Goal: Task Accomplishment & Management: Manage account settings

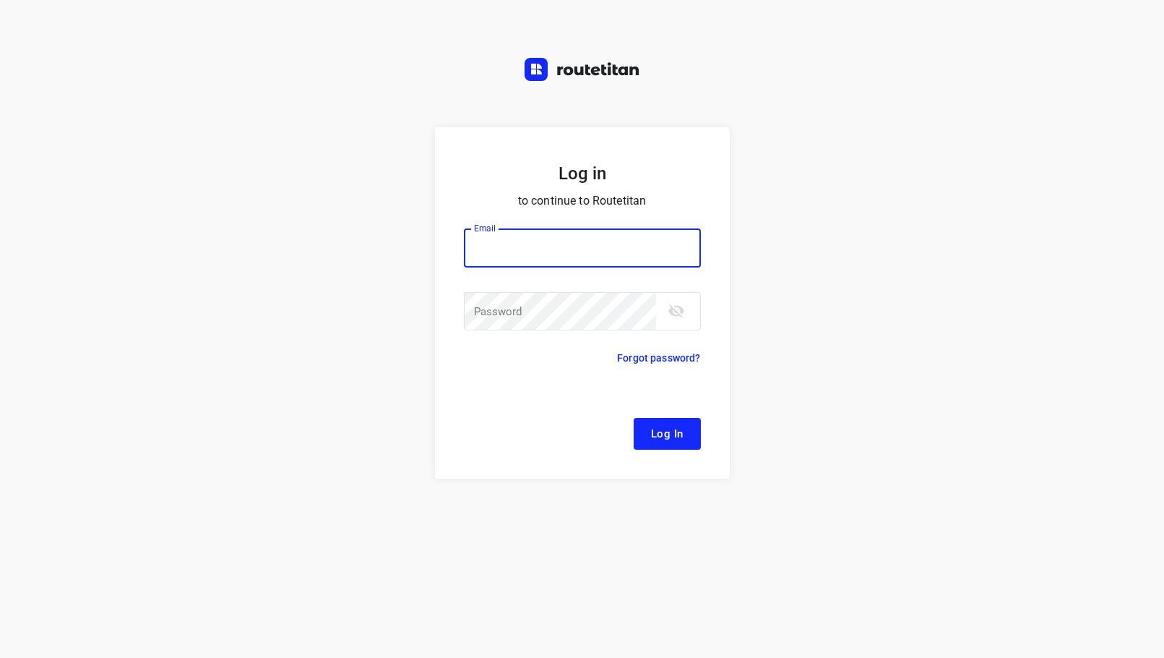
click at [536, 268] on div "Email Email ​" at bounding box center [582, 257] width 237 height 59
click at [546, 256] on input "email" at bounding box center [582, 247] width 237 height 39
type input "remco@fruitopjewerk.nl"
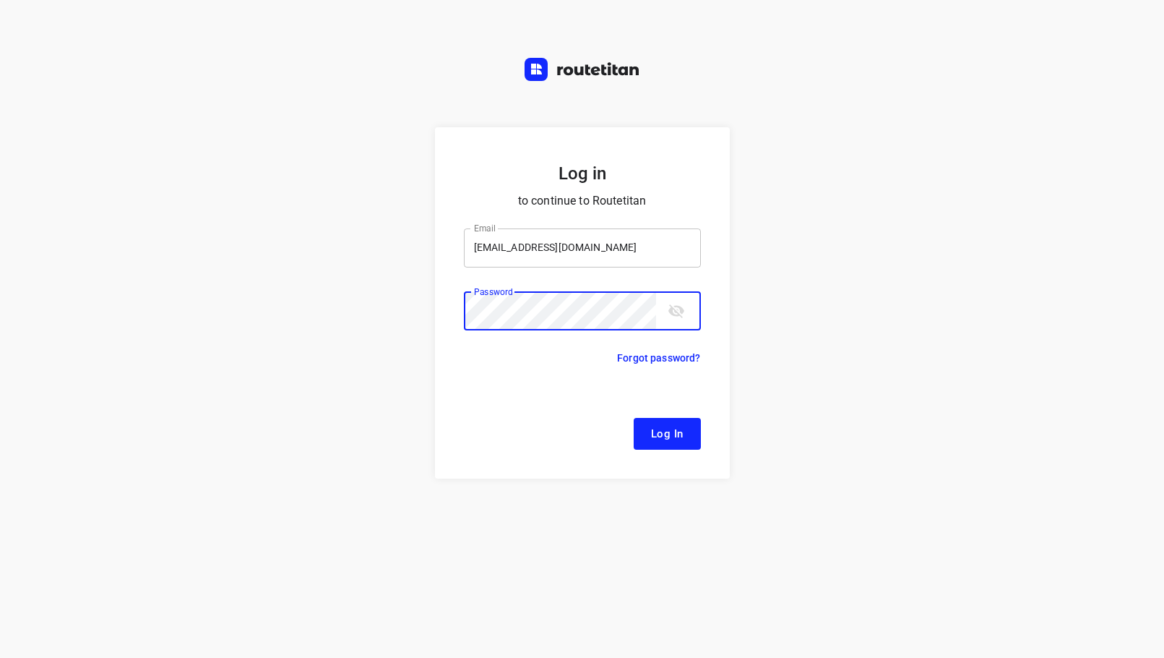
click at [634, 418] on button "Log In" at bounding box center [667, 434] width 67 height 32
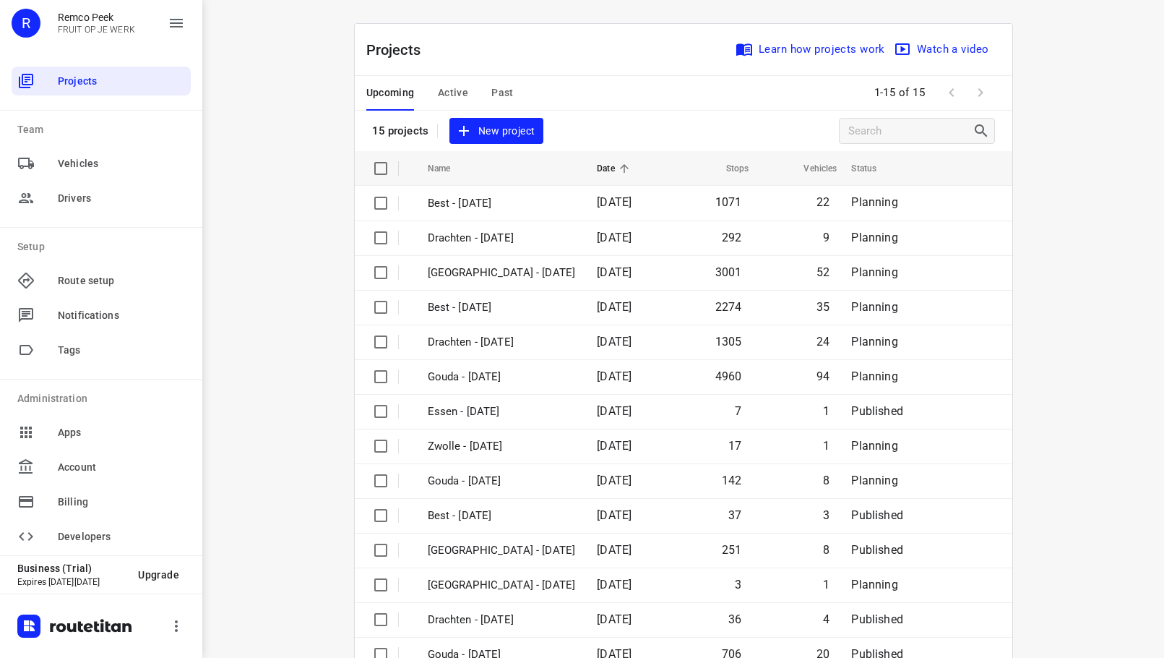
click at [455, 87] on span "Active" at bounding box center [453, 93] width 30 height 18
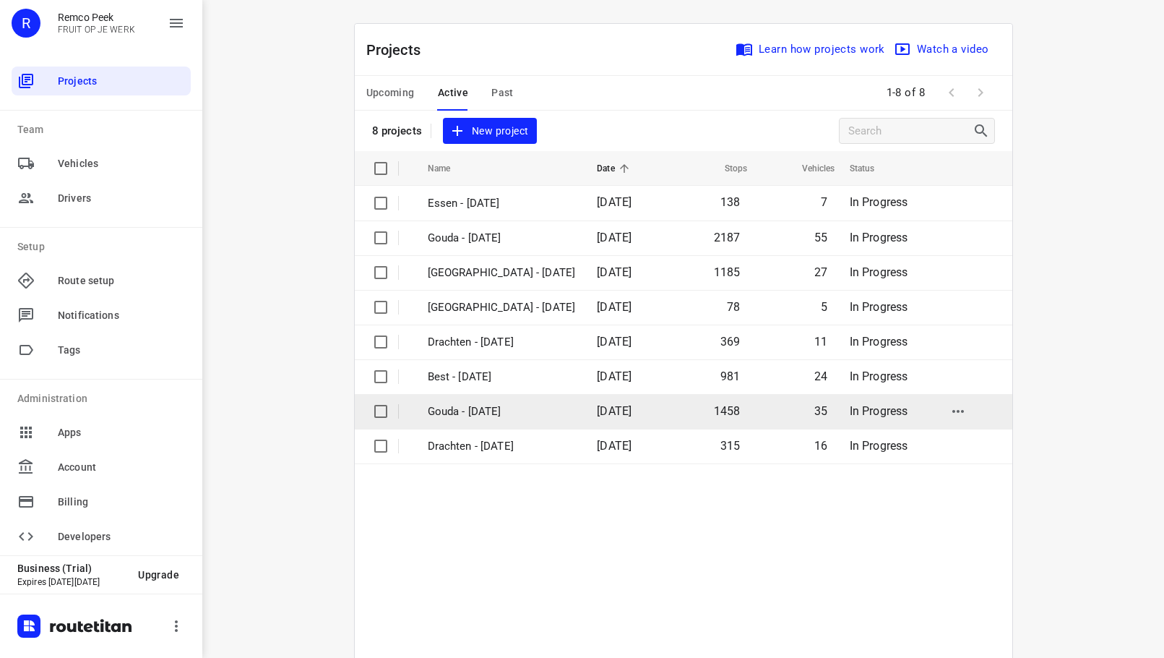
click at [477, 400] on td "Gouda - Tuesday" at bounding box center [499, 411] width 173 height 35
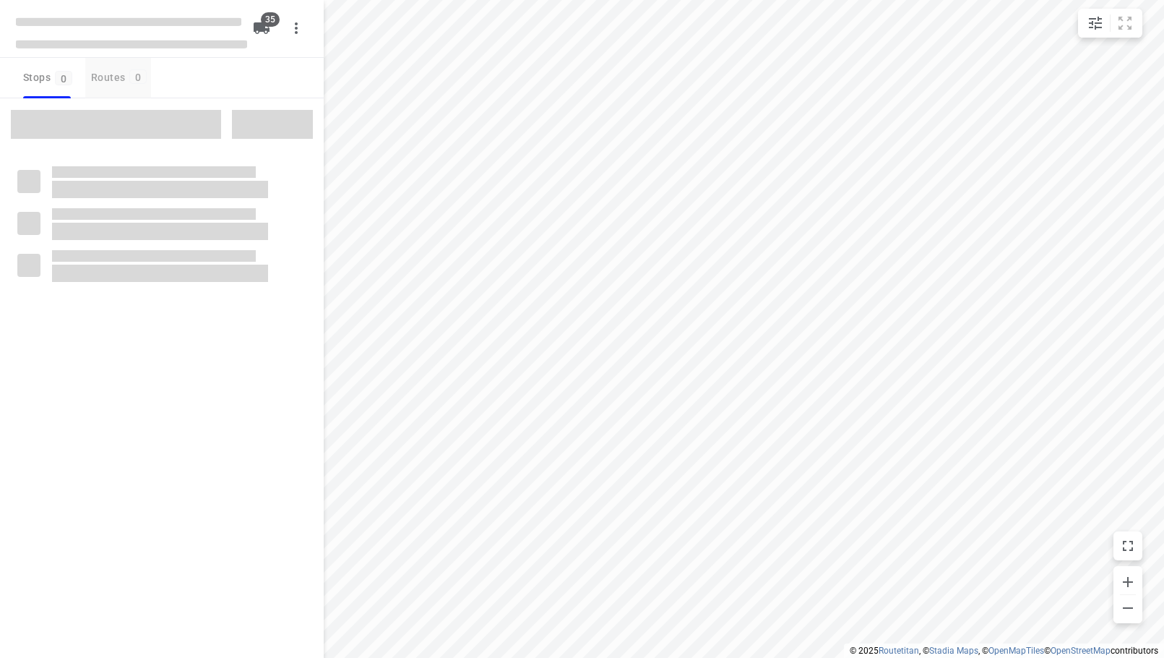
checkbox input "true"
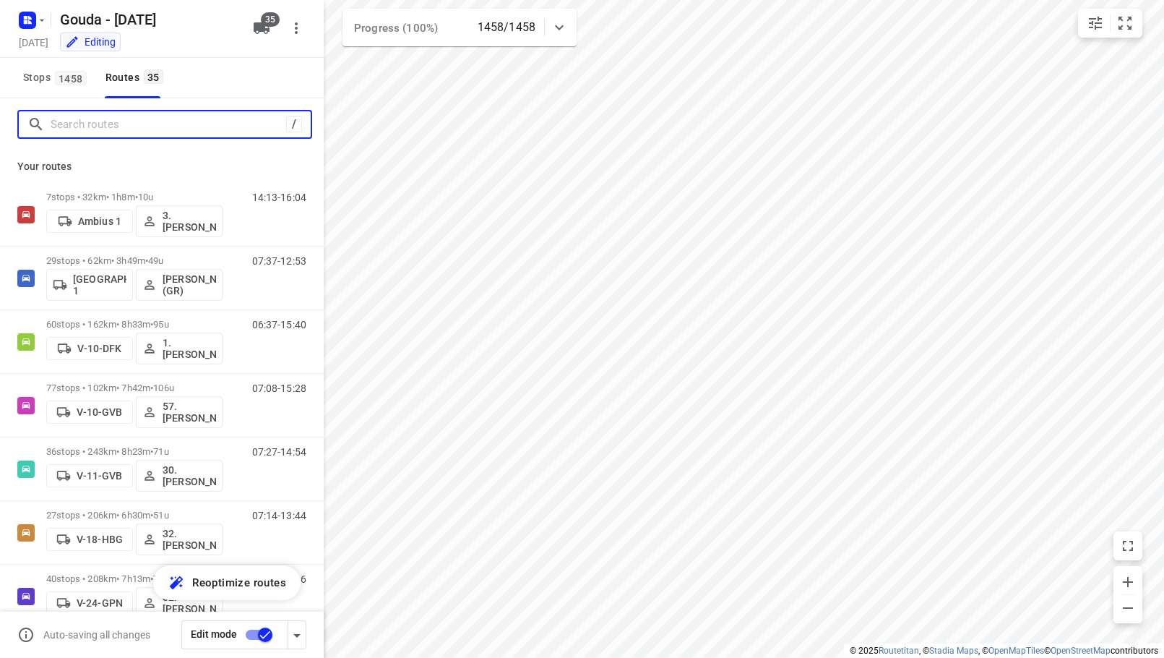
click at [82, 129] on input "Search routes" at bounding box center [169, 124] width 236 height 22
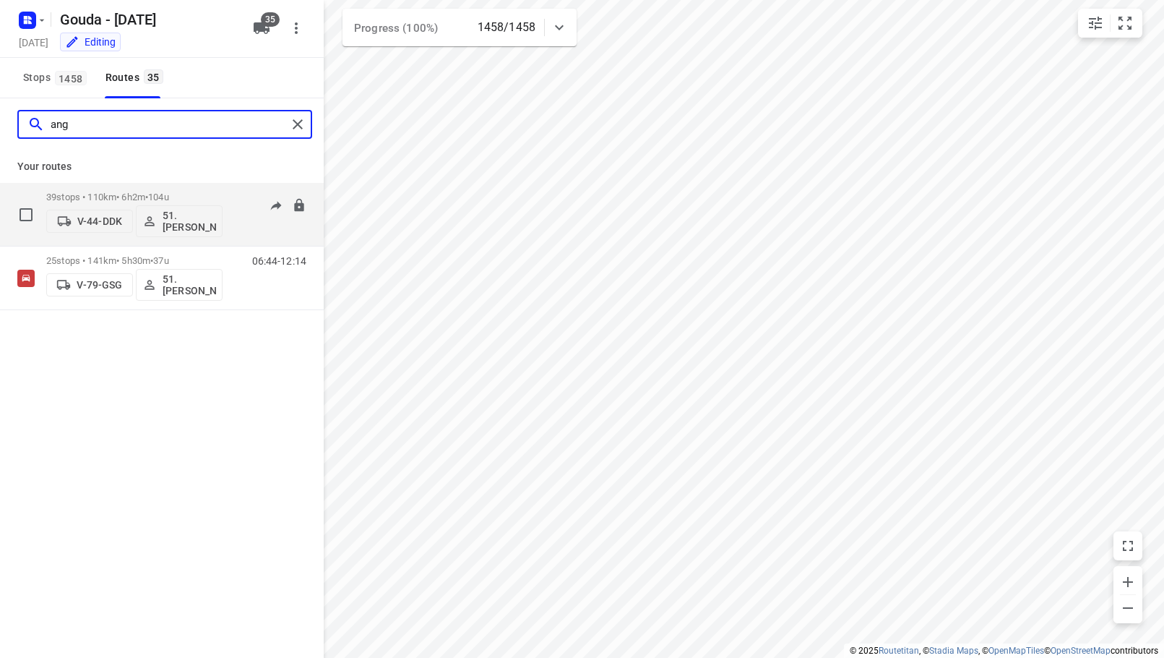
type input "ang"
click at [169, 193] on span "104u" at bounding box center [158, 197] width 21 height 11
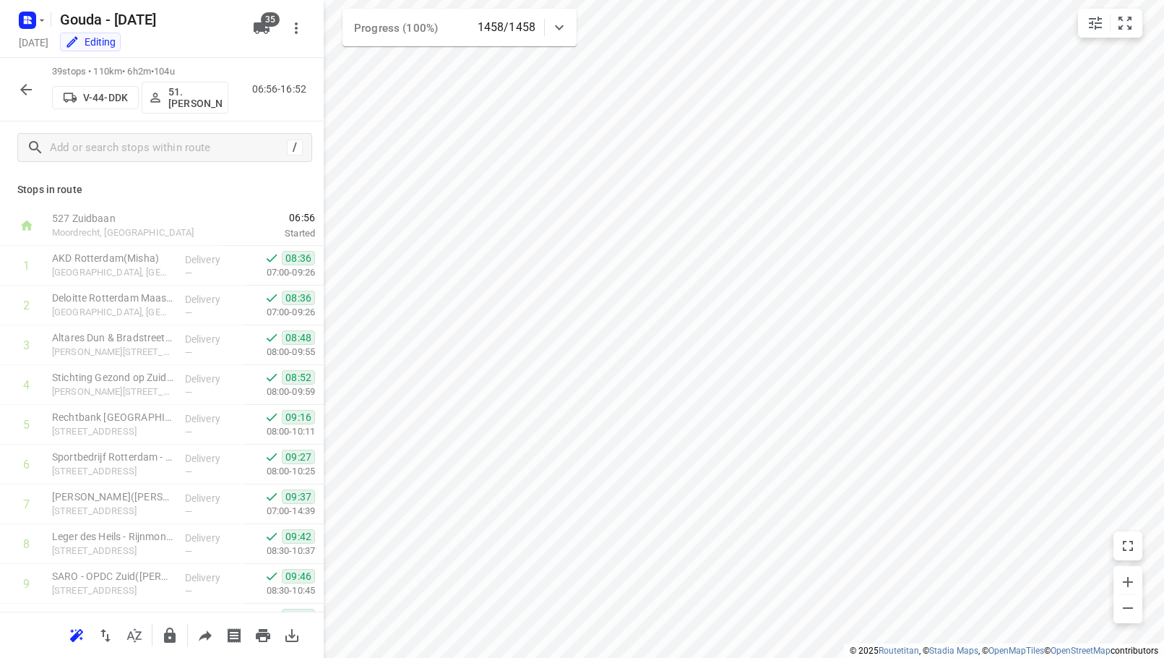
click at [22, 83] on icon "button" at bounding box center [25, 89] width 17 height 17
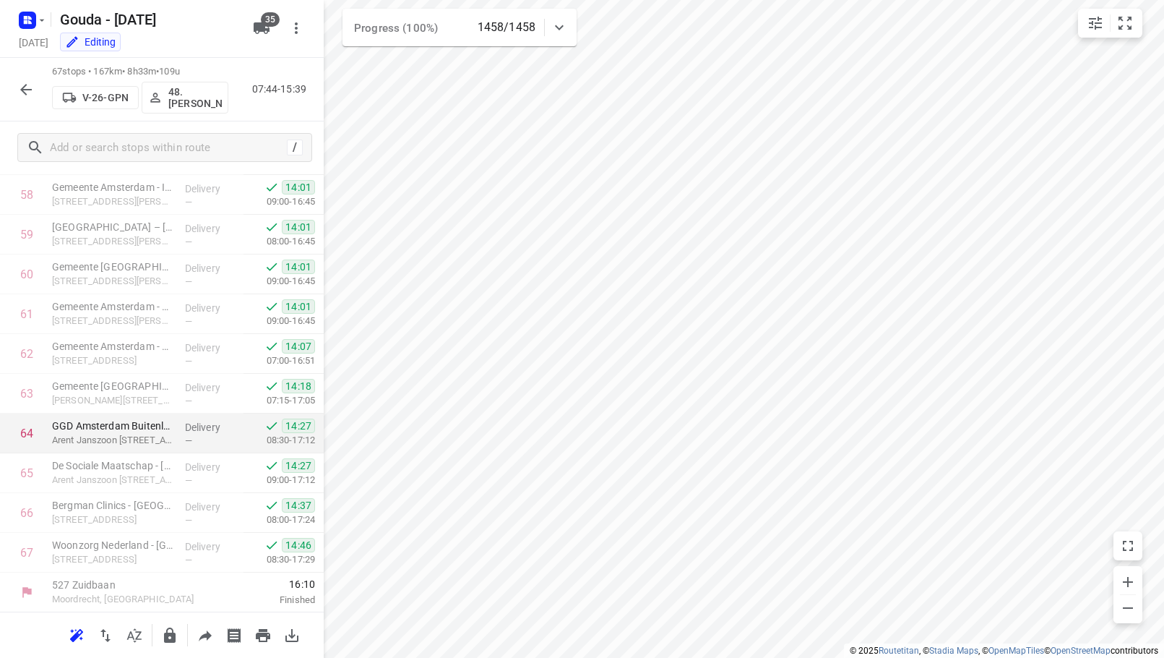
scroll to position [2337, 0]
click at [30, 82] on icon "button" at bounding box center [25, 89] width 17 height 17
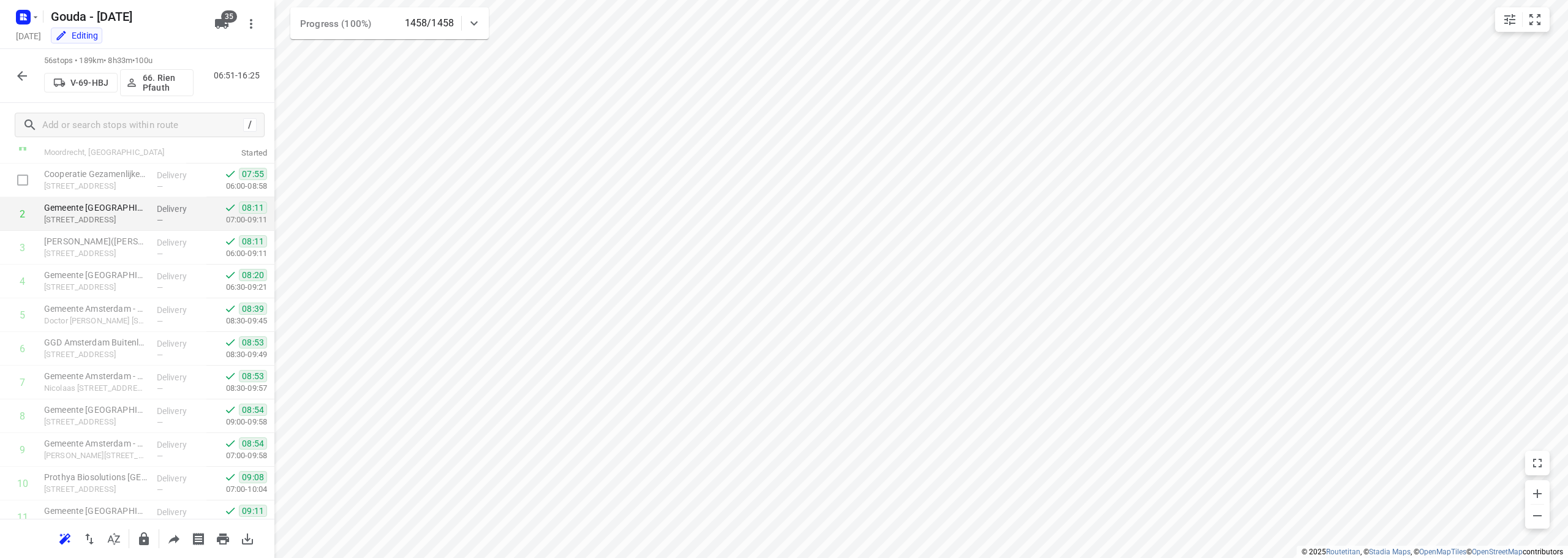
scroll to position [0, 0]
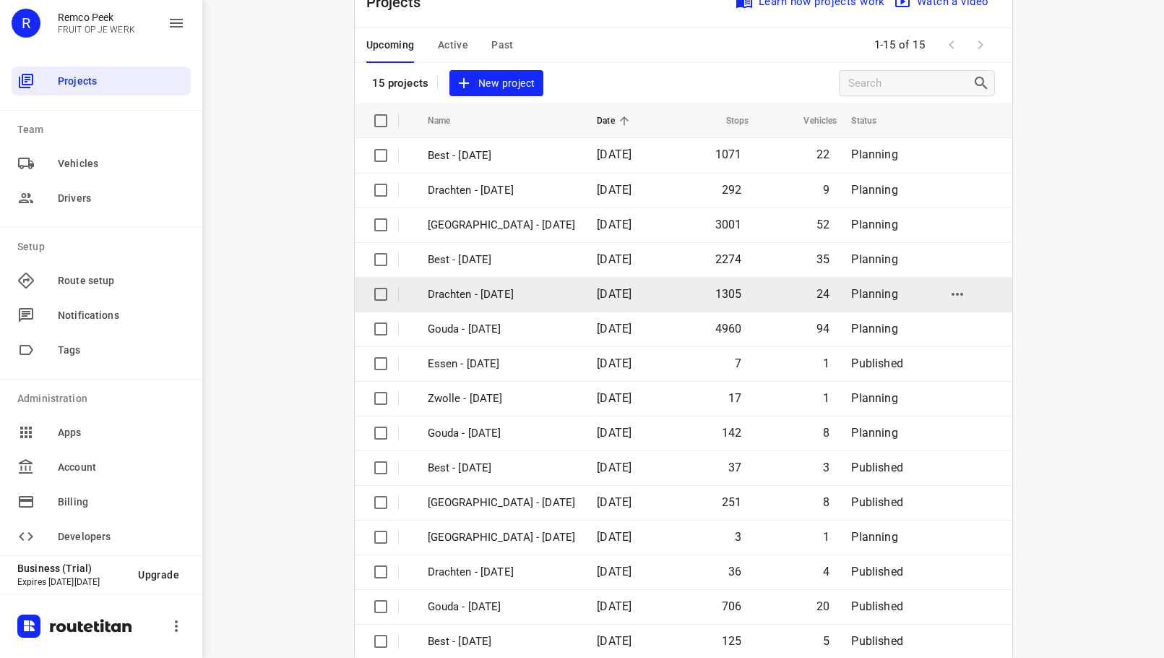
scroll to position [73, 0]
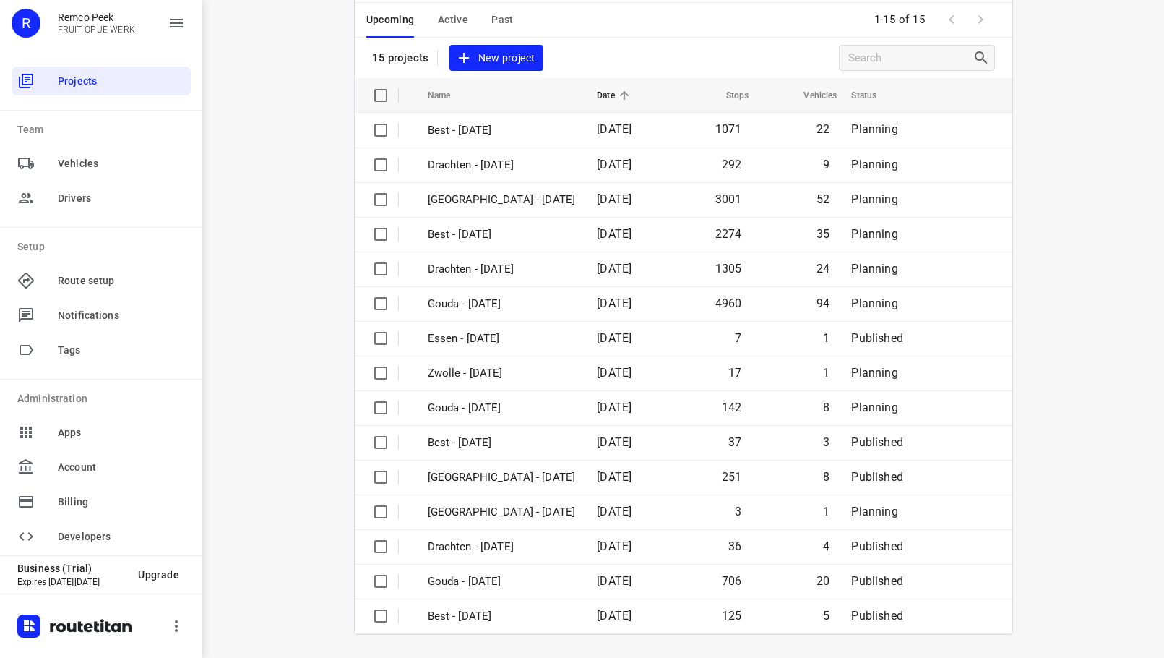
click at [317, 435] on div "i © 2025 Routetitan , © Stadia Maps , © OpenMapTiles © OpenStreetMap contributo…" at bounding box center [683, 329] width 962 height 658
click at [314, 459] on div "i © 2025 Routetitan , © Stadia Maps , © OpenMapTiles © OpenStreetMap contributo…" at bounding box center [683, 329] width 962 height 658
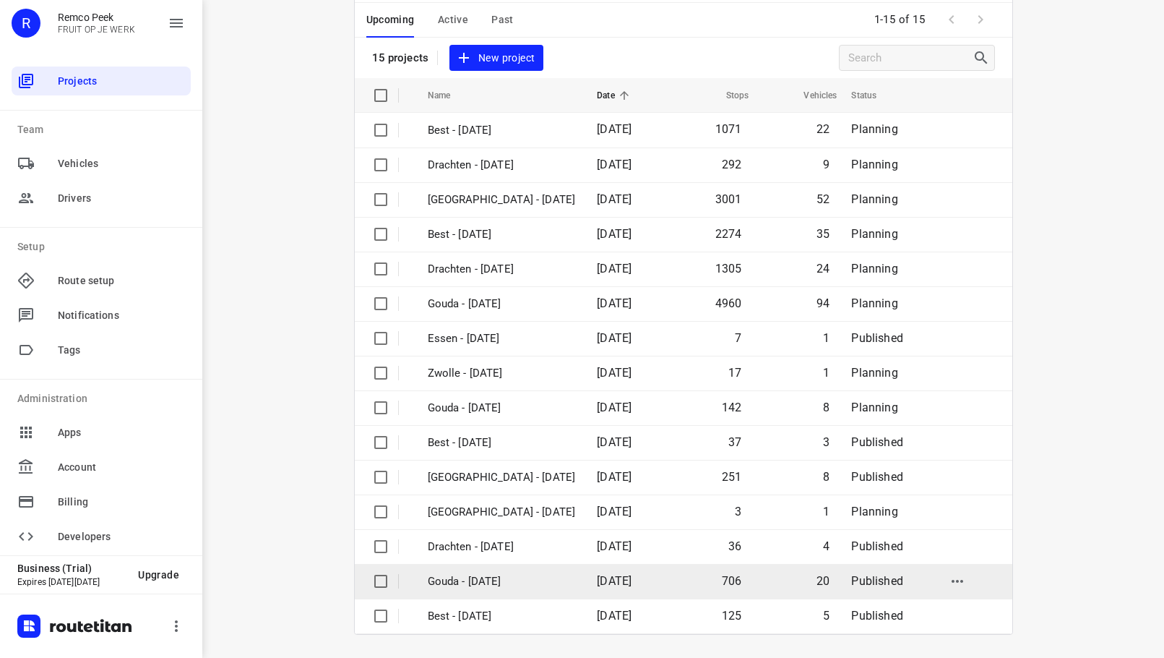
click at [463, 575] on p "Gouda - [DATE]" at bounding box center [502, 581] width 148 height 17
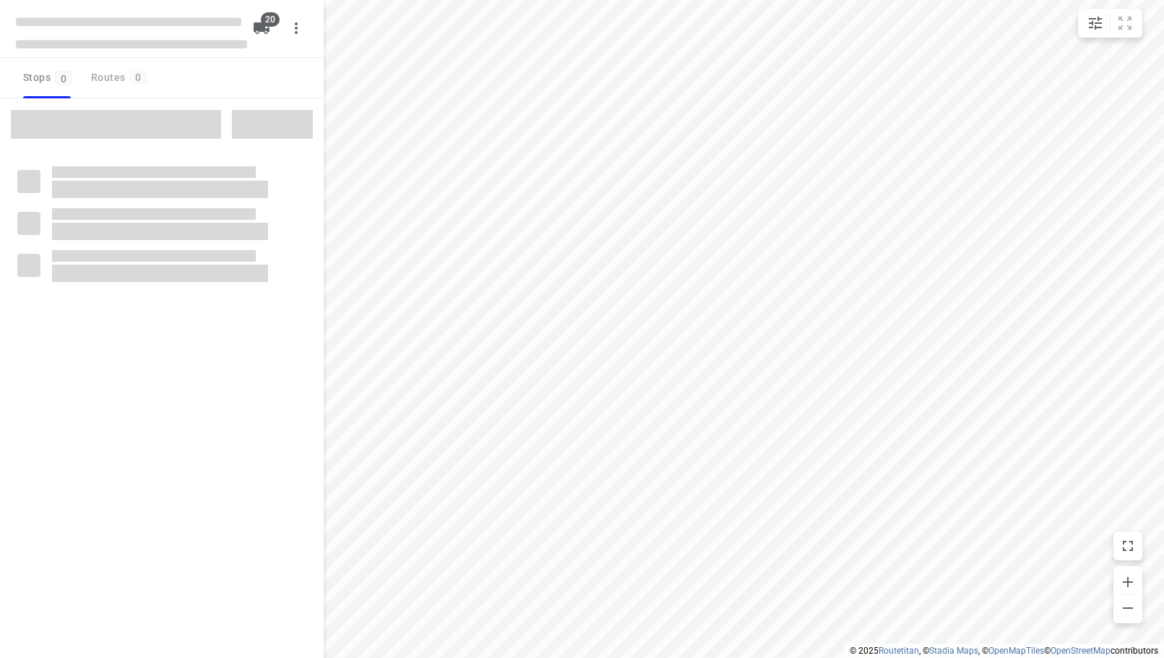
checkbox input "true"
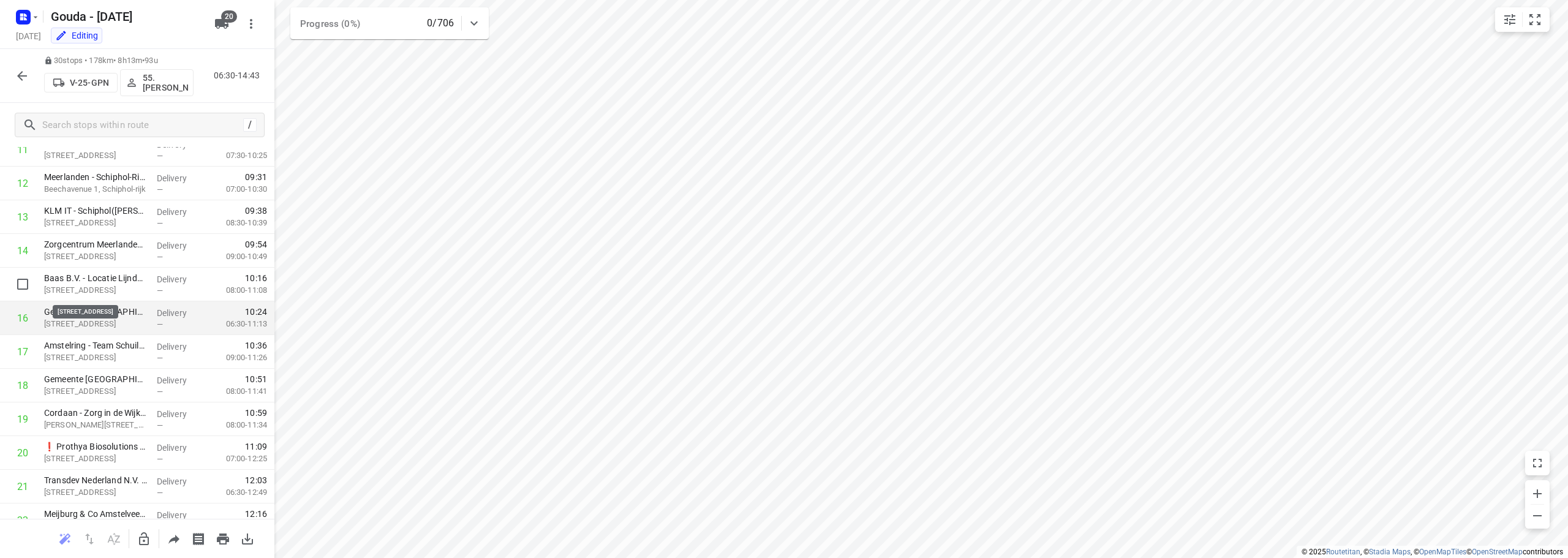
scroll to position [429, 0]
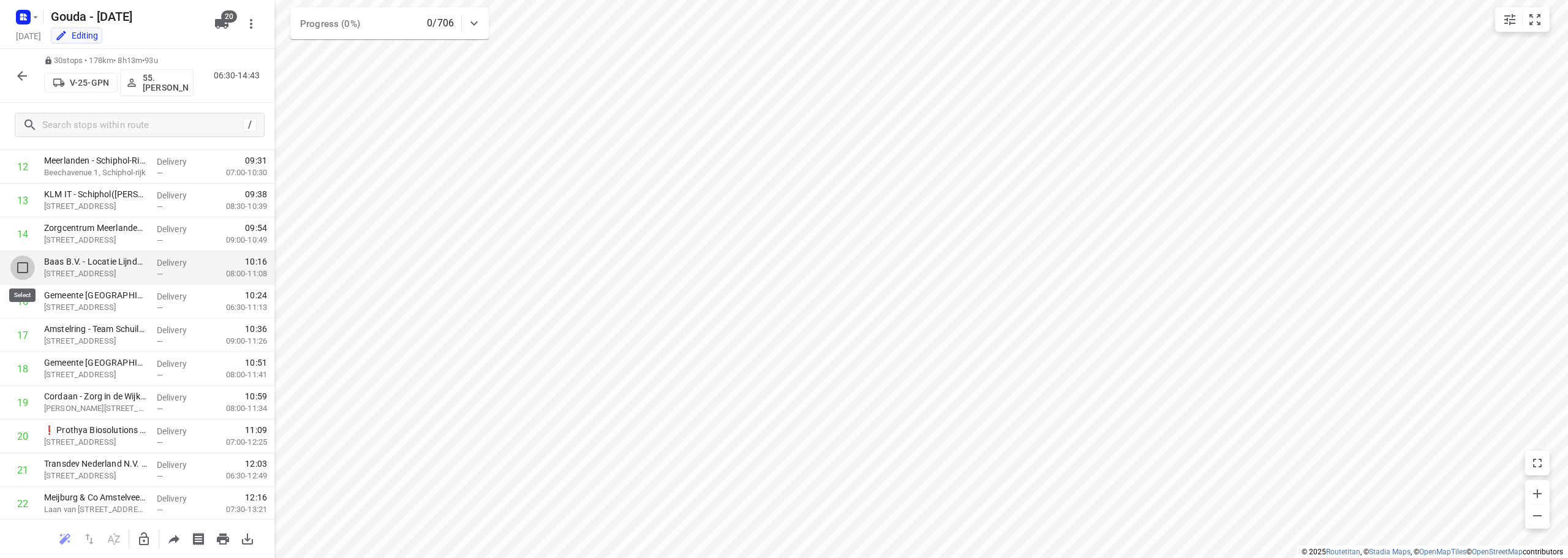
click at [22, 267] on input "checkbox" at bounding box center [22, 267] width 25 height 25
checkbox input "true"
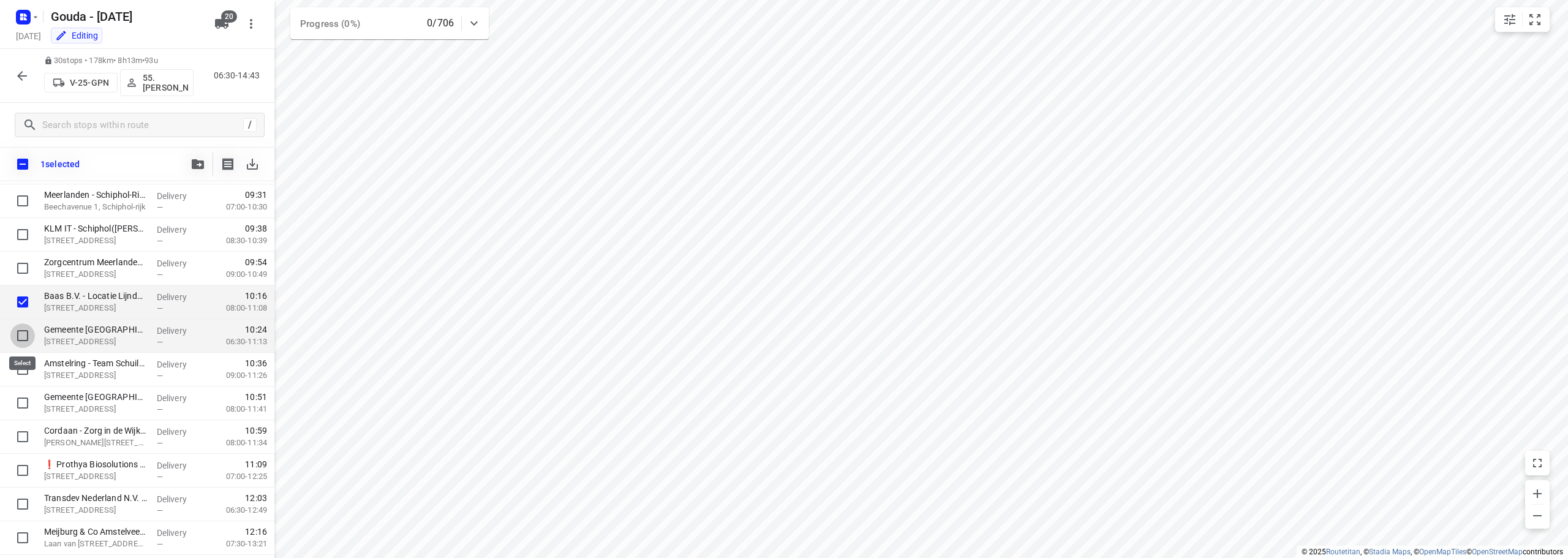
click at [22, 341] on input "checkbox" at bounding box center [22, 336] width 25 height 25
checkbox input "true"
click at [19, 372] on input "checkbox" at bounding box center [22, 369] width 25 height 25
checkbox input "true"
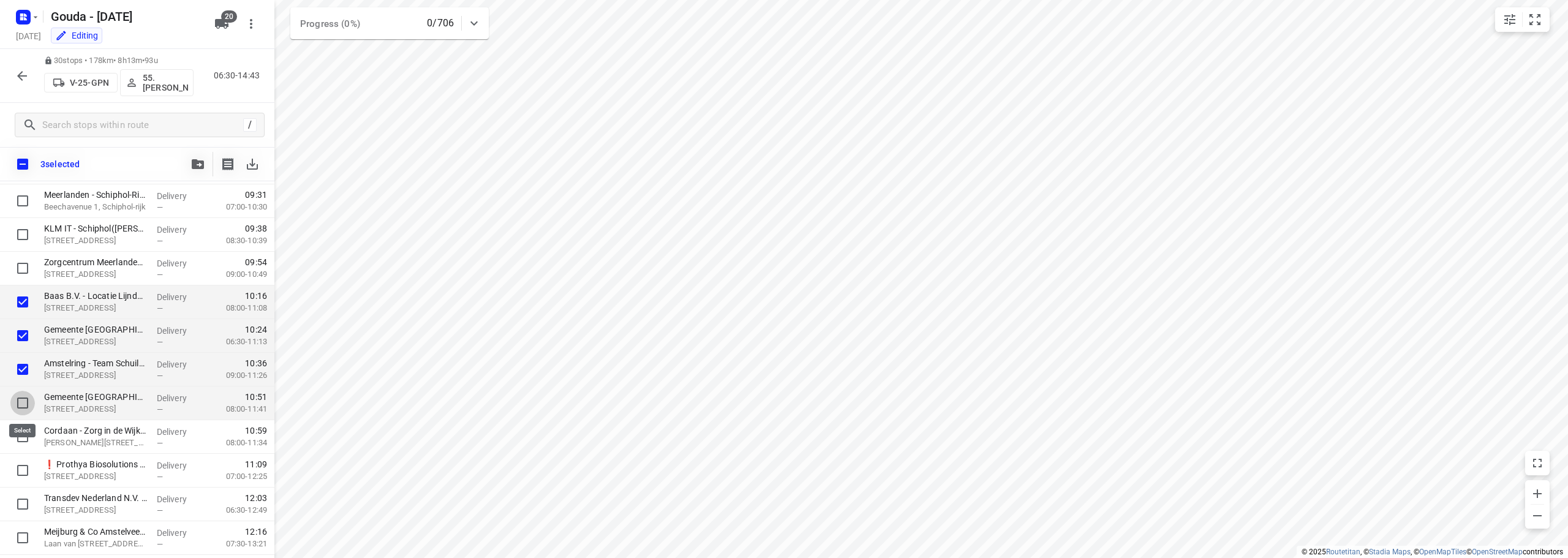
click at [17, 405] on input "checkbox" at bounding box center [22, 403] width 25 height 25
checkbox input "true"
click at [23, 442] on input "checkbox" at bounding box center [22, 437] width 25 height 25
checkbox input "true"
click at [23, 466] on input "checkbox" at bounding box center [22, 471] width 25 height 25
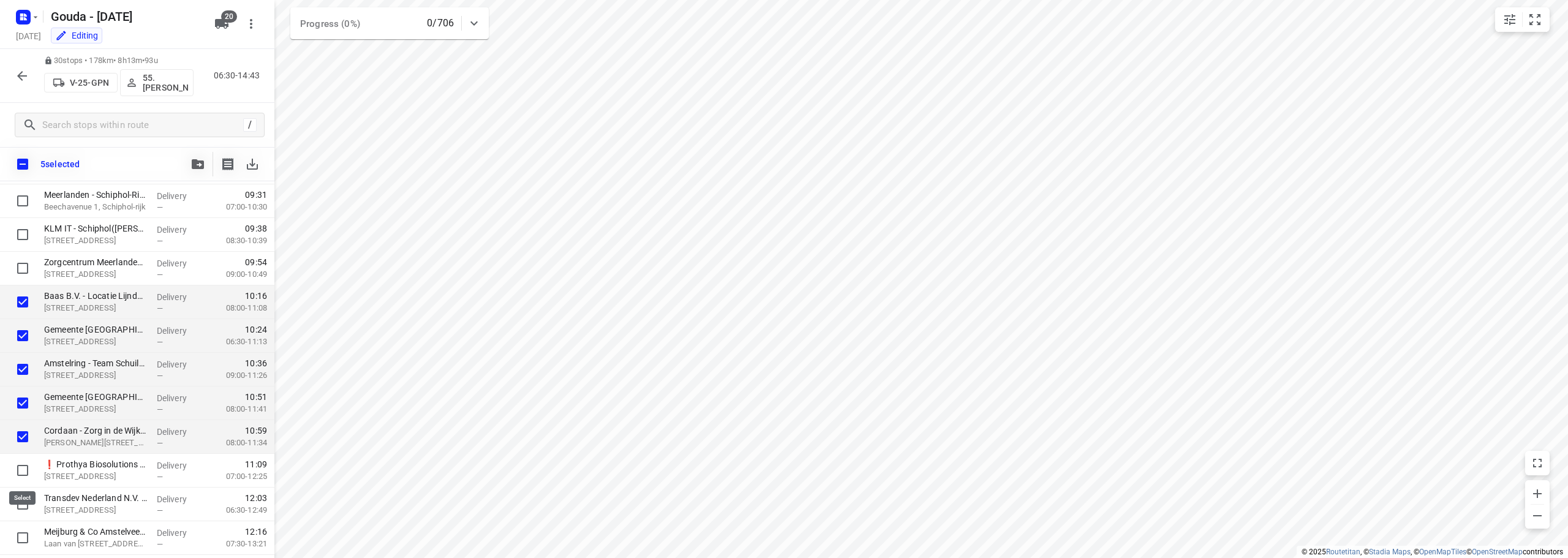
checkbox input "true"
click at [194, 169] on icon "button" at bounding box center [197, 165] width 12 height 10
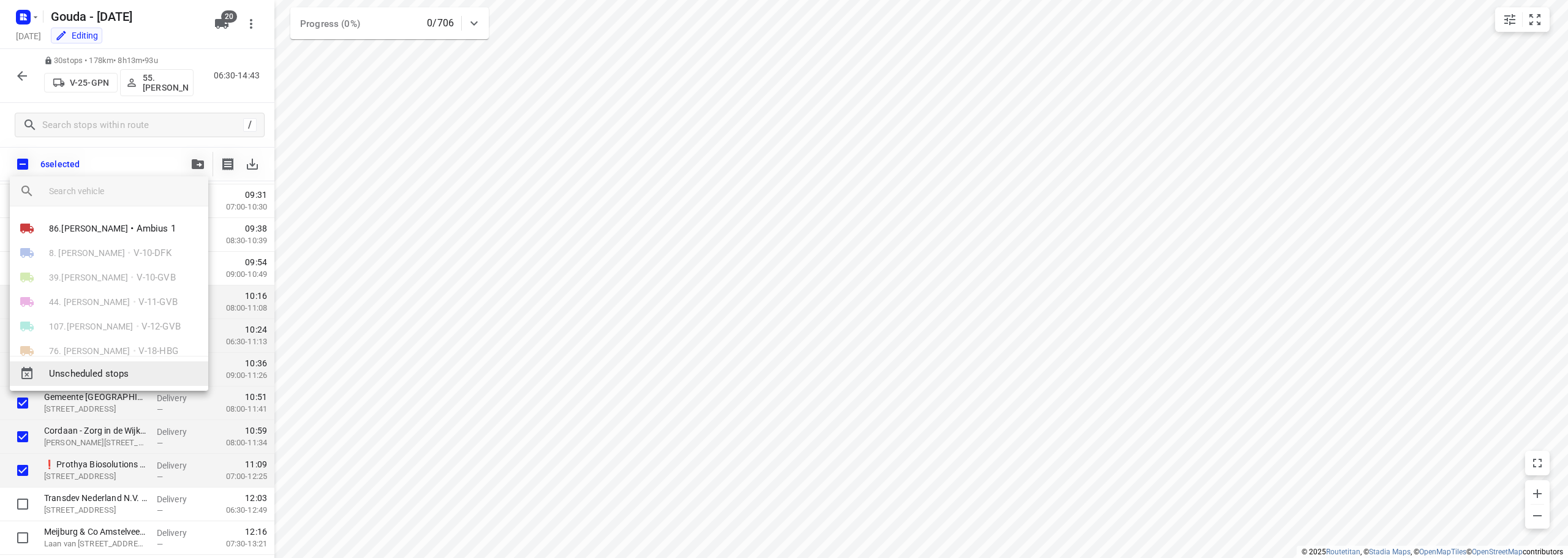
click at [116, 378] on span "Unscheduled stops" at bounding box center [124, 374] width 149 height 14
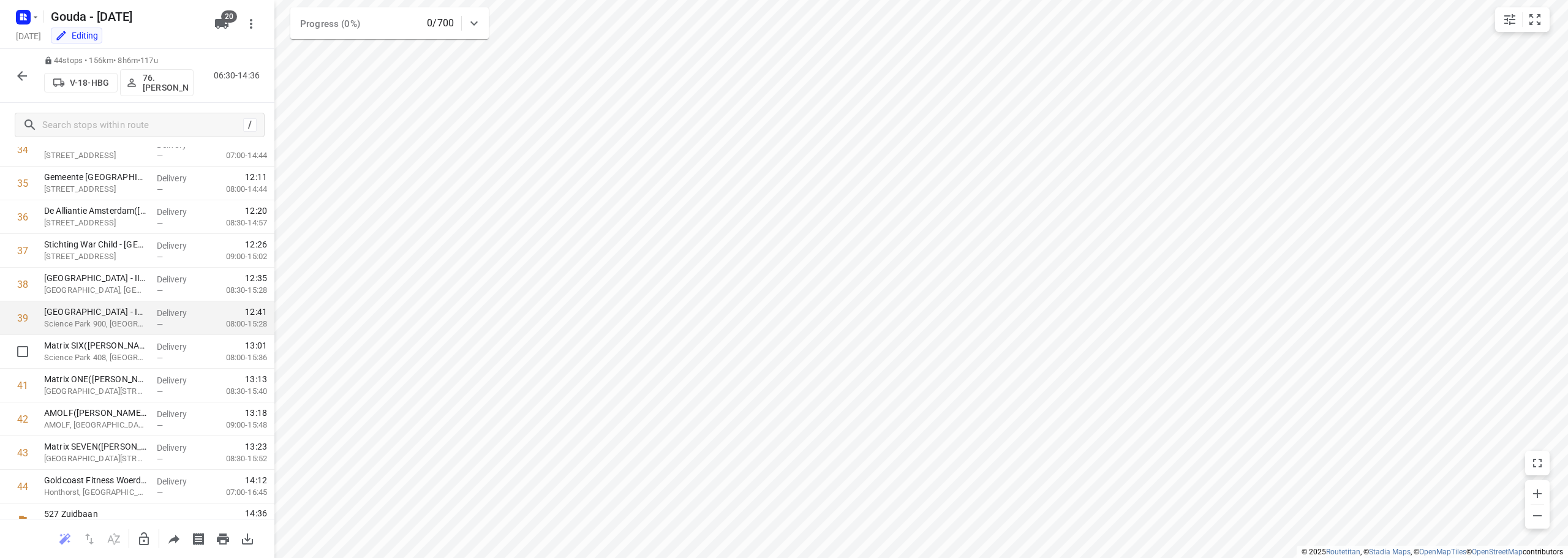
scroll to position [1241, 0]
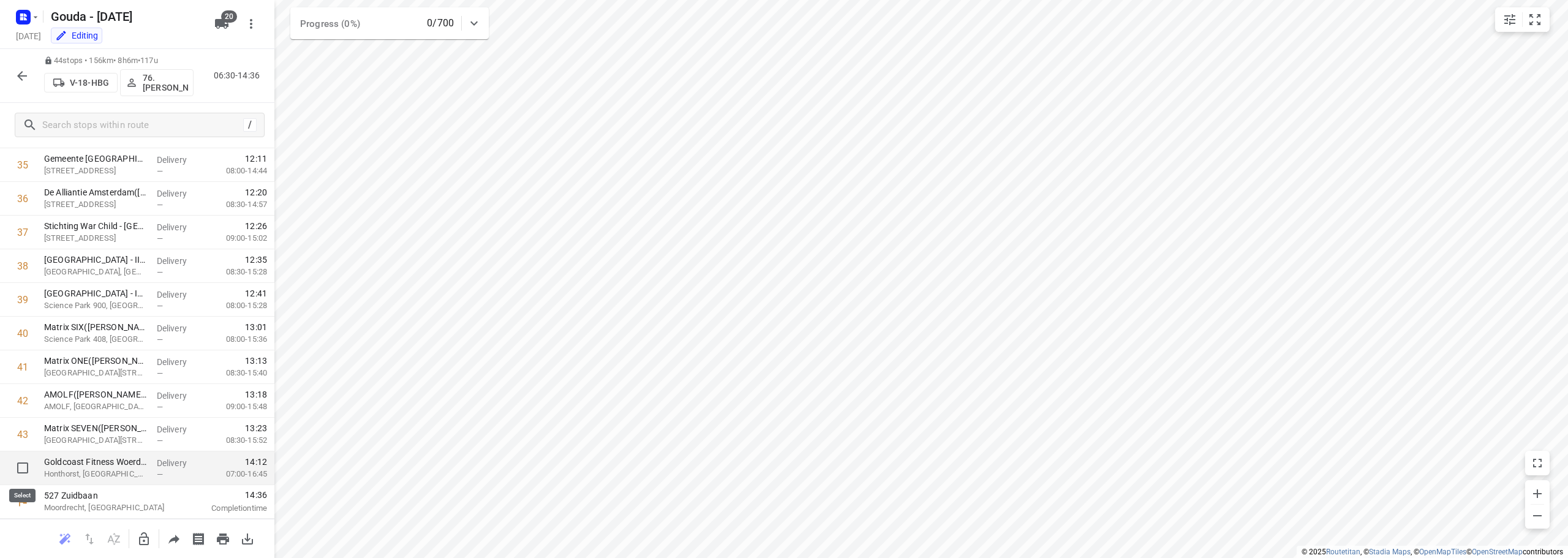
click at [12, 463] on input "checkbox" at bounding box center [22, 468] width 25 height 25
checkbox input "true"
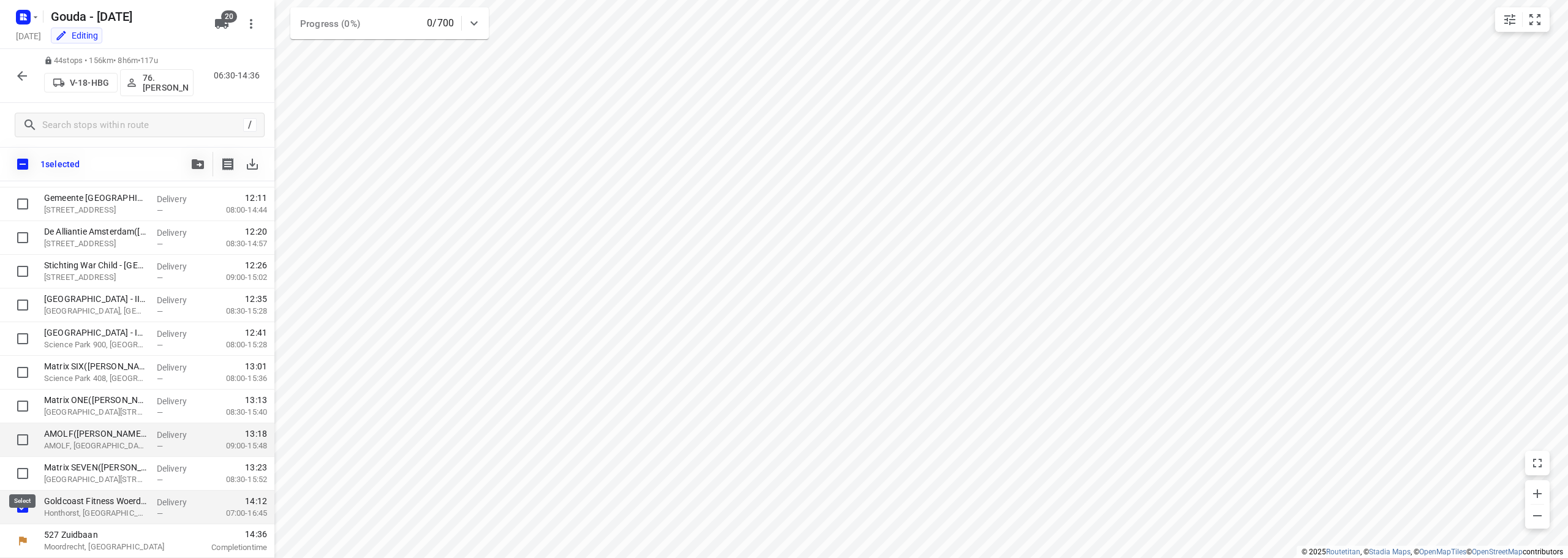
scroll to position [1236, 0]
click at [192, 167] on icon "button" at bounding box center [197, 165] width 12 height 10
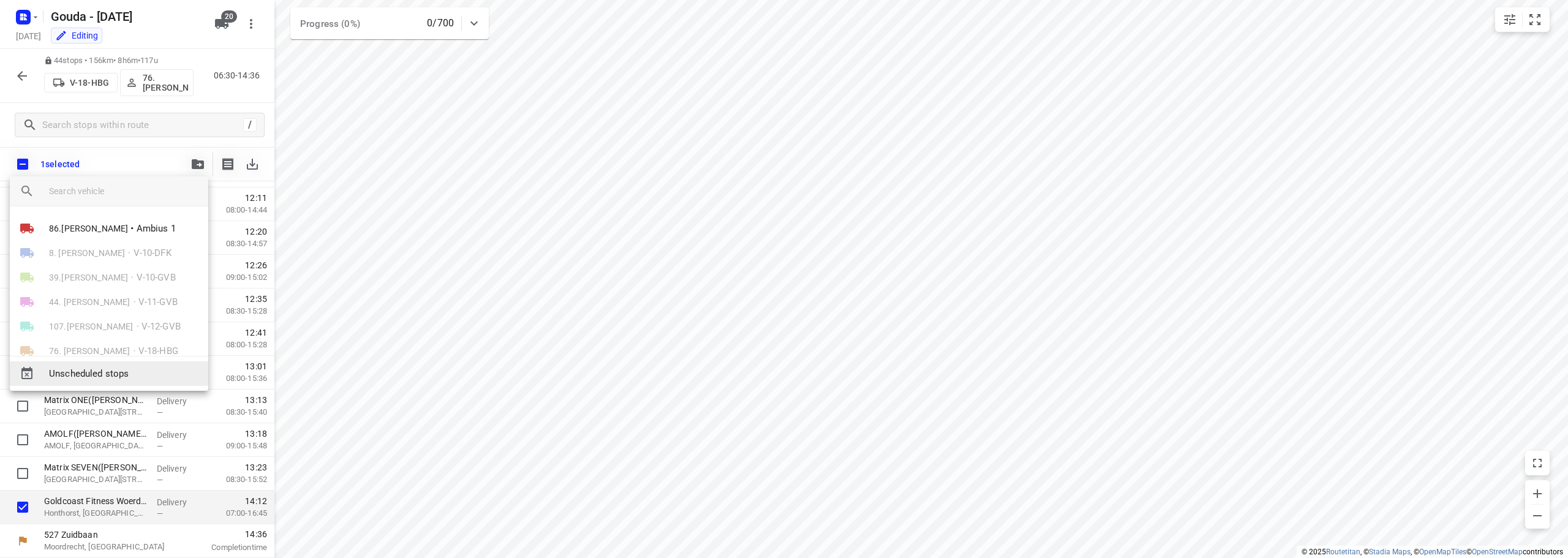
click at [134, 372] on span "Unscheduled stops" at bounding box center [124, 374] width 149 height 14
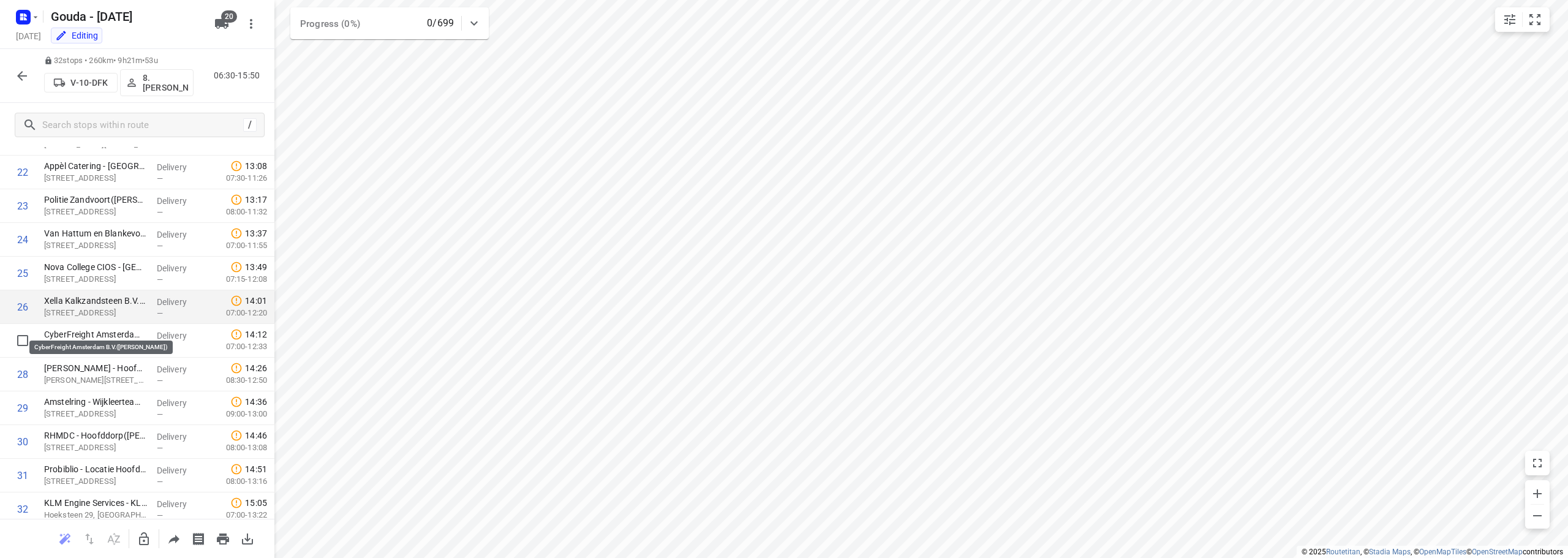
scroll to position [775, 0]
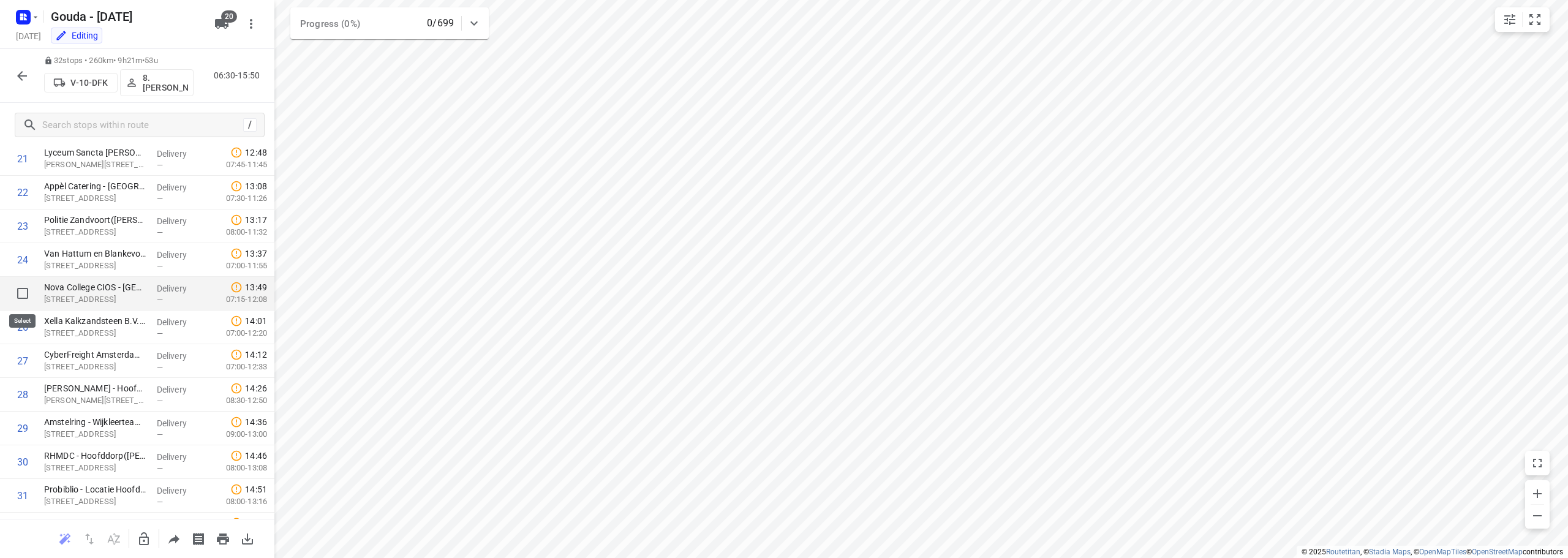
click at [23, 288] on input "checkbox" at bounding box center [22, 293] width 25 height 25
checkbox input "true"
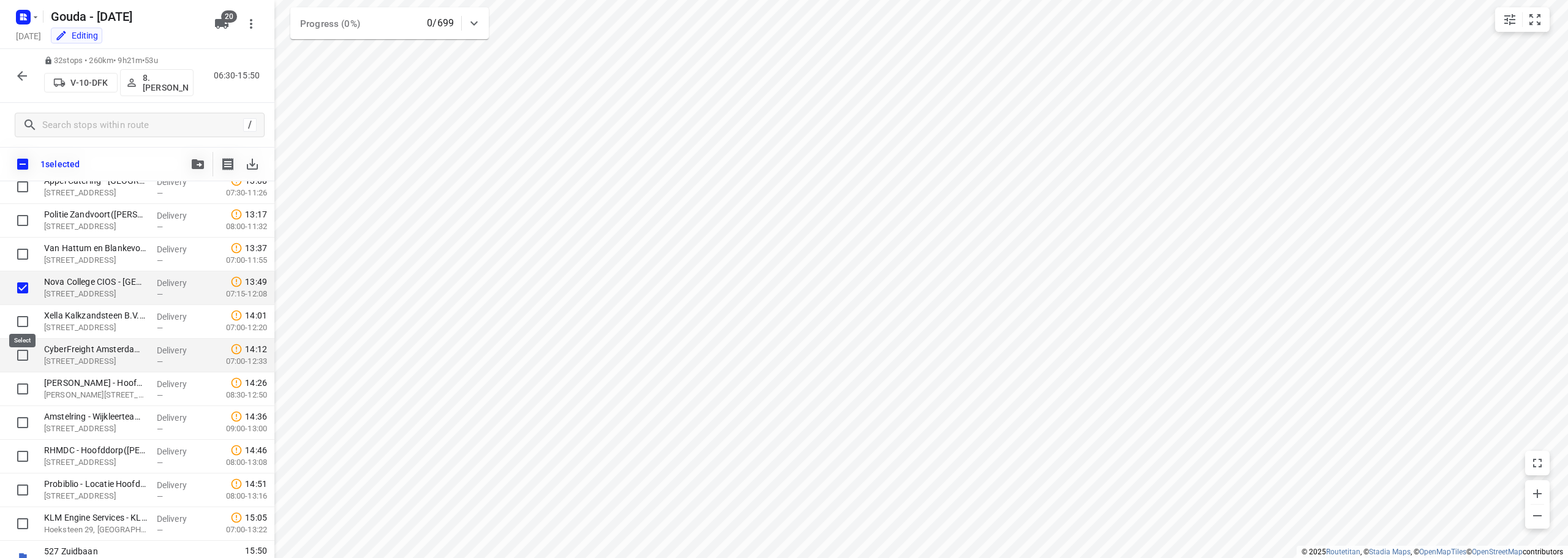
scroll to position [832, 0]
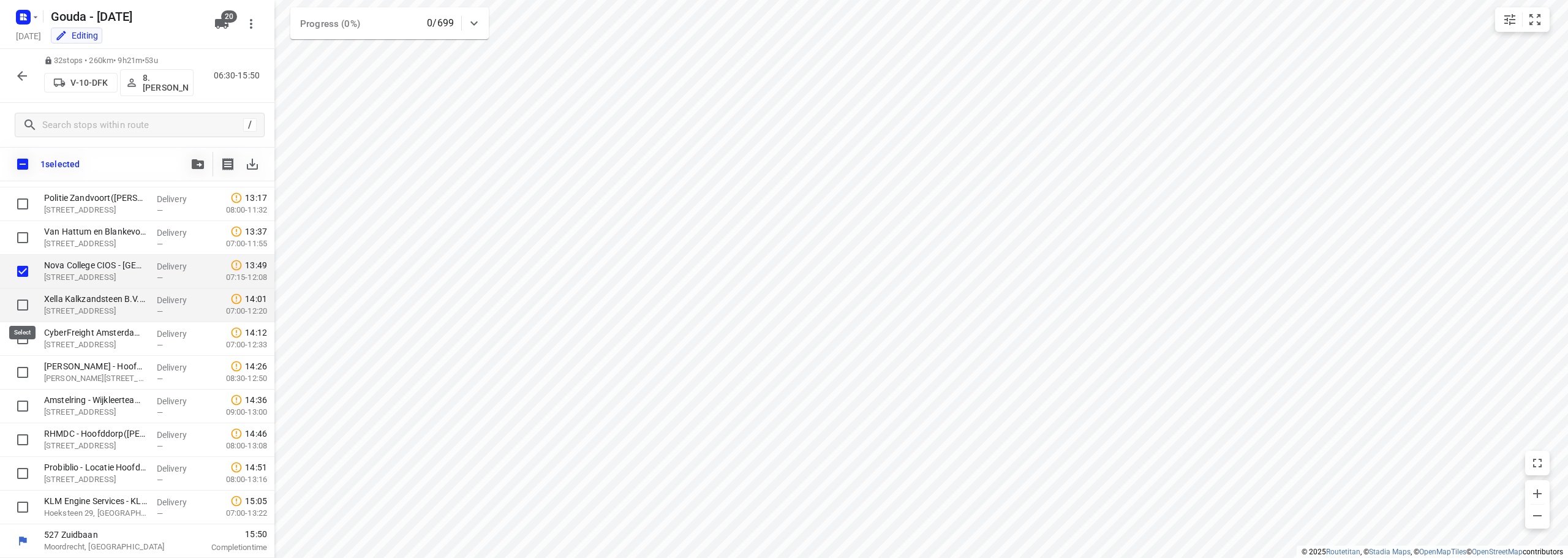
click at [25, 308] on input "checkbox" at bounding box center [22, 304] width 25 height 25
checkbox input "true"
click at [19, 337] on input "checkbox" at bounding box center [22, 338] width 25 height 25
checkbox input "true"
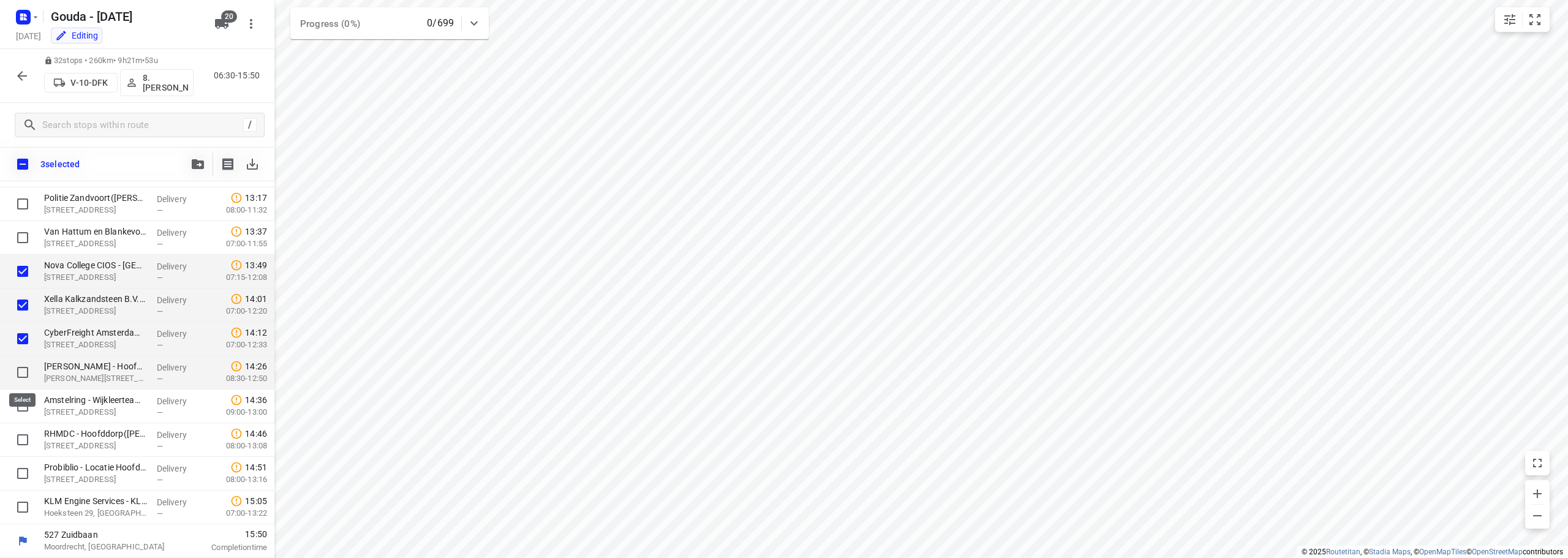
click at [25, 372] on input "checkbox" at bounding box center [22, 372] width 25 height 25
checkbox input "true"
drag, startPoint x: 22, startPoint y: 398, endPoint x: 23, endPoint y: 431, distance: 33.0
click at [22, 397] on input "checkbox" at bounding box center [22, 406] width 25 height 25
checkbox input "true"
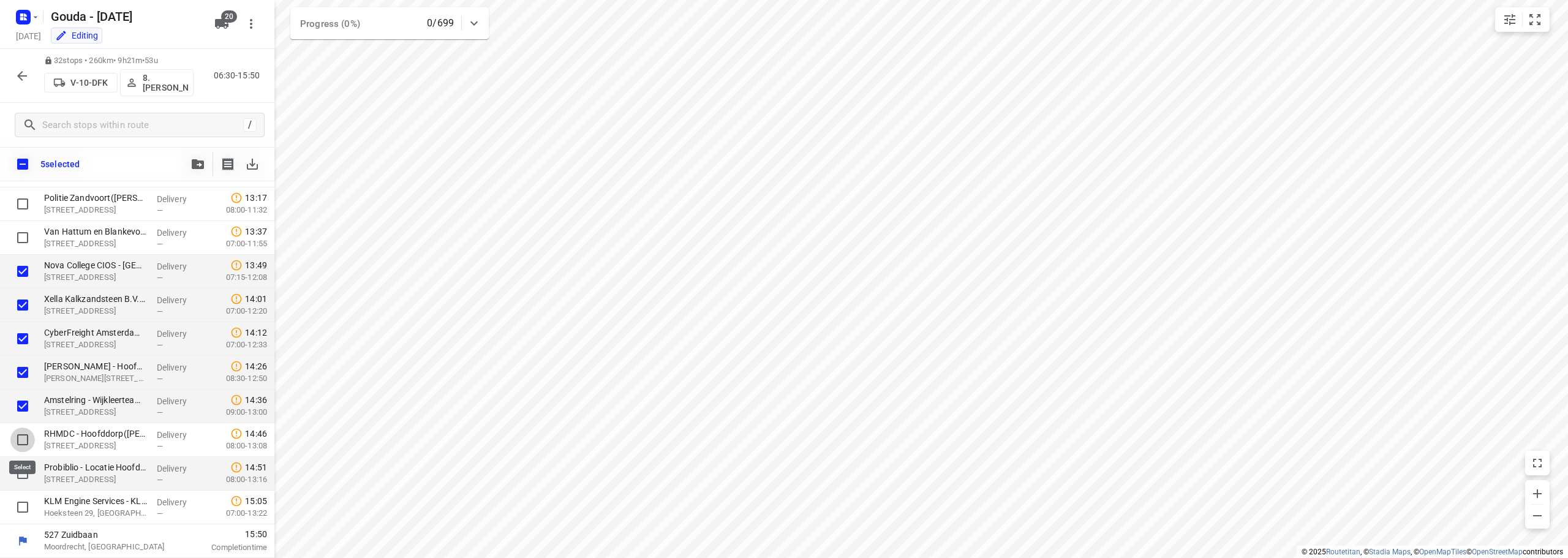
drag, startPoint x: 23, startPoint y: 438, endPoint x: 28, endPoint y: 477, distance: 39.3
click at [24, 438] on input "checkbox" at bounding box center [22, 439] width 25 height 25
checkbox input "true"
click at [28, 478] on input "checkbox" at bounding box center [22, 473] width 25 height 25
checkbox input "true"
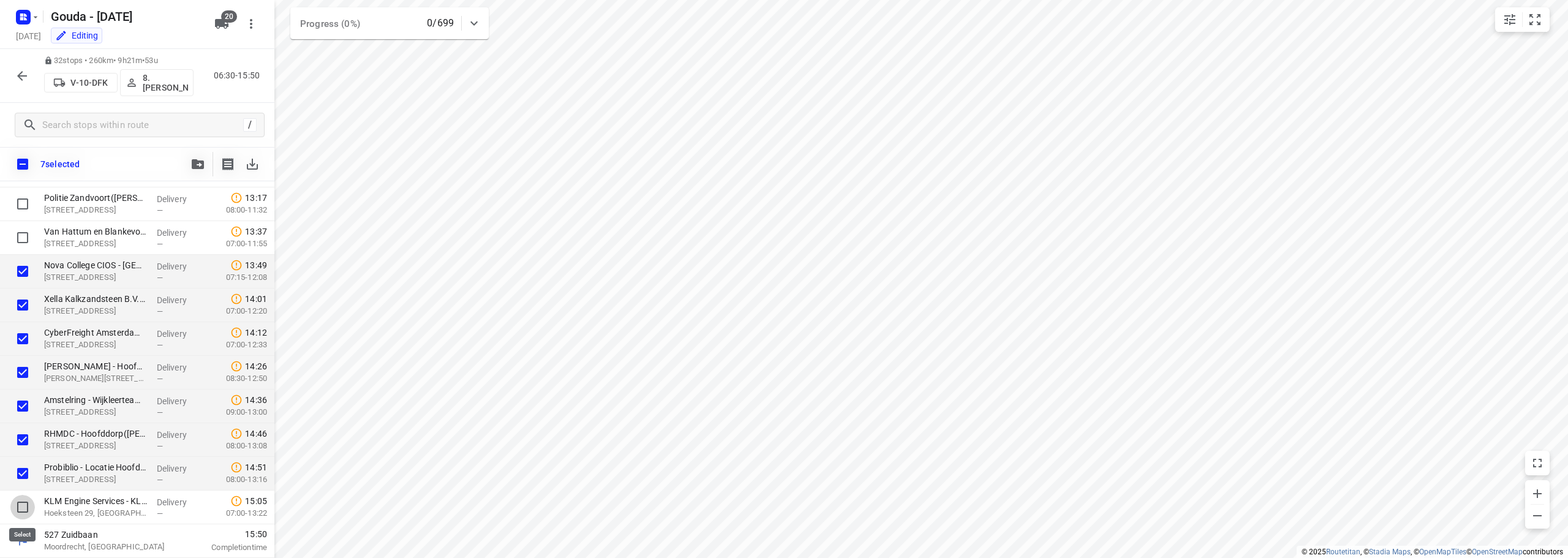
drag, startPoint x: 23, startPoint y: 511, endPoint x: 195, endPoint y: 284, distance: 284.8
click at [23, 511] on input "checkbox" at bounding box center [22, 507] width 25 height 25
checkbox input "true"
click at [210, 157] on div at bounding box center [225, 164] width 79 height 25
click at [188, 172] on button "button" at bounding box center [197, 164] width 25 height 25
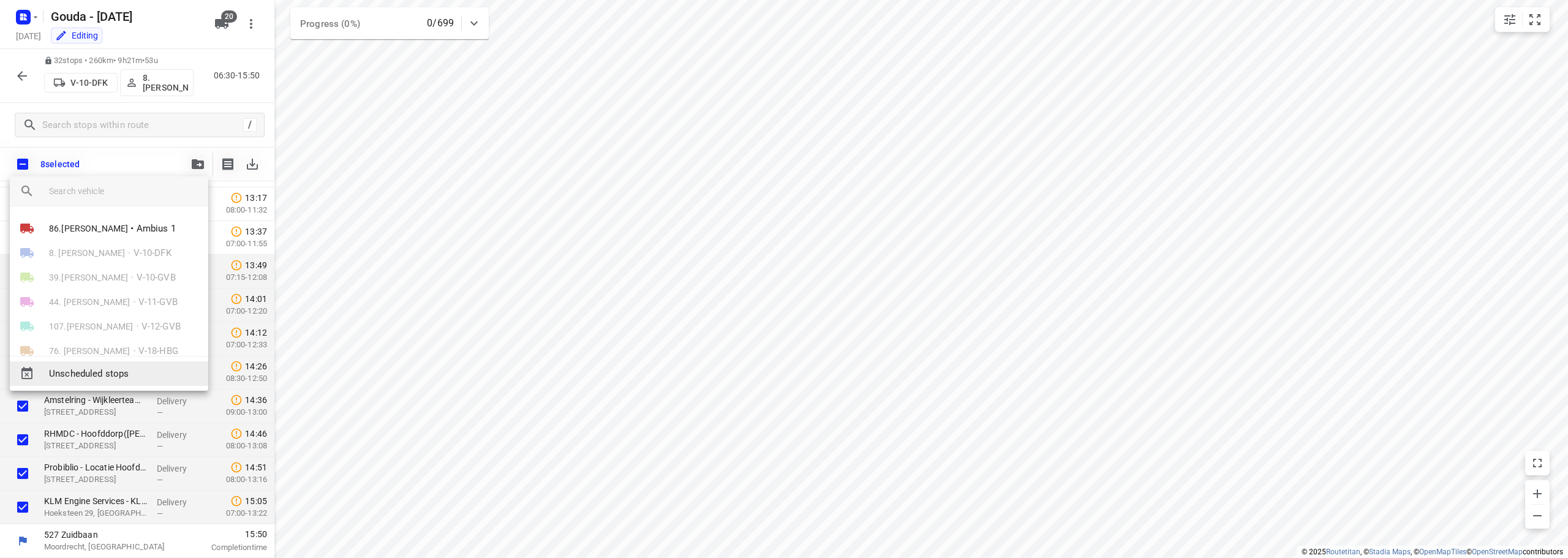
click at [153, 371] on span "Unscheduled stops" at bounding box center [124, 374] width 149 height 14
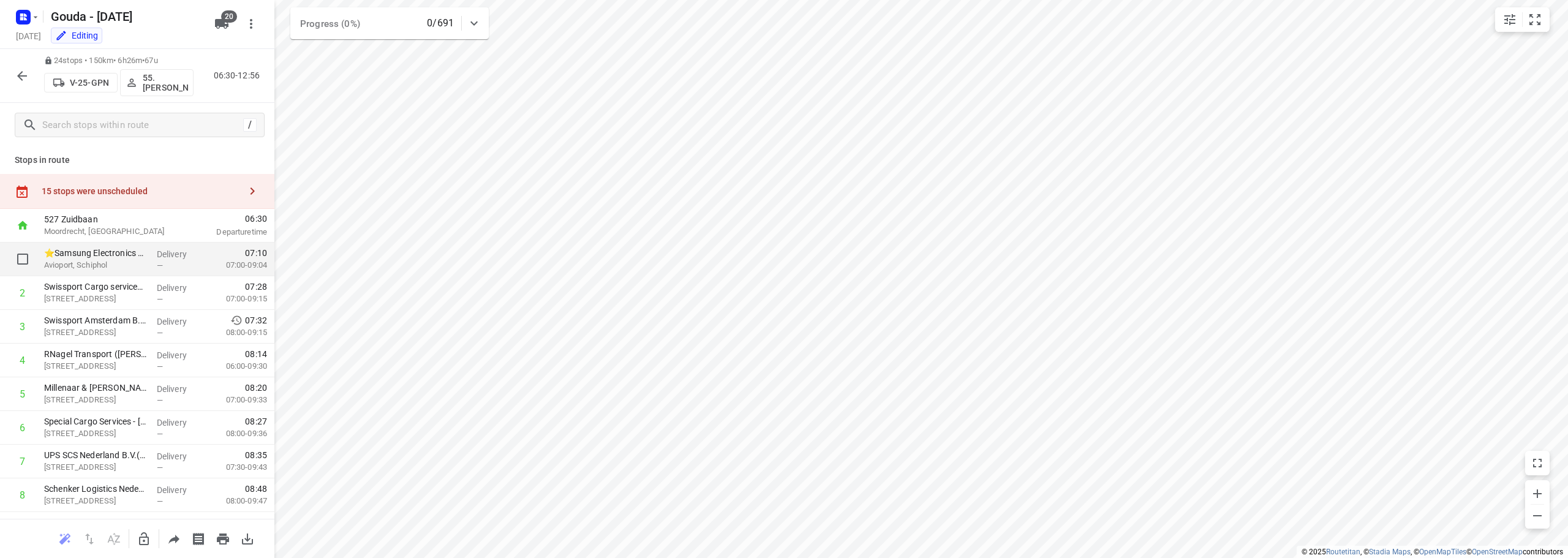
scroll to position [0, 0]
click at [127, 180] on div "15 stops were unscheduled" at bounding box center [137, 192] width 275 height 35
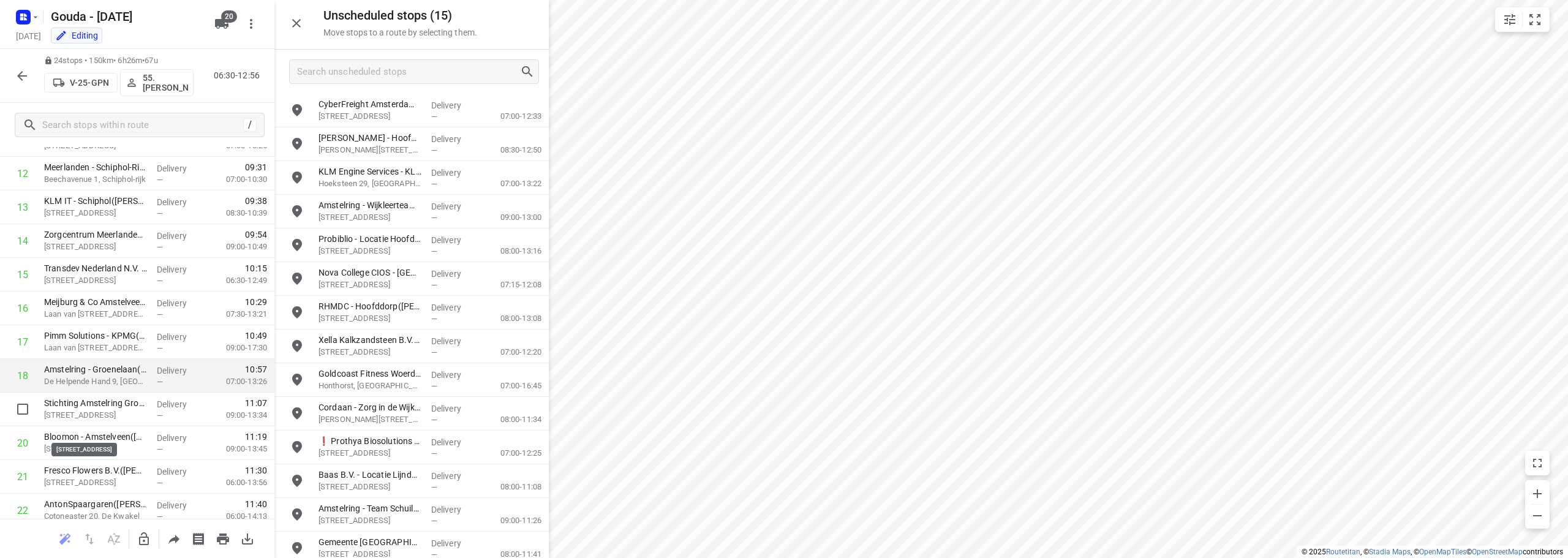
scroll to position [444, 0]
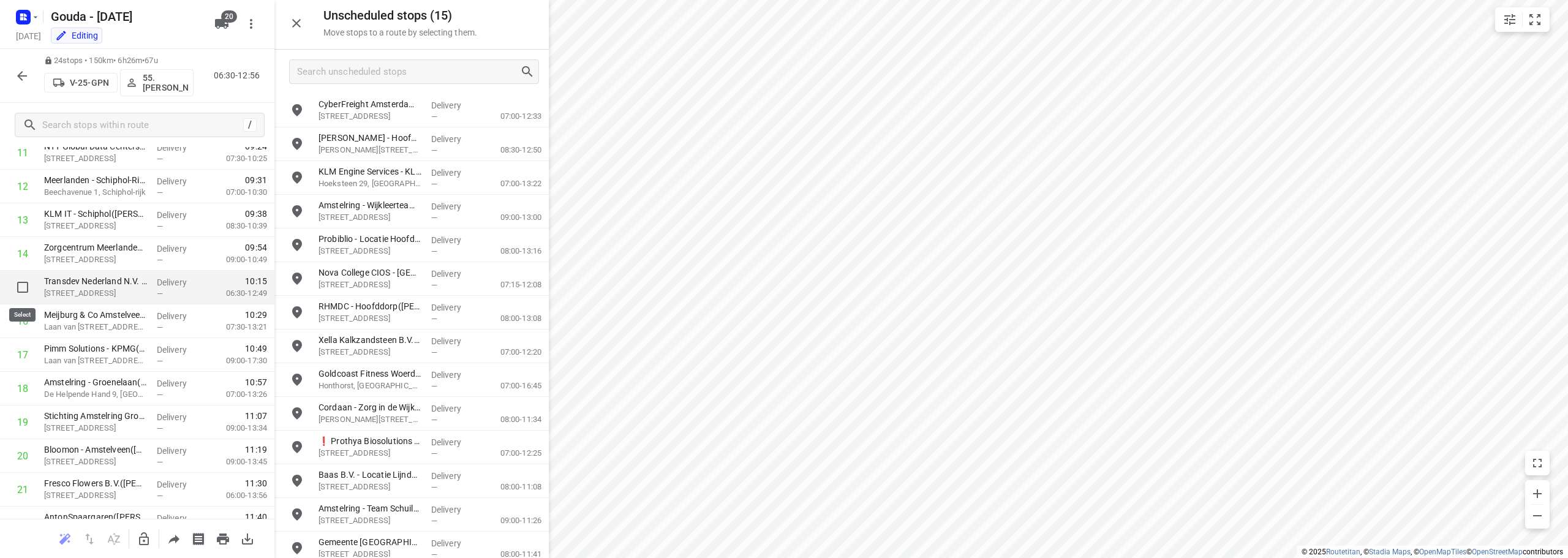
click at [19, 290] on input "checkbox" at bounding box center [22, 287] width 25 height 25
checkbox input "true"
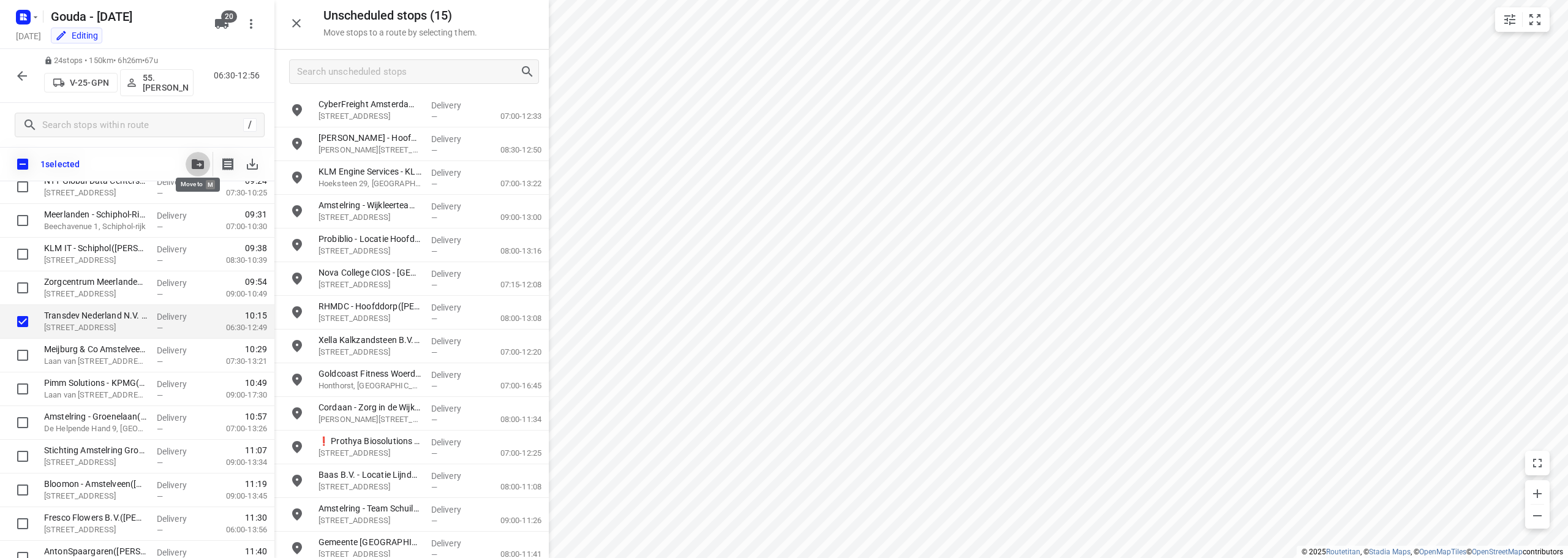
click at [186, 165] on button "button" at bounding box center [197, 164] width 25 height 25
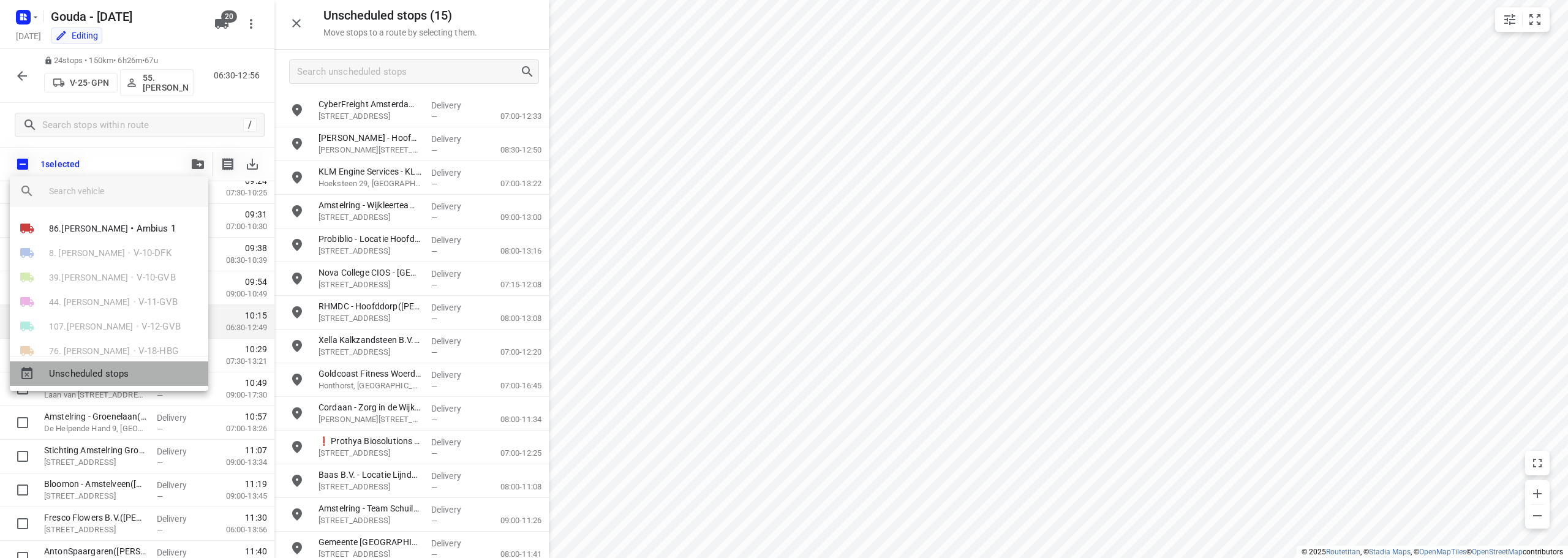
click at [115, 365] on div "Unscheduled stops" at bounding box center [109, 373] width 198 height 25
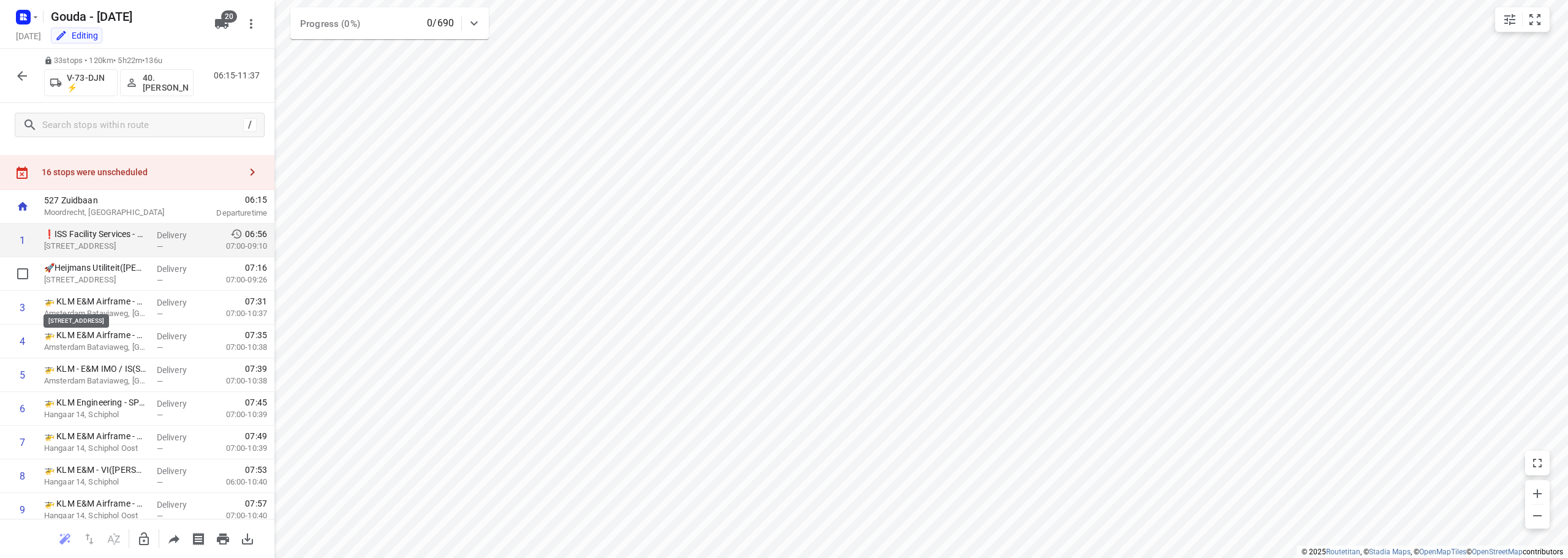
scroll to position [0, 0]
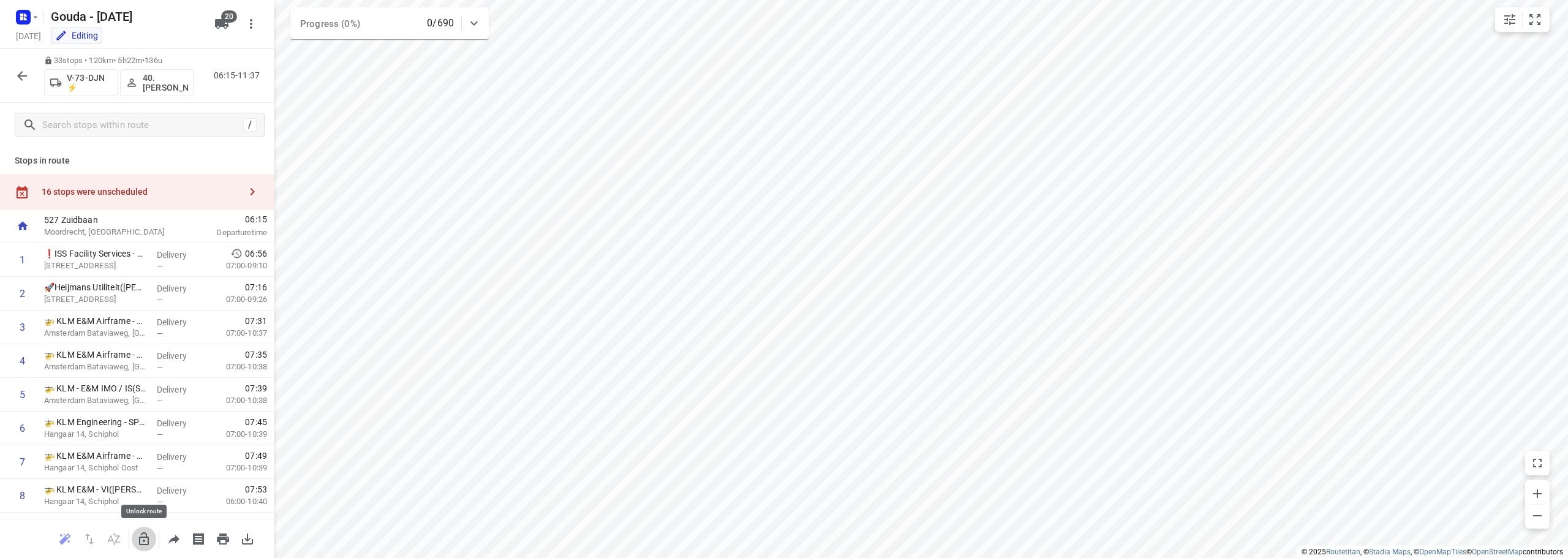
click at [142, 549] on button "button" at bounding box center [143, 539] width 25 height 25
click at [158, 188] on div "16 stops were unscheduled" at bounding box center [141, 192] width 198 height 10
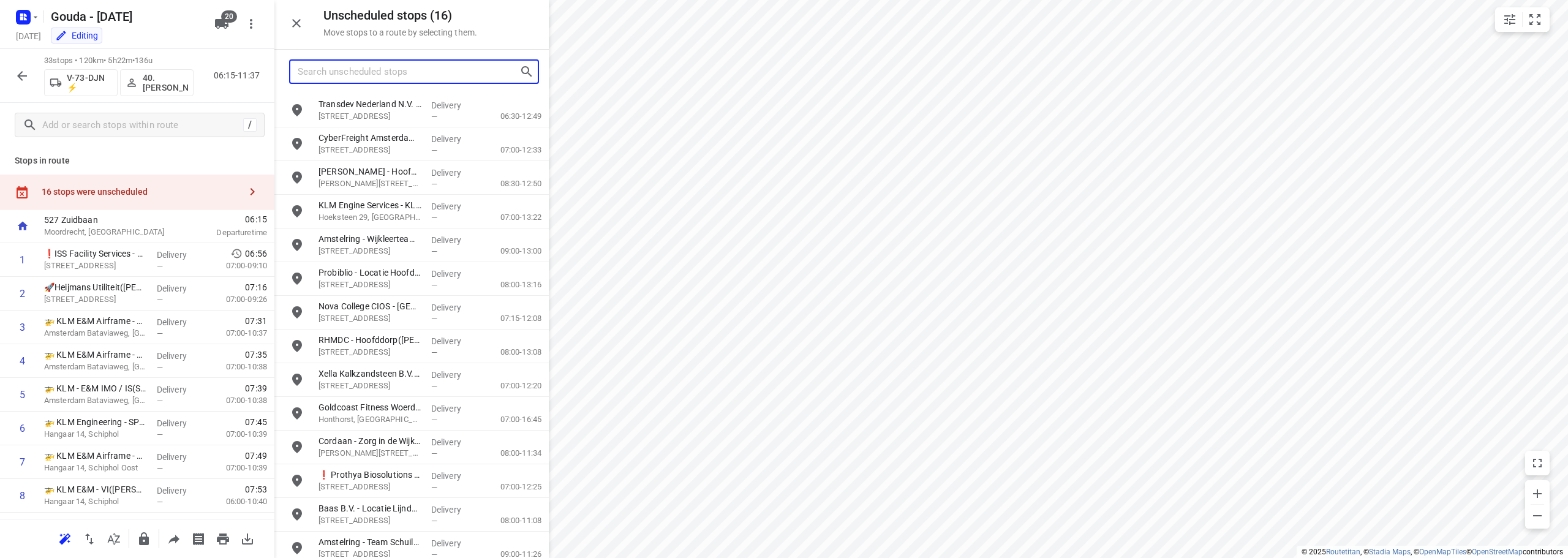
click at [463, 65] on input "Search unscheduled stops" at bounding box center [409, 72] width 222 height 19
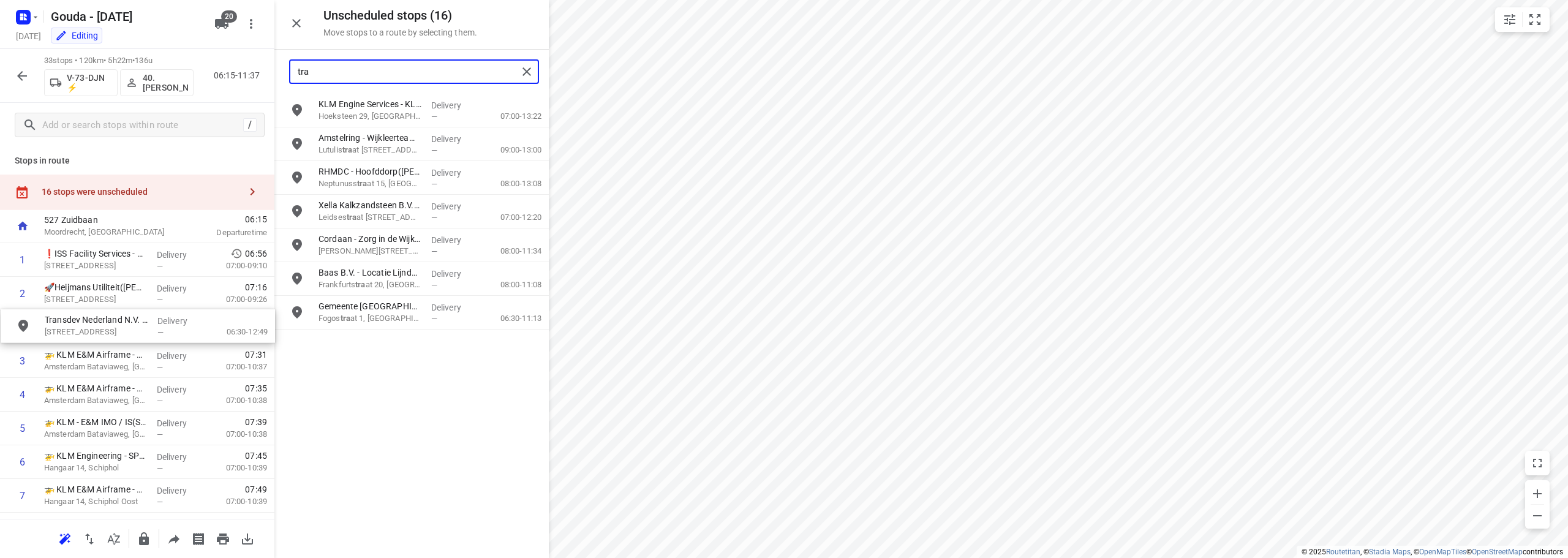
drag, startPoint x: 398, startPoint y: 103, endPoint x: 116, endPoint y: 330, distance: 362.0
type input "tra"
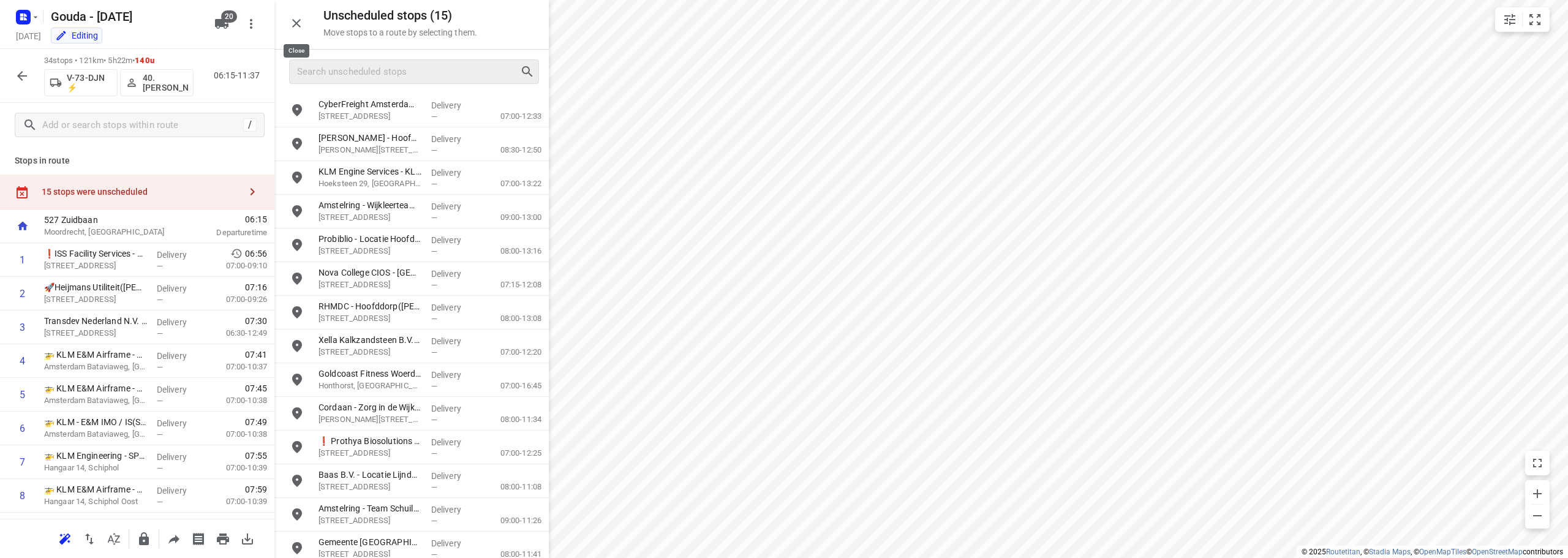
click at [292, 20] on icon "button" at bounding box center [297, 23] width 8 height 8
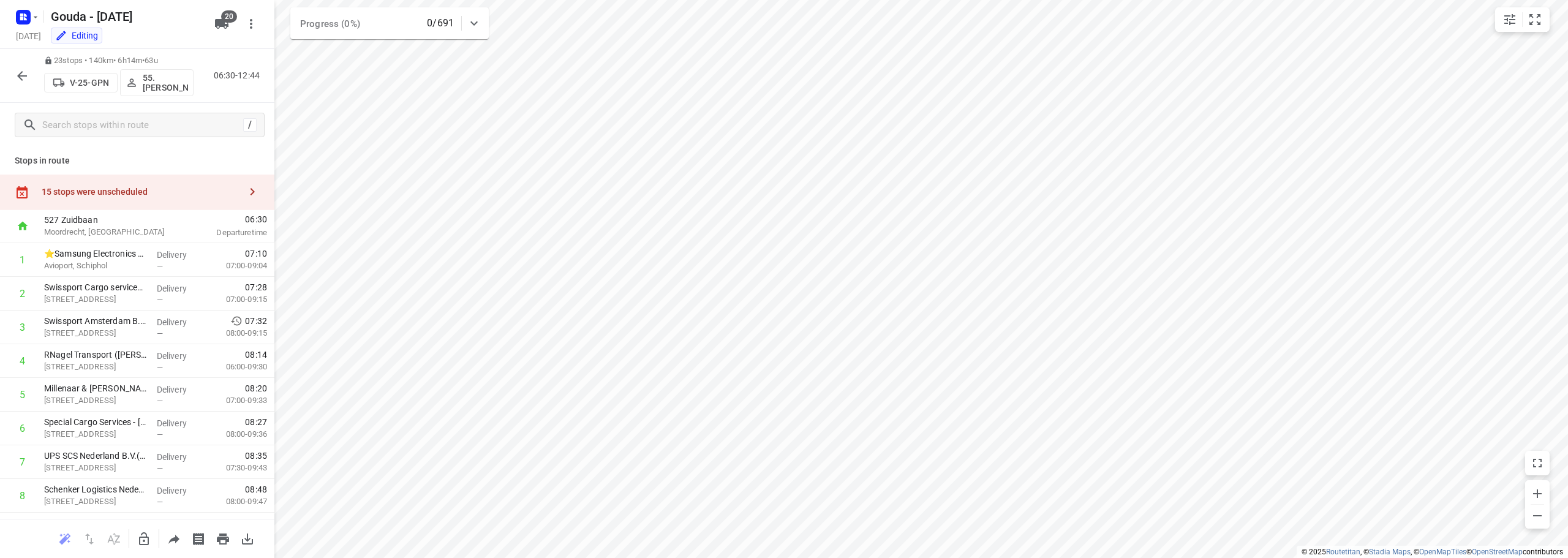
drag, startPoint x: 116, startPoint y: 193, endPoint x: 251, endPoint y: 153, distance: 140.8
click at [119, 191] on div "15 stops were unscheduled" at bounding box center [141, 192] width 198 height 10
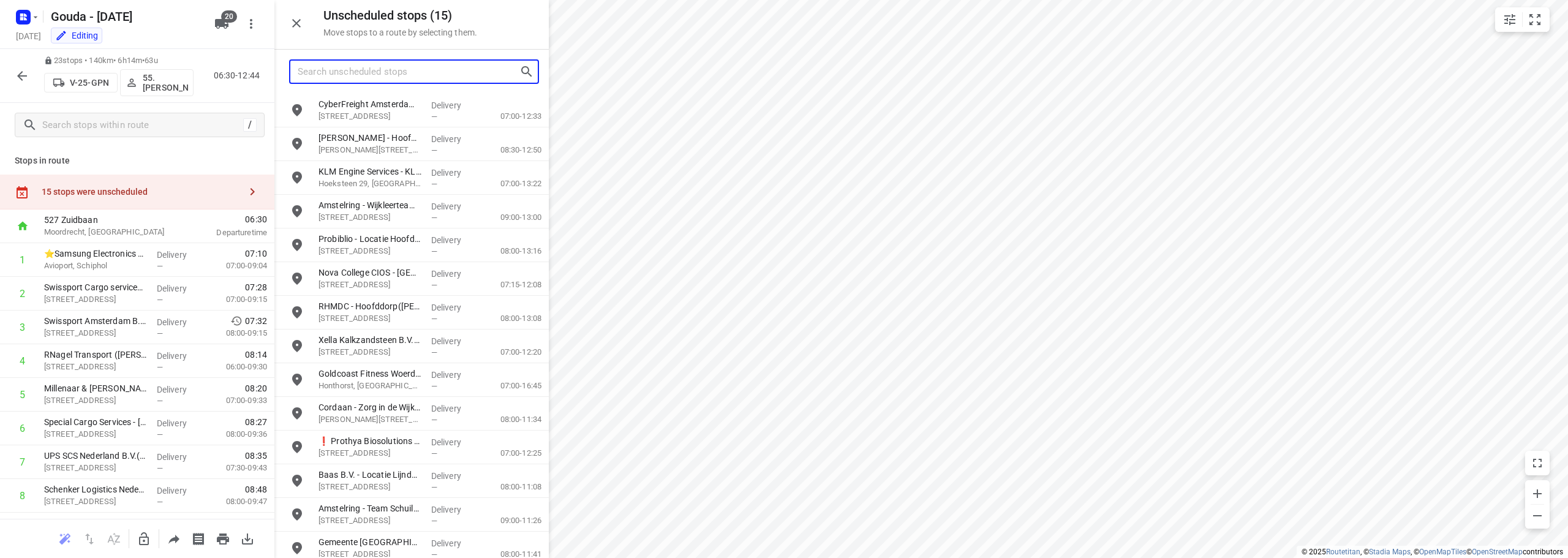
click at [384, 70] on input "Search unscheduled stops" at bounding box center [409, 72] width 222 height 19
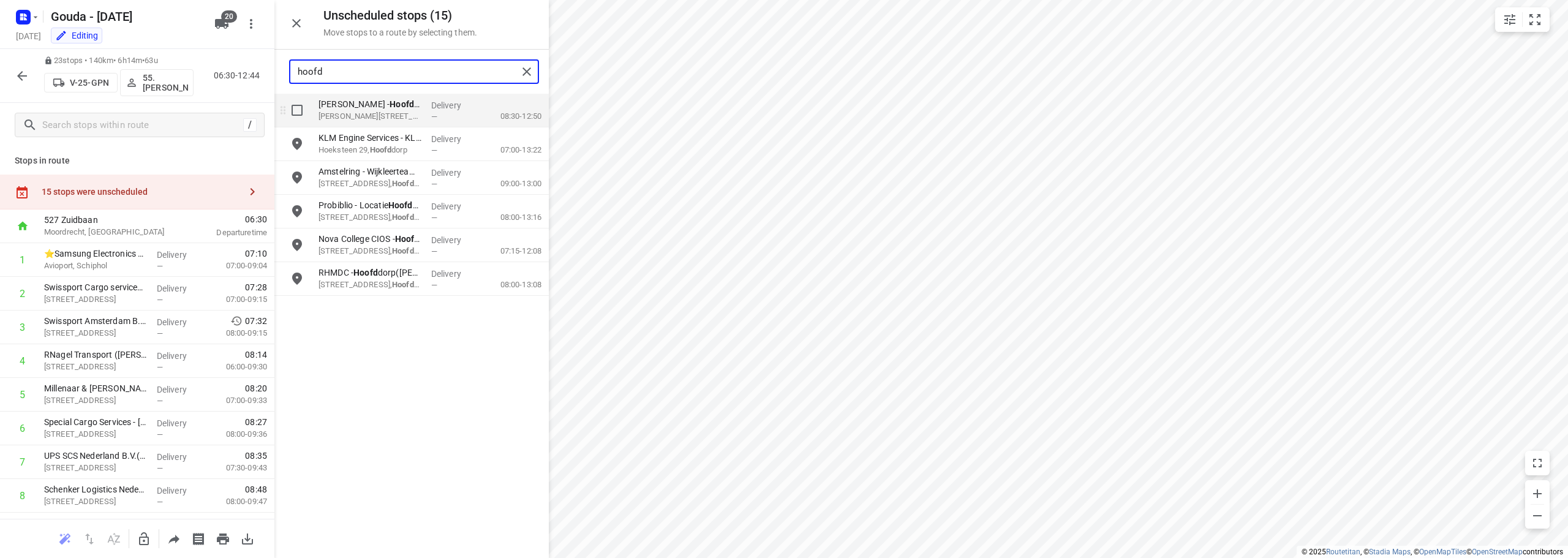
type input "hoofd"
click at [299, 109] on input "grid" at bounding box center [297, 110] width 25 height 25
checkbox input "true"
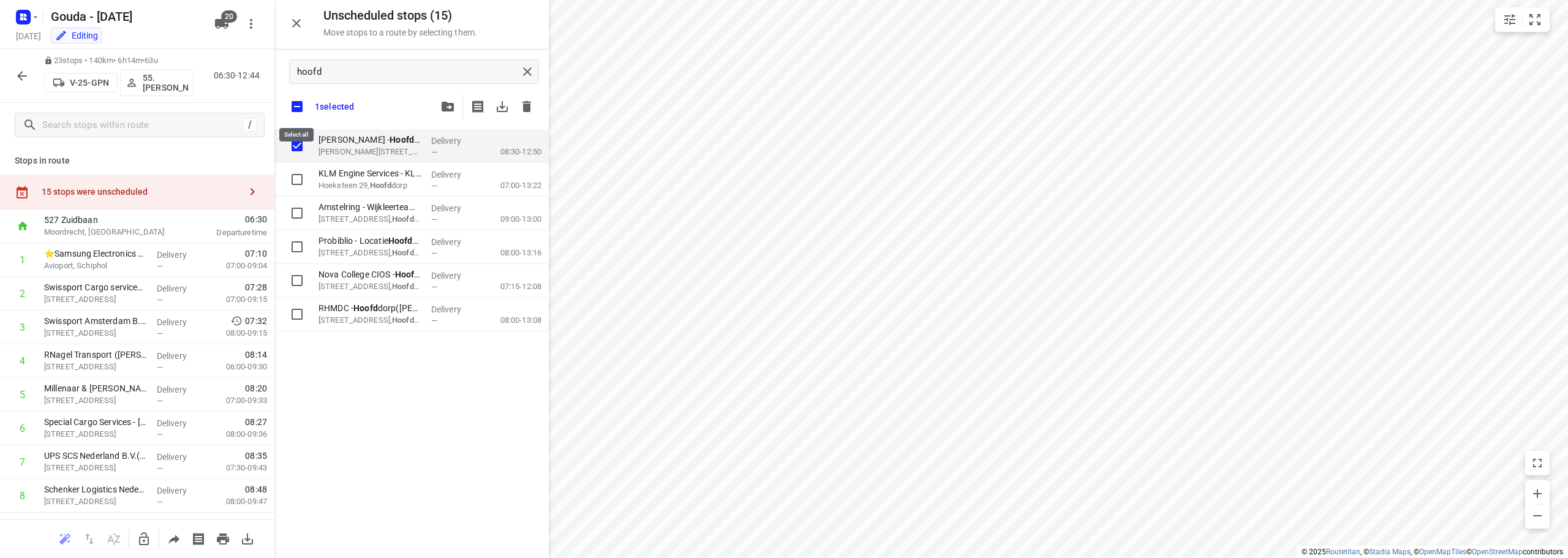
click at [303, 87] on div "hoofd" at bounding box center [412, 72] width 275 height 44
click at [305, 103] on input "checkbox" at bounding box center [297, 107] width 25 height 25
checkbox input "false"
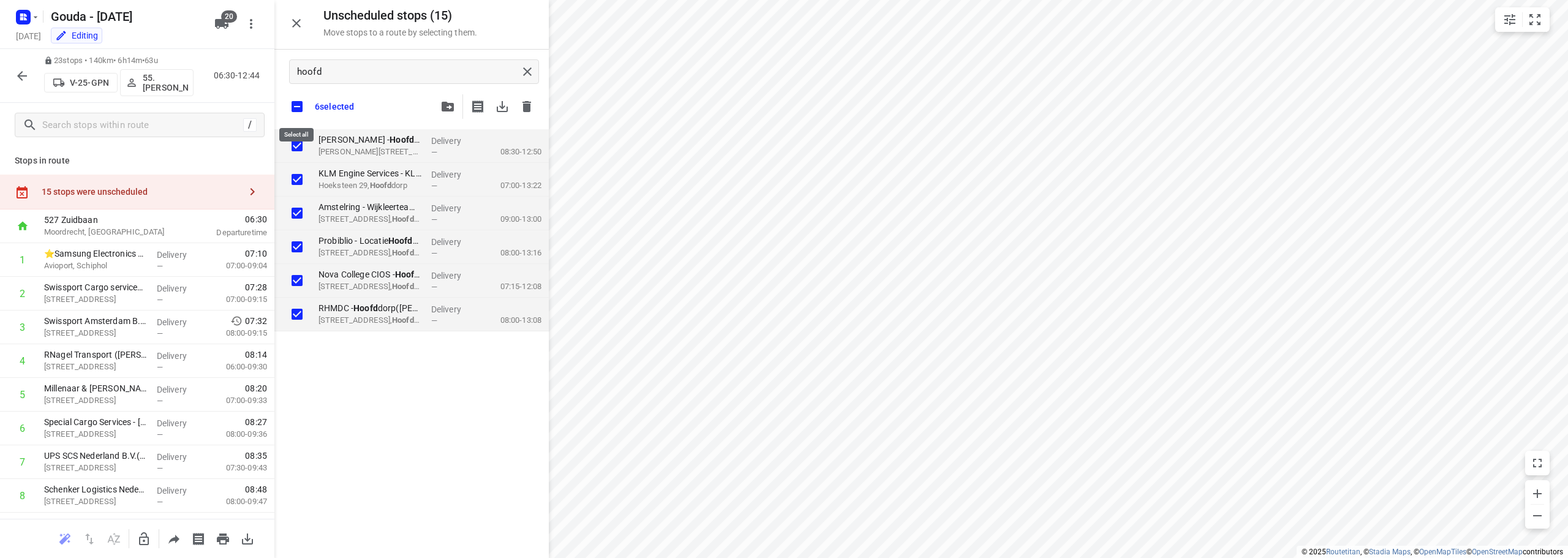
checkbox input "true"
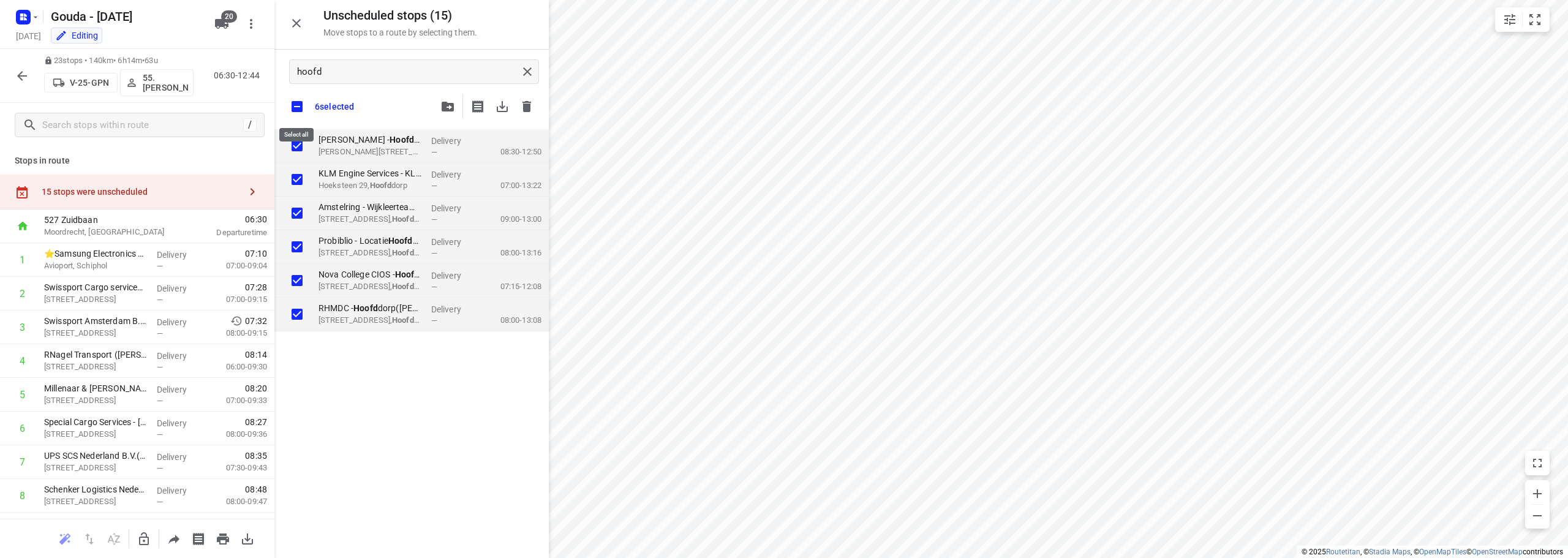
checkbox input "true"
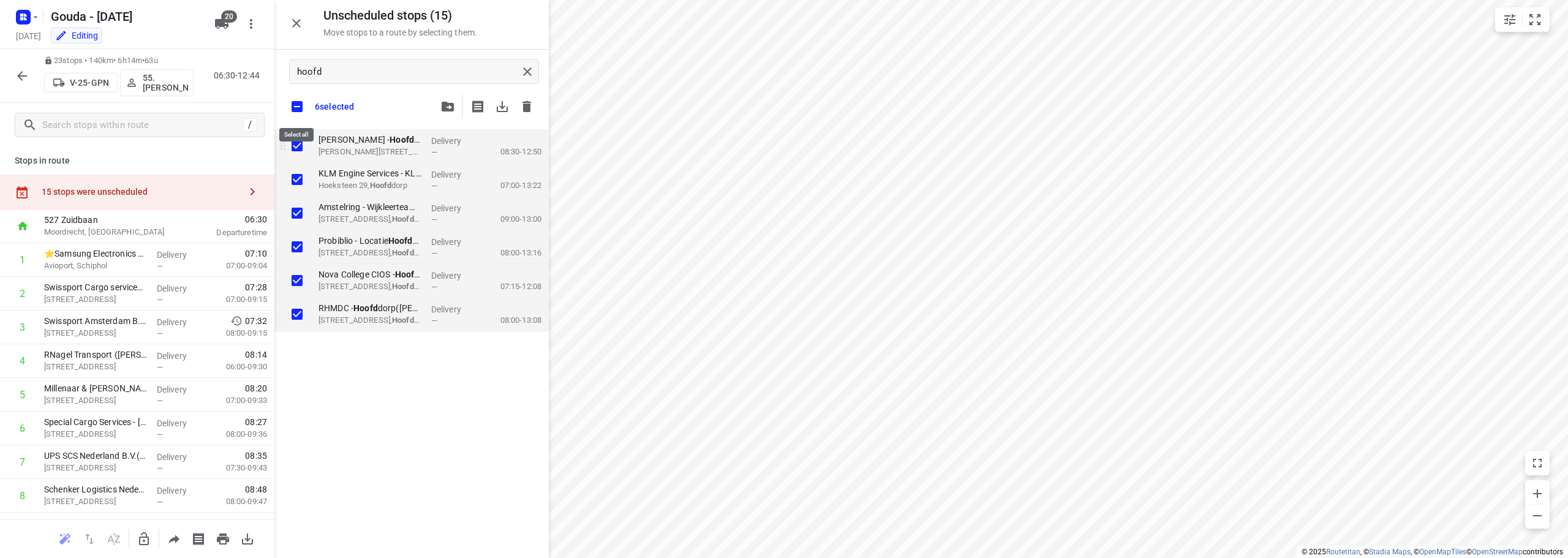
checkbox input "true"
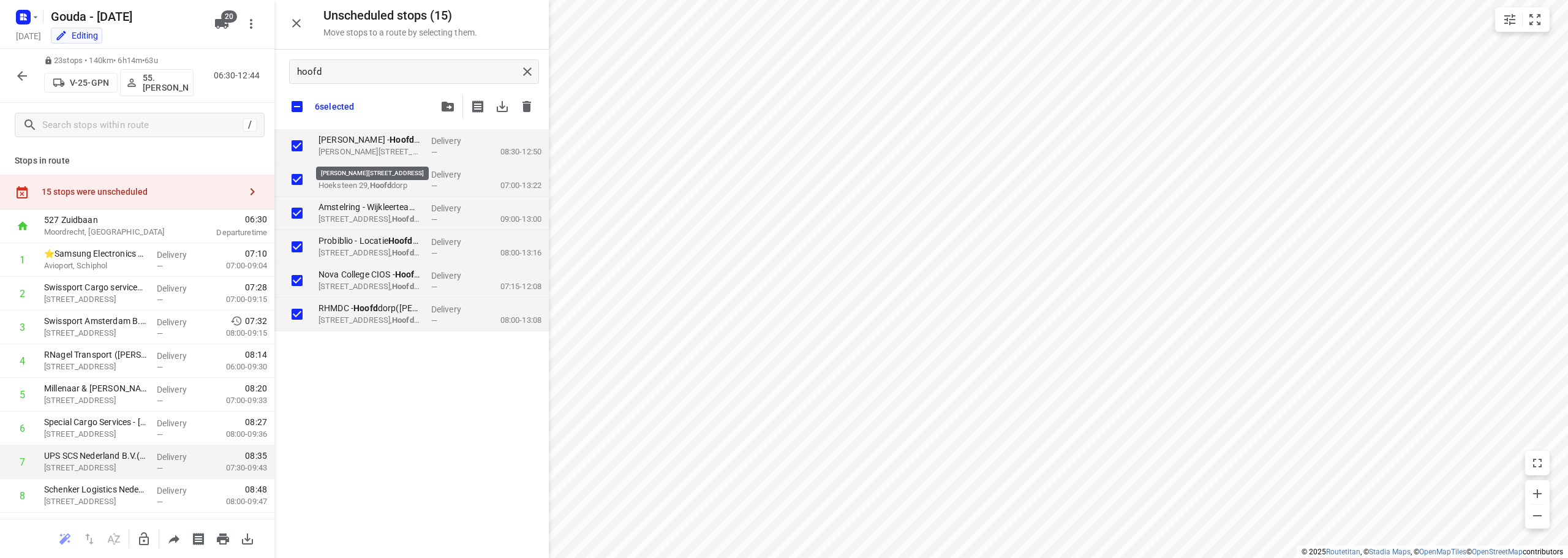
checkbox input "true"
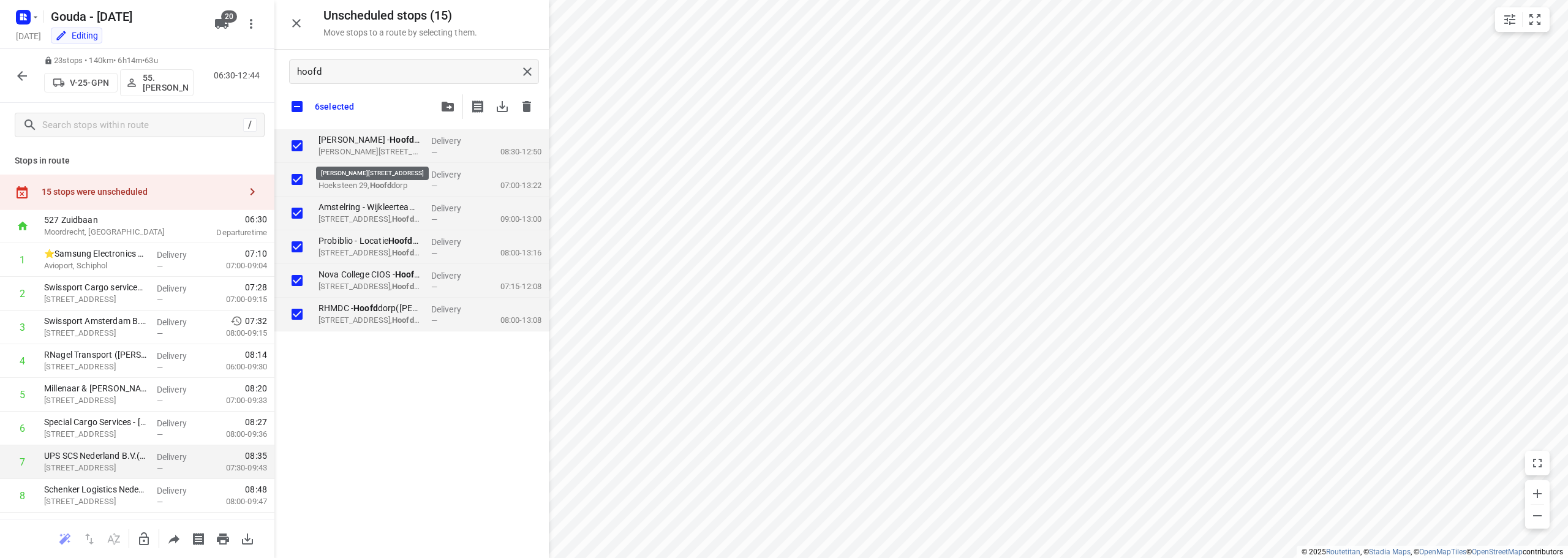
checkbox input "true"
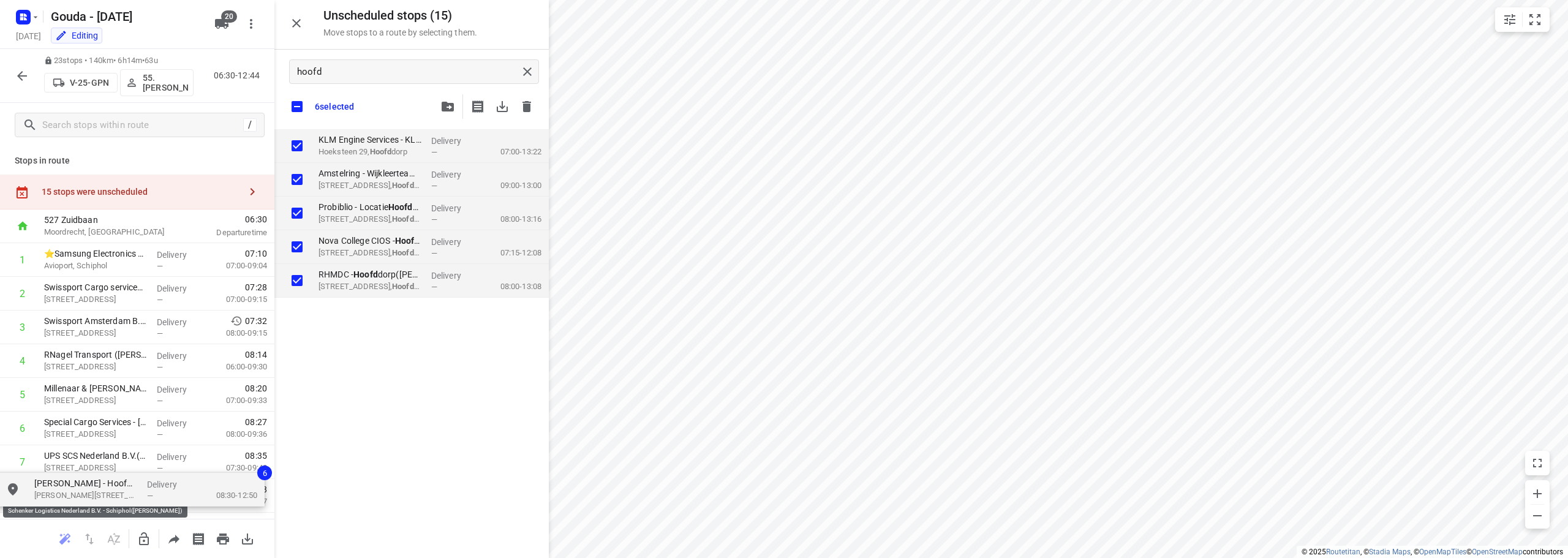
checkbox input "true"
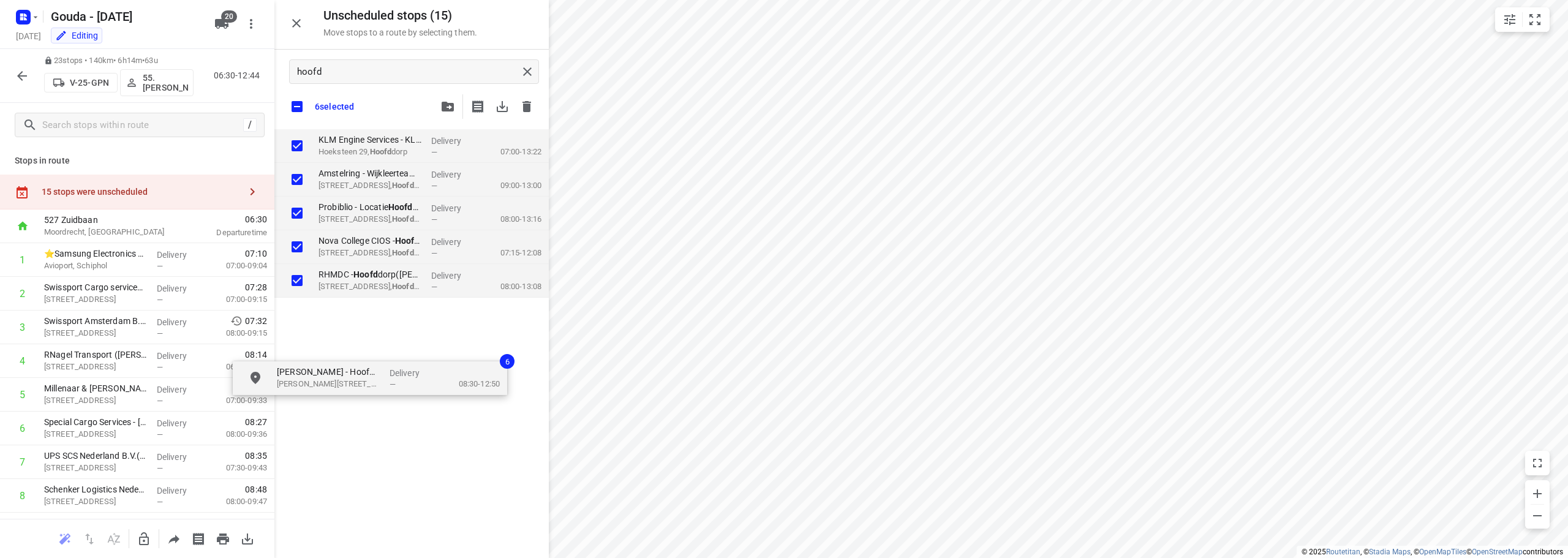
drag, startPoint x: 365, startPoint y: 148, endPoint x: 324, endPoint y: 383, distance: 238.5
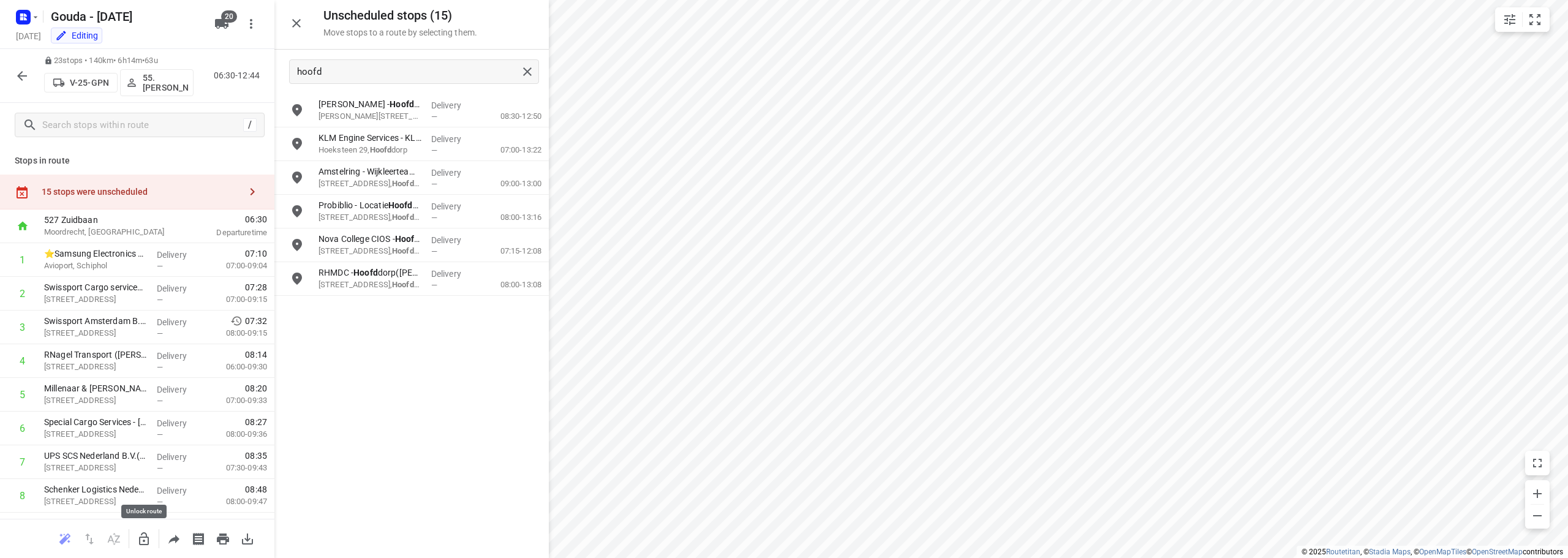
click at [141, 537] on icon "button" at bounding box center [144, 538] width 10 height 13
click at [297, 118] on input "grid" at bounding box center [297, 110] width 25 height 25
checkbox input "true"
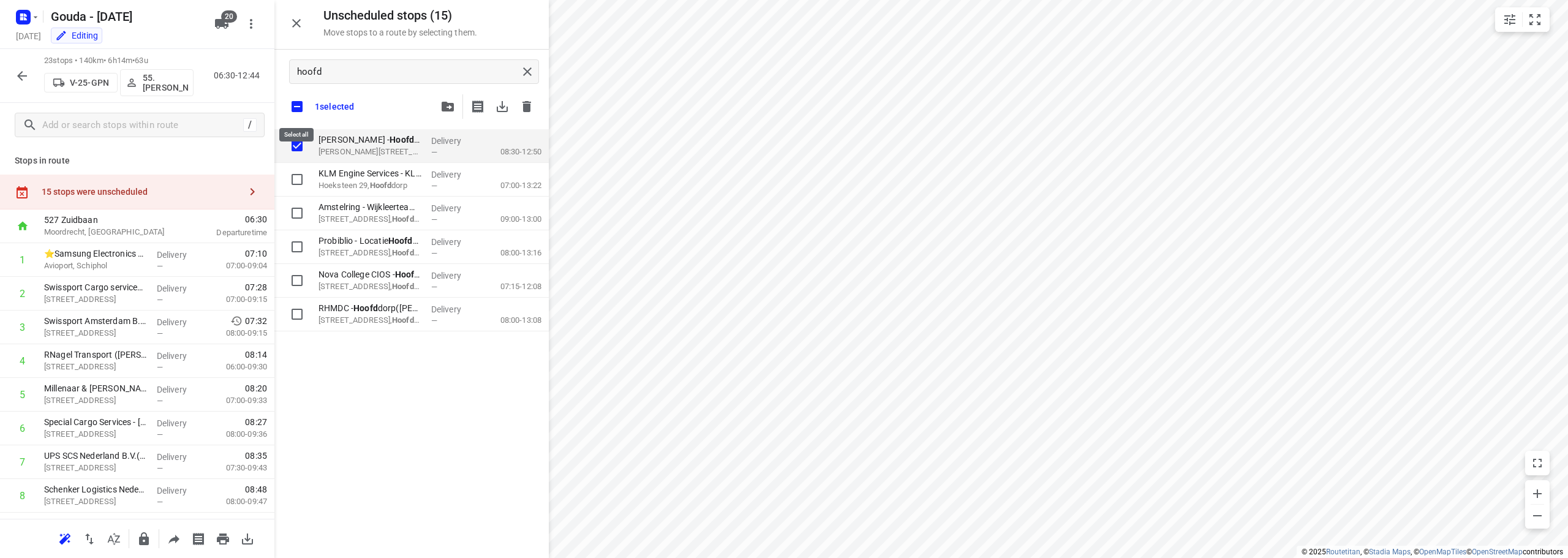
click at [299, 112] on input "checkbox" at bounding box center [297, 107] width 25 height 25
checkbox input "false"
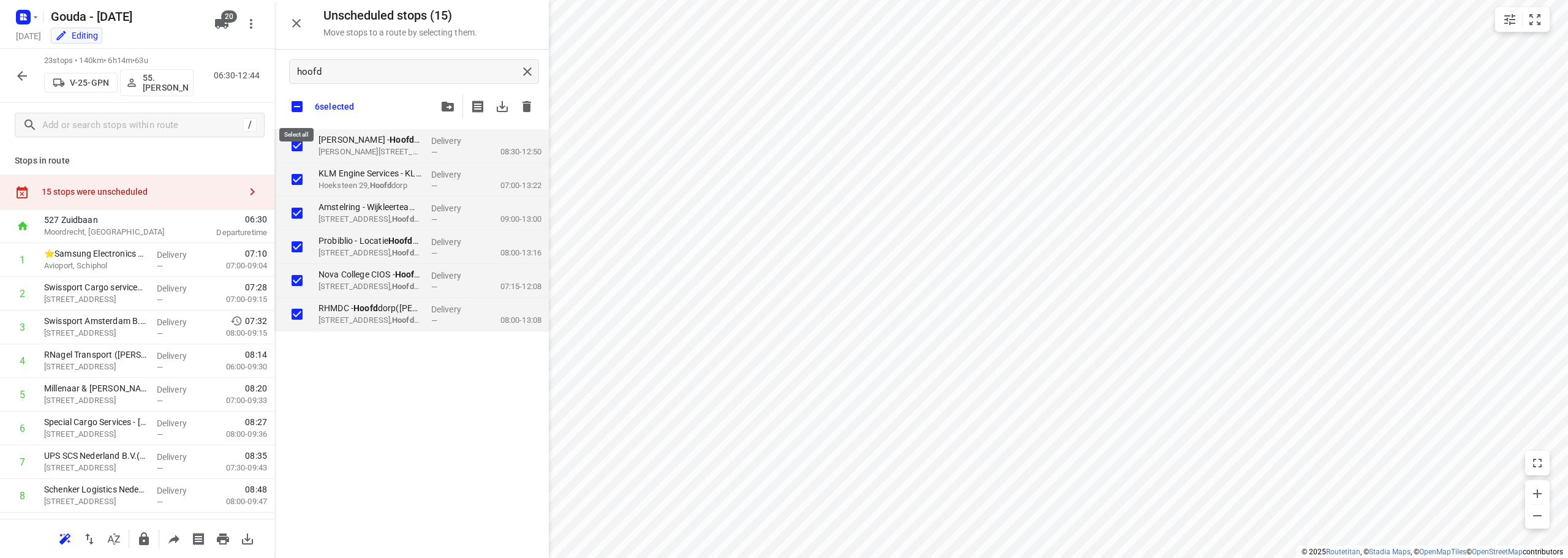
checkbox input "true"
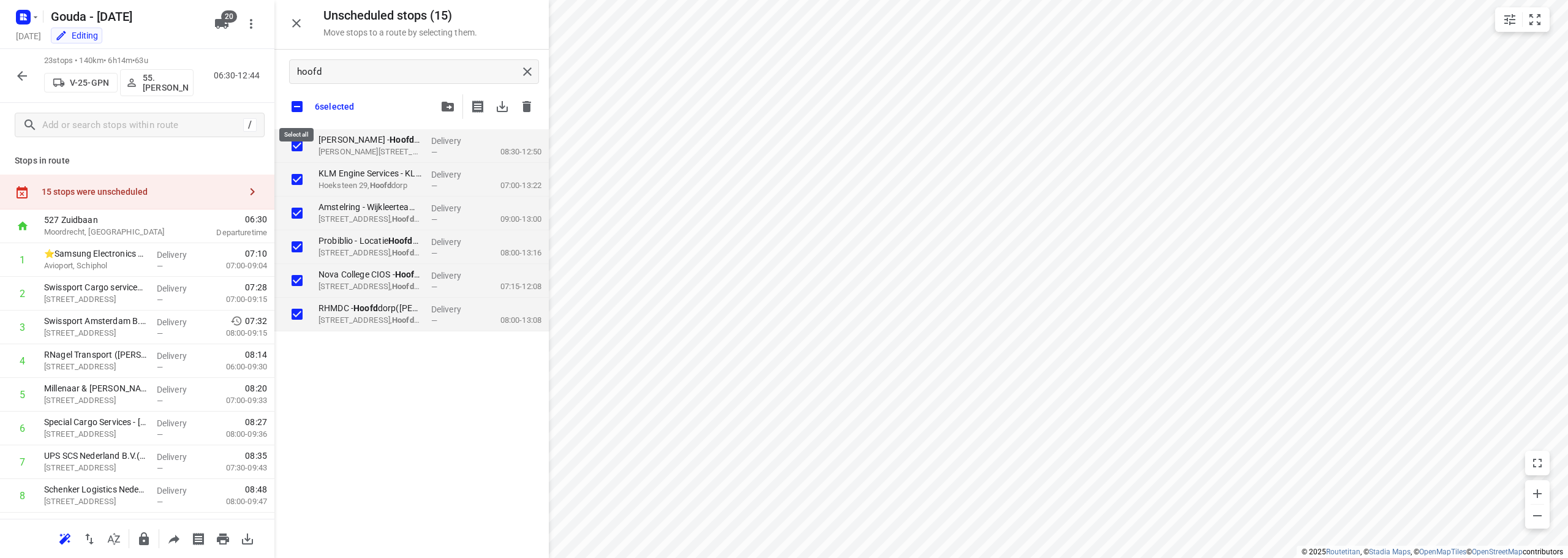
checkbox input "true"
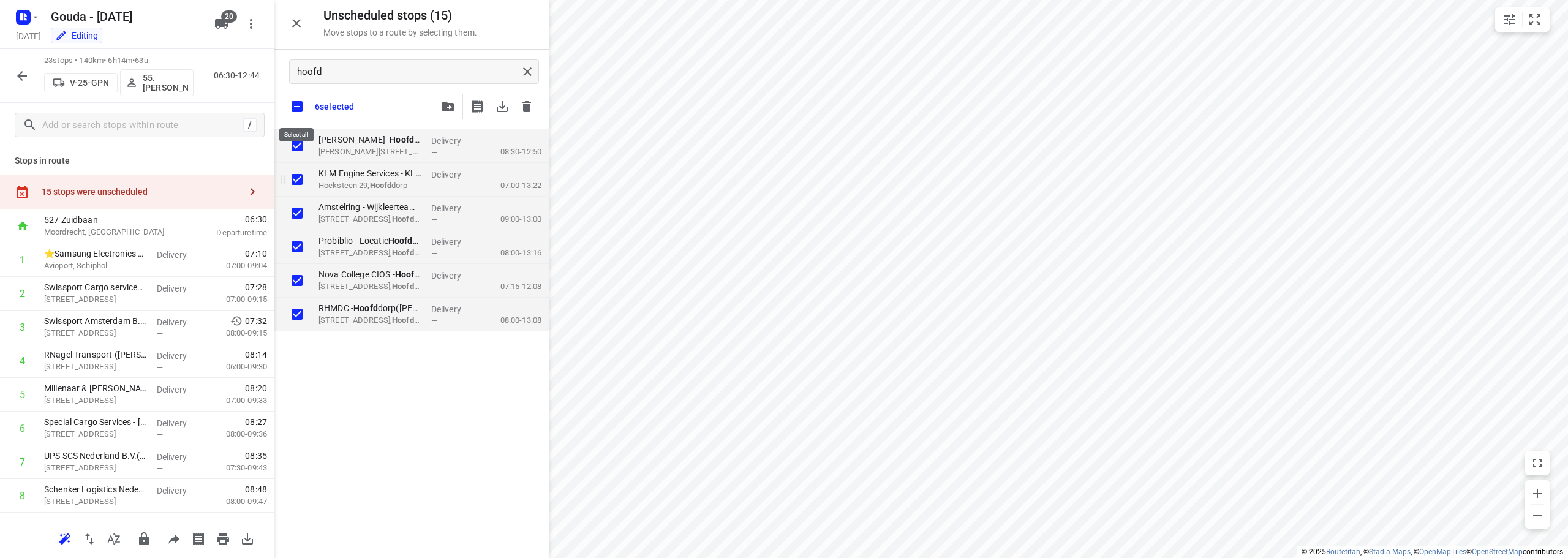
checkbox input "true"
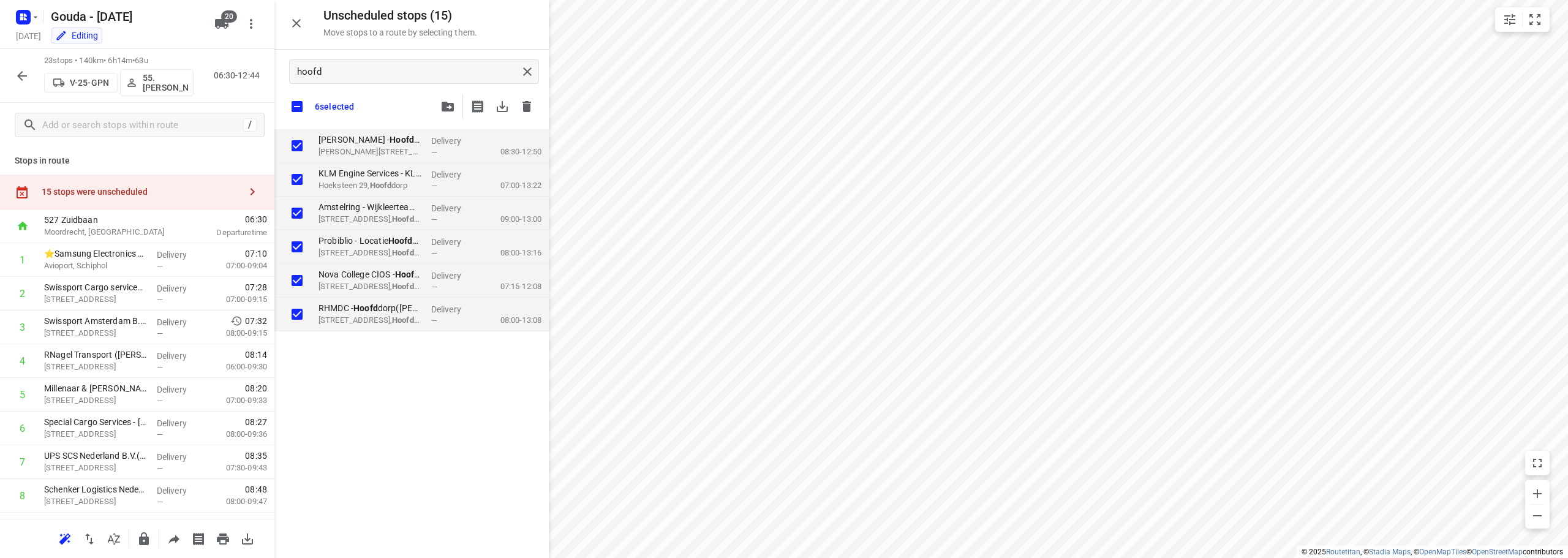
checkbox input "true"
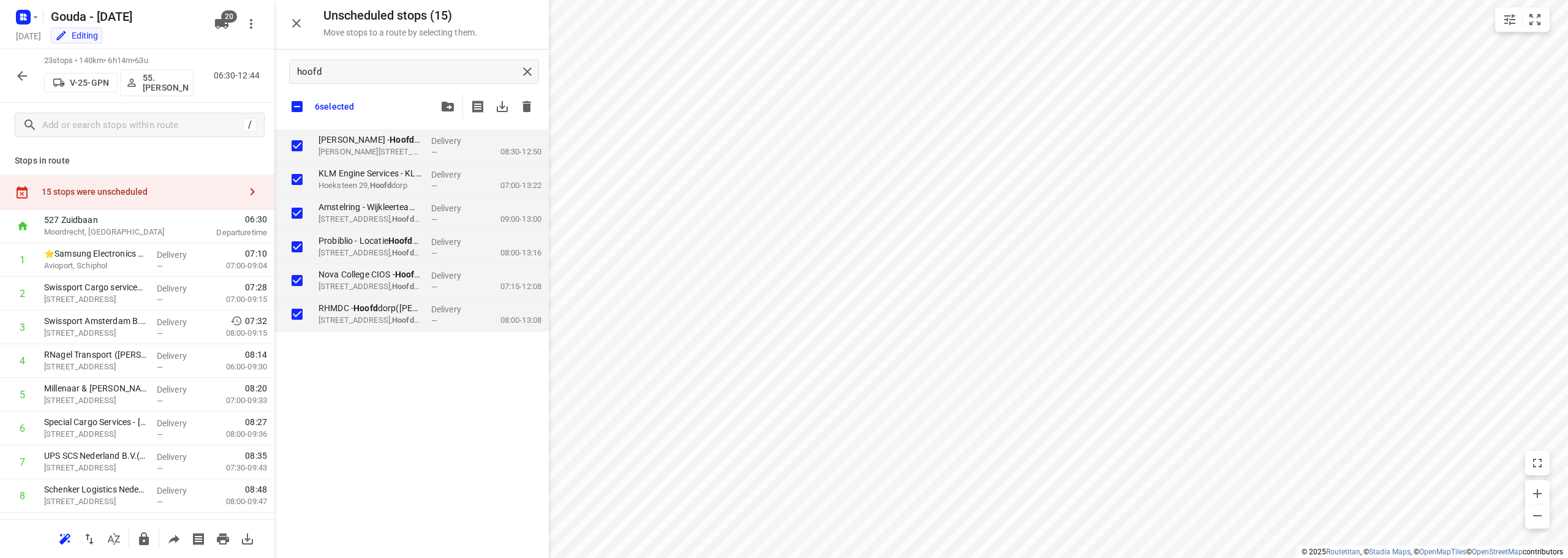
checkbox input "true"
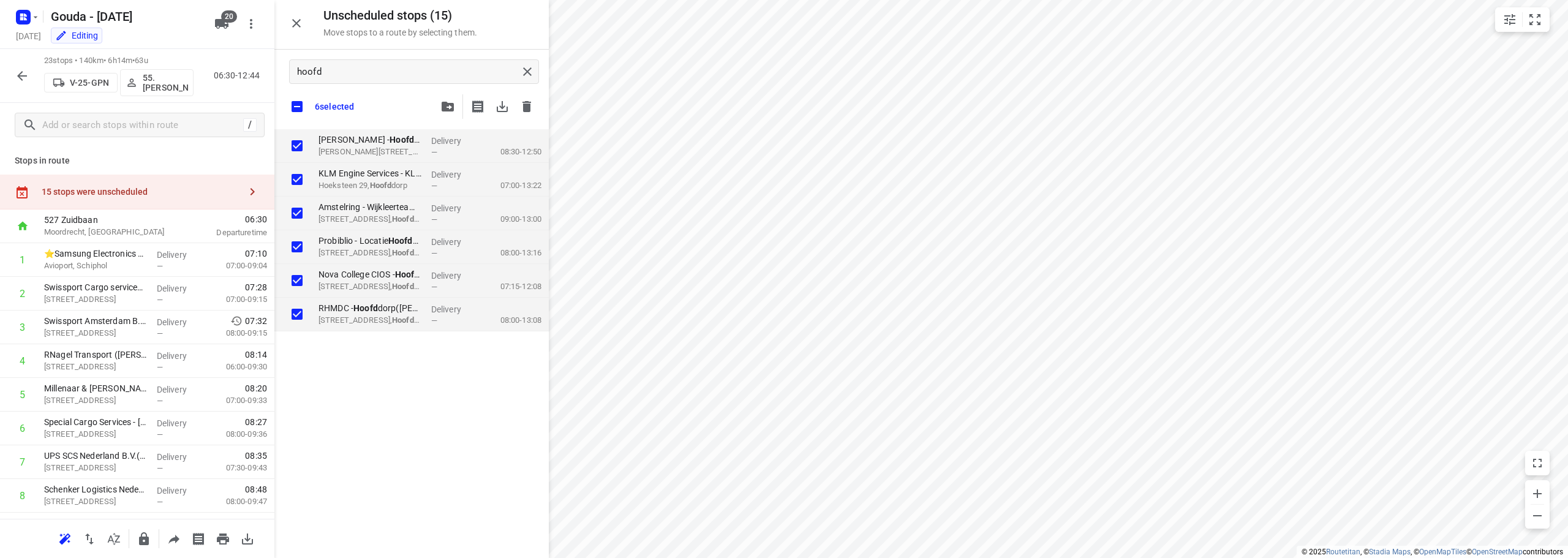
checkbox input "true"
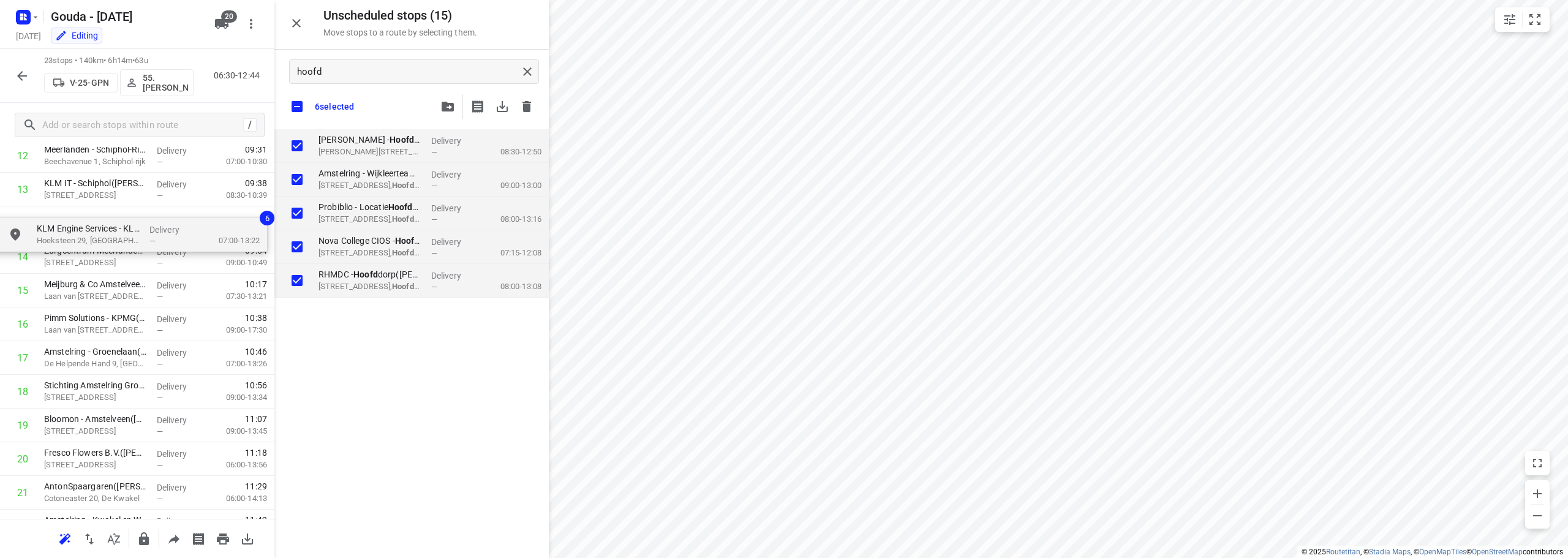
drag, startPoint x: 397, startPoint y: 166, endPoint x: 107, endPoint y: 229, distance: 296.8
checkbox input "true"
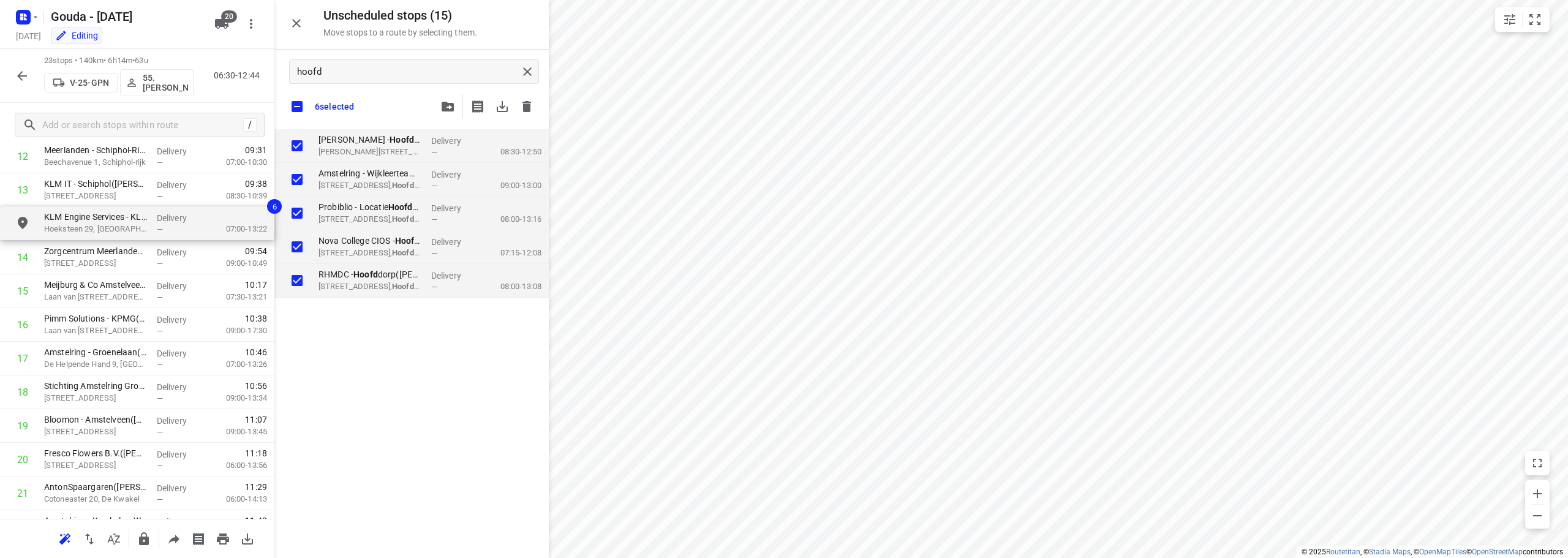
checkbox input "true"
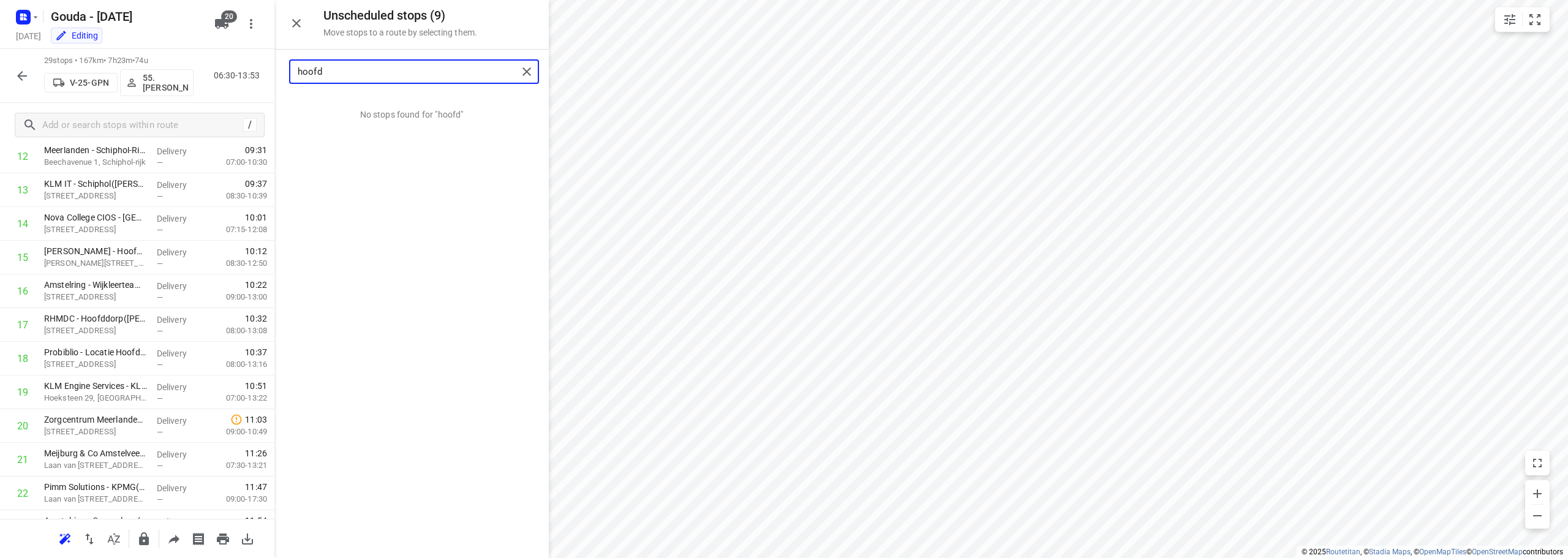
drag, startPoint x: 398, startPoint y: 75, endPoint x: 204, endPoint y: 75, distance: 194.0
click at [204, 75] on div "Unscheduled stops ( 9 ) Move stops to a route by selecting them. hoofd No stops…" at bounding box center [137, 279] width 275 height 558
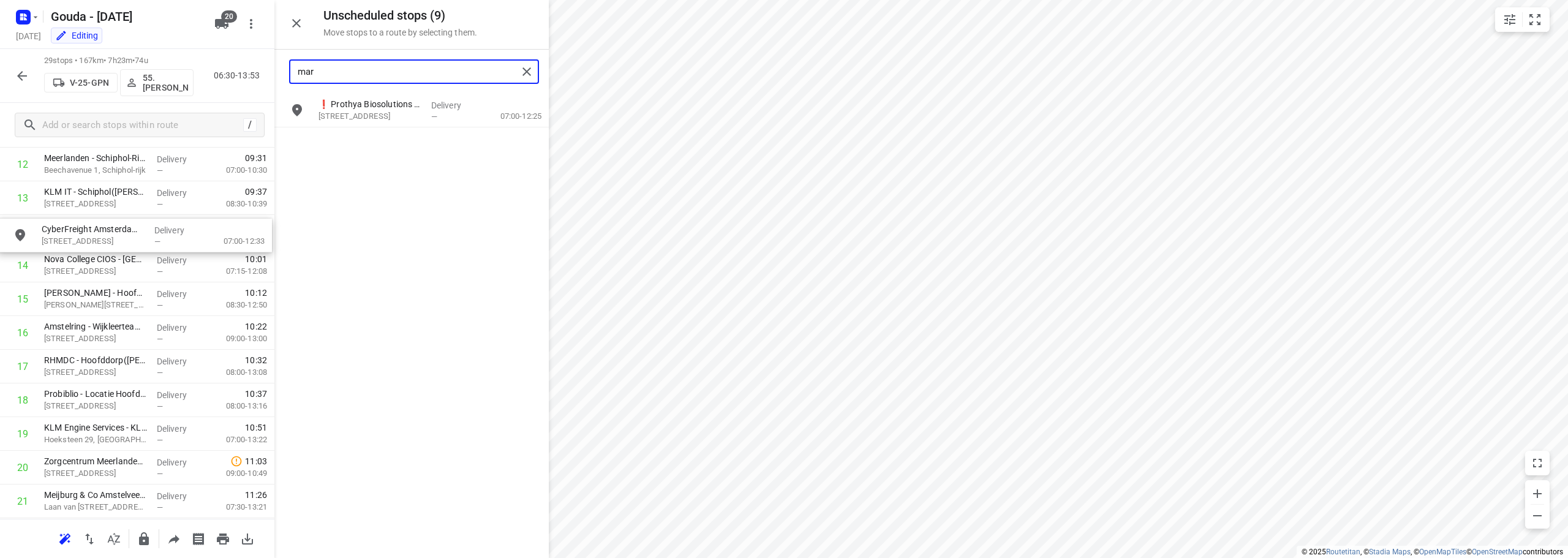
drag, startPoint x: 380, startPoint y: 105, endPoint x: 97, endPoint y: 242, distance: 314.4
type input "mar"
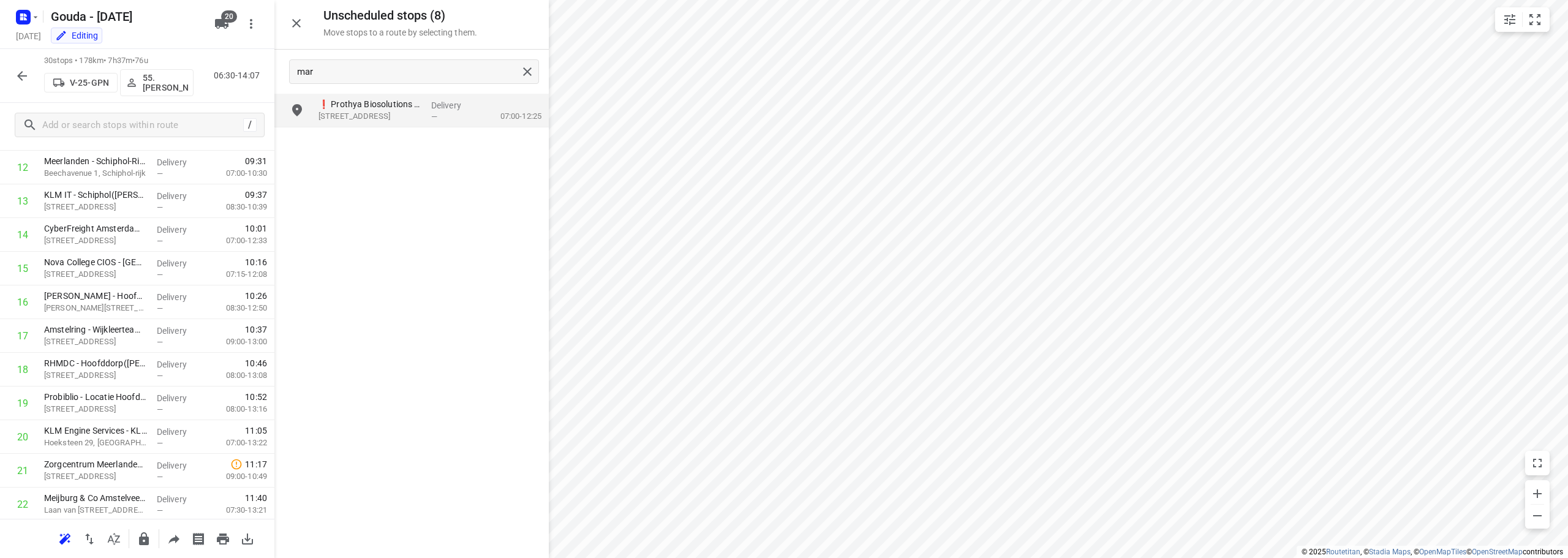
click at [293, 20] on icon "button" at bounding box center [297, 23] width 8 height 8
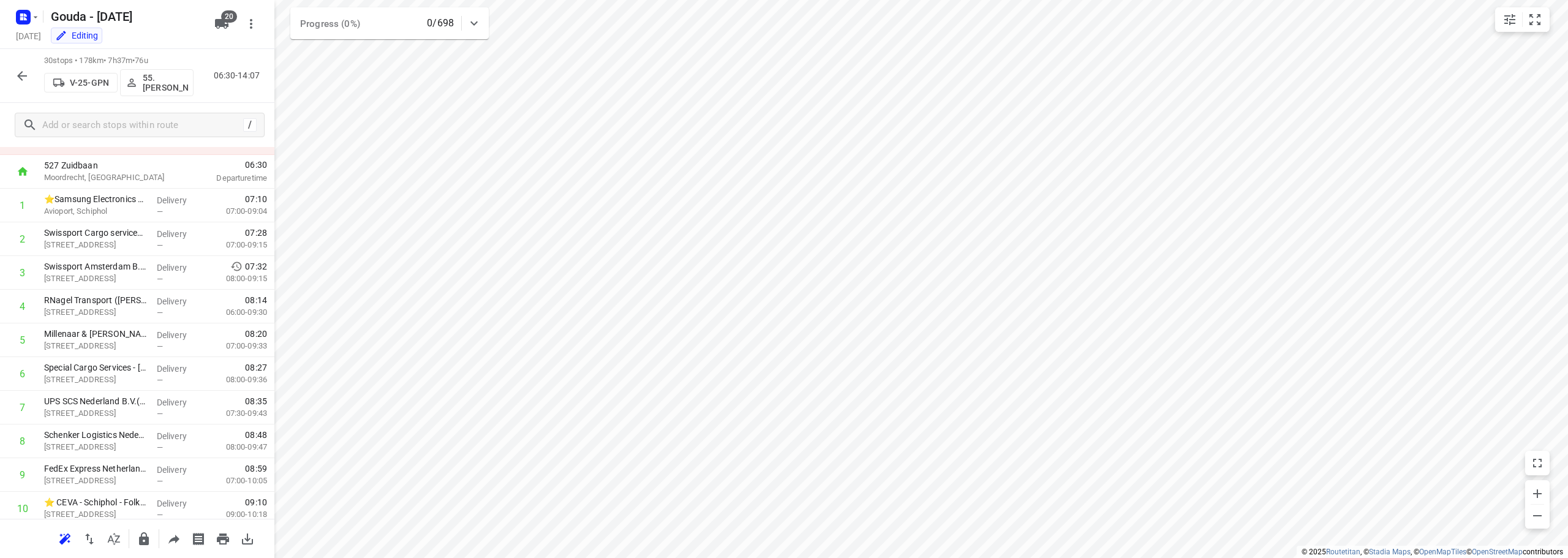
scroll to position [0, 0]
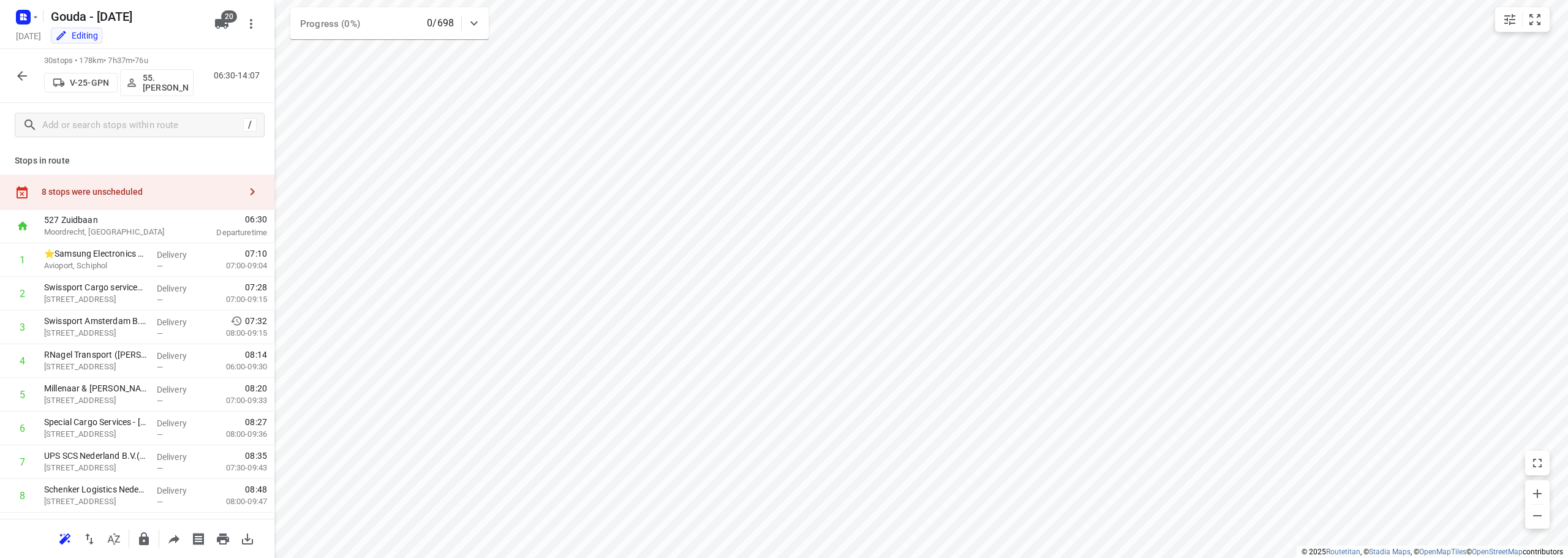
click at [129, 181] on div "8 stops were unscheduled" at bounding box center [137, 192] width 275 height 35
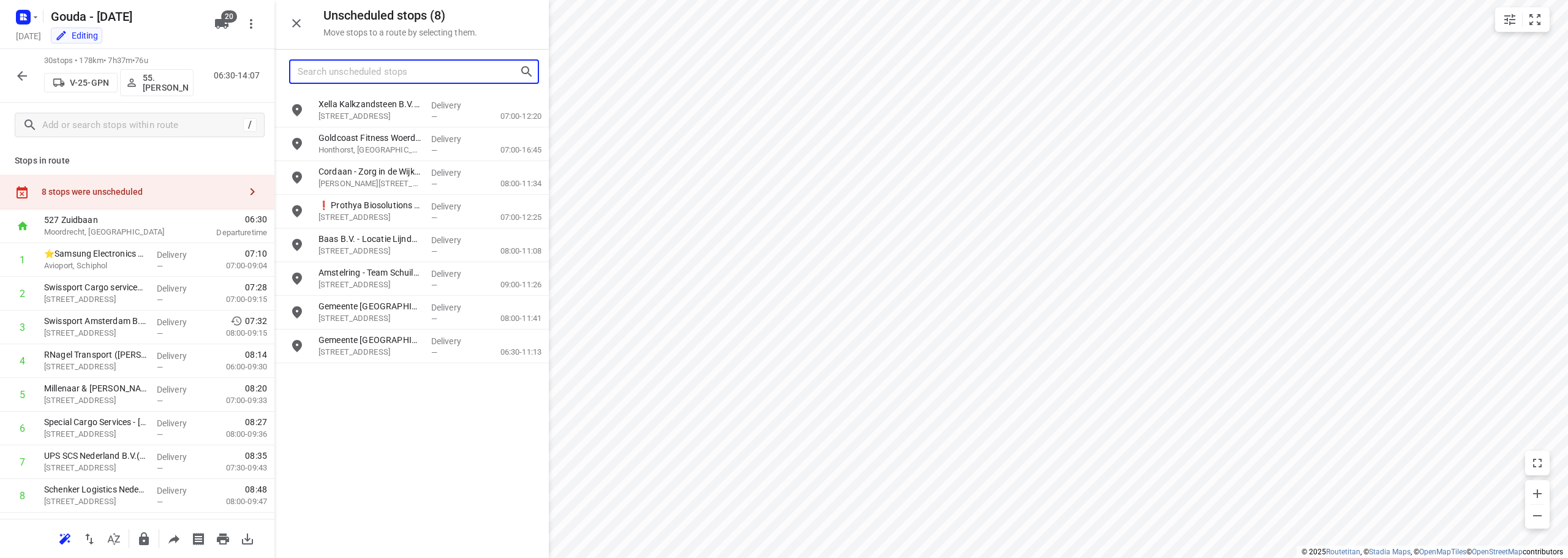
click at [328, 75] on input "Search unscheduled stops" at bounding box center [409, 72] width 222 height 19
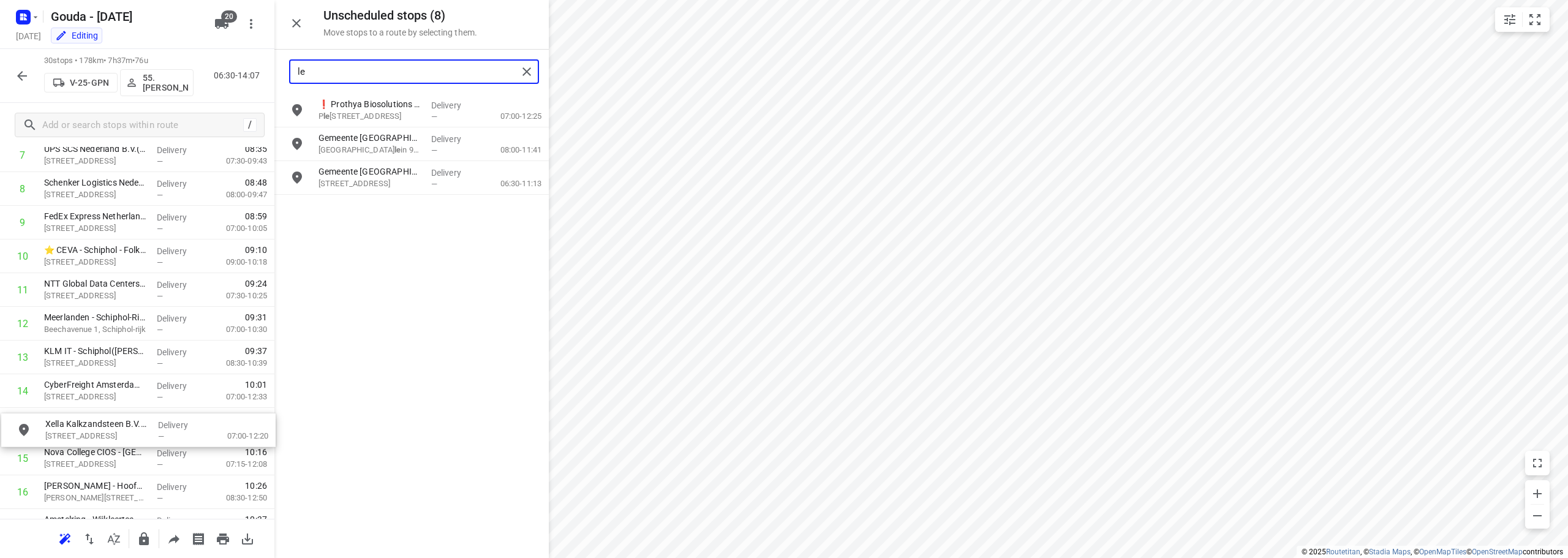
scroll to position [310, 0]
drag, startPoint x: 392, startPoint y: 100, endPoint x: 120, endPoint y: 408, distance: 410.9
type input "le"
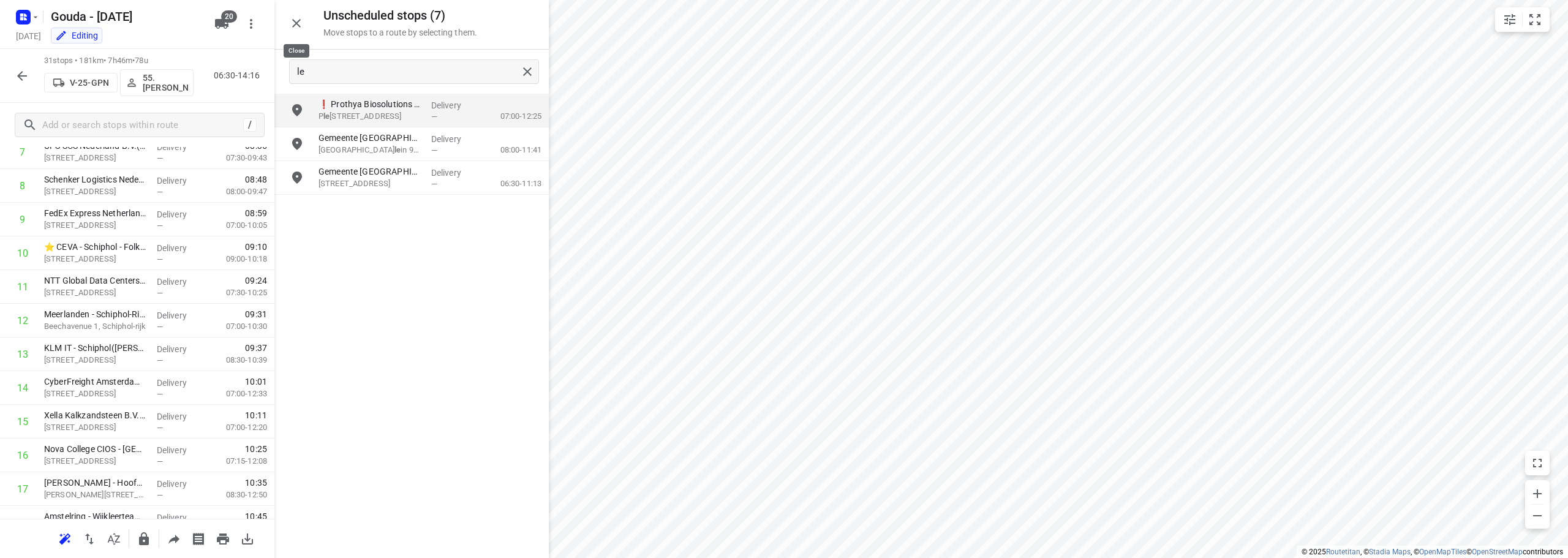
click at [301, 29] on icon "button" at bounding box center [296, 23] width 14 height 14
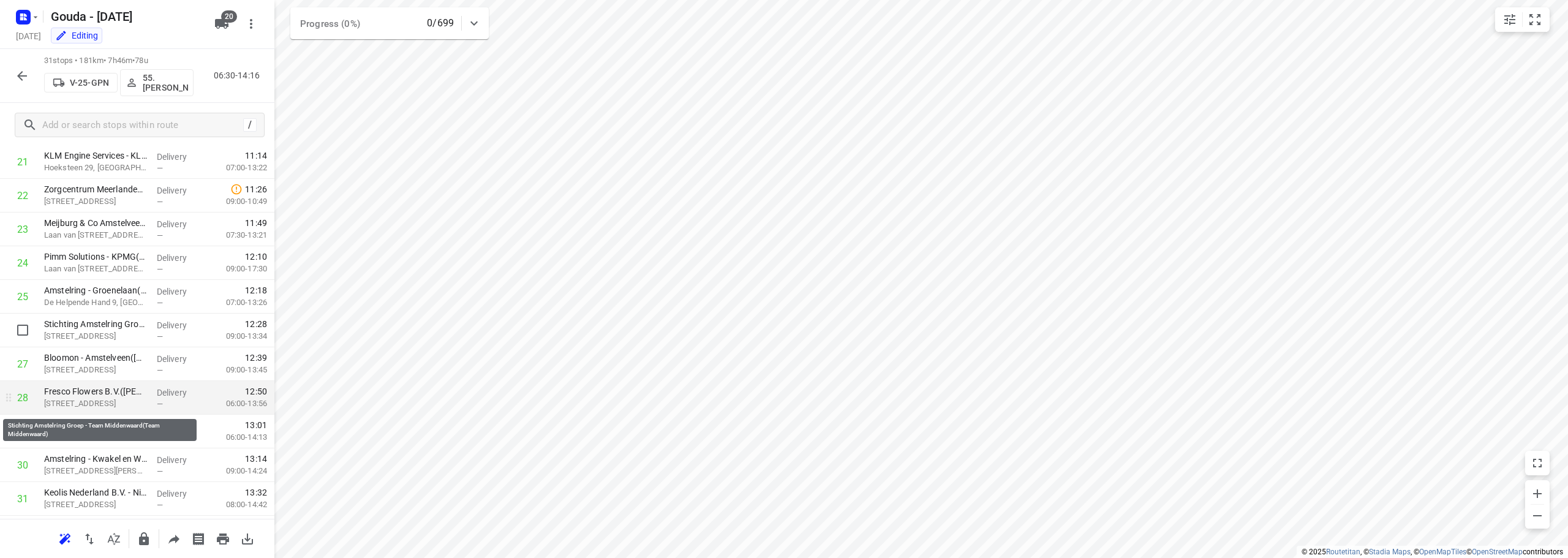
scroll to position [803, 0]
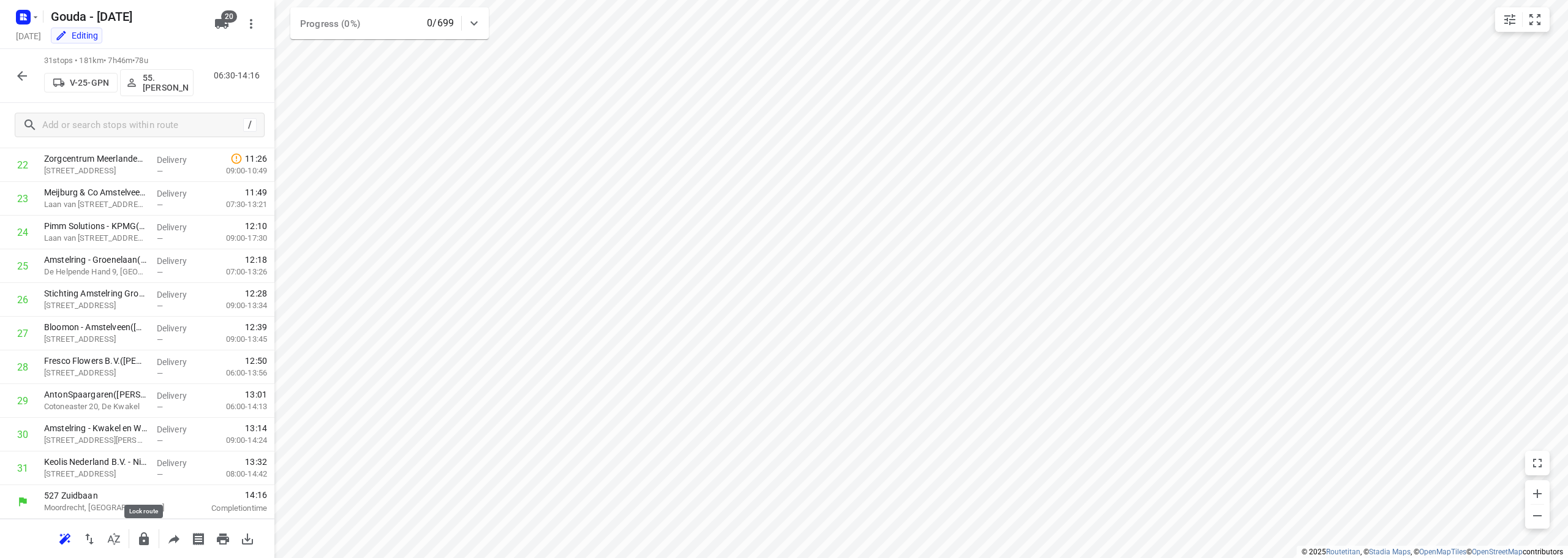
click at [142, 537] on icon "button" at bounding box center [144, 538] width 10 height 13
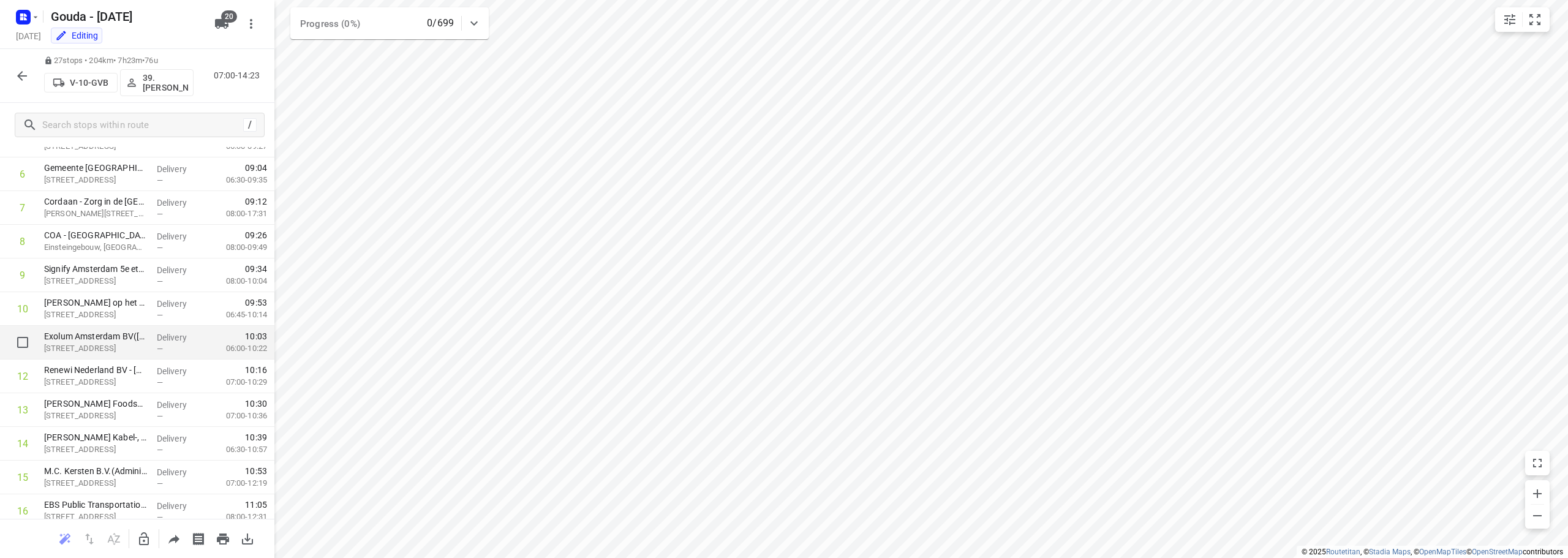
scroll to position [306, 0]
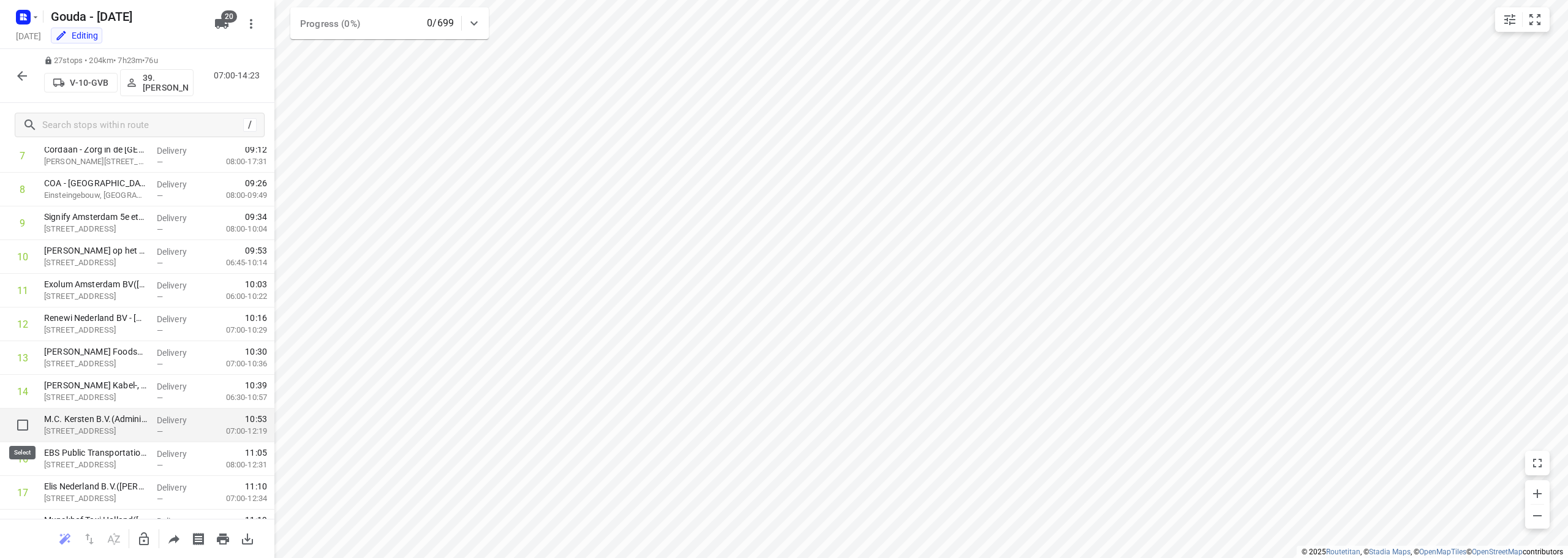
click at [17, 421] on input "checkbox" at bounding box center [22, 425] width 25 height 25
checkbox input "true"
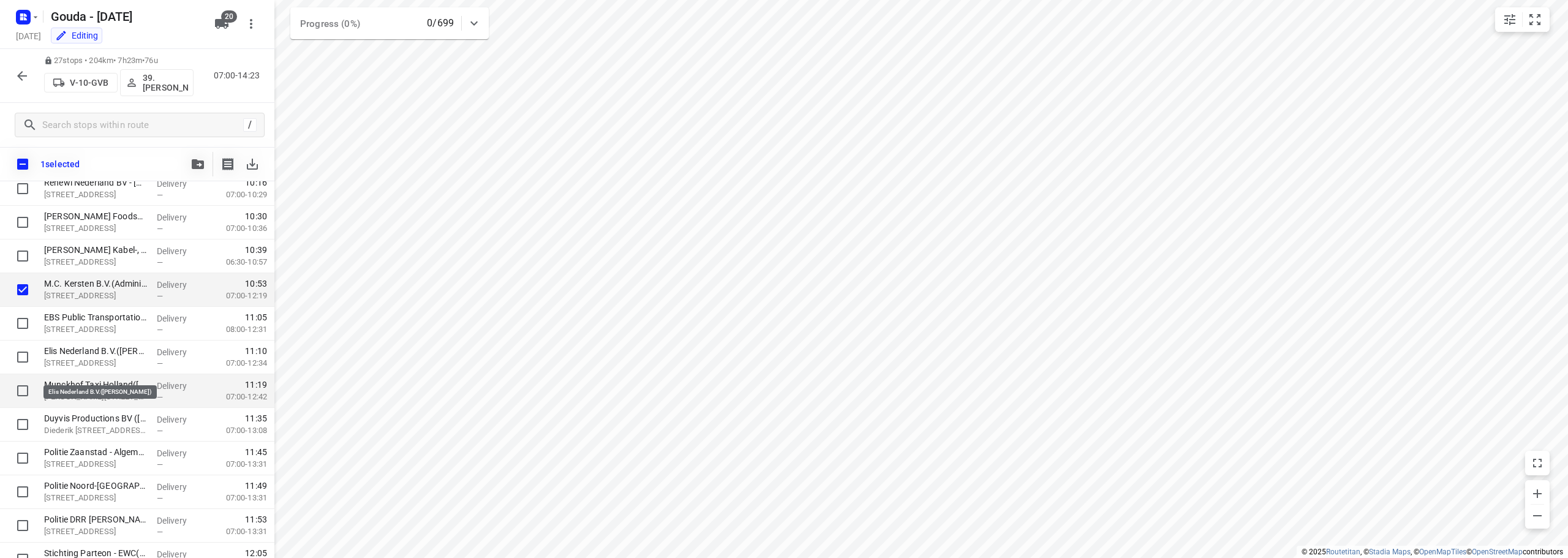
scroll to position [490, 0]
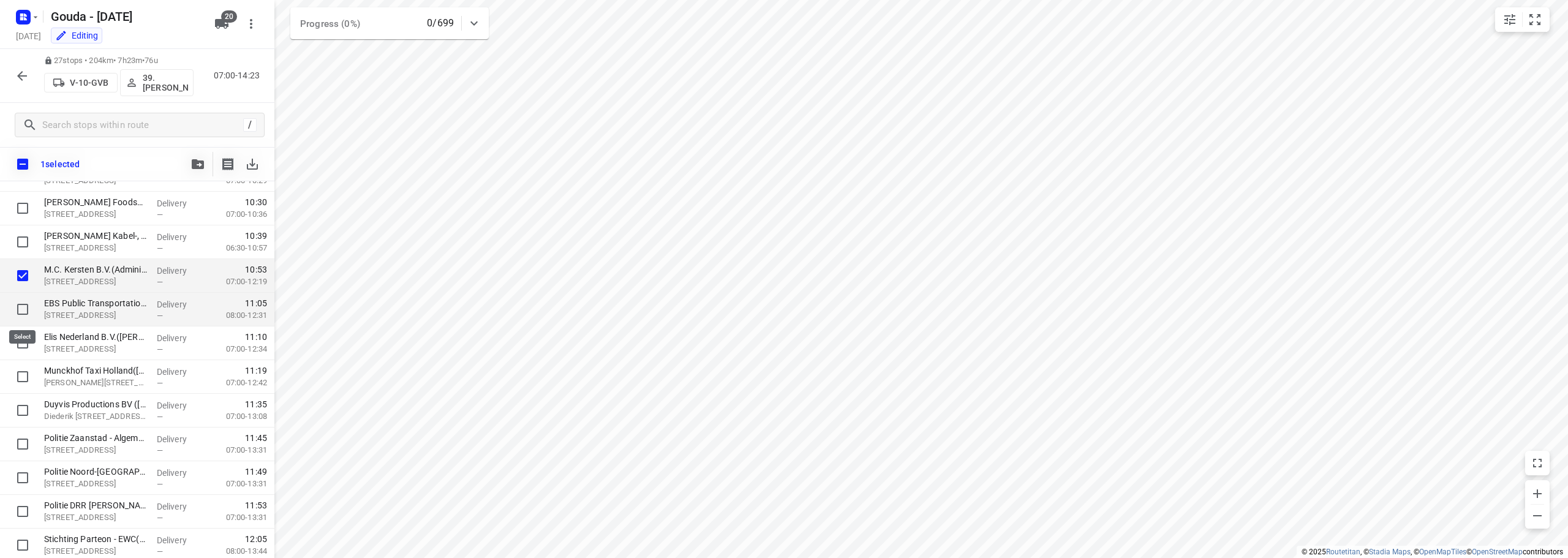
click at [17, 309] on input "checkbox" at bounding box center [22, 310] width 25 height 25
checkbox input "true"
click at [23, 346] on input "checkbox" at bounding box center [22, 343] width 25 height 25
checkbox input "true"
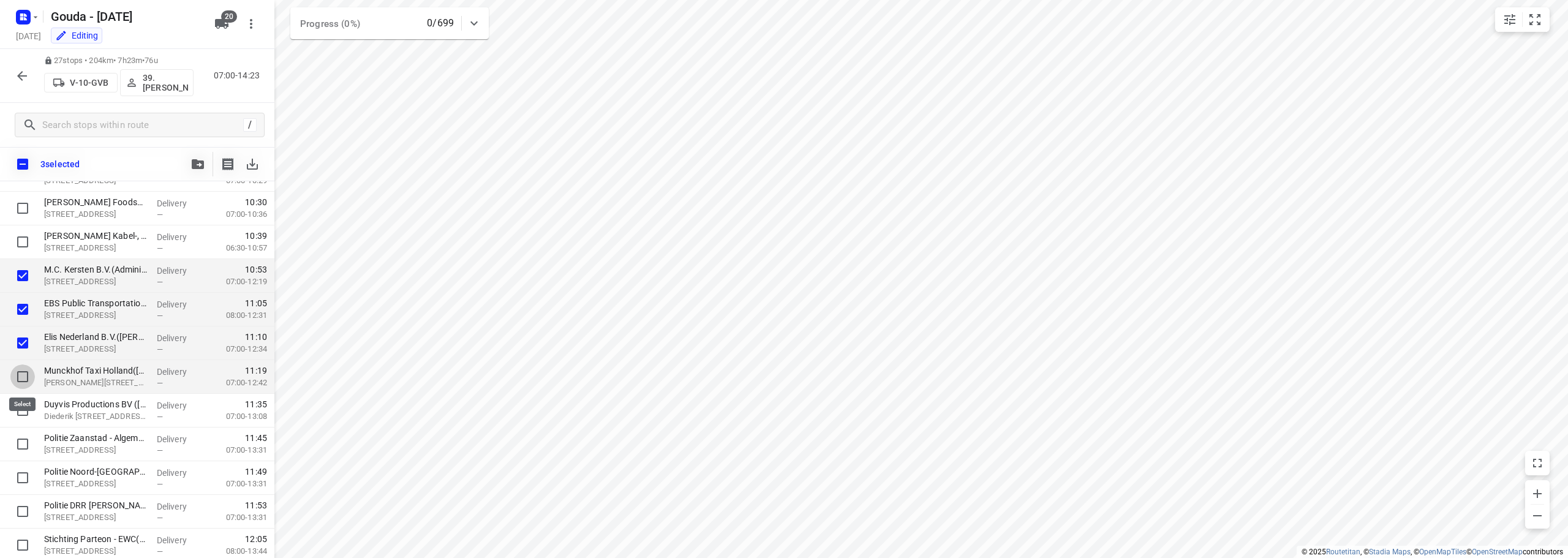
click at [29, 377] on input "checkbox" at bounding box center [22, 377] width 25 height 25
checkbox input "true"
click at [23, 419] on input "checkbox" at bounding box center [22, 410] width 25 height 25
checkbox input "true"
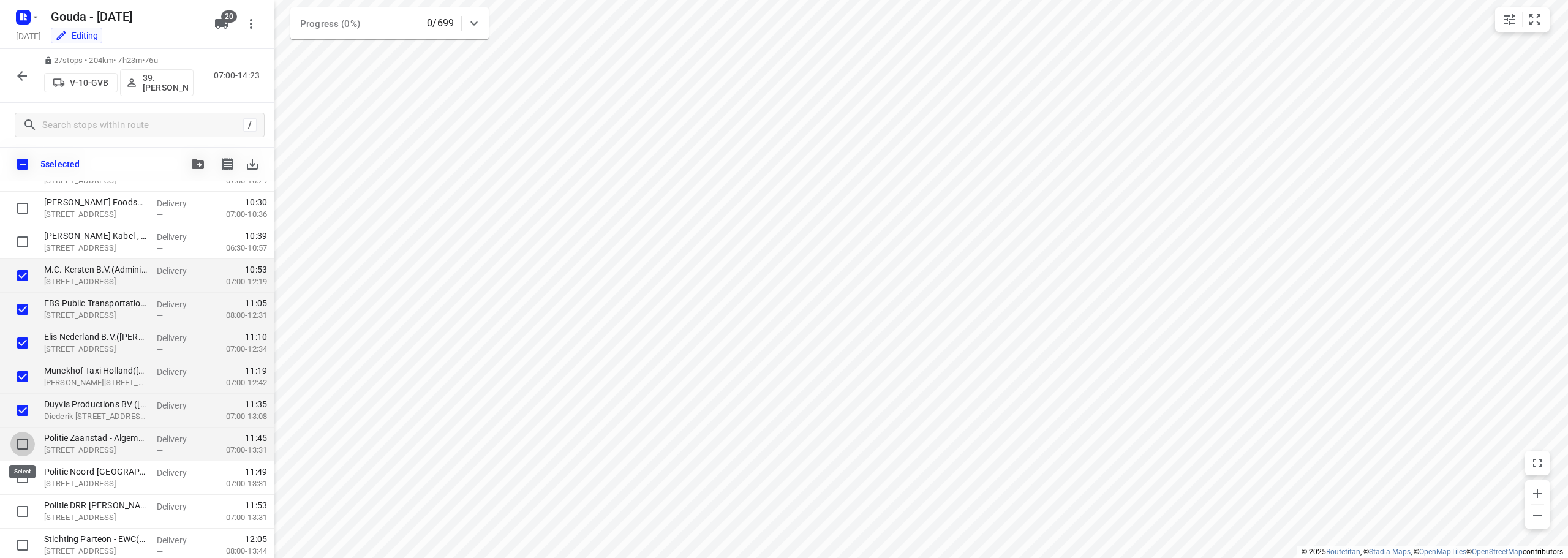
click at [14, 438] on input "checkbox" at bounding box center [22, 444] width 25 height 25
checkbox input "true"
click at [19, 477] on input "checkbox" at bounding box center [22, 477] width 25 height 25
checkbox input "true"
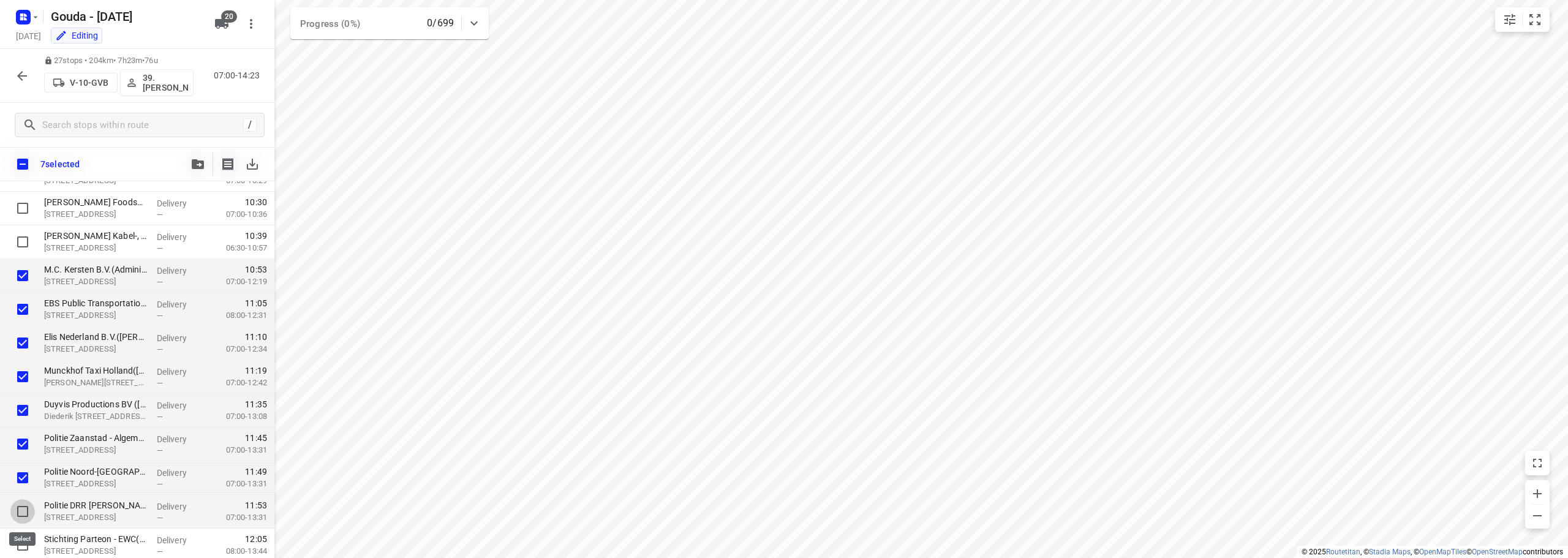
click at [26, 507] on input "checkbox" at bounding box center [22, 511] width 25 height 25
checkbox input "true"
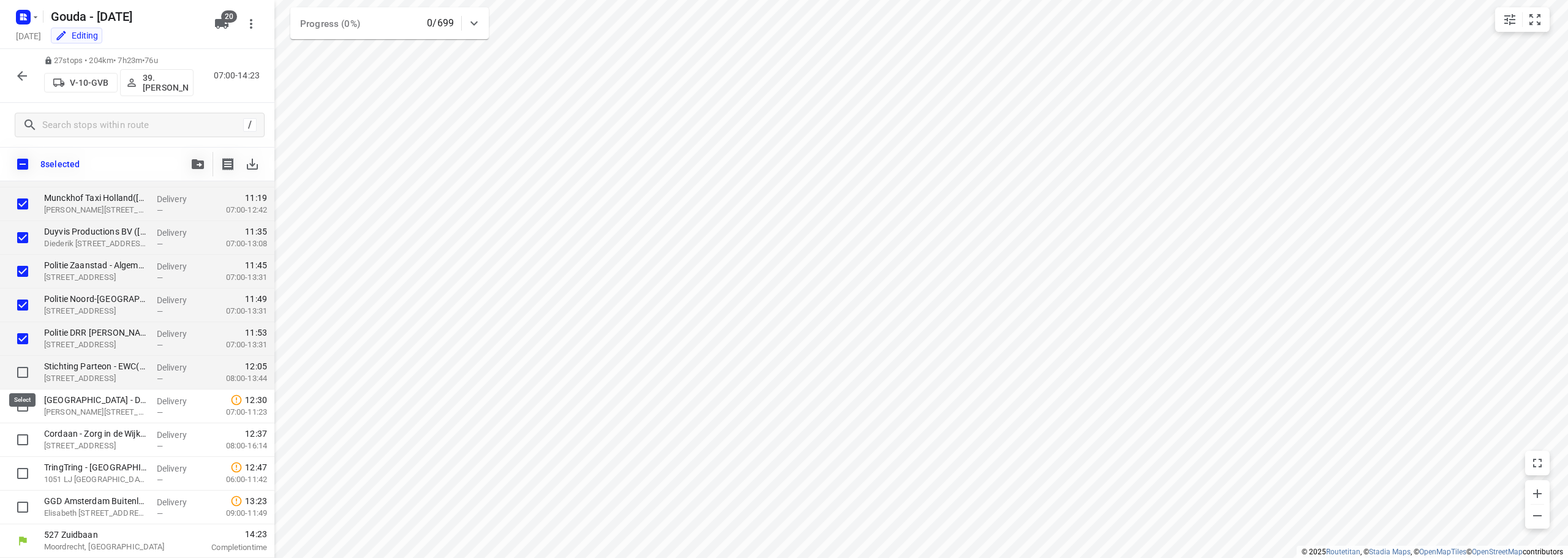
click at [28, 365] on input "checkbox" at bounding box center [22, 372] width 25 height 25
checkbox input "true"
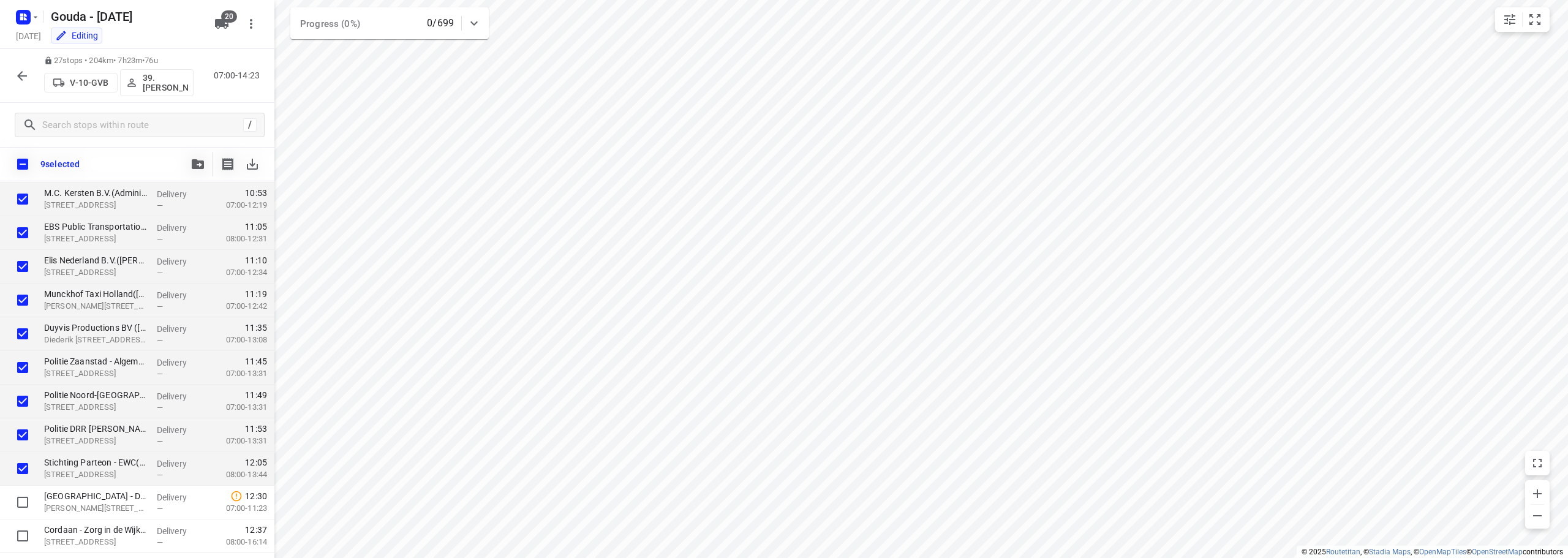
scroll to position [562, 0]
click at [207, 161] on button "button" at bounding box center [197, 164] width 25 height 25
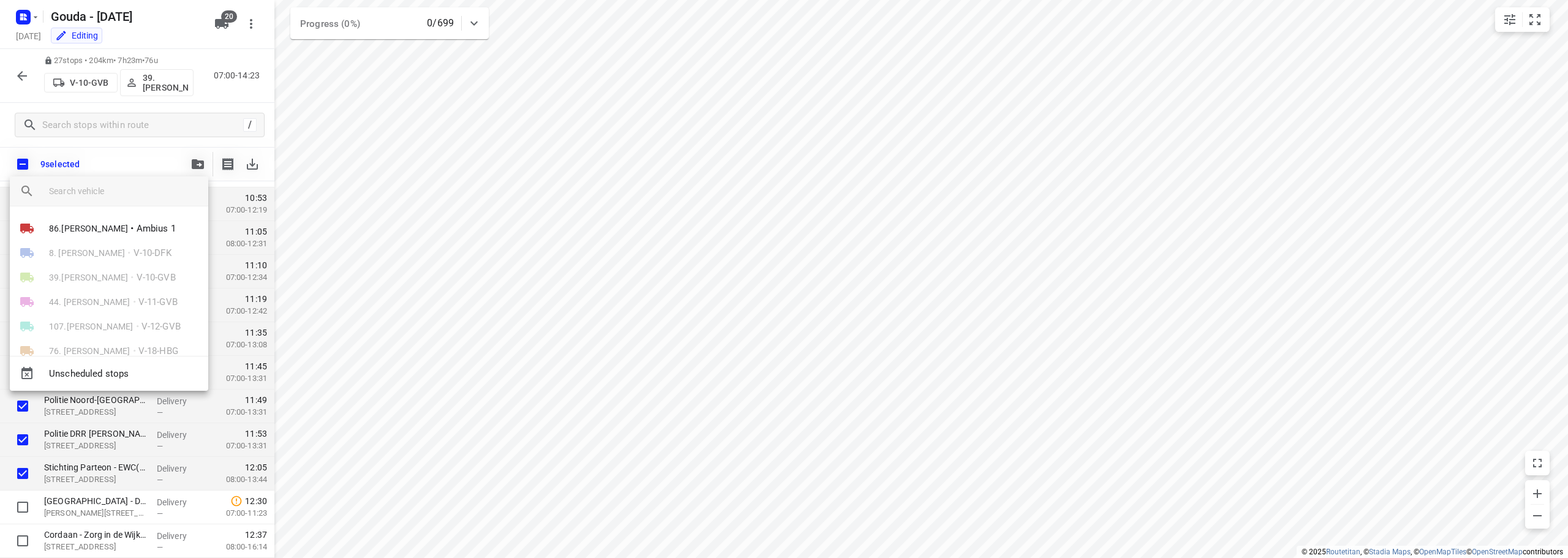
click at [172, 187] on input "search vehicle" at bounding box center [124, 192] width 149 height 19
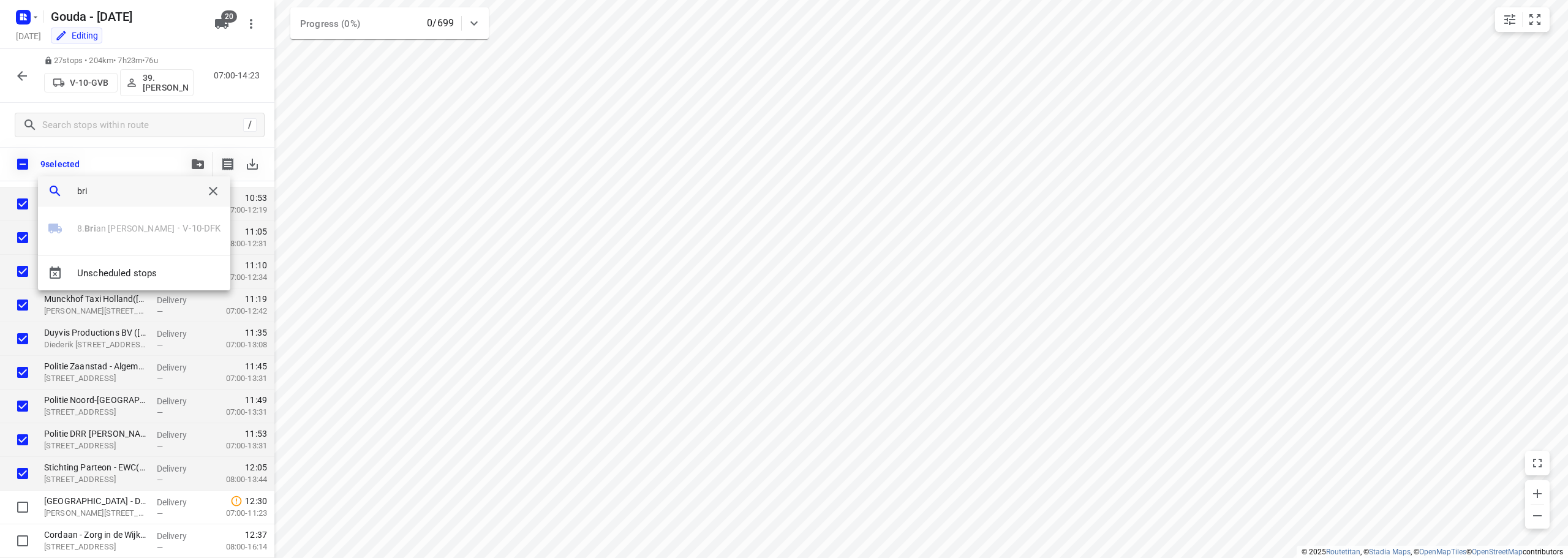
type input "bri"
click at [722, 169] on div at bounding box center [784, 279] width 1568 height 558
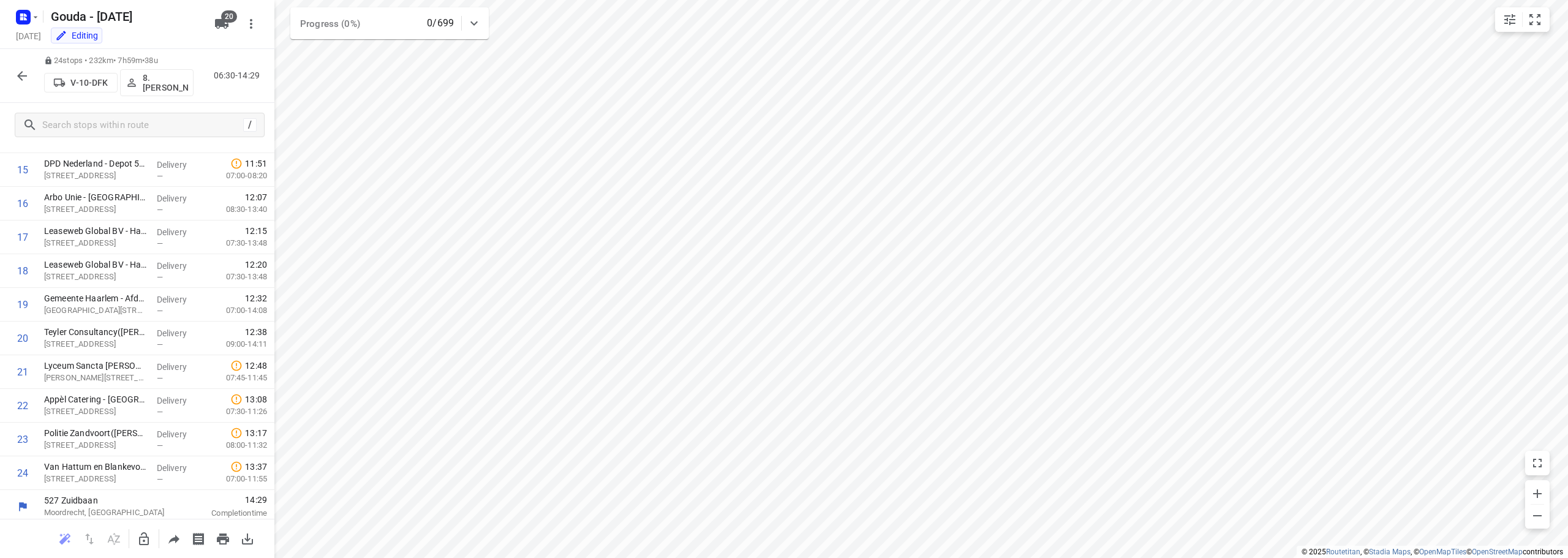
click at [138, 536] on icon "button" at bounding box center [143, 538] width 14 height 14
click at [17, 69] on icon "button" at bounding box center [21, 75] width 14 height 14
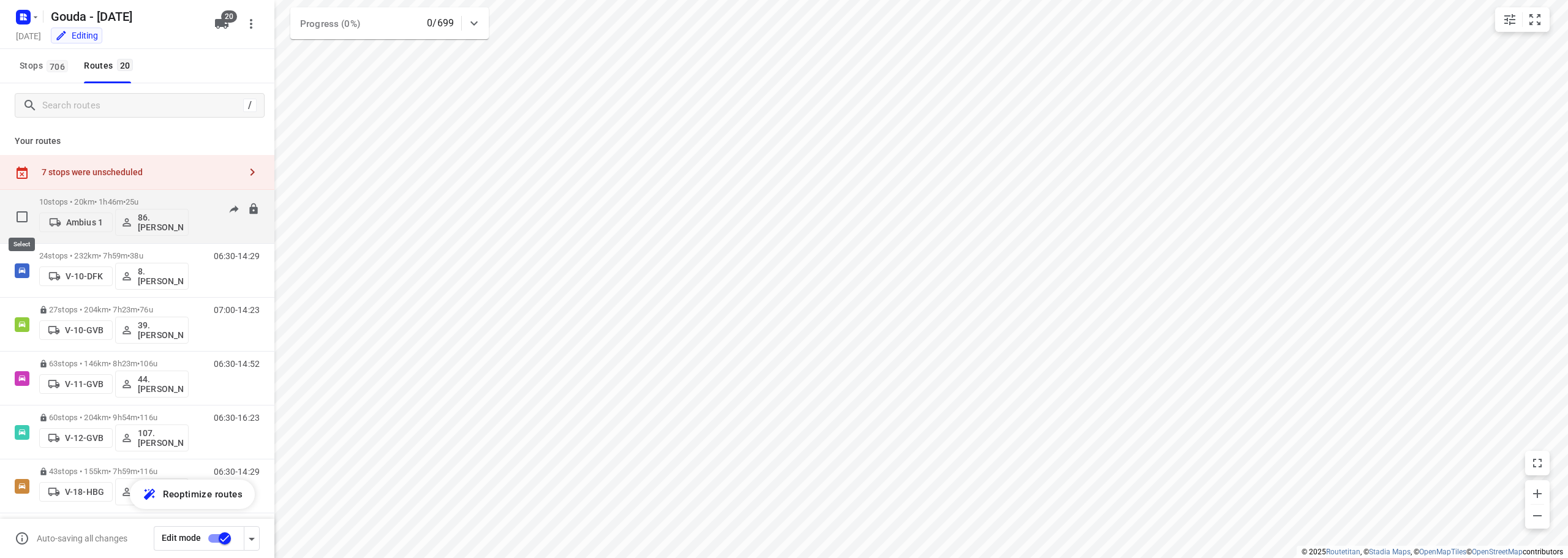
click at [14, 218] on input "checkbox" at bounding box center [22, 216] width 25 height 25
checkbox input "true"
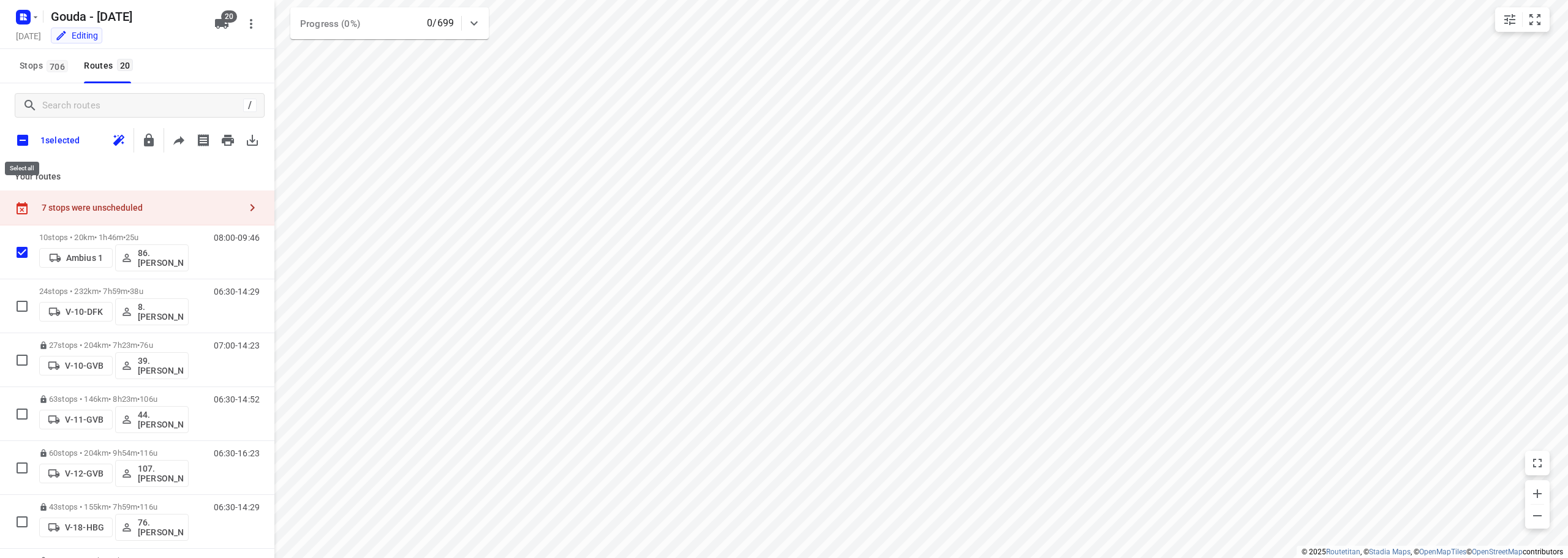
click at [24, 143] on input "checkbox" at bounding box center [23, 140] width 25 height 25
checkbox input "true"
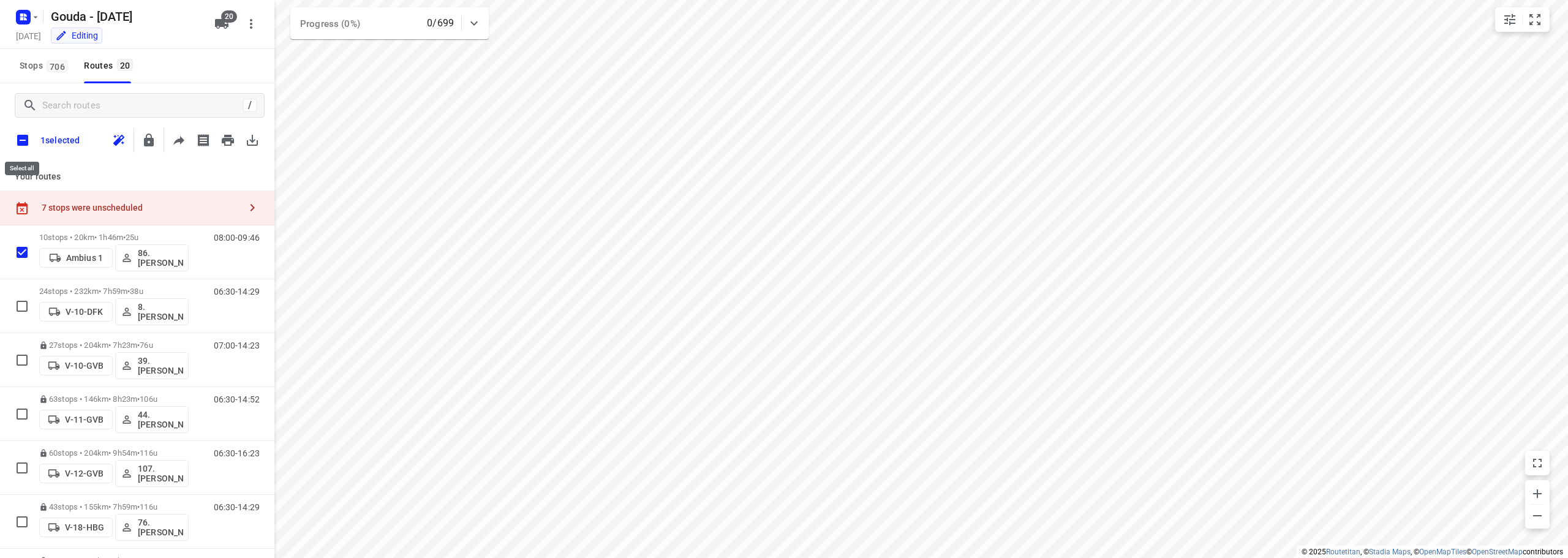
checkbox input "true"
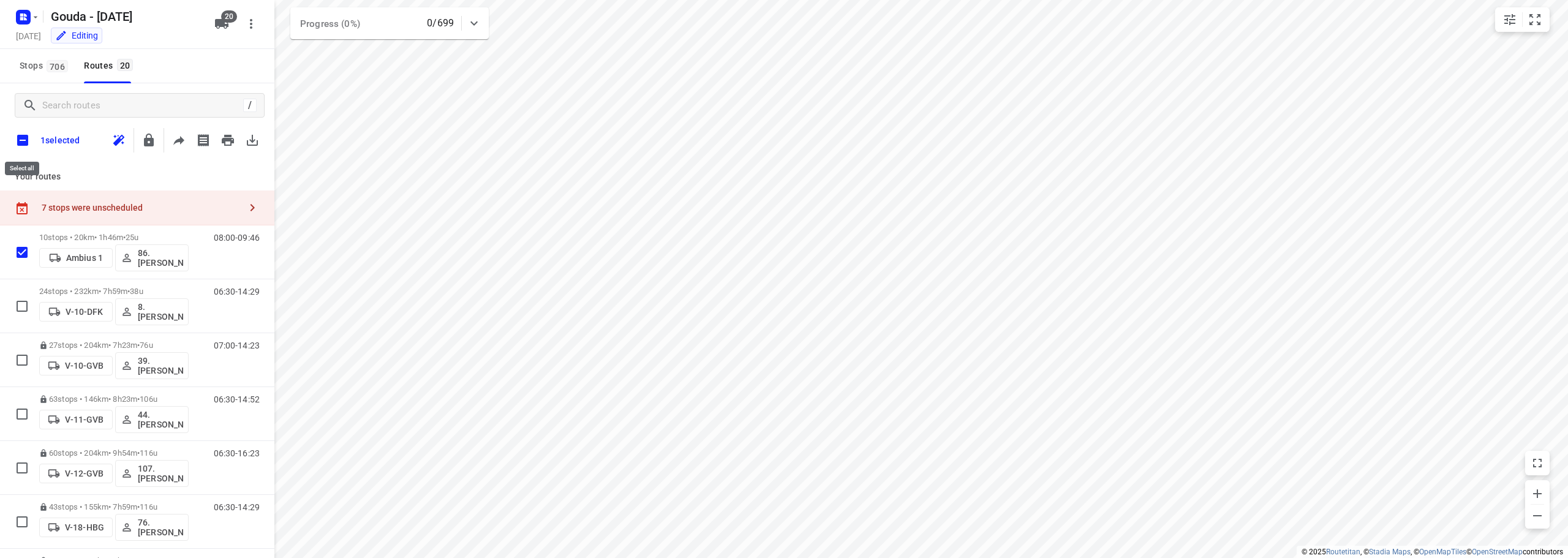
checkbox input "true"
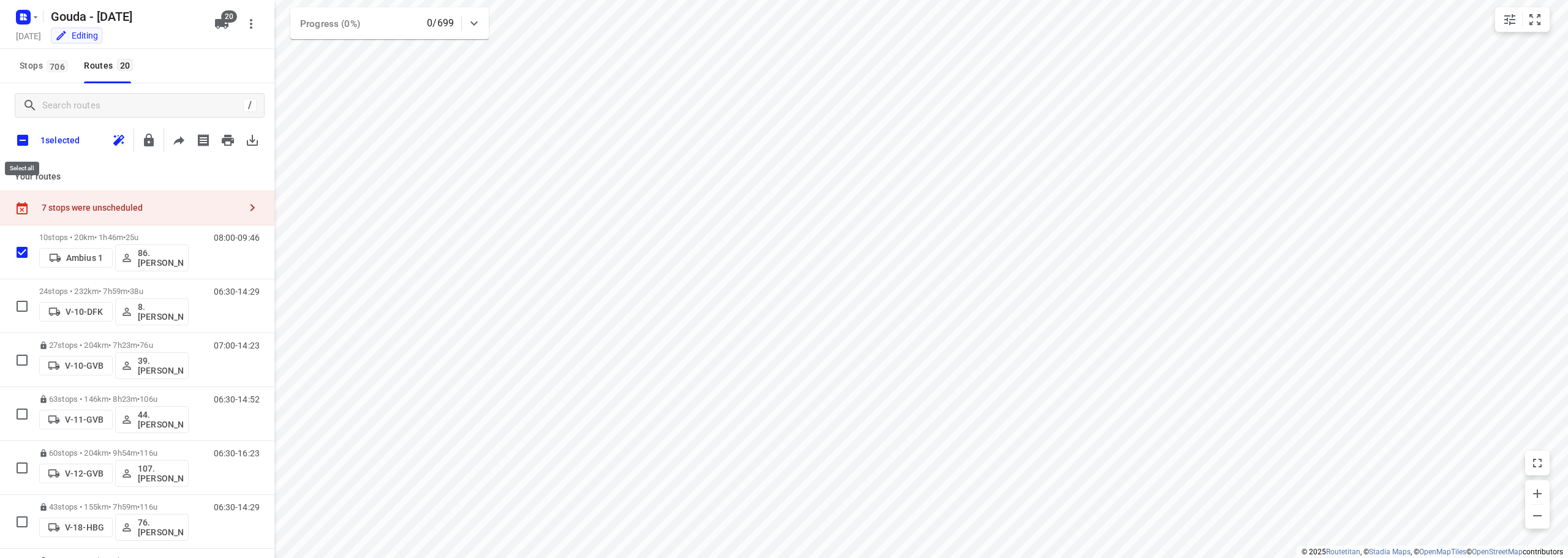
checkbox input "true"
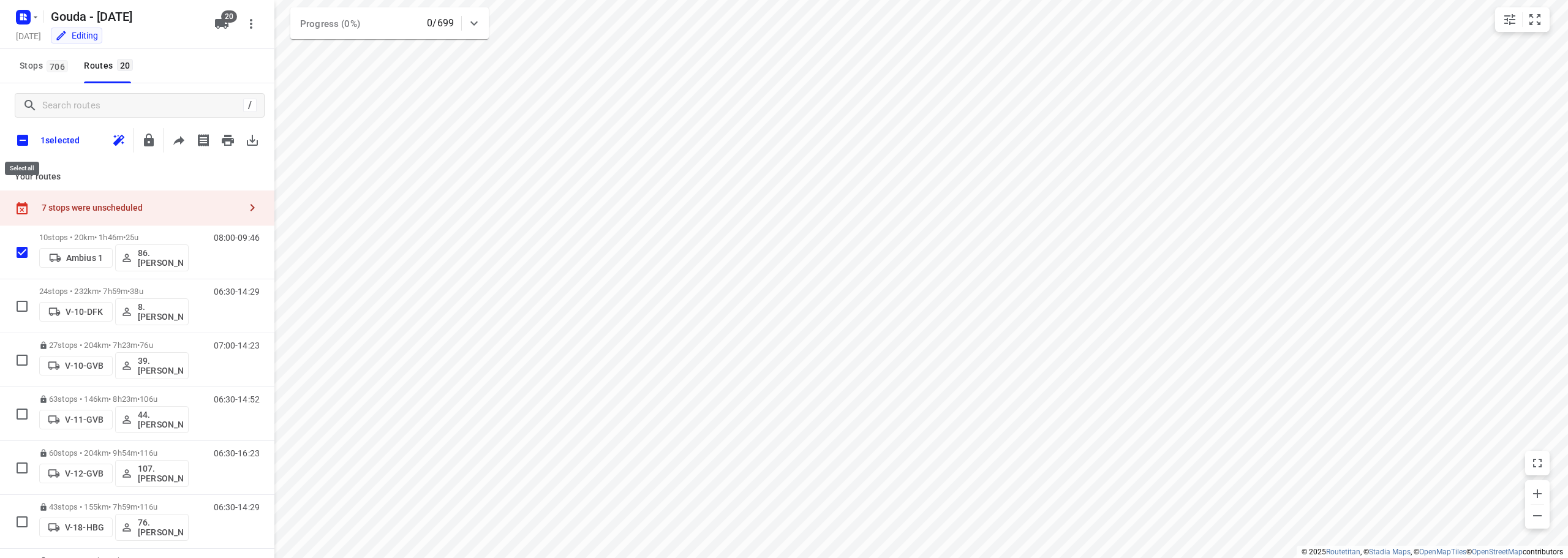
checkbox input "true"
click at [177, 145] on icon "button" at bounding box center [174, 140] width 10 height 13
drag, startPoint x: 172, startPoint y: 171, endPoint x: 83, endPoint y: 127, distance: 99.3
click at [172, 170] on div "Your routes 7 stops were unscheduled 10 stops • 20km • 1h46m • 25u Ambius 1 86.…" at bounding box center [137, 377] width 275 height 430
drag, startPoint x: 30, startPoint y: 140, endPoint x: 56, endPoint y: 149, distance: 27.5
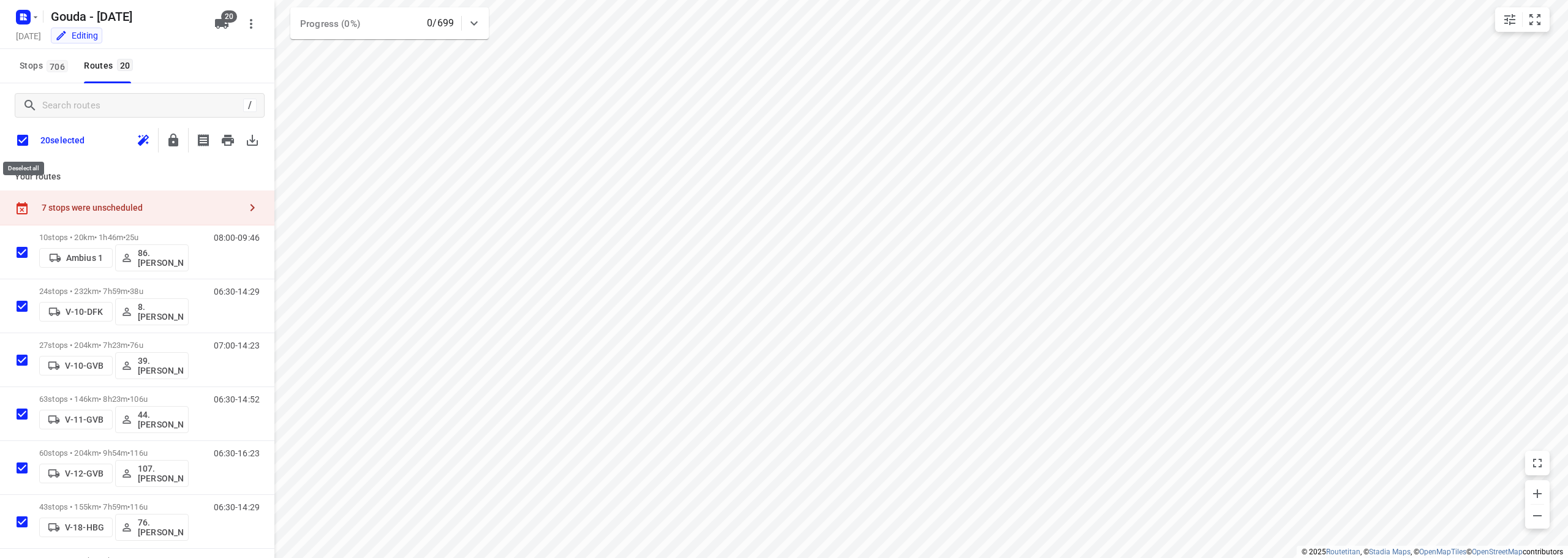
click at [28, 141] on input "checkbox" at bounding box center [23, 140] width 25 height 25
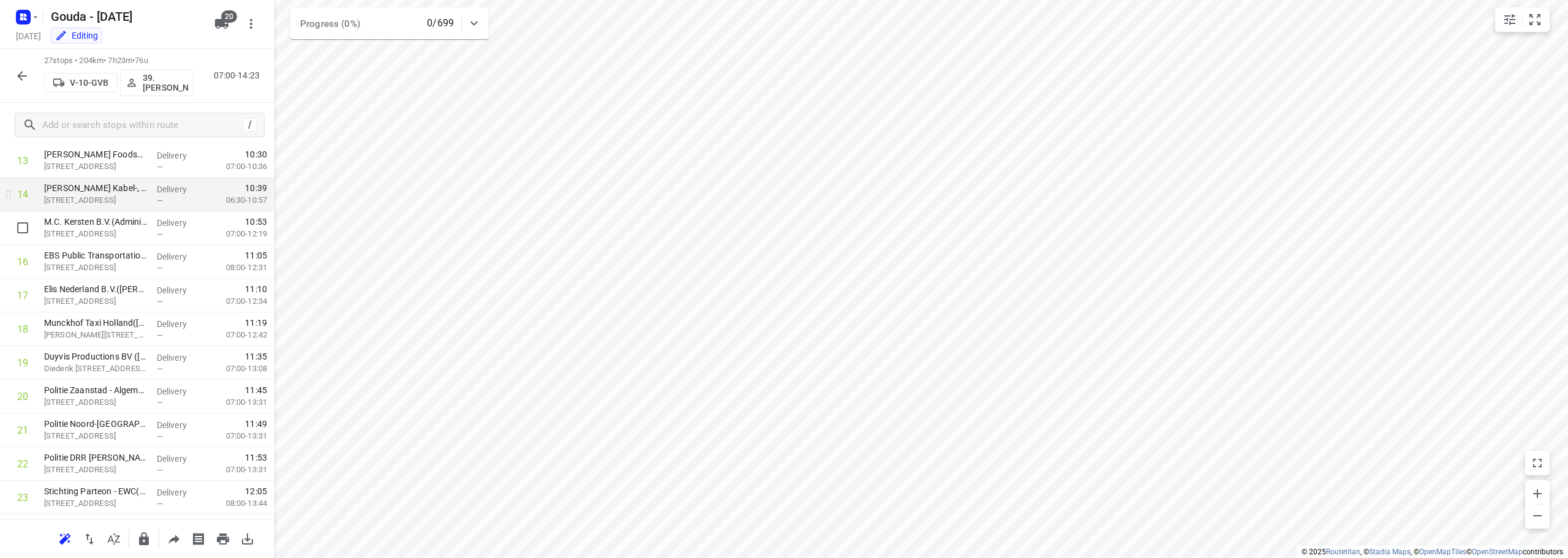
scroll to position [484, 0]
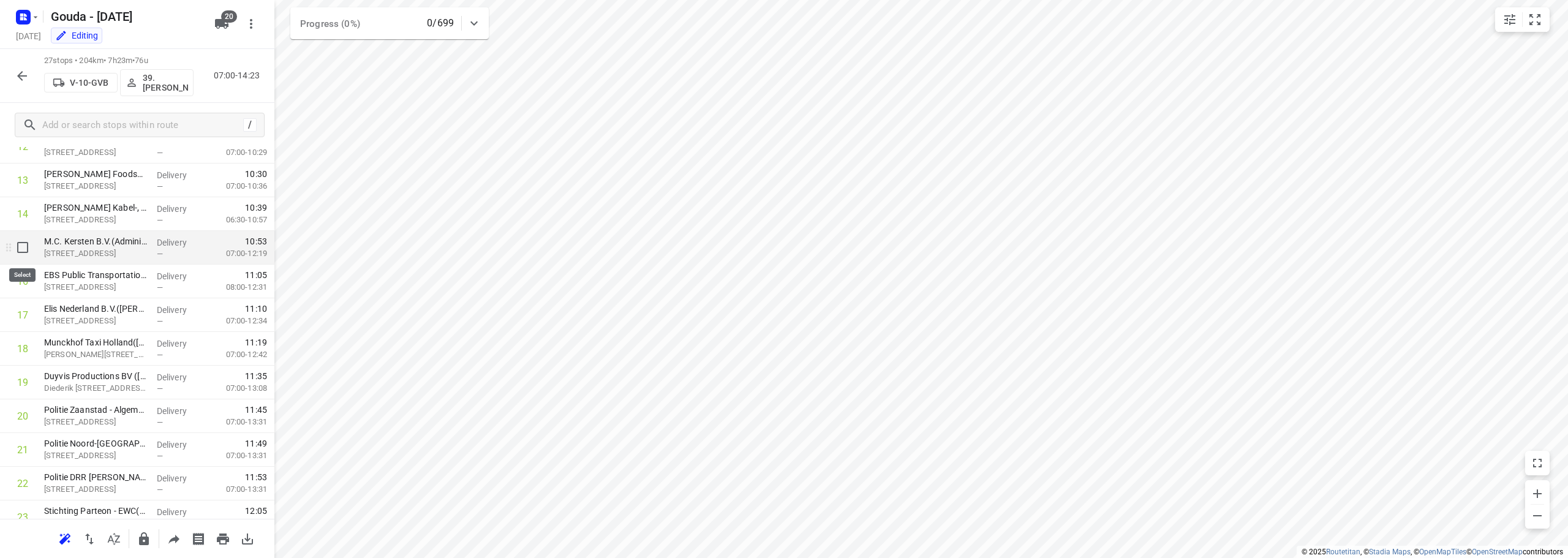
click at [28, 247] on input "checkbox" at bounding box center [22, 248] width 25 height 25
checkbox input "true"
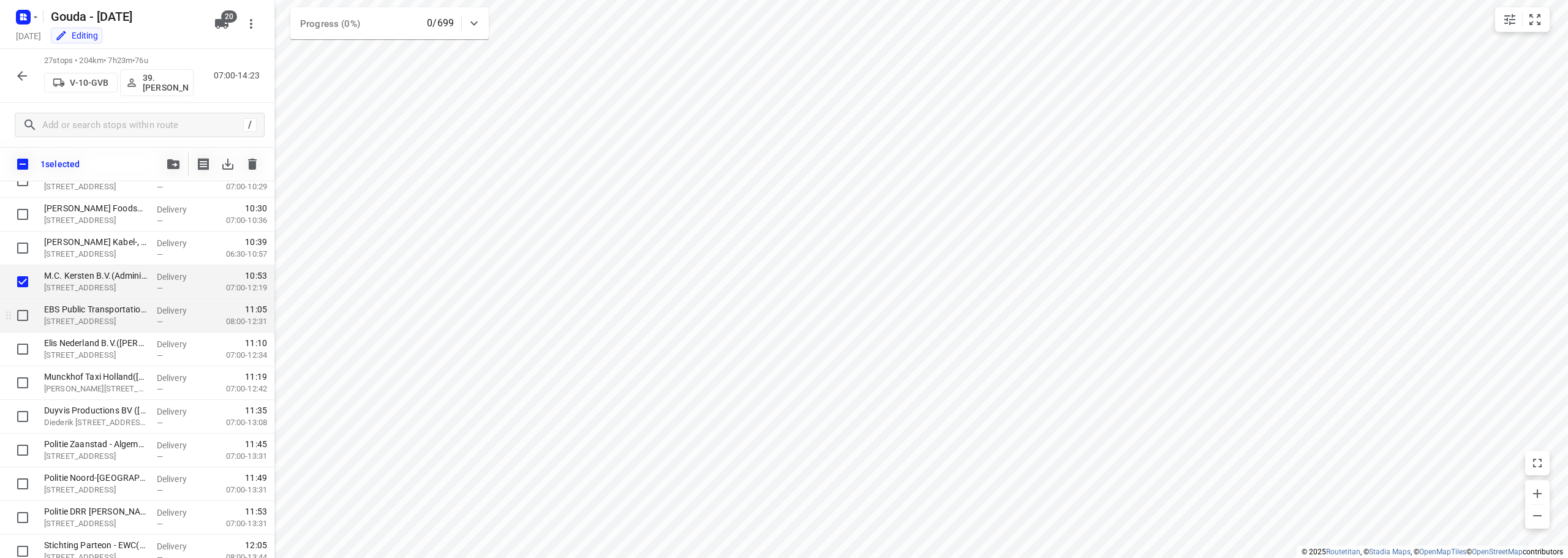
click at [23, 309] on input "checkbox" at bounding box center [22, 315] width 25 height 25
checkbox input "true"
click at [19, 349] on input "checkbox" at bounding box center [22, 349] width 25 height 25
checkbox input "true"
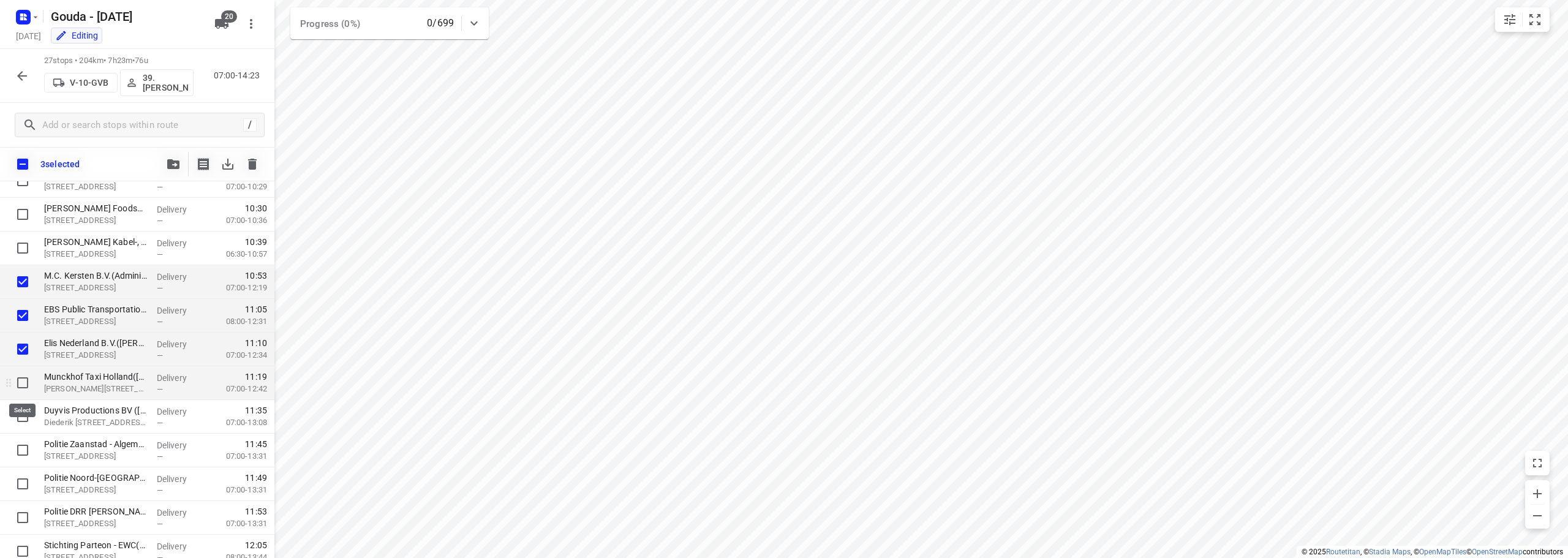
click at [23, 378] on input "checkbox" at bounding box center [22, 382] width 25 height 25
checkbox input "true"
click at [19, 410] on input "checkbox" at bounding box center [22, 416] width 25 height 25
checkbox input "true"
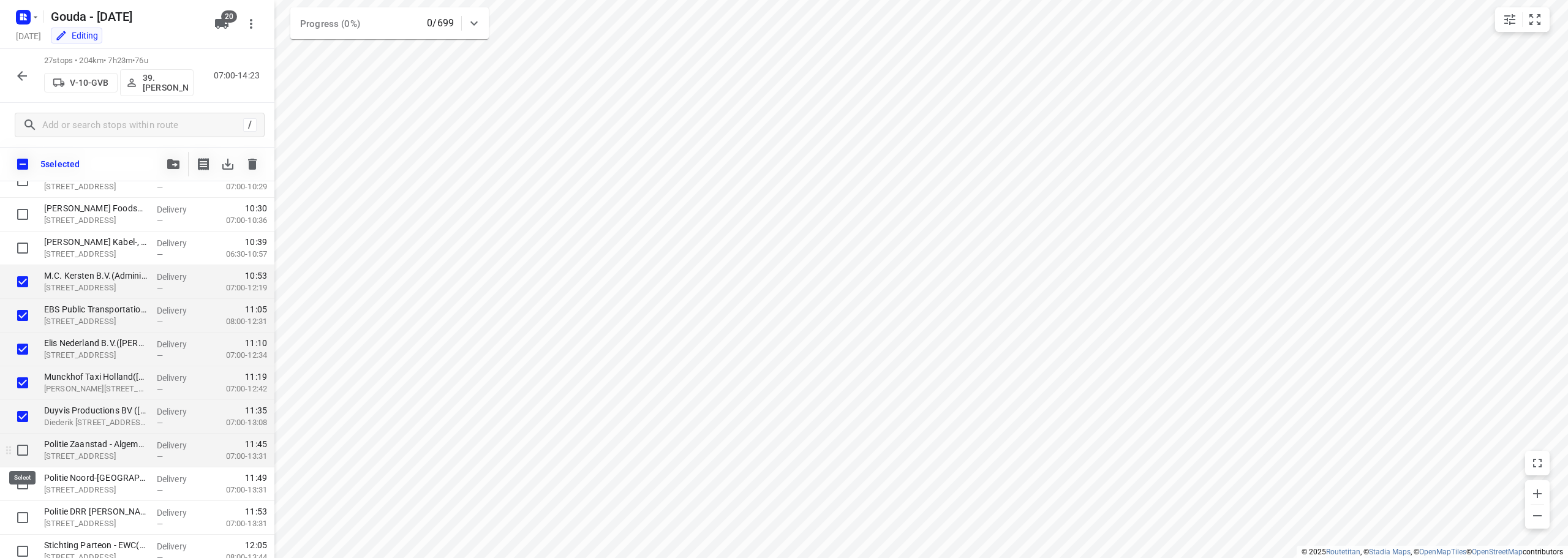
click at [19, 454] on input "checkbox" at bounding box center [22, 450] width 25 height 25
checkbox input "true"
click at [21, 484] on input "checkbox" at bounding box center [22, 483] width 25 height 25
checkbox input "true"
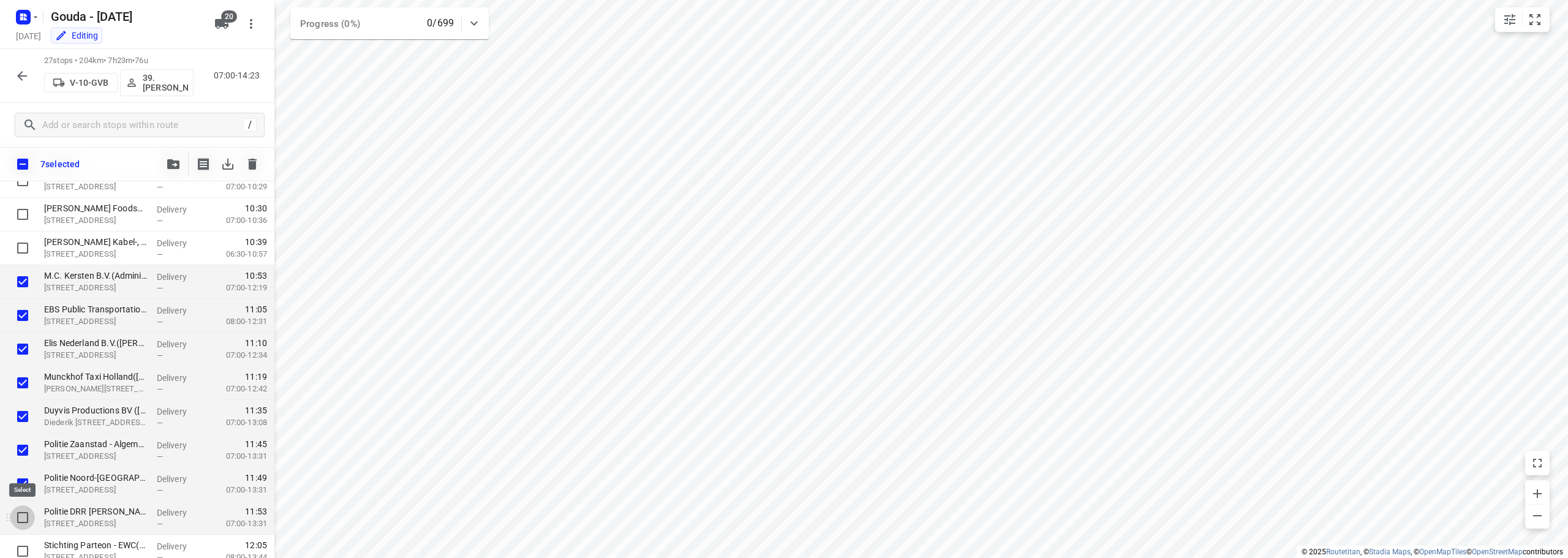
click at [19, 514] on input "checkbox" at bounding box center [22, 517] width 25 height 25
checkbox input "true"
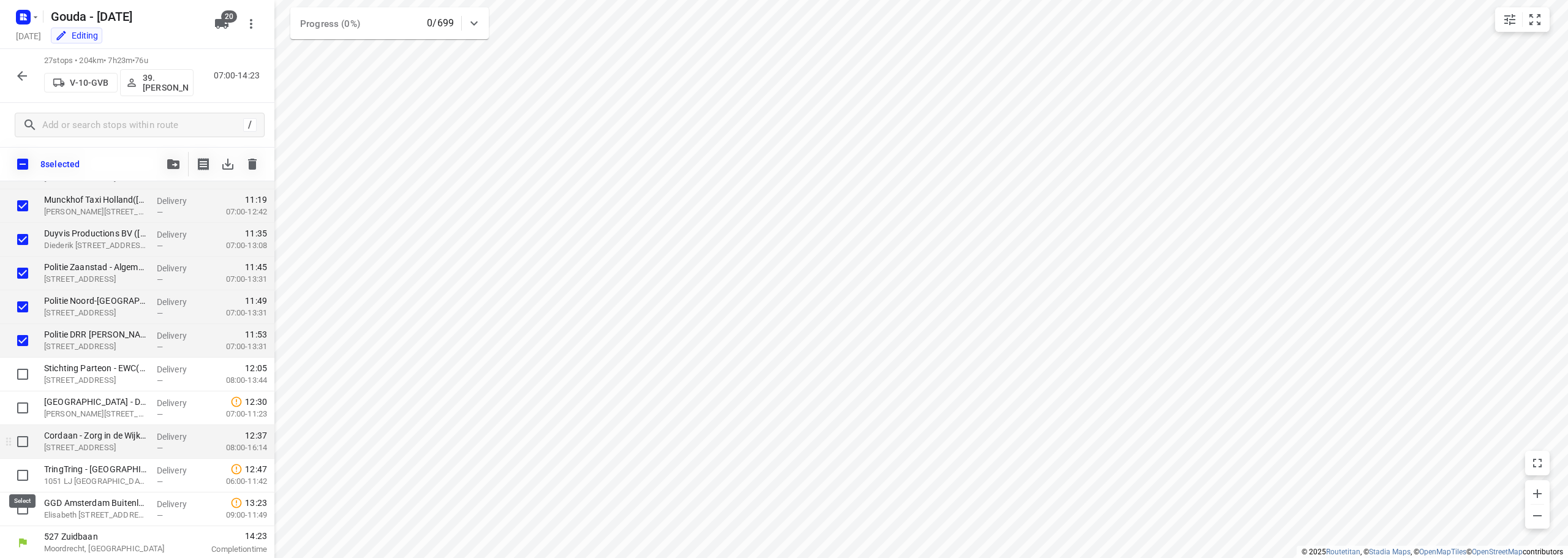
scroll to position [663, 0]
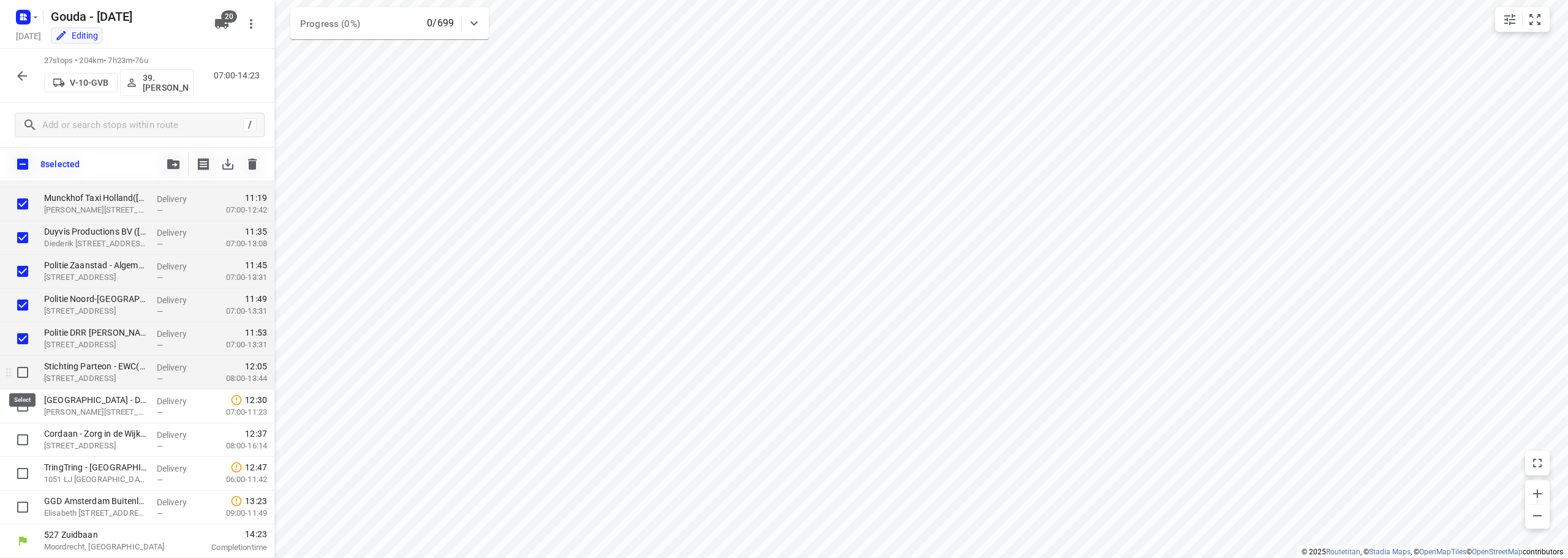
click at [25, 375] on input "checkbox" at bounding box center [22, 372] width 25 height 25
checkbox input "true"
click at [175, 161] on icon "button" at bounding box center [173, 165] width 12 height 10
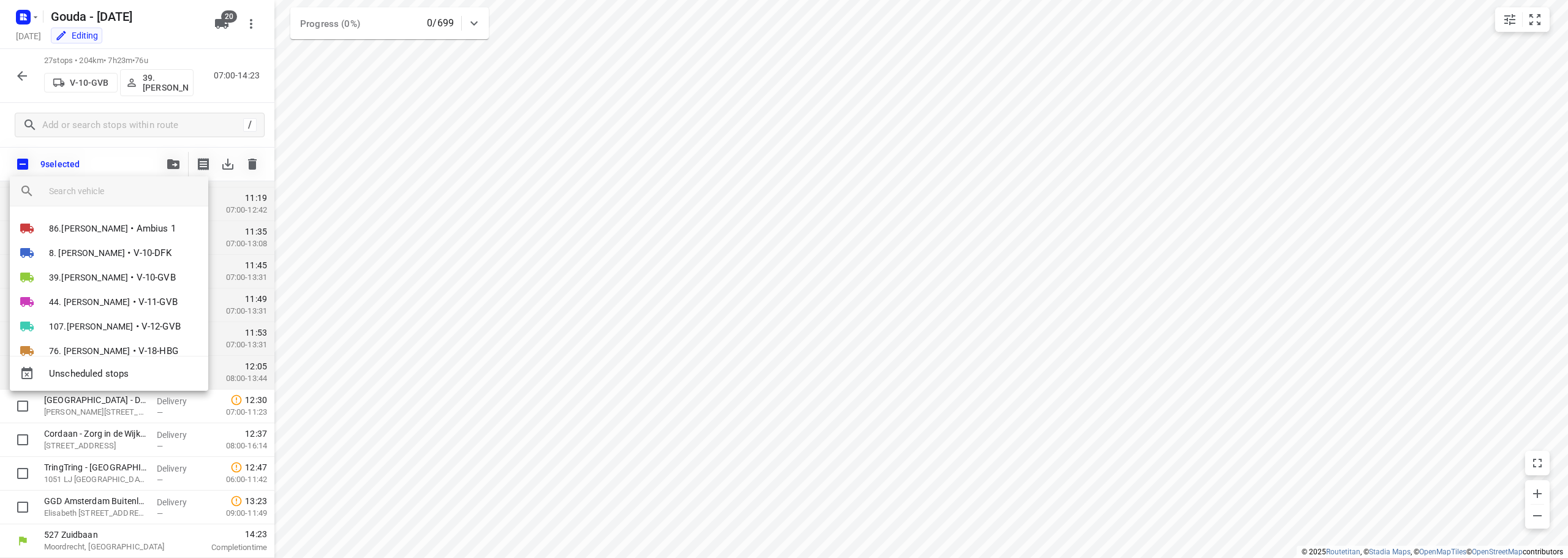
click at [133, 198] on input "search vehicle" at bounding box center [124, 192] width 149 height 19
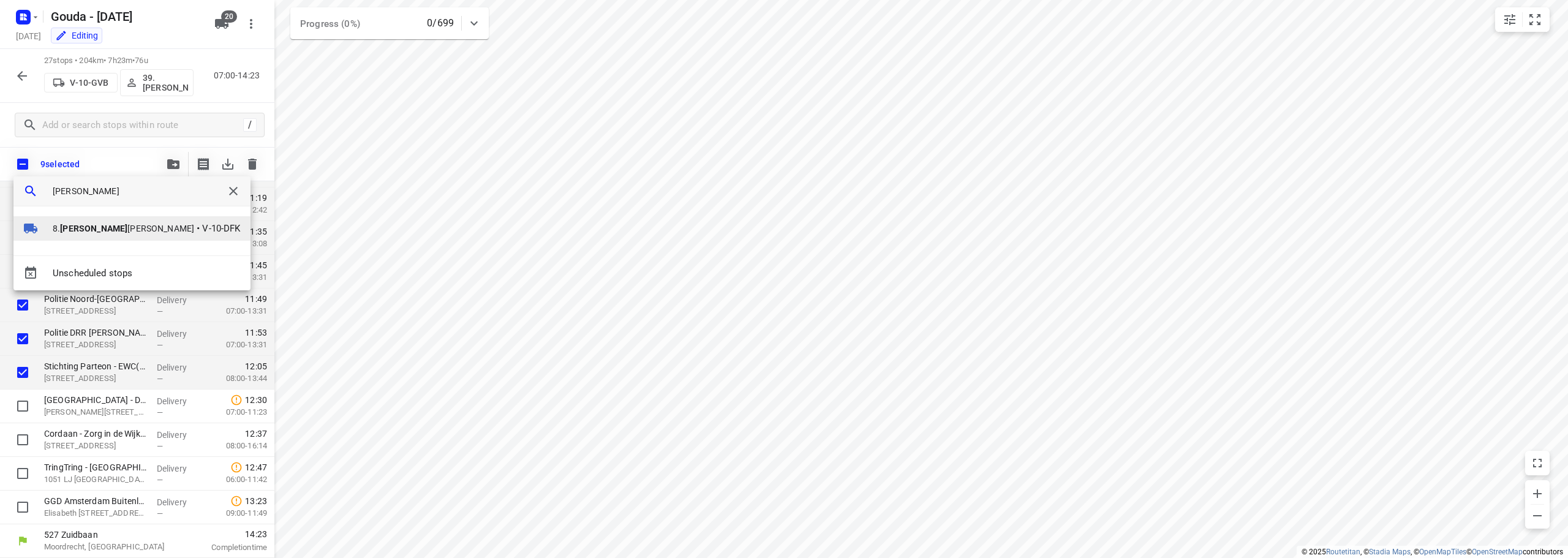
type input "brian"
click at [76, 225] on b "Brian" at bounding box center [93, 229] width 67 height 10
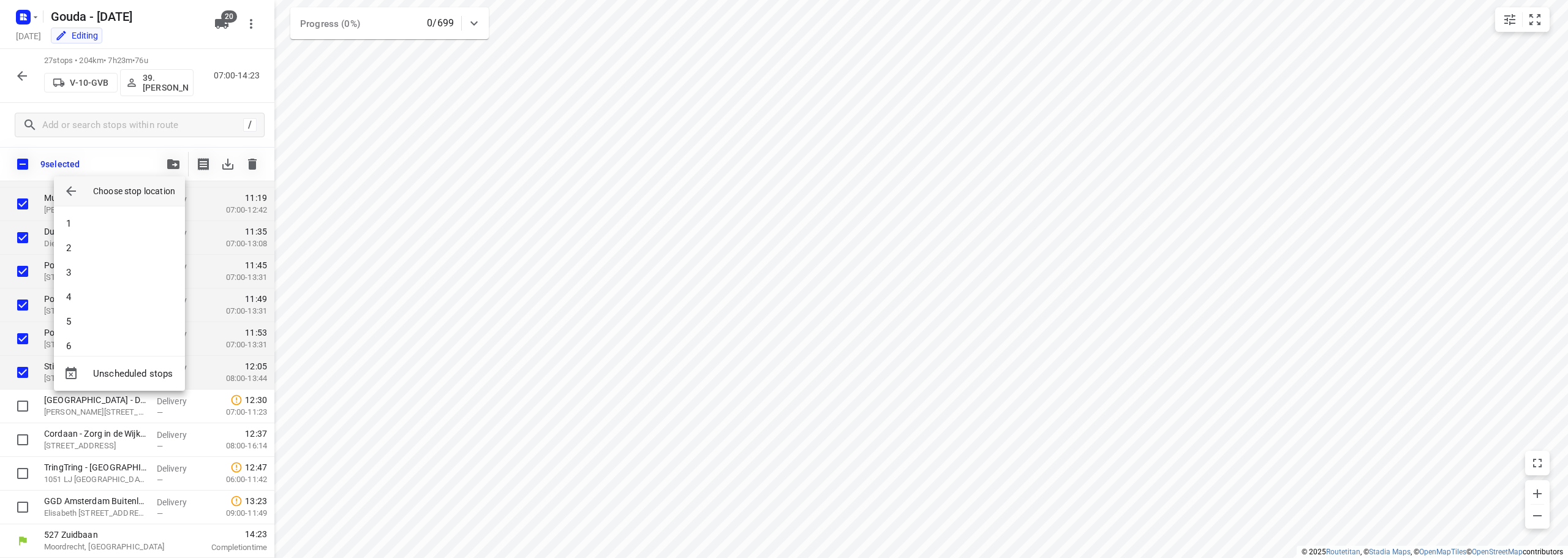
scroll to position [123, 0]
click at [116, 251] on li "7" at bounding box center [120, 248] width 131 height 25
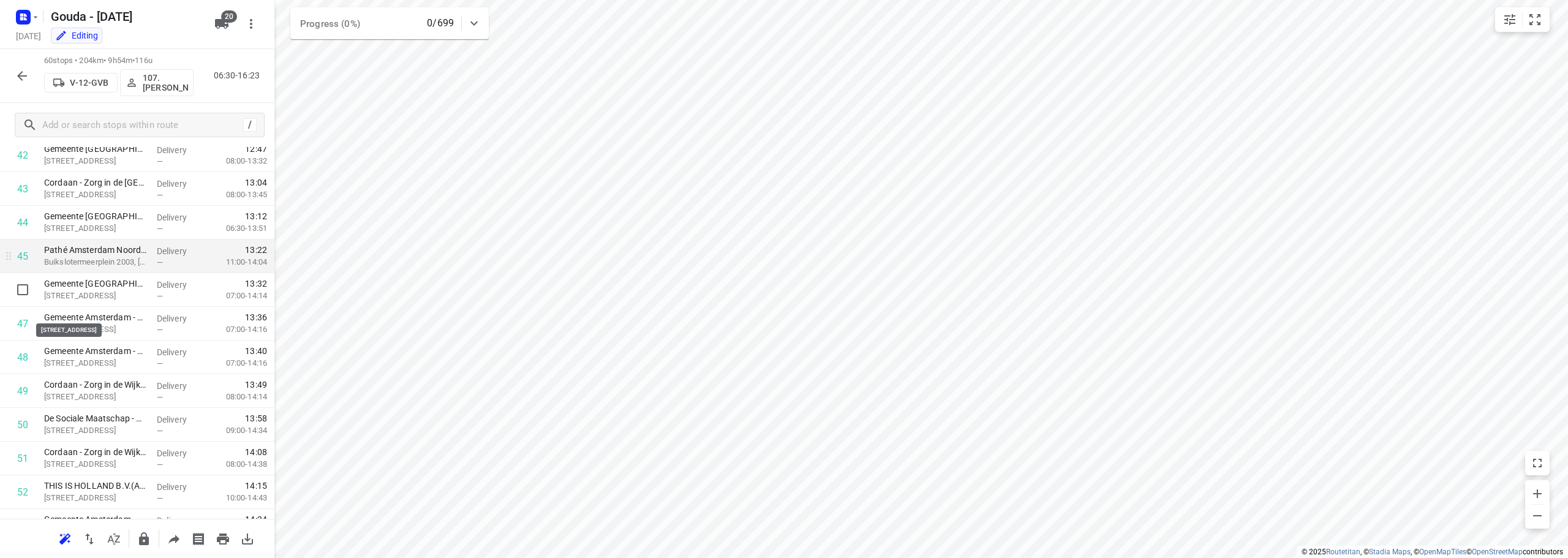
scroll to position [1474, 0]
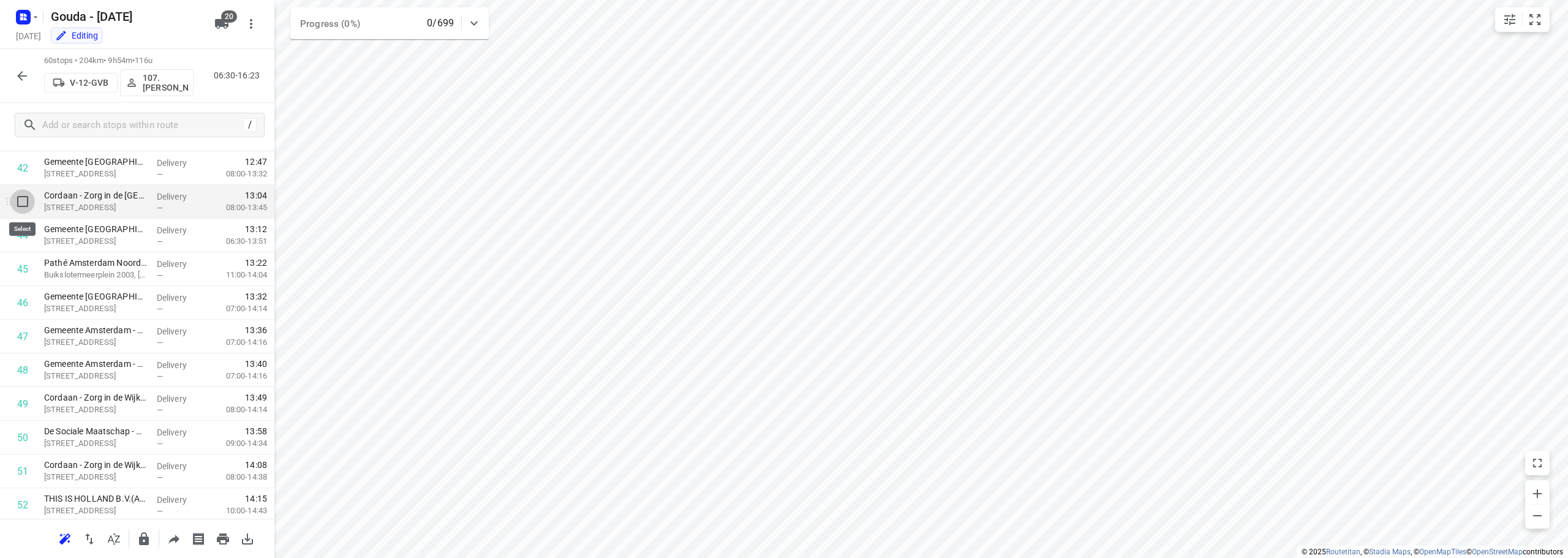
click at [14, 202] on input "checkbox" at bounding box center [22, 201] width 25 height 25
checkbox input "true"
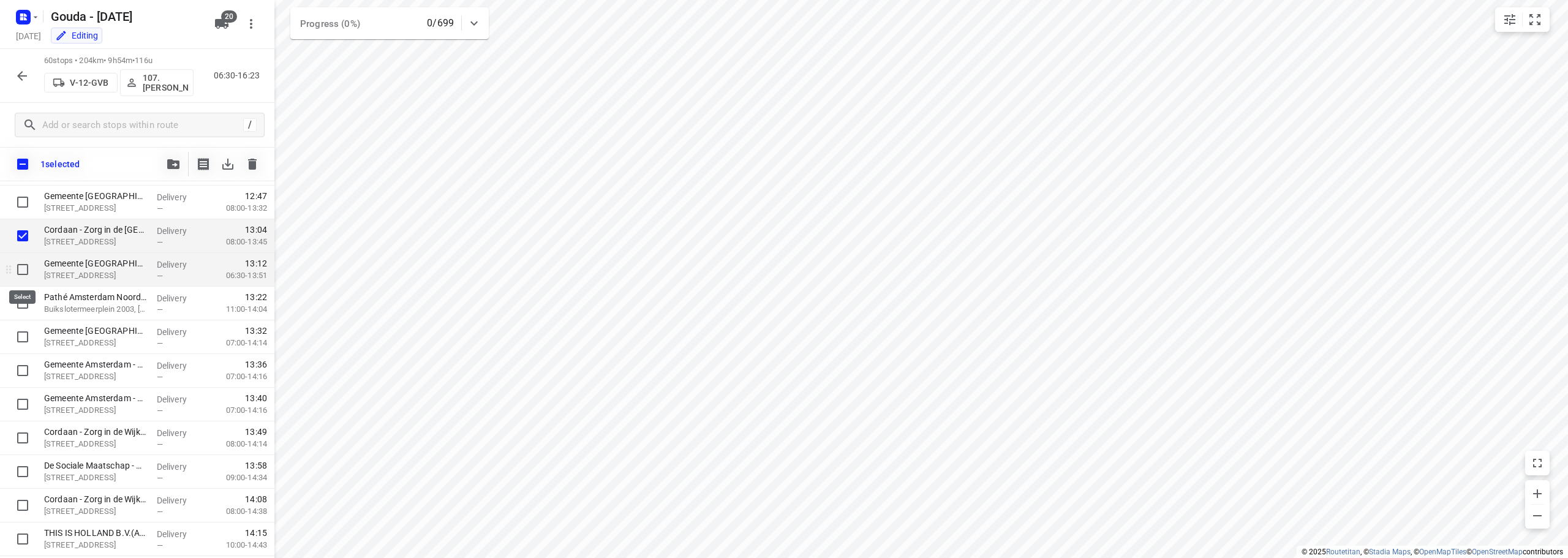
click at [18, 269] on input "checkbox" at bounding box center [22, 270] width 25 height 25
checkbox input "true"
click at [18, 310] on input "checkbox" at bounding box center [22, 303] width 25 height 25
checkbox input "true"
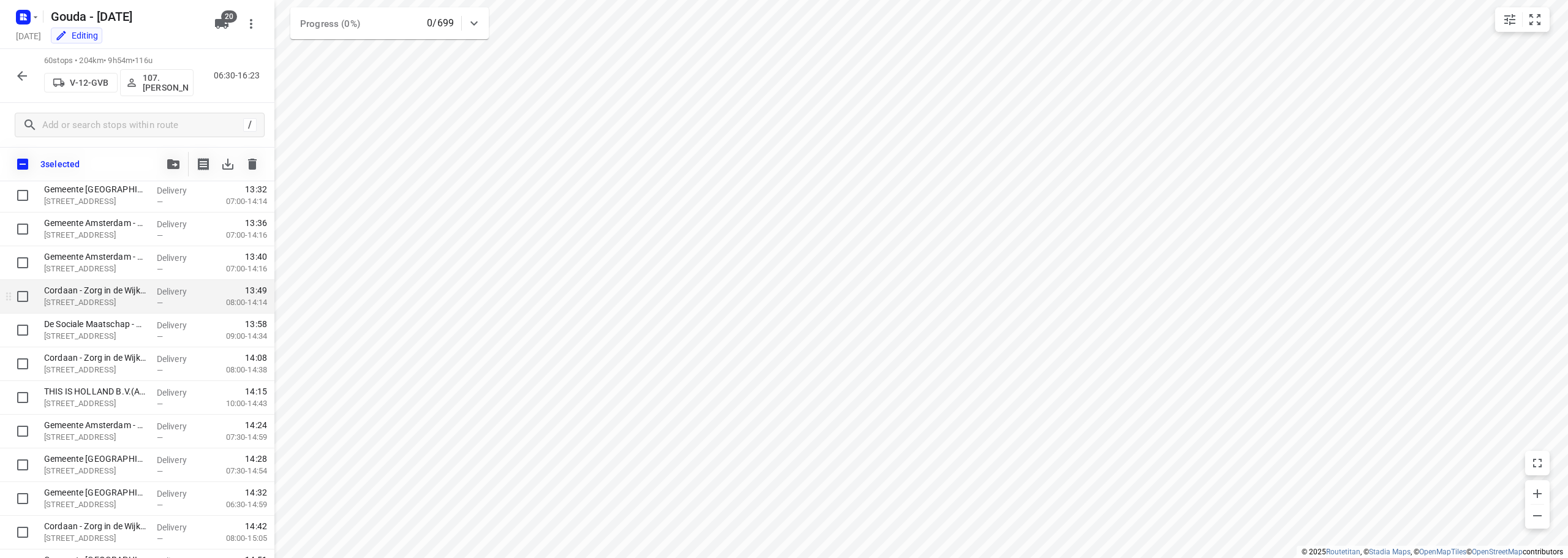
scroll to position [1597, 0]
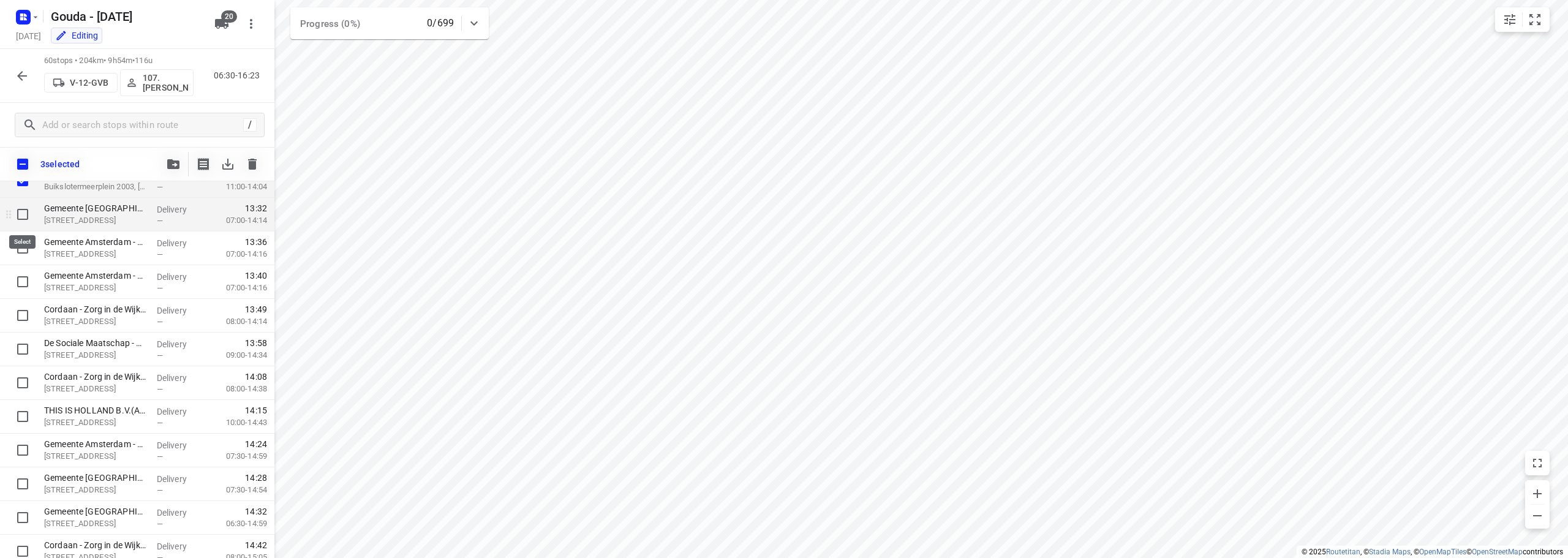
click at [23, 209] on input "checkbox" at bounding box center [22, 214] width 25 height 25
checkbox input "true"
click at [23, 248] on input "checkbox" at bounding box center [22, 248] width 25 height 25
checkbox input "true"
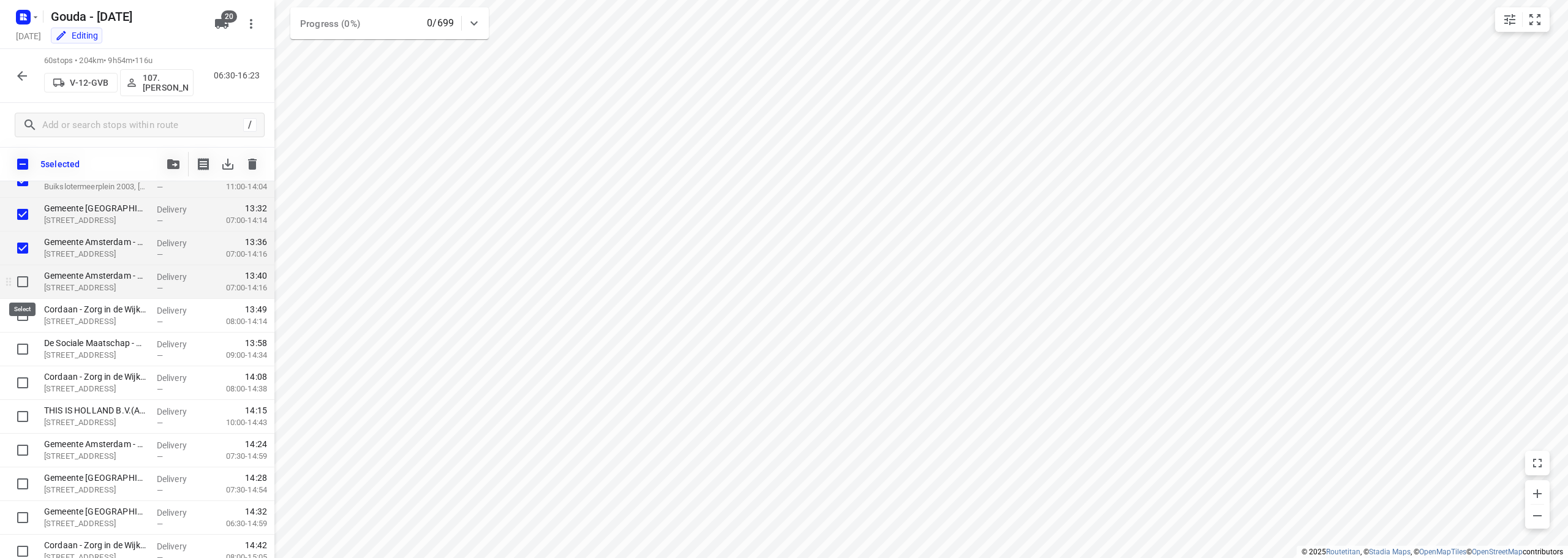
click at [22, 282] on input "checkbox" at bounding box center [22, 282] width 25 height 25
checkbox input "true"
drag, startPoint x: 19, startPoint y: 317, endPoint x: 20, endPoint y: 337, distance: 20.0
click at [19, 318] on input "checkbox" at bounding box center [22, 315] width 25 height 25
checkbox input "true"
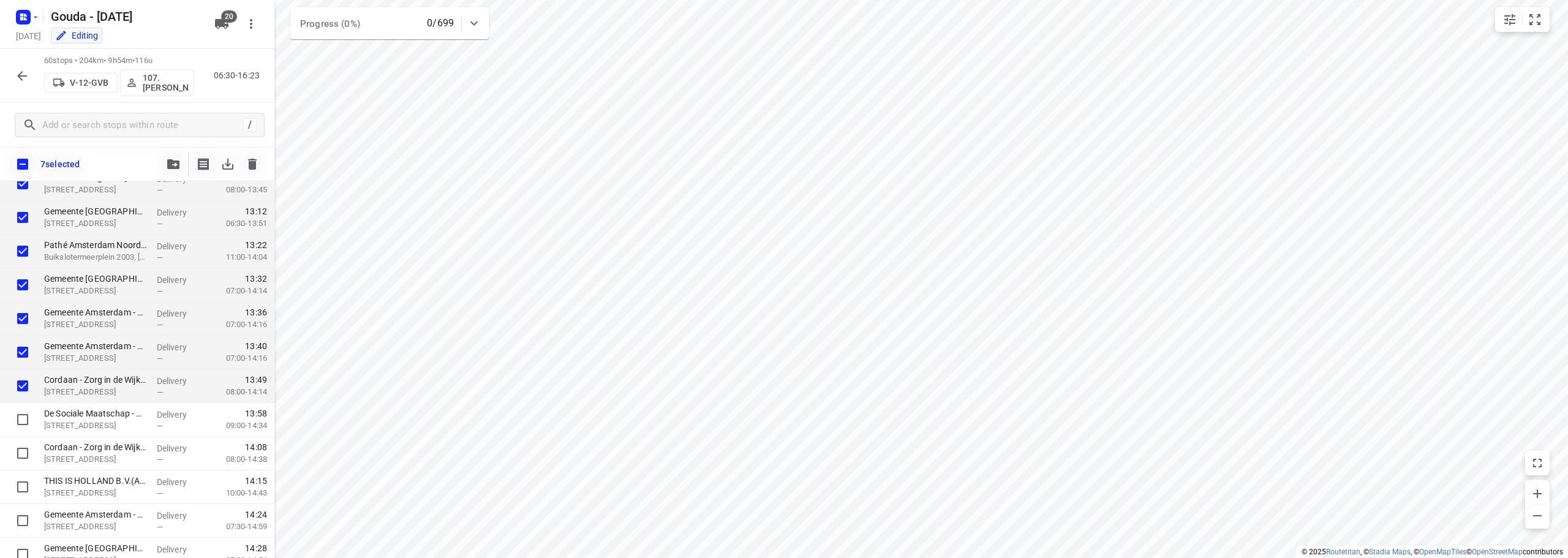
scroll to position [1474, 0]
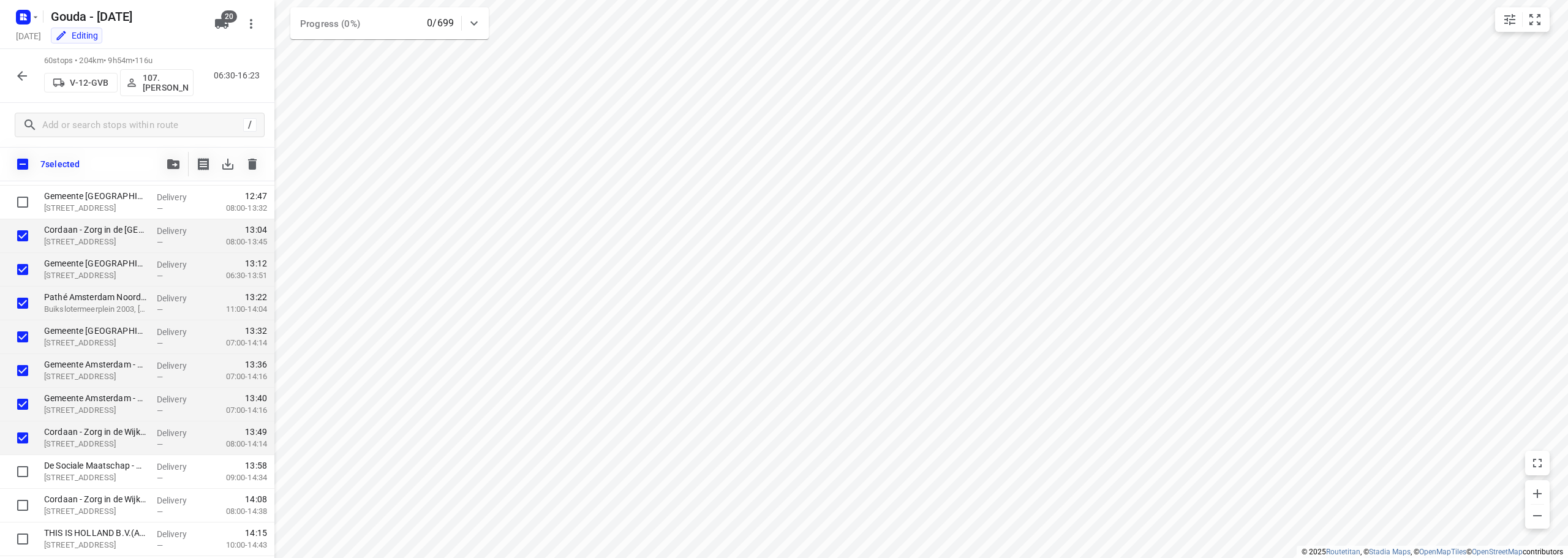
click at [22, 156] on input "checkbox" at bounding box center [23, 165] width 25 height 25
checkbox input "true"
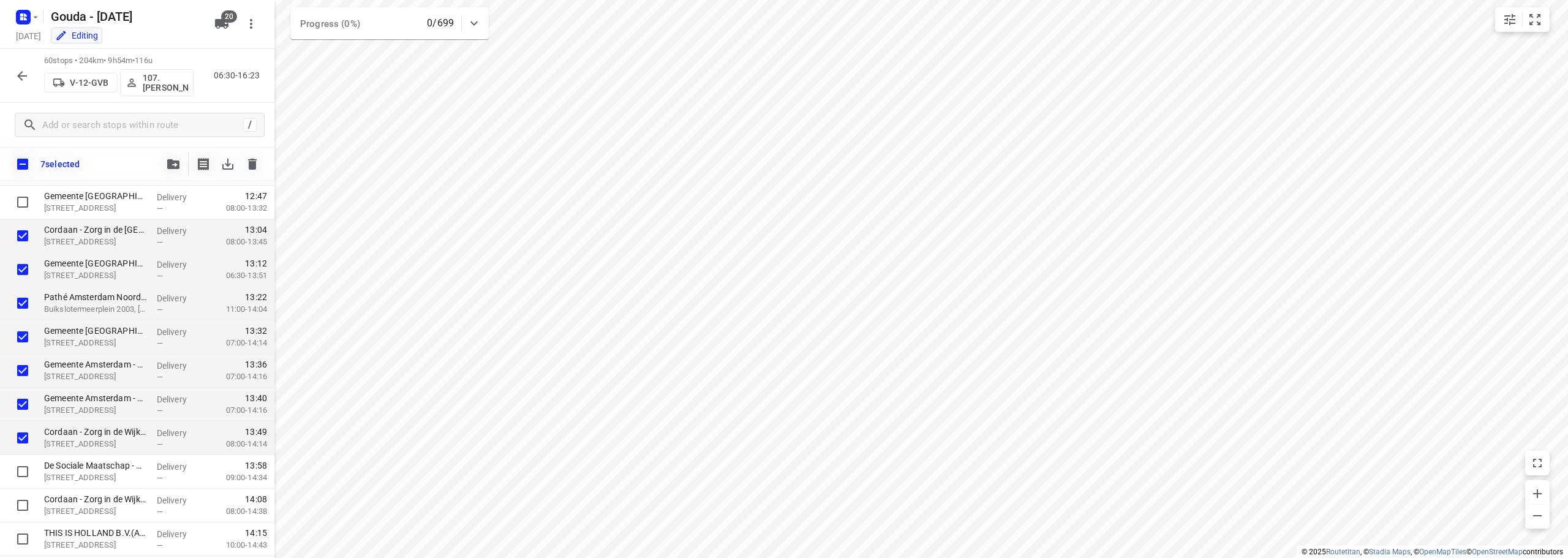
checkbox input "true"
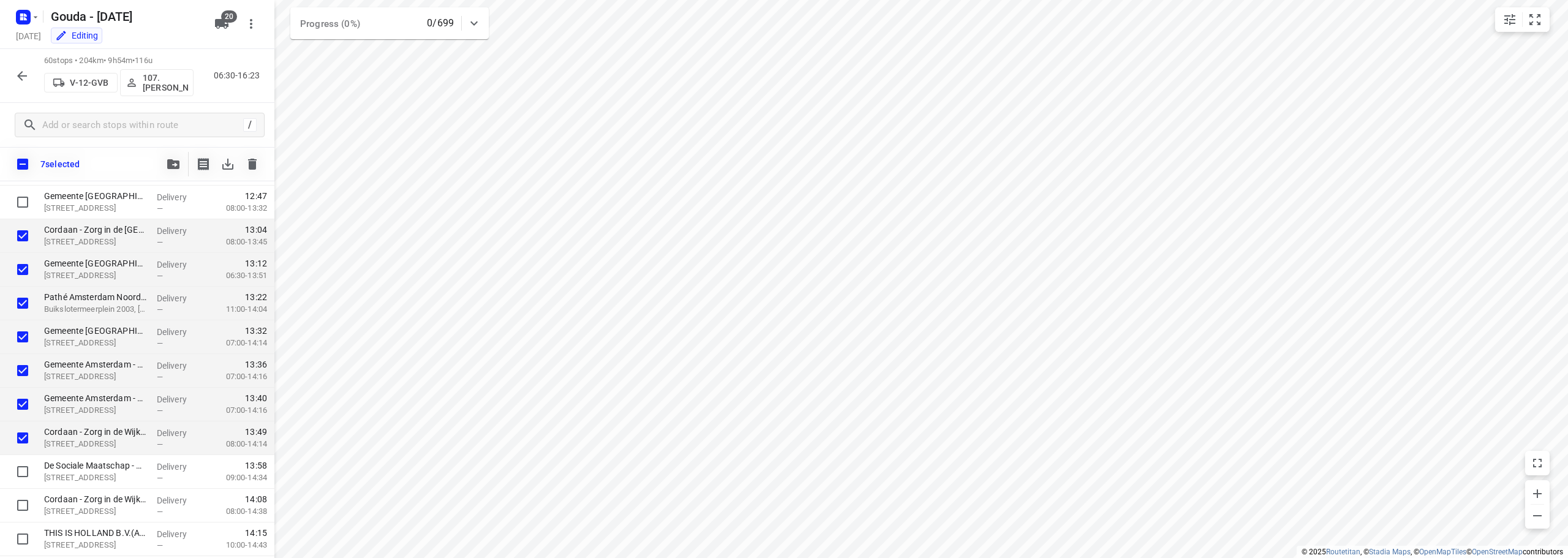
checkbox input "true"
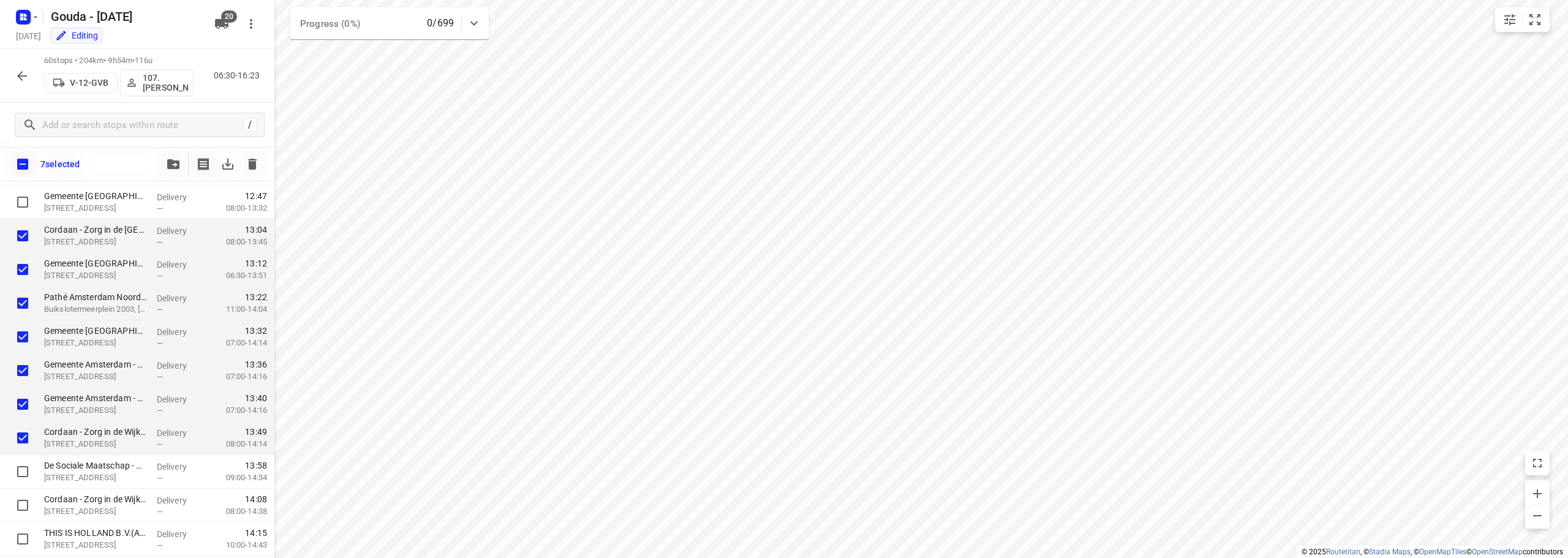
checkbox input "true"
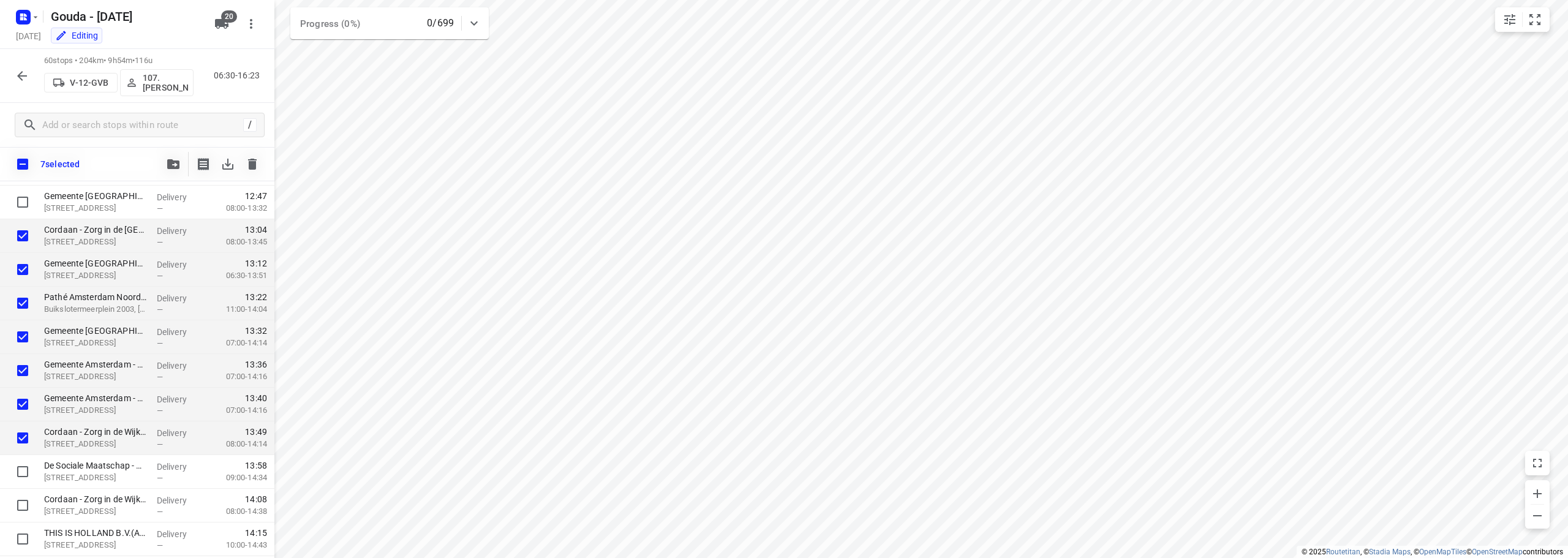
checkbox input "true"
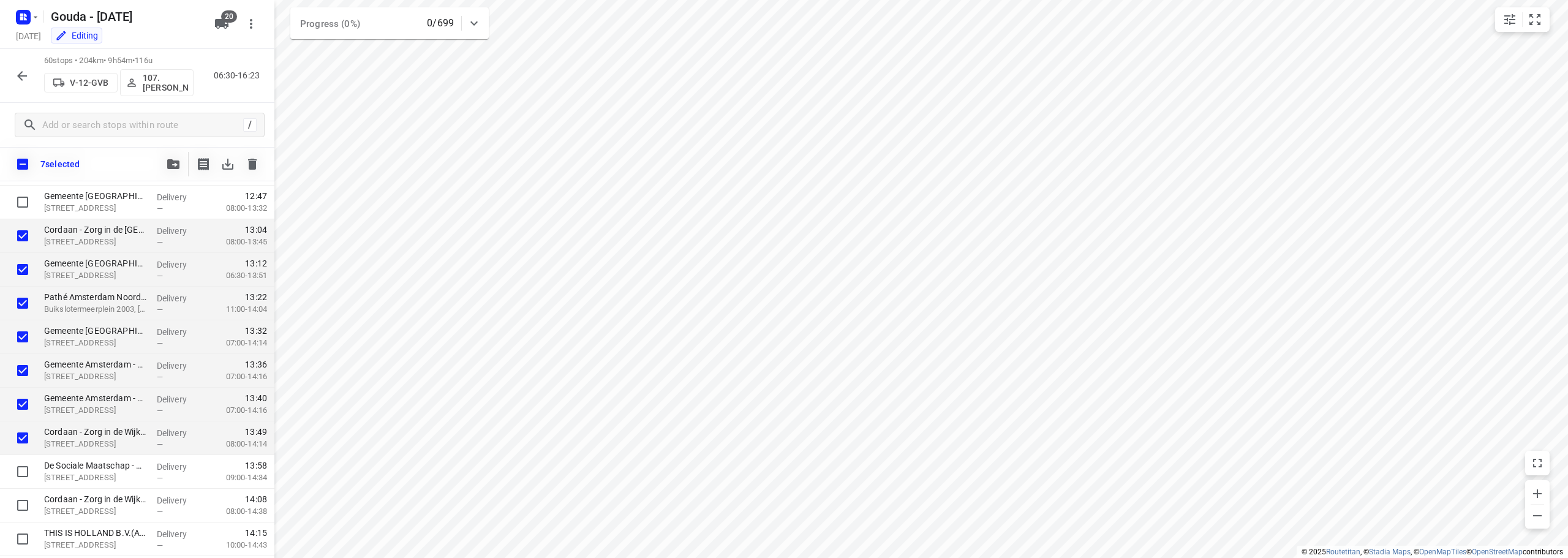
checkbox input "true"
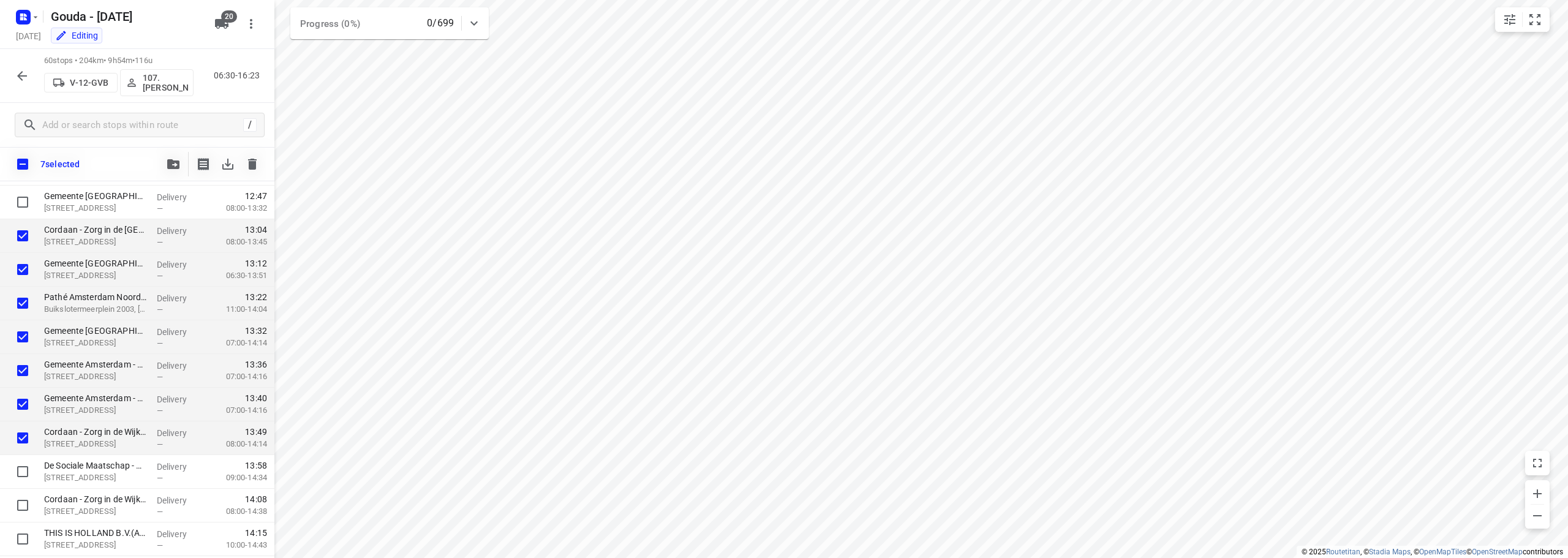
checkbox input "true"
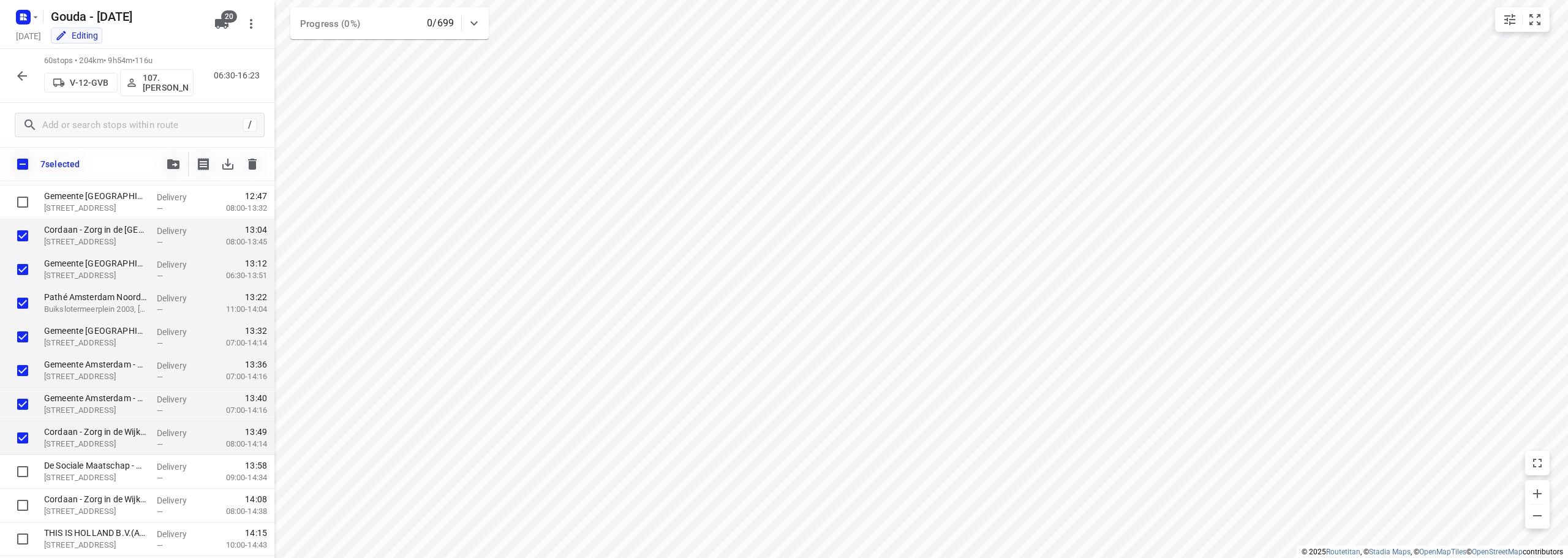
checkbox input "true"
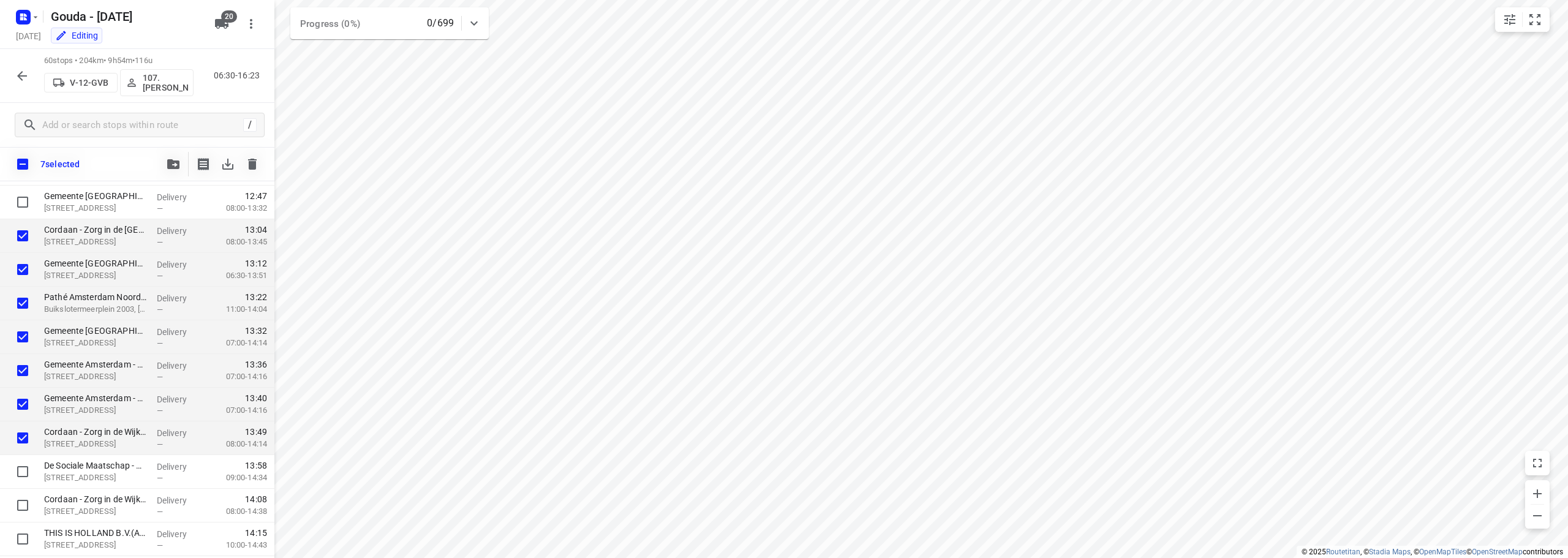
checkbox input "true"
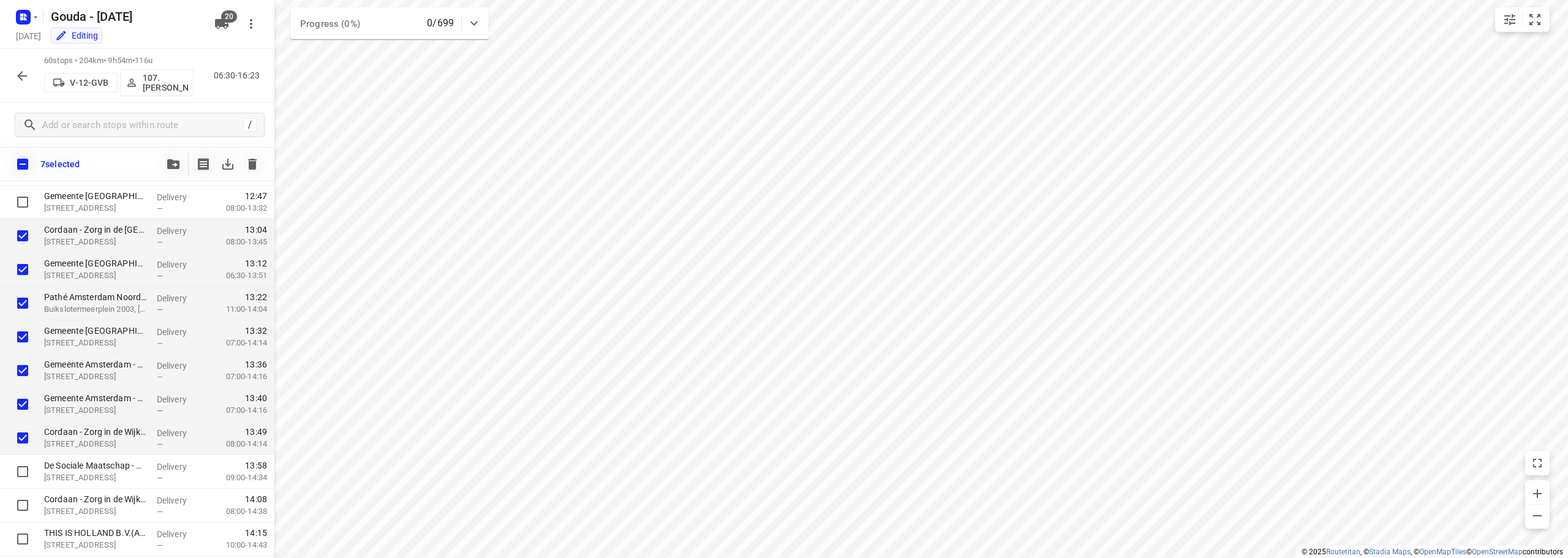
checkbox input "true"
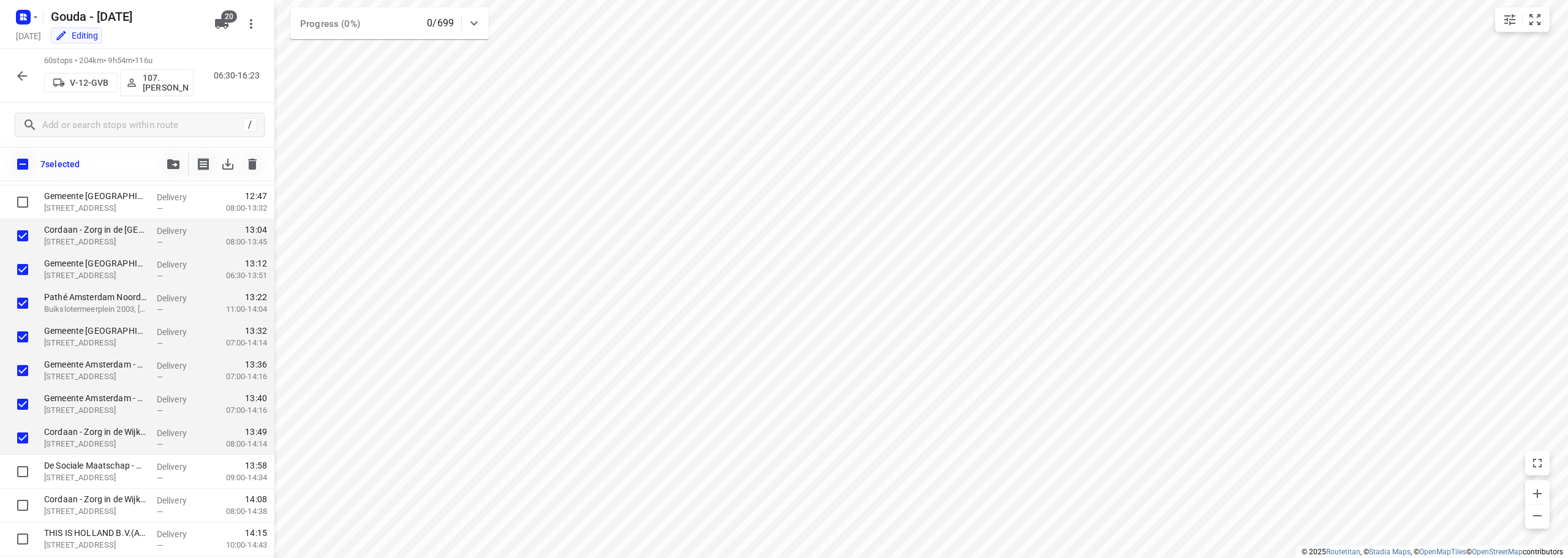
checkbox input "true"
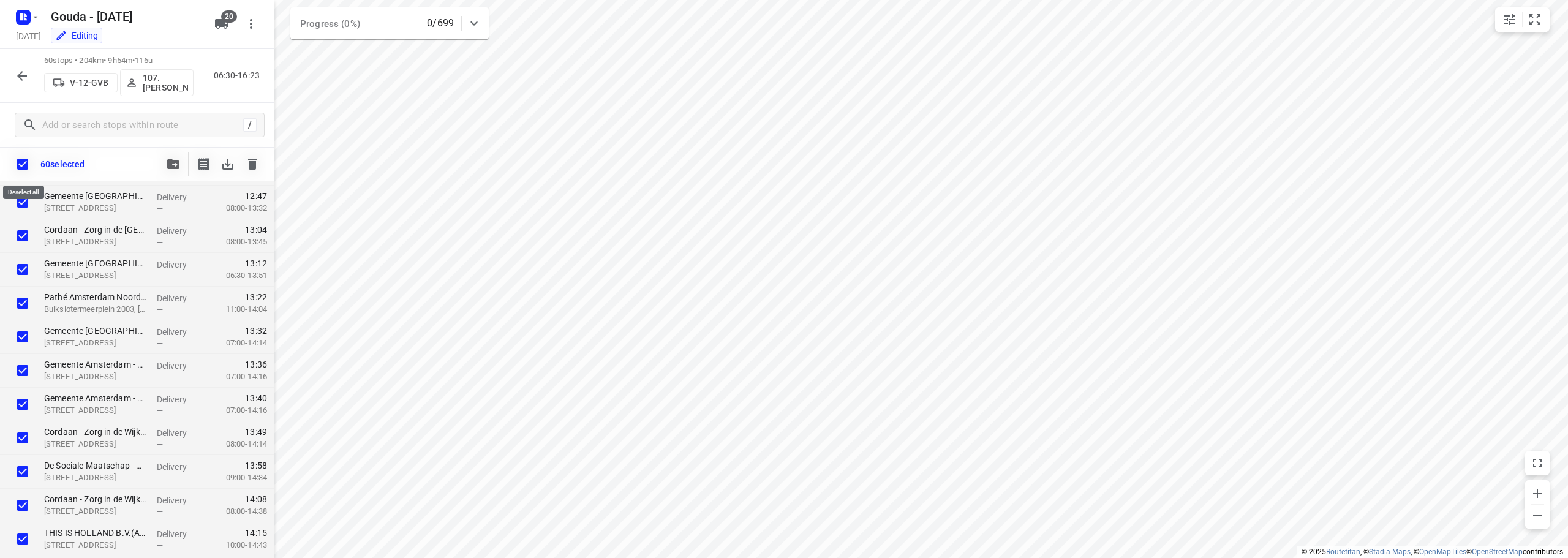
click at [19, 163] on input "checkbox" at bounding box center [23, 165] width 25 height 25
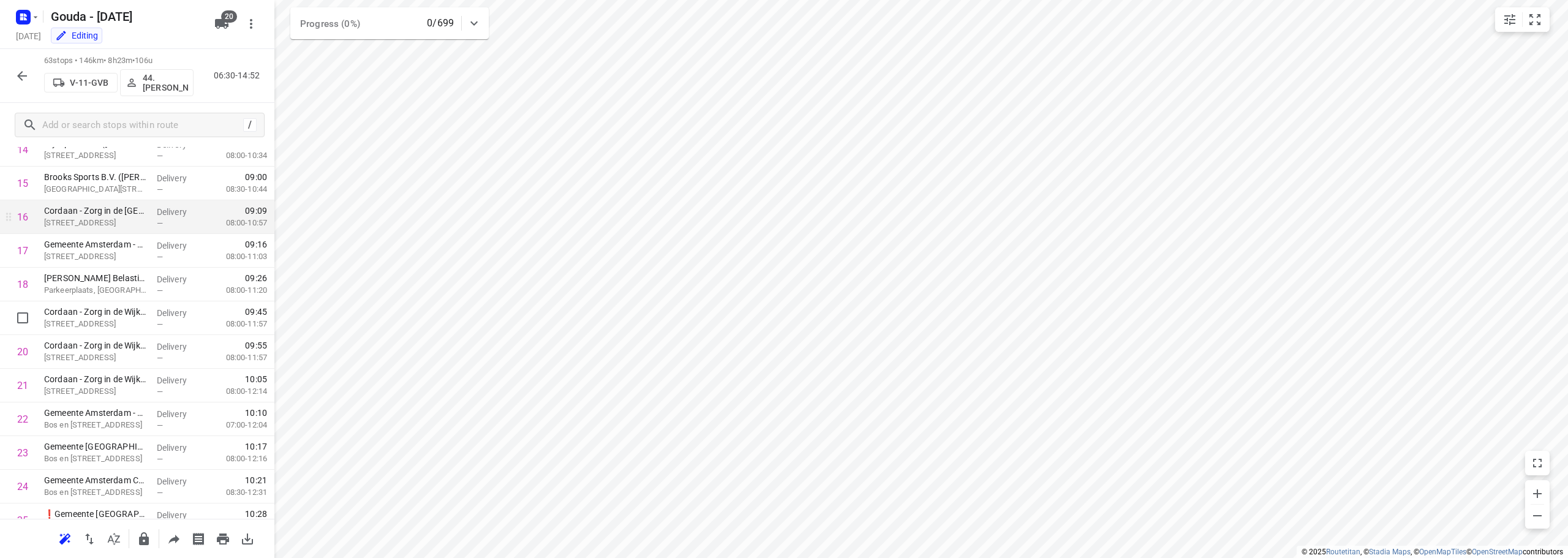
scroll to position [488, 0]
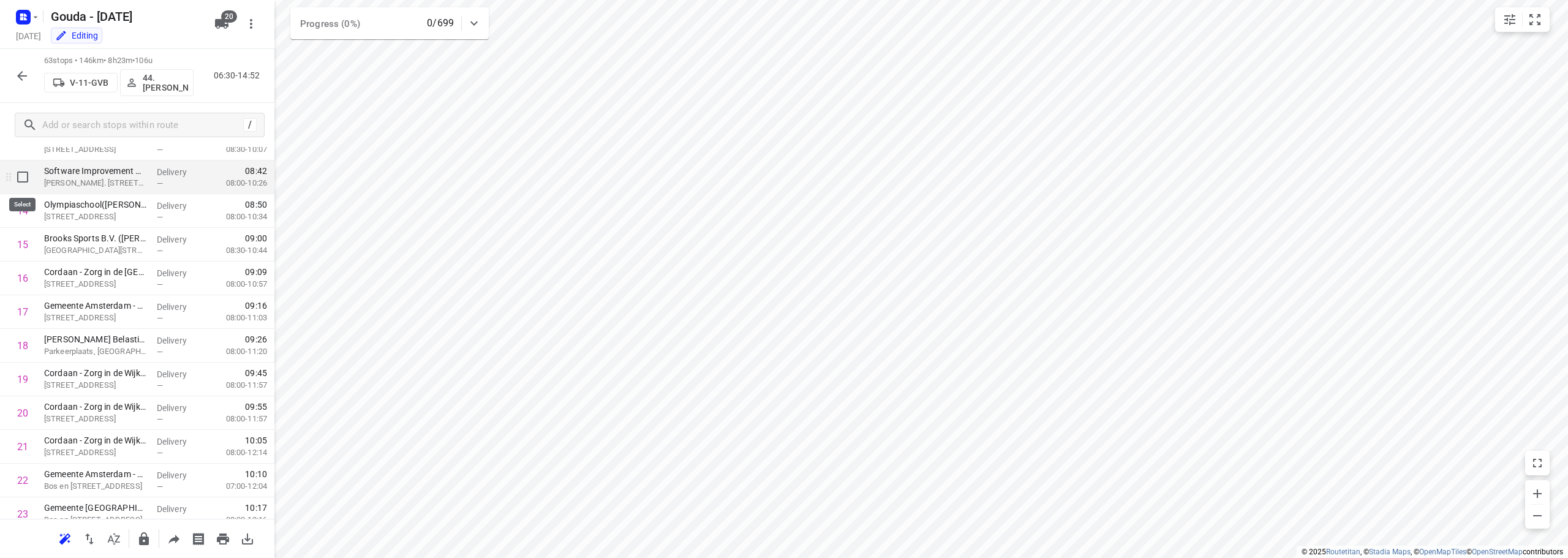
click at [17, 174] on input "checkbox" at bounding box center [22, 176] width 25 height 25
checkbox input "true"
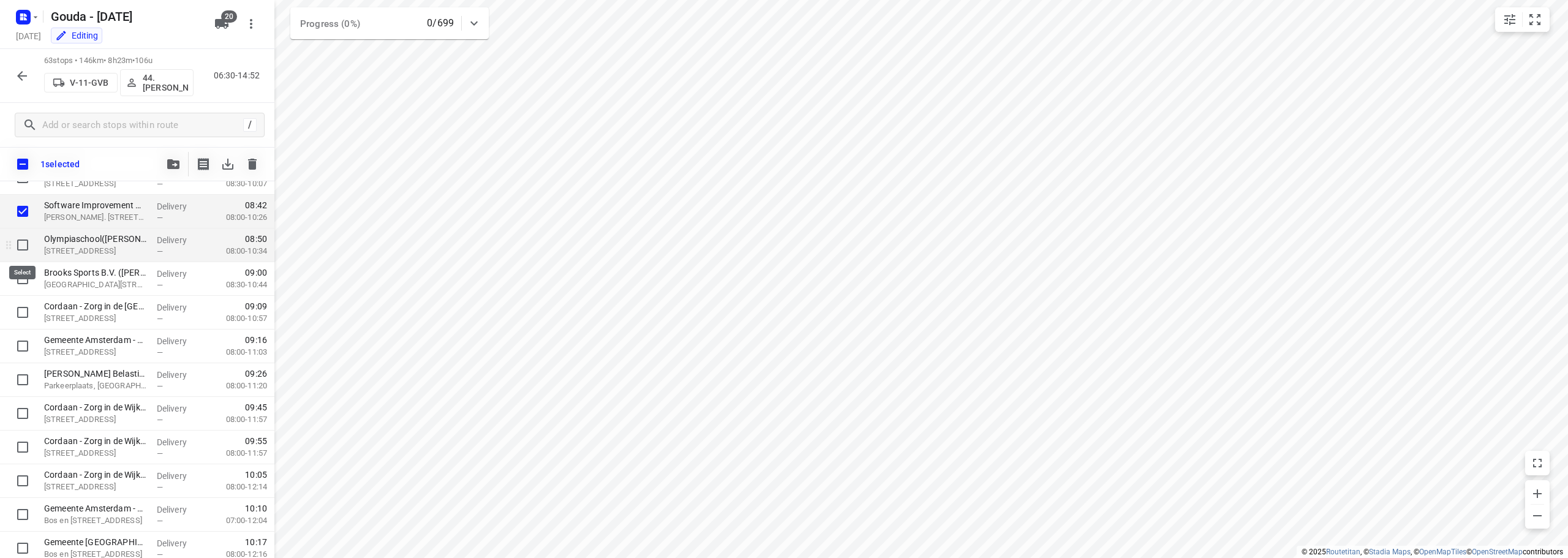
click at [25, 247] on input "checkbox" at bounding box center [22, 245] width 25 height 25
checkbox input "true"
click at [22, 276] on input "checkbox" at bounding box center [22, 278] width 25 height 25
checkbox input "true"
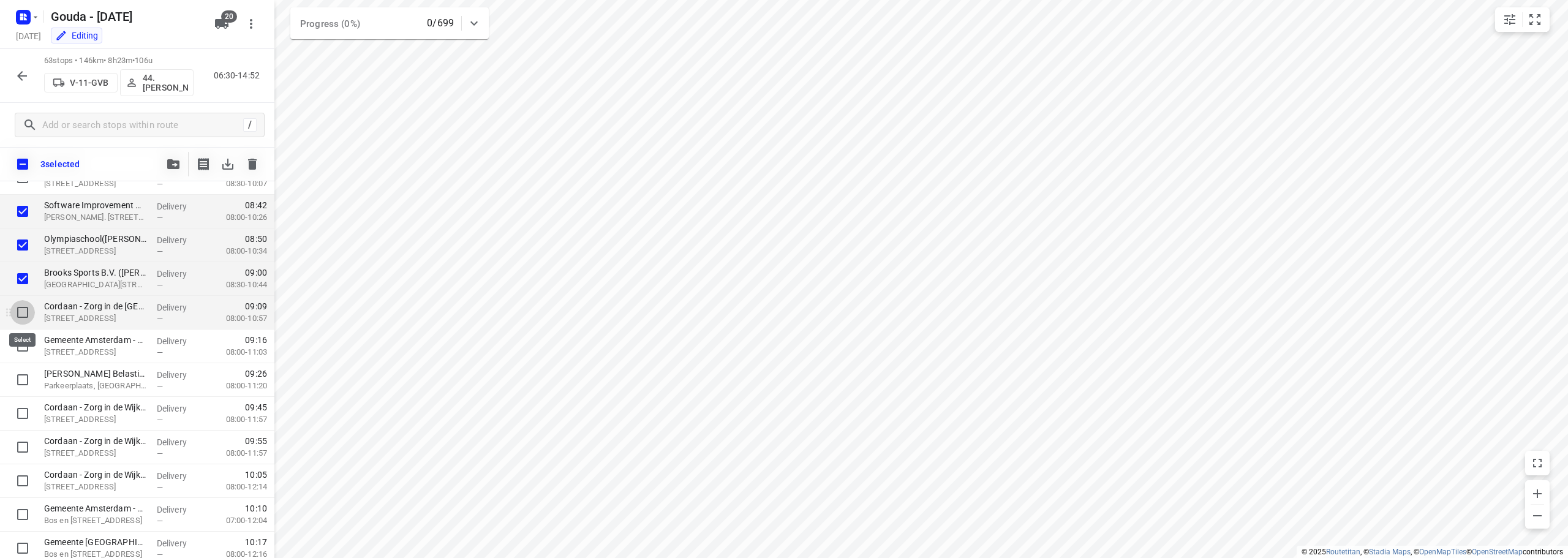
click at [22, 312] on input "checkbox" at bounding box center [22, 312] width 25 height 25
checkbox input "true"
click at [22, 340] on input "checkbox" at bounding box center [22, 346] width 25 height 25
checkbox input "true"
click at [25, 376] on input "checkbox" at bounding box center [22, 380] width 25 height 25
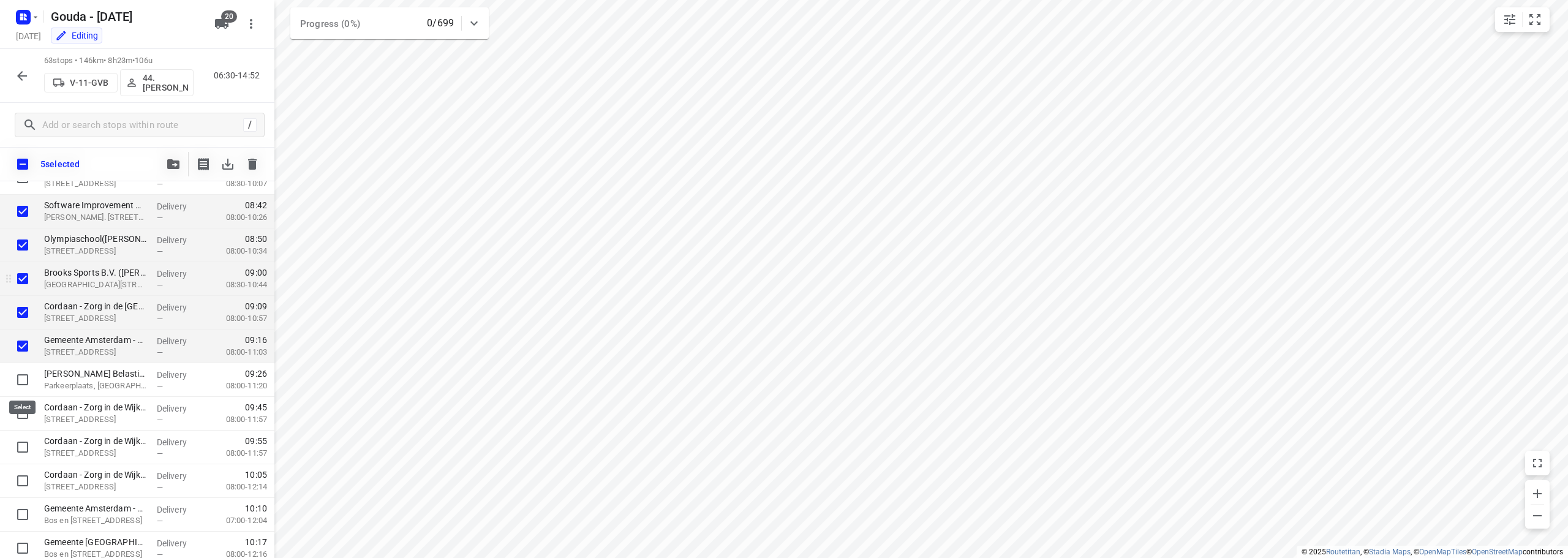
checkbox input "true"
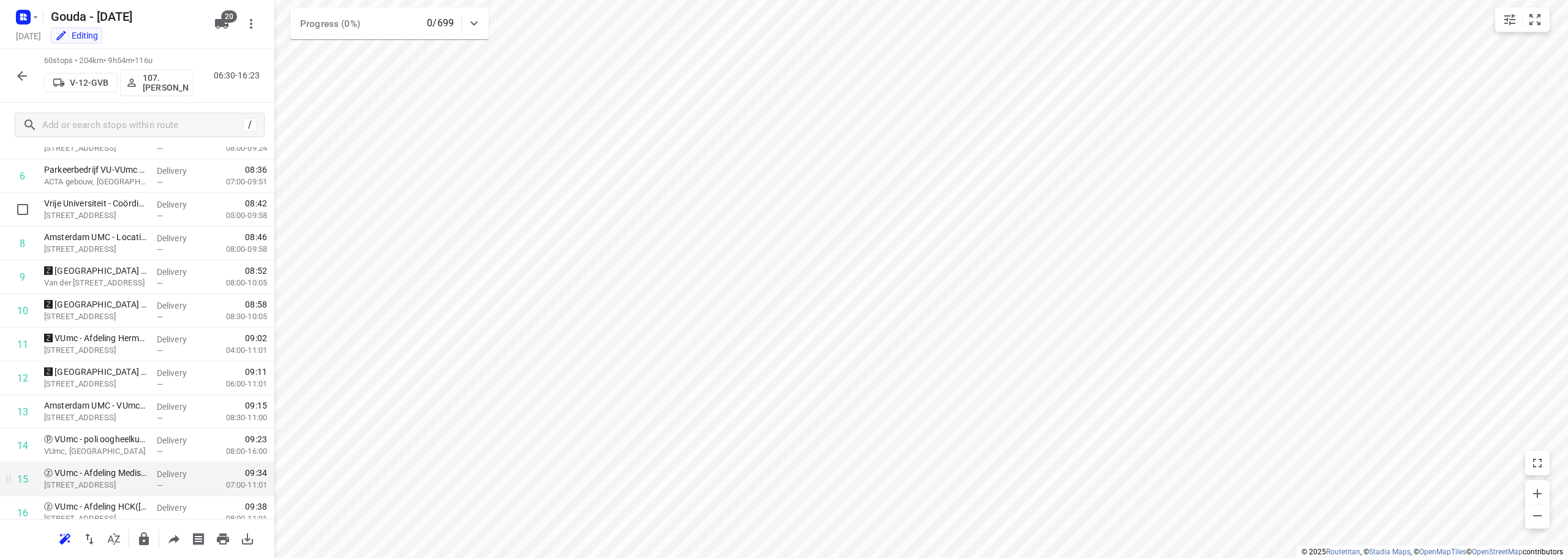
scroll to position [0, 0]
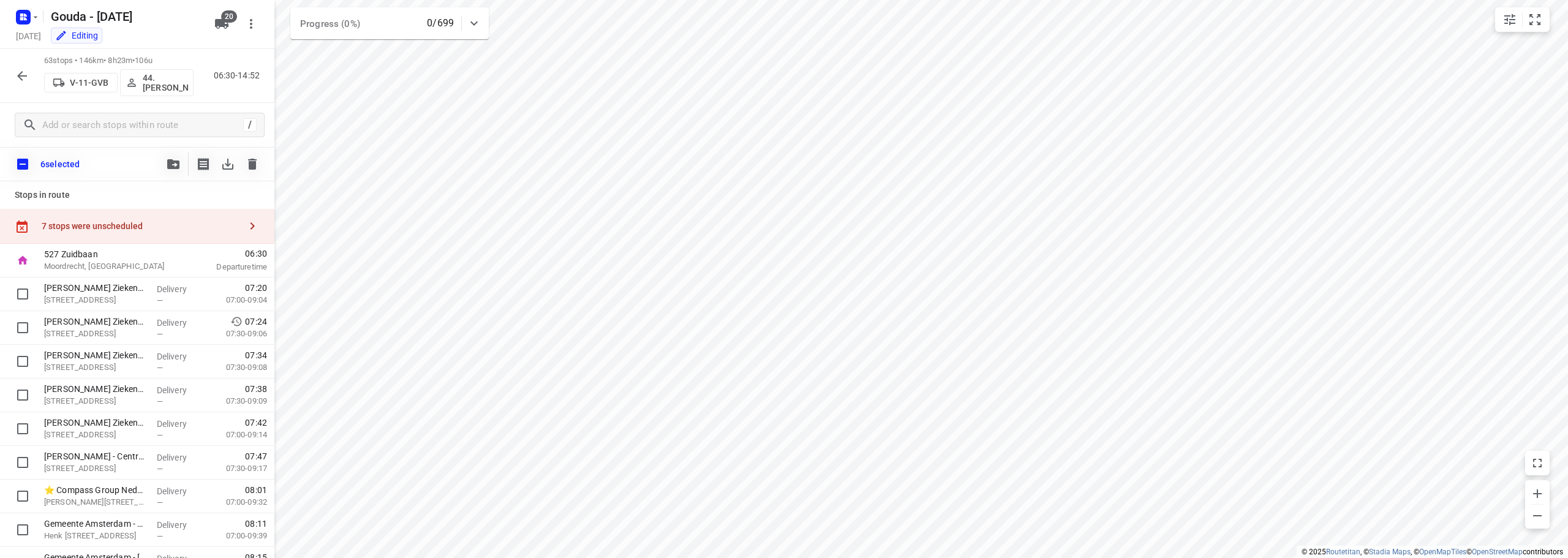
click at [176, 160] on icon "button" at bounding box center [173, 165] width 12 height 10
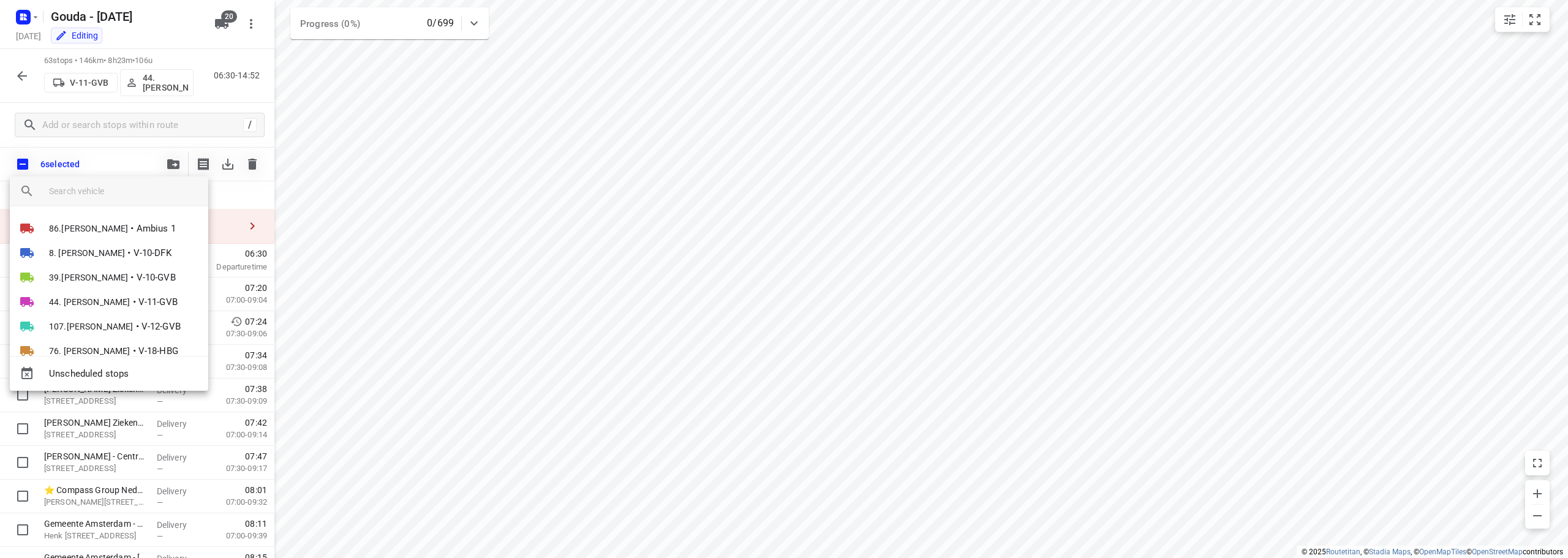
click at [145, 190] on input "search vehicle" at bounding box center [124, 192] width 149 height 19
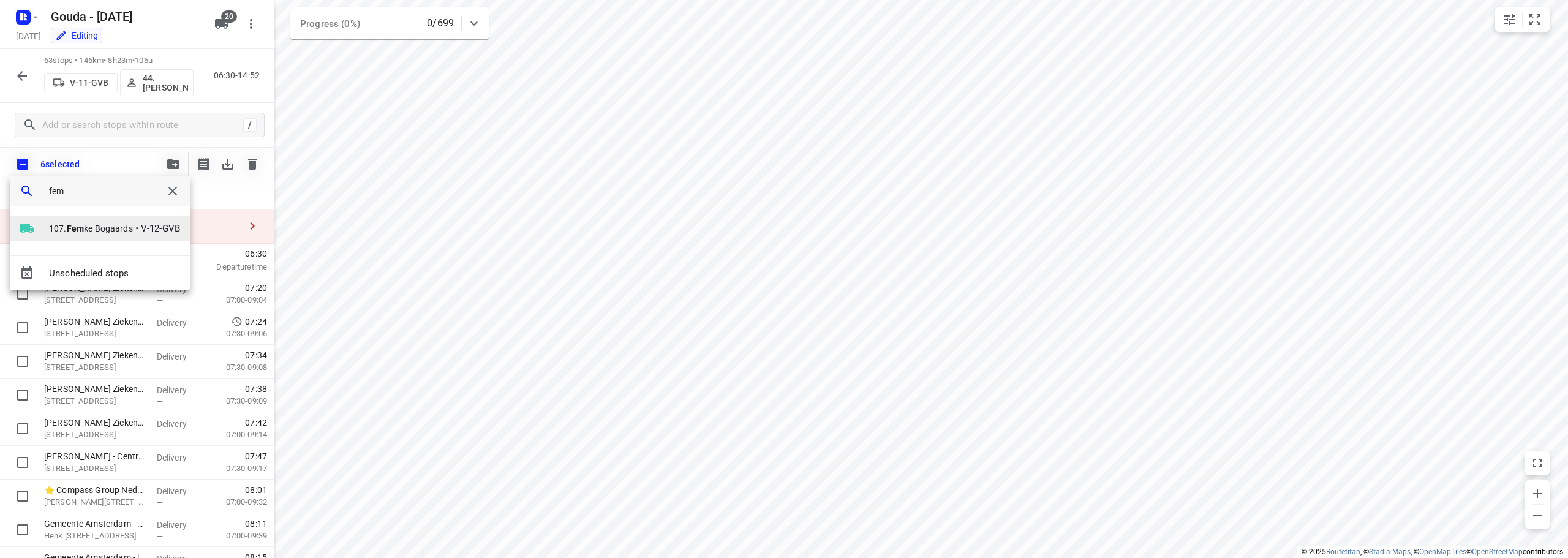
type input "fem"
click at [117, 220] on li "107. Fem ke Bogaards • V-12-GVB" at bounding box center [100, 228] width 180 height 25
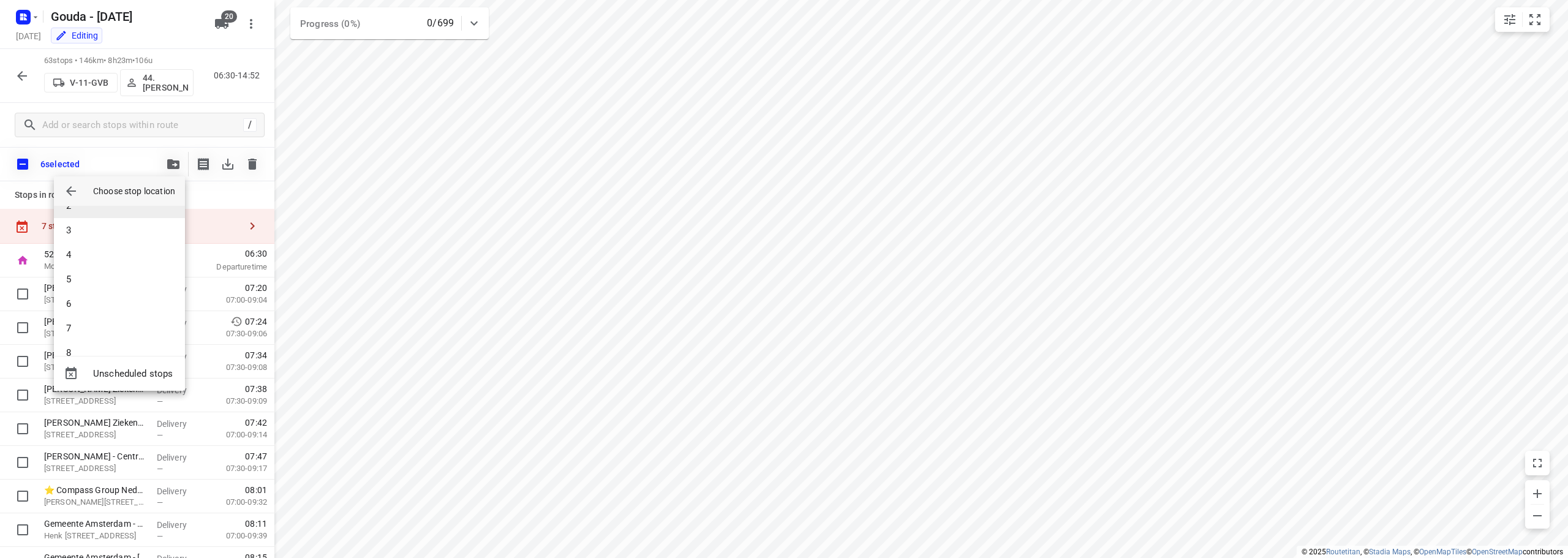
scroll to position [61, 0]
click at [96, 279] on li "6" at bounding box center [120, 285] width 131 height 25
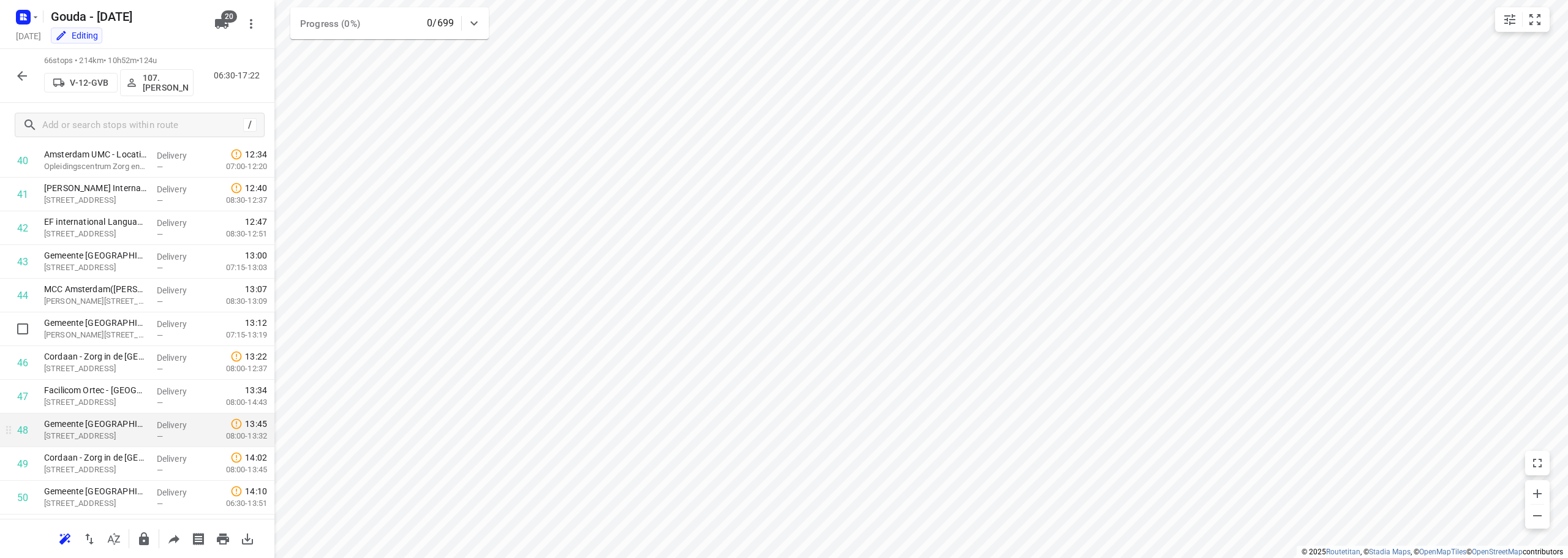
scroll to position [1532, 0]
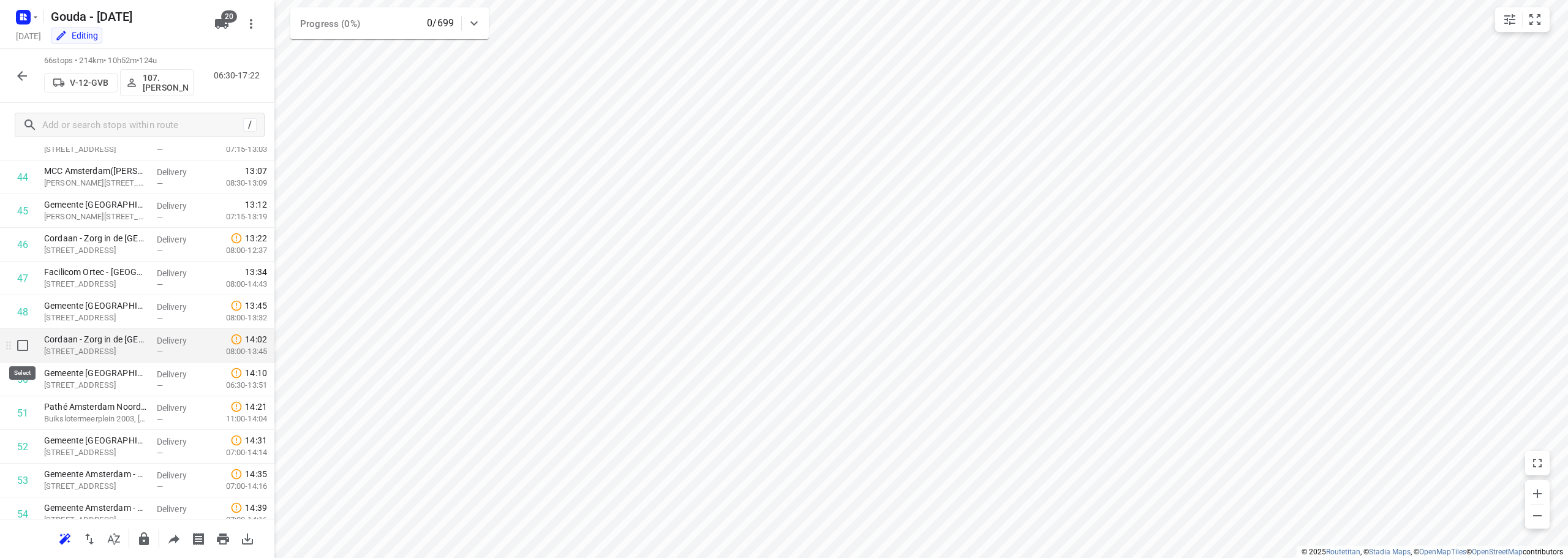
click at [21, 345] on input "checkbox" at bounding box center [22, 345] width 25 height 25
checkbox input "true"
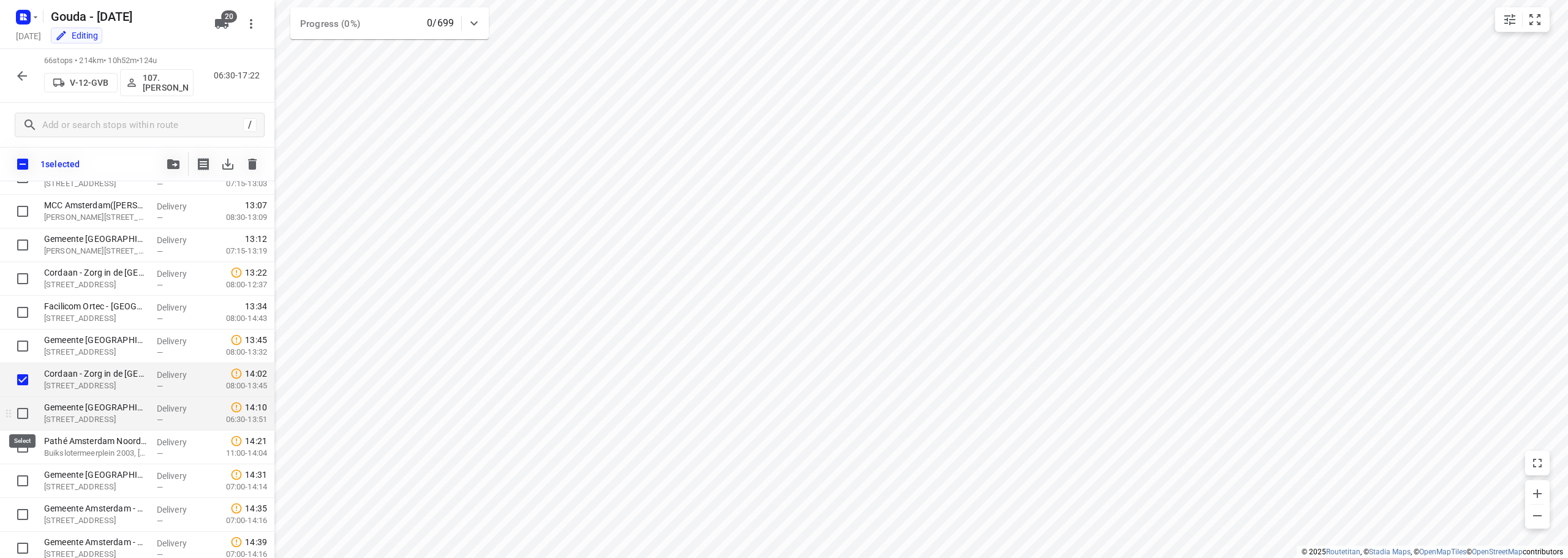
click at [25, 407] on input "checkbox" at bounding box center [22, 413] width 25 height 25
checkbox input "true"
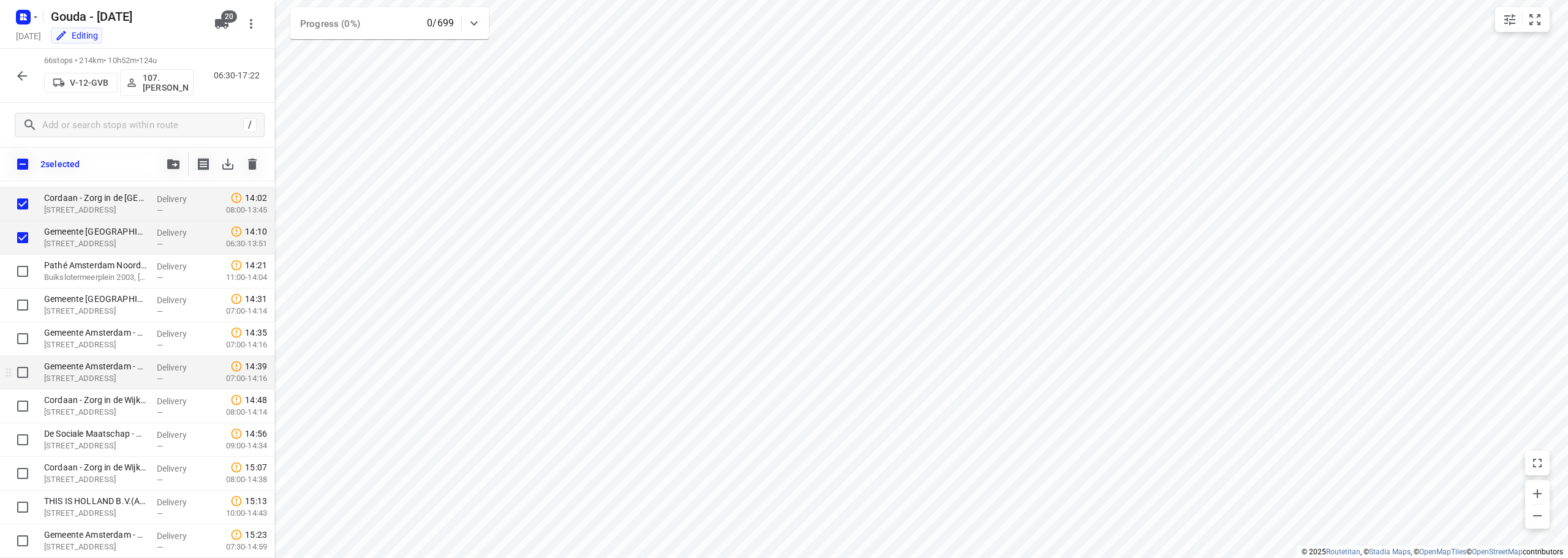
scroll to position [1716, 0]
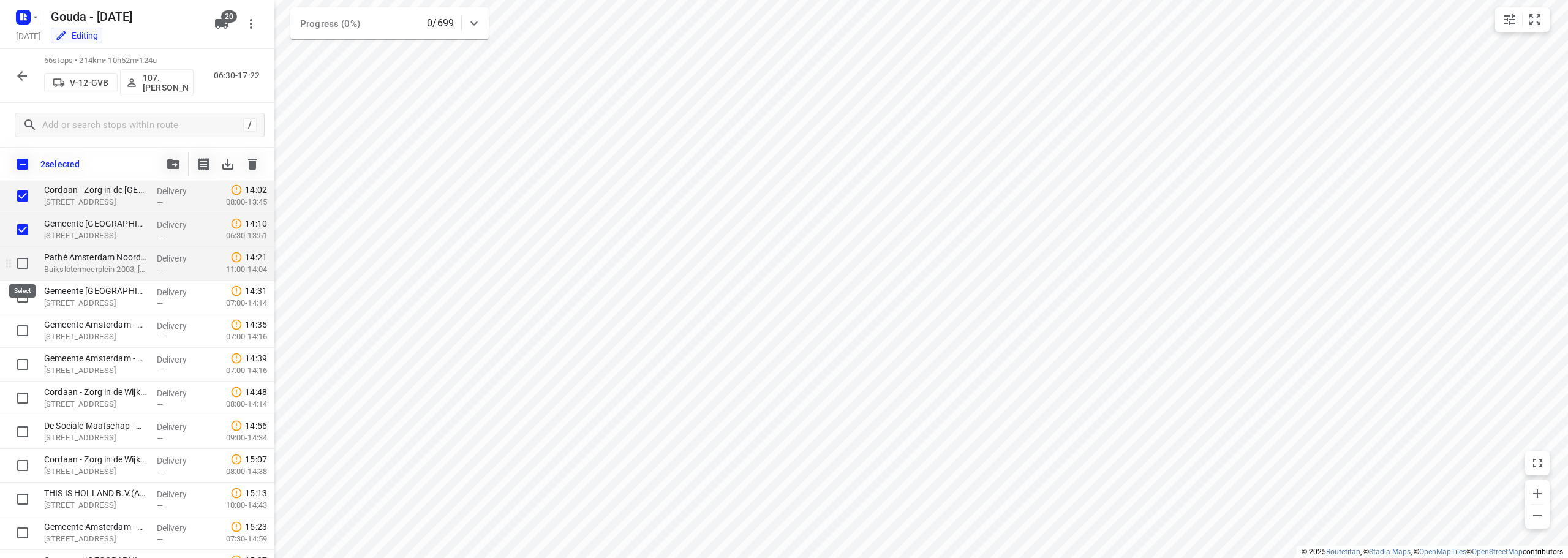
click at [17, 266] on input "checkbox" at bounding box center [22, 263] width 25 height 25
checkbox input "true"
click at [24, 301] on input "checkbox" at bounding box center [22, 297] width 25 height 25
checkbox input "true"
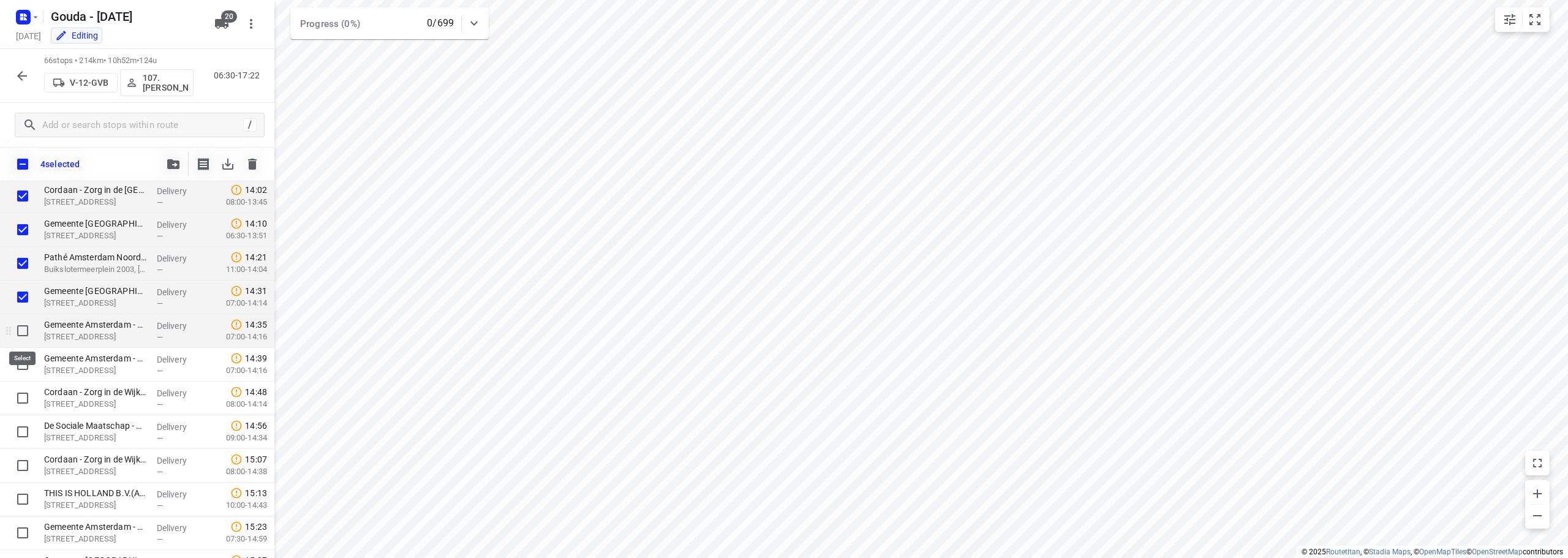
click at [25, 323] on input "checkbox" at bounding box center [22, 331] width 25 height 25
checkbox input "true"
click at [25, 362] on input "checkbox" at bounding box center [22, 365] width 25 height 25
checkbox input "true"
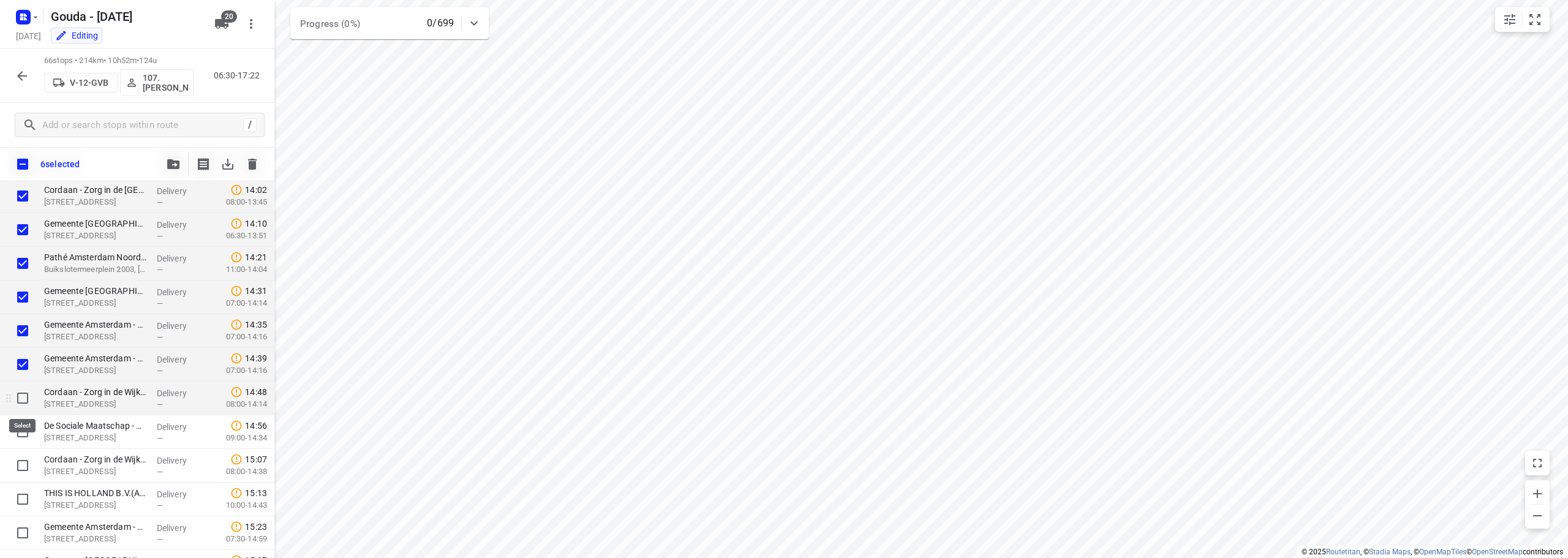
drag, startPoint x: 25, startPoint y: 396, endPoint x: 21, endPoint y: 424, distance: 28.3
click at [25, 398] on input "checkbox" at bounding box center [22, 398] width 25 height 25
drag, startPoint x: 20, startPoint y: 427, endPoint x: 22, endPoint y: 475, distance: 48.0
click at [20, 431] on input "checkbox" at bounding box center [22, 432] width 25 height 25
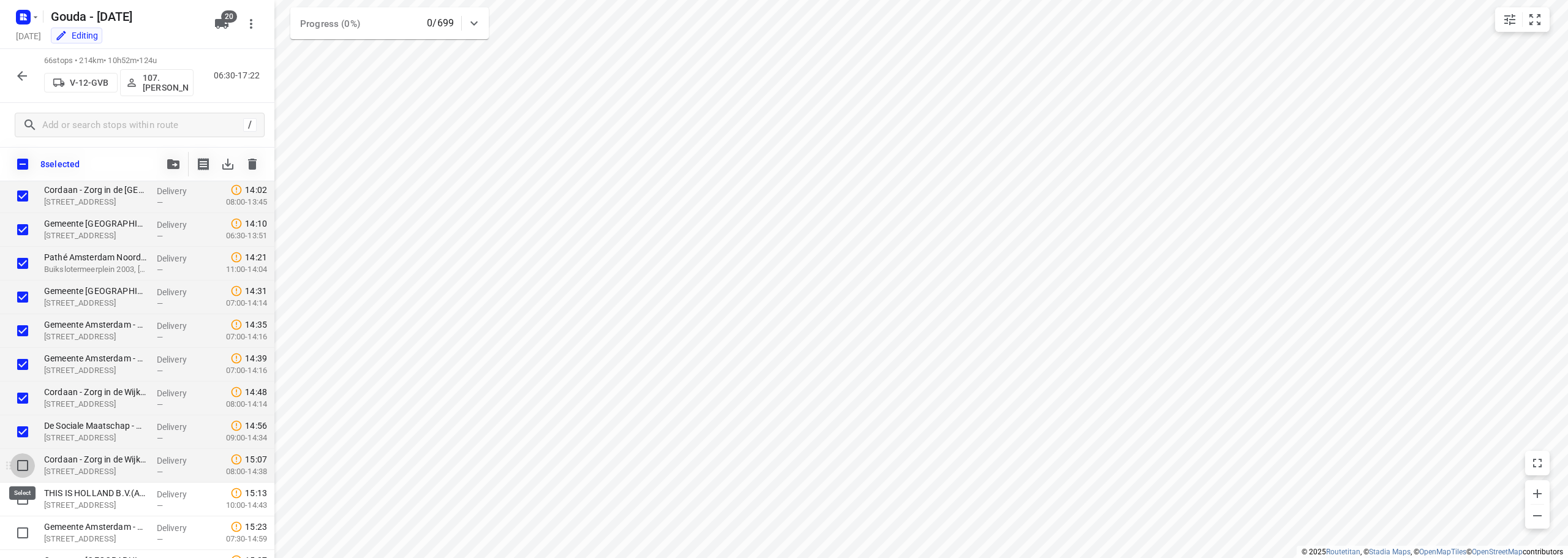
drag, startPoint x: 19, startPoint y: 463, endPoint x: 21, endPoint y: 472, distance: 9.2
click at [20, 463] on input "checkbox" at bounding box center [22, 466] width 25 height 25
click at [23, 494] on input "checkbox" at bounding box center [22, 499] width 25 height 25
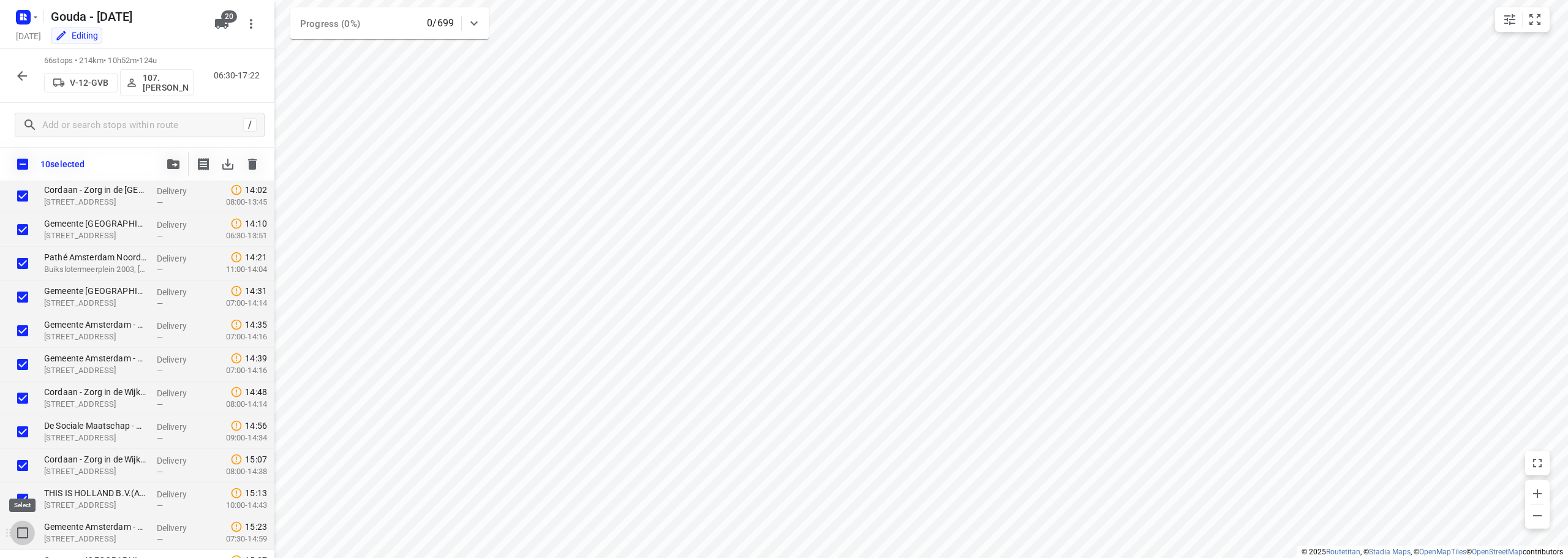
click at [23, 538] on input "checkbox" at bounding box center [22, 533] width 25 height 25
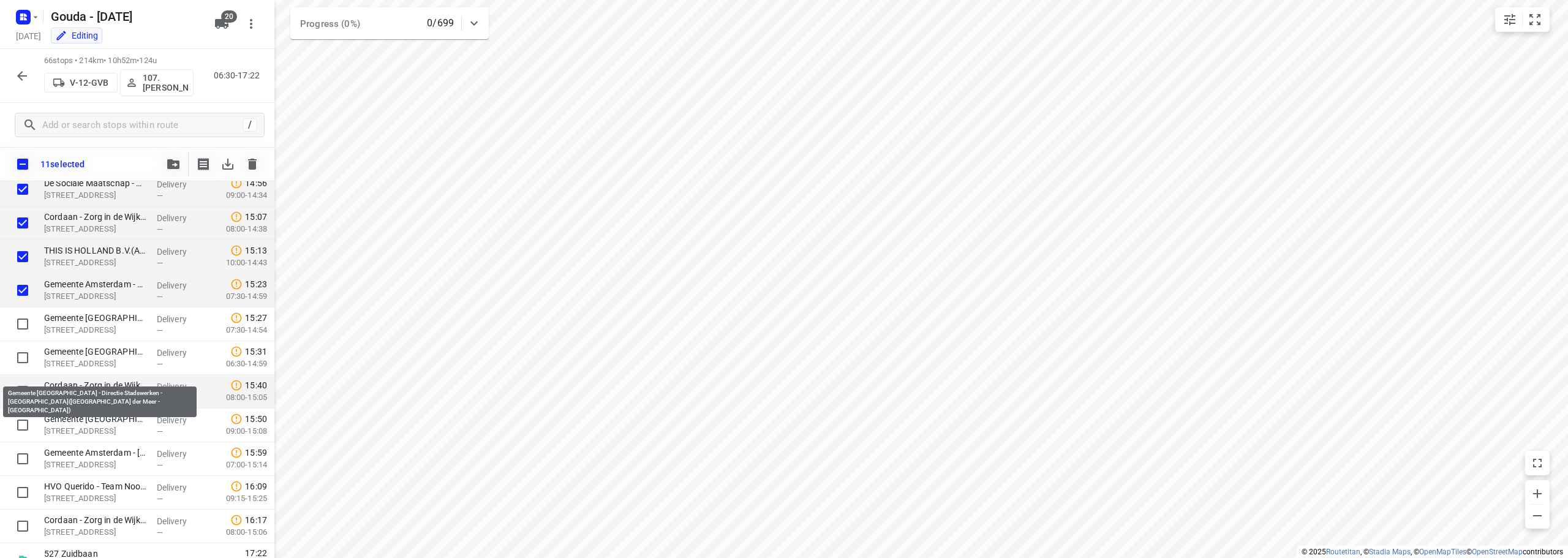
scroll to position [1978, 0]
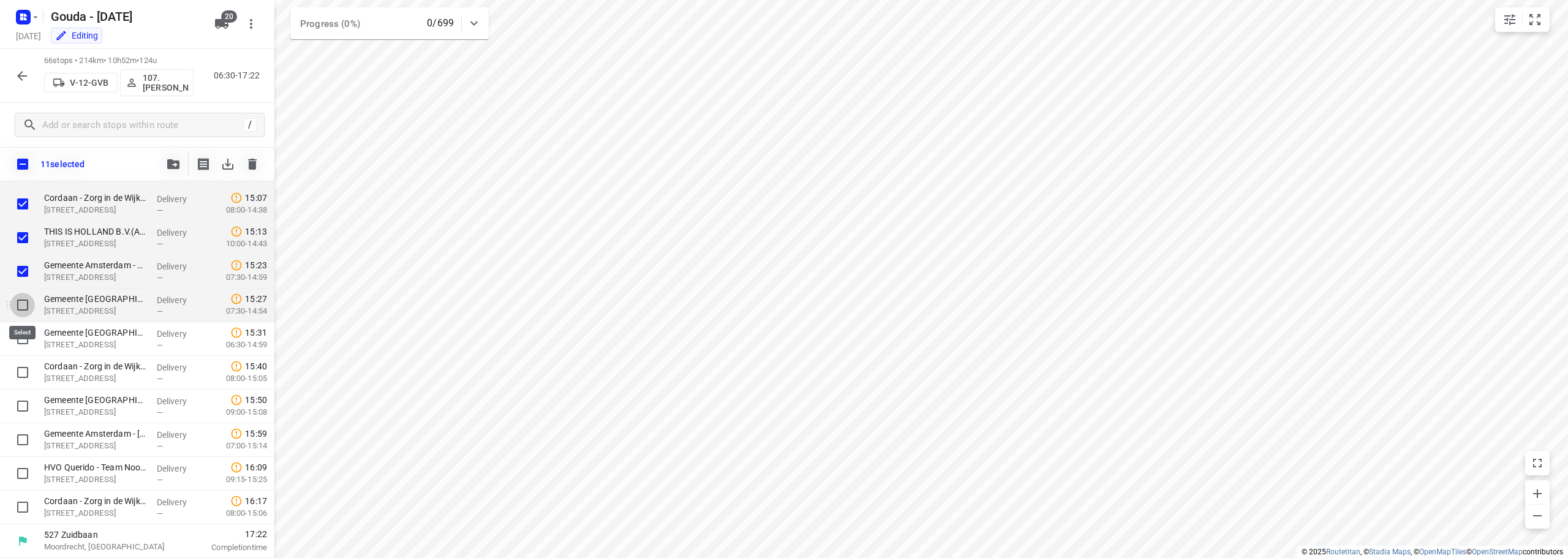
click at [30, 309] on input "checkbox" at bounding box center [22, 304] width 25 height 25
click at [22, 342] on input "checkbox" at bounding box center [22, 338] width 25 height 25
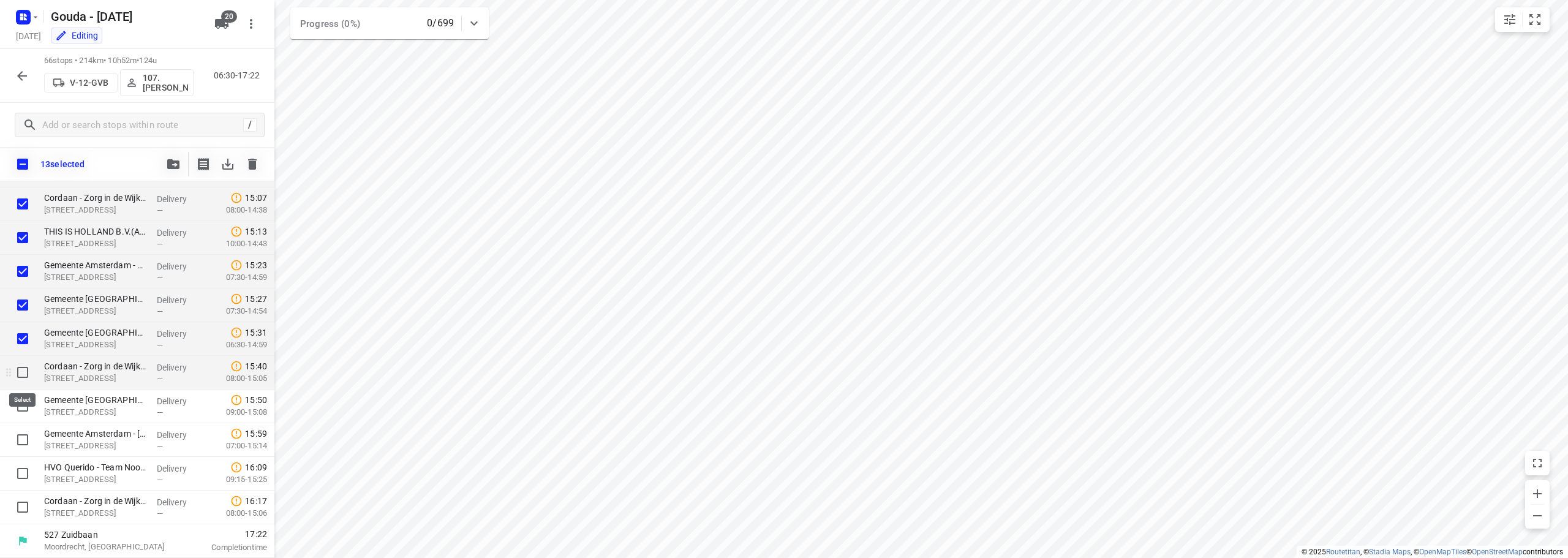
click at [29, 365] on input "checkbox" at bounding box center [22, 372] width 25 height 25
drag, startPoint x: 24, startPoint y: 395, endPoint x: 22, endPoint y: 412, distance: 17.1
click at [24, 397] on input "checkbox" at bounding box center [22, 406] width 25 height 25
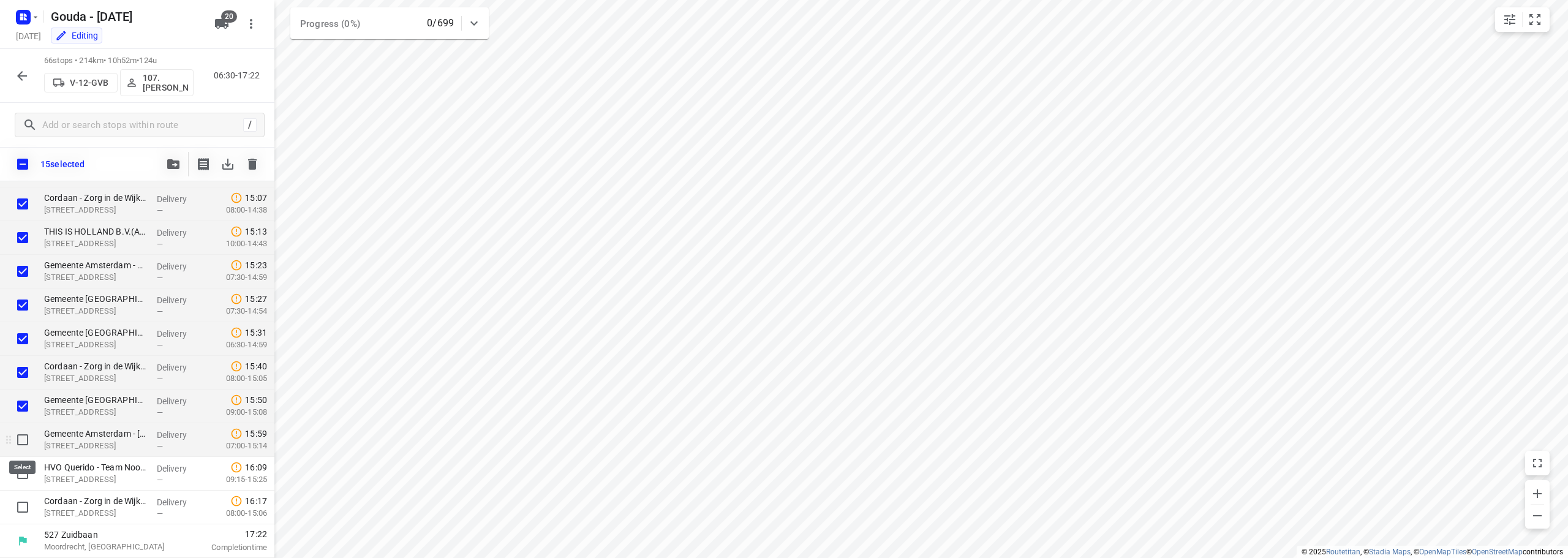
click at [19, 437] on input "checkbox" at bounding box center [22, 439] width 25 height 25
drag, startPoint x: 23, startPoint y: 470, endPoint x: 24, endPoint y: 488, distance: 18.0
click at [23, 470] on input "checkbox" at bounding box center [22, 473] width 25 height 25
click at [25, 503] on input "checkbox" at bounding box center [22, 507] width 25 height 25
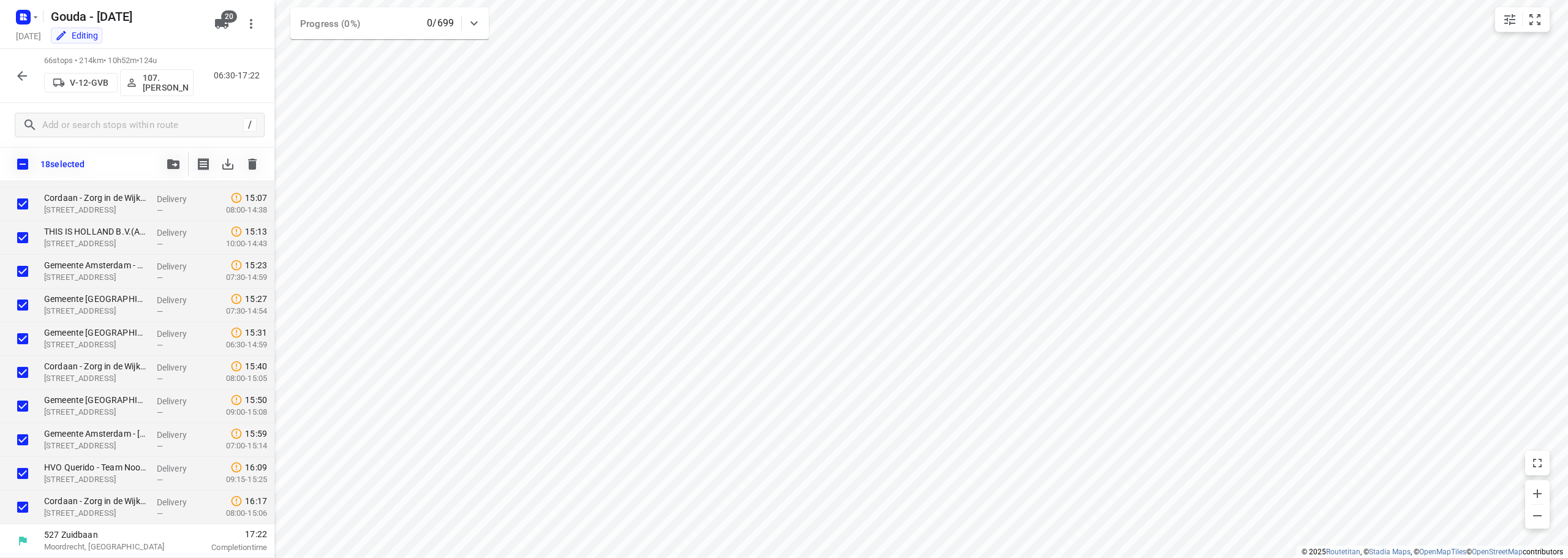
click at [178, 164] on icon "button" at bounding box center [173, 165] width 12 height 10
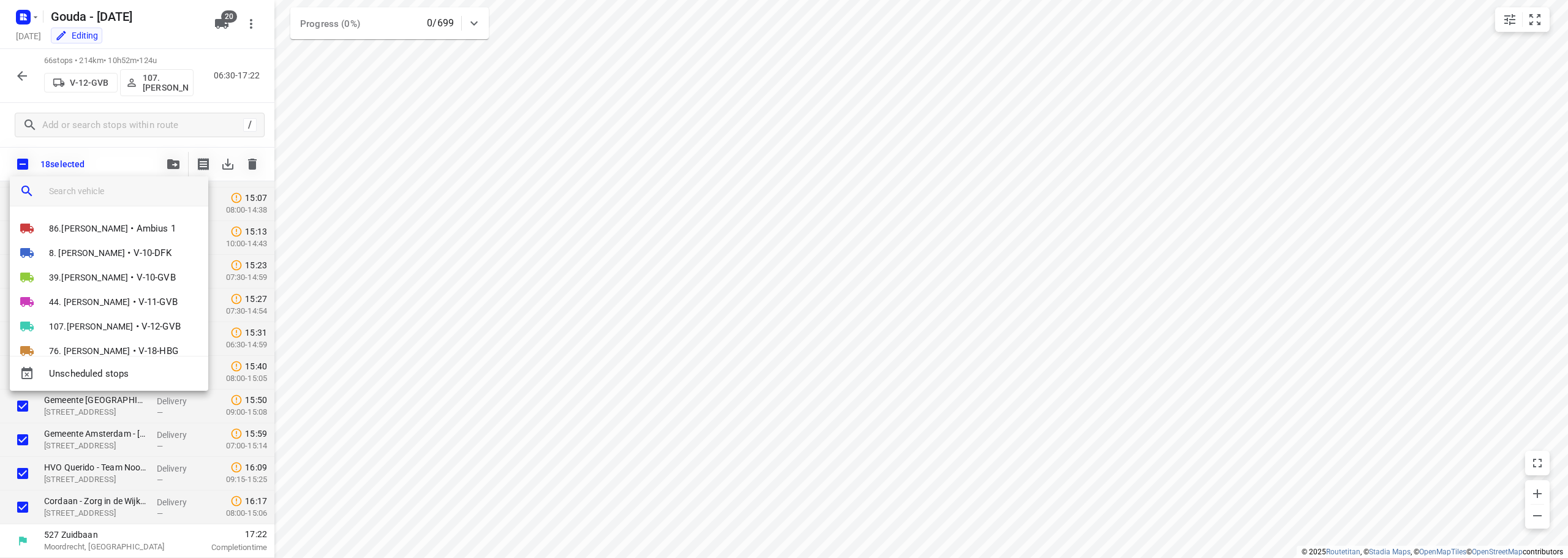
click at [127, 193] on input "search vehicle" at bounding box center [124, 192] width 149 height 19
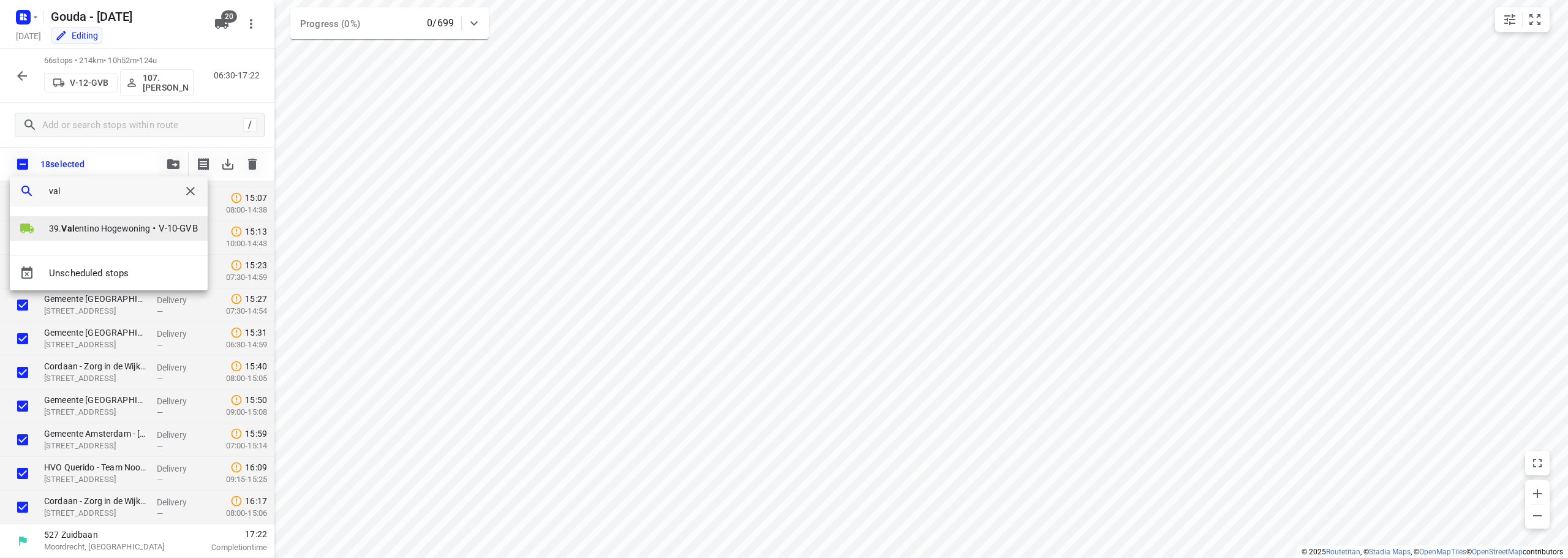
click at [95, 231] on span "39. Val entino Hogewoning" at bounding box center [99, 228] width 101 height 12
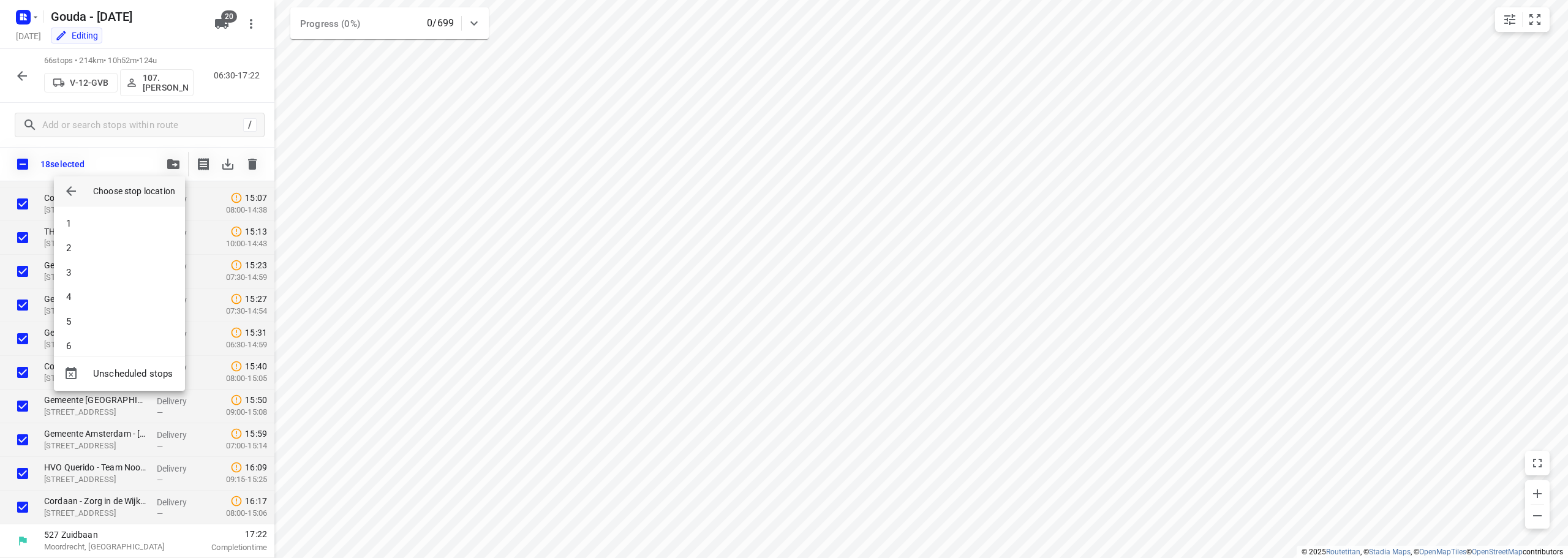
scroll to position [306, 0]
click at [101, 330] on li "18" at bounding box center [120, 333] width 131 height 25
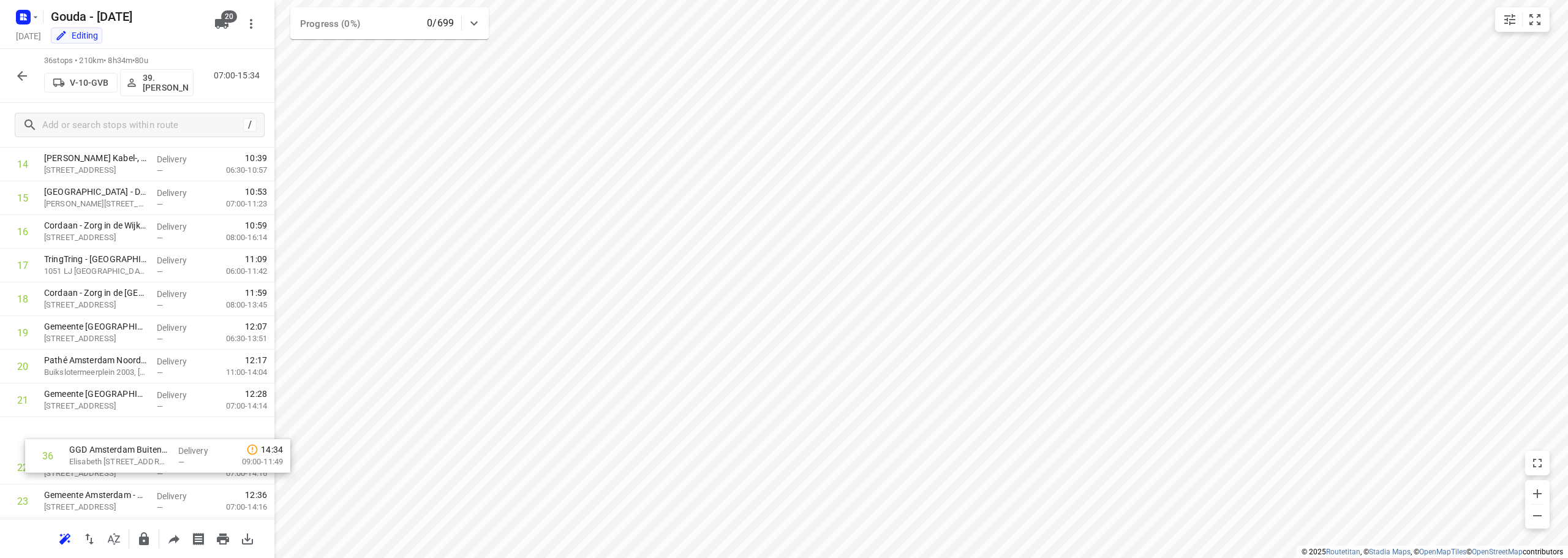
scroll to position [541, 0]
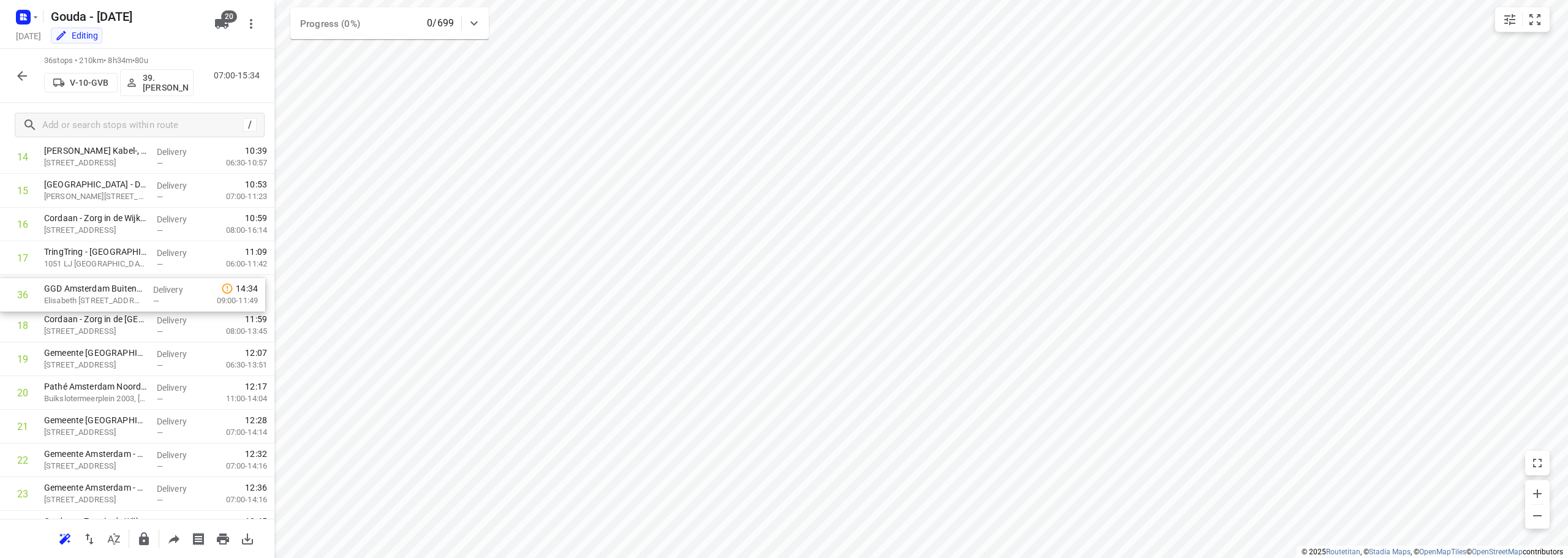
drag, startPoint x: 127, startPoint y: 472, endPoint x: 127, endPoint y: 287, distance: 185.0
click at [127, 287] on div "1 Gemeente Amsterdam - Directie Afval en Grondstoffen - Nieuw-Zeelandweg(Gerda …" at bounding box center [137, 309] width 275 height 1214
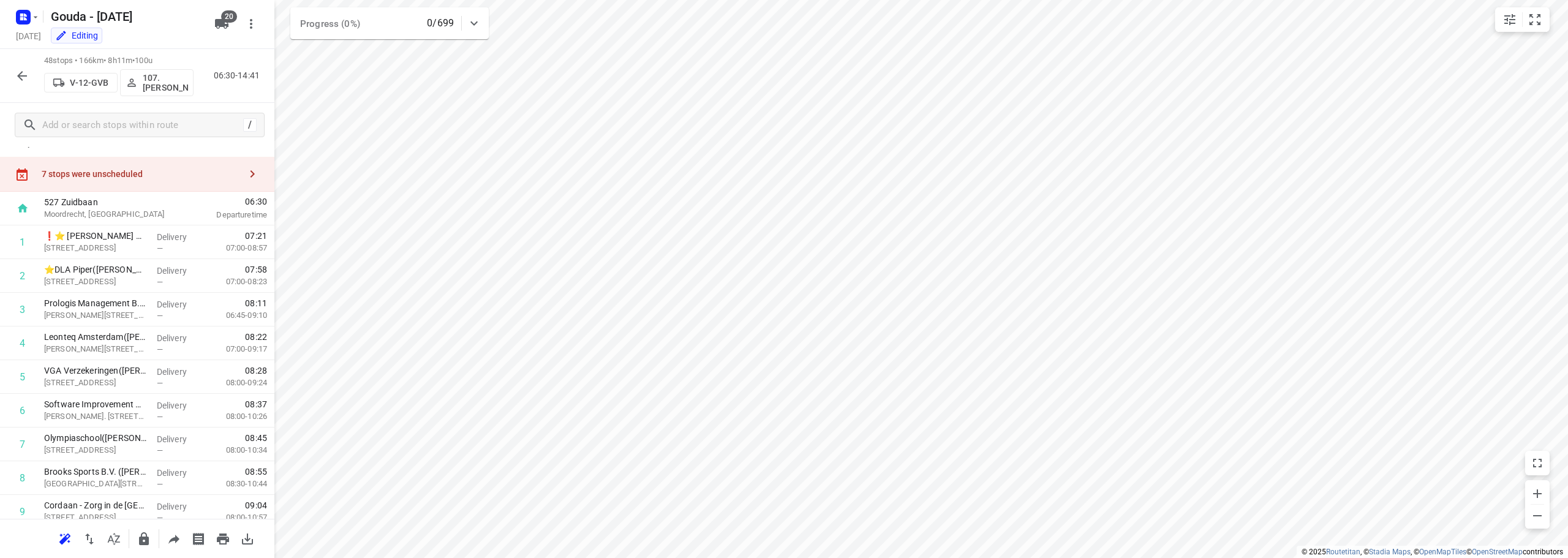
scroll to position [0, 0]
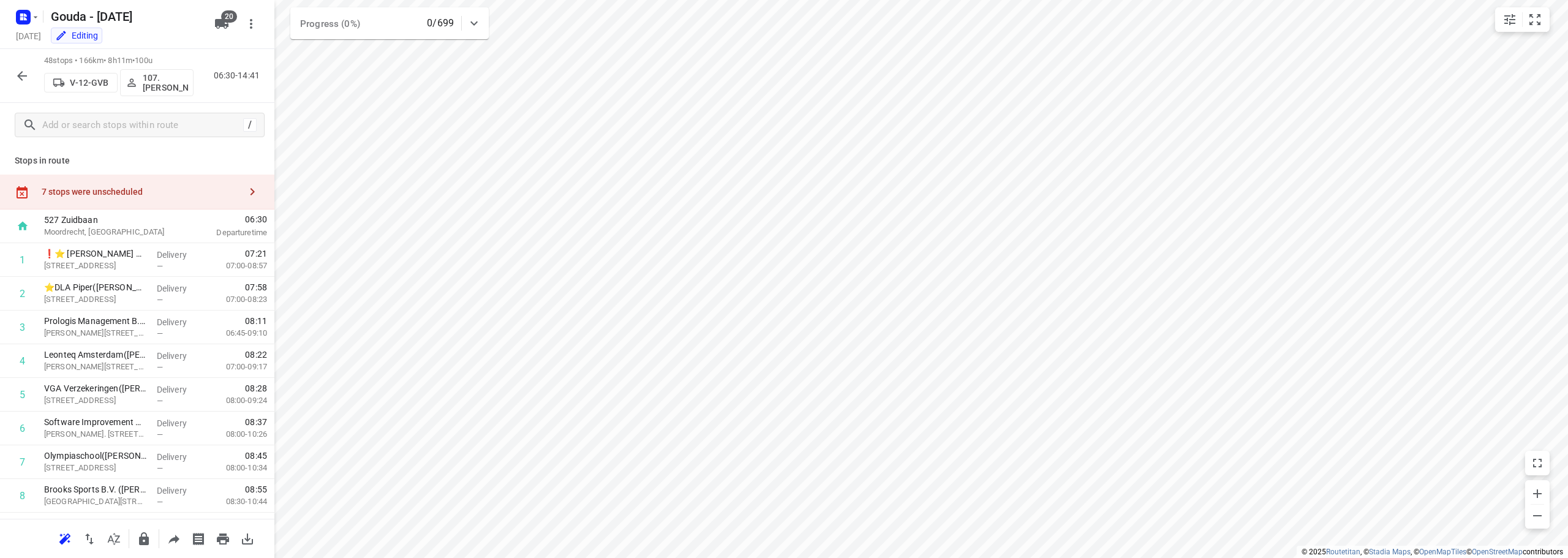
click at [103, 186] on div "7 stops were unscheduled" at bounding box center [137, 192] width 275 height 35
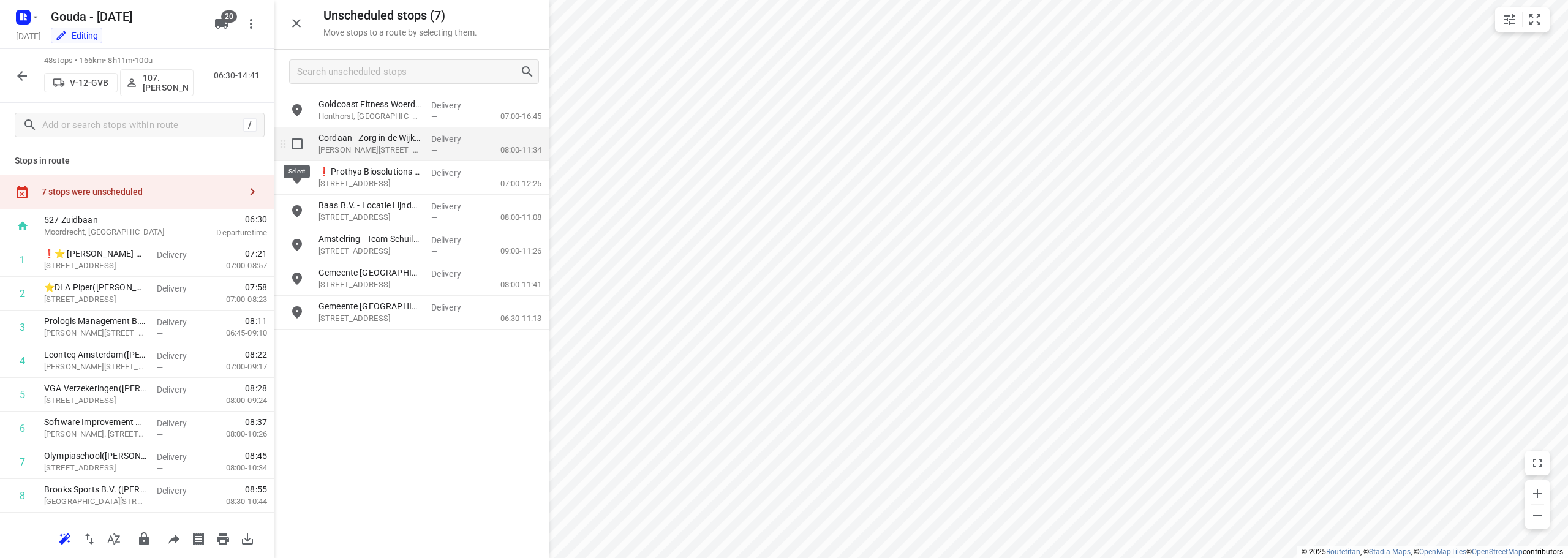
click at [294, 149] on input "grid" at bounding box center [297, 143] width 25 height 25
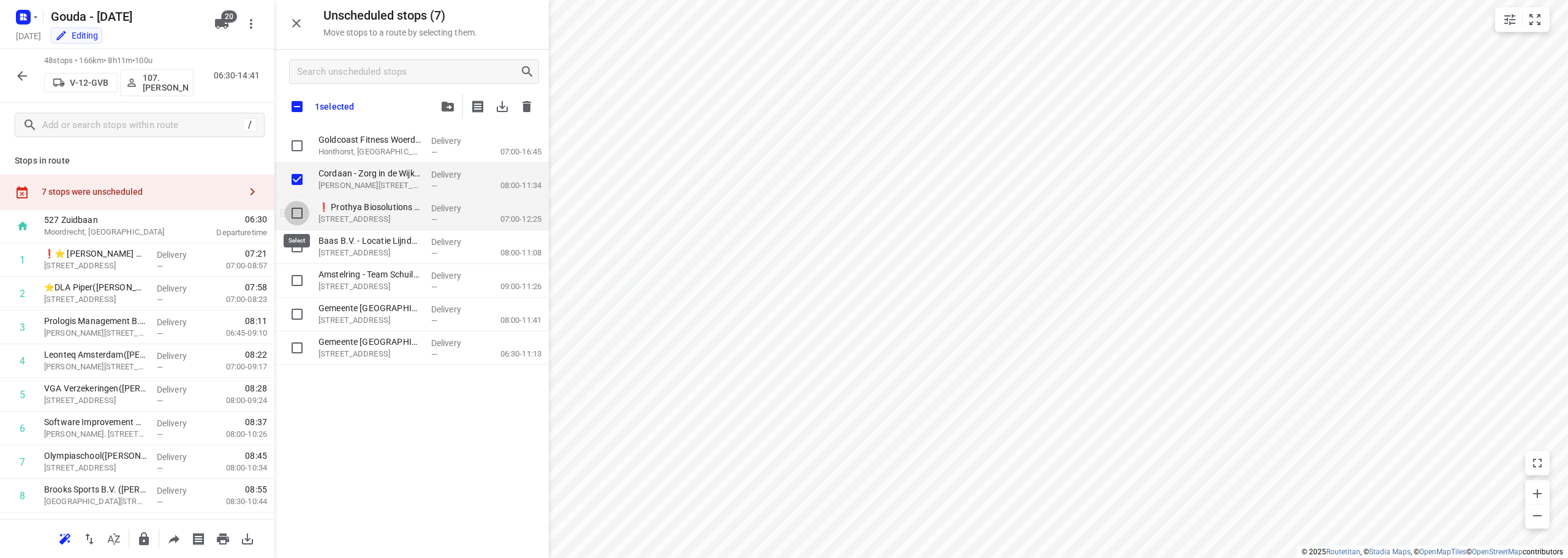
click at [297, 210] on input "grid" at bounding box center [297, 213] width 25 height 25
click at [296, 237] on input "grid" at bounding box center [297, 247] width 25 height 25
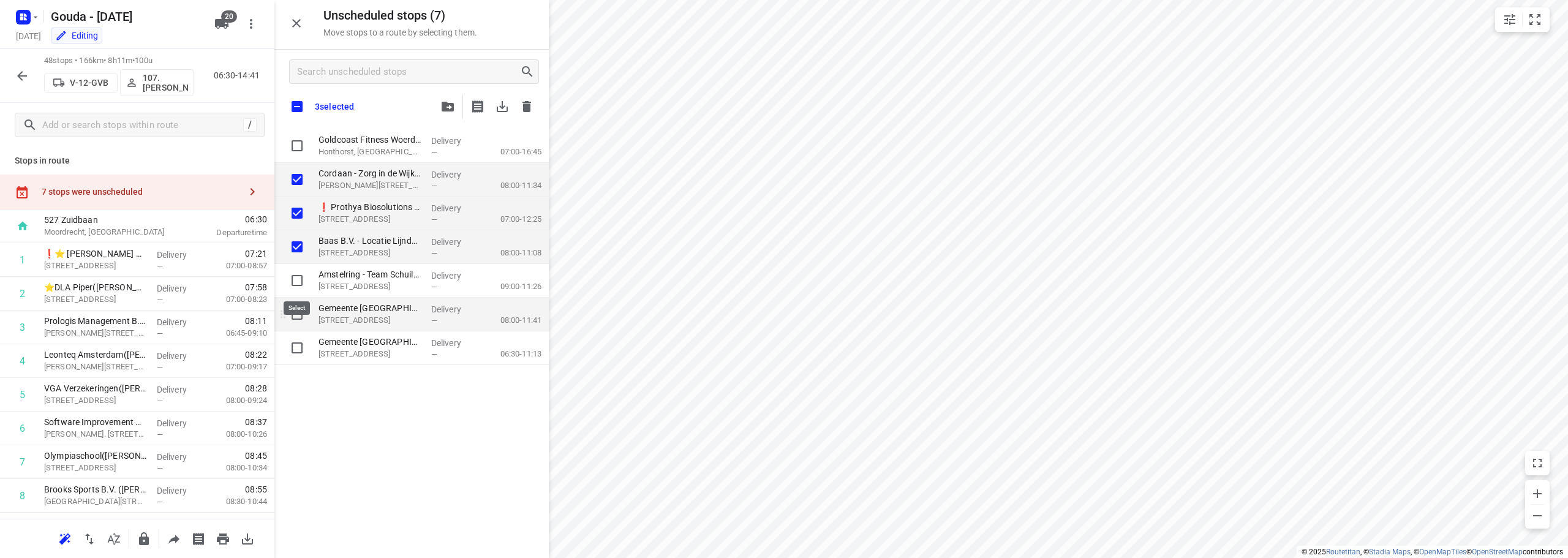
drag, startPoint x: 296, startPoint y: 271, endPoint x: 302, endPoint y: 306, distance: 35.5
click at [297, 273] on input "grid" at bounding box center [297, 281] width 25 height 25
drag, startPoint x: 302, startPoint y: 306, endPoint x: 301, endPoint y: 312, distance: 6.1
click at [302, 310] on input "grid" at bounding box center [297, 314] width 25 height 25
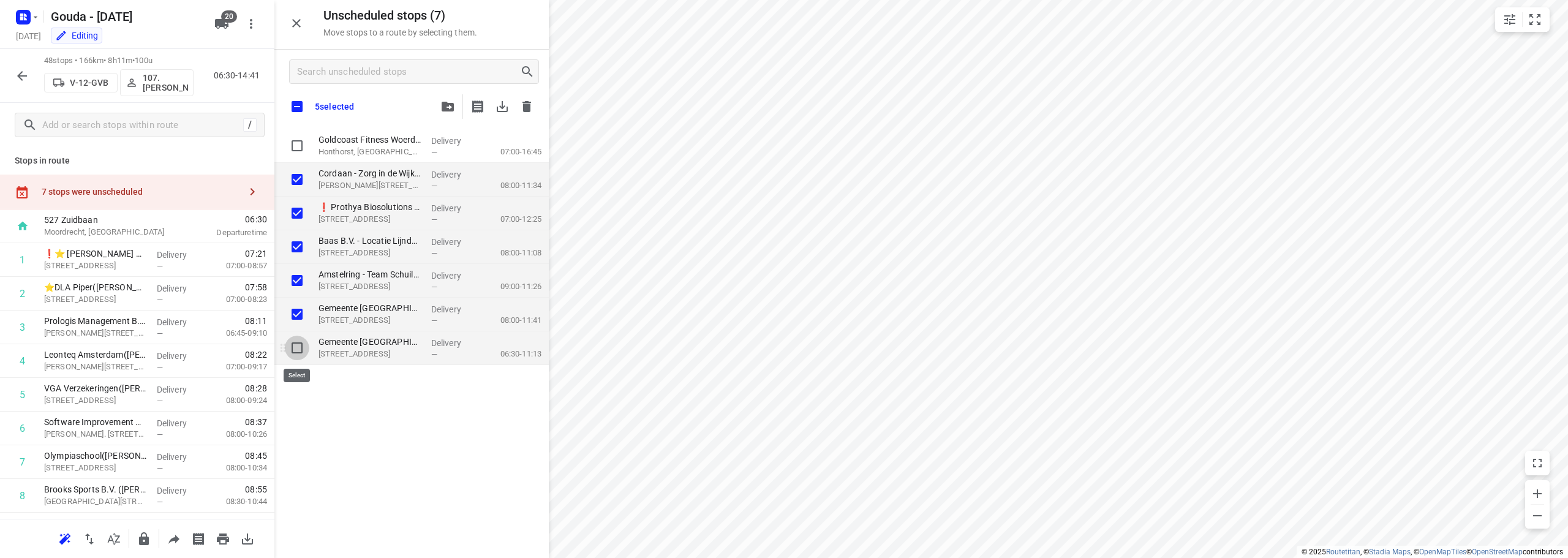
click at [295, 339] on input "grid" at bounding box center [297, 348] width 25 height 25
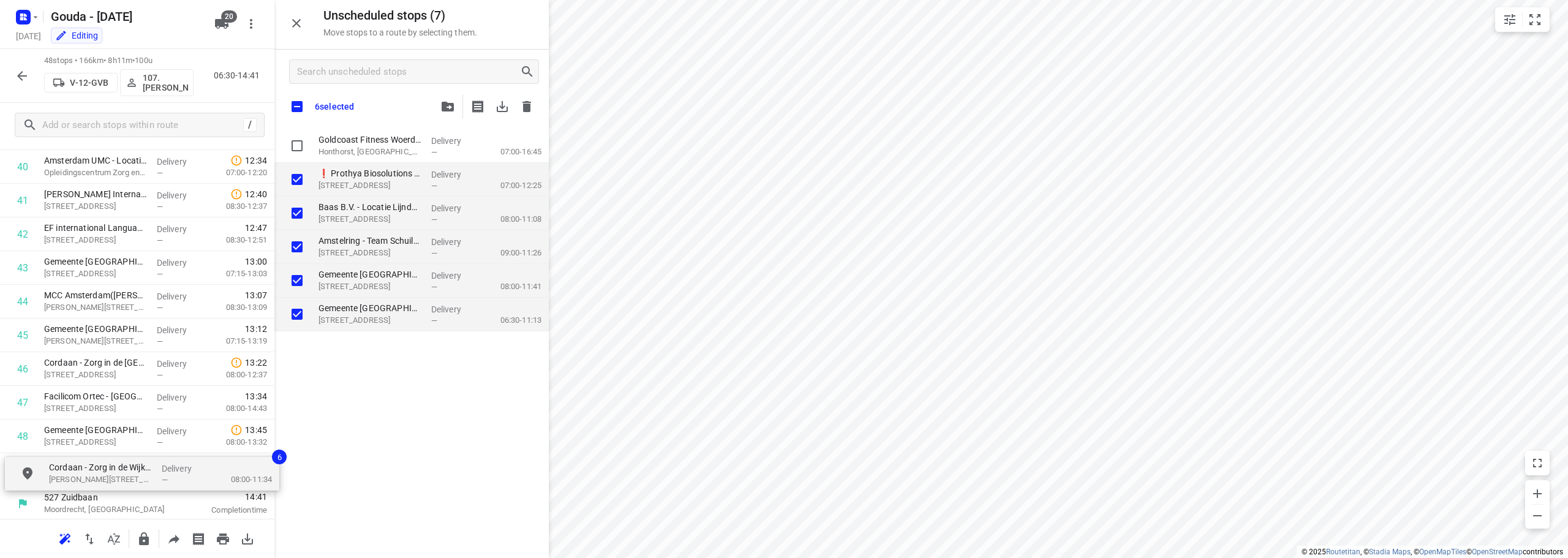
scroll to position [1418, 0]
drag, startPoint x: 389, startPoint y: 191, endPoint x: 105, endPoint y: 488, distance: 410.9
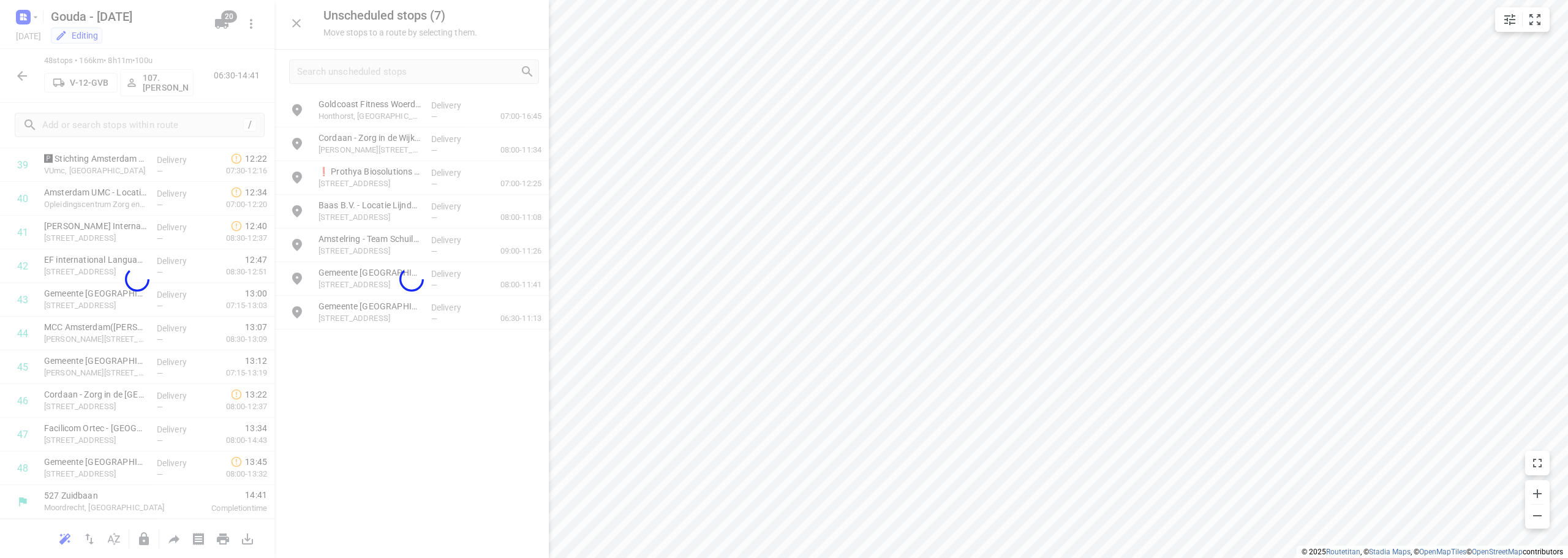
scroll to position [1375, 0]
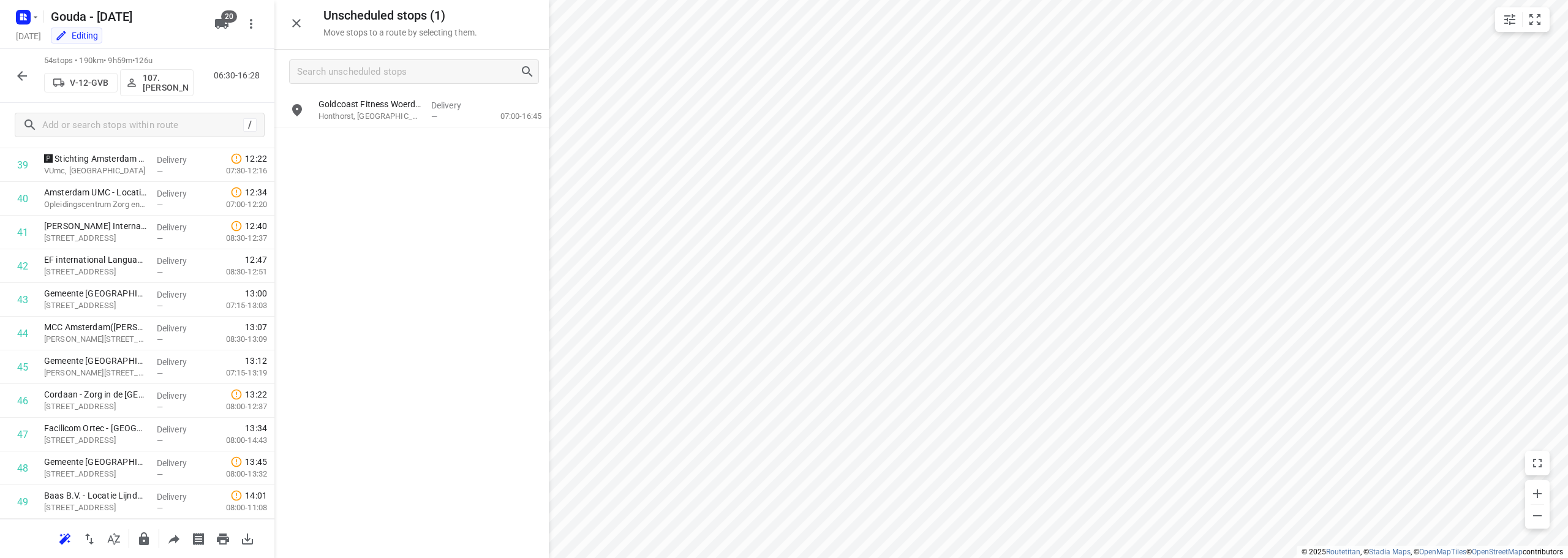
click at [23, 81] on icon "button" at bounding box center [21, 75] width 14 height 14
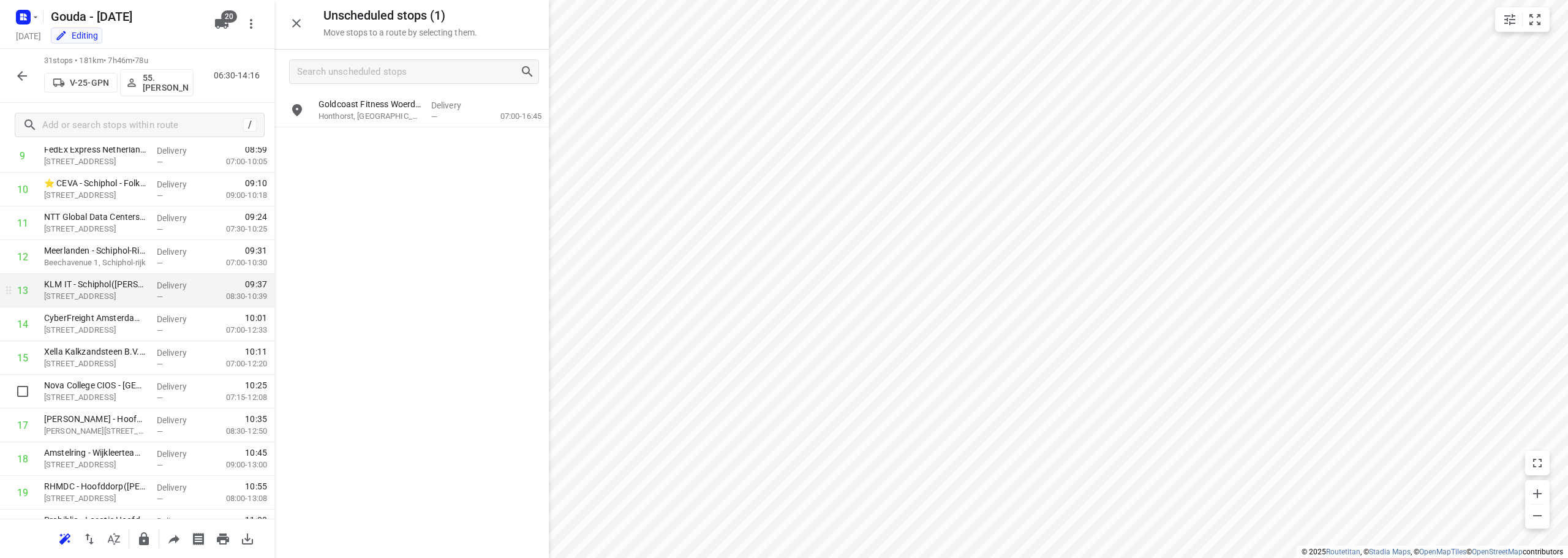
scroll to position [0, 0]
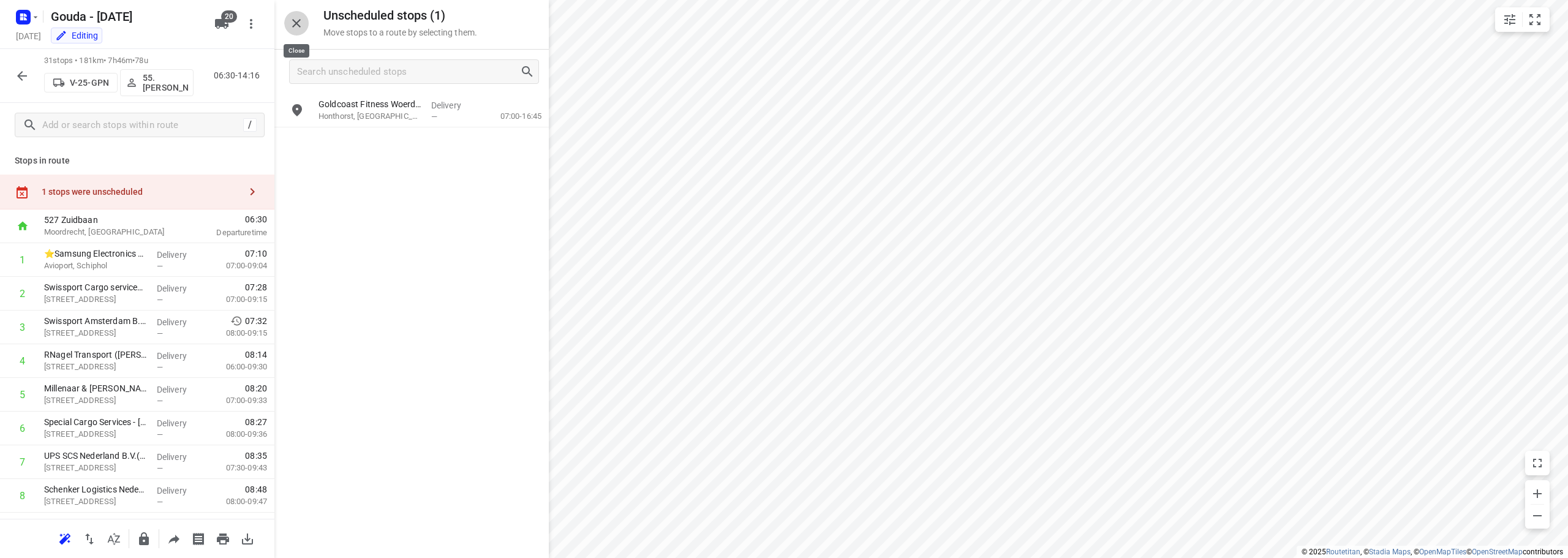
click at [296, 24] on icon "button" at bounding box center [297, 23] width 8 height 8
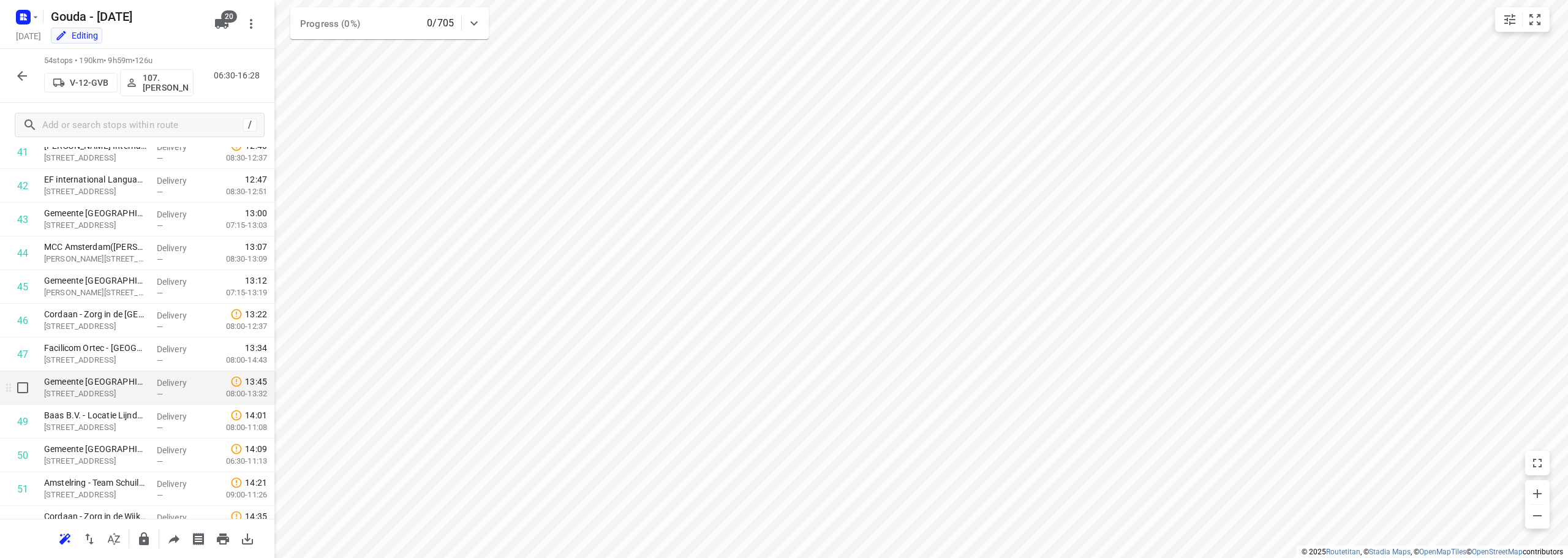
scroll to position [1455, 0]
click at [19, 349] on input "checkbox" at bounding box center [22, 354] width 25 height 25
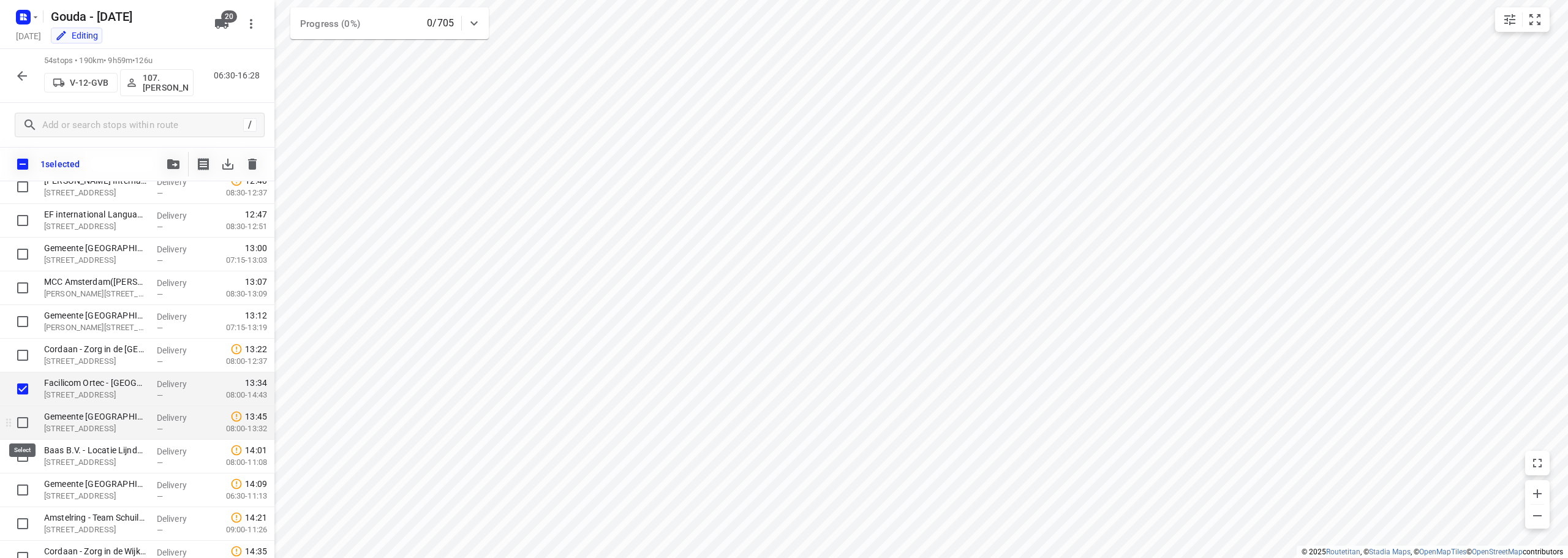
click at [17, 421] on input "checkbox" at bounding box center [22, 422] width 25 height 25
click at [171, 163] on icon "button" at bounding box center [173, 165] width 12 height 10
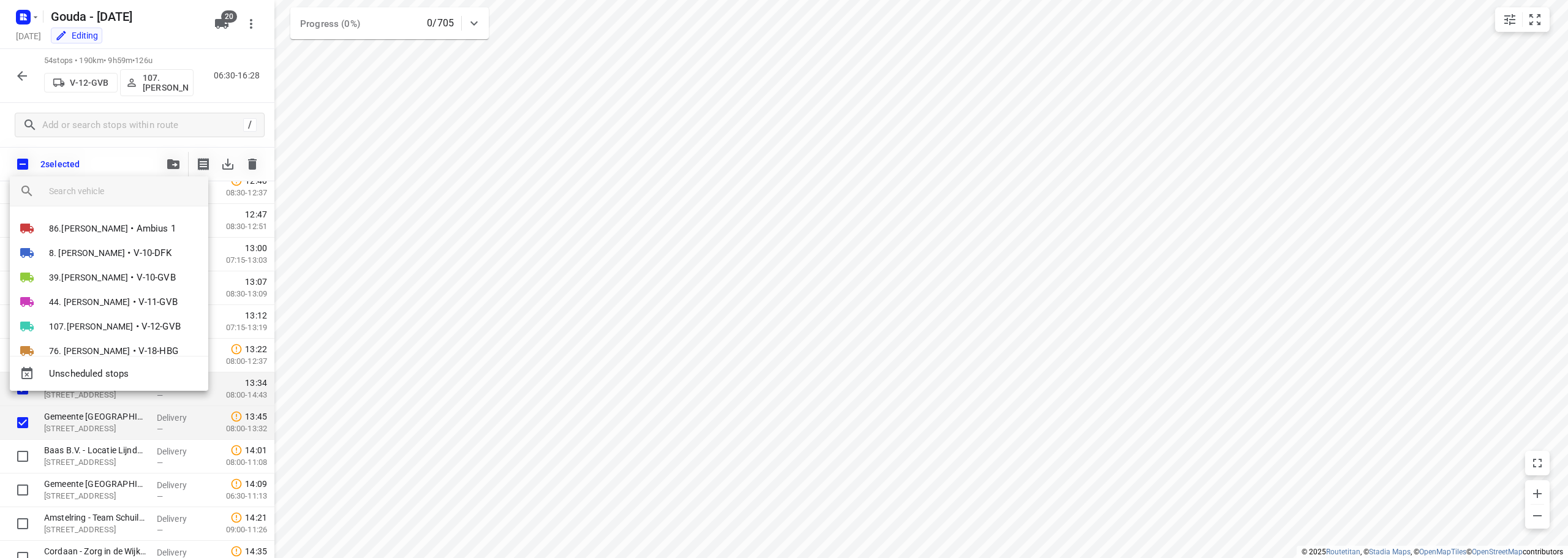
click at [141, 200] on div at bounding box center [129, 191] width 159 height 30
click at [145, 193] on input "search vehicle" at bounding box center [124, 192] width 149 height 19
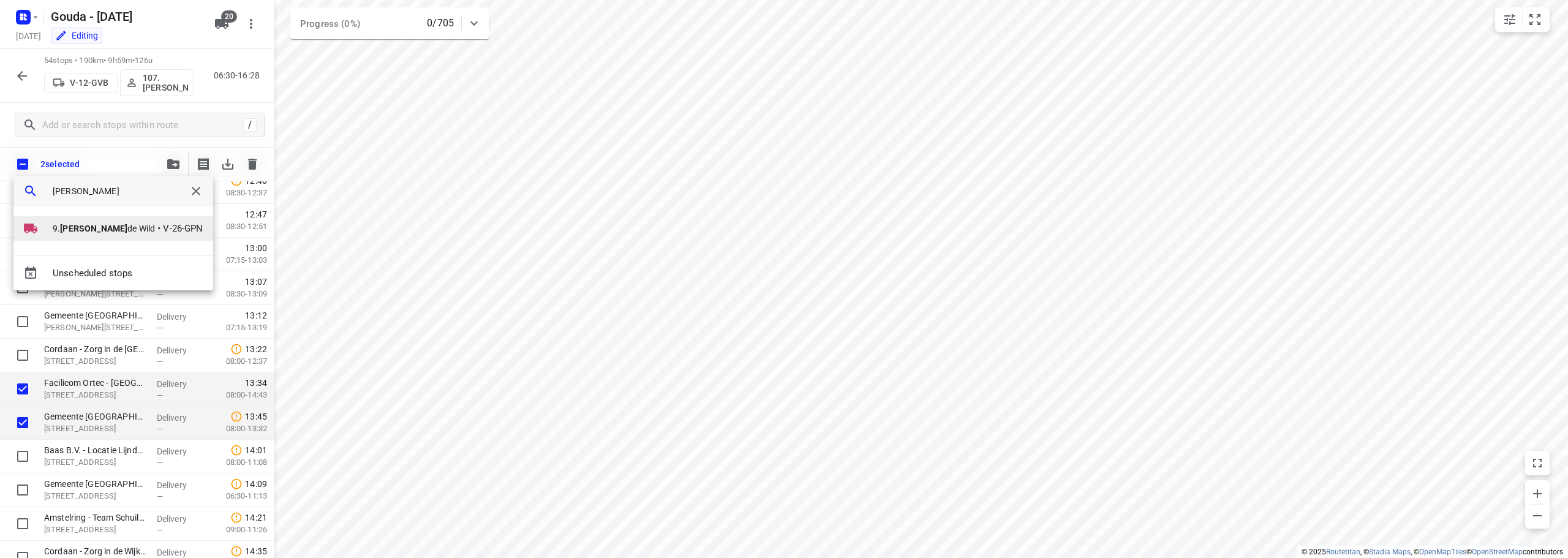
click at [97, 232] on span "9. Carl de Wild" at bounding box center [103, 228] width 103 height 12
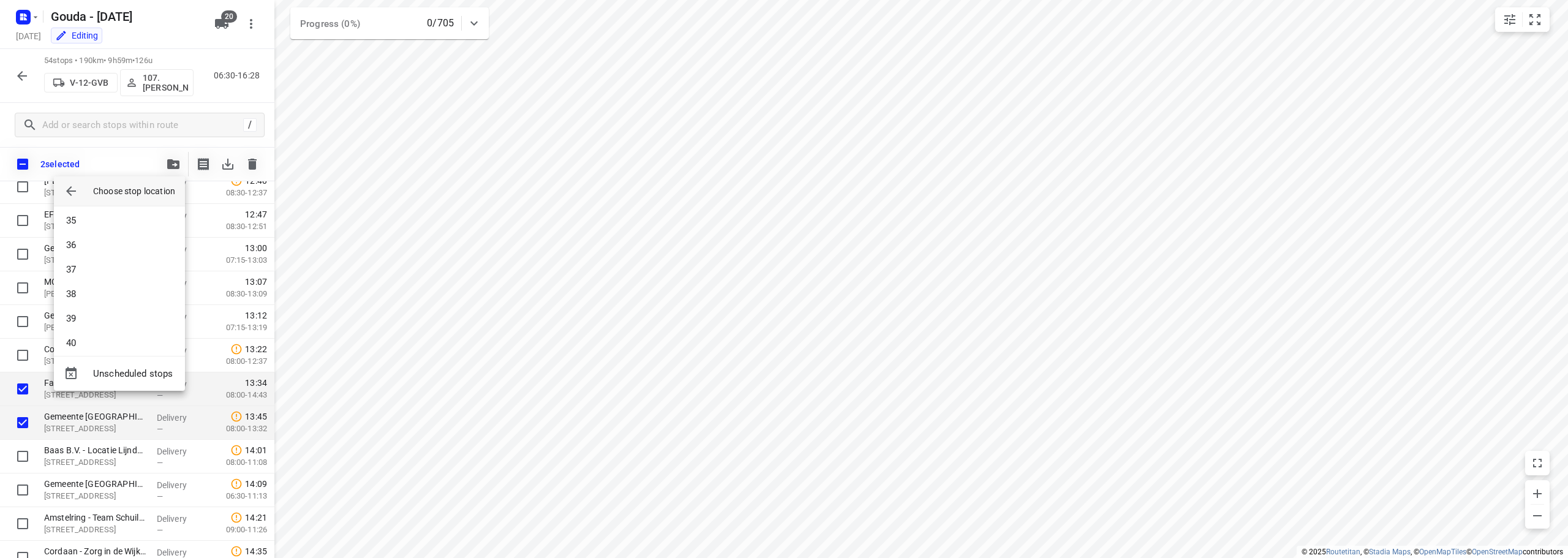
scroll to position [845, 0]
click at [91, 338] on li "40" at bounding box center [120, 333] width 131 height 25
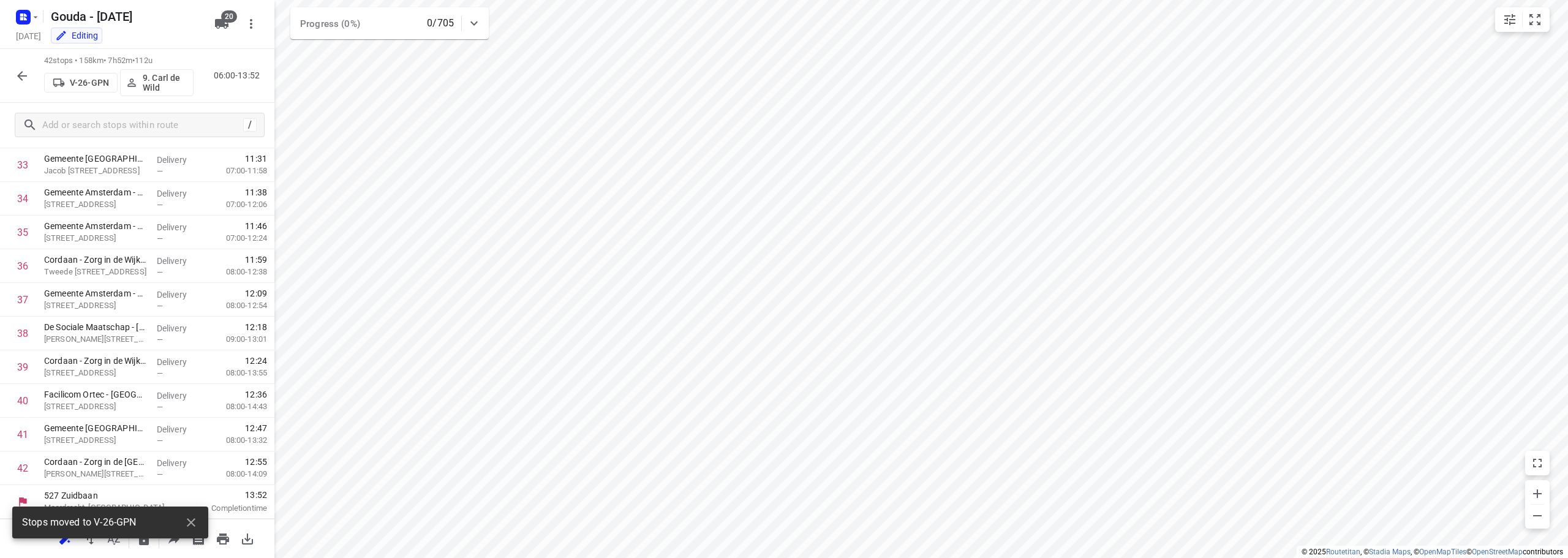
scroll to position [1174, 0]
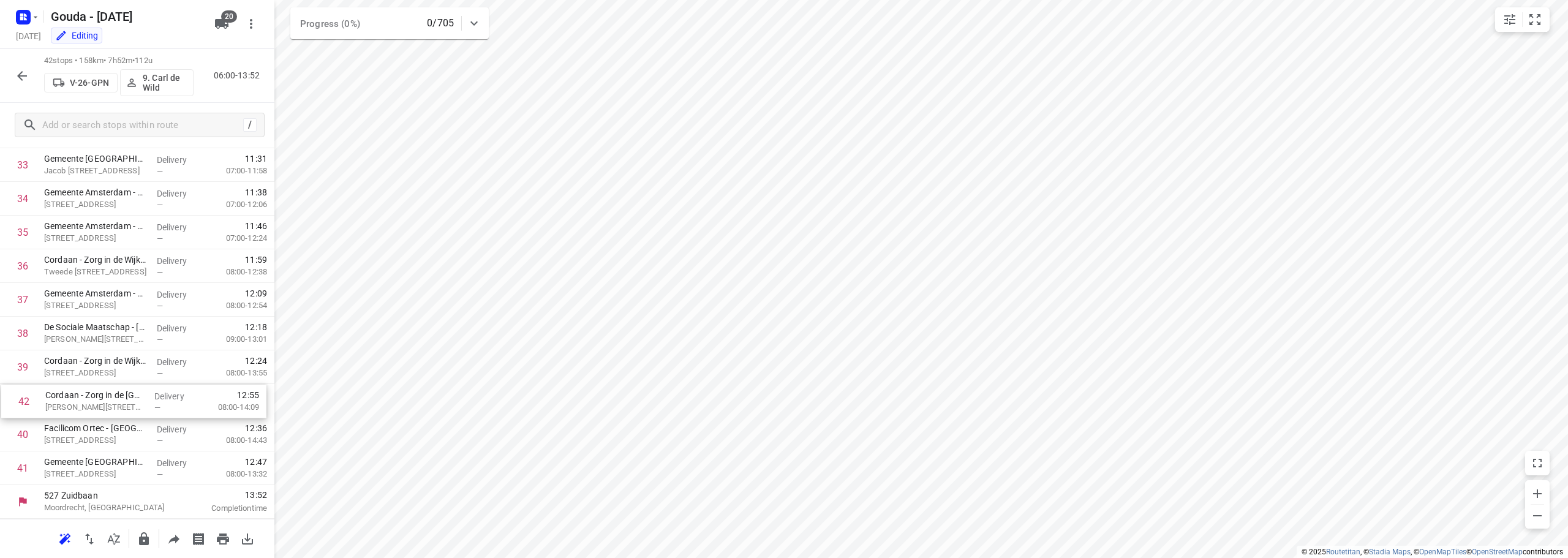
drag, startPoint x: 102, startPoint y: 472, endPoint x: 103, endPoint y: 401, distance: 71.0
drag, startPoint x: 52, startPoint y: 444, endPoint x: 53, endPoint y: 472, distance: 28.0
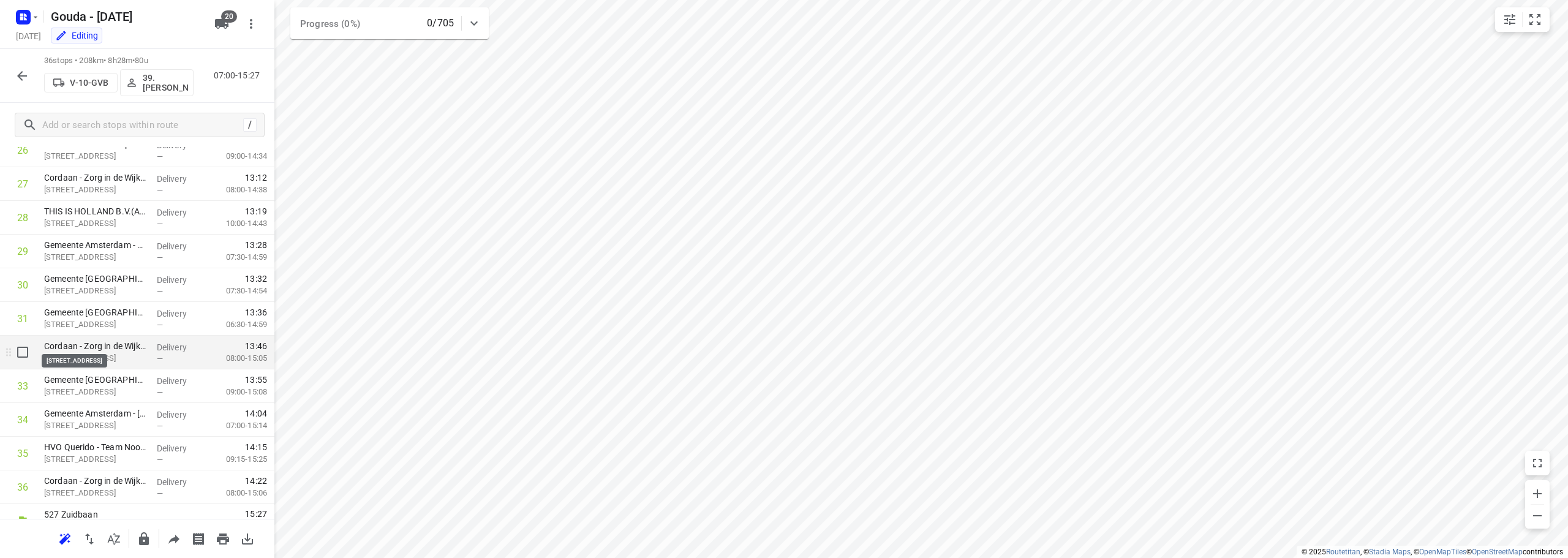
scroll to position [971, 0]
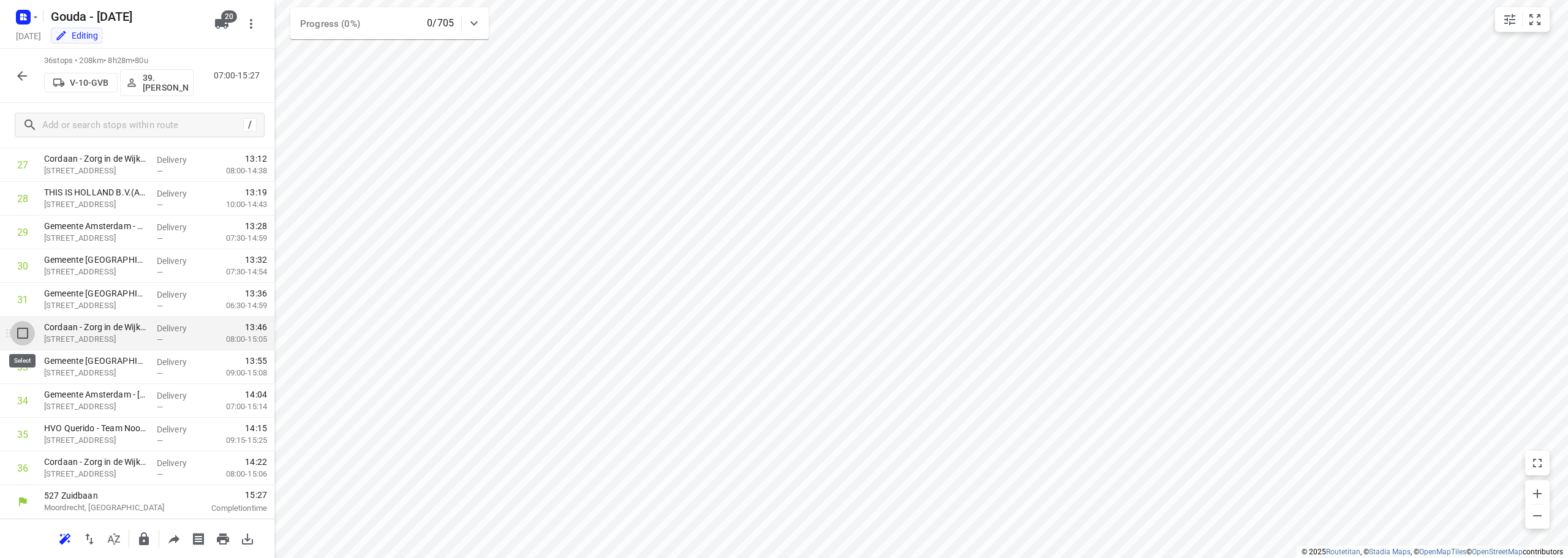
click at [27, 336] on input "checkbox" at bounding box center [22, 333] width 25 height 25
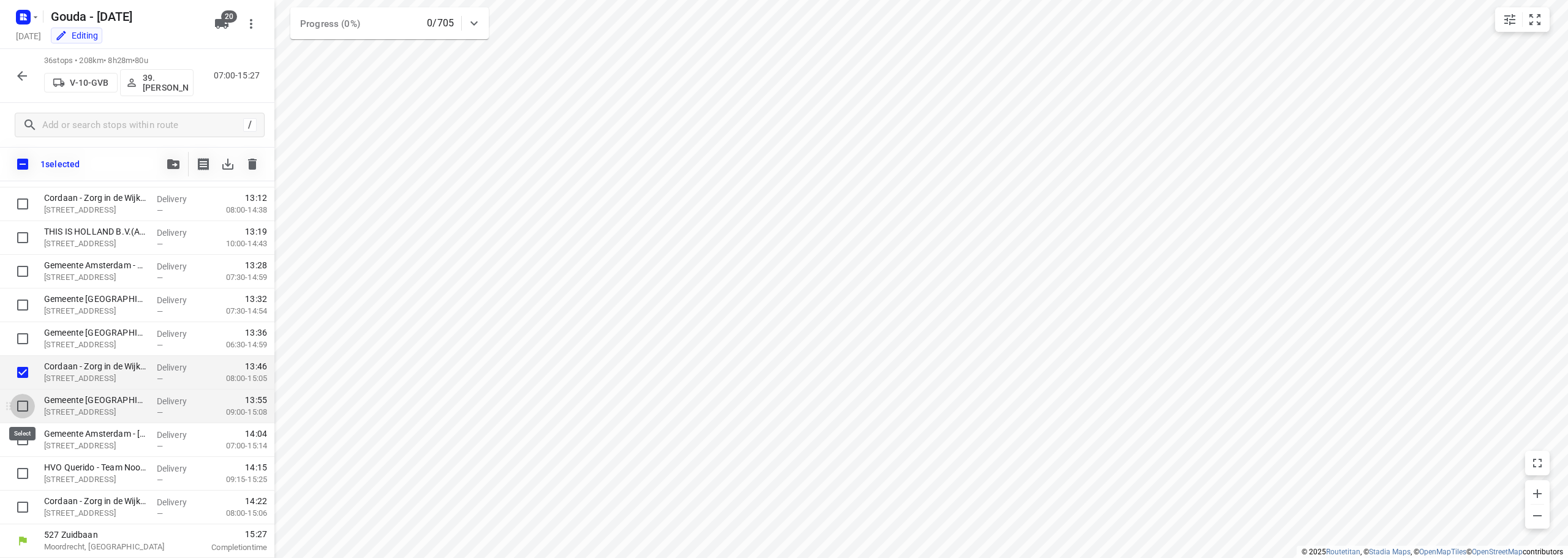
click at [22, 405] on input "checkbox" at bounding box center [22, 406] width 25 height 25
click at [19, 434] on input "checkbox" at bounding box center [22, 439] width 25 height 25
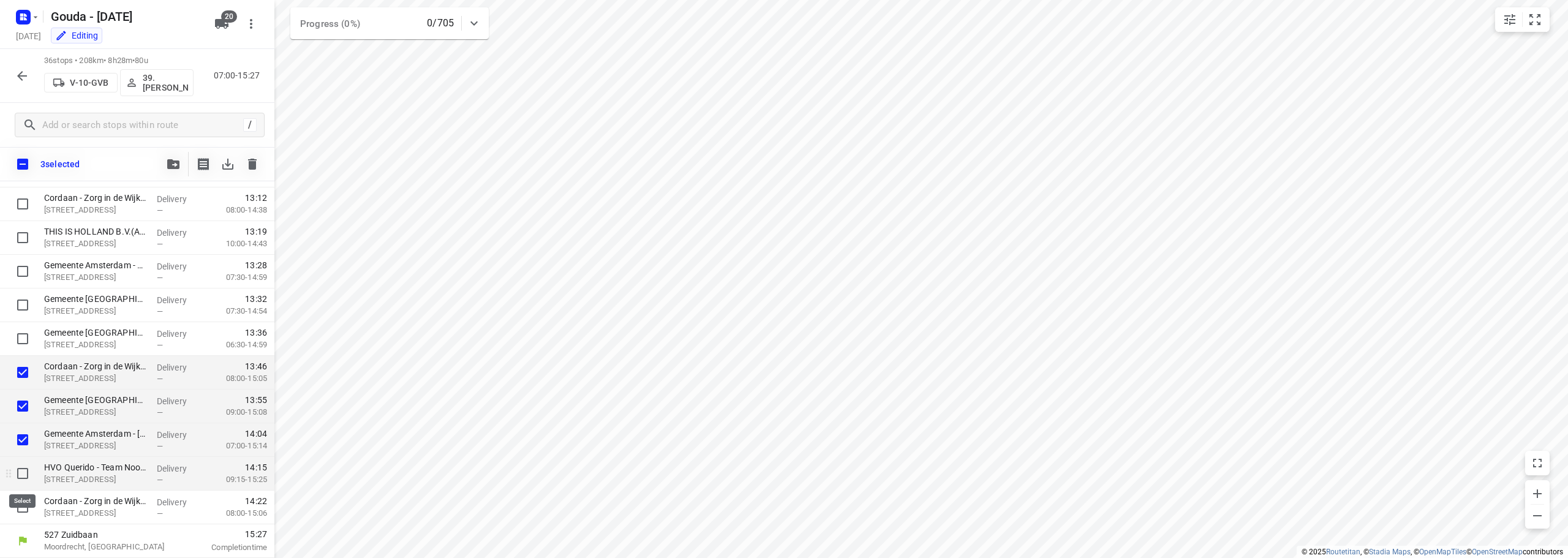
click at [17, 482] on input "checkbox" at bounding box center [22, 473] width 25 height 25
click at [23, 509] on input "checkbox" at bounding box center [22, 507] width 25 height 25
click at [170, 166] on icon "button" at bounding box center [173, 165] width 12 height 10
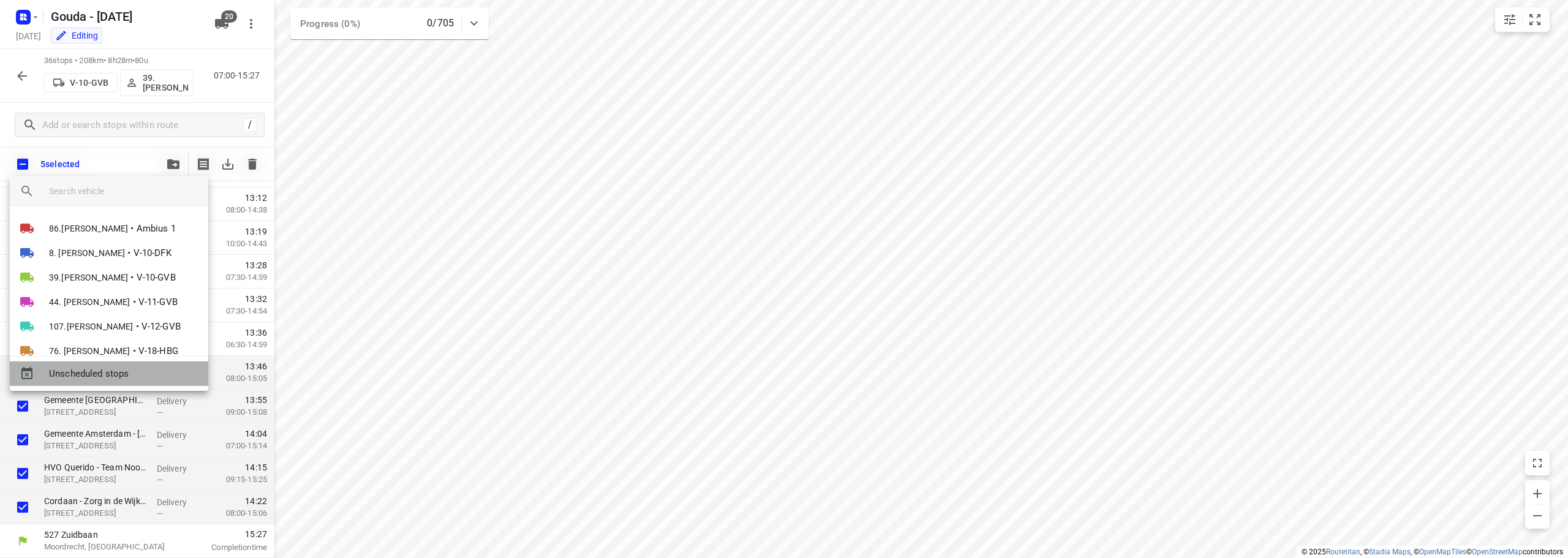
click at [134, 375] on span "Unscheduled stops" at bounding box center [124, 374] width 149 height 14
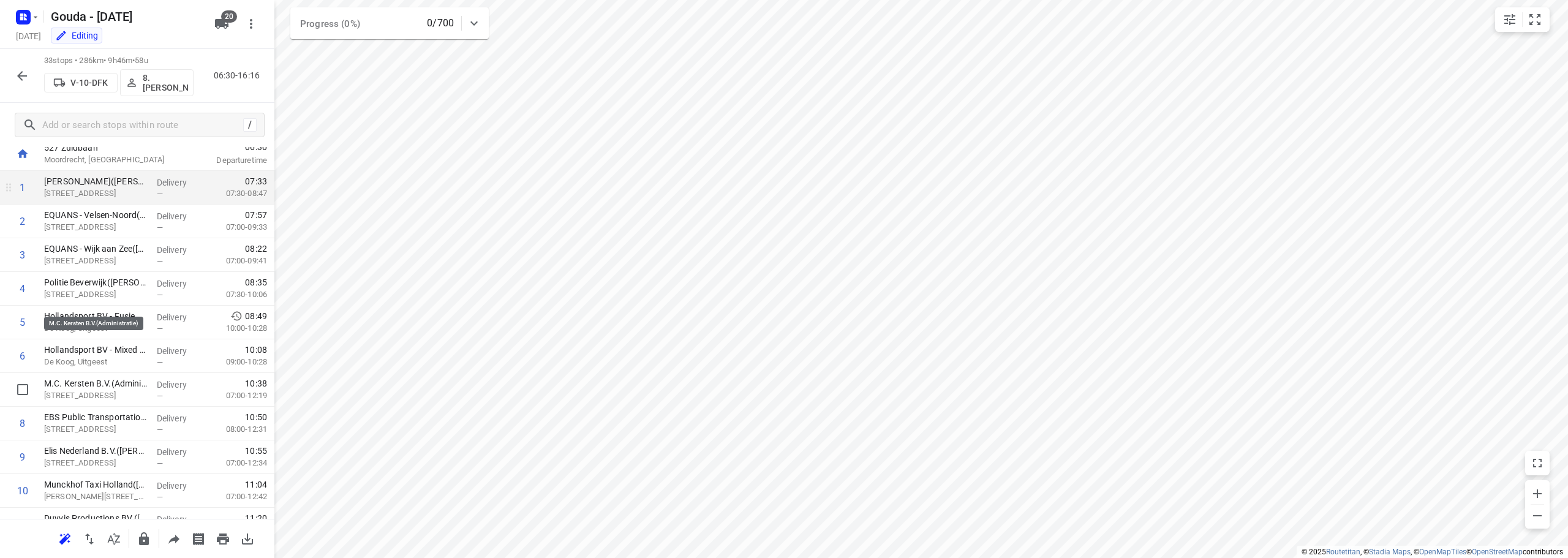
scroll to position [0, 0]
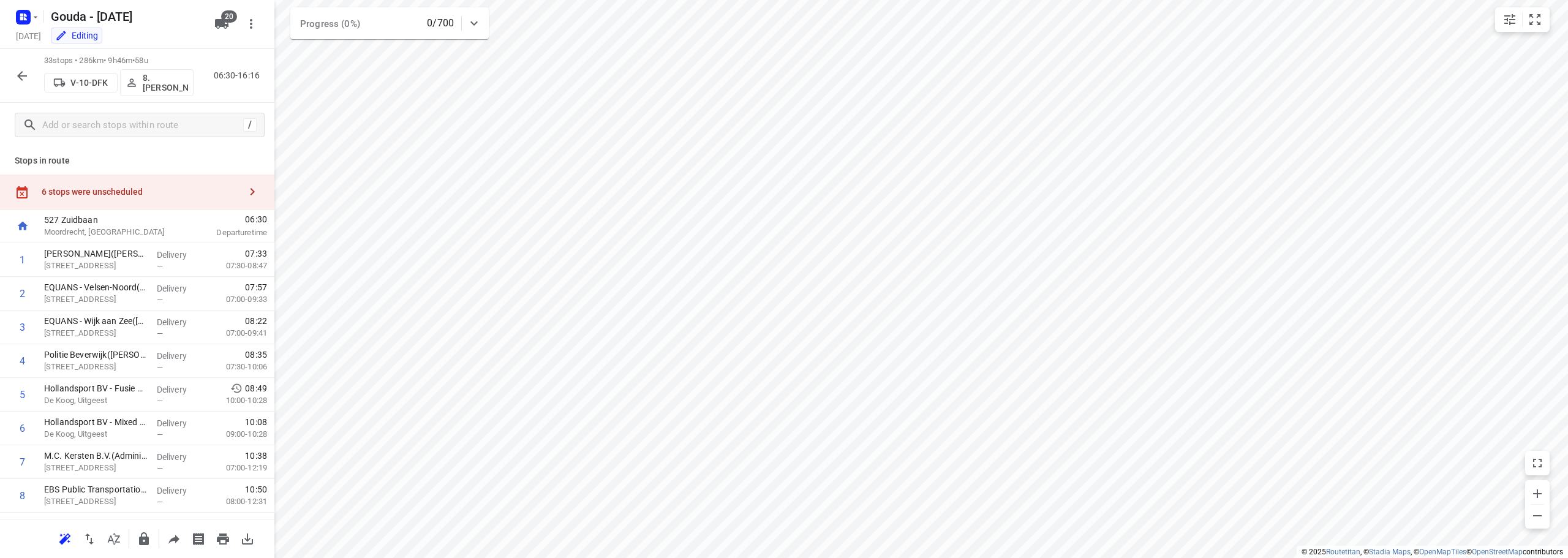
drag, startPoint x: 116, startPoint y: 198, endPoint x: 236, endPoint y: 211, distance: 120.7
click at [116, 198] on div "6 stops were unscheduled" at bounding box center [137, 192] width 275 height 35
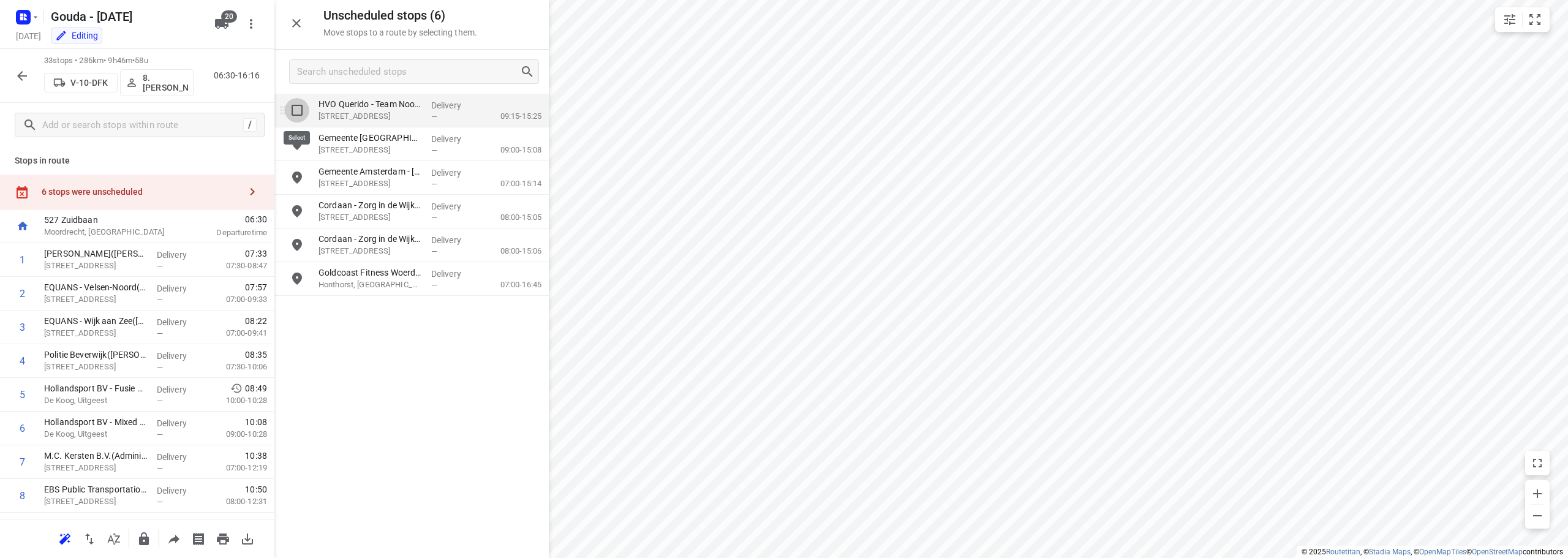
click at [301, 109] on input "grid" at bounding box center [297, 110] width 25 height 25
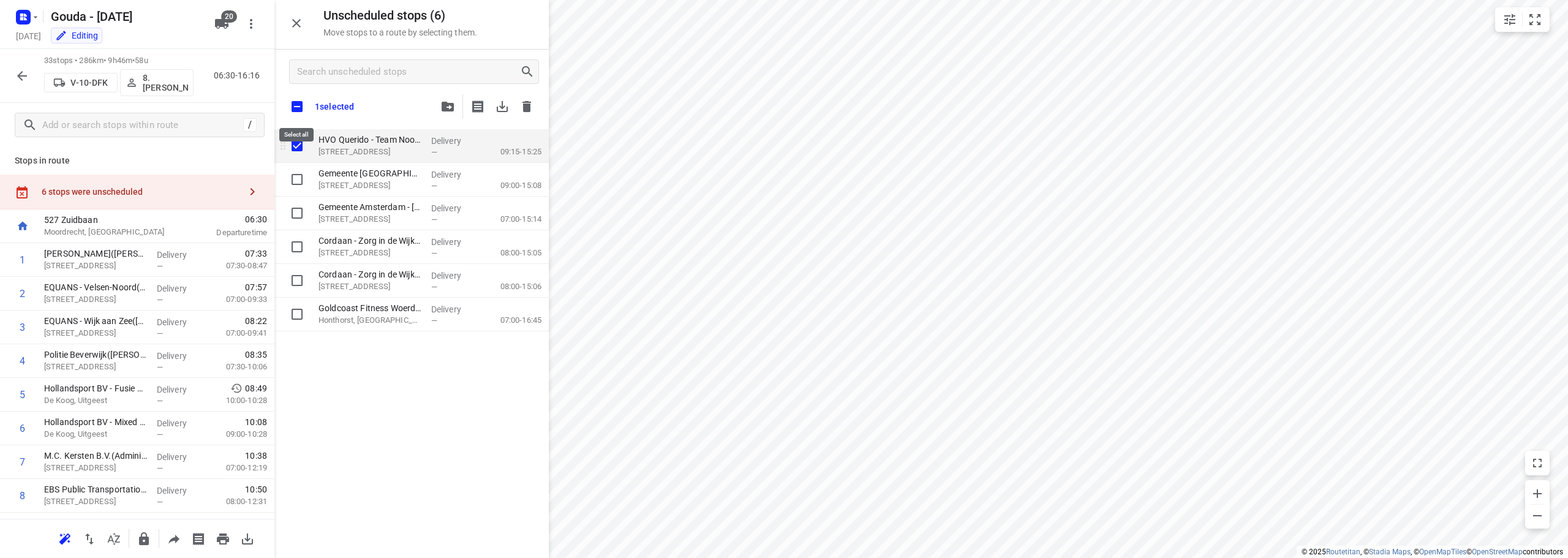
click at [301, 101] on input "checkbox" at bounding box center [297, 107] width 25 height 25
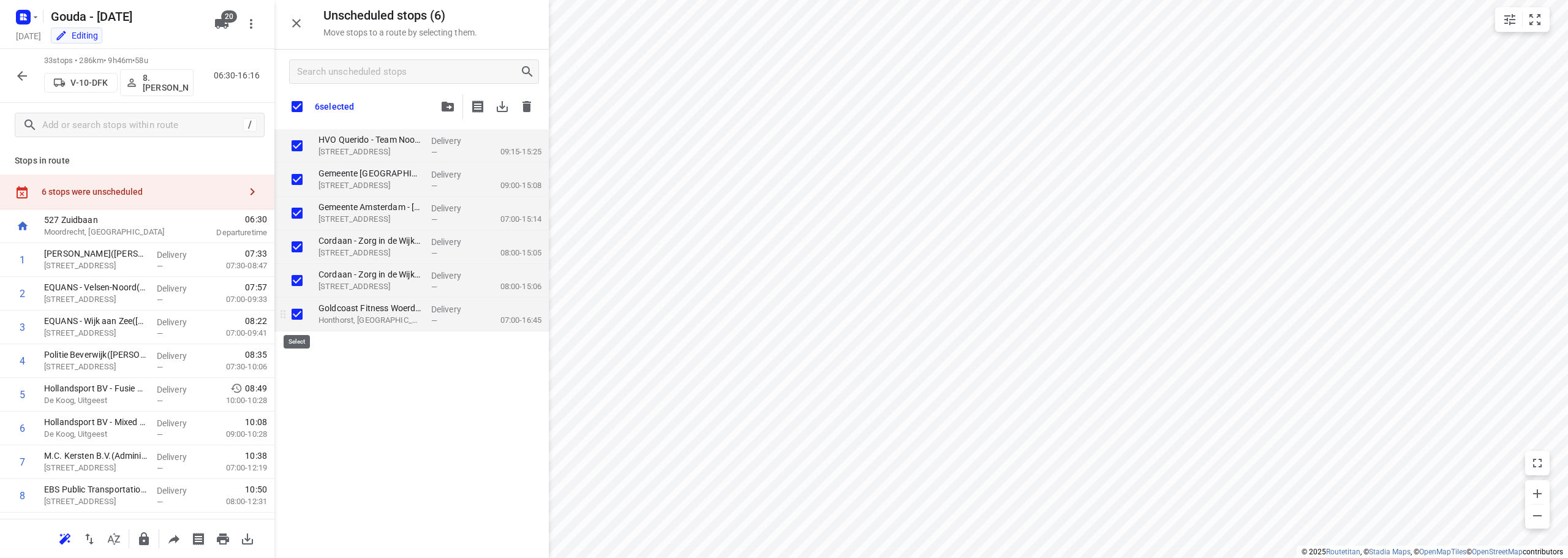
click at [297, 321] on input "grid" at bounding box center [297, 314] width 25 height 25
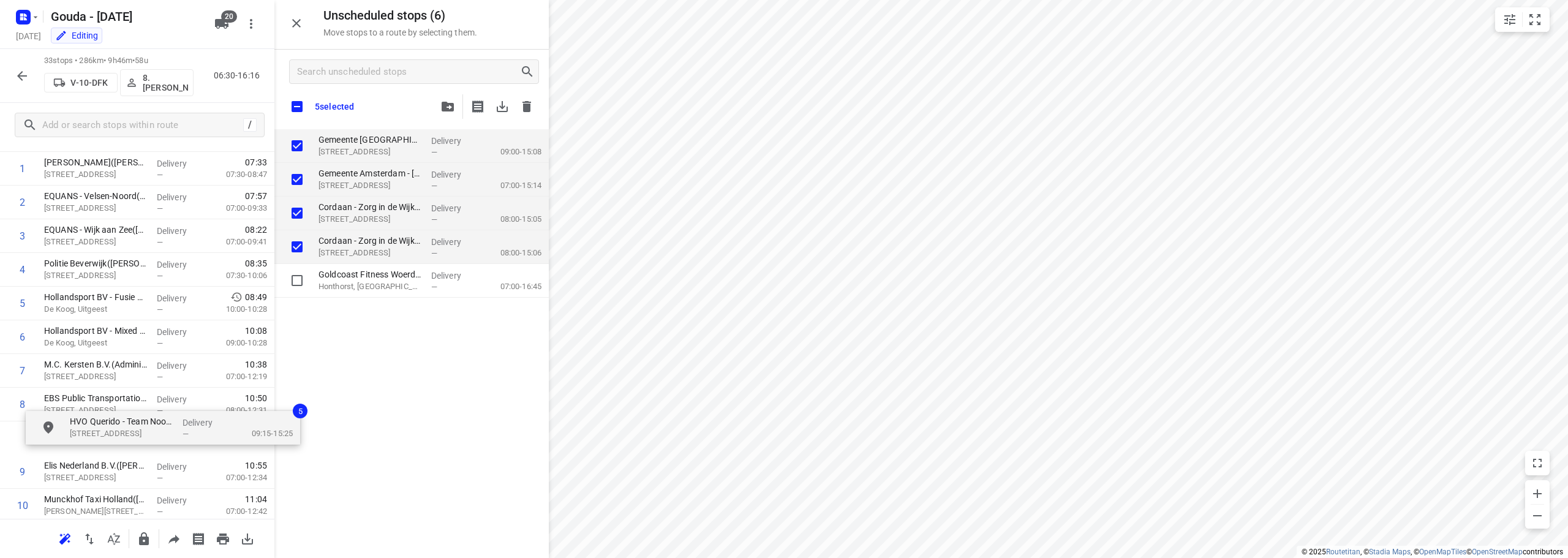
scroll to position [92, 3]
drag, startPoint x: 397, startPoint y: 152, endPoint x: 133, endPoint y: 411, distance: 369.8
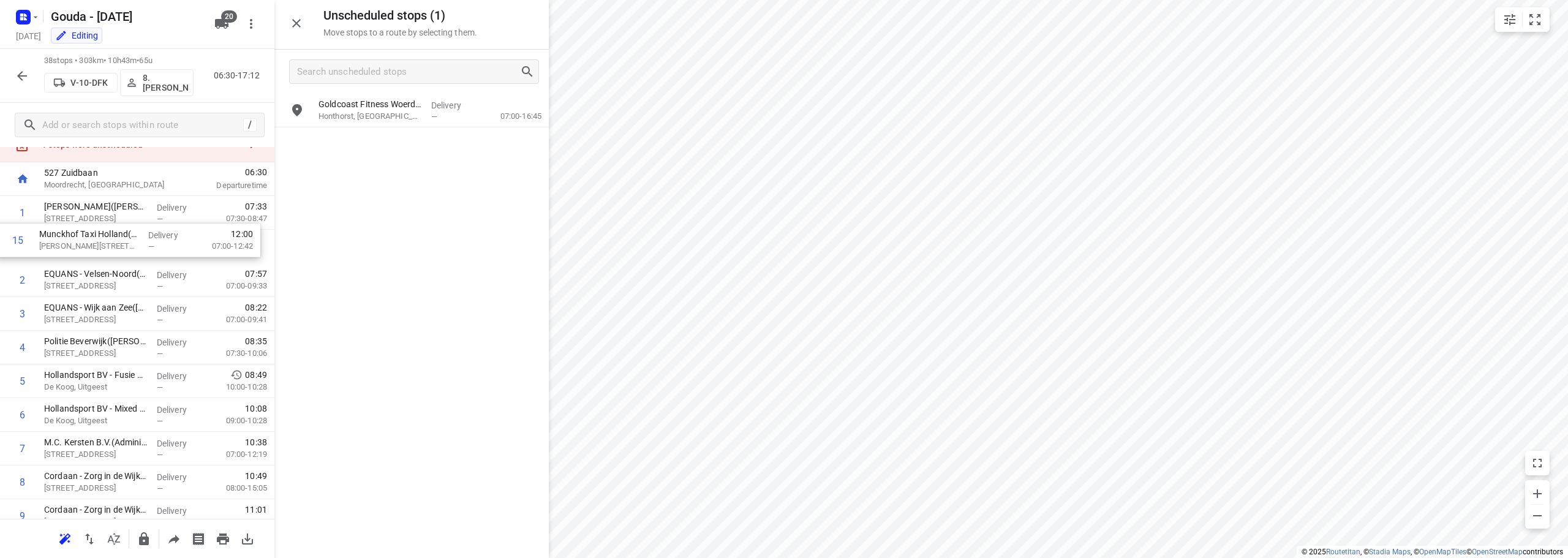
scroll to position [47, 0]
drag, startPoint x: 116, startPoint y: 317, endPoint x: 102, endPoint y: 230, distance: 88.1
drag, startPoint x: 92, startPoint y: 501, endPoint x: 102, endPoint y: 242, distance: 259.2
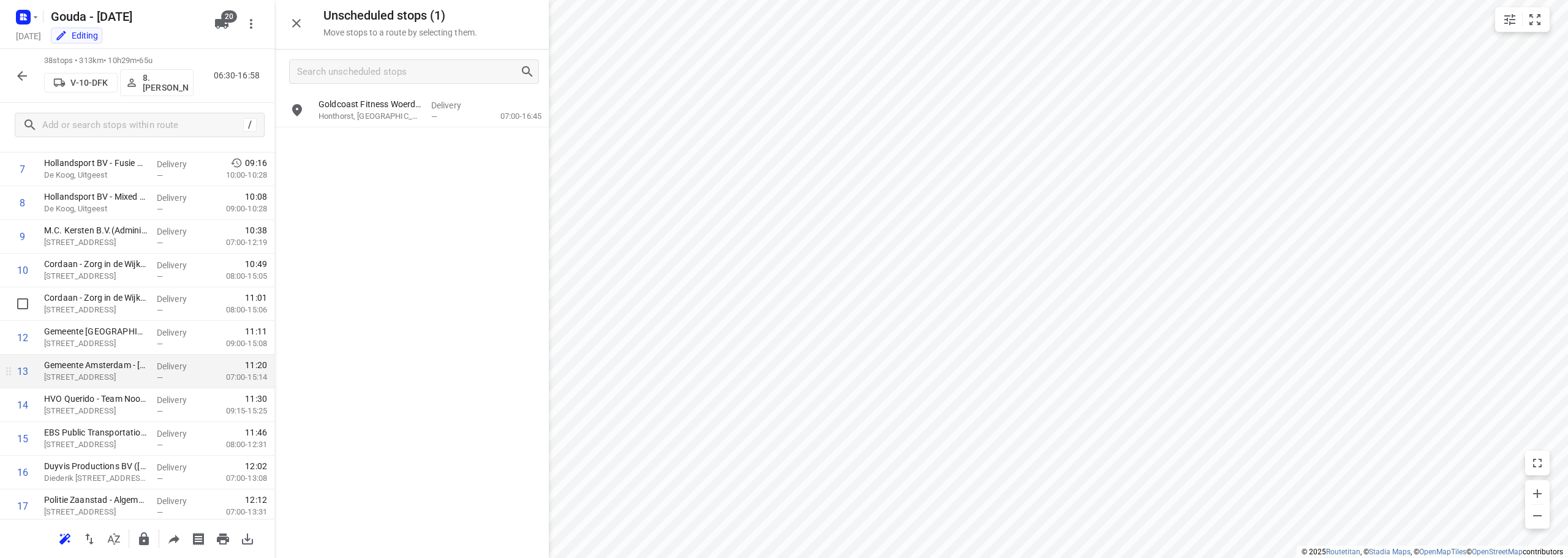
scroll to position [324, 0]
drag, startPoint x: 111, startPoint y: 412, endPoint x: 133, endPoint y: 218, distance: 195.2
drag, startPoint x: 109, startPoint y: 436, endPoint x: 127, endPoint y: 262, distance: 174.9
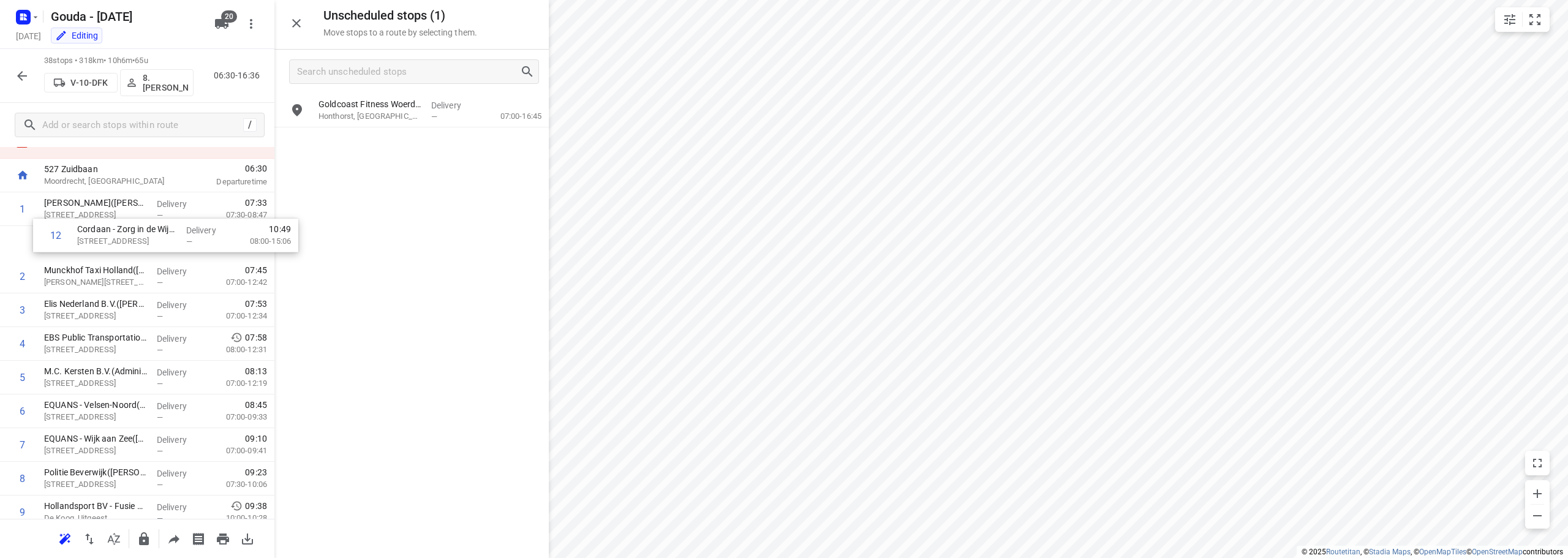
scroll to position [50, 0]
drag, startPoint x: 118, startPoint y: 383, endPoint x: 132, endPoint y: 372, distance: 17.8
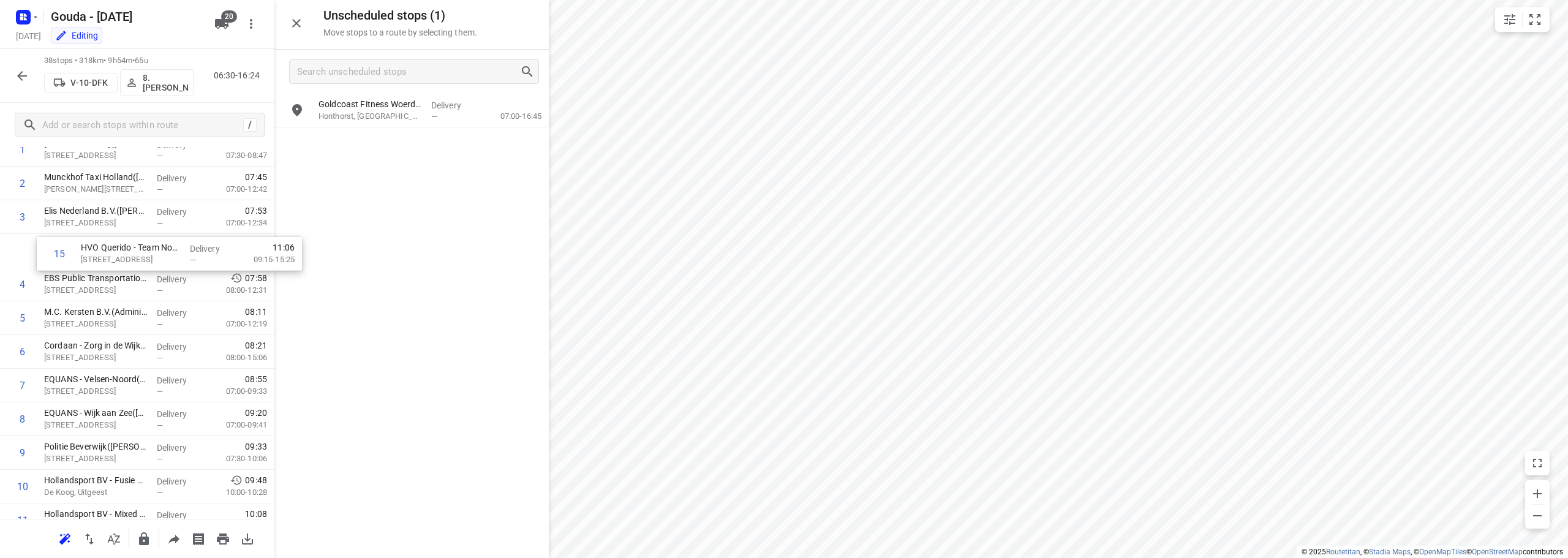
scroll to position [109, 0]
drag, startPoint x: 119, startPoint y: 376, endPoint x: 120, endPoint y: 351, distance: 25.0
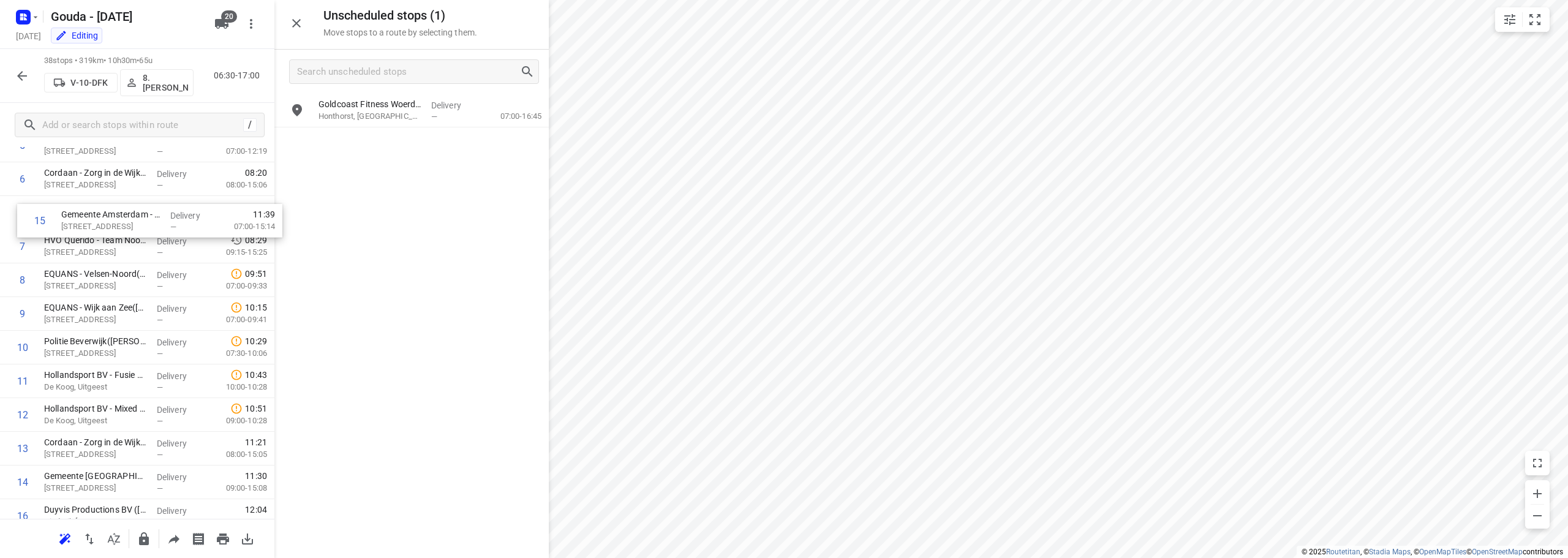
scroll to position [246, 0]
drag, startPoint x: 117, startPoint y: 443, endPoint x: 120, endPoint y: 260, distance: 183.0
drag, startPoint x: 112, startPoint y: 278, endPoint x: 110, endPoint y: 247, distance: 31.1
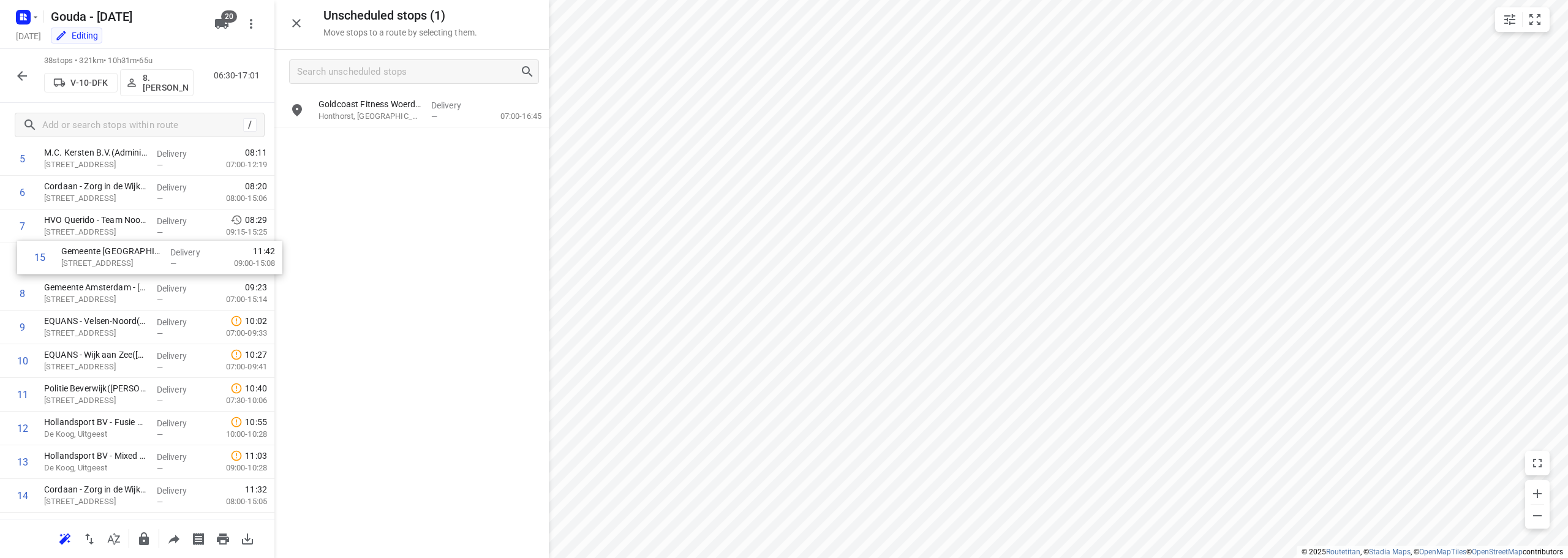
scroll to position [236, 0]
drag, startPoint x: 101, startPoint y: 363, endPoint x: 106, endPoint y: 286, distance: 77.2
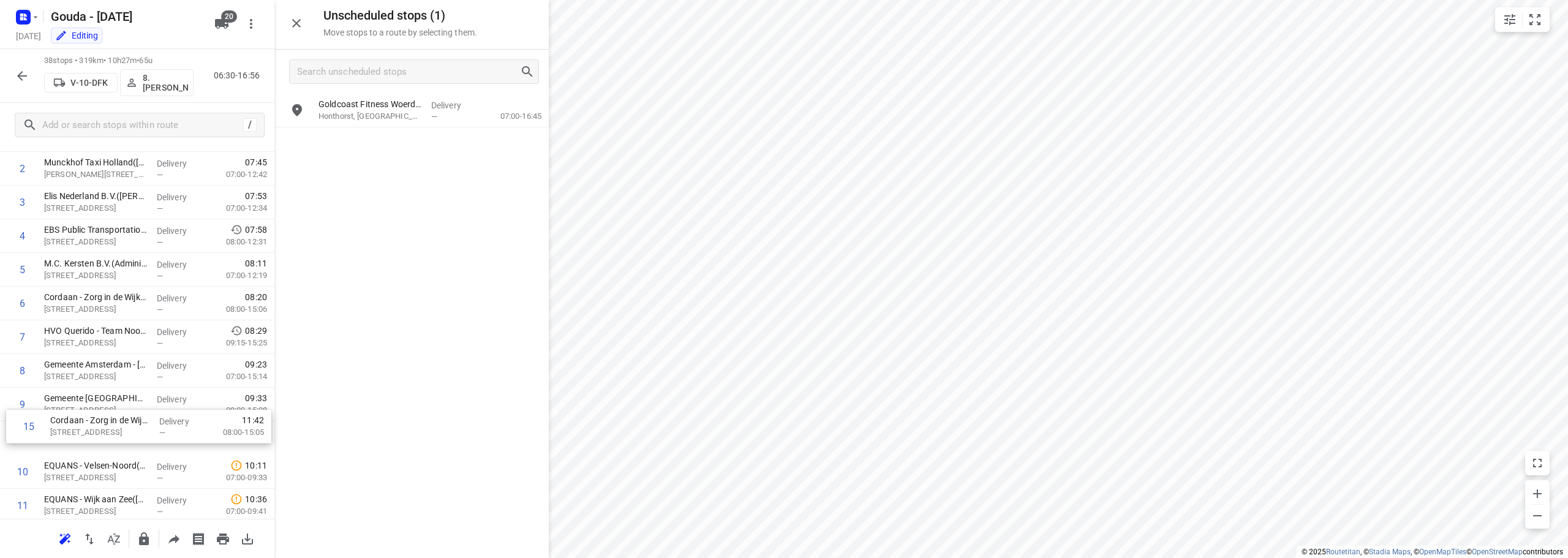
scroll to position [131, 0]
drag, startPoint x: 103, startPoint y: 312, endPoint x: 109, endPoint y: 412, distance: 100.2
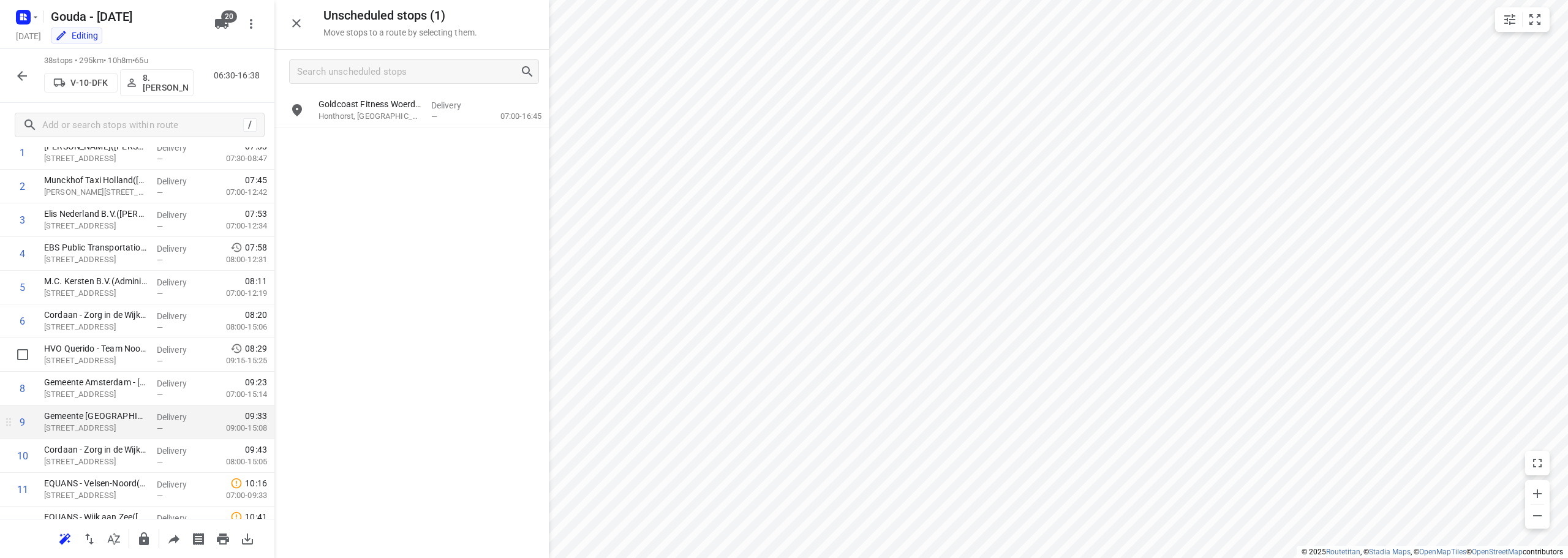
scroll to position [0, 0]
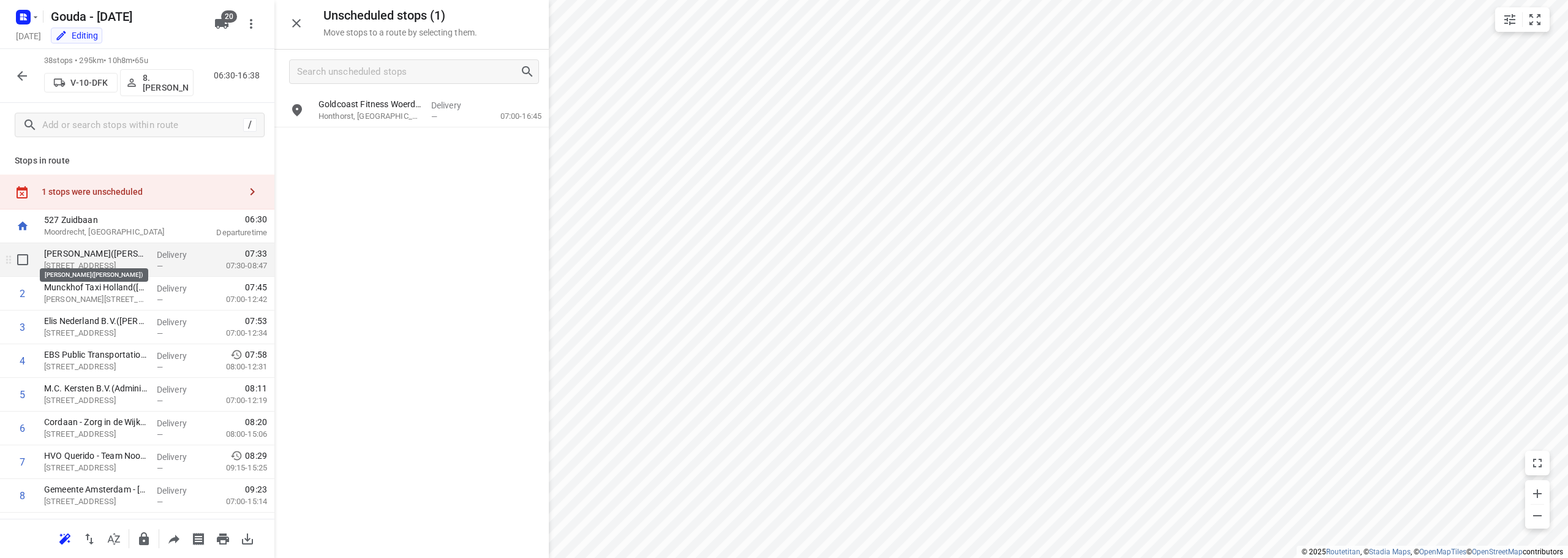
click at [111, 255] on p "CEVA - Zaandam(Richard Melchers)" at bounding box center [95, 254] width 103 height 12
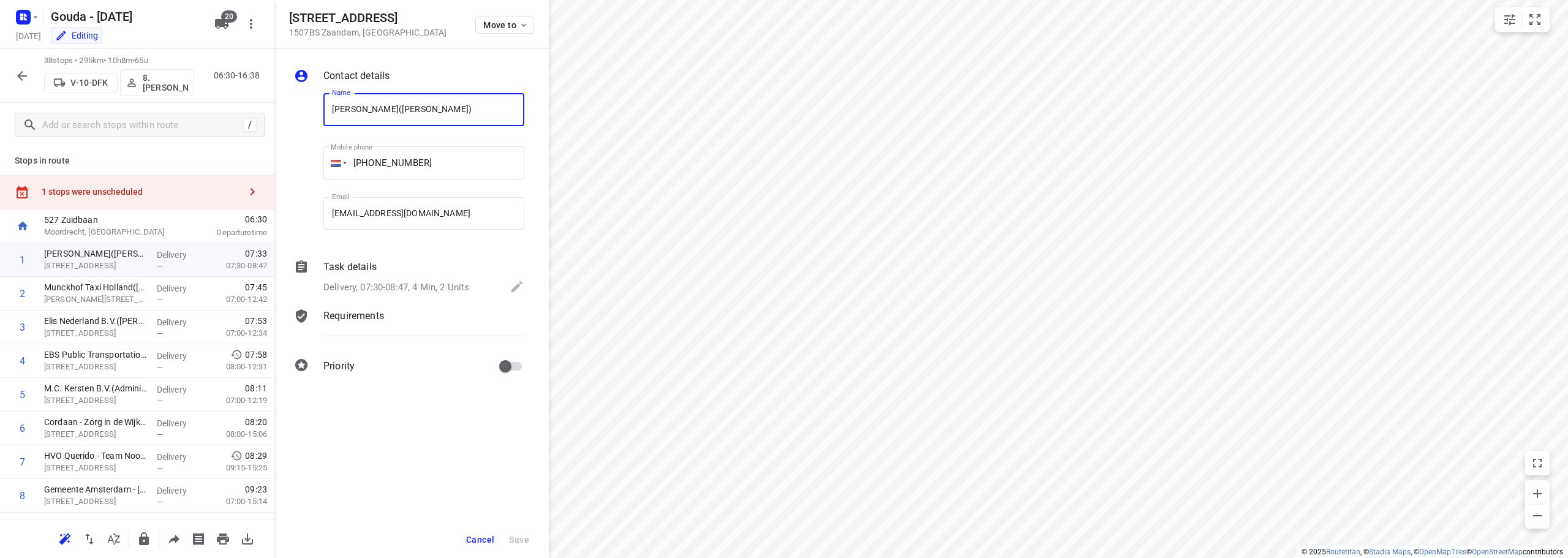
click at [469, 280] on div "Delivery, 07:30-08:47, 4 Min, 2 Units" at bounding box center [424, 288] width 201 height 17
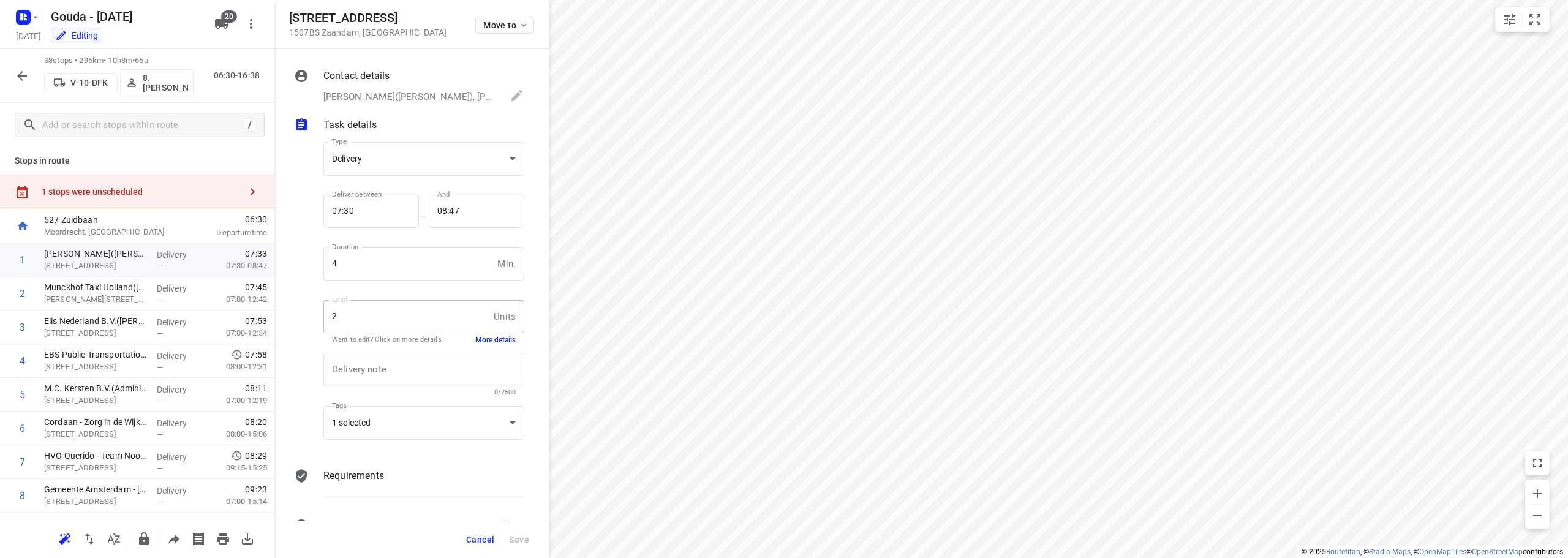
click at [484, 339] on button "More details" at bounding box center [496, 340] width 41 height 10
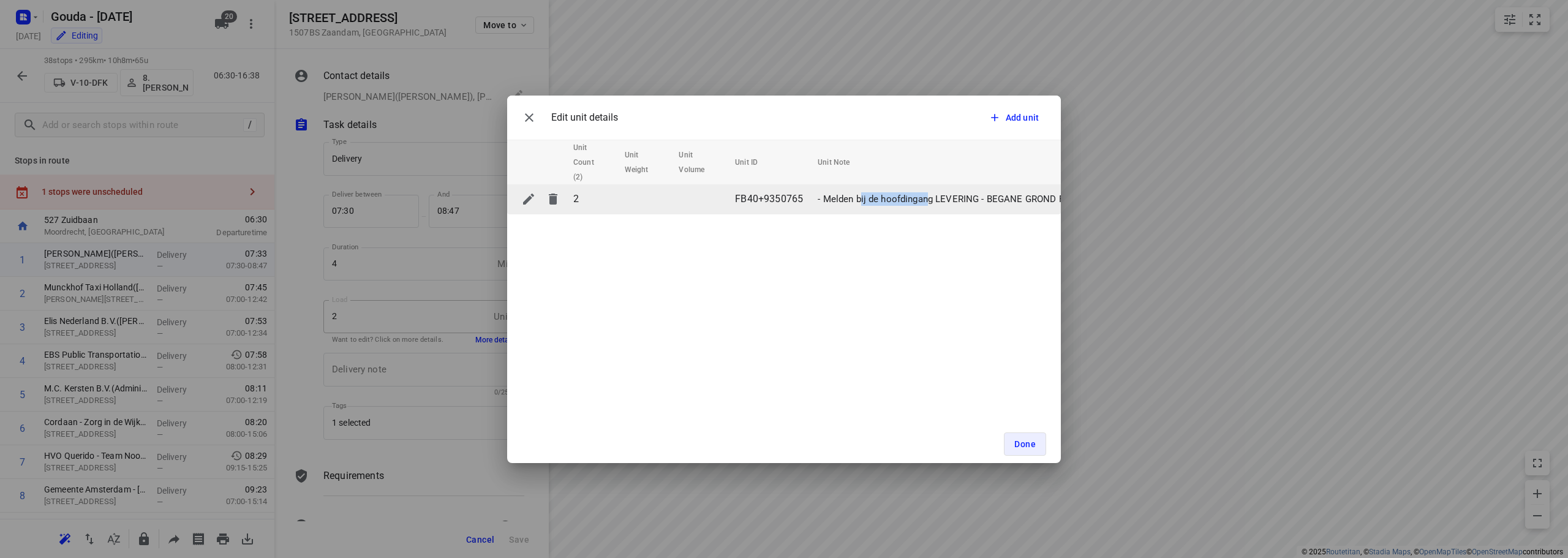
drag, startPoint x: 861, startPoint y: 211, endPoint x: 929, endPoint y: 213, distance: 68.0
click at [929, 213] on td "- Melden bij de hoofdingang LEVERING - BEGANE GROND FB40 LEVERING - 1e ETAGE FB…" at bounding box center [1012, 199] width 398 height 30
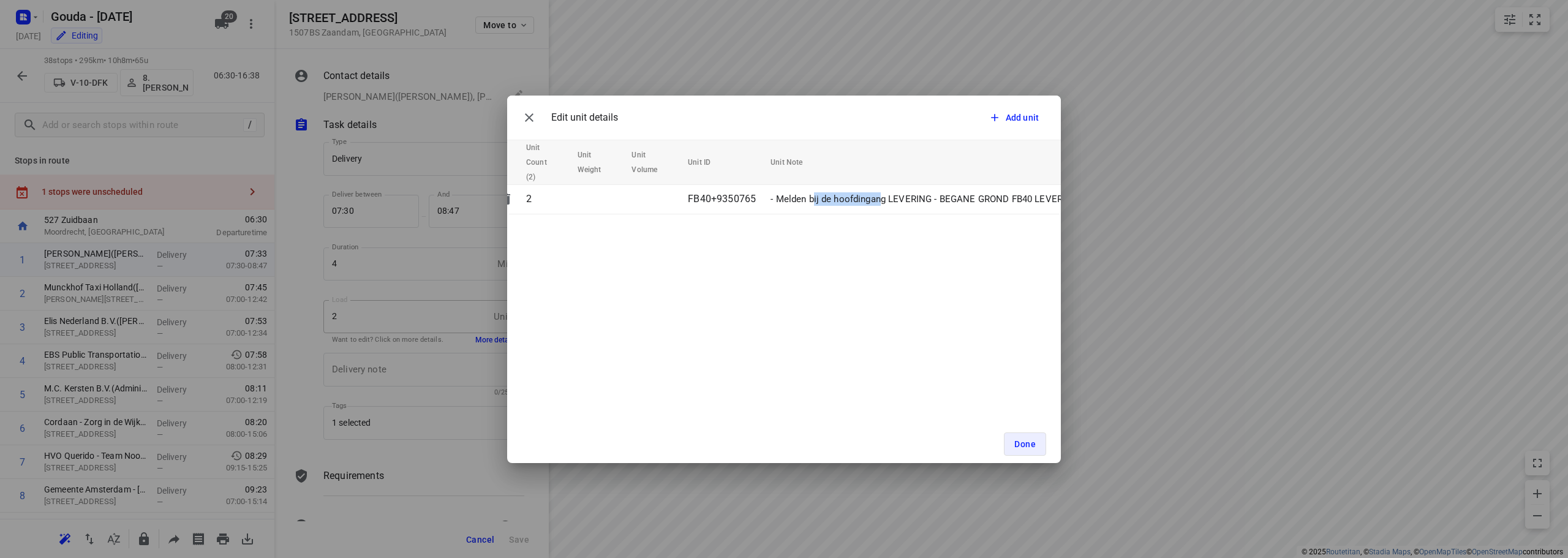
scroll to position [0, 149]
click at [987, 180] on div "Edit unit details Add unit Unit Count (2) Unit Weight Unit Volume Unit ID Unit …" at bounding box center [784, 279] width 1568 height 558
click at [987, 443] on span "Done" at bounding box center [1025, 444] width 21 height 10
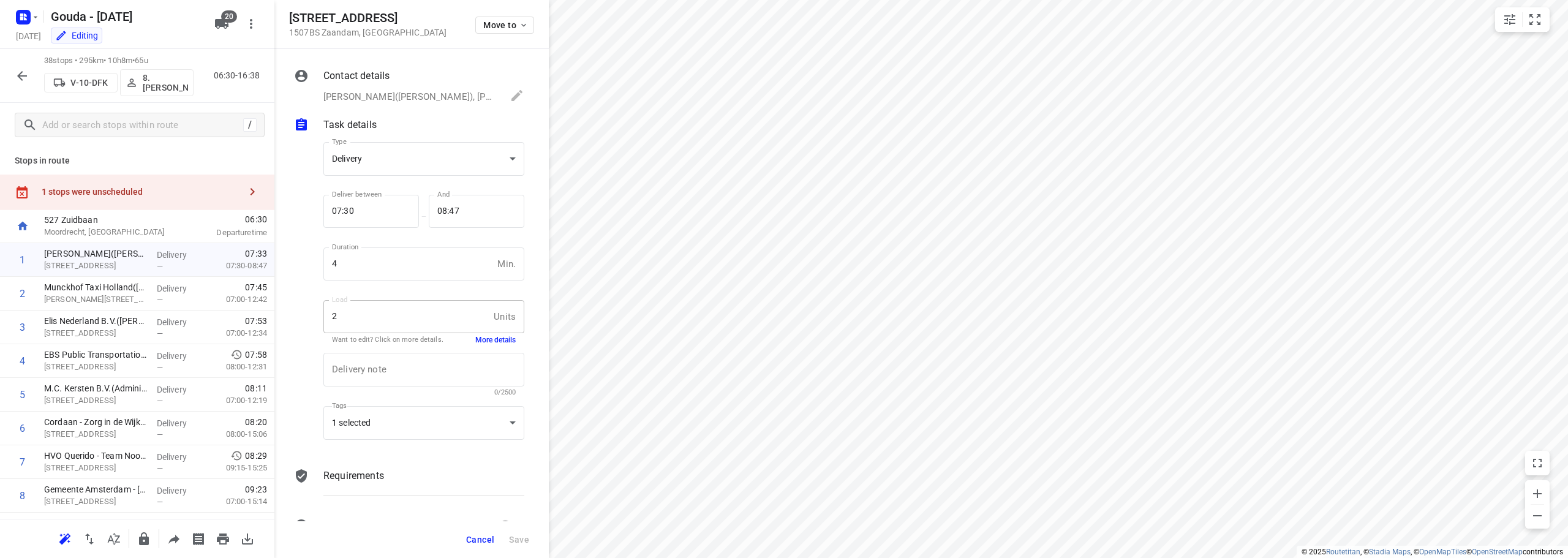
click at [484, 543] on span "Cancel" at bounding box center [480, 540] width 28 height 10
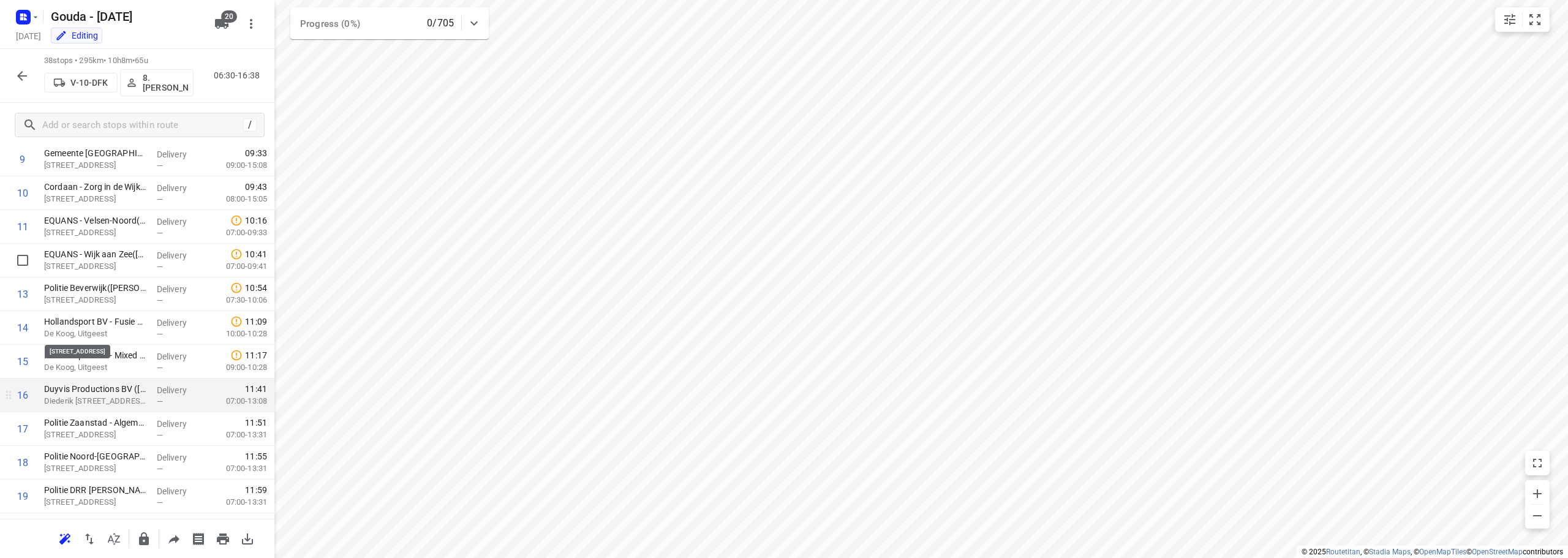
scroll to position [429, 0]
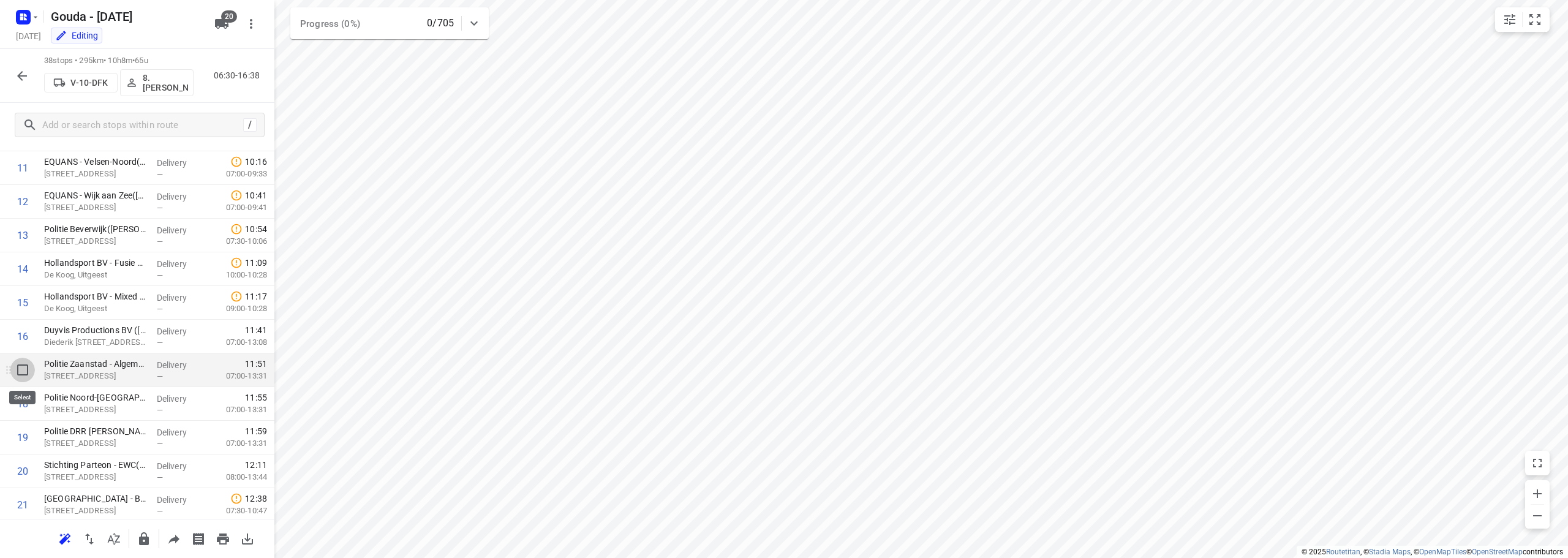
click at [29, 373] on input "checkbox" at bounding box center [22, 370] width 25 height 25
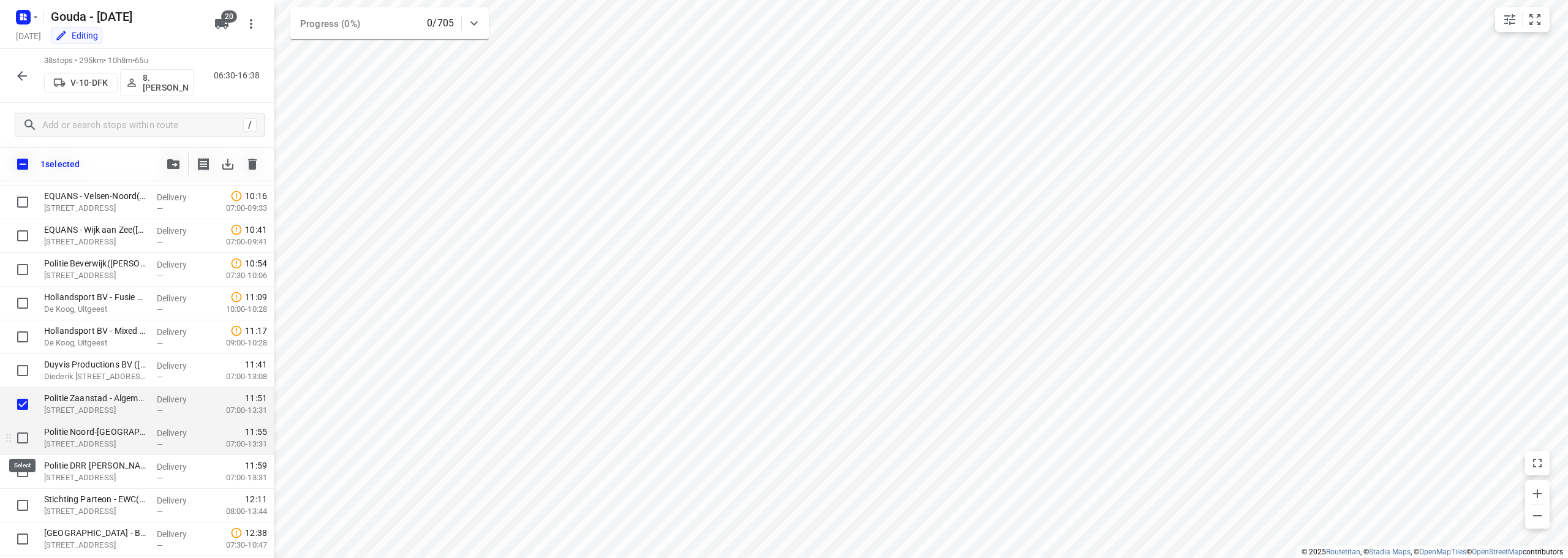
click at [25, 431] on input "checkbox" at bounding box center [22, 438] width 25 height 25
click at [20, 476] on input "checkbox" at bounding box center [22, 472] width 25 height 25
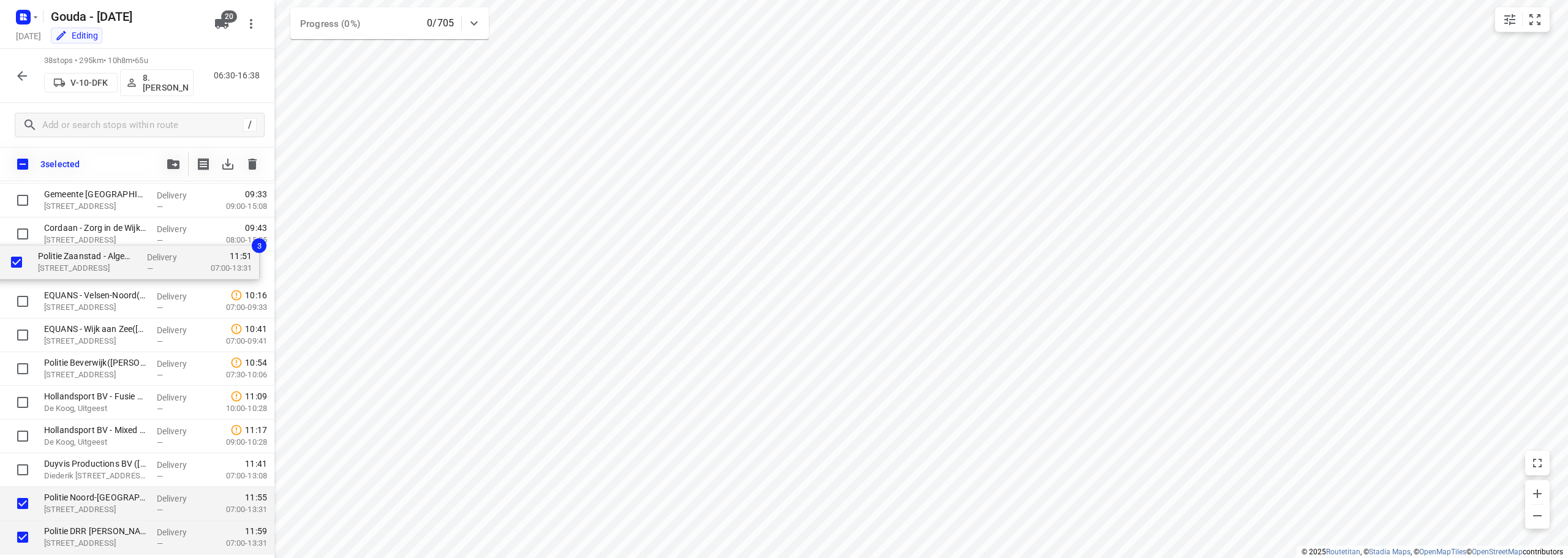
scroll to position [358, 0]
drag, startPoint x: 106, startPoint y: 466, endPoint x: 98, endPoint y: 258, distance: 208.2
click at [98, 258] on div "CEVA - Zaandam(Richard Melchers) Ringweg 334, Zaandam Delivery — 07:33 07:30-08…" at bounding box center [137, 560] width 275 height 1281
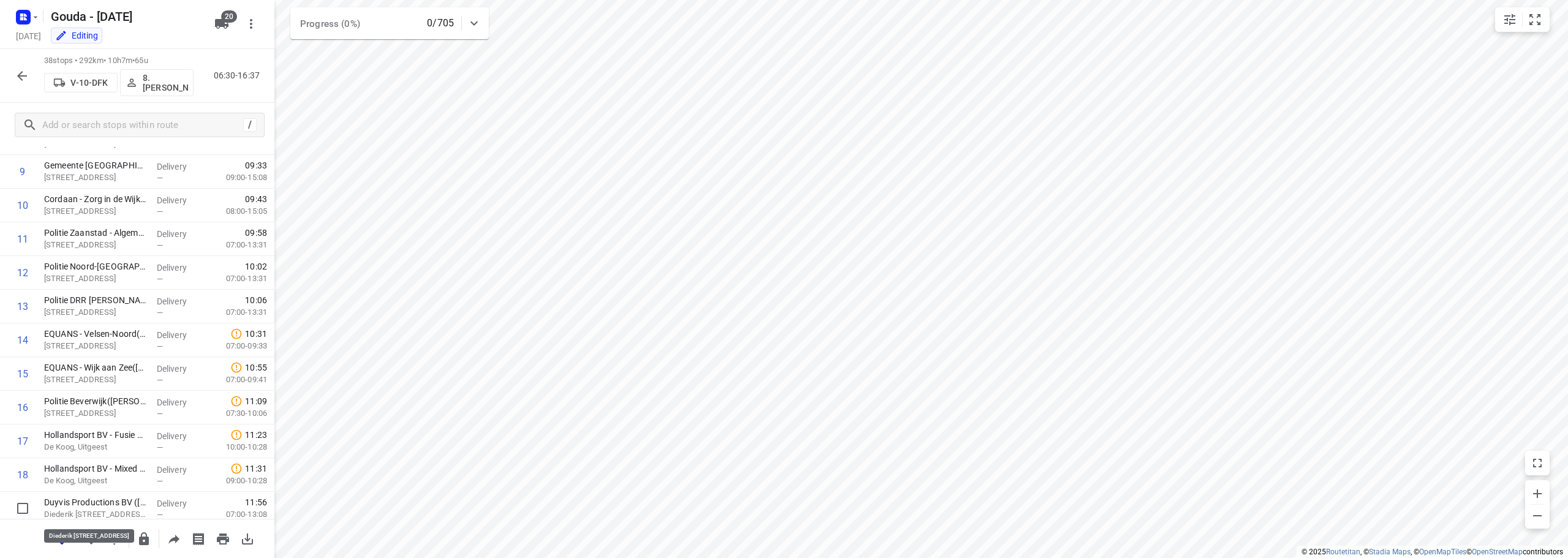
scroll to position [359, 0]
drag, startPoint x: 93, startPoint y: 511, endPoint x: 125, endPoint y: 332, distance: 181.8
click at [125, 332] on div "1 CEVA - Zaandam(Richard Melchers) Ringweg 334, Zaandam Delivery — 07:33 07:30-…" at bounding box center [137, 524] width 275 height 1281
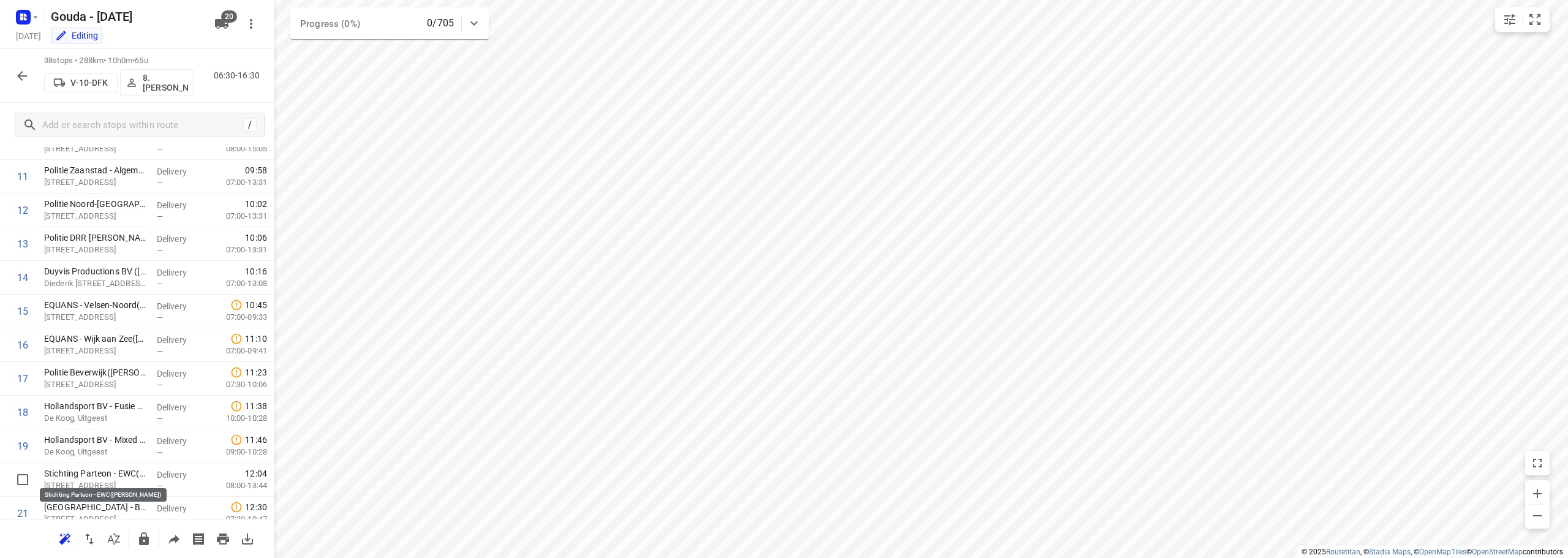
scroll to position [424, 0]
drag, startPoint x: 120, startPoint y: 477, endPoint x: 128, endPoint y: 293, distance: 184.2
click at [128, 293] on div "1 CEVA - Zaandam(Richard Melchers) Ringweg 334, Zaandam Delivery — 07:33 07:30-…" at bounding box center [137, 460] width 275 height 1281
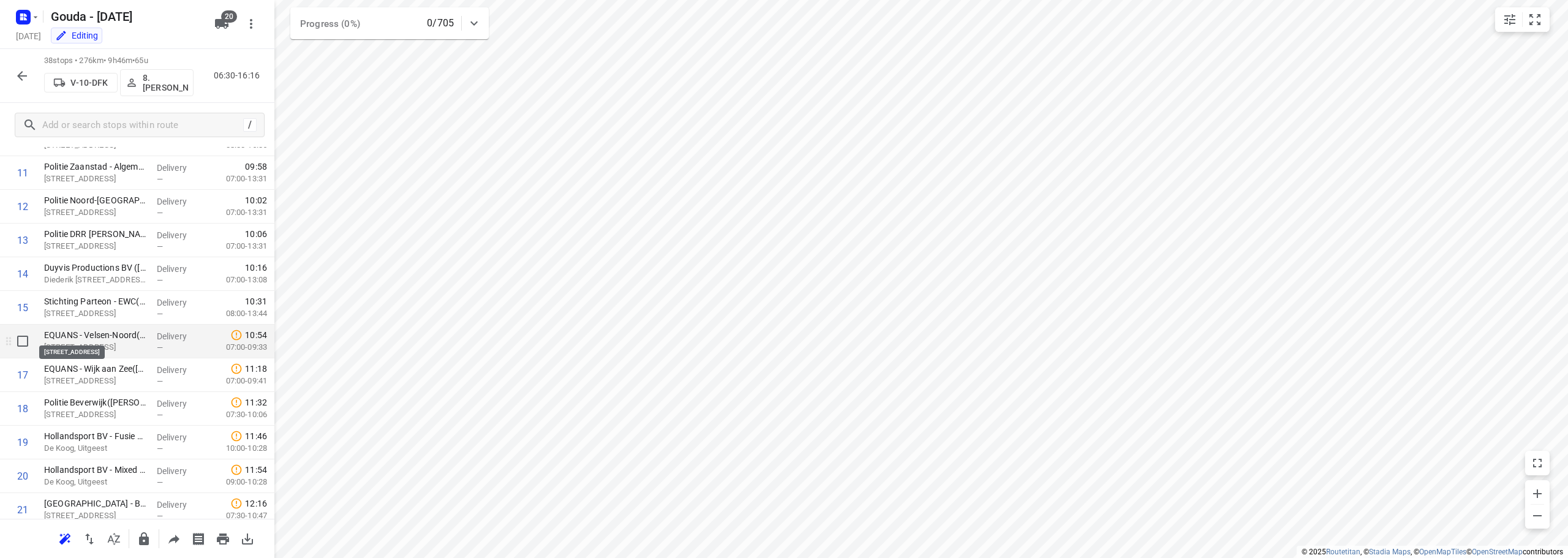
scroll to position [485, 0]
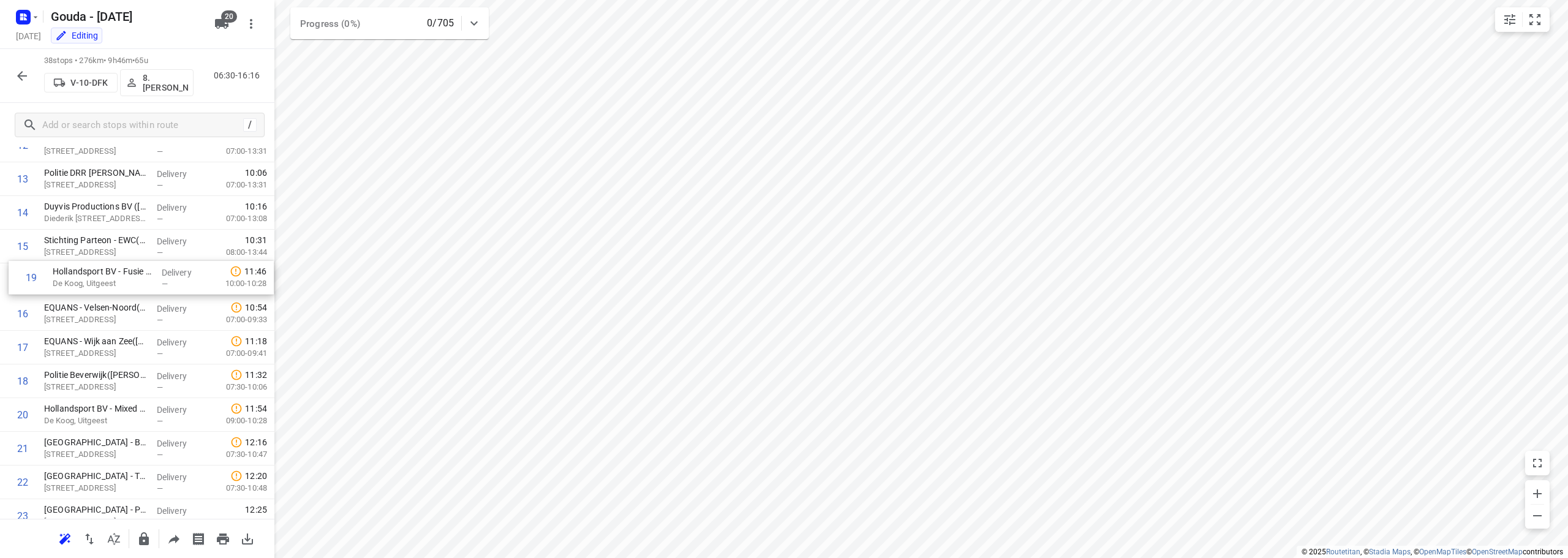
drag, startPoint x: 104, startPoint y: 391, endPoint x: 113, endPoint y: 280, distance: 111.4
click at [113, 280] on div "1 CEVA - Zaandam(Richard Melchers) Ringweg 334, Zaandam Delivery — 07:33 07:30-…" at bounding box center [137, 399] width 275 height 1281
drag, startPoint x: 112, startPoint y: 415, endPoint x: 117, endPoint y: 315, distance: 100.1
click at [117, 315] on div "1 CEVA - Zaandam(Richard Melchers) Ringweg 334, Zaandam Delivery — 07:33 07:30-…" at bounding box center [137, 399] width 275 height 1281
drag, startPoint x: 147, startPoint y: 421, endPoint x: 157, endPoint y: 353, distance: 68.7
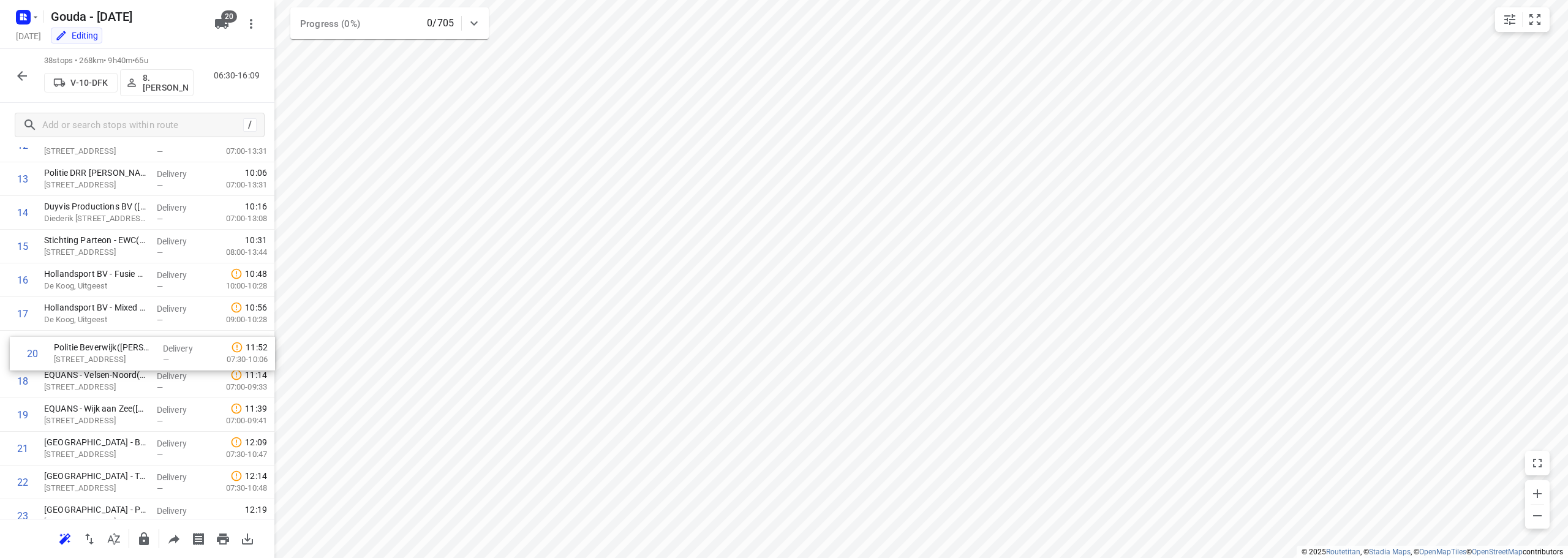
click at [157, 353] on div "1 CEVA - Zaandam(Richard Melchers) Ringweg 334, Zaandam Delivery — 07:33 07:30-…" at bounding box center [137, 399] width 275 height 1281
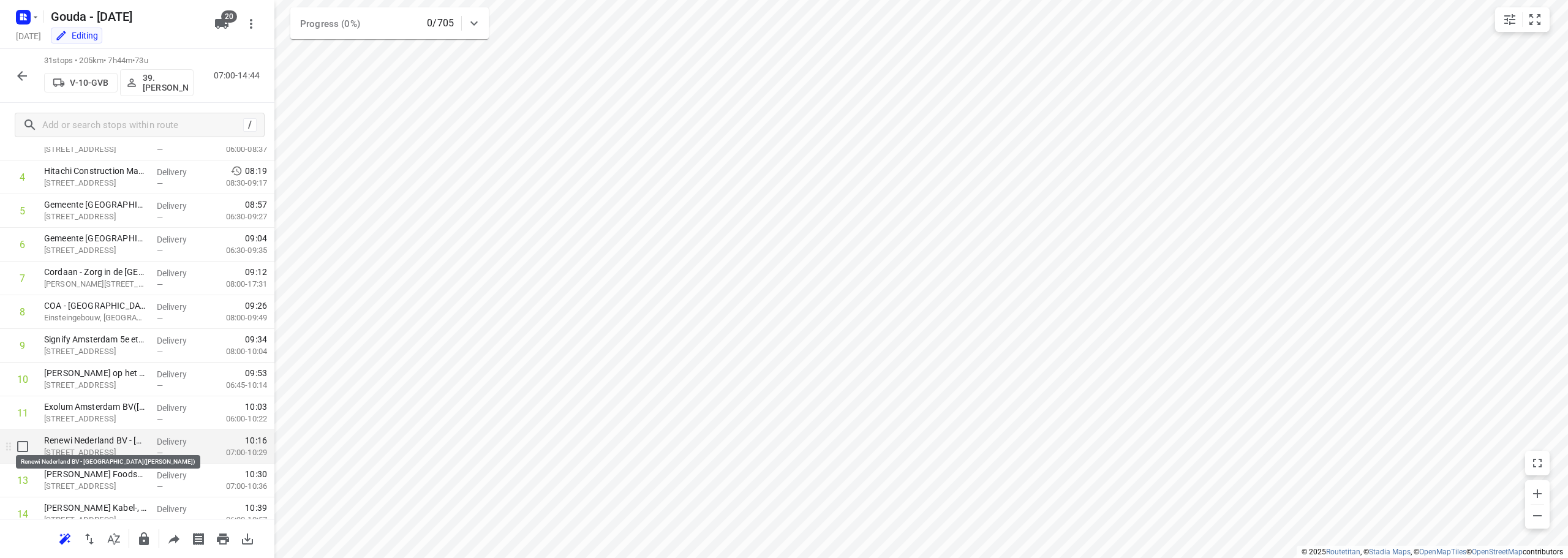
scroll to position [238, 0]
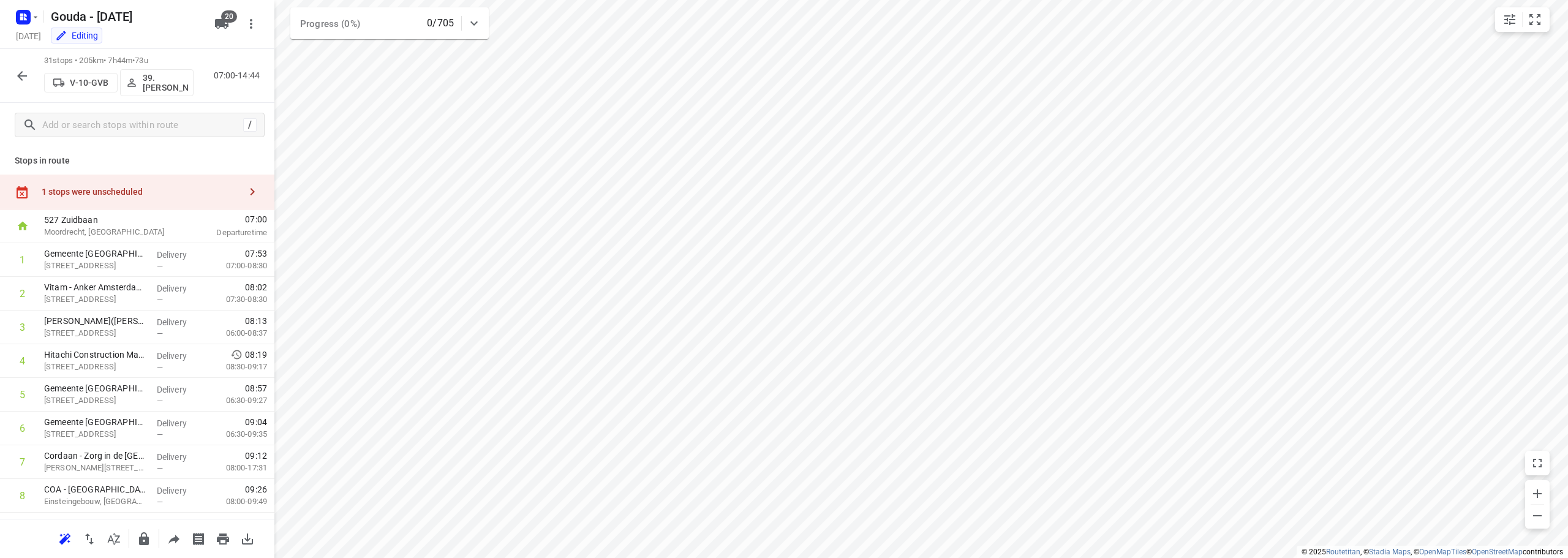
scroll to position [429, 0]
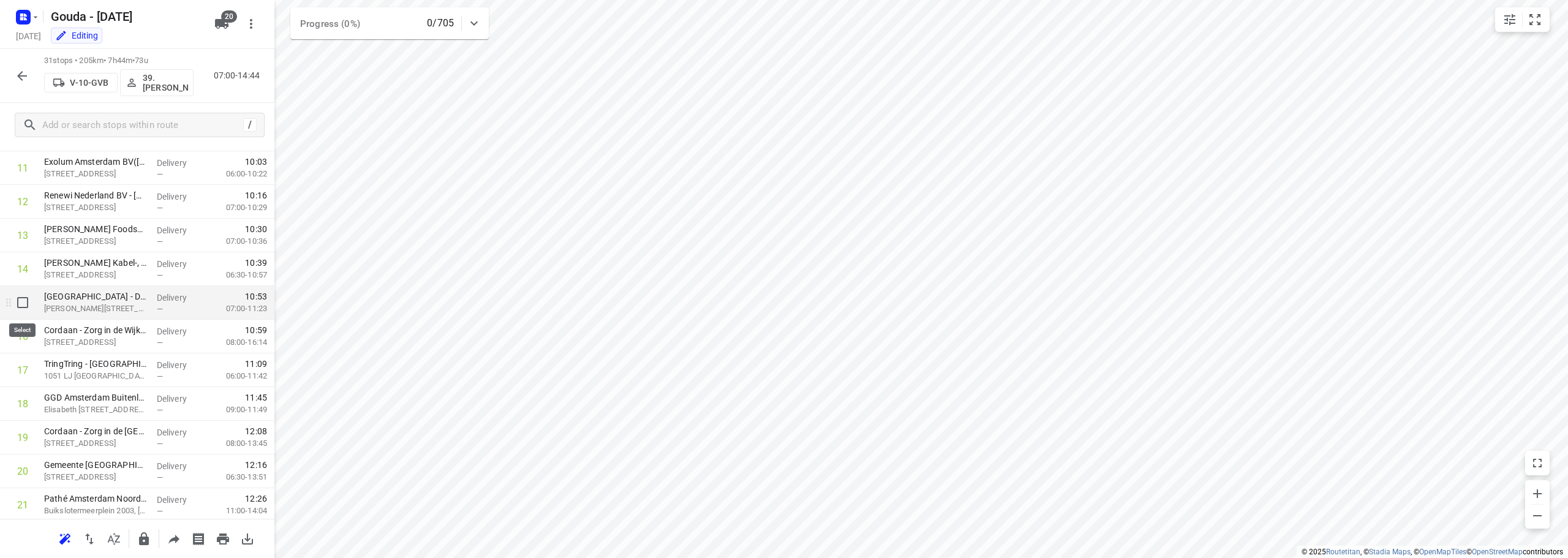
click at [23, 304] on input "checkbox" at bounding box center [22, 303] width 25 height 25
checkbox input "true"
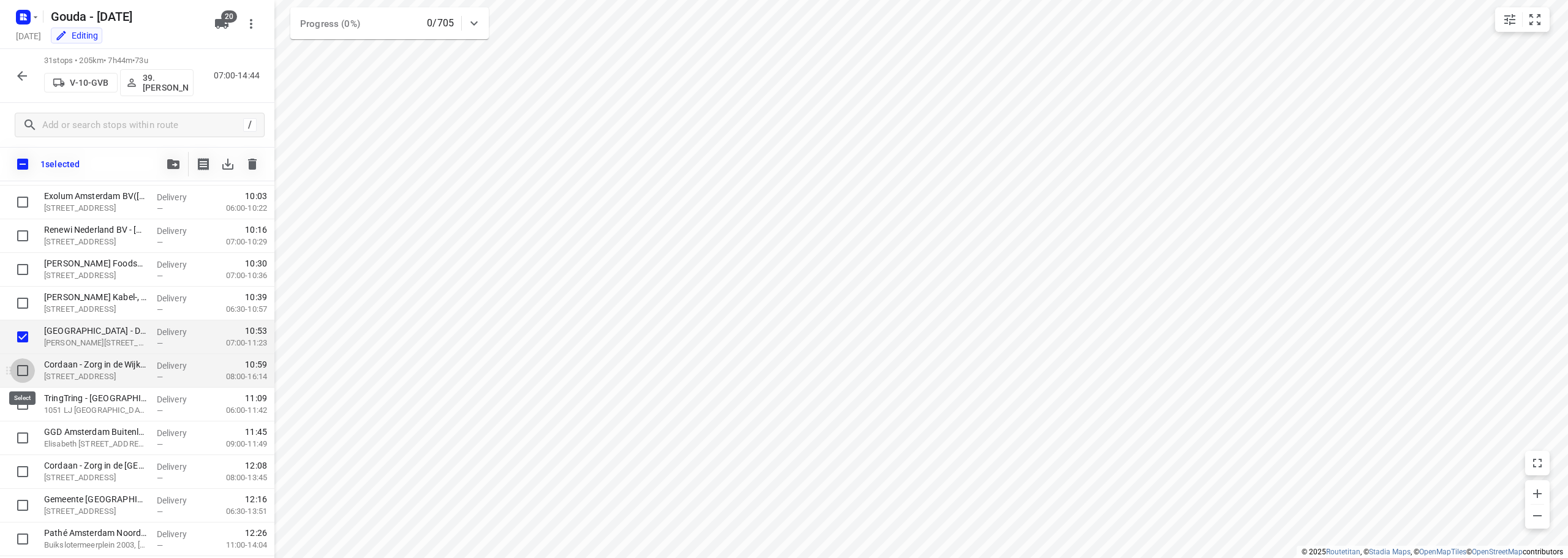
drag, startPoint x: 19, startPoint y: 372, endPoint x: 25, endPoint y: 405, distance: 33.5
click at [19, 374] on input "checkbox" at bounding box center [22, 371] width 25 height 25
checkbox input "true"
click at [25, 406] on input "checkbox" at bounding box center [22, 405] width 25 height 25
checkbox input "true"
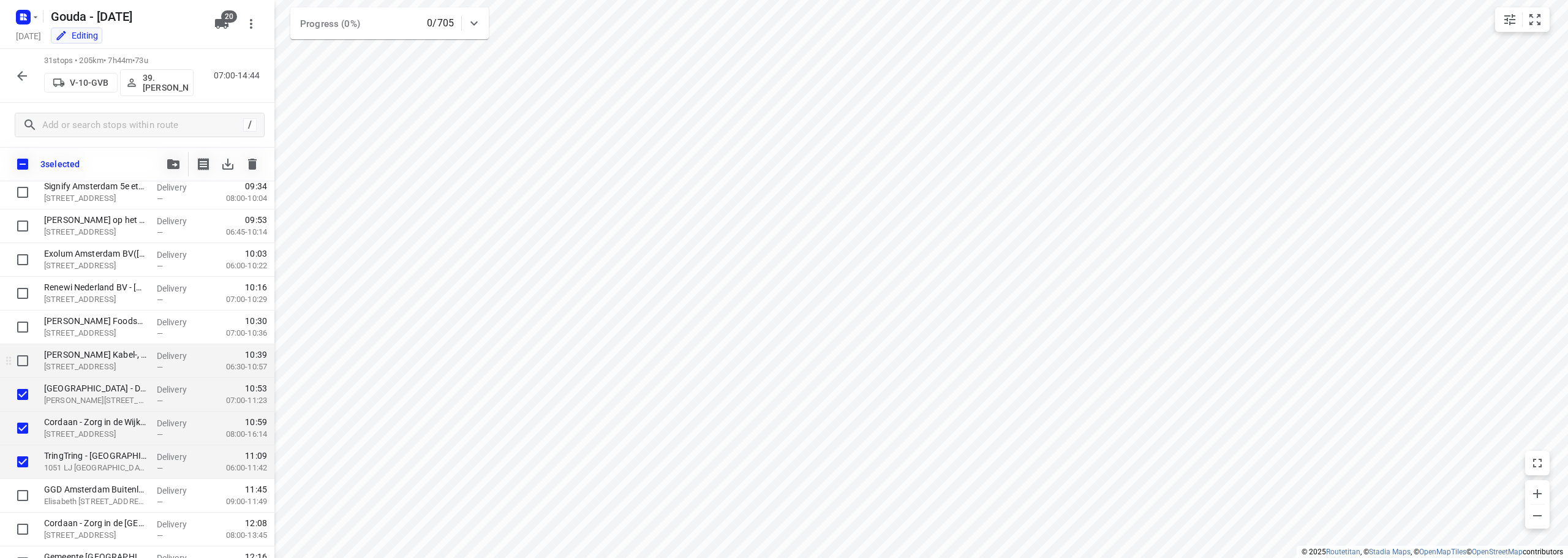
scroll to position [306, 0]
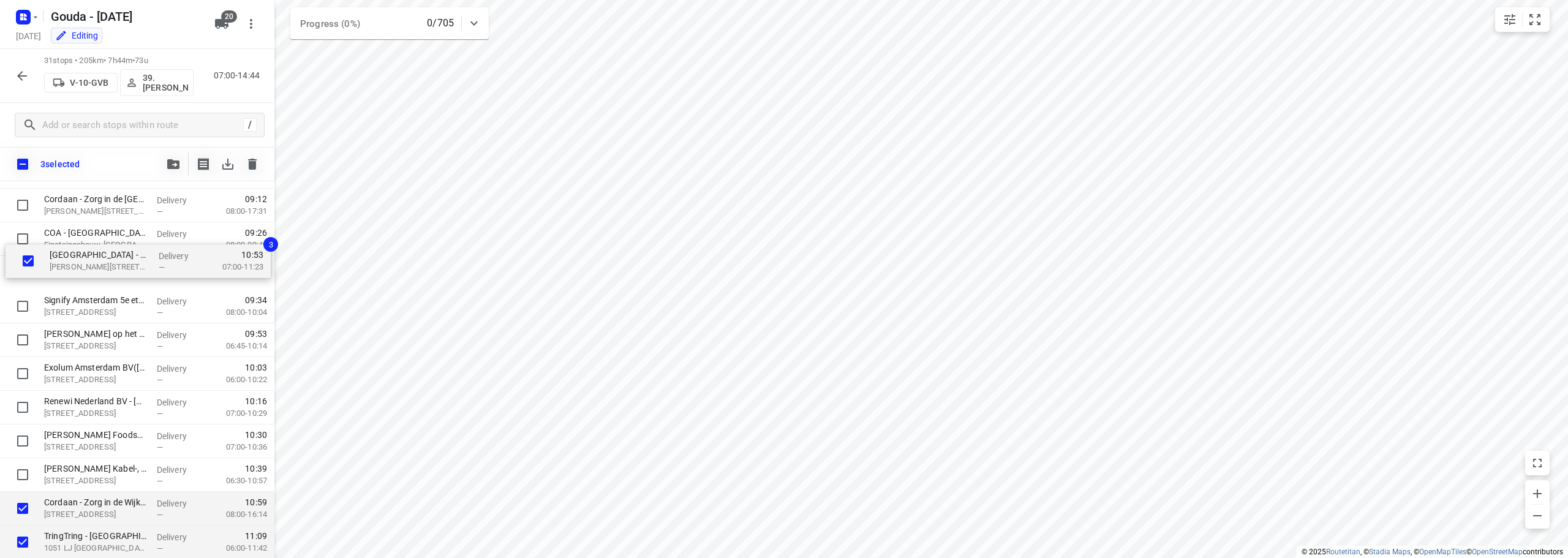
drag, startPoint x: 90, startPoint y: 445, endPoint x: 96, endPoint y: 263, distance: 182.1
click at [96, 263] on div "Gemeente Amsterdam - Directie Afval en Grondstoffen - Nieuw-Zeelandweg(Gerda Kl…" at bounding box center [137, 509] width 275 height 1045
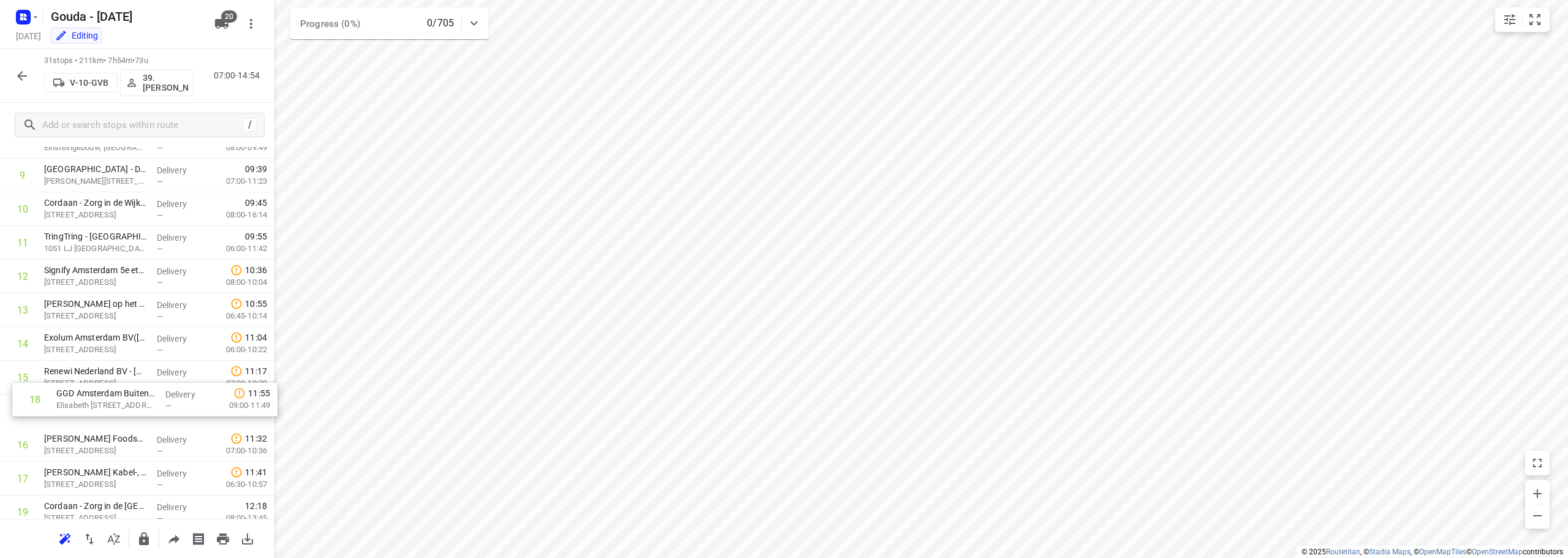
scroll to position [357, 0]
drag, startPoint x: 88, startPoint y: 483, endPoint x: 106, endPoint y: 277, distance: 206.8
click at [106, 277] on div "1 Gemeente Amsterdam - Directie Afval en Grondstoffen - Nieuw-Zeelandweg(Gerda …" at bounding box center [137, 409] width 275 height 1045
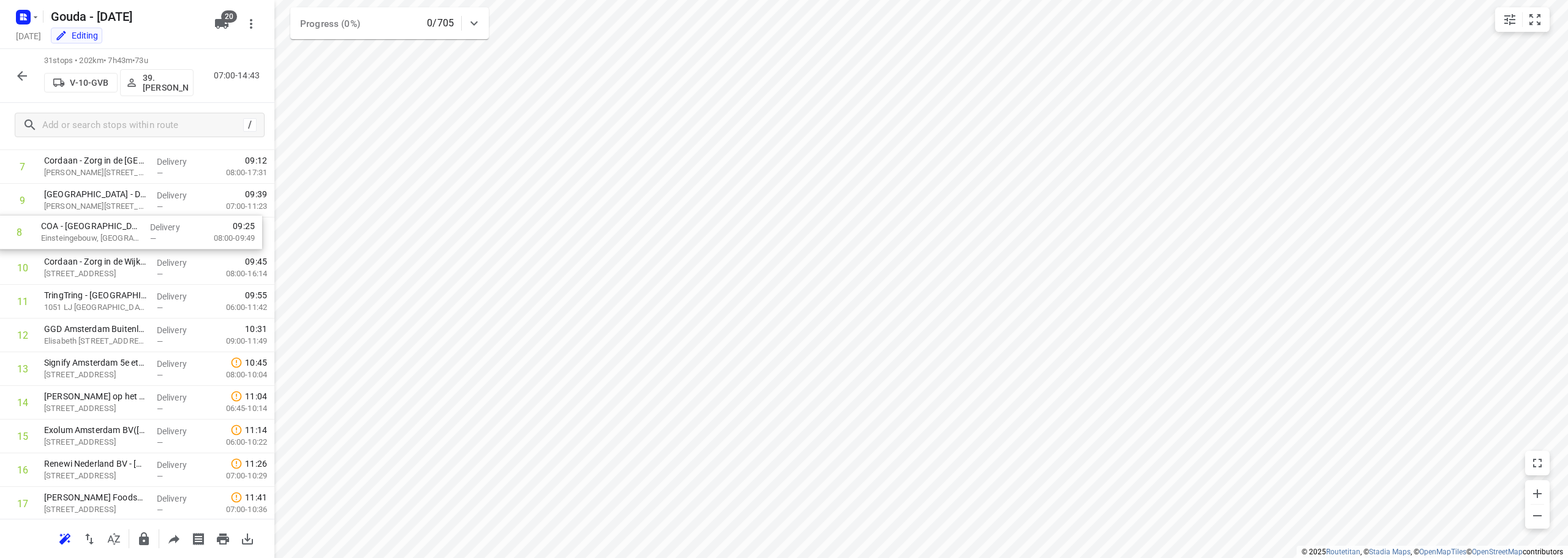
scroll to position [293, 0]
drag, startPoint x: 127, startPoint y: 198, endPoint x: 119, endPoint y: 346, distance: 148.2
click at [119, 346] on div "1 Gemeente Amsterdam - Directie Afval en Grondstoffen - Nieuw-Zeelandweg(Gerda …" at bounding box center [137, 472] width 275 height 1045
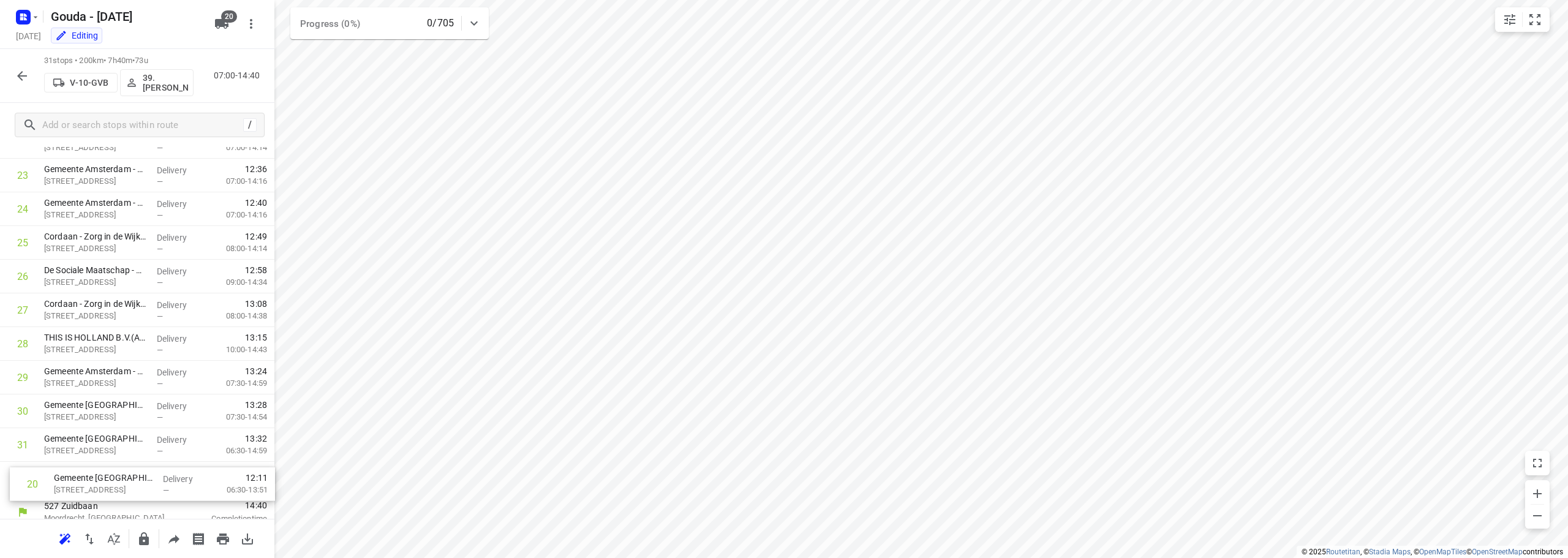
scroll to position [803, 0]
drag, startPoint x: 105, startPoint y: 174, endPoint x: 107, endPoint y: 504, distance: 330.0
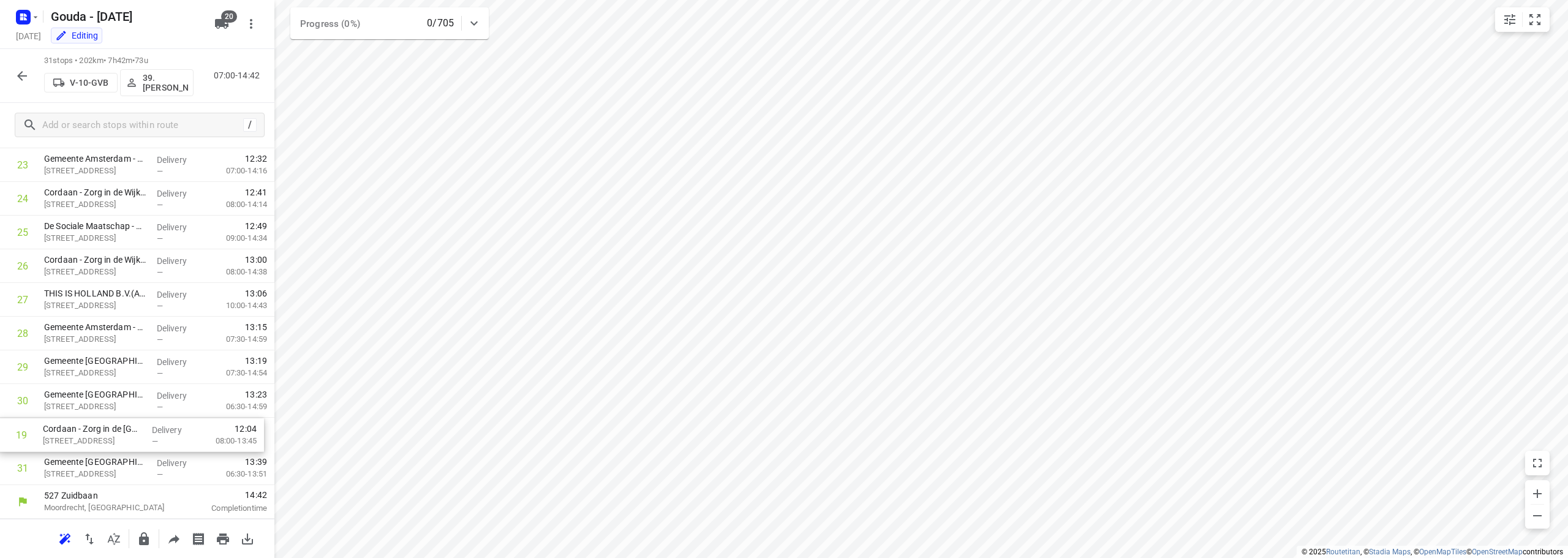
drag, startPoint x: 129, startPoint y: 251, endPoint x: 127, endPoint y: 443, distance: 192.0
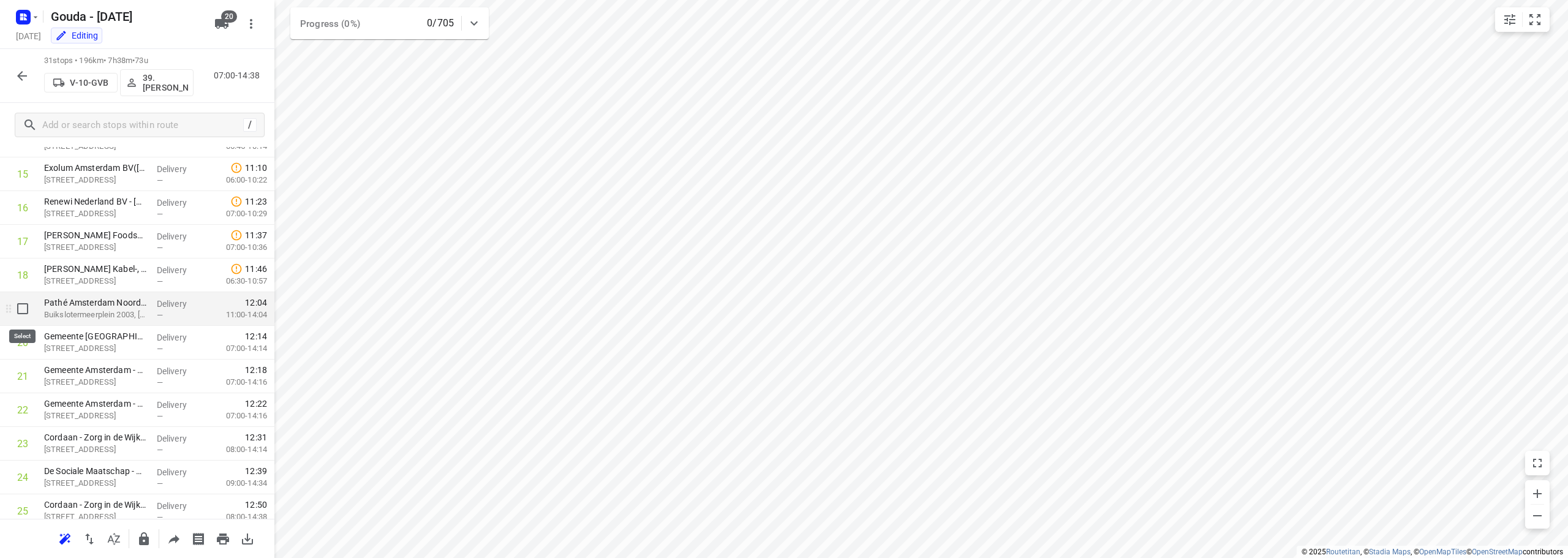
click at [21, 305] on input "checkbox" at bounding box center [22, 309] width 25 height 25
checkbox input "true"
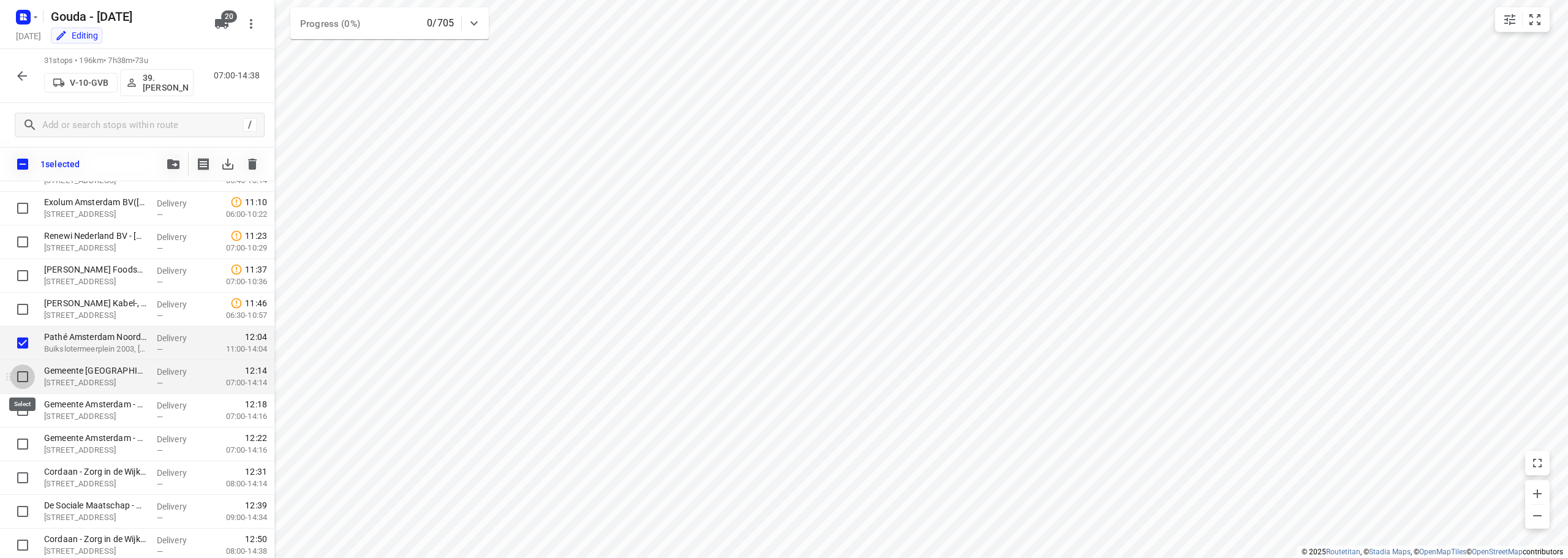
click at [16, 371] on input "checkbox" at bounding box center [22, 377] width 25 height 25
checkbox input "true"
click at [21, 405] on input "checkbox" at bounding box center [22, 410] width 25 height 25
checkbox input "true"
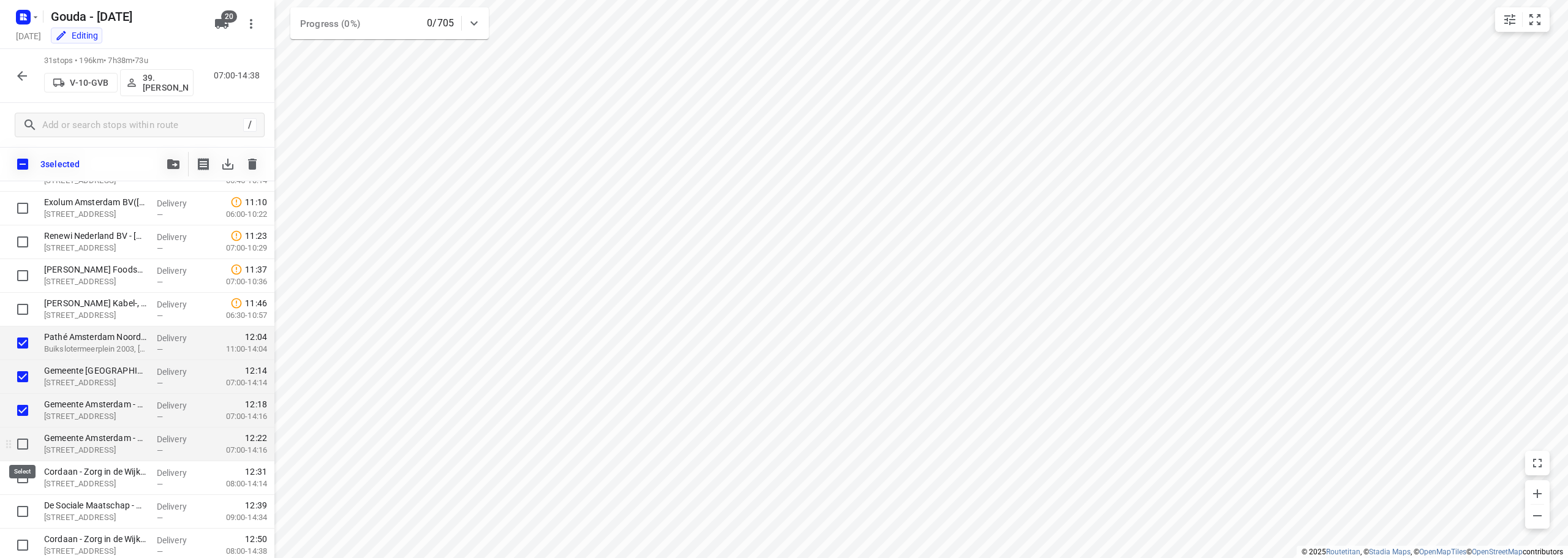
click at [22, 449] on input "checkbox" at bounding box center [22, 444] width 25 height 25
checkbox input "true"
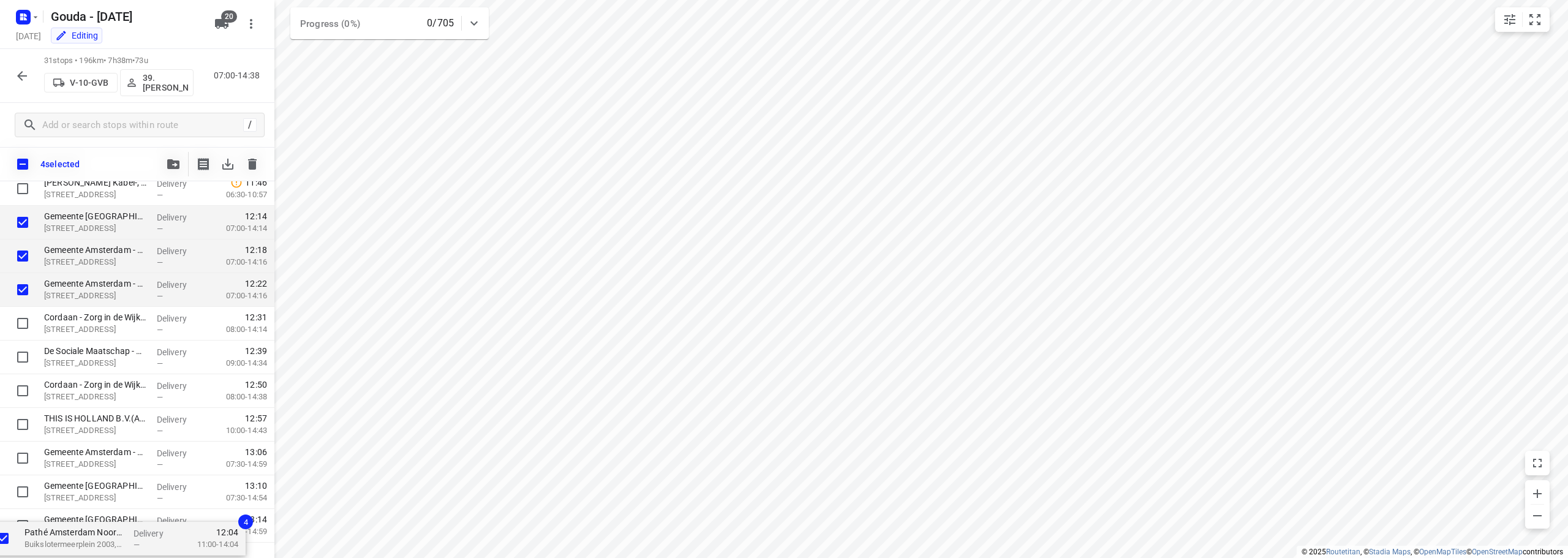
scroll to position [798, 0]
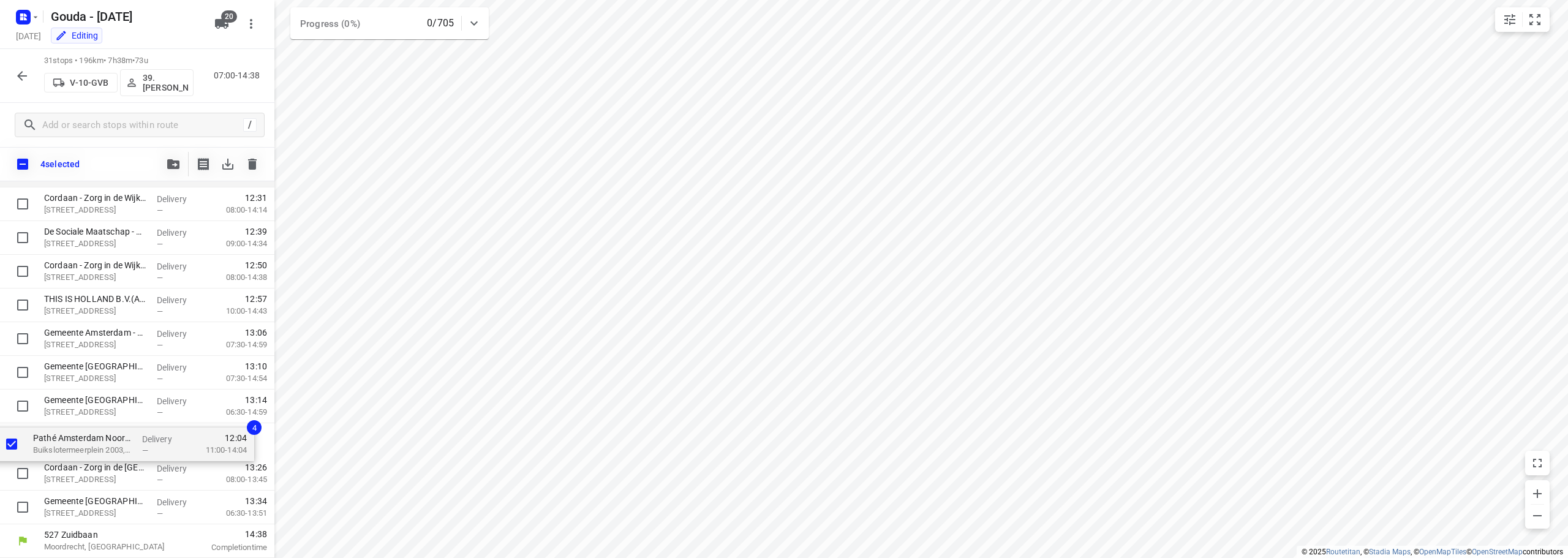
drag, startPoint x: 96, startPoint y: 345, endPoint x: 81, endPoint y: 454, distance: 110.0
click at [81, 454] on div "Gemeente Amsterdam - Directie Afval en Grondstoffen - Nieuw-Zeelandweg(Gerda Kl…" at bounding box center [137, 2] width 275 height 1045
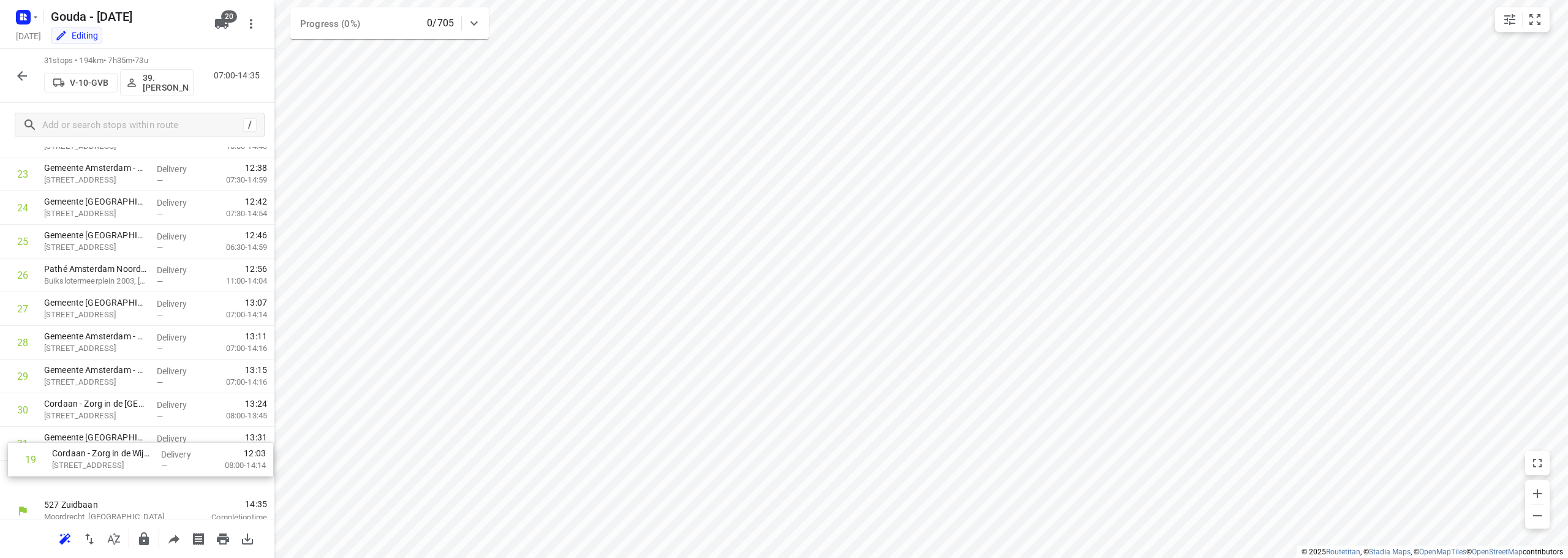
scroll to position [803, 0]
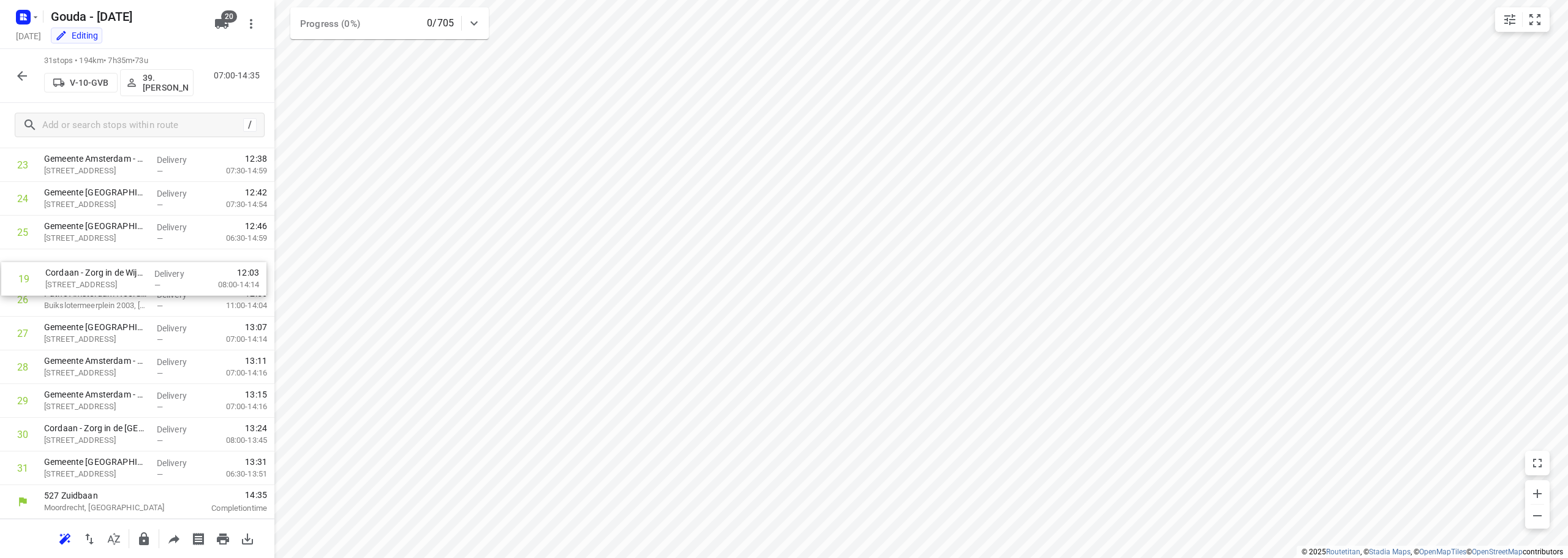
drag, startPoint x: 108, startPoint y: 304, endPoint x: 109, endPoint y: 280, distance: 24.0
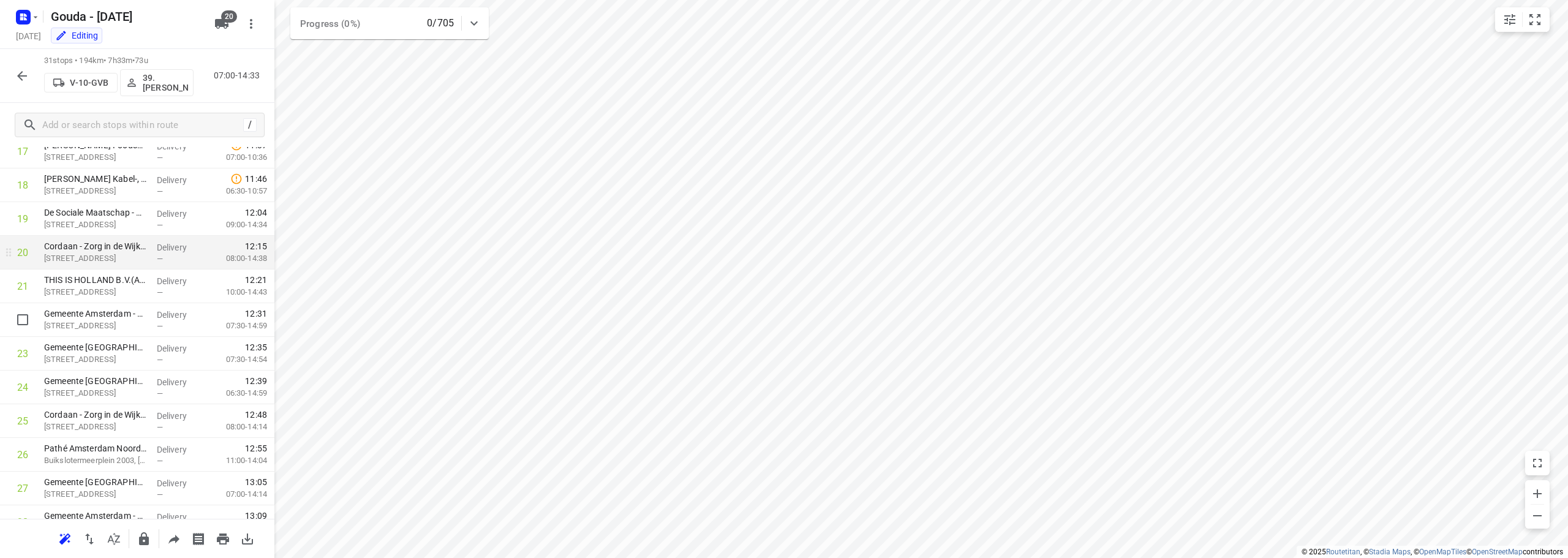
scroll to position [619, 0]
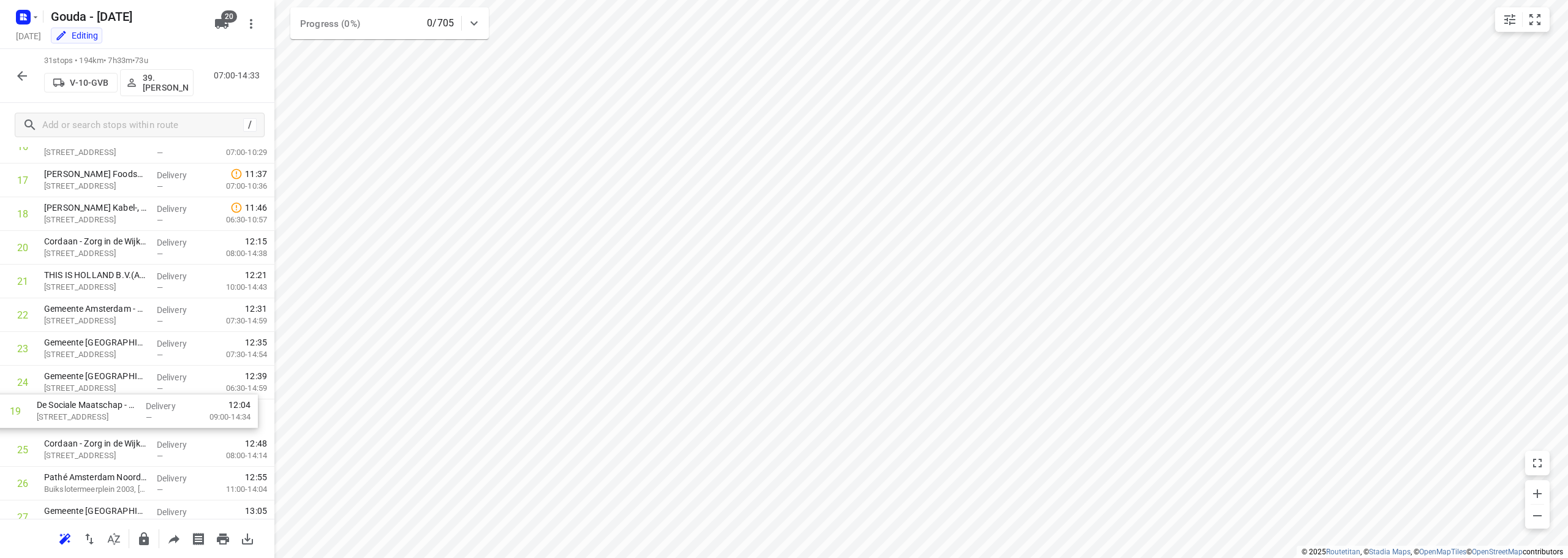
drag, startPoint x: 115, startPoint y: 255, endPoint x: 108, endPoint y: 423, distance: 168.1
click at [108, 423] on div "1 Gemeente Amsterdam - Directie Afval en Grondstoffen - Nieuw-Zeelandweg(Gerda …" at bounding box center [137, 147] width 275 height 1045
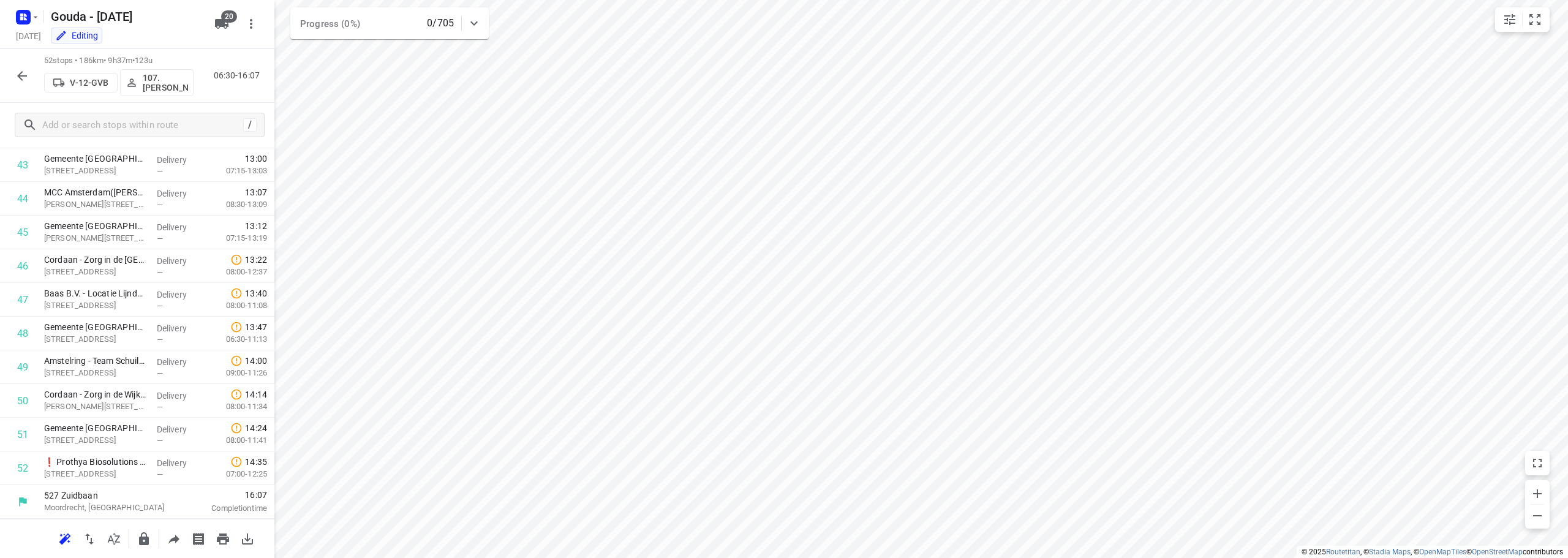
scroll to position [1510, 0]
drag, startPoint x: 68, startPoint y: 301, endPoint x: 103, endPoint y: 477, distance: 179.4
drag, startPoint x: 91, startPoint y: 438, endPoint x: 98, endPoint y: 295, distance: 143.2
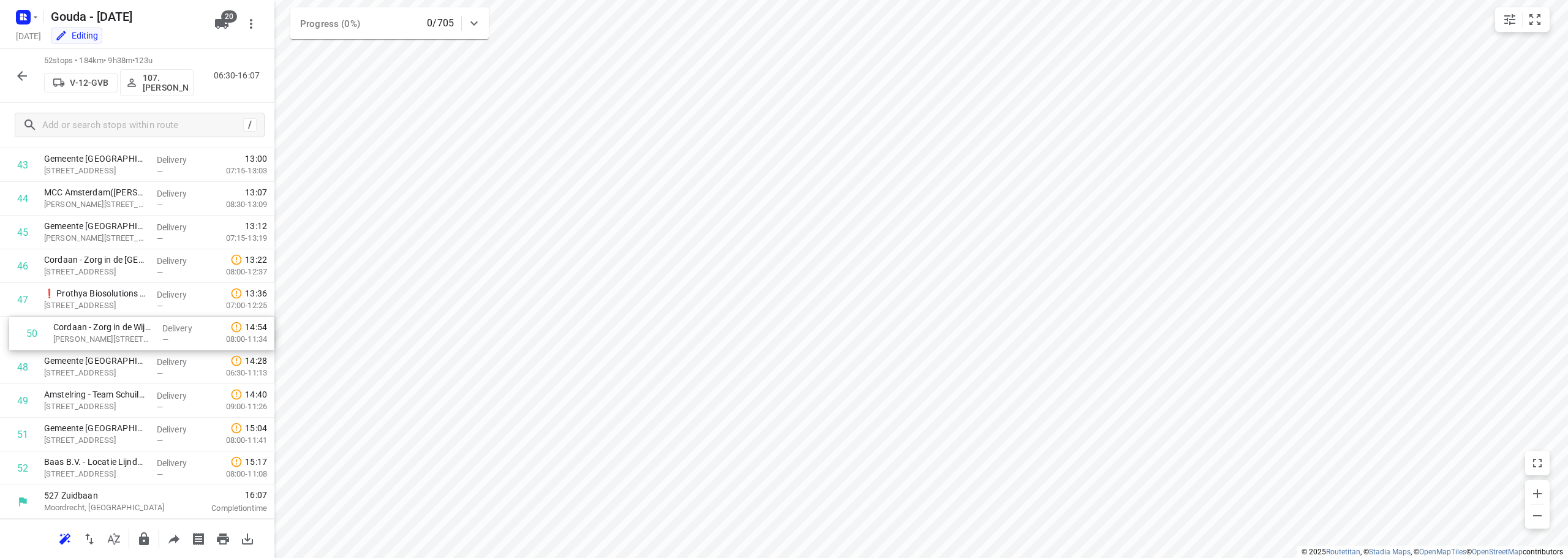
drag, startPoint x: 128, startPoint y: 408, endPoint x: 136, endPoint y: 332, distance: 76.4
drag, startPoint x: 74, startPoint y: 432, endPoint x: 81, endPoint y: 360, distance: 72.3
drag, startPoint x: 106, startPoint y: 432, endPoint x: 107, endPoint y: 477, distance: 45.0
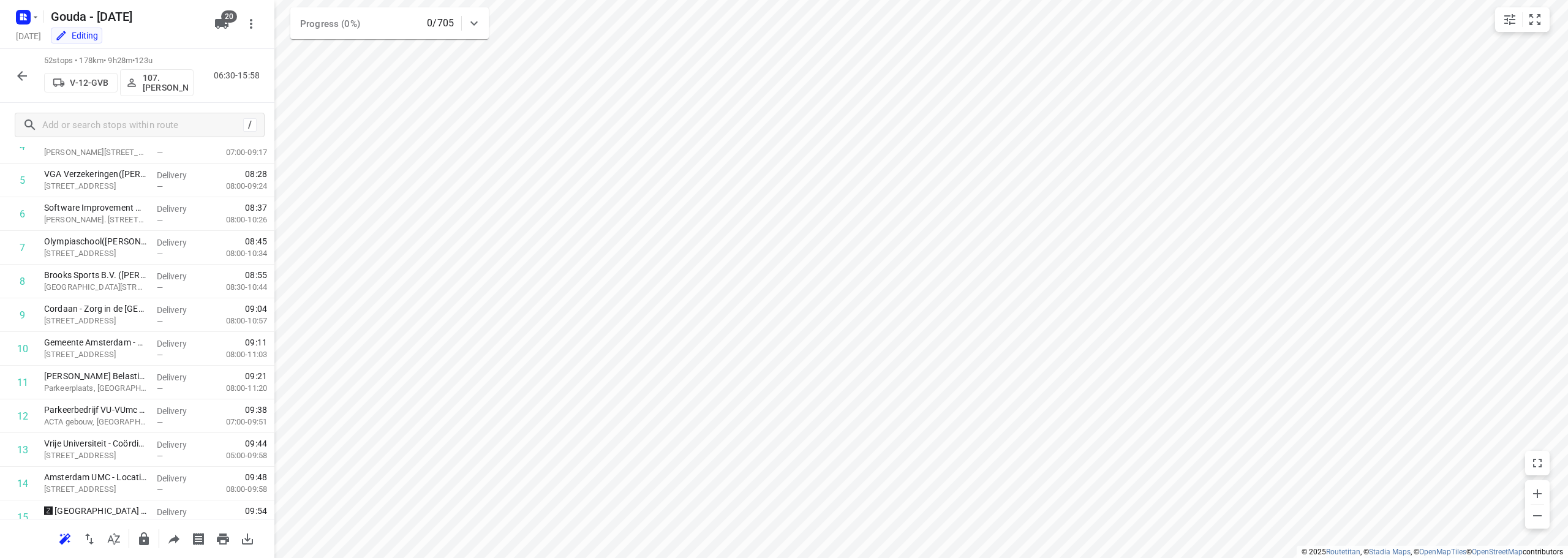
scroll to position [245, 0]
click at [344, 222] on div "i © 2025 Routetitan , © Stadia Maps , © OpenMapTiles © OpenStreetMap contributo…" at bounding box center [784, 279] width 1568 height 558
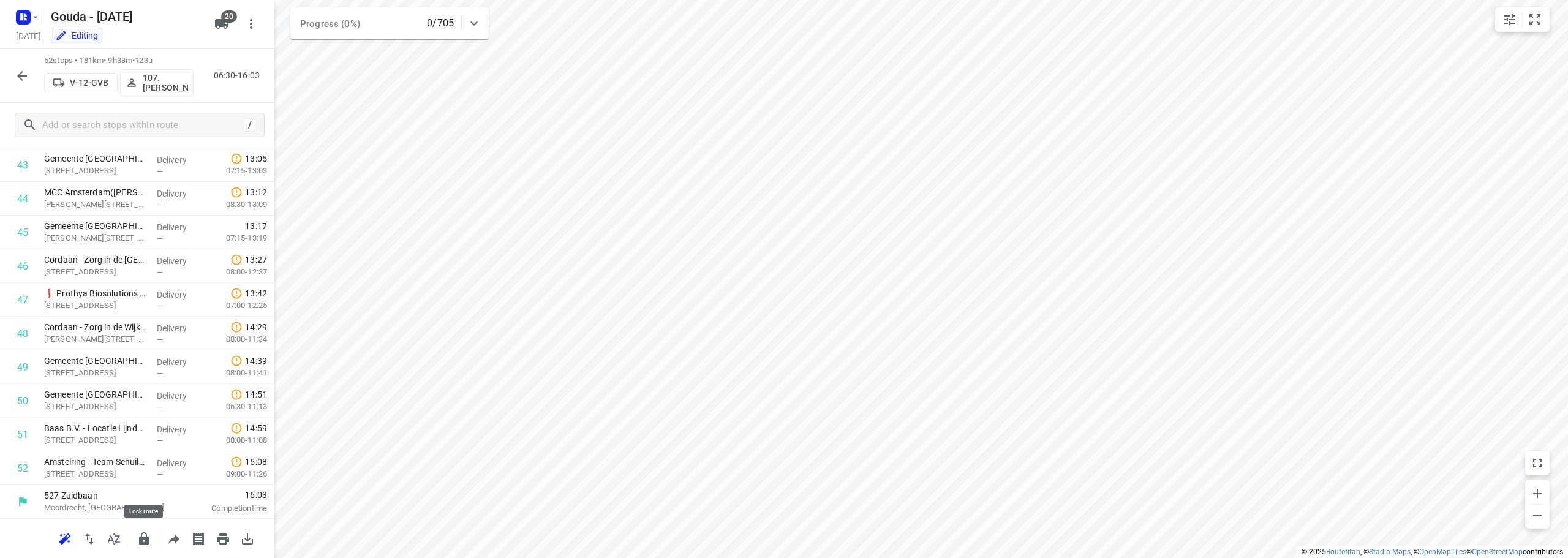
click at [142, 533] on icon "button" at bounding box center [144, 538] width 10 height 13
click at [10, 73] on button "button" at bounding box center [22, 75] width 25 height 25
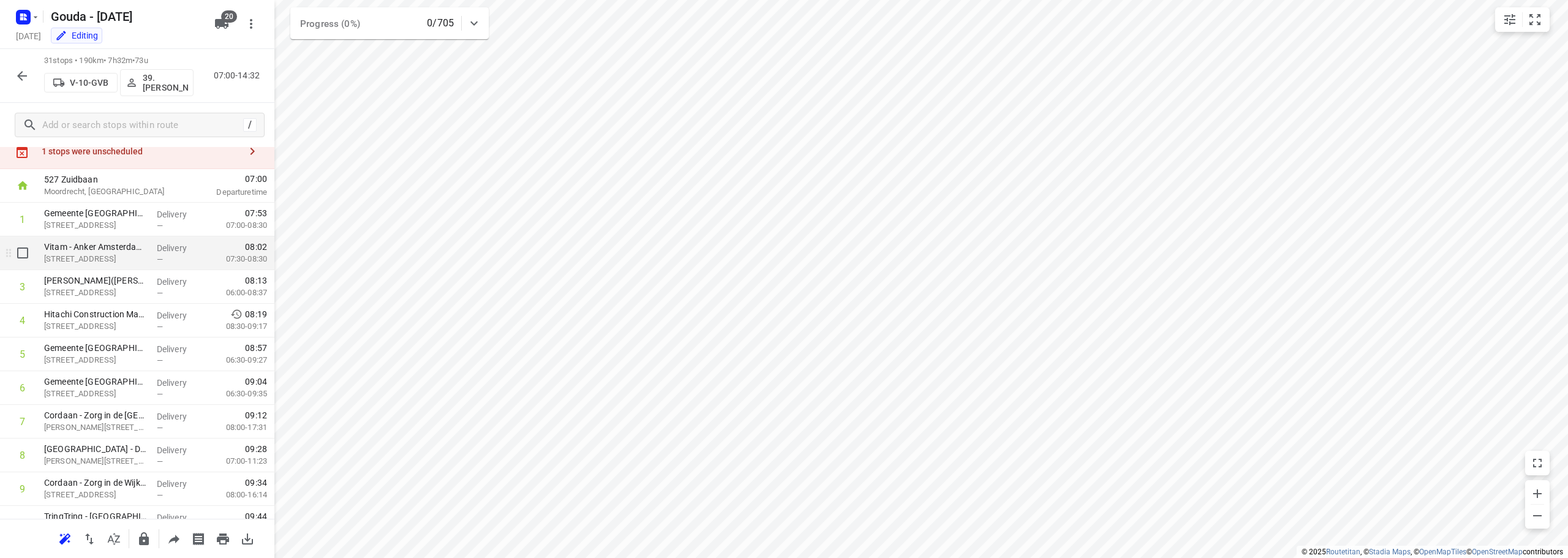
scroll to position [0, 0]
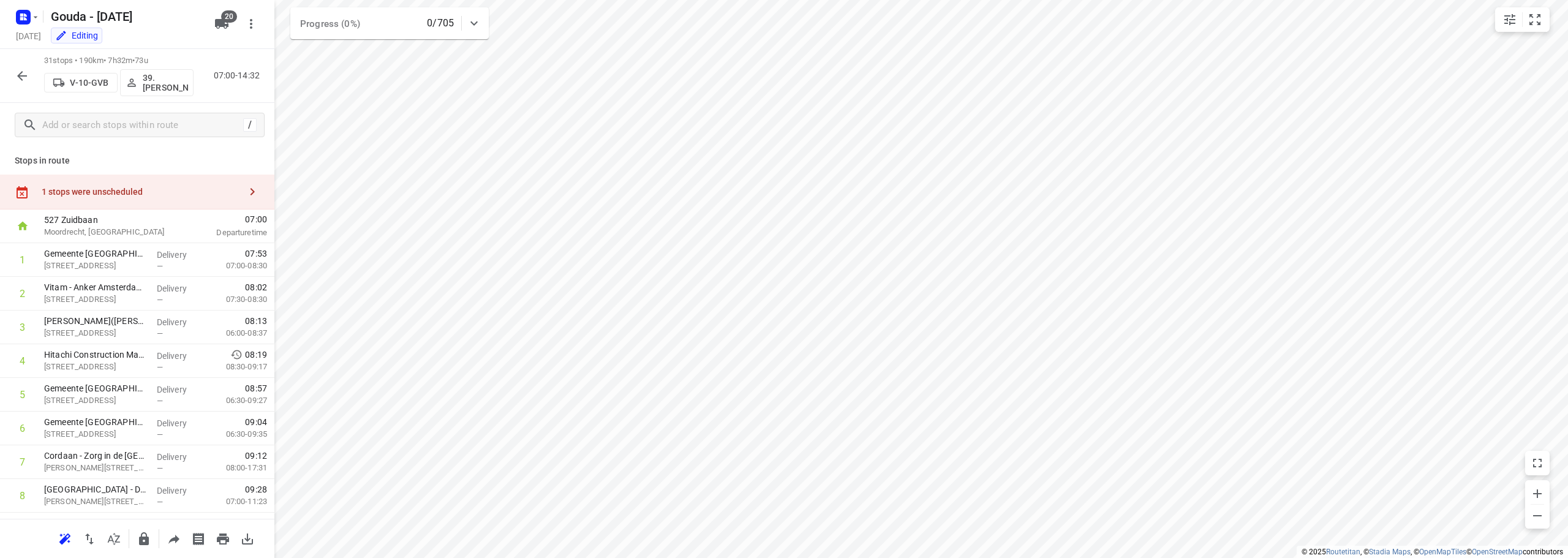
click at [167, 198] on div "1 stops were unscheduled" at bounding box center [137, 192] width 275 height 35
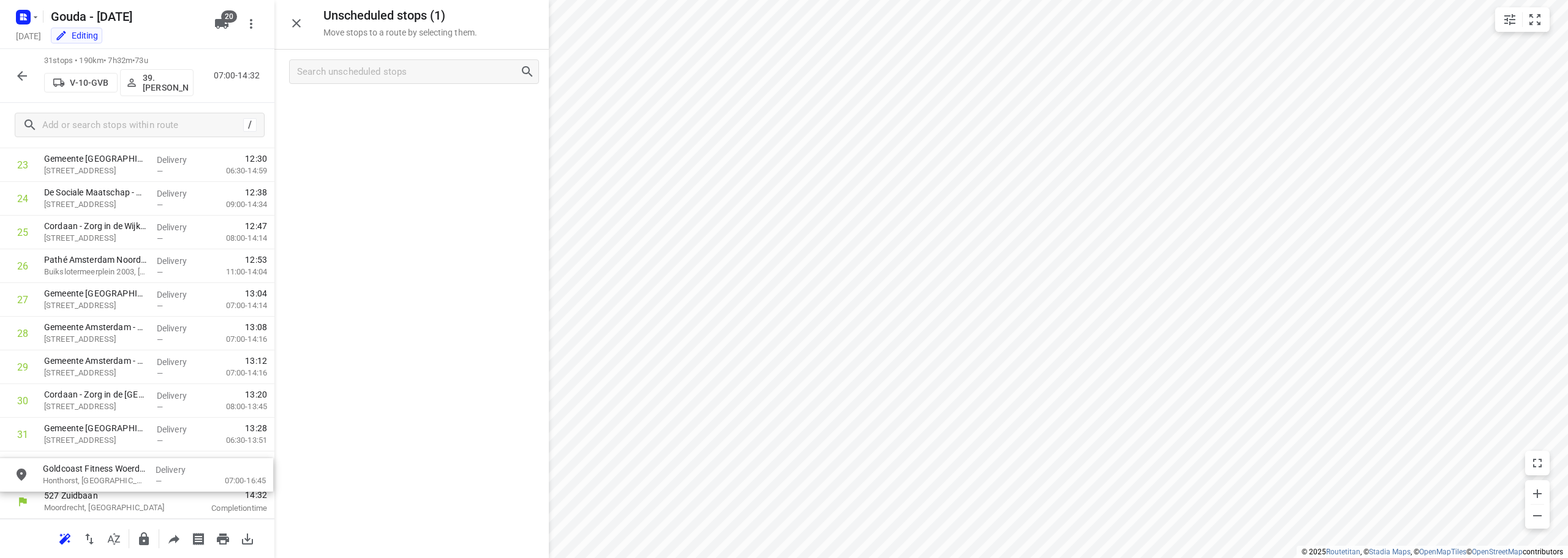
drag, startPoint x: 390, startPoint y: 116, endPoint x: 112, endPoint y: 488, distance: 464.4
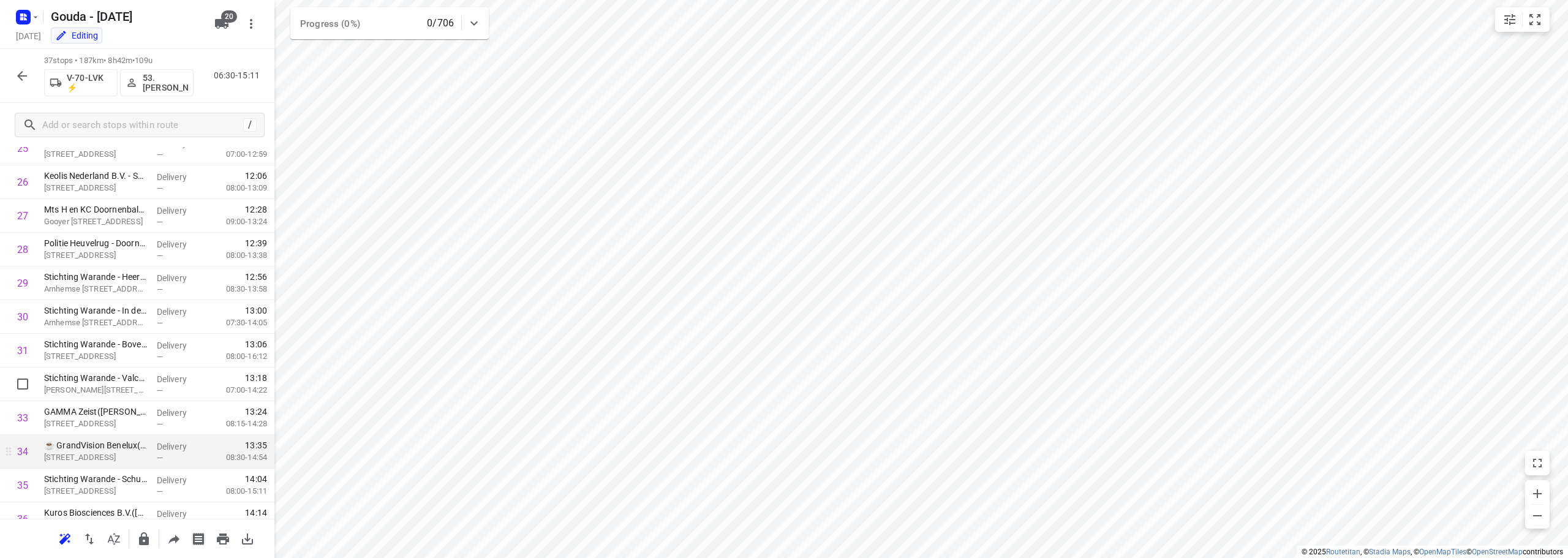
scroll to position [970, 0]
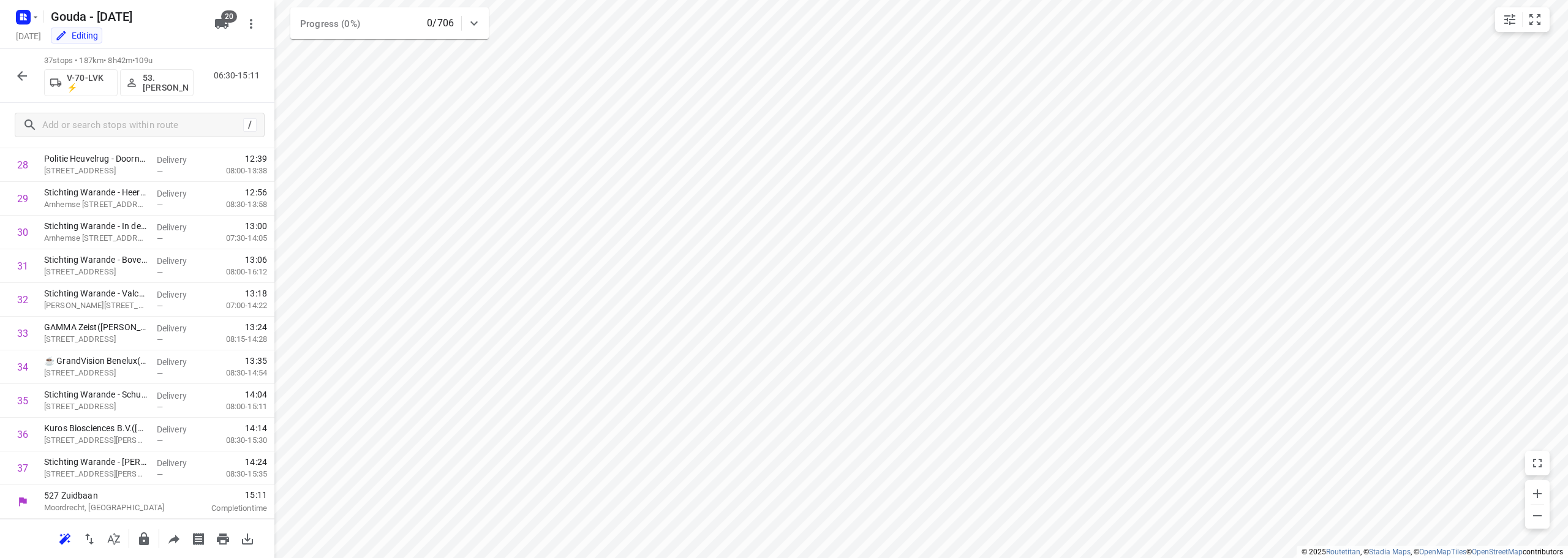
click at [21, 75] on icon "button" at bounding box center [21, 75] width 14 height 14
click at [13, 77] on button "button" at bounding box center [22, 75] width 25 height 25
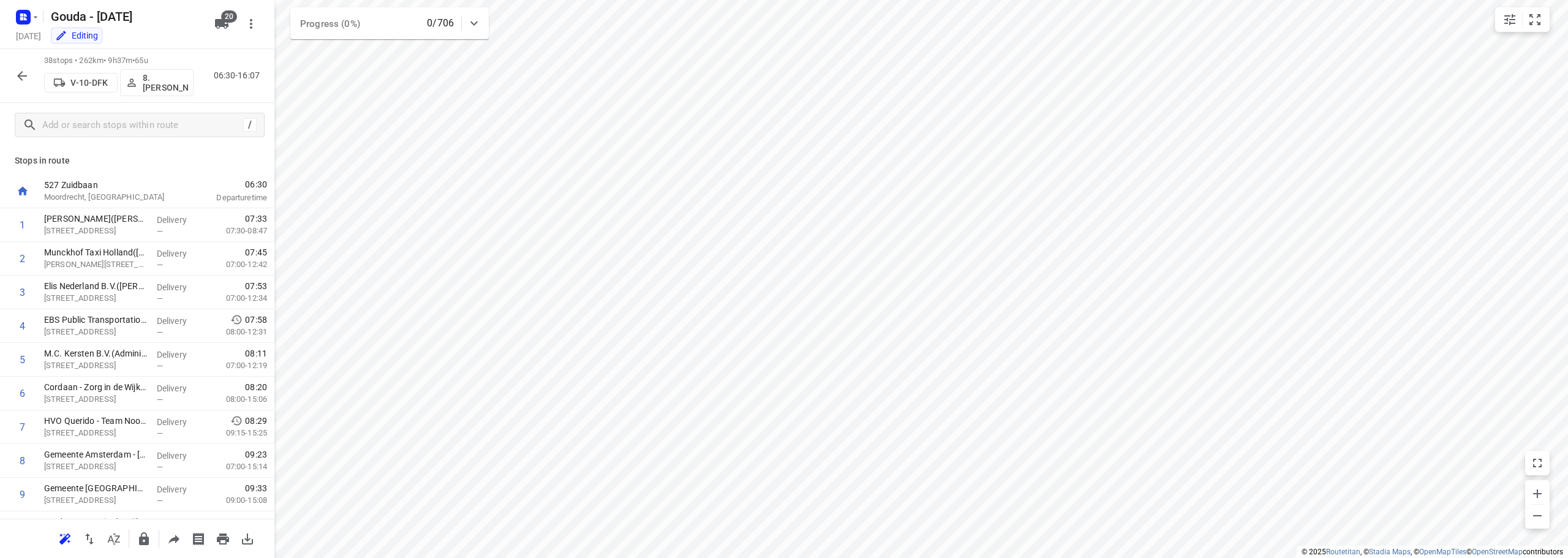
click at [20, 76] on icon "button" at bounding box center [21, 75] width 14 height 14
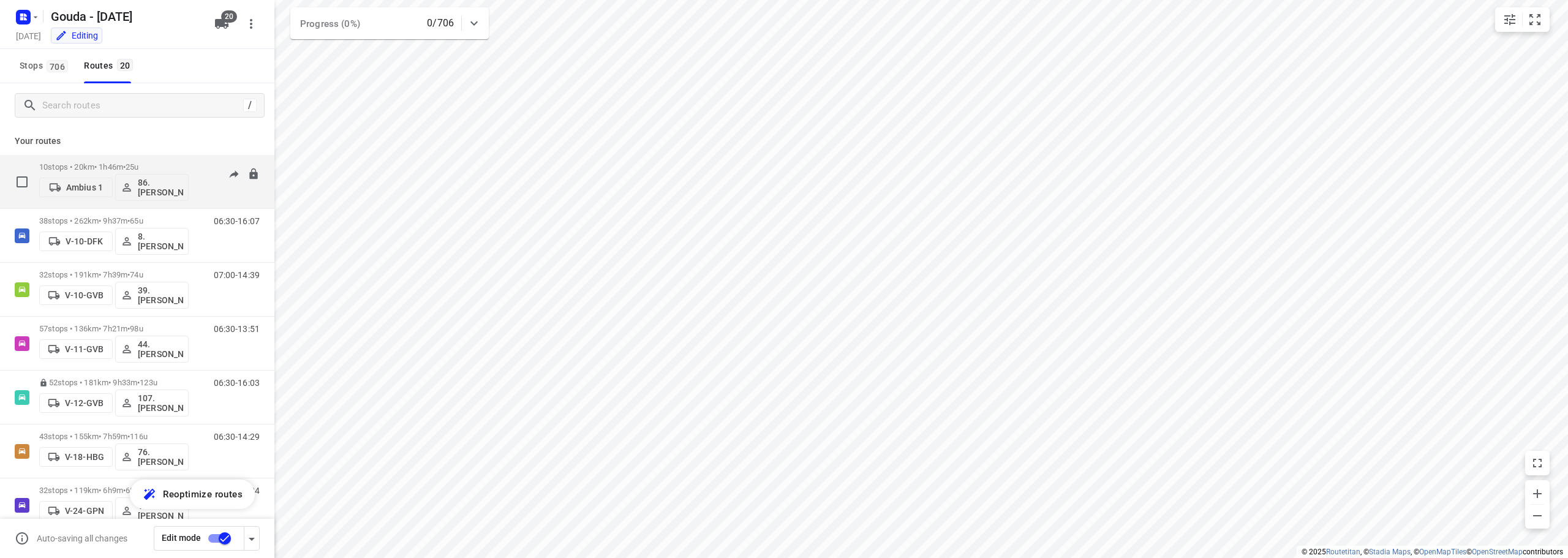
click at [140, 160] on div "10 stops • 20km • 1h46m • 25u Ambius 1 86.Elisabeth Roos-Ernst" at bounding box center [114, 181] width 149 height 51
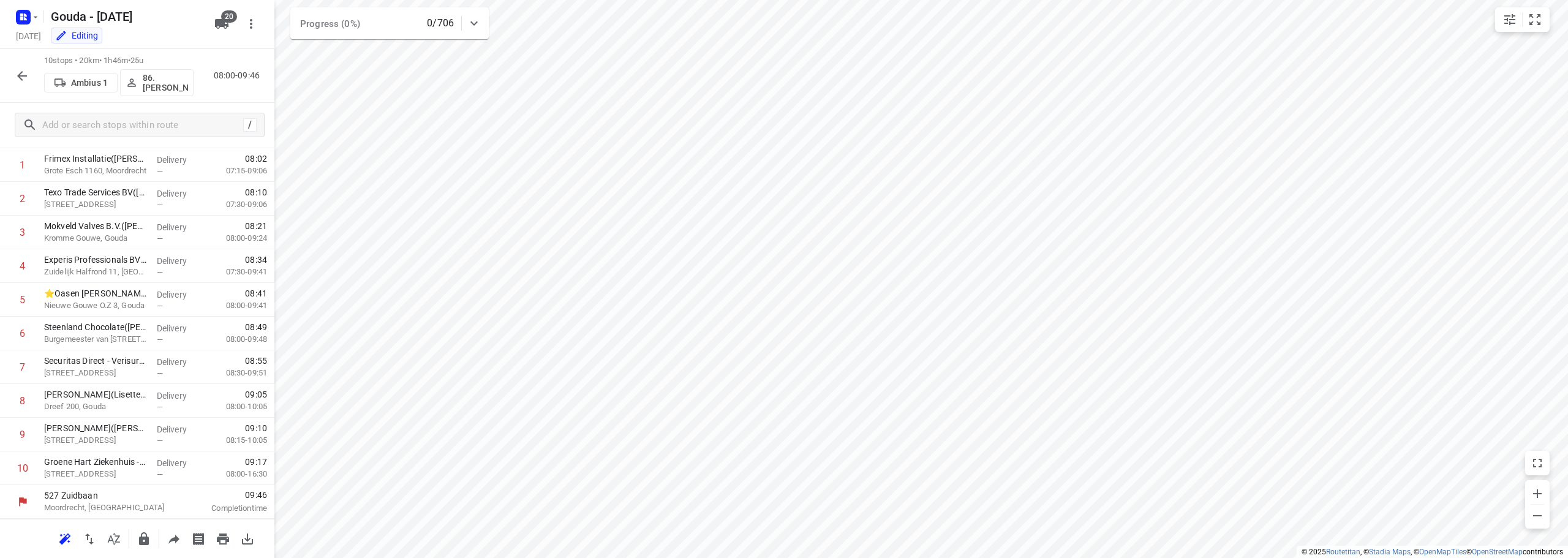
scroll to position [60, 0]
click at [140, 534] on icon "button" at bounding box center [143, 538] width 14 height 14
click at [147, 549] on button "button" at bounding box center [143, 539] width 25 height 25
click at [20, 56] on div "61 stops • 64km • 7h12m • 101u VSF-04-P ⚡ 87. Mo Akrouh 06:30-13:42" at bounding box center [137, 76] width 275 height 54
click at [23, 72] on icon "button" at bounding box center [21, 75] width 14 height 14
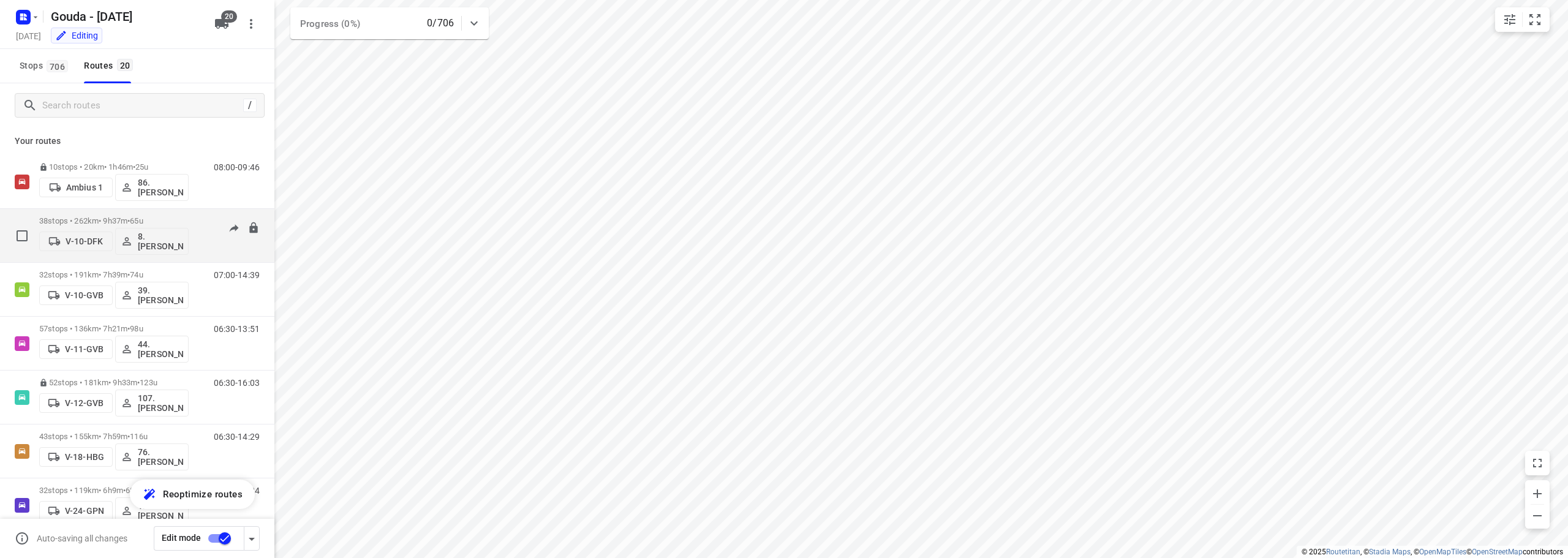
click at [108, 213] on div "38 stops • 262km • 9h37m • 65u V-10-DFK 8. Brian de Jong" at bounding box center [114, 236] width 149 height 51
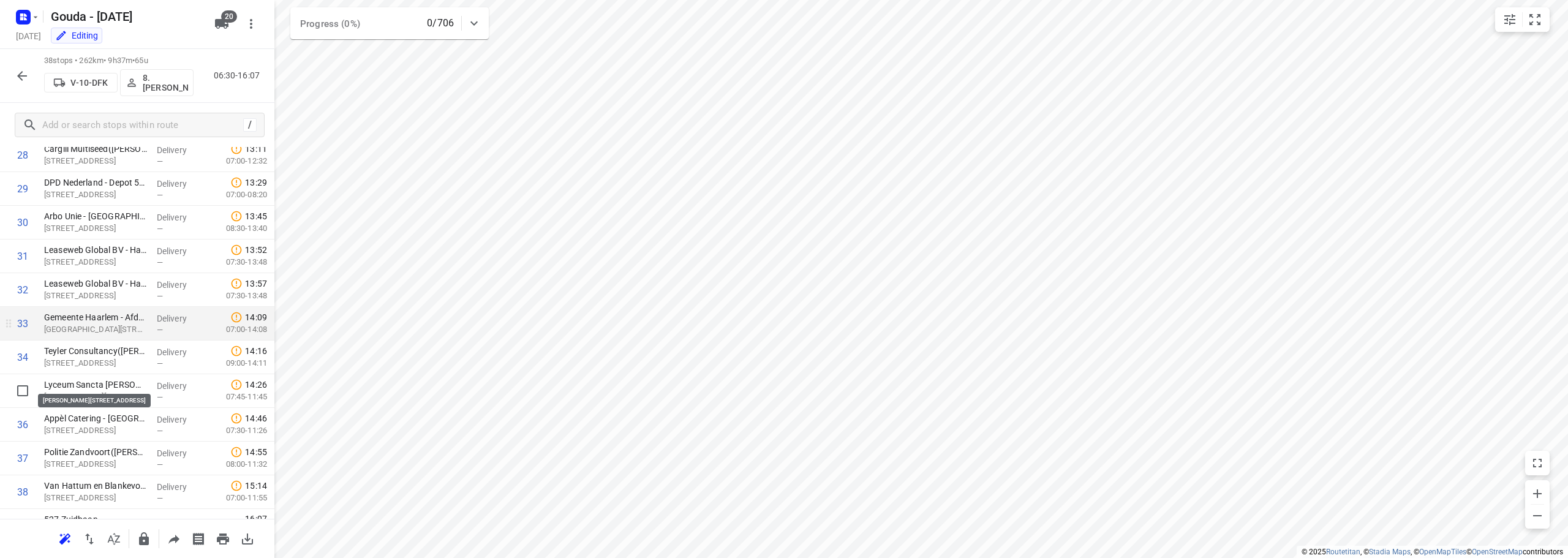
scroll to position [1004, 0]
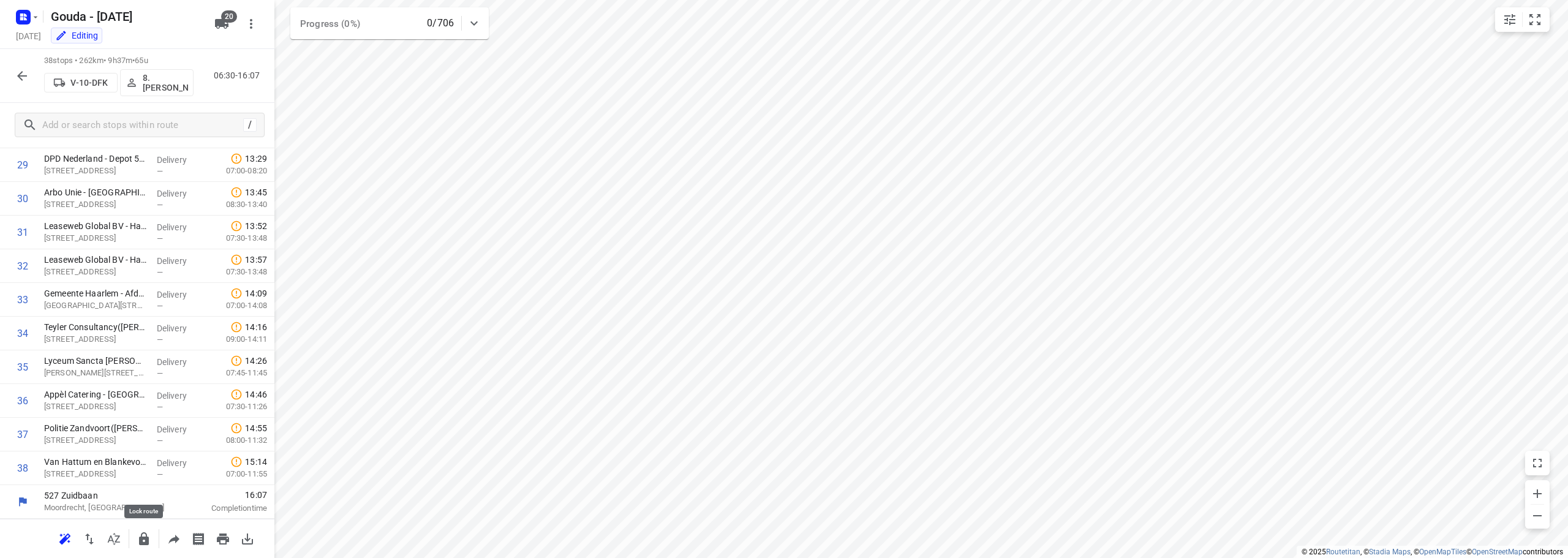
click at [138, 539] on icon "button" at bounding box center [143, 538] width 14 height 14
click at [25, 72] on icon "button" at bounding box center [21, 75] width 14 height 14
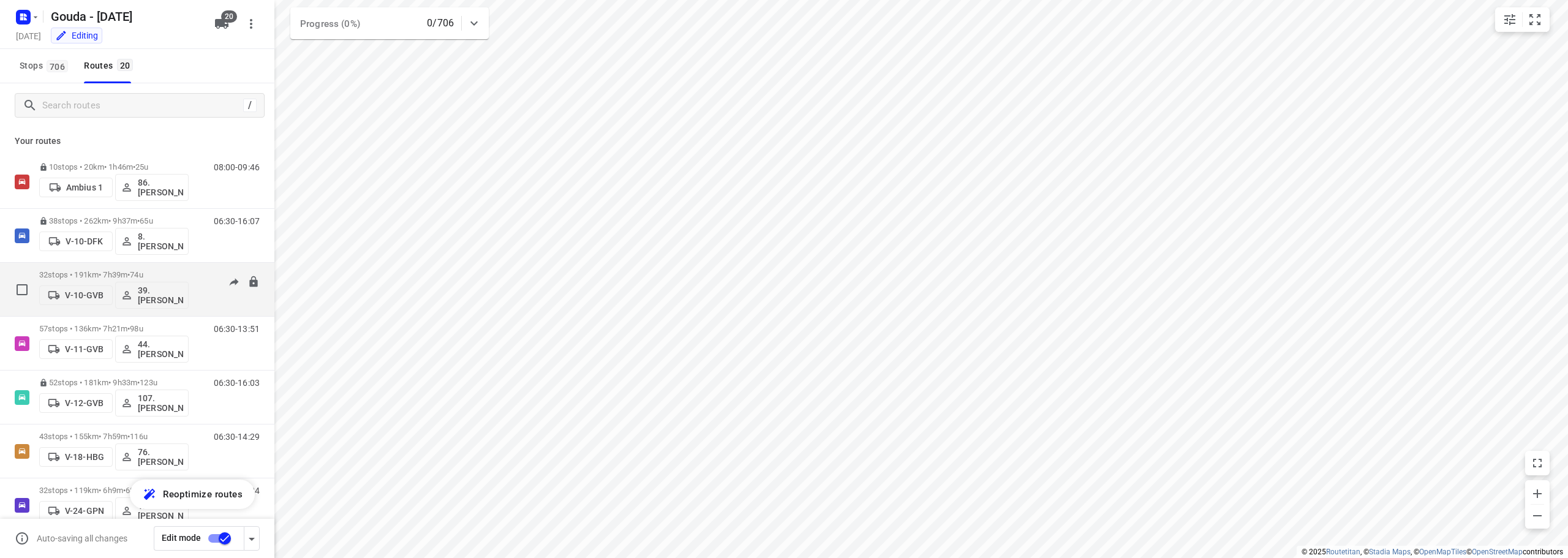
click at [125, 274] on p "32 stops • 191km • 7h39m • 74u" at bounding box center [114, 275] width 149 height 9
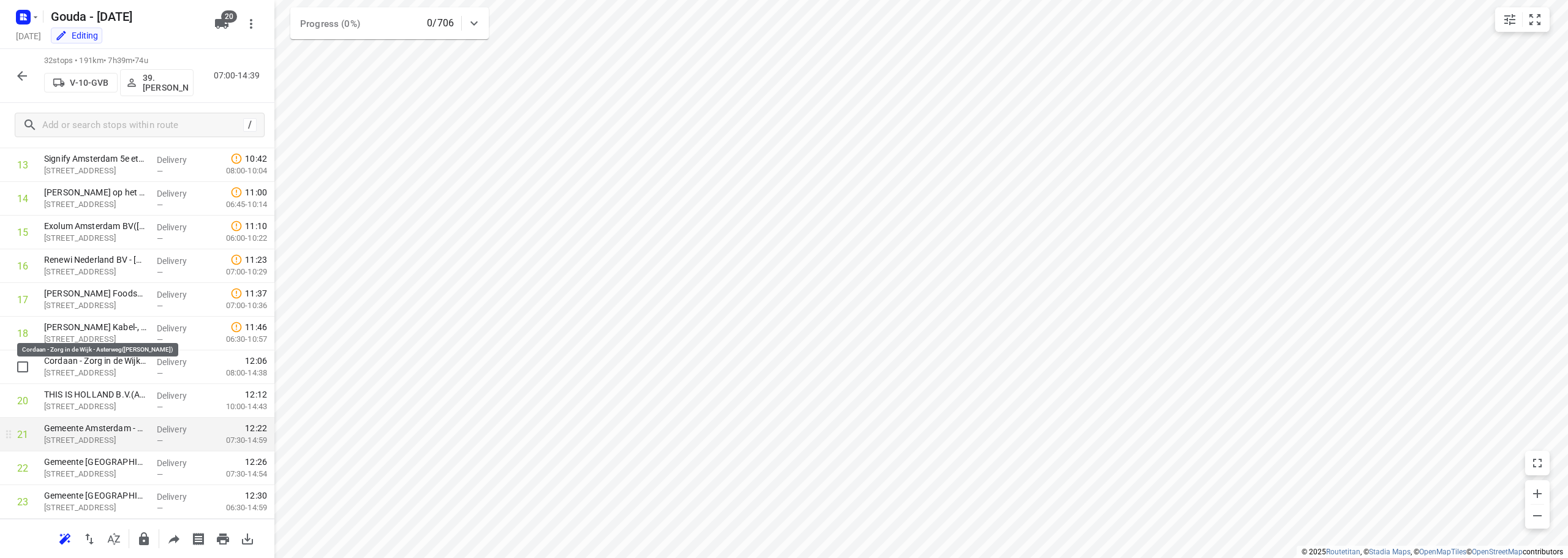
scroll to position [617, 0]
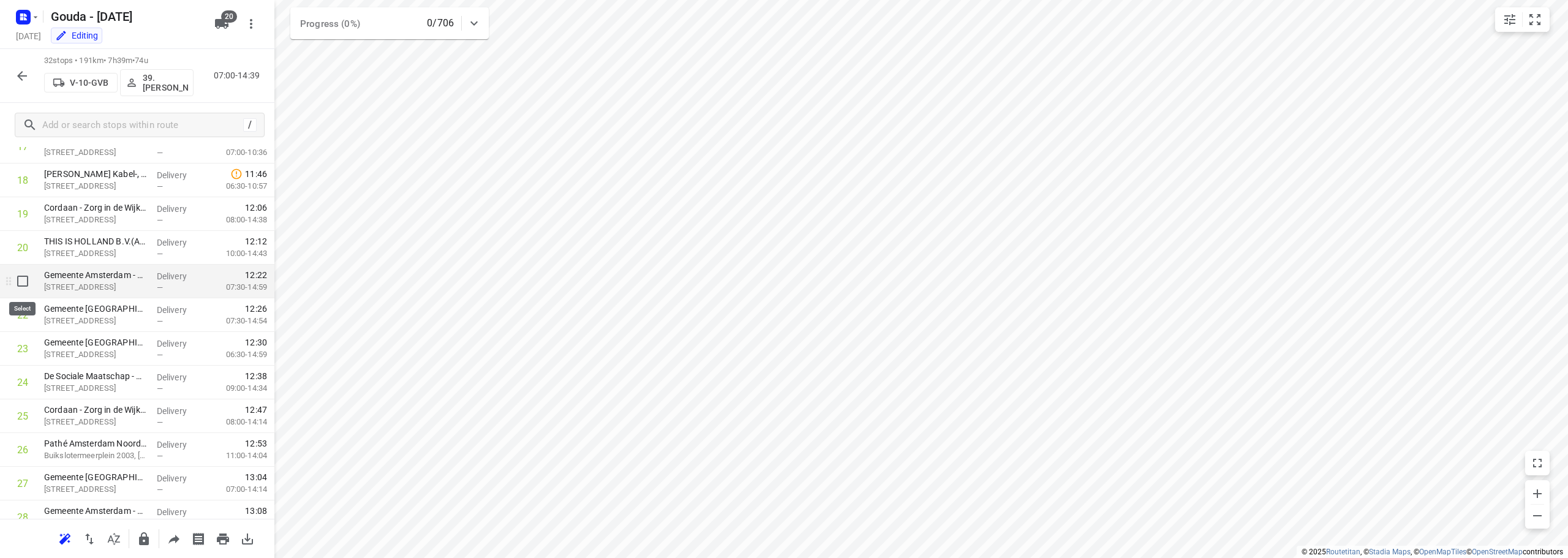
click at [28, 287] on input "checkbox" at bounding box center [22, 281] width 25 height 25
checkbox input "true"
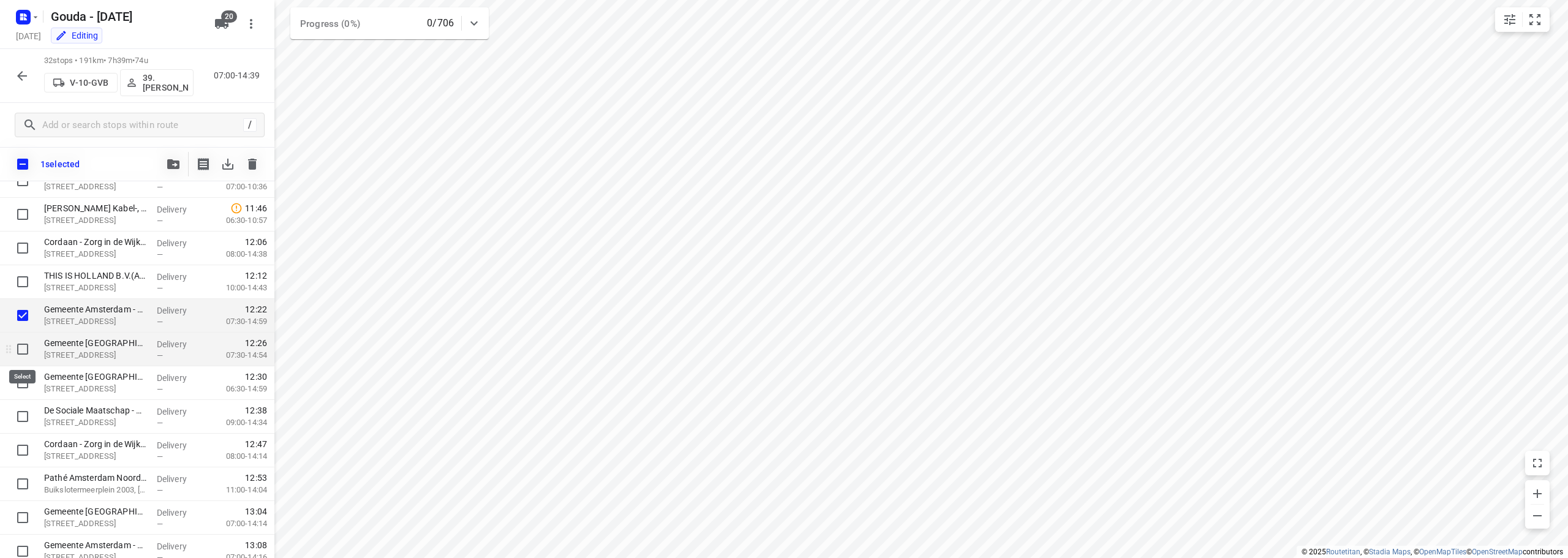
click at [21, 357] on input "checkbox" at bounding box center [22, 349] width 25 height 25
checkbox input "true"
click at [12, 388] on input "checkbox" at bounding box center [22, 382] width 25 height 25
checkbox input "true"
drag, startPoint x: 107, startPoint y: 310, endPoint x: 95, endPoint y: 449, distance: 139.5
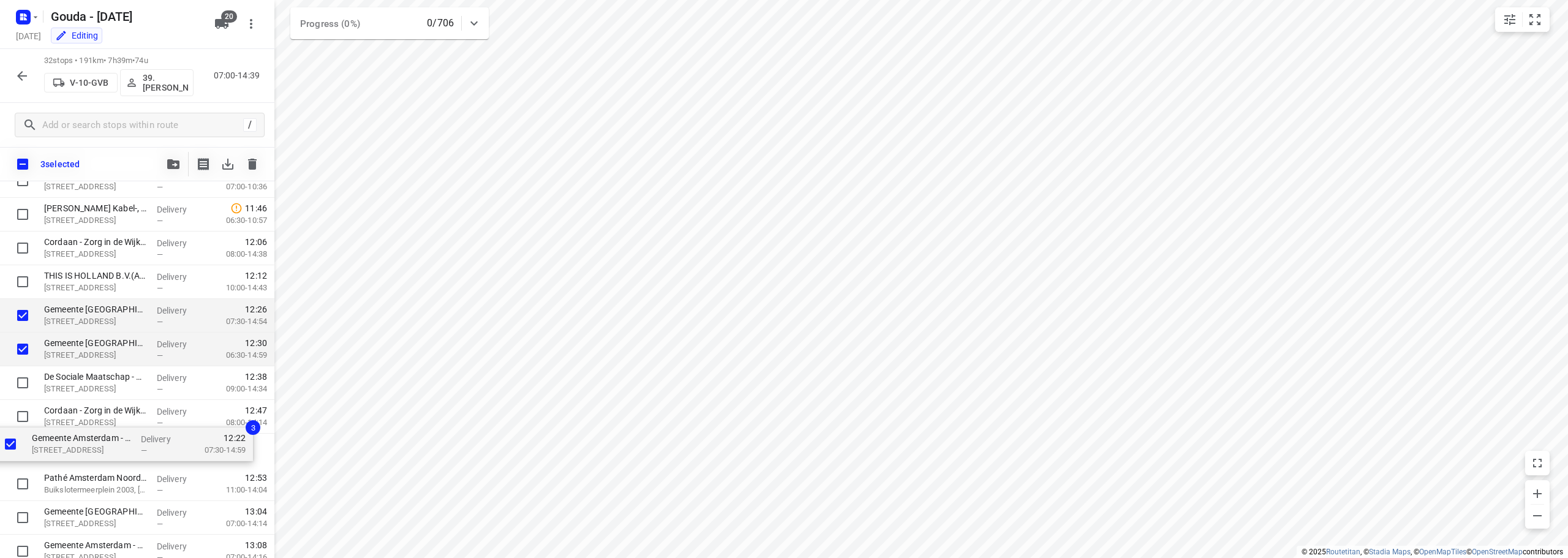
click at [95, 449] on div "Gemeente Amsterdam - Directie Afval en Grondstoffen - Nieuw-Zeelandweg(Gerda Kl…" at bounding box center [137, 165] width 275 height 1079
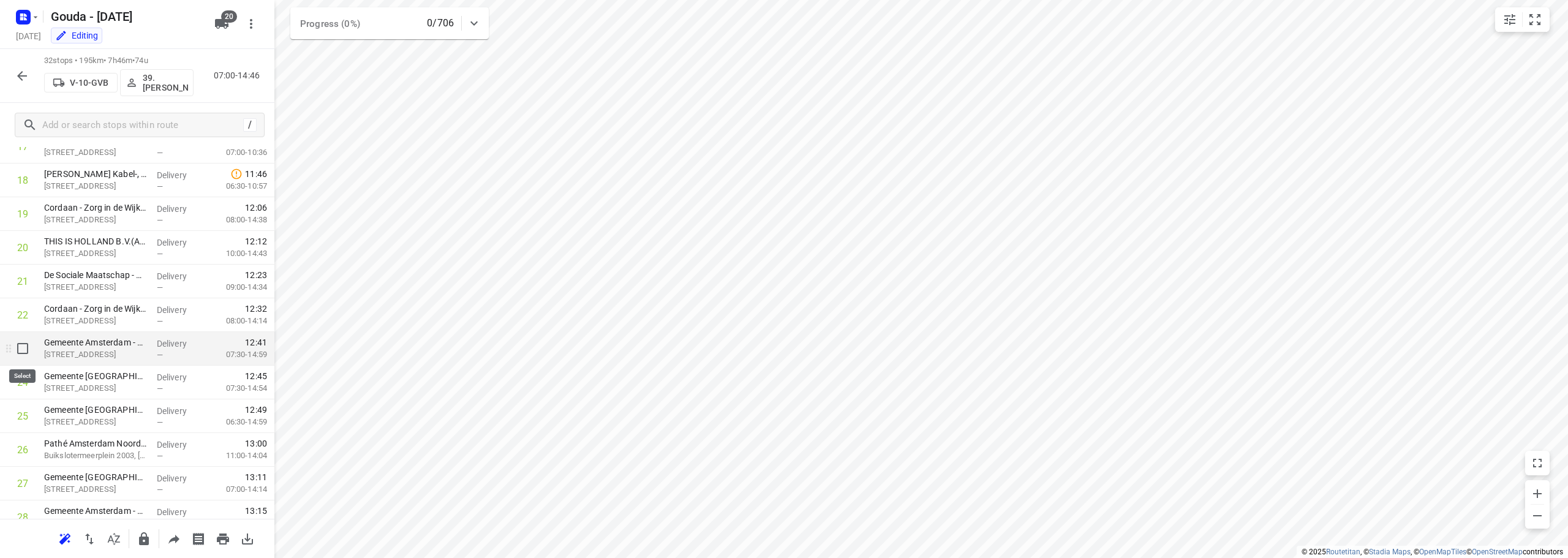
click at [23, 348] on input "checkbox" at bounding box center [22, 349] width 25 height 25
checkbox input "true"
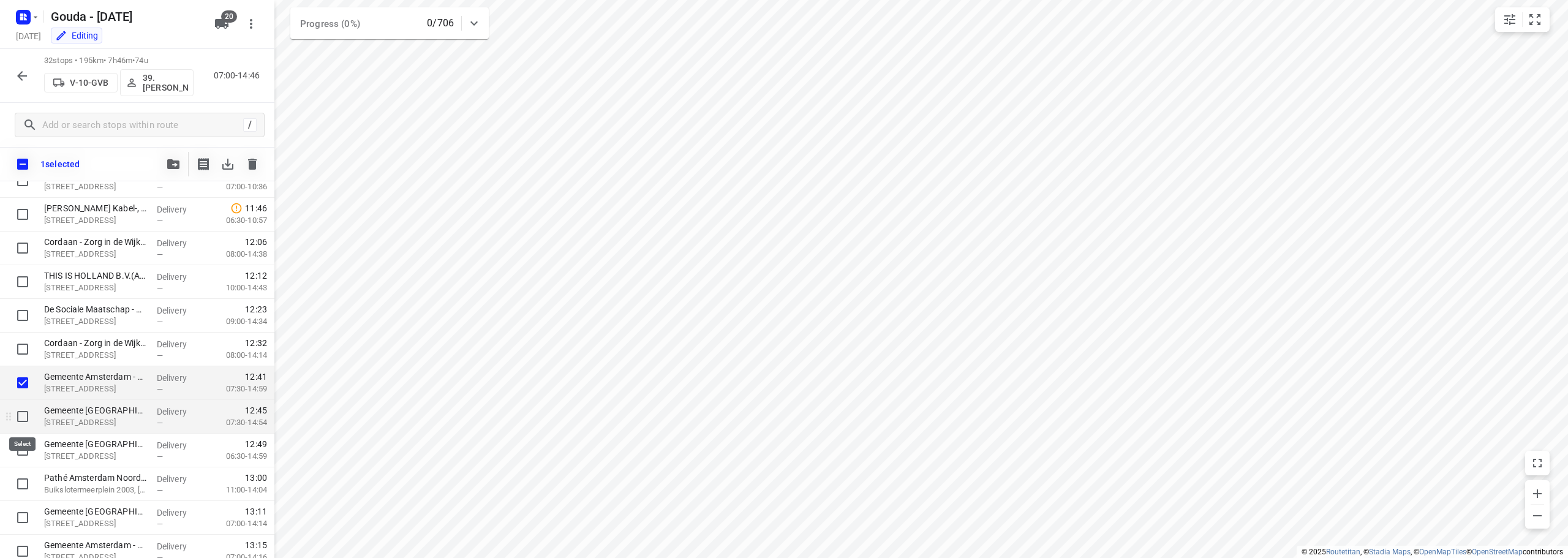
click at [24, 415] on input "checkbox" at bounding box center [22, 416] width 25 height 25
checkbox input "true"
click at [19, 446] on input "checkbox" at bounding box center [22, 450] width 25 height 25
checkbox input "true"
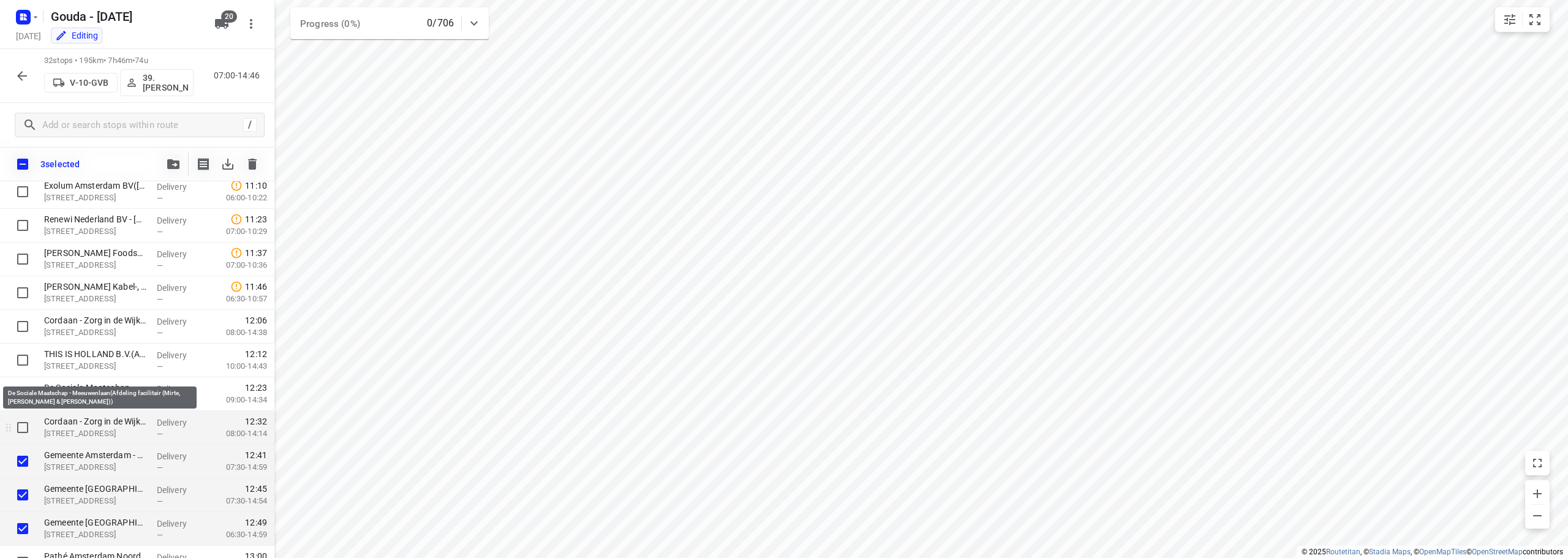
scroll to position [556, 0]
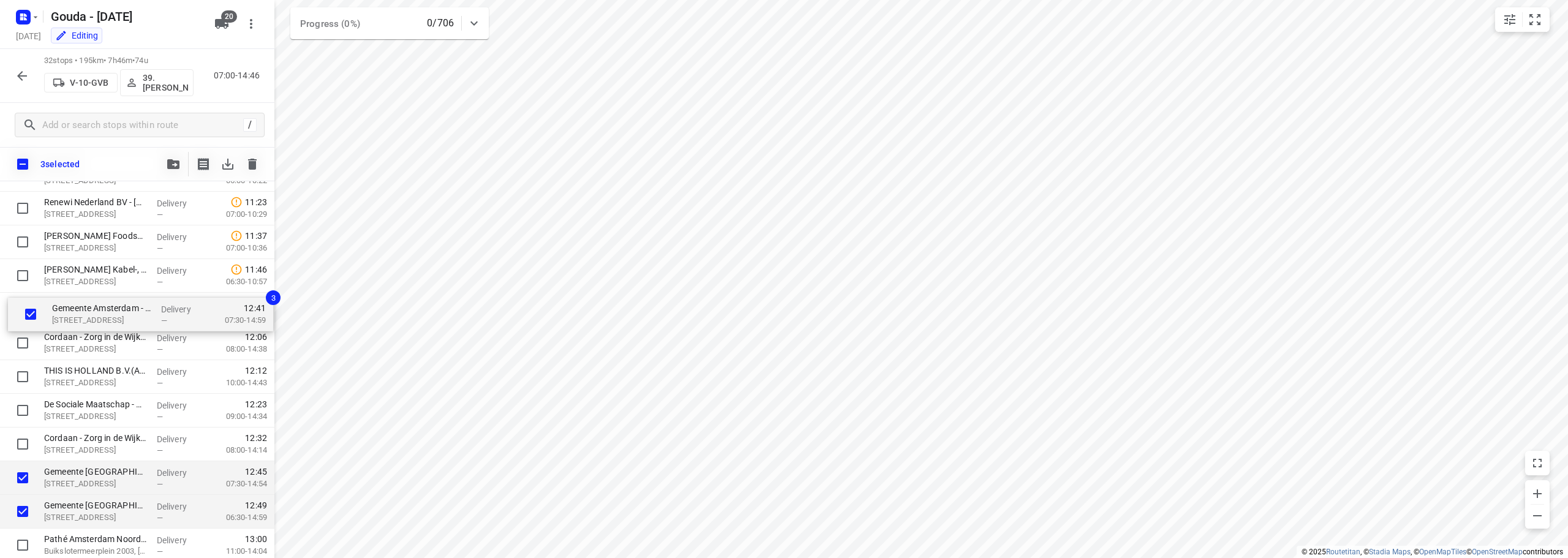
drag, startPoint x: 89, startPoint y: 426, endPoint x: 96, endPoint y: 310, distance: 116.2
click at [96, 310] on div "Gemeente Amsterdam - Directie Afval en Grondstoffen - Nieuw-Zeelandweg(Gerda Kl…" at bounding box center [137, 226] width 275 height 1079
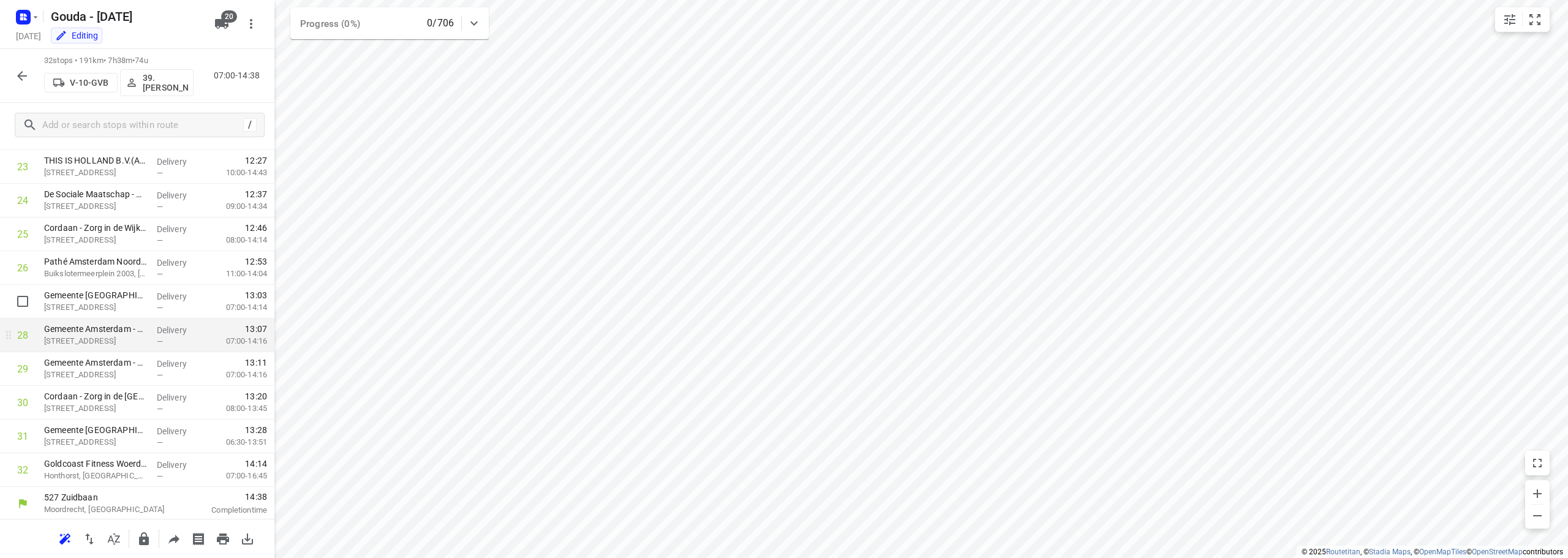
scroll to position [801, 0]
click at [144, 542] on icon "button" at bounding box center [143, 538] width 14 height 14
click at [14, 76] on button "button" at bounding box center [22, 75] width 25 height 25
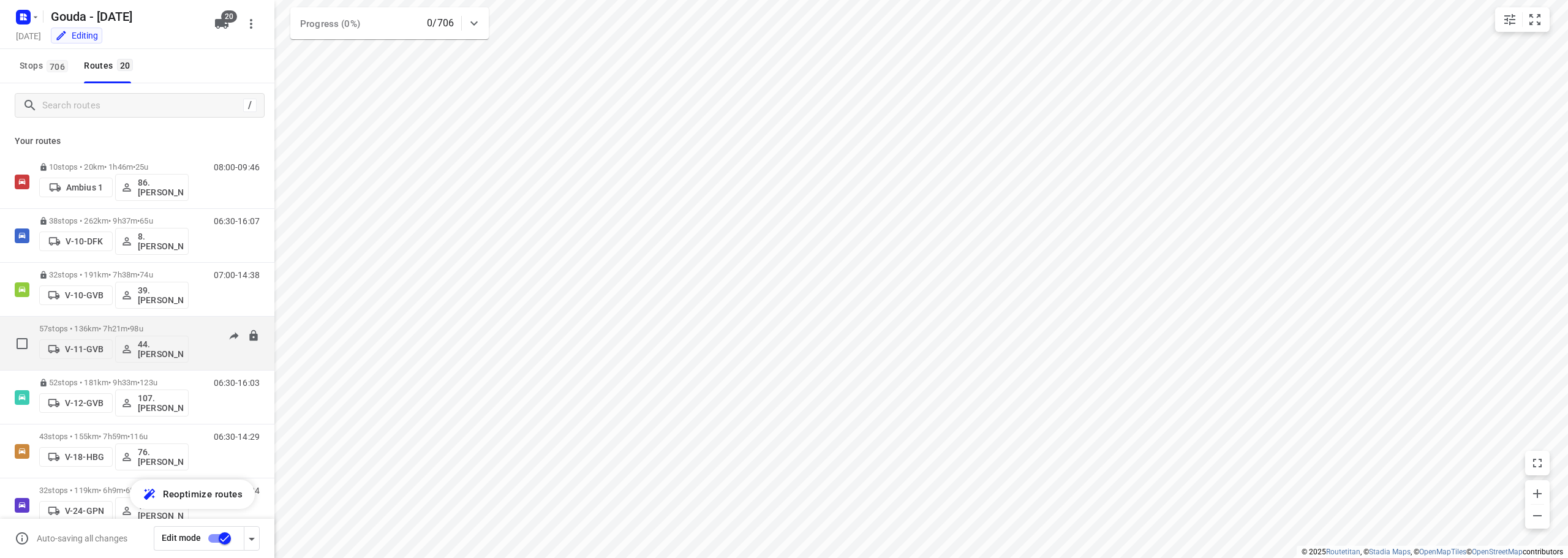
click at [123, 324] on p "57 stops • 136km • 7h21m • 98u" at bounding box center [114, 328] width 149 height 9
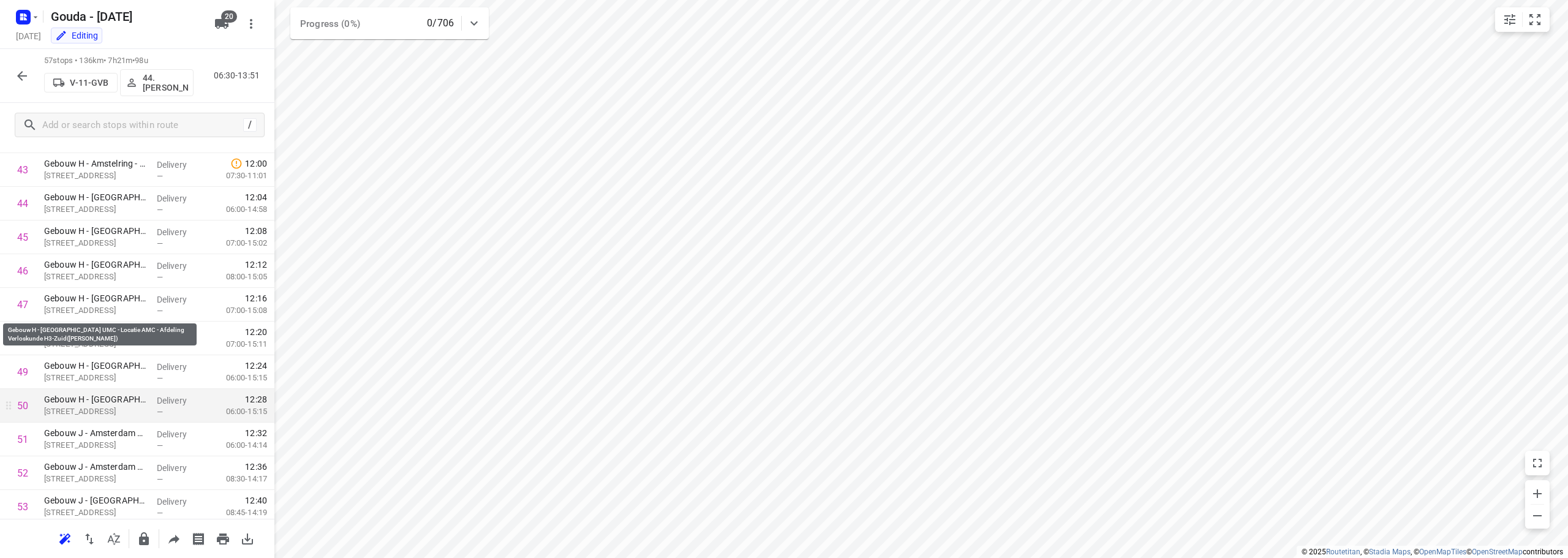
scroll to position [1644, 0]
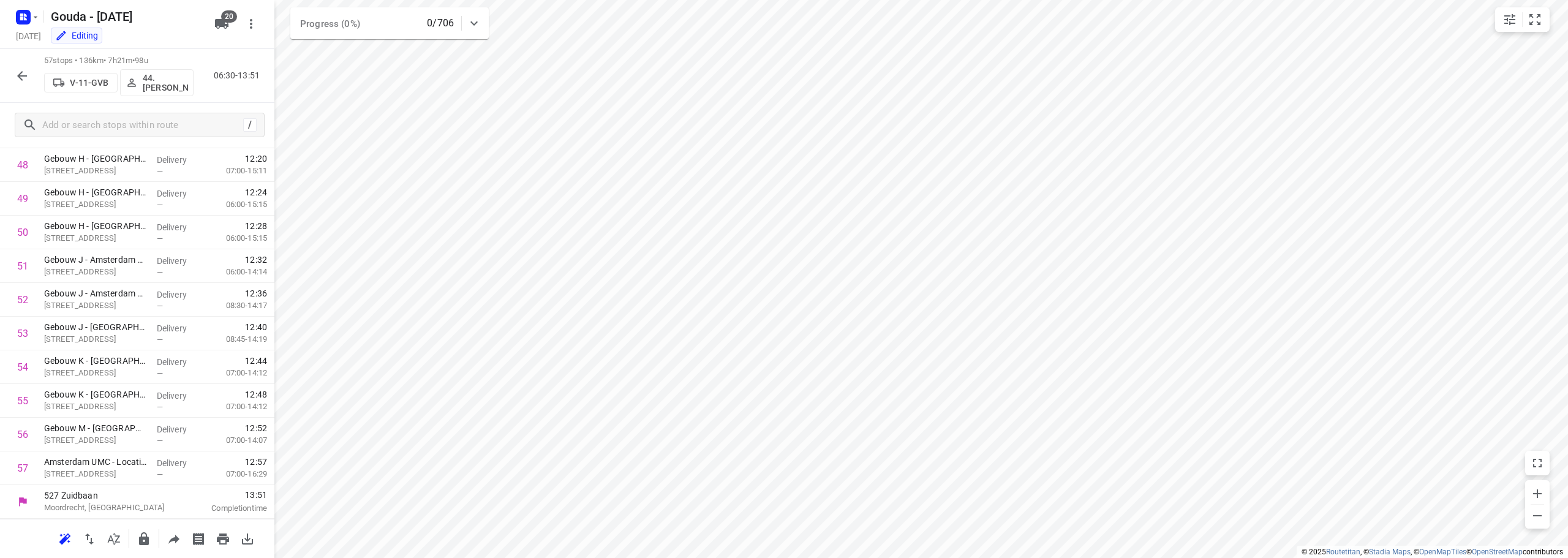
click at [150, 543] on icon "button" at bounding box center [143, 538] width 14 height 14
click at [27, 85] on button "button" at bounding box center [22, 75] width 25 height 25
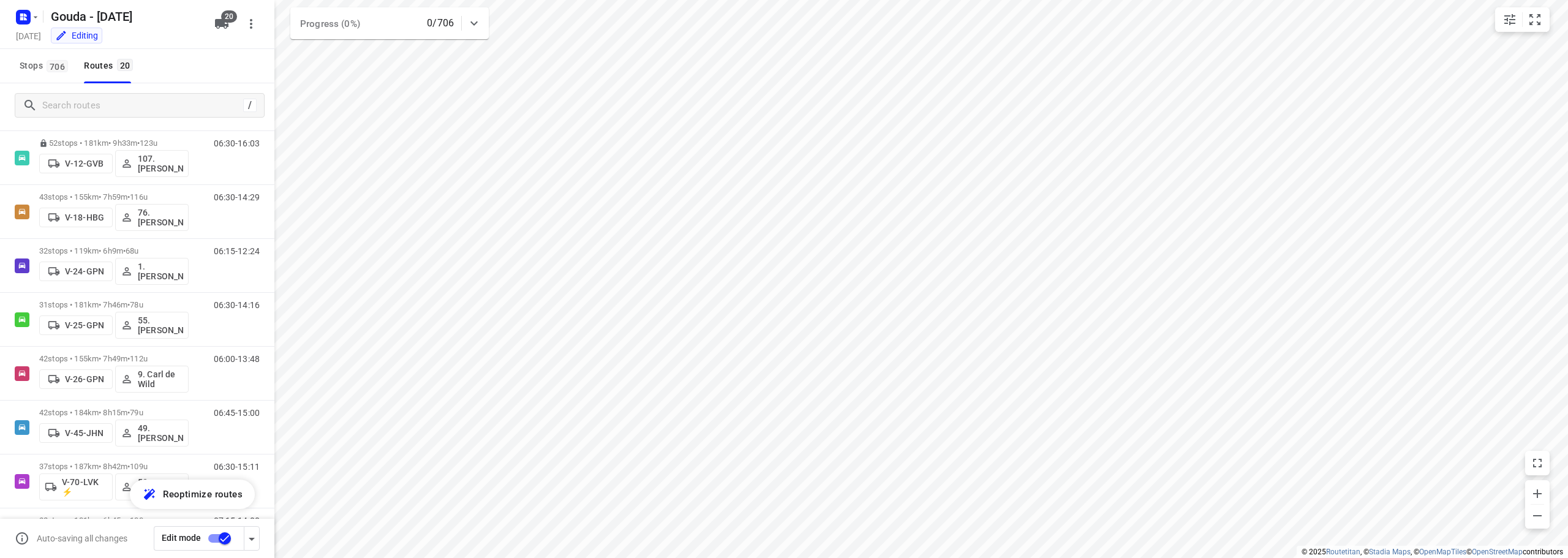
scroll to position [245, 0]
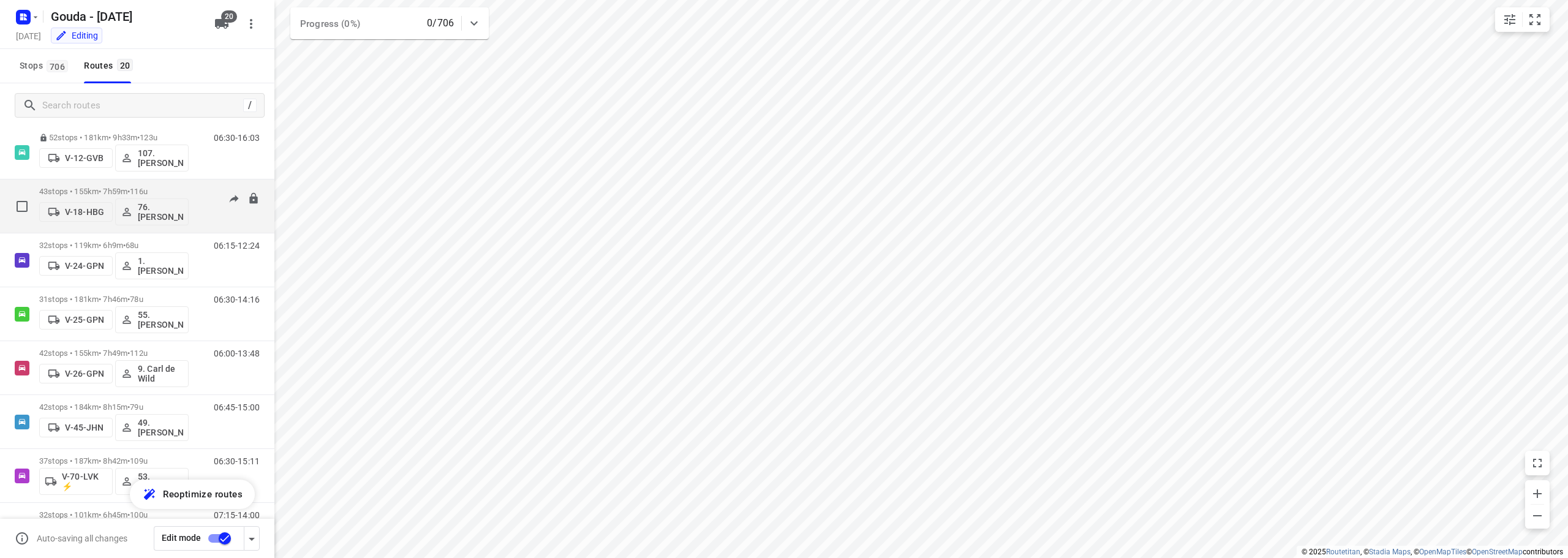
click at [164, 188] on p "43 stops • 155km • 7h59m • 116u" at bounding box center [114, 191] width 149 height 9
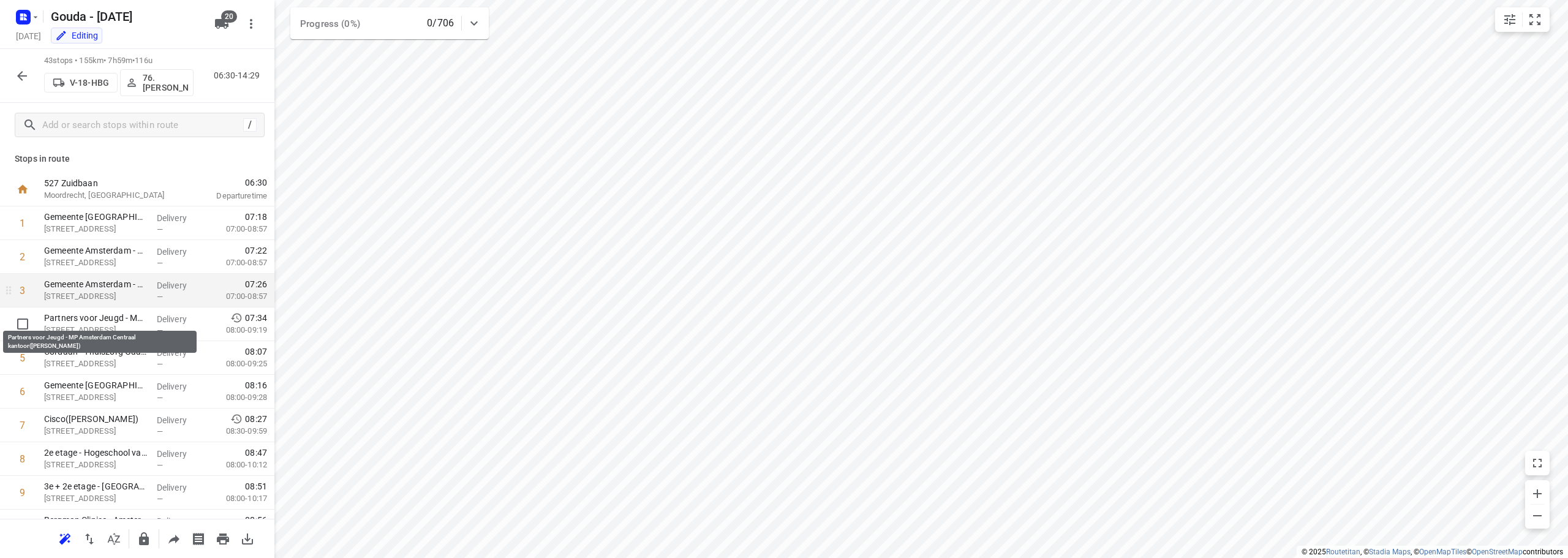
scroll to position [0, 0]
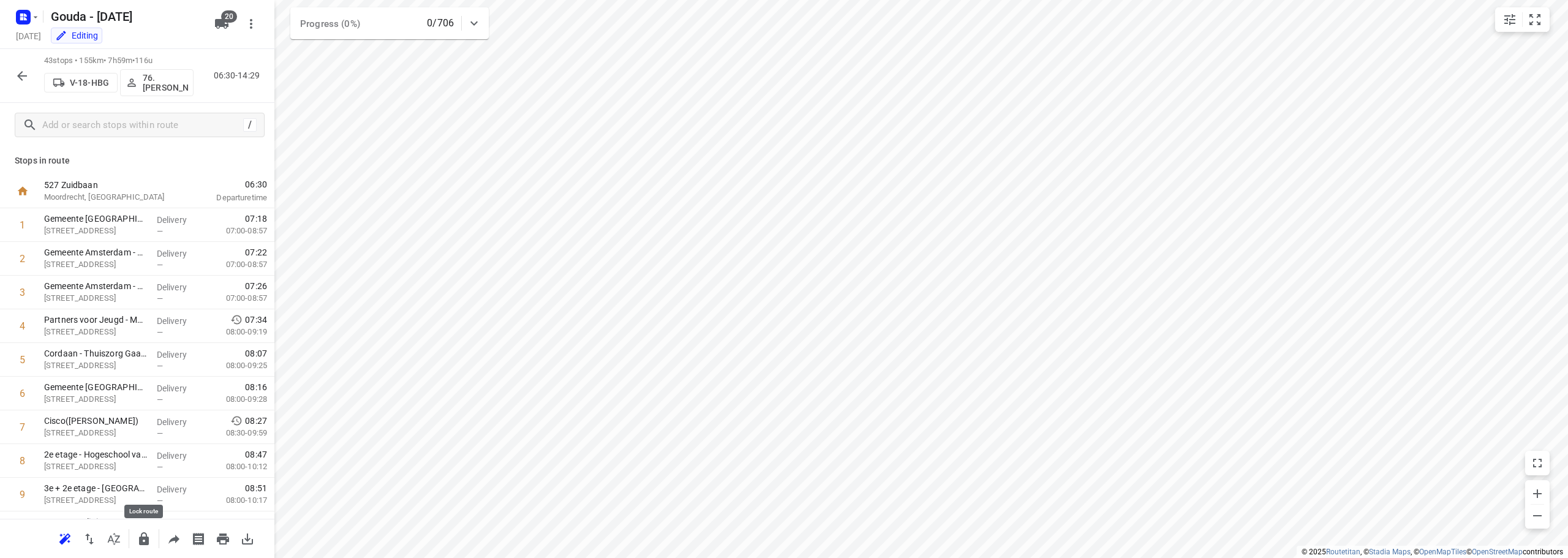
click at [140, 539] on icon "button" at bounding box center [144, 538] width 10 height 13
click at [21, 77] on icon "button" at bounding box center [21, 75] width 14 height 14
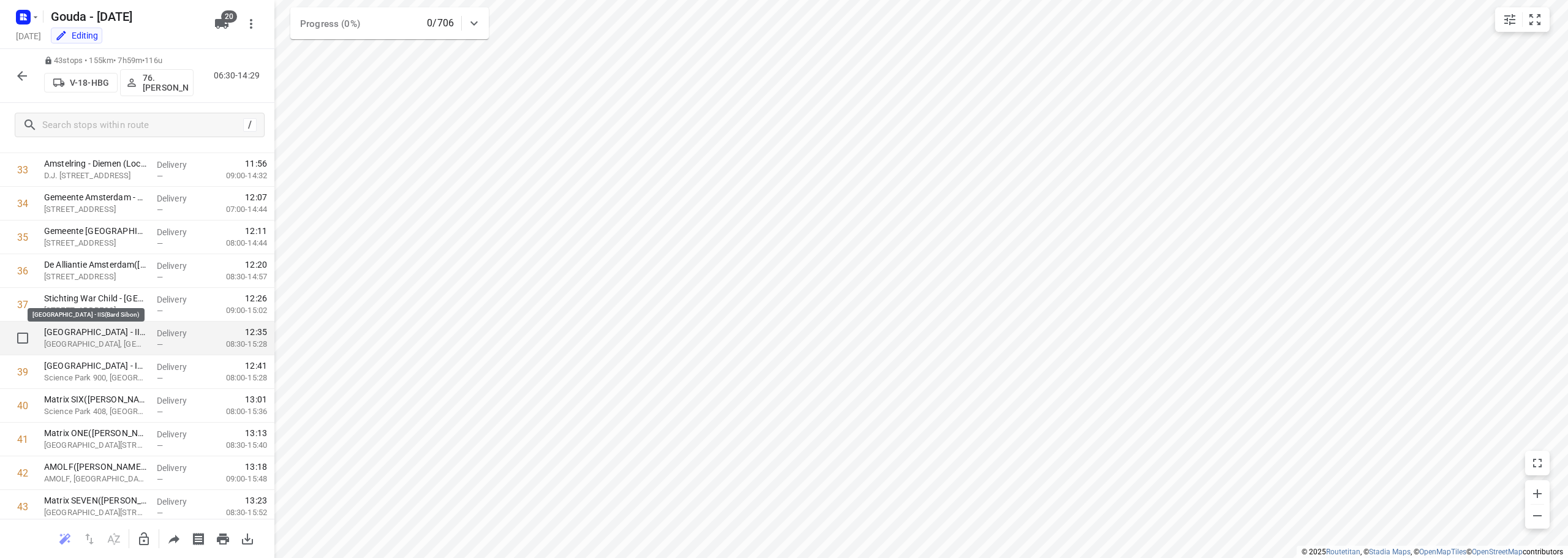
scroll to position [1172, 0]
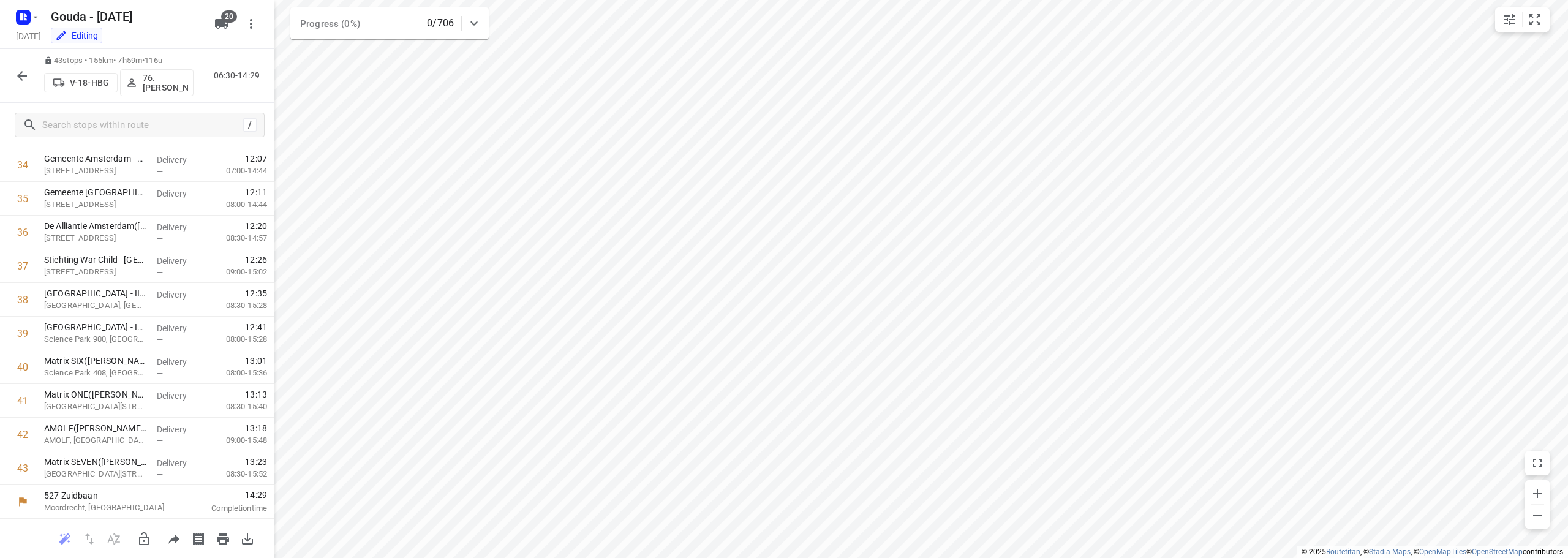
click at [21, 79] on icon "button" at bounding box center [22, 76] width 10 height 10
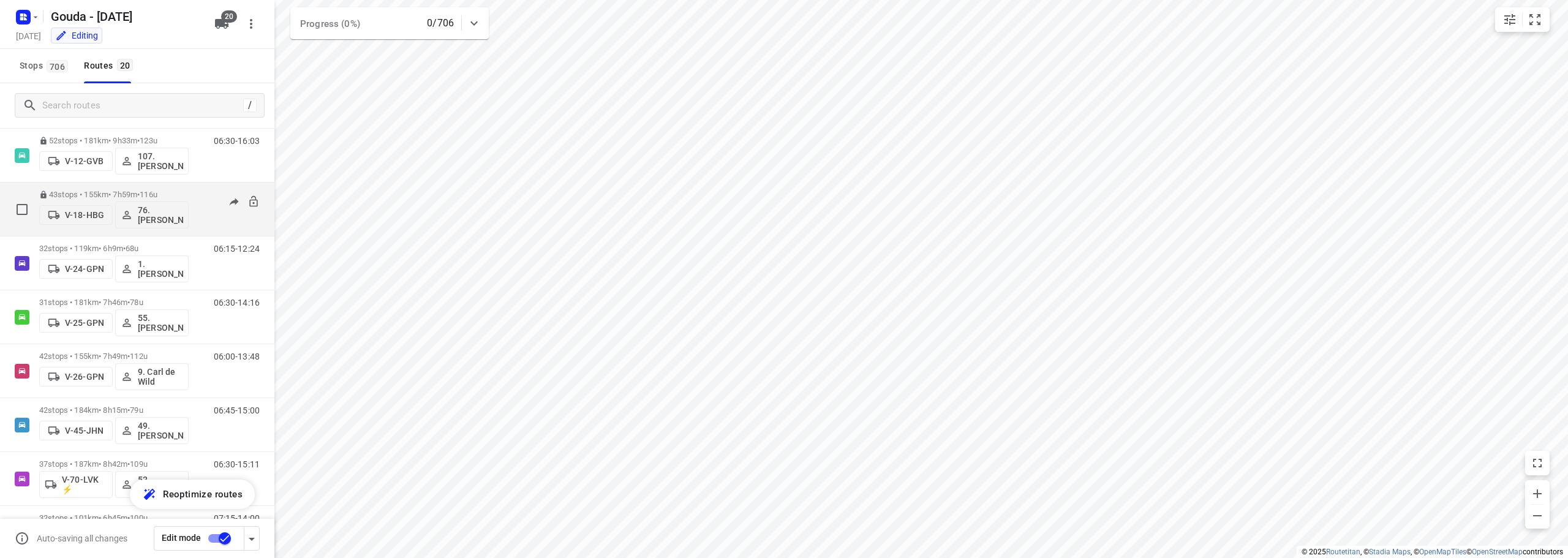
scroll to position [245, 0]
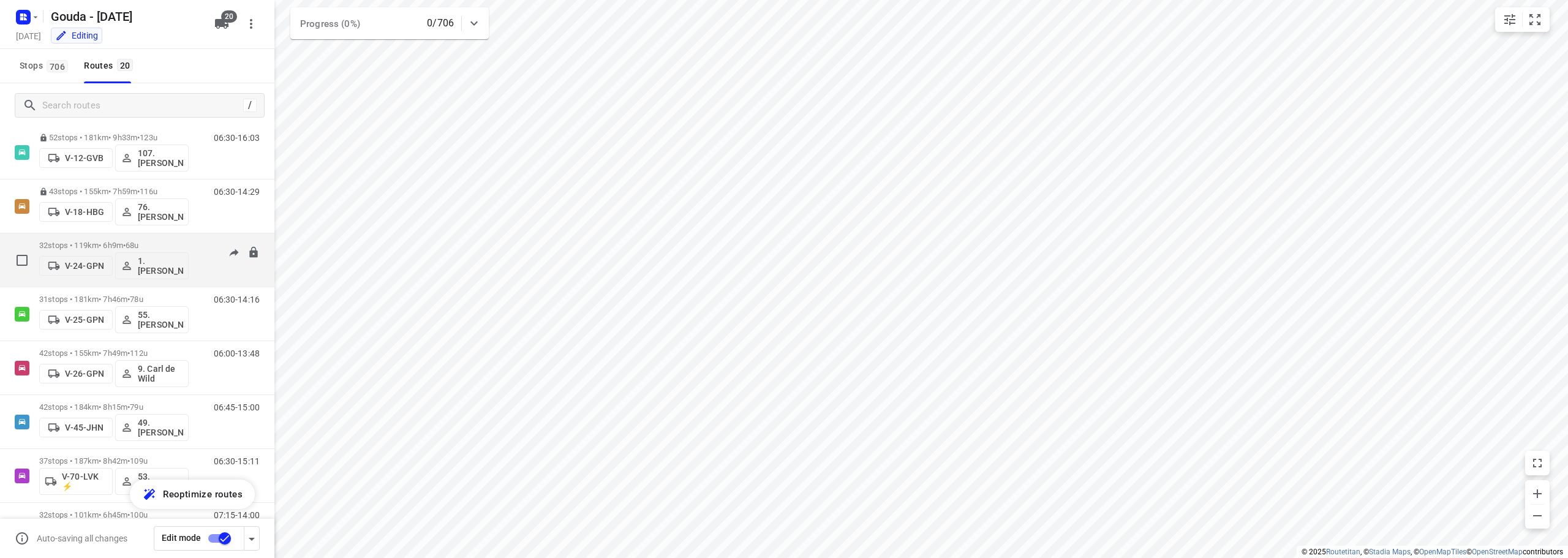
click at [94, 245] on p "32 stops • 119km • 6h9m • 68u" at bounding box center [114, 245] width 149 height 9
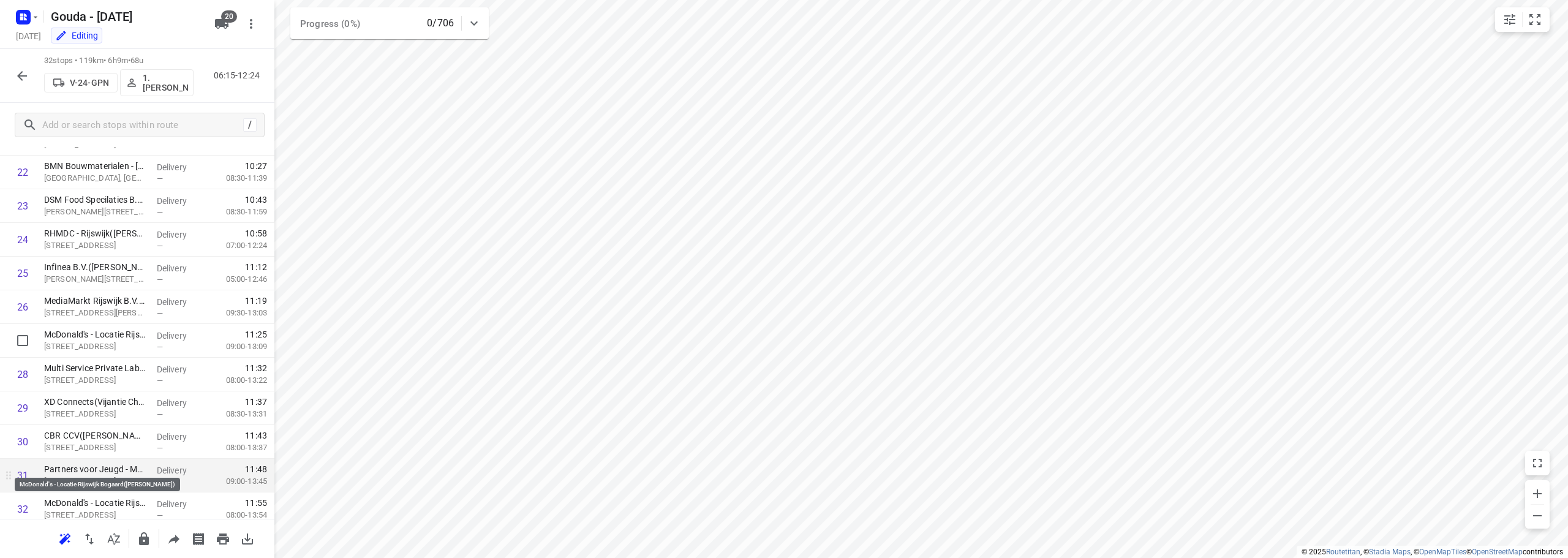
scroll to position [801, 0]
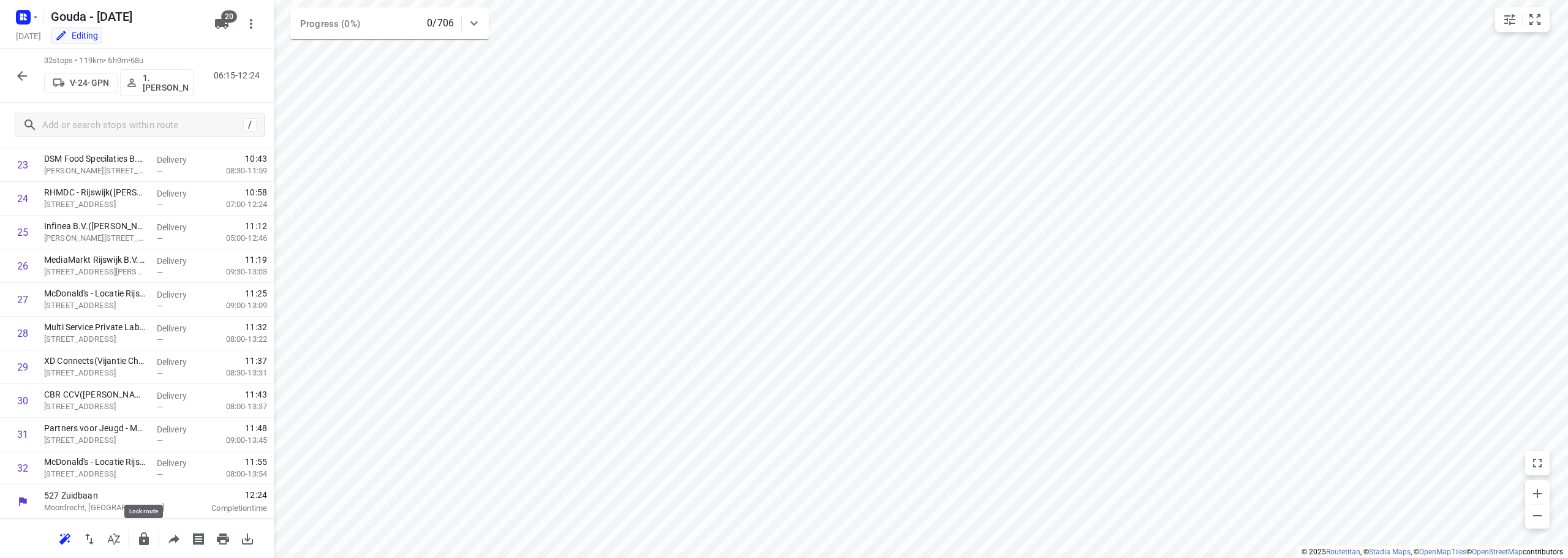
click at [150, 536] on icon "button" at bounding box center [143, 538] width 14 height 14
click at [17, 79] on button "button" at bounding box center [22, 75] width 25 height 25
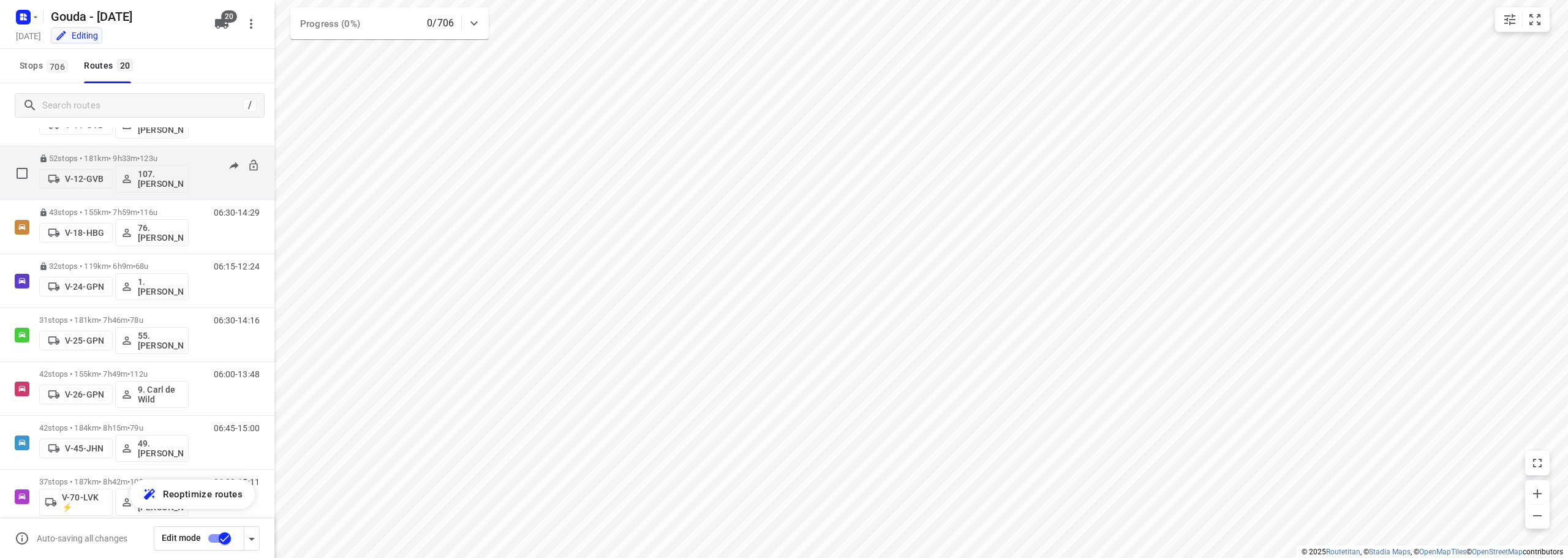
scroll to position [245, 0]
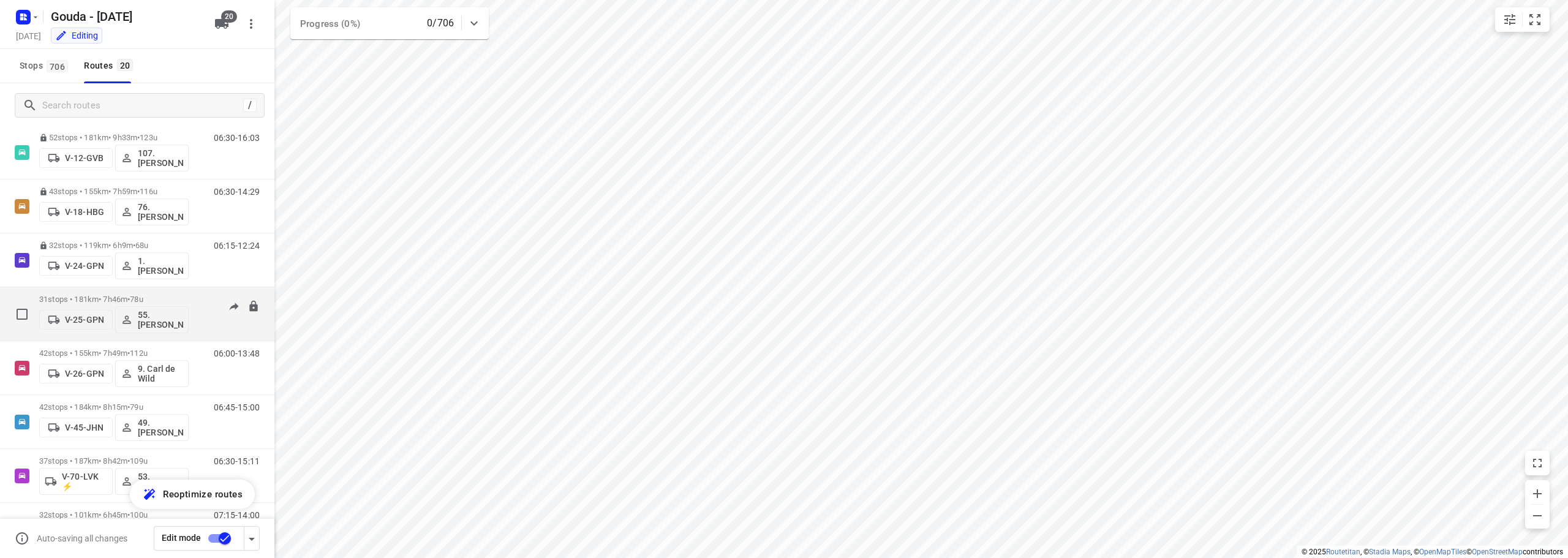
click at [119, 291] on div "31 stops • 181km • 7h46m • 78u V-25-GPN 55. Nico de Groot" at bounding box center [114, 314] width 149 height 51
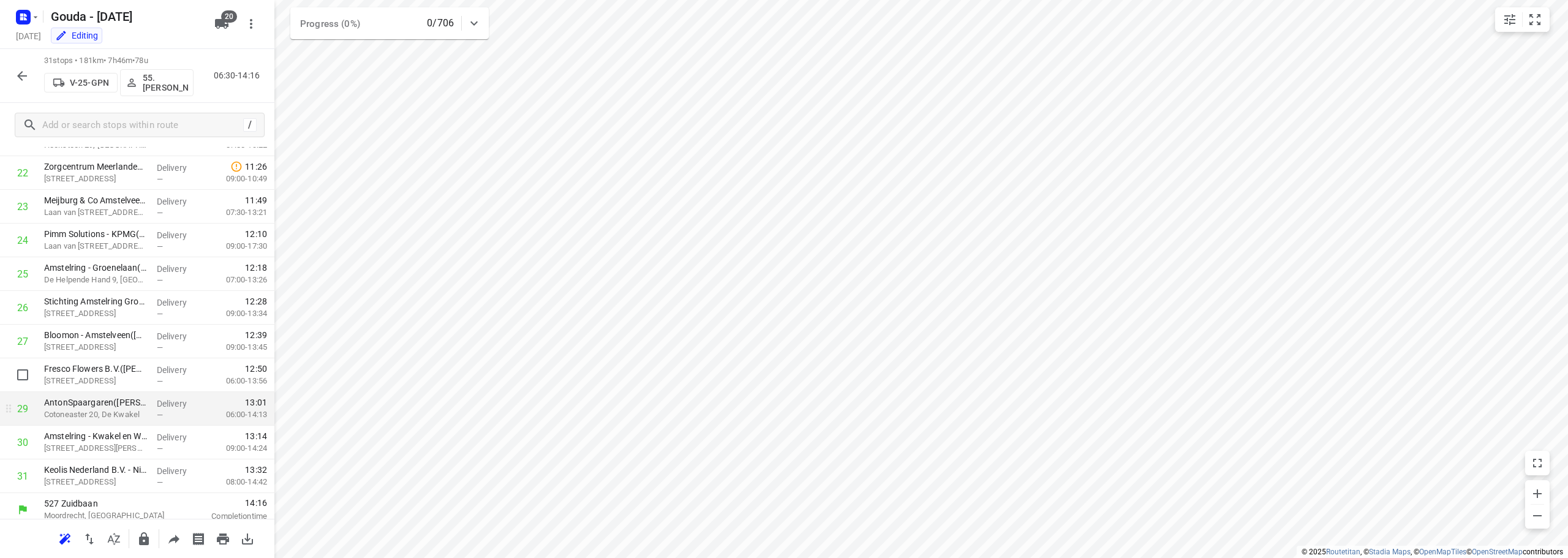
scroll to position [768, 0]
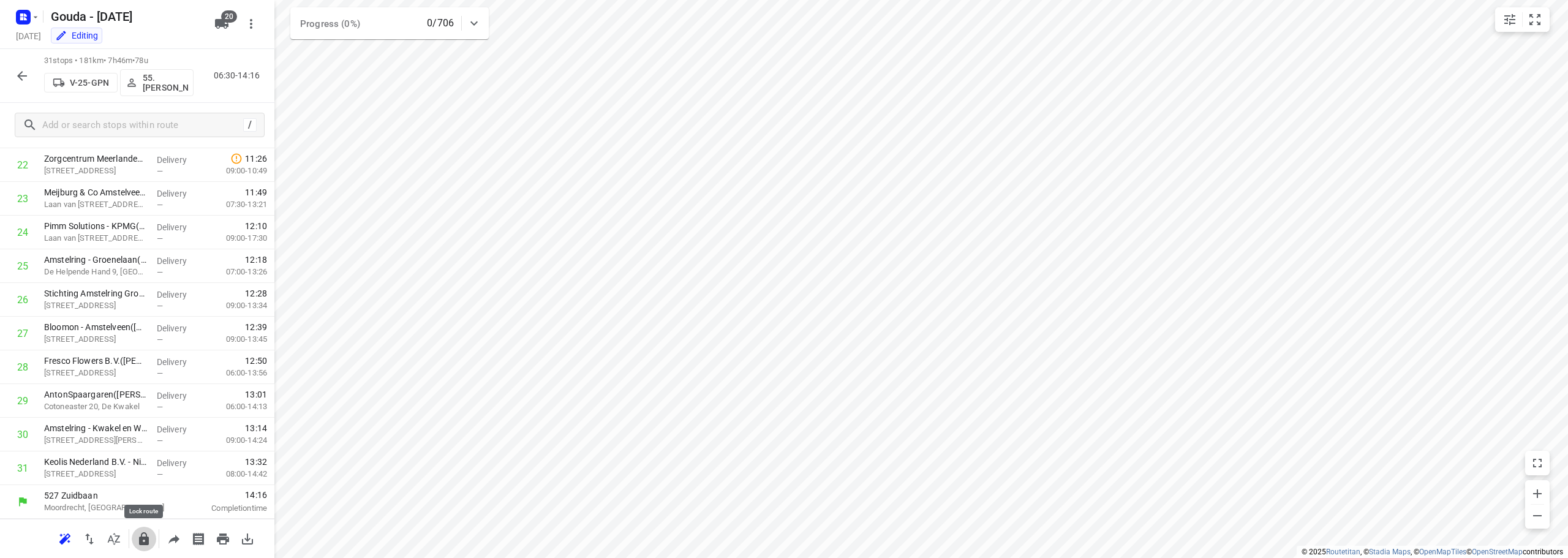
click at [152, 540] on button "button" at bounding box center [143, 539] width 25 height 25
click at [28, 79] on icon "button" at bounding box center [21, 75] width 14 height 14
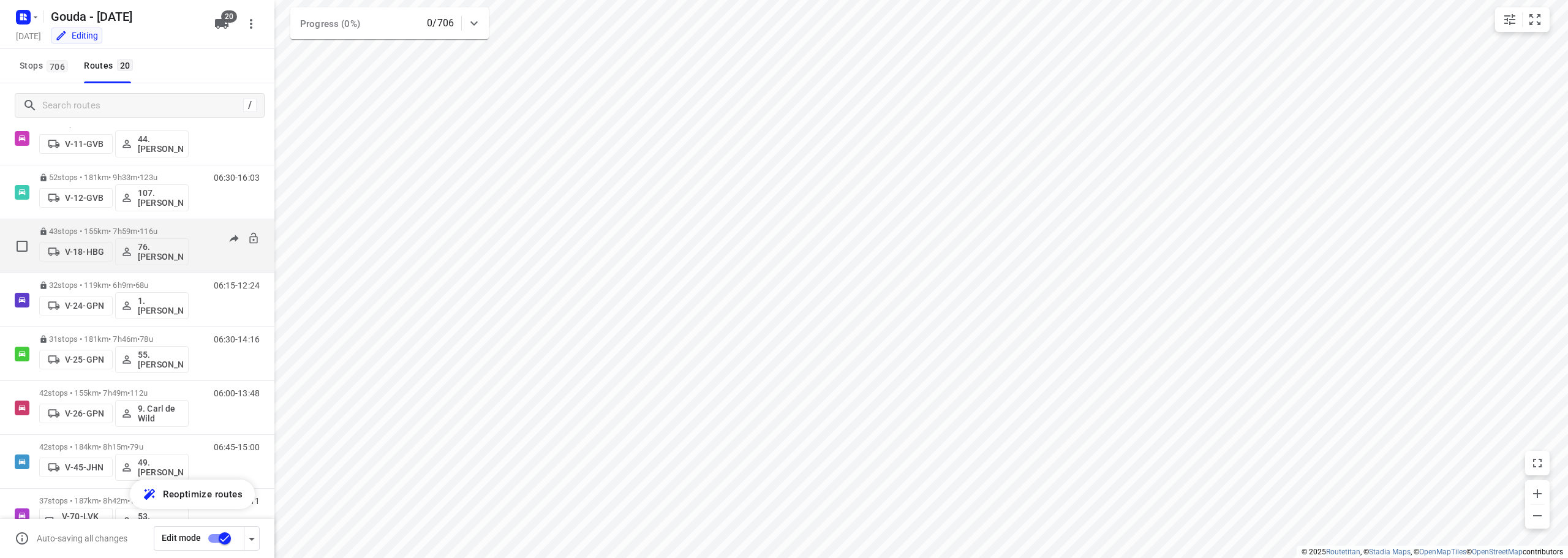
scroll to position [306, 0]
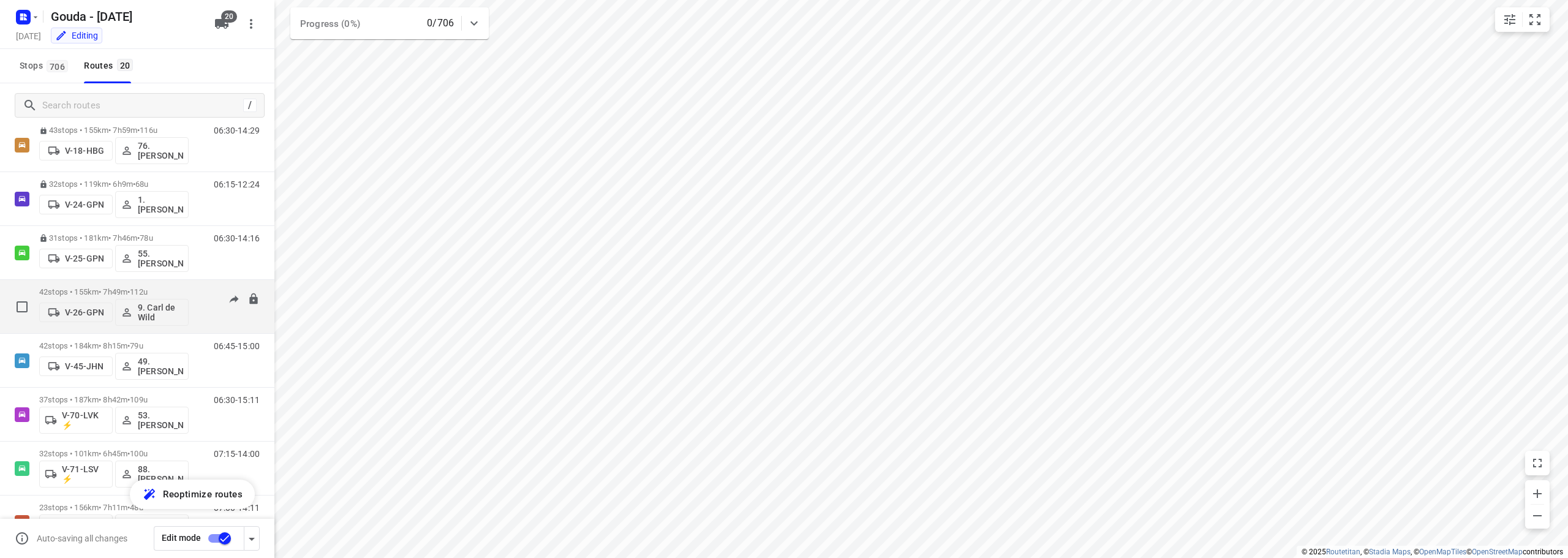
click at [134, 288] on p "42 stops • 155km • 7h49m • 112u" at bounding box center [114, 292] width 149 height 9
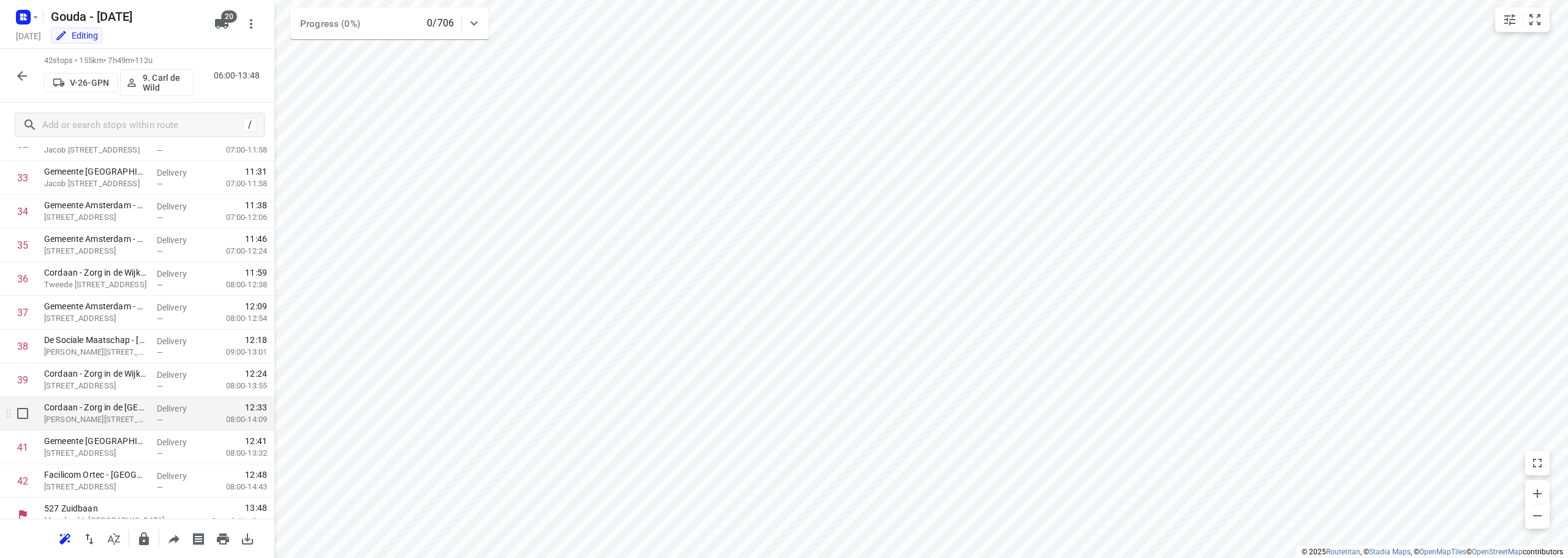
scroll to position [1139, 0]
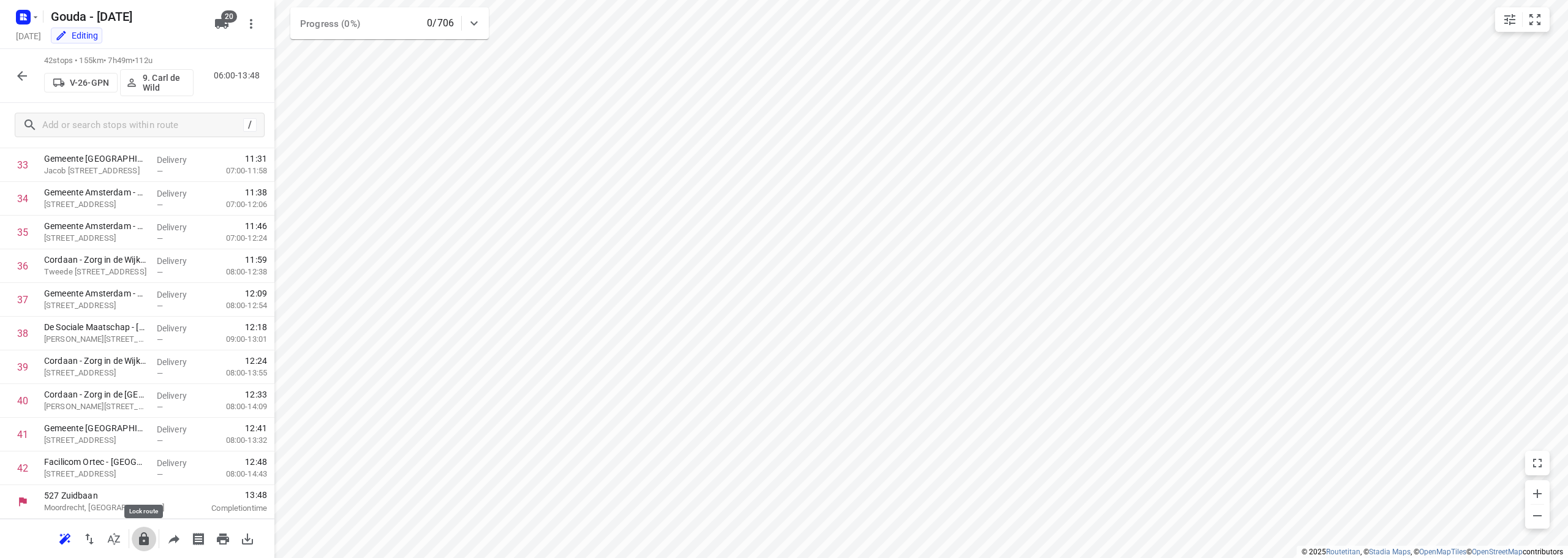
click at [147, 540] on icon "button" at bounding box center [144, 538] width 10 height 13
click at [27, 75] on icon "button" at bounding box center [22, 76] width 10 height 10
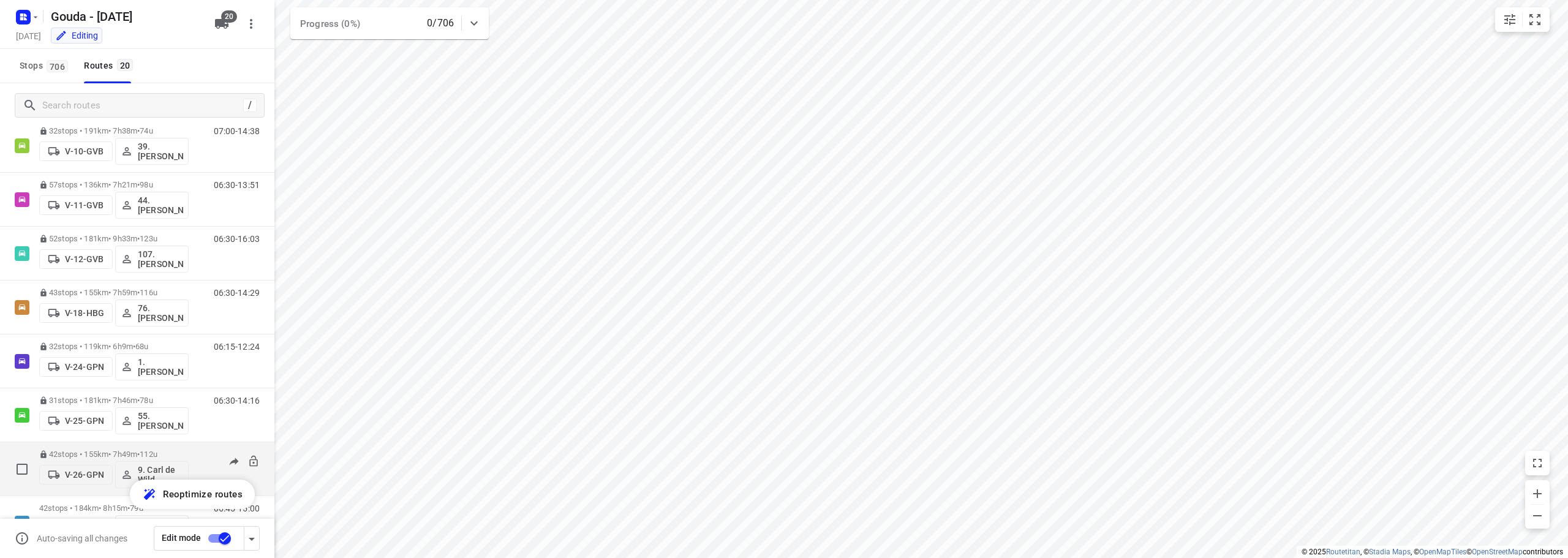
scroll to position [429, 0]
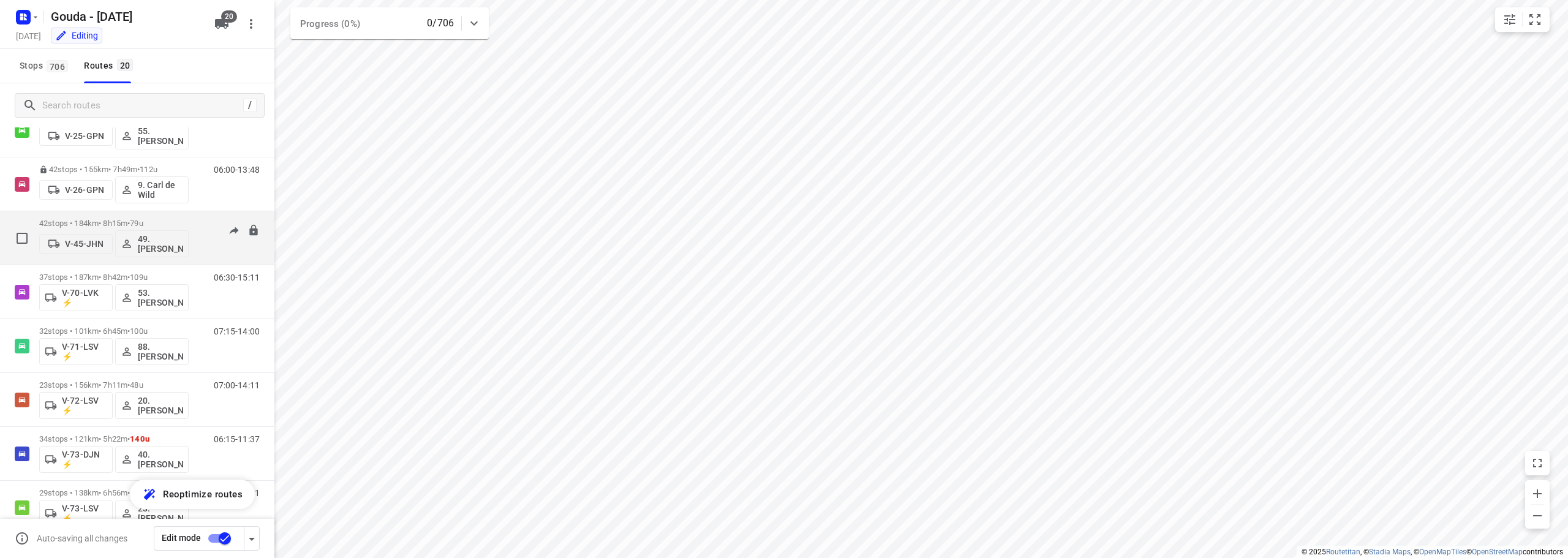
click at [130, 220] on span "•" at bounding box center [128, 223] width 3 height 9
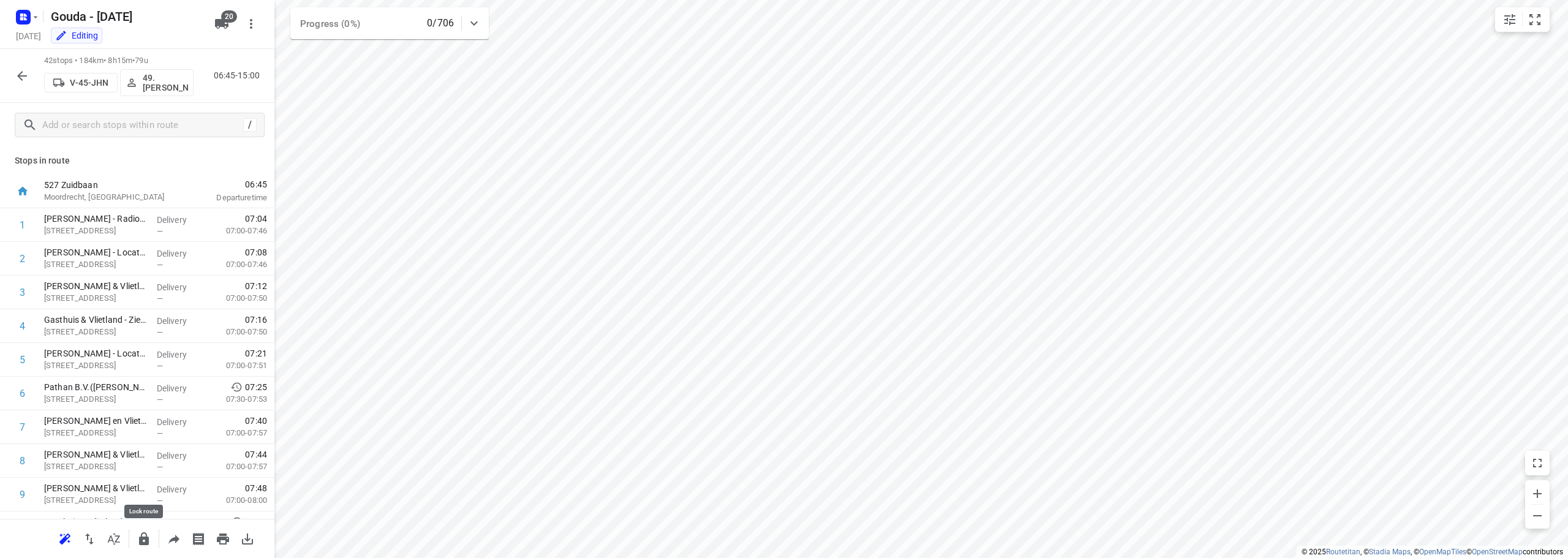
click at [131, 538] on button "button" at bounding box center [143, 539] width 25 height 25
click at [16, 79] on icon "button" at bounding box center [21, 75] width 14 height 14
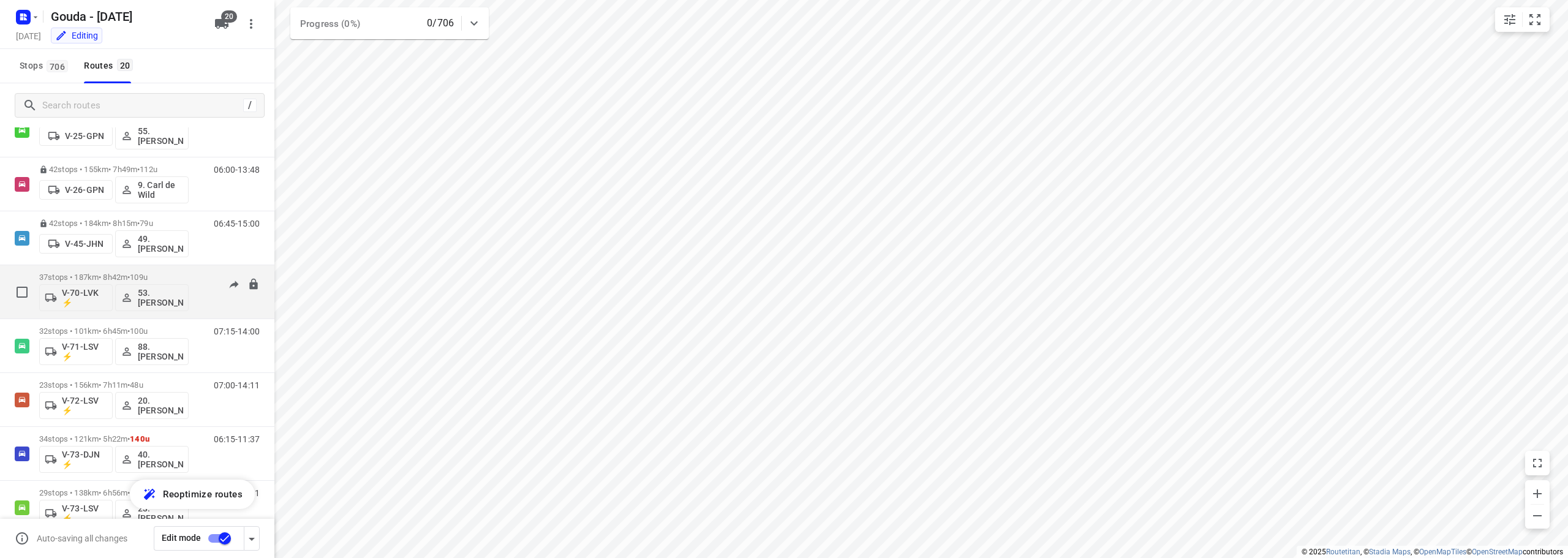
click at [156, 267] on div "37 stops • 187km • 8h42m • 109u V-70-LVK ⚡ 53.Dominick Hofman" at bounding box center [114, 292] width 149 height 51
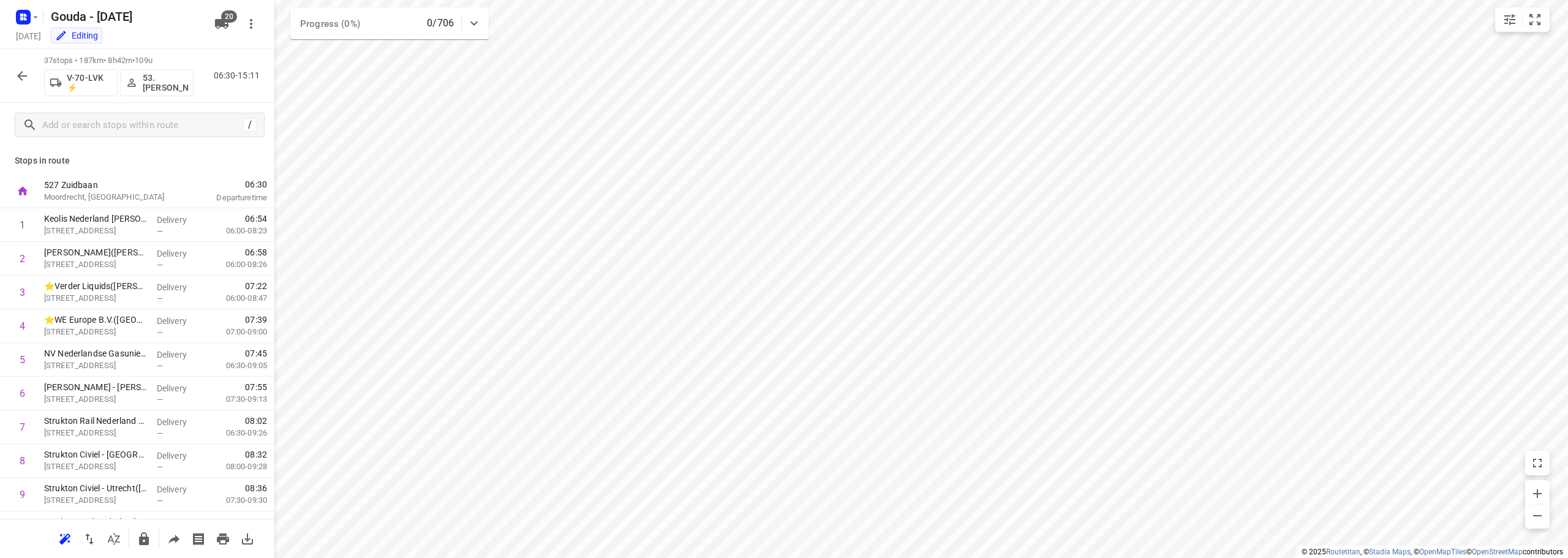
click at [145, 543] on icon "button" at bounding box center [144, 538] width 10 height 13
click at [23, 78] on icon "button" at bounding box center [21, 75] width 14 height 14
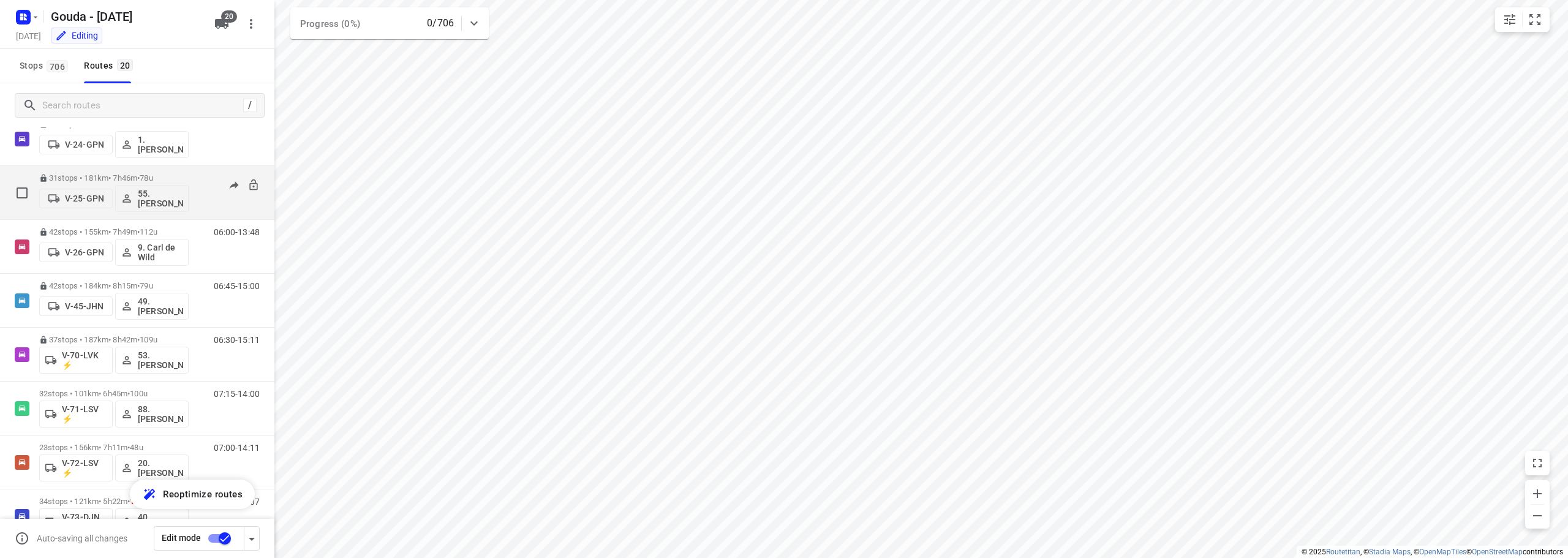
scroll to position [368, 0]
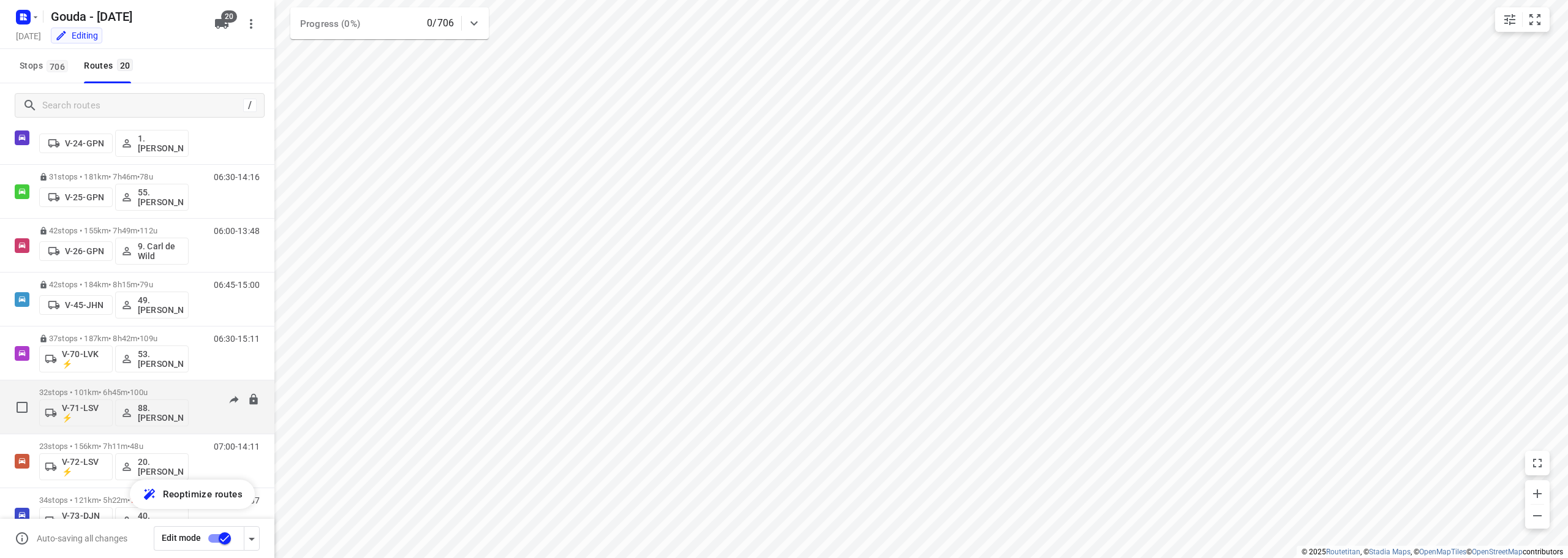
click at [163, 388] on p "32 stops • 101km • 6h45m • 100u" at bounding box center [114, 392] width 149 height 9
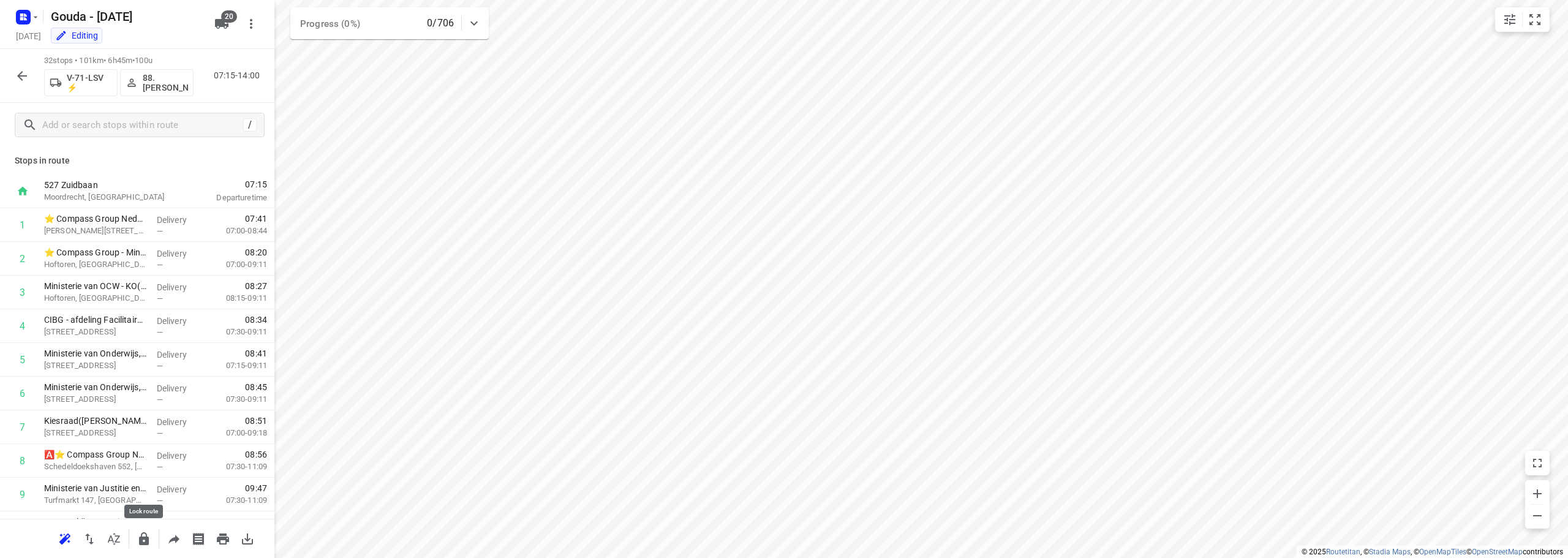
click at [145, 543] on icon "button" at bounding box center [144, 538] width 10 height 13
click at [27, 77] on icon "button" at bounding box center [21, 75] width 14 height 14
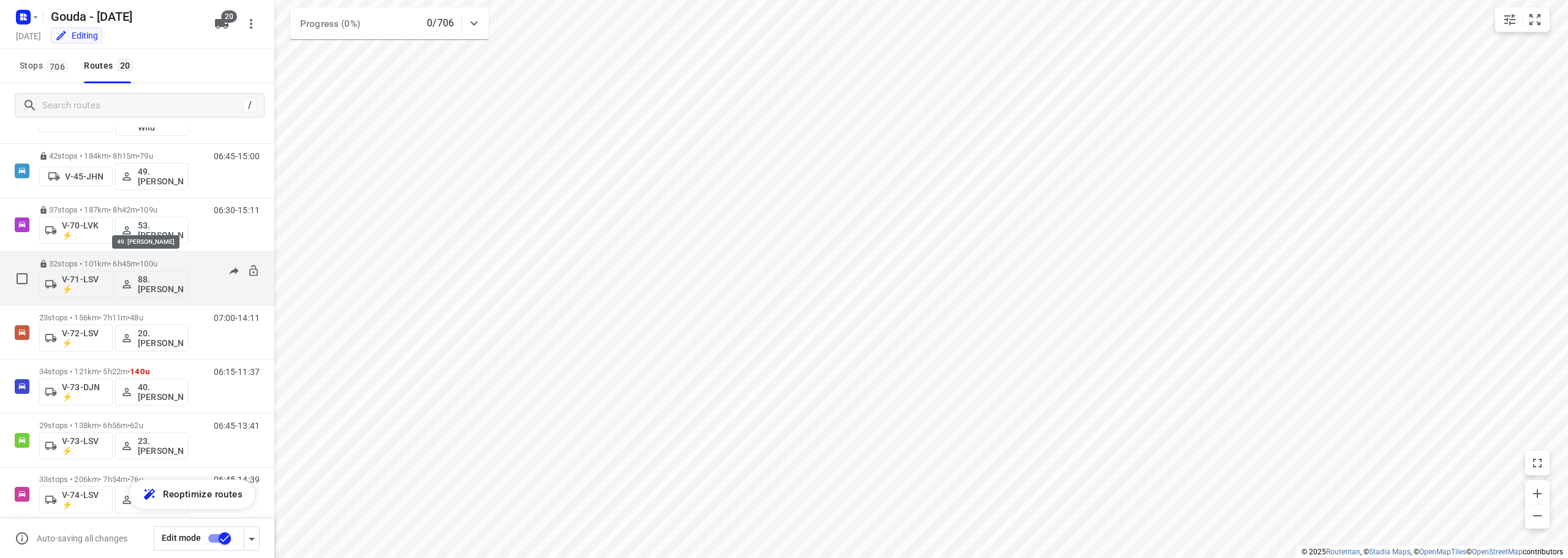
scroll to position [551, 0]
click at [121, 259] on p "23 stops • 156km • 7h11m • 48u" at bounding box center [114, 262] width 149 height 9
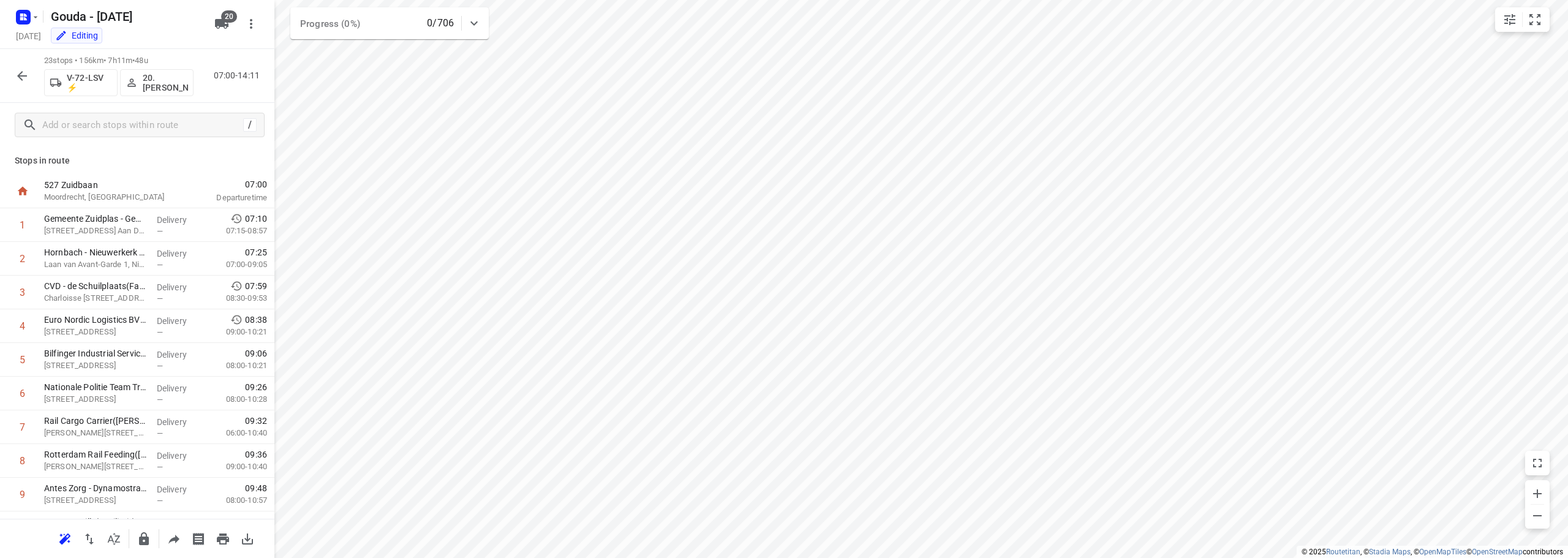
click at [142, 537] on icon "button" at bounding box center [144, 538] width 10 height 13
click at [19, 77] on icon "button" at bounding box center [22, 76] width 10 height 10
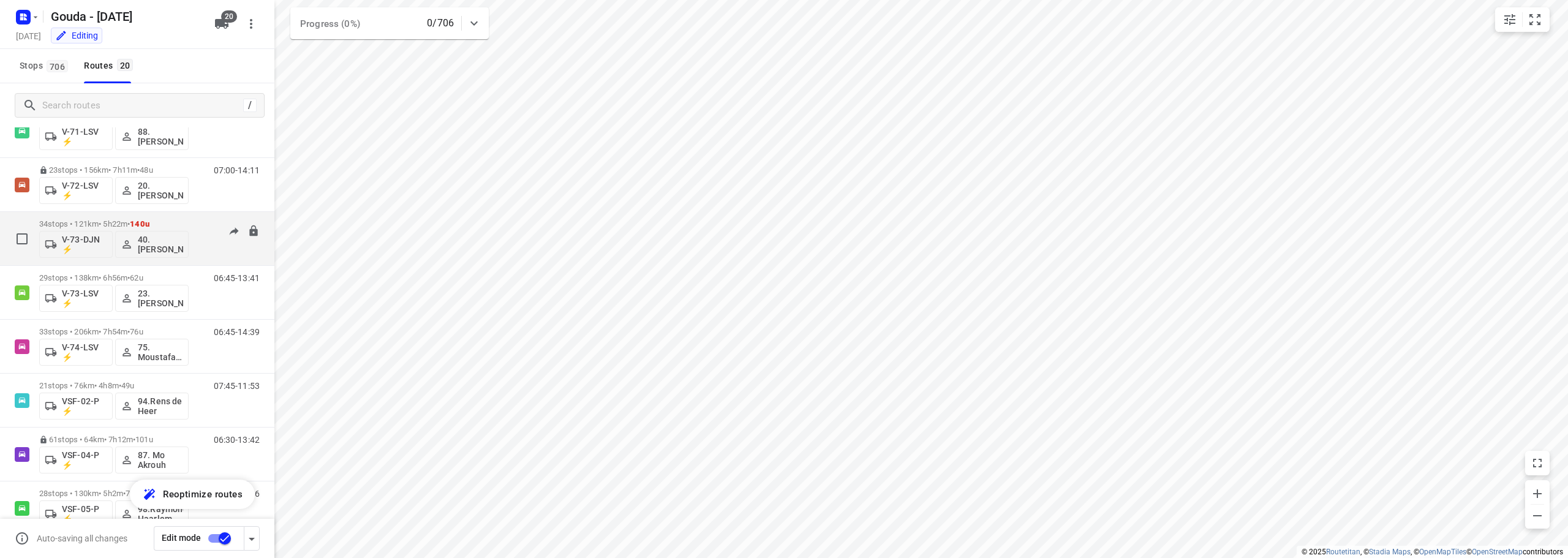
scroll to position [674, 0]
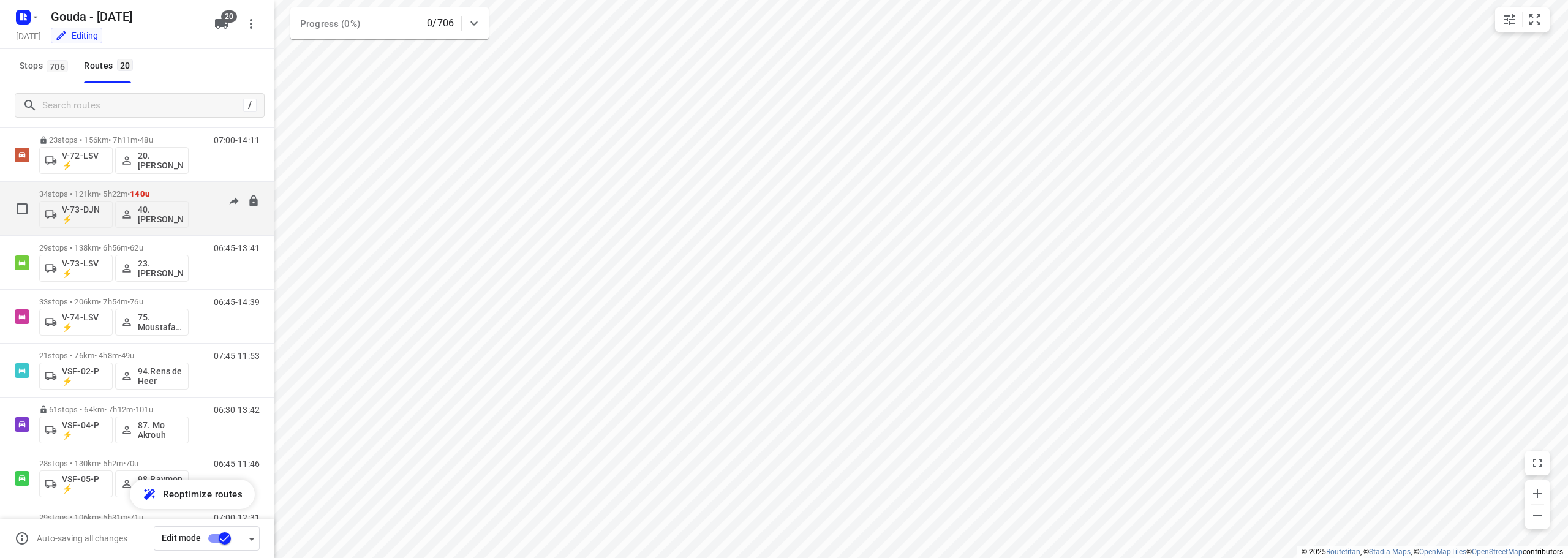
click at [142, 189] on span "140u" at bounding box center [139, 193] width 19 height 9
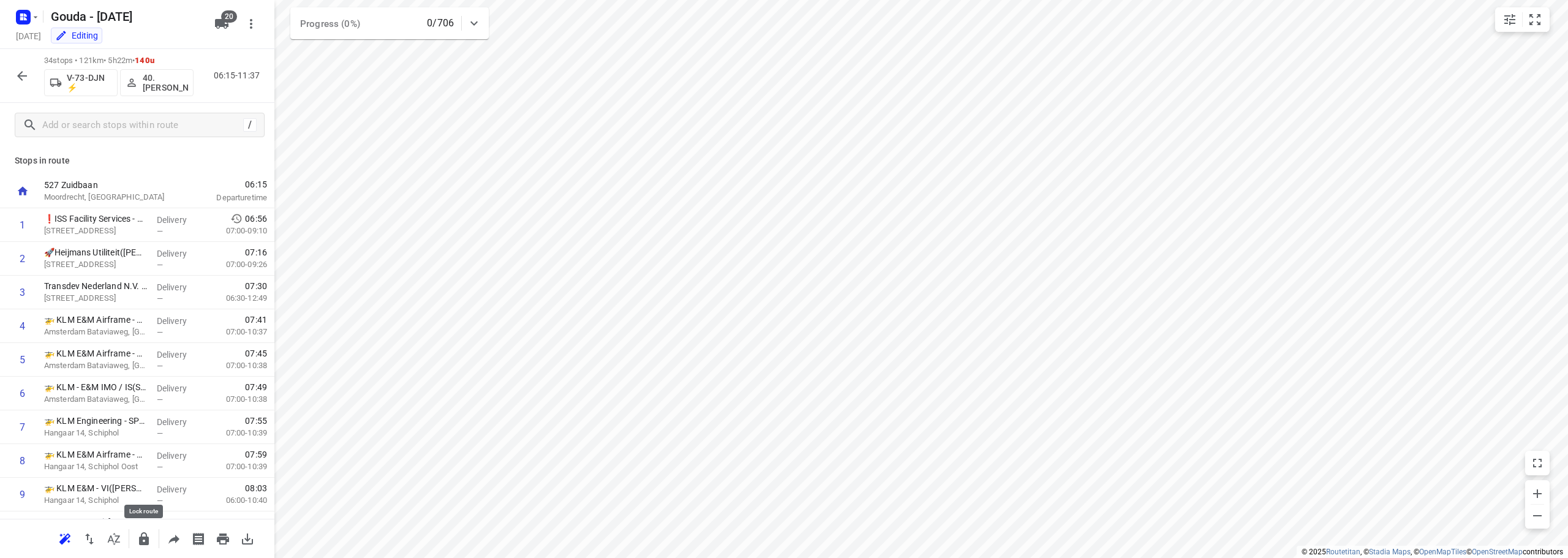
click at [142, 540] on icon "button" at bounding box center [144, 538] width 10 height 13
click at [14, 74] on button "button" at bounding box center [22, 75] width 25 height 25
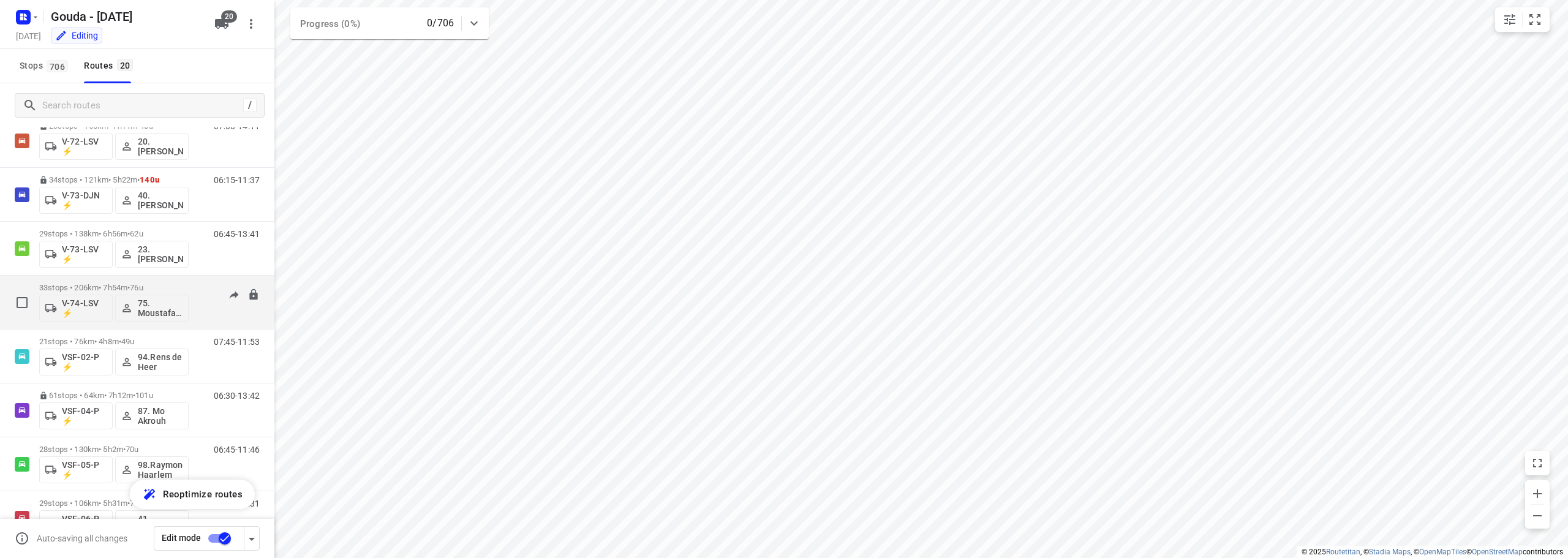
scroll to position [727, 0]
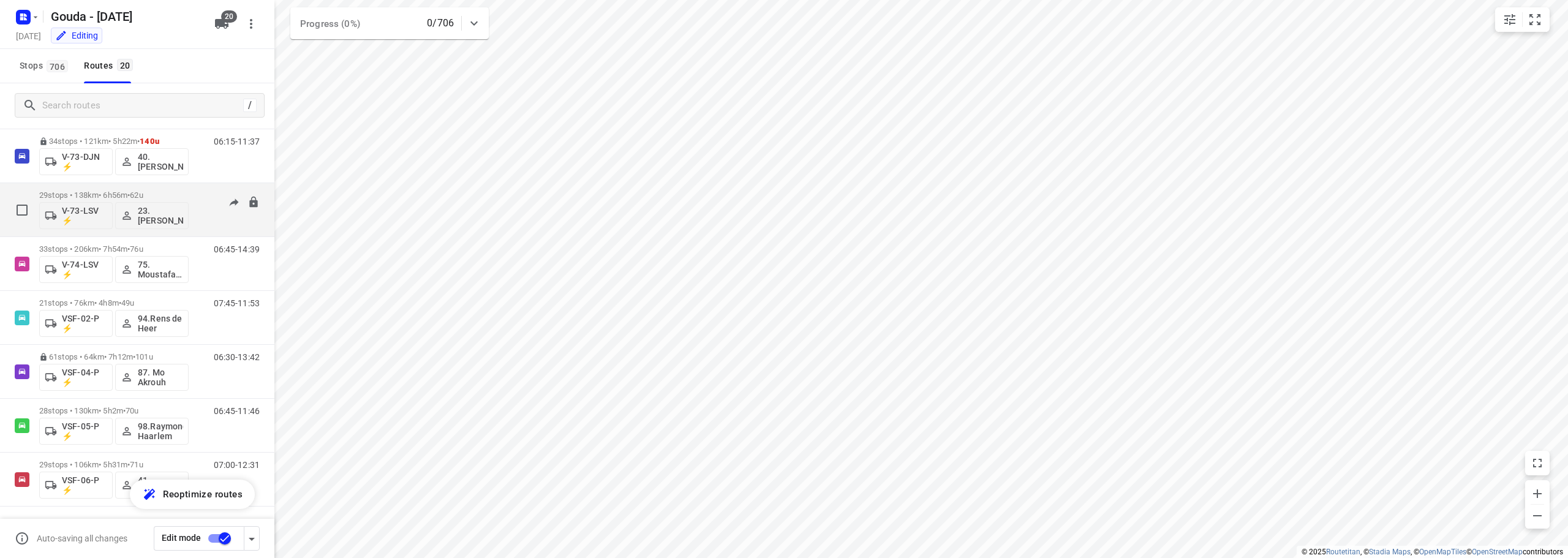
click at [164, 193] on p "29 stops • 138km • 6h56m • 62u" at bounding box center [114, 195] width 149 height 9
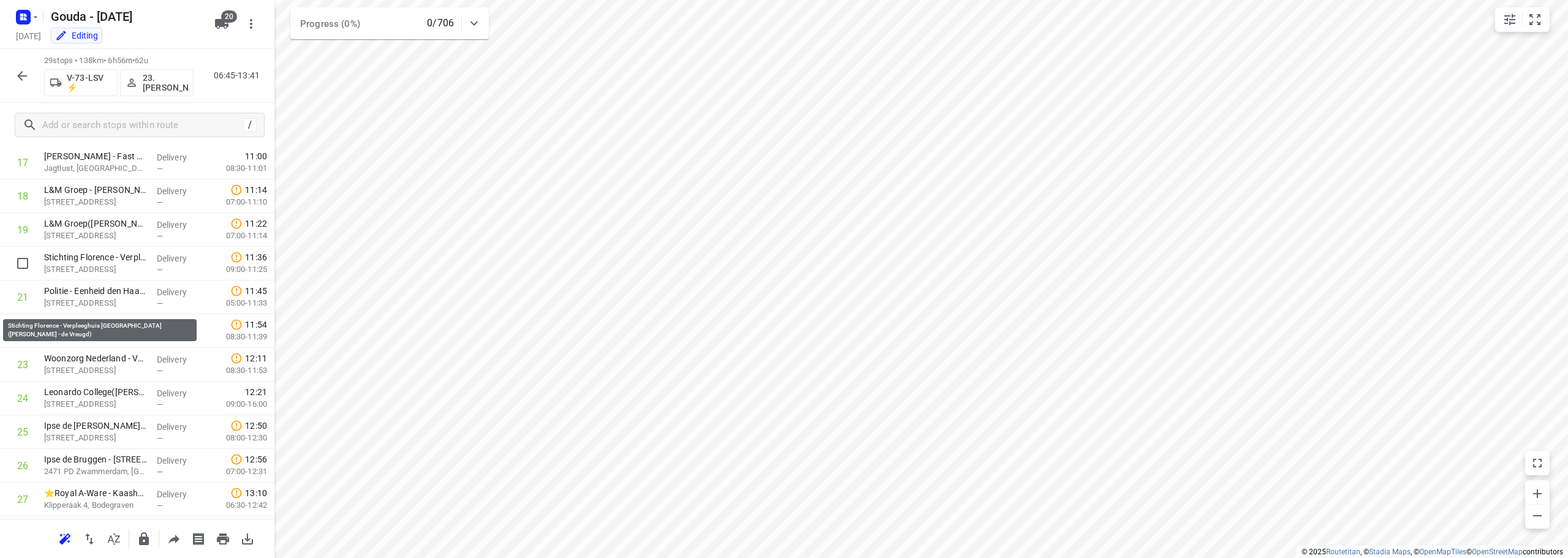
scroll to position [700, 0]
click at [142, 544] on icon "button" at bounding box center [144, 538] width 10 height 13
click at [28, 70] on icon "button" at bounding box center [21, 75] width 14 height 14
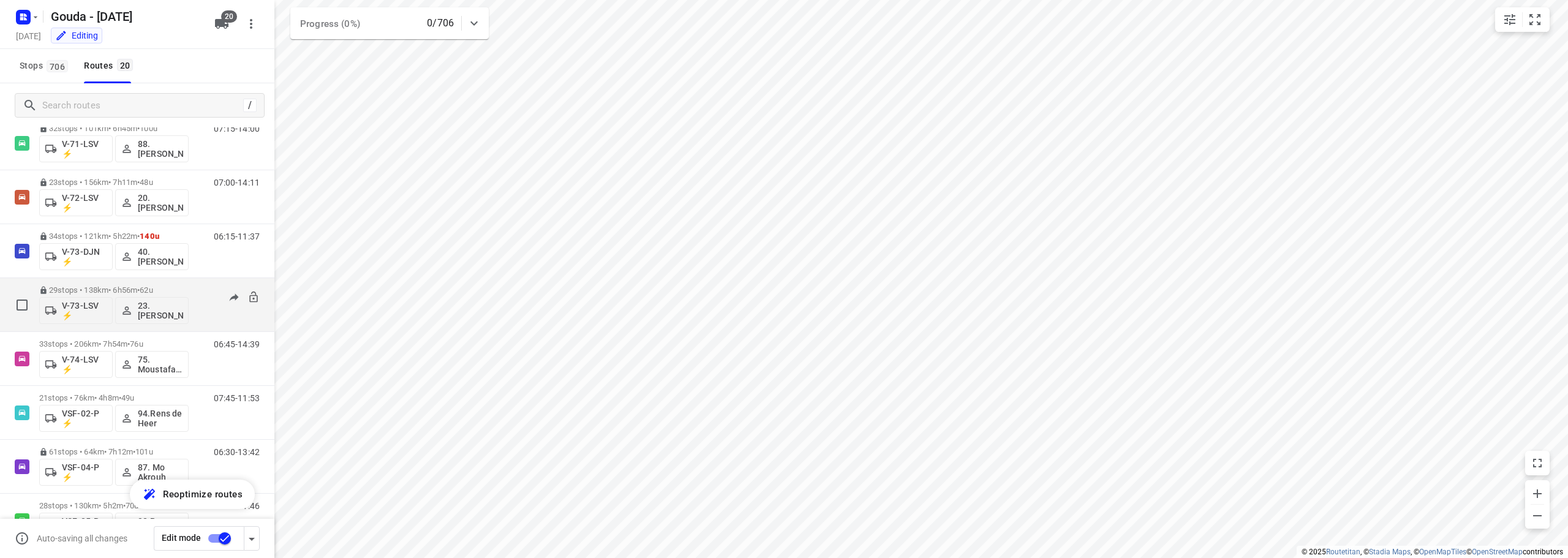
scroll to position [727, 0]
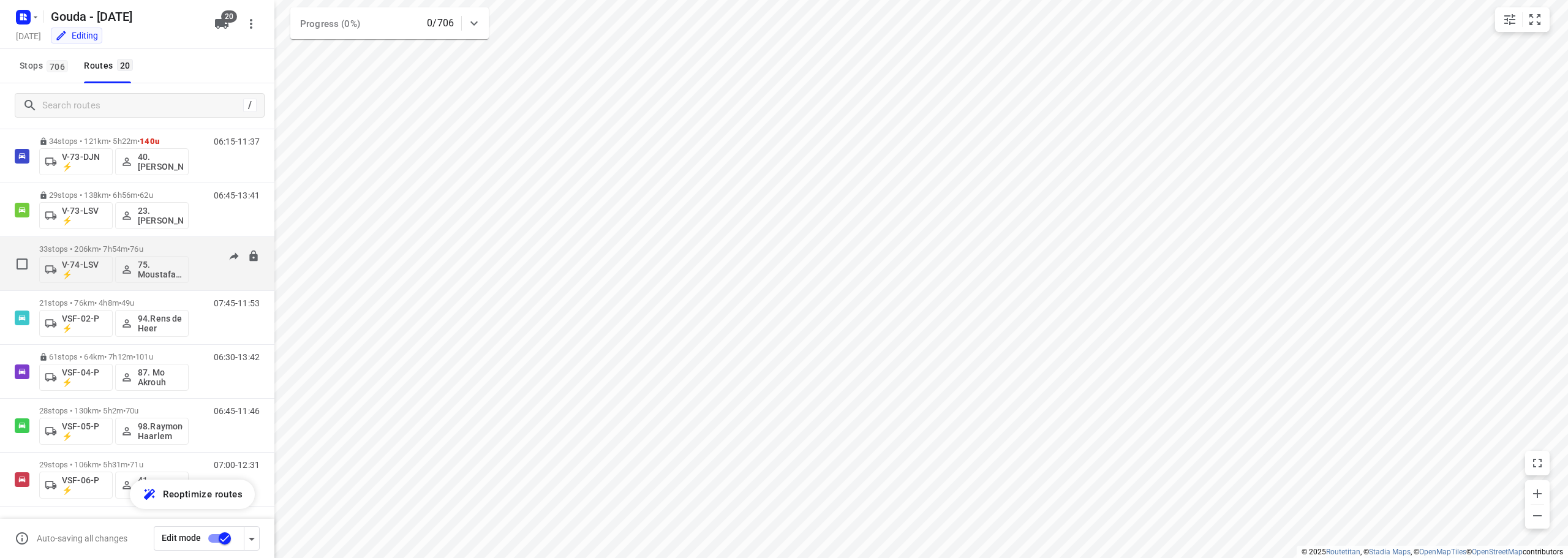
click at [117, 240] on div "33 stops • 206km • 7h54m • 76u V-74-LSV ⚡ 75. Moustafa Shhadeh" at bounding box center [114, 264] width 149 height 51
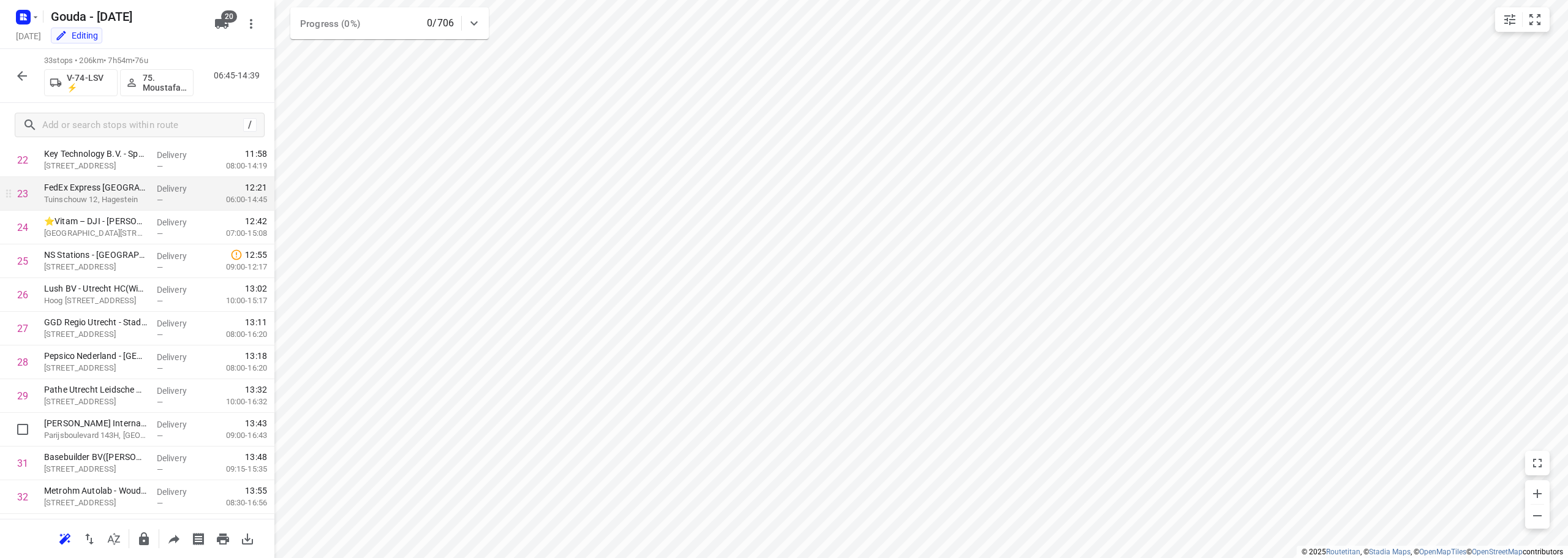
scroll to position [835, 0]
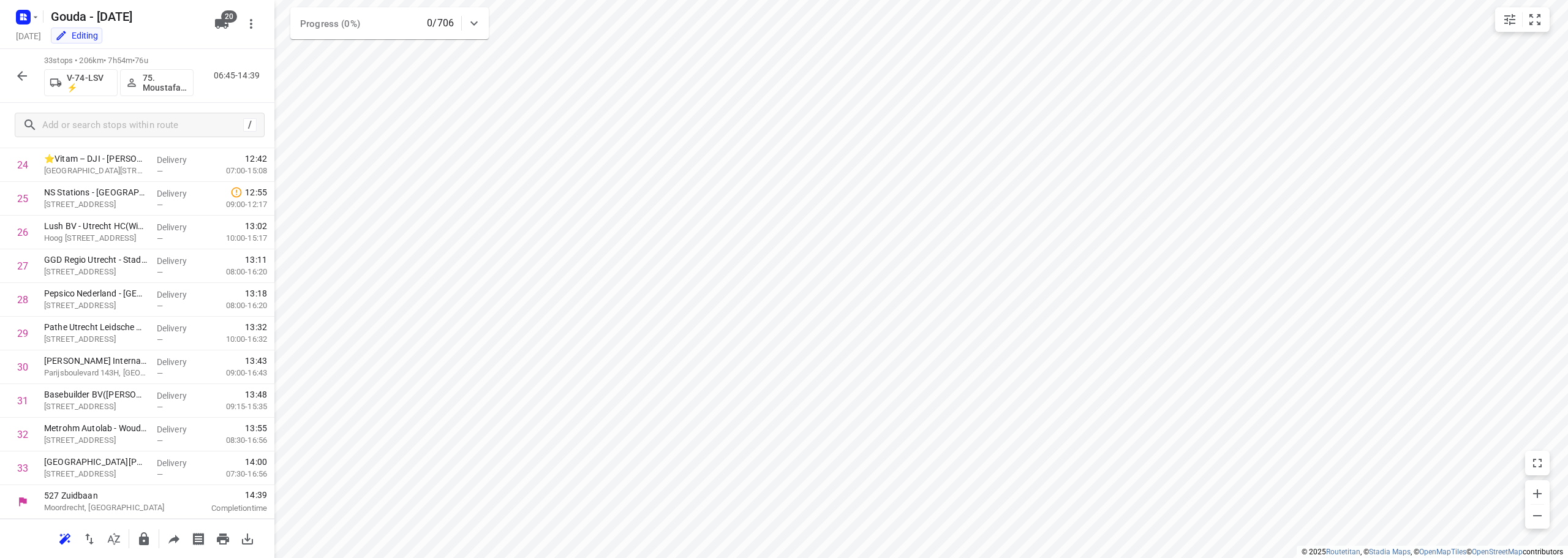
click at [140, 539] on icon "button" at bounding box center [144, 538] width 10 height 13
click at [19, 78] on icon "button" at bounding box center [21, 75] width 14 height 14
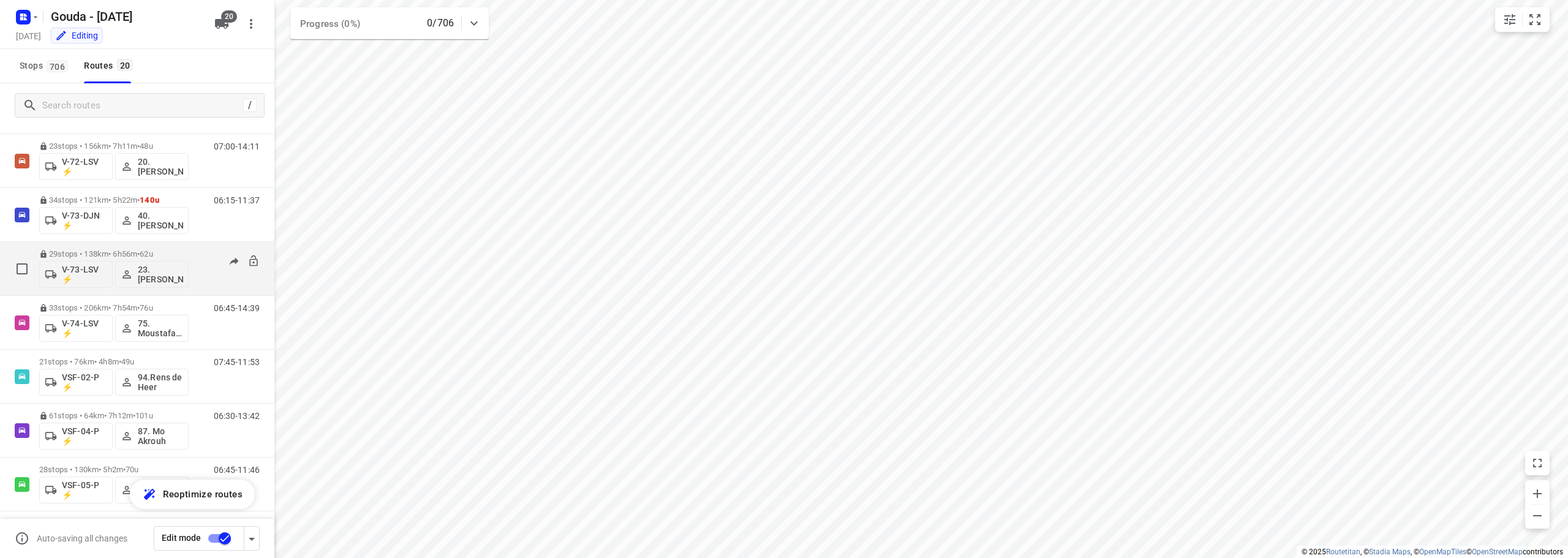
scroll to position [674, 0]
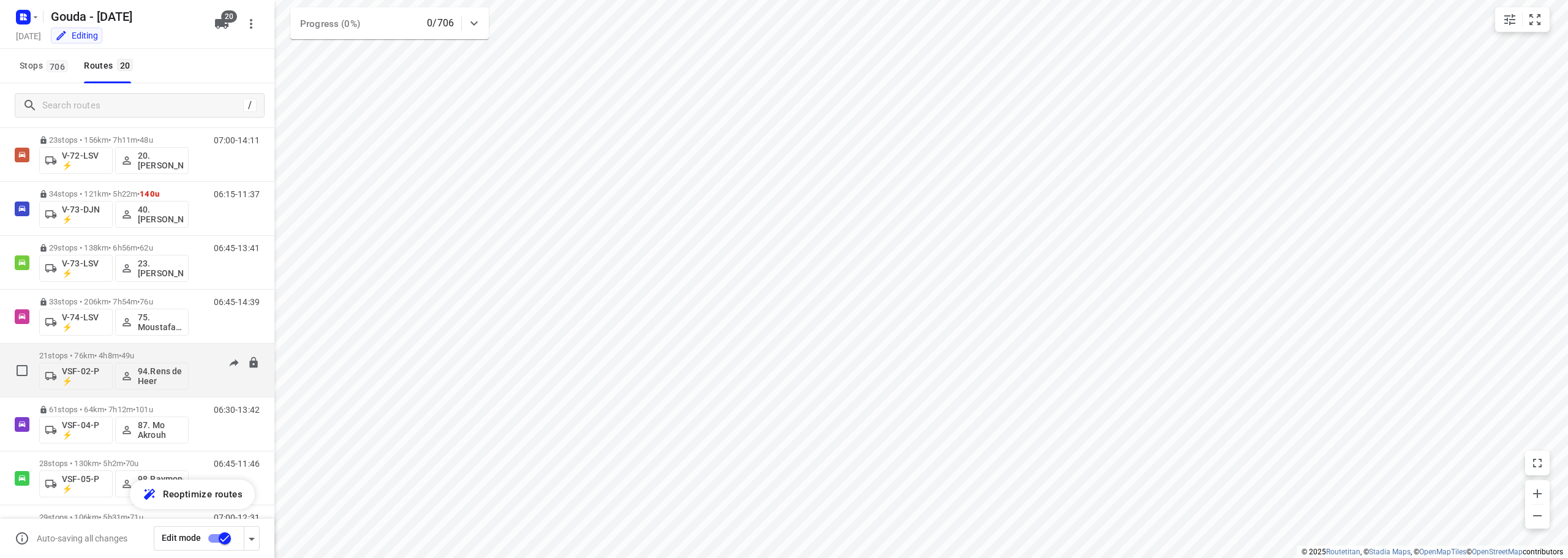
click at [134, 354] on span "49u" at bounding box center [127, 355] width 13 height 9
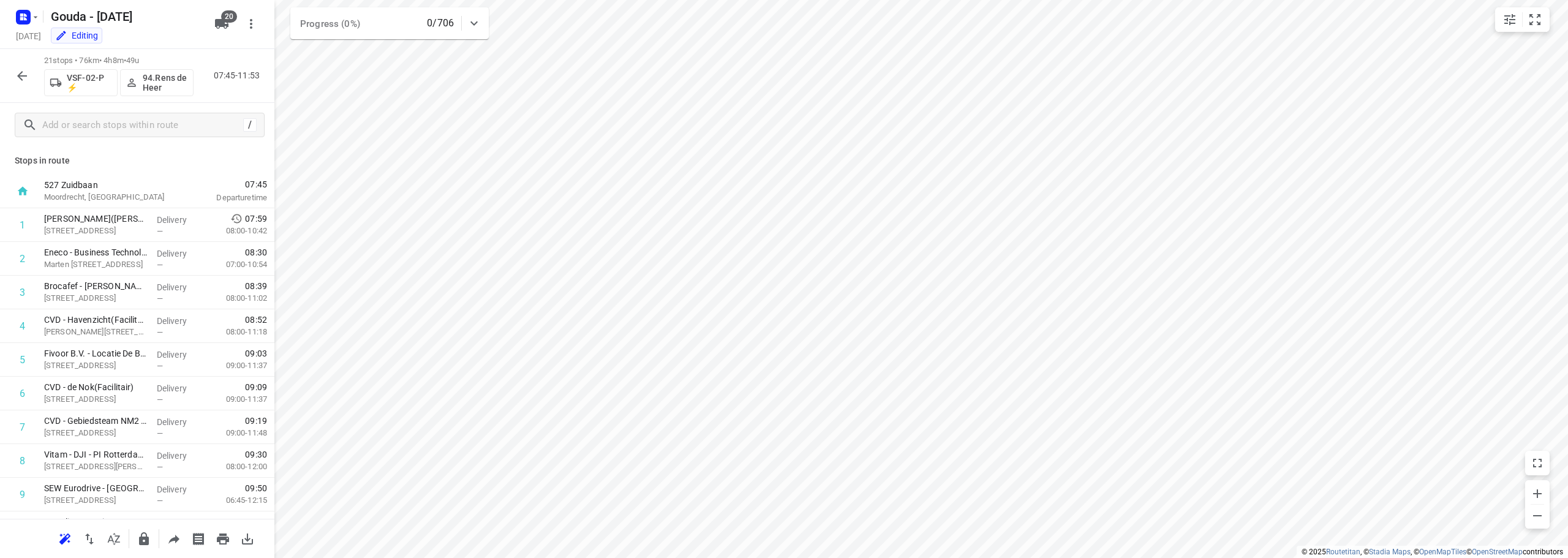
click at [149, 536] on icon "button" at bounding box center [143, 538] width 14 height 14
click at [29, 76] on button "button" at bounding box center [22, 75] width 25 height 25
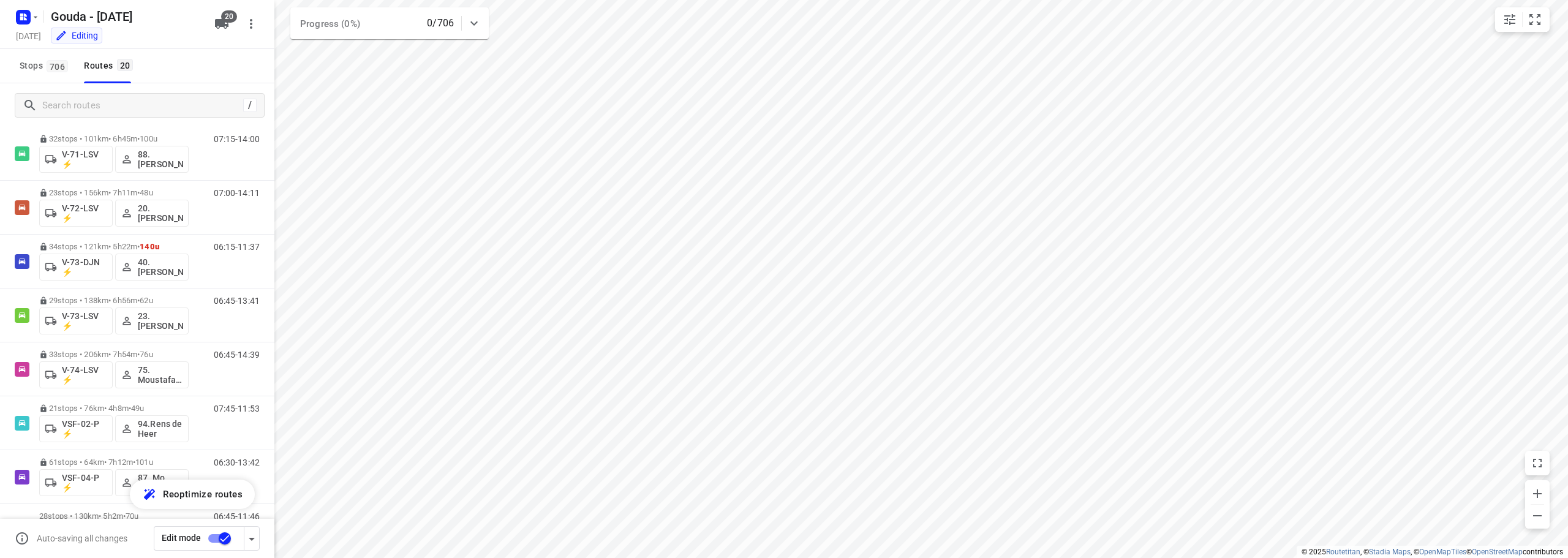
scroll to position [727, 0]
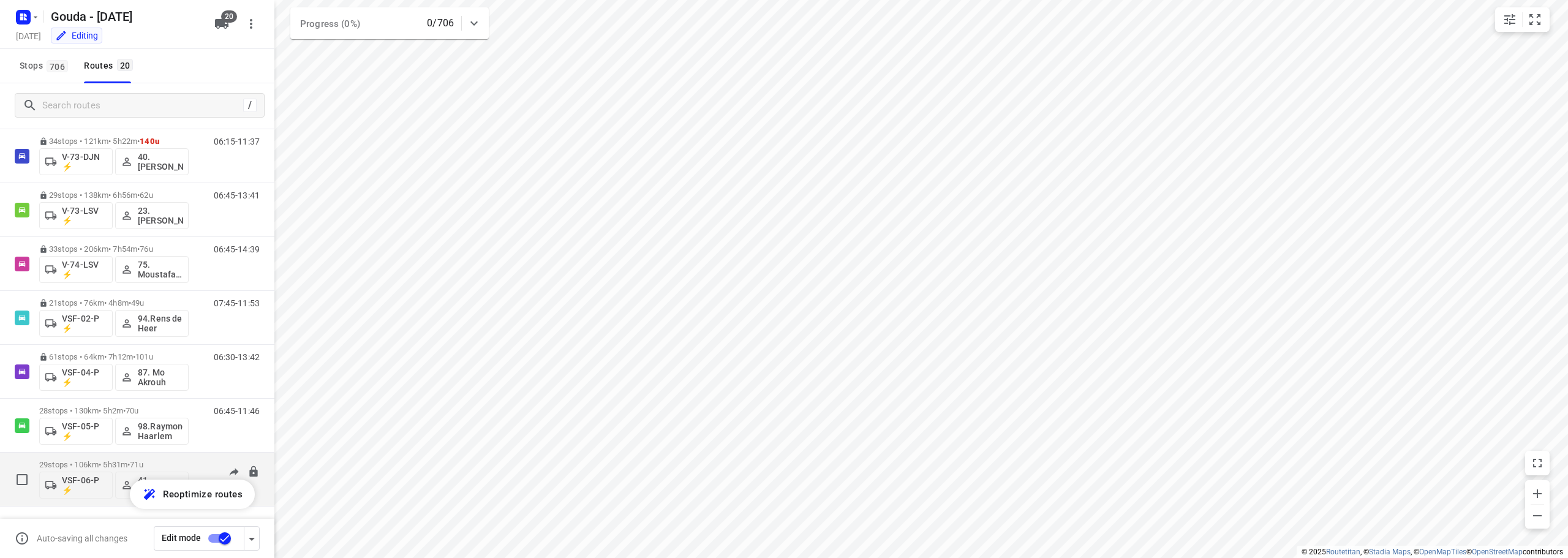
click at [98, 460] on p "29 stops • 106km • 5h31m • 71u" at bounding box center [114, 465] width 149 height 9
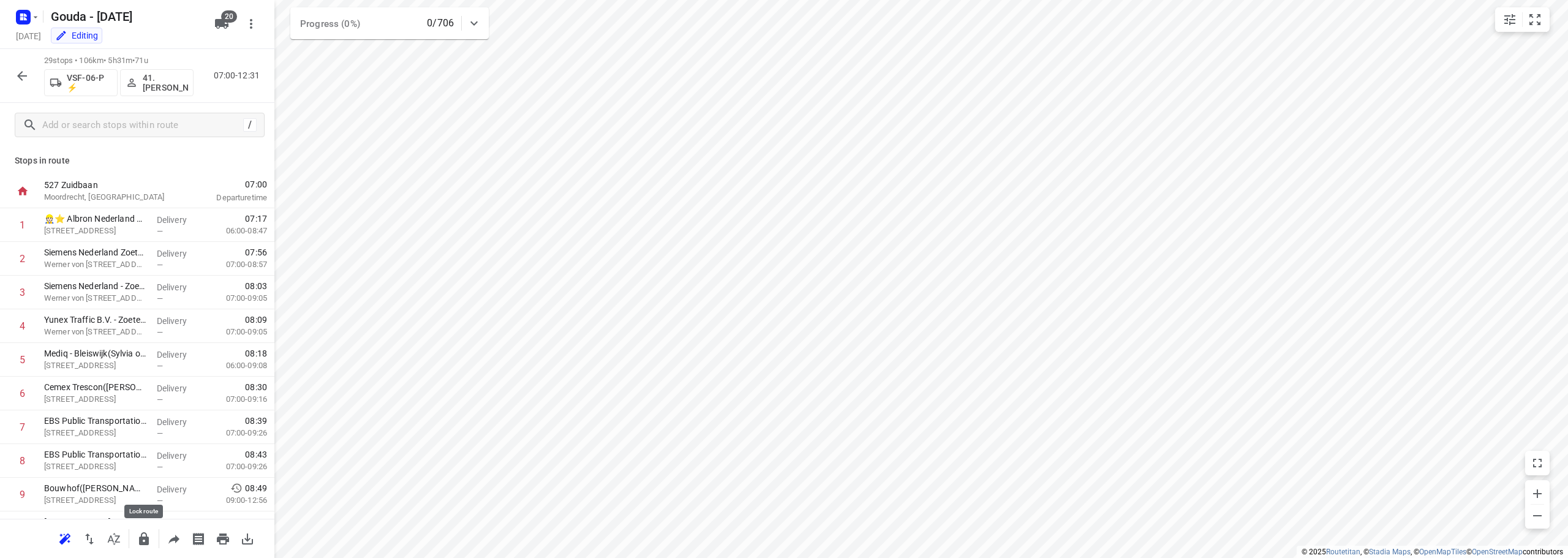
click at [140, 533] on icon "button" at bounding box center [143, 538] width 14 height 14
click at [12, 74] on button "button" at bounding box center [22, 75] width 25 height 25
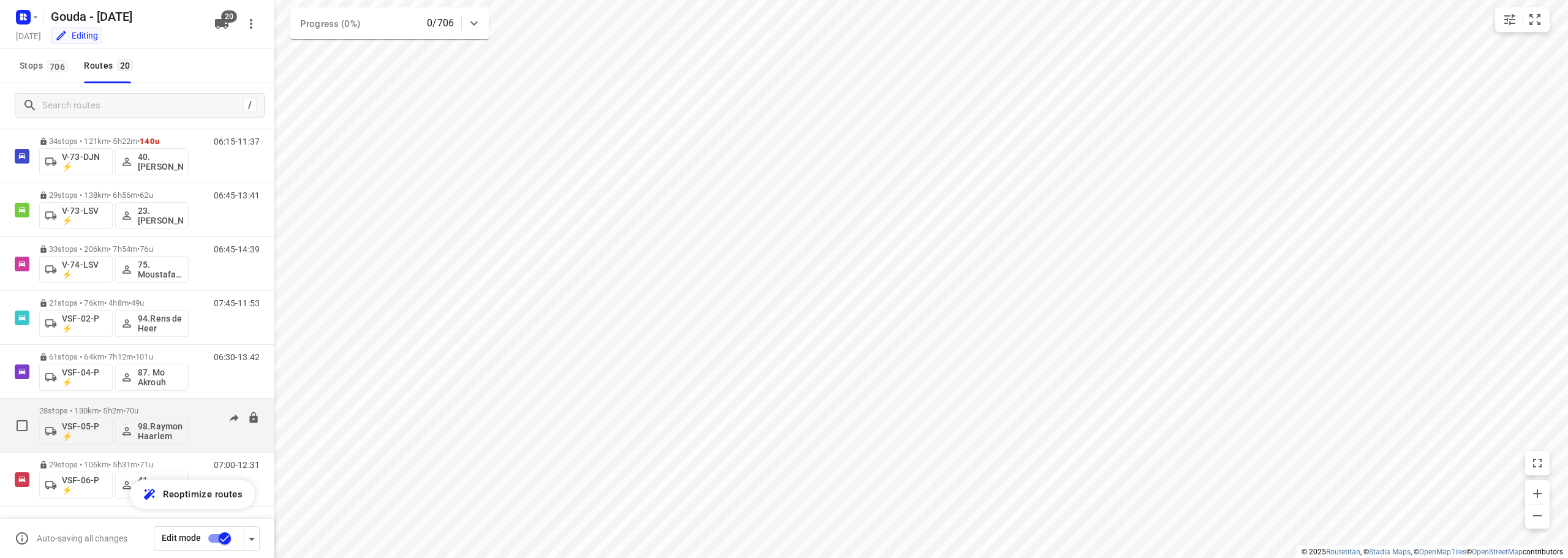
click at [96, 406] on p "28 stops • 130km • 5h2m • 70u" at bounding box center [114, 410] width 149 height 9
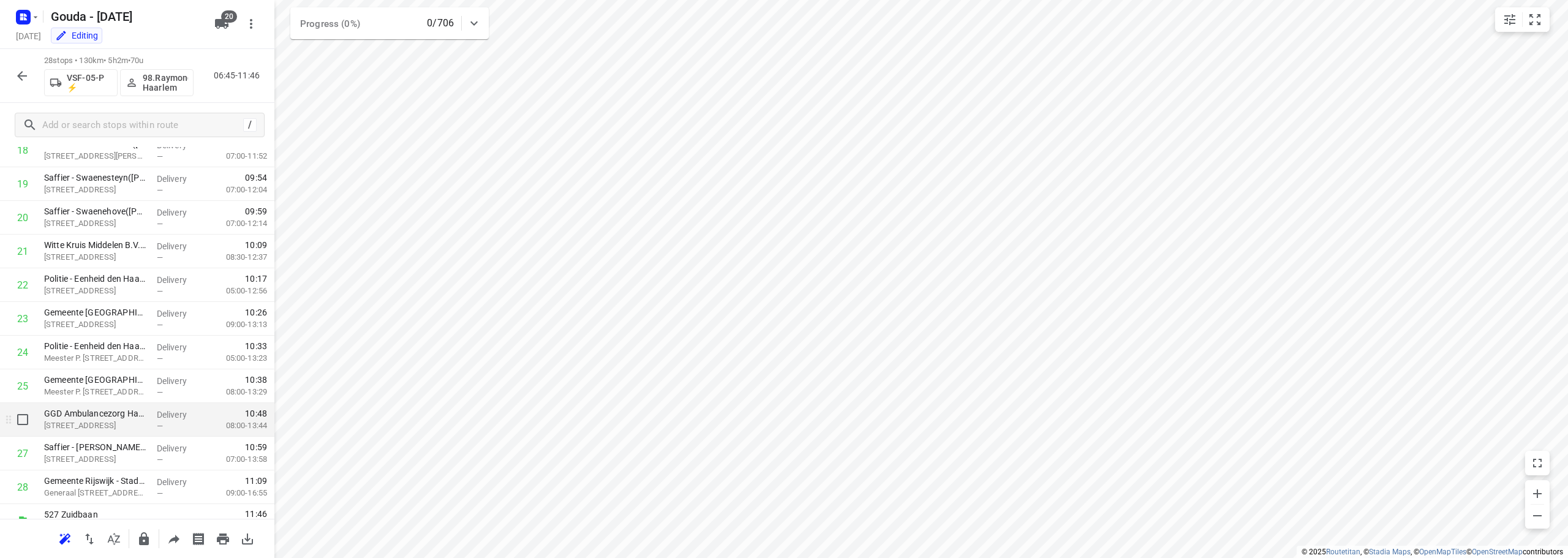
scroll to position [667, 0]
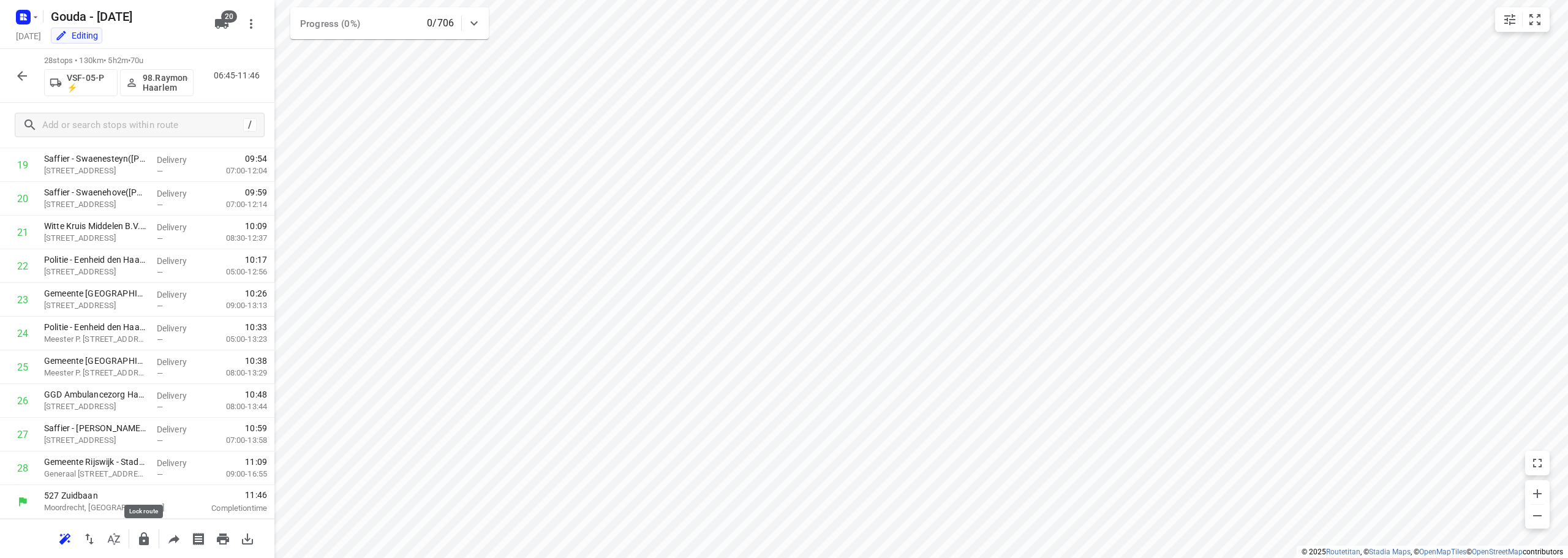
click at [140, 544] on icon "button" at bounding box center [144, 538] width 10 height 13
click at [15, 76] on icon "button" at bounding box center [21, 75] width 14 height 14
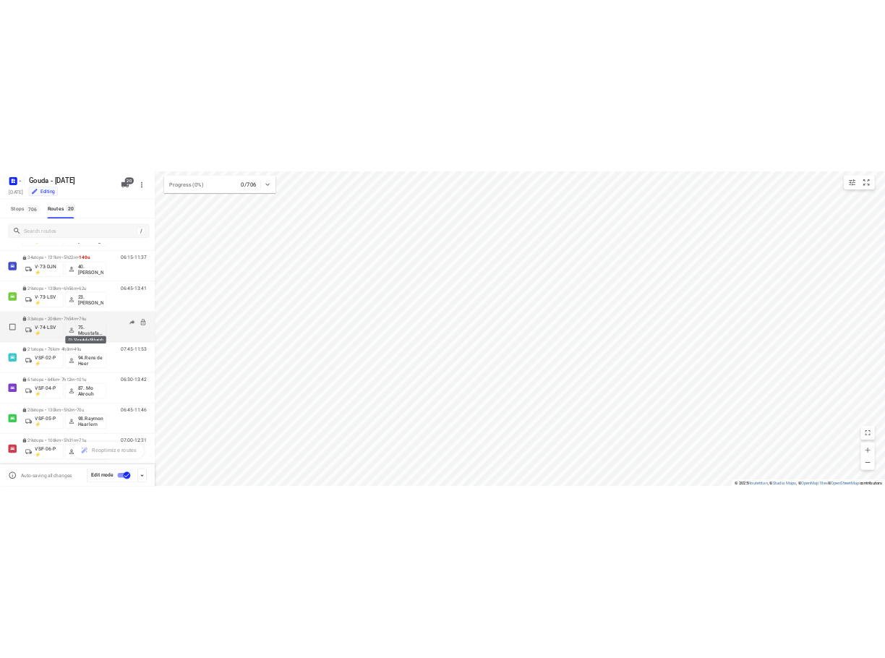
scroll to position [857, 0]
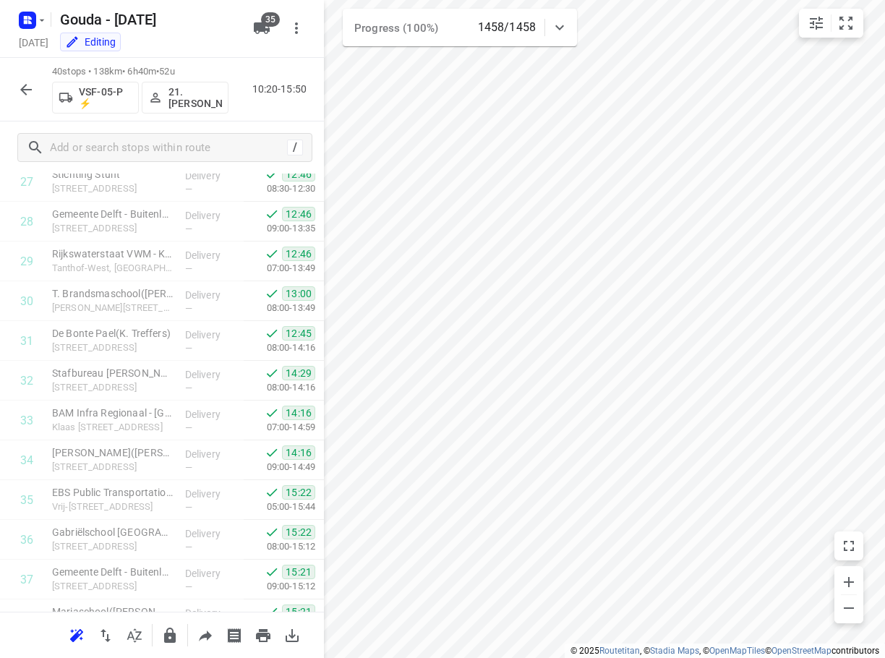
scroll to position [1264, 0]
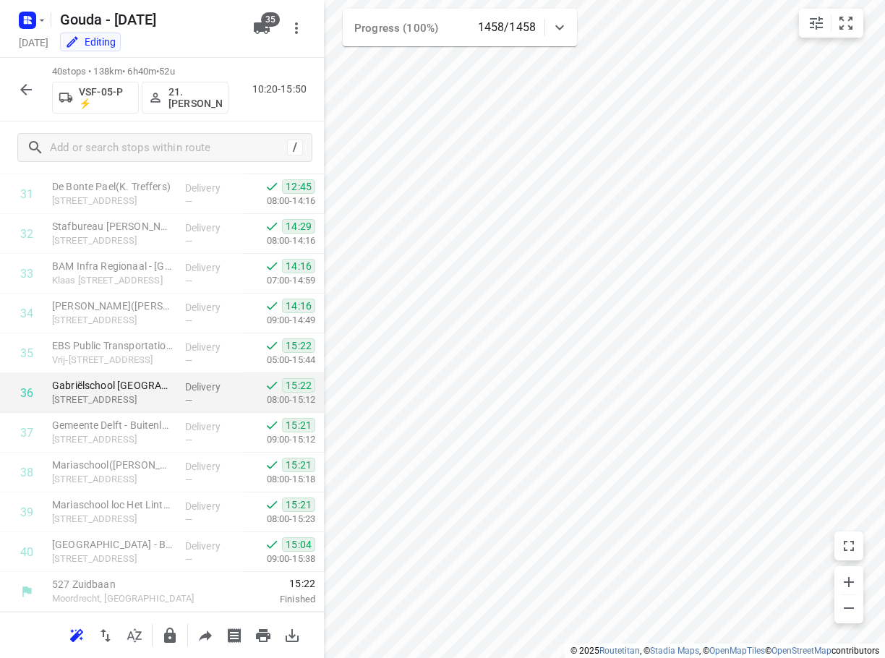
click at [286, 373] on div "i © 2025 Routetitan , © Stadia Maps , © OpenMapTiles © OpenStreetMap contributo…" at bounding box center [442, 329] width 885 height 658
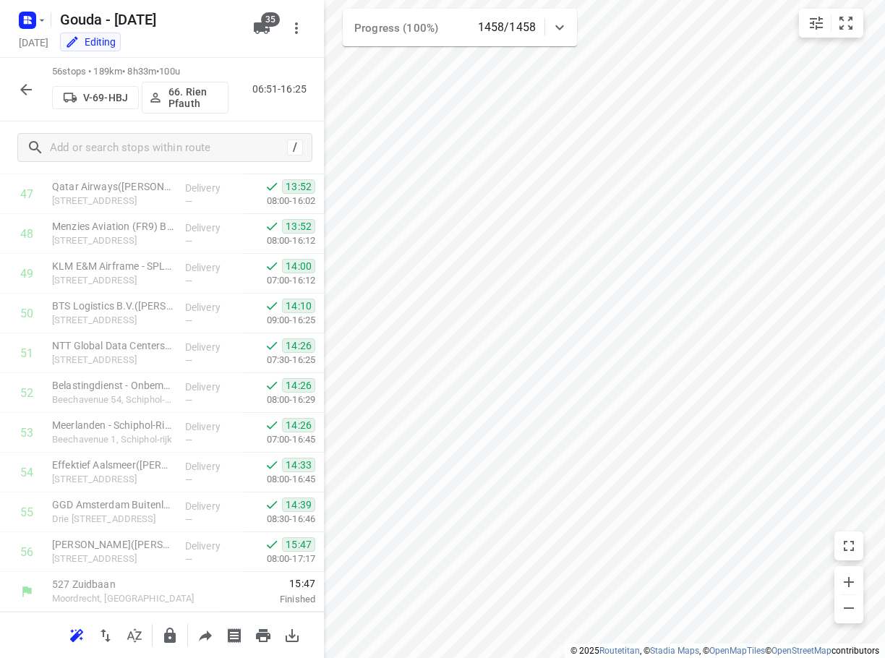
scroll to position [1224, 0]
click at [25, 90] on icon "button" at bounding box center [25, 89] width 17 height 17
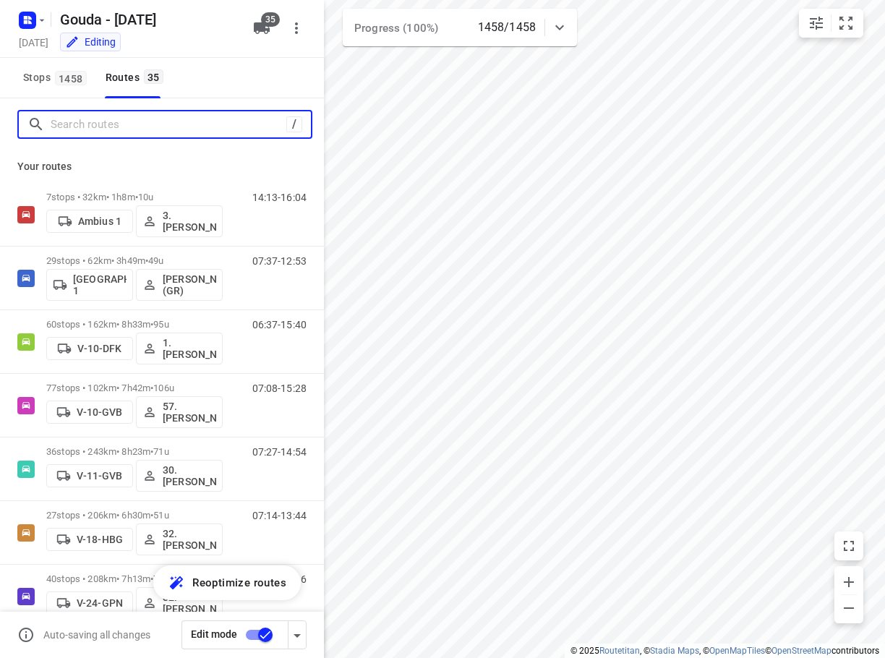
drag, startPoint x: 85, startPoint y: 129, endPoint x: 91, endPoint y: 119, distance: 12.3
click at [87, 125] on input "Search routes" at bounding box center [169, 124] width 236 height 22
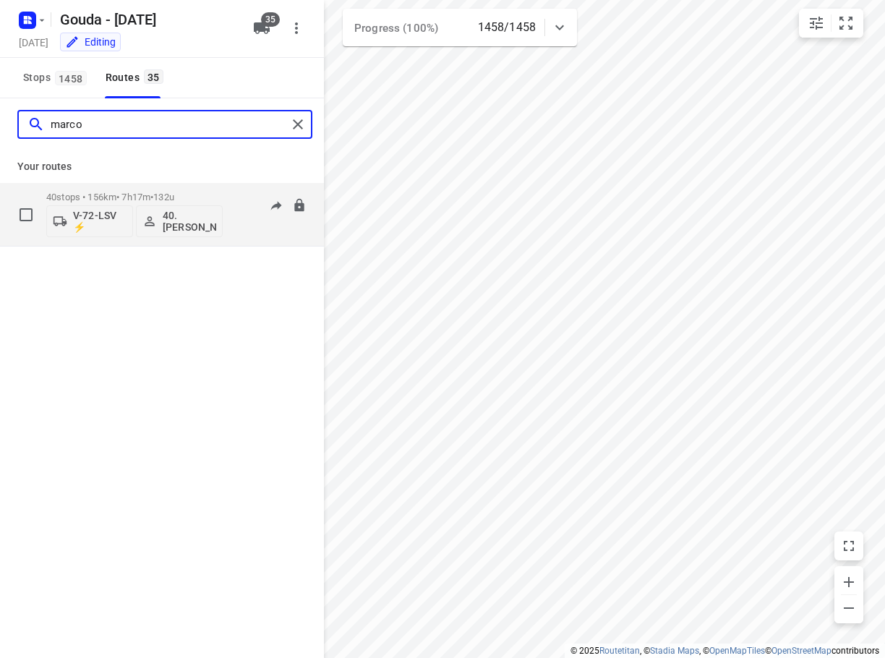
type input "marco"
click at [210, 192] on p "40 stops • 156km • 7h17m • 132u" at bounding box center [134, 197] width 176 height 11
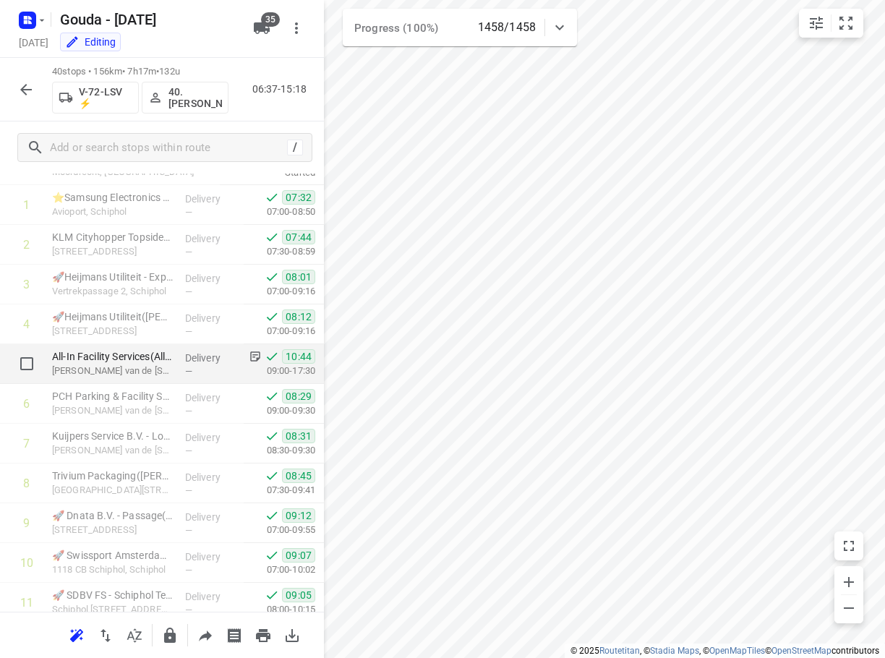
scroll to position [0, 0]
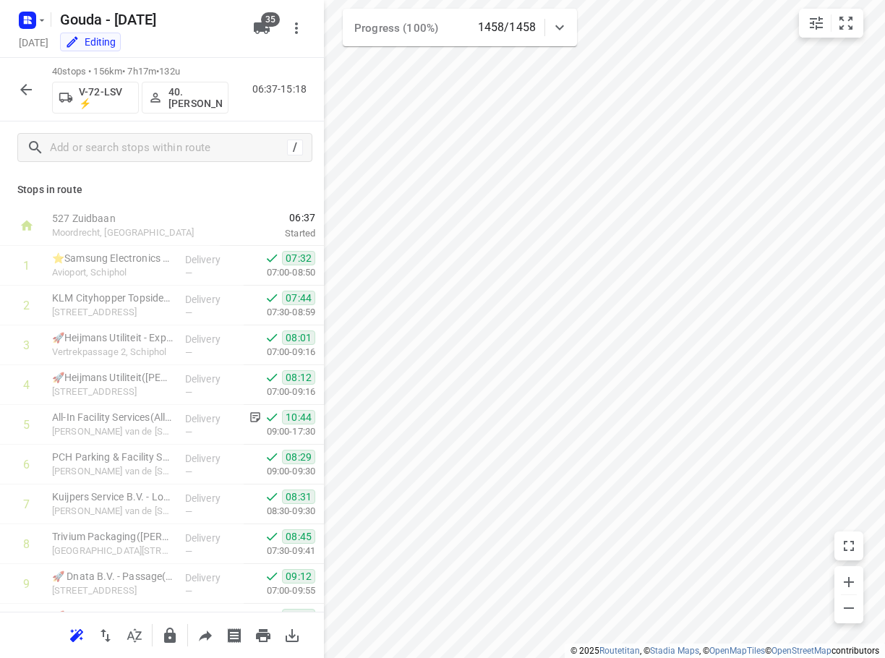
click at [27, 86] on icon "button" at bounding box center [25, 89] width 17 height 17
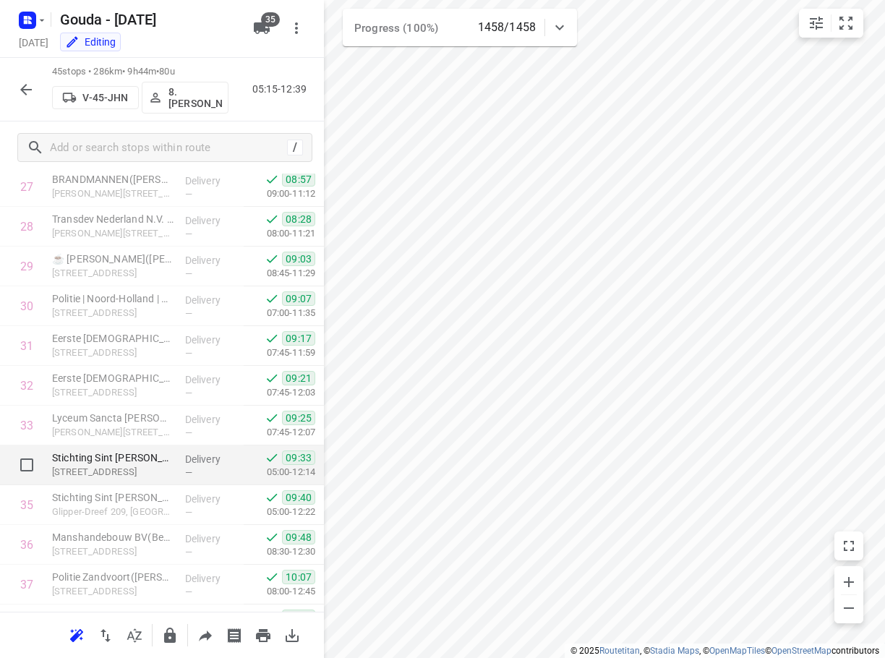
scroll to position [1463, 0]
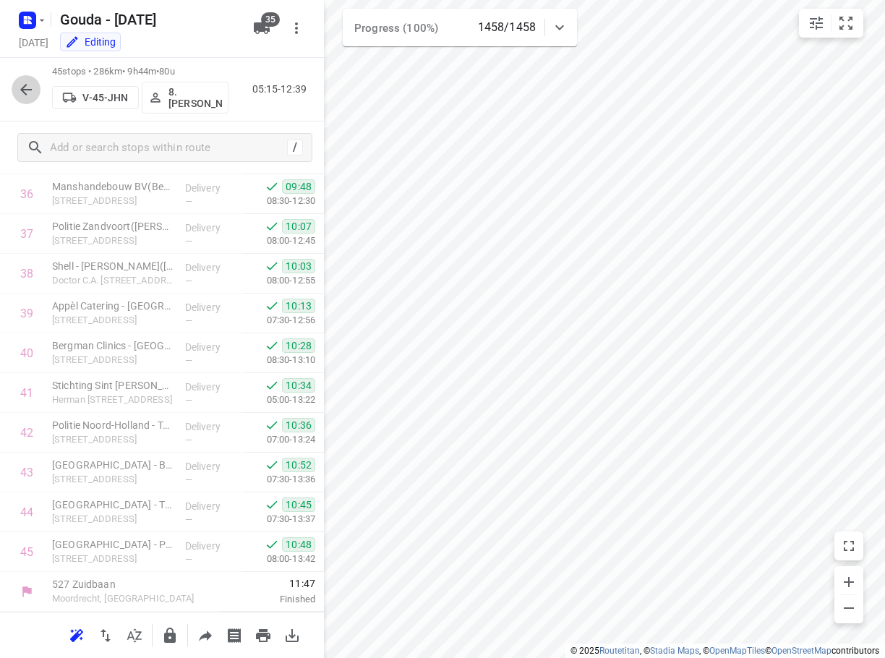
click at [32, 93] on icon "button" at bounding box center [25, 89] width 17 height 17
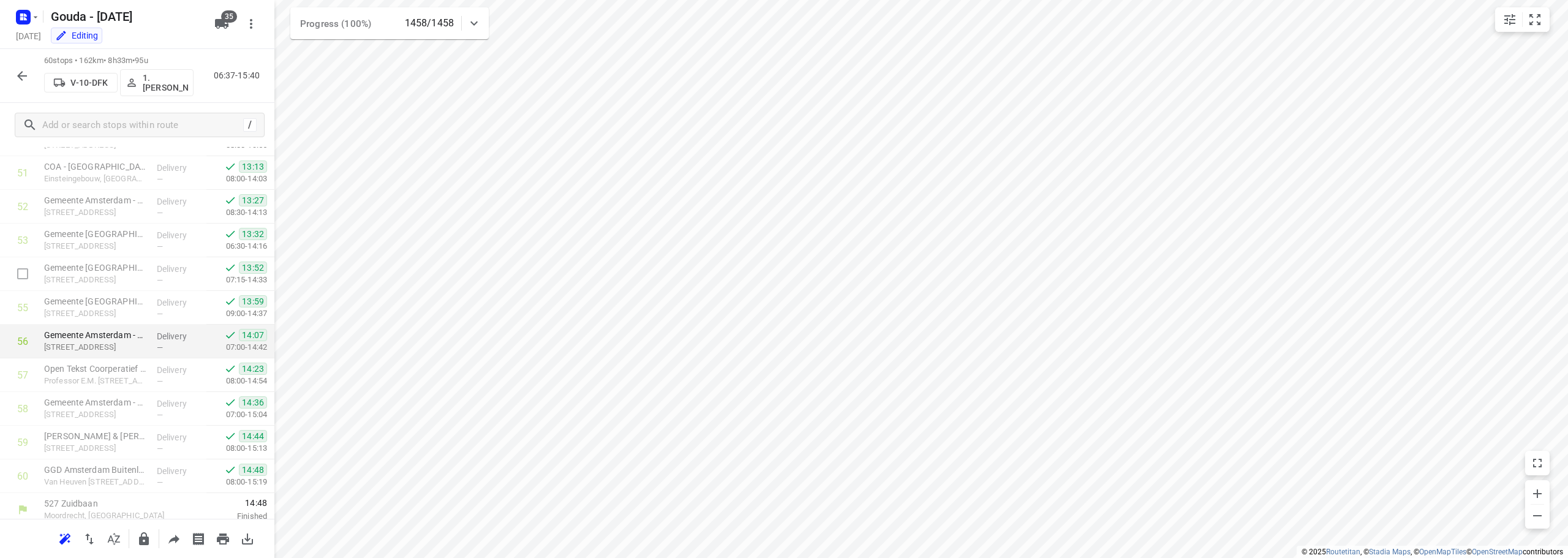
scroll to position [1745, 0]
click at [23, 77] on icon "button" at bounding box center [21, 75] width 14 height 14
click at [23, 82] on icon "button" at bounding box center [21, 75] width 14 height 14
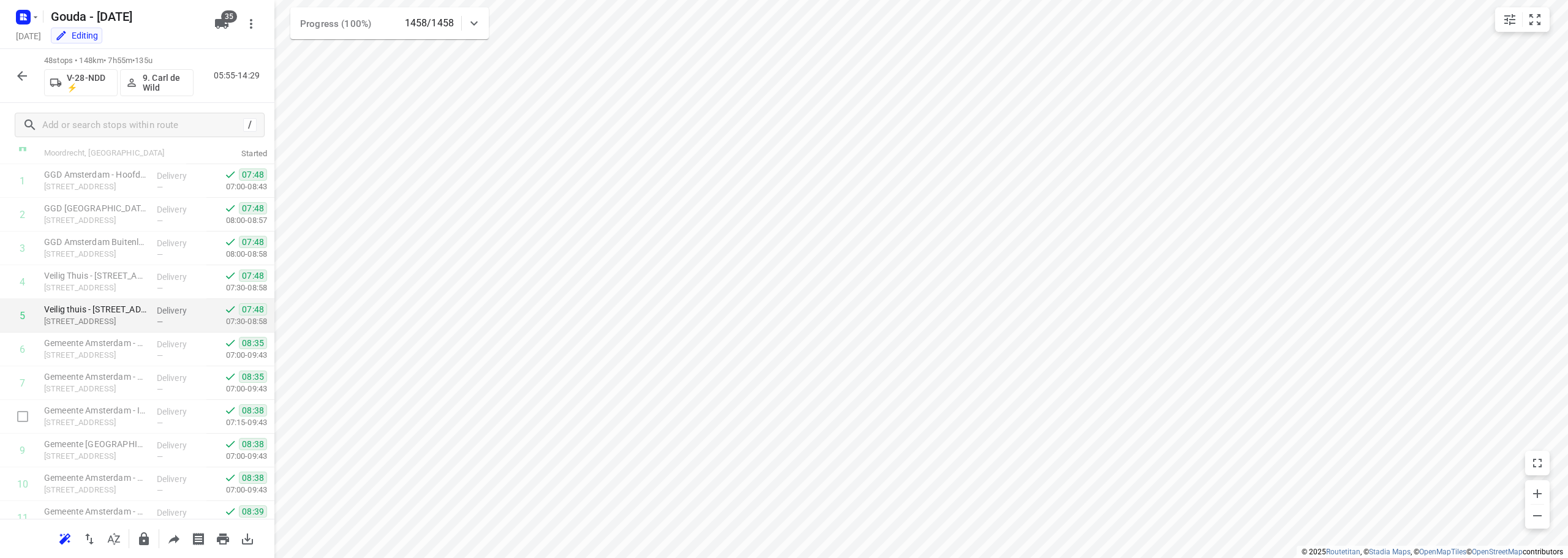
scroll to position [0, 0]
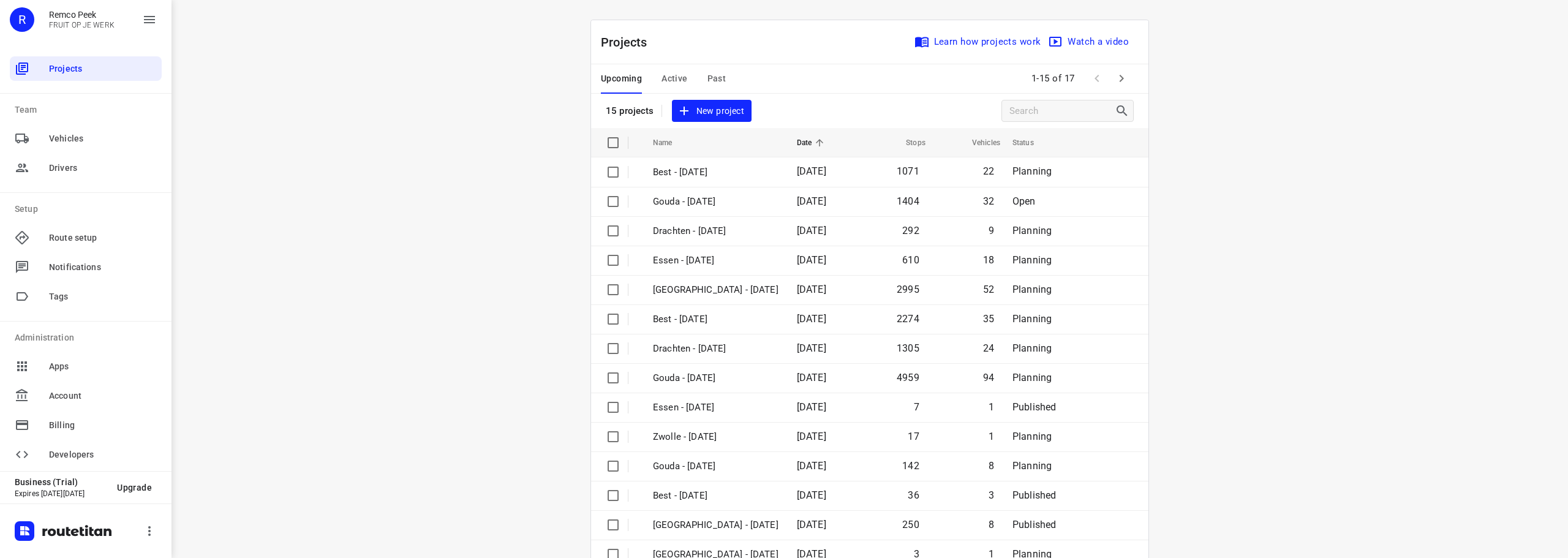
click at [403, 152] on div "i © 2025 Routetitan , © Stadia Maps , © OpenMapTiles © OpenStreetMap contributo…" at bounding box center [870, 279] width 1397 height 558
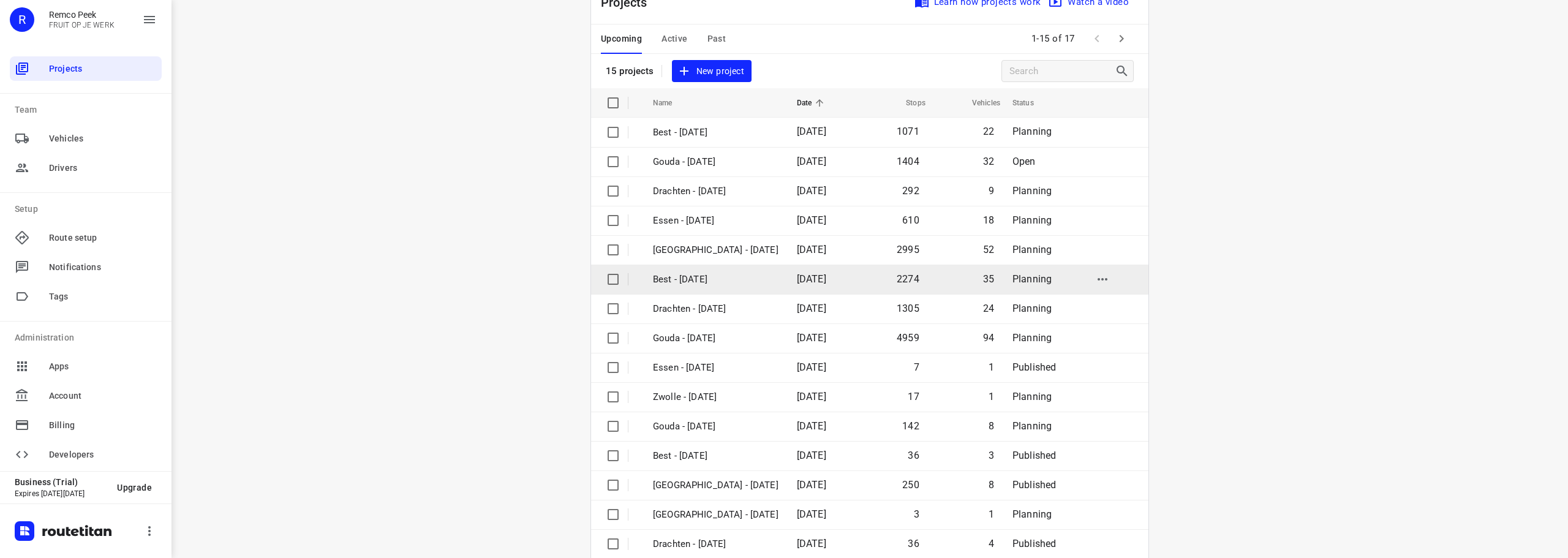
scroll to position [61, 0]
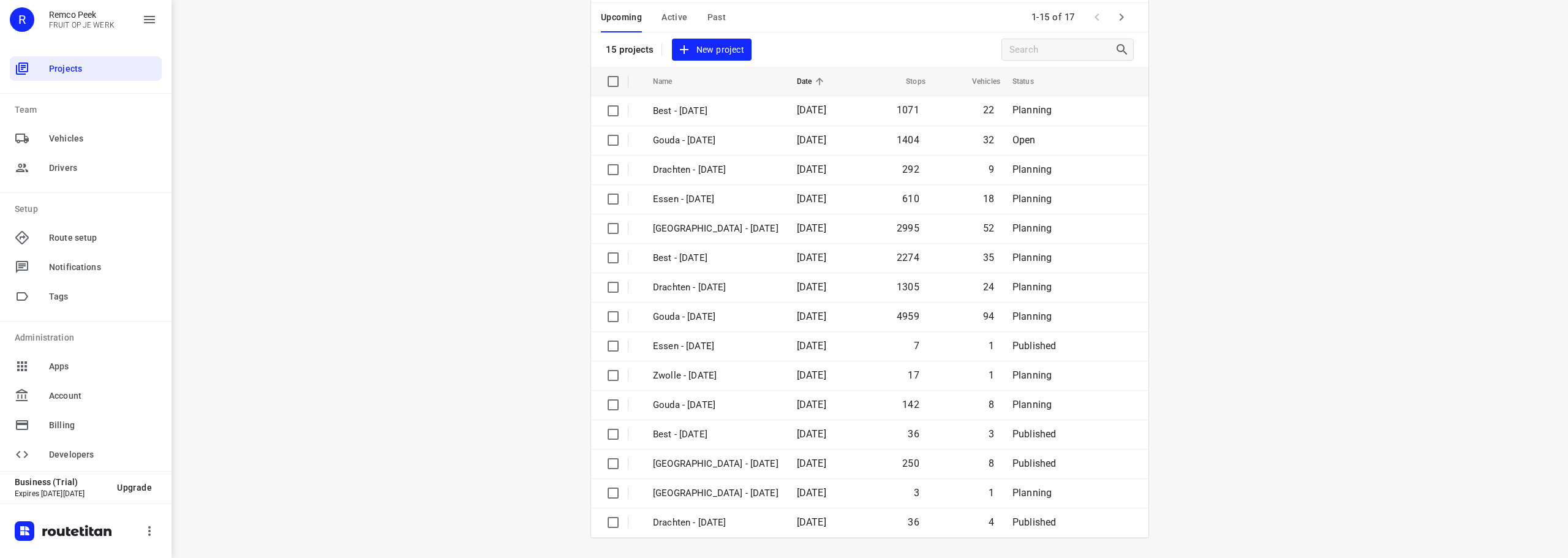
click at [1115, 20] on icon "button" at bounding box center [1121, 17] width 14 height 14
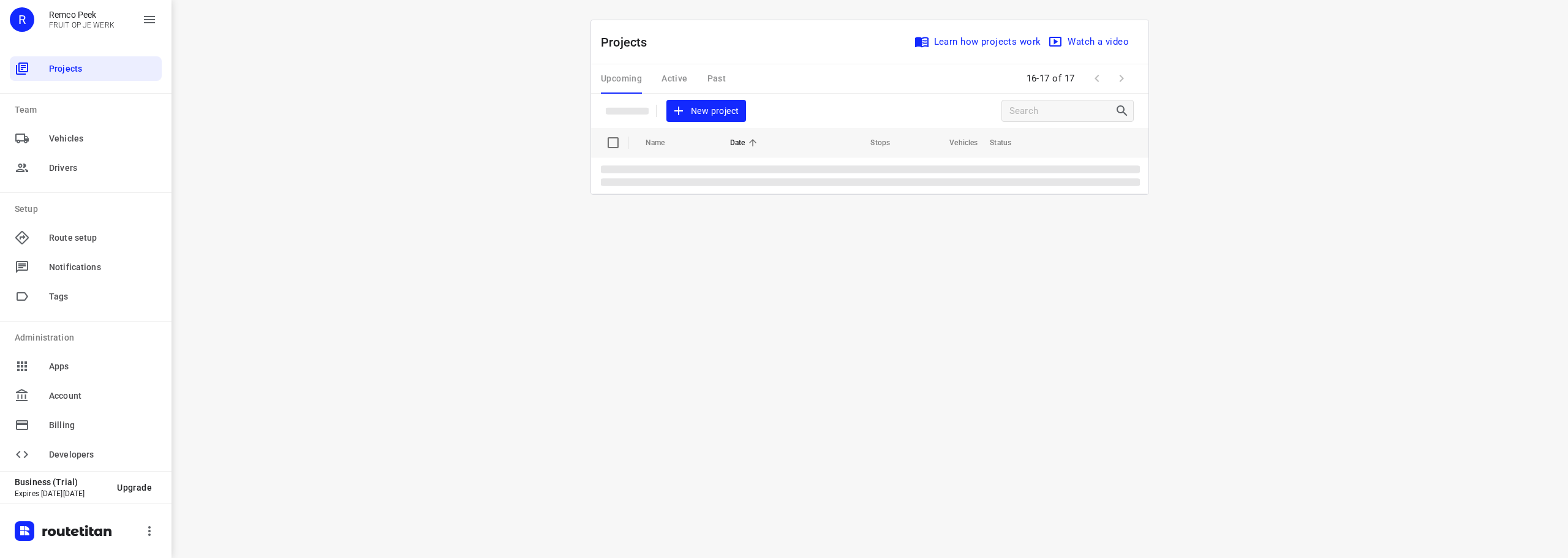
scroll to position [0, 0]
click at [698, 176] on p "Gouda - [DATE]" at bounding box center [697, 172] width 89 height 14
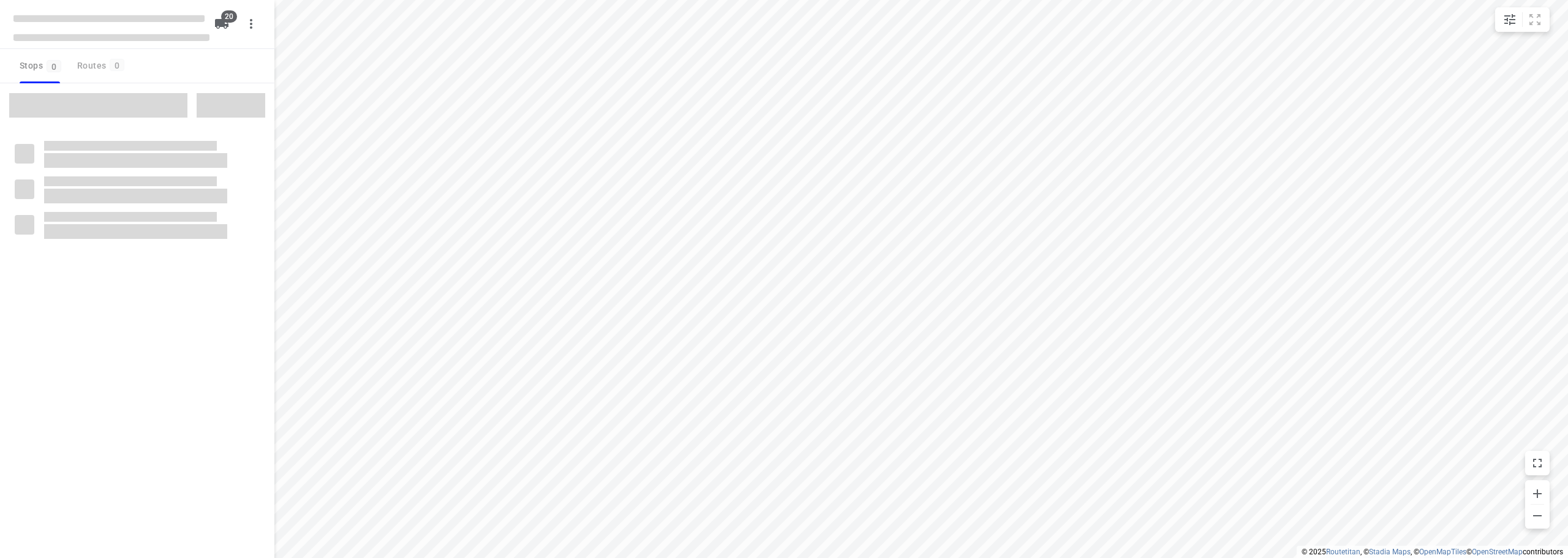
checkbox input "true"
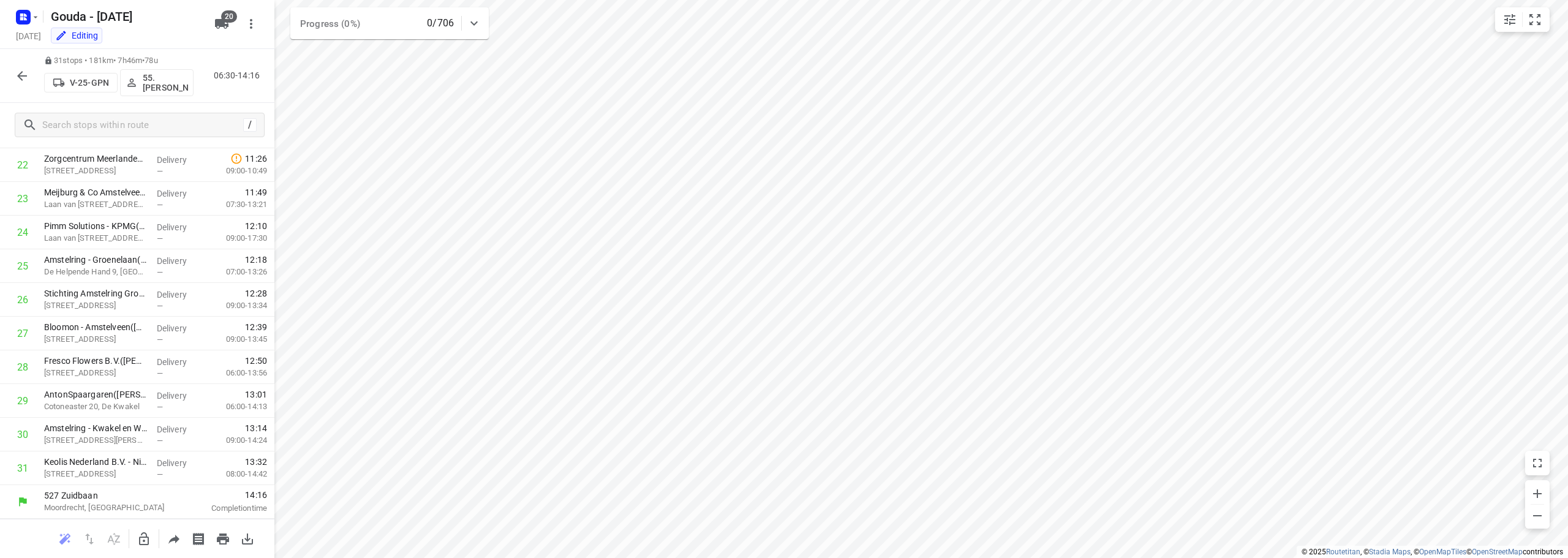
scroll to position [768, 0]
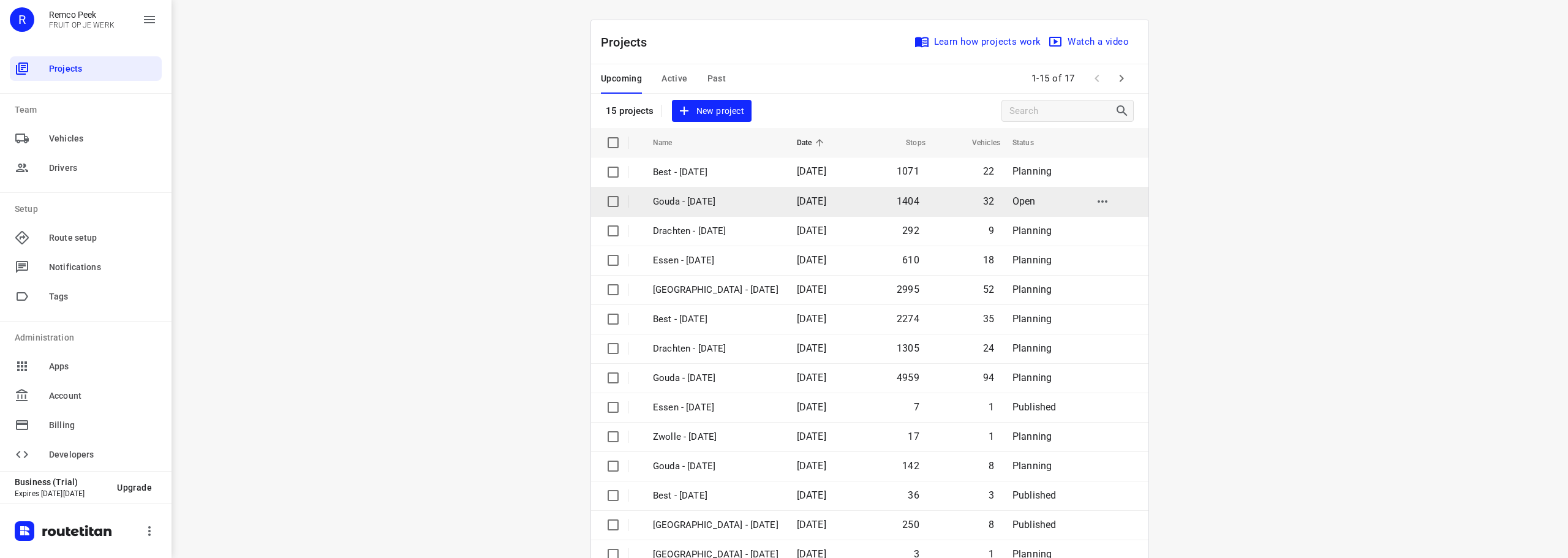
click at [797, 198] on span "[DATE]" at bounding box center [811, 202] width 30 height 12
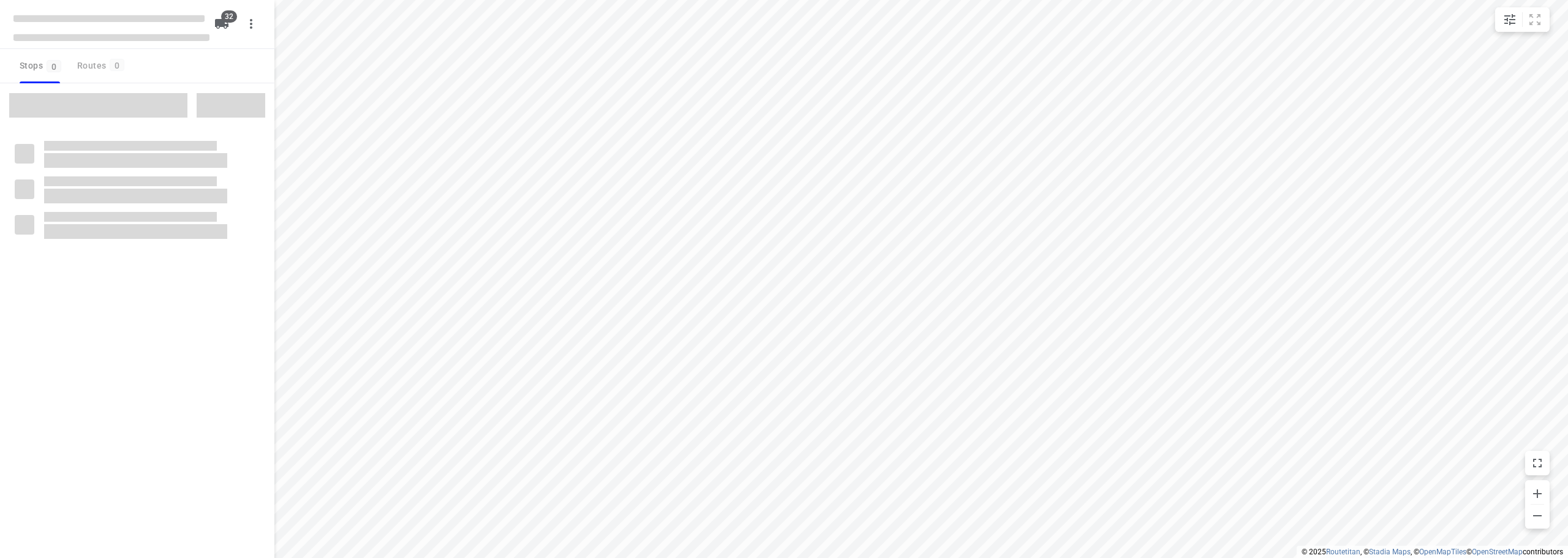
checkbox input "true"
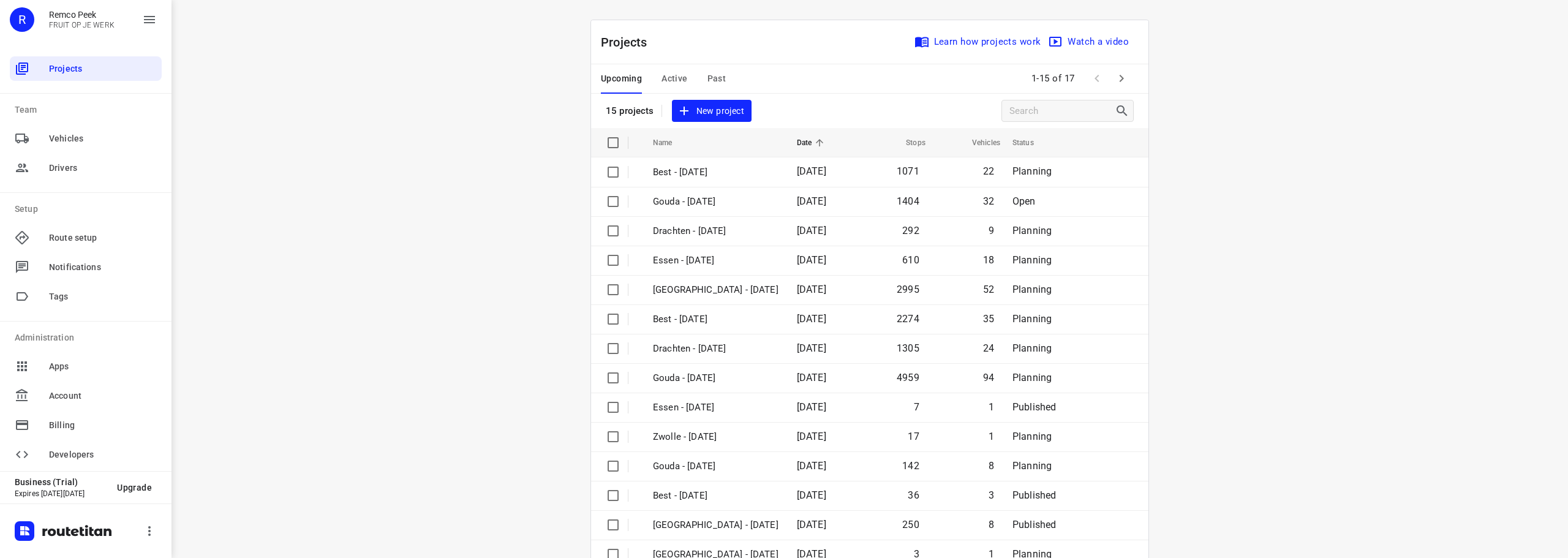
click at [456, 195] on div "i © 2025 Routetitan , © Stadia Maps , © OpenMapTiles © OpenStreetMap contributo…" at bounding box center [870, 279] width 1397 height 558
click at [1232, 215] on div "i © 2025 Routetitan , © Stadia Maps , © OpenMapTiles © OpenStreetMap contributo…" at bounding box center [870, 279] width 1397 height 558
click at [1120, 81] on icon "button" at bounding box center [1121, 78] width 14 height 14
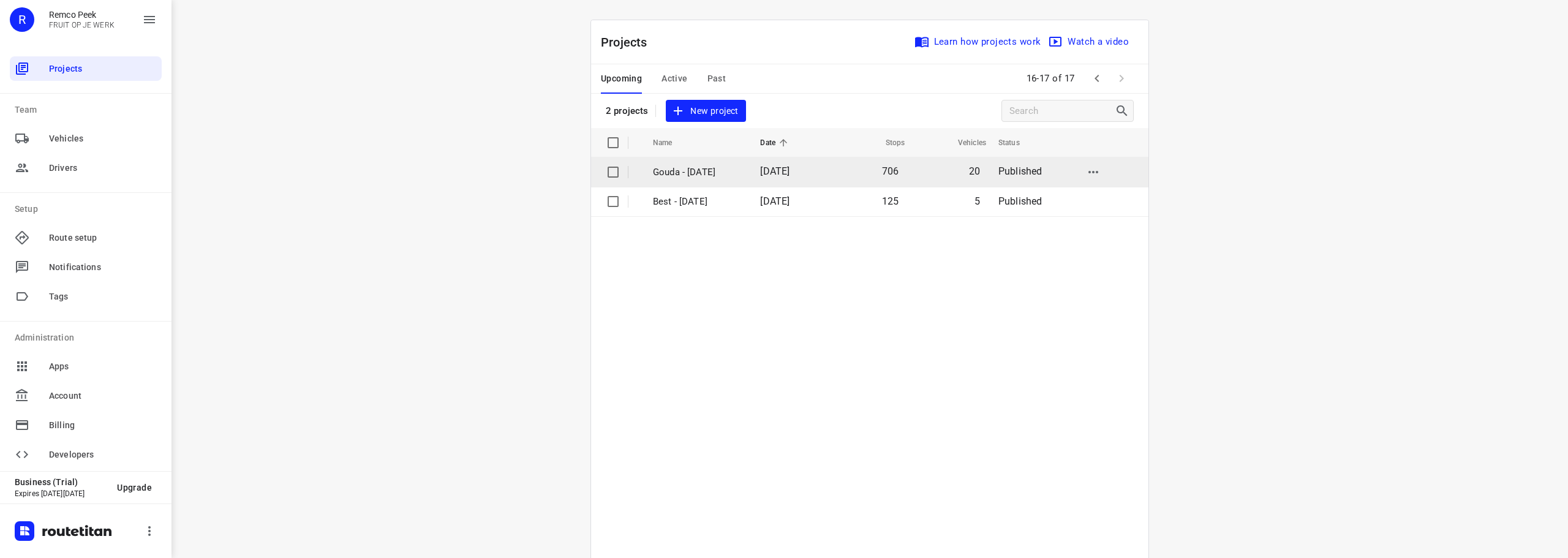
click at [703, 167] on p "Gouda - [DATE]" at bounding box center [697, 172] width 89 height 14
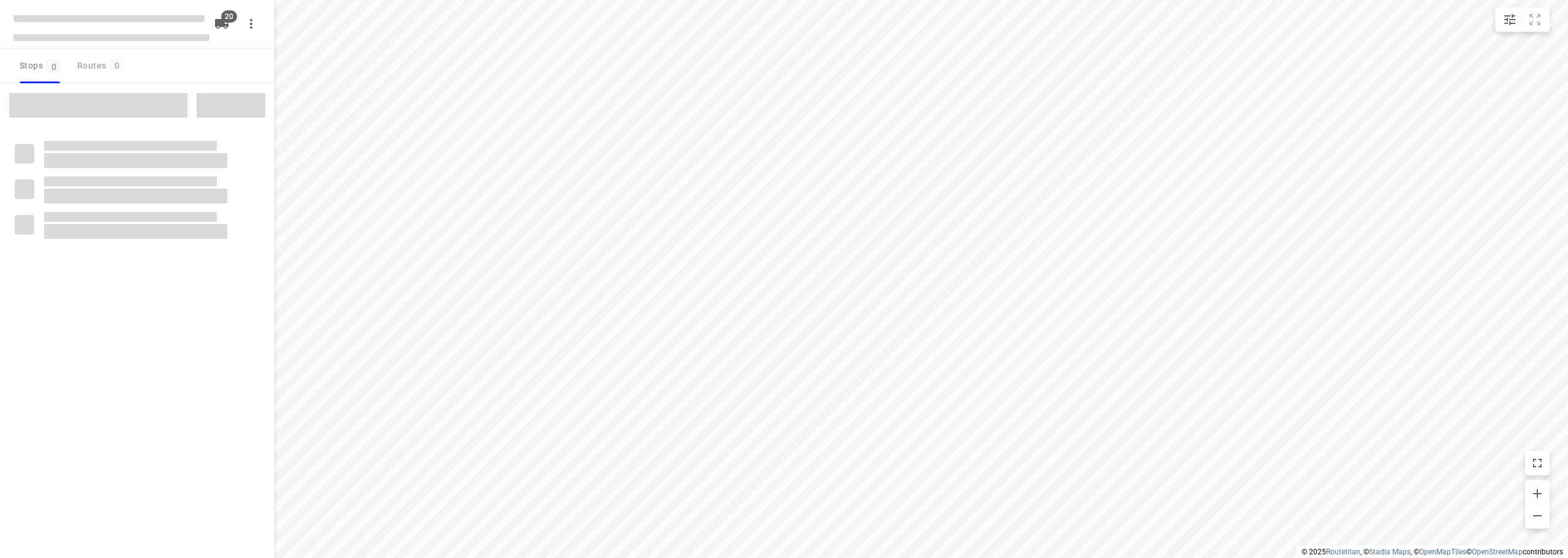
checkbox input "true"
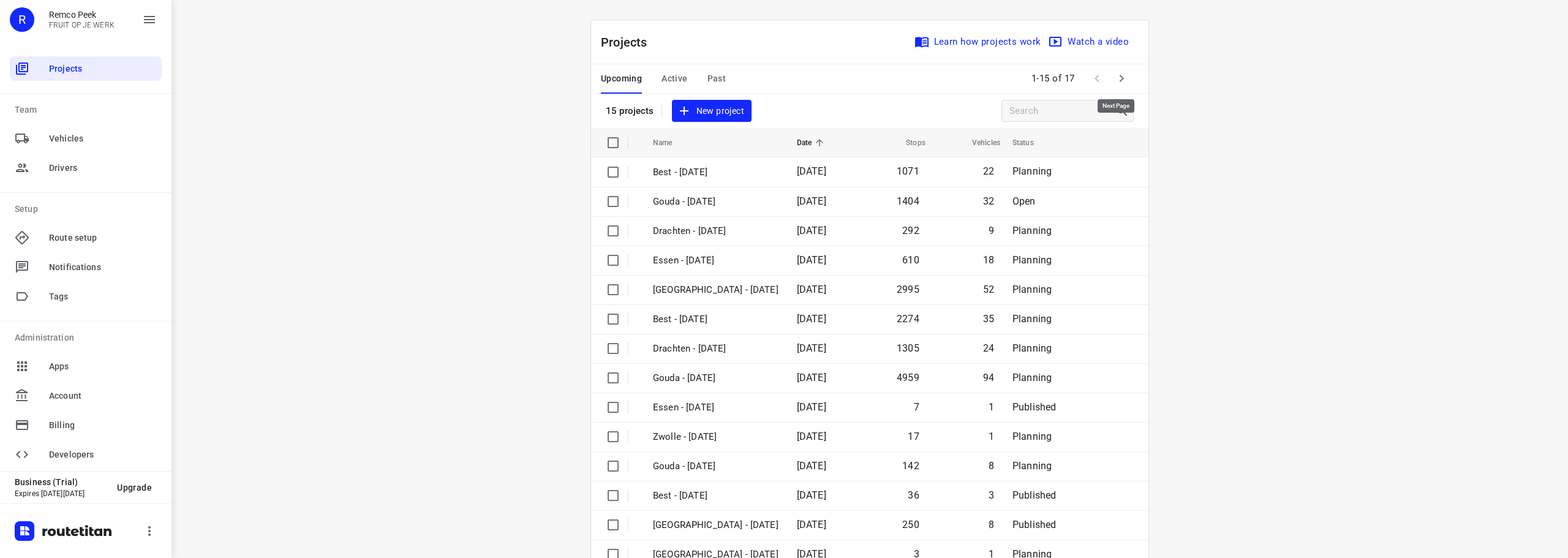
click at [1115, 76] on icon "button" at bounding box center [1121, 78] width 14 height 14
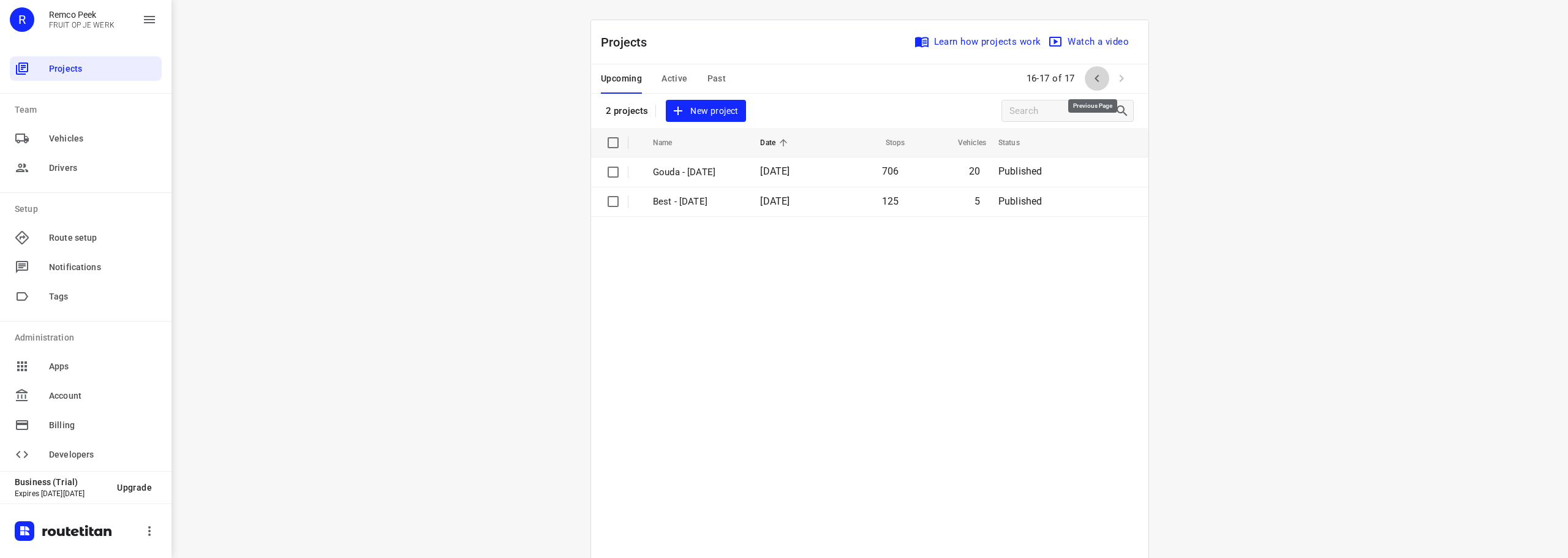
click at [1090, 81] on icon "button" at bounding box center [1097, 78] width 14 height 14
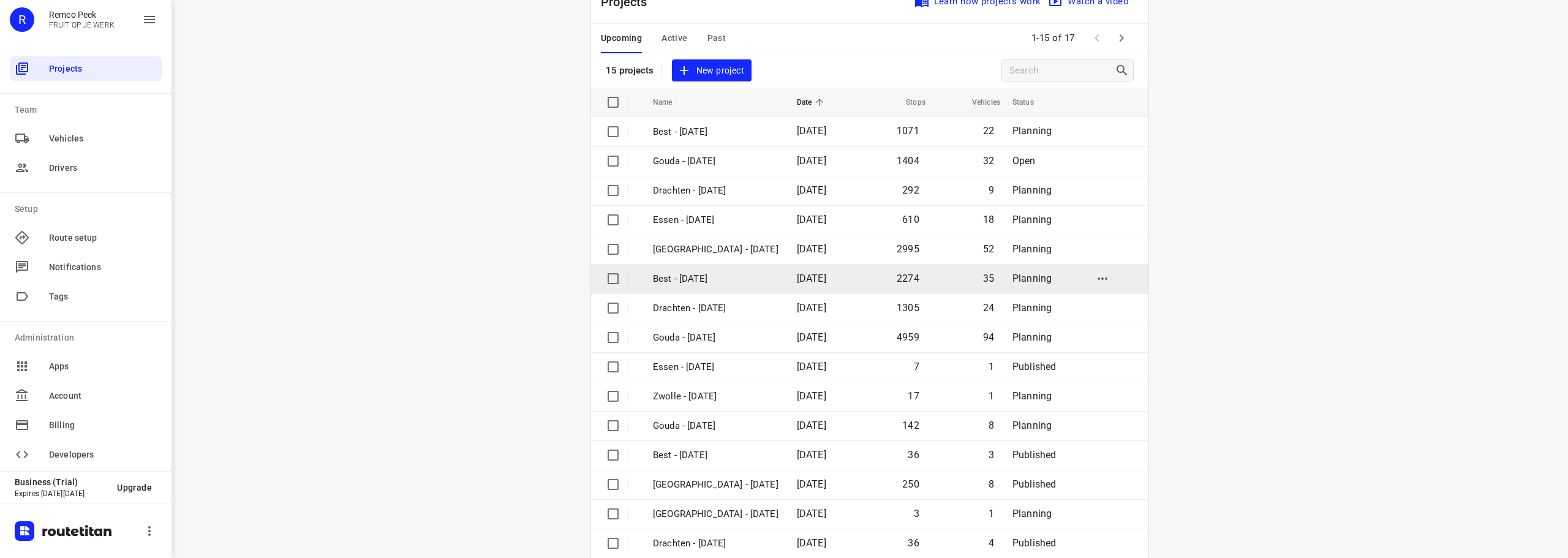
scroll to position [61, 0]
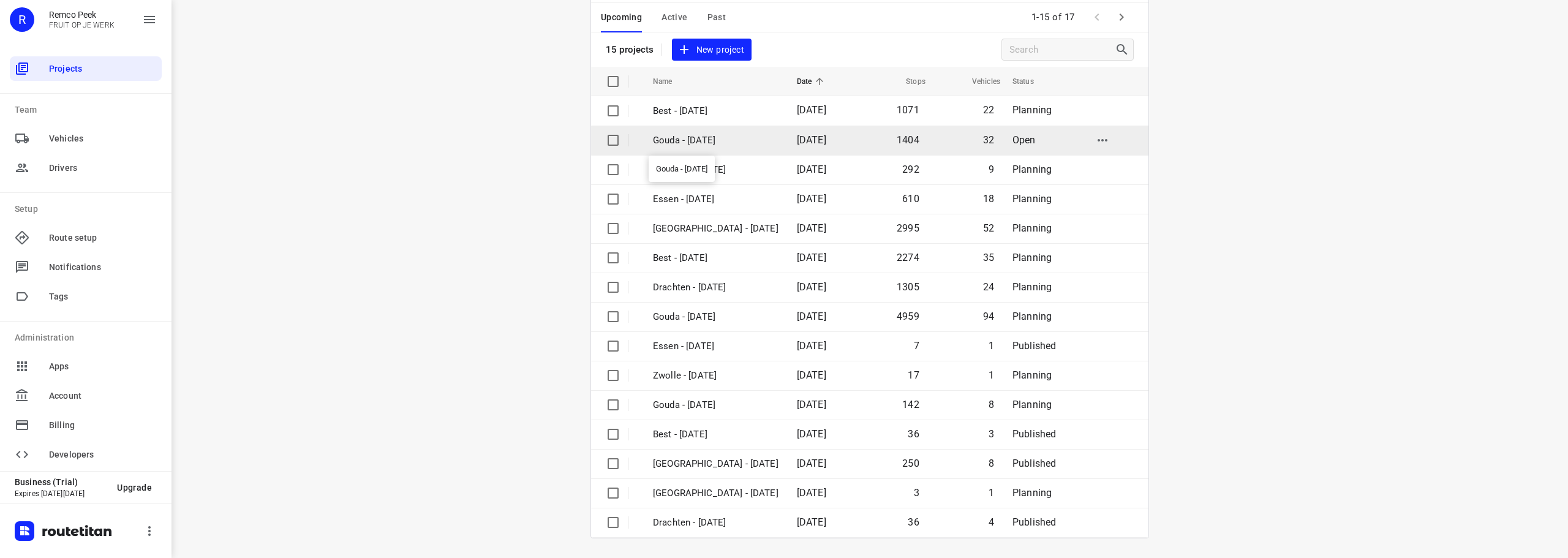
click at [695, 142] on p "Gouda - [DATE]" at bounding box center [715, 141] width 125 height 14
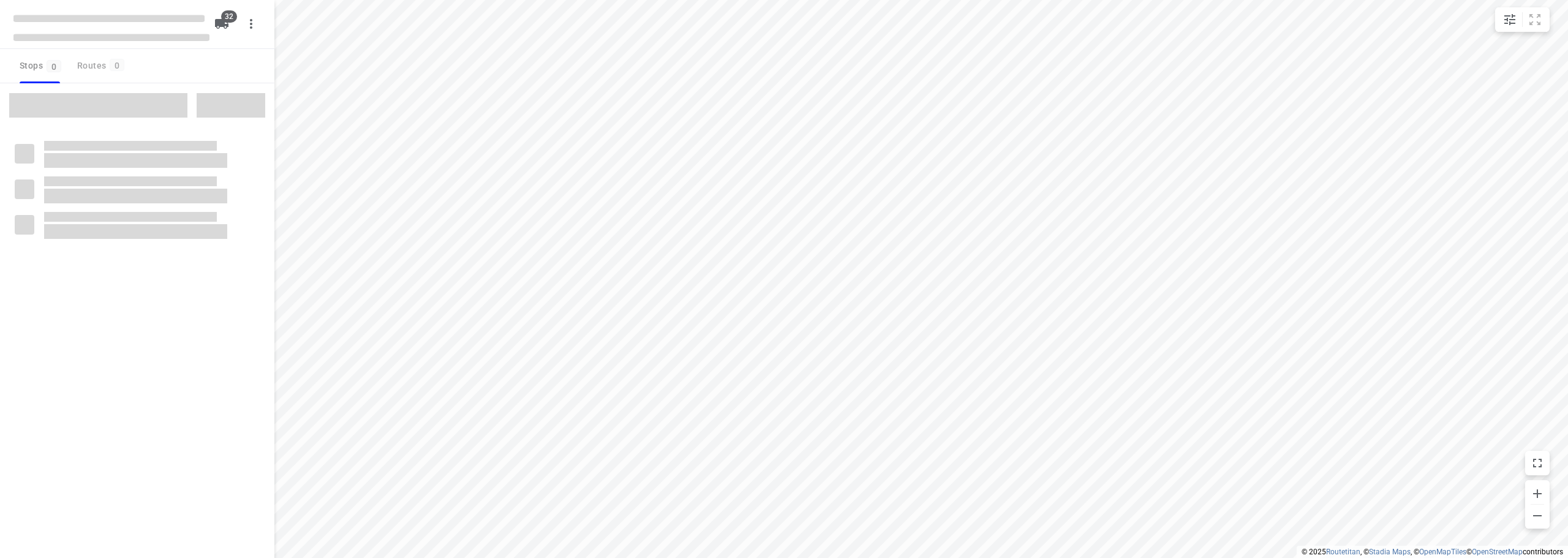
checkbox input "true"
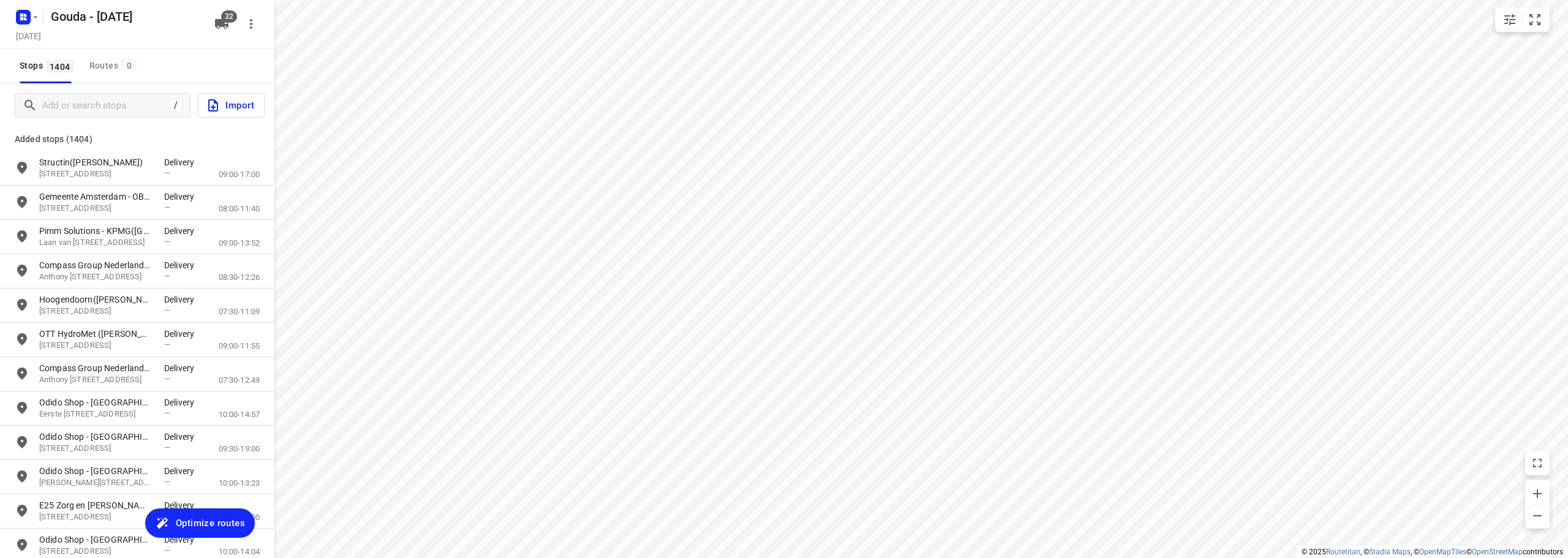
click at [208, 529] on span "Optimize routes" at bounding box center [210, 523] width 70 height 16
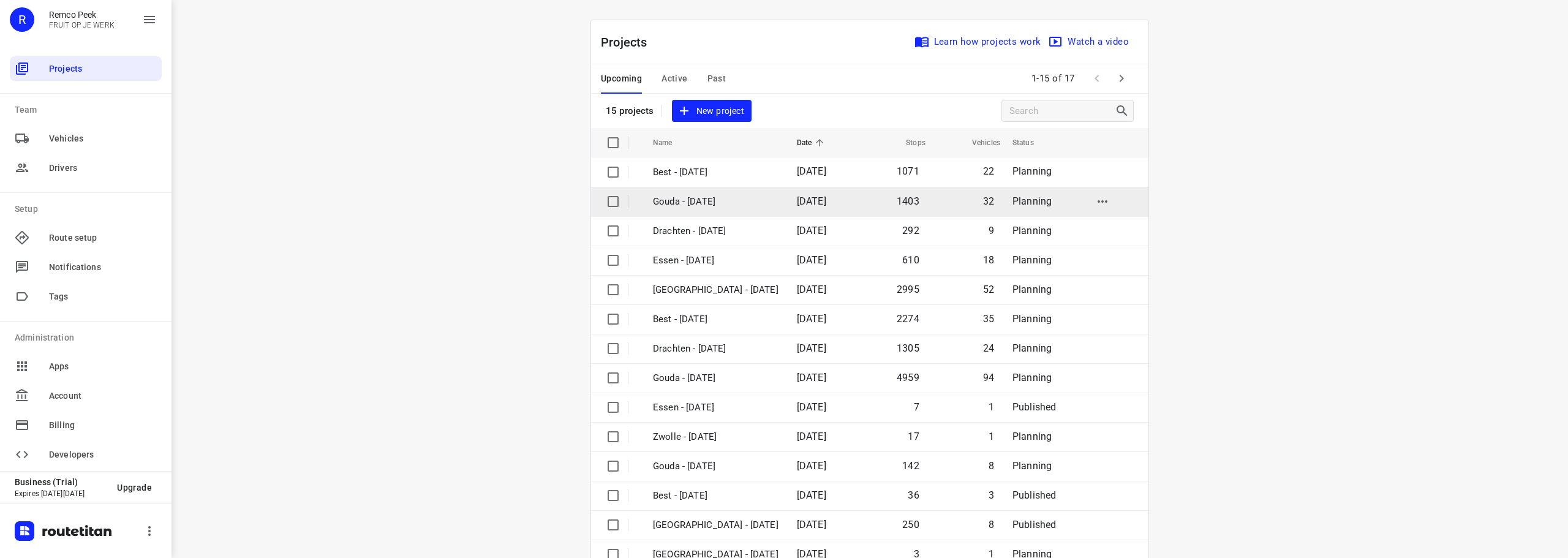
click at [1095, 200] on icon "button" at bounding box center [1102, 201] width 14 height 14
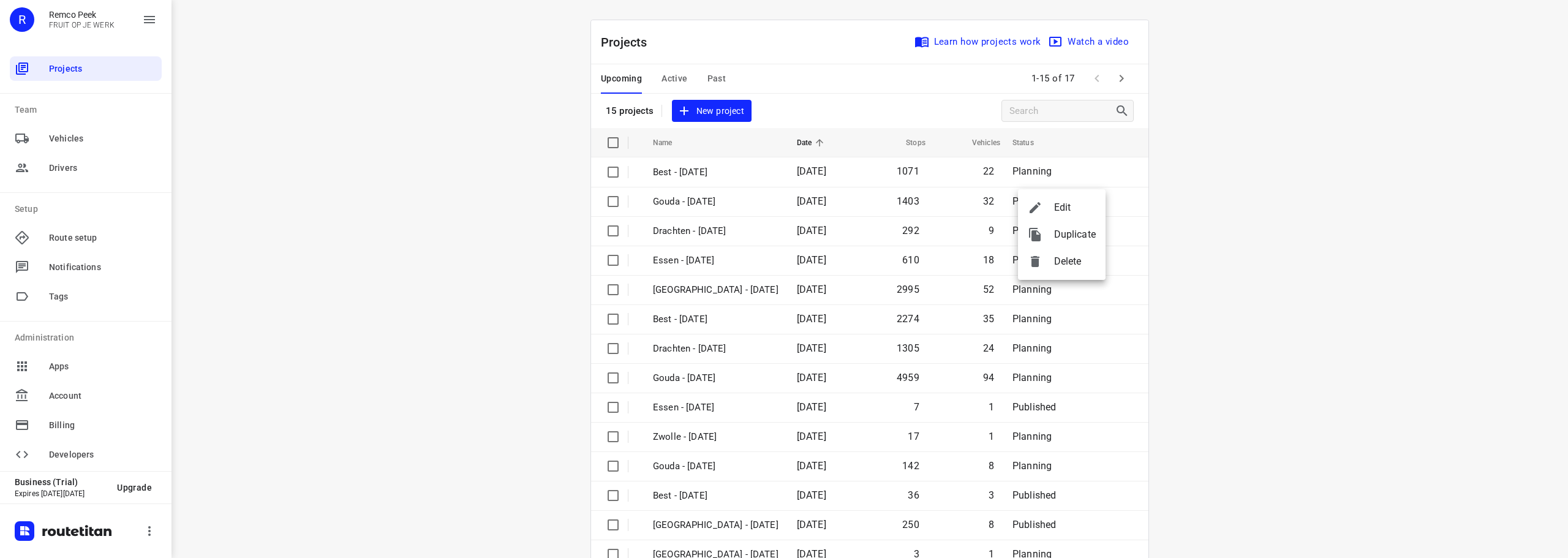
click at [1342, 226] on div at bounding box center [784, 279] width 1568 height 558
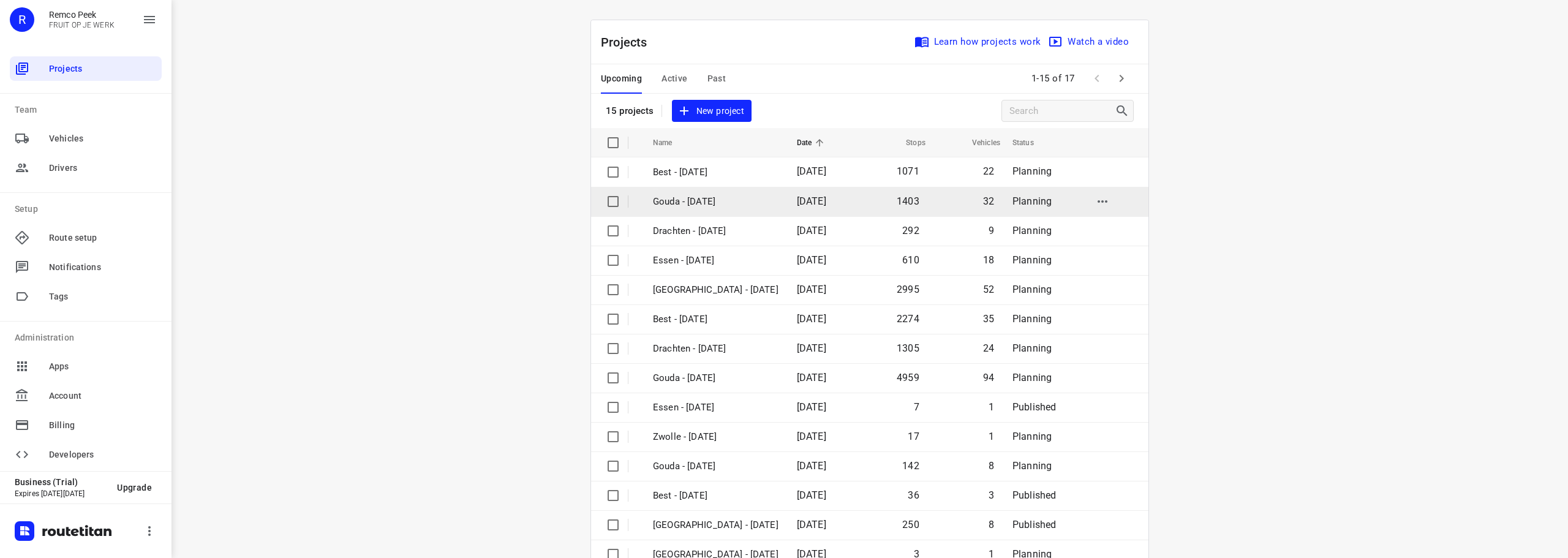
click at [1098, 201] on icon "button" at bounding box center [1103, 201] width 10 height 3
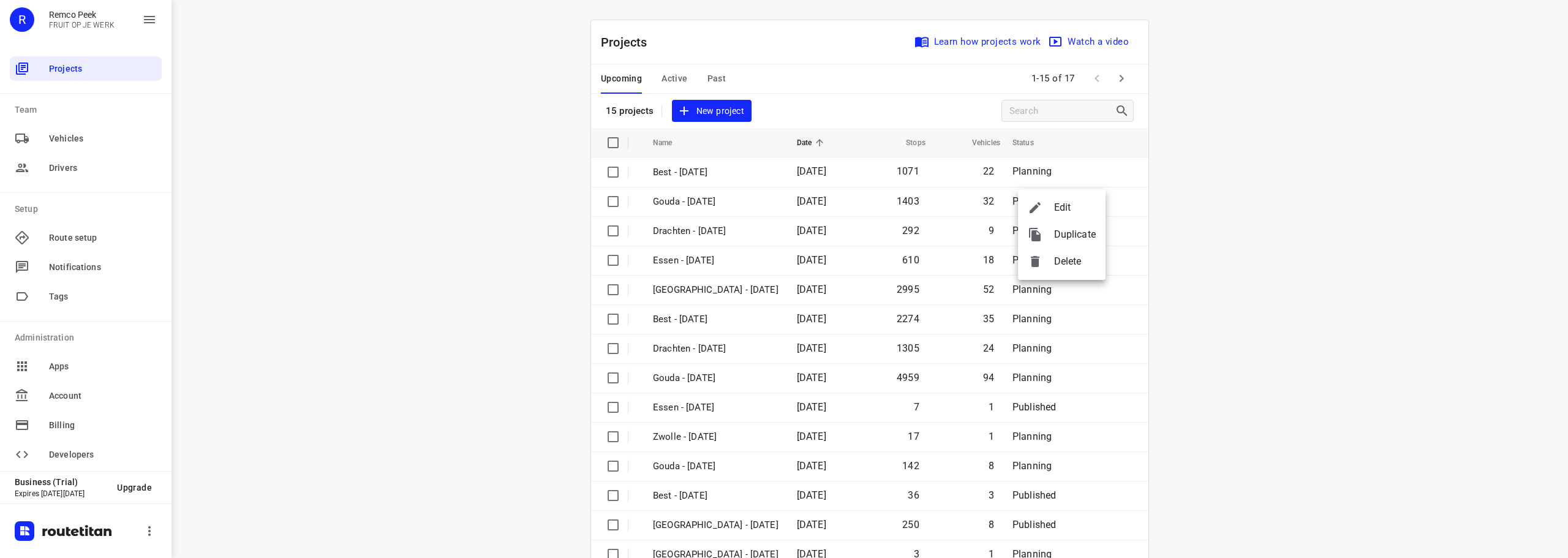
click at [1093, 259] on span "Delete" at bounding box center [1075, 261] width 42 height 14
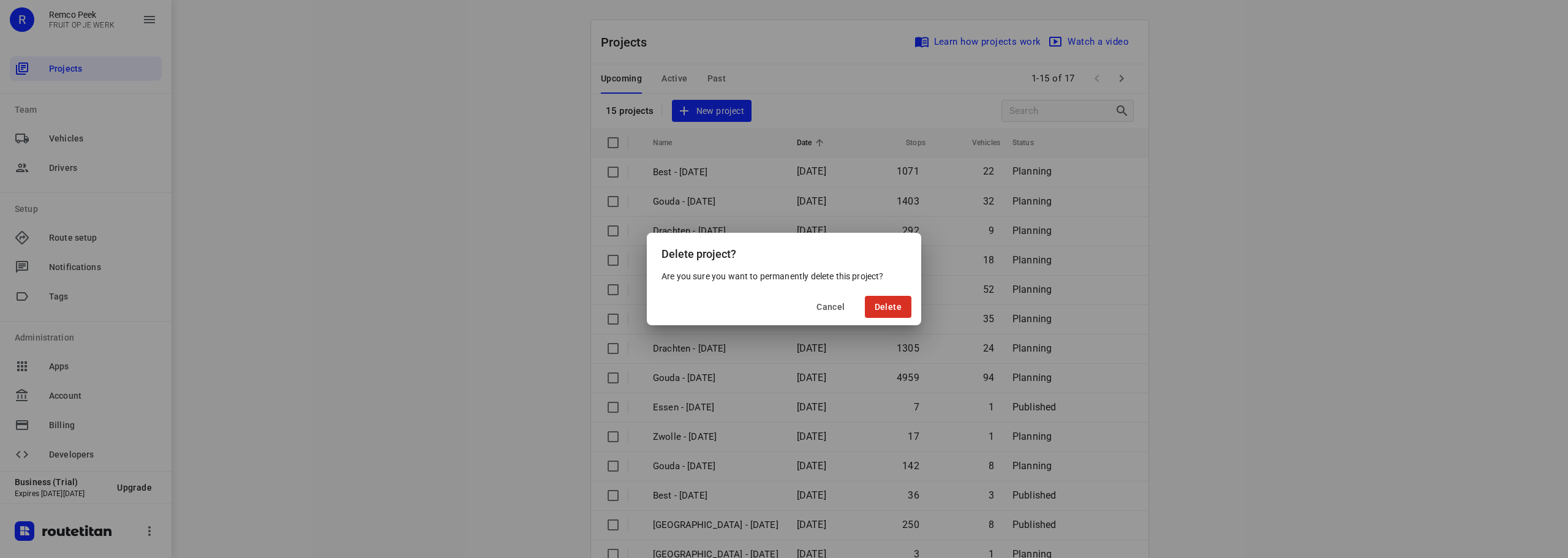
click at [1286, 259] on div "Delete project? Are you sure you want to permanently delete this project? Cance…" at bounding box center [784, 279] width 1568 height 558
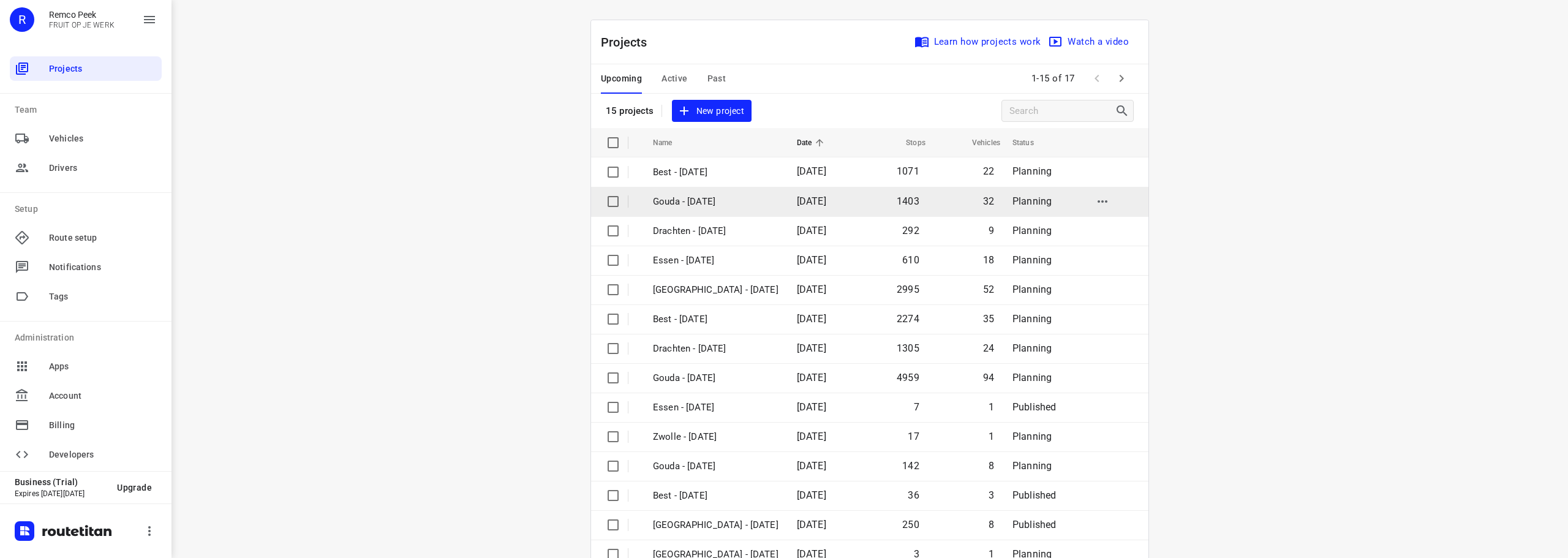
click at [1103, 196] on button "button" at bounding box center [1102, 201] width 25 height 25
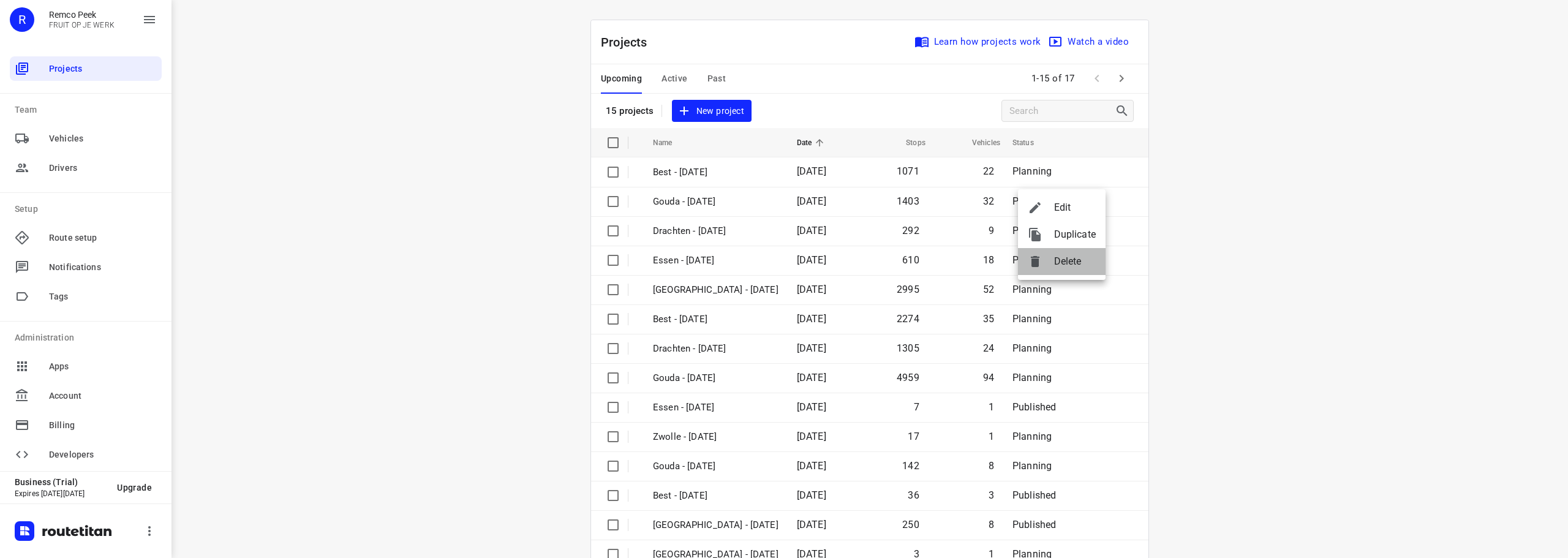
click at [1078, 259] on span "Delete" at bounding box center [1075, 261] width 42 height 14
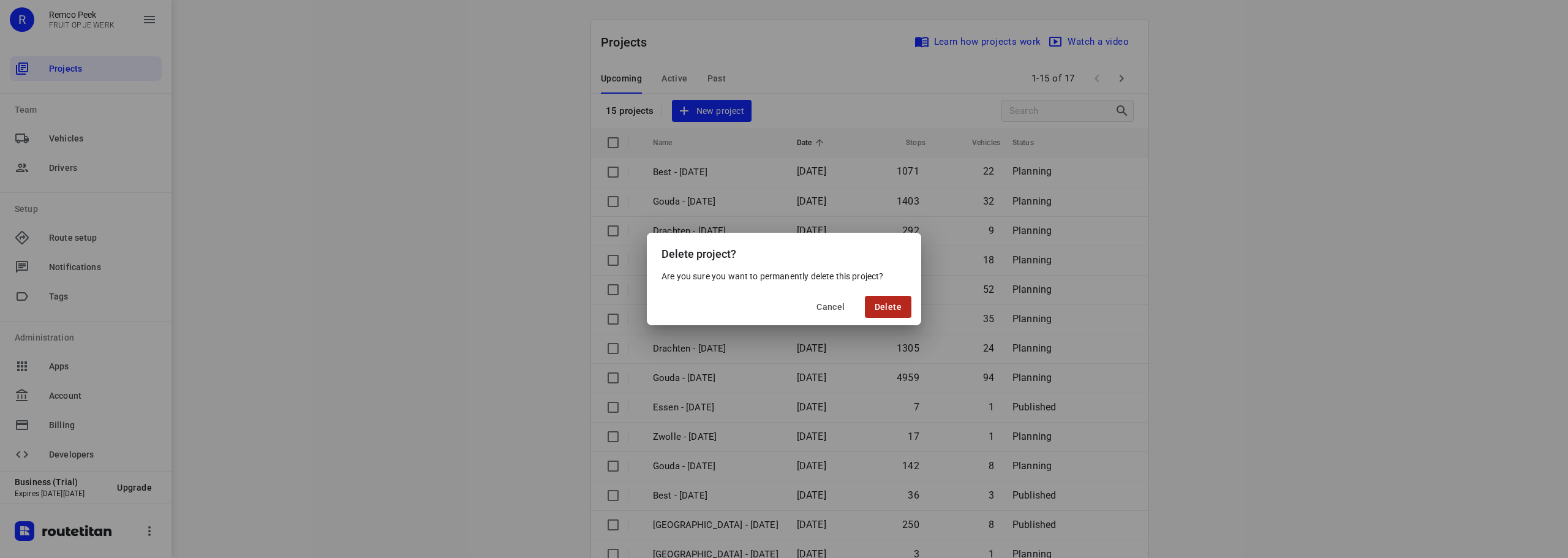
click at [887, 306] on span "Delete" at bounding box center [888, 307] width 27 height 10
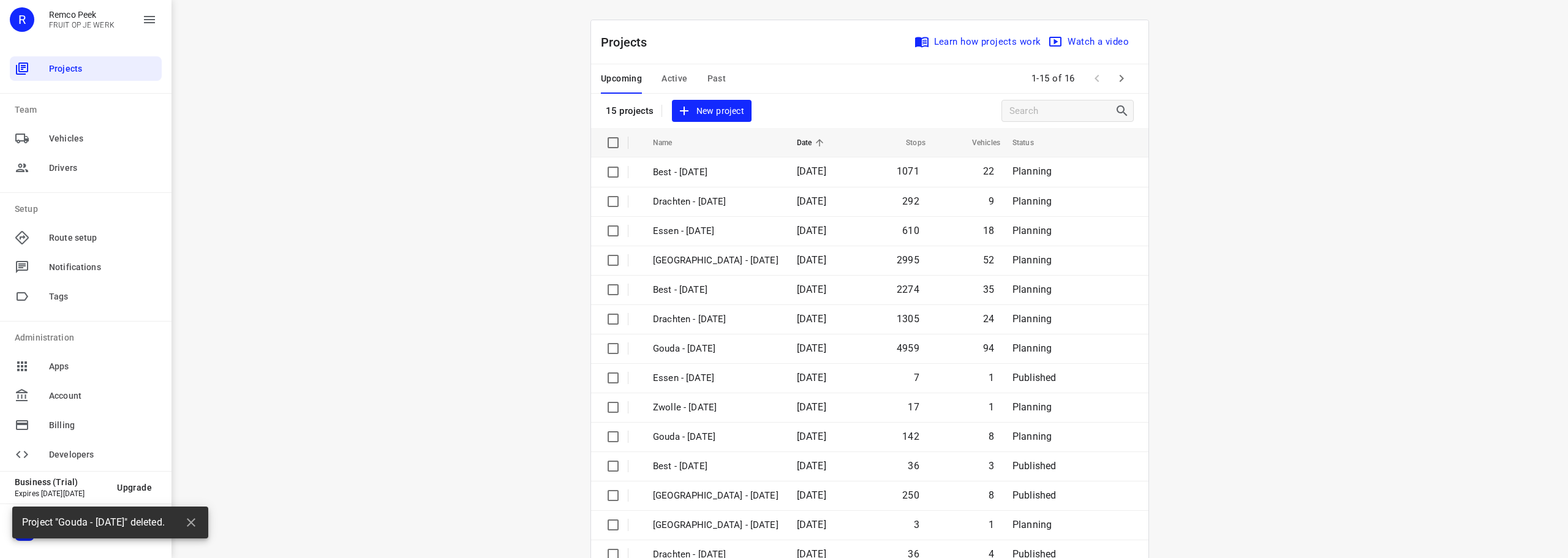
click at [454, 209] on div "i © 2025 Routetitan , © Stadia Maps , © OpenMapTiles © OpenStreetMap contributo…" at bounding box center [870, 279] width 1397 height 558
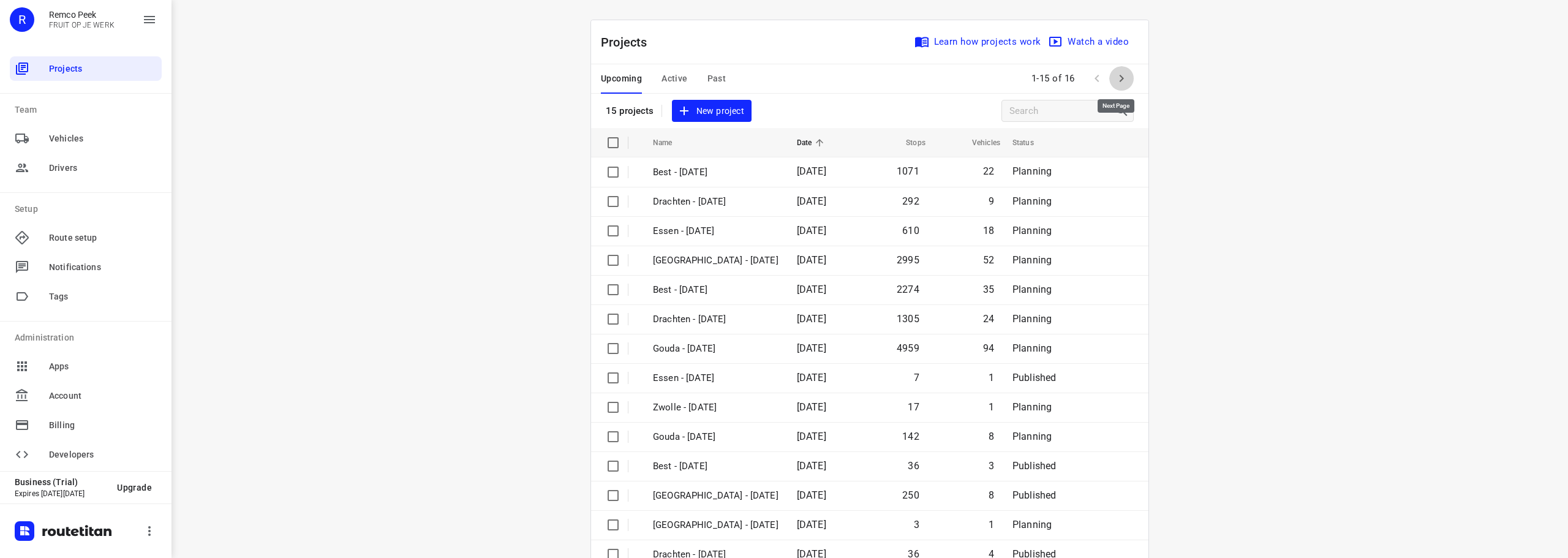
click at [1116, 77] on icon "button" at bounding box center [1121, 78] width 14 height 14
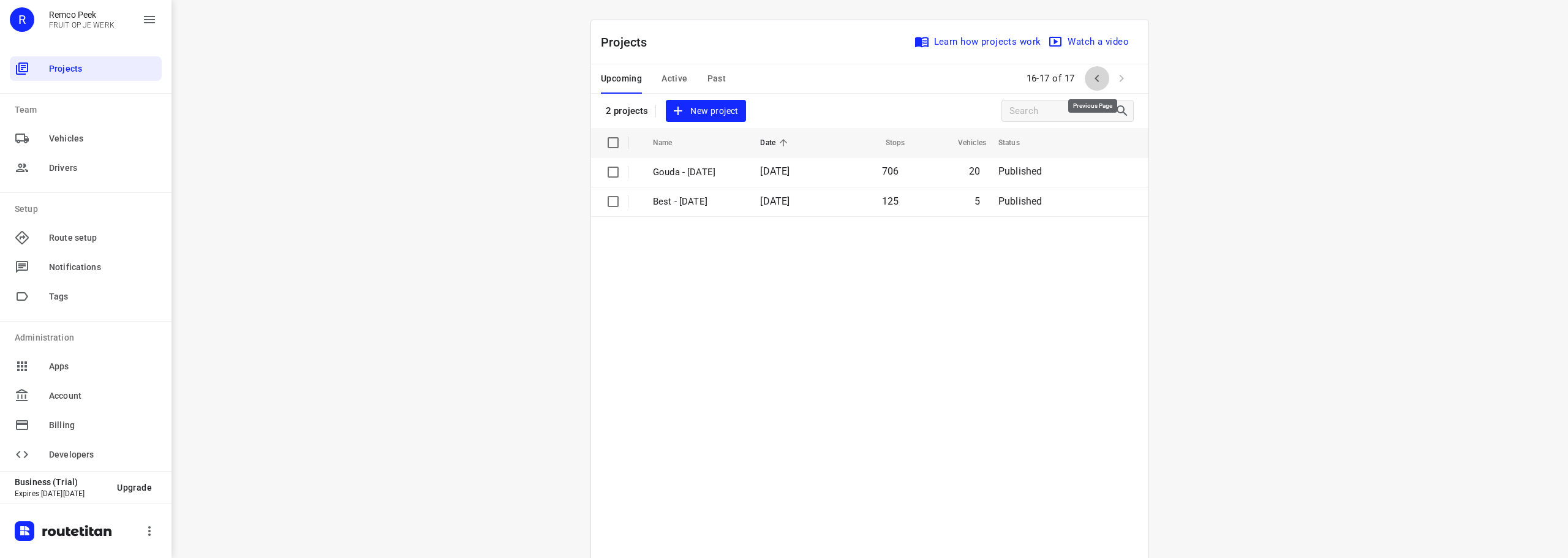
click at [1098, 81] on icon "button" at bounding box center [1097, 78] width 14 height 14
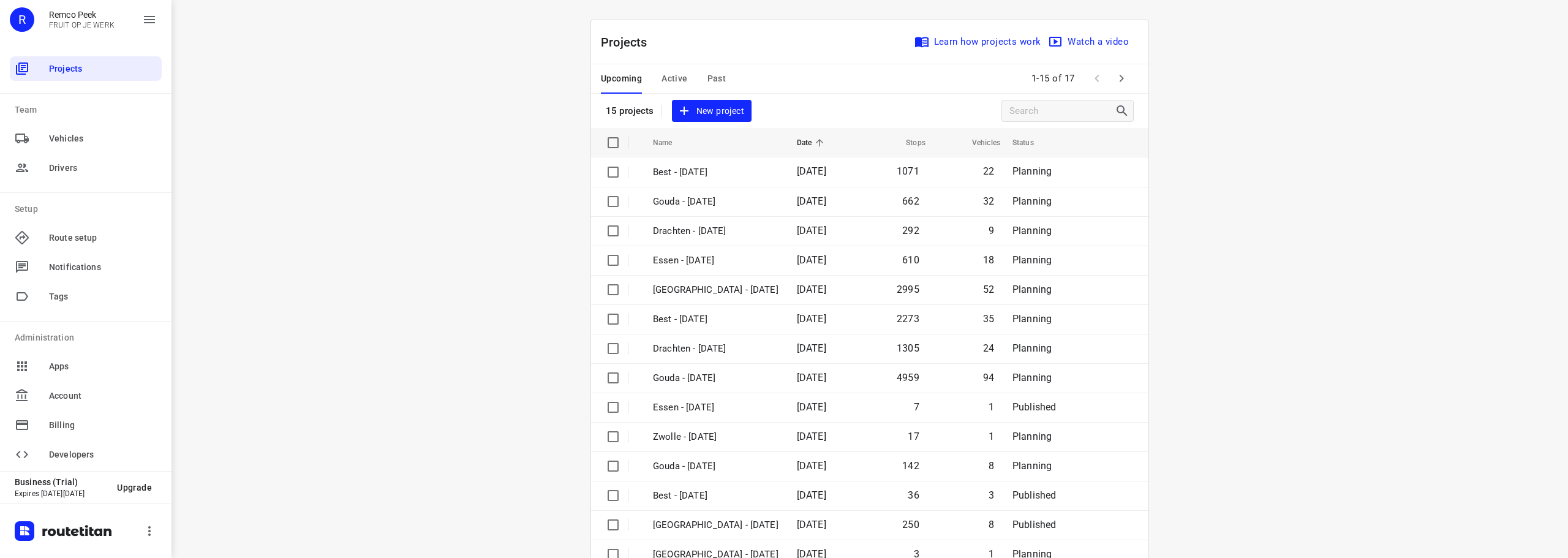
click at [501, 176] on div "i © 2025 Routetitan , © Stadia Maps , © OpenMapTiles © OpenStreetMap contributo…" at bounding box center [870, 279] width 1397 height 558
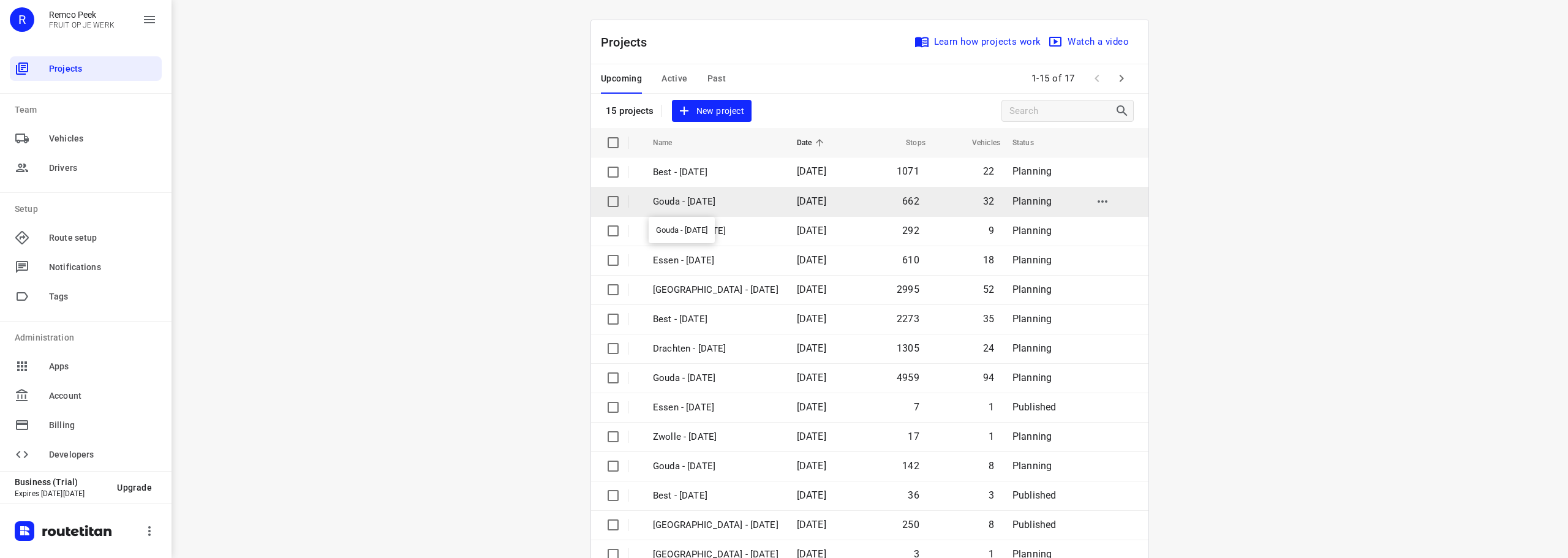
click at [683, 204] on p "Gouda - [DATE]" at bounding box center [715, 202] width 125 height 14
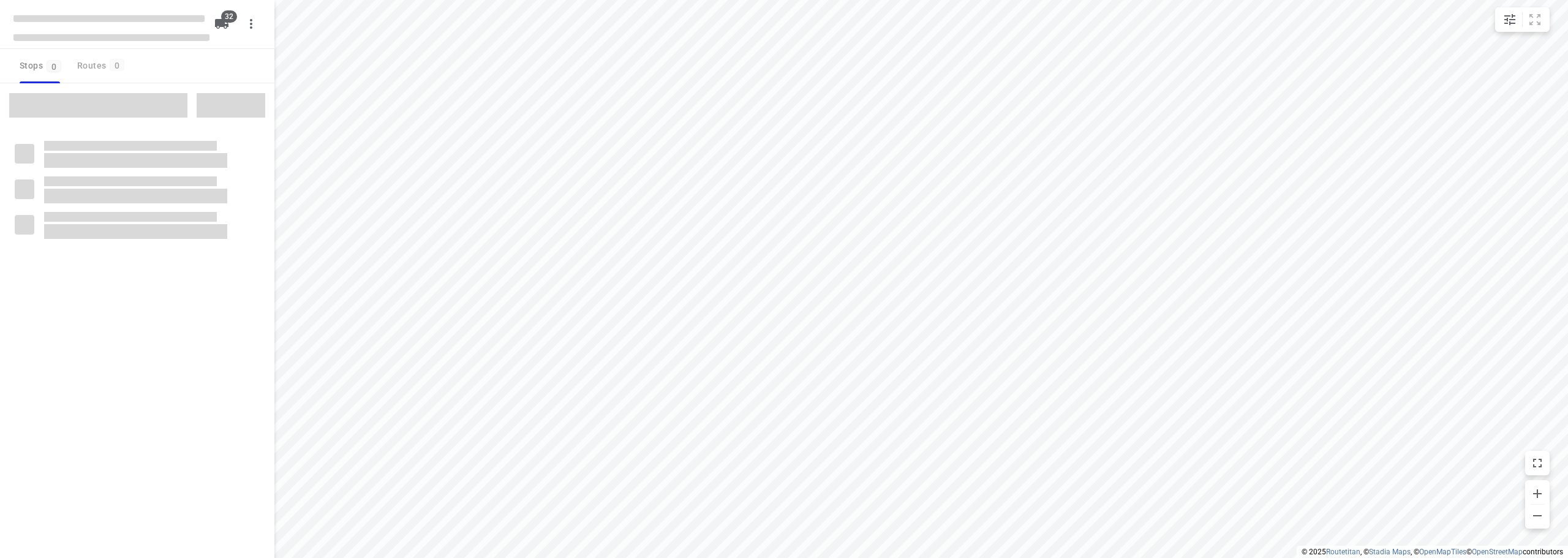
checkbox input "true"
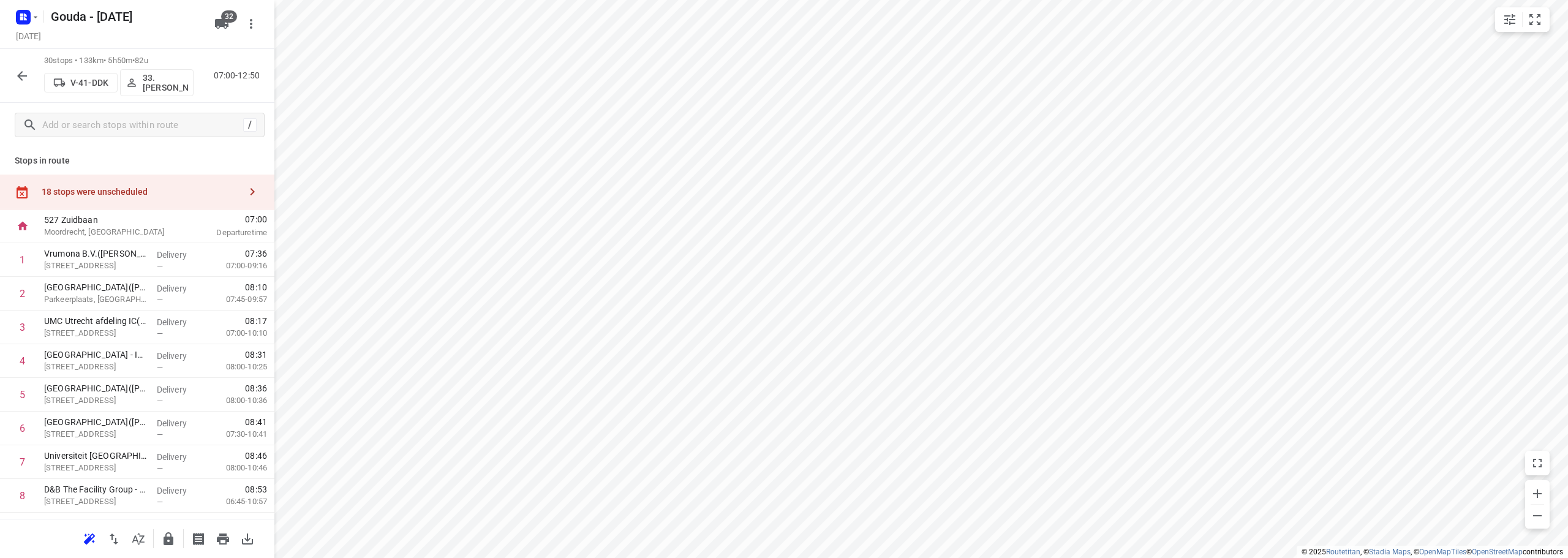
click at [118, 201] on div "18 stops were unscheduled" at bounding box center [137, 192] width 275 height 35
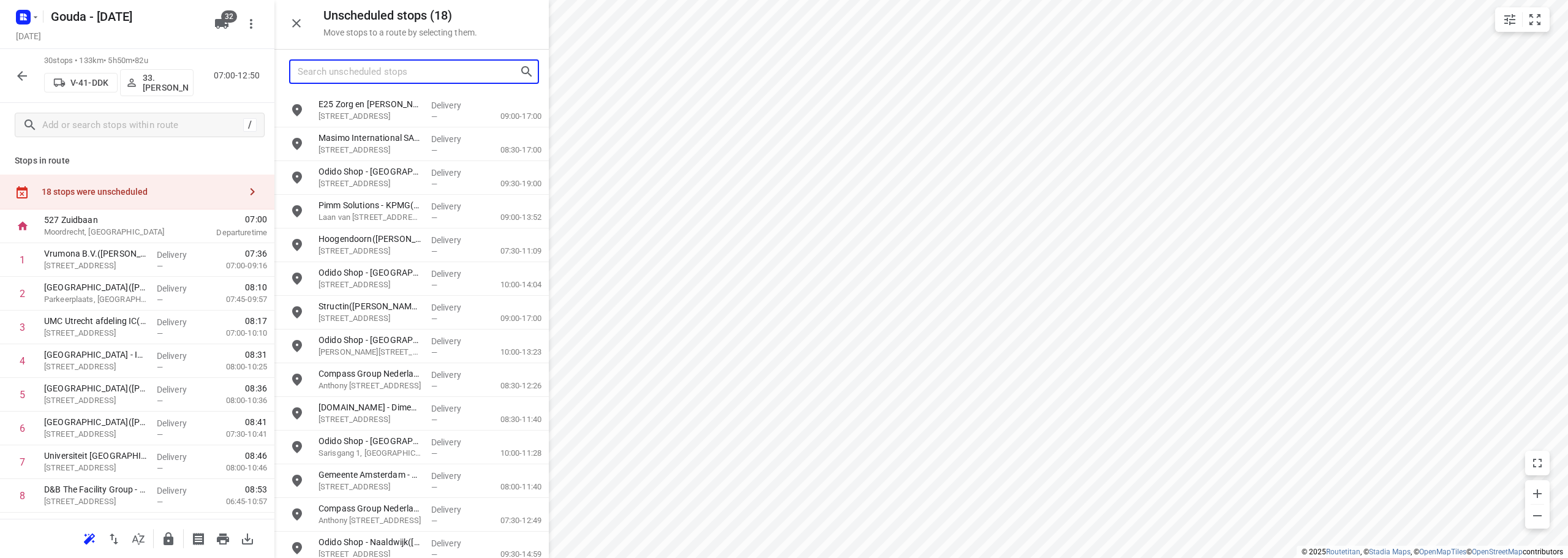
click at [439, 66] on input "Search unscheduled stops" at bounding box center [409, 72] width 222 height 19
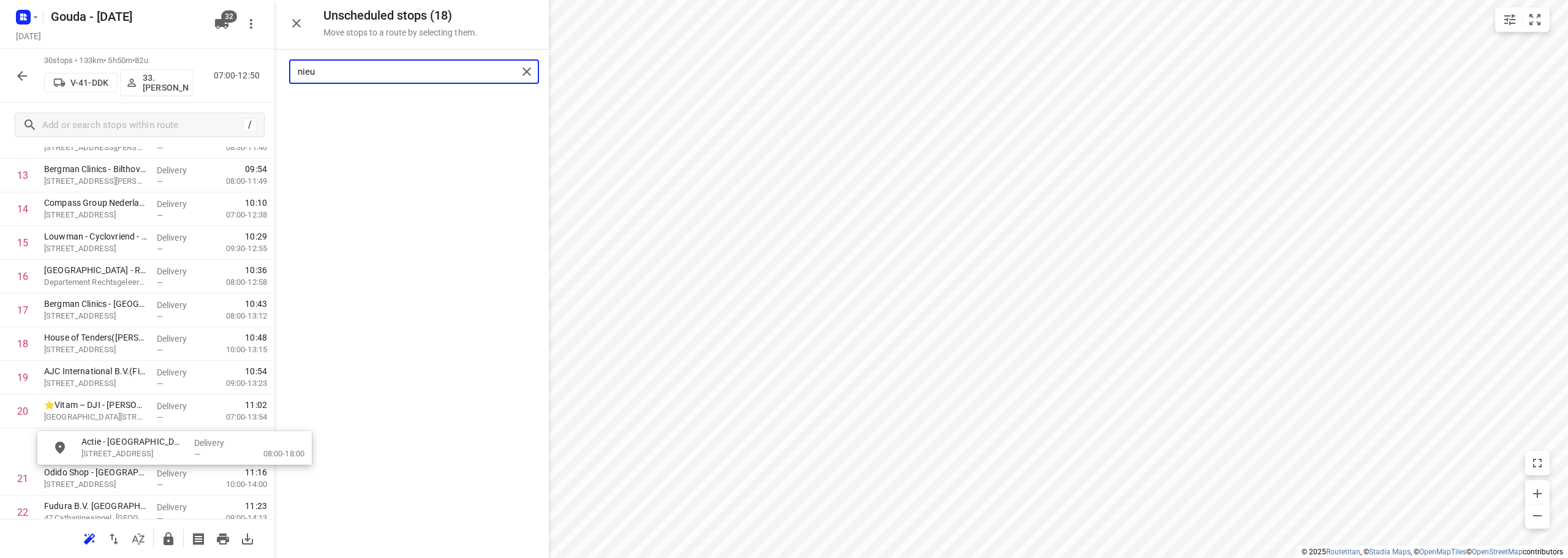
scroll to position [493, 0]
drag, startPoint x: 383, startPoint y: 105, endPoint x: 118, endPoint y: 402, distance: 398.0
drag, startPoint x: 428, startPoint y: 81, endPoint x: 125, endPoint y: 50, distance: 304.6
click at [124, 72] on div "Unscheduled stops ( 17 ) Move stops to a route by selecting them. nieu No stops…" at bounding box center [137, 279] width 275 height 558
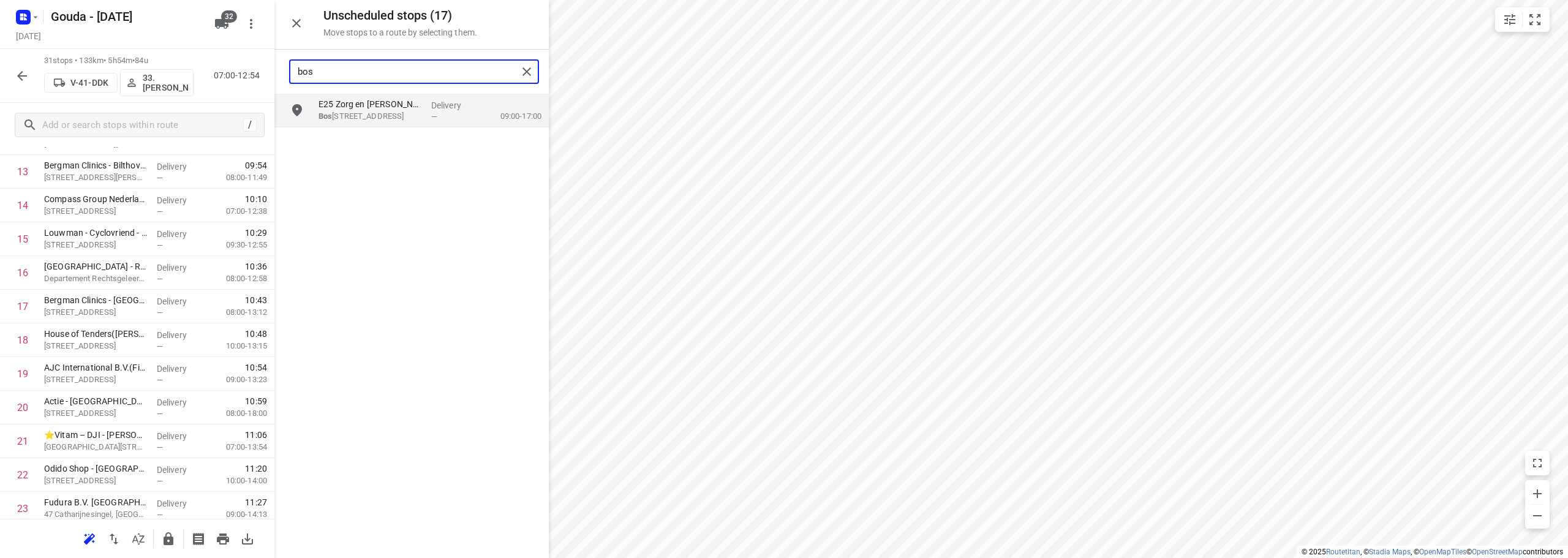
type input "bos"
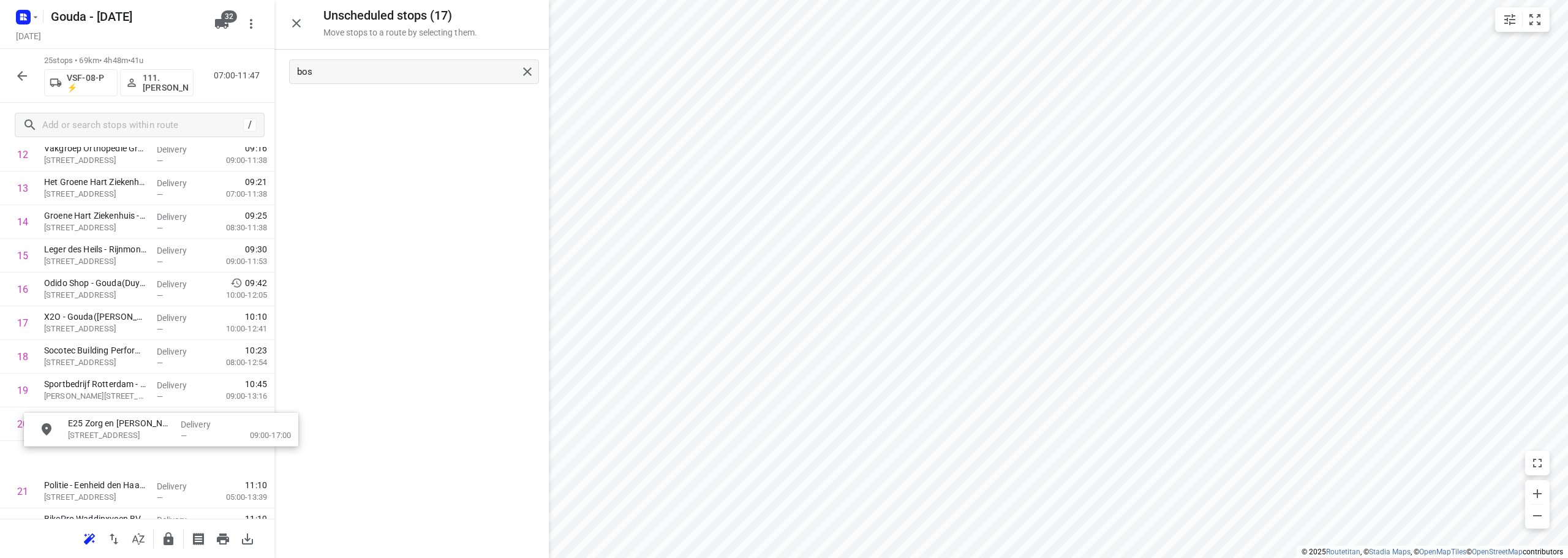
scroll to position [505, 0]
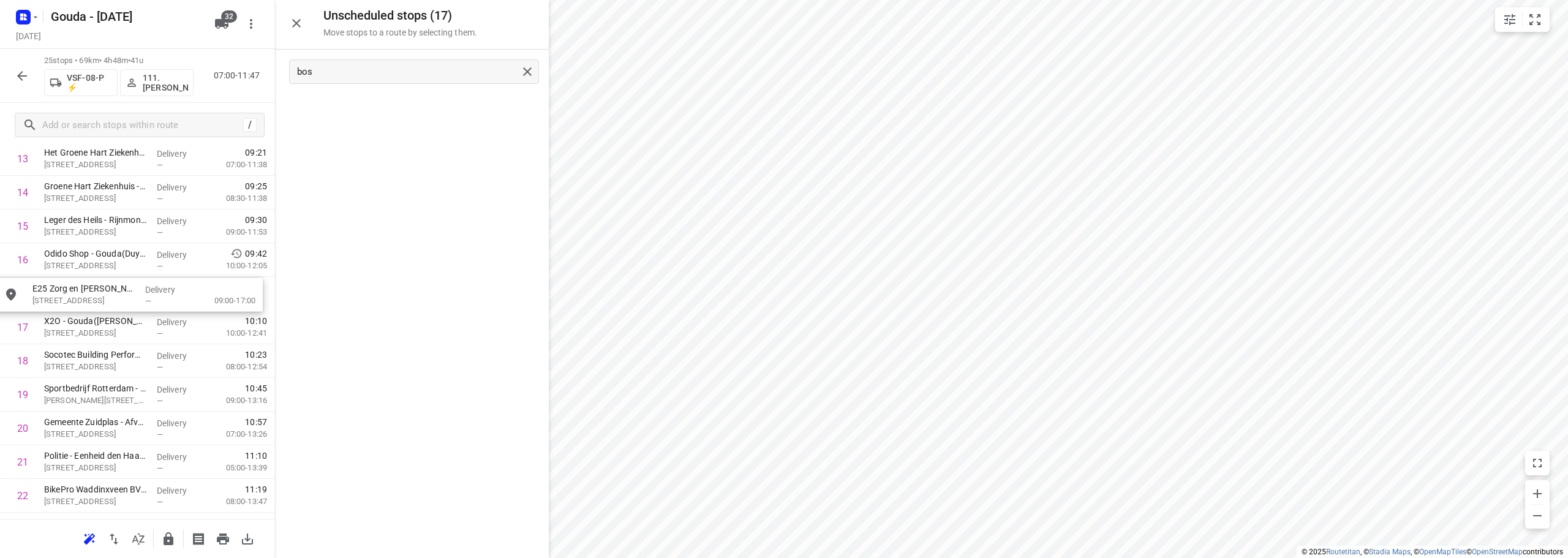
drag, startPoint x: 414, startPoint y: 123, endPoint x: 125, endPoint y: 314, distance: 346.4
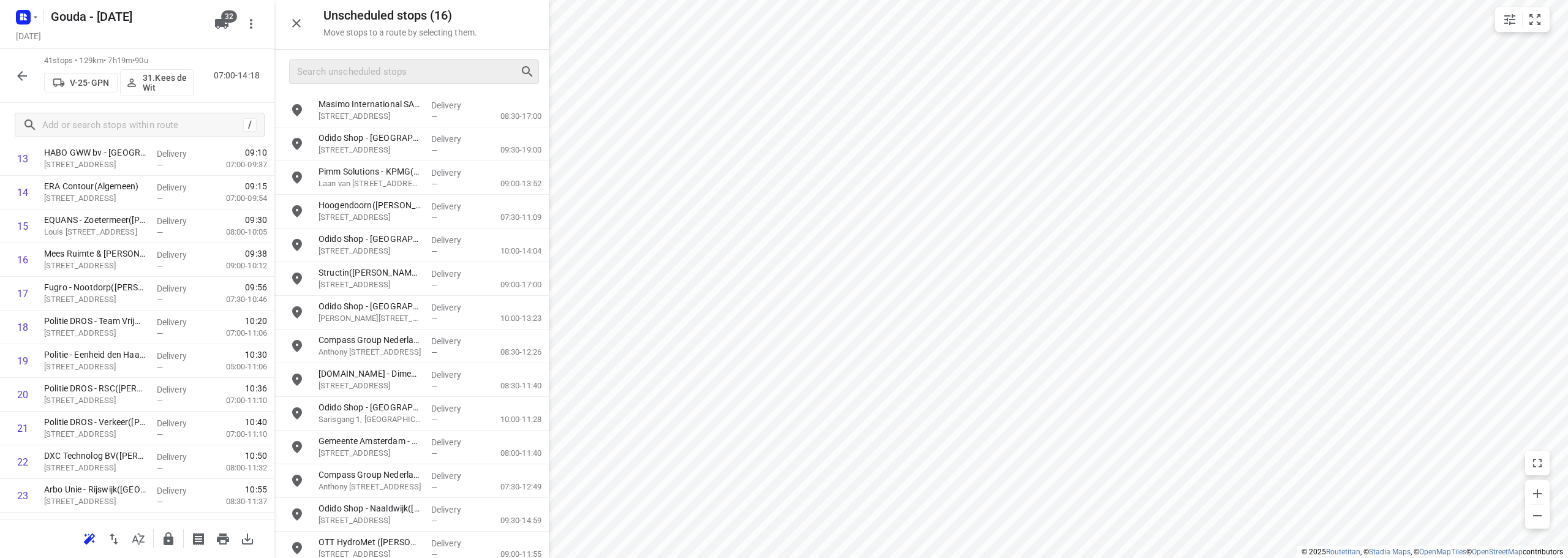
click at [414, 81] on div at bounding box center [414, 71] width 250 height 25
click at [429, 66] on input "Search unscheduled stops" at bounding box center [409, 72] width 222 height 19
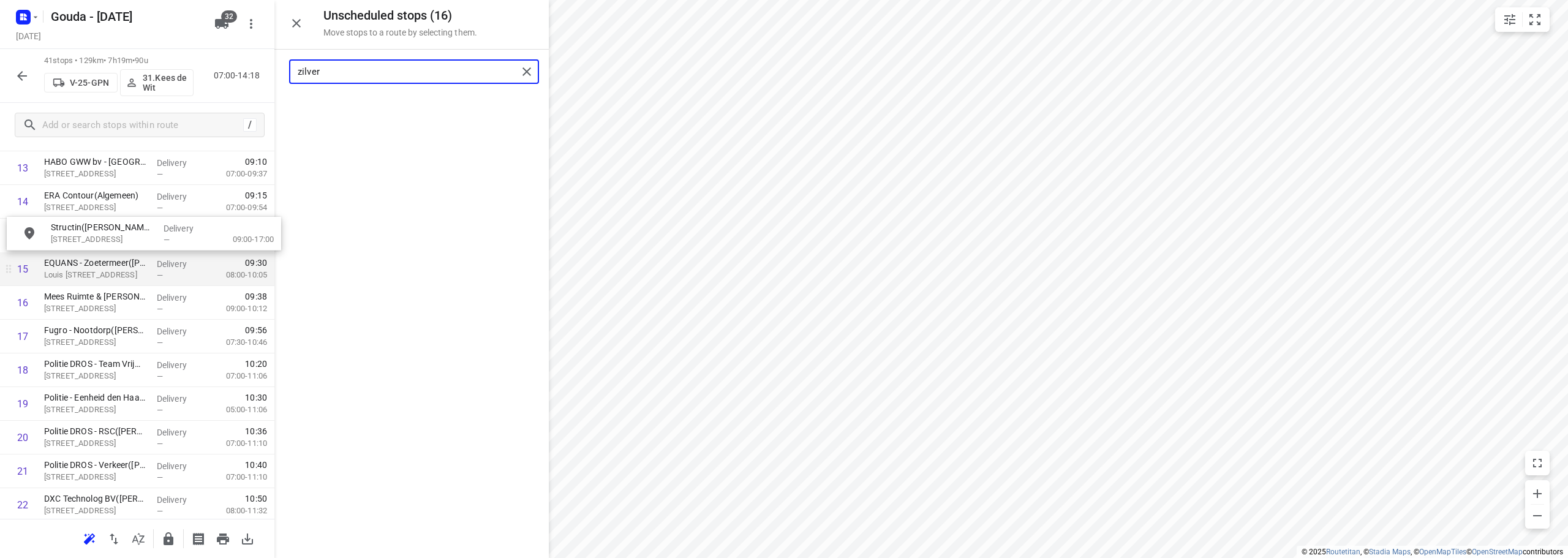
scroll to position [493, 0]
drag, startPoint x: 398, startPoint y: 114, endPoint x: 131, endPoint y: 266, distance: 307.2
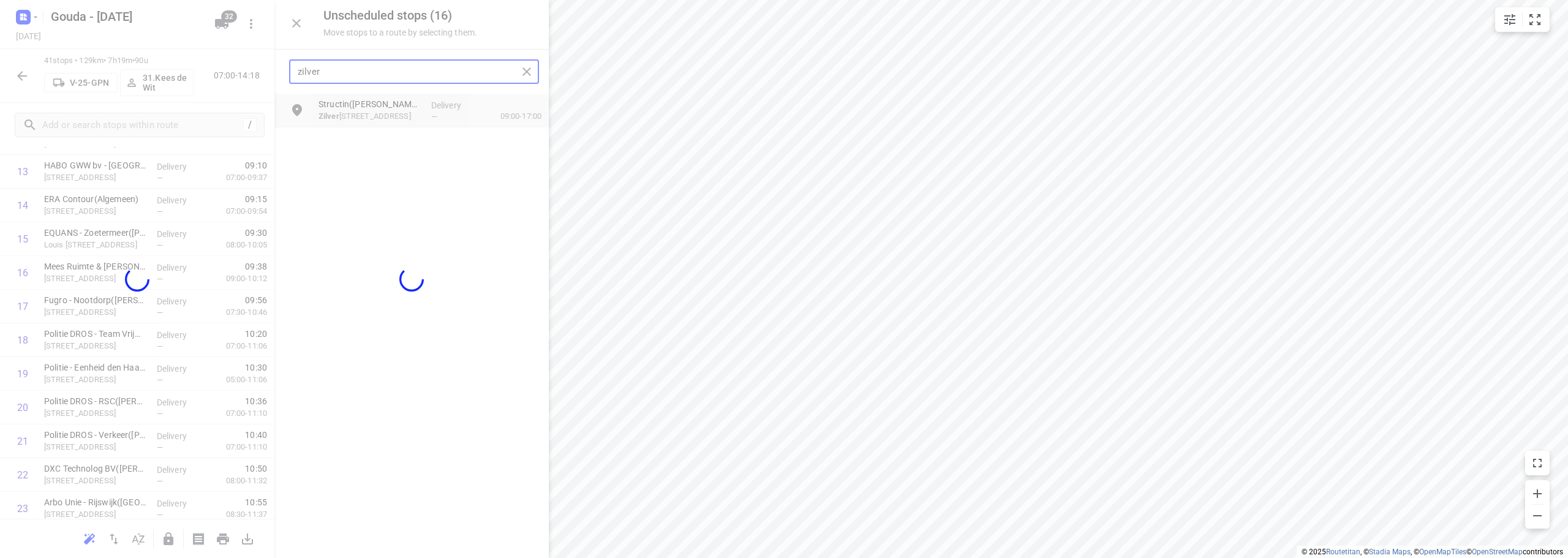
type input "zilver"
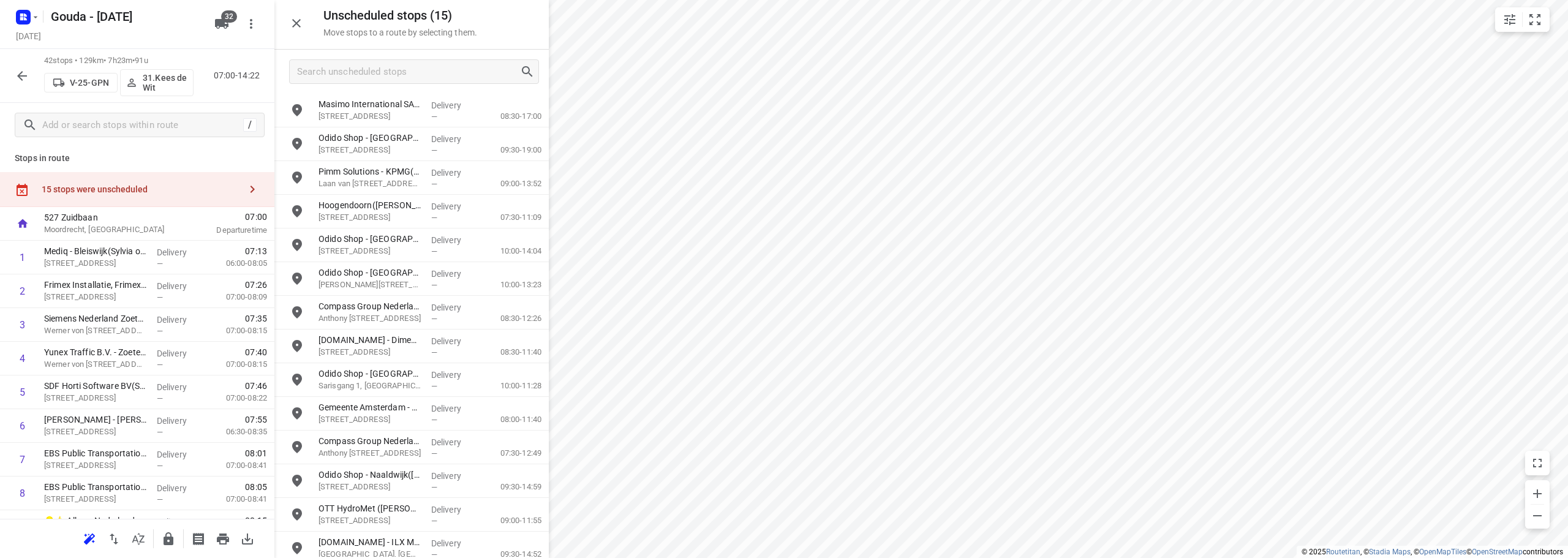
scroll to position [0, 0]
click at [179, 118] on input "text" at bounding box center [141, 126] width 196 height 19
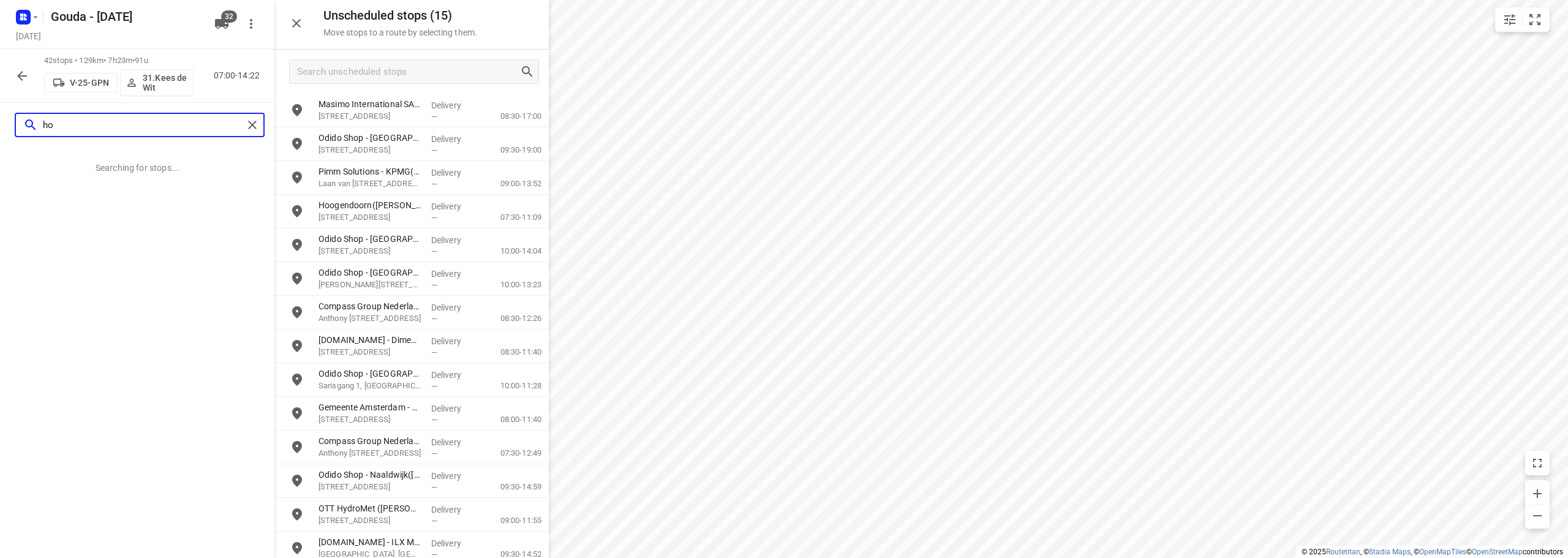
type input "h"
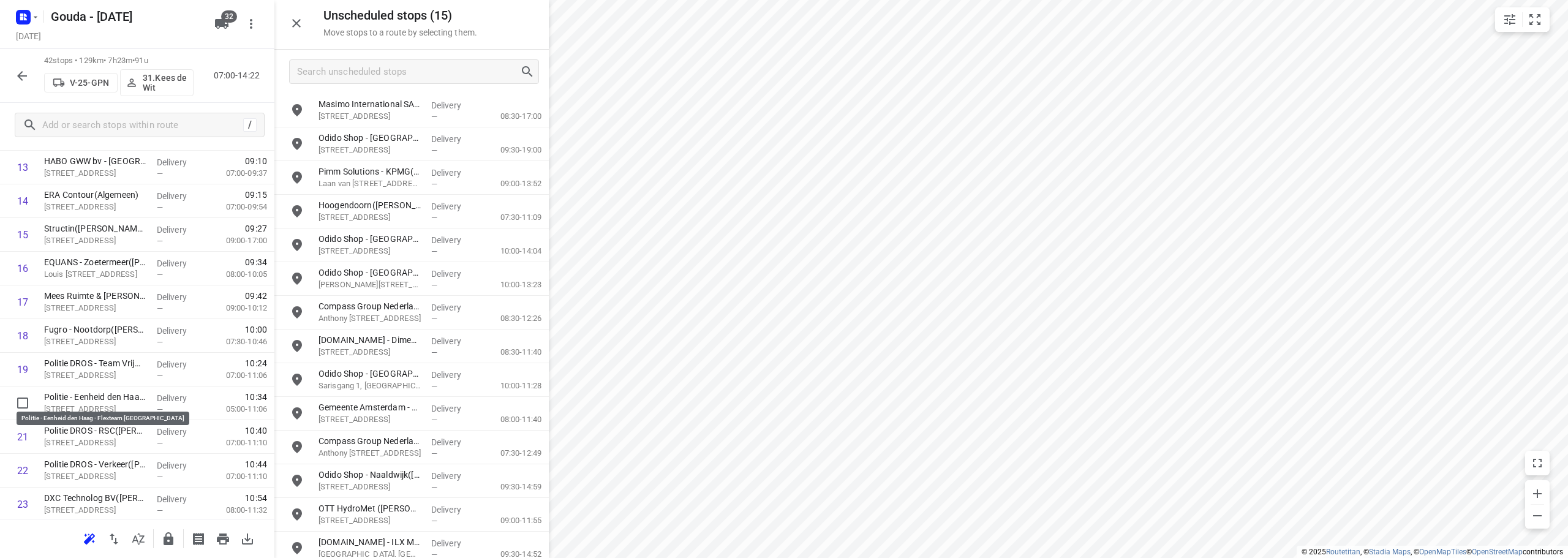
scroll to position [438, 0]
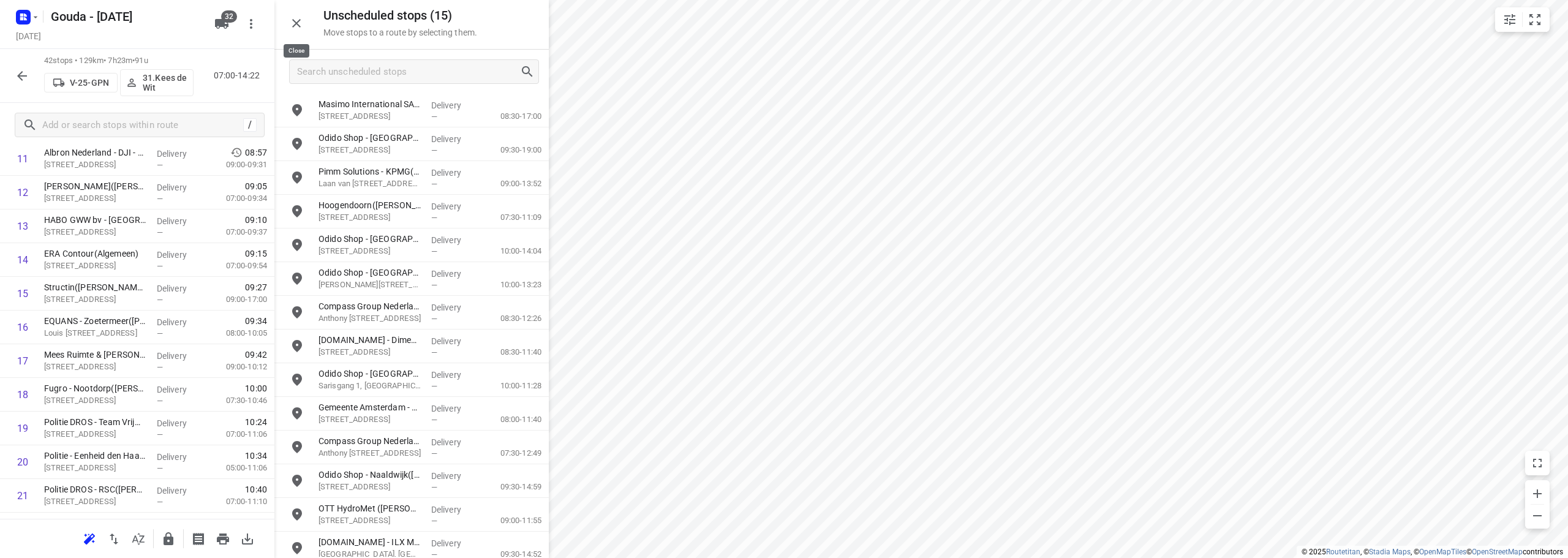
click at [298, 23] on icon "button" at bounding box center [296, 23] width 14 height 14
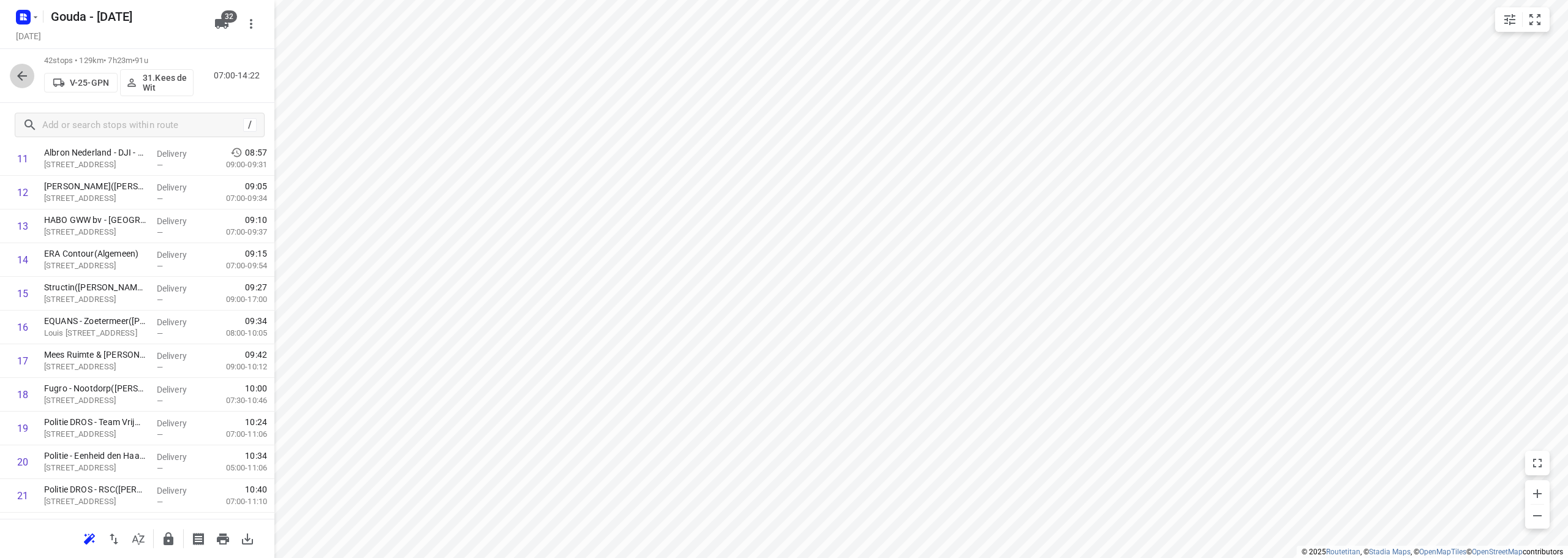
click at [17, 79] on icon "button" at bounding box center [21, 75] width 14 height 14
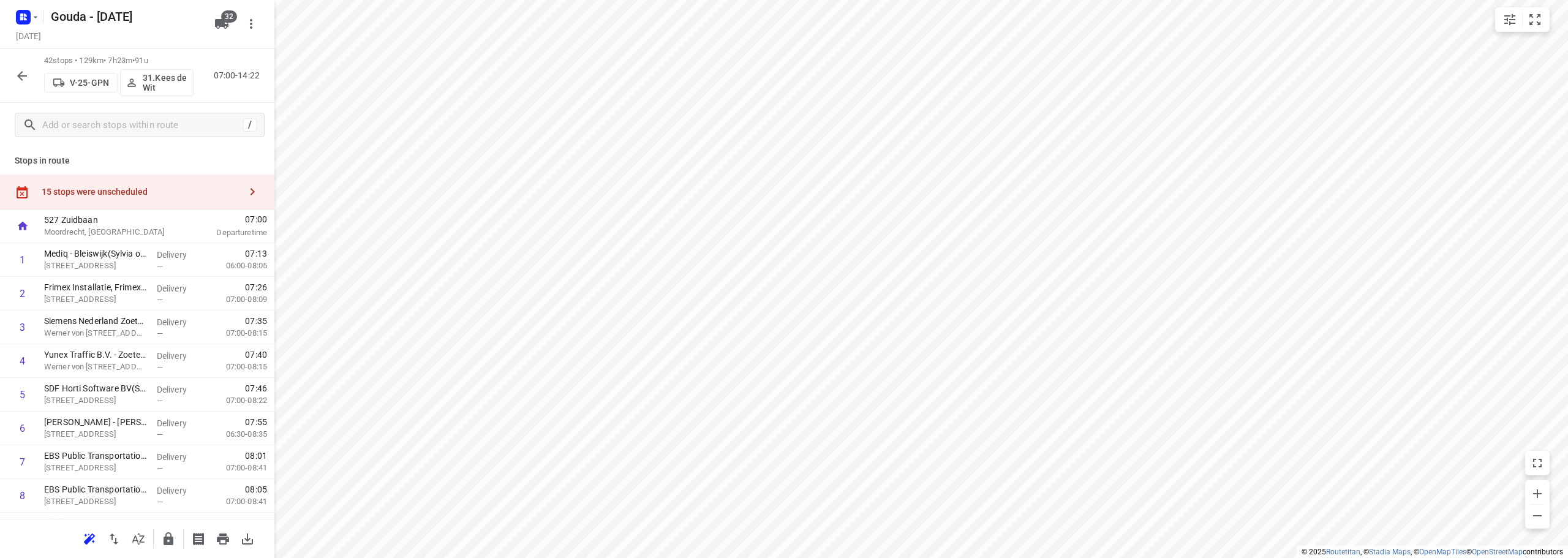
click at [122, 187] on div "15 stops were unscheduled" at bounding box center [141, 192] width 198 height 10
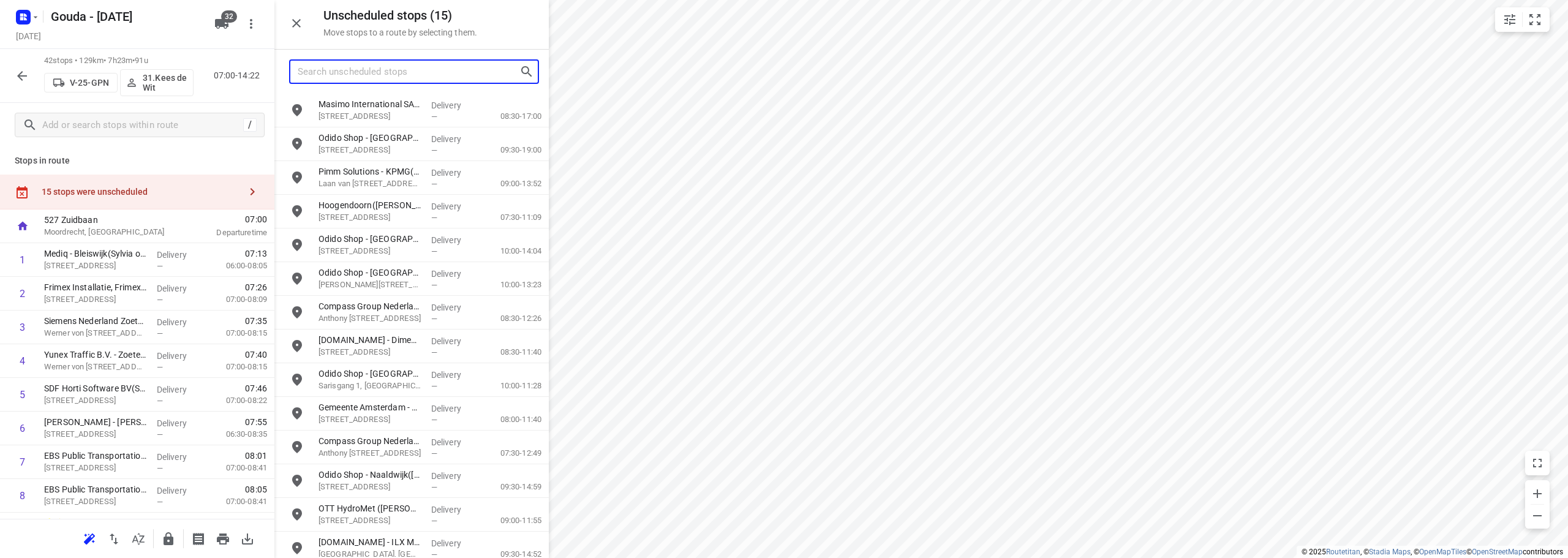
click at [398, 76] on input "Search unscheduled stops" at bounding box center [409, 72] width 222 height 19
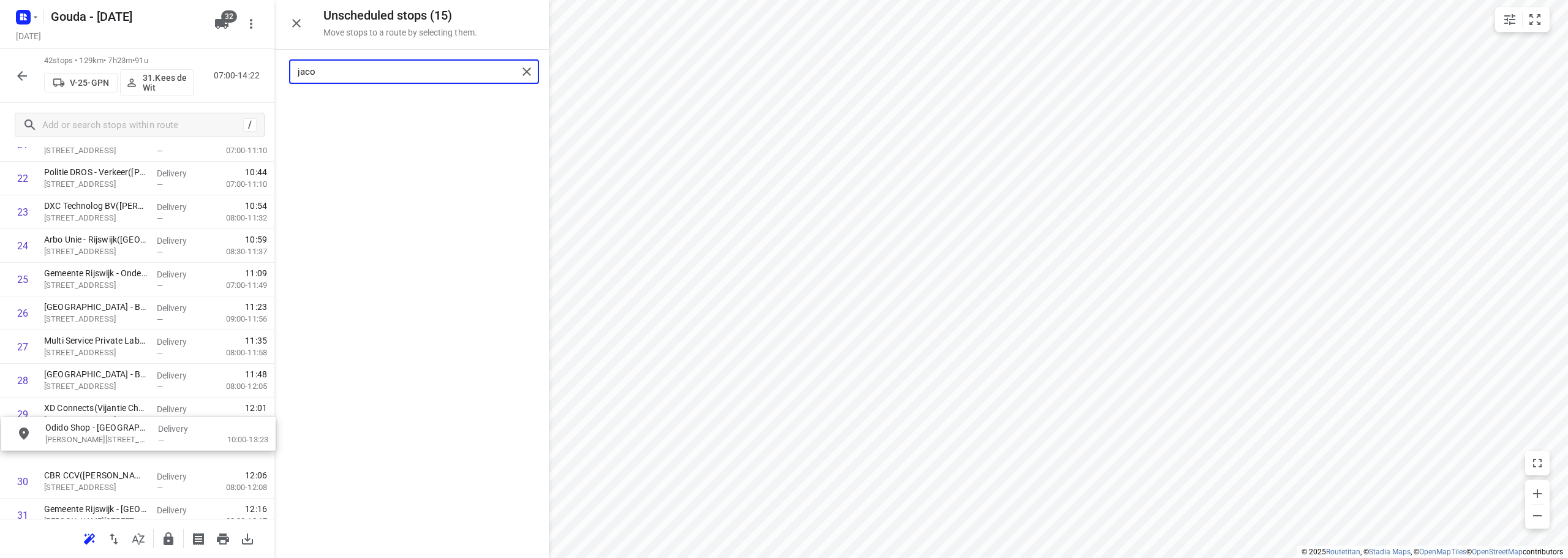
scroll to position [790, 0]
drag, startPoint x: 376, startPoint y: 120, endPoint x: 102, endPoint y: 430, distance: 413.7
type input "jaco"
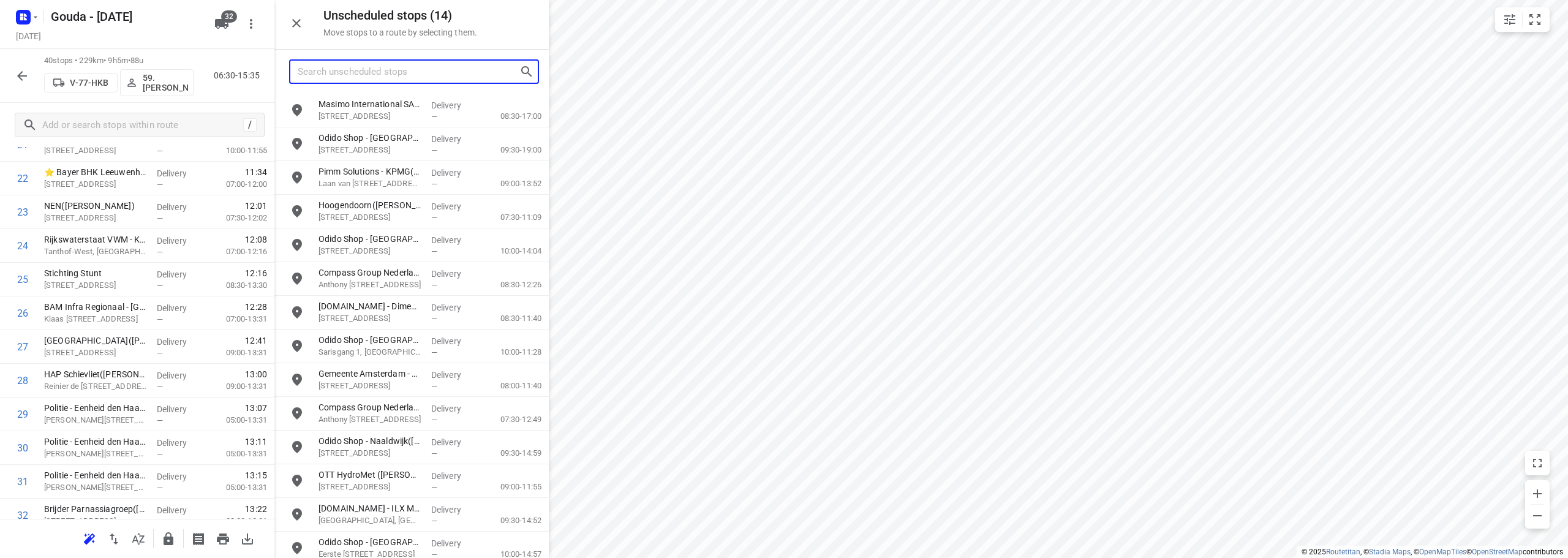
click at [464, 71] on input "Search unscheduled stops" at bounding box center [409, 72] width 222 height 19
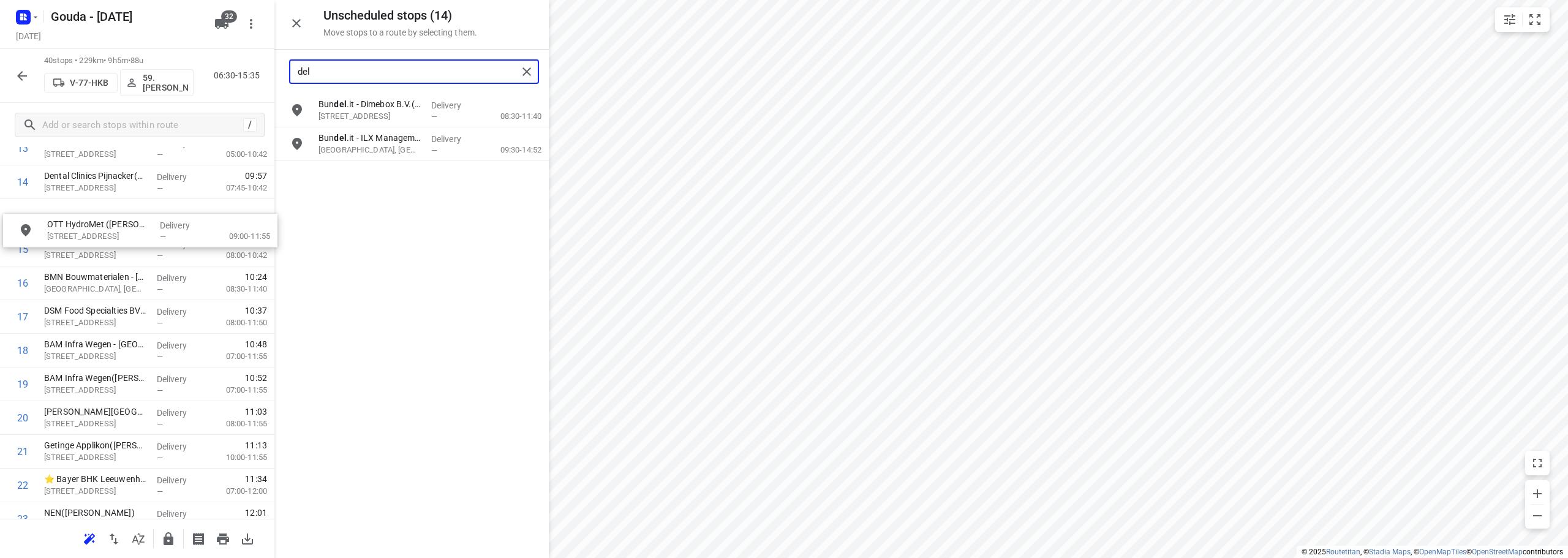
scroll to position [510, 0]
drag, startPoint x: 382, startPoint y: 145, endPoint x: 111, endPoint y: 234, distance: 285.2
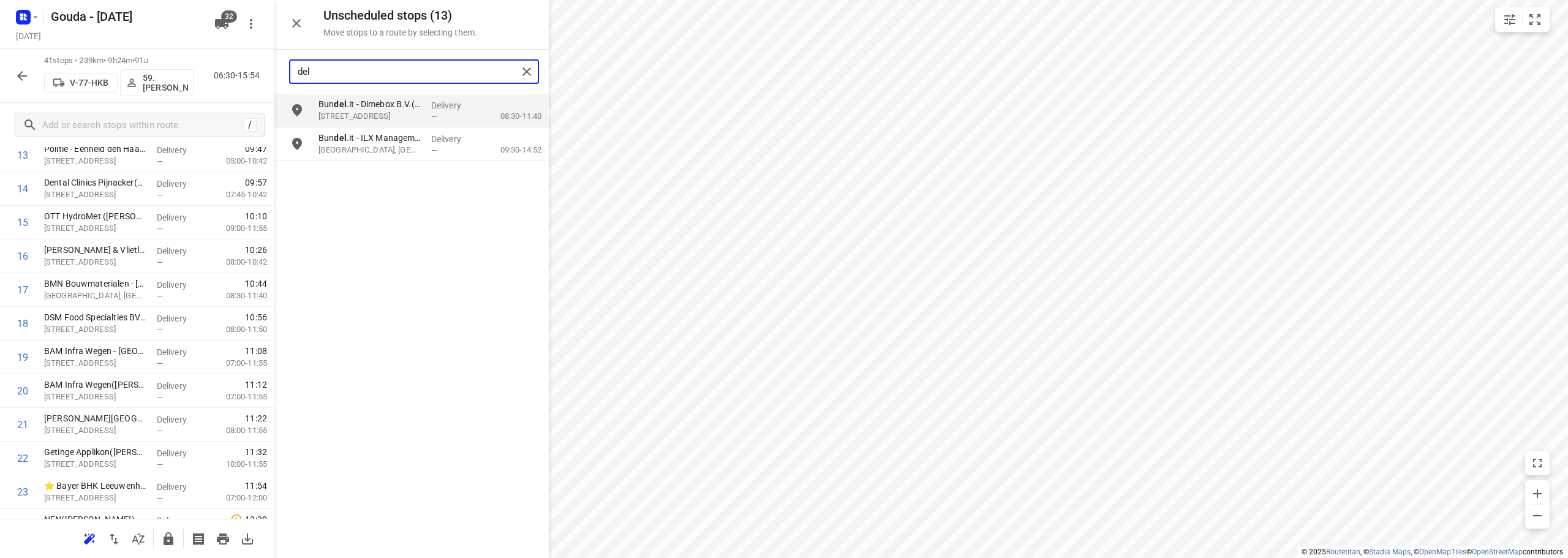
drag, startPoint x: 410, startPoint y: 74, endPoint x: 274, endPoint y: 81, distance: 136.2
click at [274, 81] on div "Unscheduled stops ( 13 ) Move stops to a route by selecting them. del Bun del .…" at bounding box center [137, 279] width 275 height 558
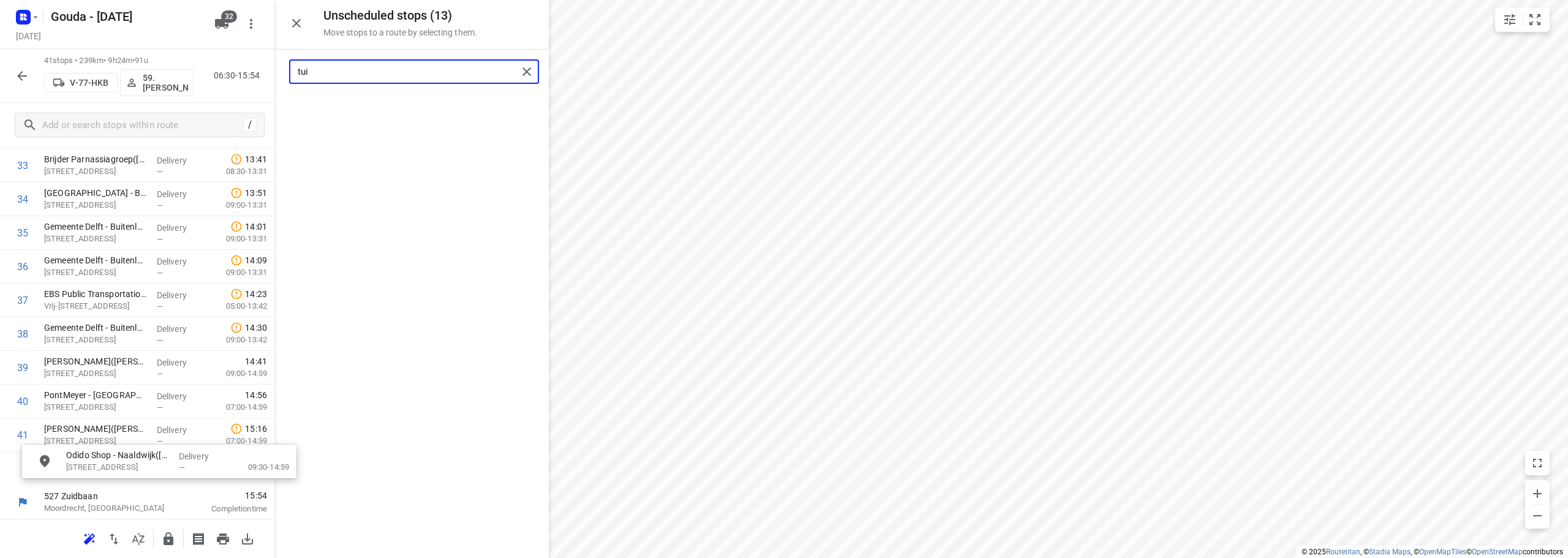
scroll to position [1175, 0]
drag, startPoint x: 404, startPoint y: 111, endPoint x: 128, endPoint y: 432, distance: 423.3
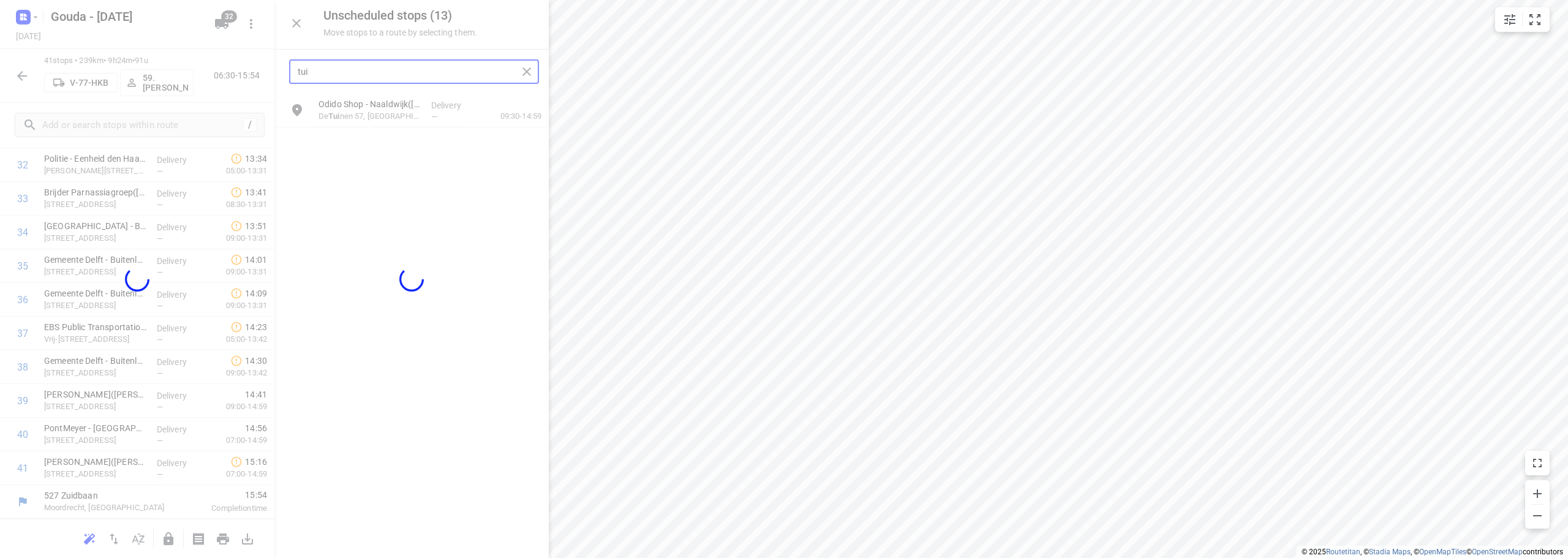
scroll to position [1140, 0]
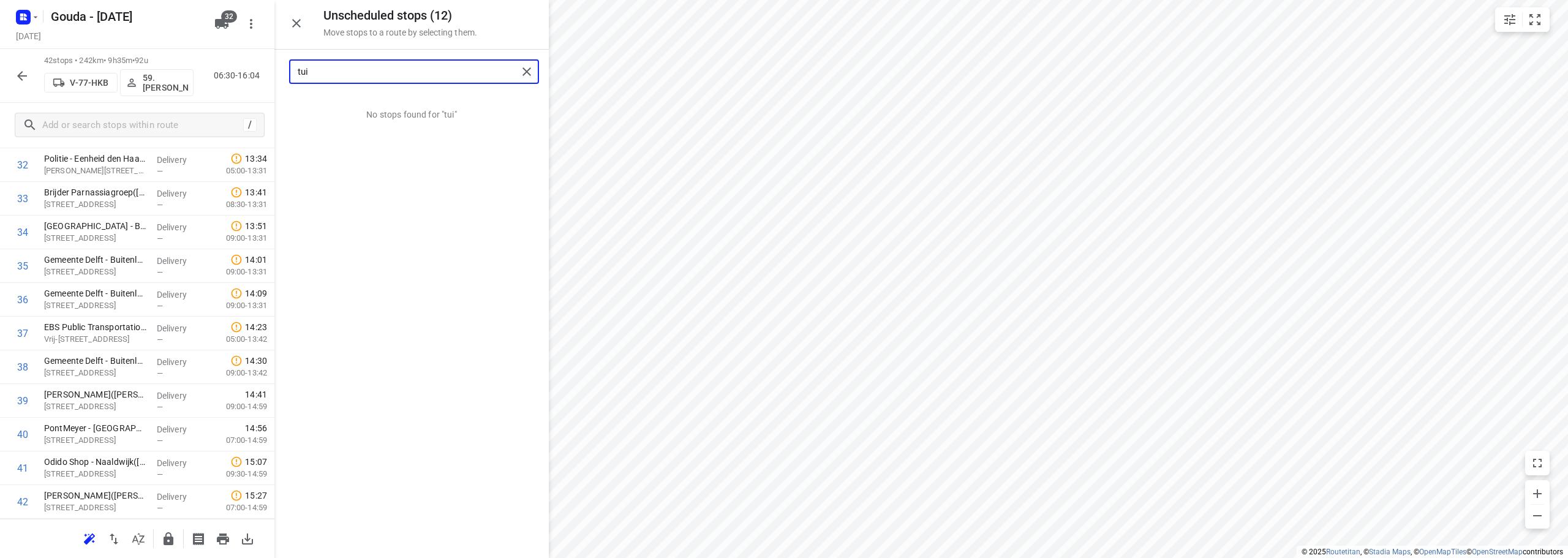
type input "tui"
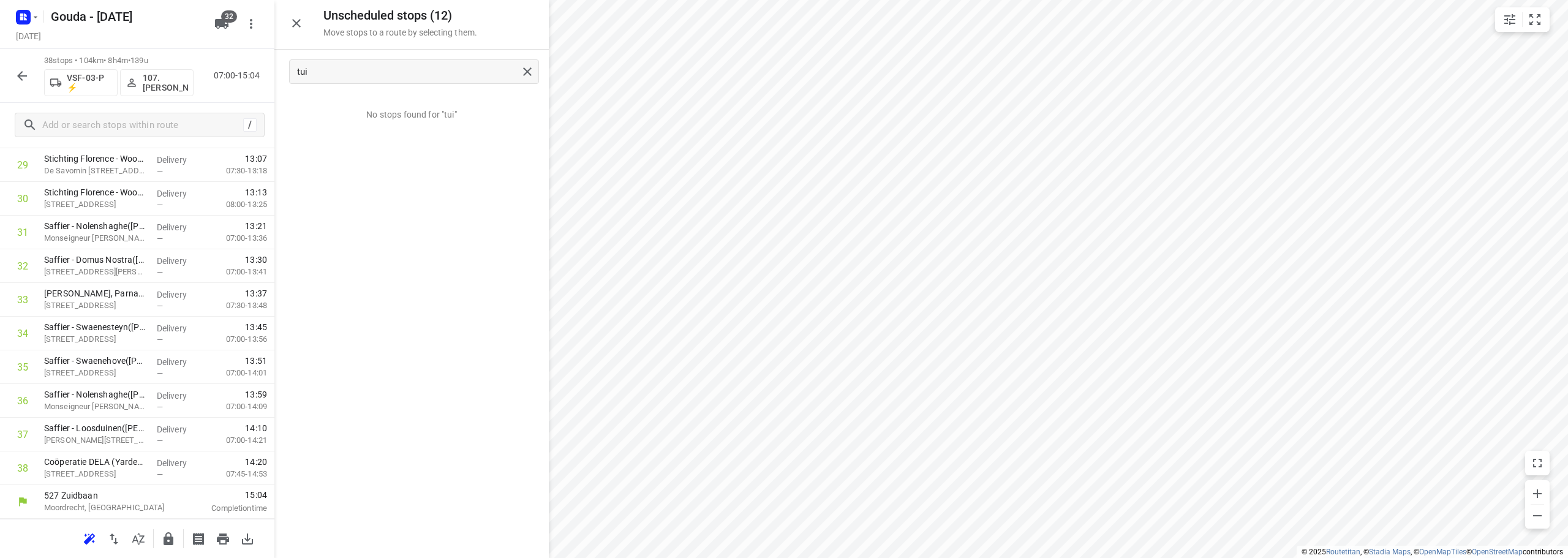
scroll to position [1039, 0]
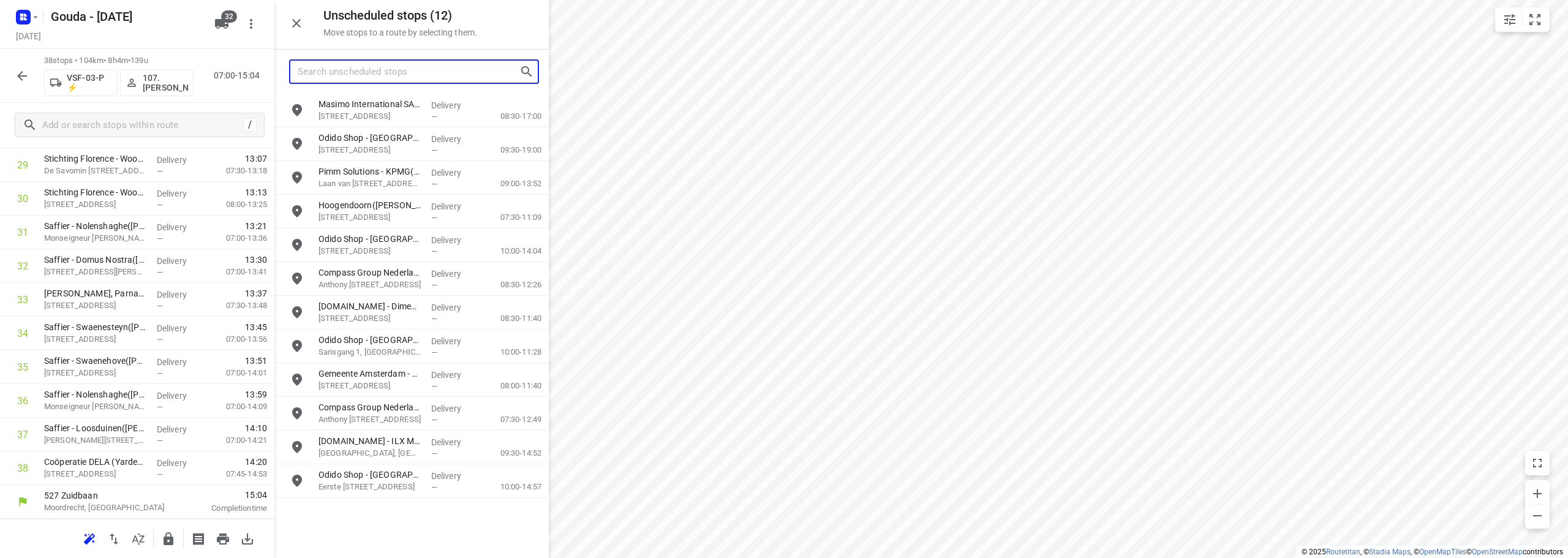
click at [347, 70] on input "Search unscheduled stops" at bounding box center [409, 72] width 222 height 19
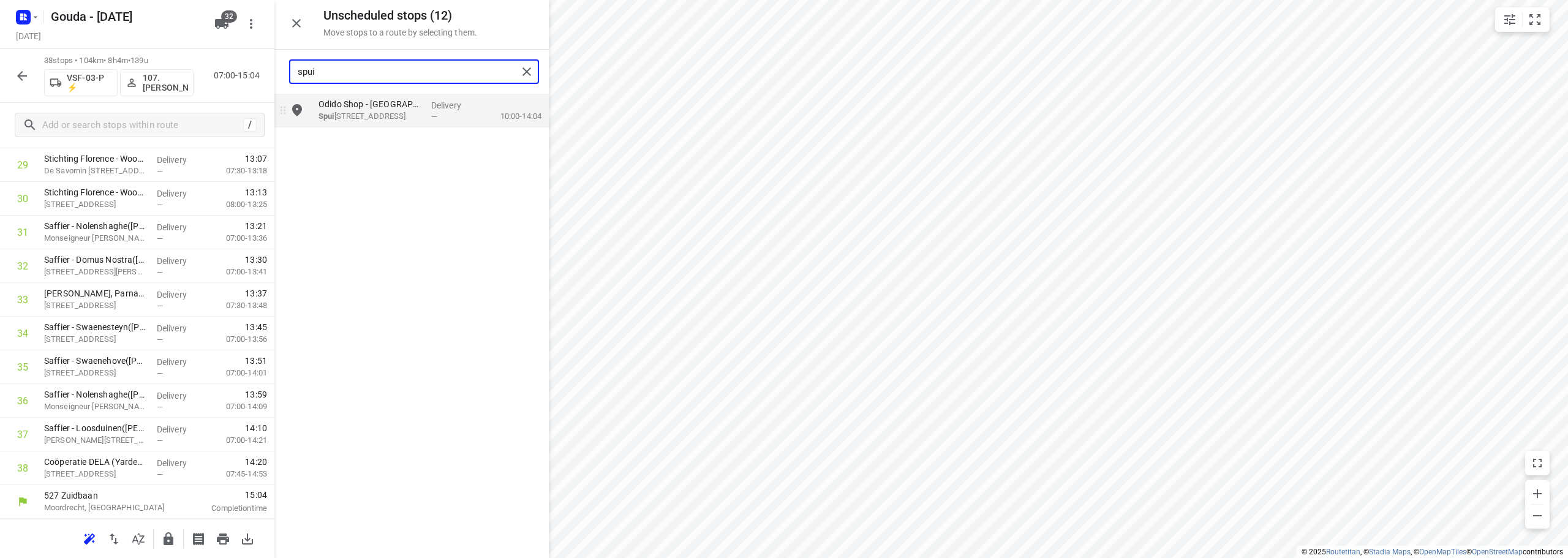
type input "spui"
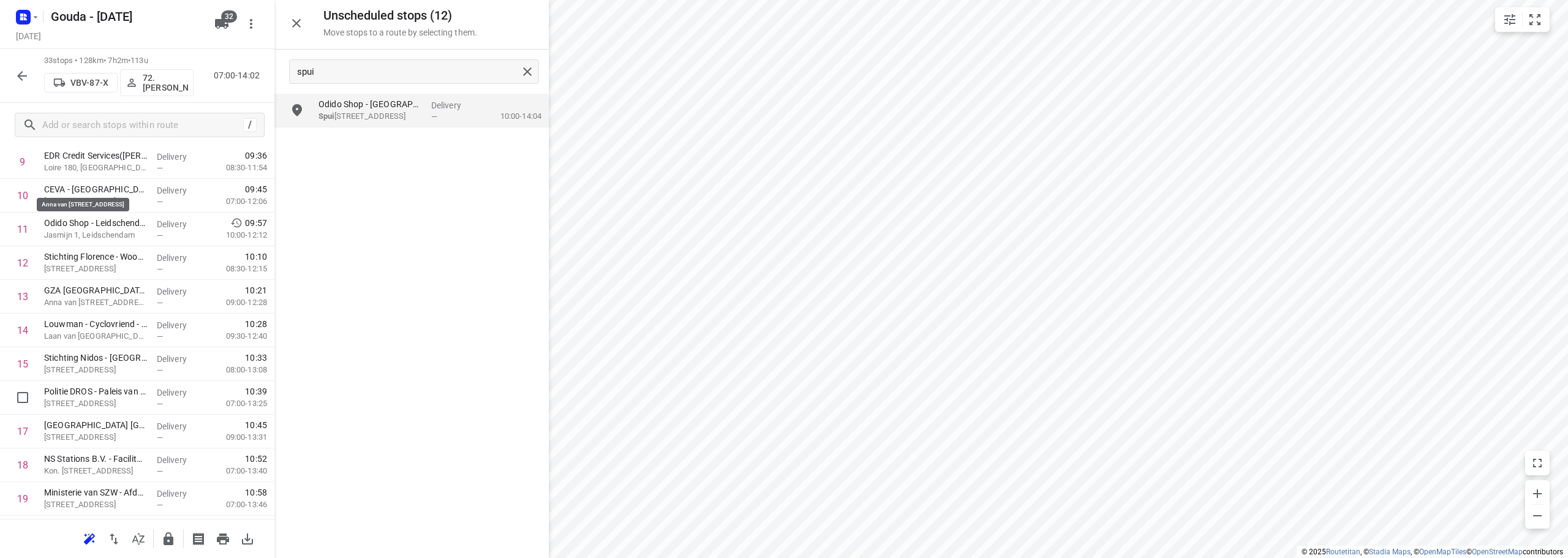
scroll to position [870, 0]
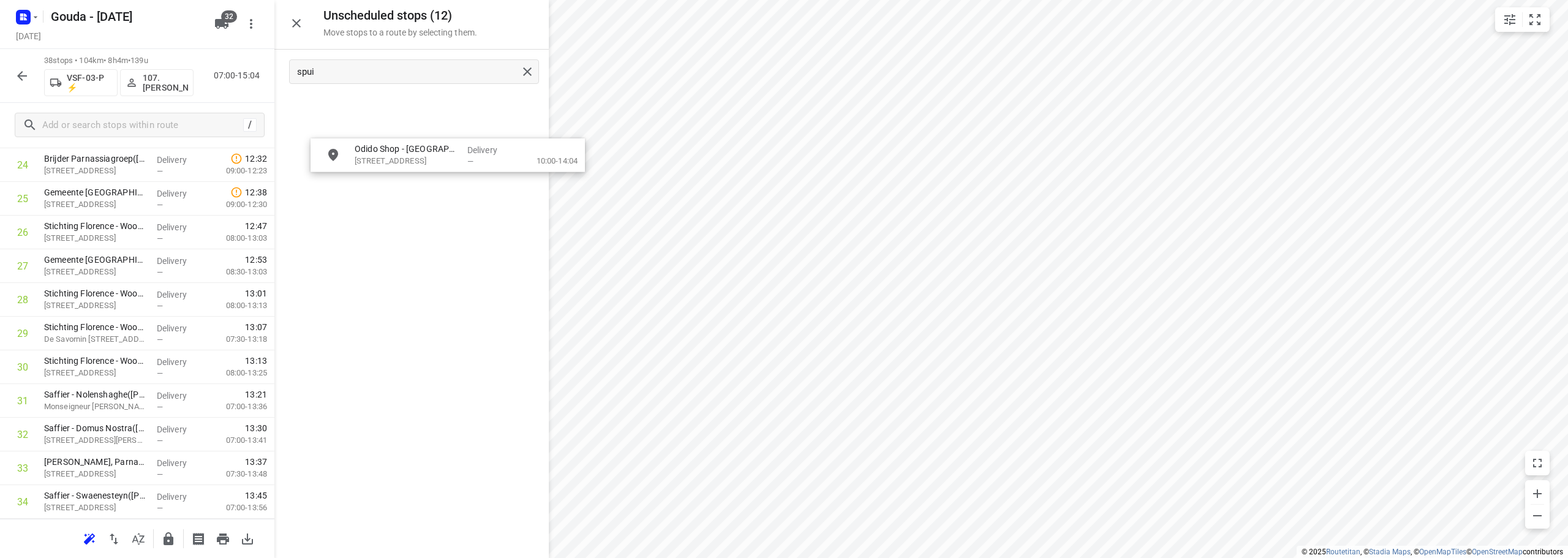
drag, startPoint x: 392, startPoint y: 109, endPoint x: 431, endPoint y: 163, distance: 66.6
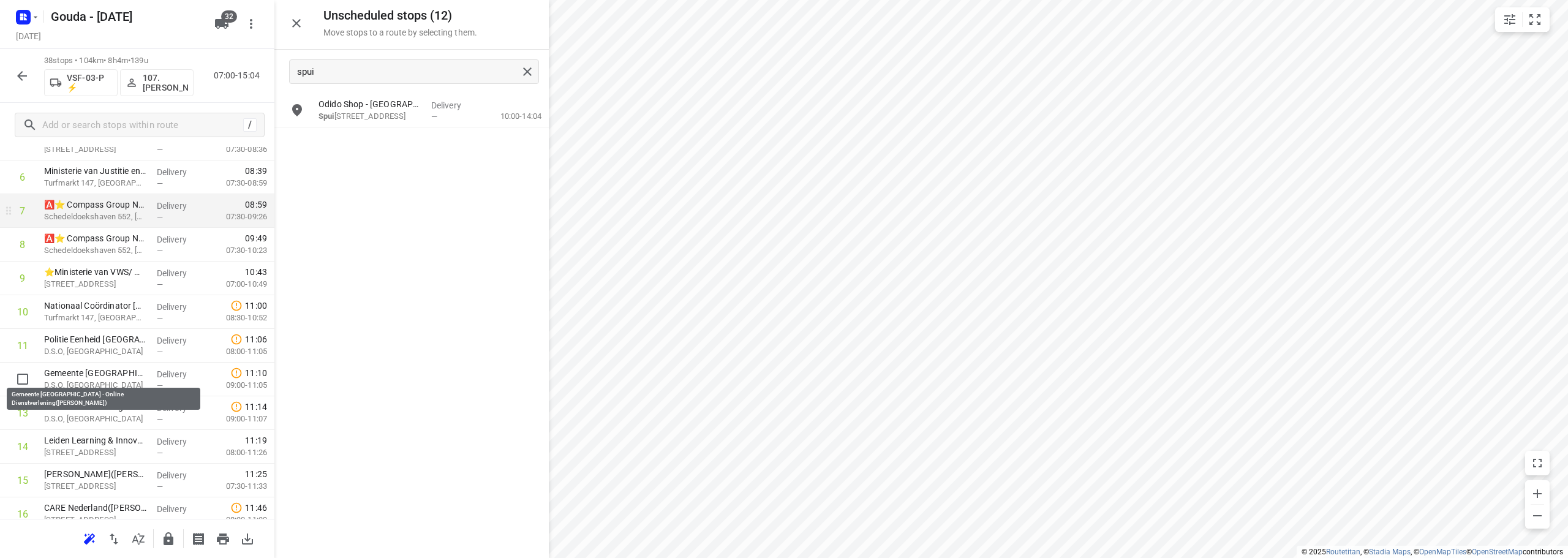
scroll to position [258, 0]
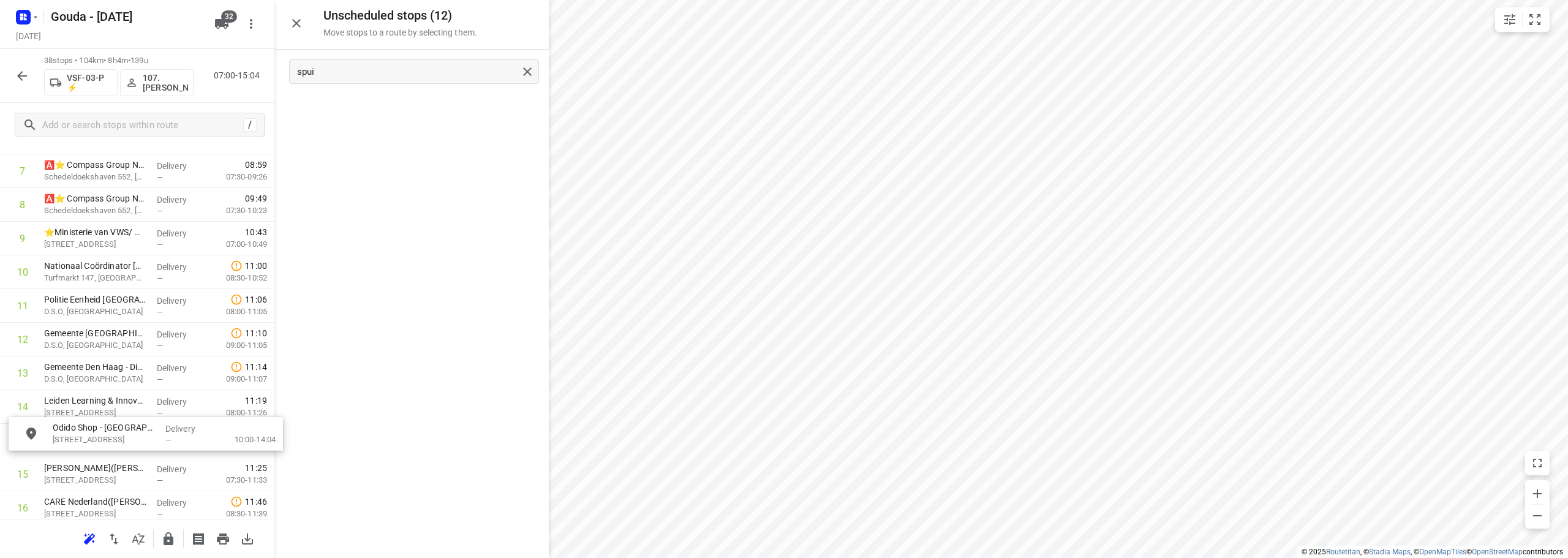
drag, startPoint x: 369, startPoint y: 112, endPoint x: 152, endPoint y: 430, distance: 385.0
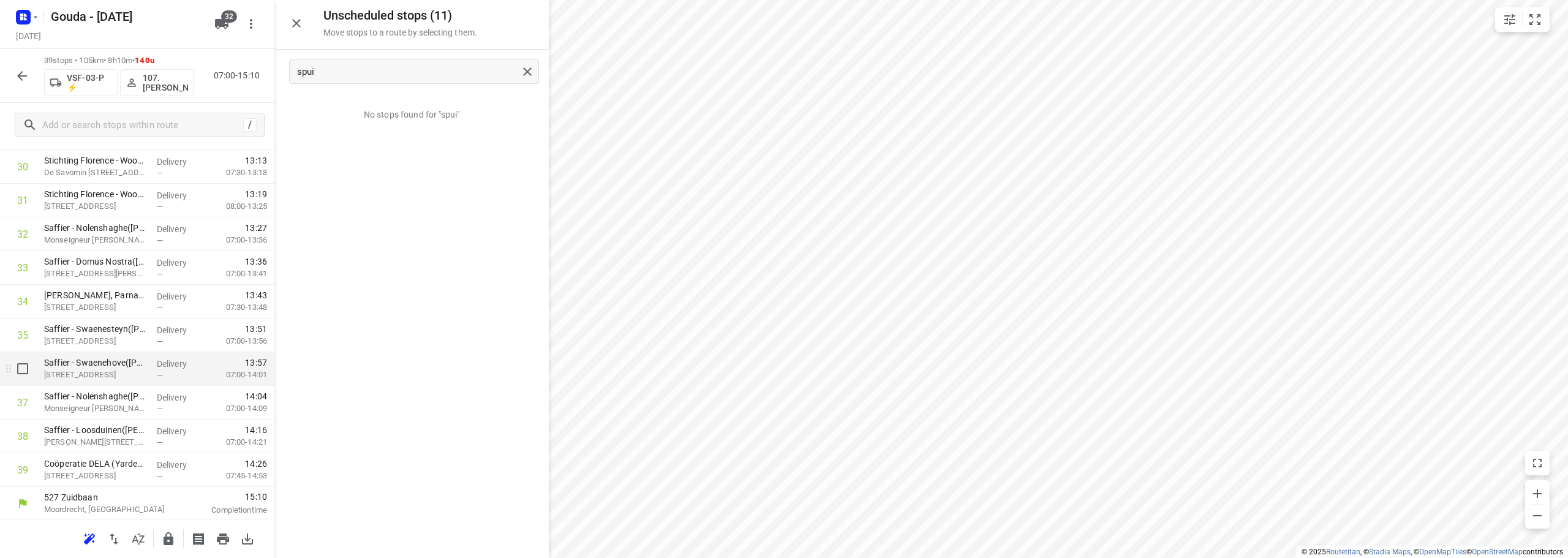
scroll to position [1073, 0]
click at [14, 77] on icon "button" at bounding box center [21, 75] width 14 height 14
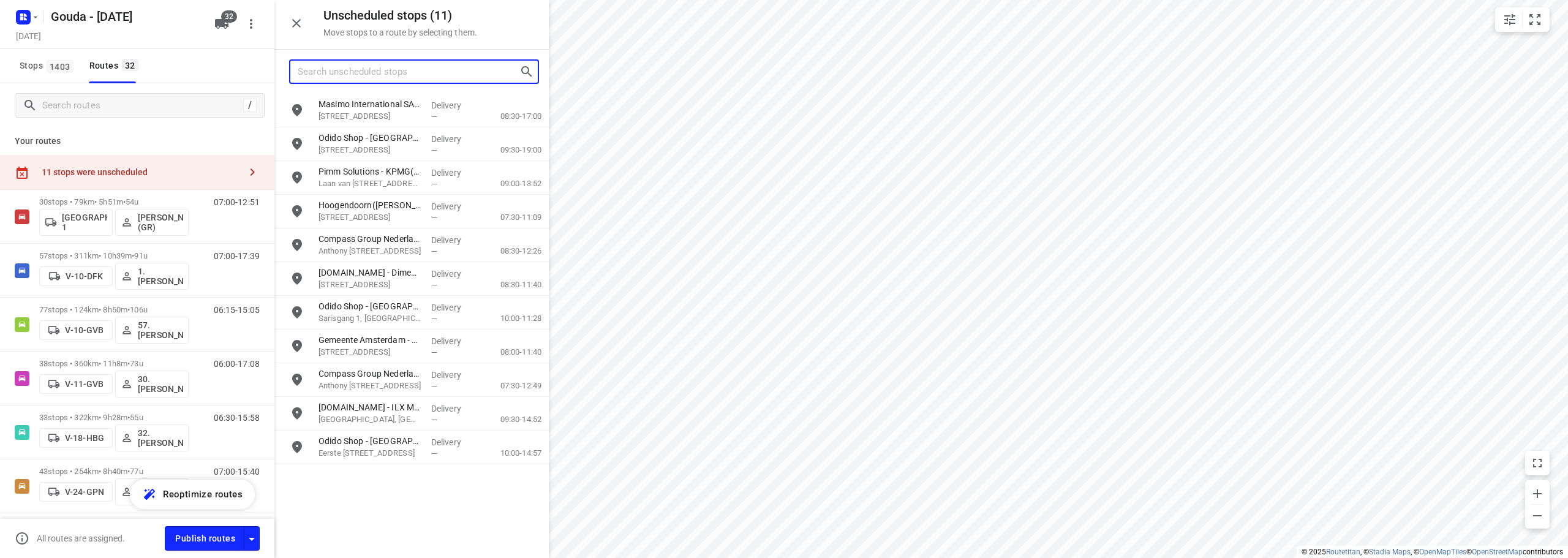
click at [395, 68] on input "Search unscheduled stops" at bounding box center [409, 72] width 222 height 19
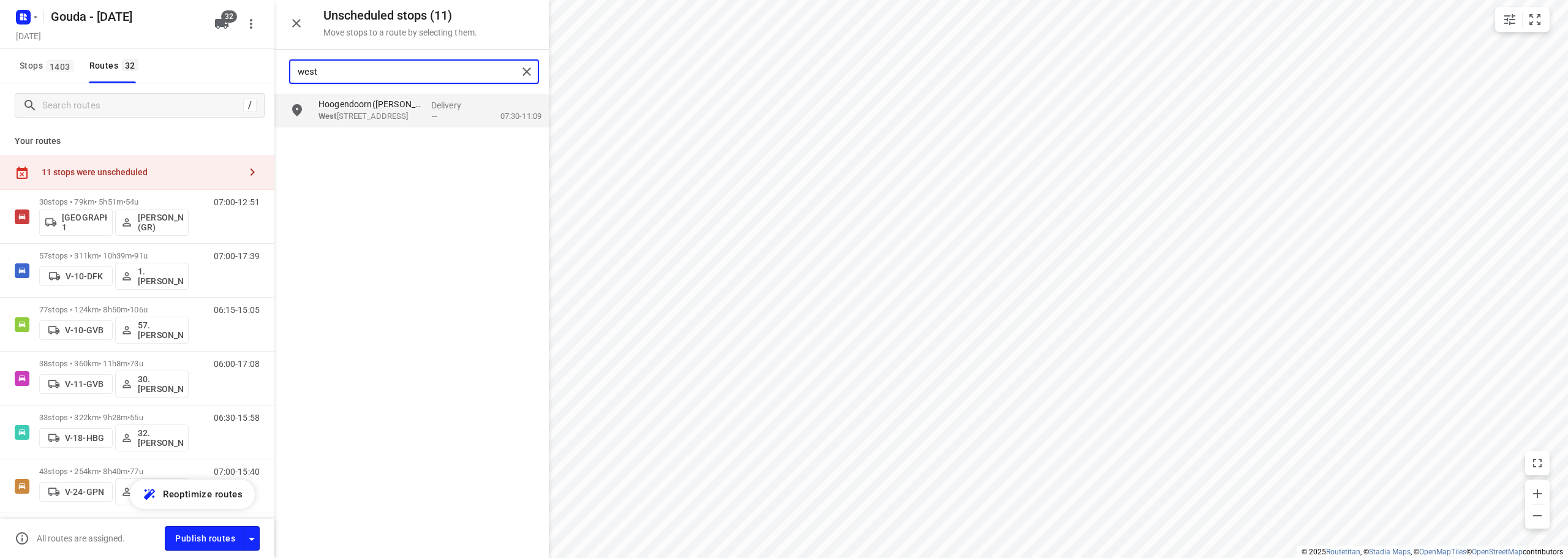
type input "west"
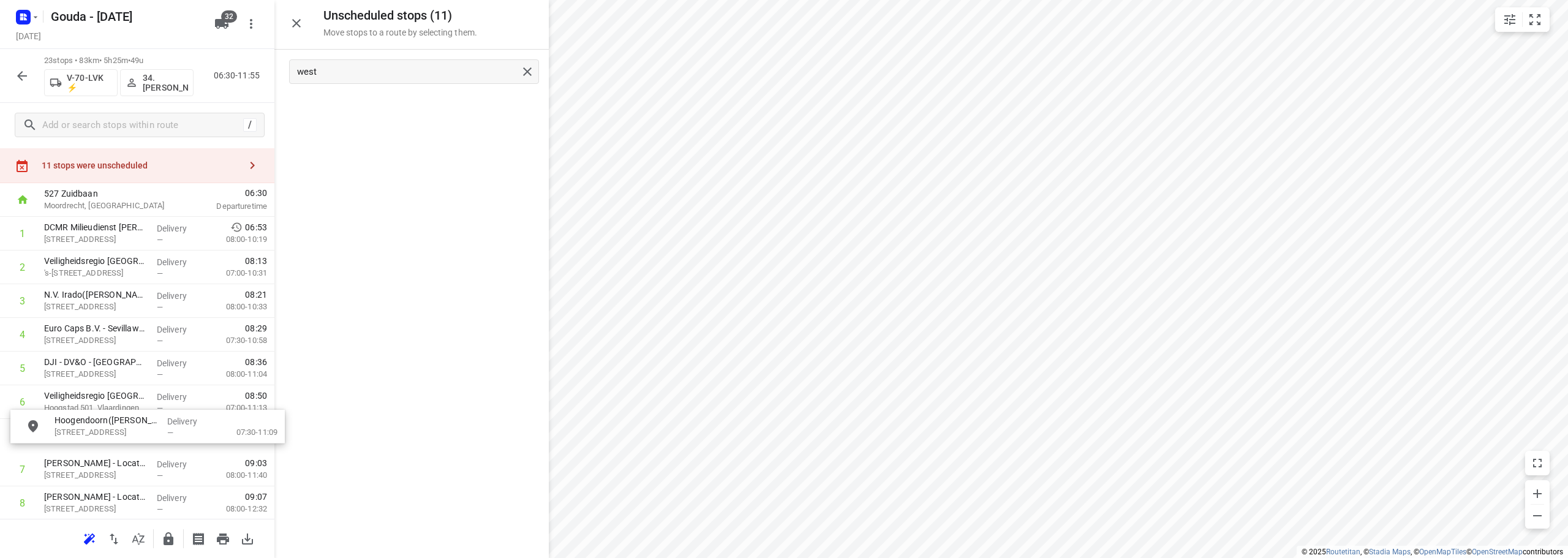
scroll to position [31, 0]
drag, startPoint x: 403, startPoint y: 120, endPoint x: 120, endPoint y: 430, distance: 419.7
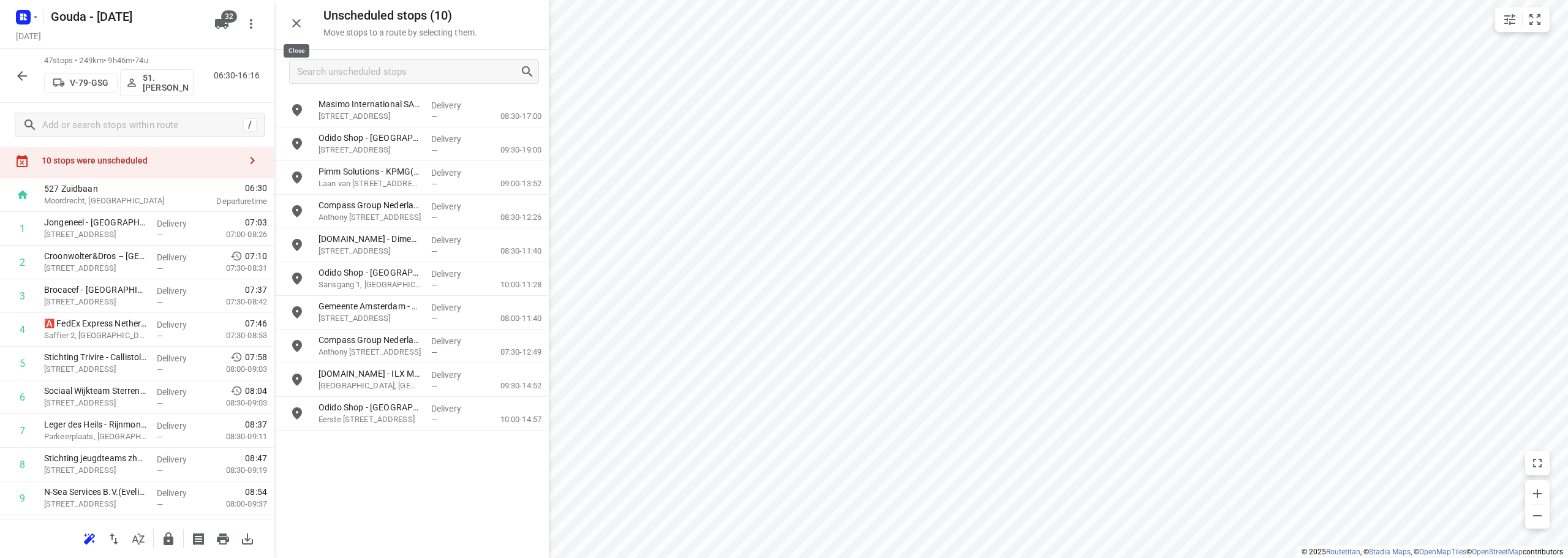
click at [307, 23] on button "button" at bounding box center [296, 23] width 25 height 25
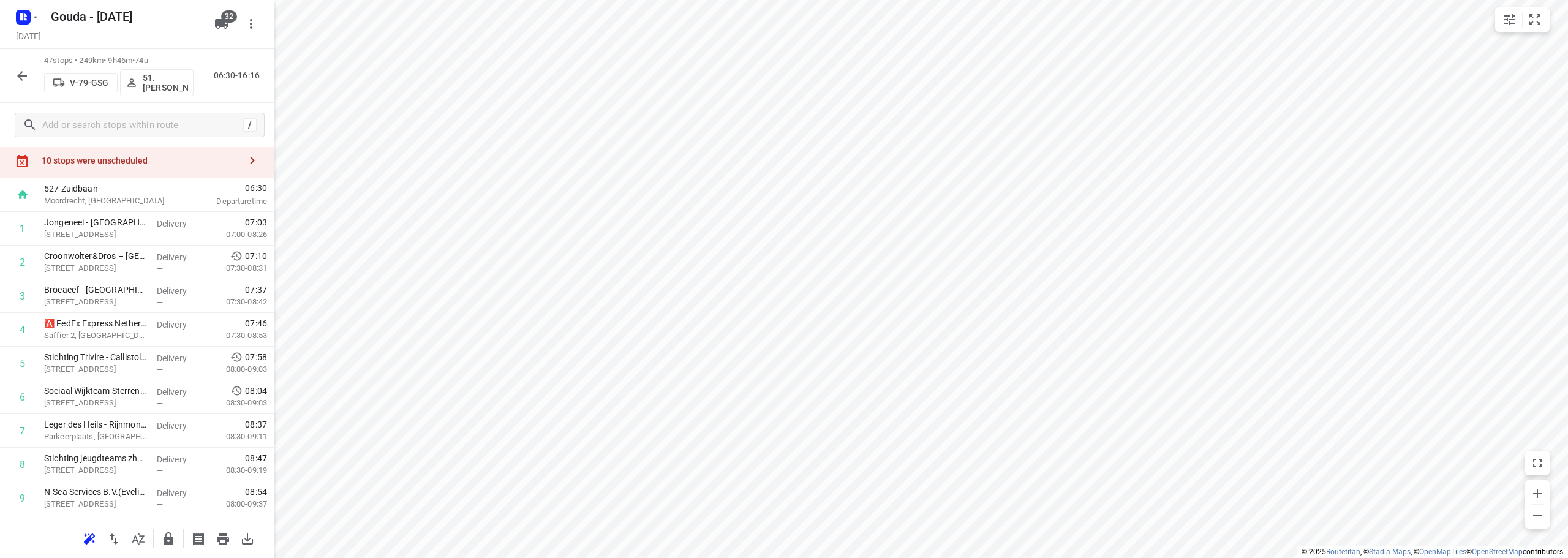
click at [125, 157] on div "10 stops were unscheduled" at bounding box center [141, 161] width 198 height 10
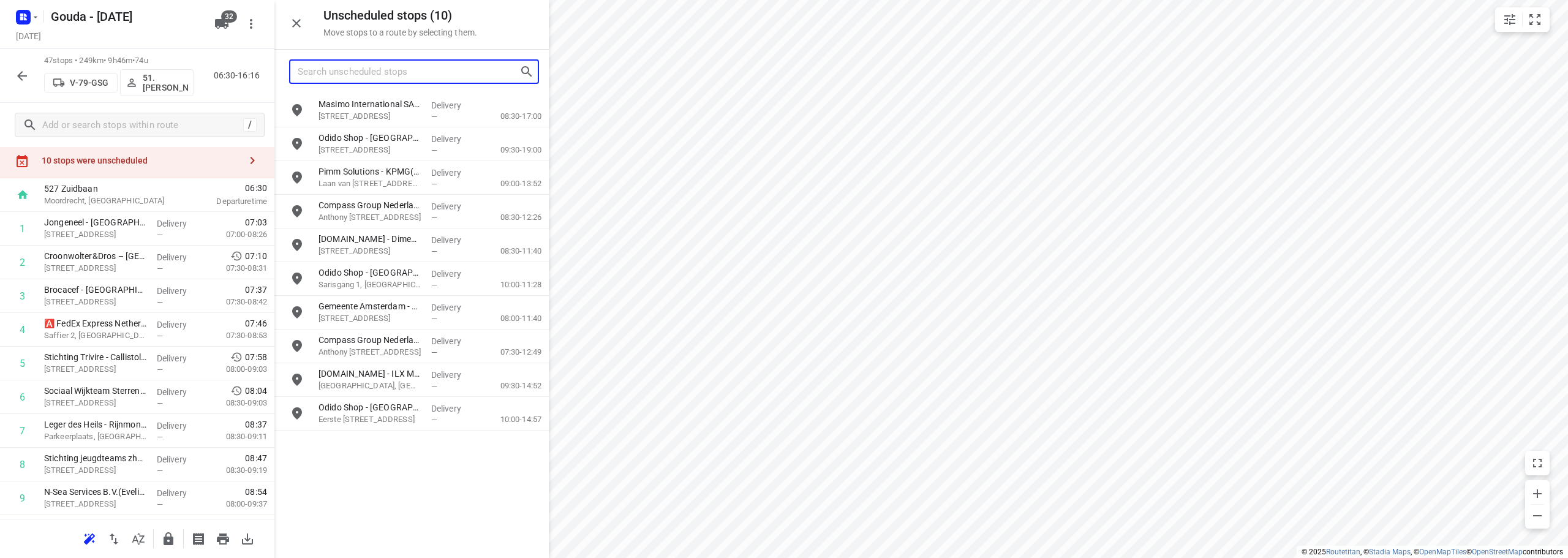
click at [409, 75] on input "Search unscheduled stops" at bounding box center [409, 72] width 222 height 19
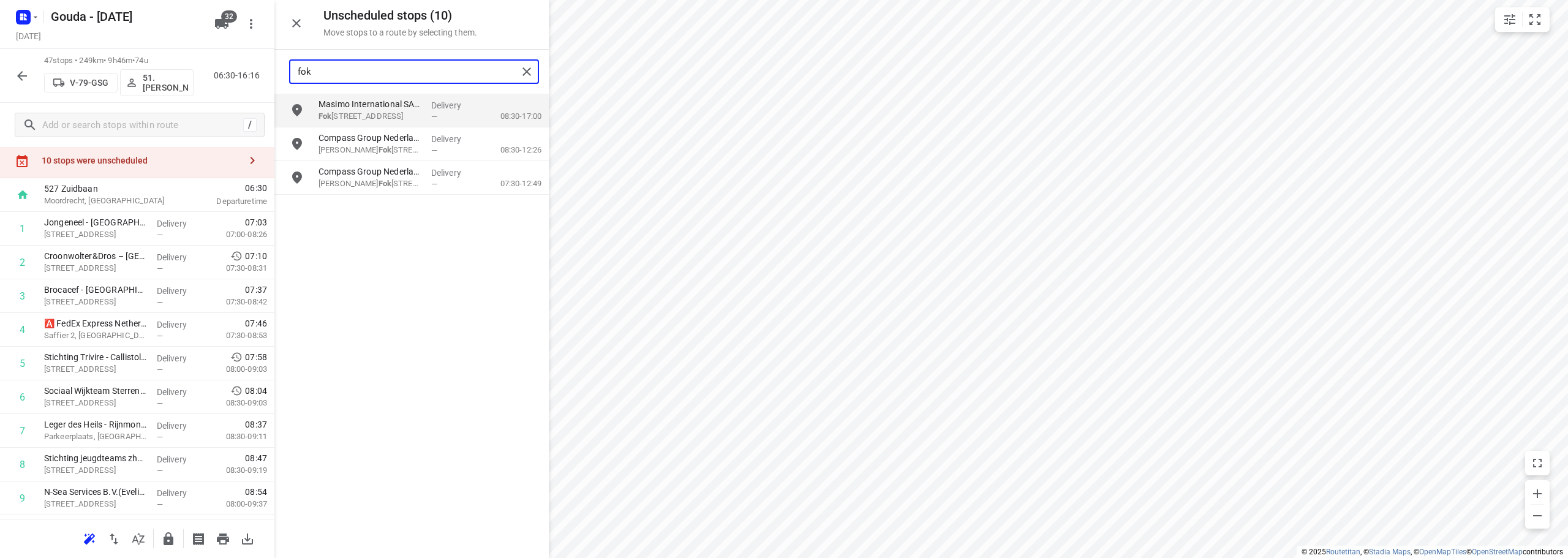
type input "fokk"
click at [393, 155] on p "Anthony Fokk erweg 9, Papendrecht" at bounding box center [370, 150] width 103 height 12
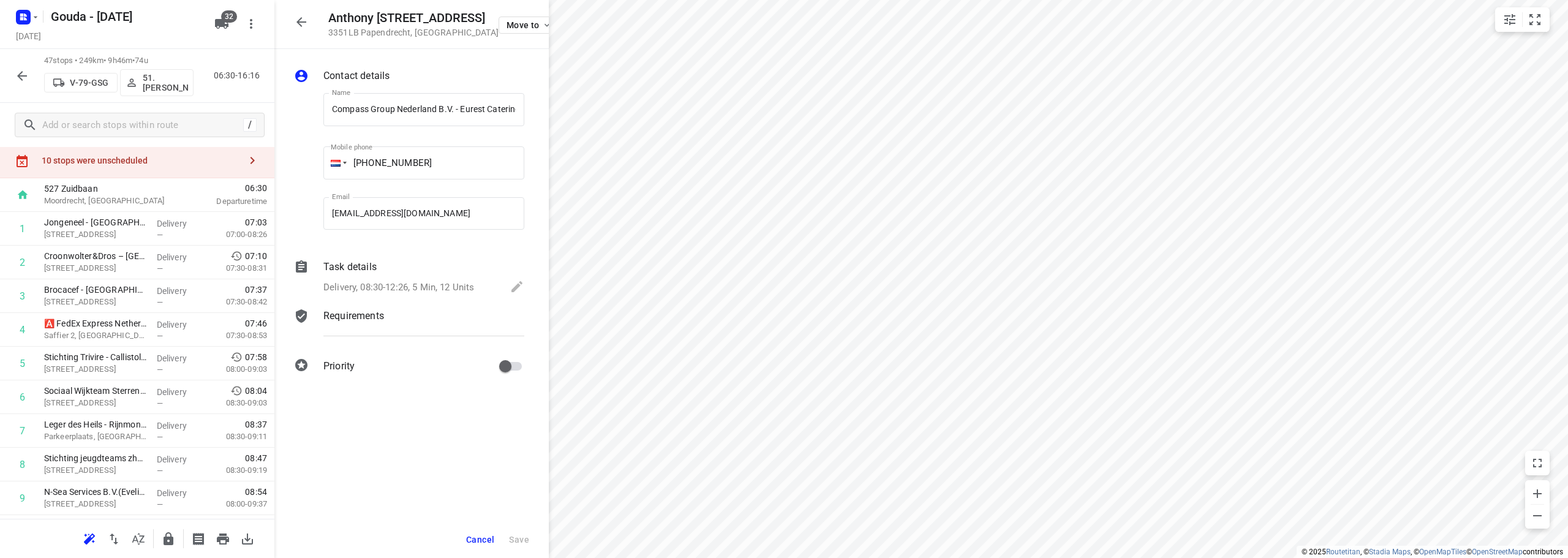
scroll to position [0, 0]
click at [302, 23] on icon "button" at bounding box center [302, 22] width 10 height 10
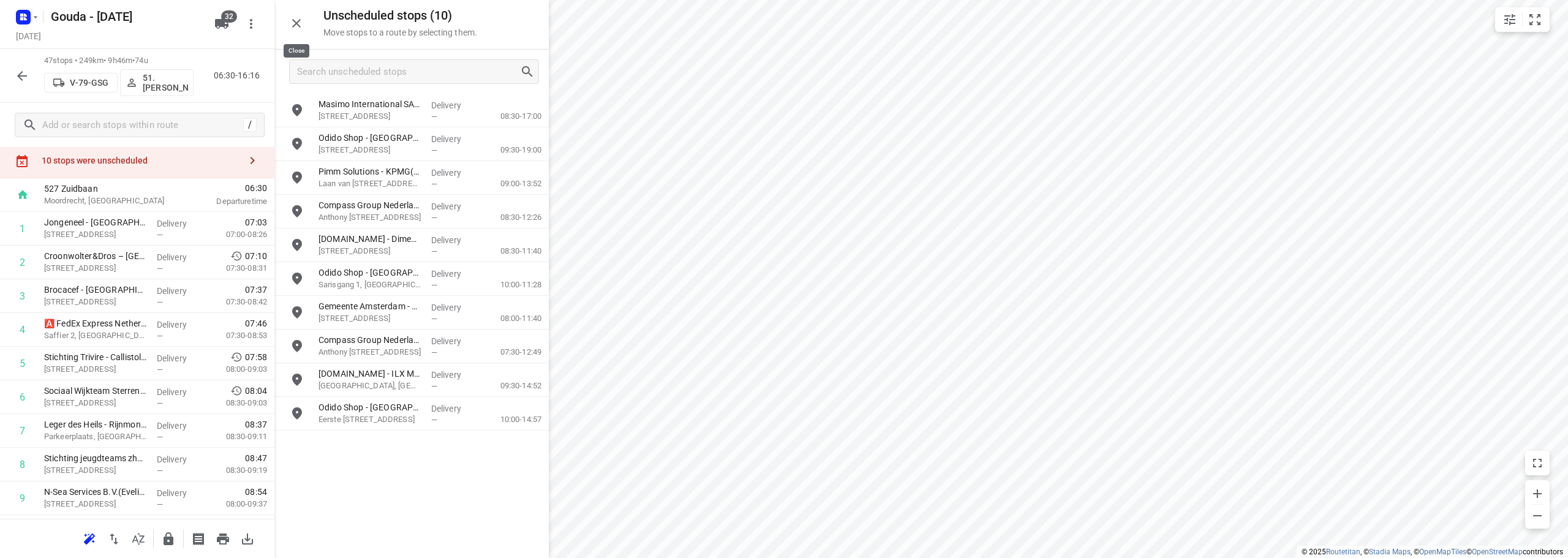
click at [305, 23] on button "button" at bounding box center [296, 23] width 25 height 25
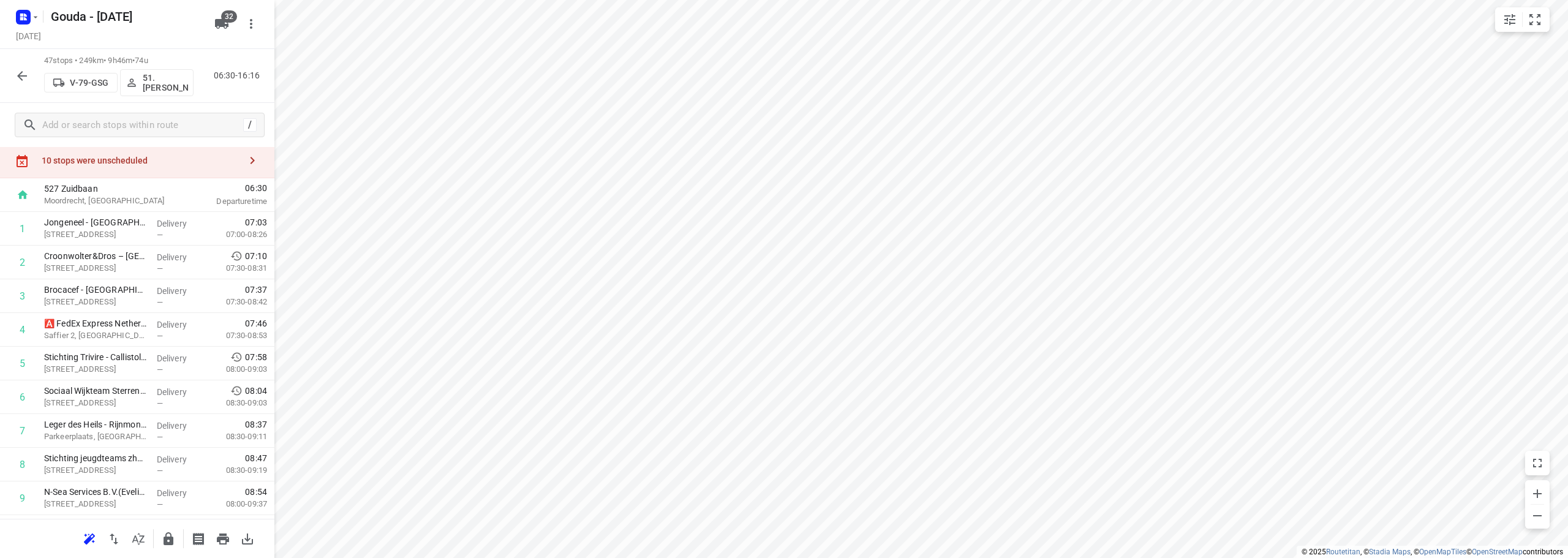
click at [121, 166] on div "10 stops were unscheduled" at bounding box center [137, 160] width 275 height 35
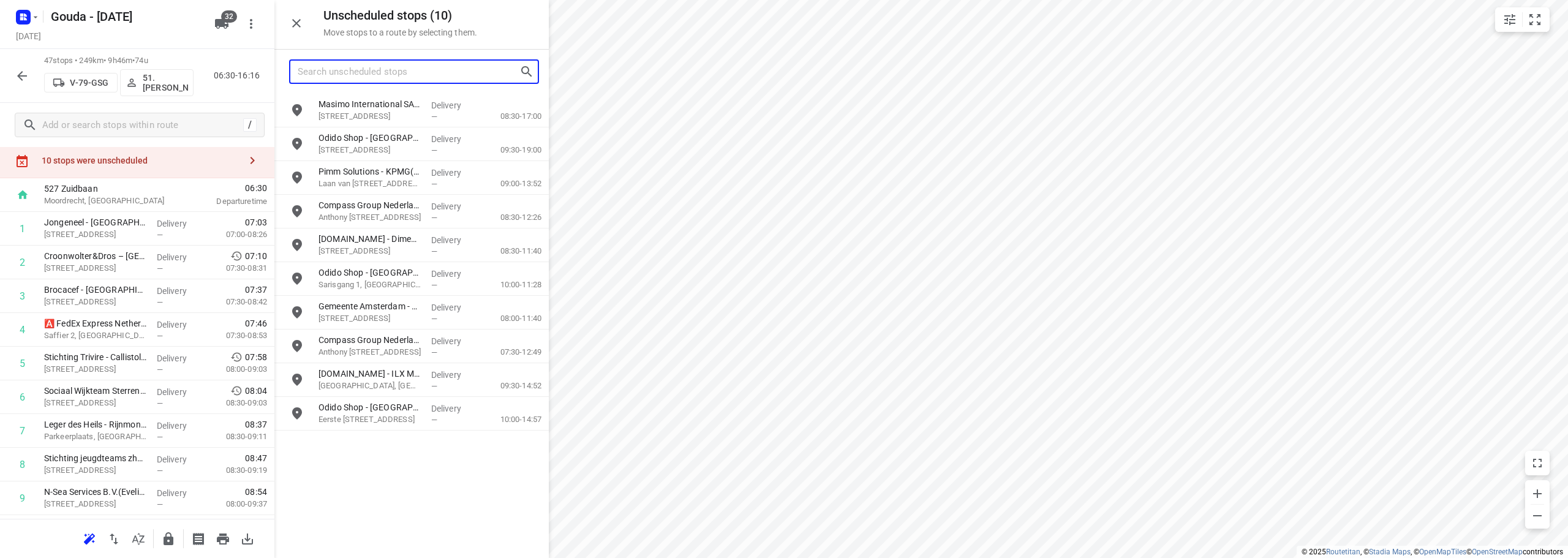
click at [412, 80] on input "Search unscheduled stops" at bounding box center [409, 72] width 222 height 19
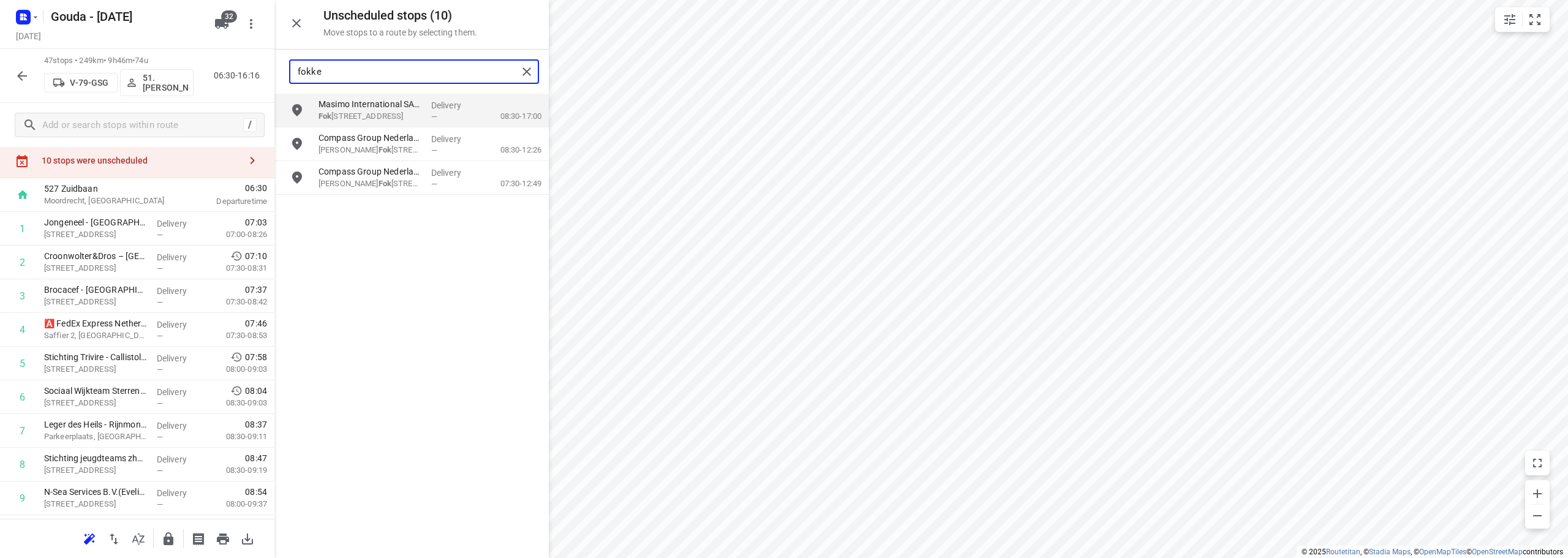
type input "fokker"
drag, startPoint x: 370, startPoint y: 152, endPoint x: 424, endPoint y: 147, distance: 54.2
click at [379, 149] on b "Fokker" at bounding box center [392, 149] width 25 height 9
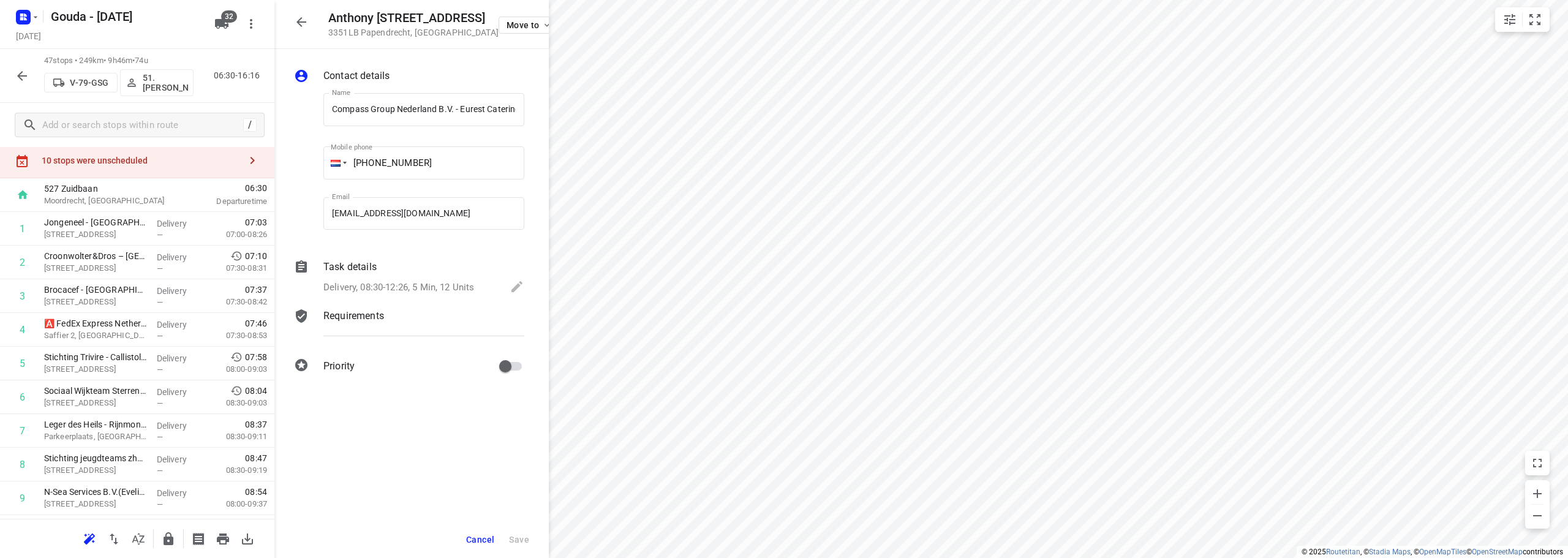
scroll to position [0, 206]
click at [307, 22] on icon "button" at bounding box center [301, 21] width 14 height 14
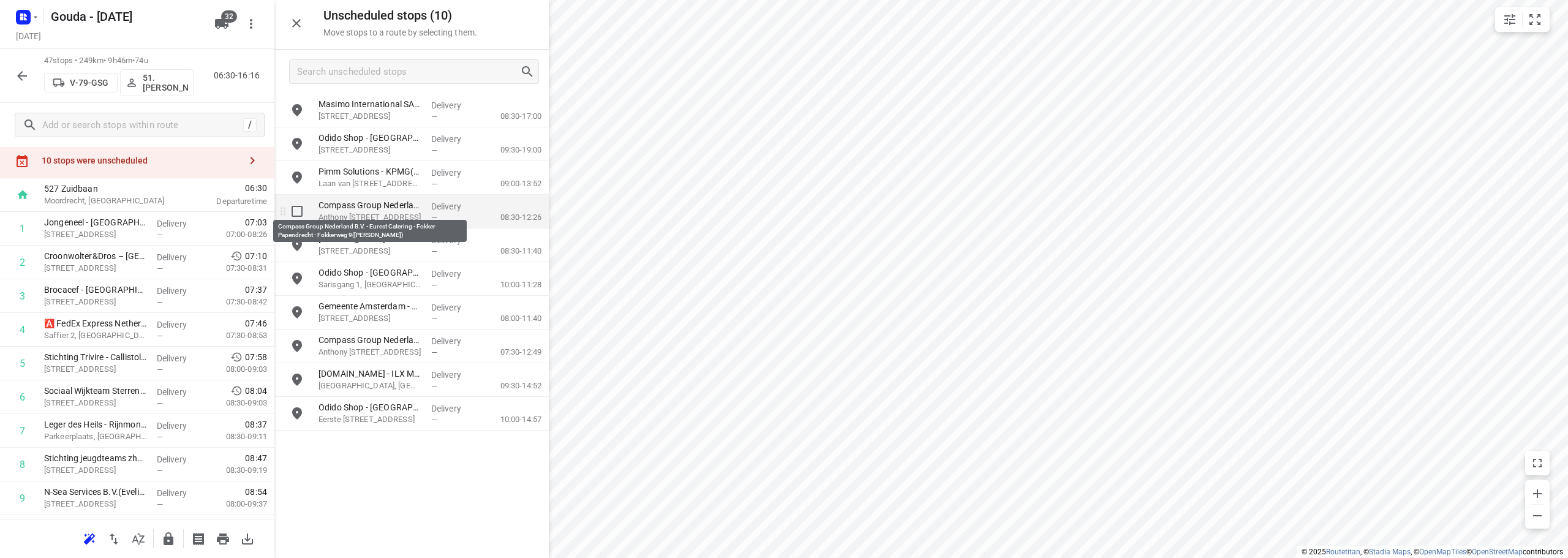
click at [391, 209] on p "Compass Group Nederland B.V. - Eurest Catering - Fokker Papendrecht - Fokkerweg…" at bounding box center [370, 205] width 103 height 12
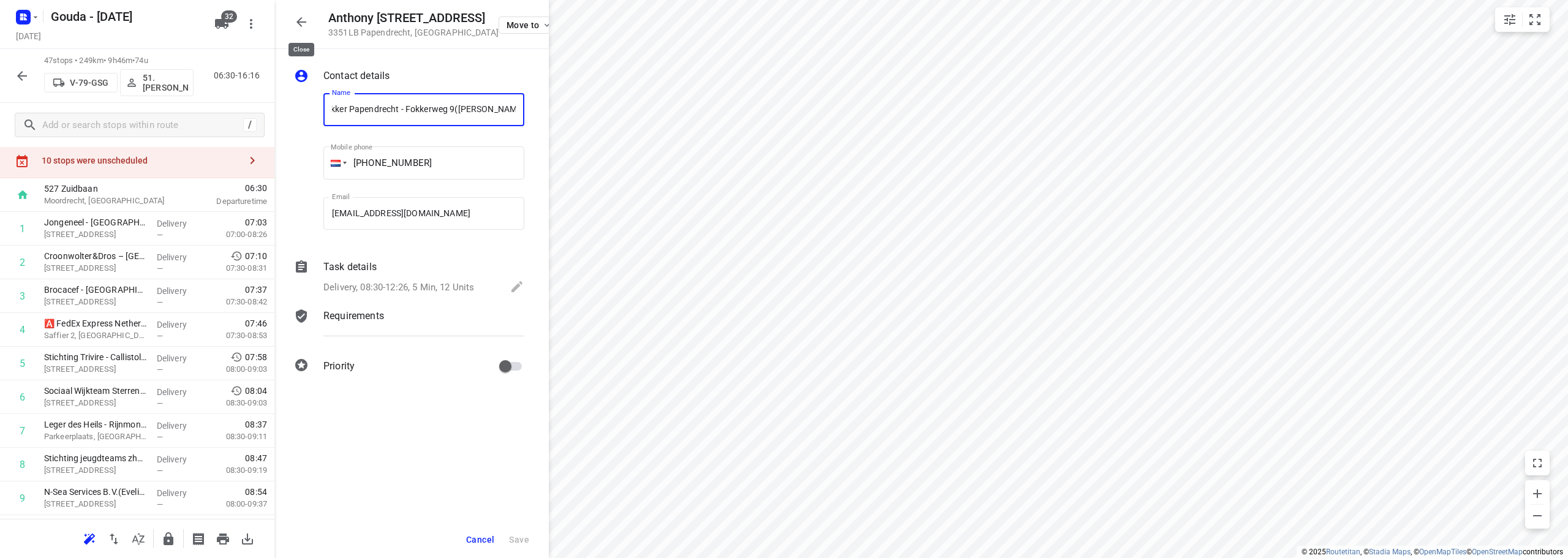
click at [299, 25] on icon "button" at bounding box center [302, 22] width 10 height 10
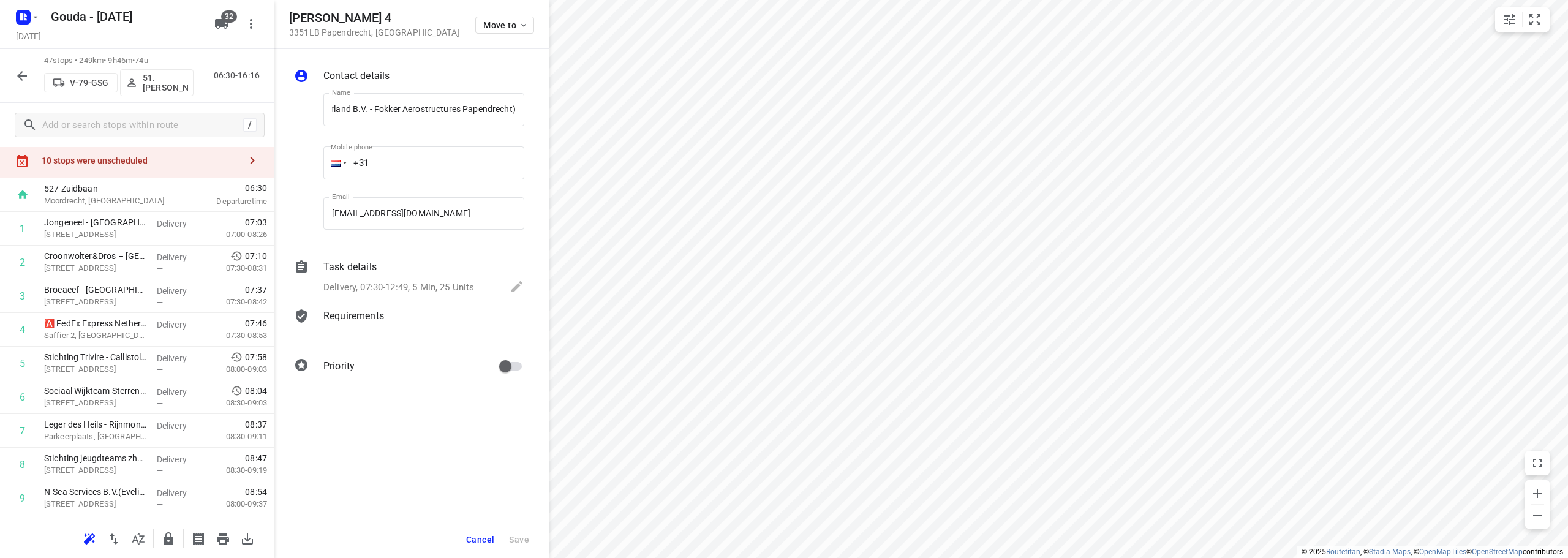
scroll to position [0, 0]
click at [487, 540] on span "Cancel" at bounding box center [480, 540] width 28 height 10
click at [18, 74] on icon "button" at bounding box center [21, 75] width 14 height 14
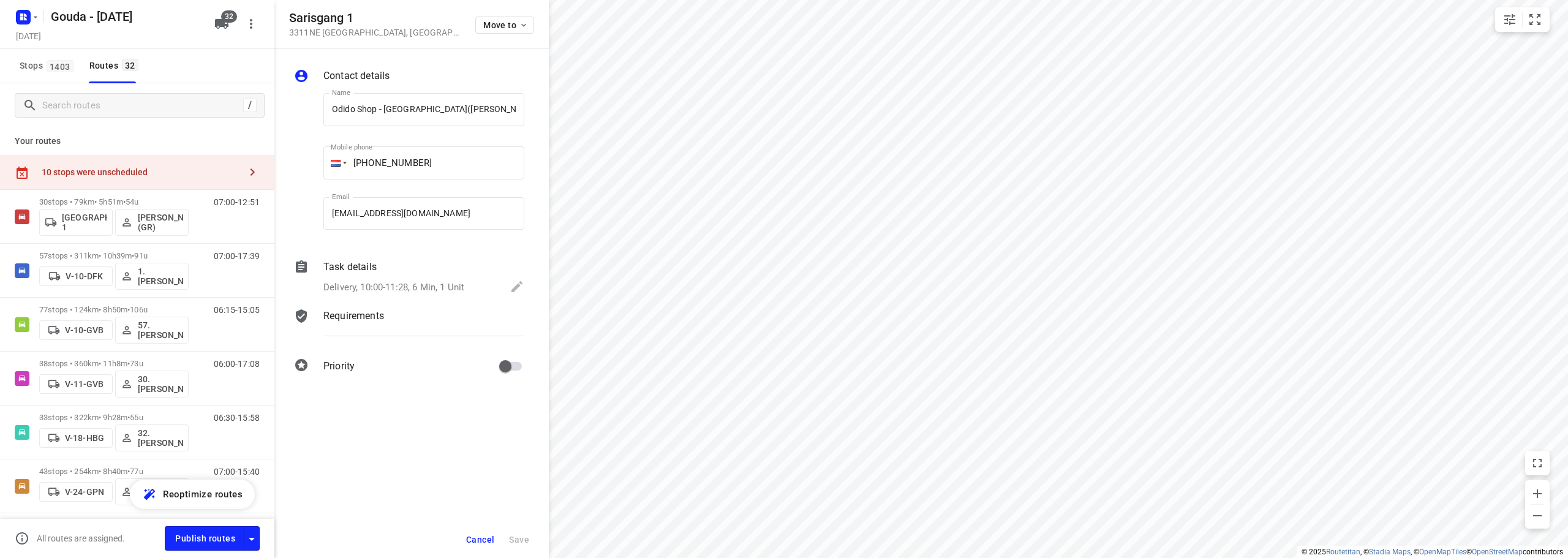
click at [484, 535] on span "Cancel" at bounding box center [480, 540] width 28 height 10
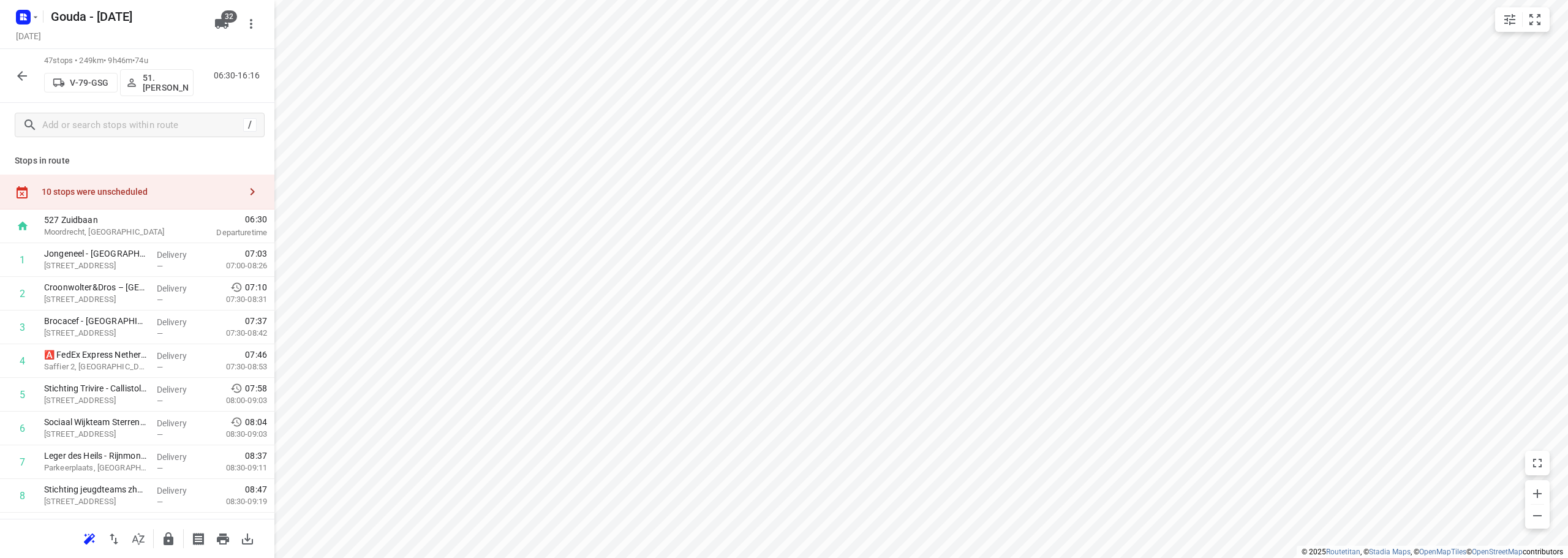
click at [22, 75] on icon "button" at bounding box center [22, 76] width 10 height 10
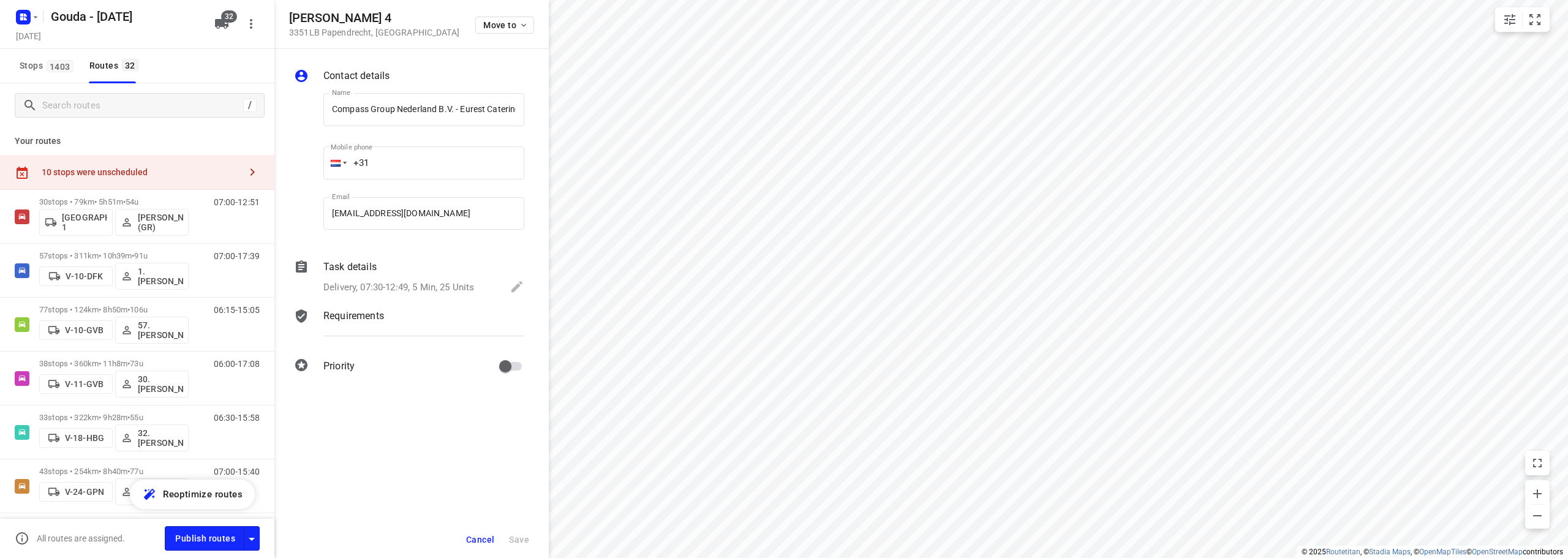
click at [491, 538] on span "Cancel" at bounding box center [480, 540] width 28 height 10
click at [551, 391] on div "i © 2025 Routetitan , © Stadia Maps , © OpenMapTiles © OpenStreetMap contributo…" at bounding box center [784, 279] width 1568 height 558
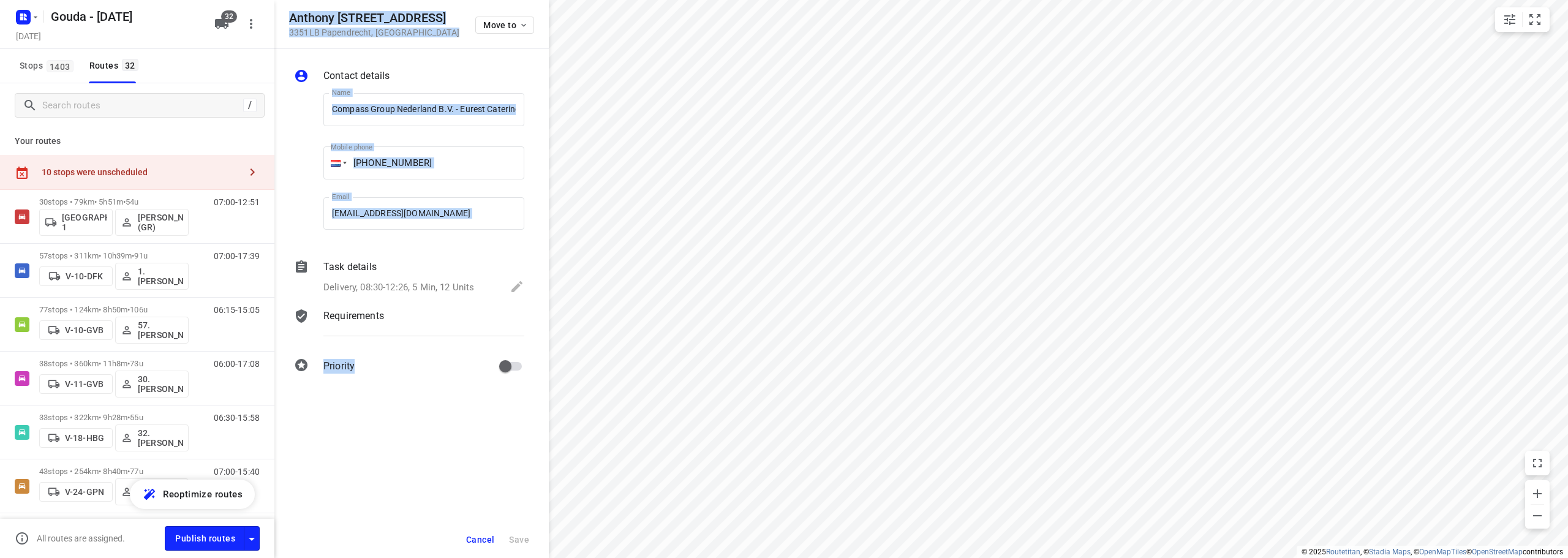
click at [484, 538] on span "Cancel" at bounding box center [480, 540] width 28 height 10
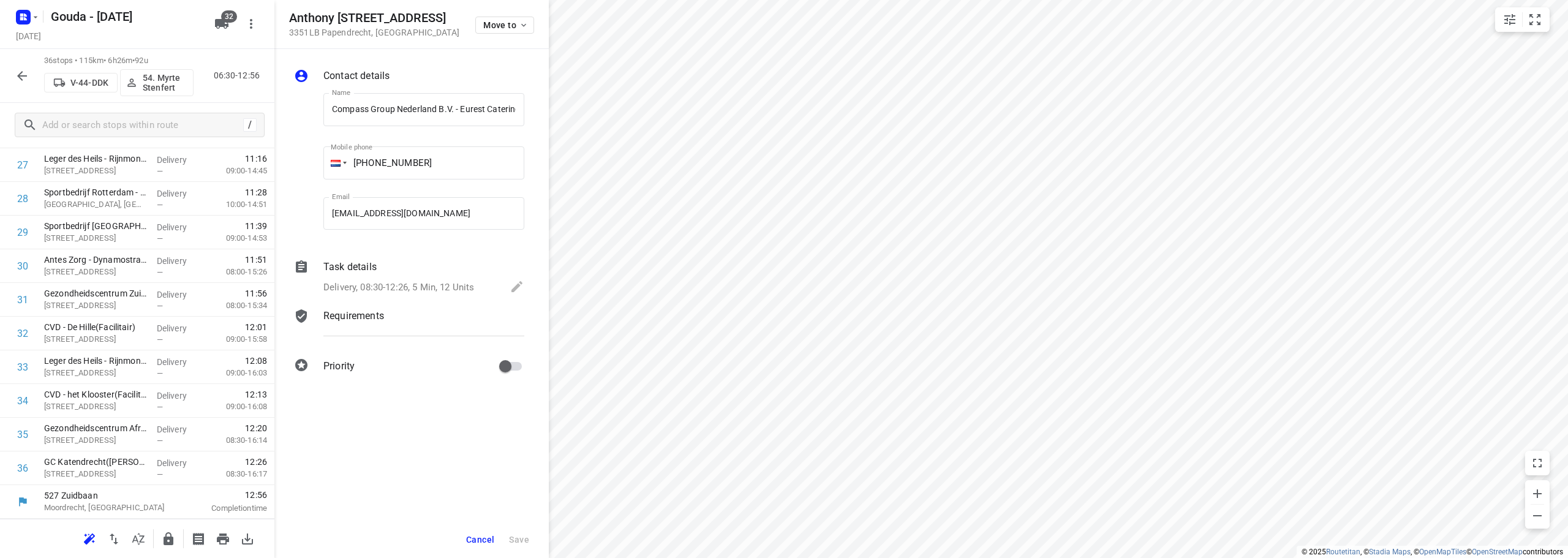
click at [448, 275] on div "Task details Delivery, 08:30-12:26, 5 Min, 12 Units" at bounding box center [424, 278] width 206 height 42
click at [453, 282] on p "Delivery, 07:30-12:49, 5 Min, 25 Units" at bounding box center [399, 287] width 151 height 14
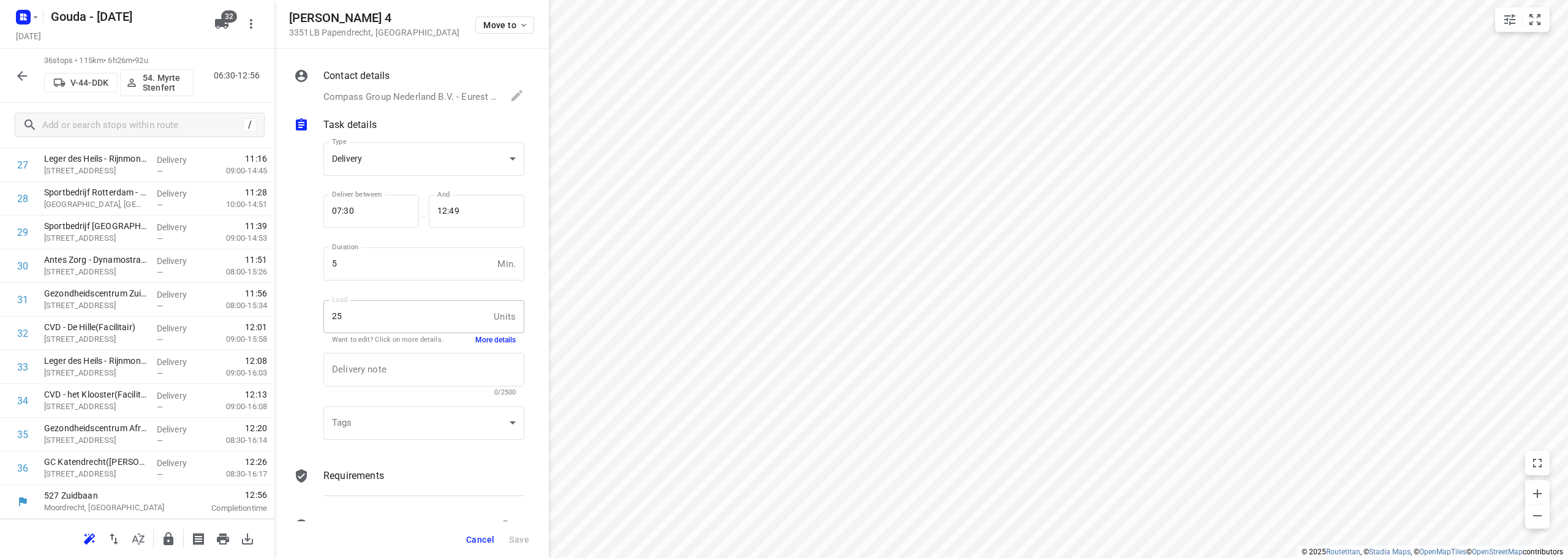
click at [492, 342] on button "More details" at bounding box center [496, 340] width 41 height 10
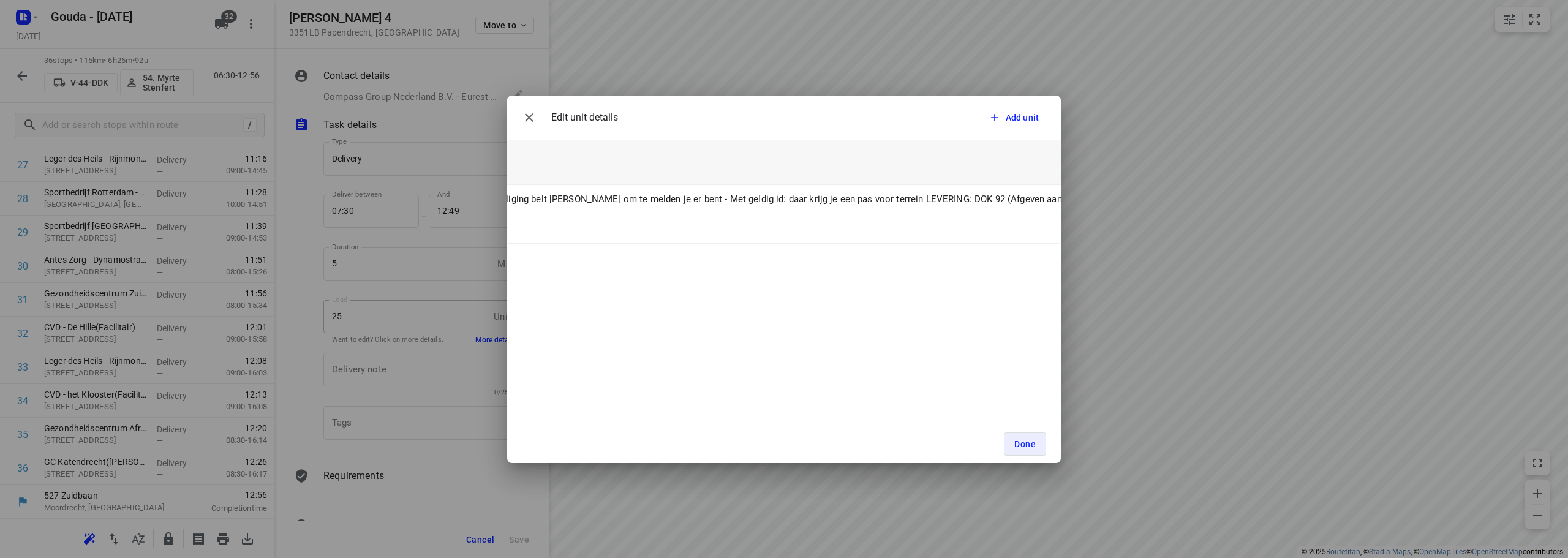
scroll to position [0, 713]
click at [1037, 437] on button "Done" at bounding box center [1025, 444] width 42 height 23
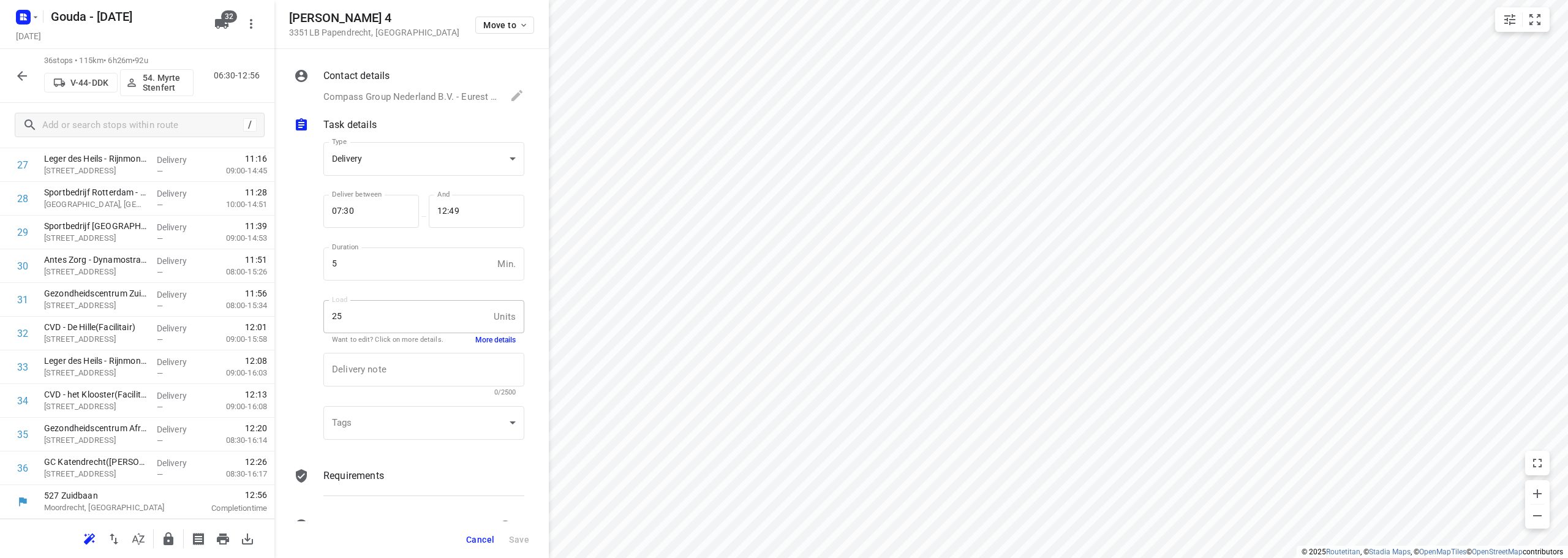
click at [472, 548] on button "Cancel" at bounding box center [480, 540] width 38 height 22
click at [21, 80] on icon "button" at bounding box center [21, 75] width 14 height 14
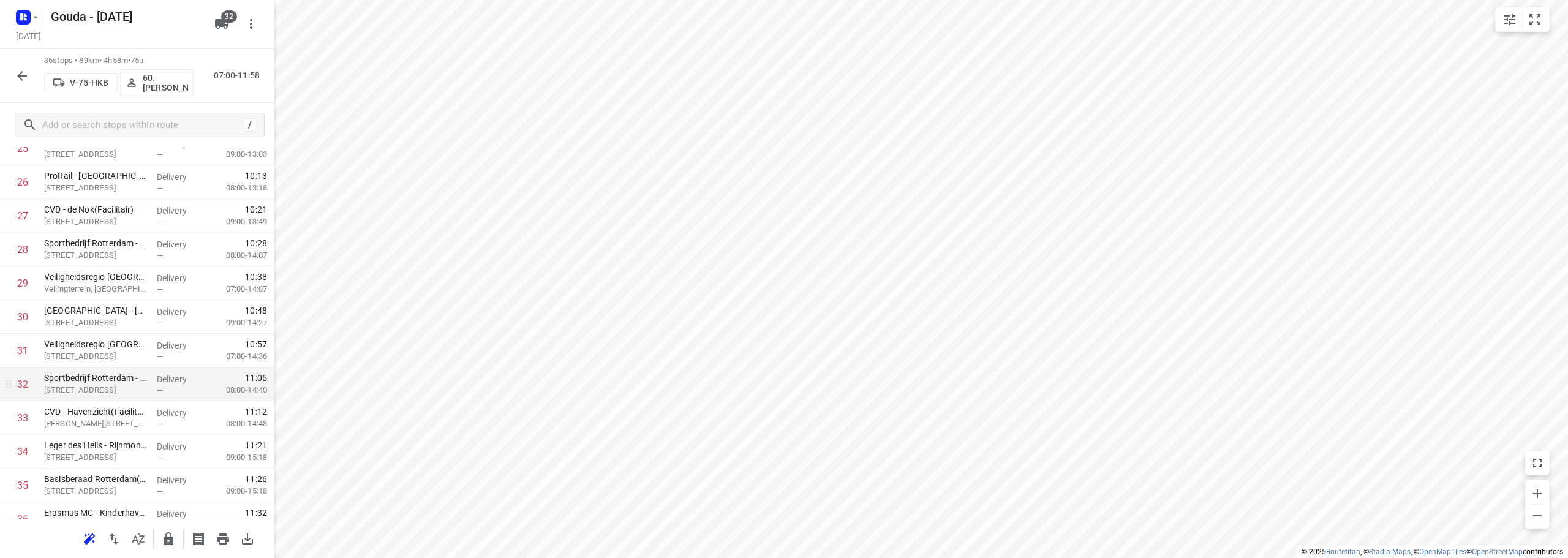
scroll to position [971, 0]
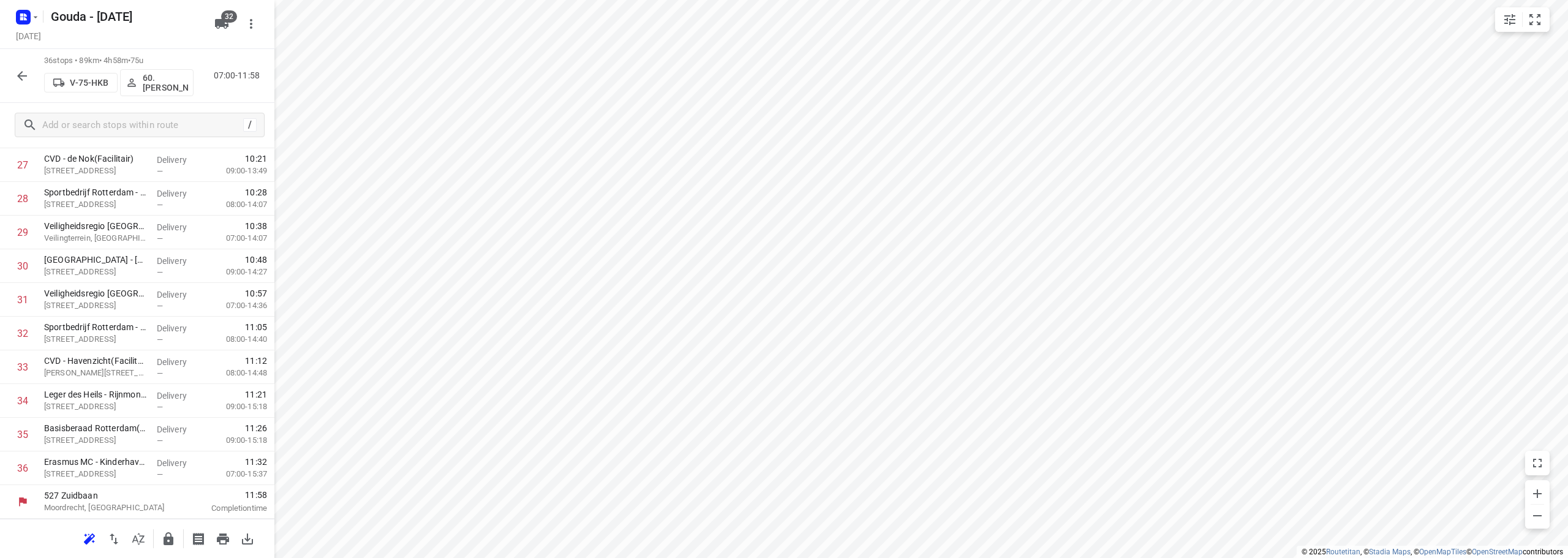
click at [25, 69] on icon "button" at bounding box center [21, 75] width 14 height 14
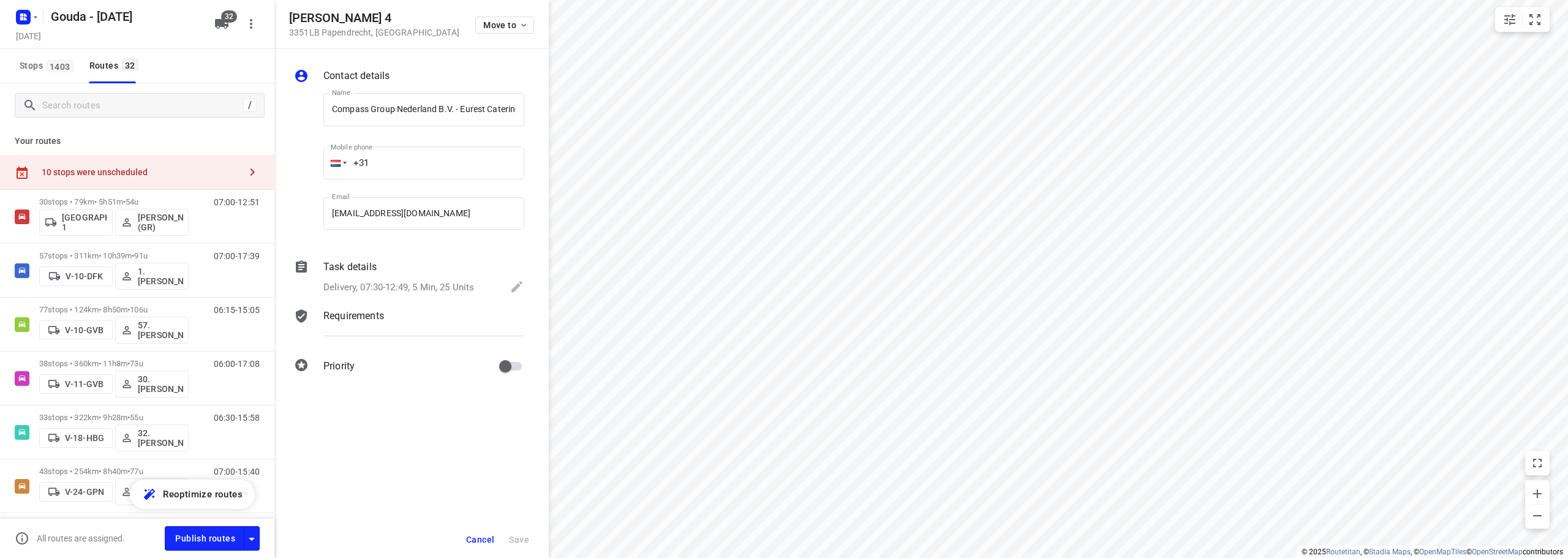
scroll to position [0, 420]
click at [355, 108] on input "Compass Group Nederland B.V. - Eurest Catering - Fokker Papendrecht - Fokker we…" at bounding box center [424, 109] width 201 height 33
drag, startPoint x: 353, startPoint y: 108, endPoint x: 297, endPoint y: 107, distance: 56.0
click at [297, 107] on div "Name Compass Group Nederland B.V. - Eurest Catering - Fokker Papendrecht - Fokk…" at bounding box center [409, 164] width 236 height 162
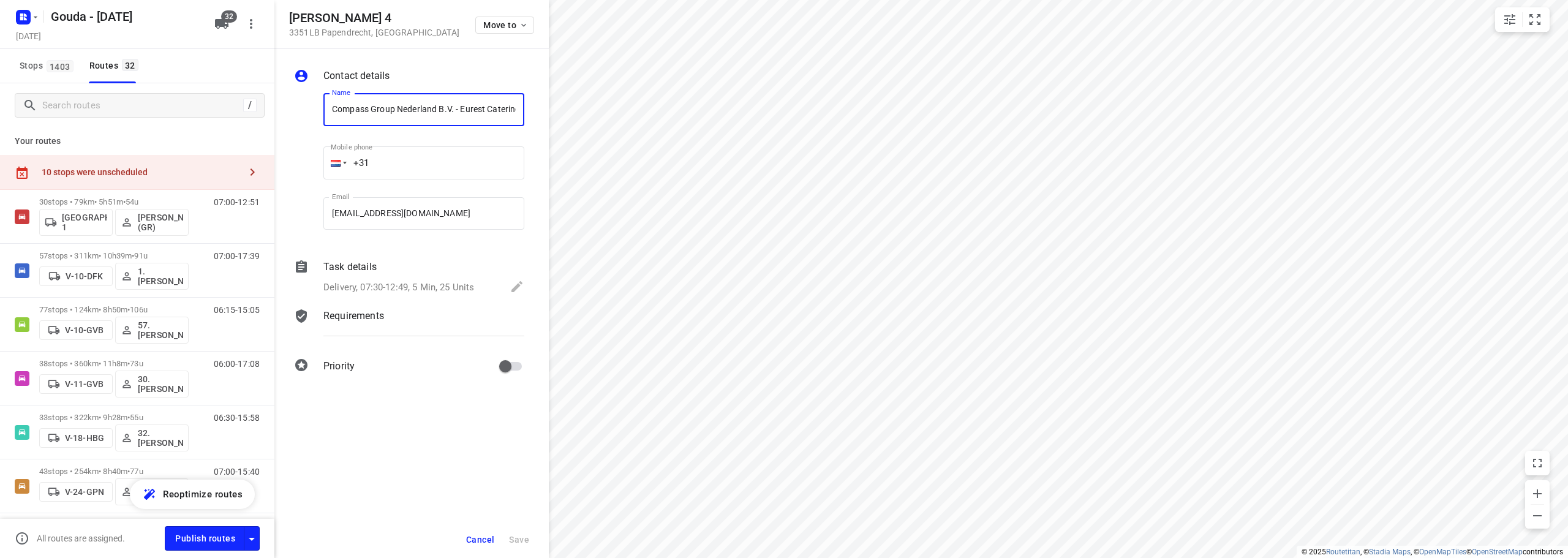
click at [471, 67] on div "Contact details" at bounding box center [424, 77] width 206 height 22
drag, startPoint x: 348, startPoint y: 110, endPoint x: 297, endPoint y: 110, distance: 51.0
click at [297, 110] on div "Name Compass Group Nederland B.V. - Eurest Catering - Fokker Papendrecht - Fokk…" at bounding box center [409, 164] width 236 height 162
click at [443, 109] on input "Compass Group Nederland B.V. - Eurest Catering - Fokker Papendrecht - Fokkerweg…" at bounding box center [424, 109] width 201 height 33
click at [447, 65] on div "Contact details Name Compass Group Nederland B.V. - Eurest Catering - Fokker Pa…" at bounding box center [412, 223] width 275 height 349
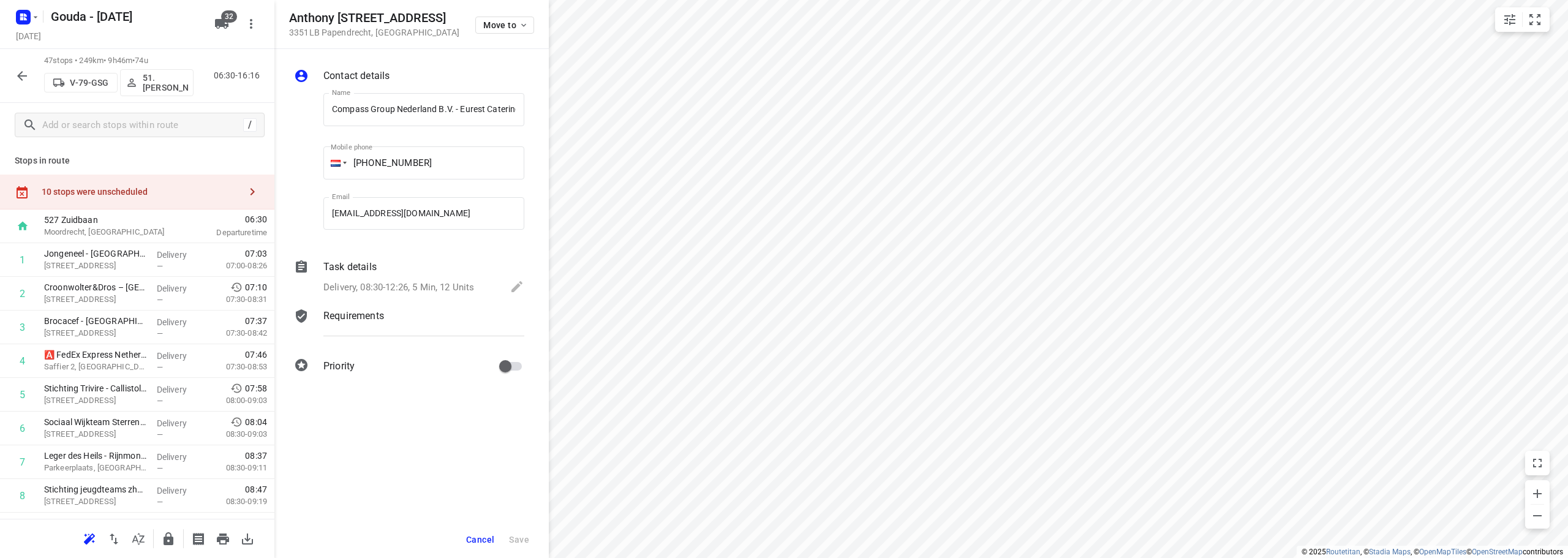
click at [487, 542] on span "Cancel" at bounding box center [480, 540] width 28 height 10
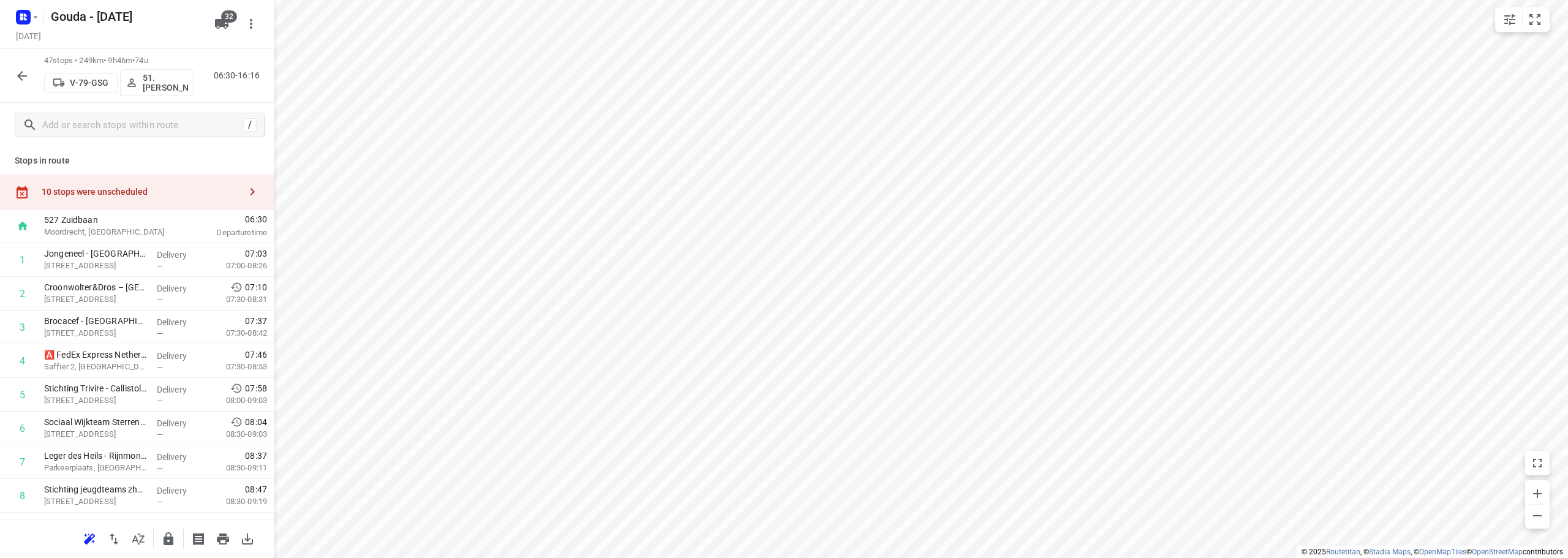
click at [17, 70] on icon "button" at bounding box center [21, 75] width 14 height 14
click at [173, 196] on div "10 stops were unscheduled" at bounding box center [141, 192] width 198 height 10
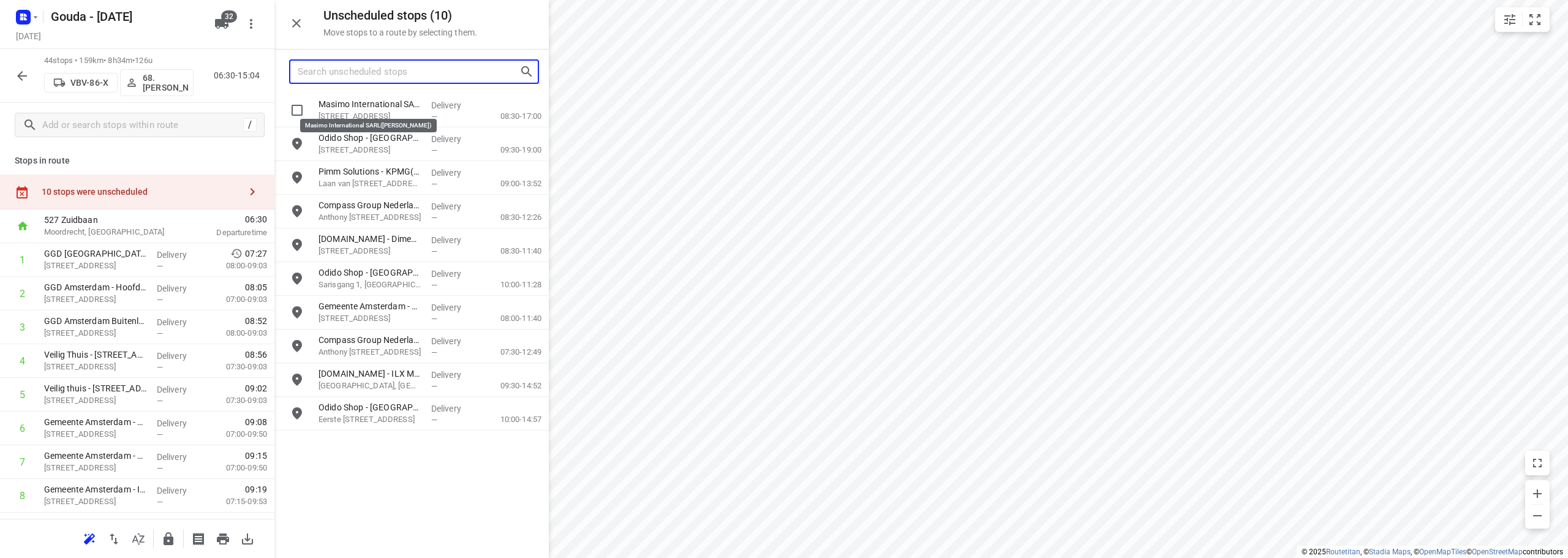
click at [395, 80] on input "Search unscheduled stops" at bounding box center [409, 72] width 222 height 19
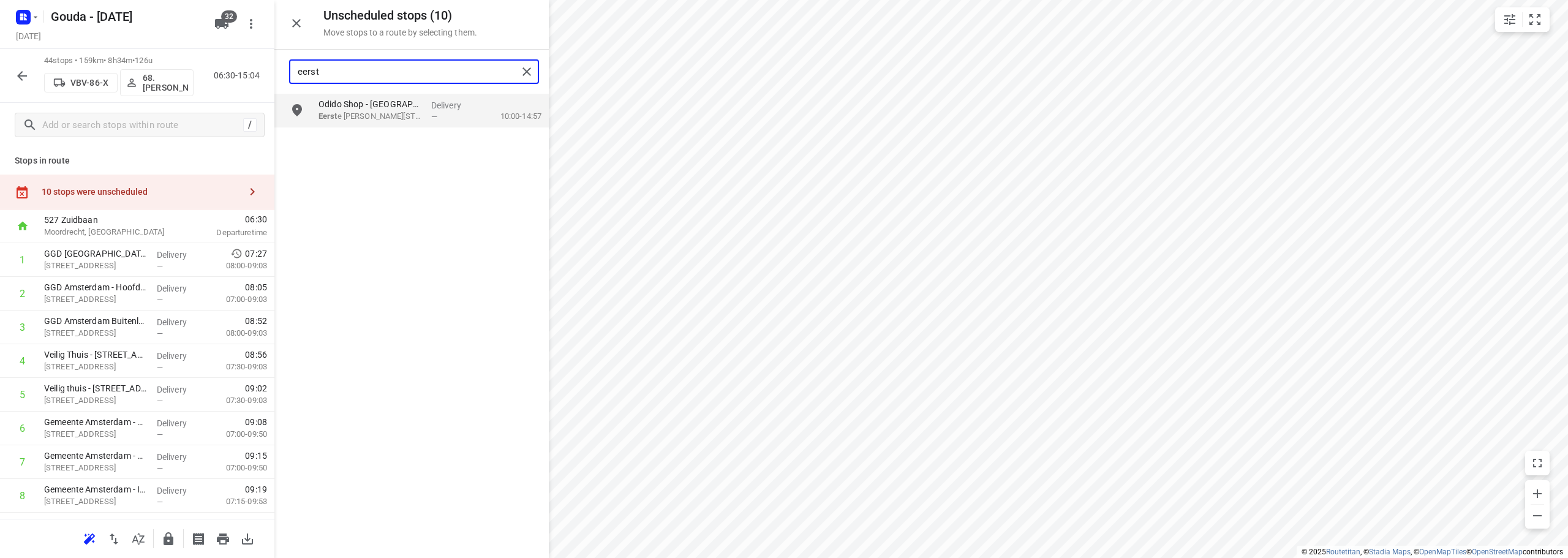
type input "eerst"
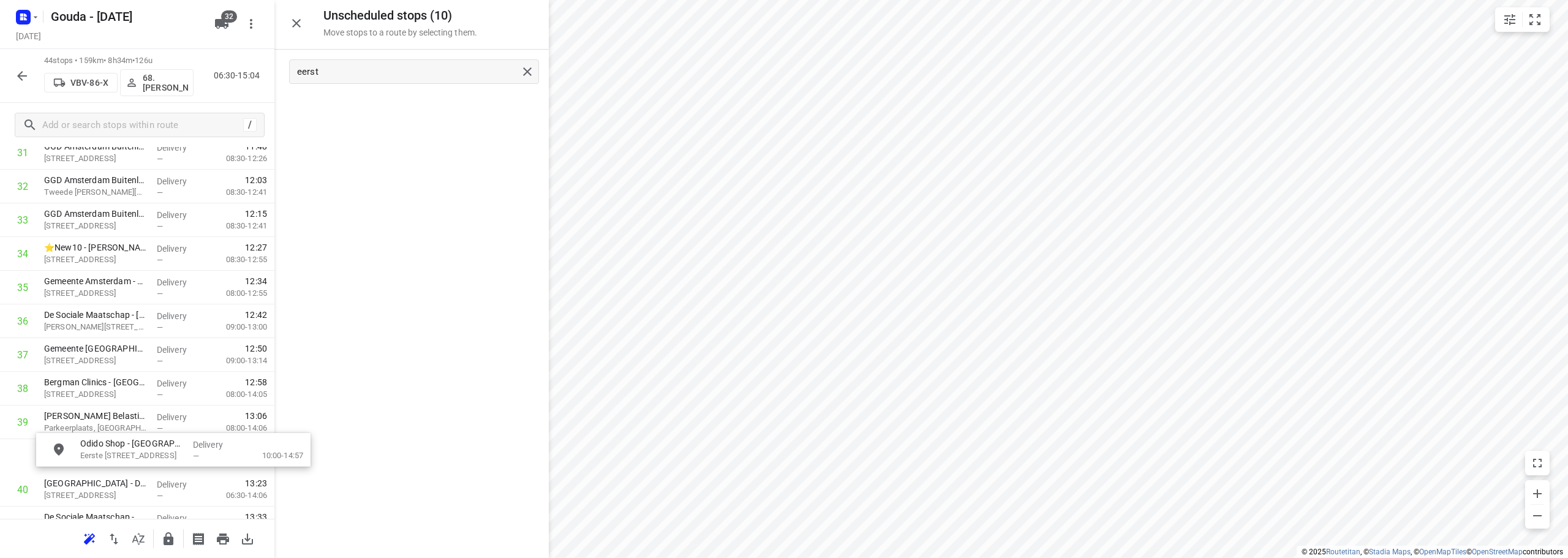
scroll to position [1119, 0]
drag, startPoint x: 401, startPoint y: 107, endPoint x: 127, endPoint y: 244, distance: 306.3
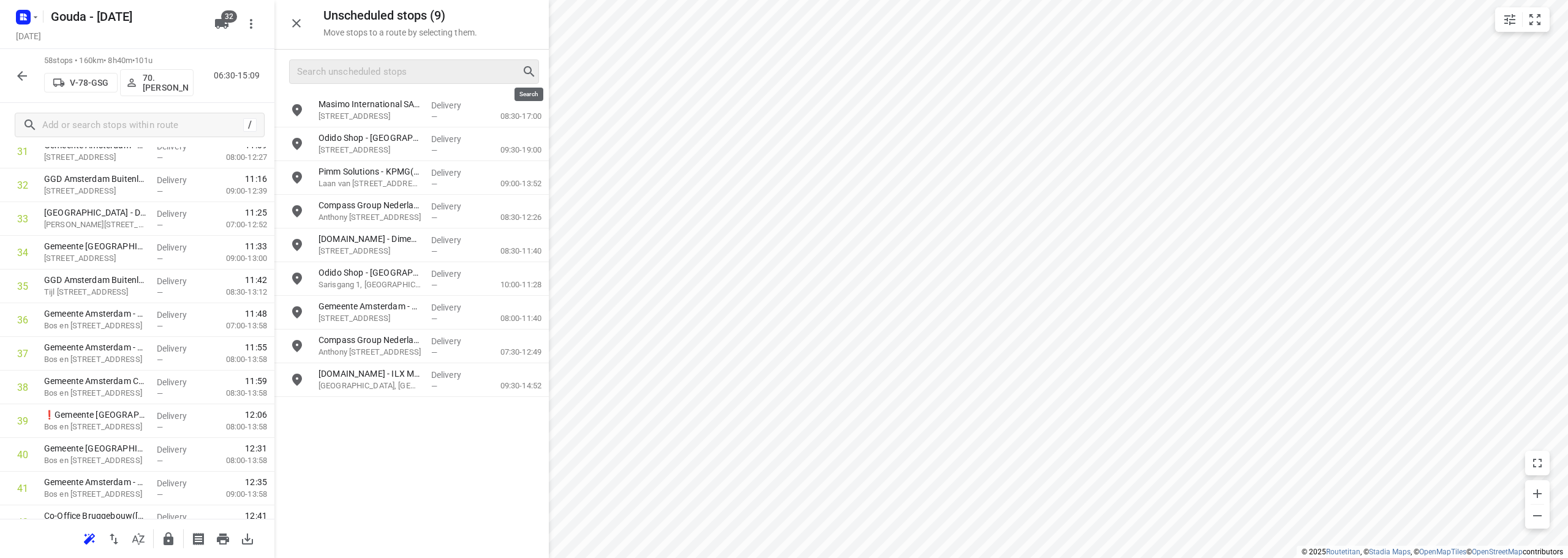
drag, startPoint x: 531, startPoint y: 65, endPoint x: 539, endPoint y: 75, distance: 12.8
click at [370, 68] on input "Search unscheduled stops" at bounding box center [409, 72] width 222 height 19
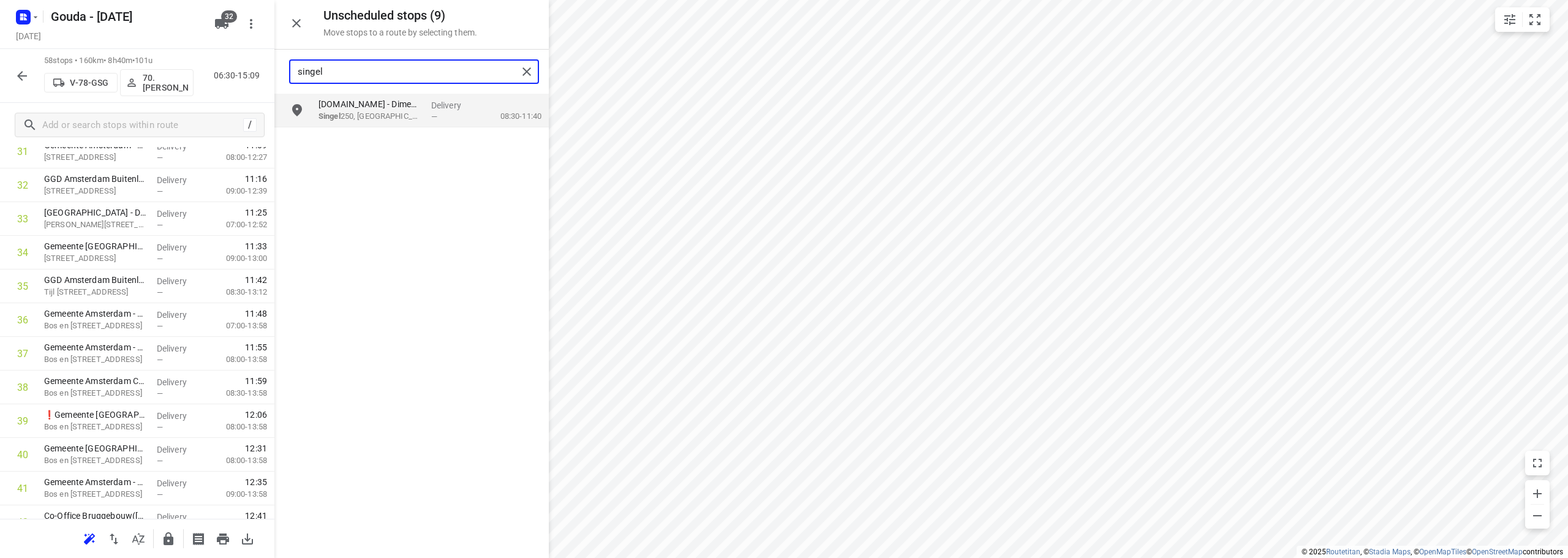
type input "singel"
drag, startPoint x: 382, startPoint y: 127, endPoint x: 339, endPoint y: 171, distance: 61.5
click at [339, 171] on div "Bundel.it - Dimebox B.V.(Godaert van der Poel) Singel 250, Amsterdam Delivery —…" at bounding box center [412, 326] width 275 height 463
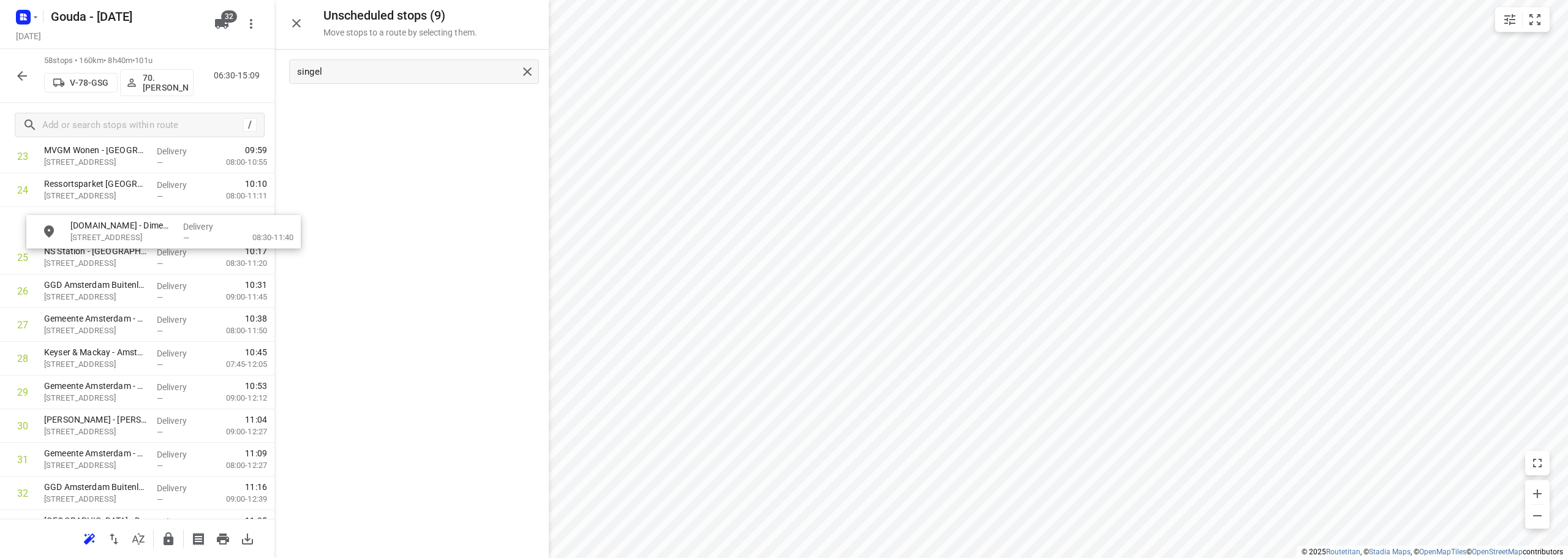
scroll to position [844, 0]
drag, startPoint x: 370, startPoint y: 107, endPoint x: 103, endPoint y: 292, distance: 324.8
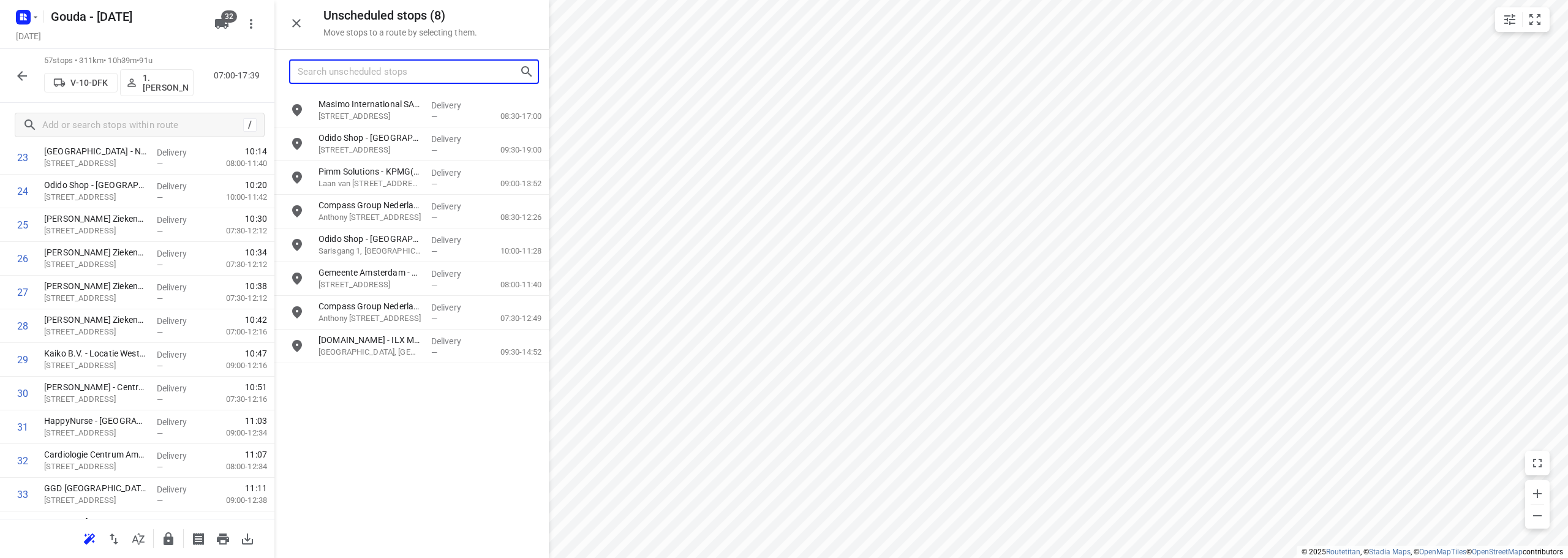
click at [361, 75] on input "Search unscheduled stops" at bounding box center [409, 72] width 222 height 19
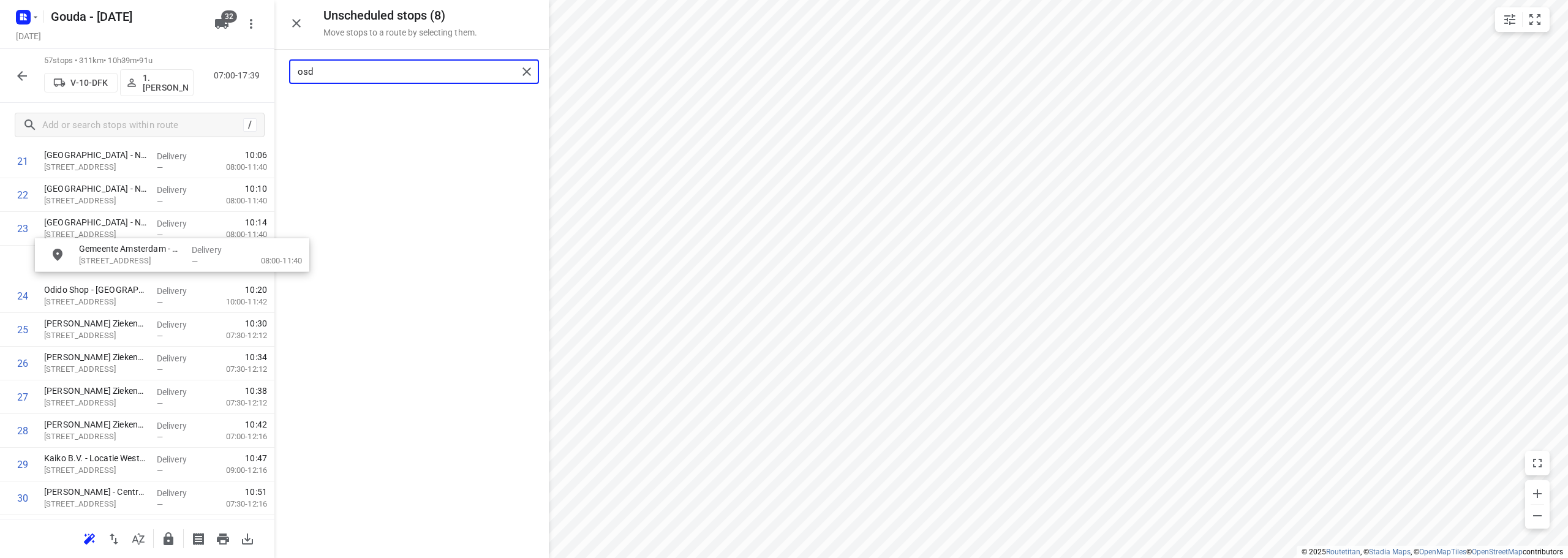
scroll to position [771, 0]
drag, startPoint x: 395, startPoint y: 112, endPoint x: 131, endPoint y: 298, distance: 322.9
drag, startPoint x: 357, startPoint y: 69, endPoint x: 1, endPoint y: 15, distance: 360.1
click at [0, 76] on div "Unscheduled stops ( 7 ) Move stops to a route by selecting them. osd No stops f…" at bounding box center [137, 279] width 275 height 558
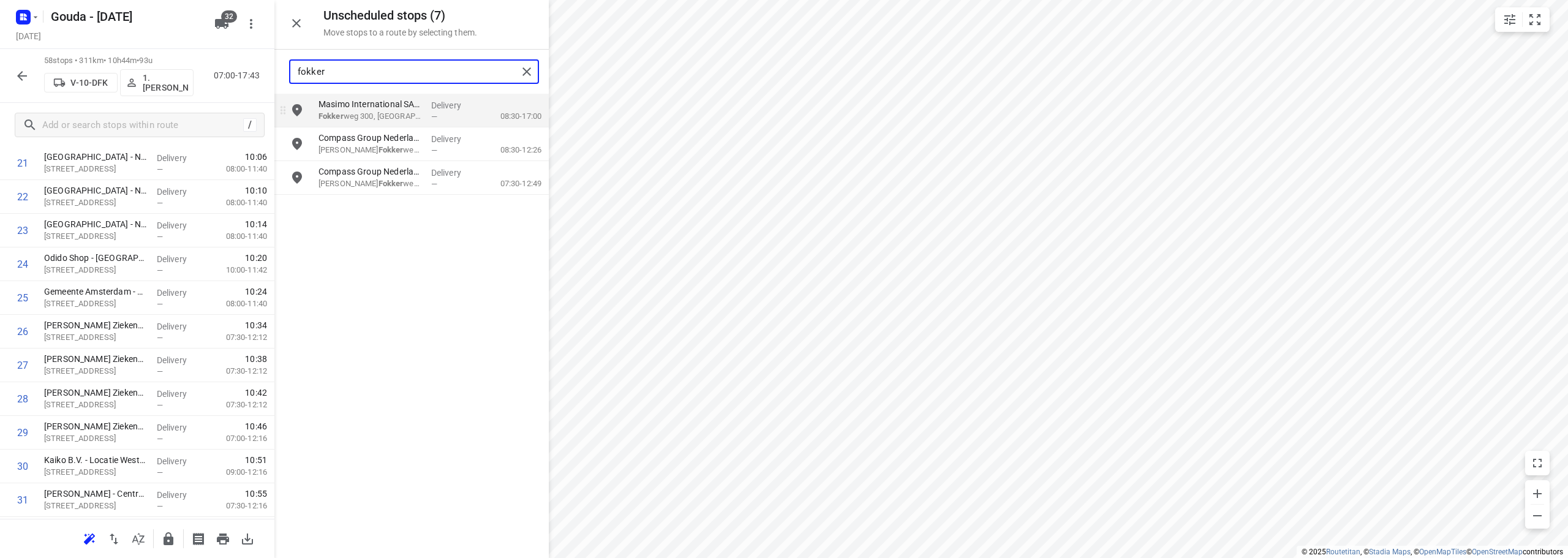
type input "fokker"
click at [14, 64] on div at bounding box center [22, 75] width 25 height 25
click at [22, 75] on icon "button" at bounding box center [22, 76] width 10 height 10
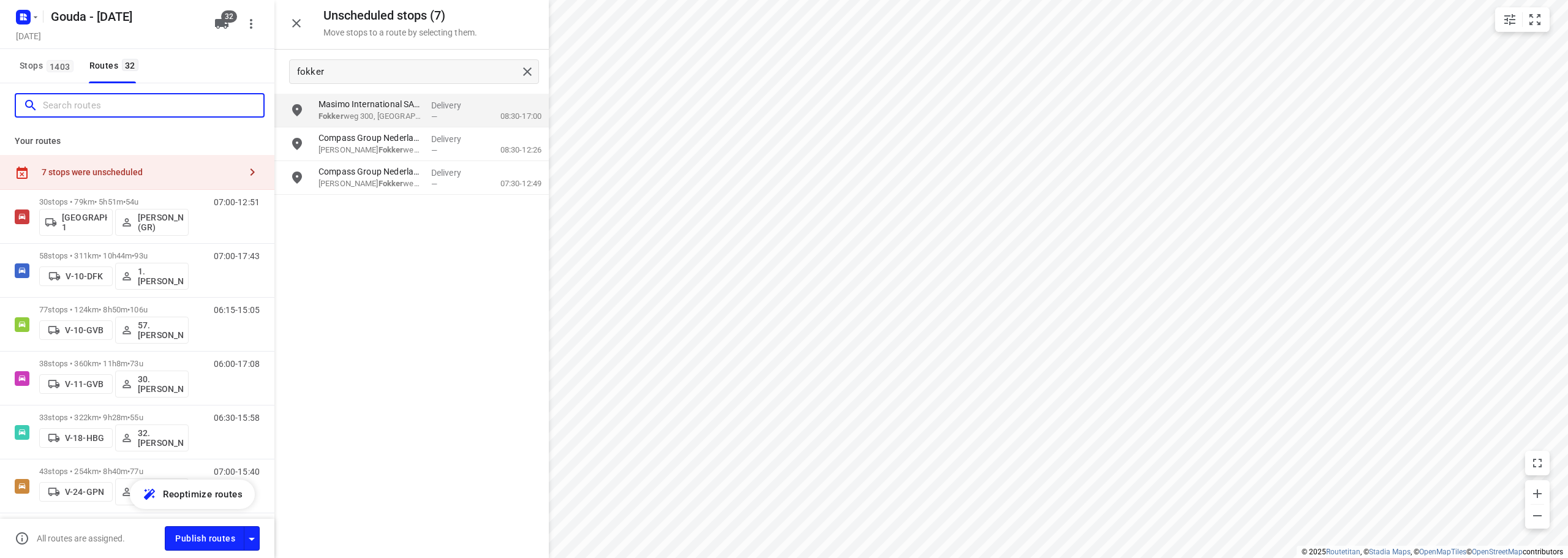
click at [56, 101] on input "Search routes" at bounding box center [153, 105] width 220 height 19
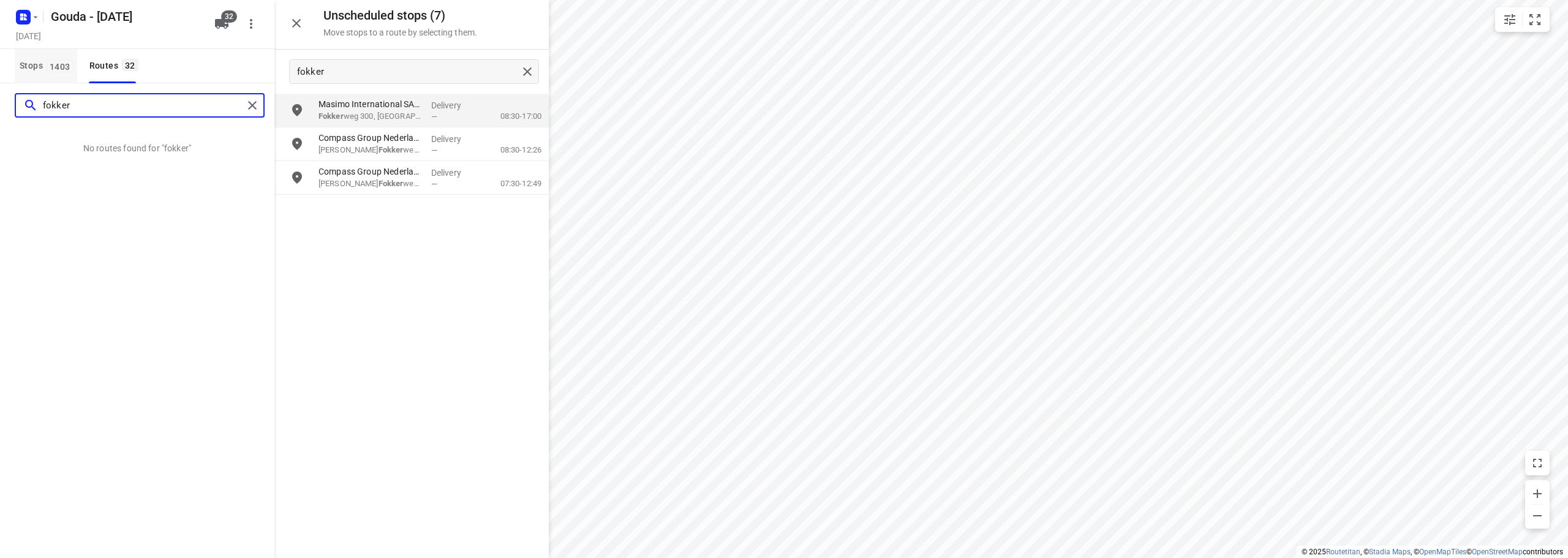
type input "fokker"
click at [50, 75] on button "Stops 1403" at bounding box center [46, 66] width 63 height 34
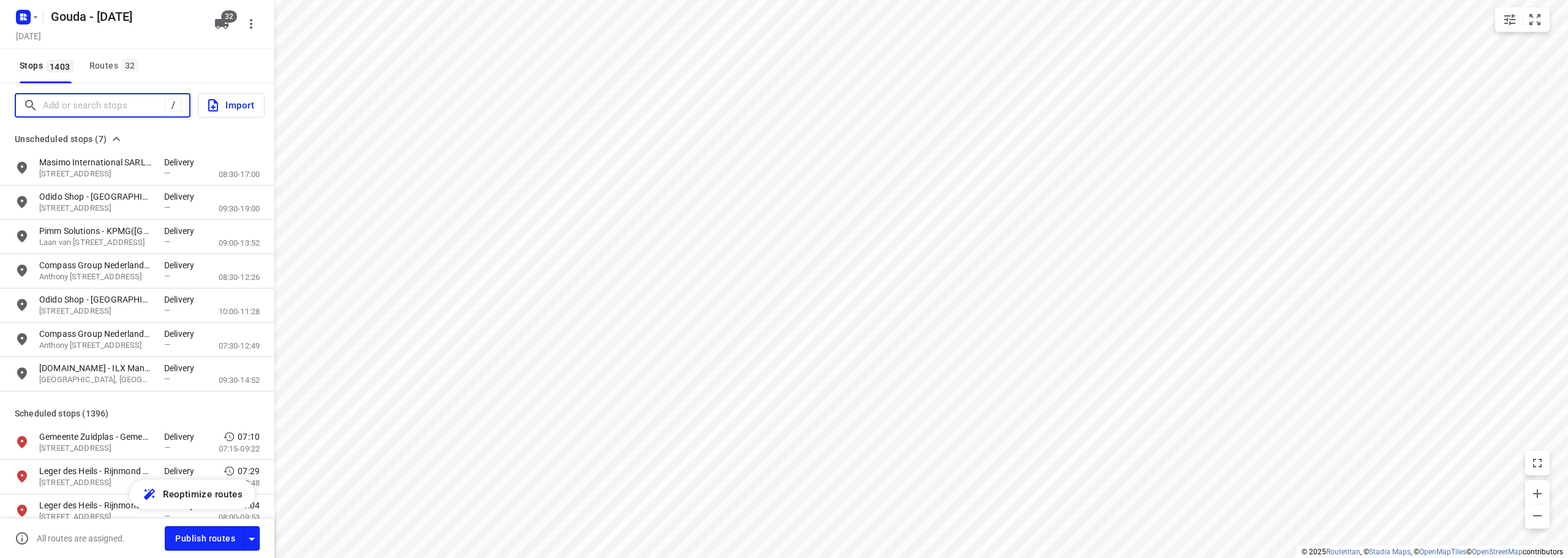
drag, startPoint x: 95, startPoint y: 109, endPoint x: 160, endPoint y: 83, distance: 70.0
click at [98, 107] on input "Add or search stops" at bounding box center [104, 105] width 122 height 19
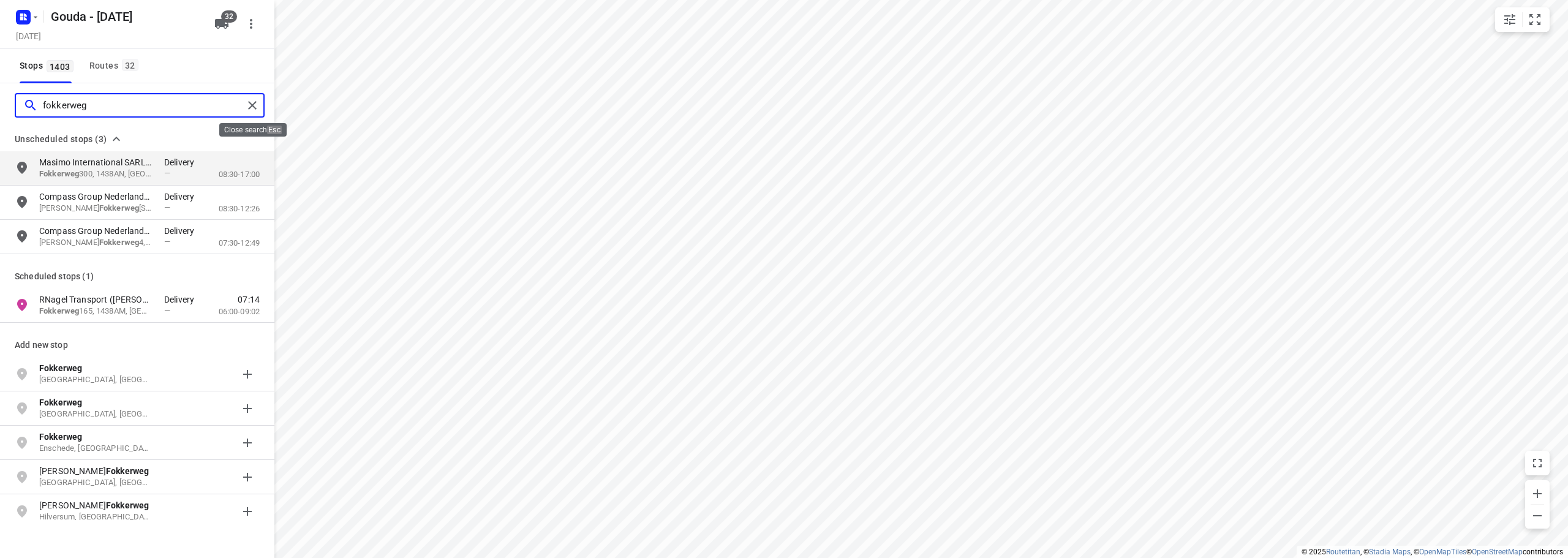
type input "fokkerweg"
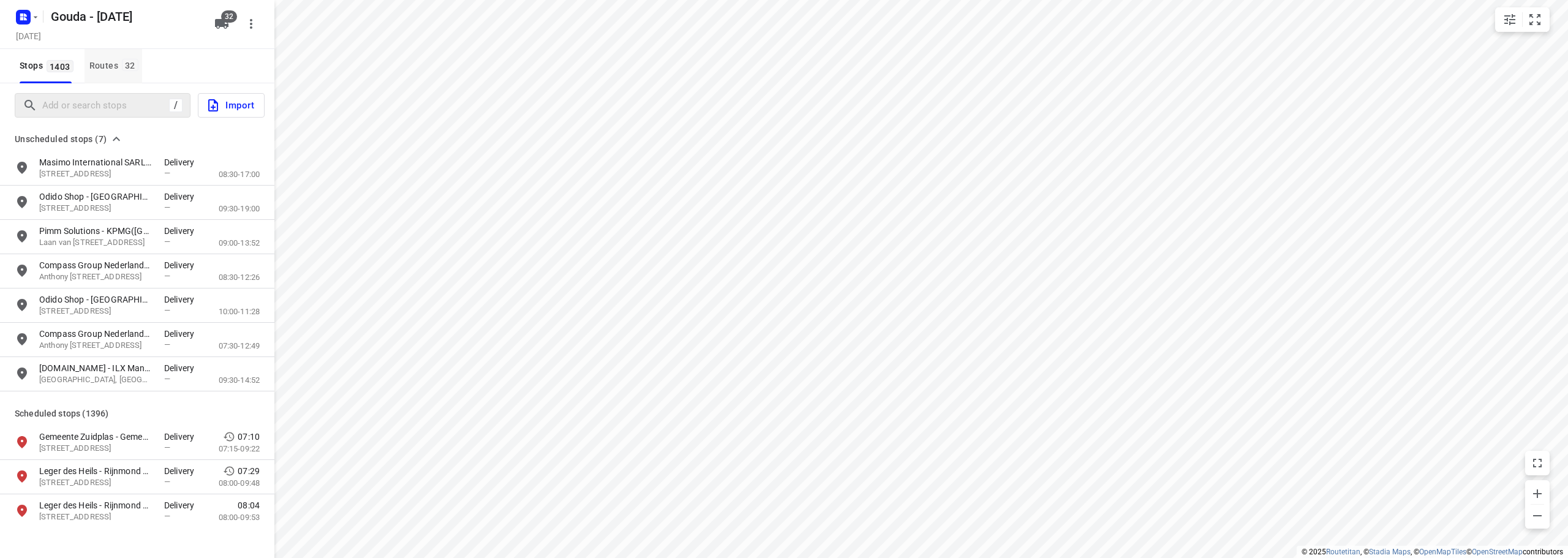
click at [112, 60] on div "Routes 32" at bounding box center [116, 66] width 53 height 15
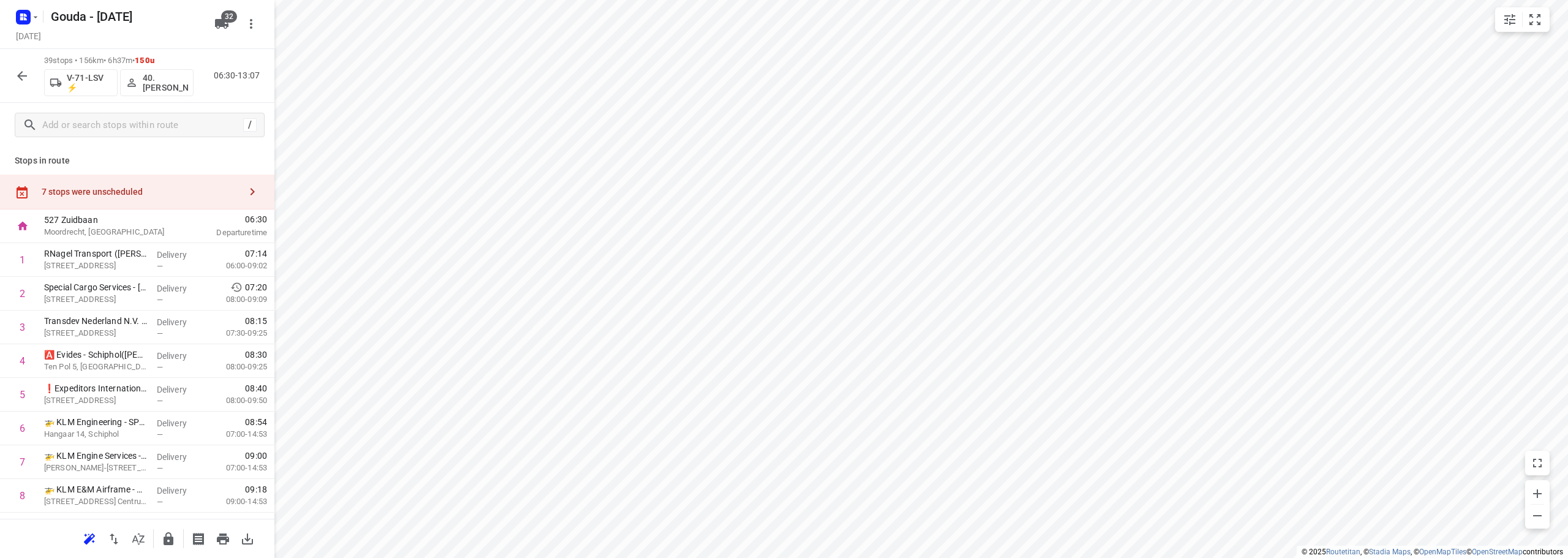
click at [110, 187] on div "7 stops were unscheduled" at bounding box center [141, 192] width 198 height 10
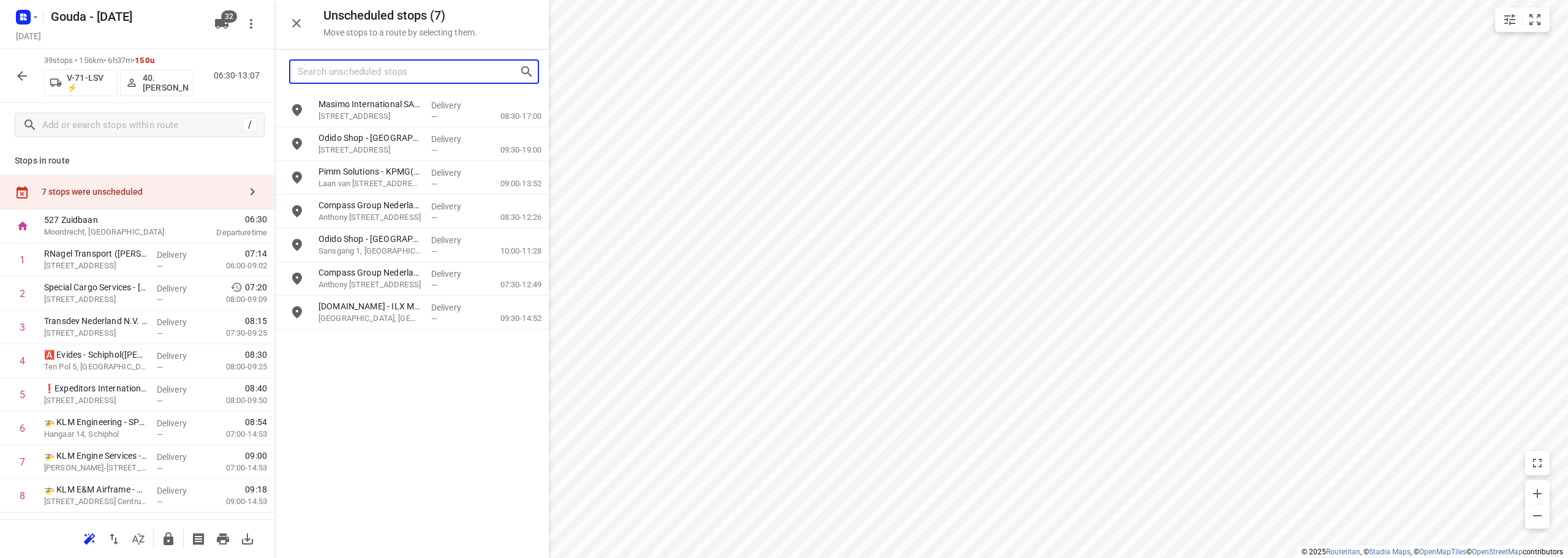
click at [425, 64] on input "Search unscheduled stops" at bounding box center [409, 72] width 222 height 19
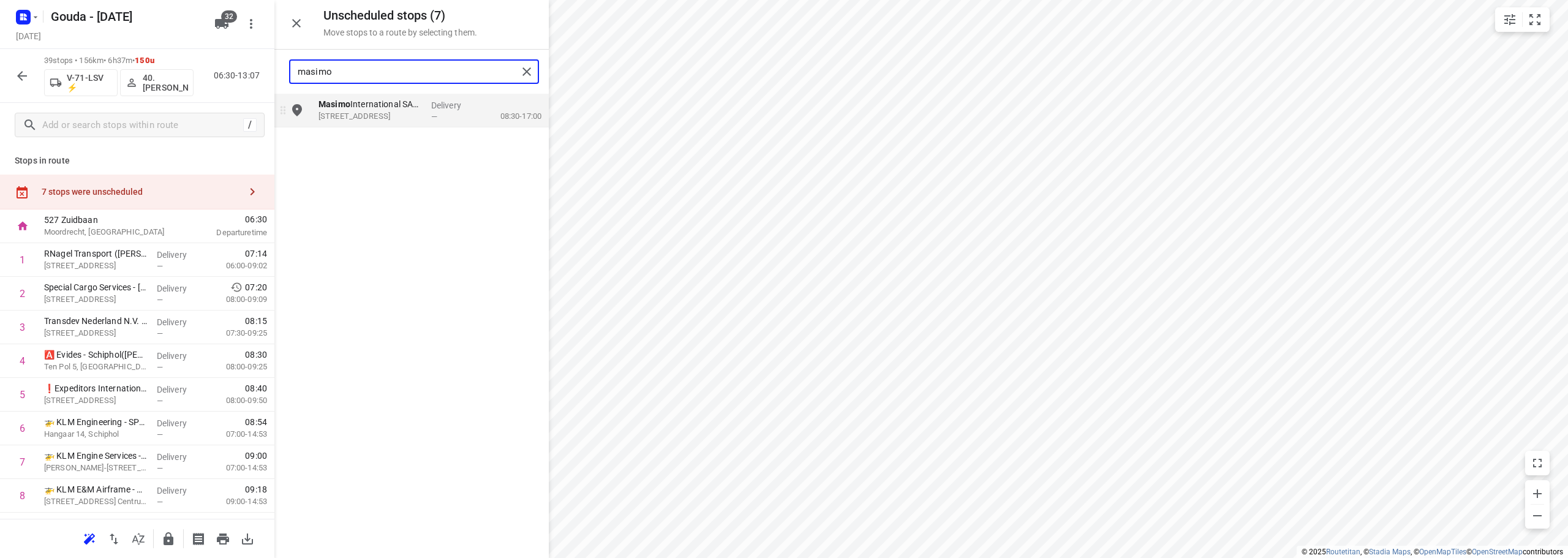
type input "masimo"
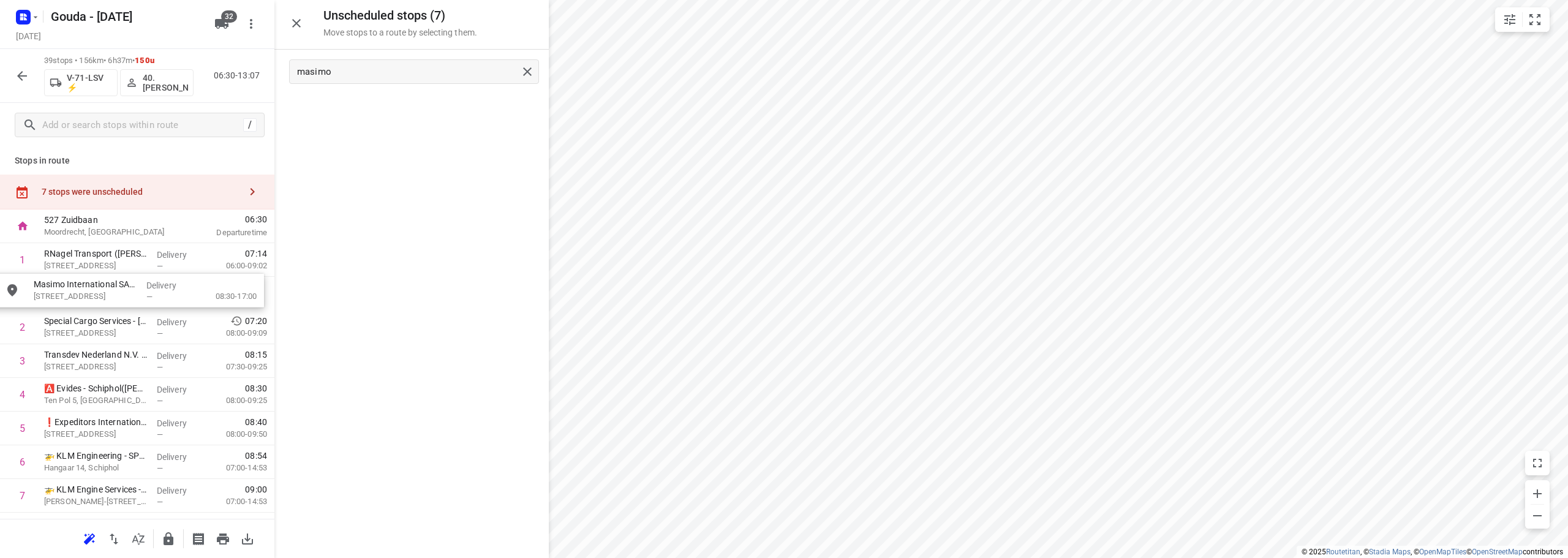
drag, startPoint x: 397, startPoint y: 109, endPoint x: 112, endPoint y: 293, distance: 339.2
drag, startPoint x: 116, startPoint y: 259, endPoint x: 105, endPoint y: 372, distance: 113.5
drag, startPoint x: 103, startPoint y: 372, endPoint x: 110, endPoint y: 284, distance: 88.3
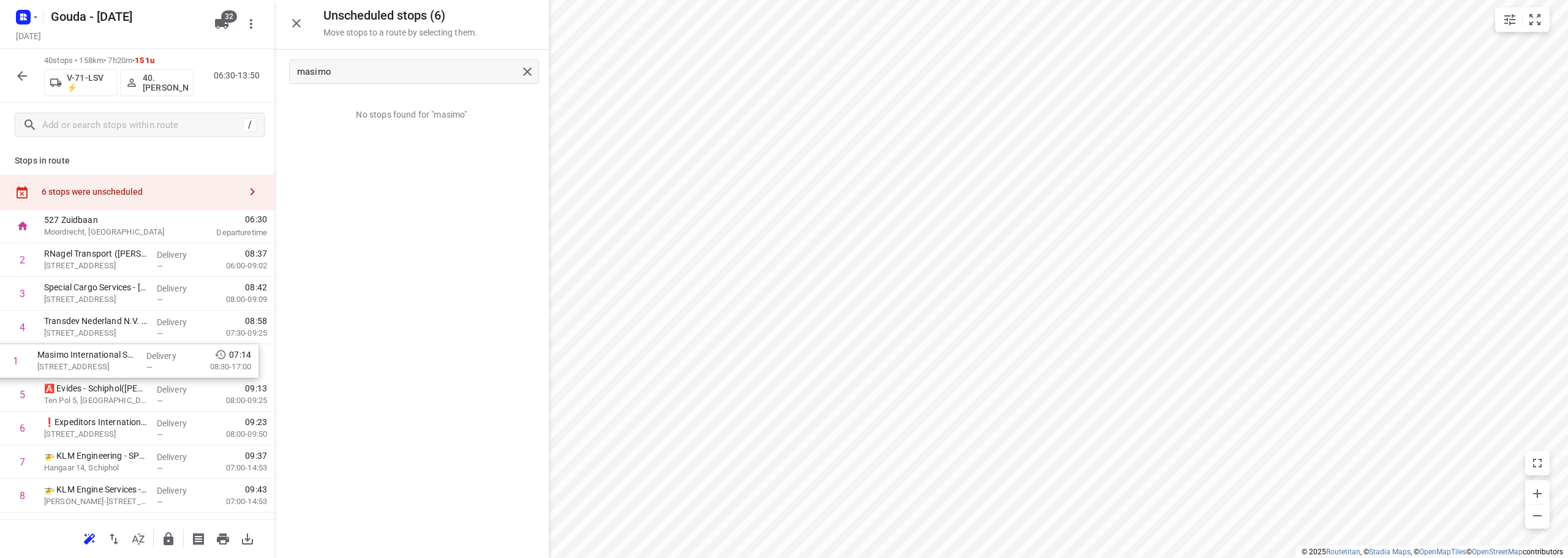
drag, startPoint x: 111, startPoint y: 262, endPoint x: 104, endPoint y: 371, distance: 109.2
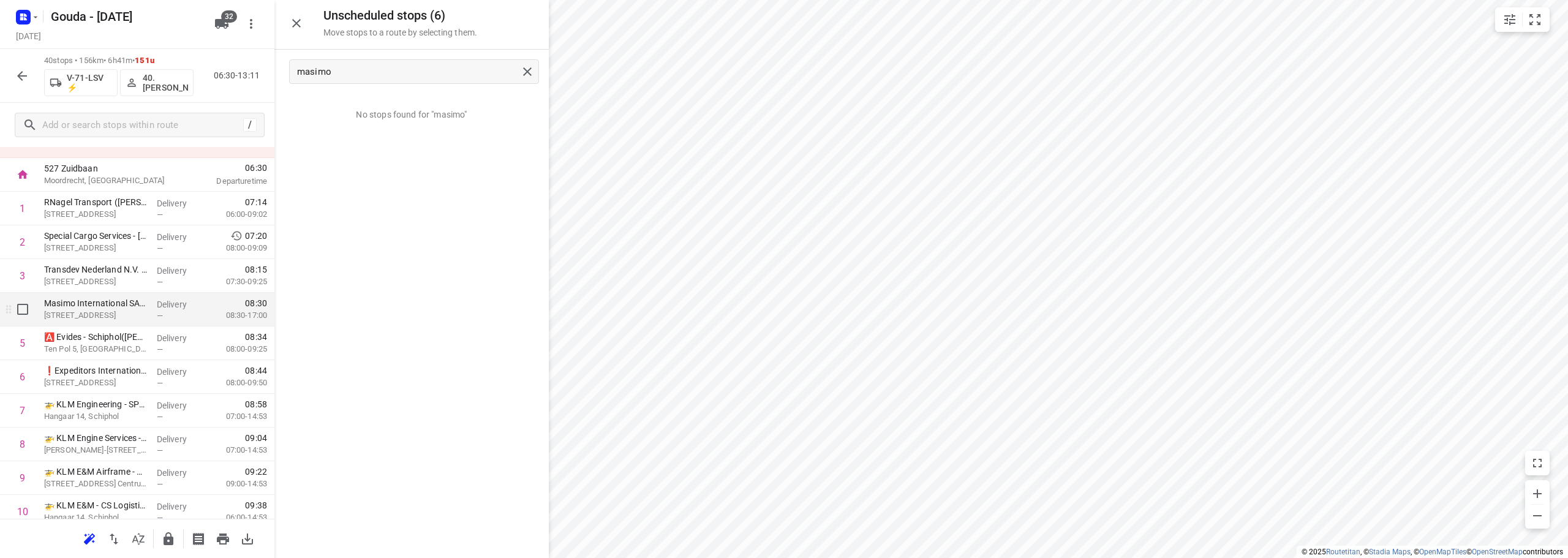
scroll to position [0, 0]
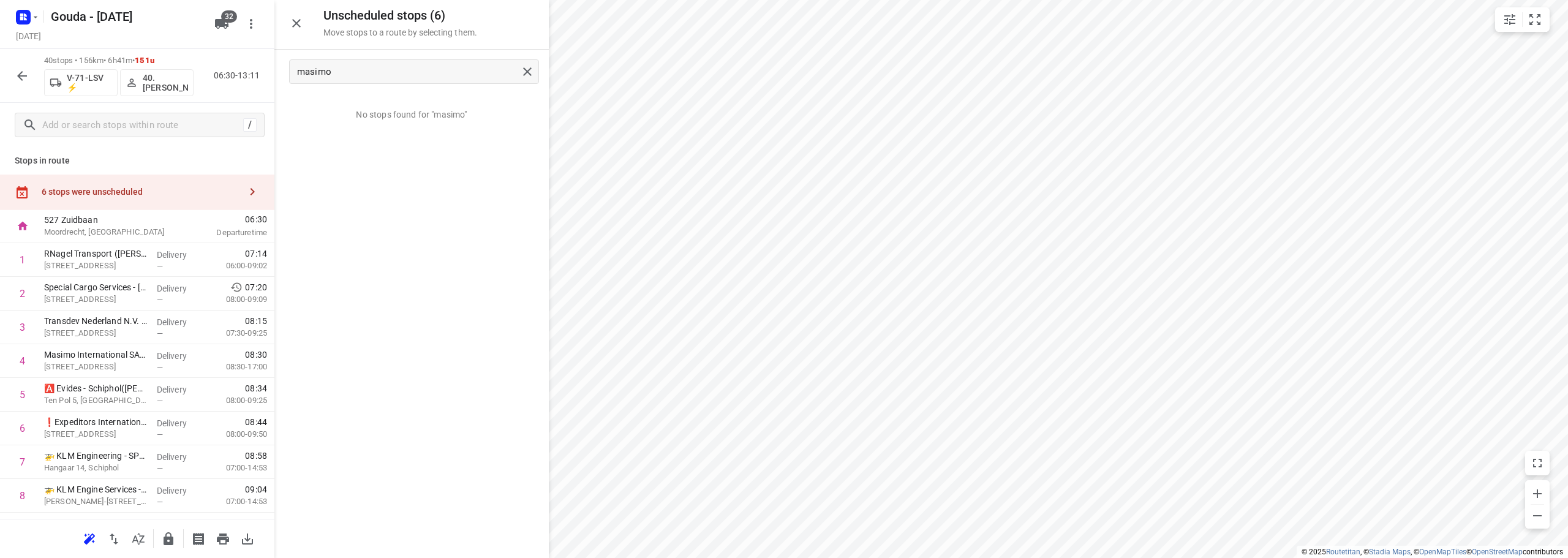
click at [293, 22] on icon "button" at bounding box center [296, 23] width 14 height 14
click at [25, 75] on icon "button" at bounding box center [21, 75] width 14 height 14
click at [116, 199] on div "6 stops were unscheduled" at bounding box center [137, 192] width 275 height 35
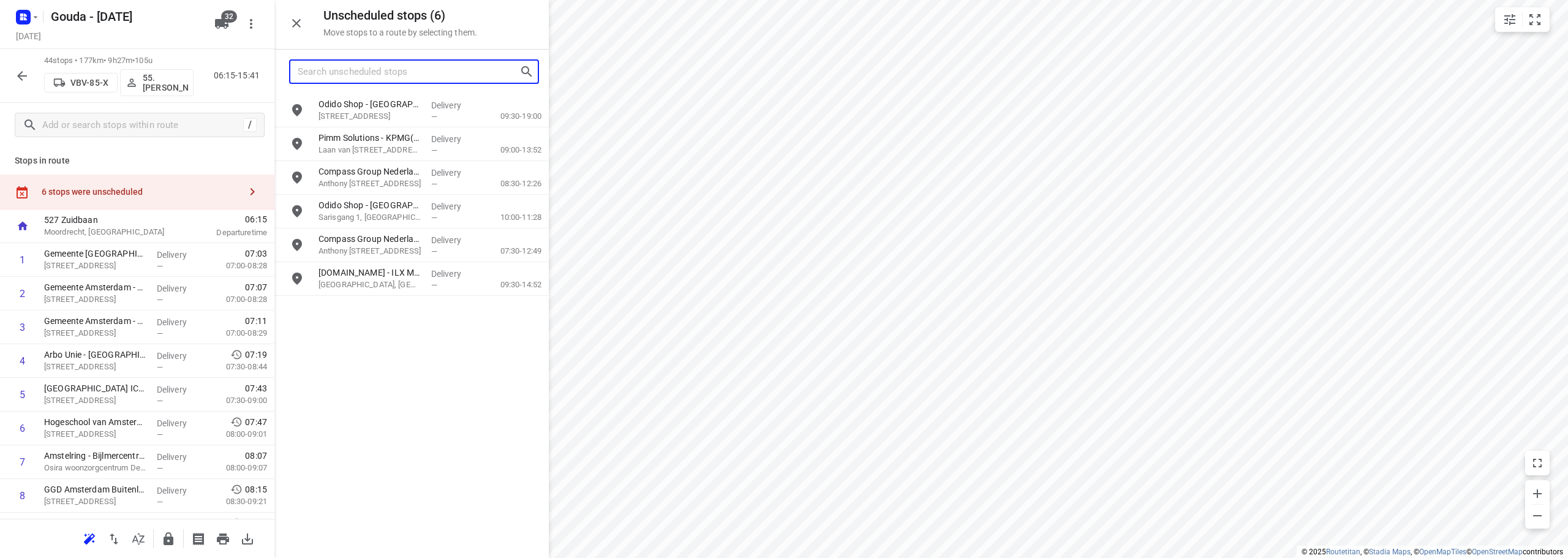
click at [408, 64] on input "Search unscheduled stops" at bounding box center [409, 72] width 222 height 19
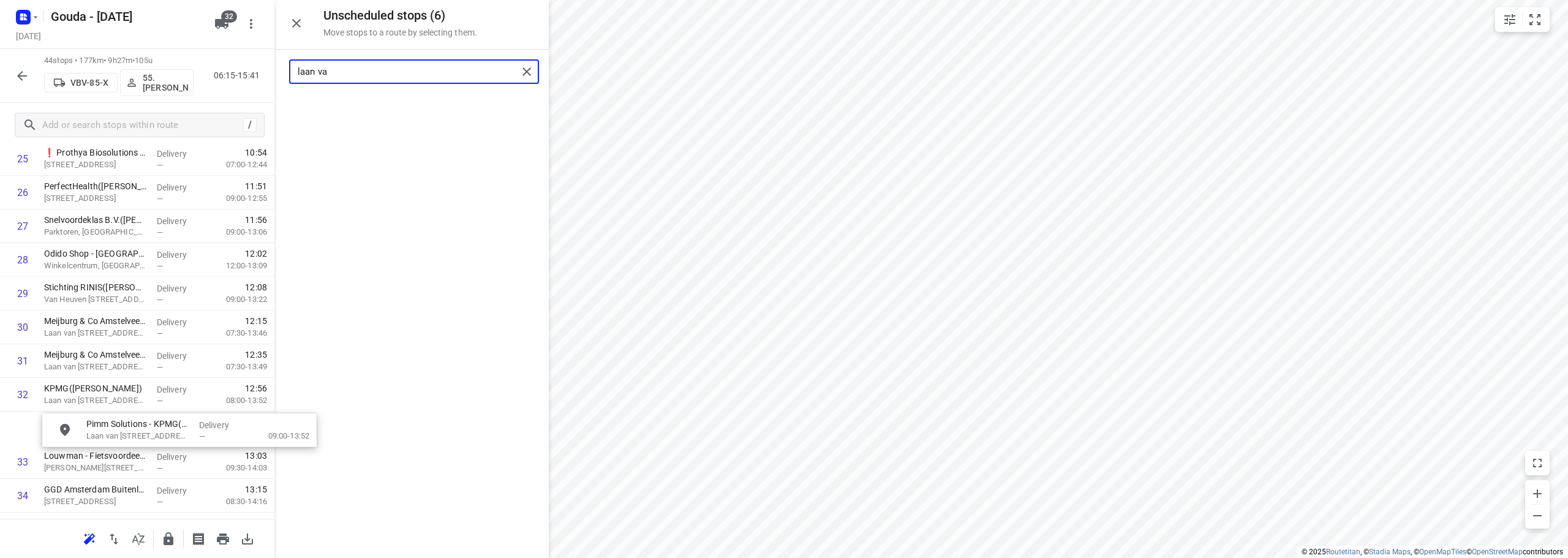
scroll to position [911, 0]
drag, startPoint x: 336, startPoint y: 111, endPoint x: 54, endPoint y: 427, distance: 423.5
type input "laan va"
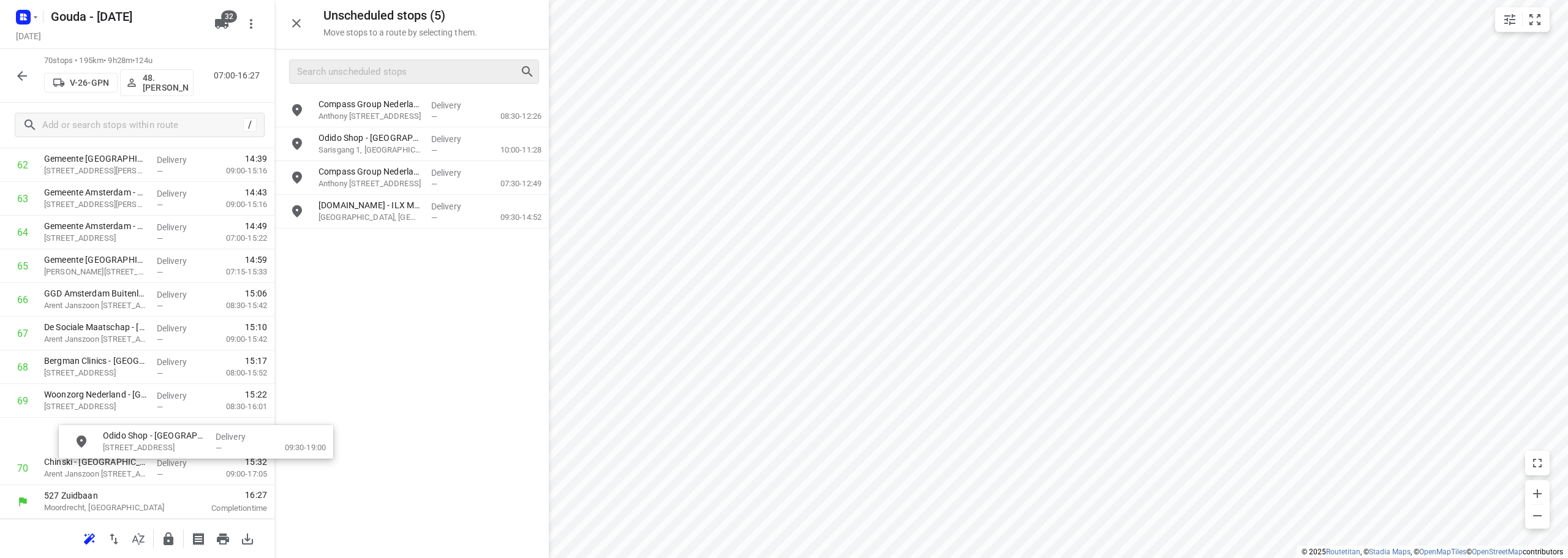
scroll to position [2155, 0]
drag, startPoint x: 394, startPoint y: 113, endPoint x: 127, endPoint y: 372, distance: 372.0
click at [470, 361] on div "Compass Group Nederland B.V. - Eurest Catering - Fokker Papendrecht - Fokkerweg…" at bounding box center [412, 326] width 275 height 463
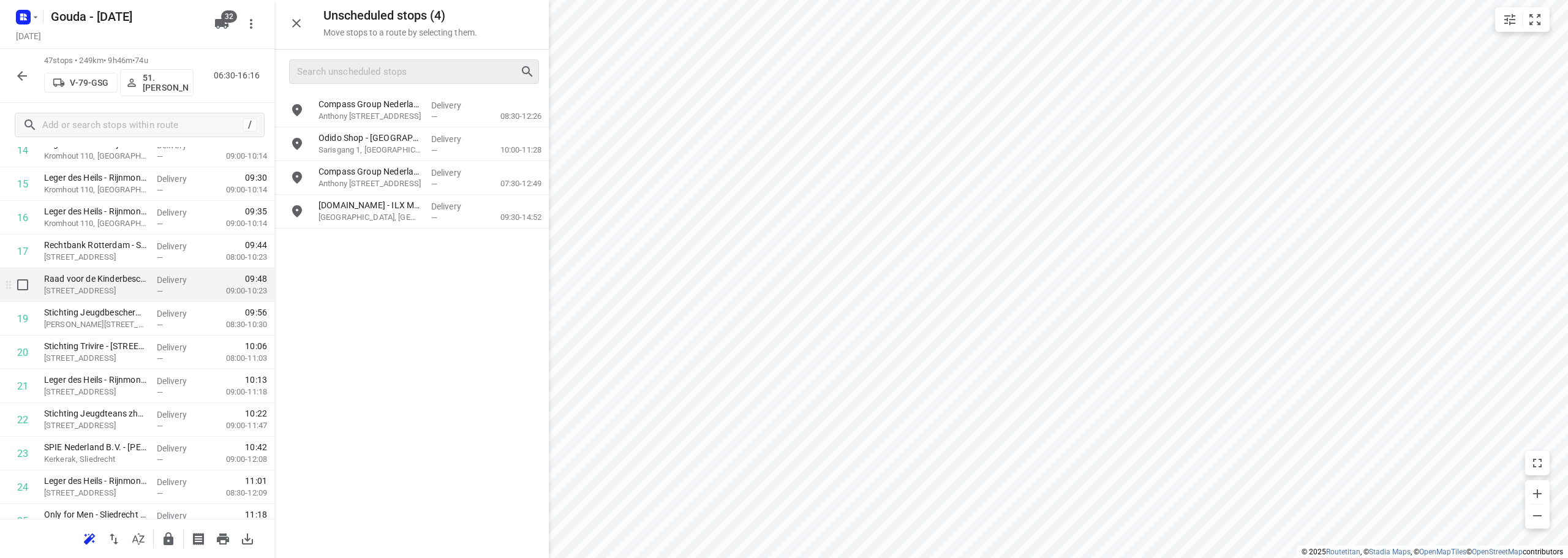
scroll to position [551, 0]
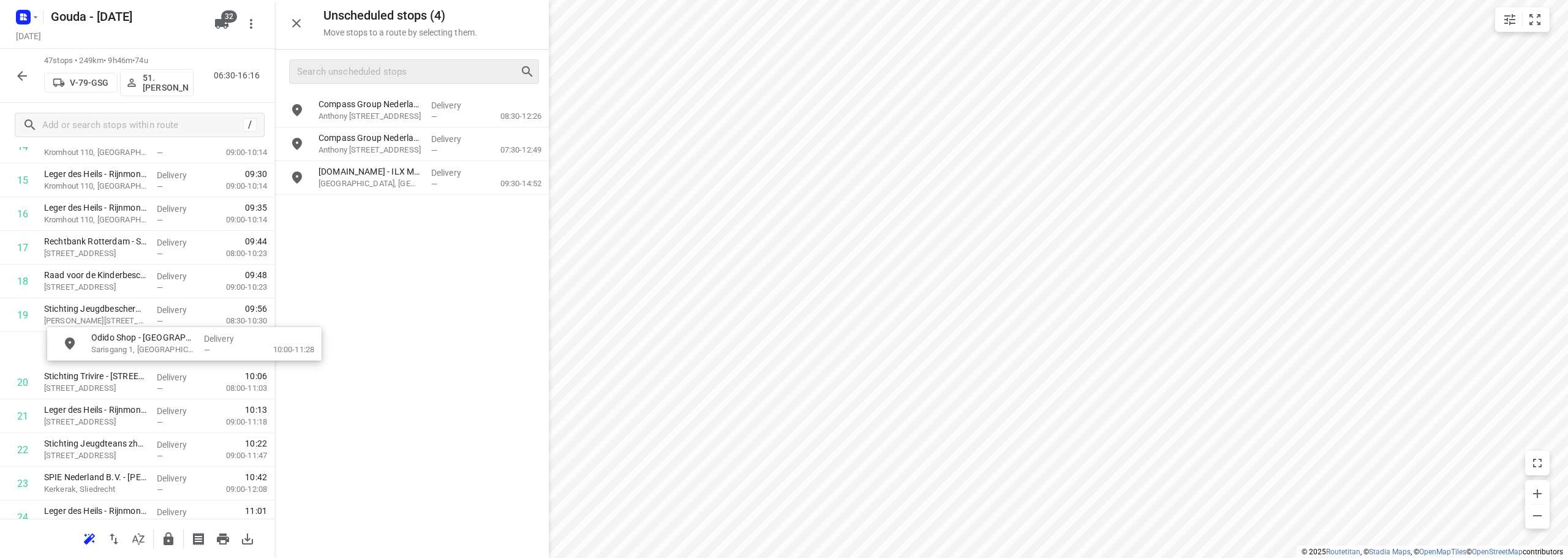
drag, startPoint x: 404, startPoint y: 147, endPoint x: 150, endPoint y: 361, distance: 332.1
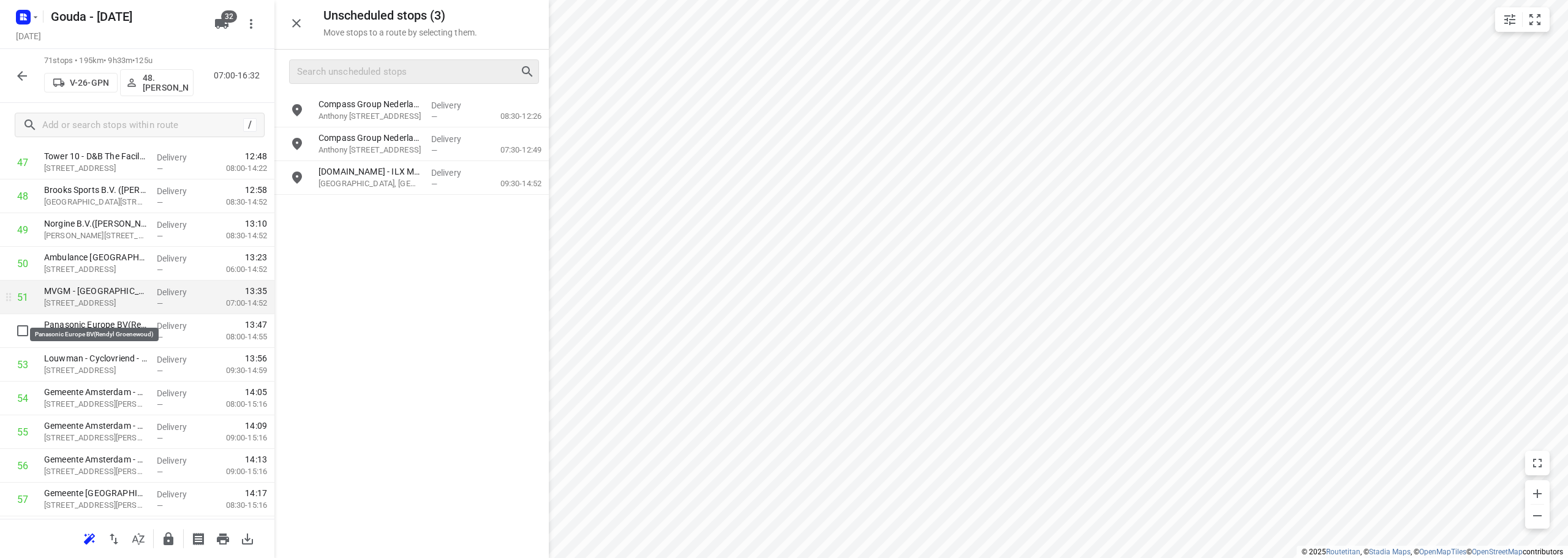
scroll to position [1660, 0]
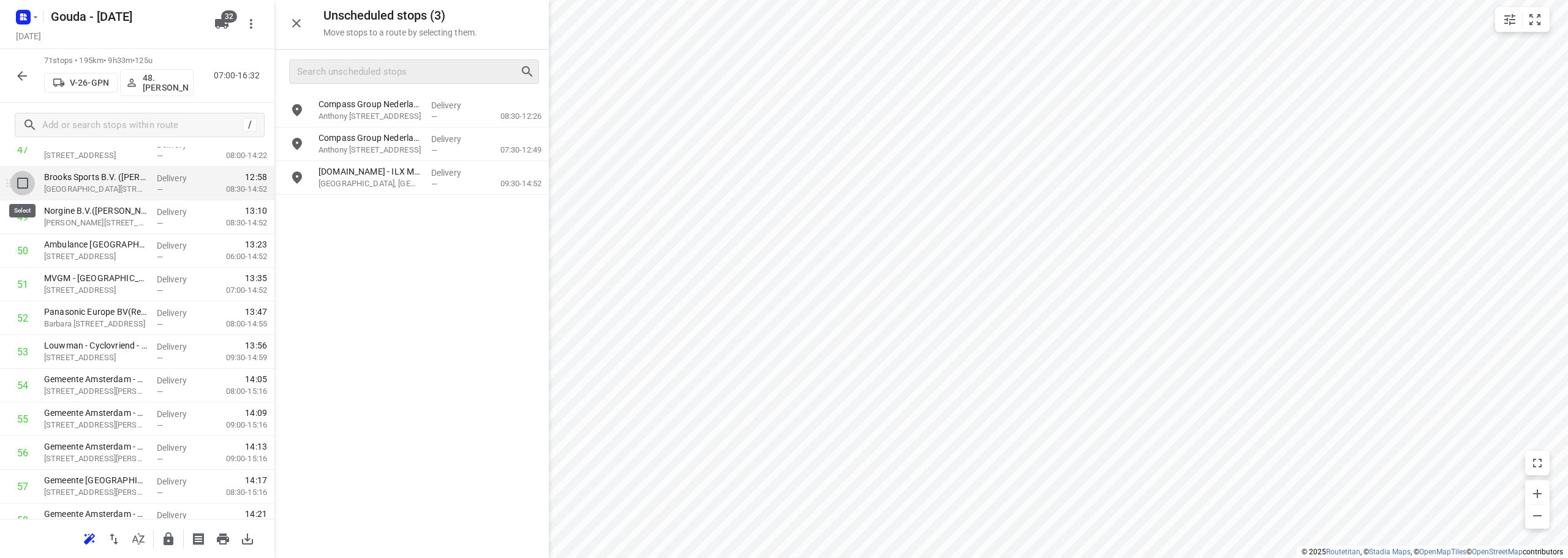
click at [21, 183] on input "checkbox" at bounding box center [22, 183] width 25 height 25
checkbox input "true"
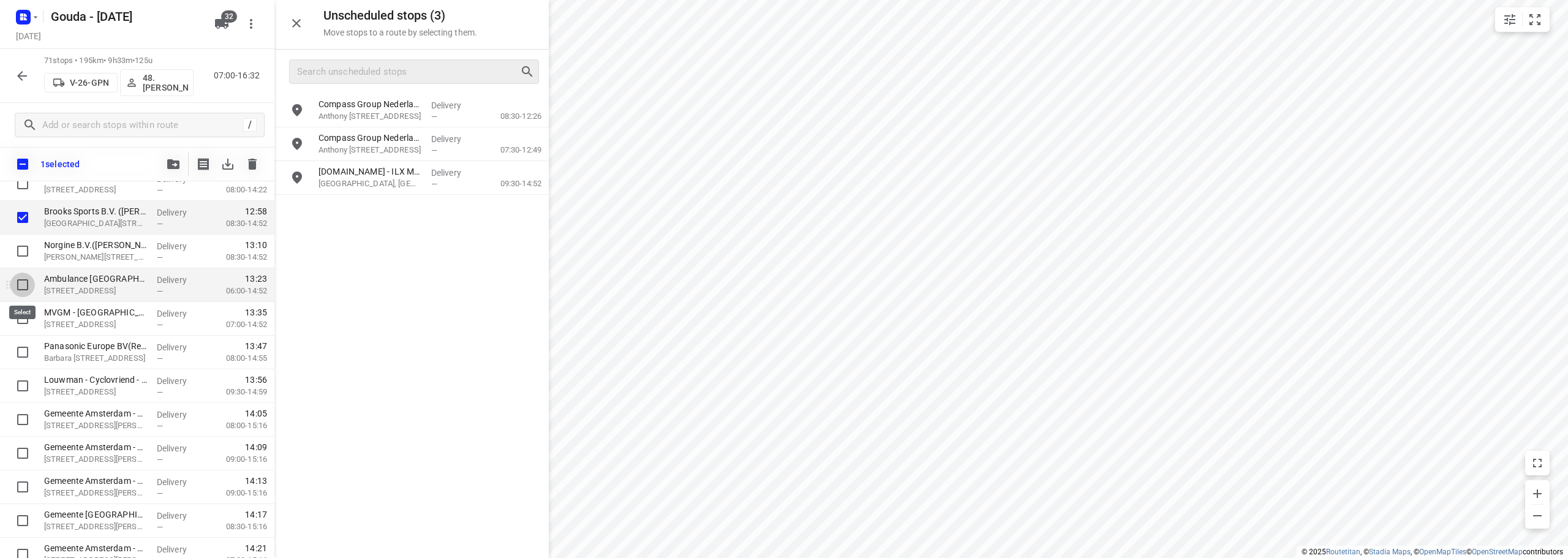
click at [19, 283] on input "checkbox" at bounding box center [22, 285] width 25 height 25
checkbox input "true"
click at [18, 326] on input "checkbox" at bounding box center [22, 318] width 25 height 25
checkbox input "true"
click at [173, 160] on icon "button" at bounding box center [173, 165] width 12 height 10
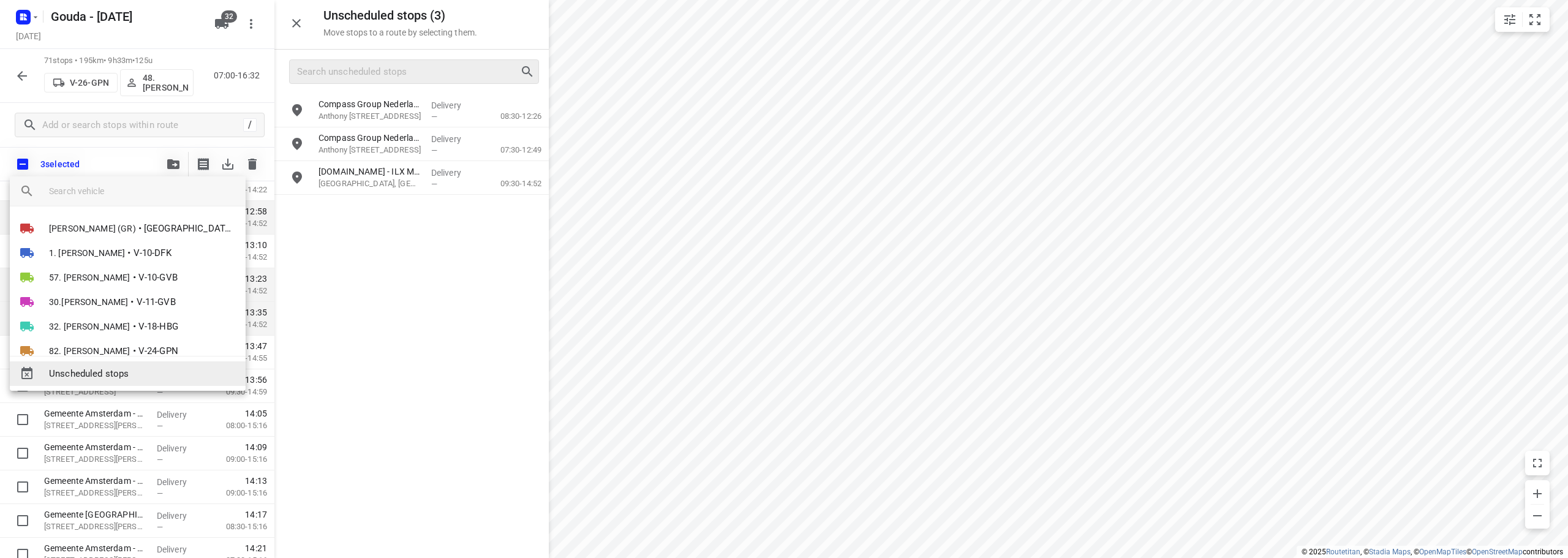
click at [140, 372] on span "Unscheduled stops" at bounding box center [142, 374] width 186 height 14
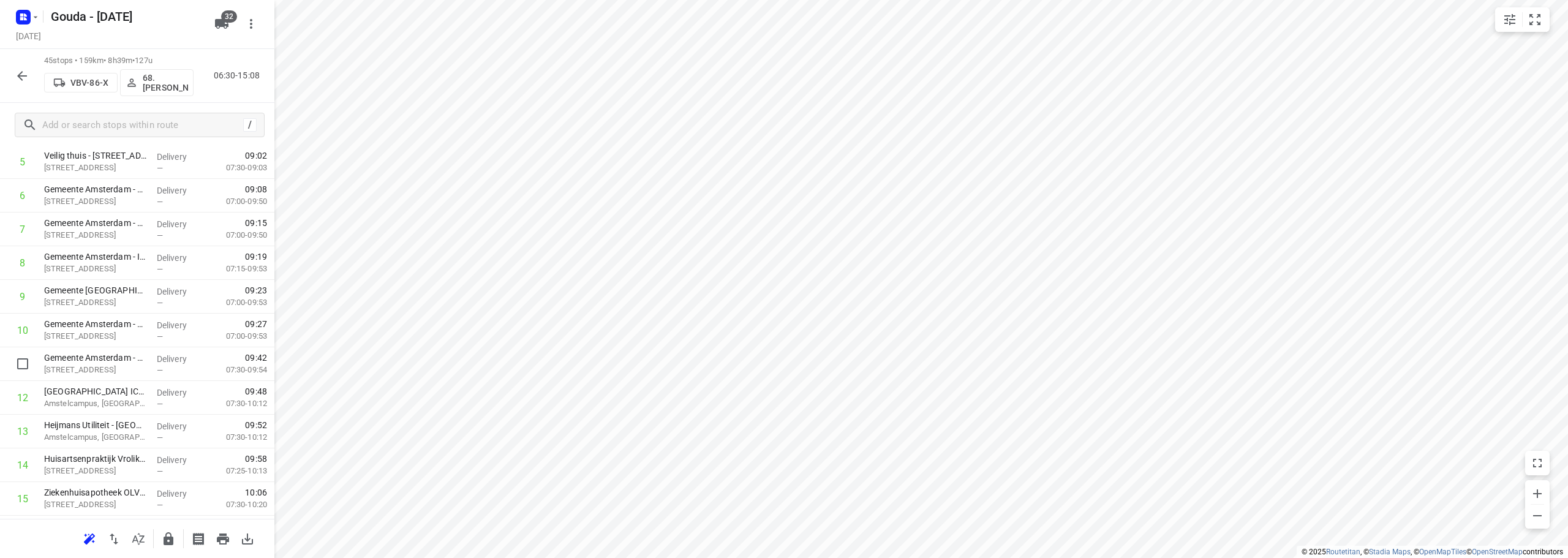
scroll to position [0, 0]
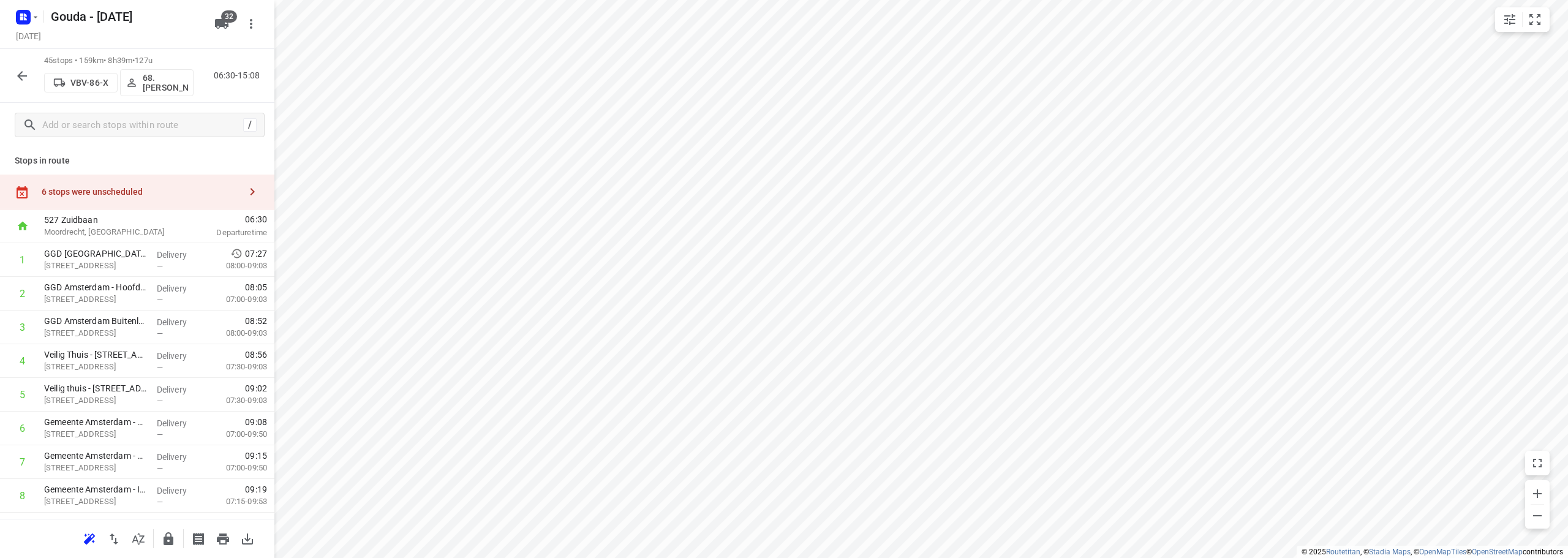
click at [139, 187] on div "6 stops were unscheduled" at bounding box center [141, 192] width 198 height 10
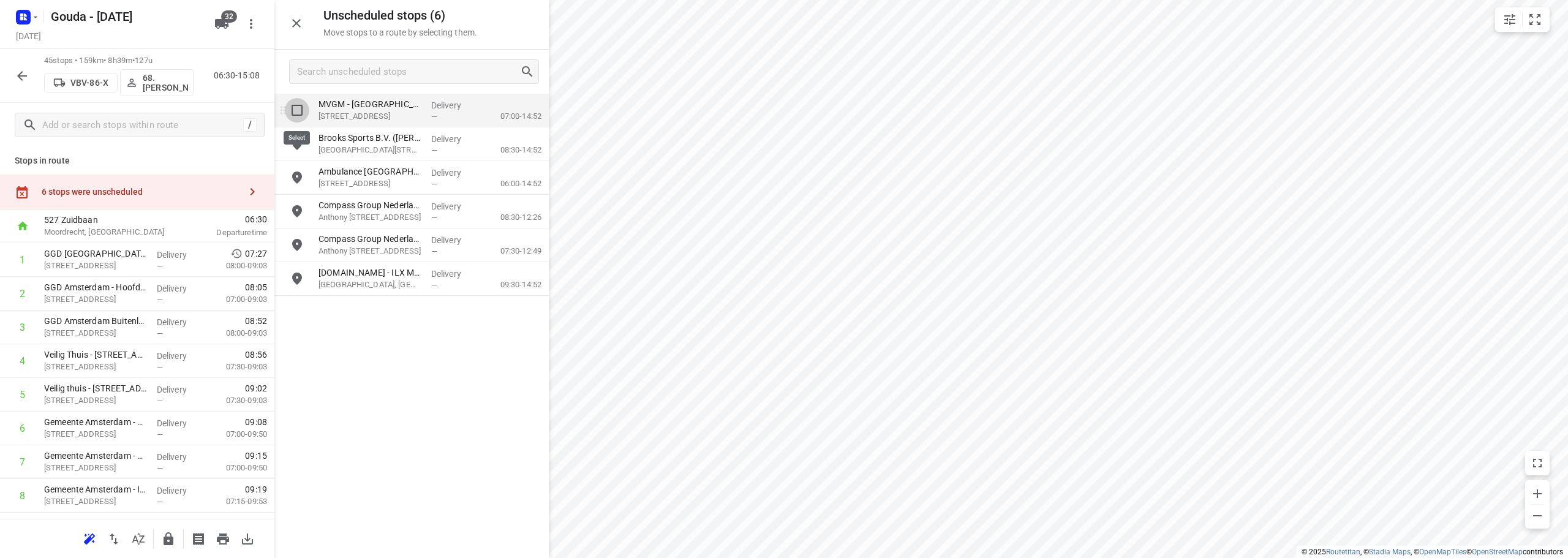
click at [300, 117] on input "grid" at bounding box center [297, 110] width 25 height 25
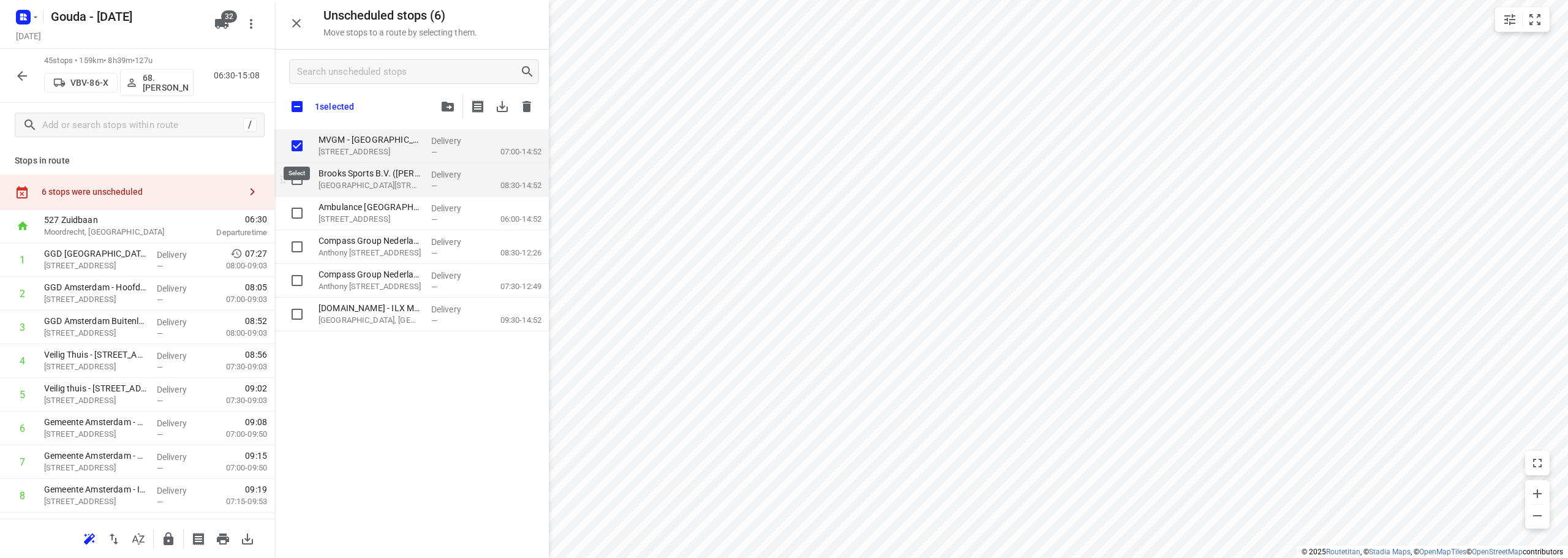
checkbox input "true"
click at [297, 175] on input "grid" at bounding box center [297, 179] width 25 height 25
checkbox input "true"
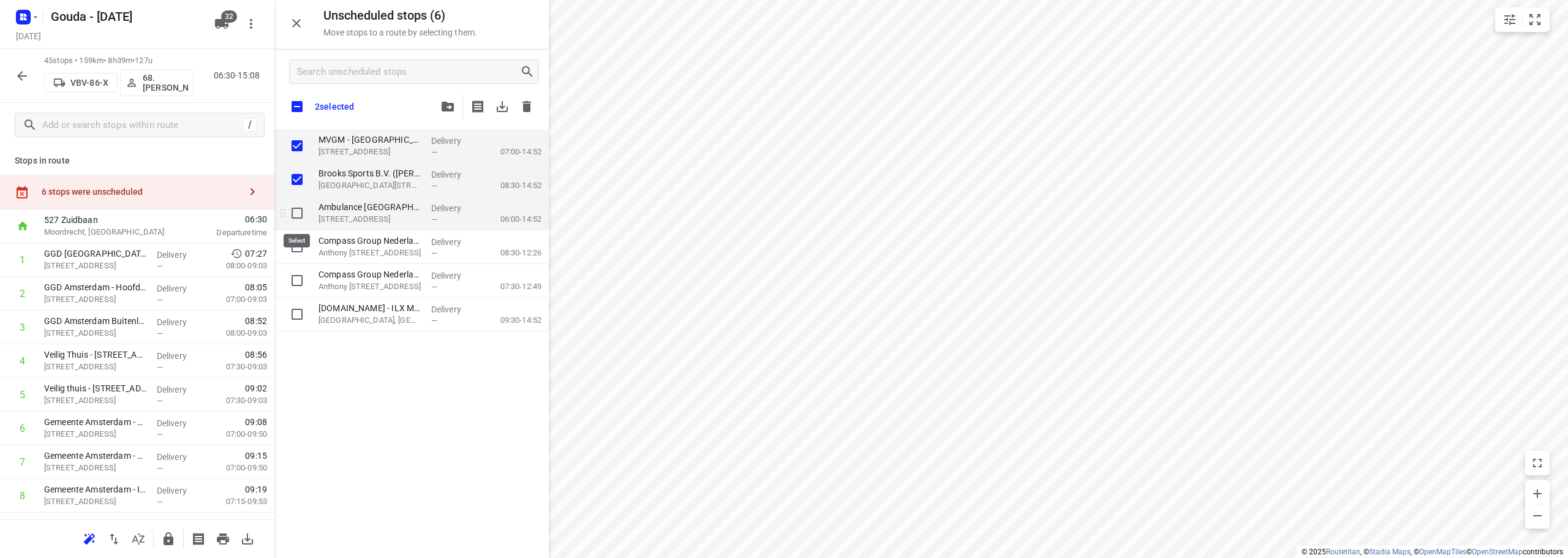
click at [291, 224] on input "grid" at bounding box center [297, 213] width 25 height 25
checkbox input "true"
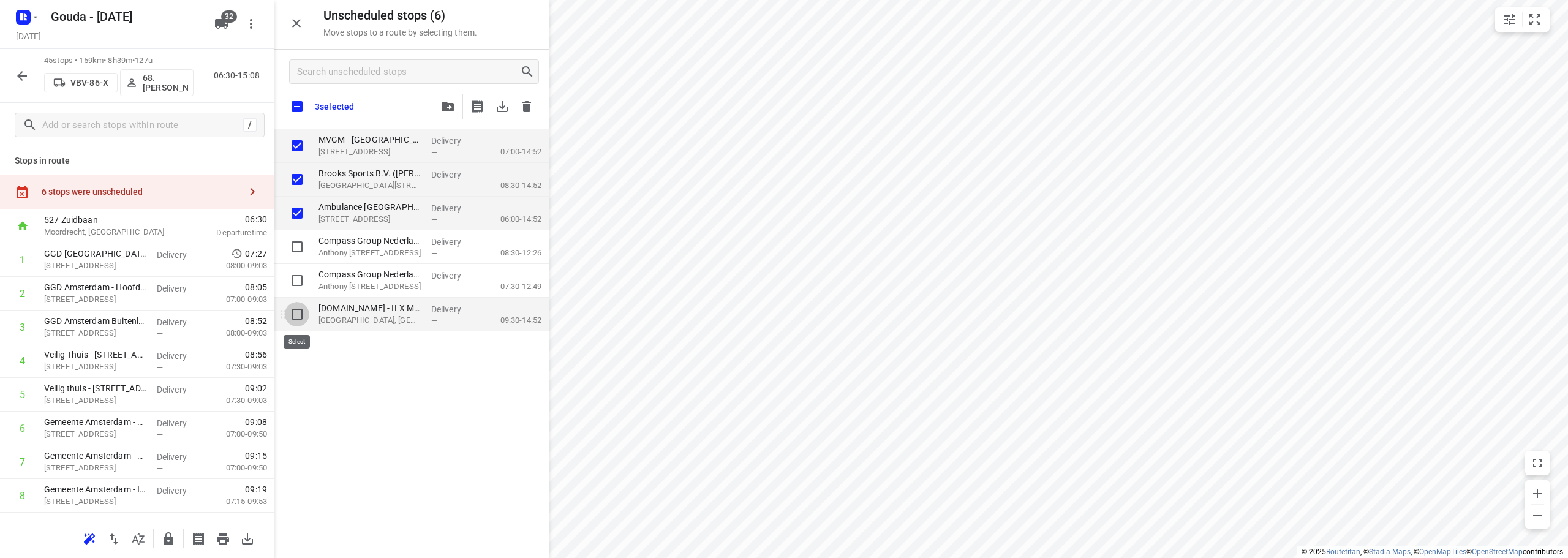
click at [296, 319] on input "grid" at bounding box center [297, 314] width 25 height 25
checkbox input "true"
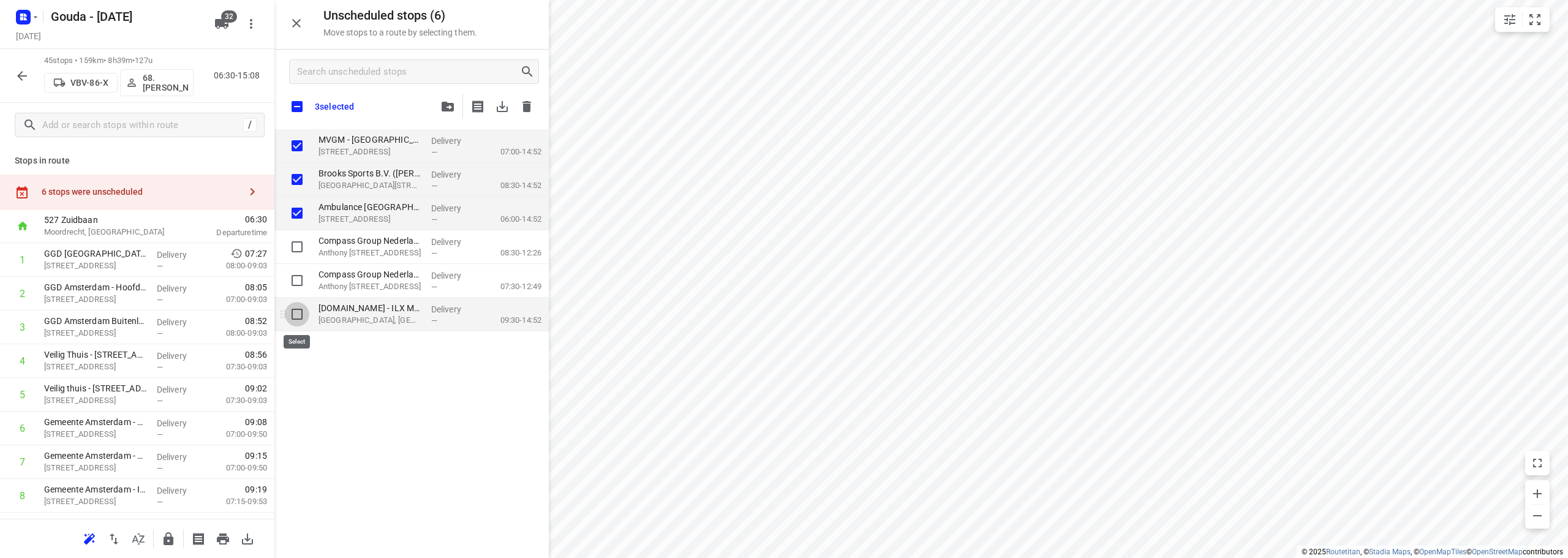
checkbox input "true"
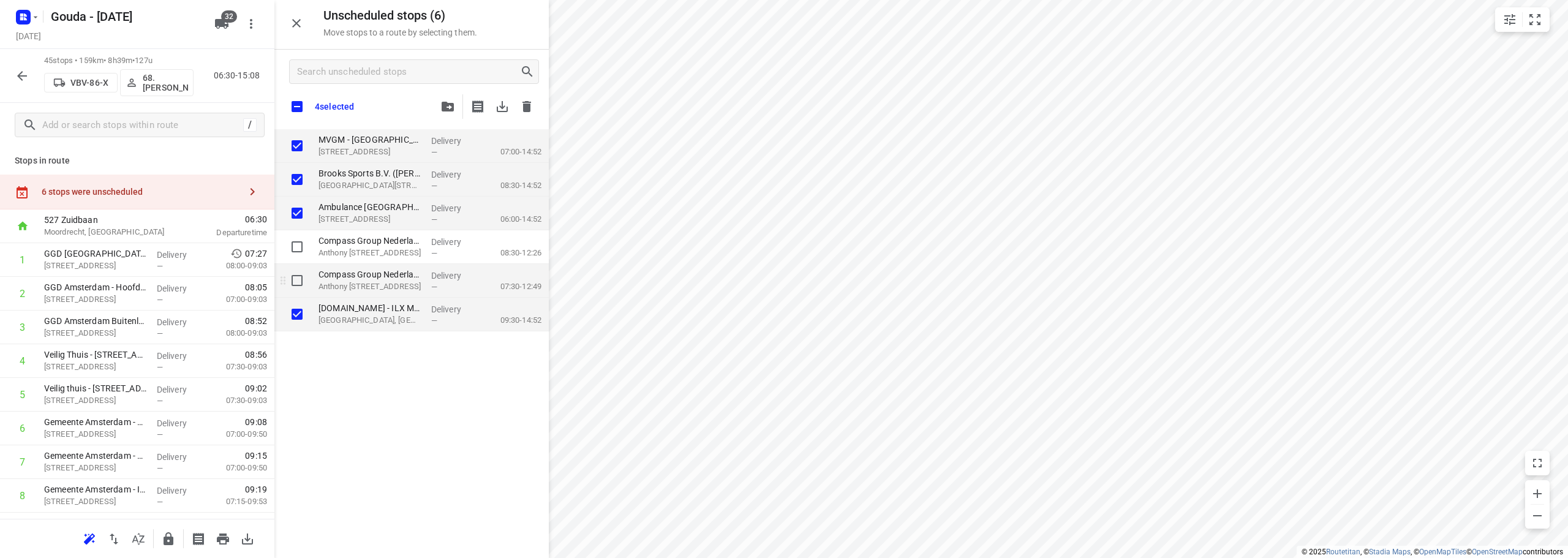
checkbox input "true"
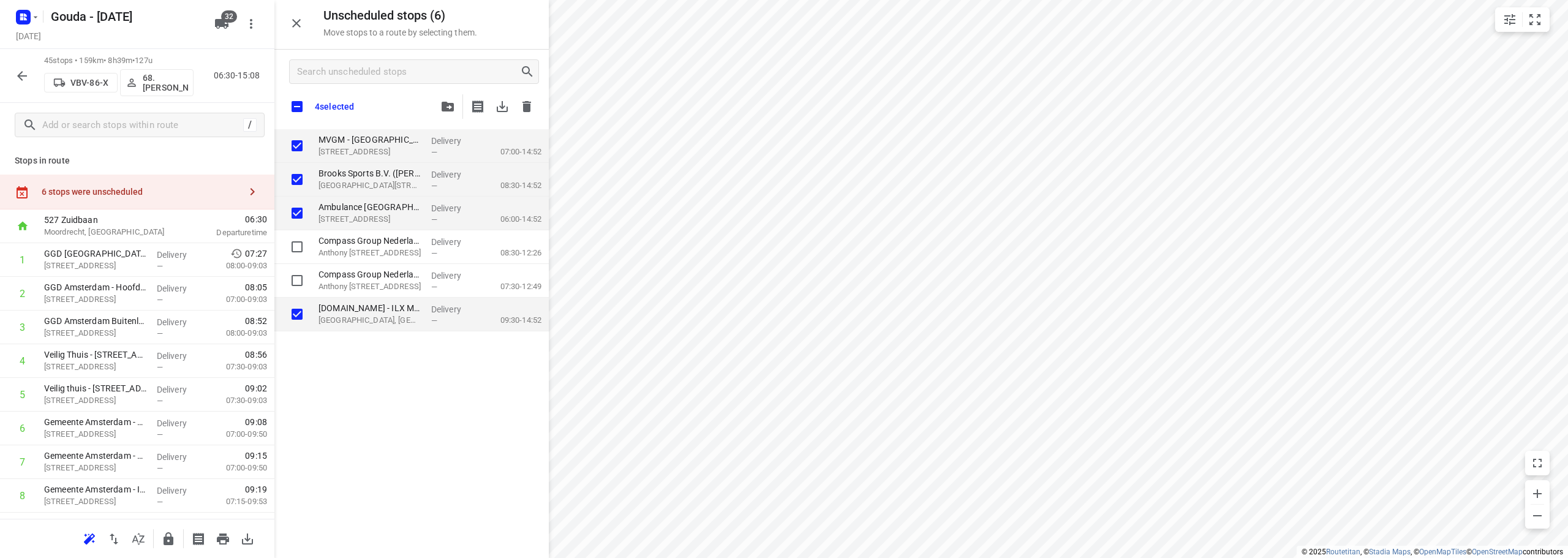
checkbox input "true"
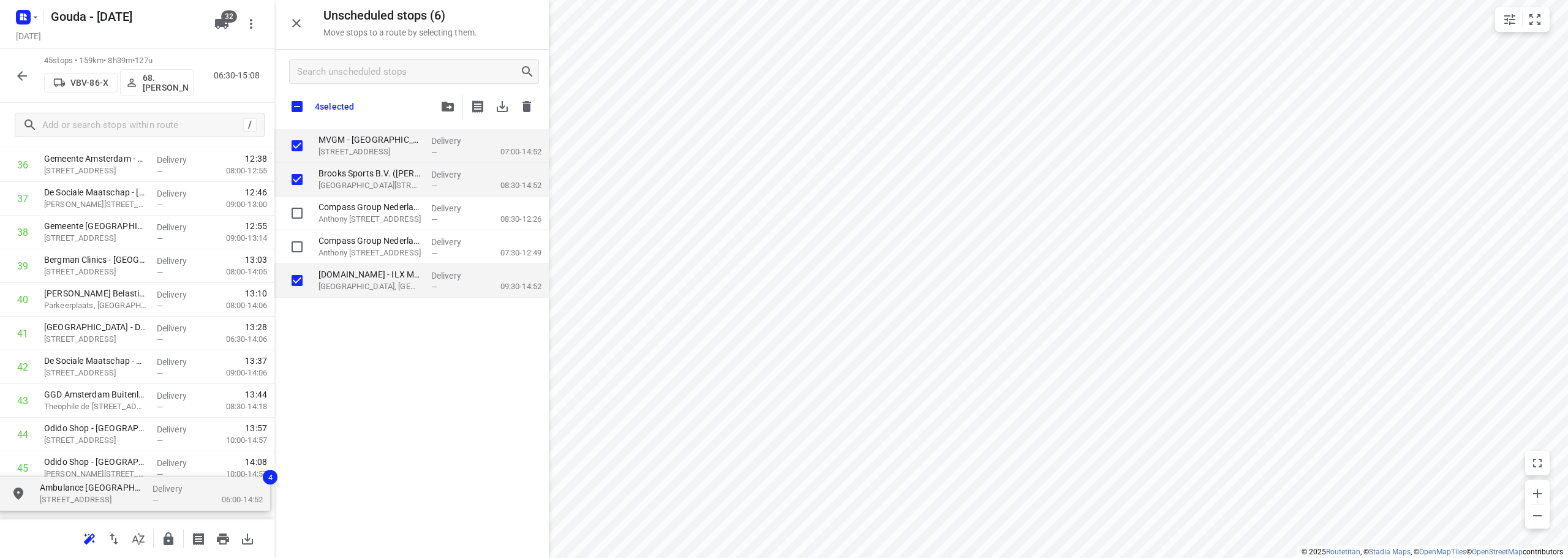
scroll to position [1317, 0]
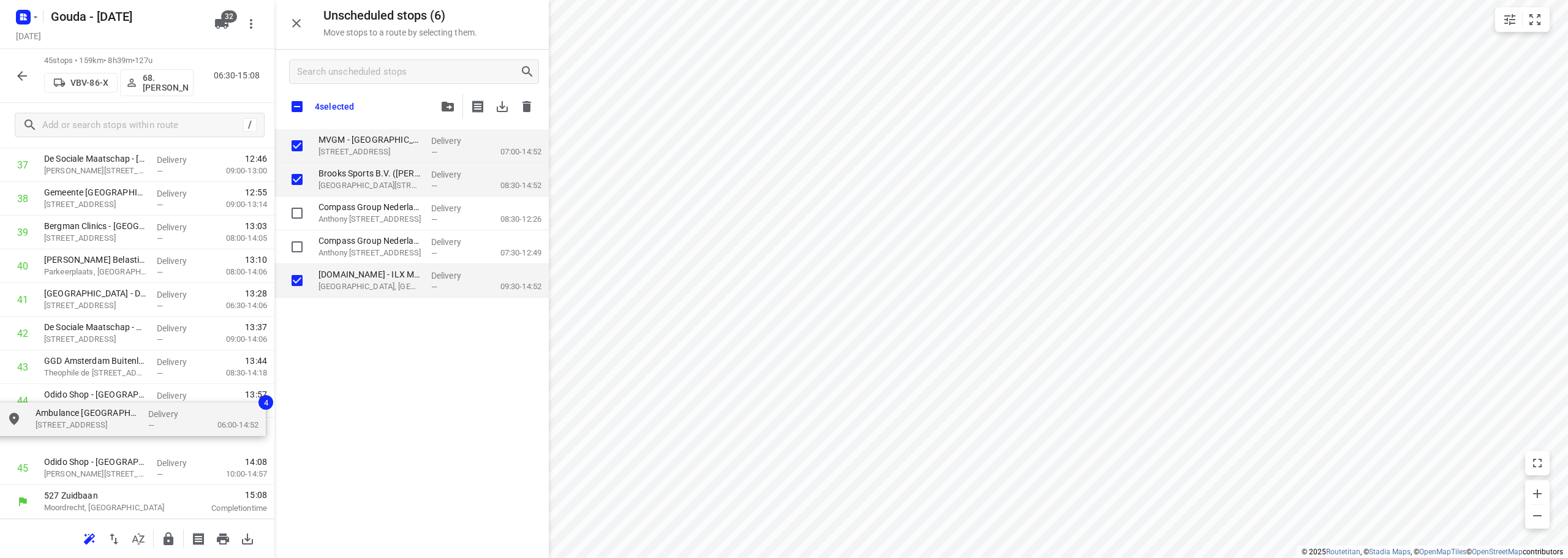
drag, startPoint x: 266, startPoint y: 376, endPoint x: 125, endPoint y: 437, distance: 153.6
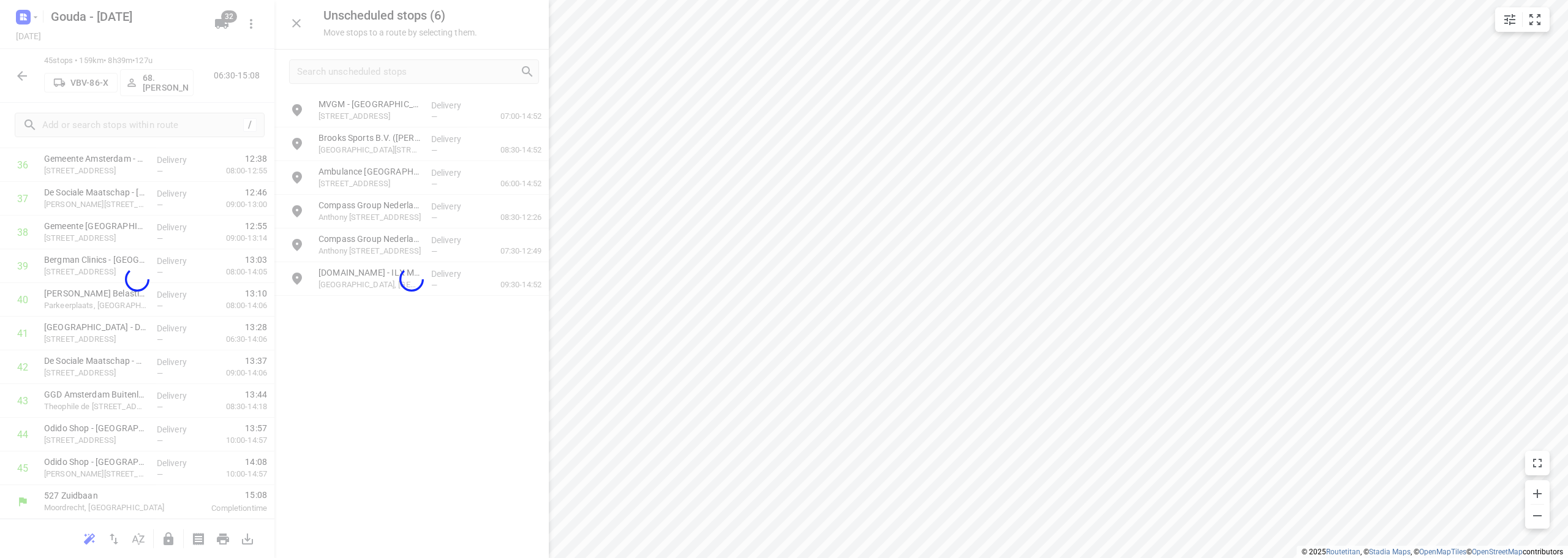
scroll to position [1275, 0]
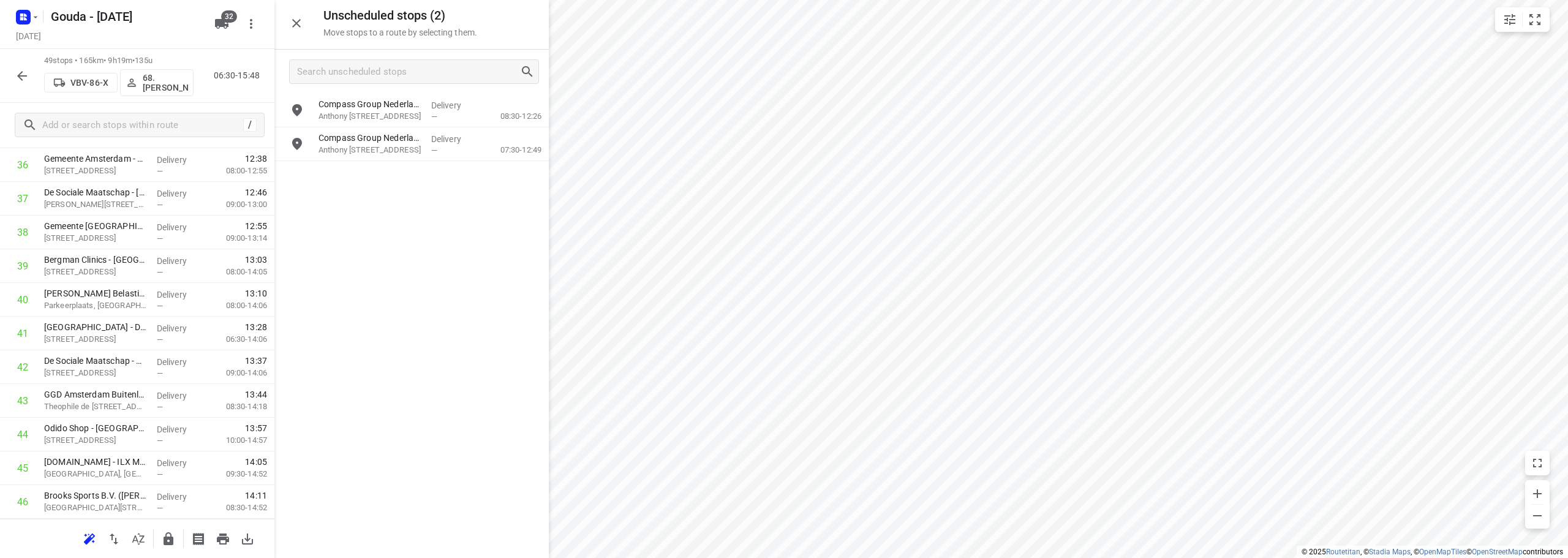
click at [299, 26] on icon "button" at bounding box center [297, 23] width 8 height 8
click at [19, 69] on icon "button" at bounding box center [21, 75] width 14 height 14
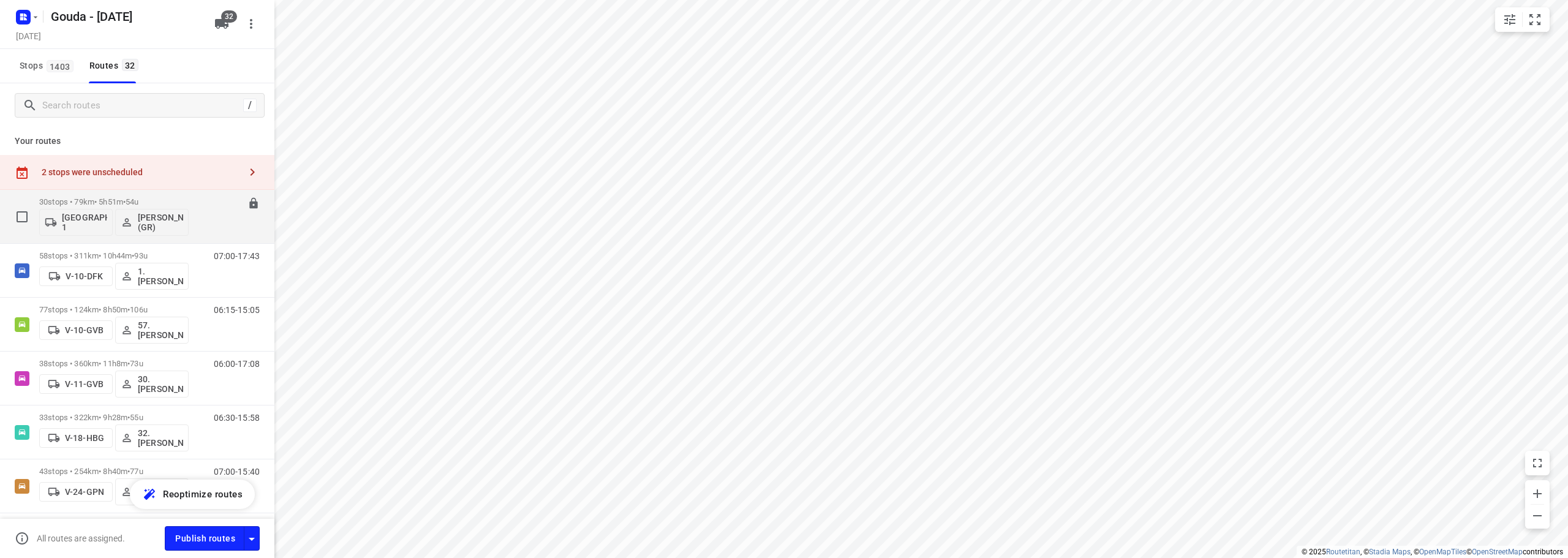
drag, startPoint x: 167, startPoint y: 200, endPoint x: 174, endPoint y: 198, distance: 7.3
click at [174, 198] on p "30 stops • 79km • 5h51m • 54u" at bounding box center [114, 202] width 149 height 9
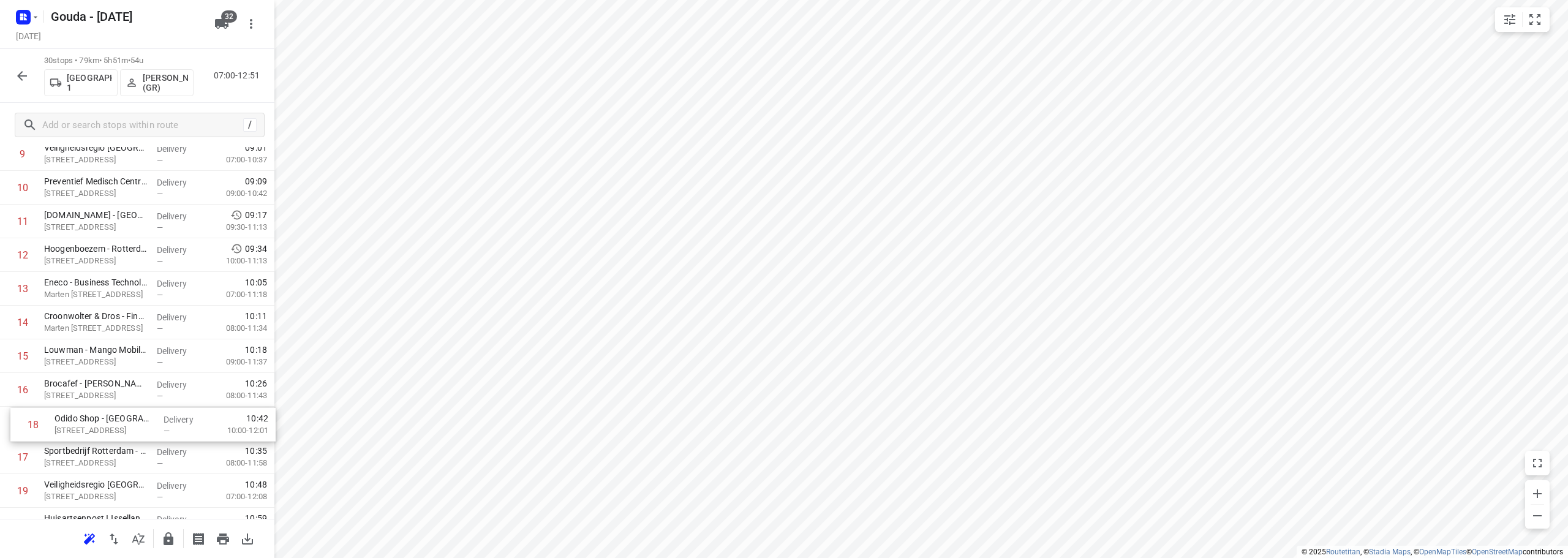
scroll to position [377, 0]
drag, startPoint x: 105, startPoint y: 470, endPoint x: 107, endPoint y: 379, distance: 91.0
click at [107, 379] on div "1 Gemeente Zuidplas - Gemeentehuis(Charlene Ritfeld) Raadhuisplein 1, Nieuwerke…" at bounding box center [137, 371] width 275 height 1011
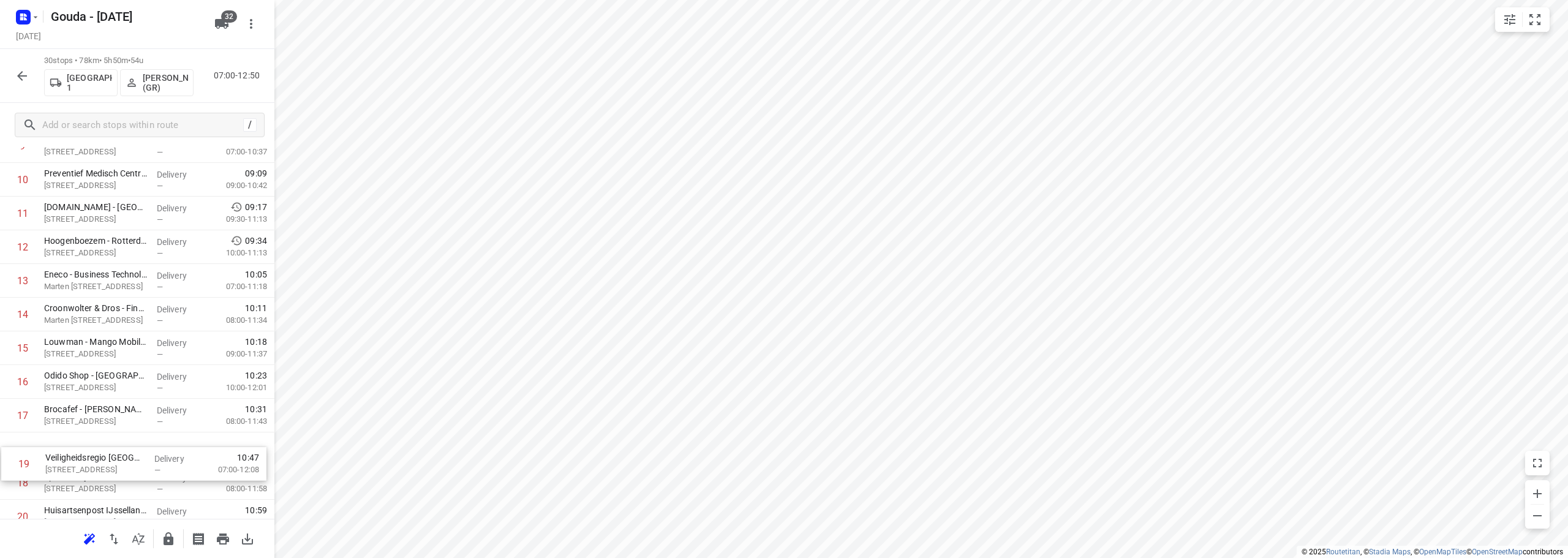
drag, startPoint x: 123, startPoint y: 489, endPoint x: 124, endPoint y: 450, distance: 39.0
click at [124, 450] on div "1 Gemeente Zuidplas - Gemeentehuis(Charlene Ritfeld) Raadhuisplein 1, Nieuwerke…" at bounding box center [137, 365] width 275 height 1011
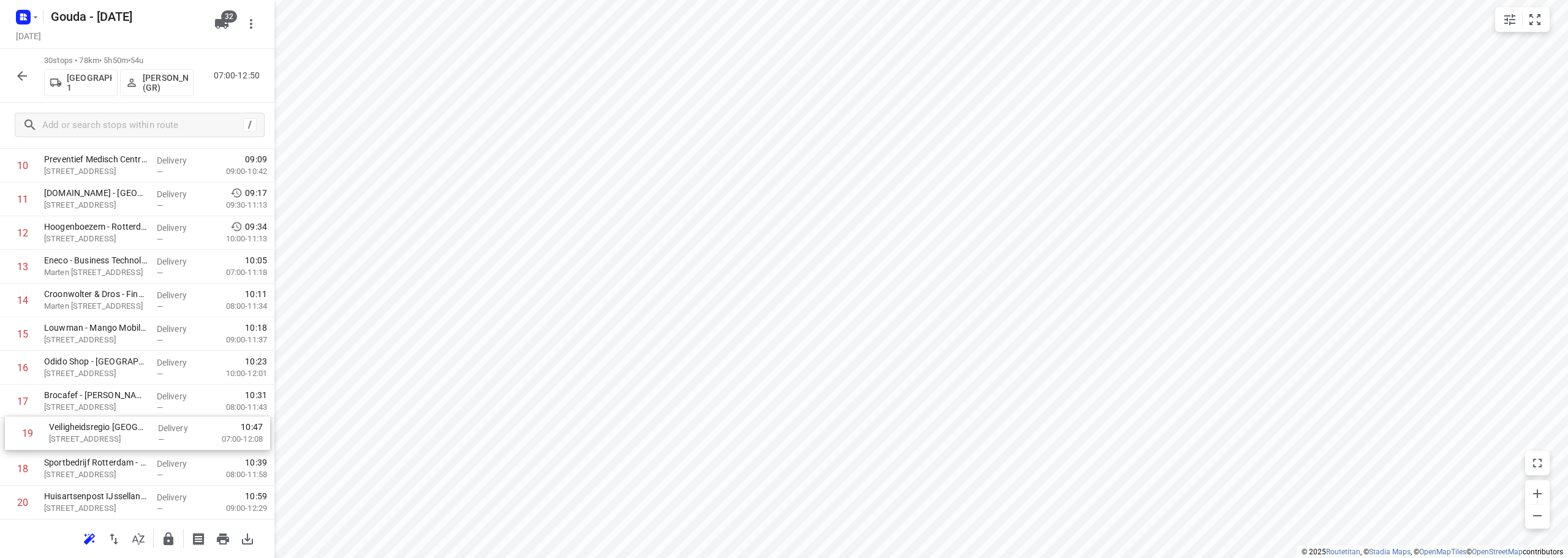
drag, startPoint x: 116, startPoint y: 481, endPoint x: 120, endPoint y: 427, distance: 54.1
click at [120, 427] on div "1 Gemeente Zuidplas - Gemeentehuis(Charlene Ritfeld) Raadhuisplein 1, Nieuwerke…" at bounding box center [137, 351] width 275 height 1011
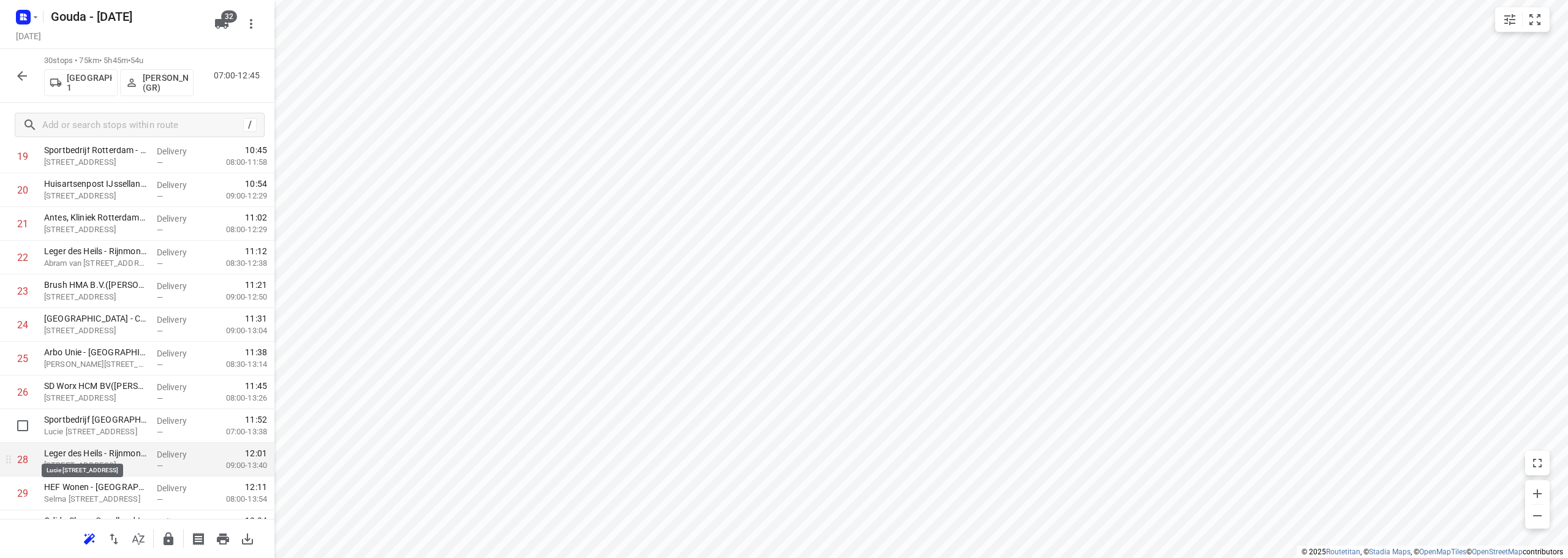
scroll to position [769, 0]
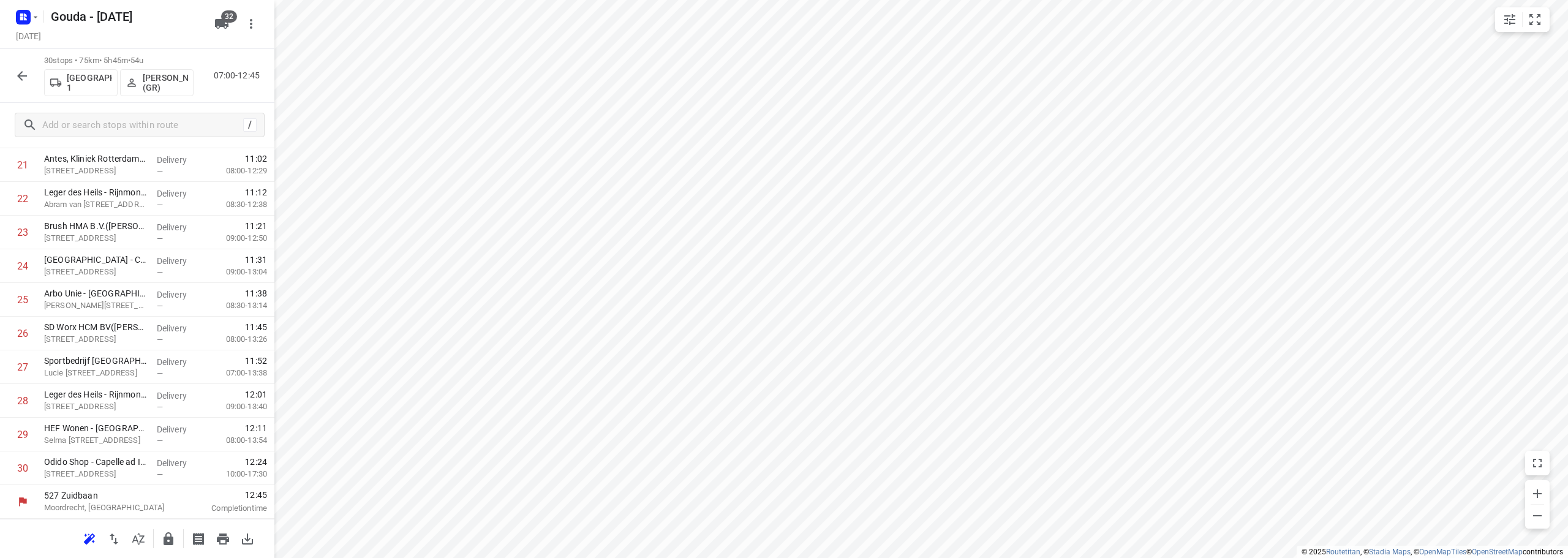
click at [158, 544] on button "button" at bounding box center [168, 539] width 25 height 25
click at [14, 64] on div at bounding box center [22, 75] width 25 height 25
click at [25, 80] on icon "button" at bounding box center [21, 75] width 14 height 14
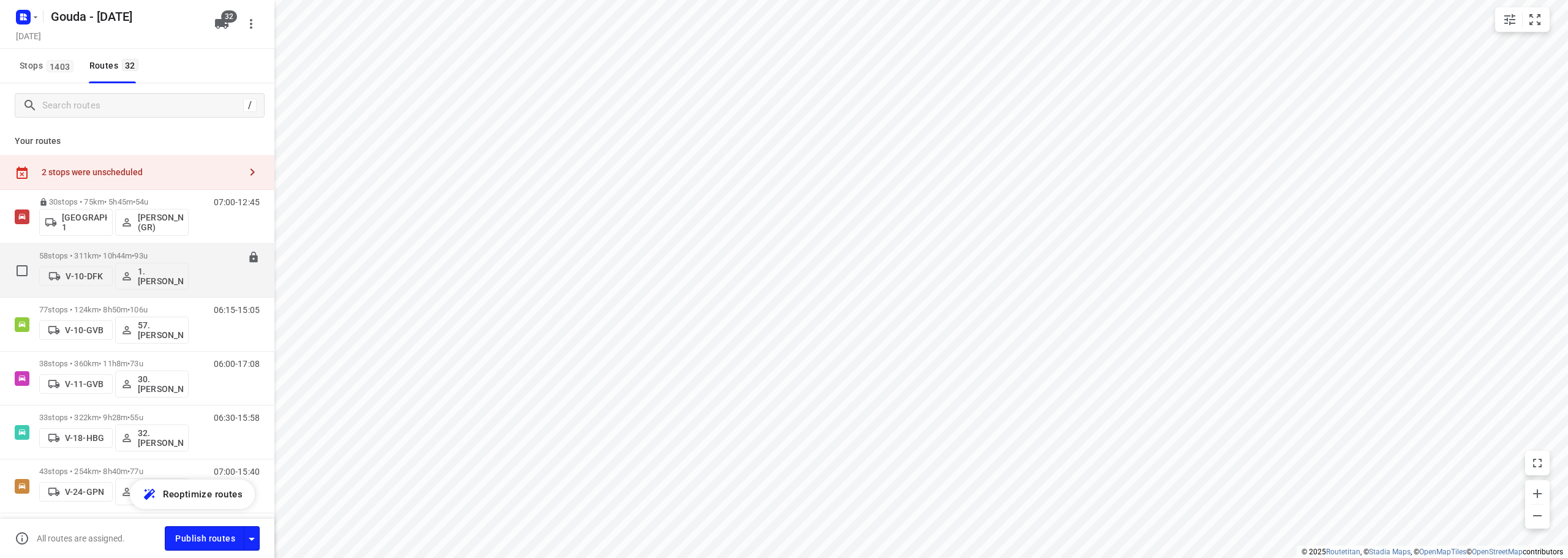
click at [134, 250] on div "58 stops • 311km • 10h44m • 93u V-10-DFK 1. Abdul Shadeh" at bounding box center [114, 271] width 149 height 51
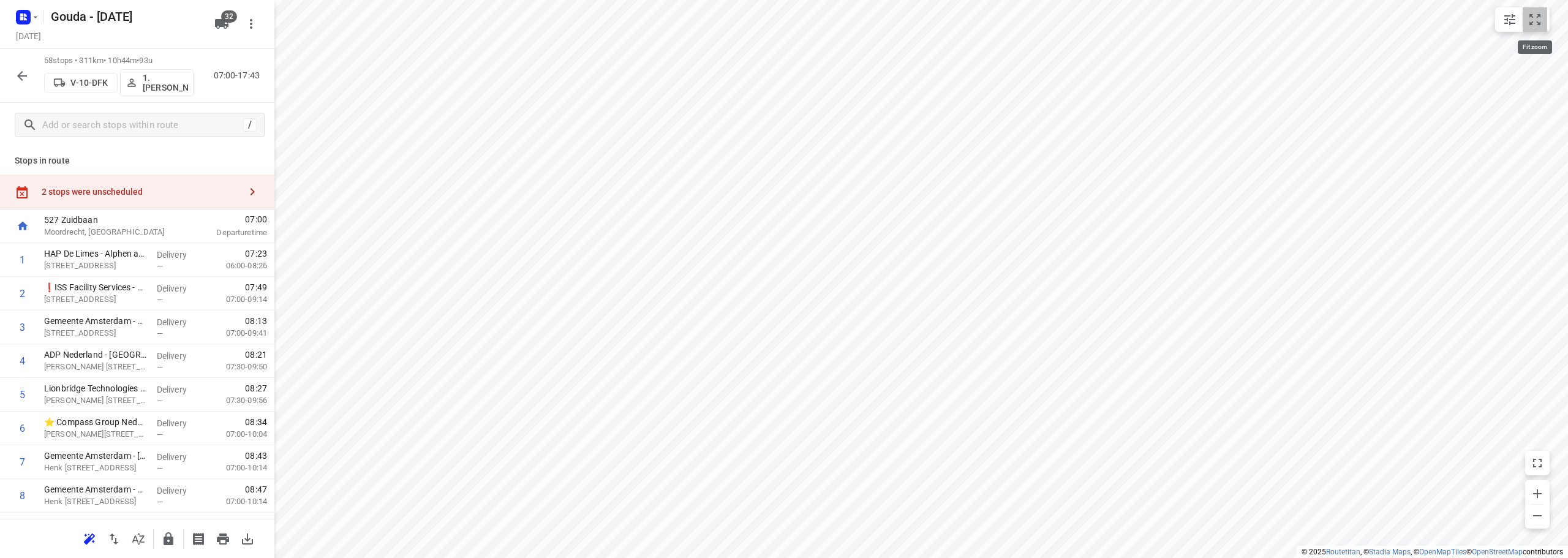
click at [1537, 20] on icon "small contained button group" at bounding box center [1534, 19] width 14 height 14
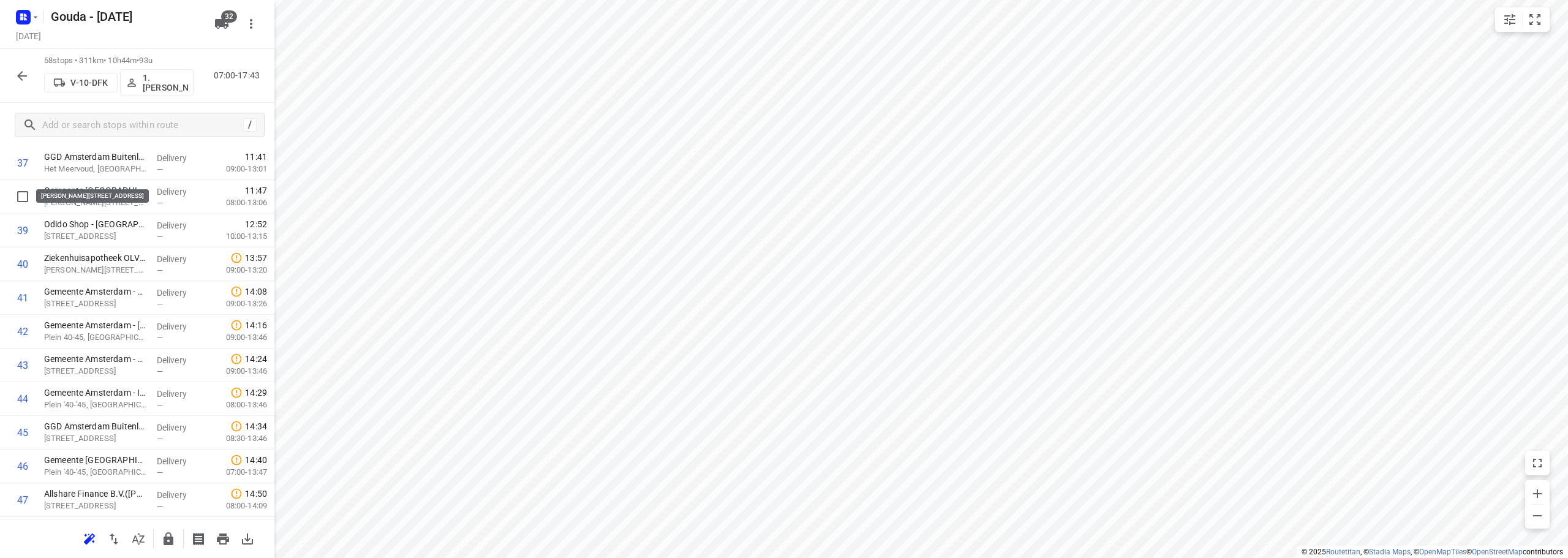
scroll to position [1225, 0]
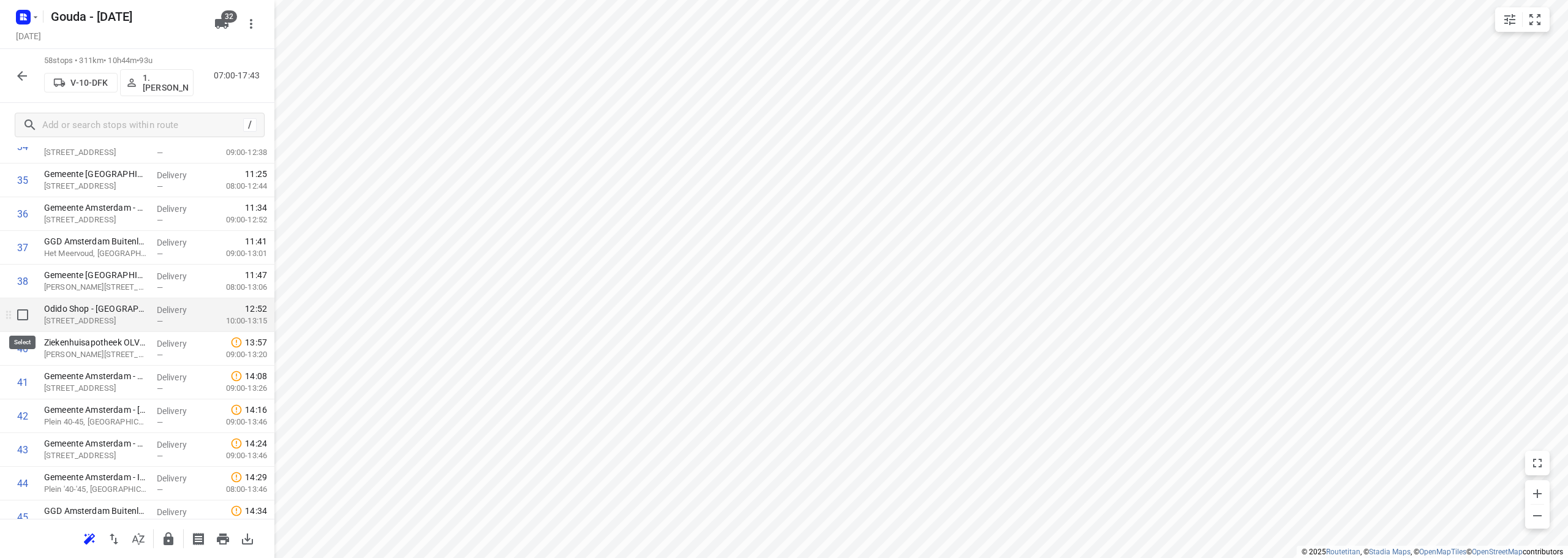
click at [18, 317] on input "checkbox" at bounding box center [22, 315] width 25 height 25
checkbox input "true"
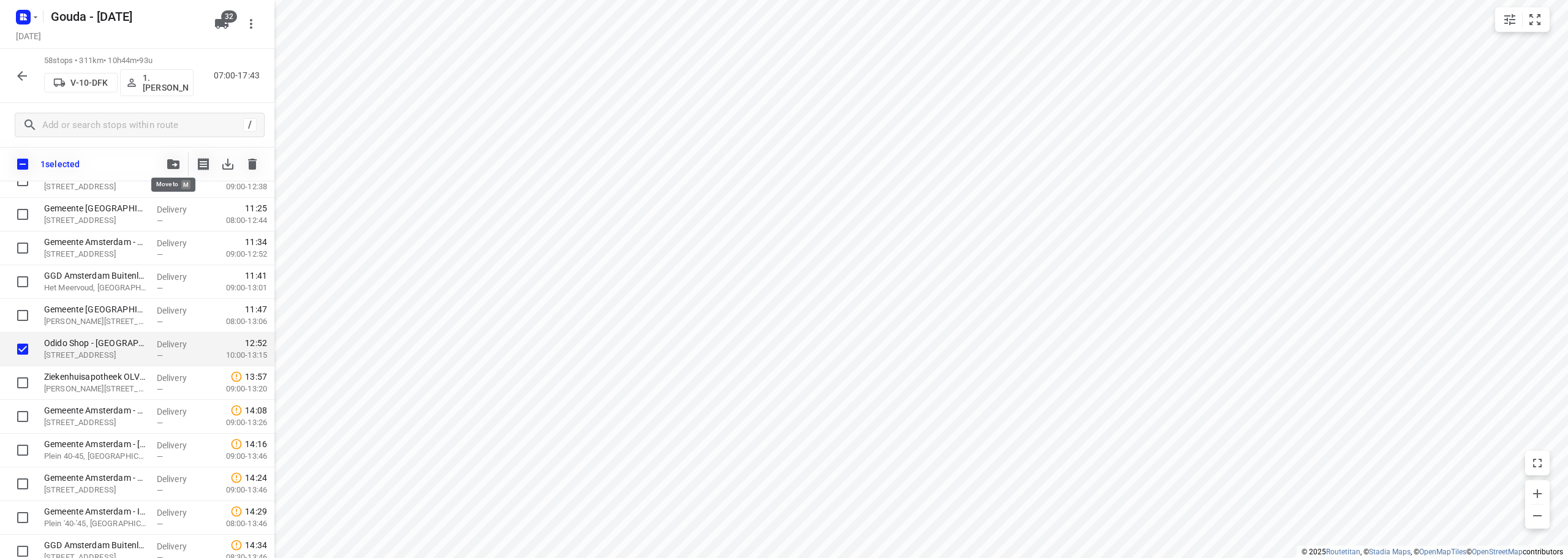
click at [184, 163] on button "button" at bounding box center [173, 164] width 25 height 25
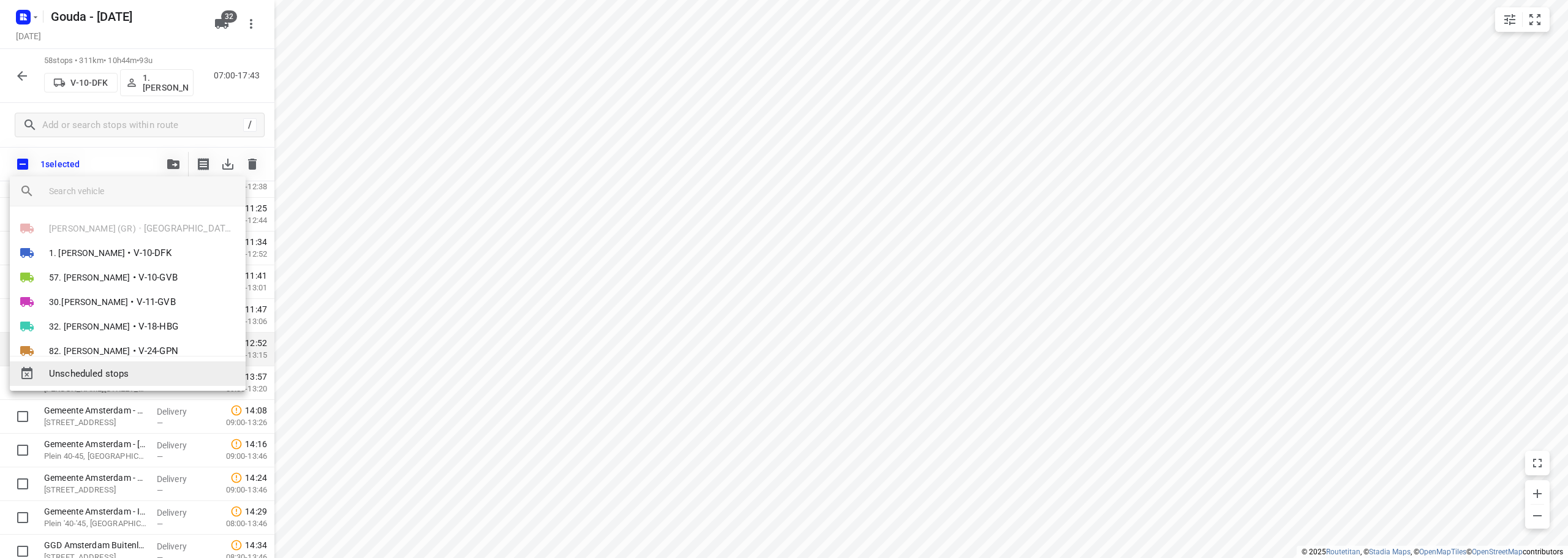
click at [105, 372] on span "Unscheduled stops" at bounding box center [142, 374] width 186 height 14
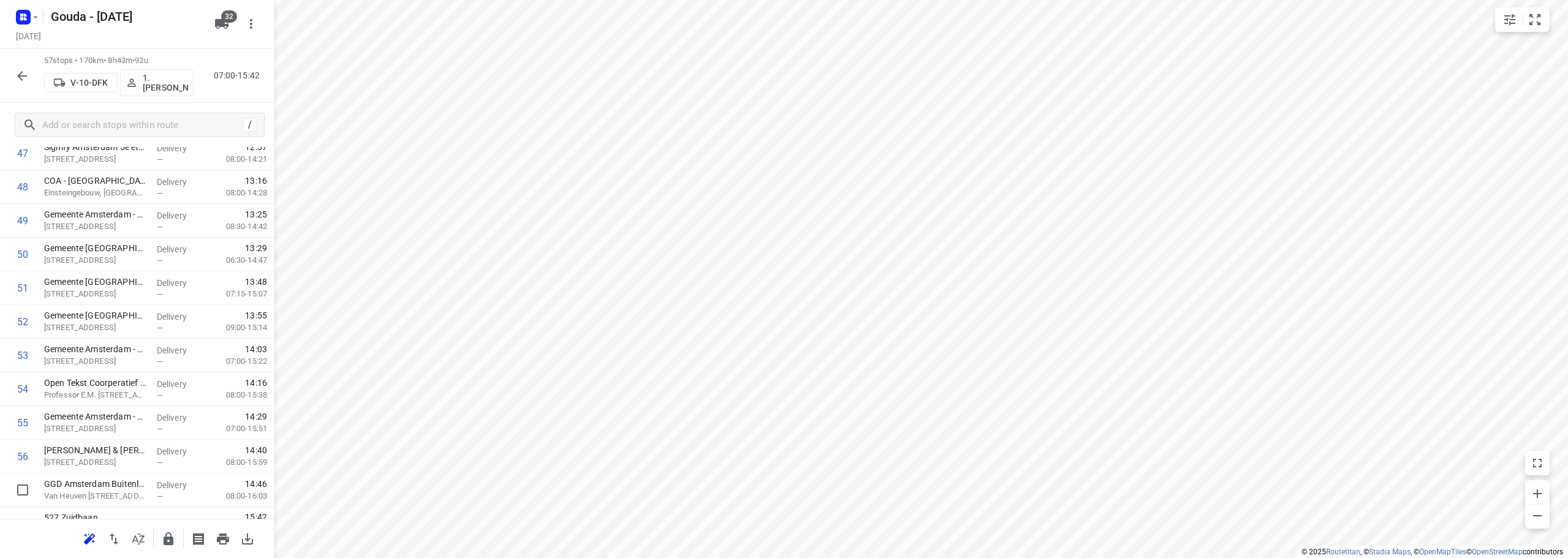
scroll to position [1679, 0]
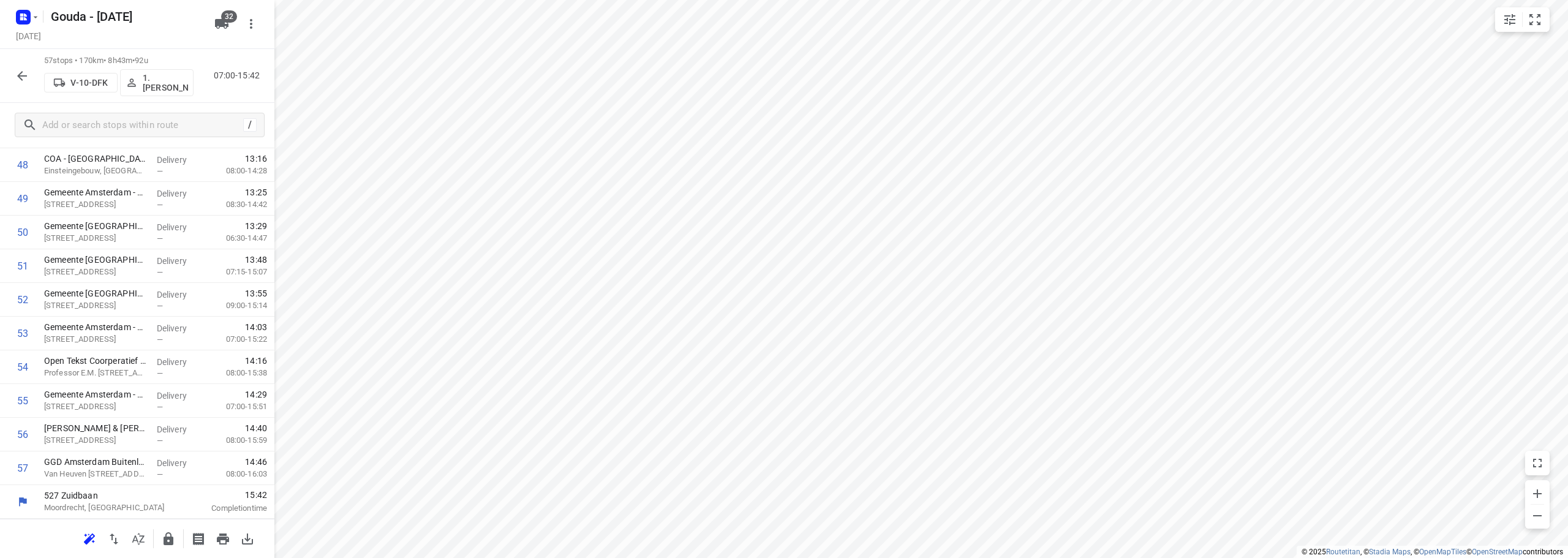
click at [164, 541] on icon "button" at bounding box center [168, 538] width 14 height 14
click at [16, 71] on icon "button" at bounding box center [21, 75] width 14 height 14
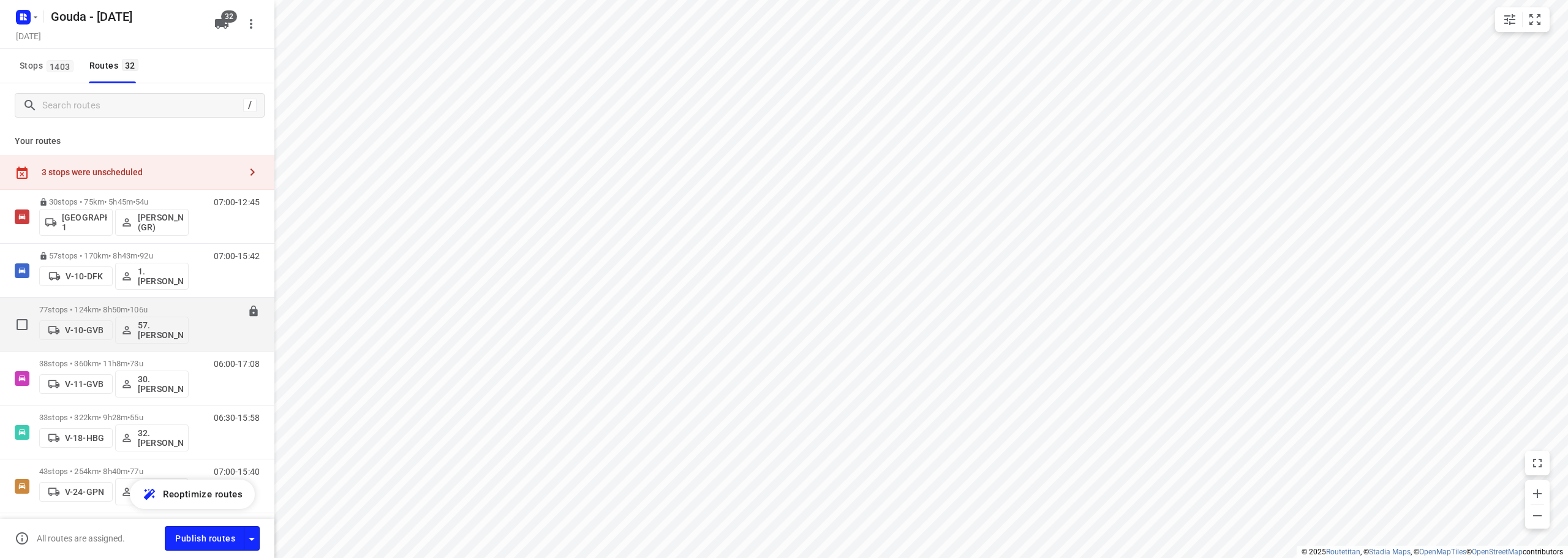
click at [130, 306] on span "•" at bounding box center [128, 310] width 3 height 9
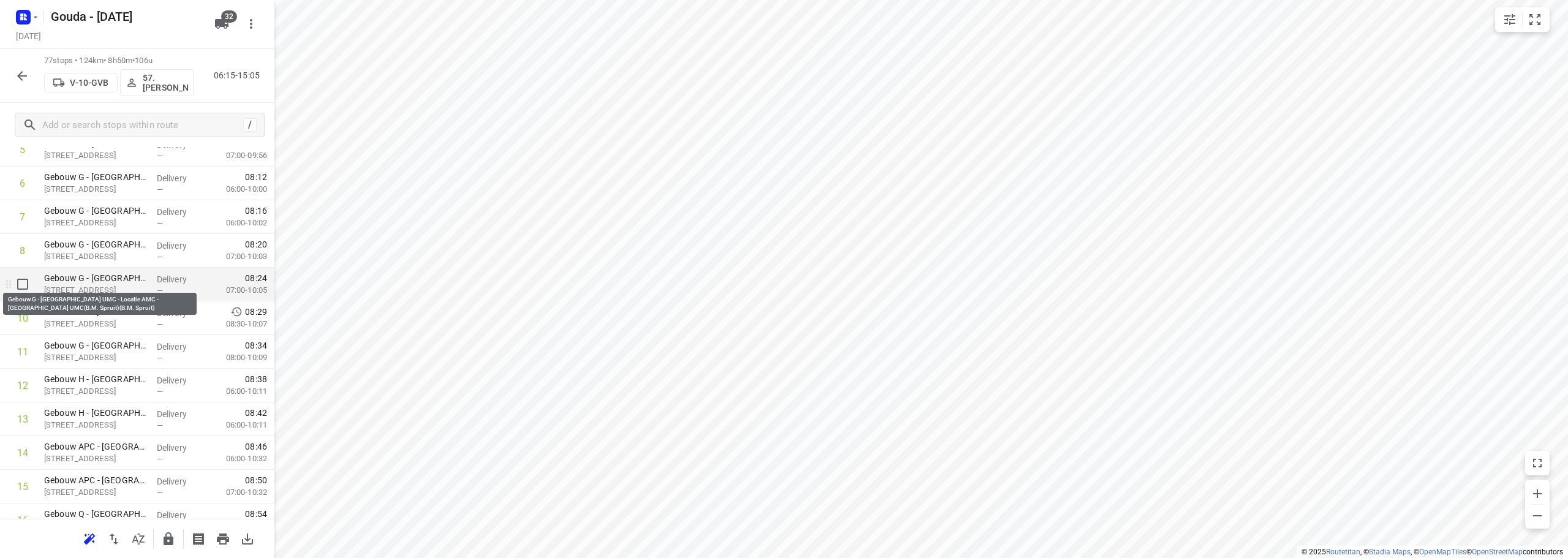
scroll to position [306, 0]
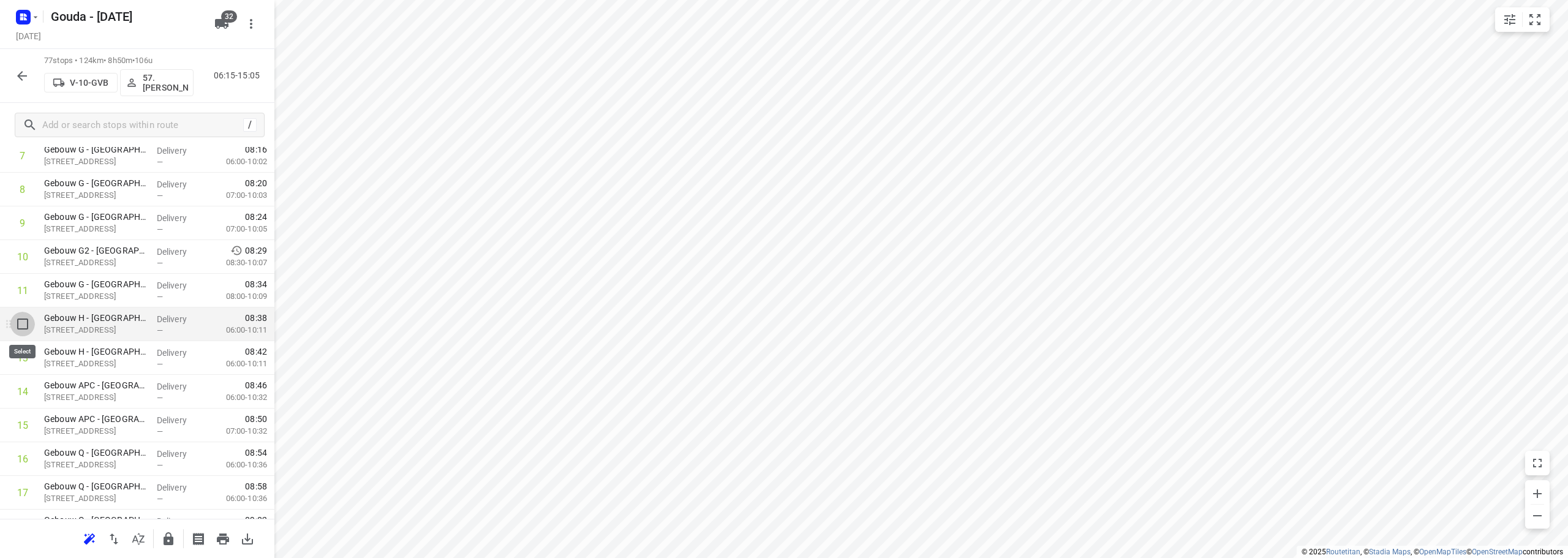
click at [25, 326] on input "checkbox" at bounding box center [22, 324] width 25 height 25
checkbox input "true"
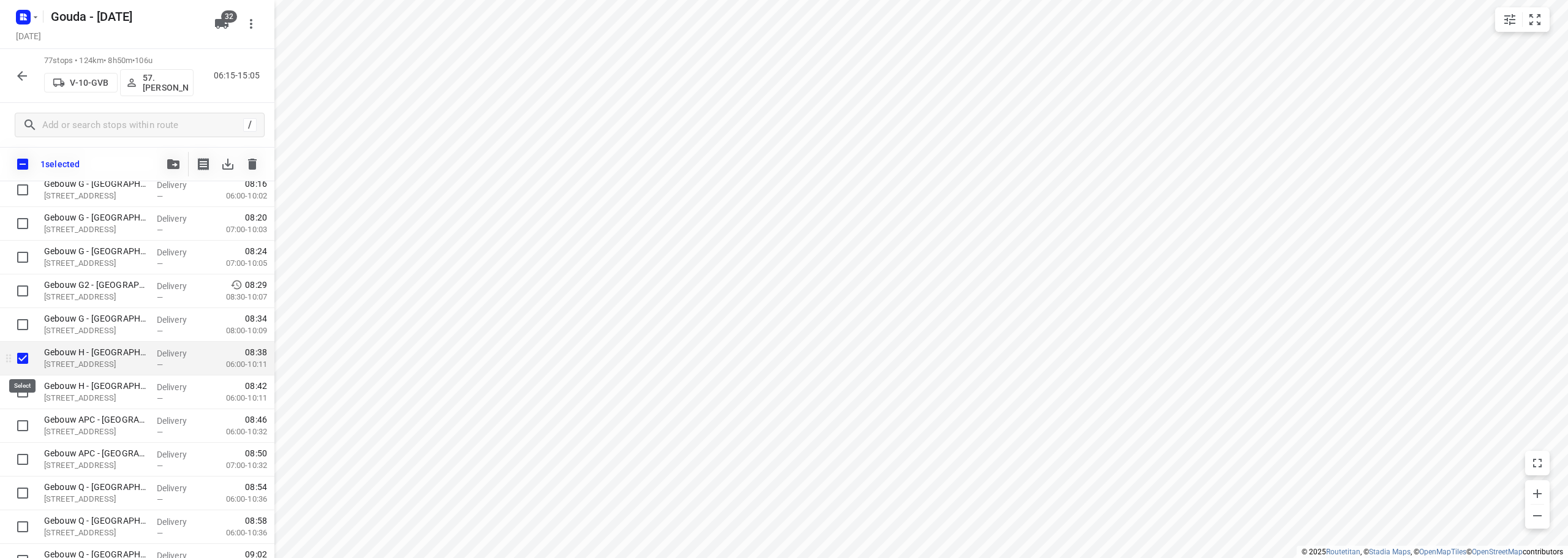
click at [21, 361] on input "checkbox" at bounding box center [22, 358] width 25 height 25
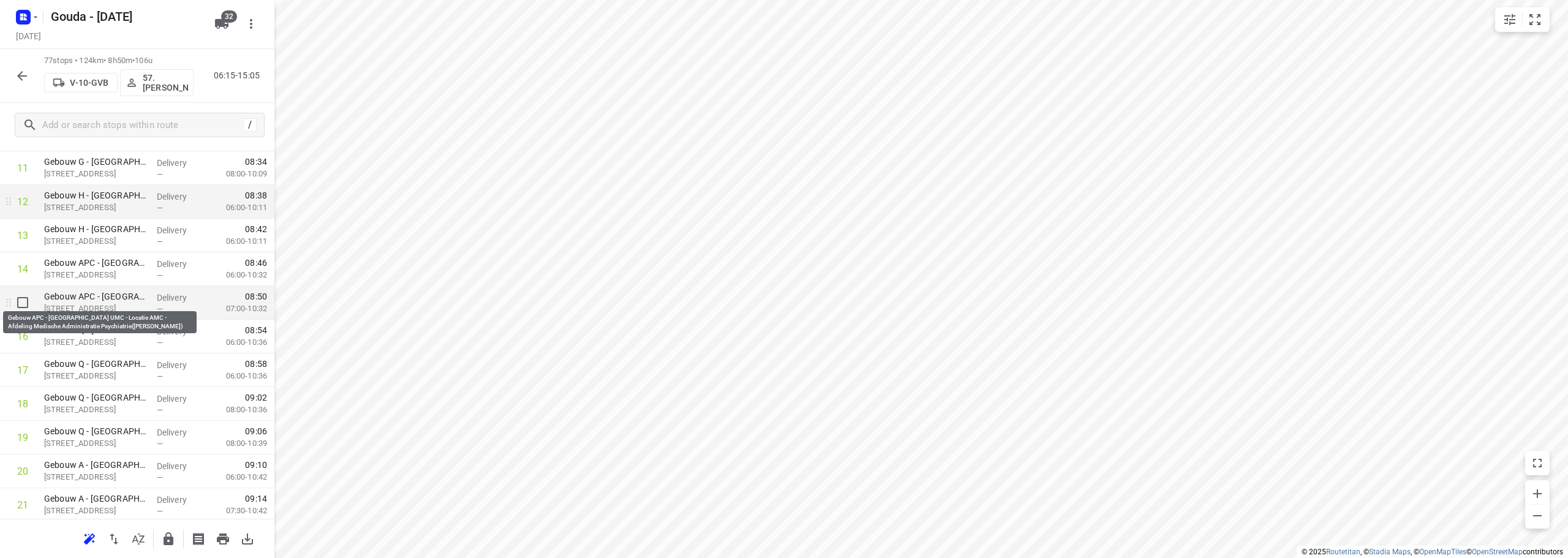
scroll to position [490, 0]
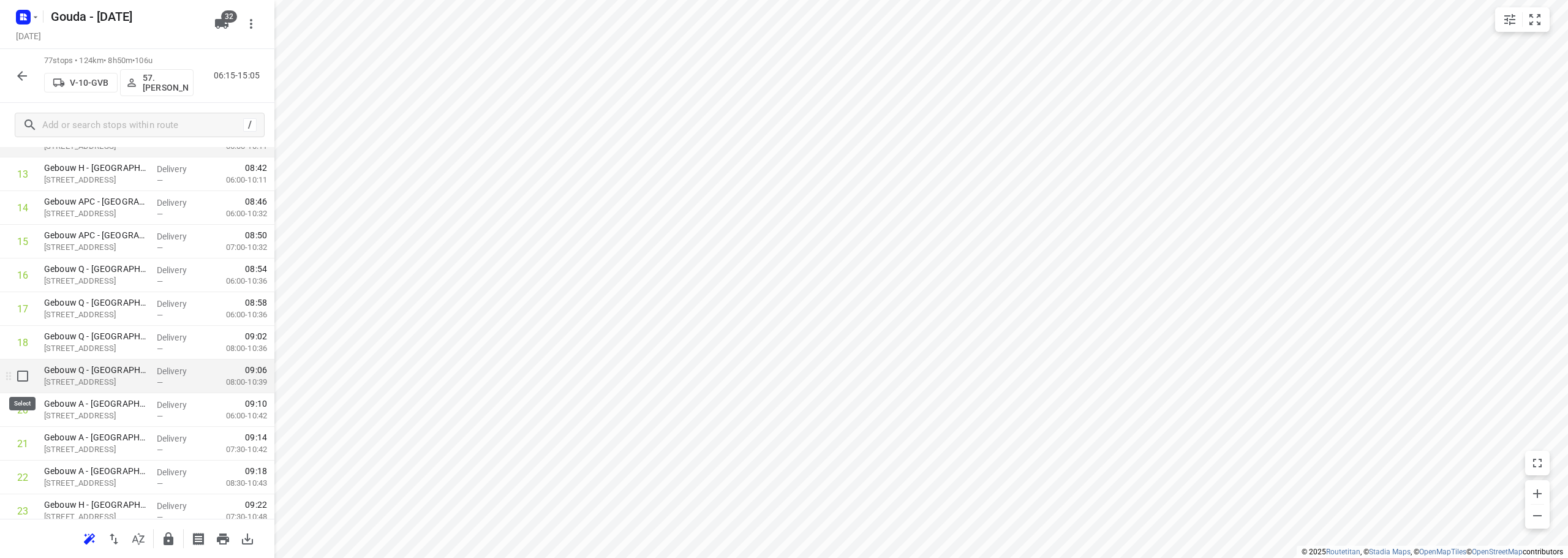
click at [19, 383] on input "checkbox" at bounding box center [22, 376] width 25 height 25
checkbox input "true"
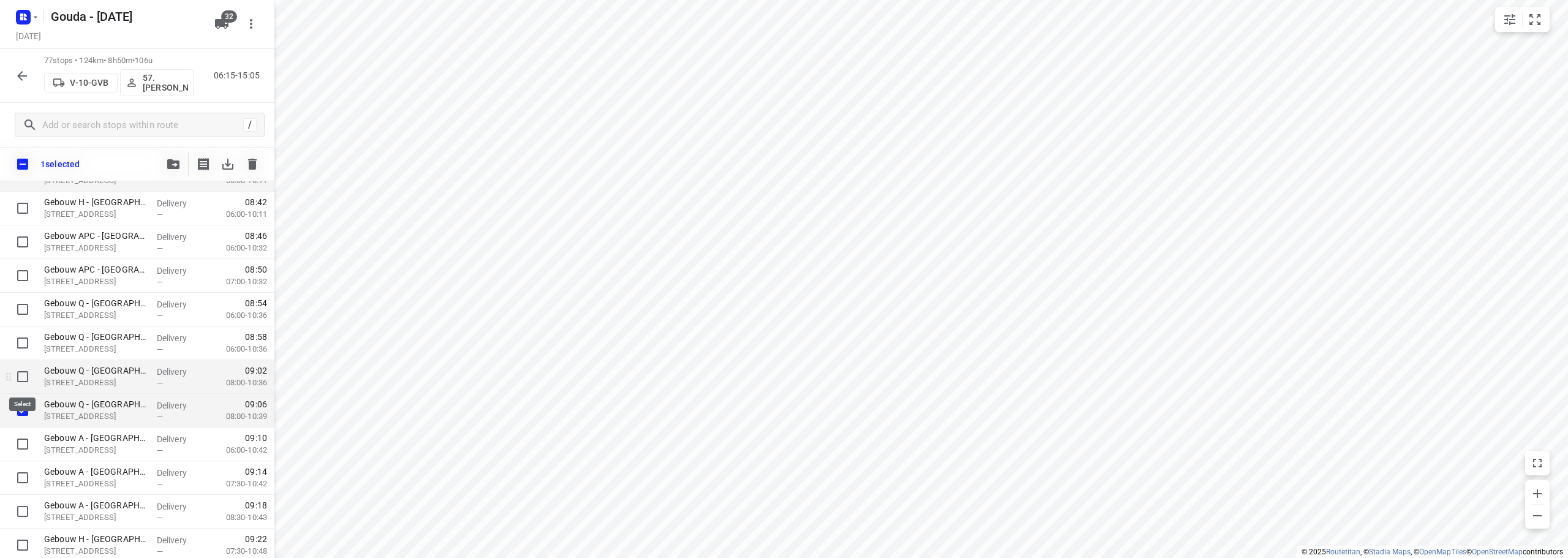
click at [21, 377] on input "checkbox" at bounding box center [22, 377] width 25 height 25
checkbox input "true"
click at [23, 342] on input "checkbox" at bounding box center [22, 343] width 25 height 25
checkbox input "true"
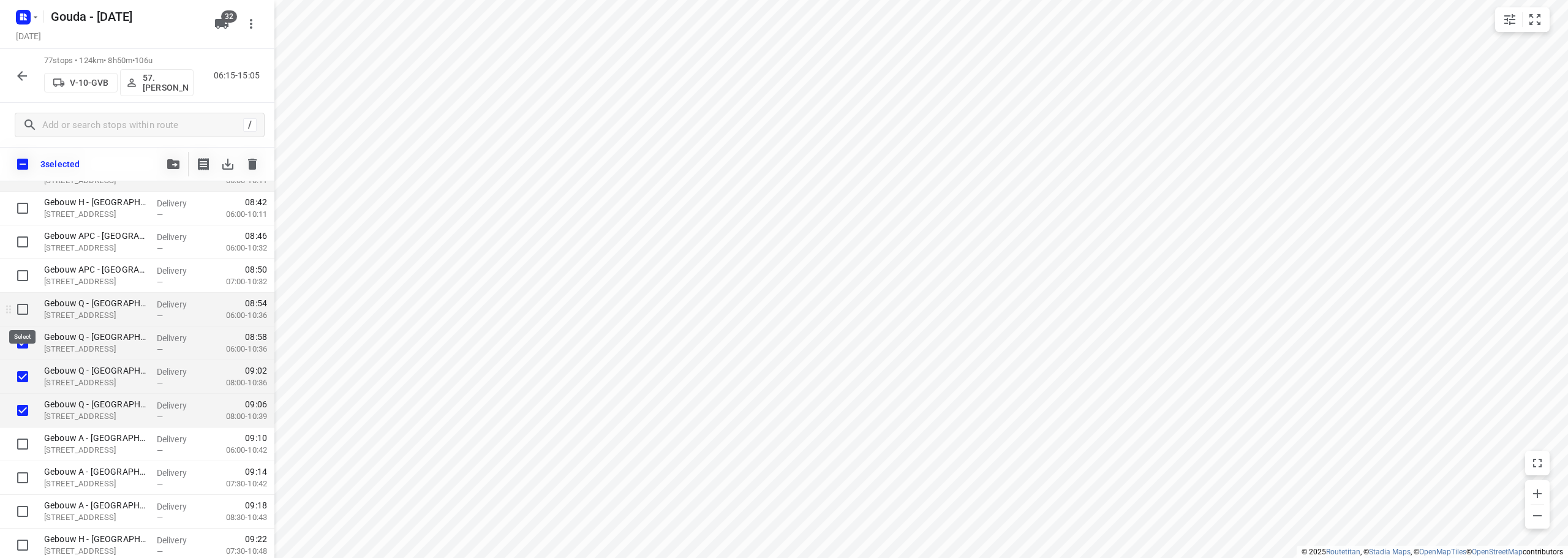
click at [20, 310] on input "checkbox" at bounding box center [22, 310] width 25 height 25
checkbox input "true"
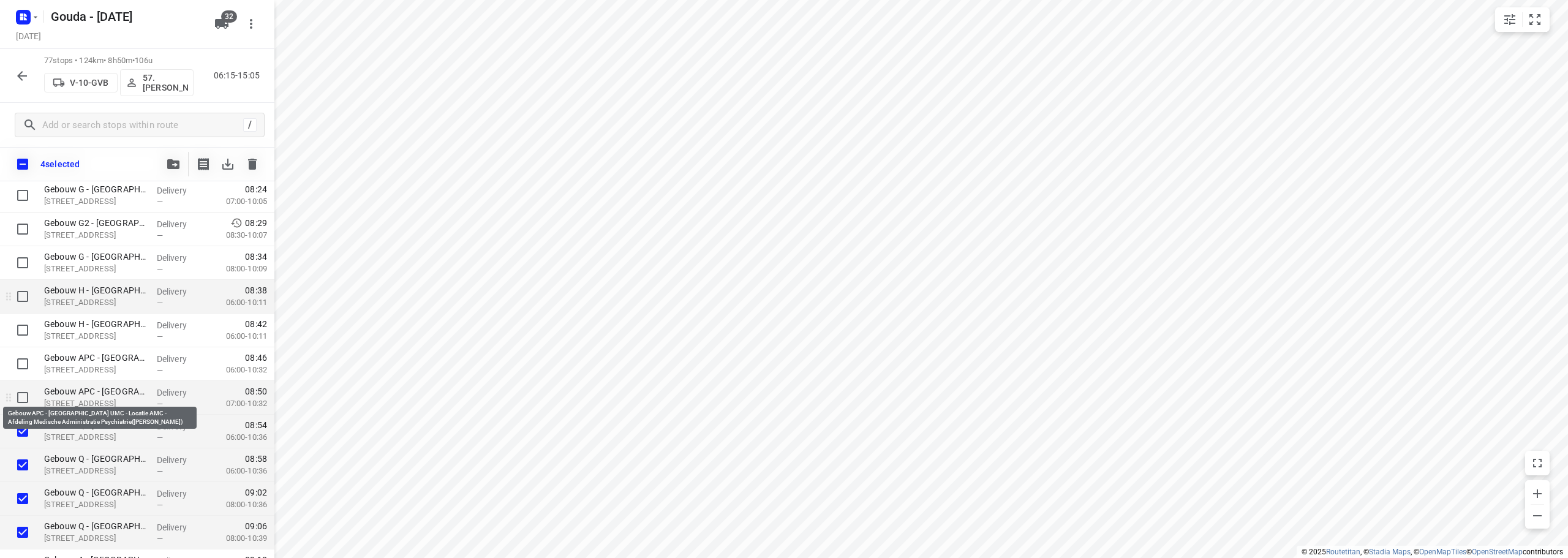
scroll to position [368, 0]
click at [21, 399] on input "checkbox" at bounding box center [22, 398] width 25 height 25
checkbox input "true"
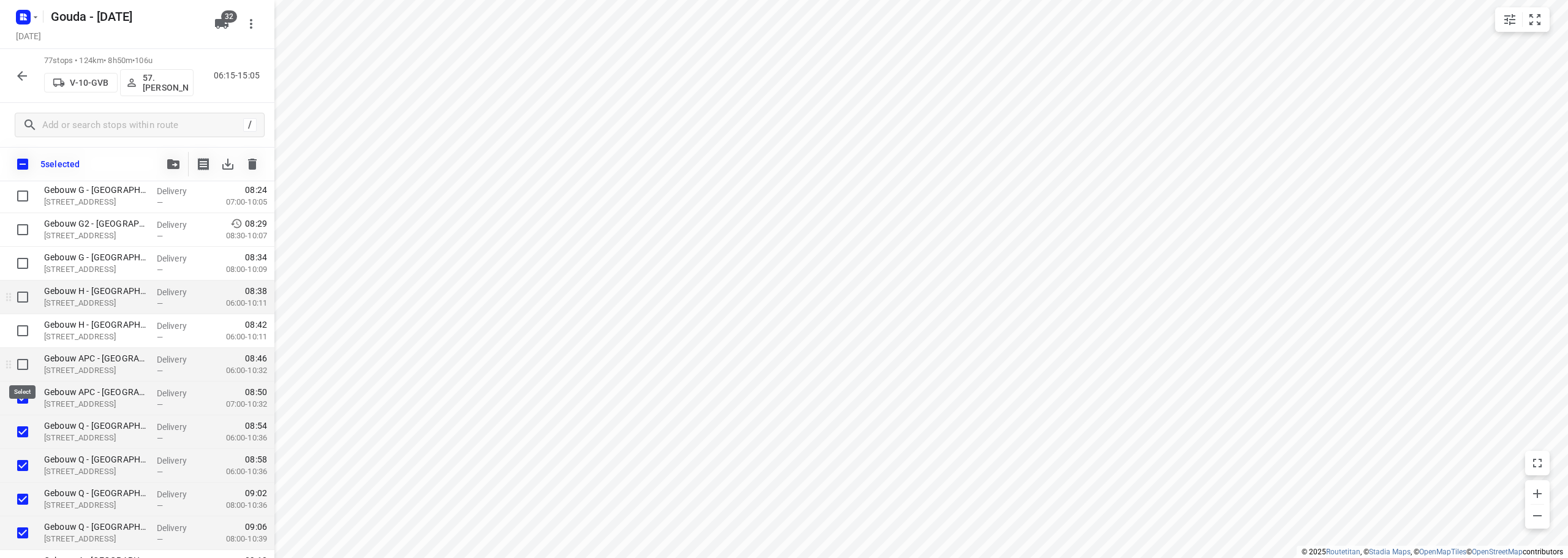
click at [23, 368] on input "checkbox" at bounding box center [22, 365] width 25 height 25
checkbox input "true"
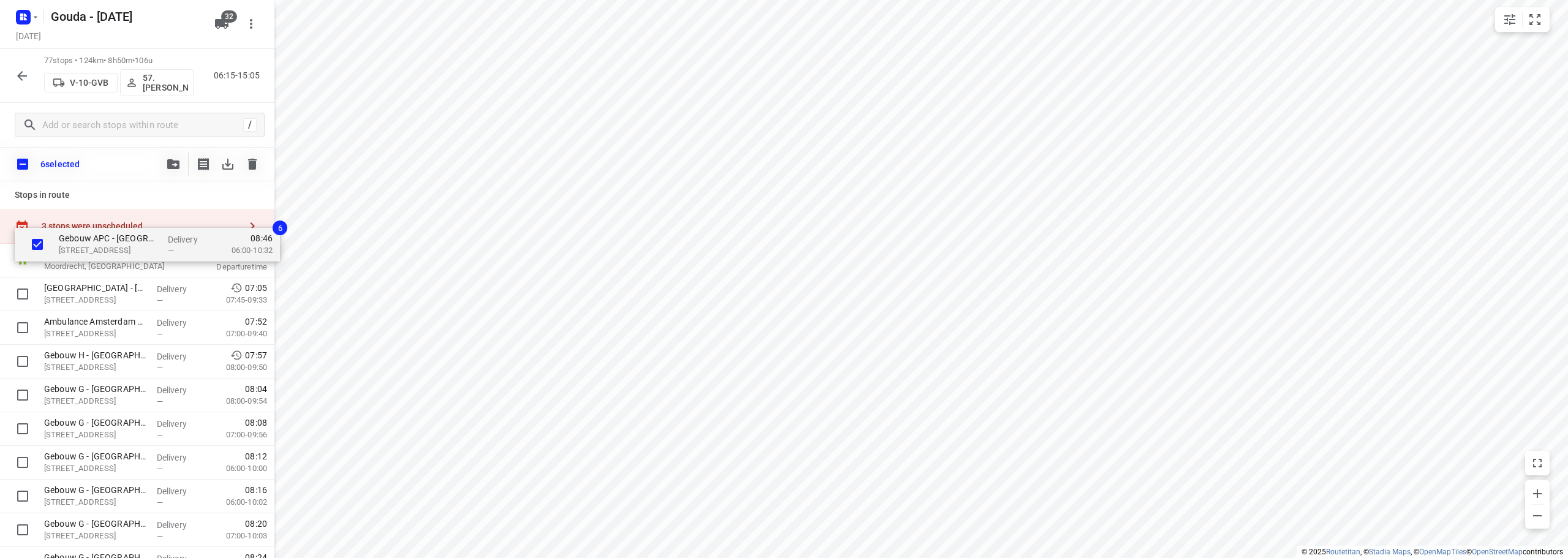
scroll to position [0, 0]
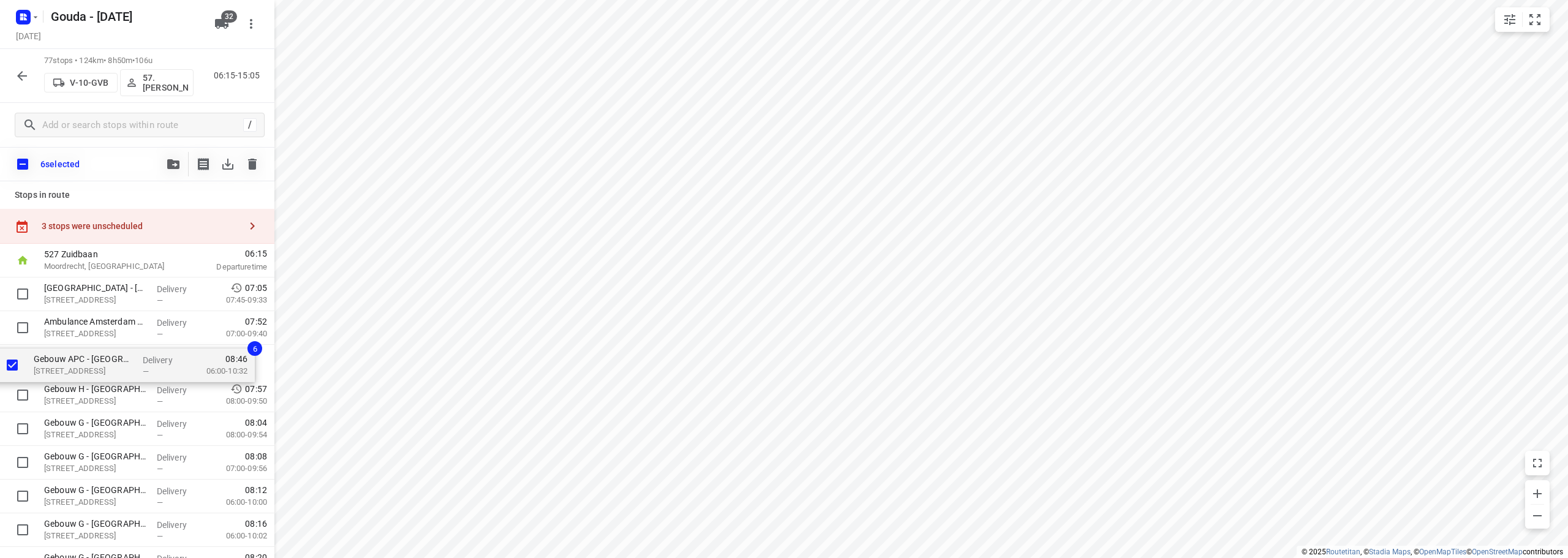
drag, startPoint x: 99, startPoint y: 550, endPoint x: 87, endPoint y: 359, distance: 191.4
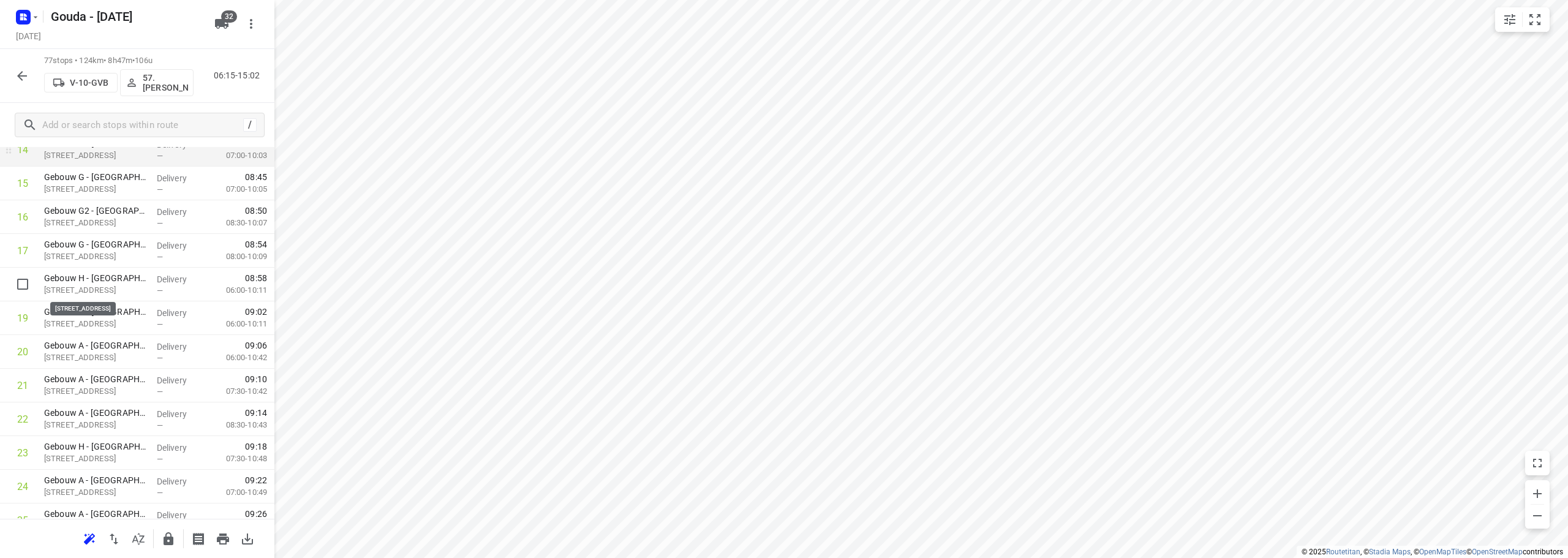
scroll to position [551, 0]
click at [19, 346] on input "checkbox" at bounding box center [22, 349] width 25 height 25
checkbox input "true"
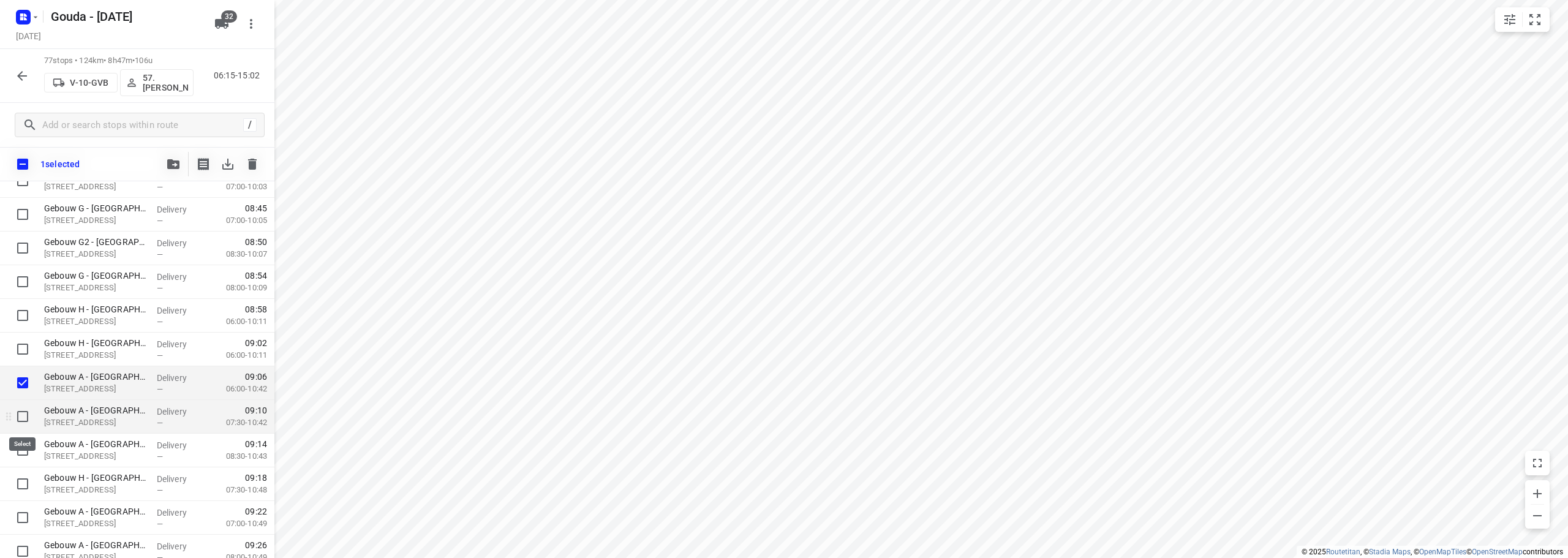
click at [25, 417] on input "checkbox" at bounding box center [22, 416] width 25 height 25
checkbox input "true"
click at [23, 454] on input "checkbox" at bounding box center [22, 450] width 25 height 25
checkbox input "true"
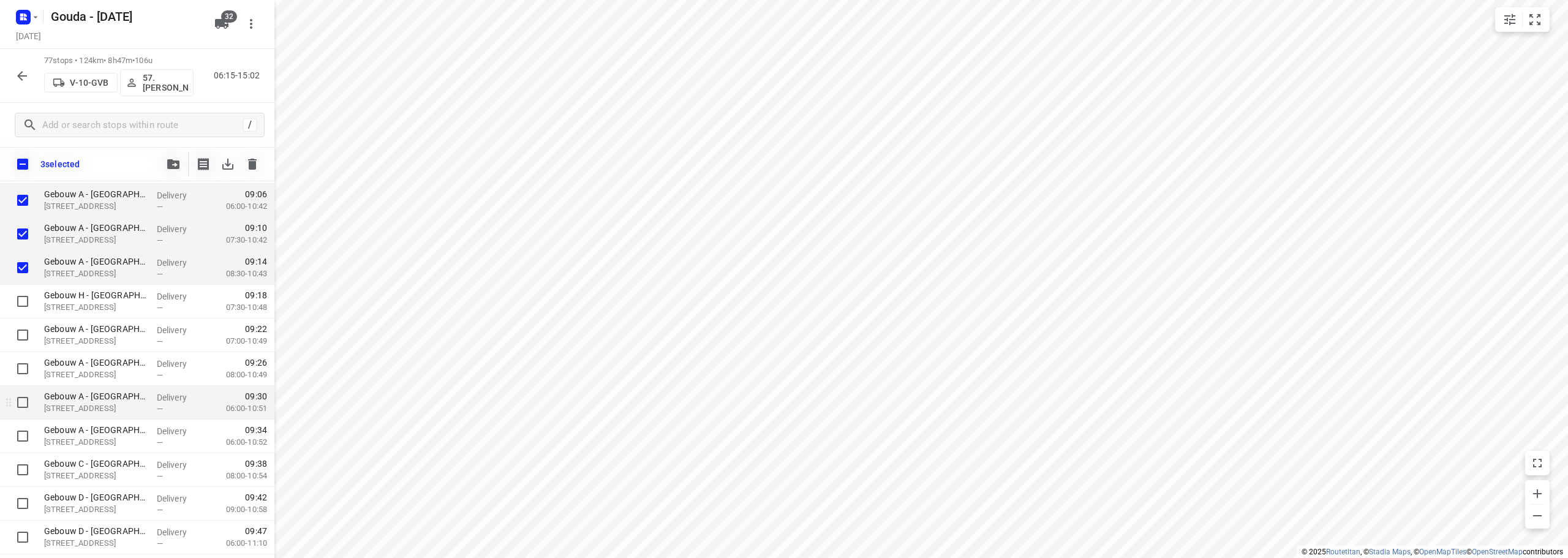
scroll to position [735, 0]
click at [22, 333] on input "checkbox" at bounding box center [22, 333] width 25 height 25
checkbox input "true"
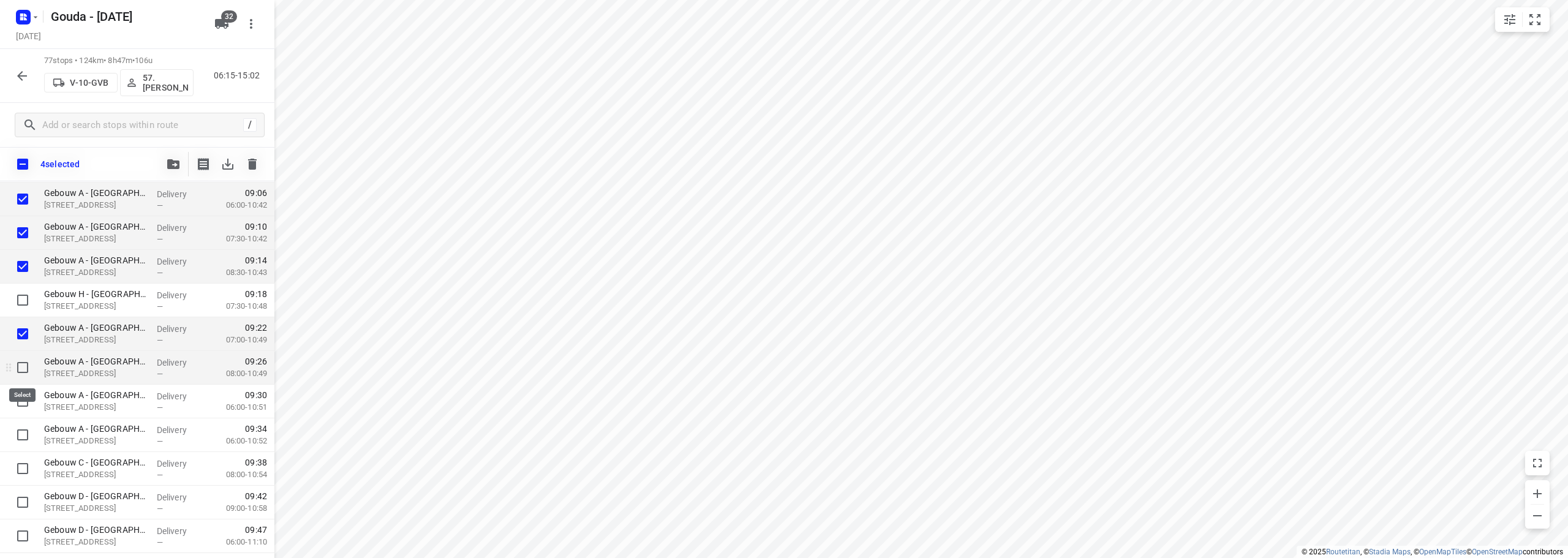
click at [23, 371] on input "checkbox" at bounding box center [22, 367] width 25 height 25
checkbox input "true"
click at [24, 397] on input "checkbox" at bounding box center [22, 401] width 25 height 25
checkbox input "true"
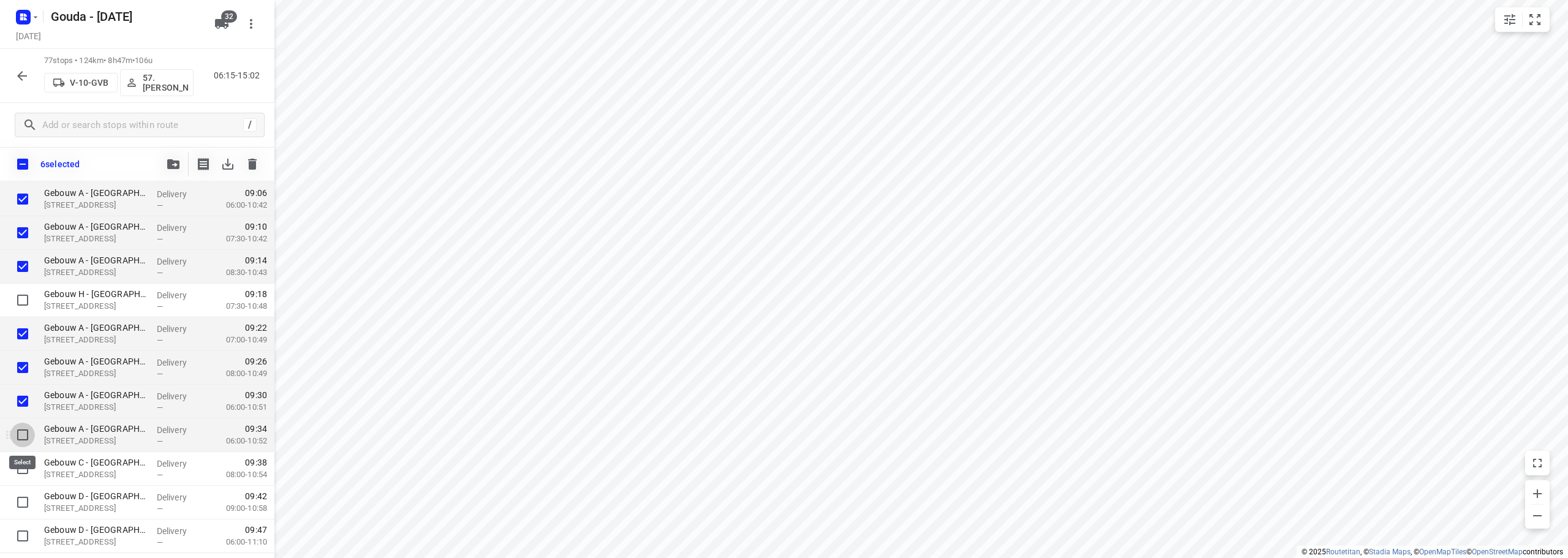
click at [24, 438] on input "checkbox" at bounding box center [22, 435] width 25 height 25
checkbox input "true"
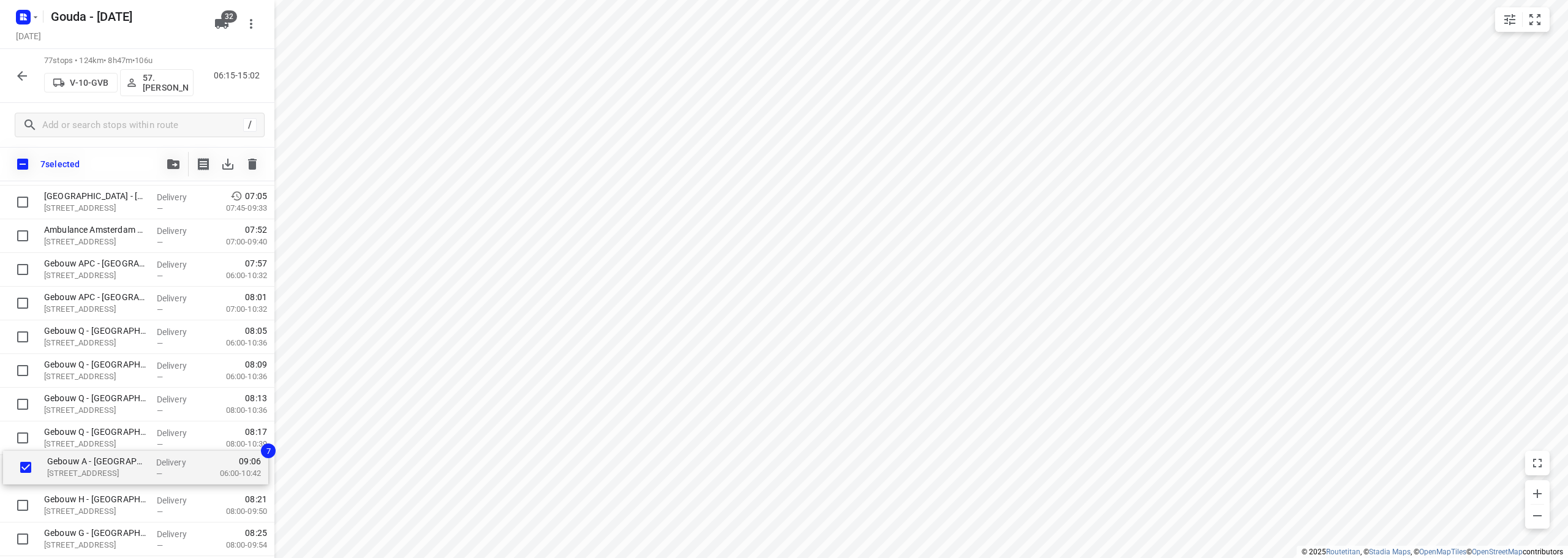
scroll to position [98, 0]
drag, startPoint x: 94, startPoint y: 503, endPoint x: 96, endPoint y: 459, distance: 44.0
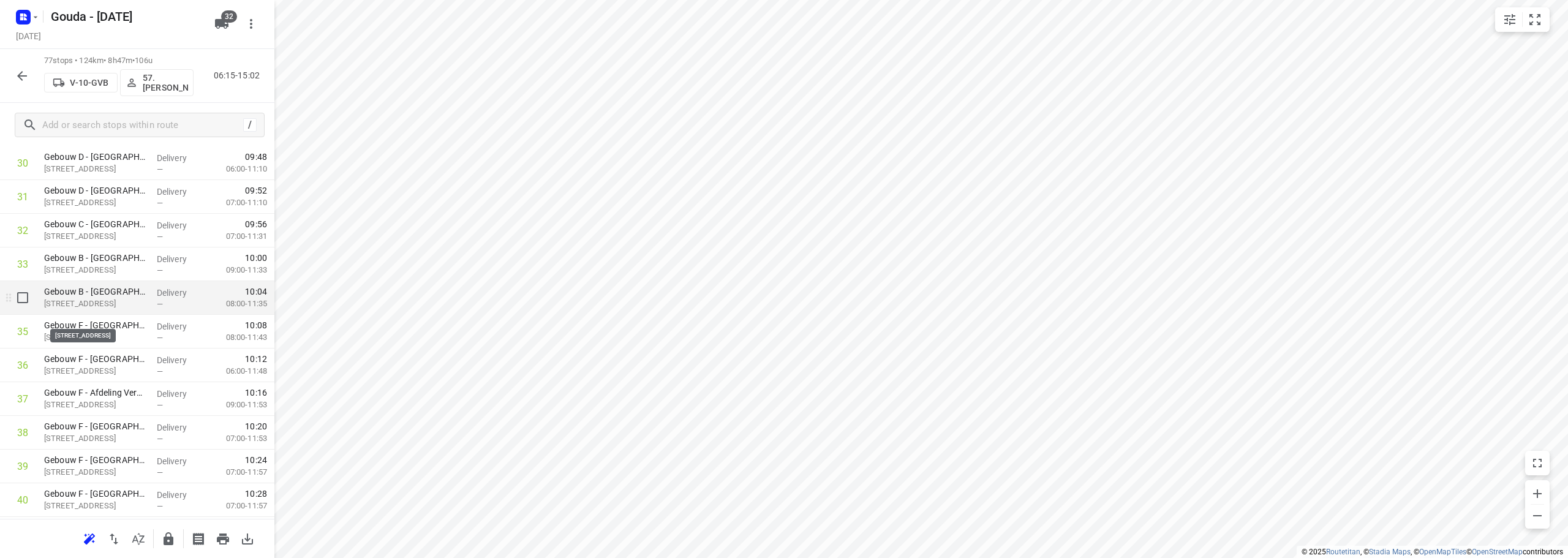
scroll to position [1079, 0]
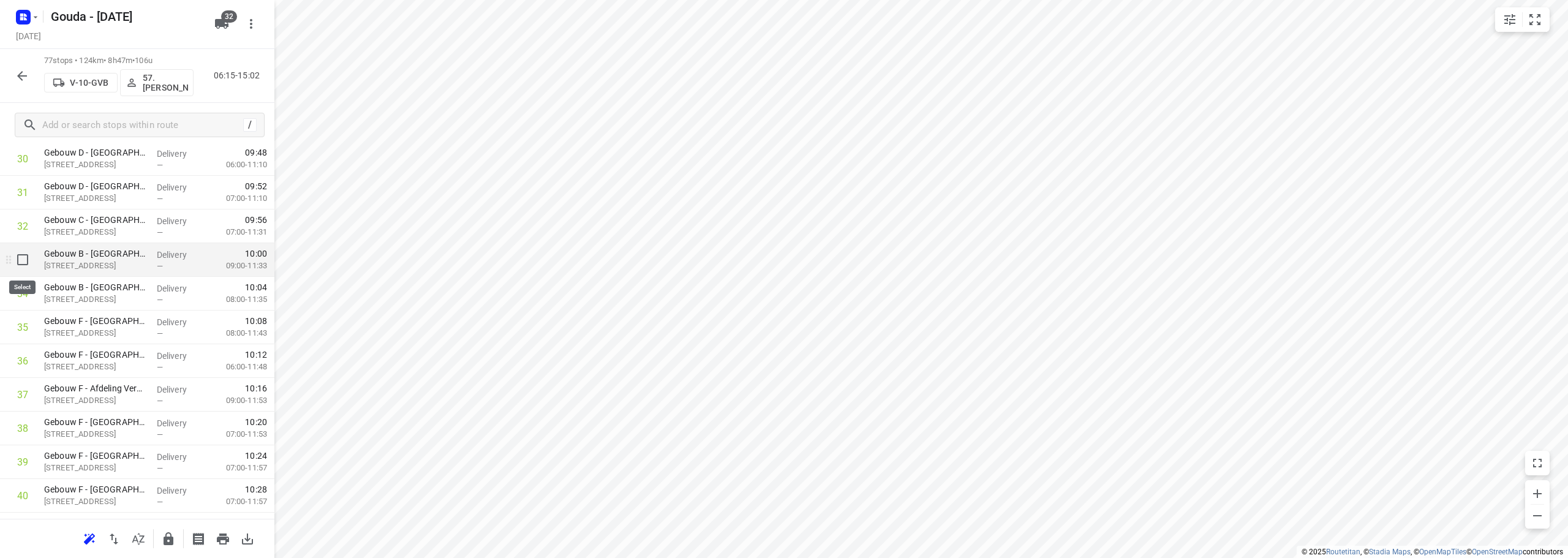
click at [25, 259] on input "checkbox" at bounding box center [22, 259] width 25 height 25
checkbox input "true"
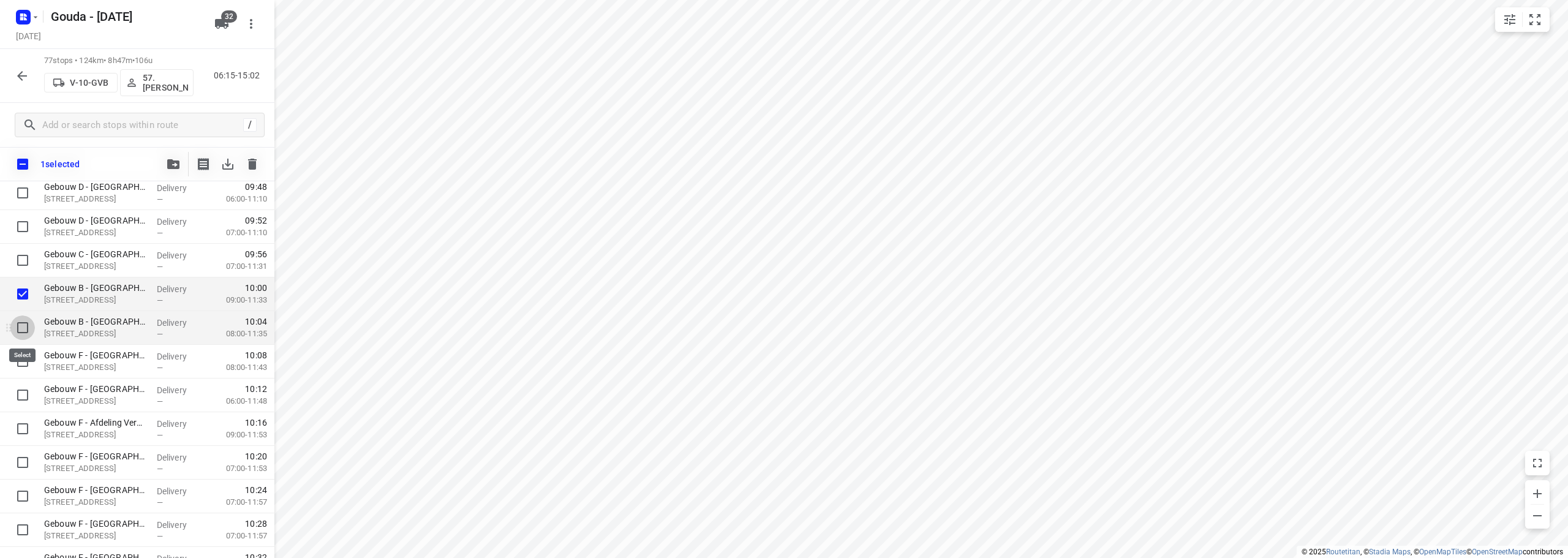
click at [23, 332] on input "checkbox" at bounding box center [22, 327] width 25 height 25
checkbox input "true"
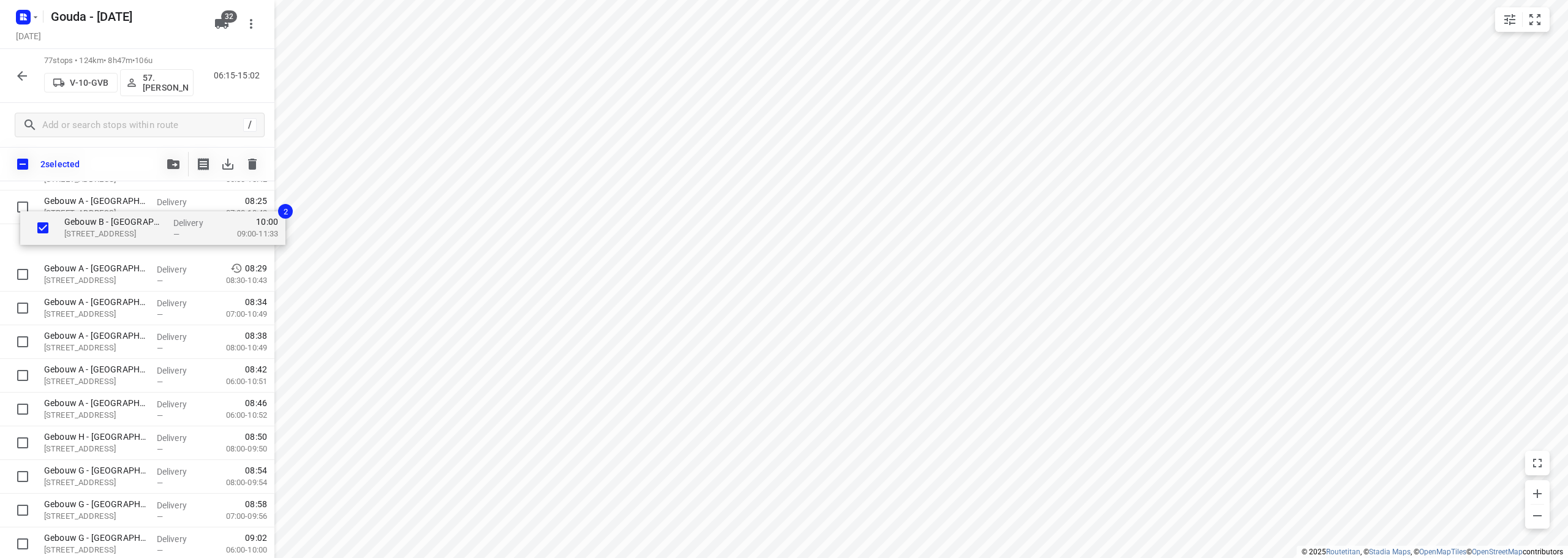
scroll to position [373, 0]
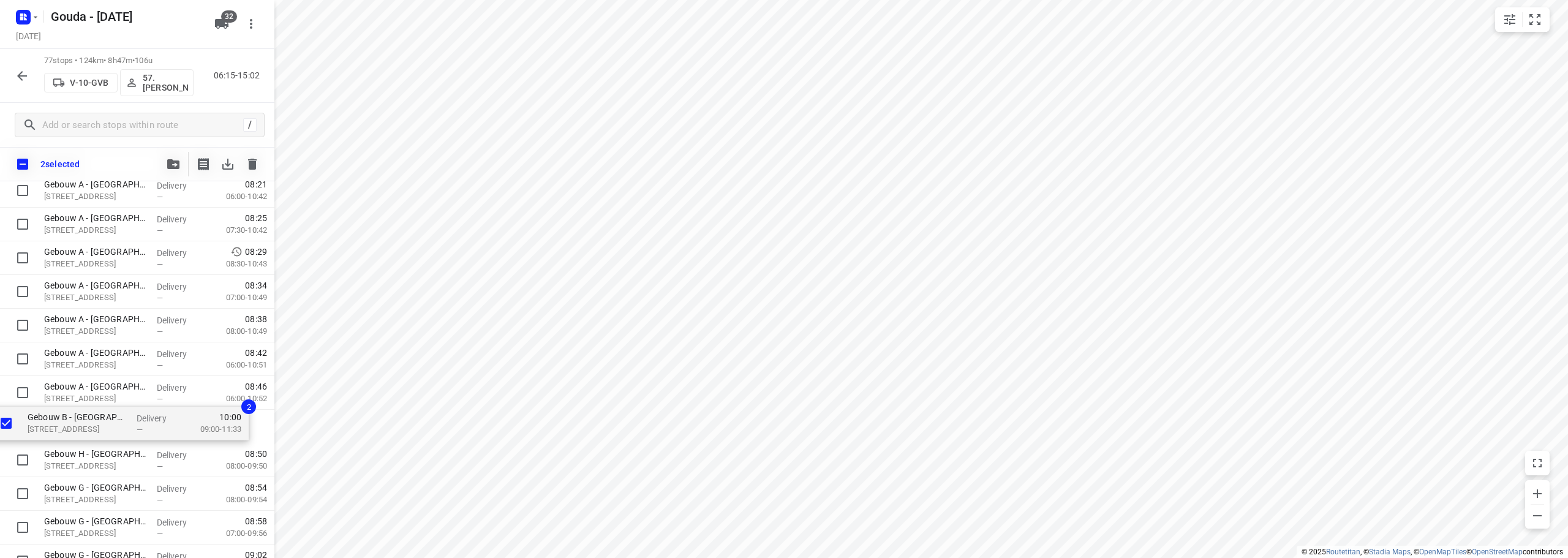
drag, startPoint x: 112, startPoint y: 472, endPoint x: 93, endPoint y: 399, distance: 75.4
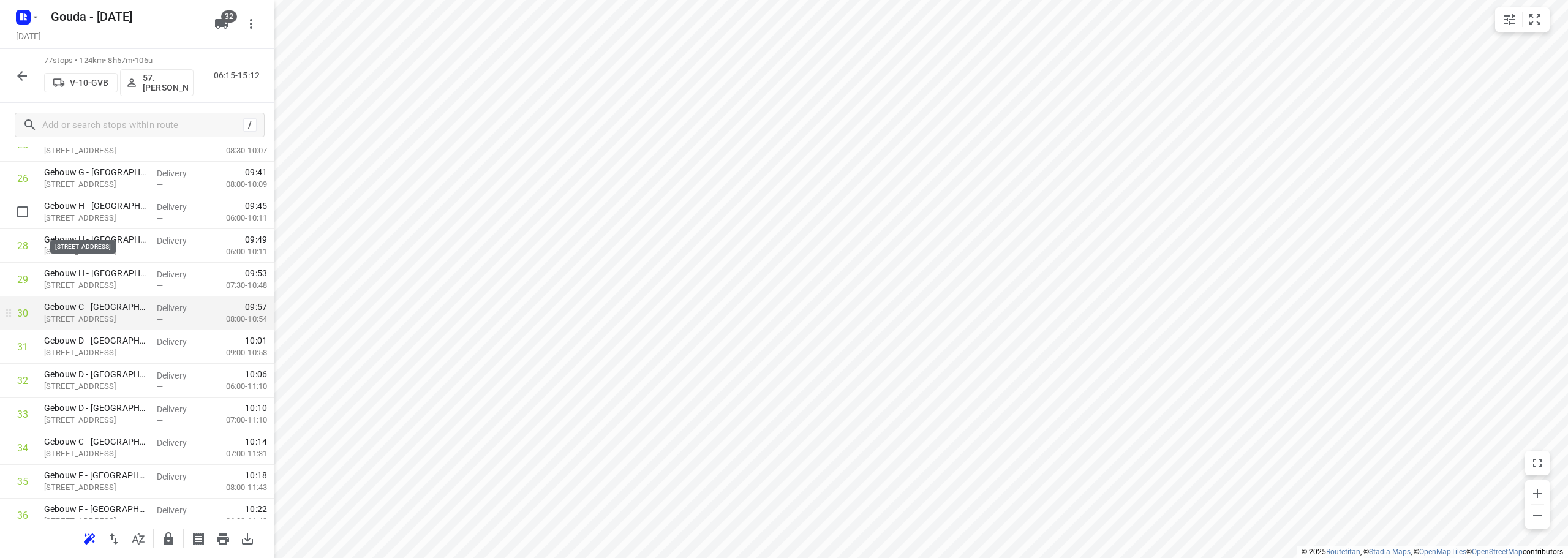
scroll to position [925, 0]
click at [28, 313] on input "checkbox" at bounding box center [22, 312] width 25 height 25
checkbox input "true"
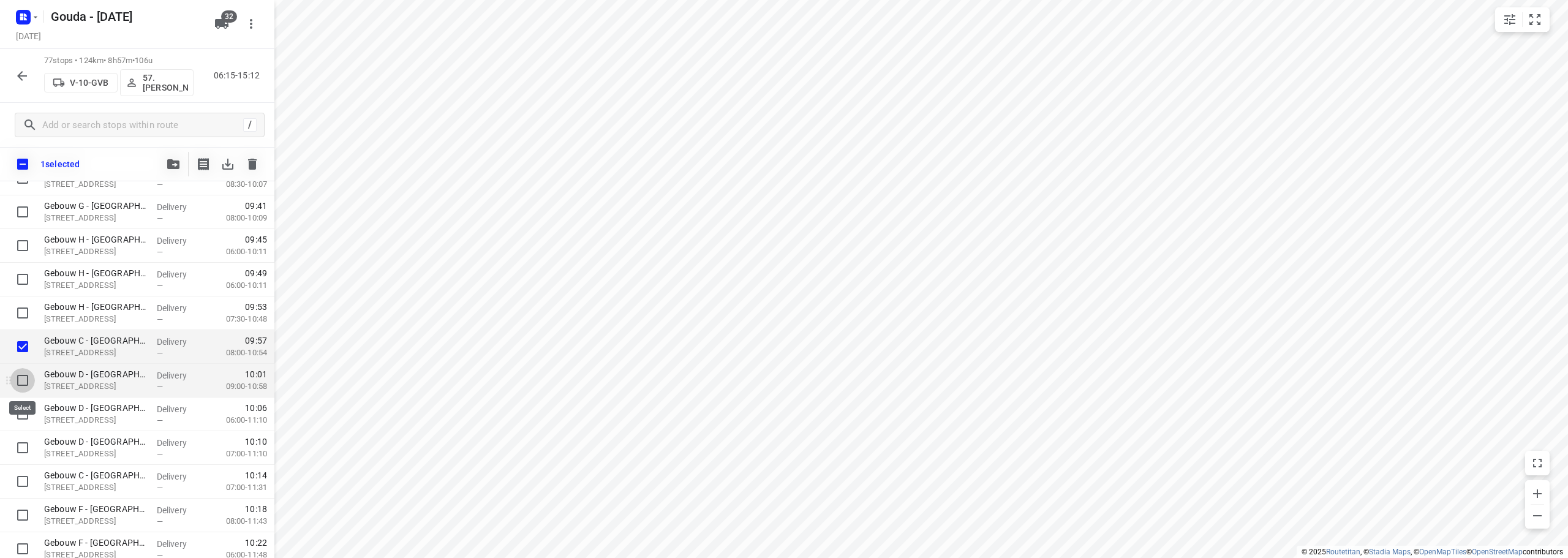
click at [21, 384] on input "checkbox" at bounding box center [22, 380] width 25 height 25
checkbox input "true"
click at [28, 411] on input "checkbox" at bounding box center [22, 414] width 25 height 25
checkbox input "true"
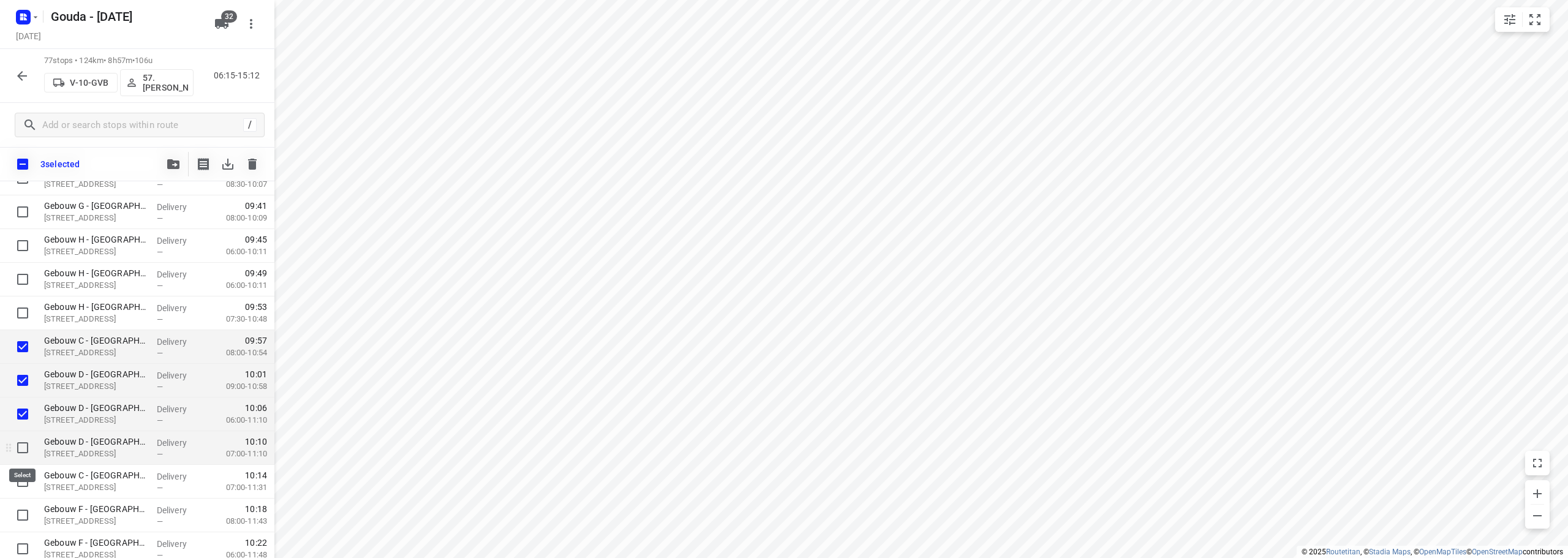
click at [25, 441] on input "checkbox" at bounding box center [22, 448] width 25 height 25
checkbox input "true"
drag, startPoint x: 19, startPoint y: 482, endPoint x: 36, endPoint y: 458, distance: 29.4
click at [19, 483] on input "checkbox" at bounding box center [22, 482] width 25 height 25
checkbox input "true"
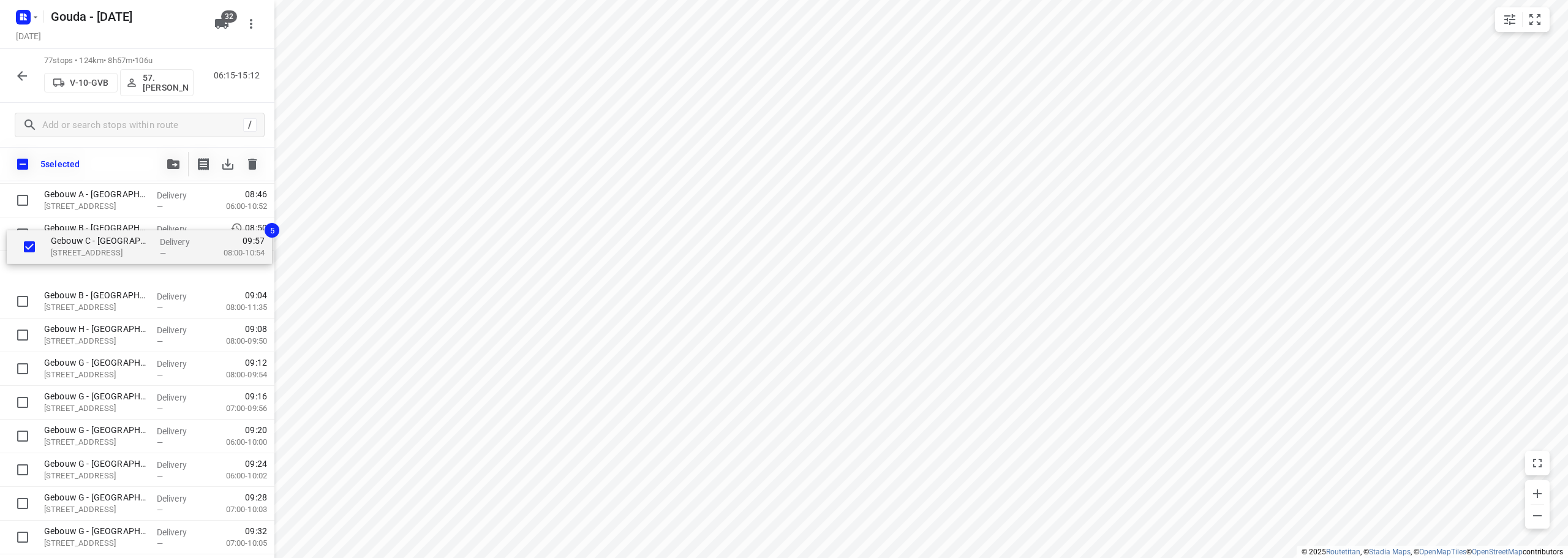
scroll to position [566, 0]
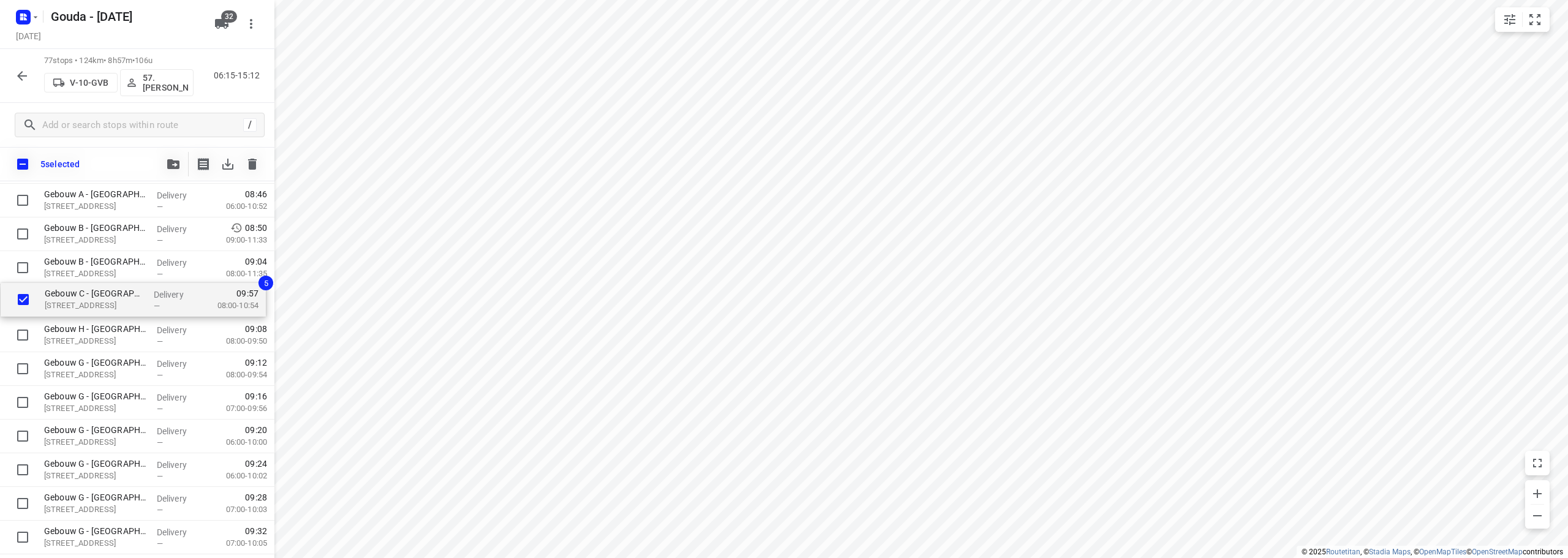
drag, startPoint x: 92, startPoint y: 351, endPoint x: 92, endPoint y: 295, distance: 56.0
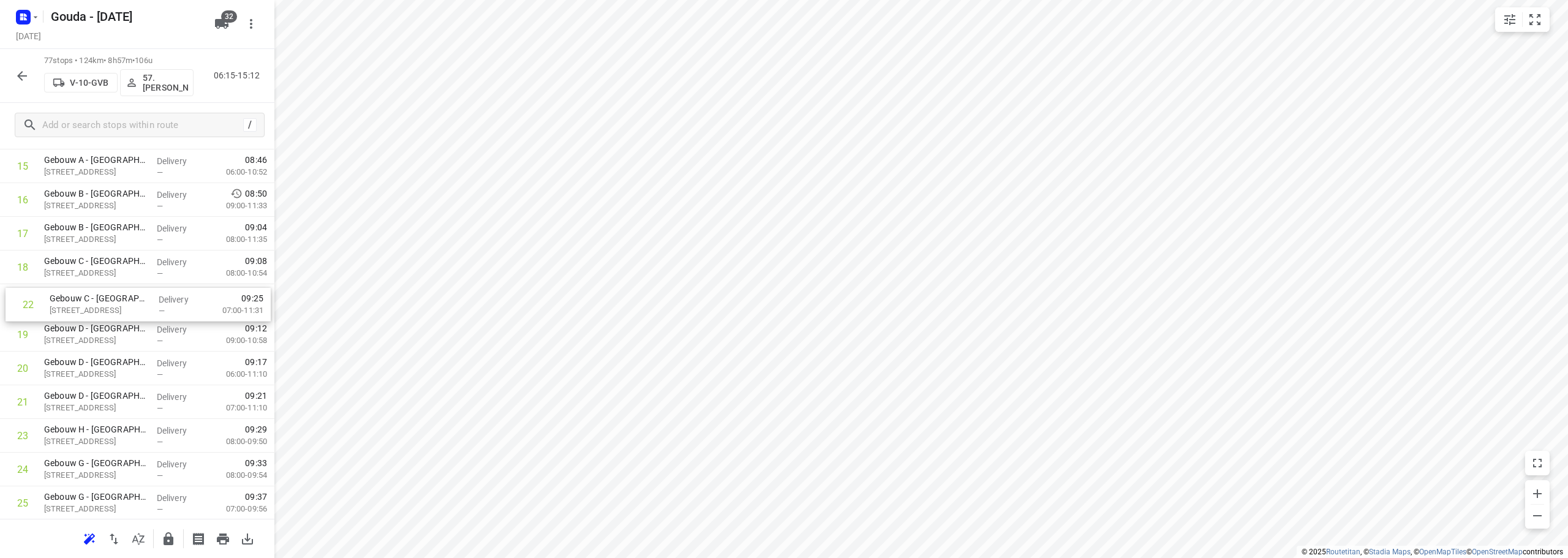
drag, startPoint x: 100, startPoint y: 396, endPoint x: 103, endPoint y: 288, distance: 108.0
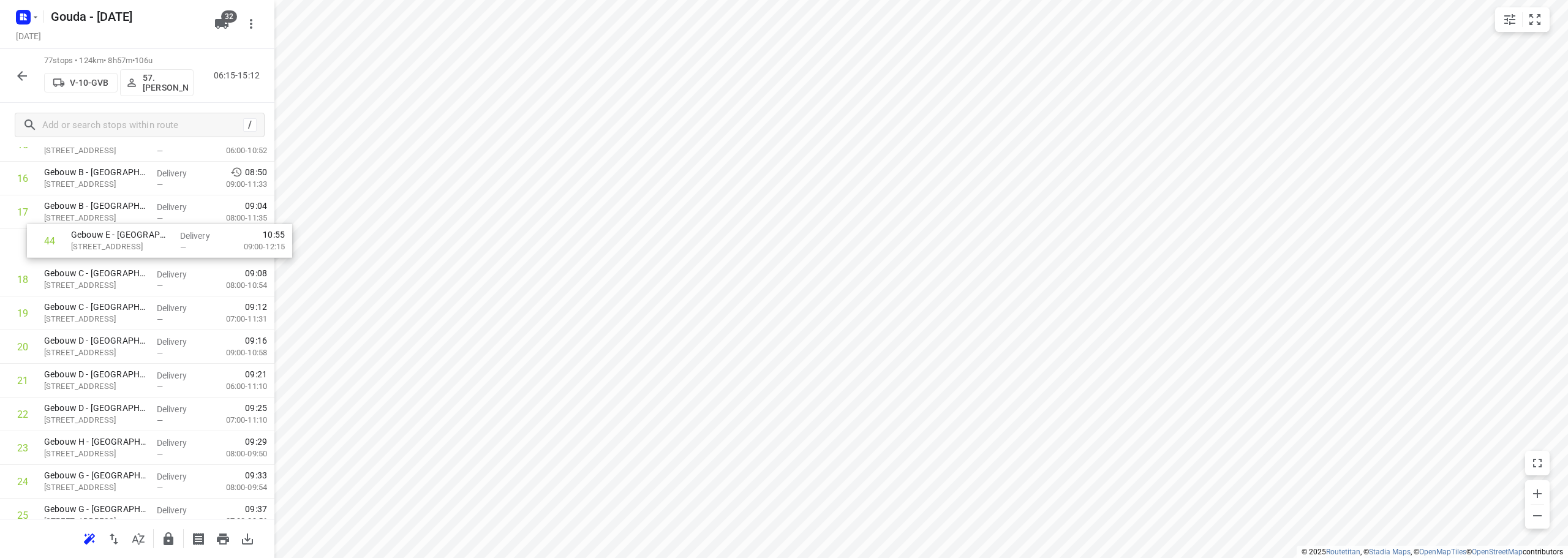
scroll to position [584, 0]
drag, startPoint x: 86, startPoint y: 350, endPoint x: 81, endPoint y: 421, distance: 71.2
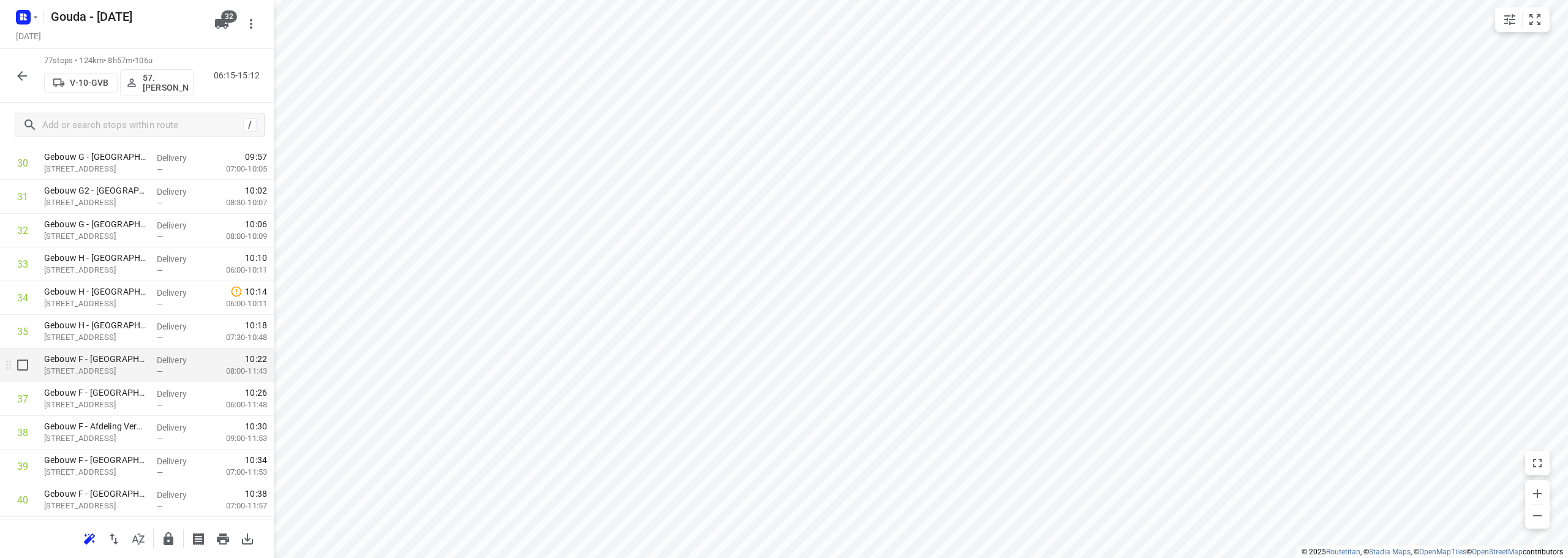
click at [23, 377] on div at bounding box center [19, 365] width 39 height 34
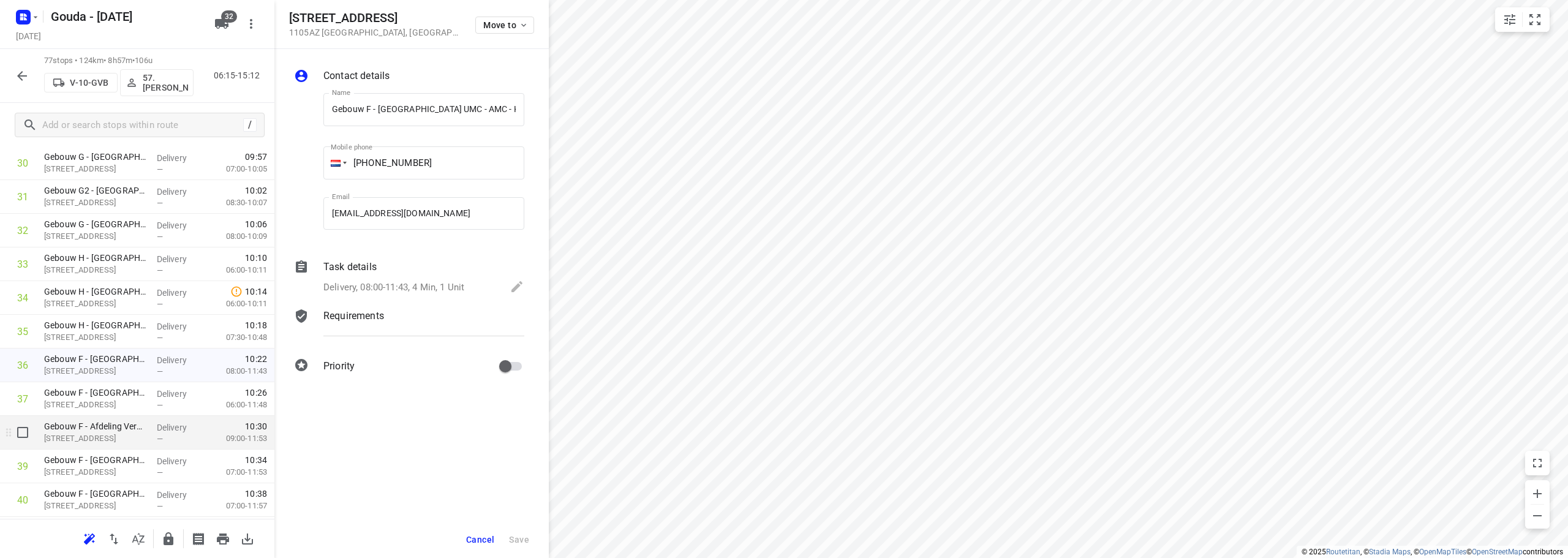
scroll to position [0, 214]
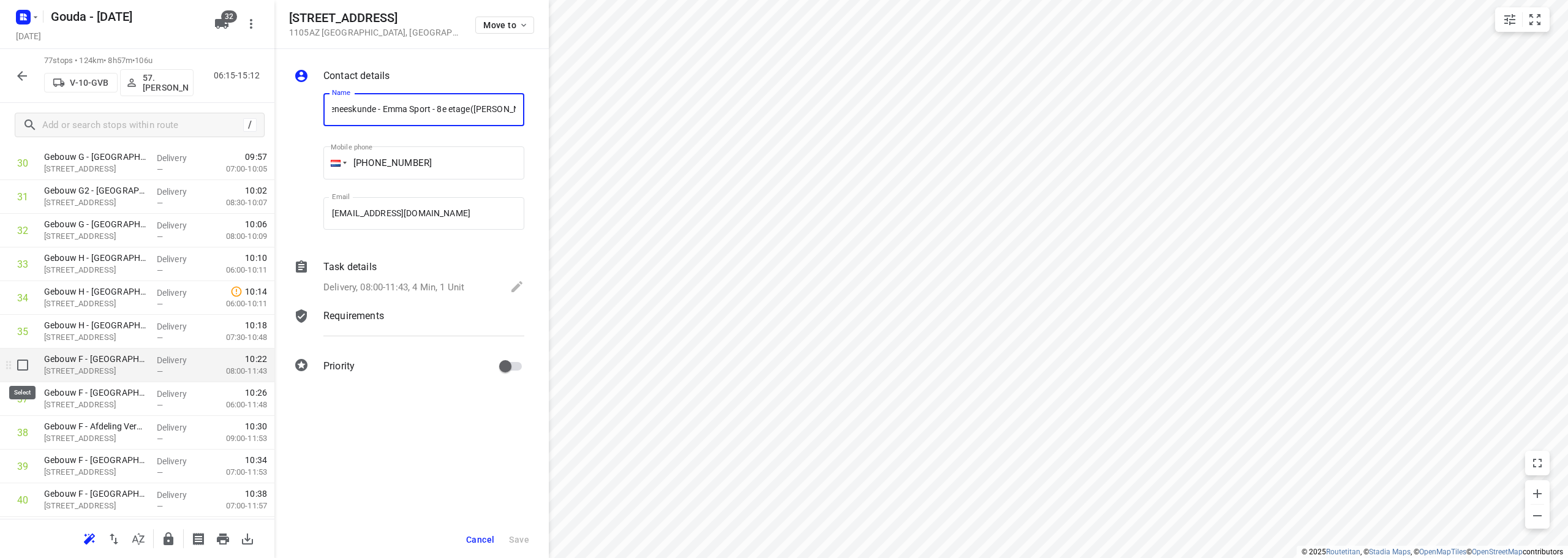
click at [28, 360] on input "checkbox" at bounding box center [22, 365] width 25 height 25
checkbox input "true"
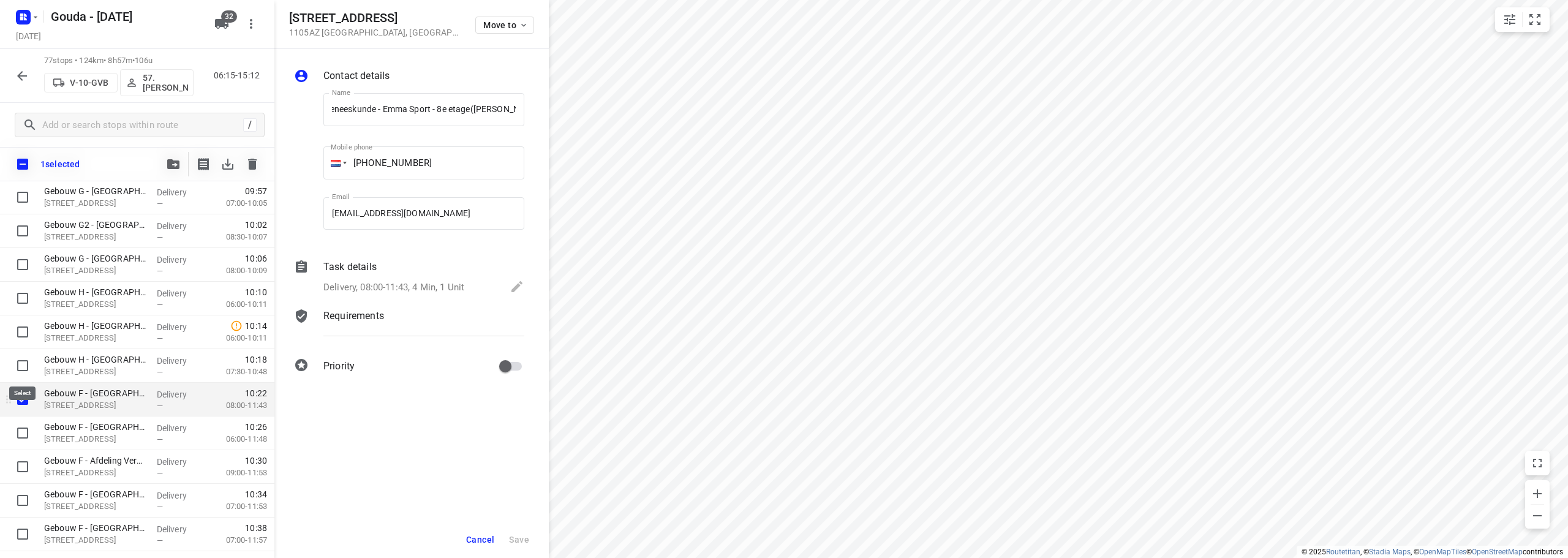
scroll to position [0, 0]
click at [27, 432] on input "checkbox" at bounding box center [22, 432] width 25 height 25
checkbox input "true"
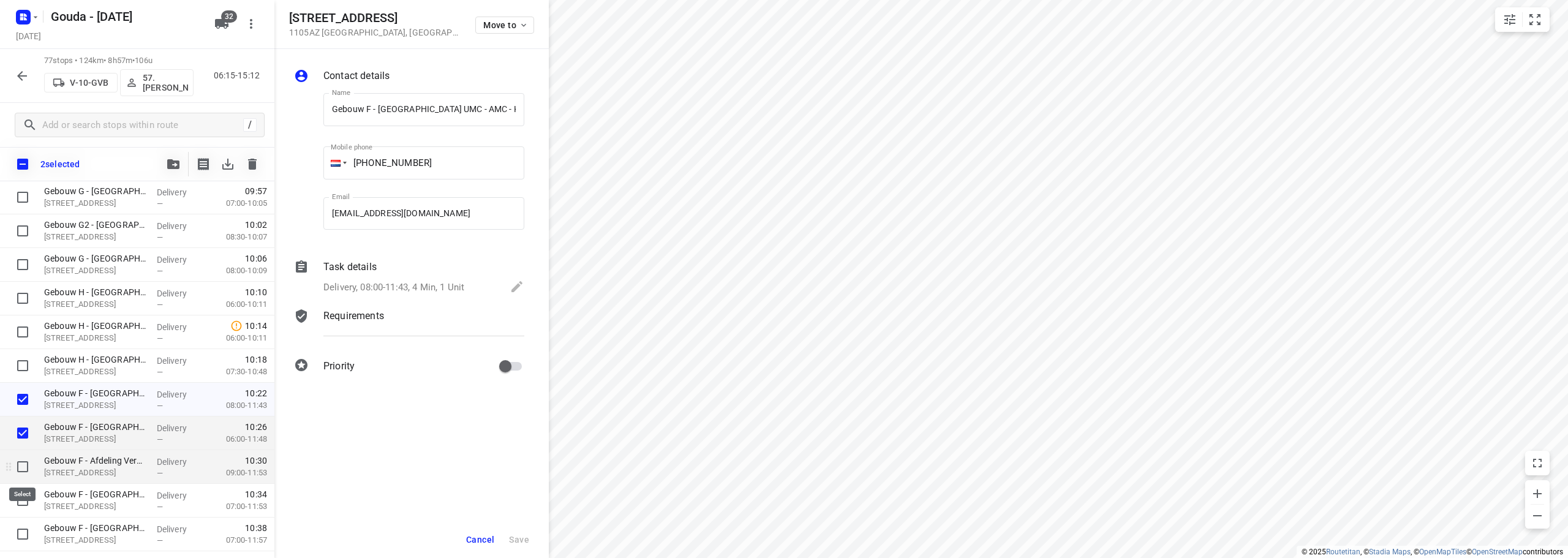
click at [27, 472] on input "checkbox" at bounding box center [22, 466] width 25 height 25
checkbox input "true"
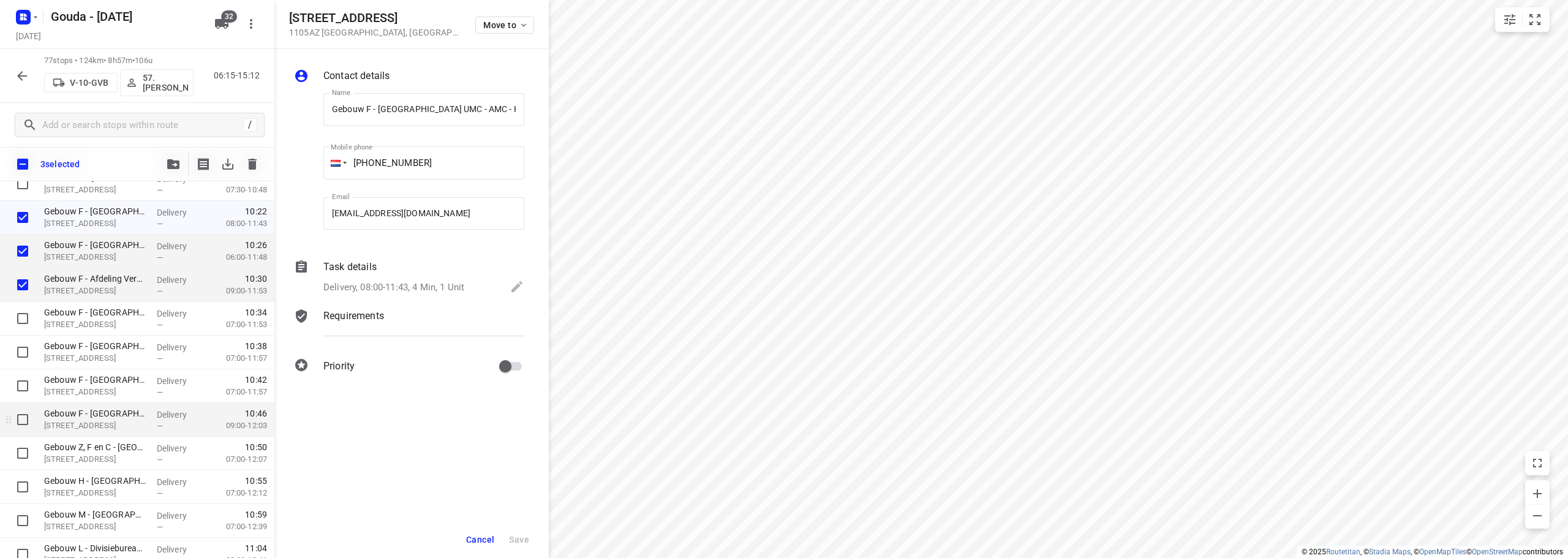
scroll to position [1320, 0]
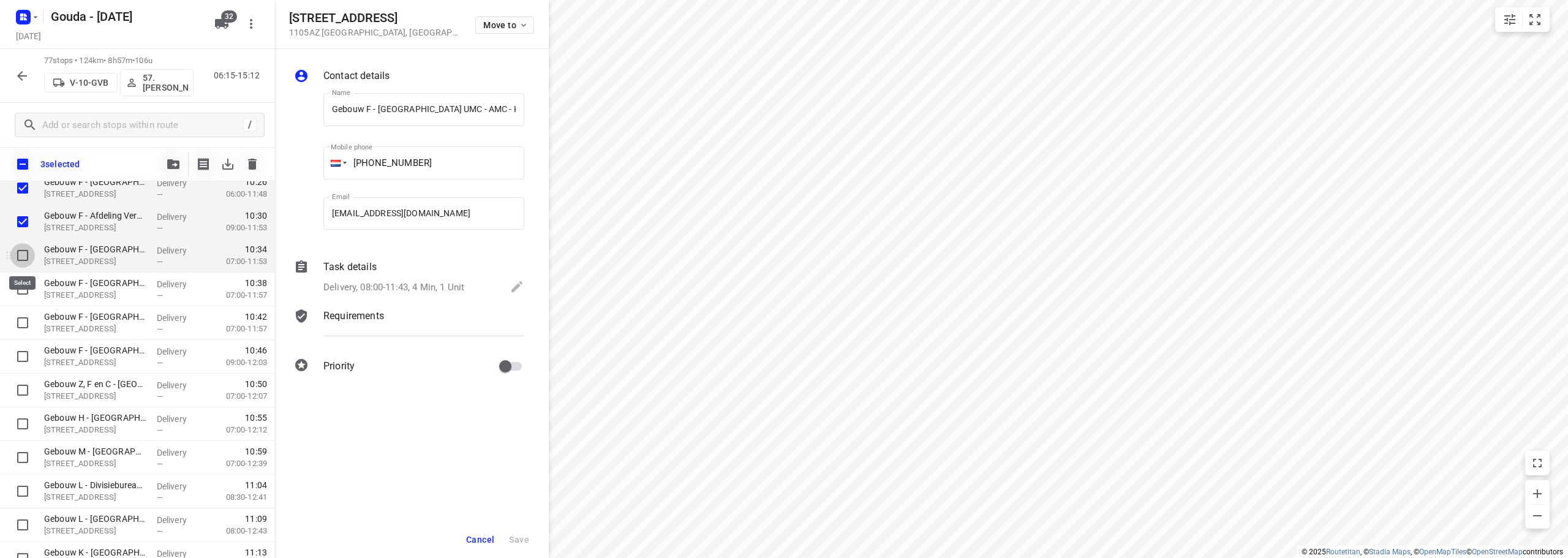
click at [21, 259] on input "checkbox" at bounding box center [22, 255] width 25 height 25
checkbox input "true"
click at [17, 287] on input "checkbox" at bounding box center [22, 289] width 25 height 25
checkbox input "true"
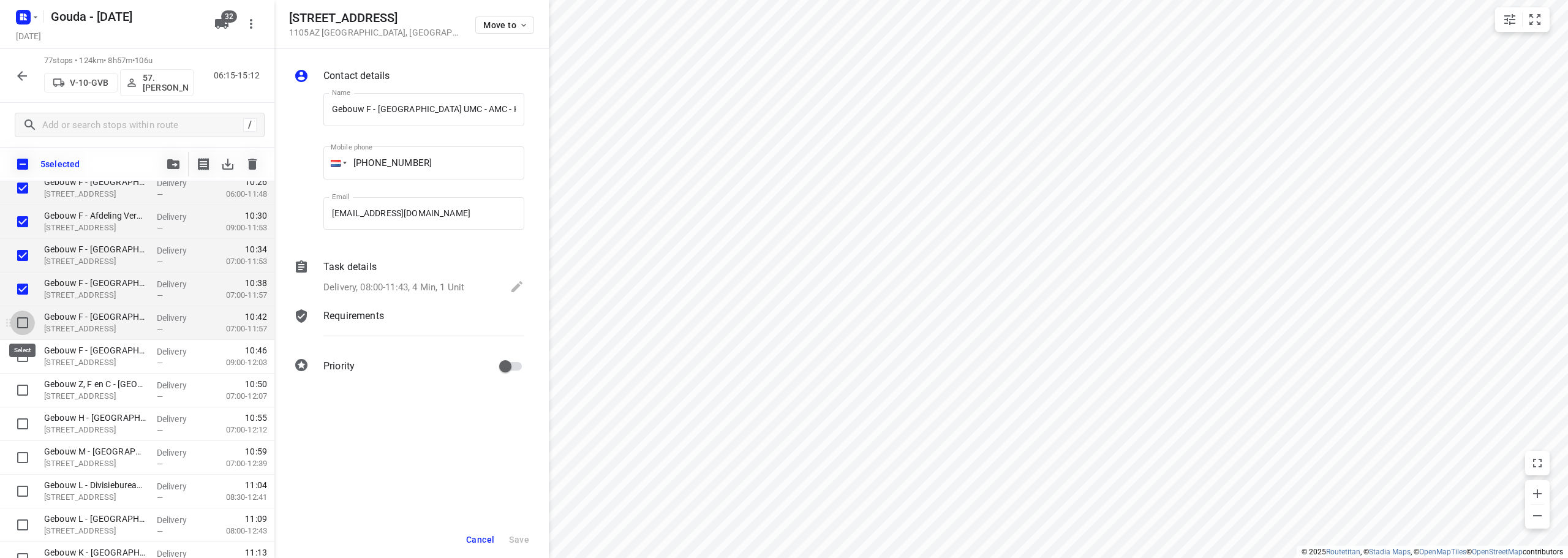
click at [25, 320] on input "checkbox" at bounding box center [22, 322] width 25 height 25
checkbox input "true"
click at [23, 357] on input "checkbox" at bounding box center [22, 356] width 25 height 25
checkbox input "true"
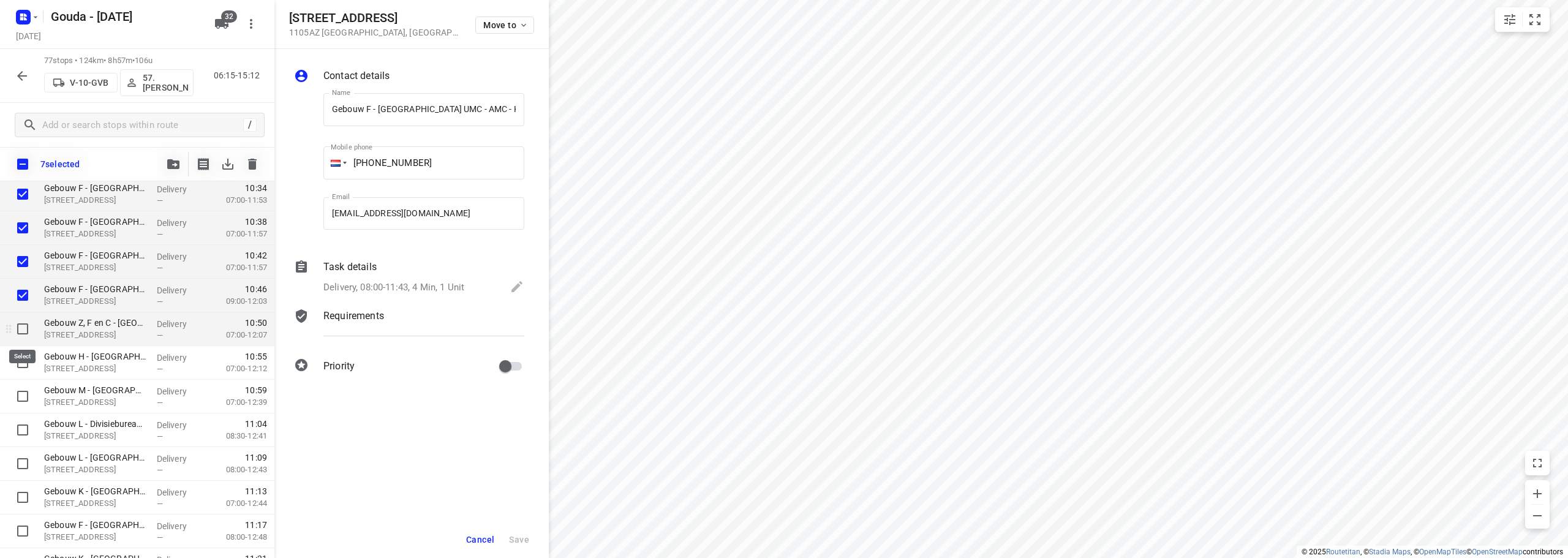
click at [23, 329] on input "checkbox" at bounding box center [22, 329] width 25 height 25
checkbox input "true"
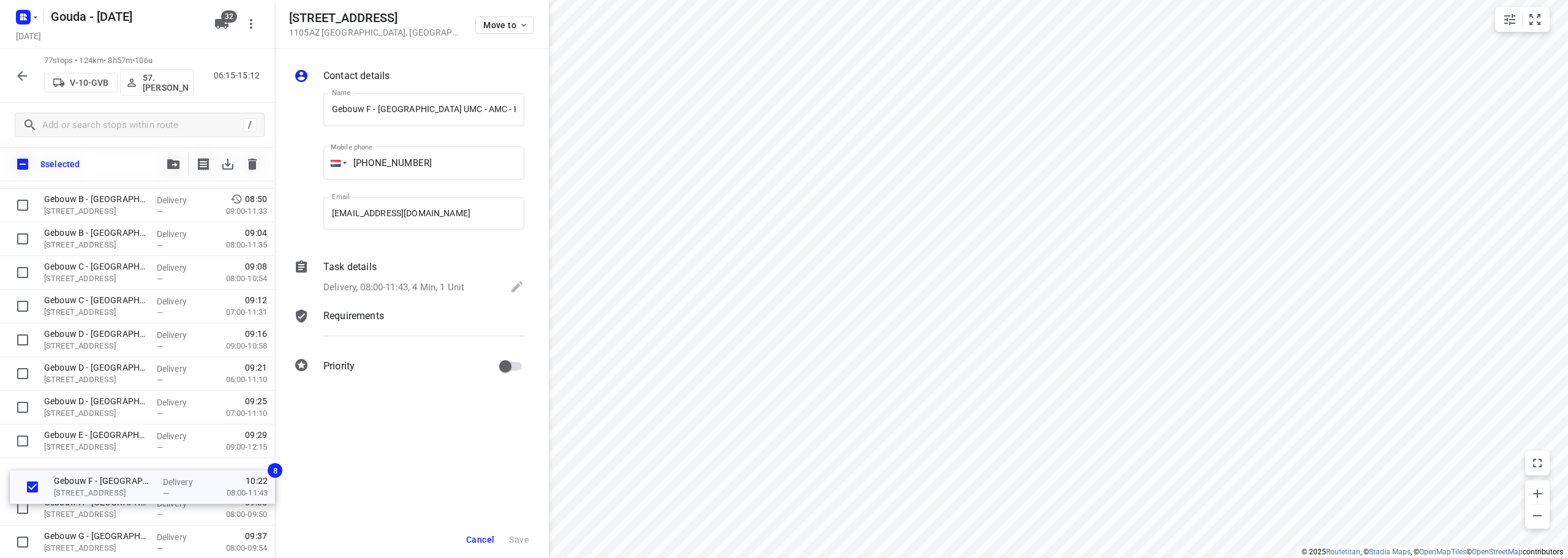
scroll to position [598, 0]
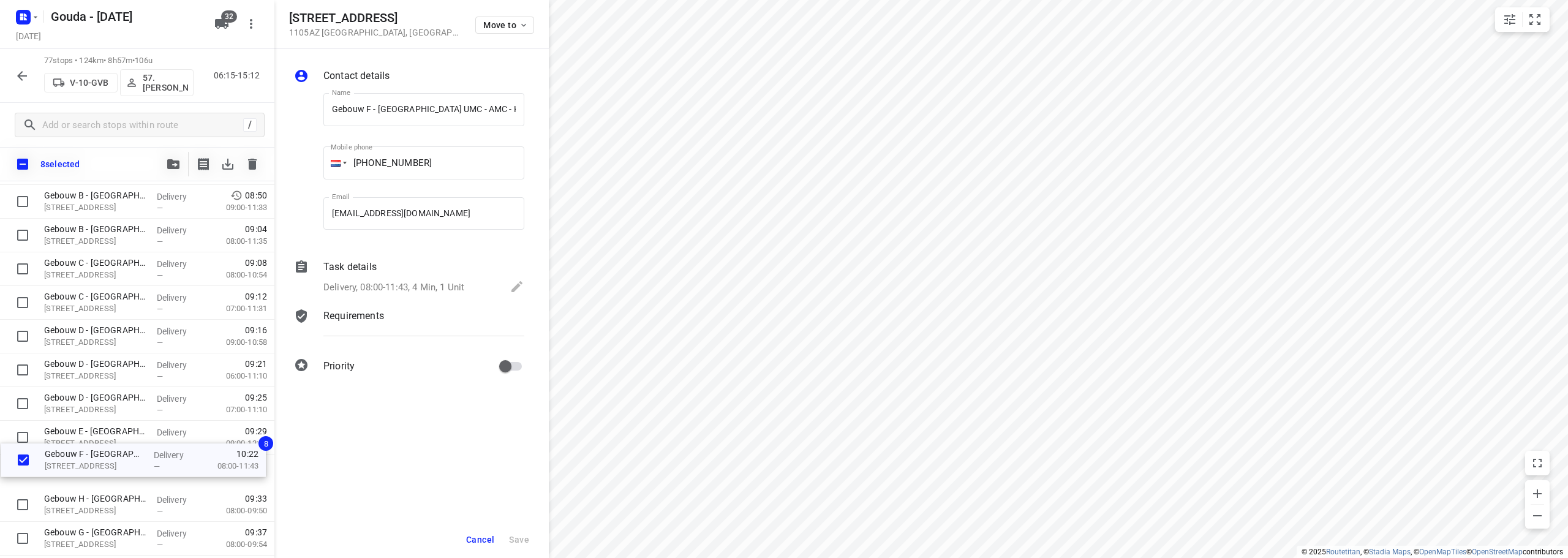
drag, startPoint x: 88, startPoint y: 518, endPoint x: 89, endPoint y: 438, distance: 80.0
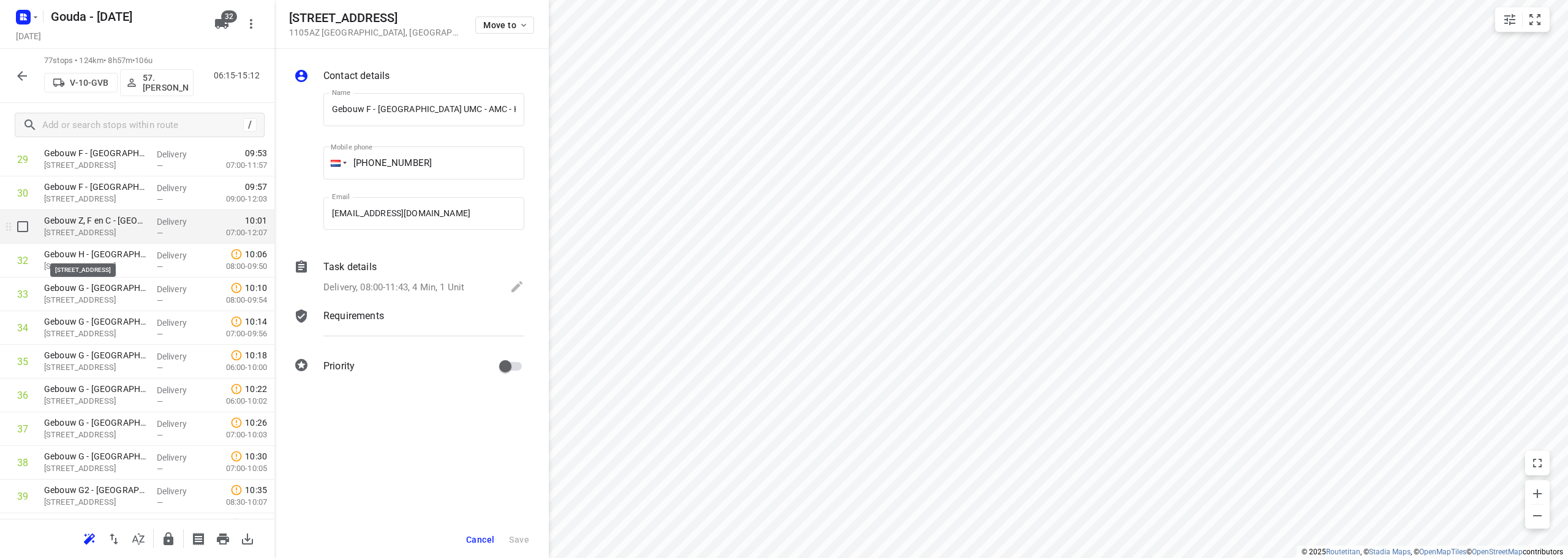
scroll to position [1027, 0]
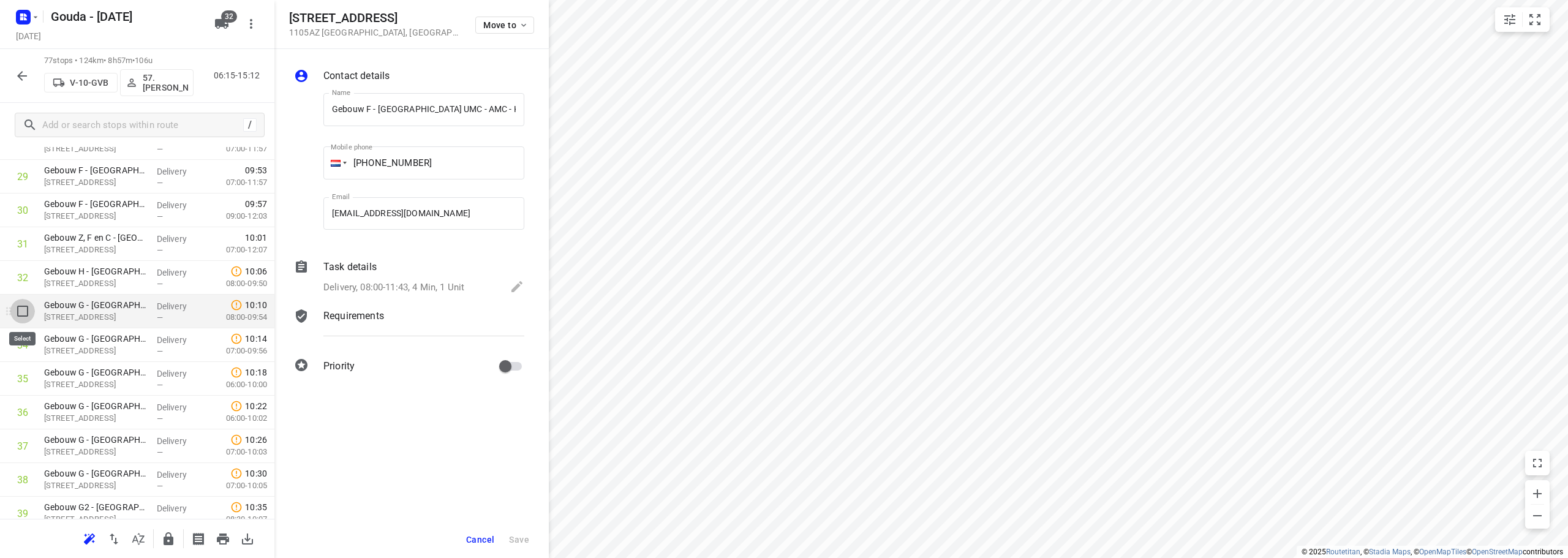
click at [19, 310] on input "checkbox" at bounding box center [22, 311] width 25 height 25
checkbox input "true"
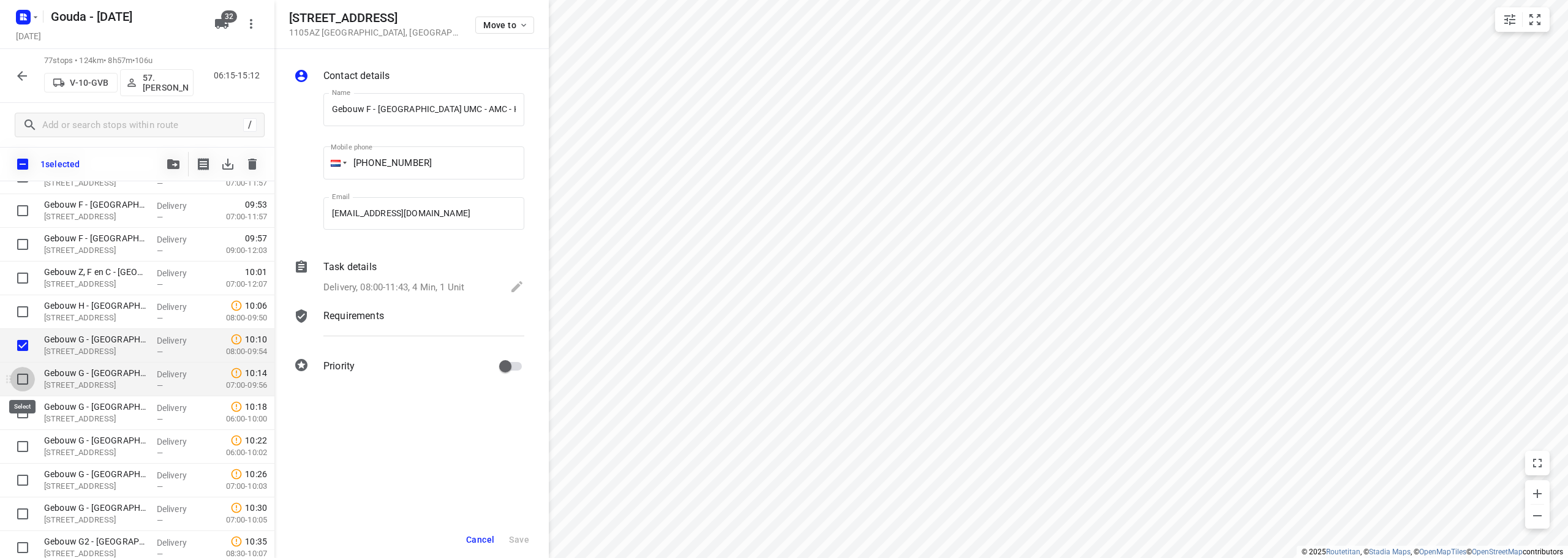
click at [22, 382] on input "checkbox" at bounding box center [22, 379] width 25 height 25
checkbox input "true"
click at [28, 410] on input "checkbox" at bounding box center [22, 413] width 25 height 25
checkbox input "true"
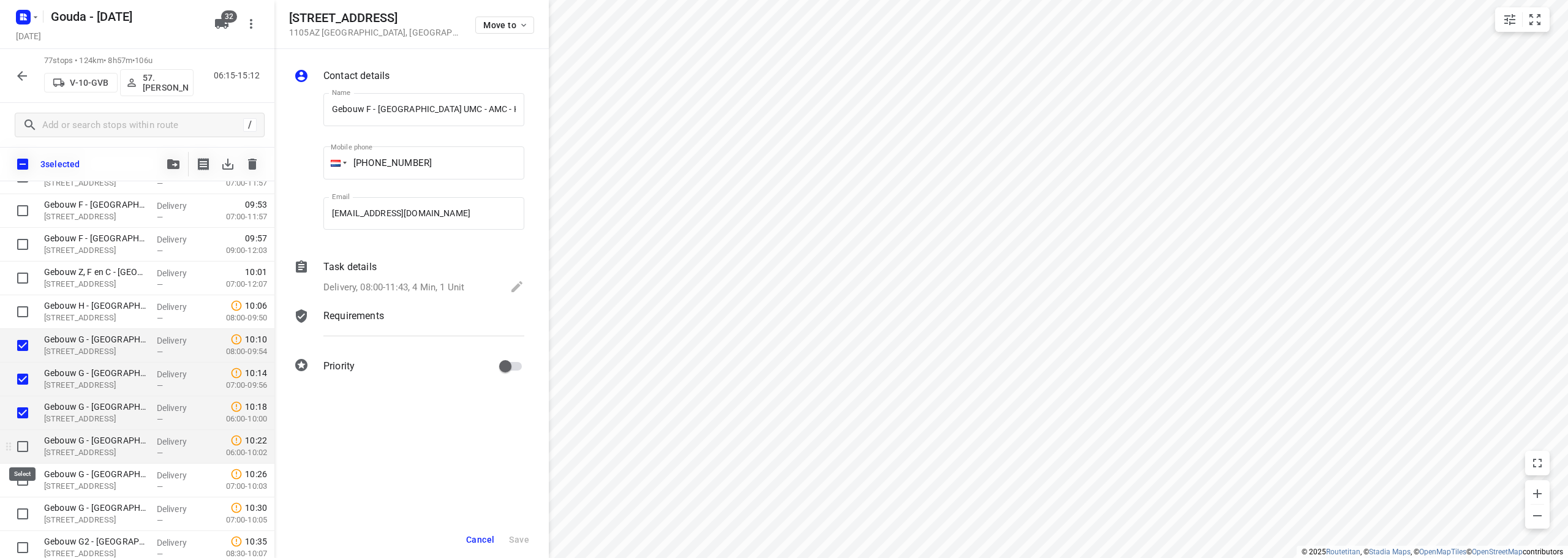
click at [21, 449] on input "checkbox" at bounding box center [22, 446] width 25 height 25
checkbox input "true"
click at [21, 474] on input "checkbox" at bounding box center [22, 480] width 25 height 25
checkbox input "true"
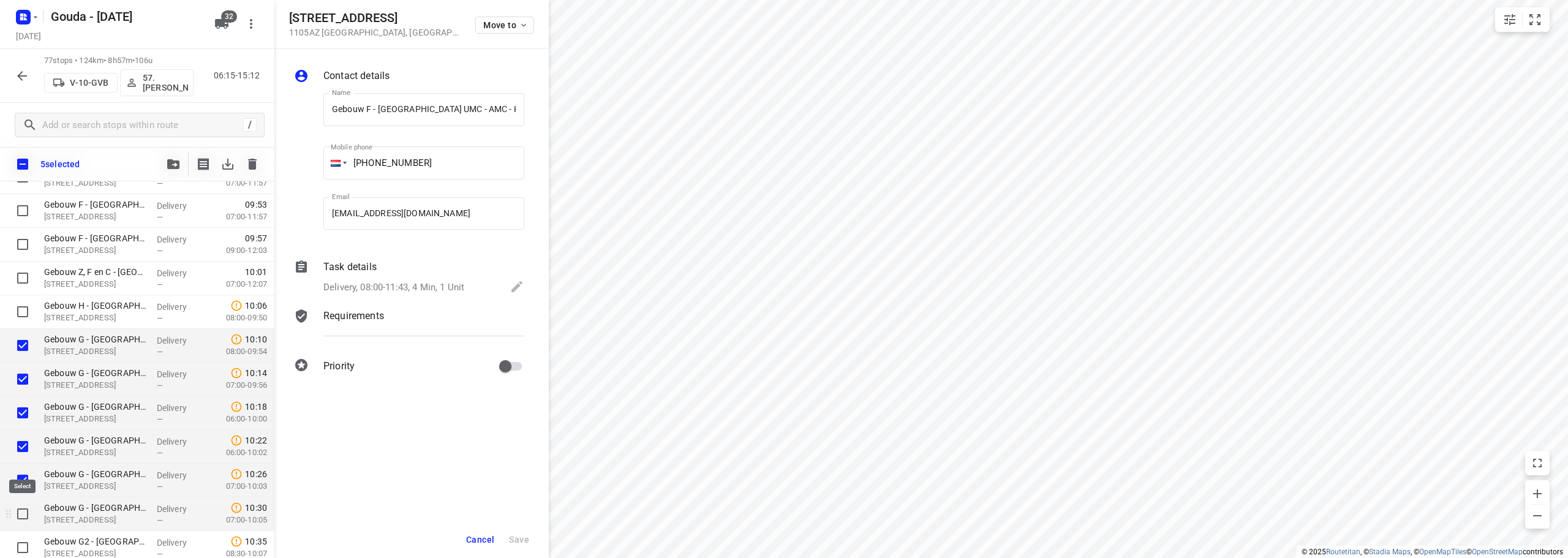
click at [23, 518] on input "checkbox" at bounding box center [22, 514] width 25 height 25
checkbox input "true"
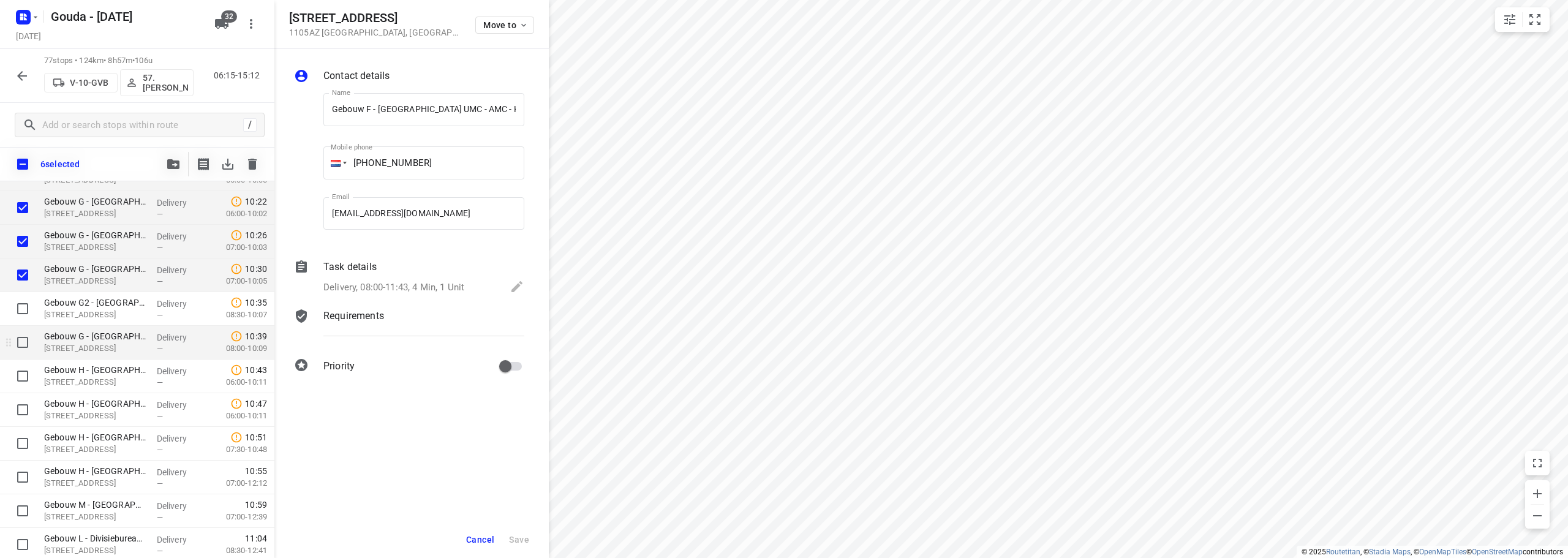
scroll to position [1272, 0]
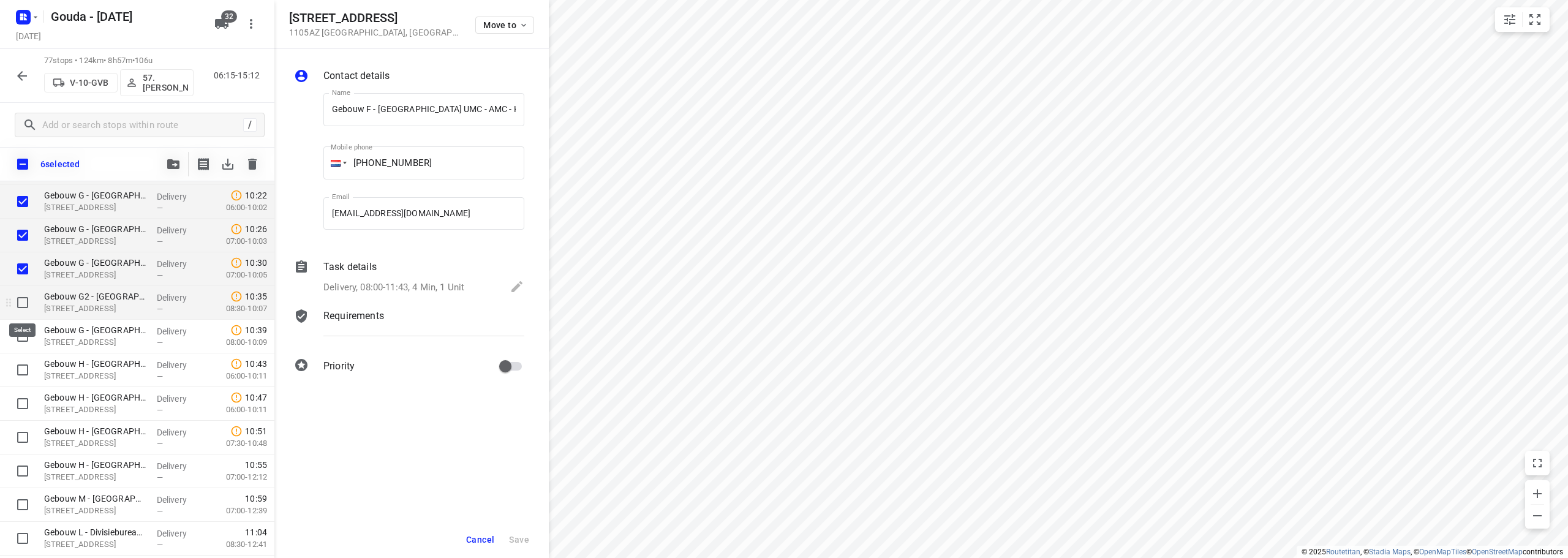
click at [20, 303] on input "checkbox" at bounding box center [22, 303] width 25 height 25
checkbox input "true"
click at [25, 340] on input "checkbox" at bounding box center [22, 336] width 25 height 25
checkbox input "true"
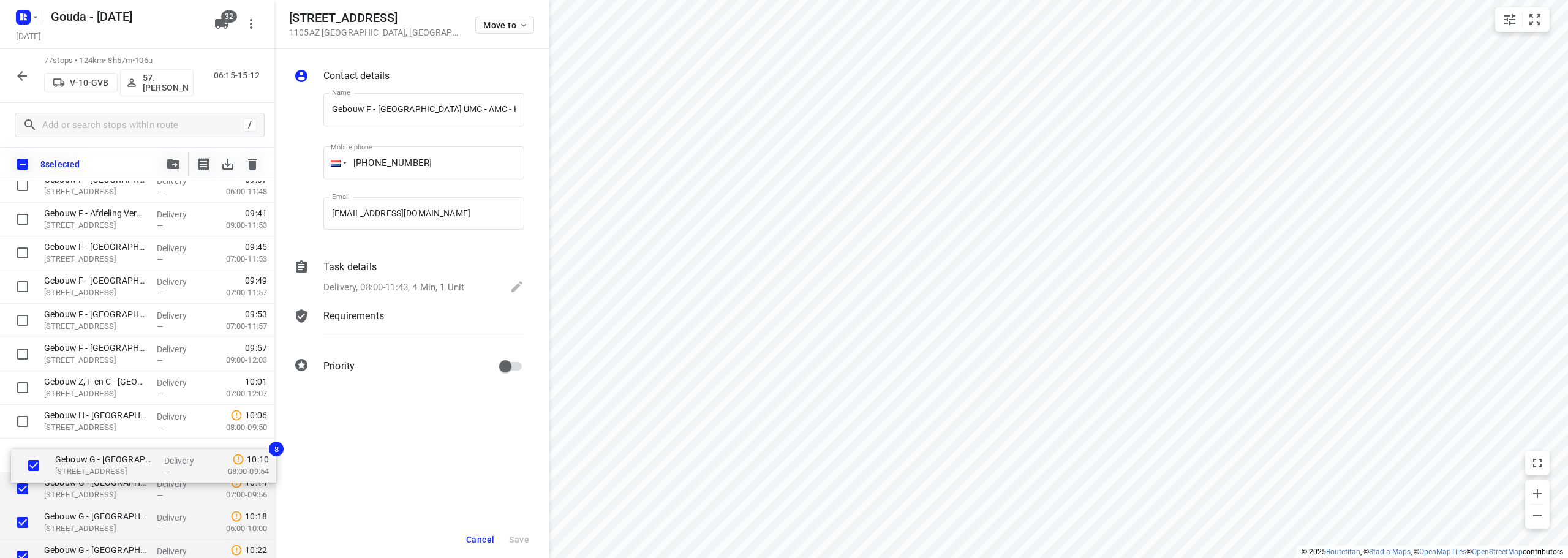
scroll to position [923, 0]
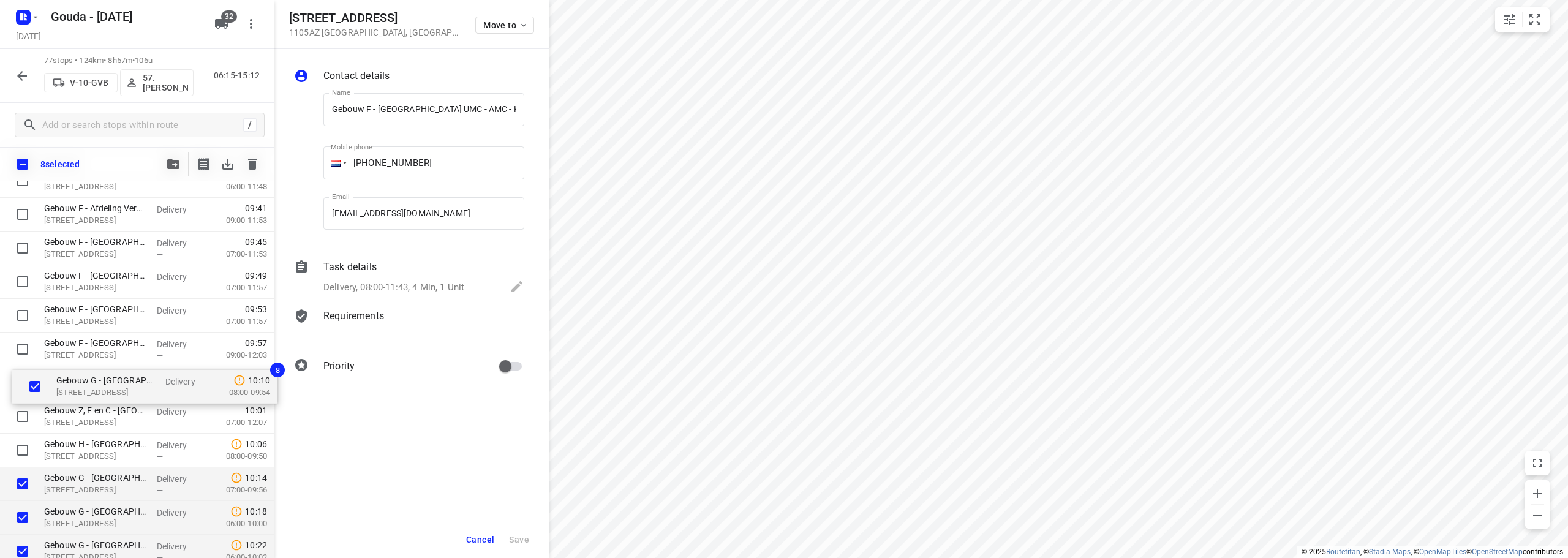
drag, startPoint x: 86, startPoint y: 418, endPoint x: 98, endPoint y: 382, distance: 37.9
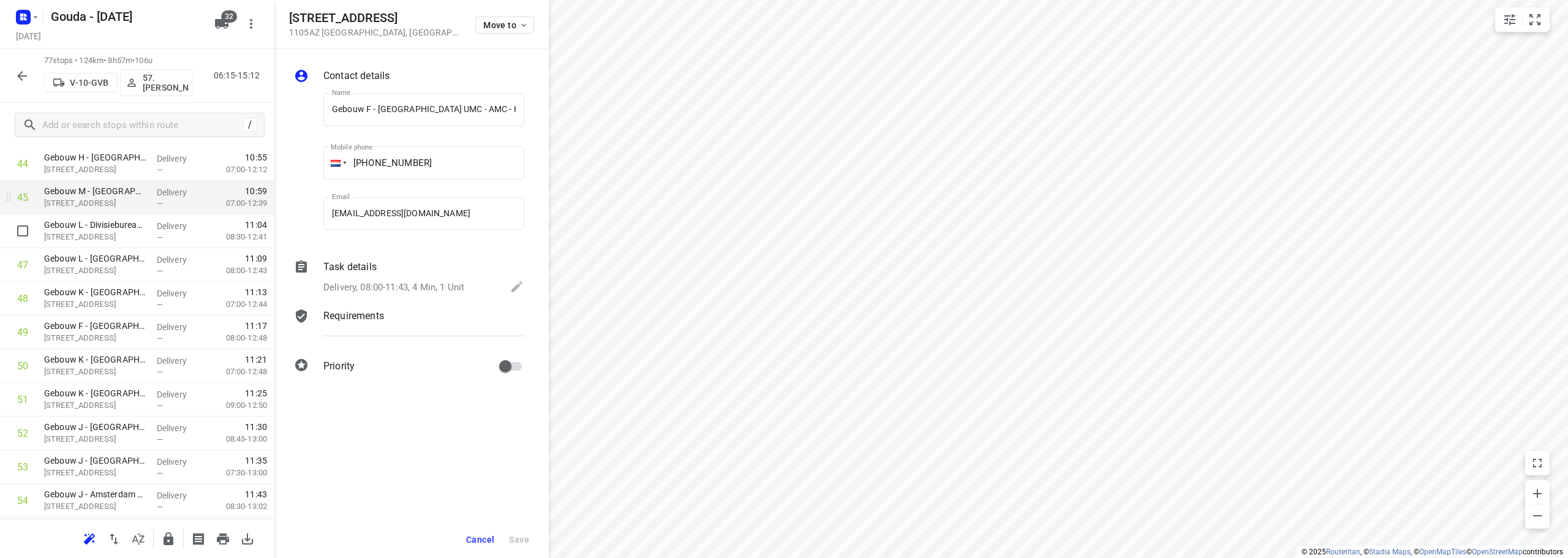
scroll to position [1535, 0]
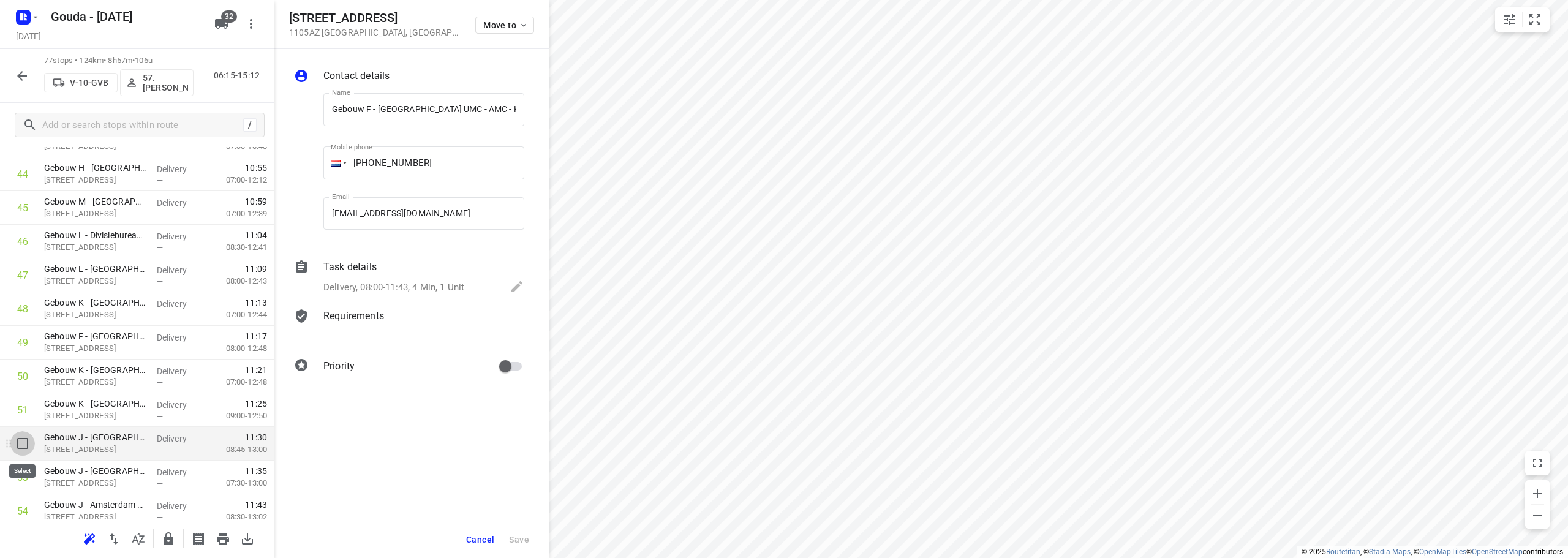
click at [20, 448] on input "checkbox" at bounding box center [22, 444] width 25 height 25
checkbox input "true"
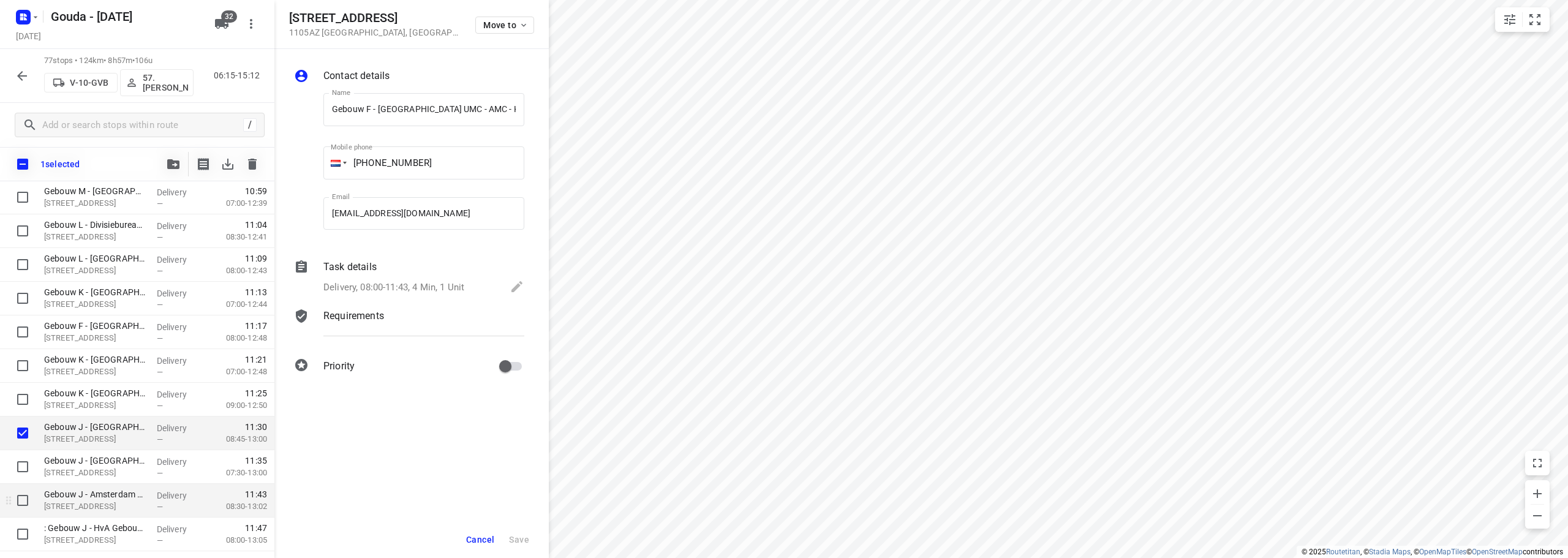
scroll to position [1658, 0]
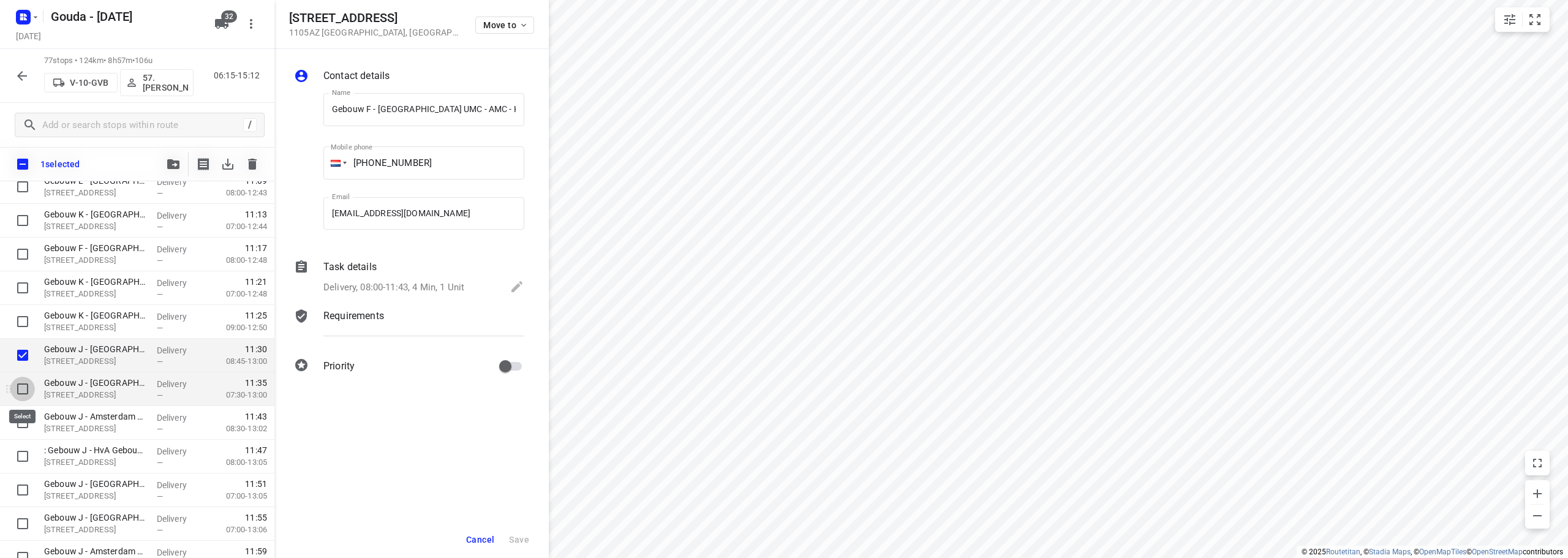
click at [21, 382] on input "checkbox" at bounding box center [22, 388] width 25 height 25
checkbox input "true"
click at [23, 424] on input "checkbox" at bounding box center [22, 422] width 25 height 25
checkbox input "true"
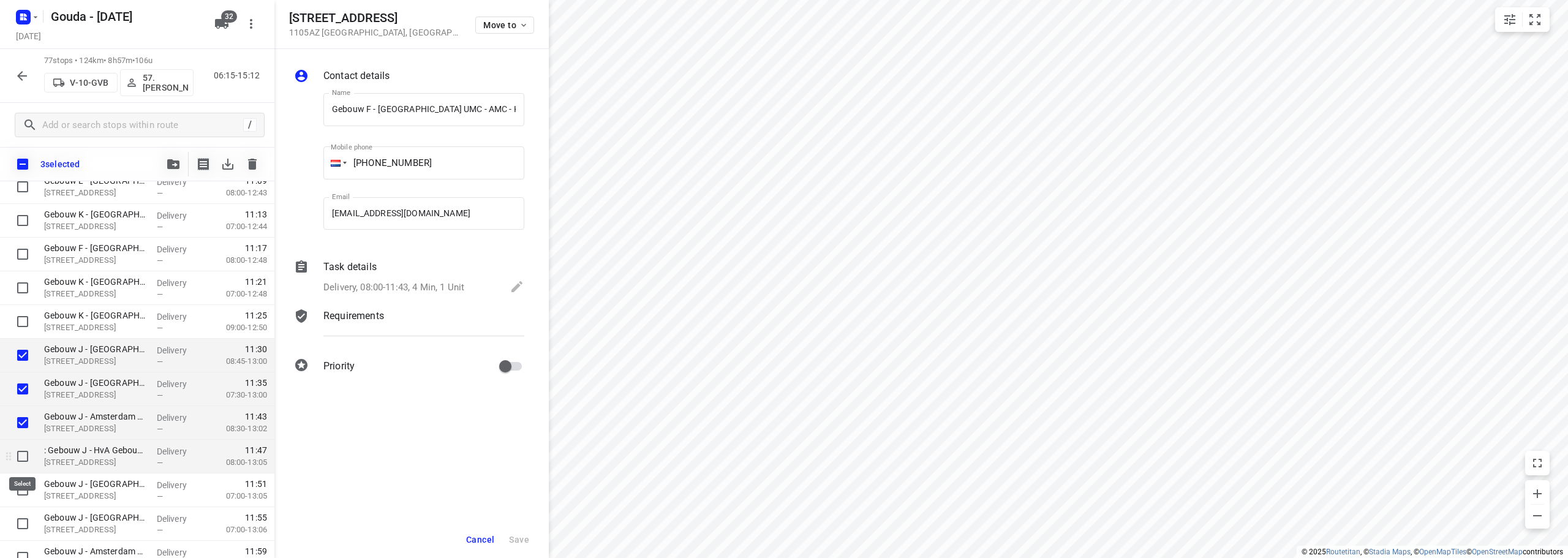
click at [17, 459] on input "checkbox" at bounding box center [22, 456] width 25 height 25
checkbox input "true"
click at [14, 497] on input "checkbox" at bounding box center [22, 490] width 25 height 25
checkbox input "true"
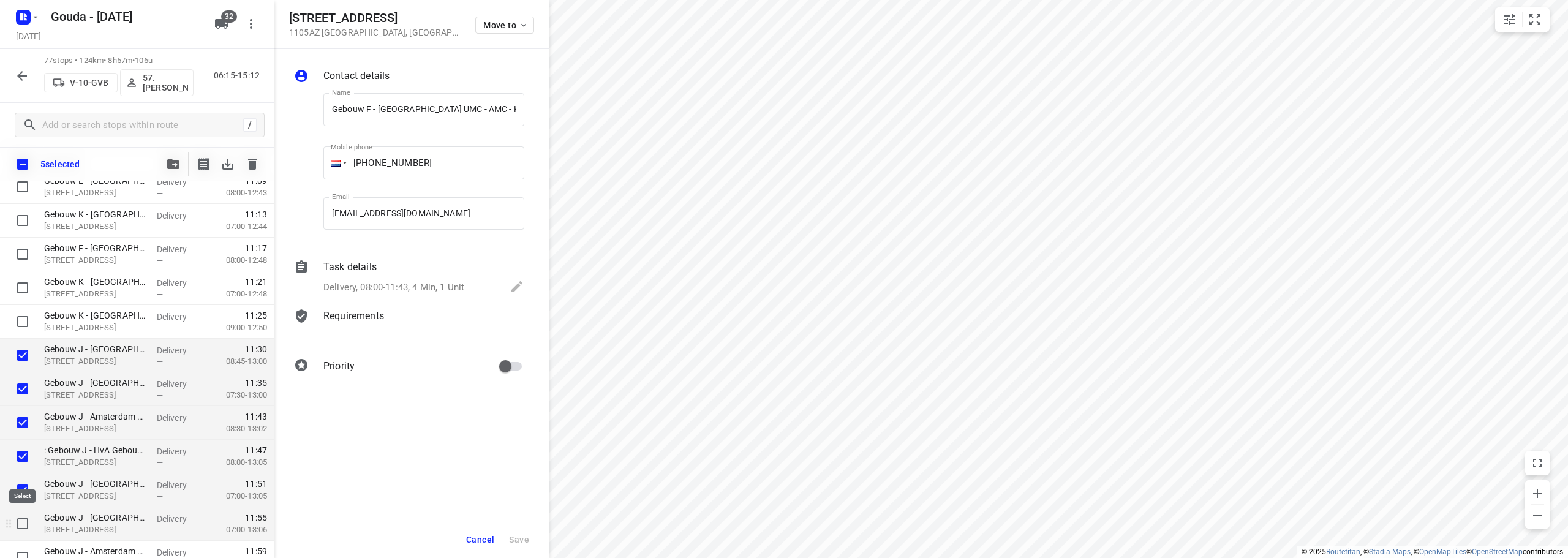
click at [17, 522] on input "checkbox" at bounding box center [22, 523] width 25 height 25
checkbox input "true"
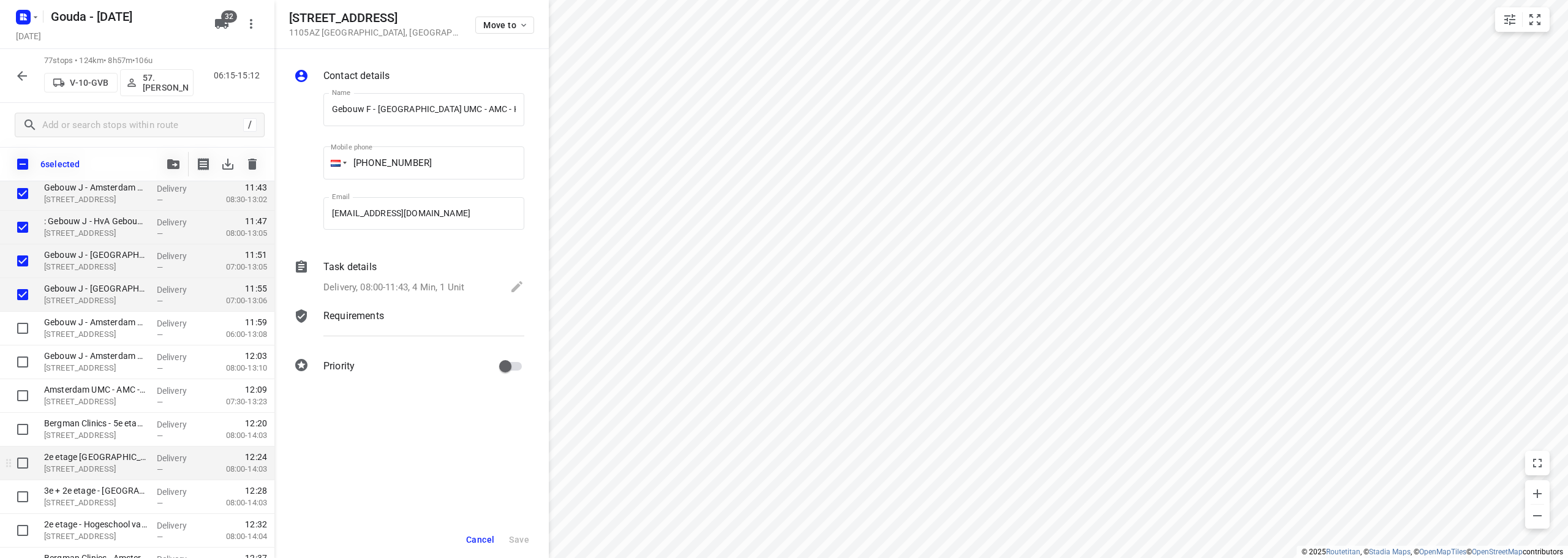
scroll to position [1903, 0]
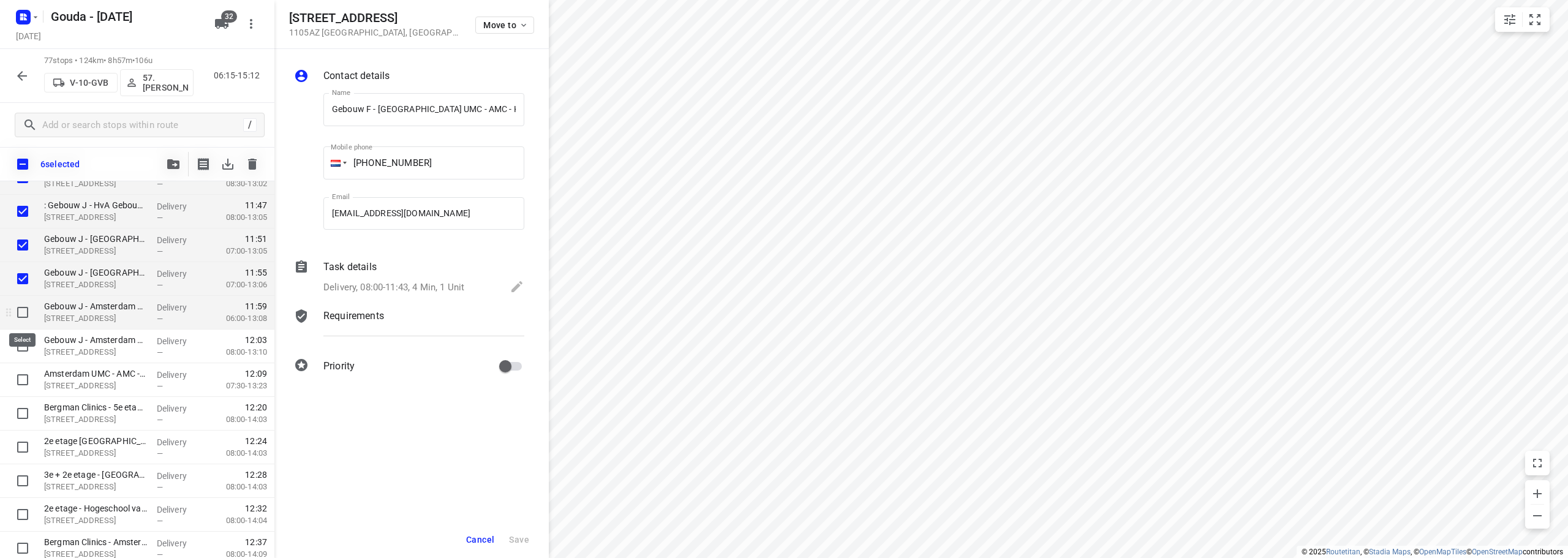
click at [27, 312] on input "checkbox" at bounding box center [22, 312] width 25 height 25
checkbox input "true"
click at [19, 347] on input "checkbox" at bounding box center [22, 346] width 25 height 25
checkbox input "true"
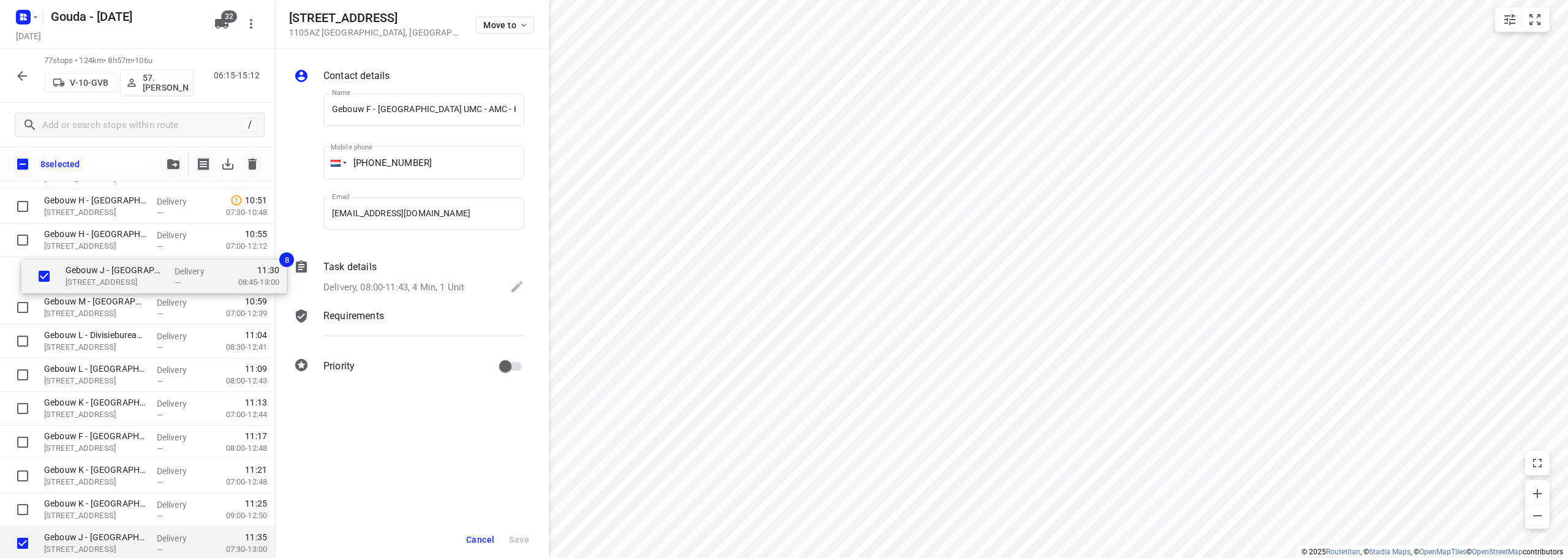
scroll to position [1504, 0]
drag, startPoint x: 80, startPoint y: 485, endPoint x: 87, endPoint y: 280, distance: 205.1
click at [87, 280] on div "Universiteit van Amsterdam - Remco Verwaal(Remco Verwaal) Meibergdreef 29, Amst…" at bounding box center [137, 72] width 275 height 2596
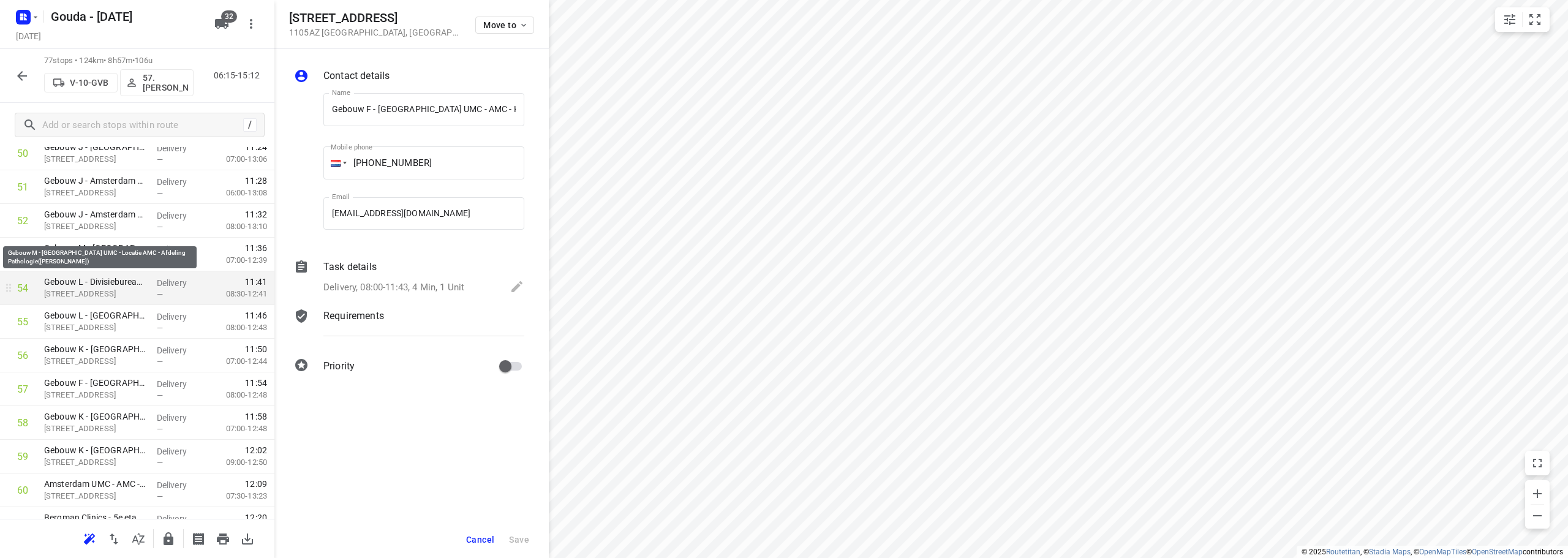
scroll to position [1810, 0]
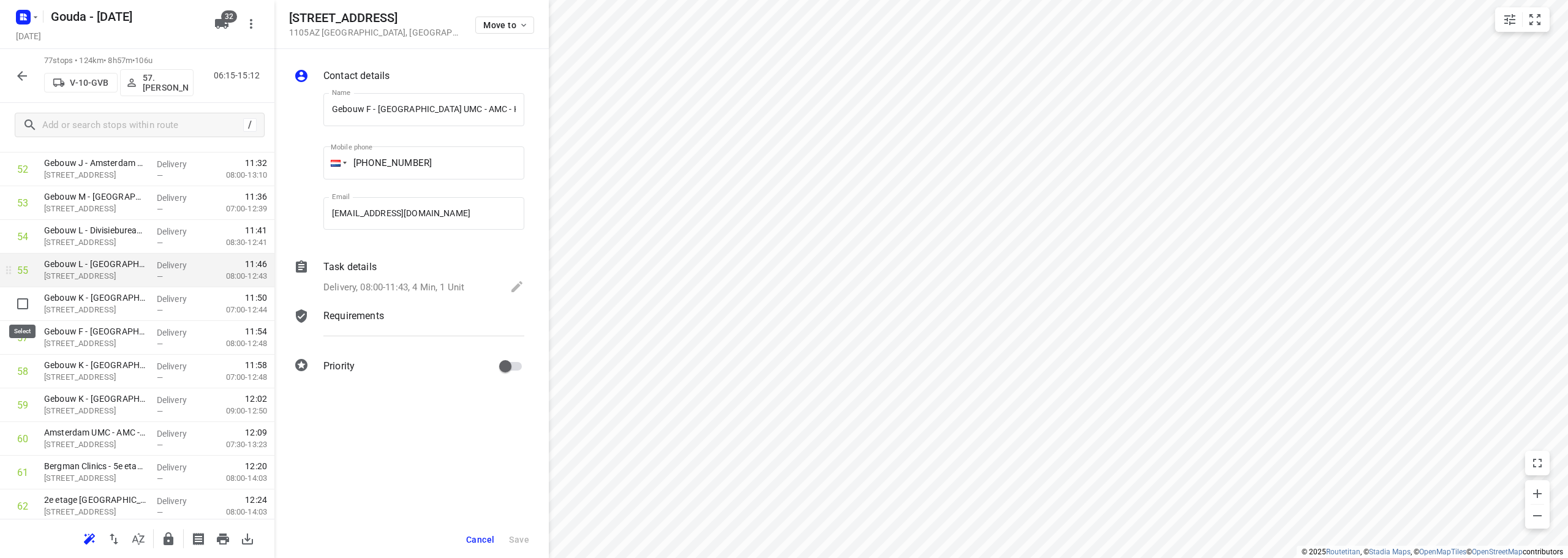
click at [22, 305] on input "checkbox" at bounding box center [22, 304] width 25 height 25
checkbox input "true"
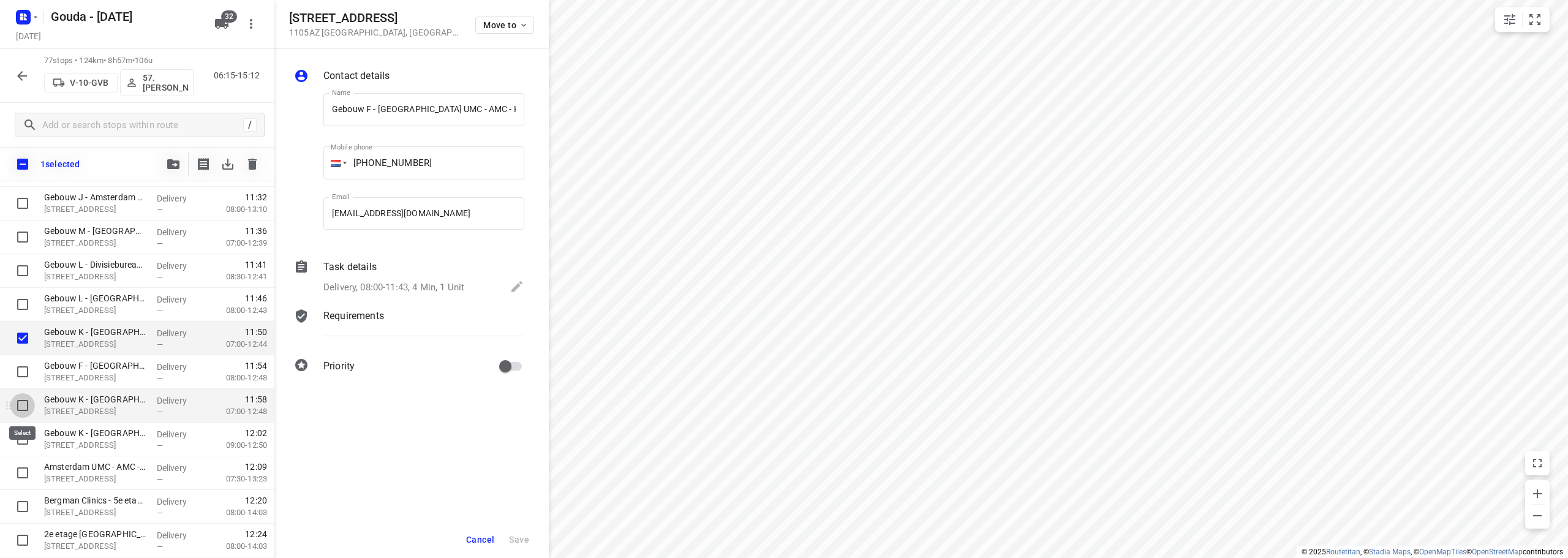
click at [21, 411] on input "checkbox" at bounding box center [22, 405] width 25 height 25
checkbox input "true"
click at [21, 436] on input "checkbox" at bounding box center [22, 439] width 25 height 25
checkbox input "true"
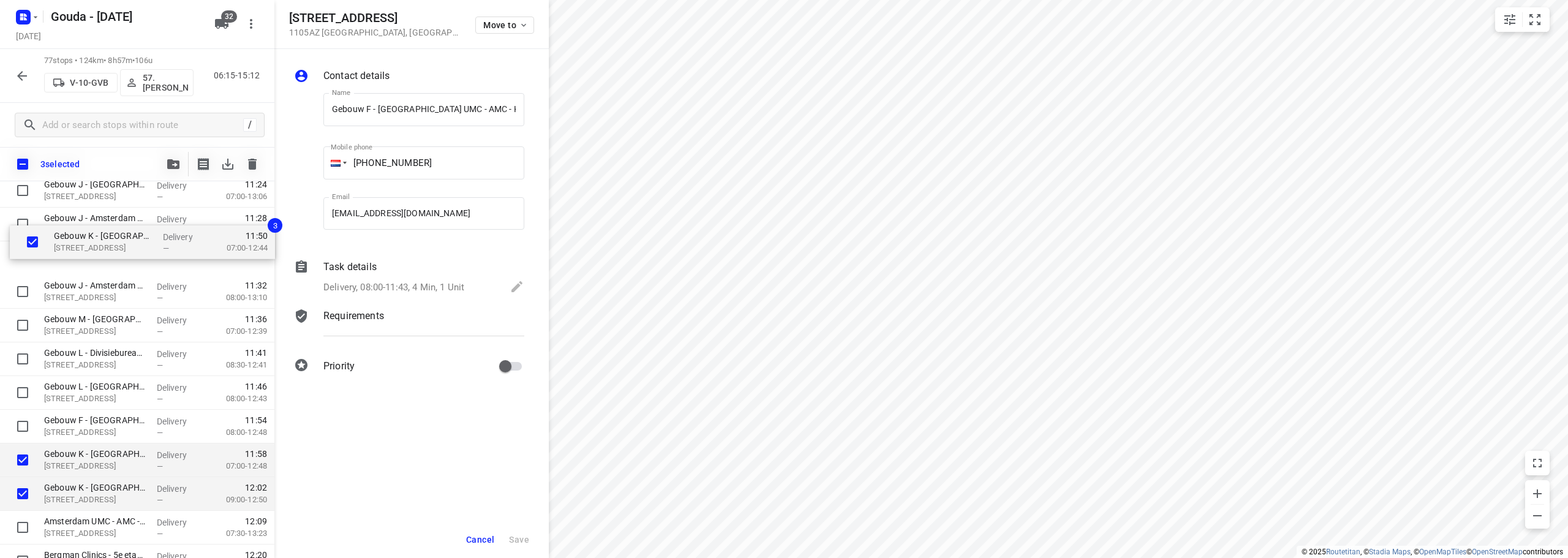
scroll to position [1752, 0]
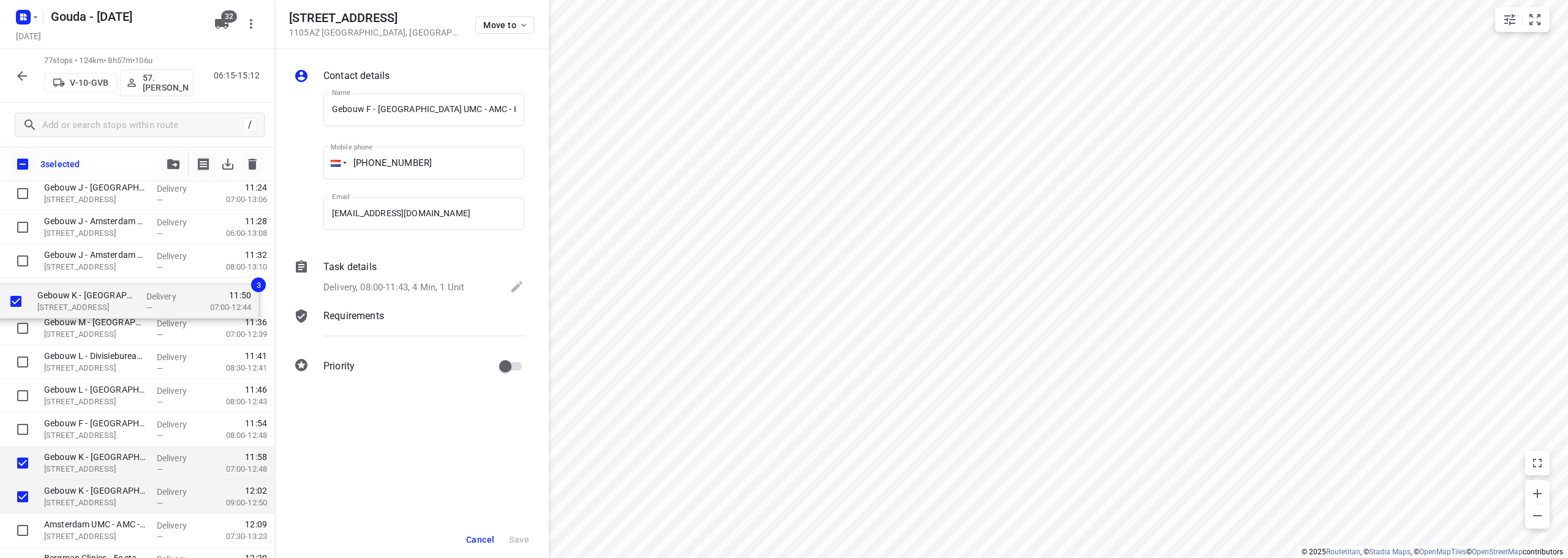
drag, startPoint x: 81, startPoint y: 343, endPoint x: 75, endPoint y: 302, distance: 41.4
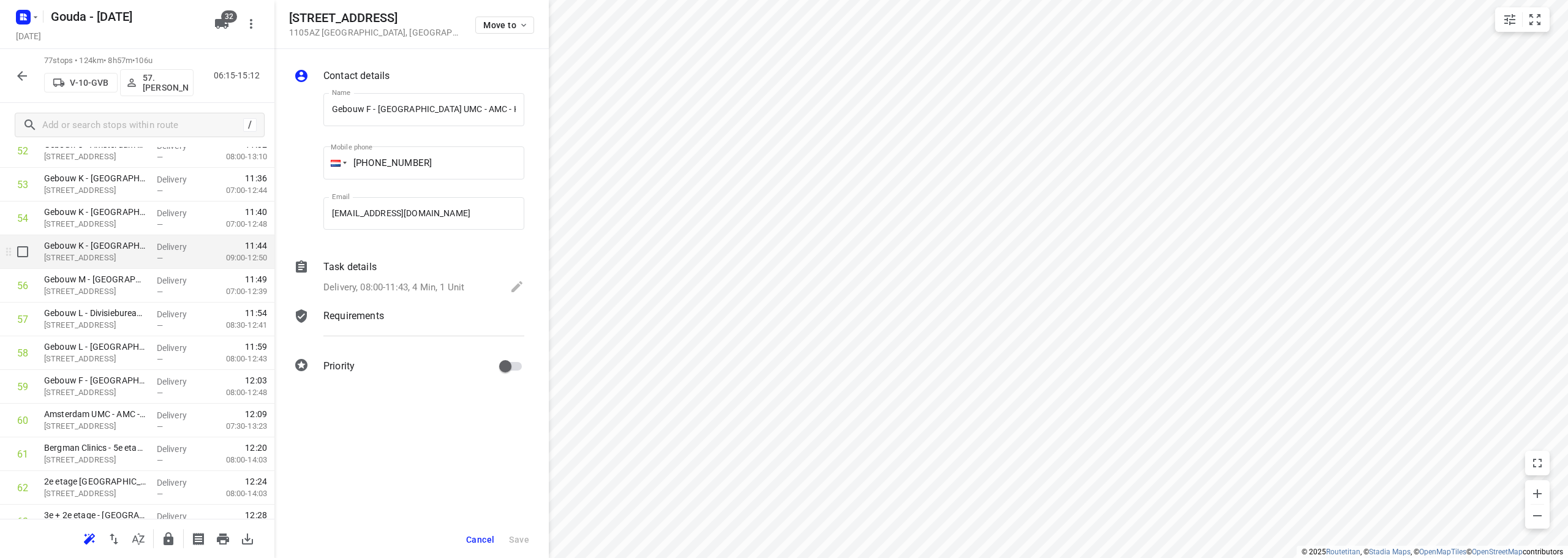
scroll to position [1813, 0]
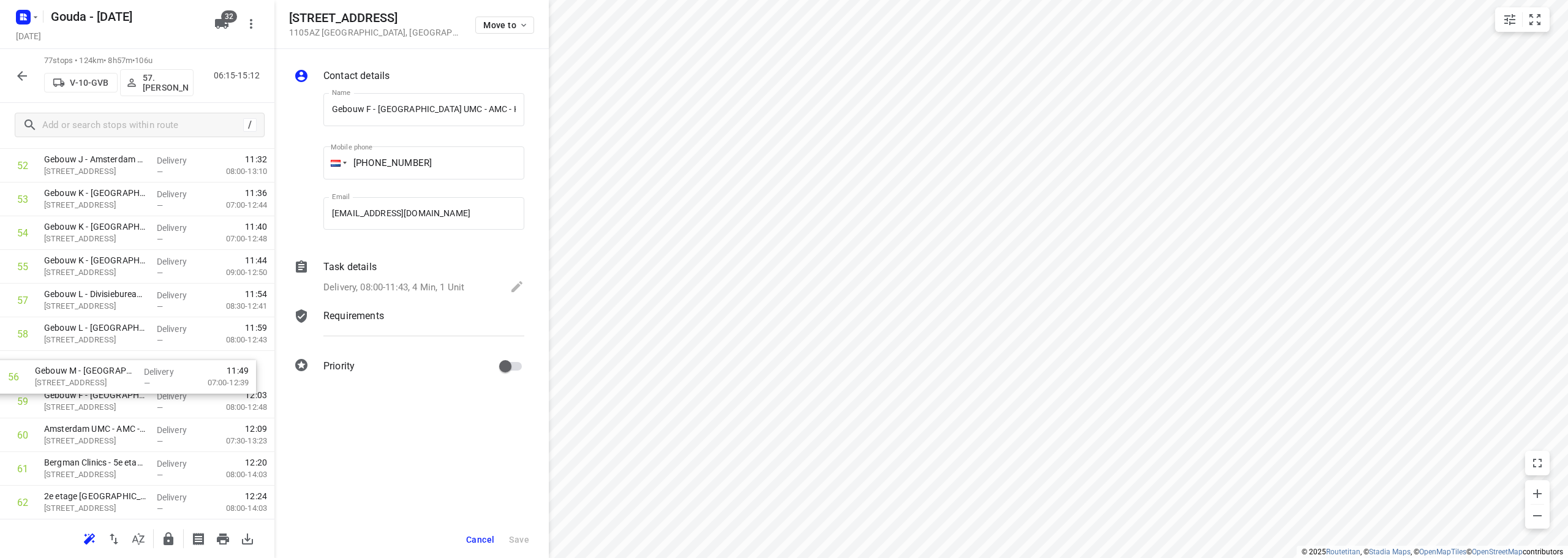
drag, startPoint x: 108, startPoint y: 364, endPoint x: 105, endPoint y: 375, distance: 11.4
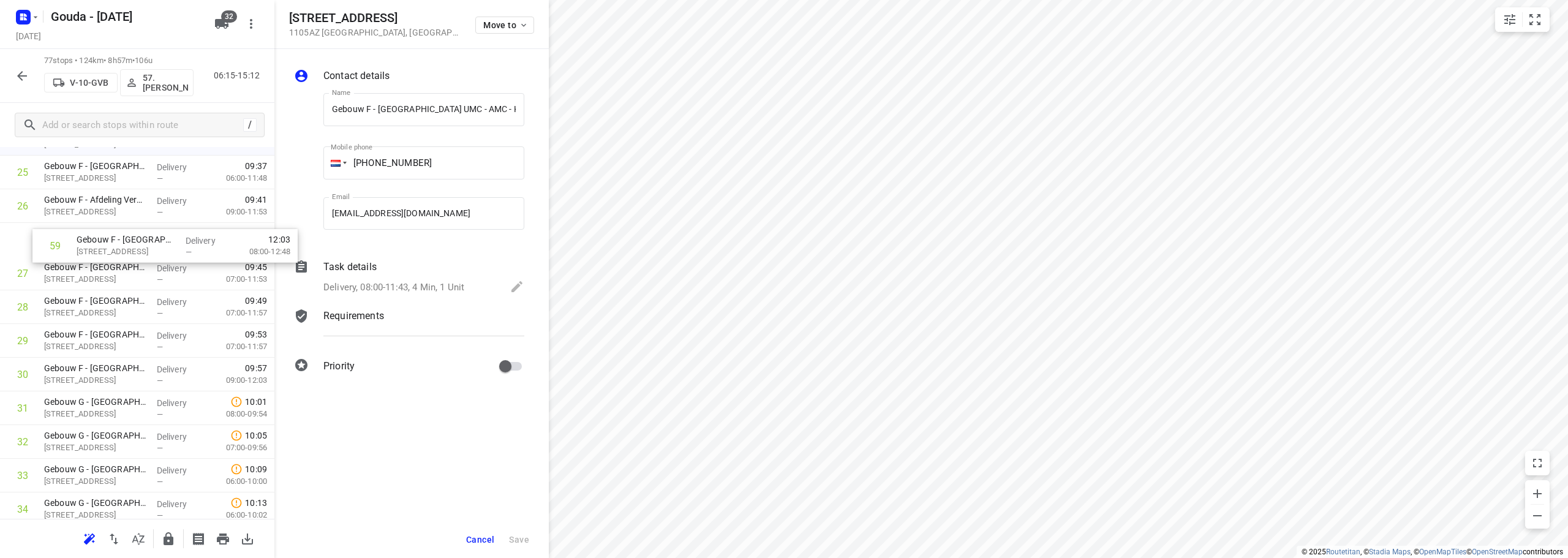
scroll to position [893, 0]
drag, startPoint x: 96, startPoint y: 401, endPoint x: 107, endPoint y: 364, distance: 38.6
click at [494, 535] on span "Cancel" at bounding box center [480, 540] width 28 height 10
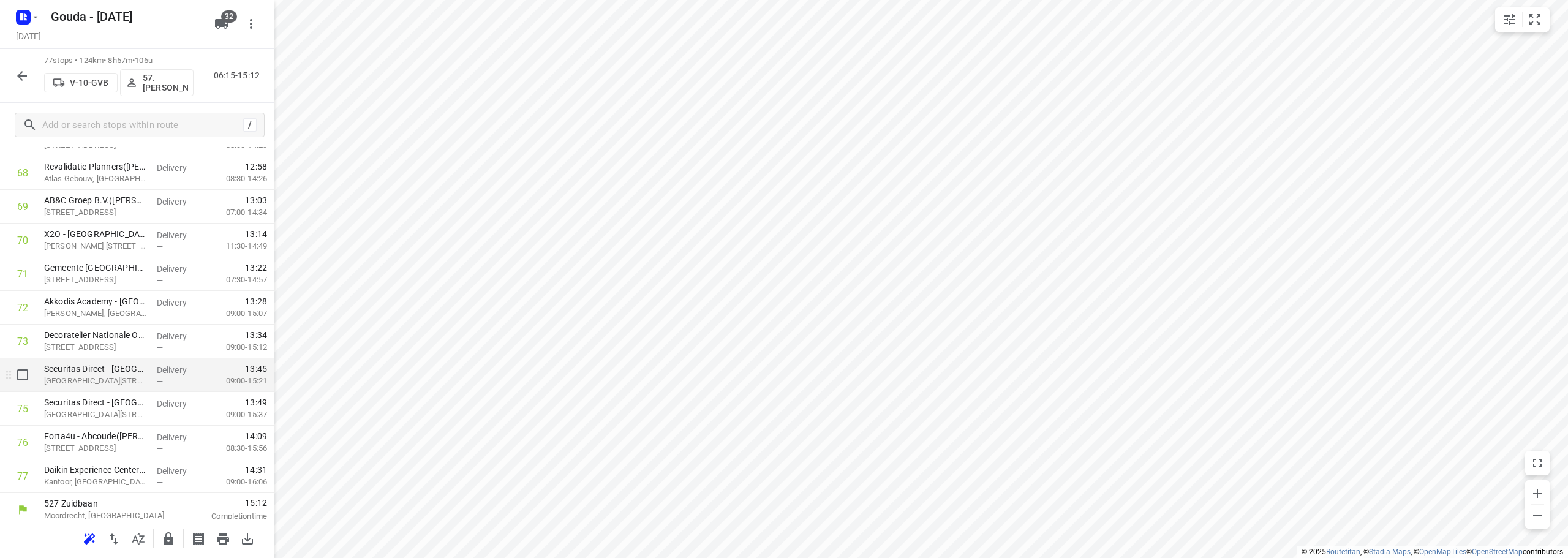
scroll to position [2353, 0]
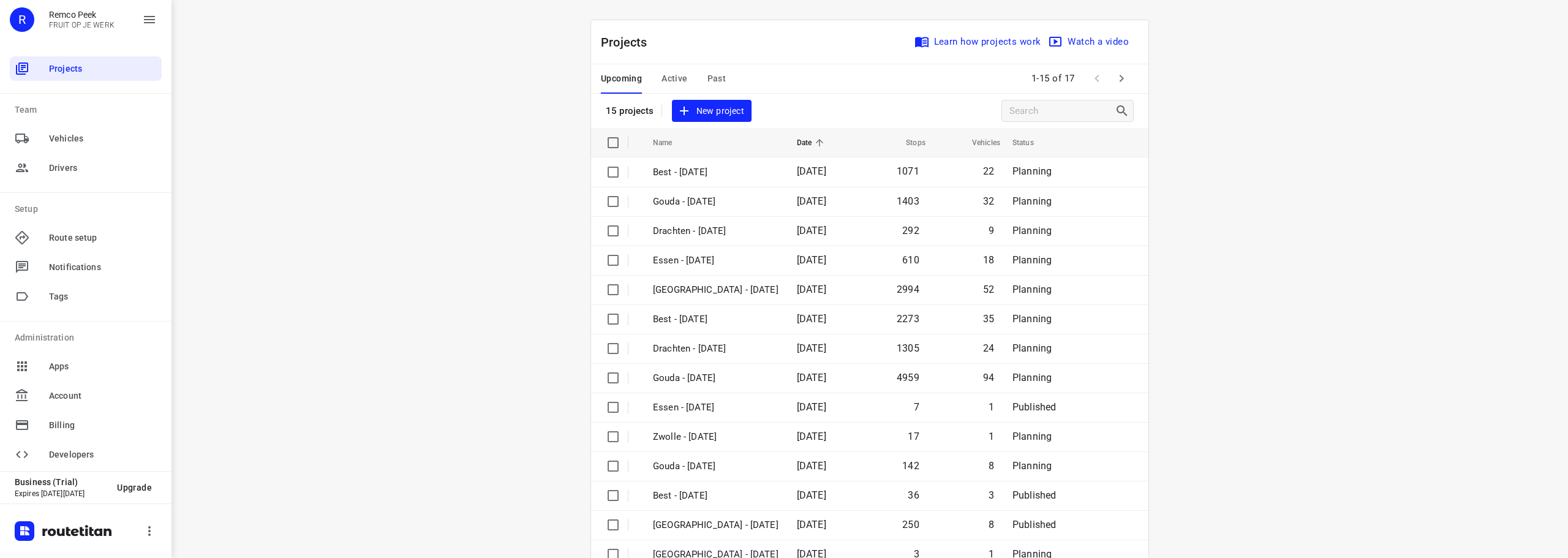
click at [708, 78] on span "Past" at bounding box center [717, 79] width 19 height 15
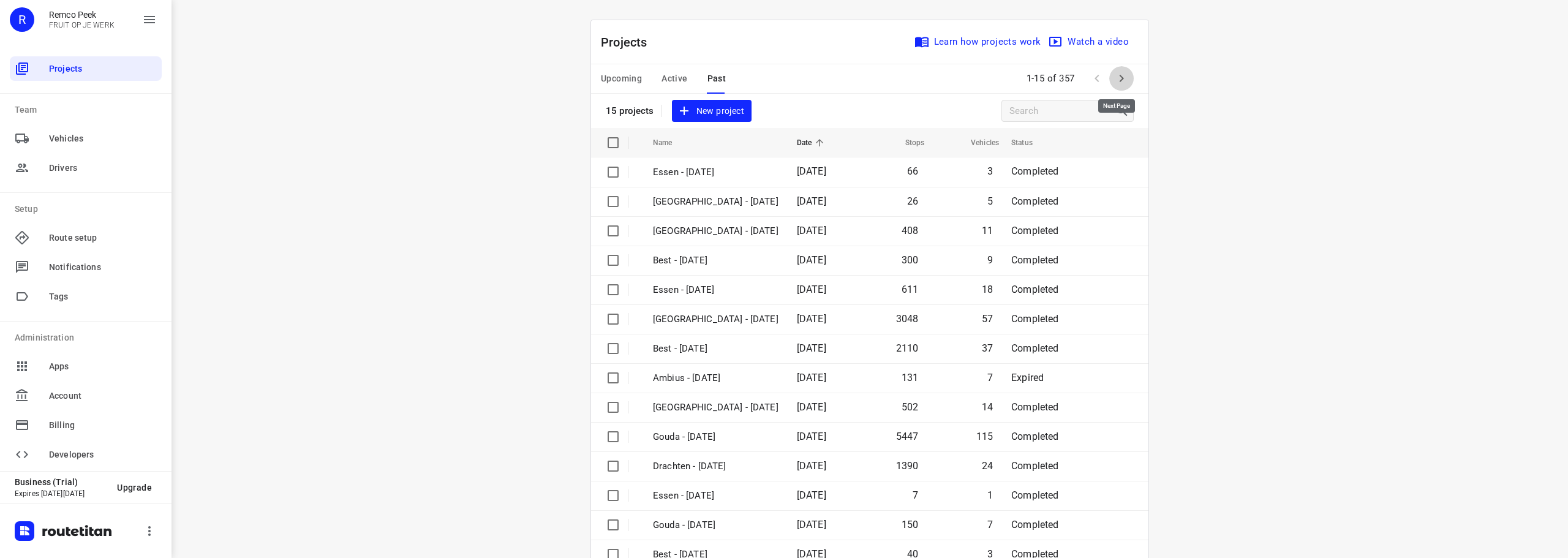
click at [1119, 78] on icon "button" at bounding box center [1121, 78] width 14 height 14
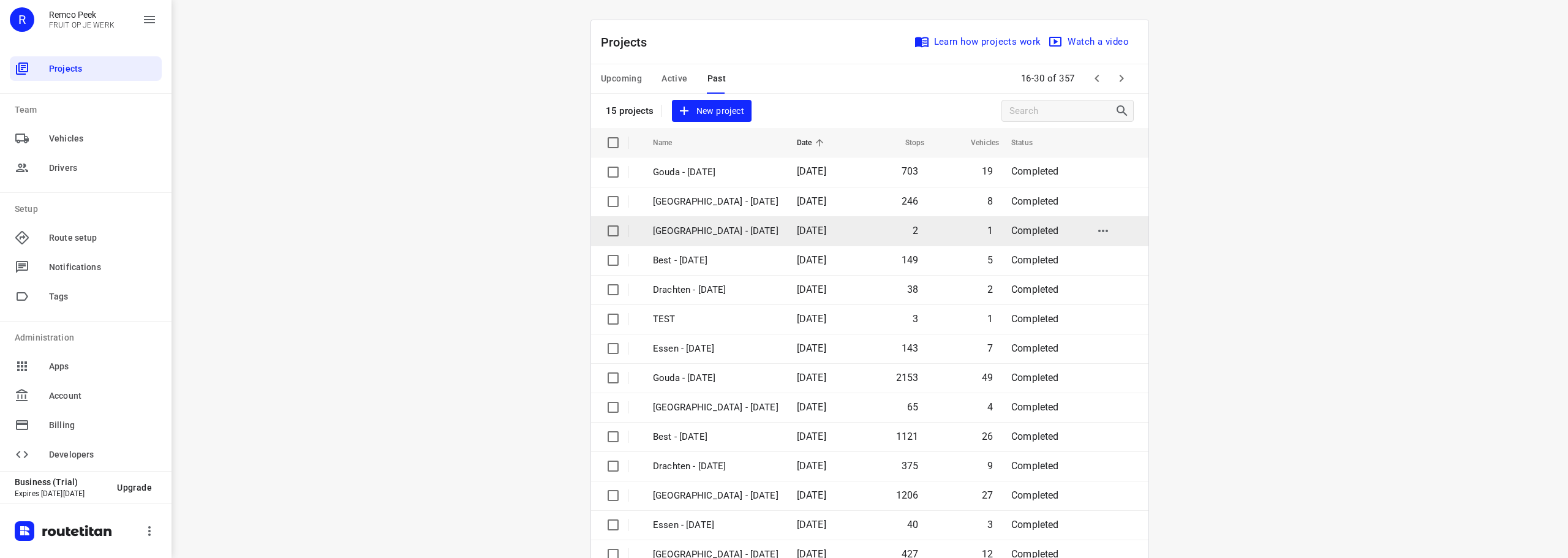
scroll to position [61, 0]
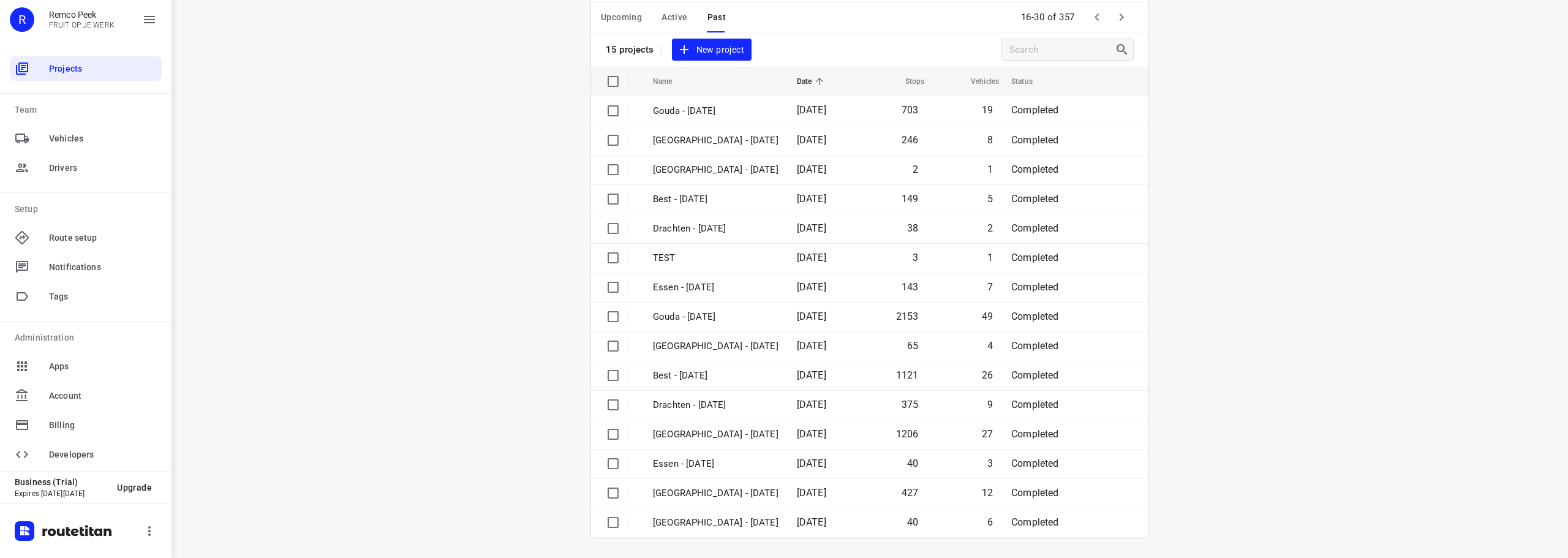
click at [1116, 19] on icon "button" at bounding box center [1121, 17] width 14 height 14
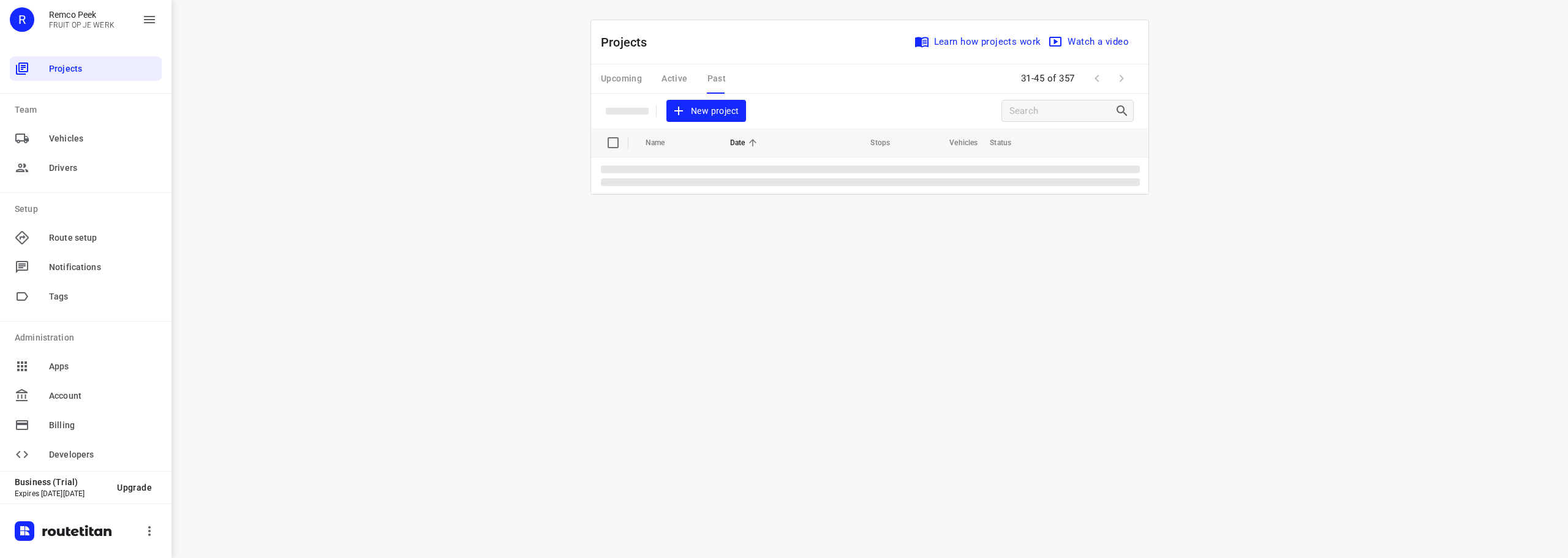
scroll to position [0, 0]
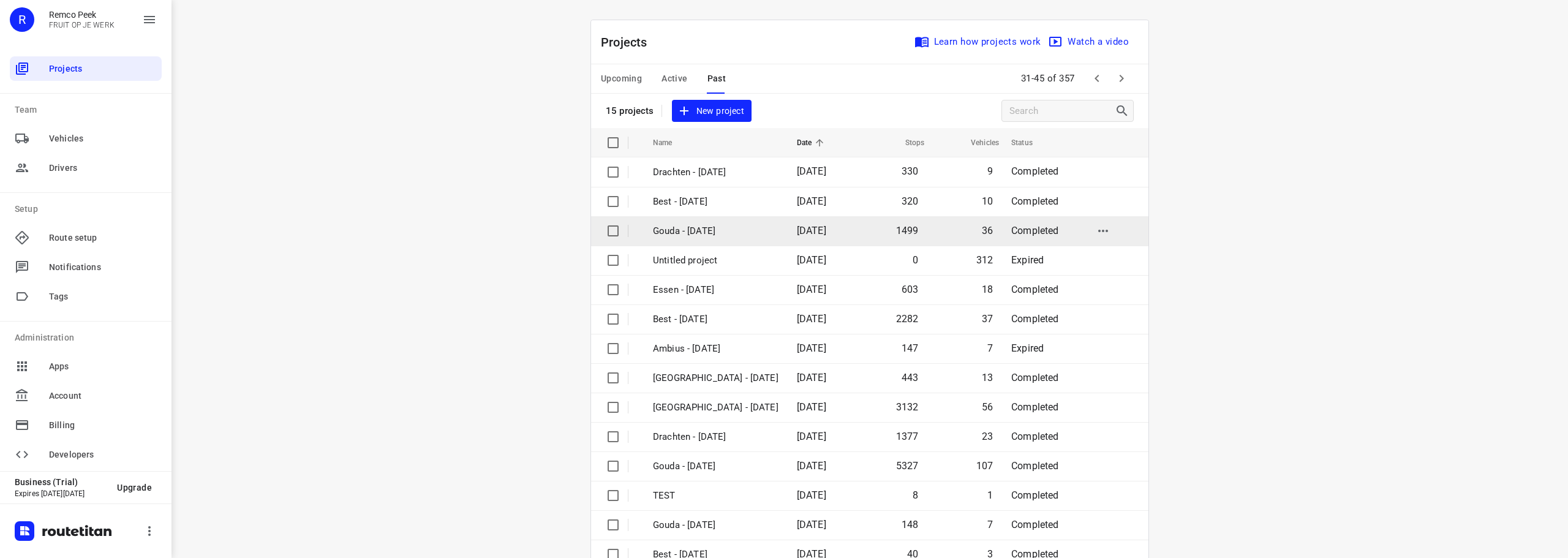
click at [690, 231] on p "Gouda - [DATE]" at bounding box center [715, 232] width 125 height 14
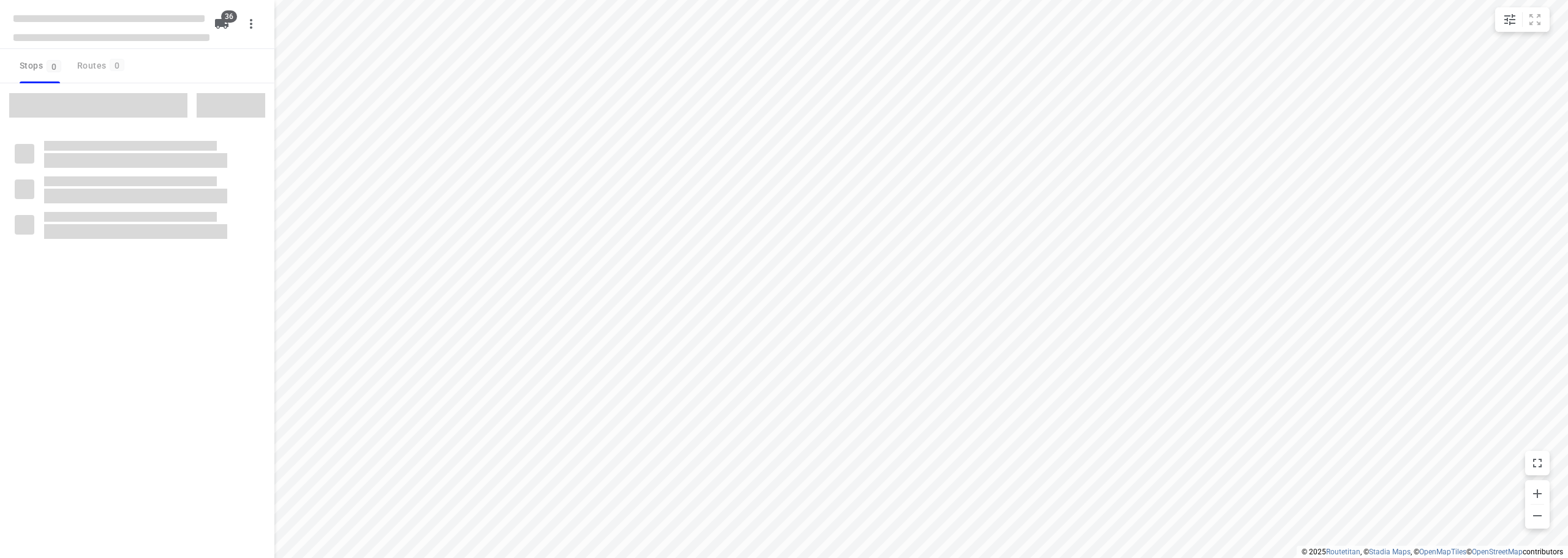
checkbox input "true"
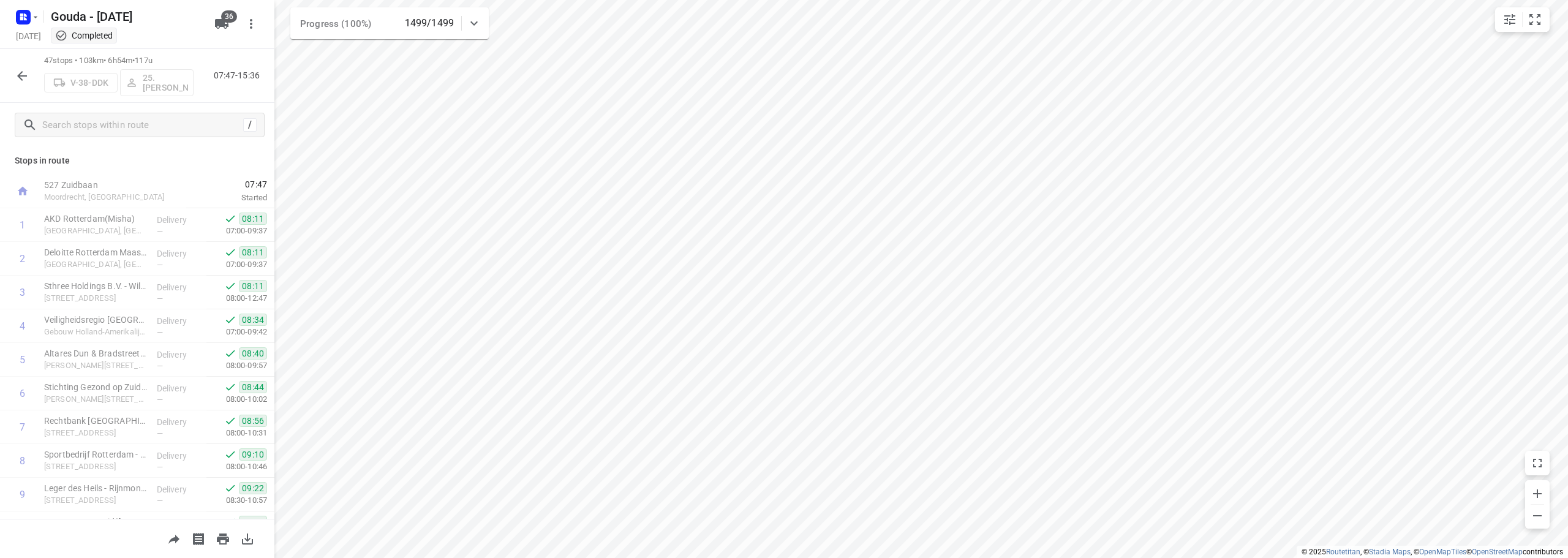
click at [742, 0] on html "i © 2025 Routetitan , © Stadia Maps , © OpenMapTiles © OpenStreetMap contributo…" at bounding box center [784, 279] width 1568 height 558
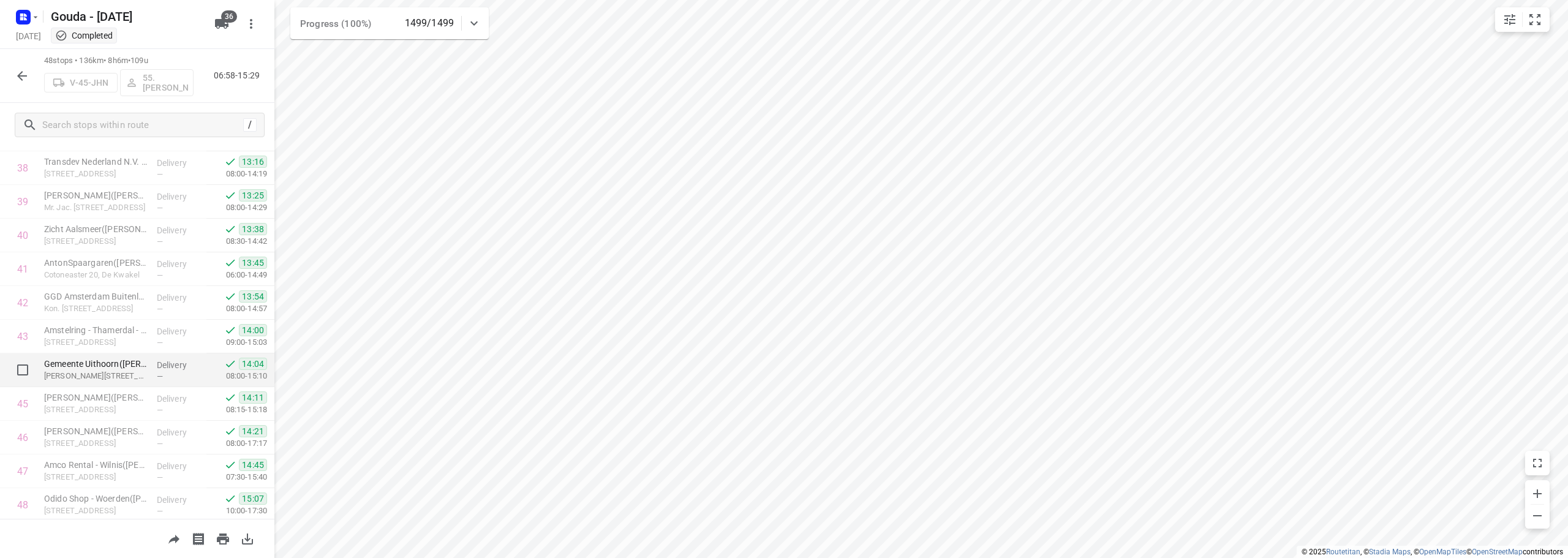
scroll to position [1341, 0]
click at [21, 77] on icon "button" at bounding box center [21, 75] width 14 height 14
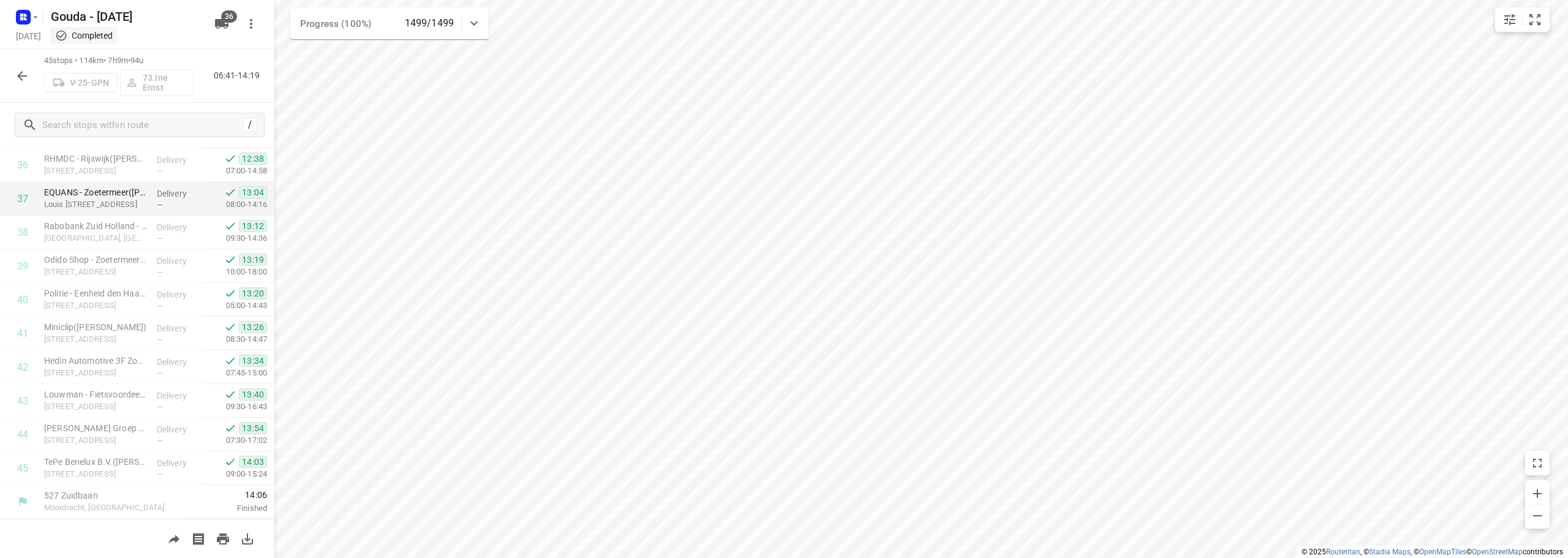
scroll to position [1240, 0]
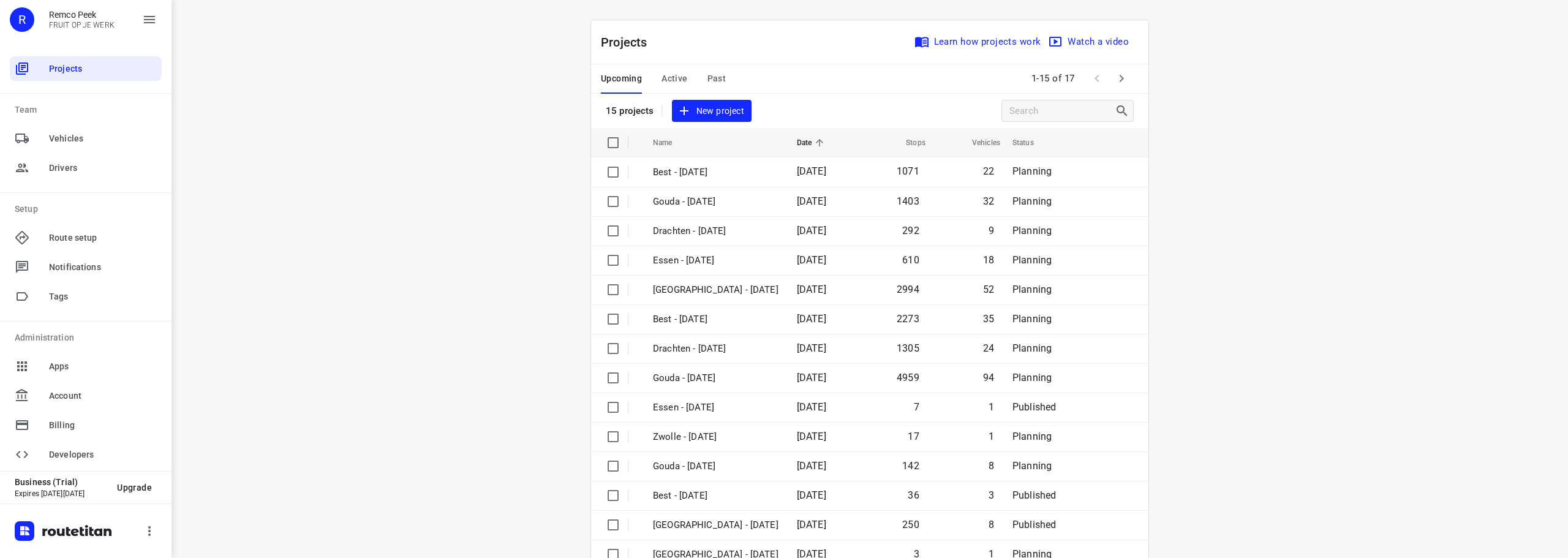
click at [717, 79] on span "Past" at bounding box center [717, 79] width 19 height 15
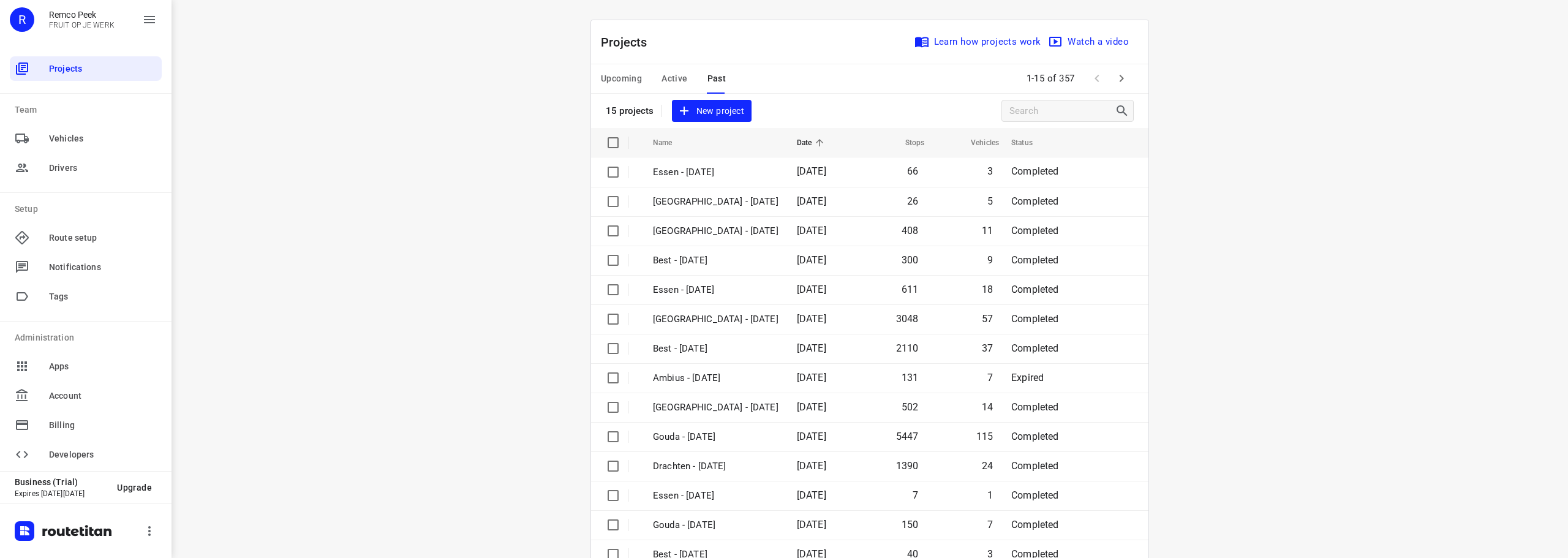
click at [1116, 78] on icon "button" at bounding box center [1121, 78] width 14 height 14
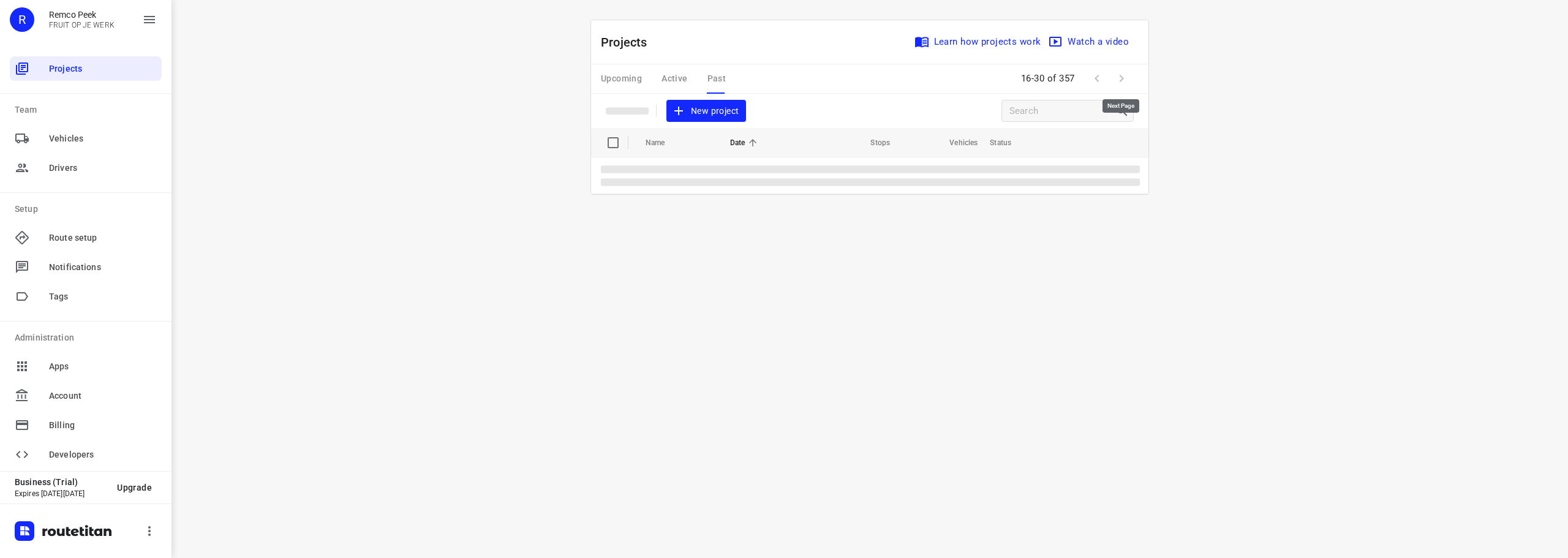
click at [1116, 78] on span at bounding box center [1121, 78] width 25 height 25
click at [1119, 78] on span at bounding box center [1121, 78] width 25 height 25
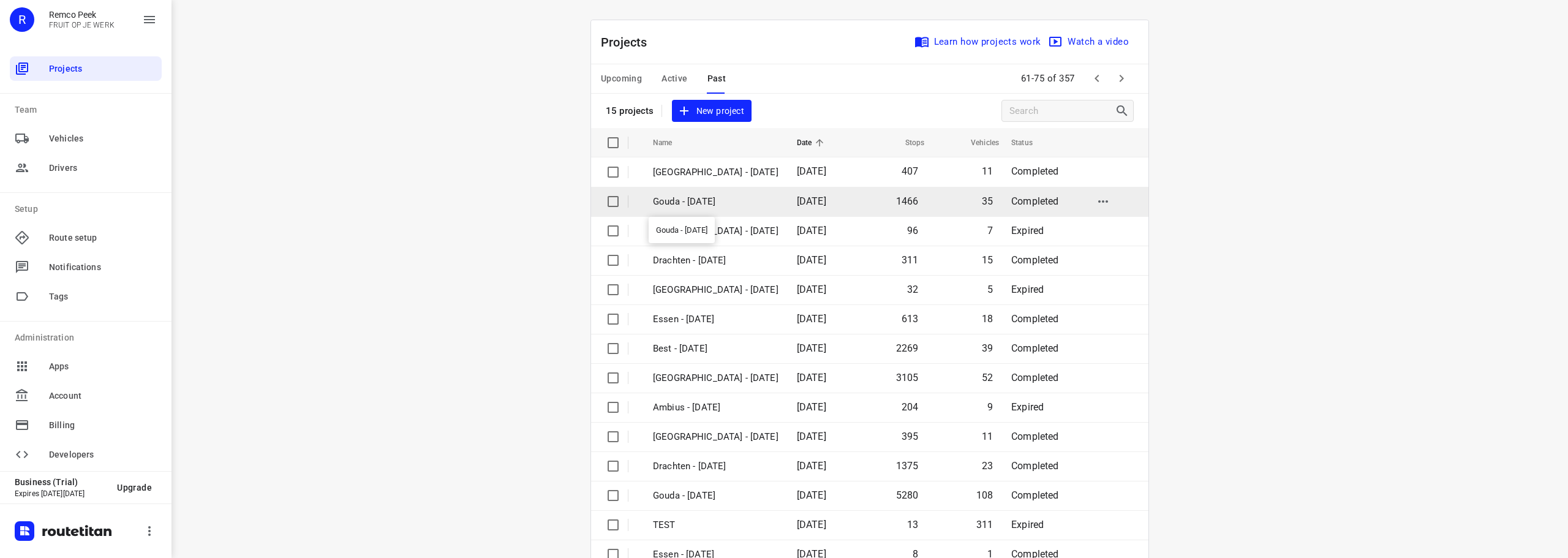
click at [710, 199] on p "Gouda - [DATE]" at bounding box center [715, 202] width 125 height 14
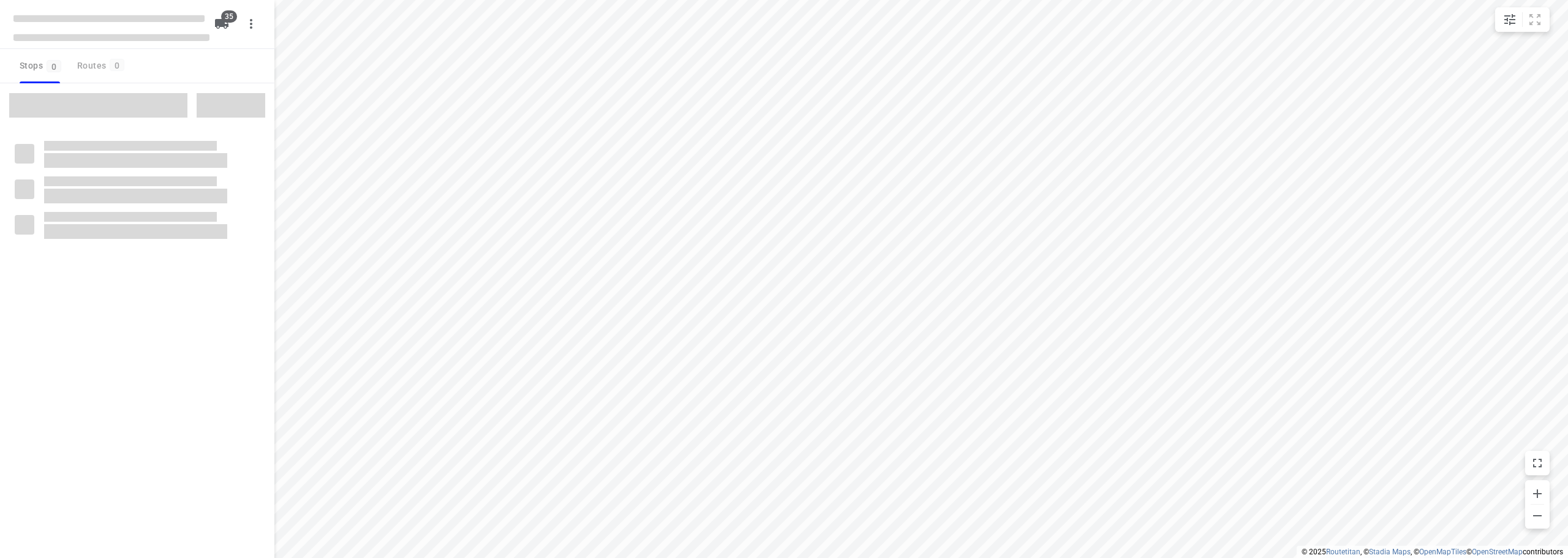
checkbox input "true"
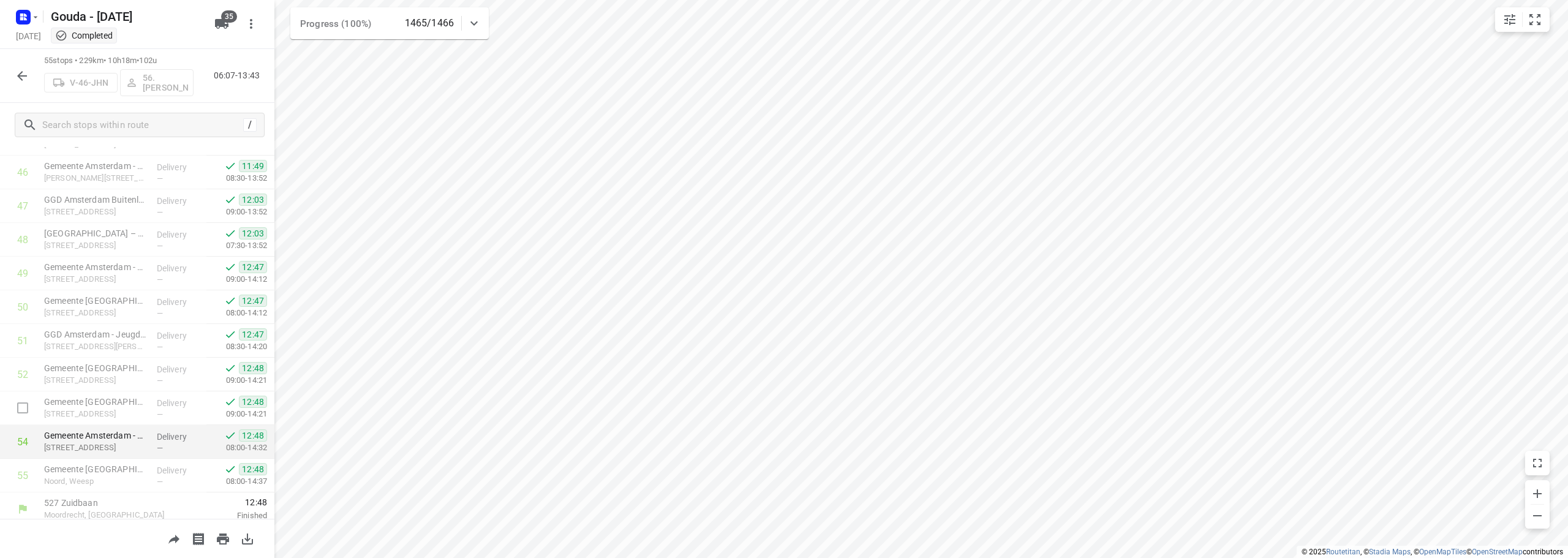
scroll to position [1576, 0]
click at [19, 83] on icon "button" at bounding box center [21, 75] width 14 height 14
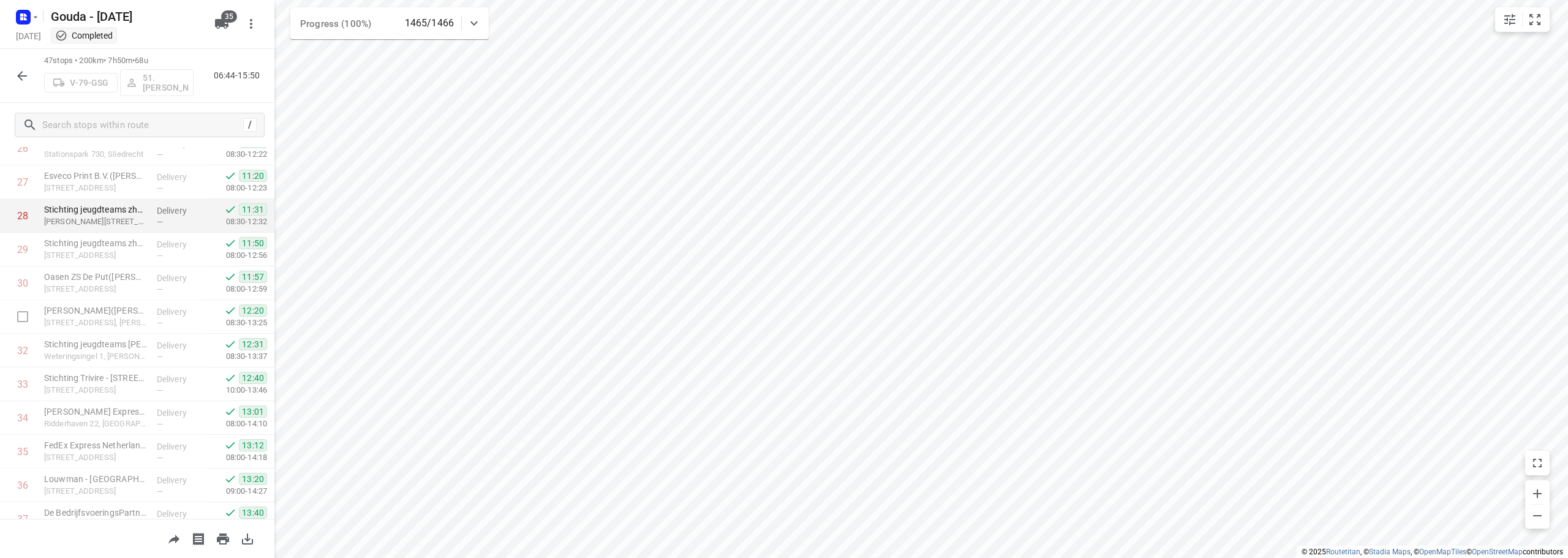
scroll to position [1307, 0]
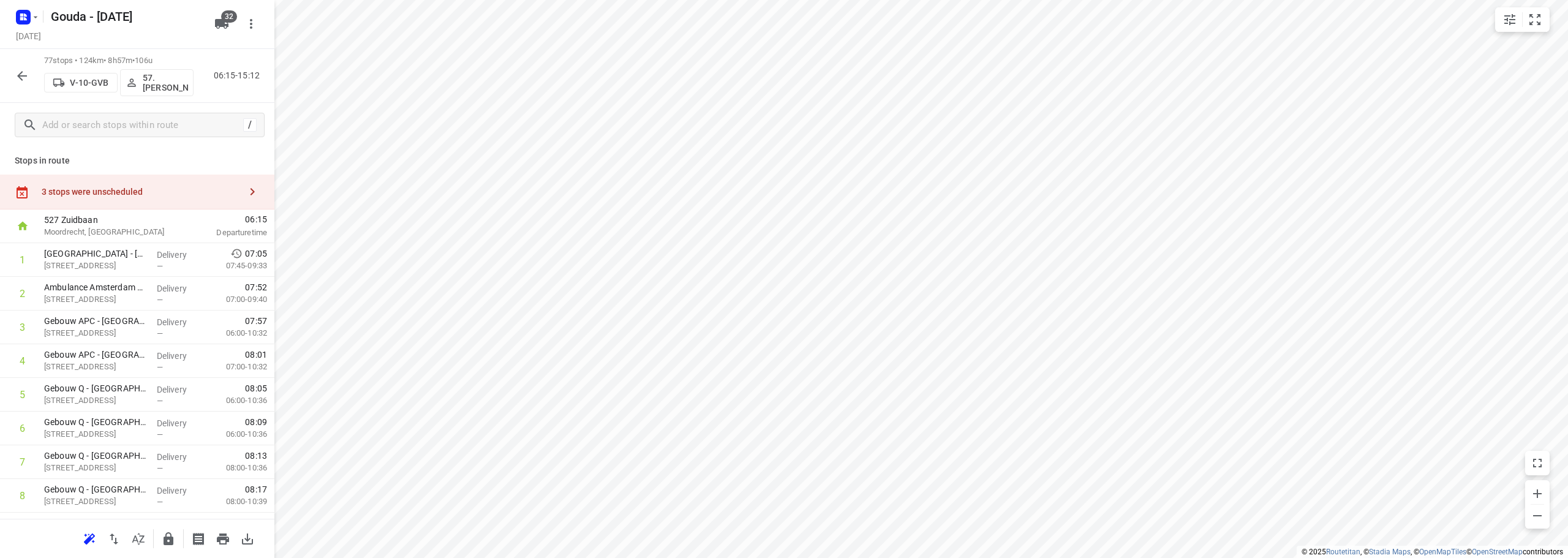
scroll to position [2353, 0]
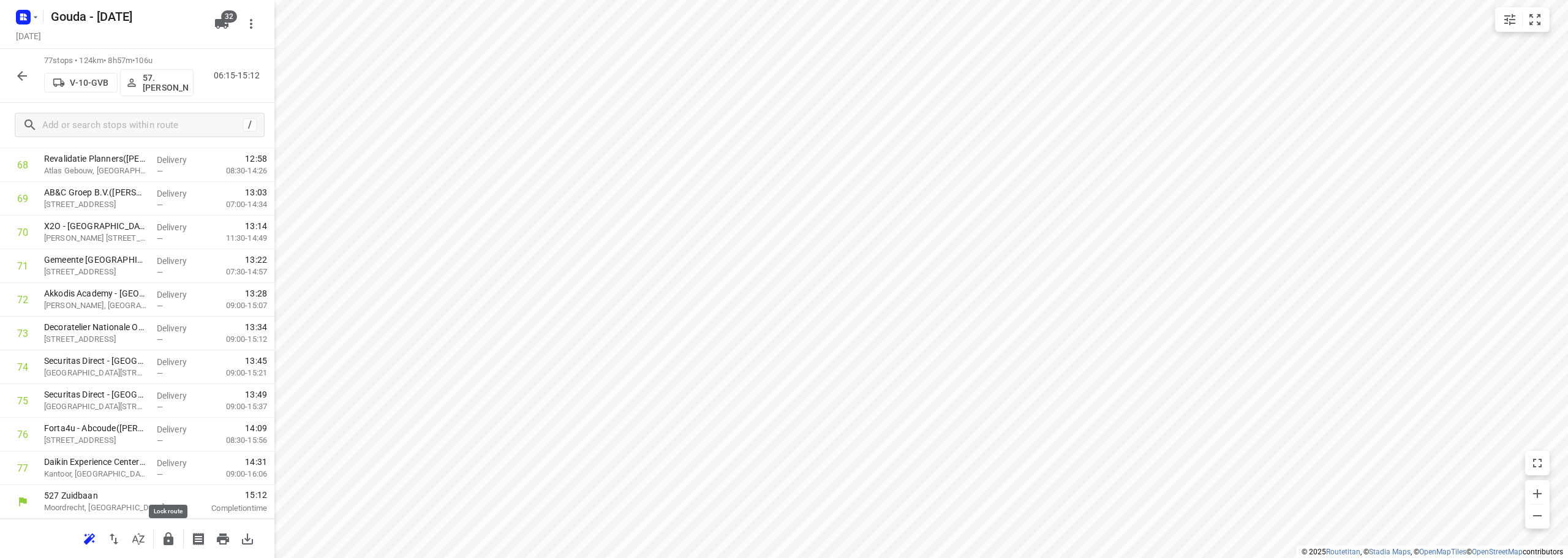
click at [175, 531] on button "button" at bounding box center [168, 539] width 25 height 25
click at [18, 70] on icon "button" at bounding box center [21, 75] width 14 height 14
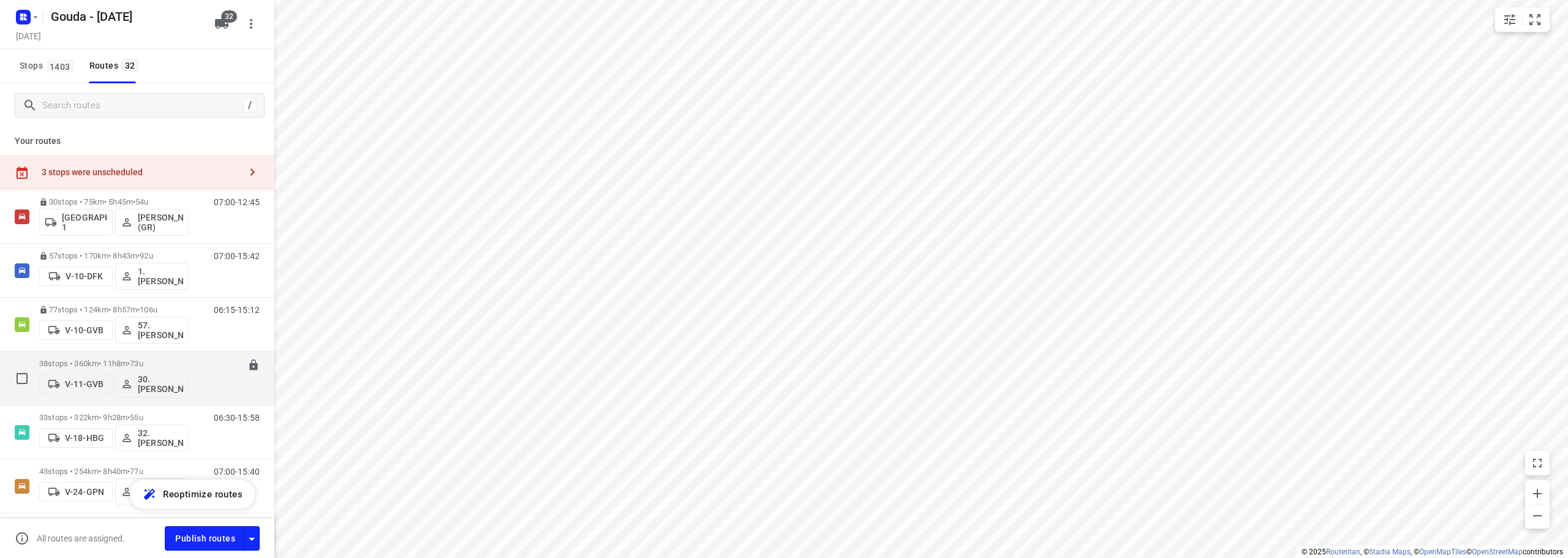
click at [142, 367] on span "73u" at bounding box center [136, 363] width 13 height 9
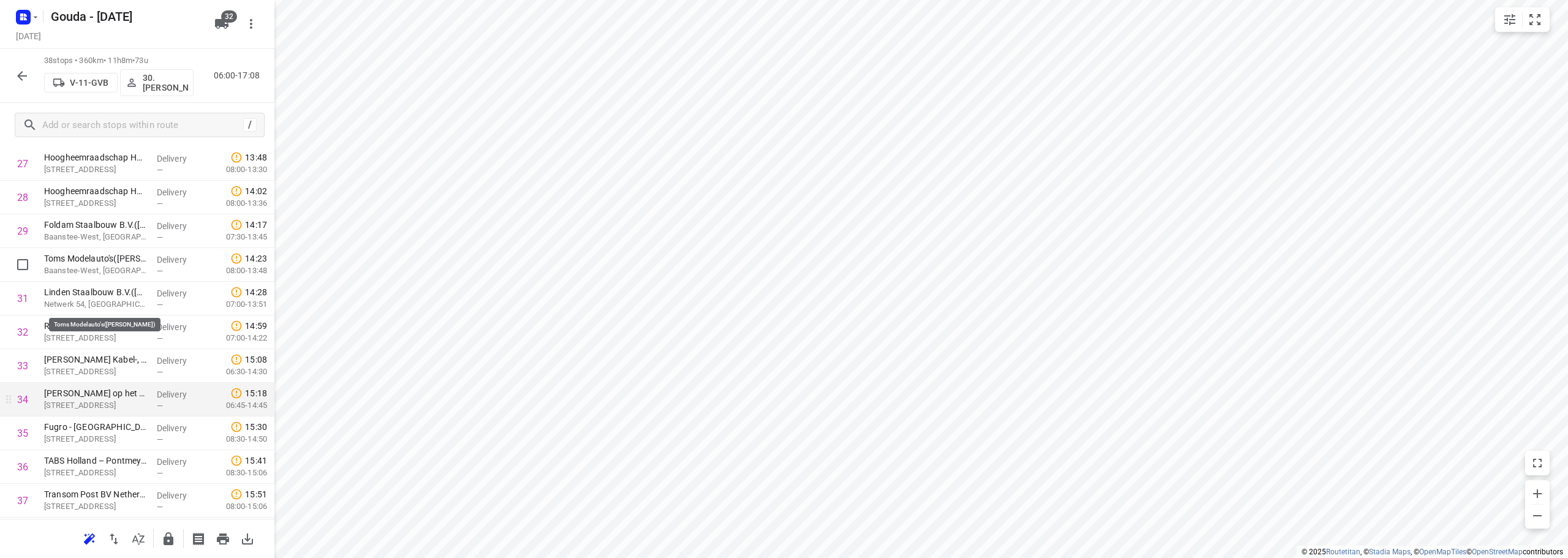
scroll to position [1039, 0]
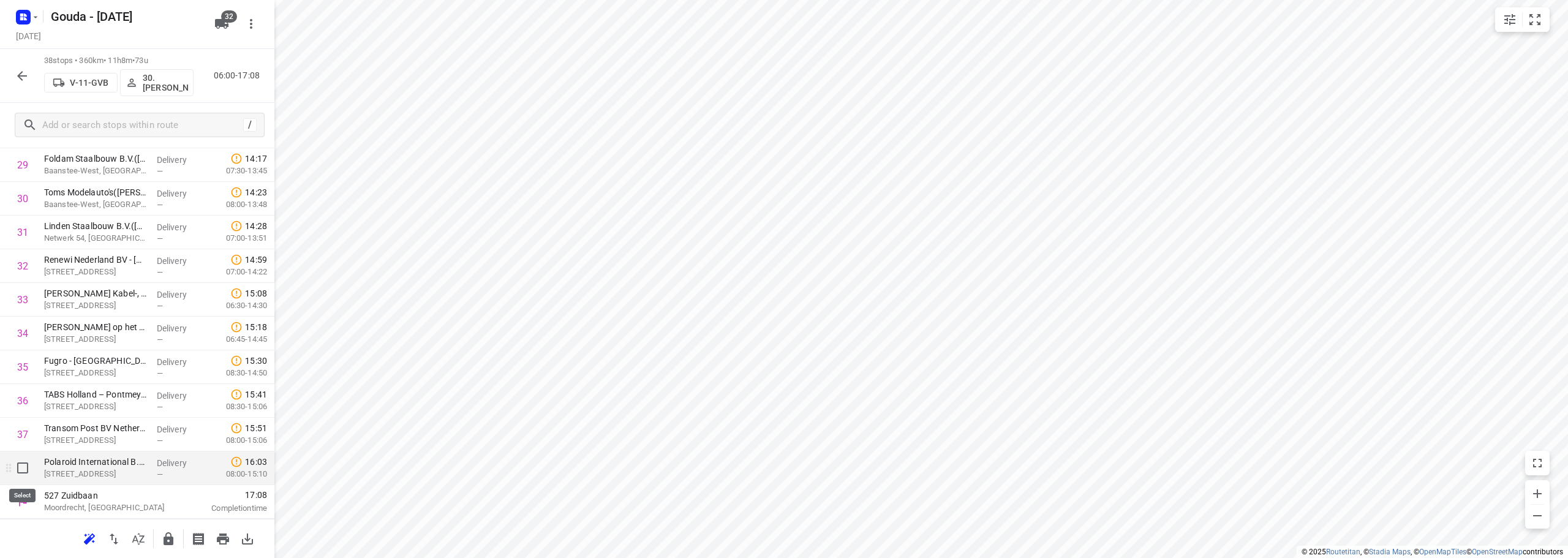
click at [23, 472] on input "checkbox" at bounding box center [22, 468] width 25 height 25
checkbox input "true"
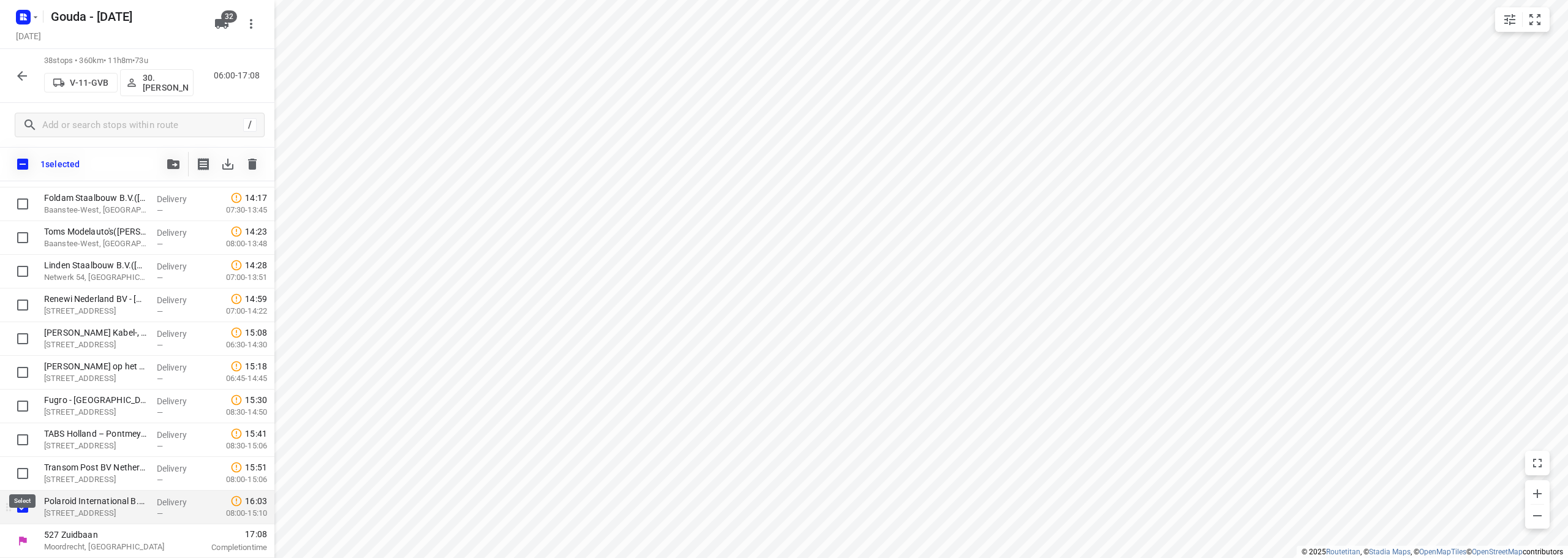
click at [23, 472] on input "checkbox" at bounding box center [22, 473] width 25 height 25
checkbox input "true"
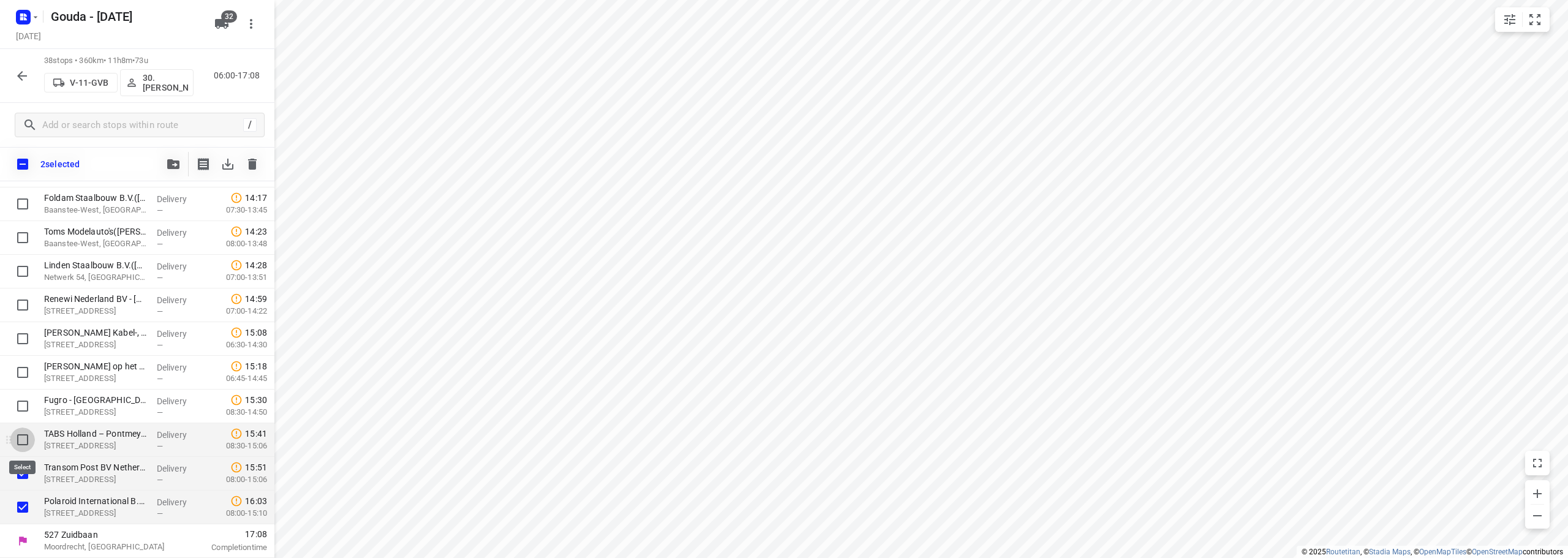
click at [19, 438] on input "checkbox" at bounding box center [22, 439] width 25 height 25
checkbox input "true"
click at [26, 410] on input "checkbox" at bounding box center [22, 406] width 25 height 25
checkbox input "true"
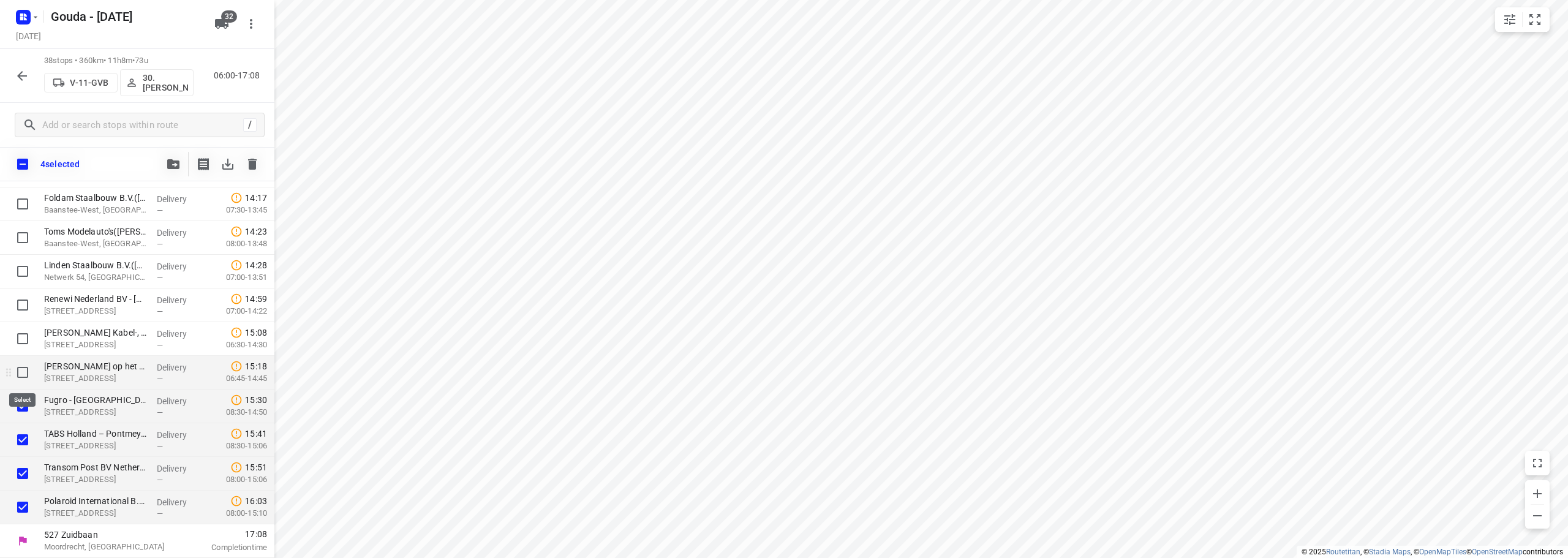
click at [25, 375] on input "checkbox" at bounding box center [22, 372] width 25 height 25
checkbox input "true"
click at [26, 340] on input "checkbox" at bounding box center [22, 338] width 25 height 25
checkbox input "true"
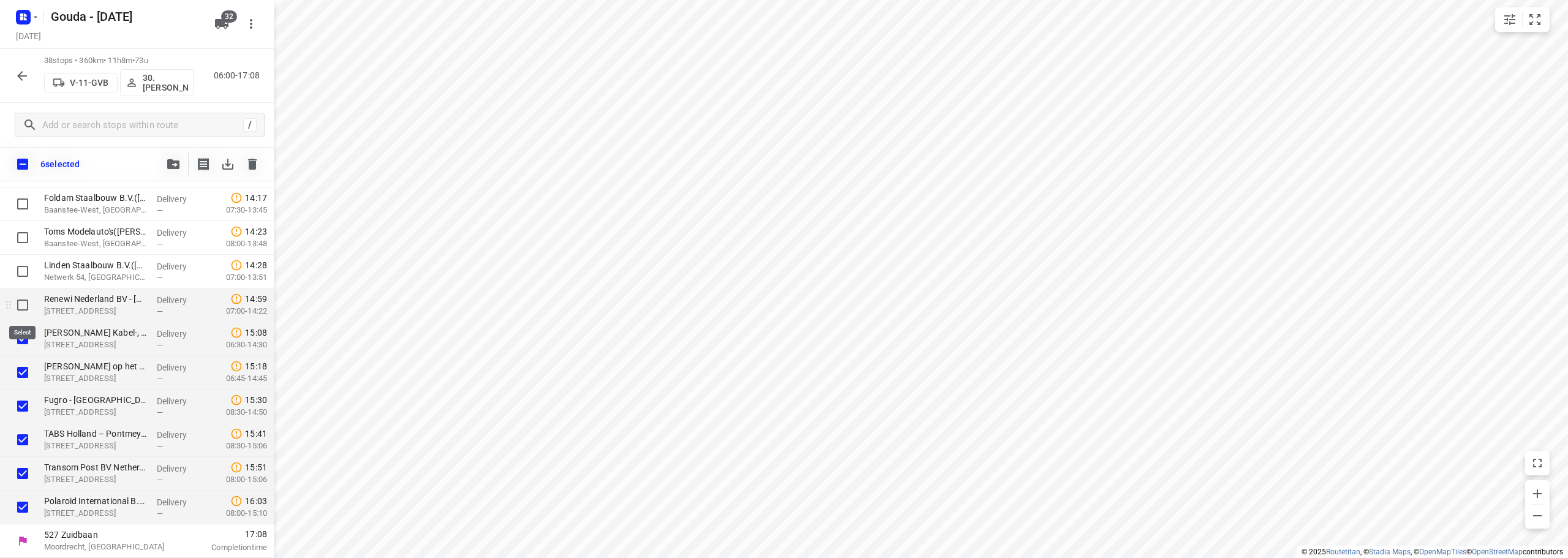
click at [17, 302] on input "checkbox" at bounding box center [22, 304] width 25 height 25
checkbox input "true"
click at [167, 165] on span "button" at bounding box center [173, 165] width 14 height 10
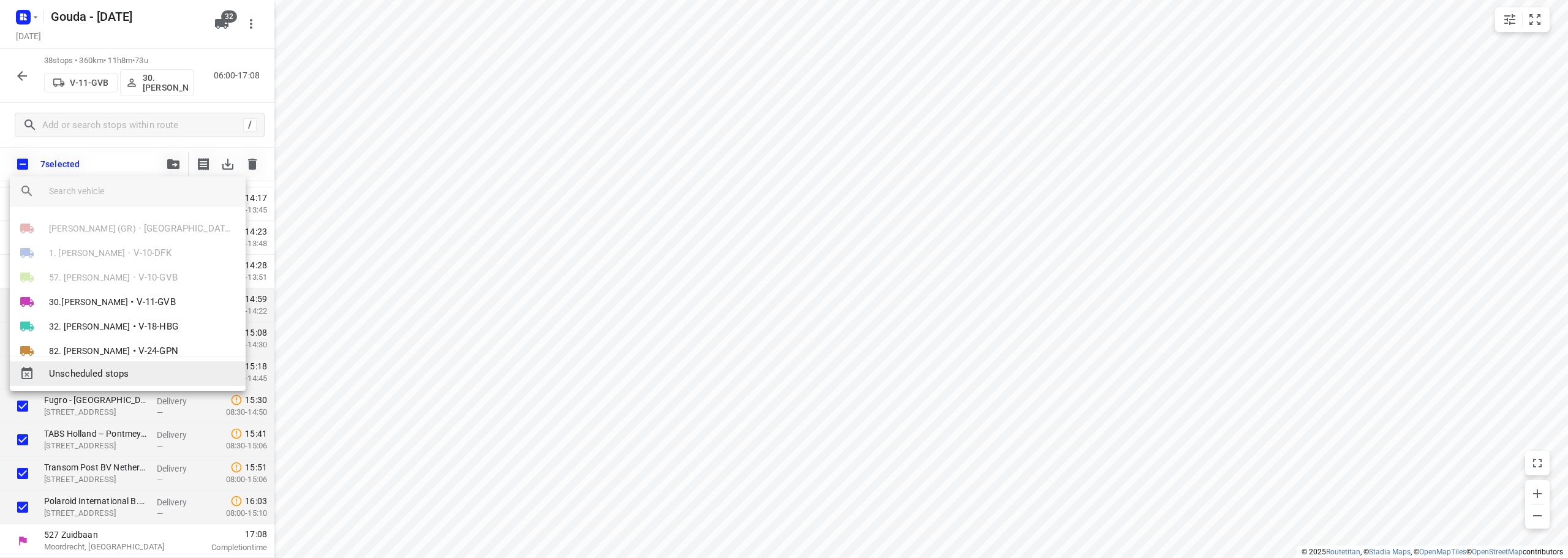
click at [125, 375] on span "Unscheduled stops" at bounding box center [142, 374] width 186 height 14
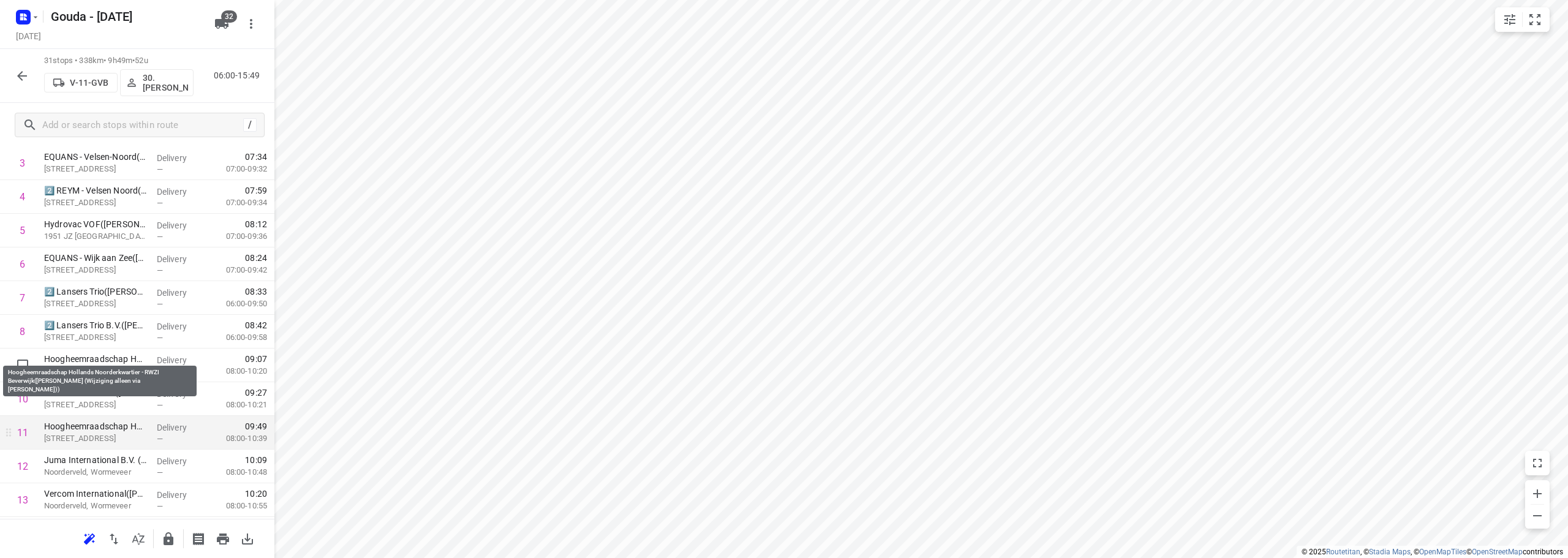
scroll to position [184, 0]
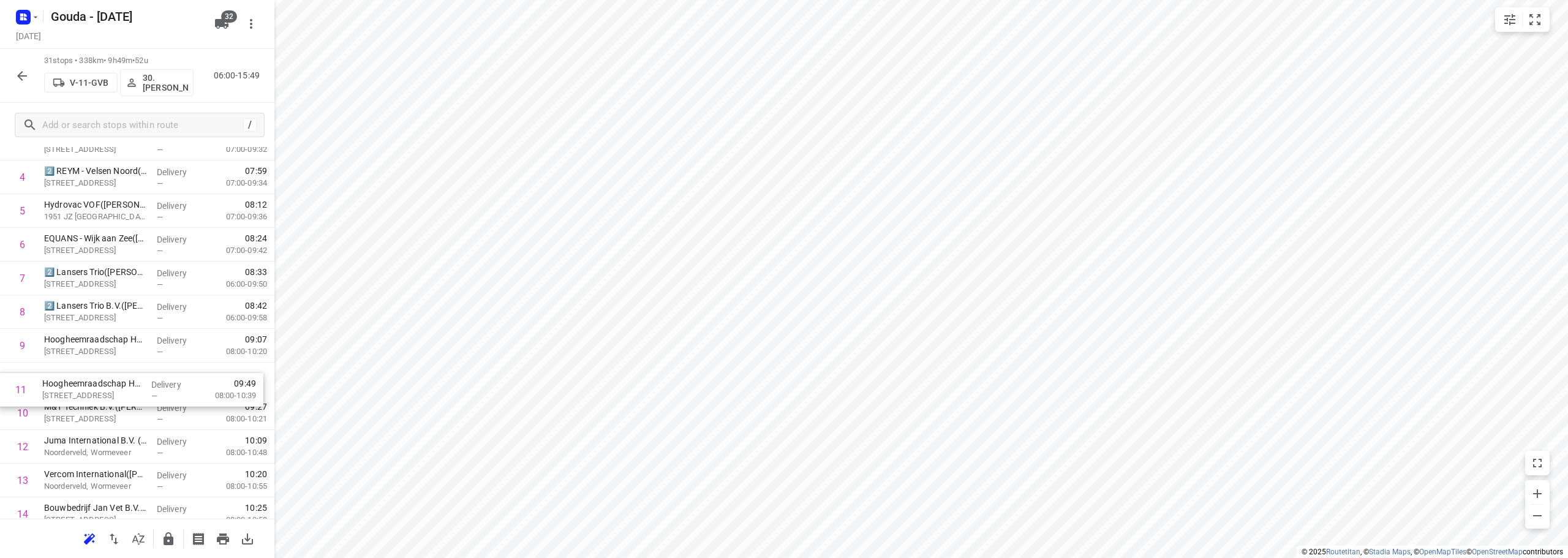
drag, startPoint x: 100, startPoint y: 415, endPoint x: 98, endPoint y: 379, distance: 36.1
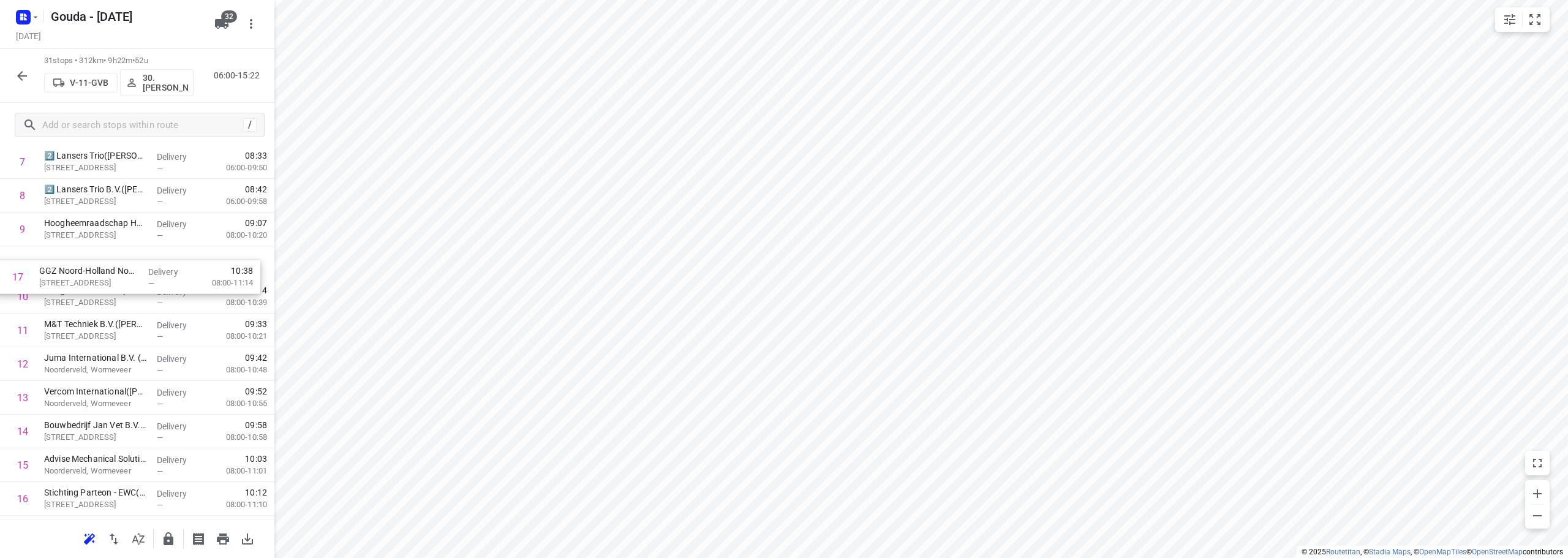
scroll to position [300, 0]
drag, startPoint x: 77, startPoint y: 376, endPoint x: 74, endPoint y: 280, distance: 96.0
click at [74, 280] on div "1 1️⃣ P&O Ferrymasters Ltd. - Velsen-Noord (Jolijn Glas) Wenckebachstraat 1, Ve…" at bounding box center [137, 466] width 275 height 1045
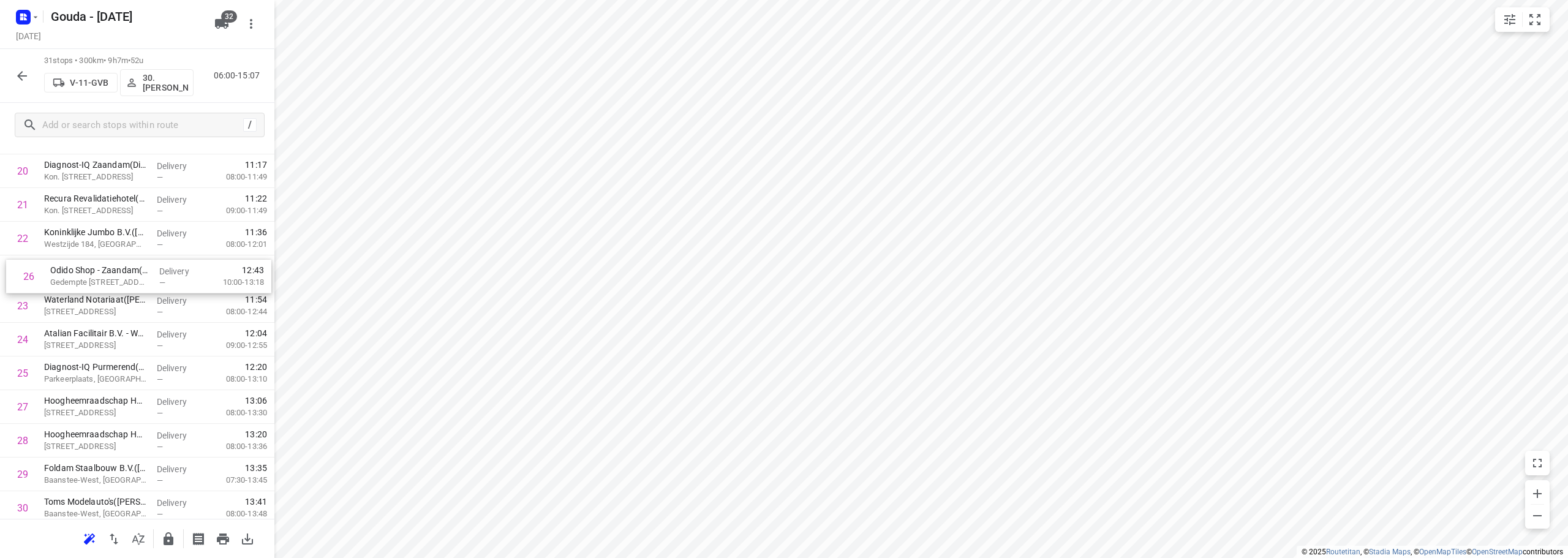
drag, startPoint x: 92, startPoint y: 384, endPoint x: 98, endPoint y: 282, distance: 102.2
click at [98, 282] on div "1 1️⃣ P&O Ferrymasters Ltd. - Velsen-Noord (Jolijn Glas) Wenckebachstraat 1, Ve…" at bounding box center [137, 36] width 275 height 1045
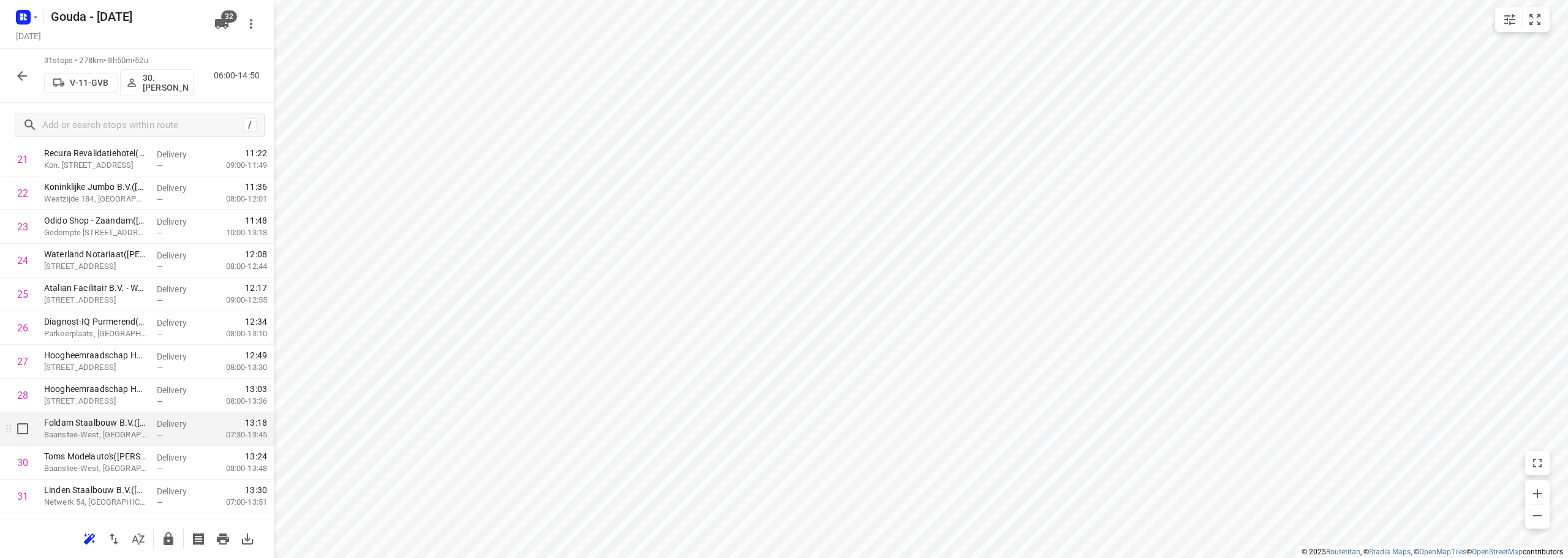
scroll to position [803, 0]
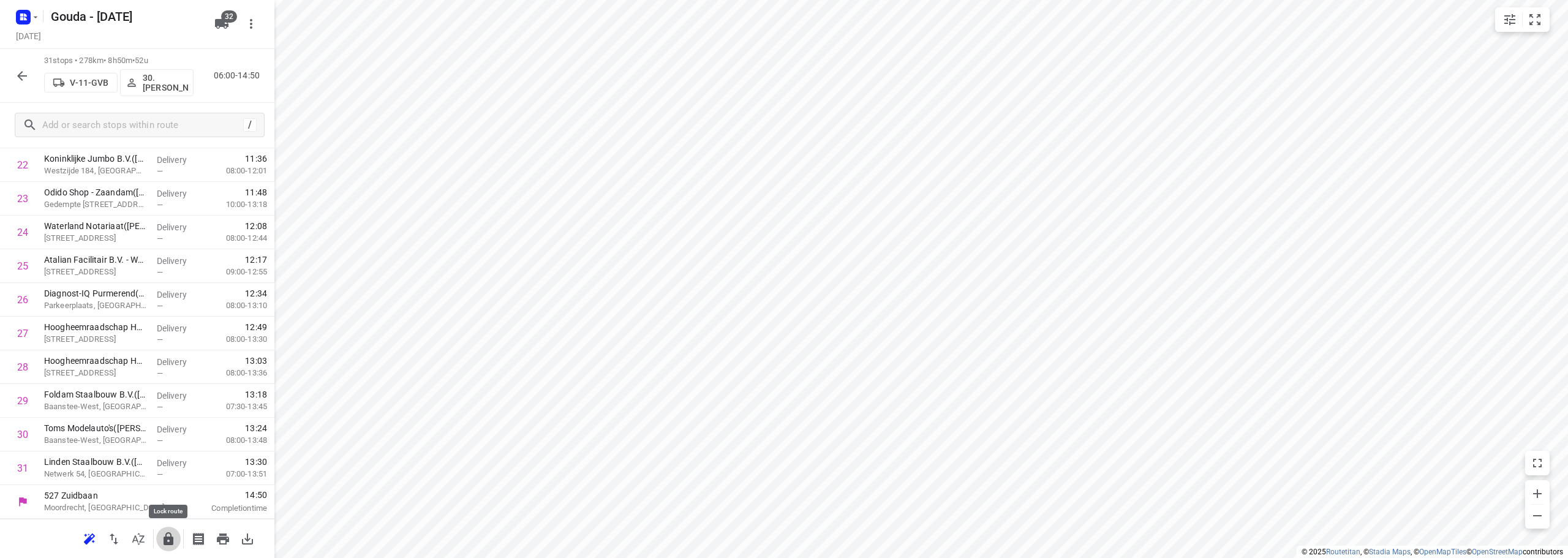
click at [158, 540] on button "button" at bounding box center [168, 539] width 25 height 25
click at [12, 70] on button "button" at bounding box center [22, 75] width 25 height 25
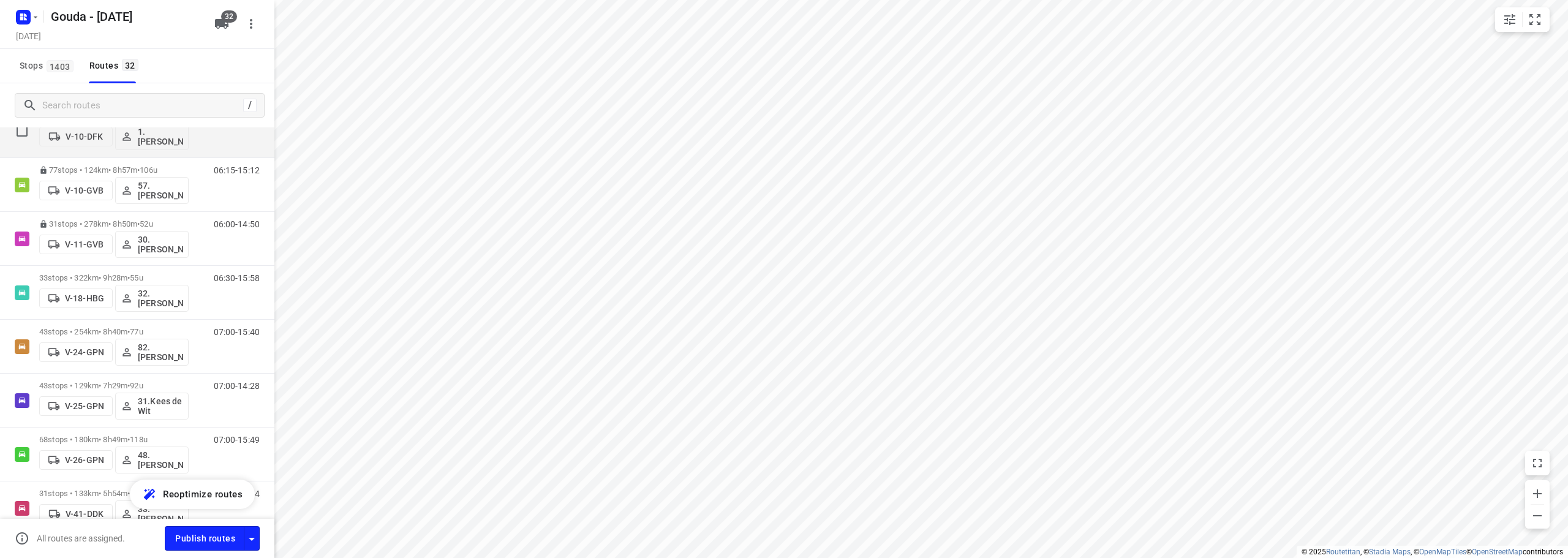
scroll to position [123, 0]
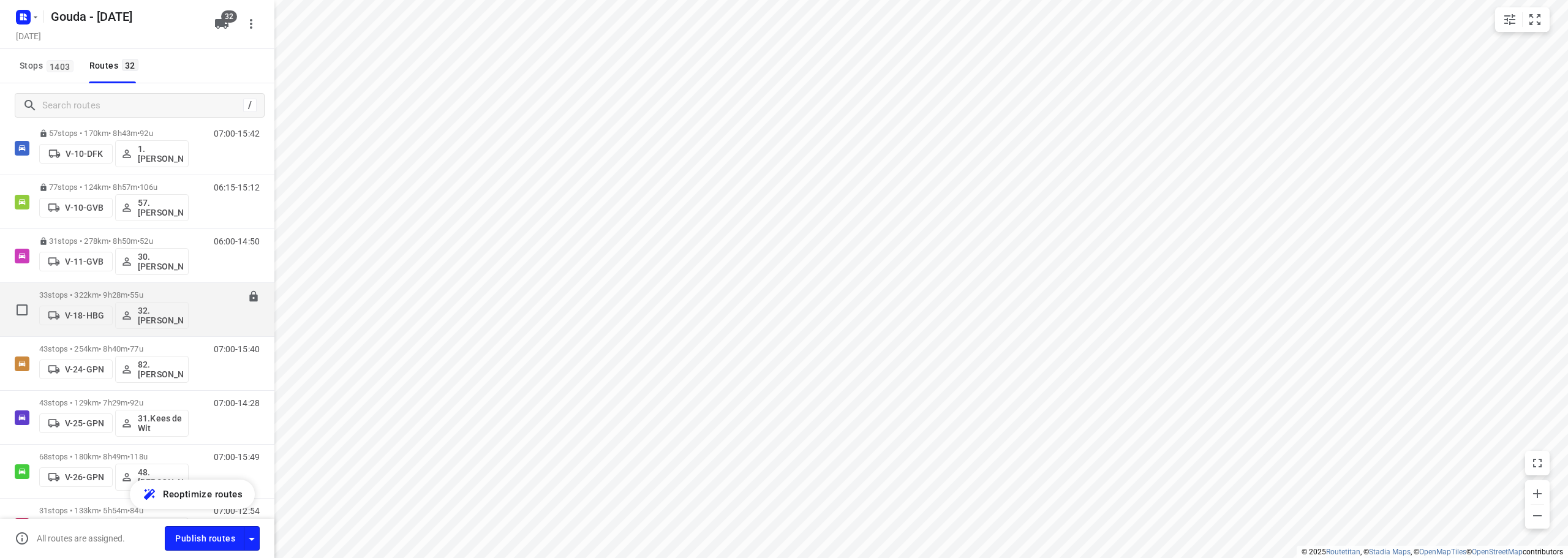
click at [142, 297] on span "55u" at bounding box center [136, 295] width 13 height 9
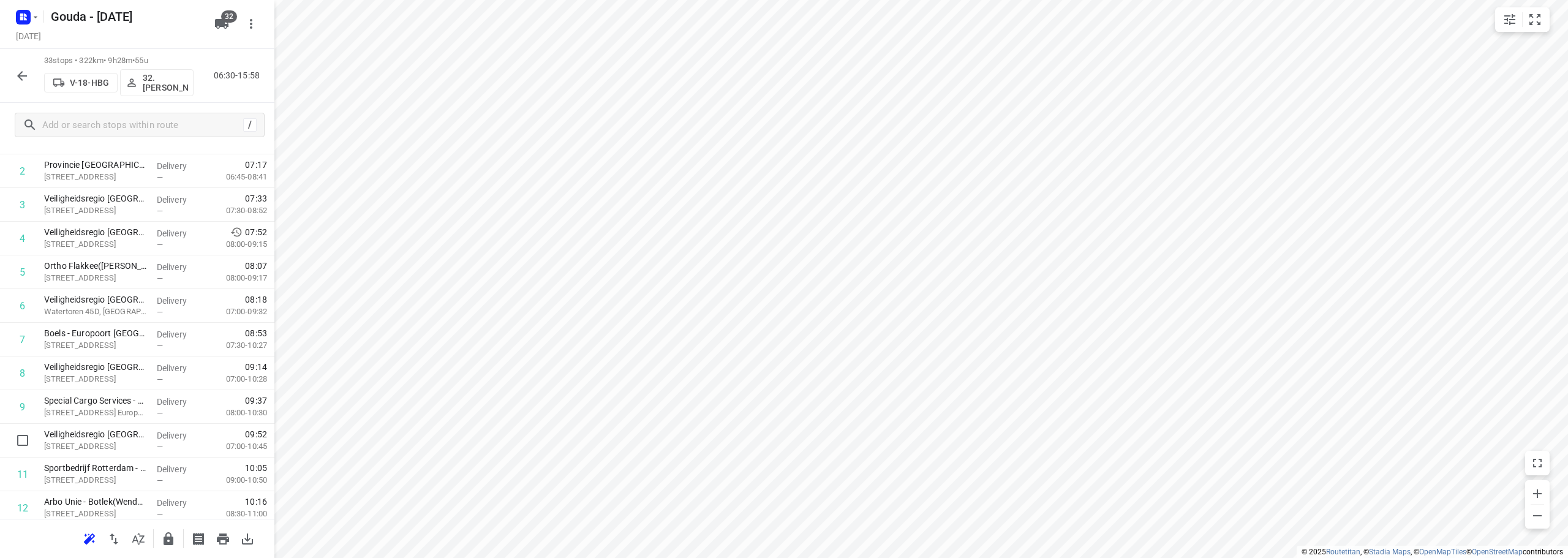
scroll to position [123, 0]
drag, startPoint x: 107, startPoint y: 444, endPoint x: 107, endPoint y: 404, distance: 40.0
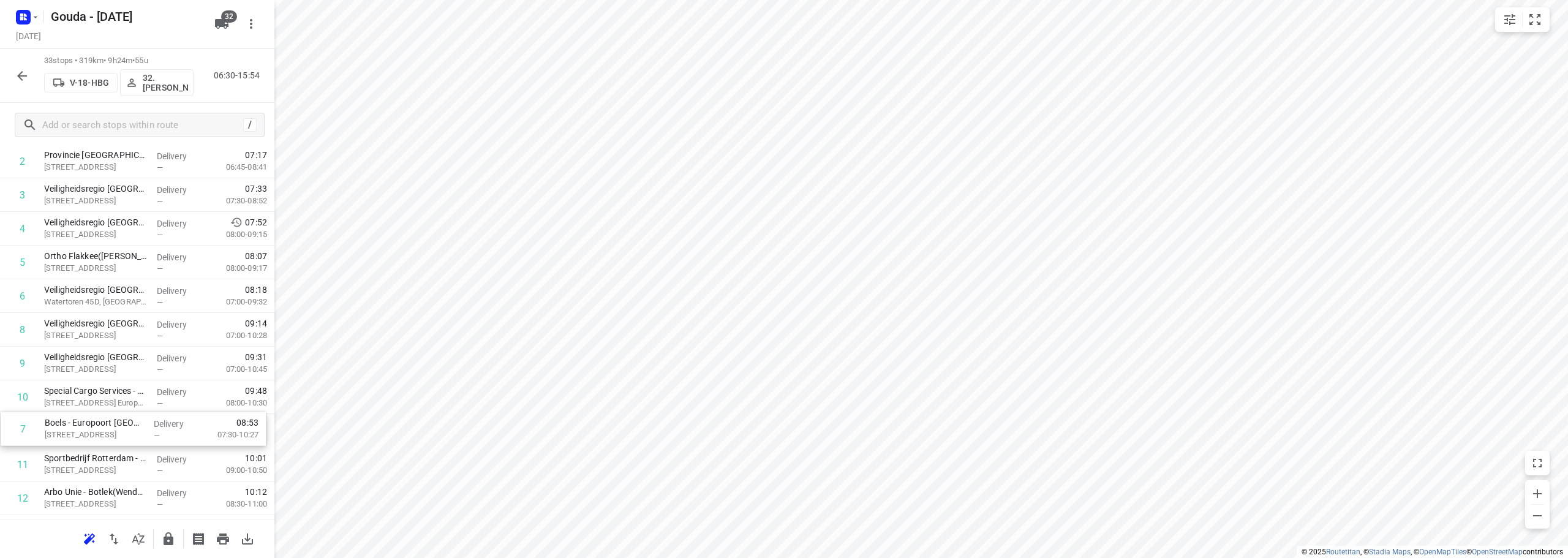
drag, startPoint x: 67, startPoint y: 346, endPoint x: 70, endPoint y: 444, distance: 98.0
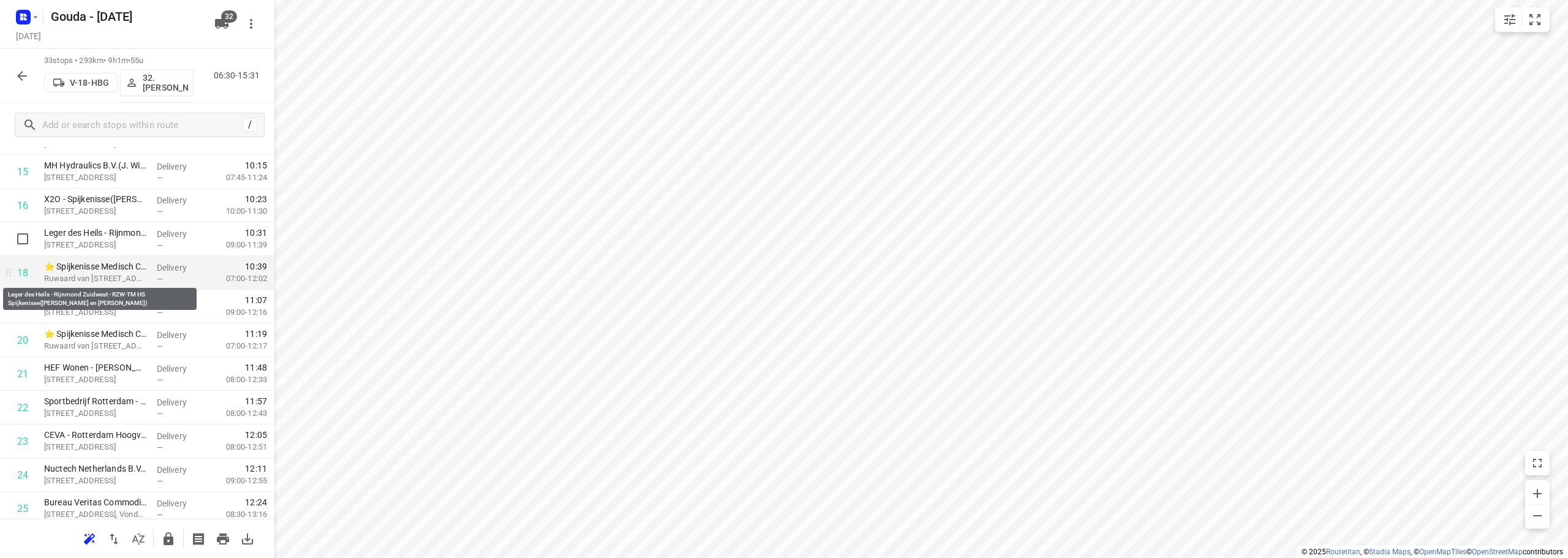
scroll to position [625, 0]
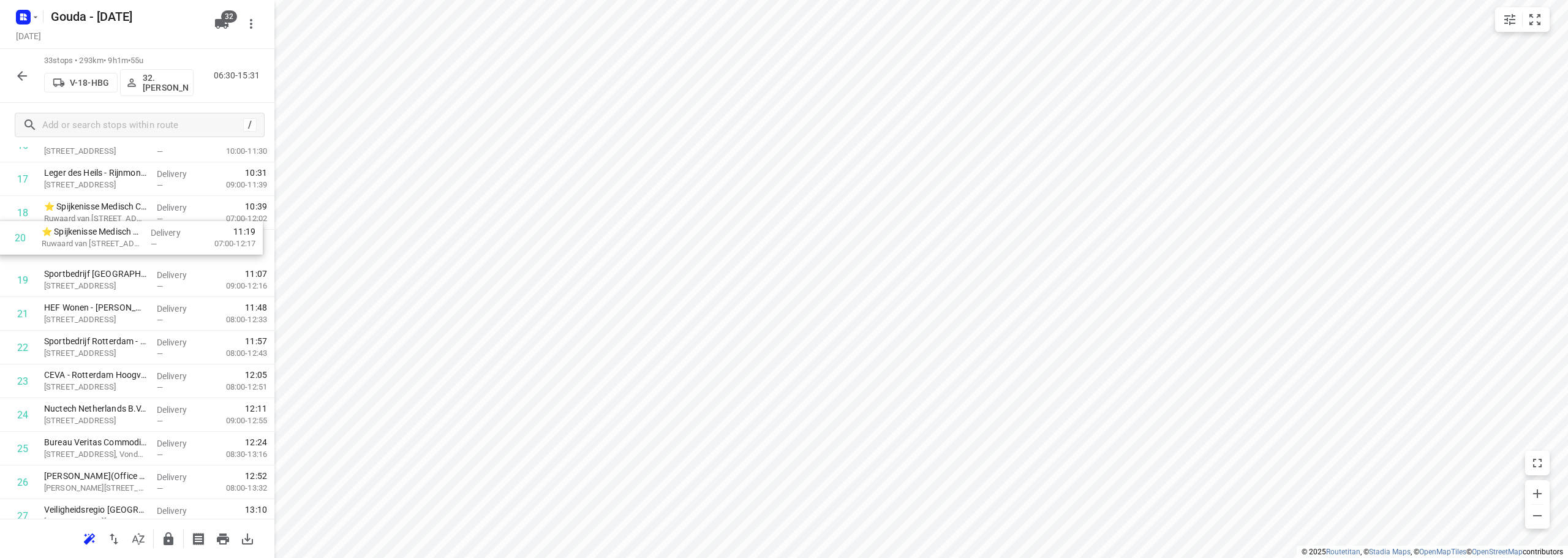
drag, startPoint x: 120, startPoint y: 276, endPoint x: 118, endPoint y: 231, distance: 45.0
click at [118, 231] on div "1 Transdev Nederland N.V.- Connexxion Openbaar Vervoer - HW GO(Patrick Sekreve)…" at bounding box center [137, 180] width 275 height 1113
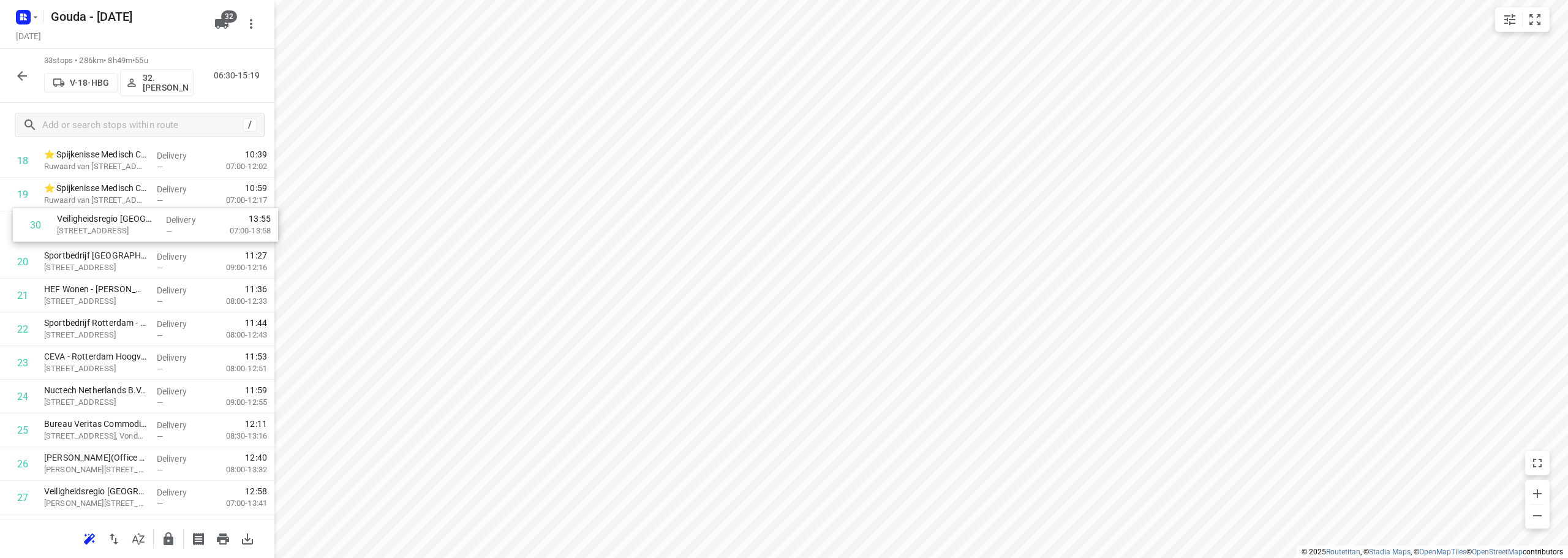
scroll to position [660, 0]
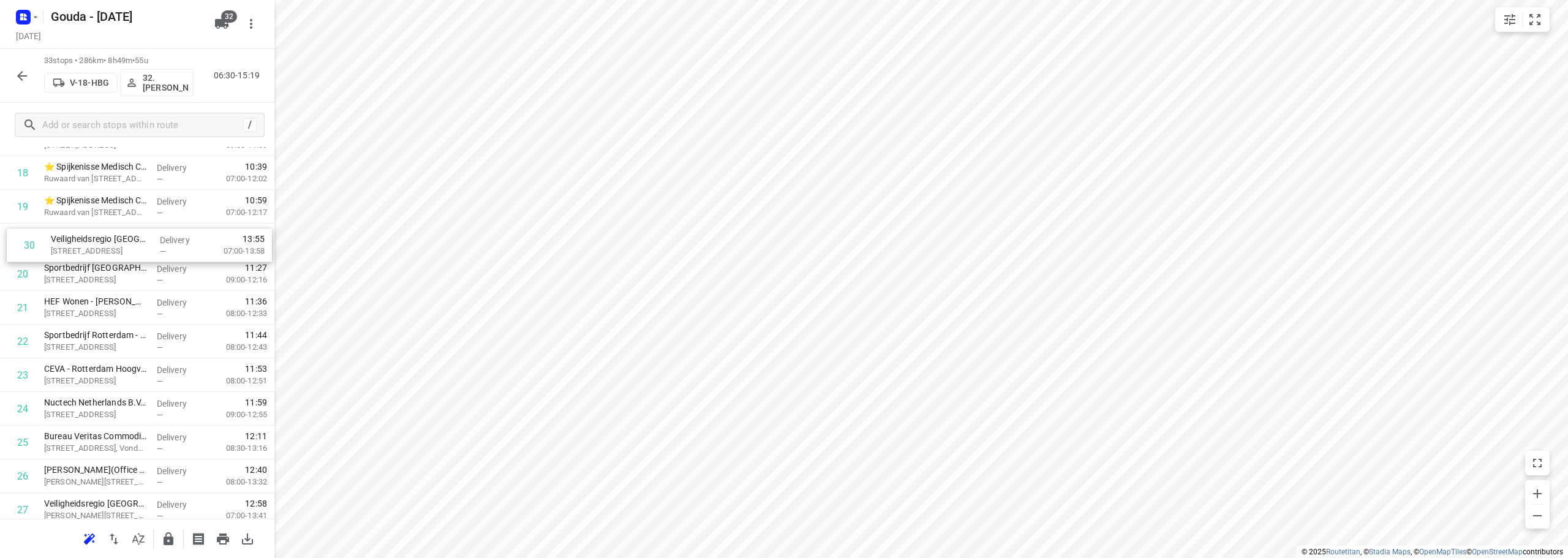
drag, startPoint x: 94, startPoint y: 430, endPoint x: 103, endPoint y: 229, distance: 201.2
click at [103, 229] on div "1 Transdev Nederland N.V.- Connexxion Openbaar Vervoer - HW GO(Patrick Sekreve)…" at bounding box center [137, 140] width 275 height 1113
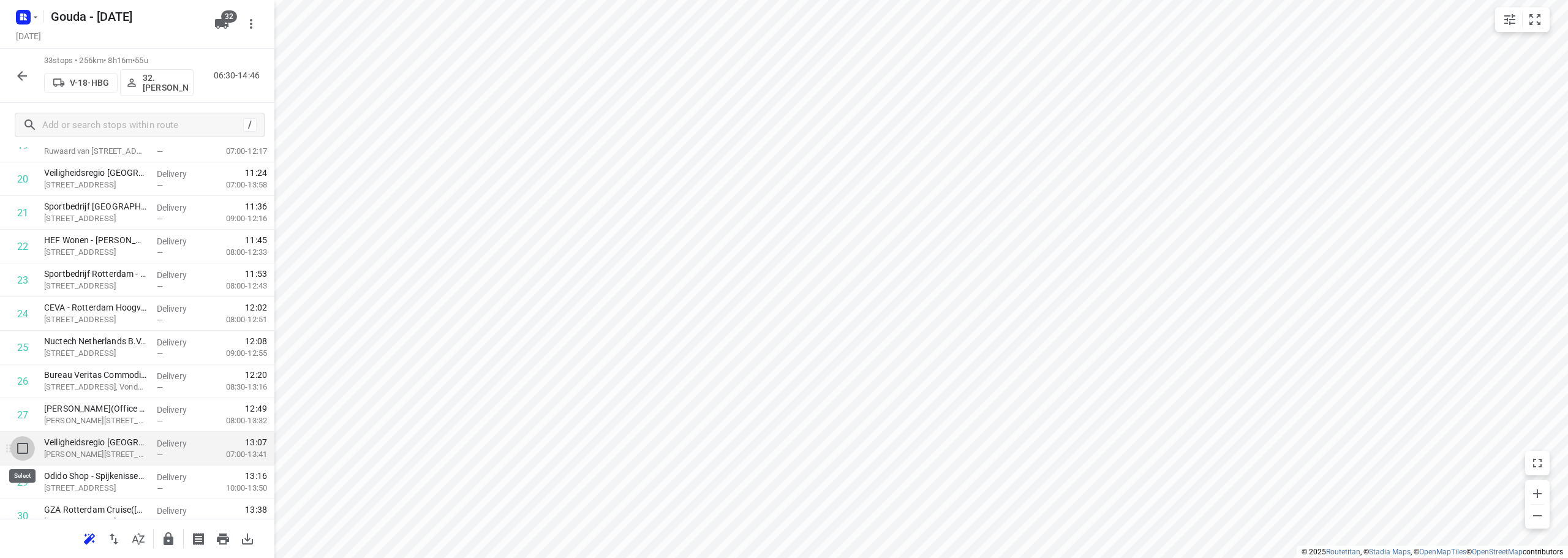
click at [25, 450] on input "checkbox" at bounding box center [22, 449] width 25 height 25
checkbox input "true"
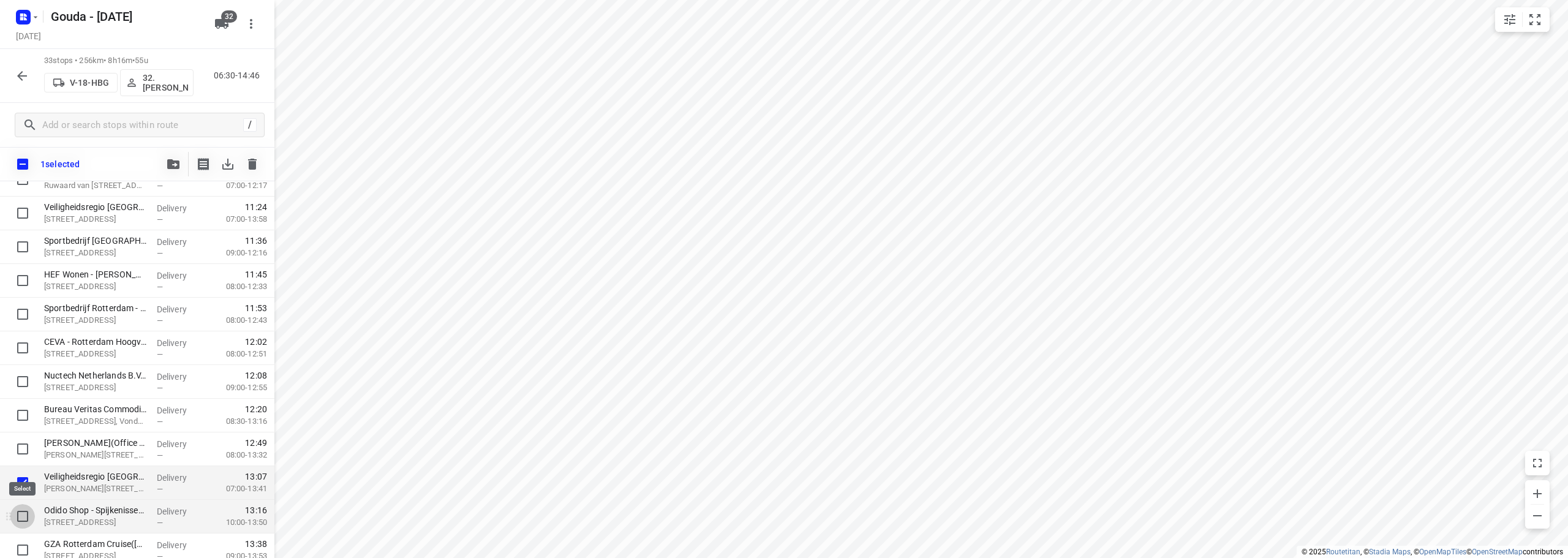
click at [17, 518] on input "checkbox" at bounding box center [22, 516] width 25 height 25
checkbox input "true"
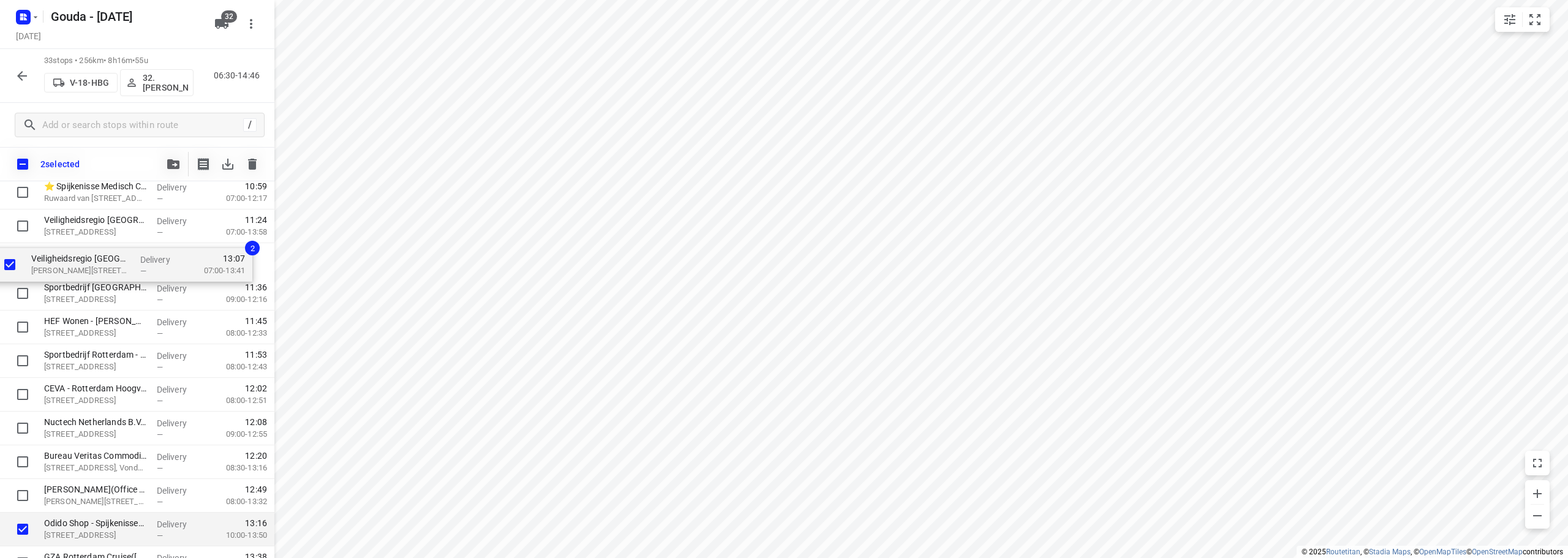
drag, startPoint x: 104, startPoint y: 492, endPoint x: 94, endPoint y: 264, distance: 228.2
click at [94, 264] on div "Transdev Nederland N.V.- Connexxion Openbaar Vervoer - HW GO(Patrick Sekreve) R…" at bounding box center [137, 126] width 275 height 1113
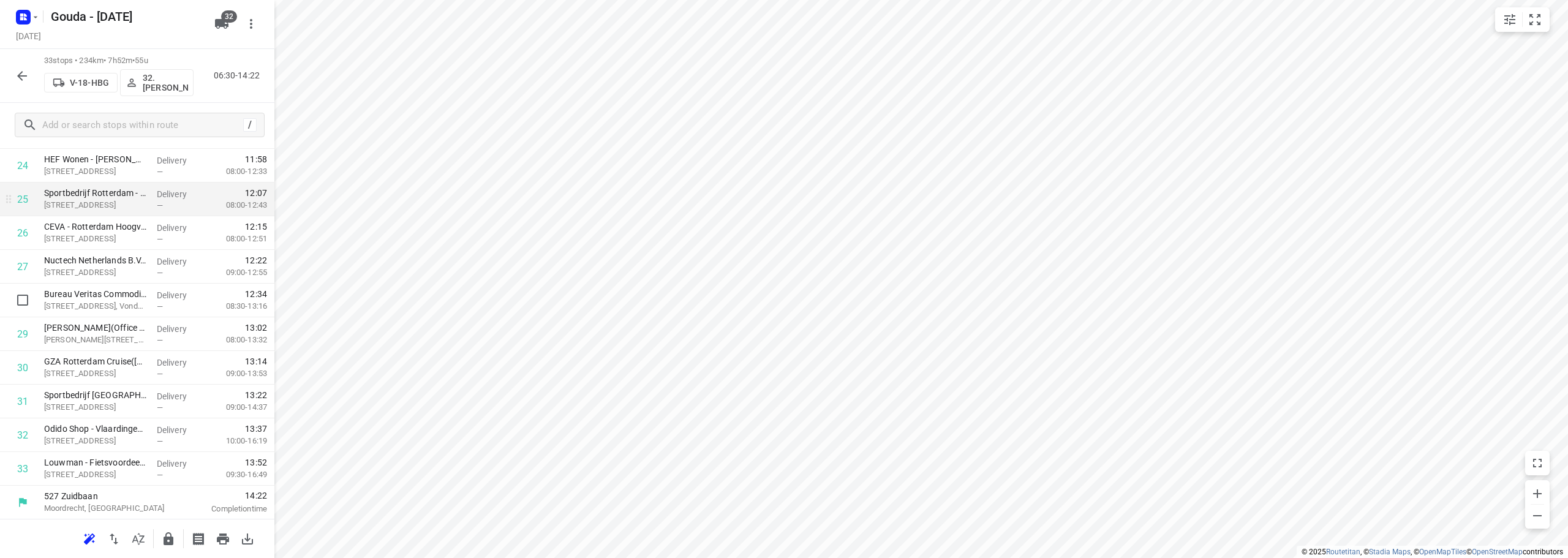
scroll to position [870, 0]
click at [21, 435] on input "checkbox" at bounding box center [22, 434] width 25 height 25
checkbox input "true"
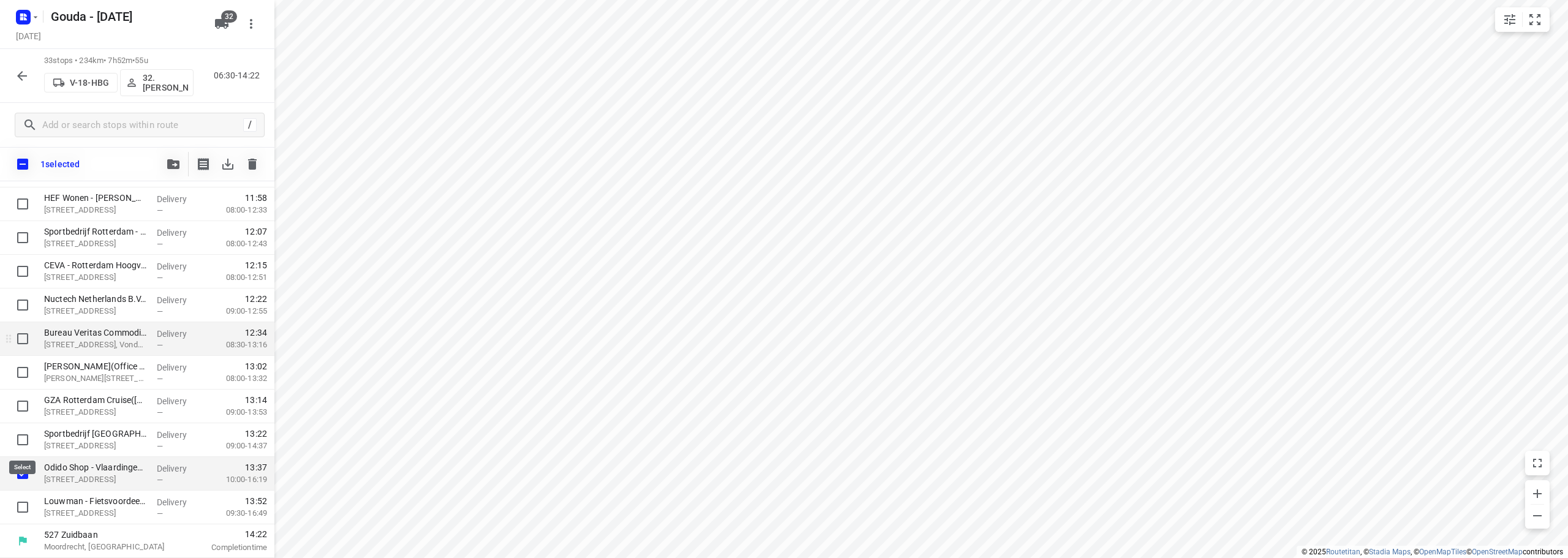
scroll to position [865, 0]
click at [20, 474] on input "checkbox" at bounding box center [22, 473] width 25 height 25
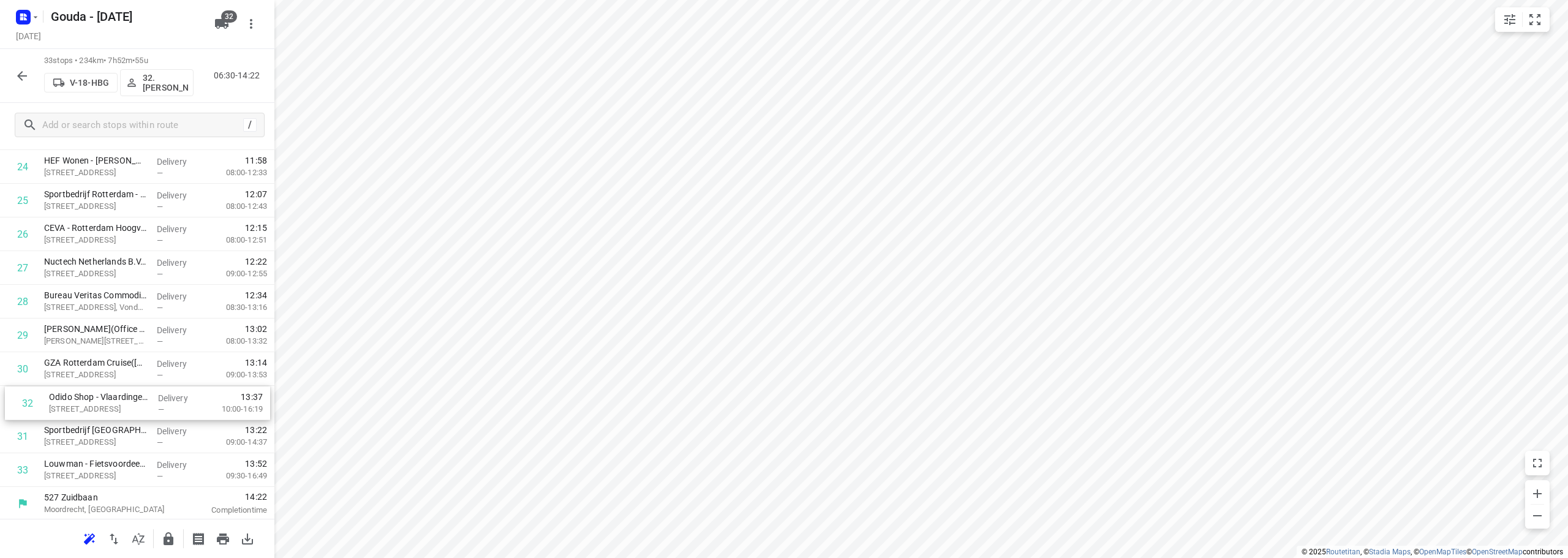
scroll to position [868, 0]
drag, startPoint x: 91, startPoint y: 441, endPoint x: 103, endPoint y: 377, distance: 65.1
click at [175, 537] on icon "button" at bounding box center [168, 538] width 14 height 14
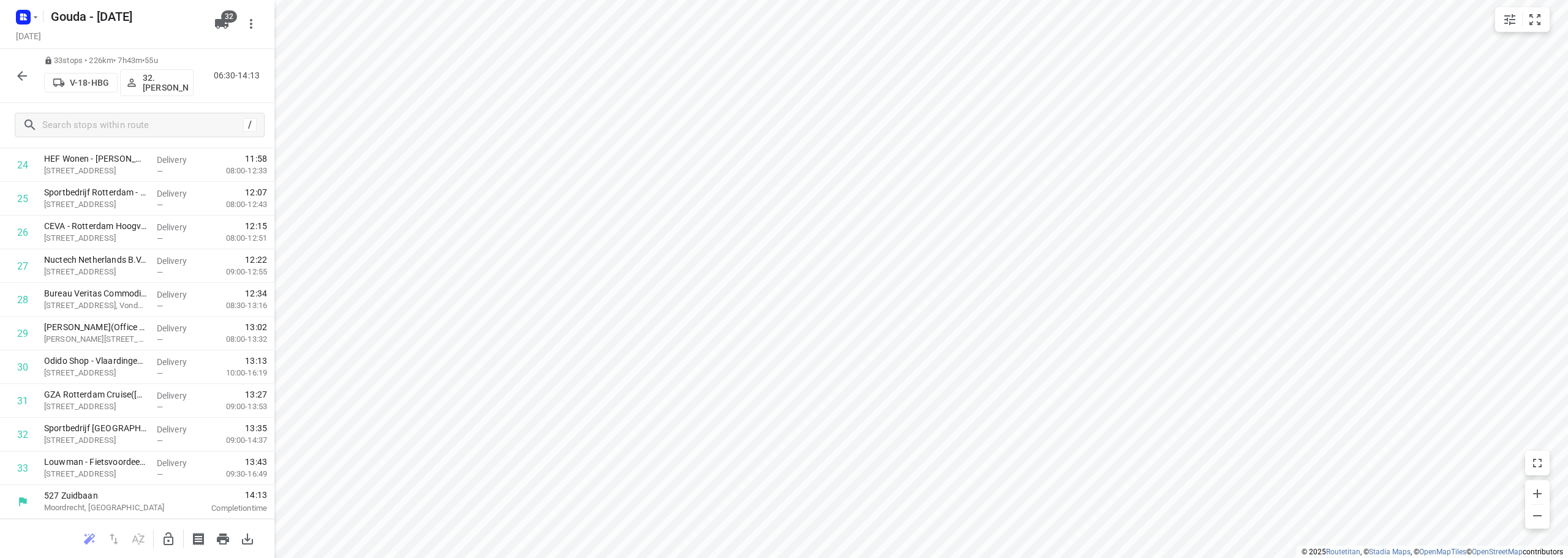
click at [26, 67] on button "button" at bounding box center [22, 75] width 25 height 25
drag, startPoint x: 123, startPoint y: 258, endPoint x: 139, endPoint y: 442, distance: 184.7
click at [139, 442] on div "1 DCMR Milieudienst Rijnmond - Schiedam(René Keijzer) Parallelweg 1, Schiedam D…" at bounding box center [137, 81] width 275 height 809
drag, startPoint x: 142, startPoint y: 306, endPoint x: 152, endPoint y: 453, distance: 147.3
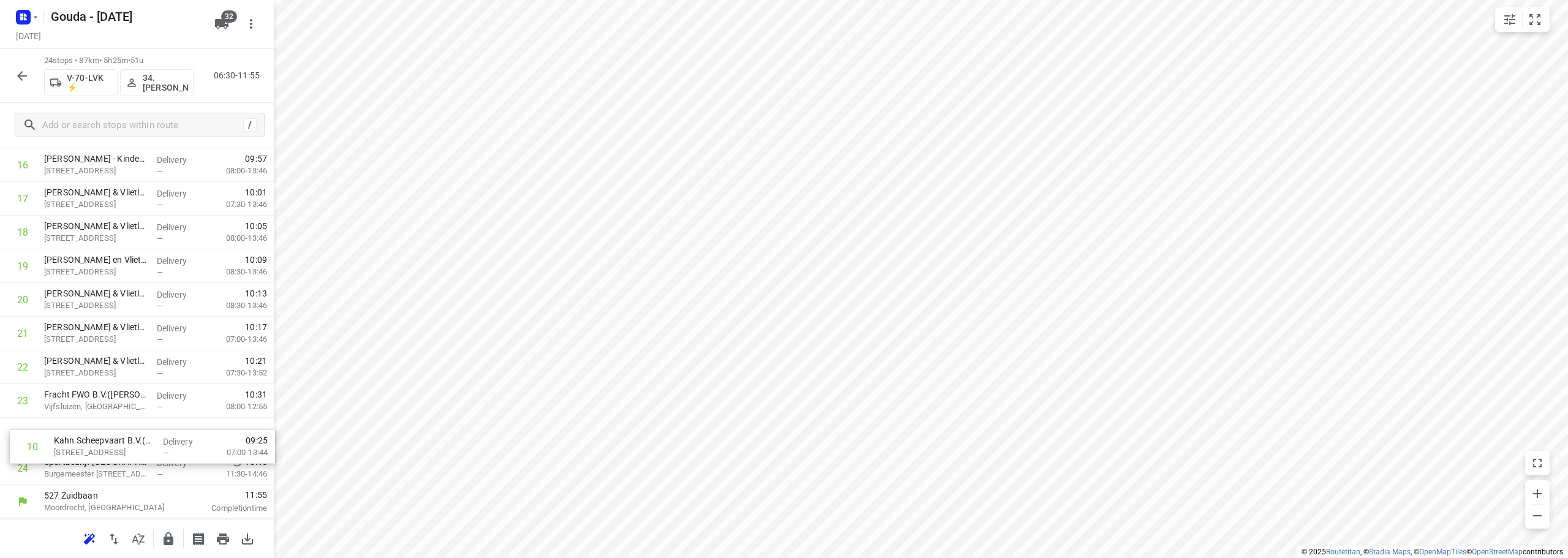
click at [152, 453] on div "1 DCMR Milieudienst Rijnmond - Schiedam(René Keijzer) Parallelweg 1, Schiedam D…" at bounding box center [137, 81] width 275 height 809
click at [17, 398] on input "checkbox" at bounding box center [22, 400] width 25 height 25
checkbox input "true"
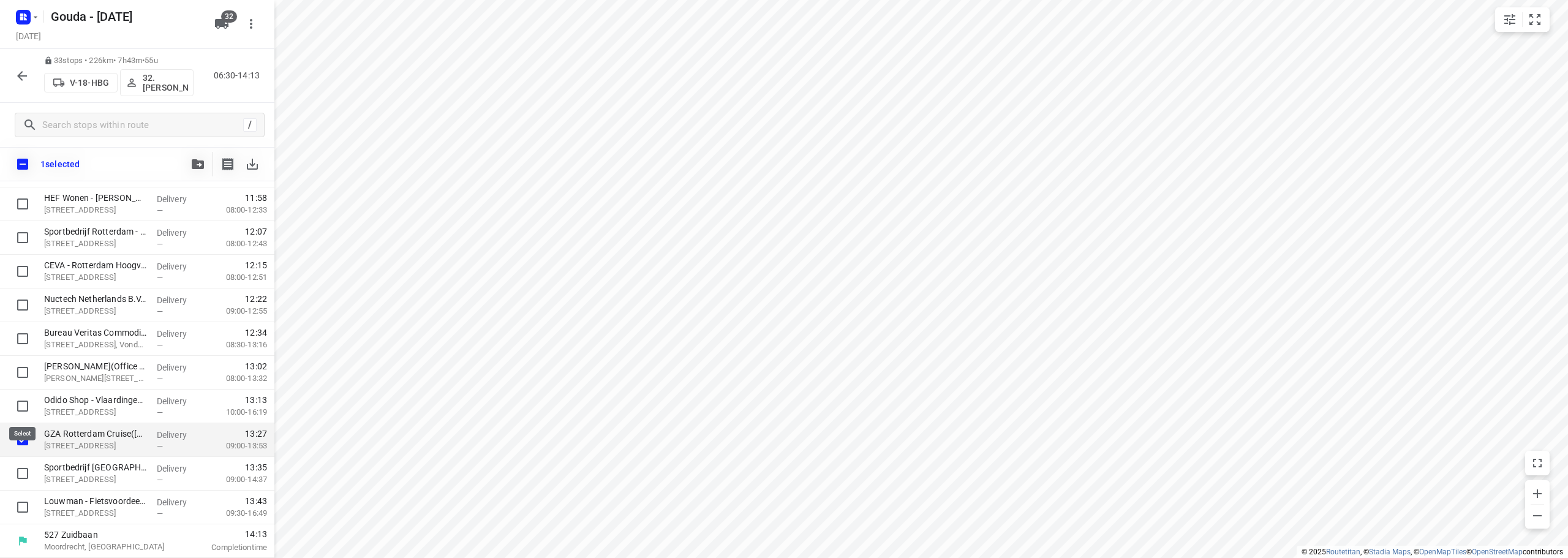
scroll to position [865, 0]
click at [28, 477] on input "checkbox" at bounding box center [22, 473] width 25 height 25
checkbox input "true"
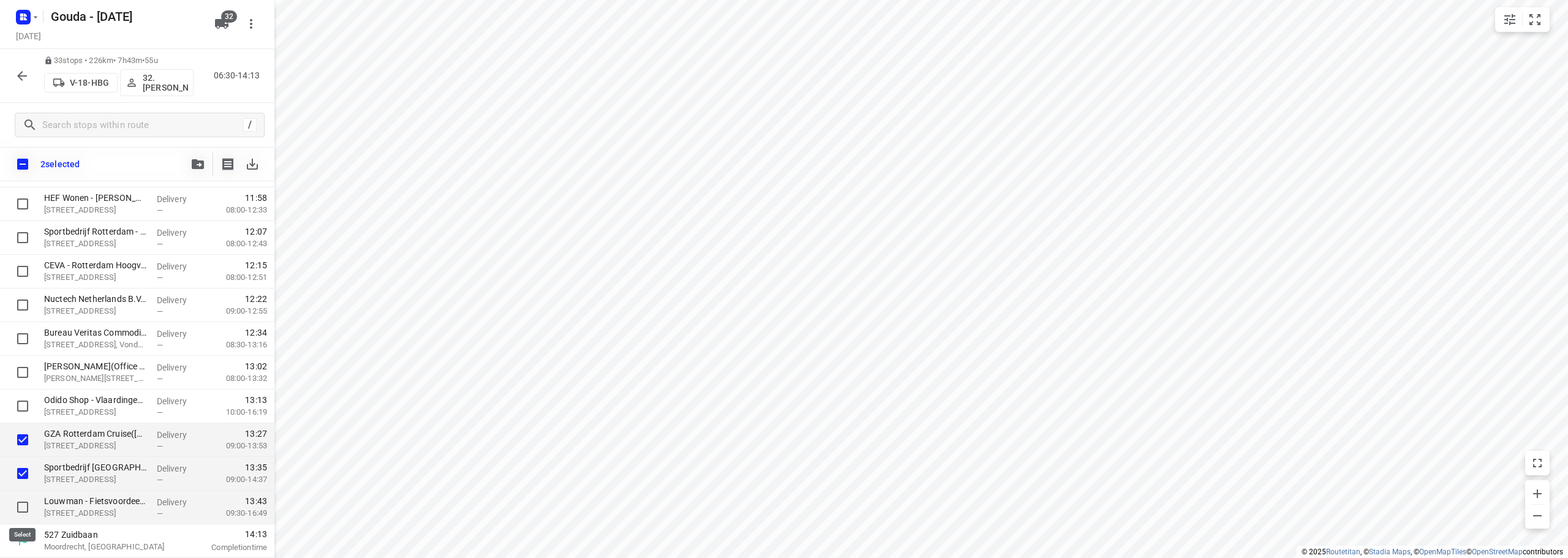
click at [25, 506] on input "checkbox" at bounding box center [22, 507] width 25 height 25
checkbox input "true"
click at [191, 163] on span "button" at bounding box center [197, 165] width 14 height 10
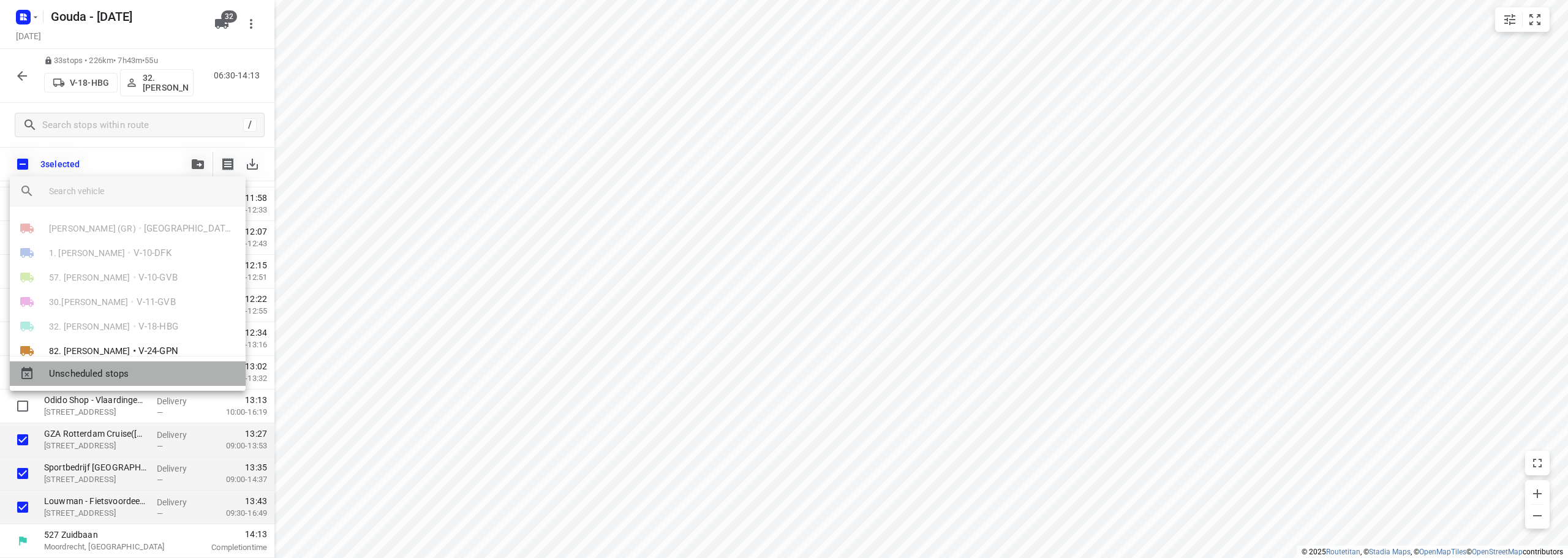
click at [147, 368] on span "Unscheduled stops" at bounding box center [142, 374] width 186 height 14
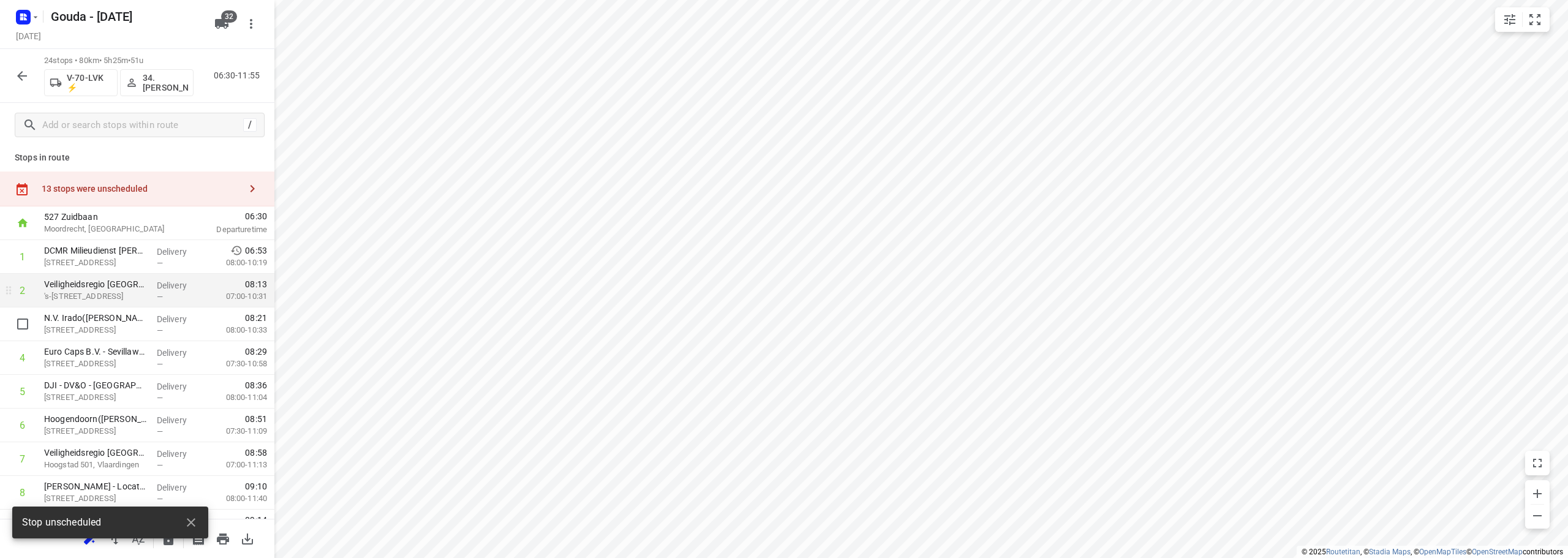
scroll to position [0, 0]
click at [129, 191] on div "13 stops were unscheduled" at bounding box center [141, 192] width 198 height 10
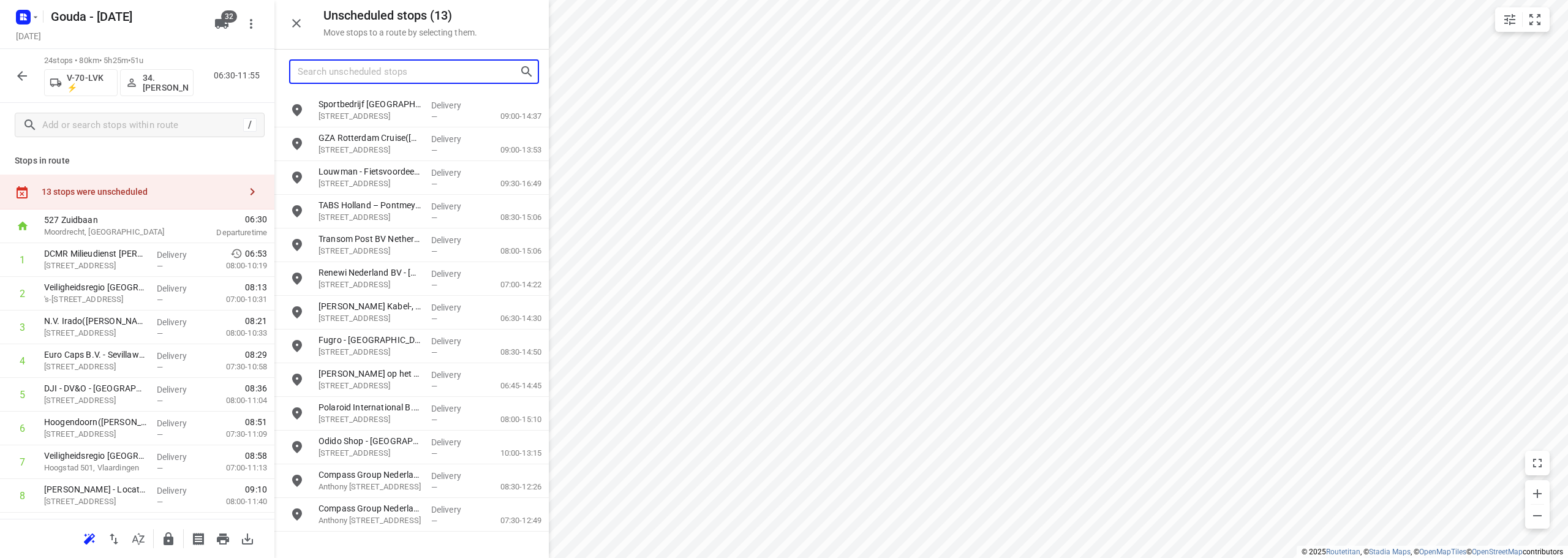
click at [356, 73] on input "Search unscheduled stops" at bounding box center [409, 72] width 222 height 19
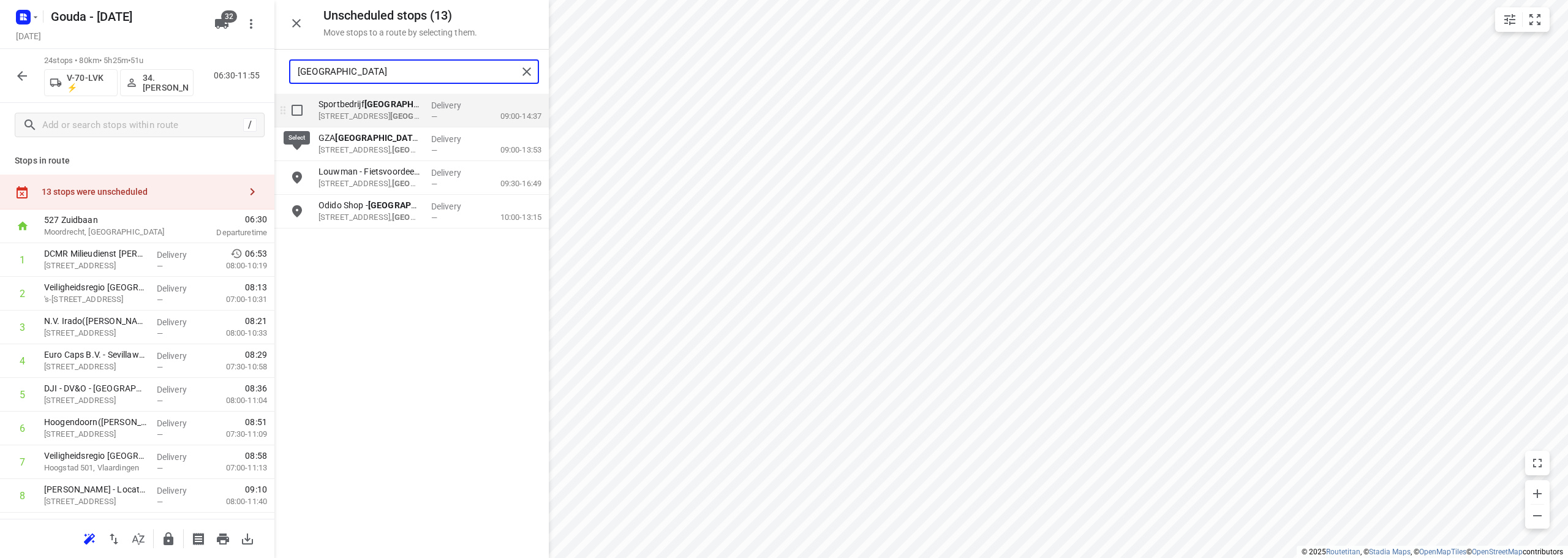
type input "rotterdam"
click at [291, 105] on input "grid" at bounding box center [297, 110] width 25 height 25
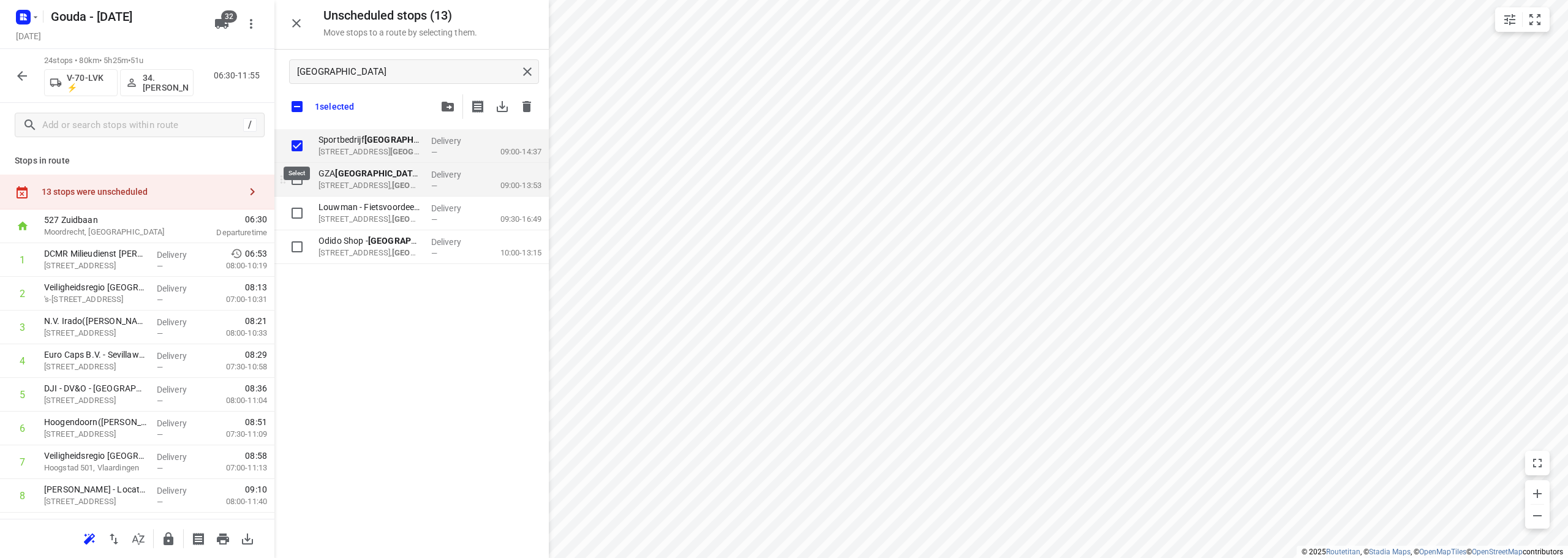
checkbox input "true"
drag, startPoint x: 296, startPoint y: 171, endPoint x: 303, endPoint y: 209, distance: 38.6
click at [297, 172] on input "grid" at bounding box center [297, 179] width 25 height 25
checkbox input "true"
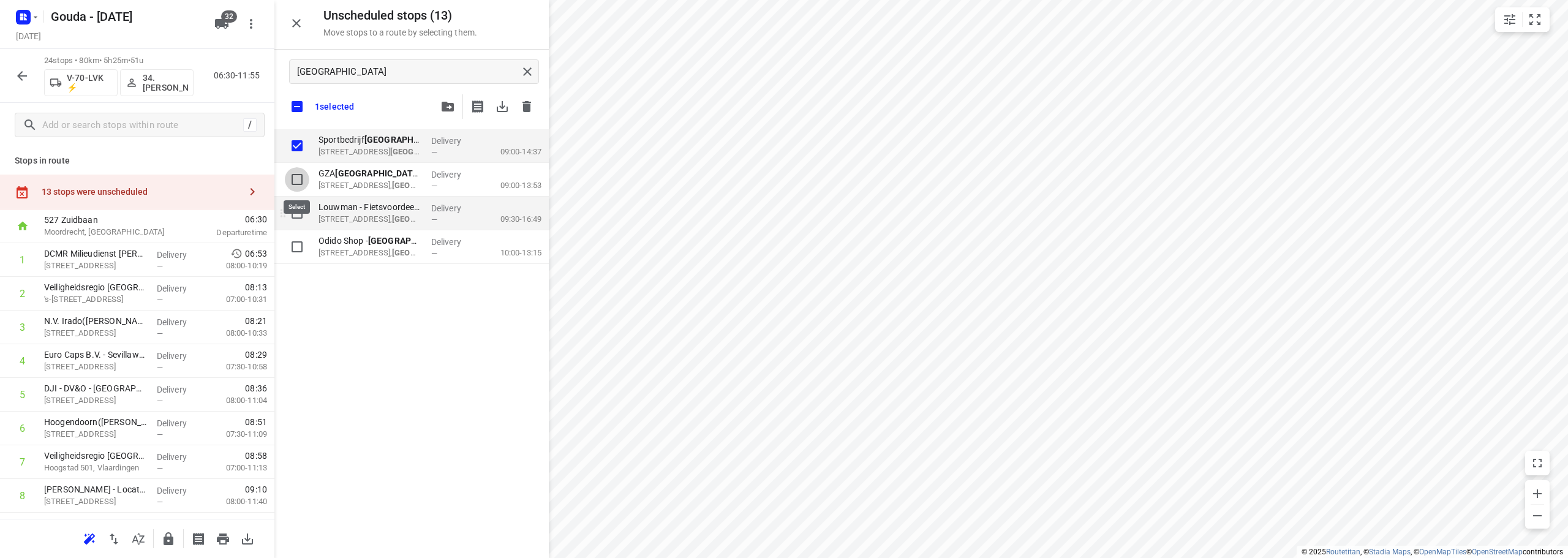
checkbox input "true"
click at [301, 213] on input "grid" at bounding box center [297, 213] width 25 height 25
checkbox input "true"
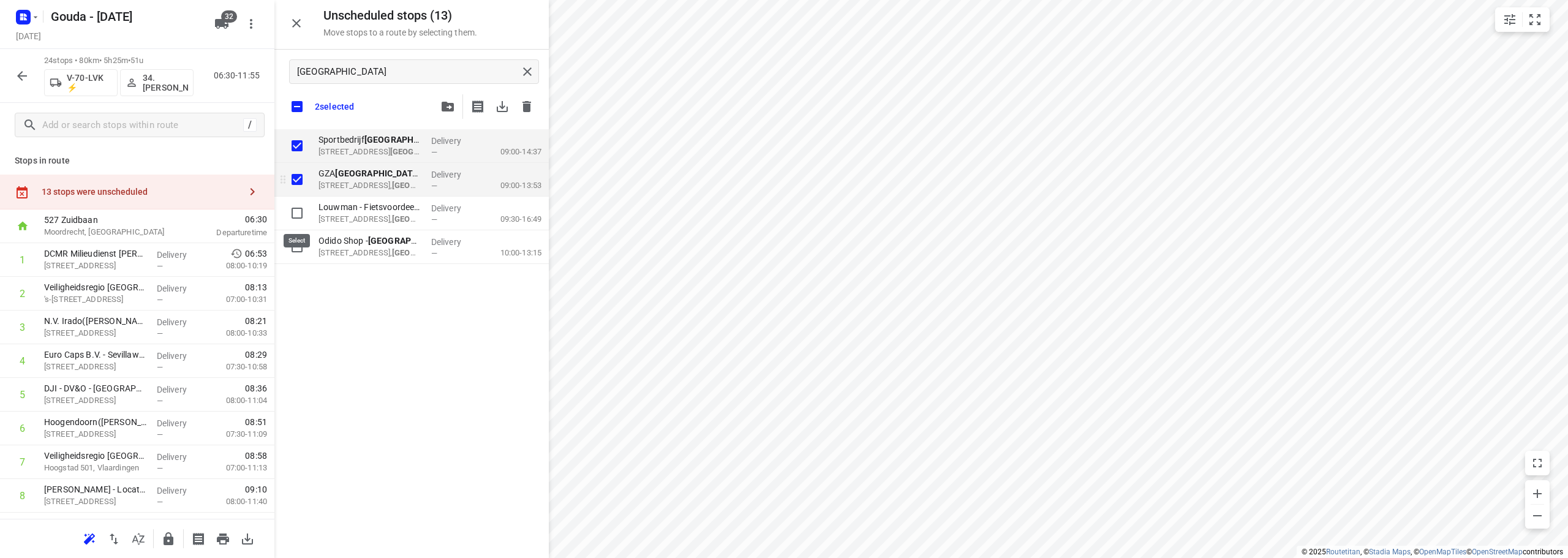
checkbox input "true"
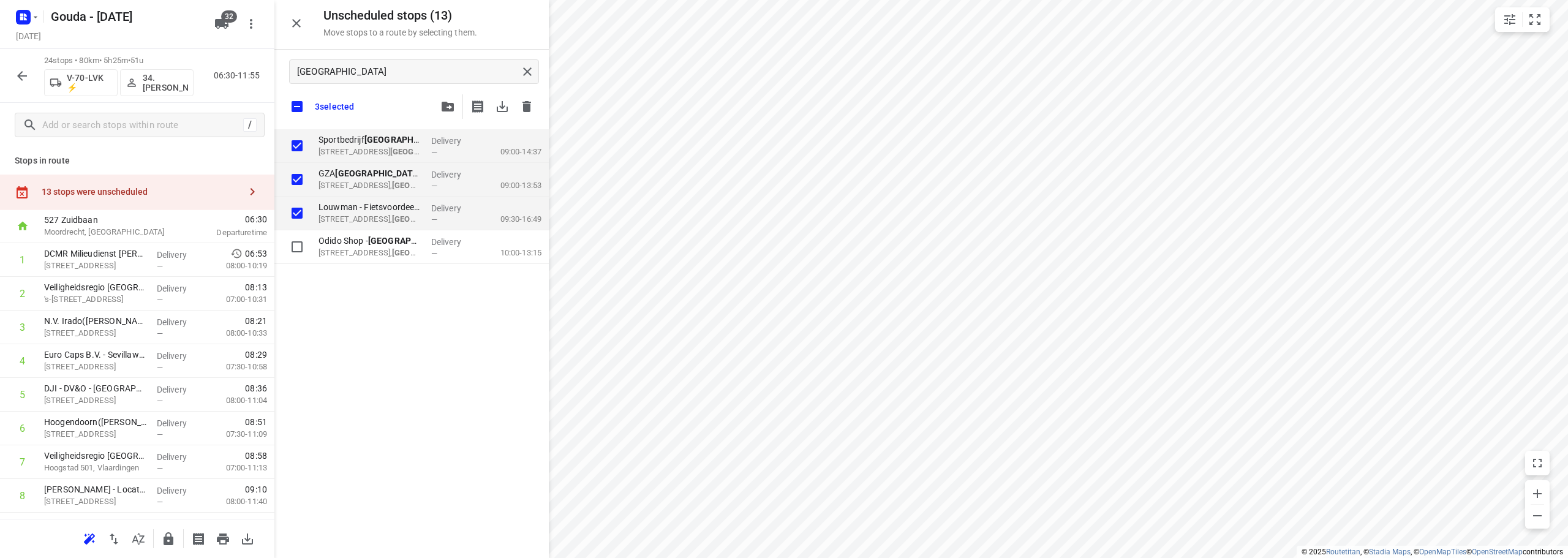
checkbox input "true"
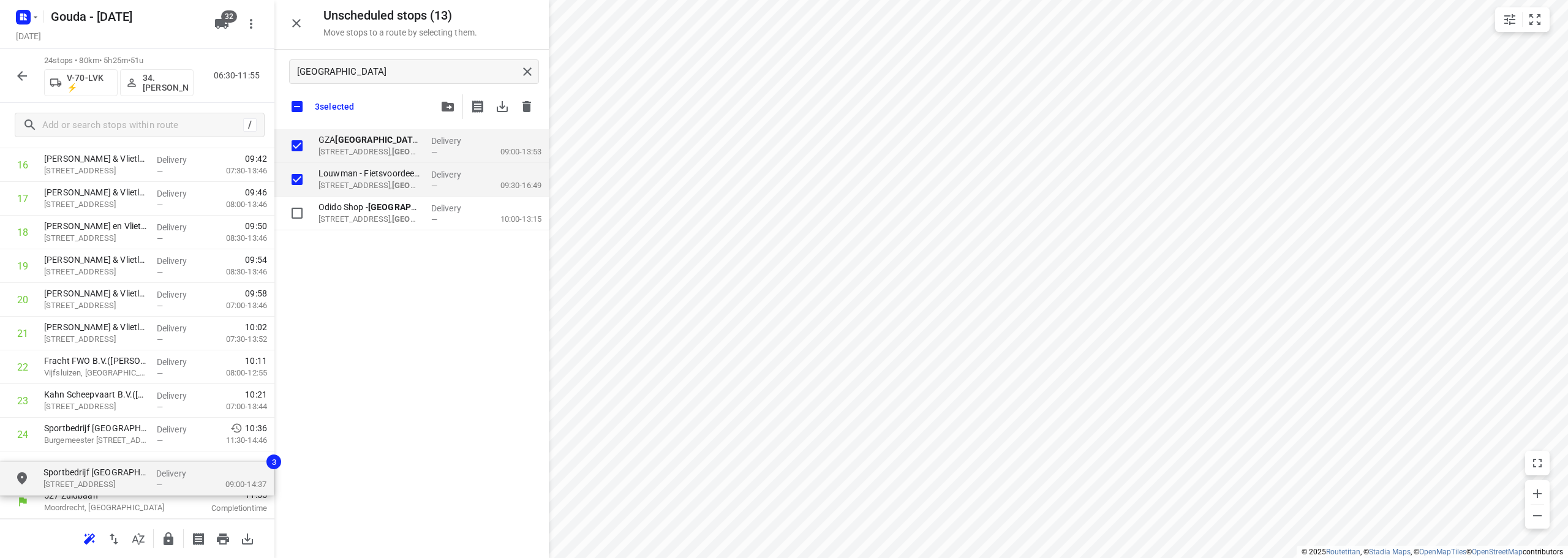
drag, startPoint x: 439, startPoint y: 145, endPoint x: 151, endPoint y: 477, distance: 439.5
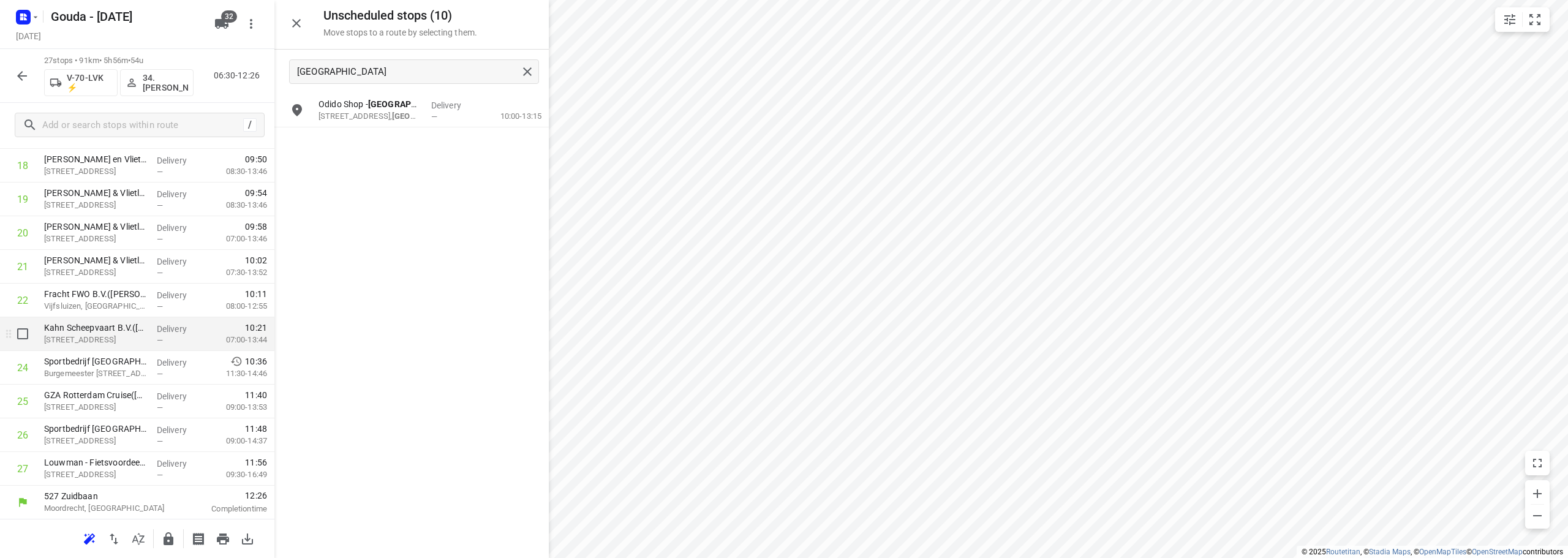
scroll to position [668, 0]
drag, startPoint x: 118, startPoint y: 427, endPoint x: 114, endPoint y: 487, distance: 60.1
click at [114, 487] on div "527 Zuidbaan Moordrecht, Netherlands 06:30 Departure time 1 DCMR Milieudienst R…" at bounding box center [137, 30] width 275 height 978
drag, startPoint x: 149, startPoint y: 430, endPoint x: 197, endPoint y: 392, distance: 61.2
click at [149, 397] on div "1 DCMR Milieudienst Rijnmond - Schiedam(René Keijzer) Parallelweg 1, Schiedam D…" at bounding box center [137, 30] width 275 height 910
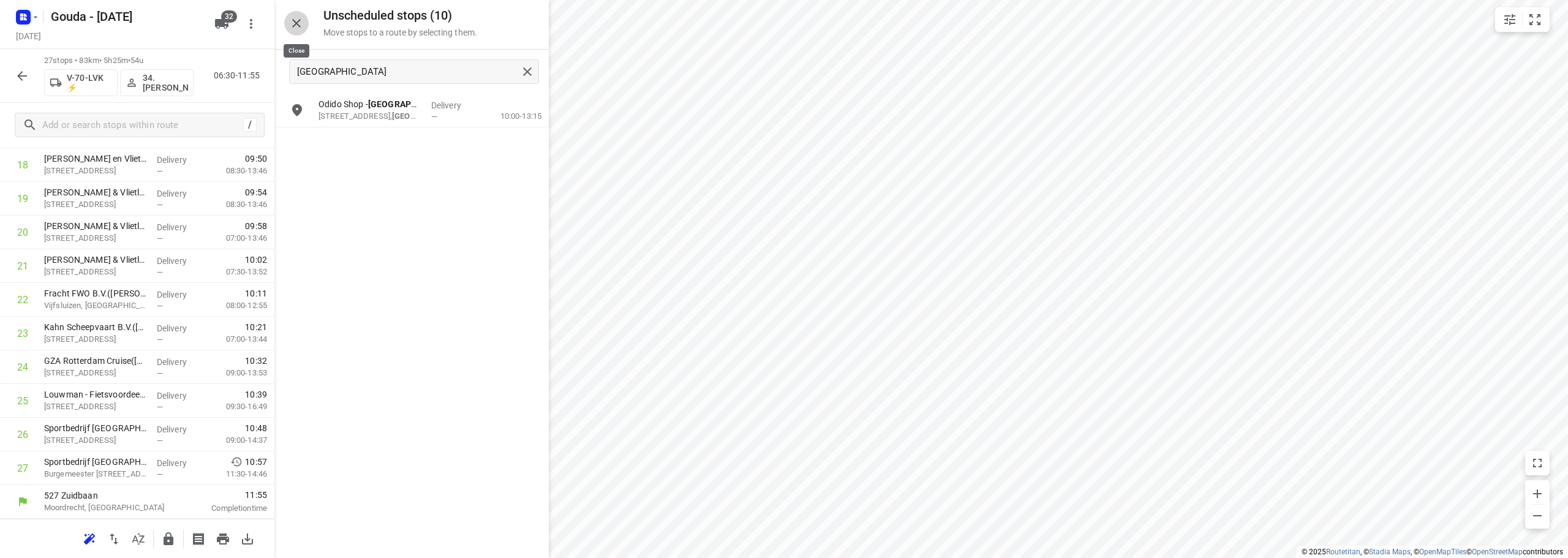
click at [300, 28] on icon "button" at bounding box center [296, 23] width 14 height 14
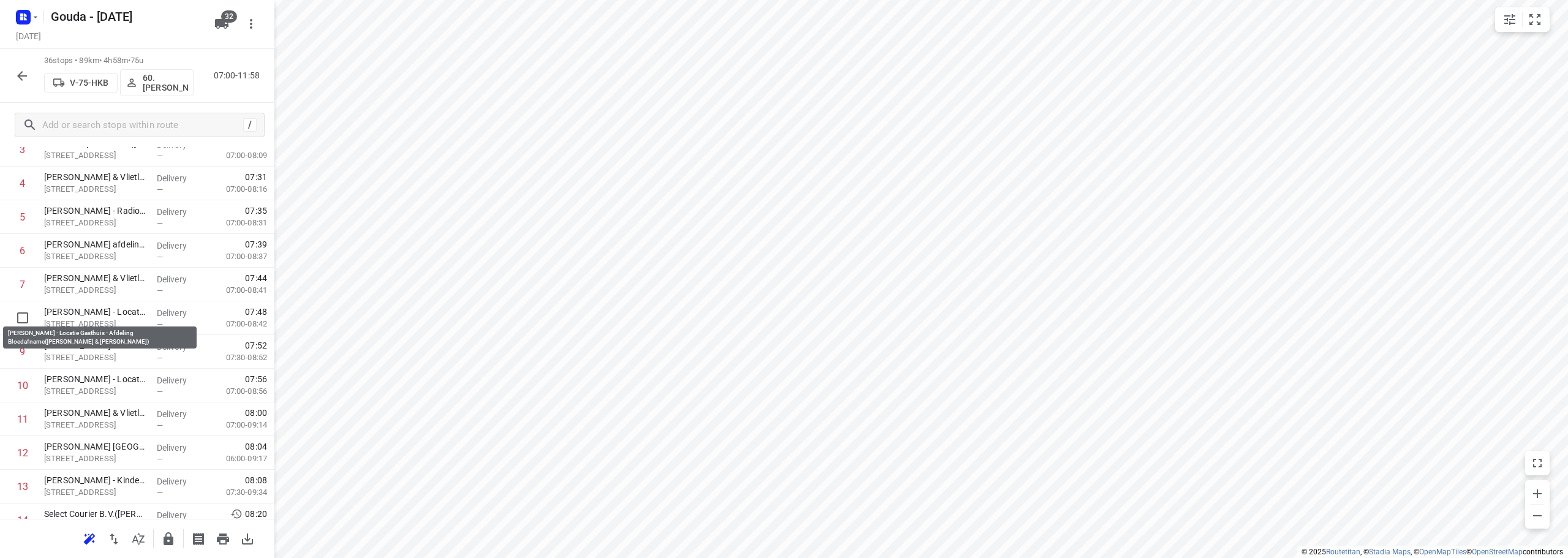
scroll to position [0, 0]
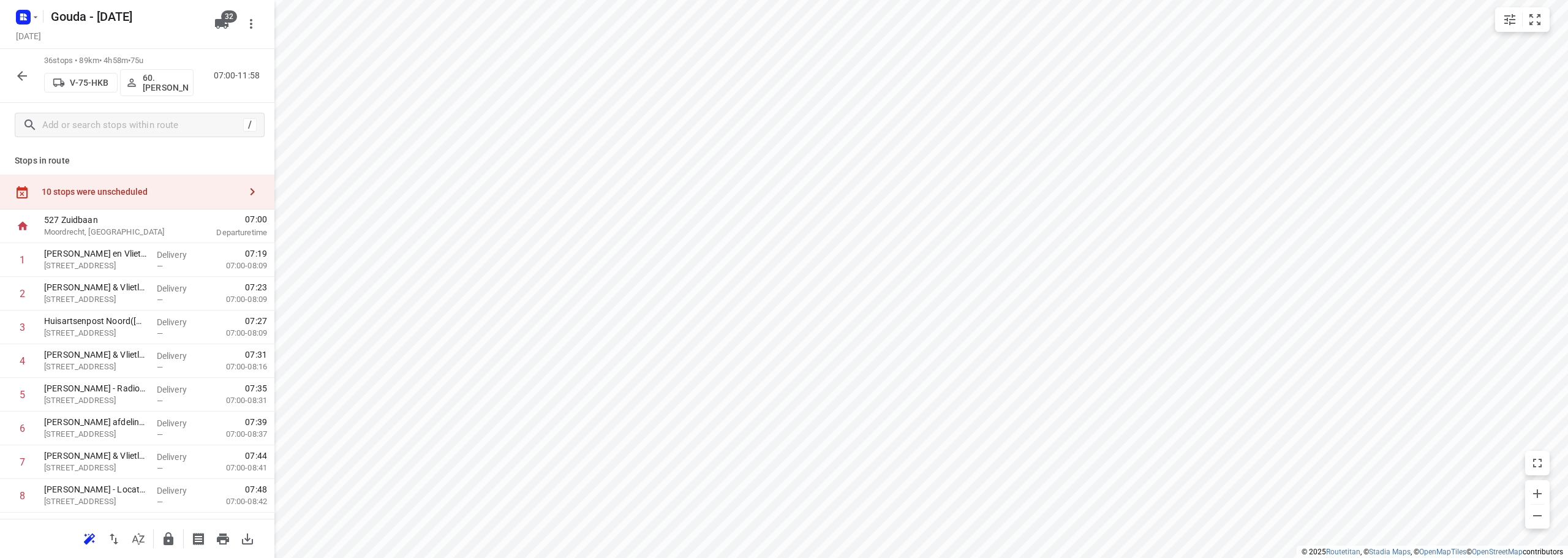
click at [125, 202] on div "10 stops were unscheduled" at bounding box center [137, 192] width 275 height 35
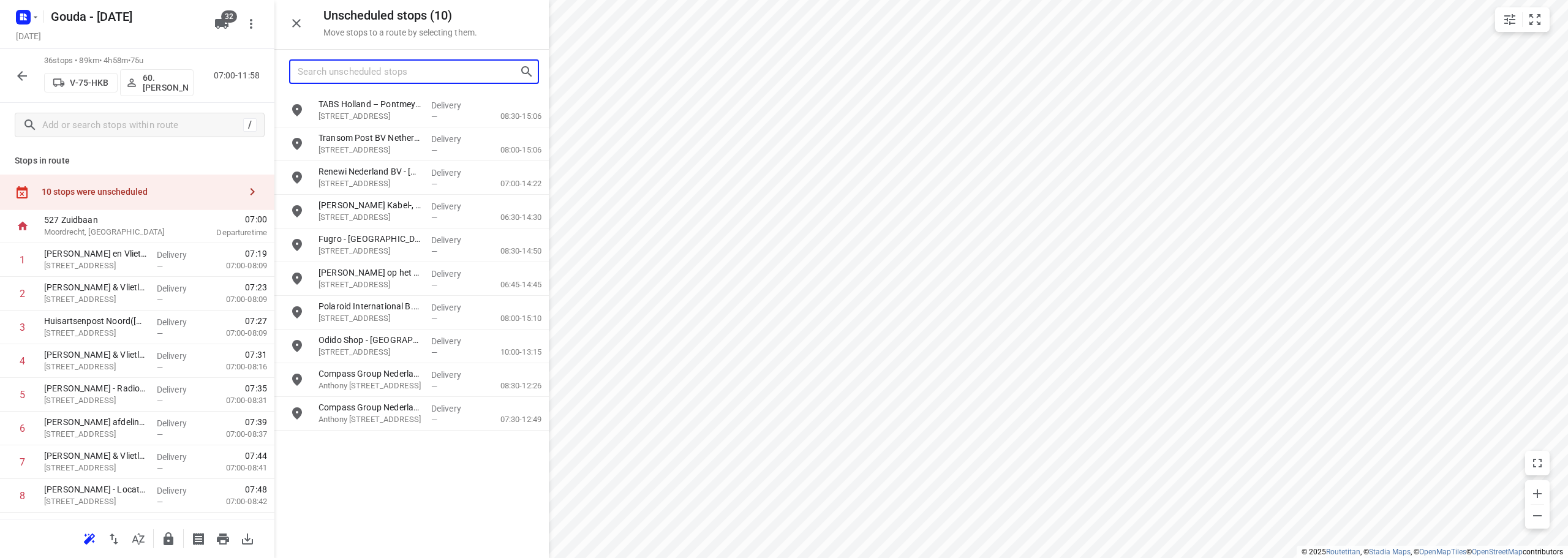
click at [381, 81] on input "Search unscheduled stops" at bounding box center [409, 72] width 222 height 19
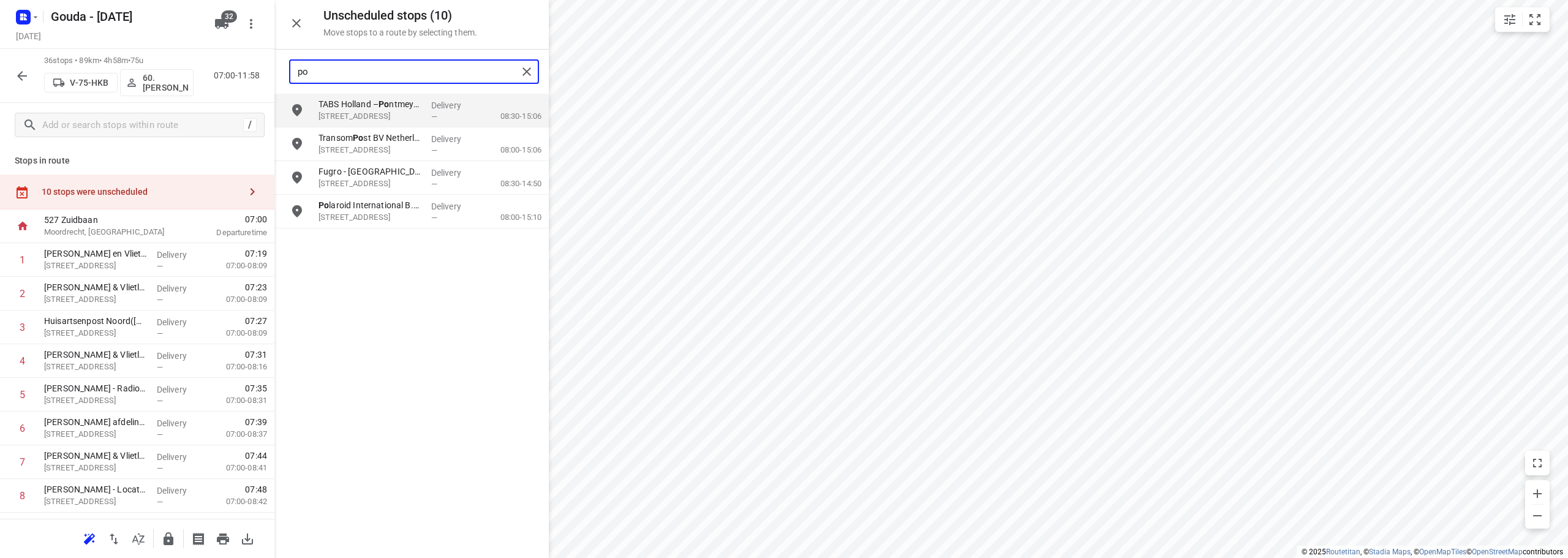
type input "p"
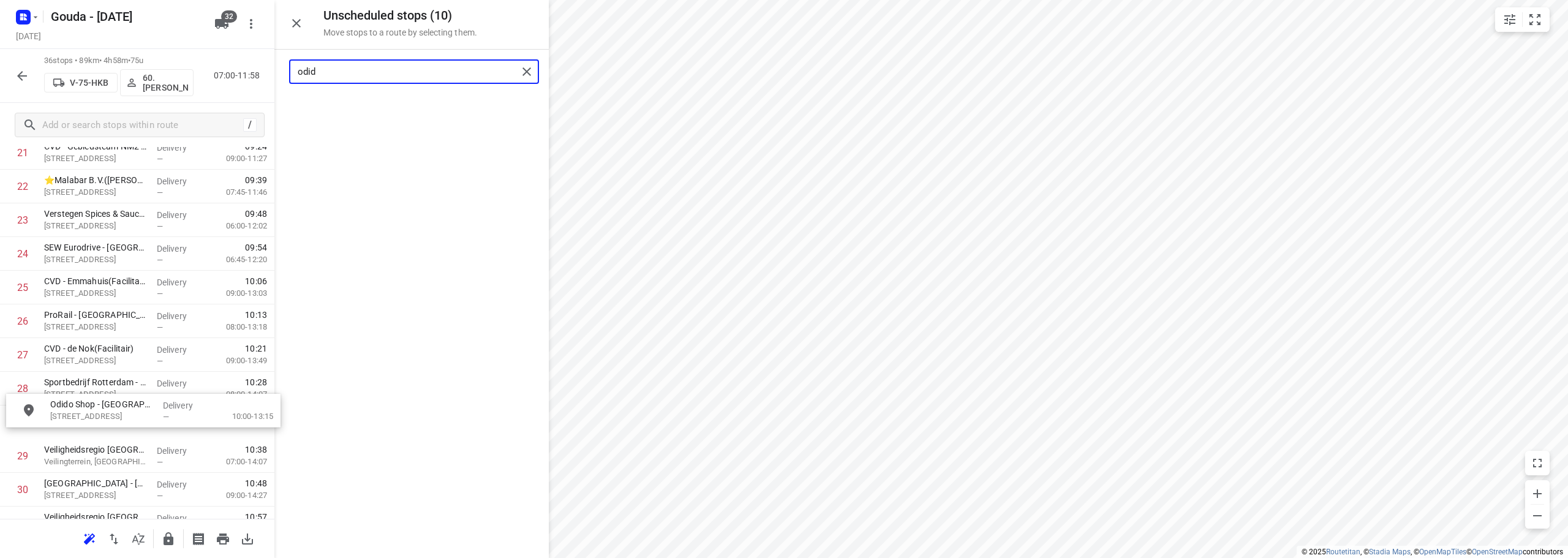
scroll to position [783, 0]
drag, startPoint x: 404, startPoint y: 112, endPoint x: 142, endPoint y: 395, distance: 385.7
type input "odid"
click at [295, 17] on icon "button" at bounding box center [296, 23] width 14 height 14
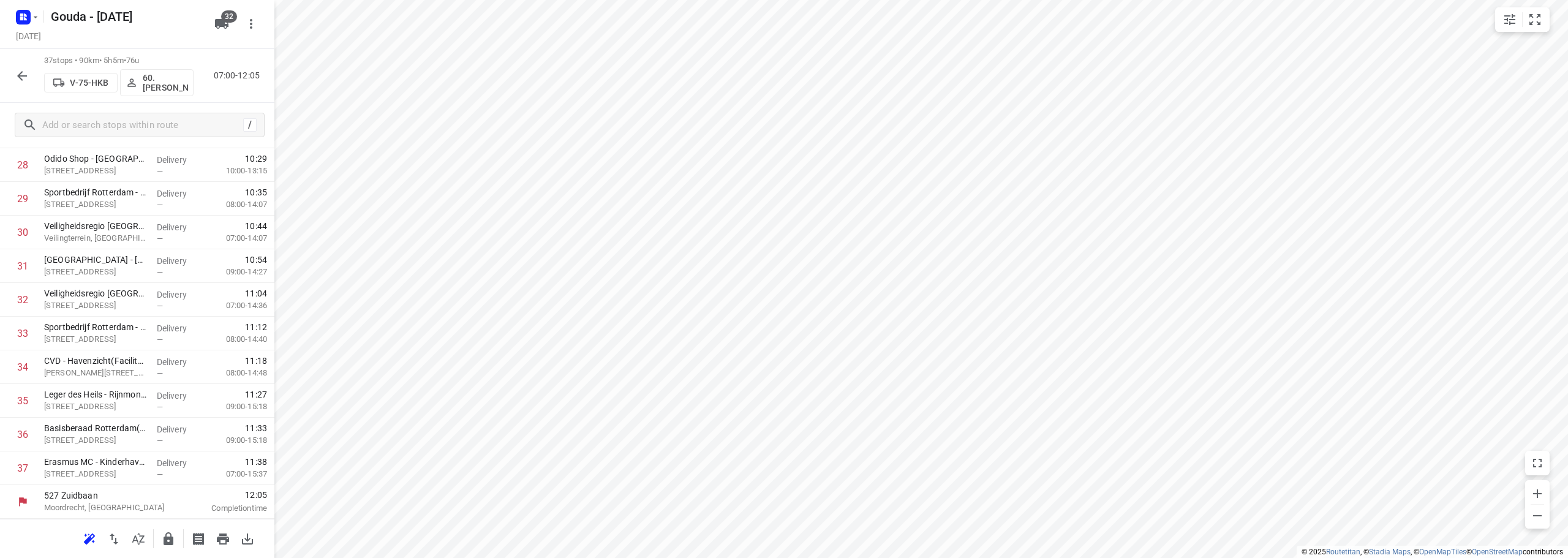
click at [21, 75] on icon "button" at bounding box center [21, 75] width 14 height 14
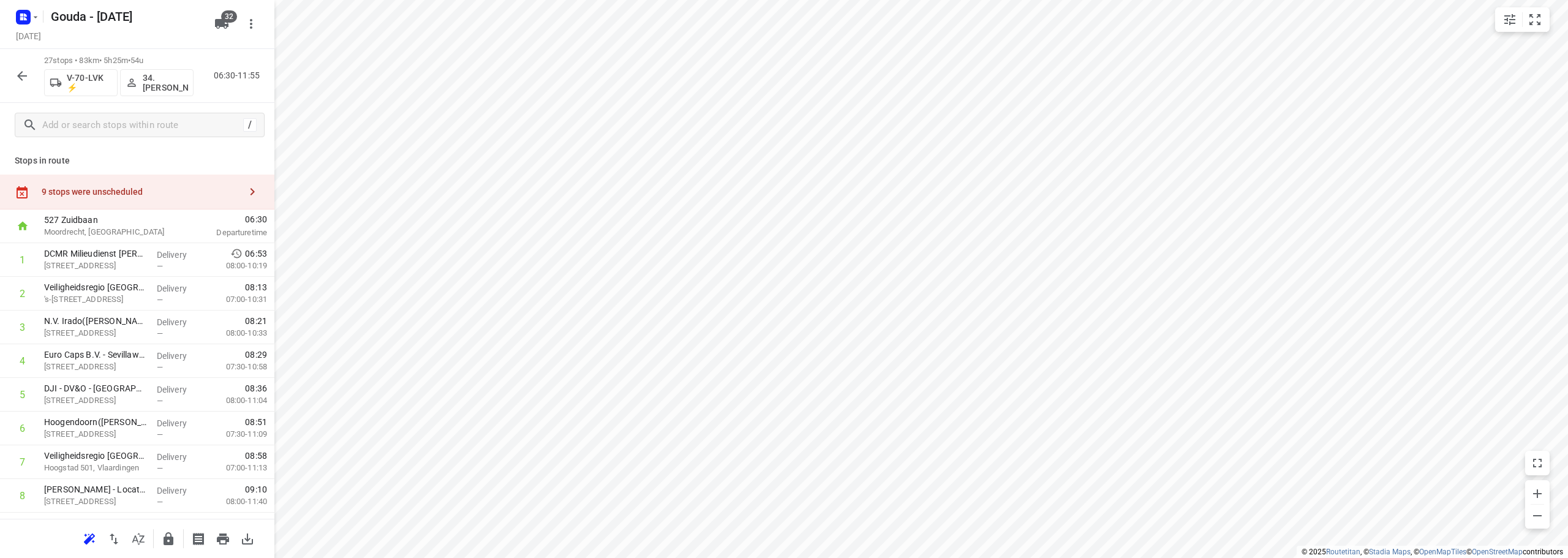
click at [174, 536] on icon "button" at bounding box center [168, 538] width 14 height 14
click at [16, 67] on button "button" at bounding box center [22, 75] width 25 height 25
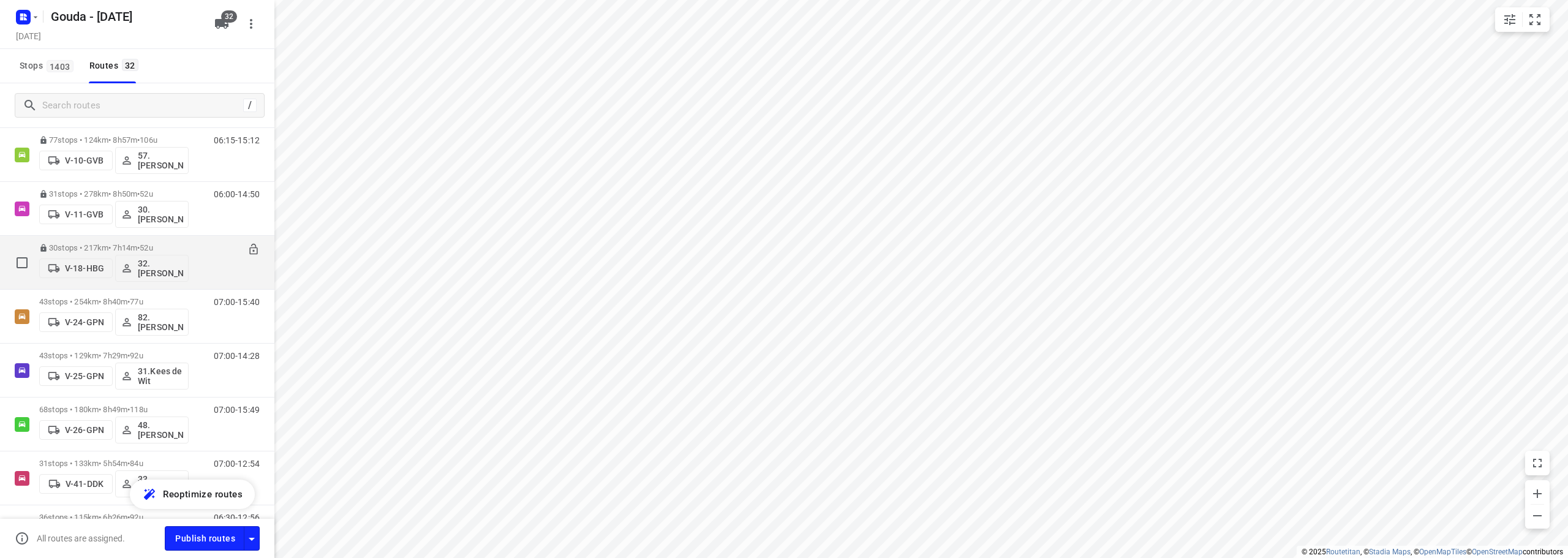
scroll to position [184, 0]
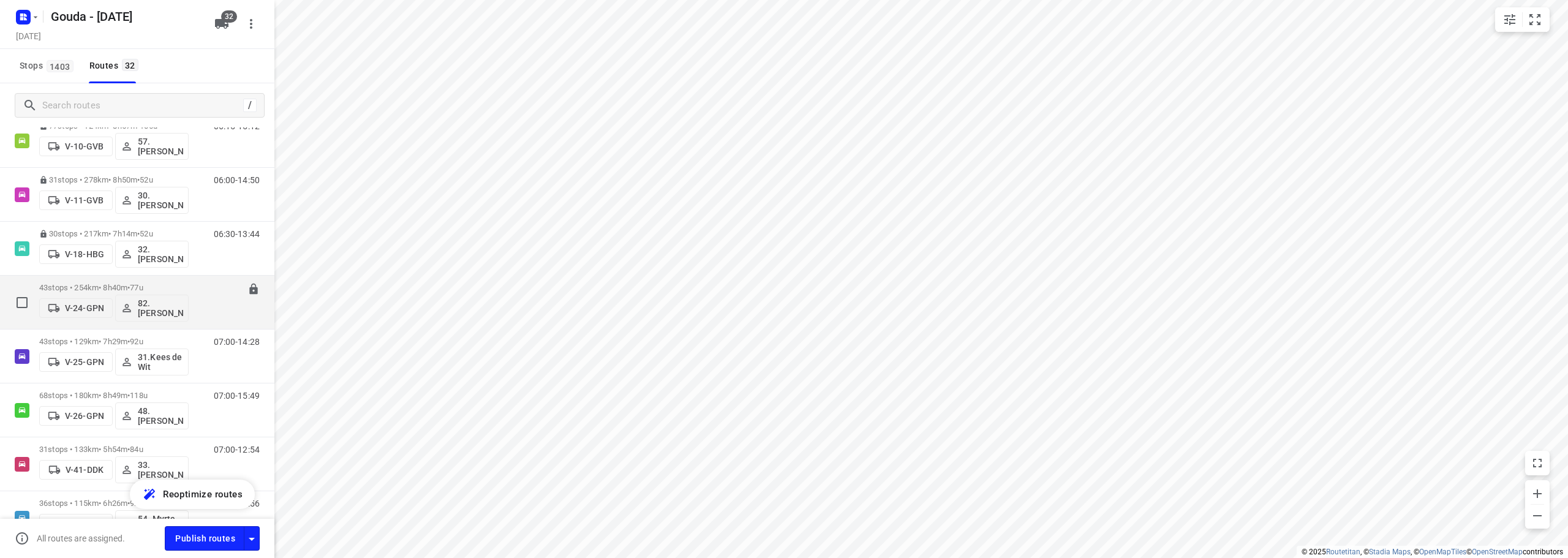
click at [140, 280] on div "43 stops • 254km • 8h40m • 77u V-24-GPN 82. Wim Dekker" at bounding box center [114, 303] width 149 height 51
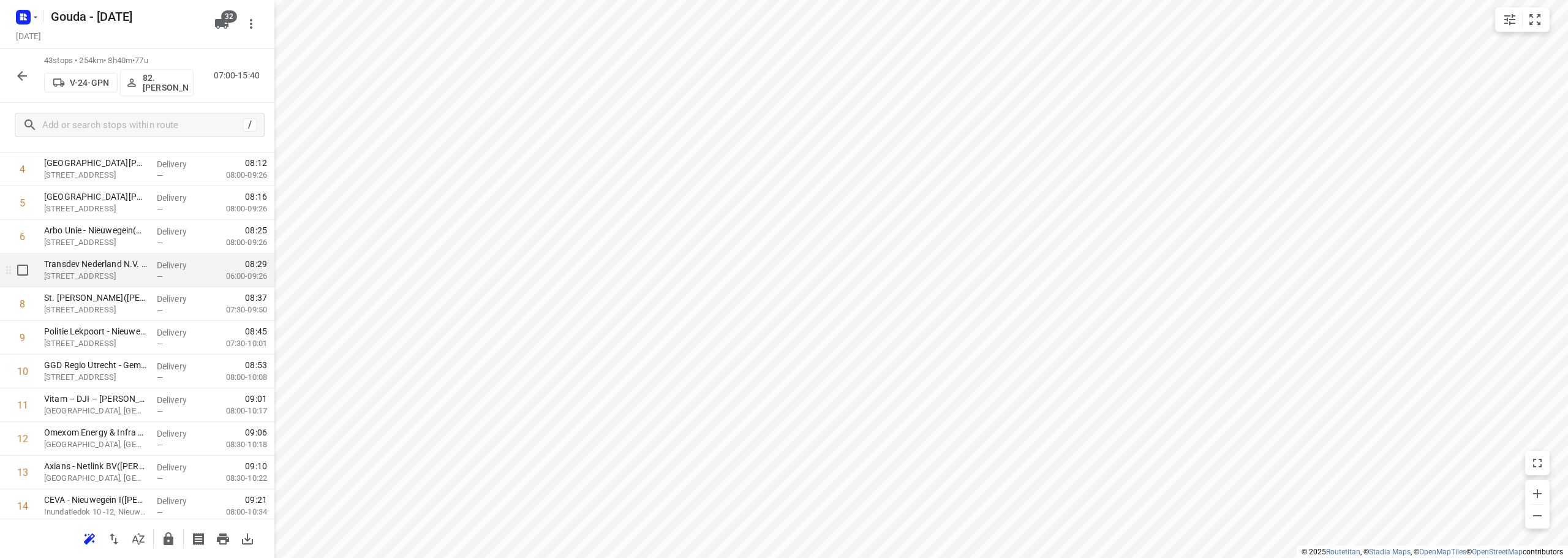
scroll to position [123, 0]
drag, startPoint x: 125, startPoint y: 342, endPoint x: 125, endPoint y: 299, distance: 43.0
drag, startPoint x: 146, startPoint y: 377, endPoint x: 147, endPoint y: 299, distance: 78.0
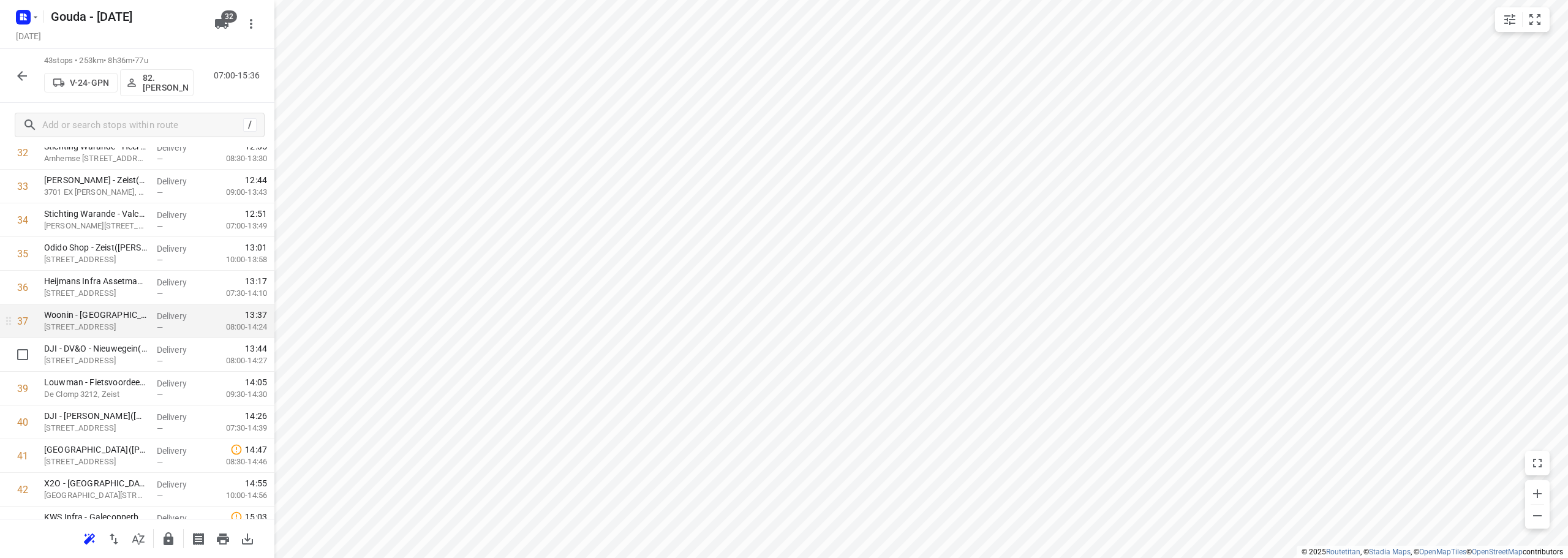
scroll to position [1164, 0]
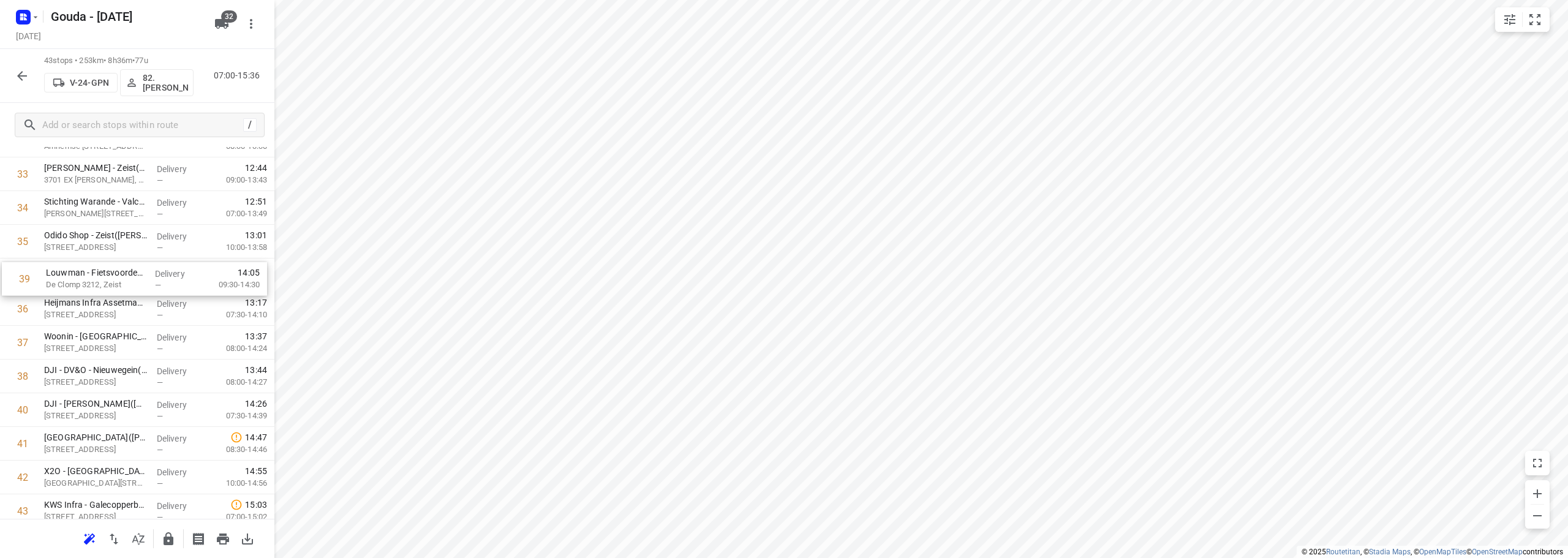
drag, startPoint x: 112, startPoint y: 377, endPoint x: 112, endPoint y: 271, distance: 106.0
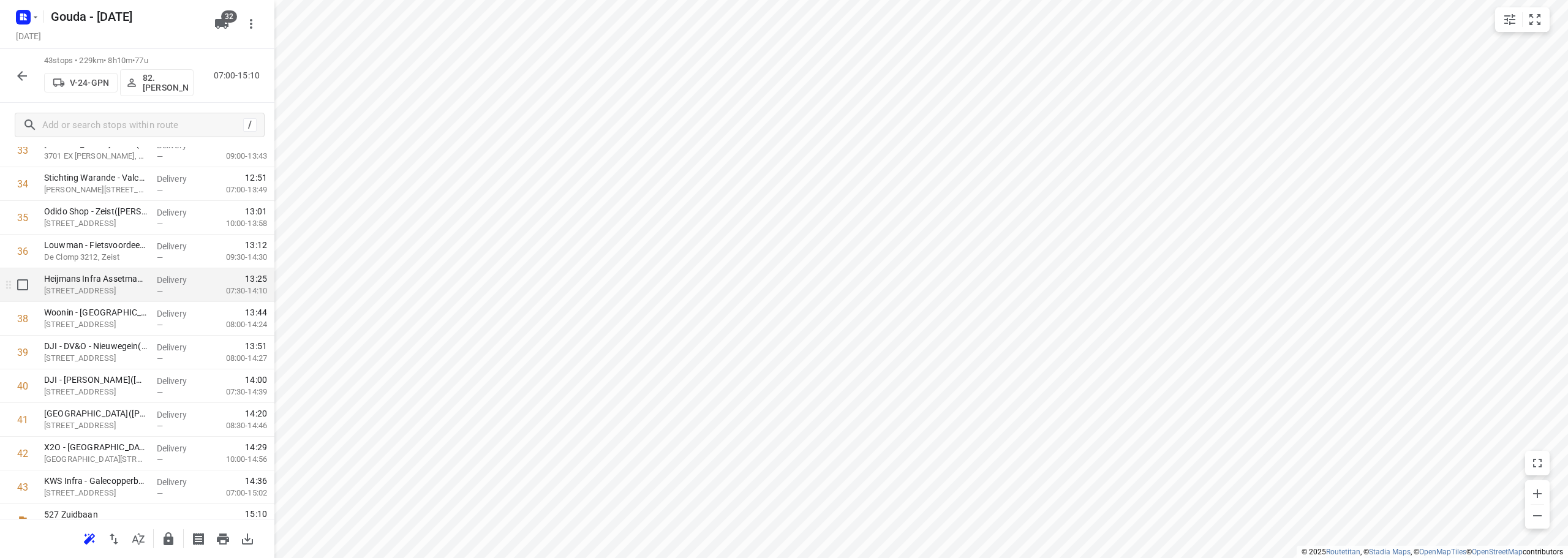
scroll to position [1208, 0]
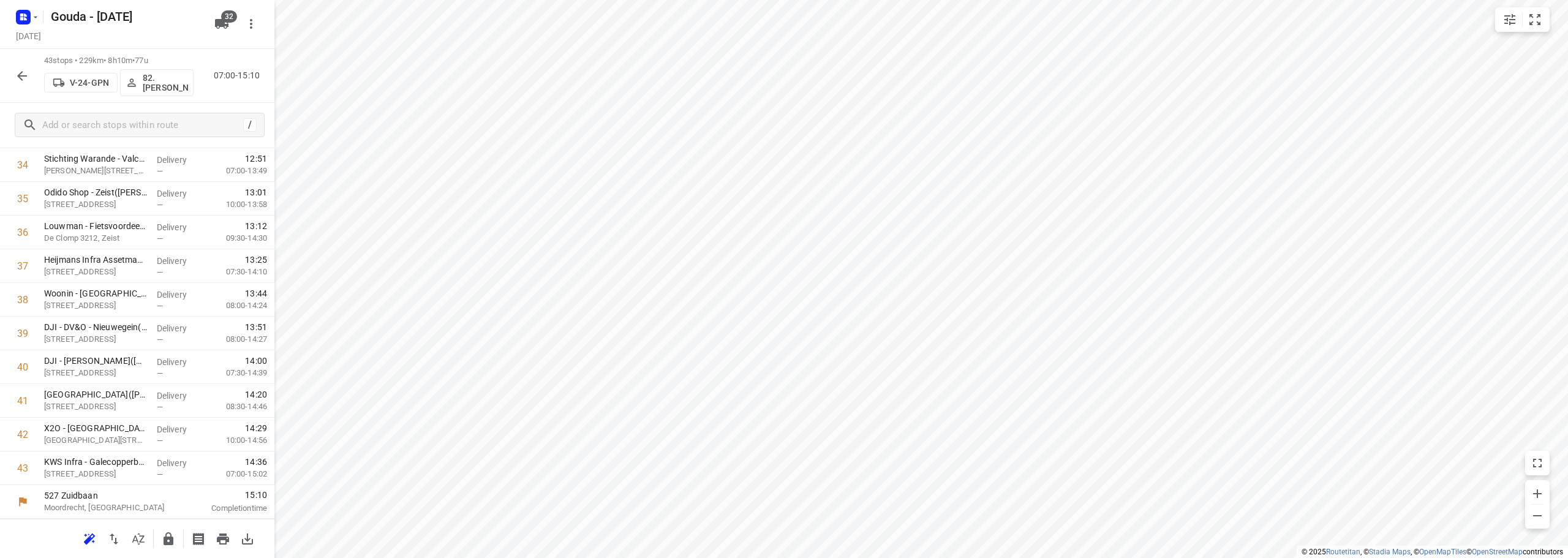
click at [174, 536] on icon "button" at bounding box center [168, 538] width 14 height 14
click at [19, 70] on icon "button" at bounding box center [21, 75] width 14 height 14
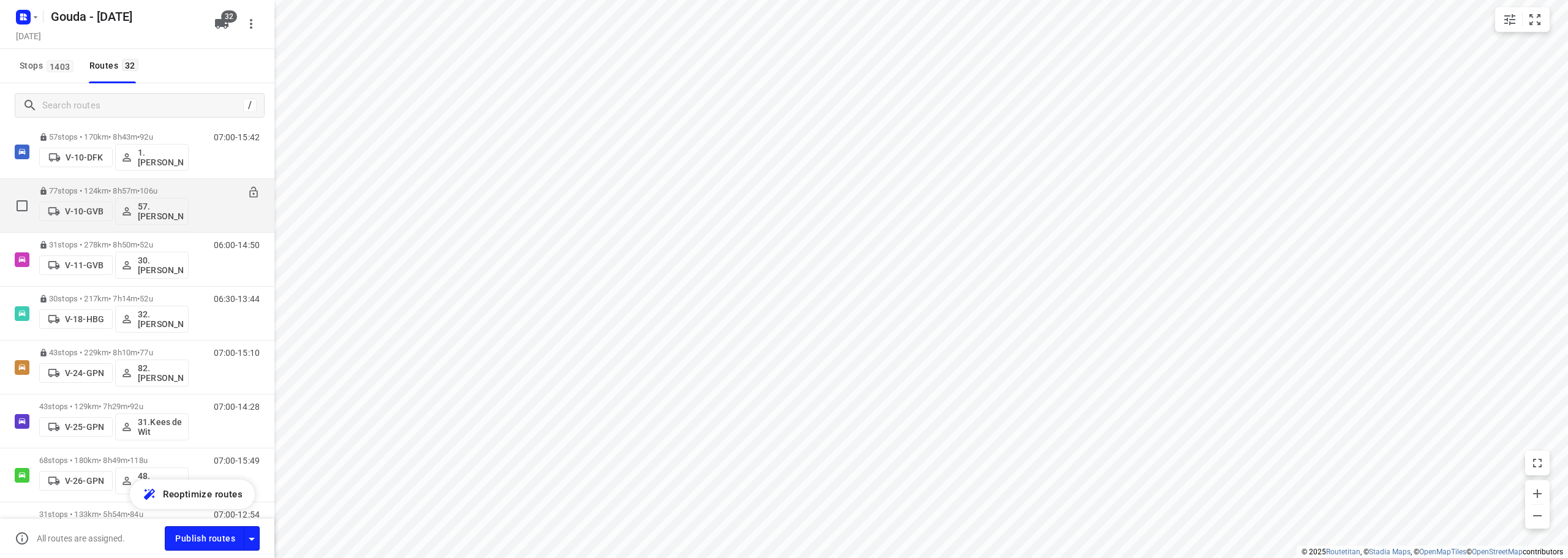
scroll to position [123, 0]
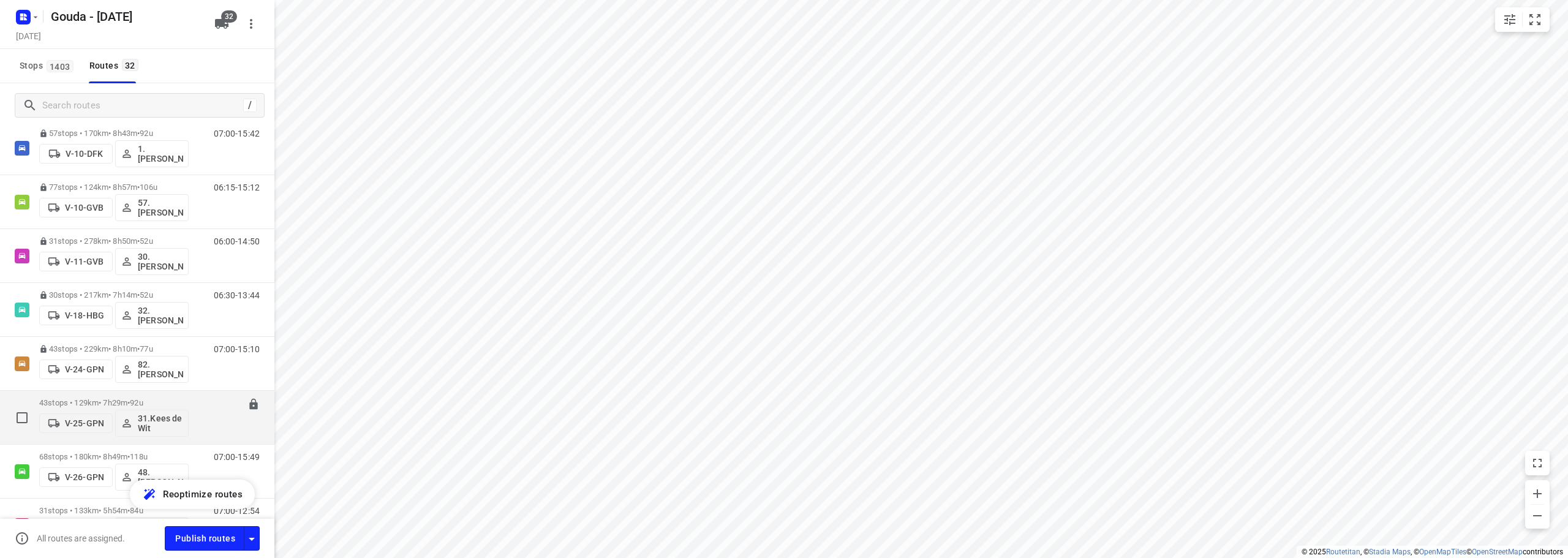
click at [142, 404] on span "92u" at bounding box center [136, 403] width 13 height 9
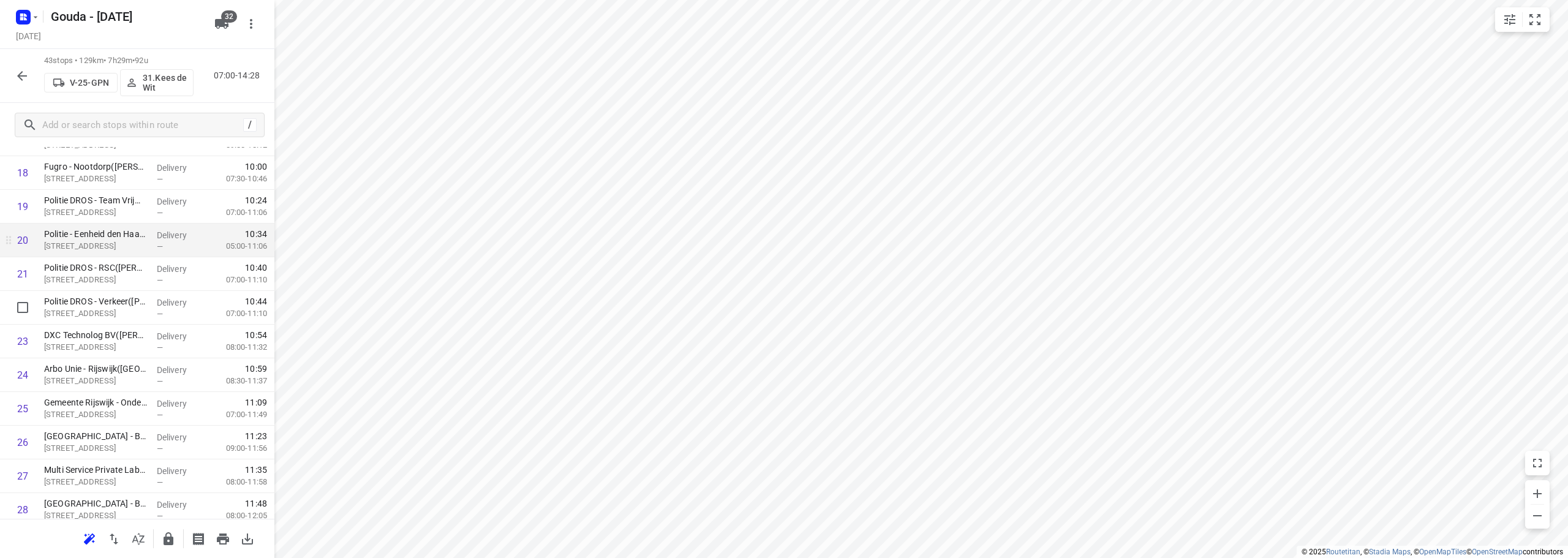
scroll to position [735, 0]
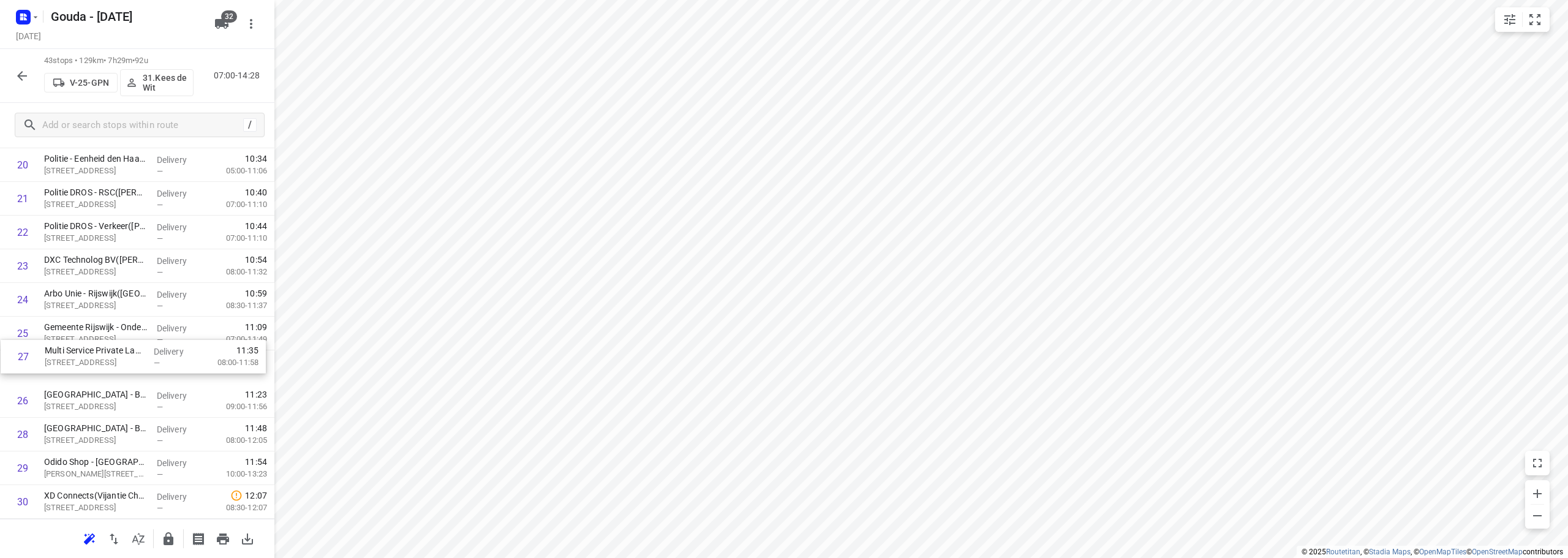
drag, startPoint x: 103, startPoint y: 404, endPoint x: 103, endPoint y: 346, distance: 58.0
click at [103, 346] on div "1 Mediq - Bleiswijk(Sylvia of Leny) Brandpuntlaan-Zuid 14, Bleiswijk Delivery —…" at bounding box center [137, 232] width 275 height 1449
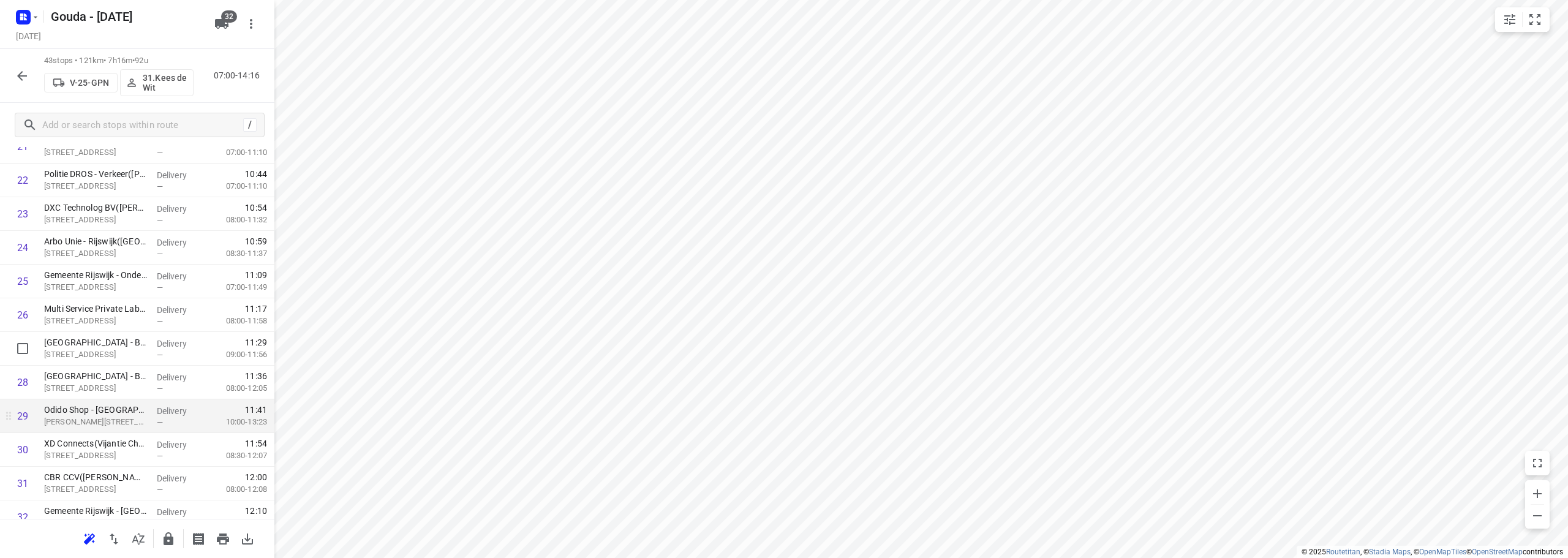
scroll to position [858, 0]
click at [21, 380] on input "checkbox" at bounding box center [22, 379] width 25 height 25
checkbox input "true"
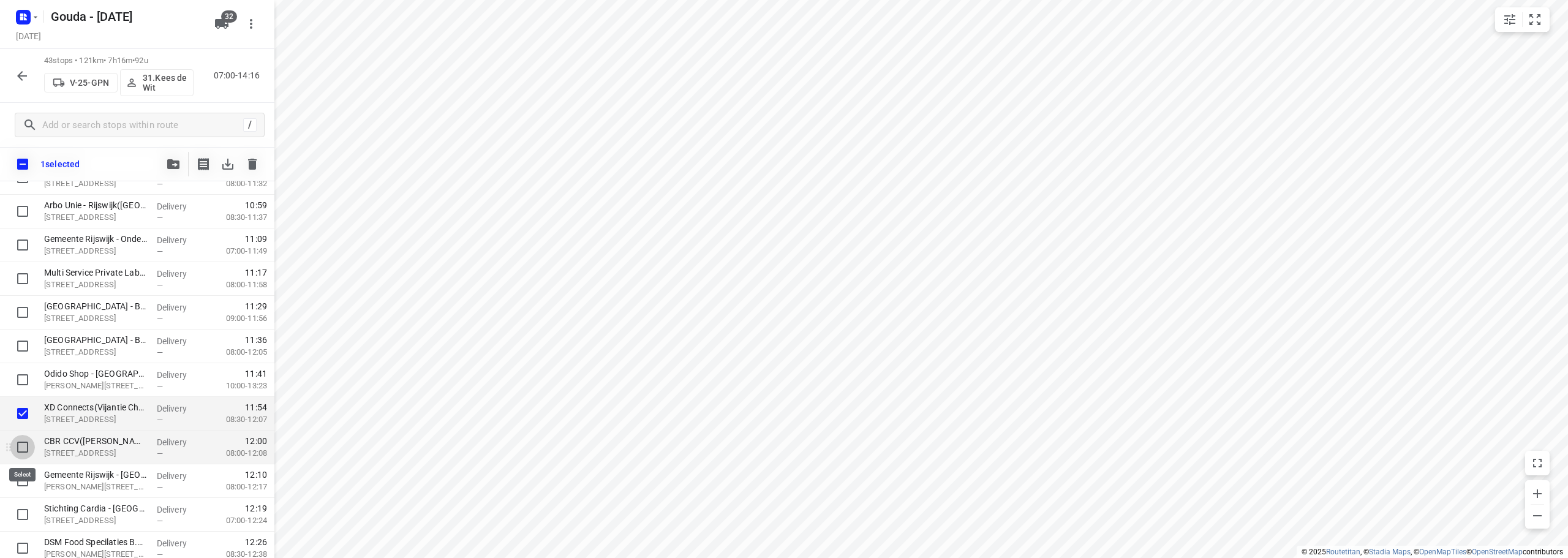
click at [23, 456] on input "checkbox" at bounding box center [22, 447] width 25 height 25
checkbox input "true"
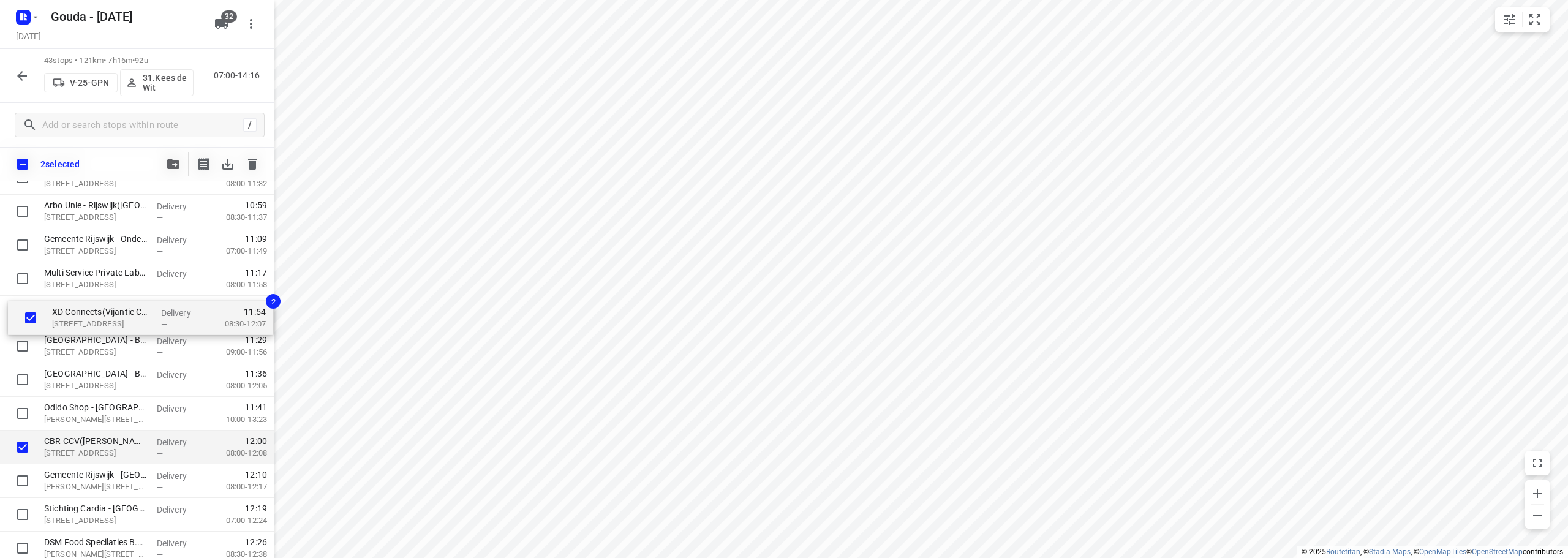
drag, startPoint x: 78, startPoint y: 412, endPoint x: 83, endPoint y: 315, distance: 97.1
click at [83, 315] on div "Mediq - Bleiswijk(Sylvia of Leny) Brandpuntlaan-Zuid 14, Bleiswijk Delivery — 0…" at bounding box center [137, 144] width 275 height 1449
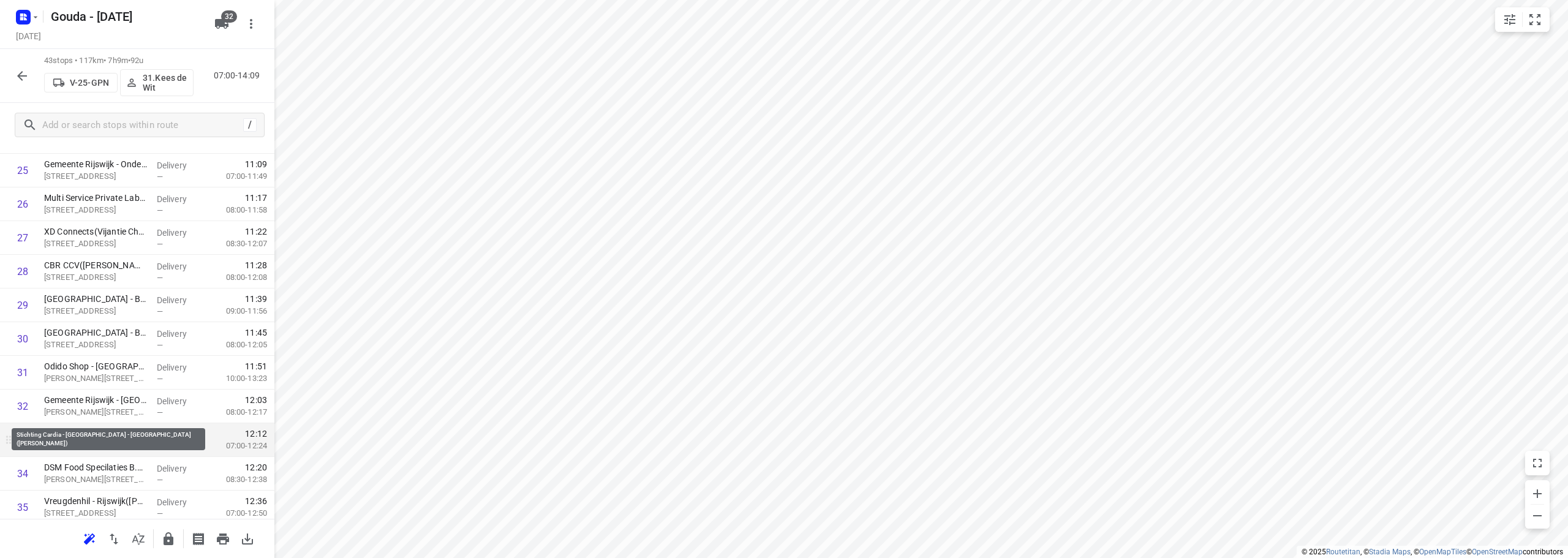
scroll to position [919, 0]
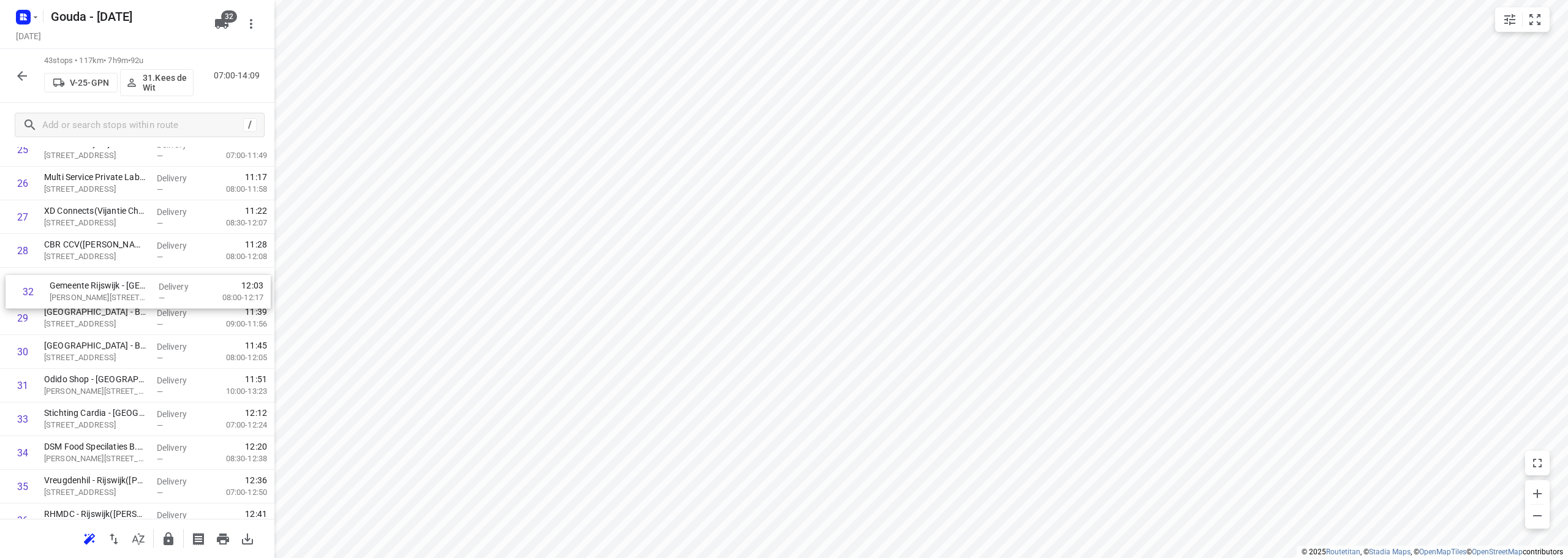
drag, startPoint x: 90, startPoint y: 392, endPoint x: 96, endPoint y: 291, distance: 101.2
click at [96, 291] on div "1 Mediq - Bleiswijk(Sylvia of Leny) Brandpuntlaan-Zuid 14, Bleiswijk Delivery —…" at bounding box center [137, 48] width 275 height 1449
drag, startPoint x: 145, startPoint y: 429, endPoint x: 154, endPoint y: 316, distance: 113.4
click at [154, 316] on div "1 Mediq - Bleiswijk(Sylvia of Leny) Brandpuntlaan-Zuid 14, Bleiswijk Delivery —…" at bounding box center [137, 48] width 275 height 1449
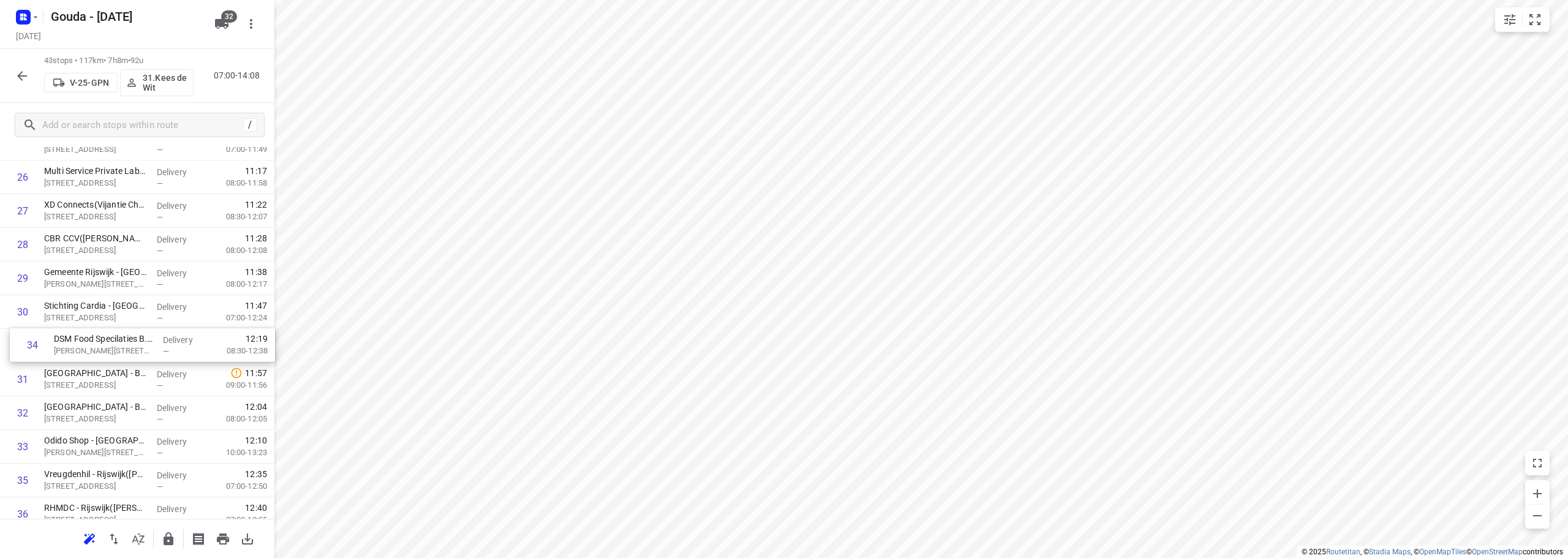
drag, startPoint x: 131, startPoint y: 448, endPoint x: 141, endPoint y: 335, distance: 113.4
click at [141, 335] on div "1 Mediq - Bleiswijk(Sylvia of Leny) Brandpuntlaan-Zuid 14, Bleiswijk Delivery —…" at bounding box center [137, 42] width 275 height 1449
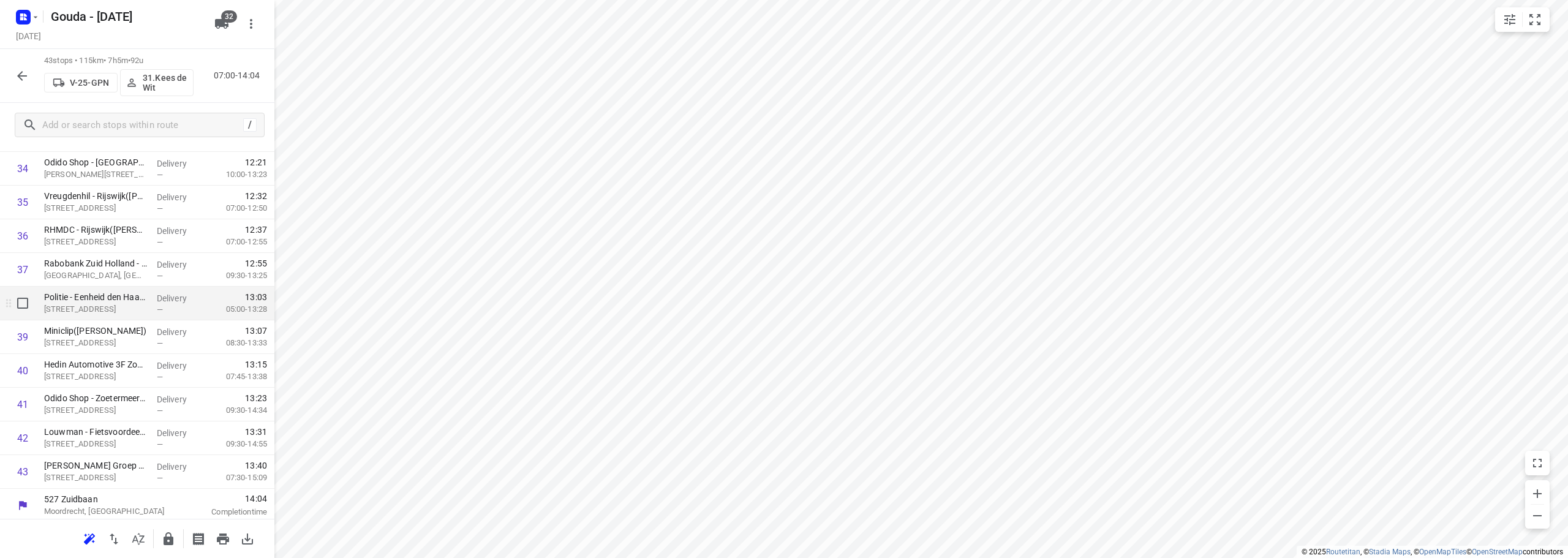
scroll to position [1208, 0]
drag, startPoint x: 103, startPoint y: 410, endPoint x: 107, endPoint y: 380, distance: 30.3
click at [164, 535] on icon "button" at bounding box center [168, 538] width 14 height 14
click at [21, 72] on icon "button" at bounding box center [22, 76] width 10 height 10
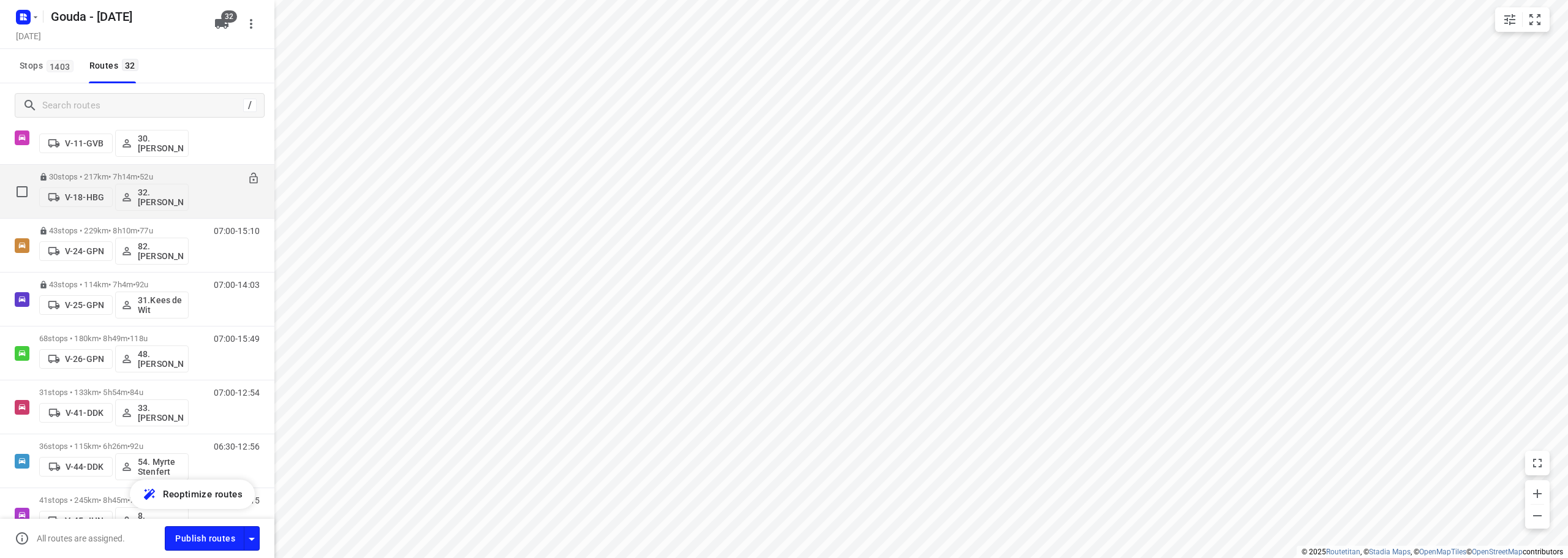
scroll to position [245, 0]
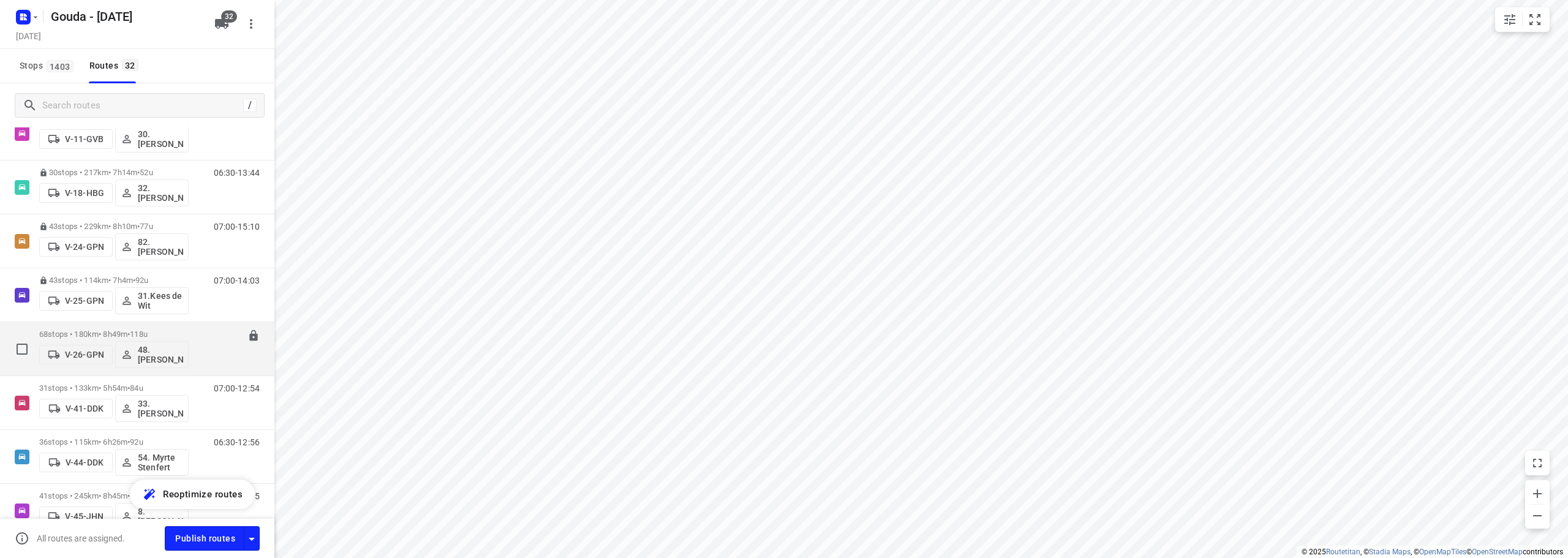
click at [130, 334] on span "•" at bounding box center [128, 334] width 3 height 9
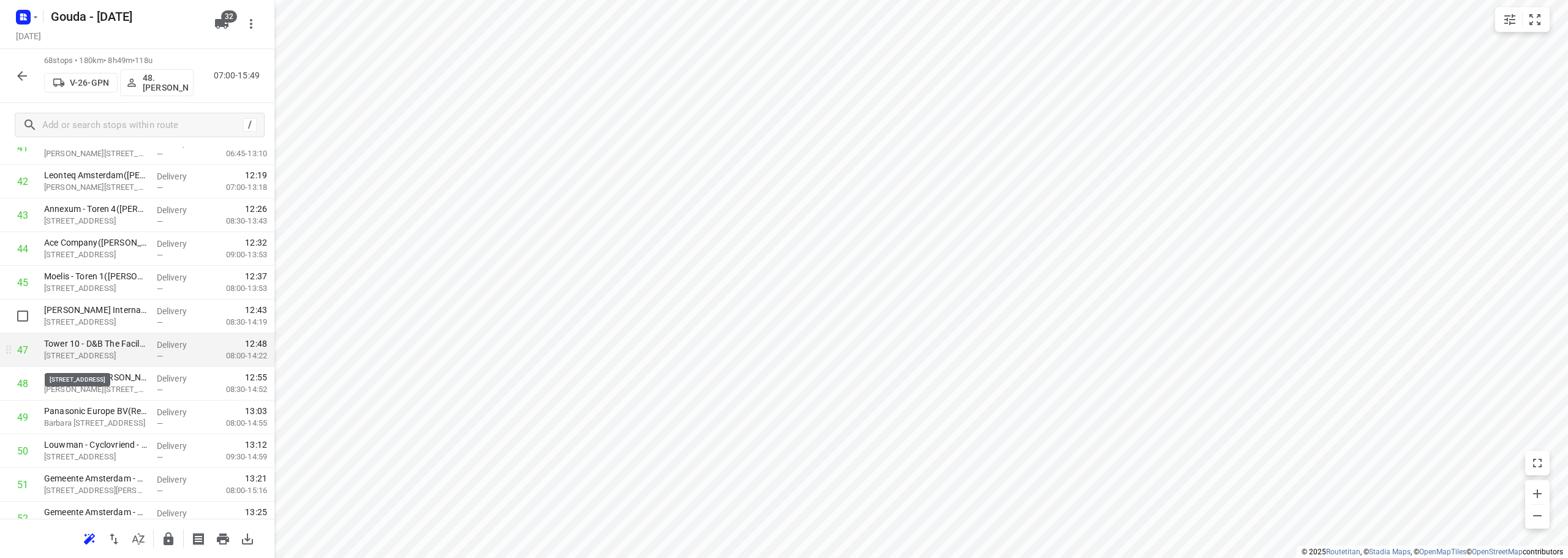
scroll to position [1470, 0]
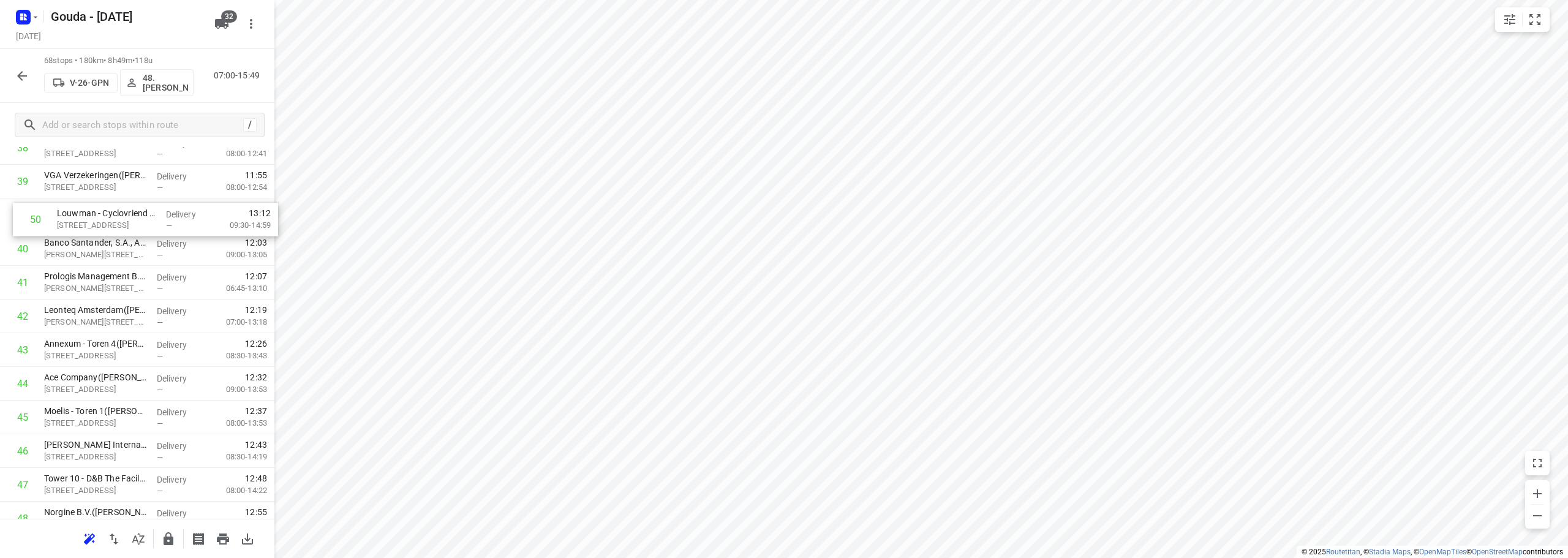
drag, startPoint x: 120, startPoint y: 444, endPoint x: 131, endPoint y: 220, distance: 224.3
click at [131, 220] on div "1 🅿 Amsterdam UMC - locatie VUmc KNF(Anita Jongkind) VUmc, Amsterdam Delivery —…" at bounding box center [137, 30] width 275 height 2292
drag, startPoint x: 109, startPoint y: 485, endPoint x: 108, endPoint y: 276, distance: 209.0
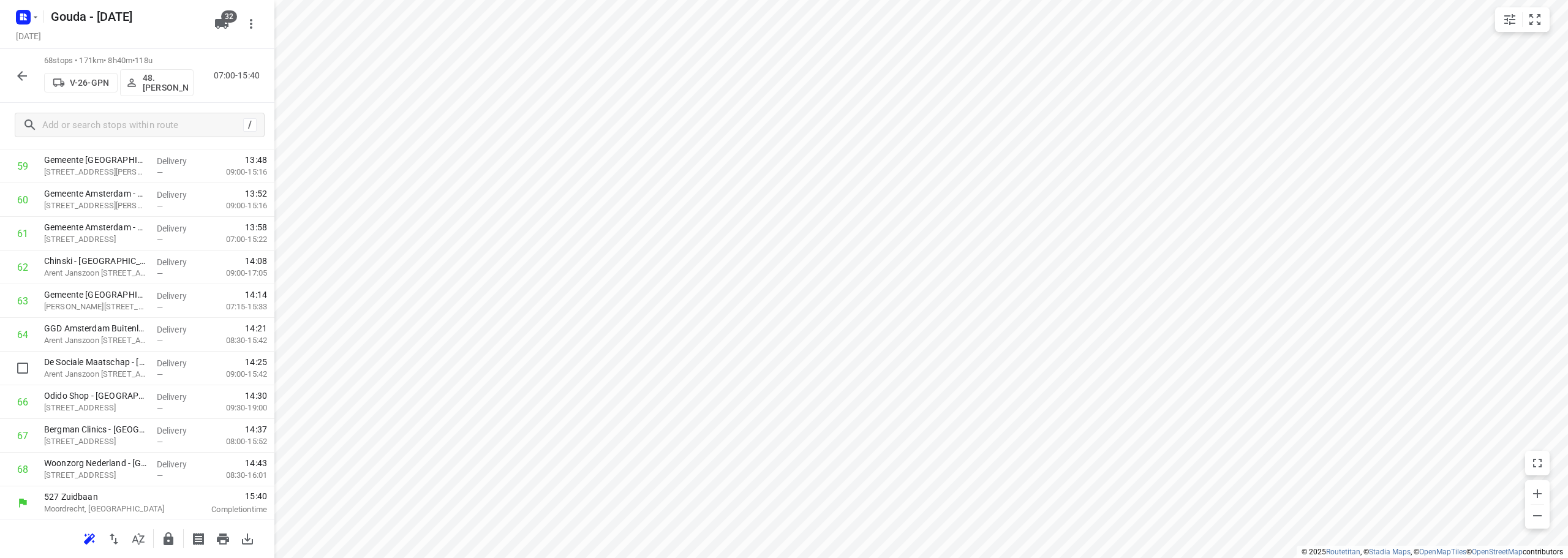
scroll to position [2050, 0]
click at [167, 531] on button "button" at bounding box center [168, 539] width 25 height 25
click at [16, 72] on icon "button" at bounding box center [21, 75] width 14 height 14
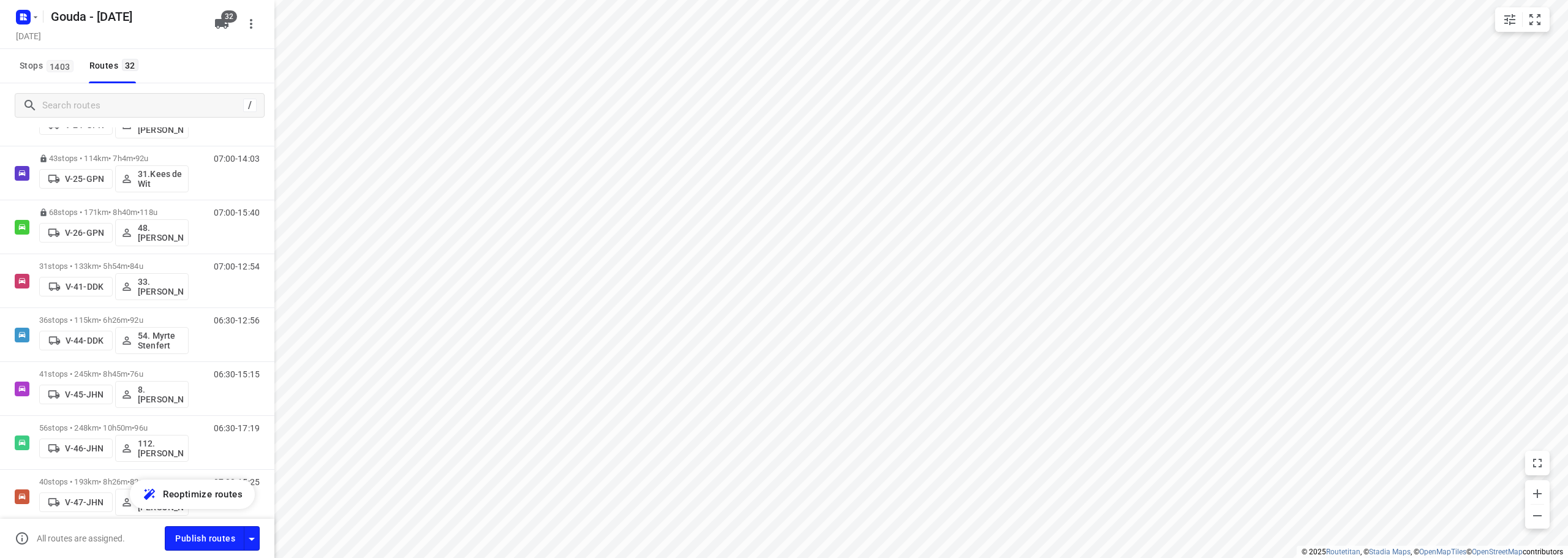
scroll to position [368, 0]
click at [169, 259] on div "31 stops • 133km • 5h54m • 84u V-41-DDK 33.Lars Naafs" at bounding box center [114, 281] width 149 height 51
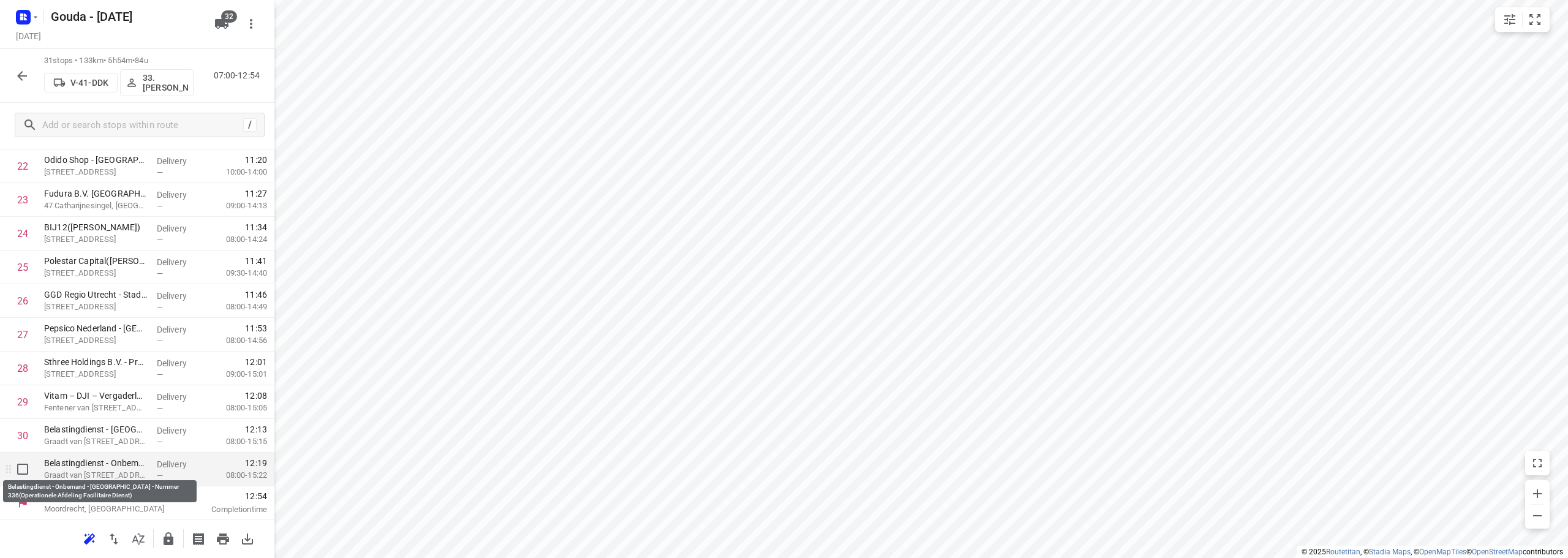
scroll to position [803, 0]
click at [170, 536] on icon "button" at bounding box center [168, 538] width 14 height 14
click at [20, 74] on icon "button" at bounding box center [22, 76] width 10 height 10
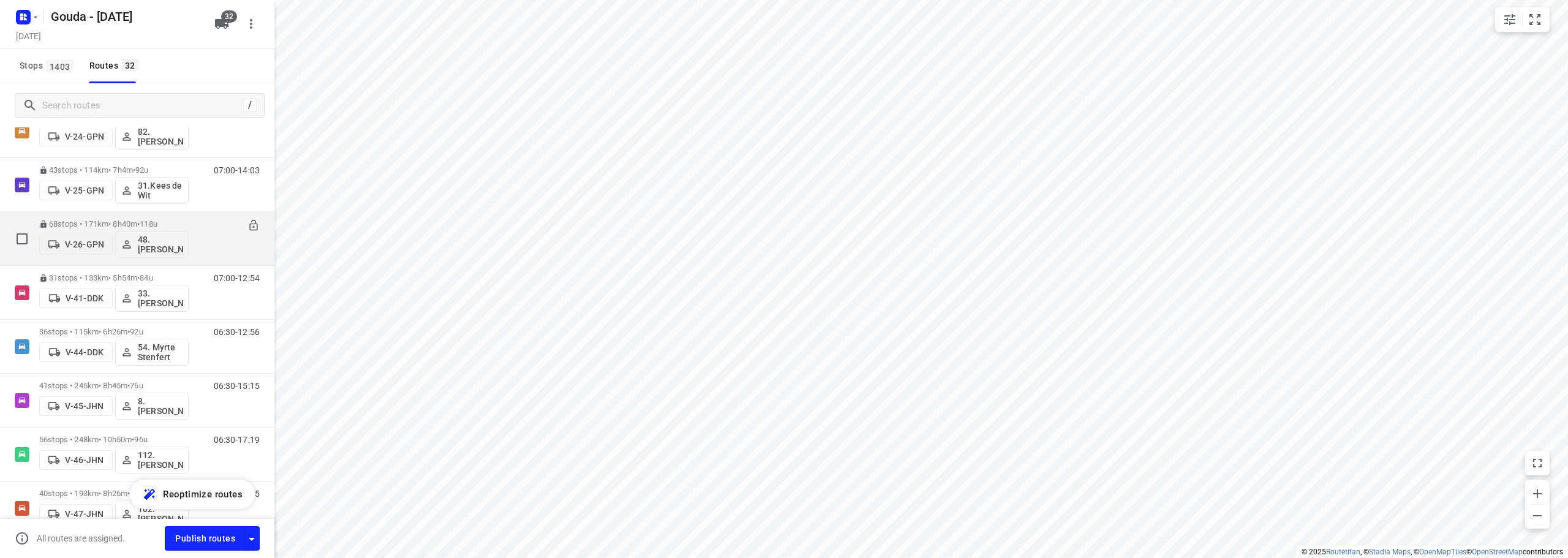
scroll to position [368, 0]
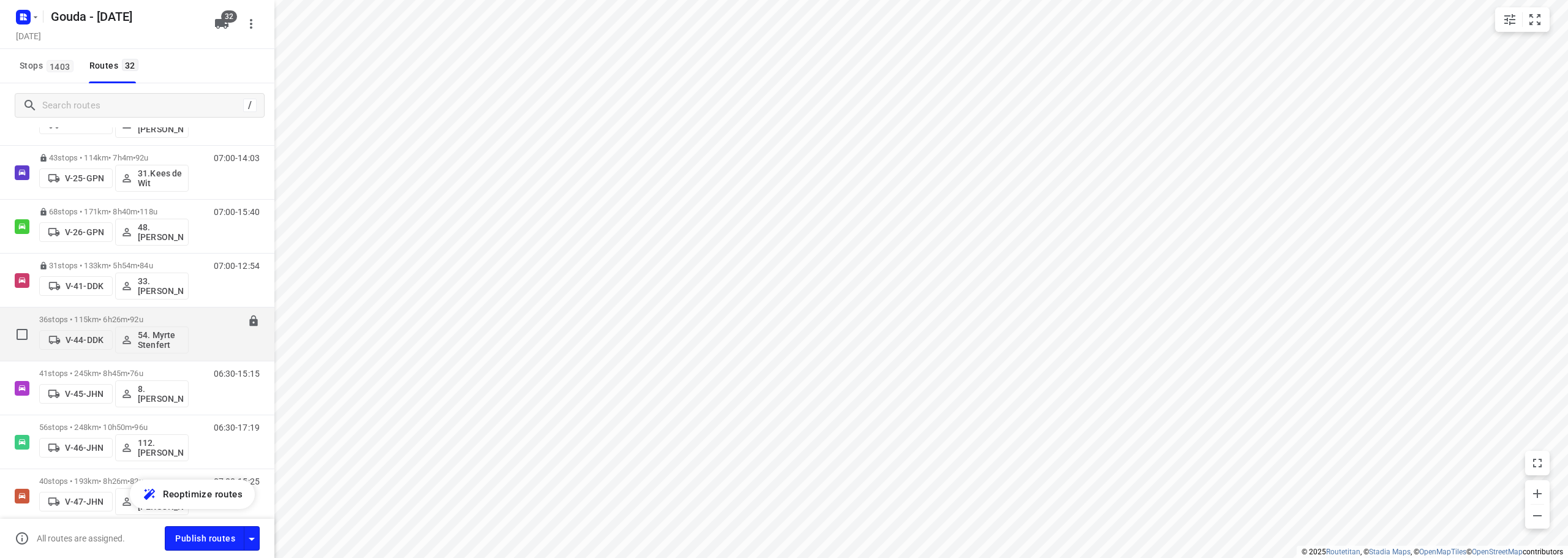
click at [142, 315] on span "92u" at bounding box center [136, 319] width 13 height 9
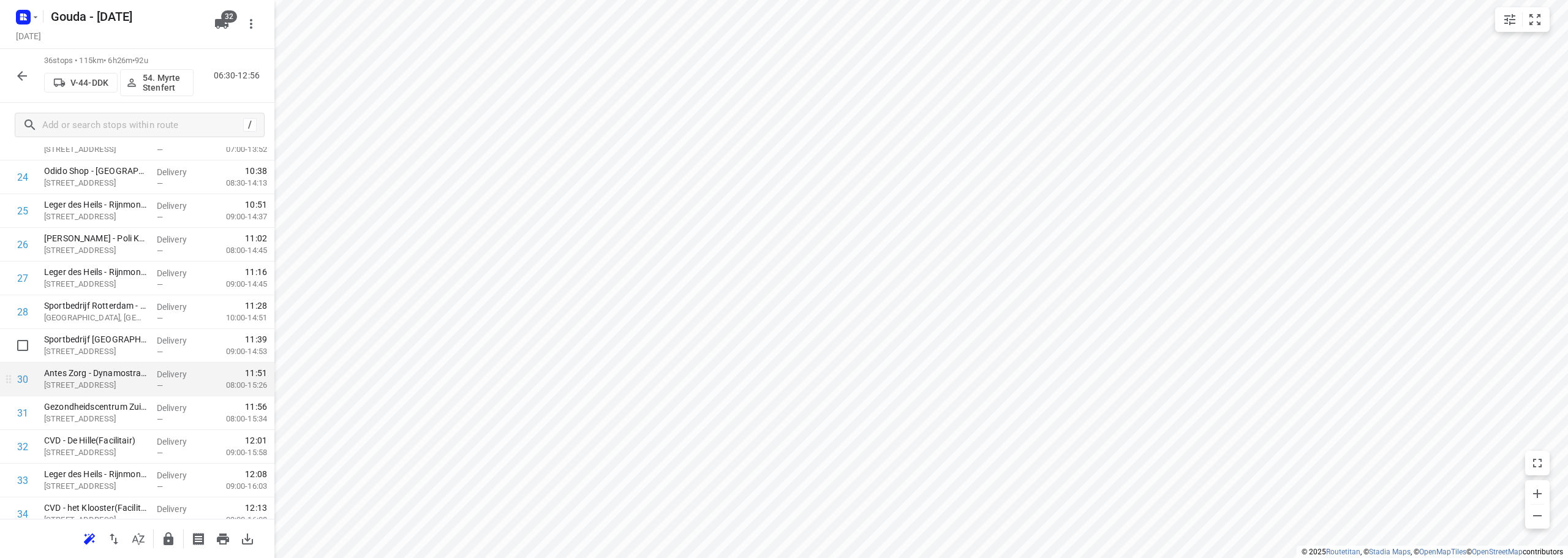
scroll to position [919, 0]
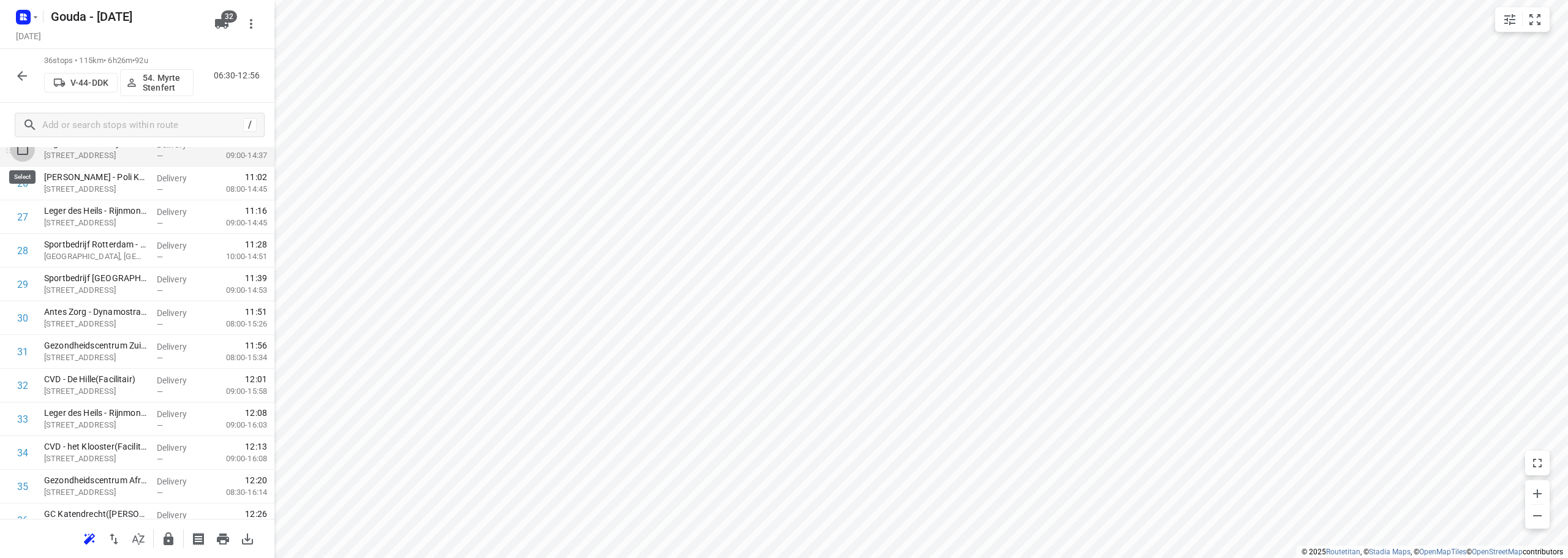
click at [25, 155] on input "checkbox" at bounding box center [22, 149] width 25 height 25
checkbox input "true"
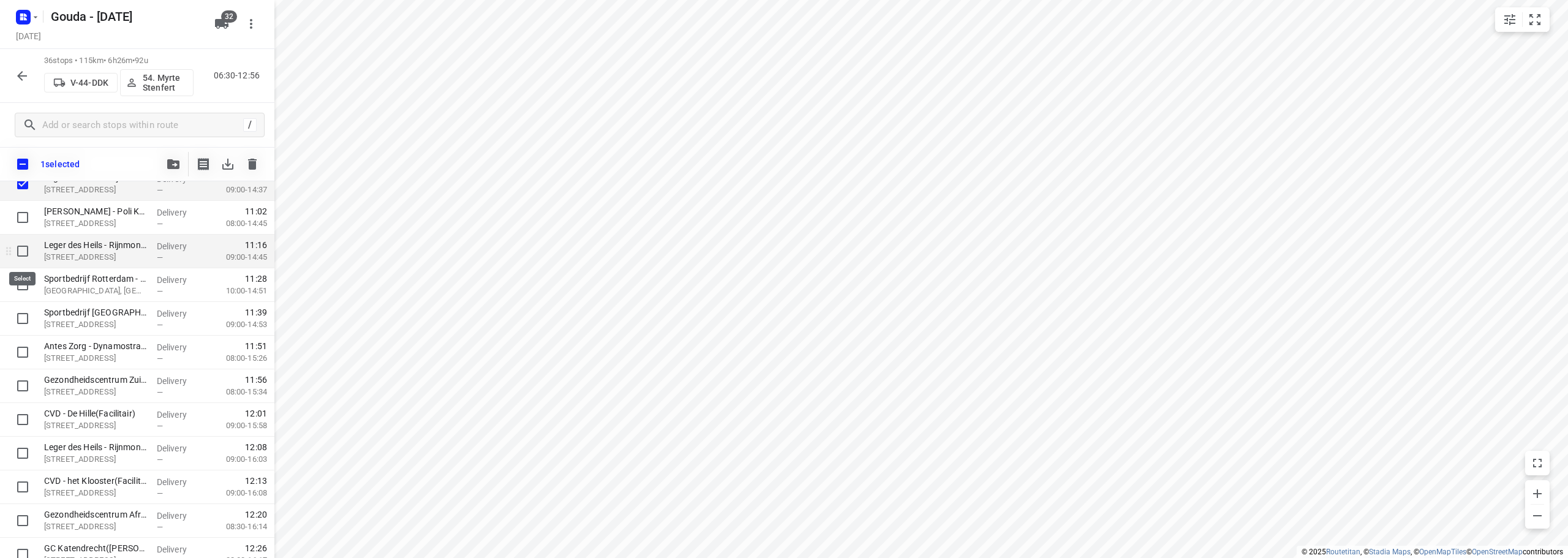
click at [26, 246] on input "checkbox" at bounding box center [22, 251] width 25 height 25
checkbox input "true"
click at [19, 319] on input "checkbox" at bounding box center [22, 318] width 25 height 25
checkbox input "true"
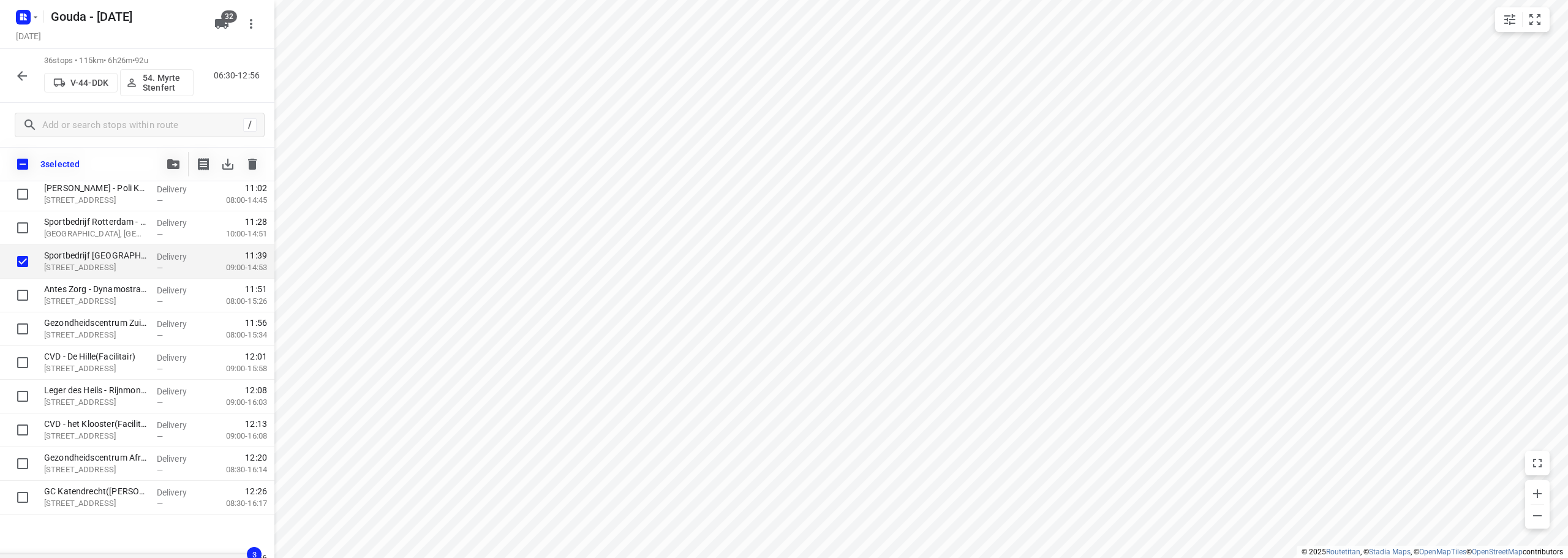
scroll to position [967, 0]
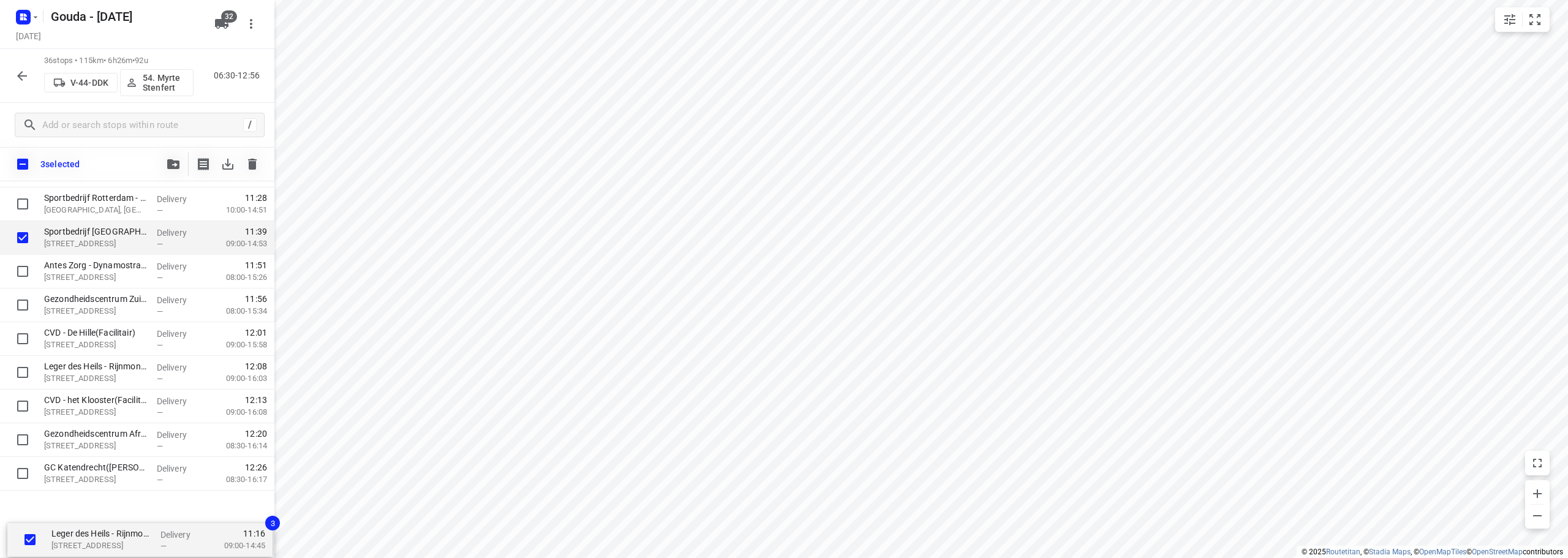
drag, startPoint x: 81, startPoint y: 251, endPoint x: 87, endPoint y: 523, distance: 272.1
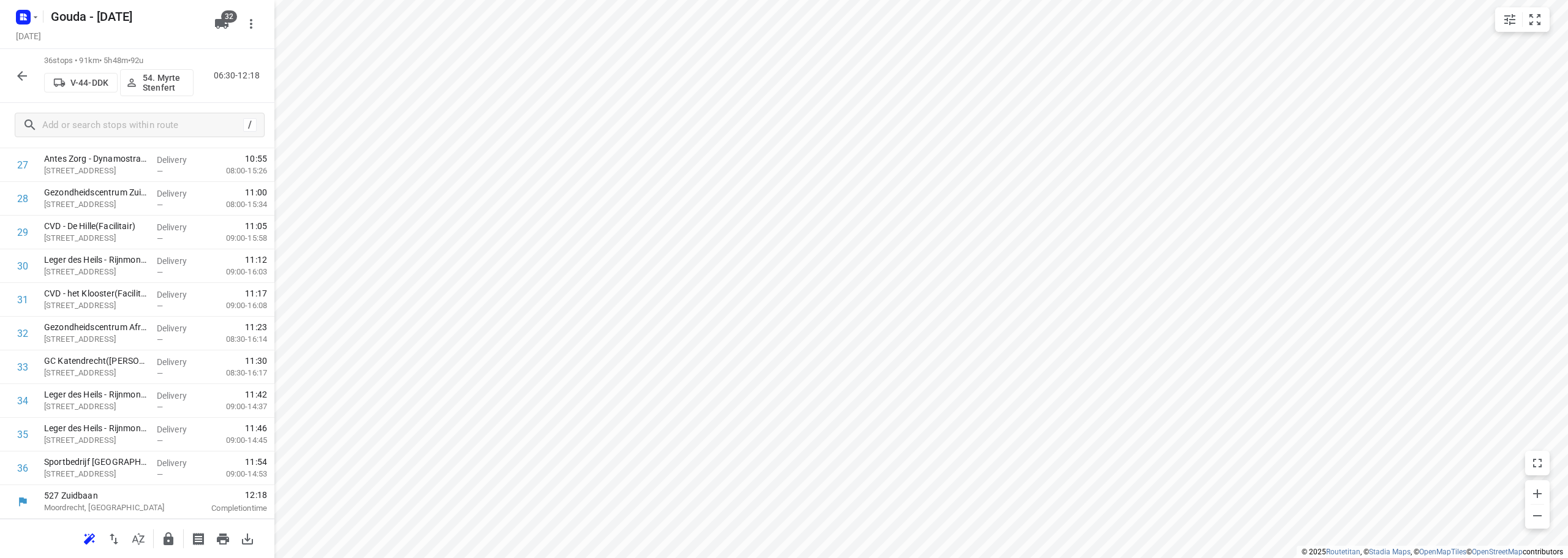
scroll to position [971, 0]
click at [169, 543] on icon "button" at bounding box center [169, 538] width 10 height 13
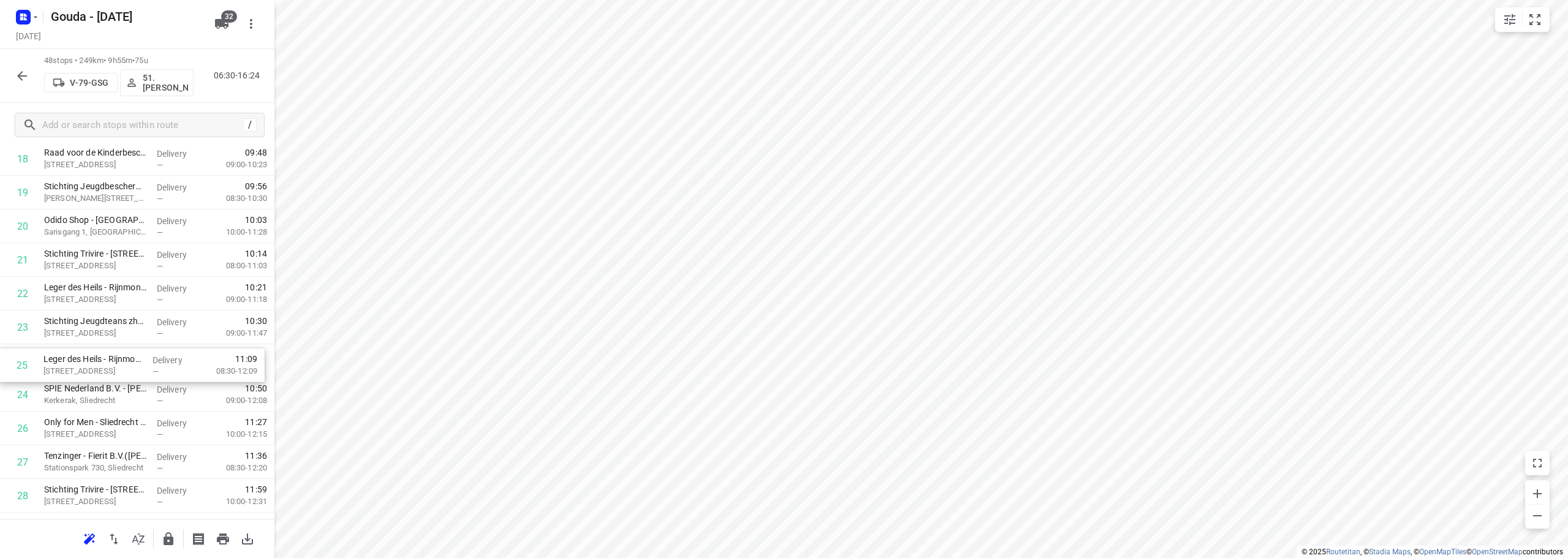
drag, startPoint x: 114, startPoint y: 396, endPoint x: 112, endPoint y: 354, distance: 42.0
click at [109, 357] on div "1 Jongeneel - Dordrecht(Carol de Jong) Wieldrechtseweg 36, Dordrecht Delivery —…" at bounding box center [137, 378] width 275 height 1618
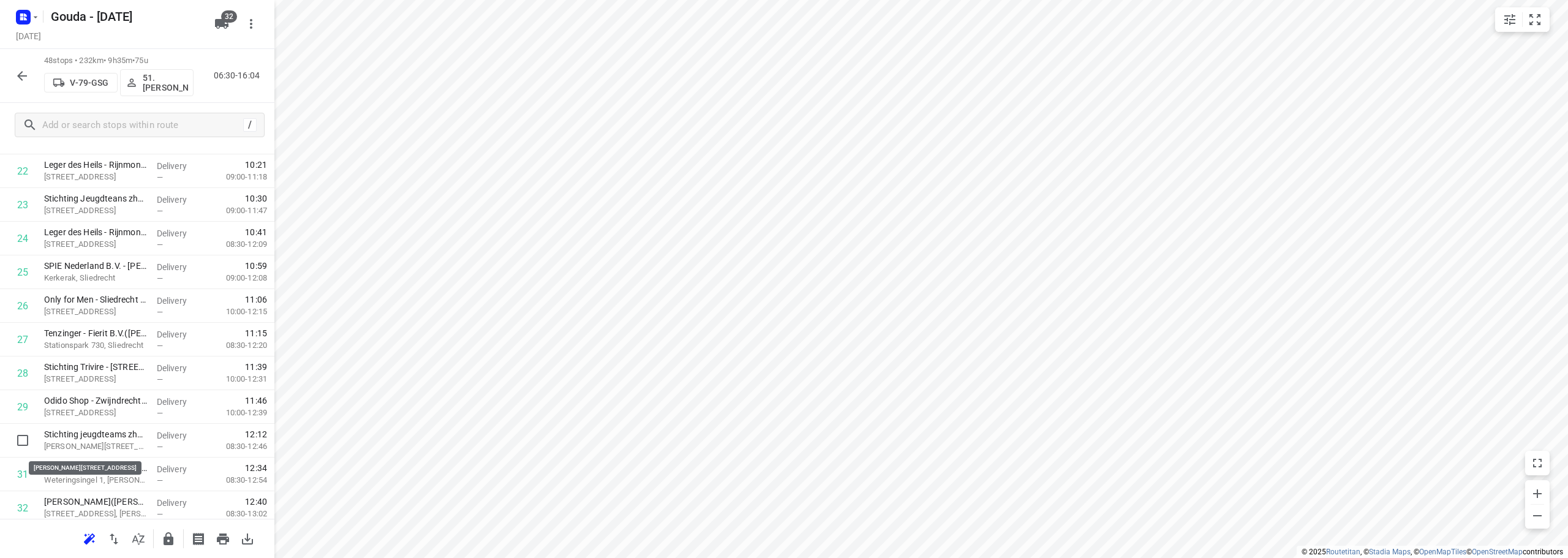
scroll to position [797, 0]
drag, startPoint x: 135, startPoint y: 446, endPoint x: 131, endPoint y: 371, distance: 75.1
click at [131, 371] on div "1 Jongeneel - Dordrecht(Carol de Jong) Wieldrechtseweg 36, Dordrecht Delivery —…" at bounding box center [137, 255] width 275 height 1618
drag, startPoint x: 91, startPoint y: 473, endPoint x: 100, endPoint y: 332, distance: 141.3
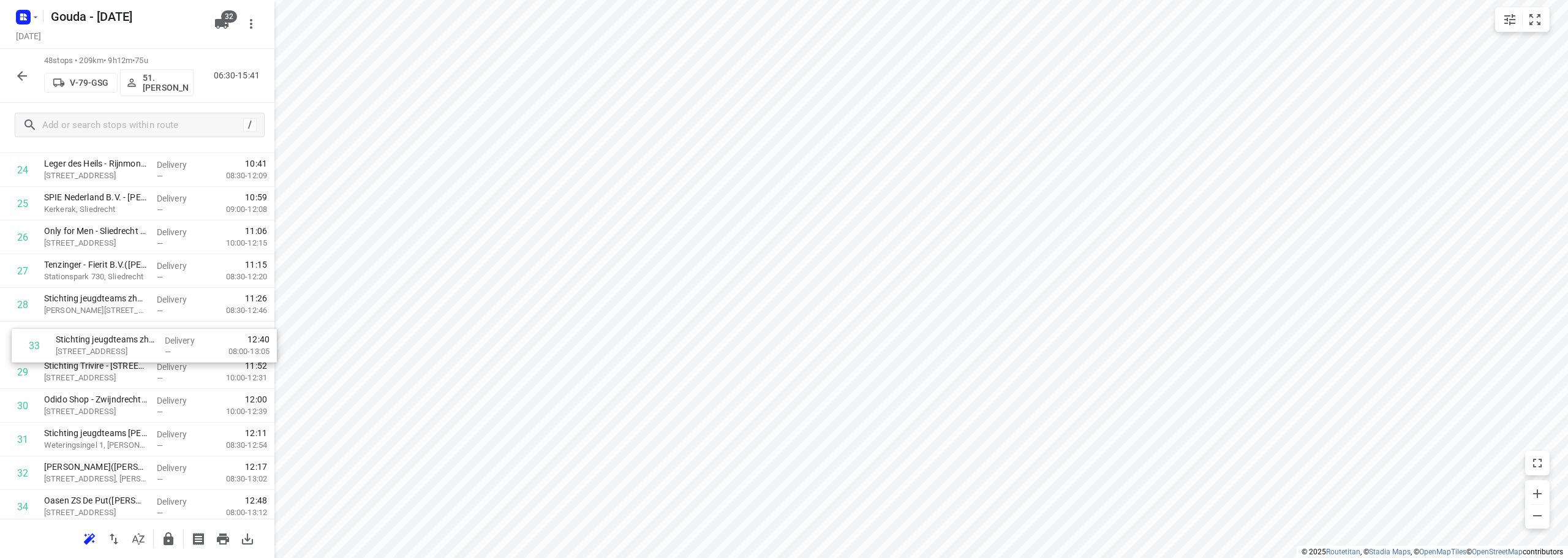
click at [100, 332] on div "1 Jongeneel - Dordrecht(Carol de Jong) Wieldrechtseweg 36, Dordrecht Delivery —…" at bounding box center [137, 187] width 275 height 1618
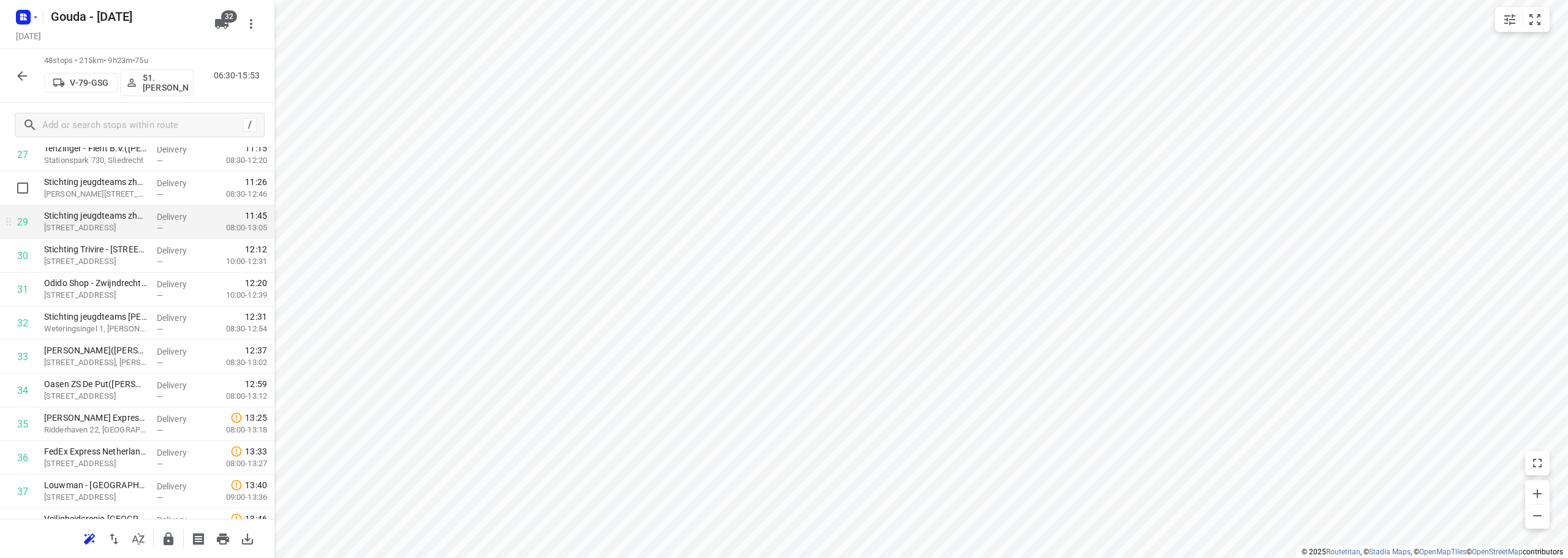
scroll to position [988, 0]
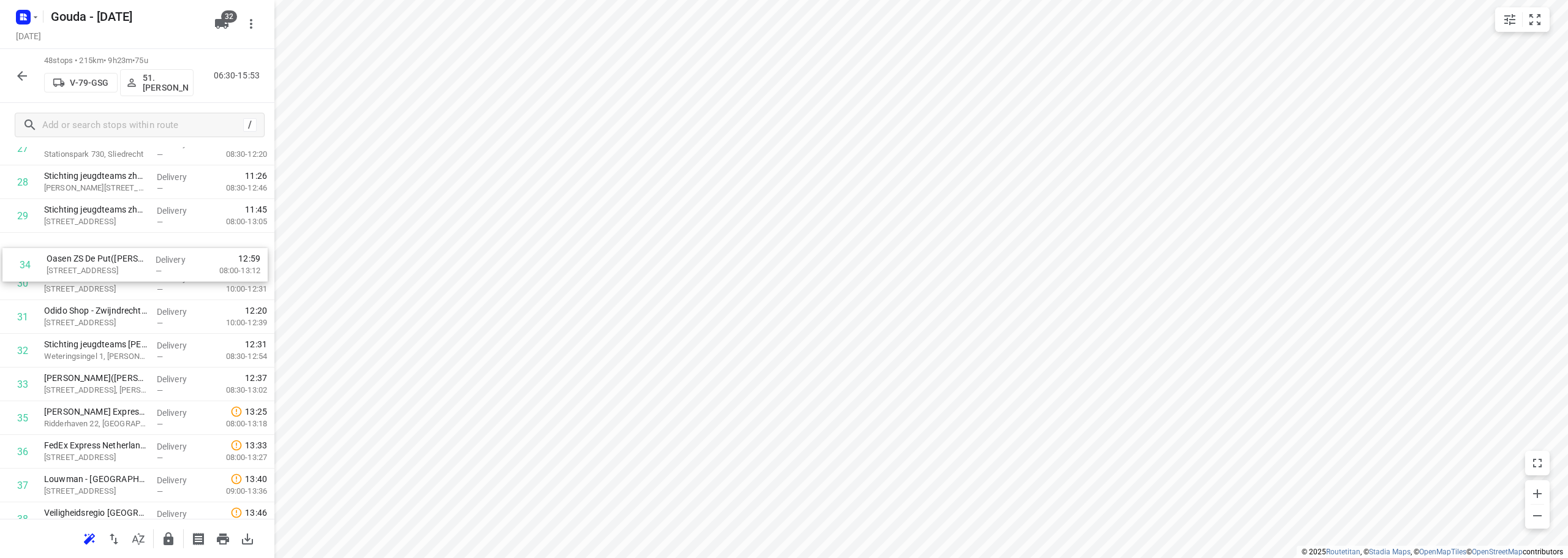
drag, startPoint x: 118, startPoint y: 379, endPoint x: 120, endPoint y: 266, distance: 113.0
click at [120, 266] on div "1 Jongeneel - Dordrecht(Carol de Jong) Wieldrechtseweg 36, Dordrecht Delivery —…" at bounding box center [137, 64] width 275 height 1618
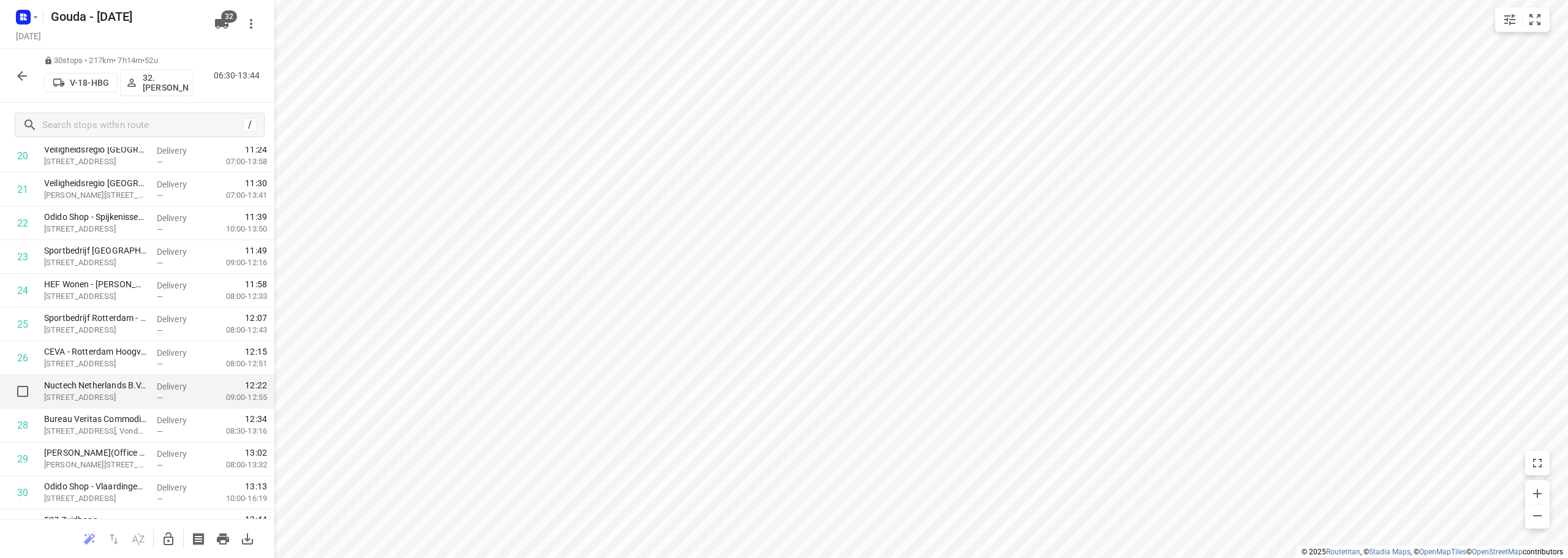
scroll to position [769, 0]
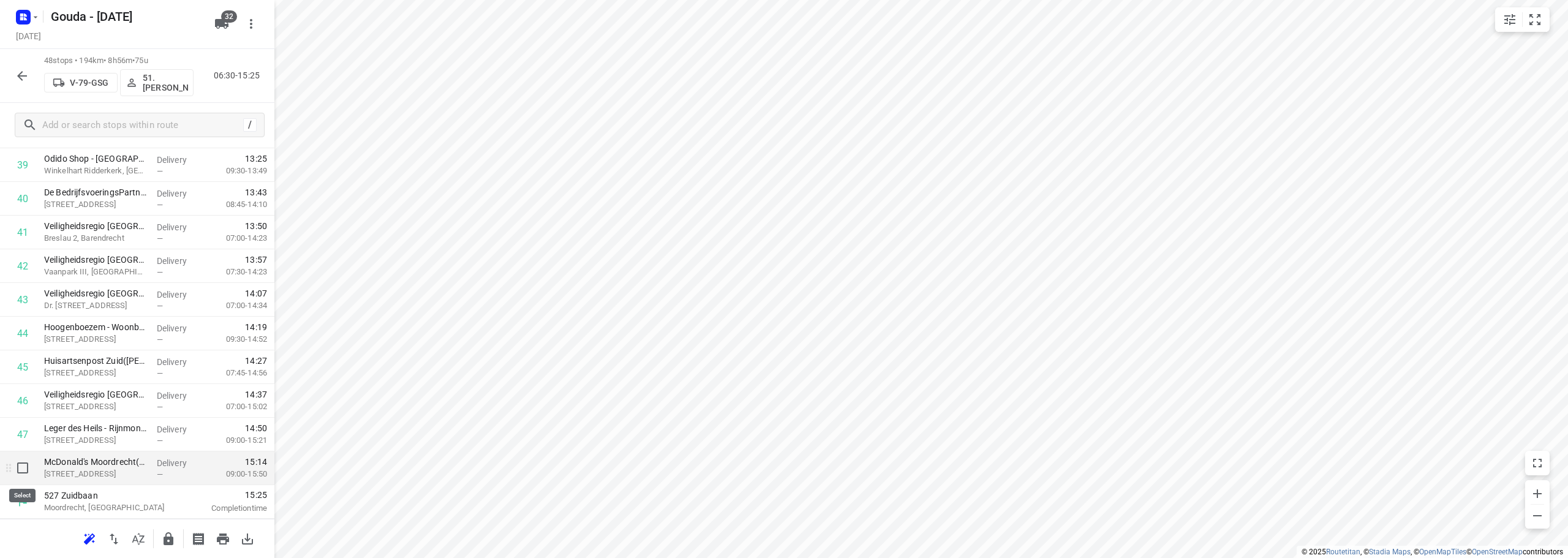
click at [26, 470] on input "checkbox" at bounding box center [22, 468] width 25 height 25
checkbox input "true"
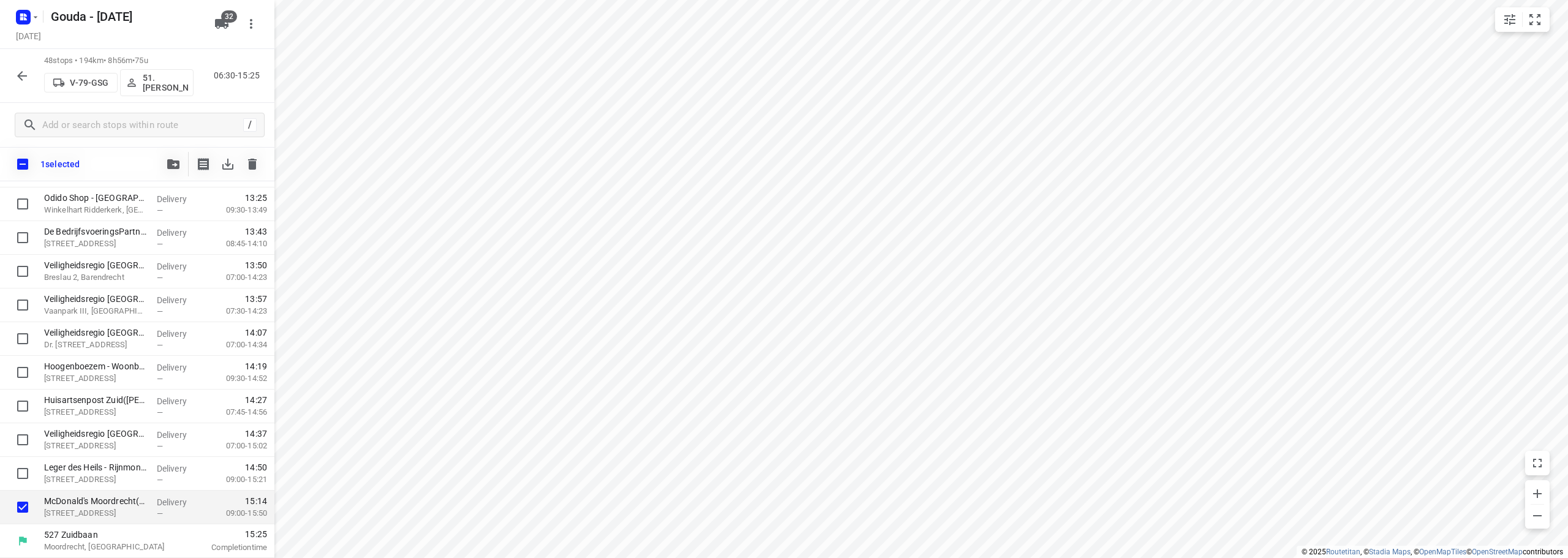
scroll to position [1371, 0]
click at [170, 165] on icon "button" at bounding box center [173, 165] width 12 height 10
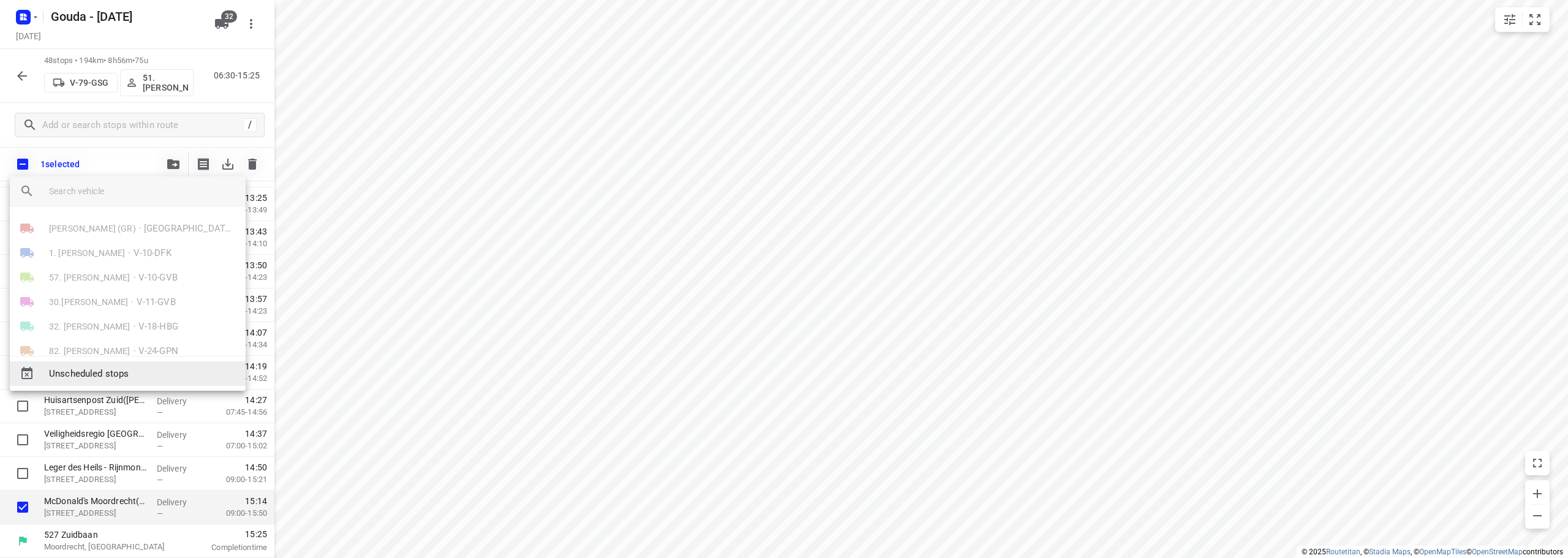
click at [131, 382] on div "Unscheduled stops" at bounding box center [128, 373] width 236 height 25
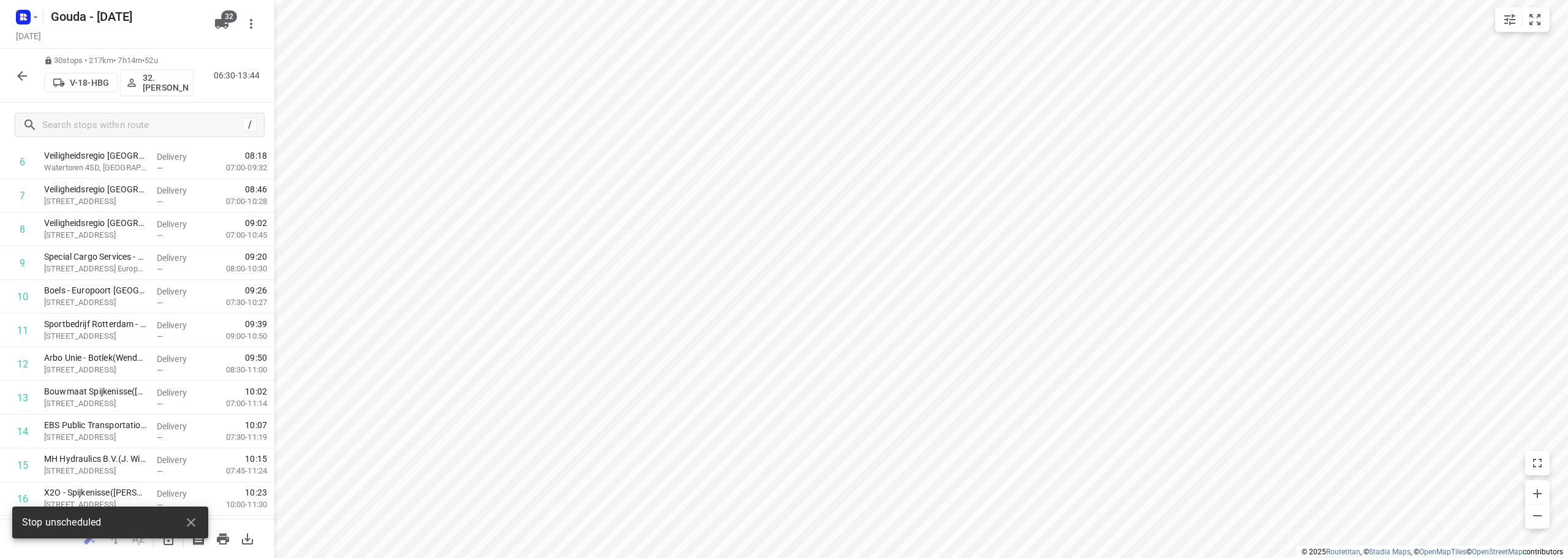
scroll to position [0, 0]
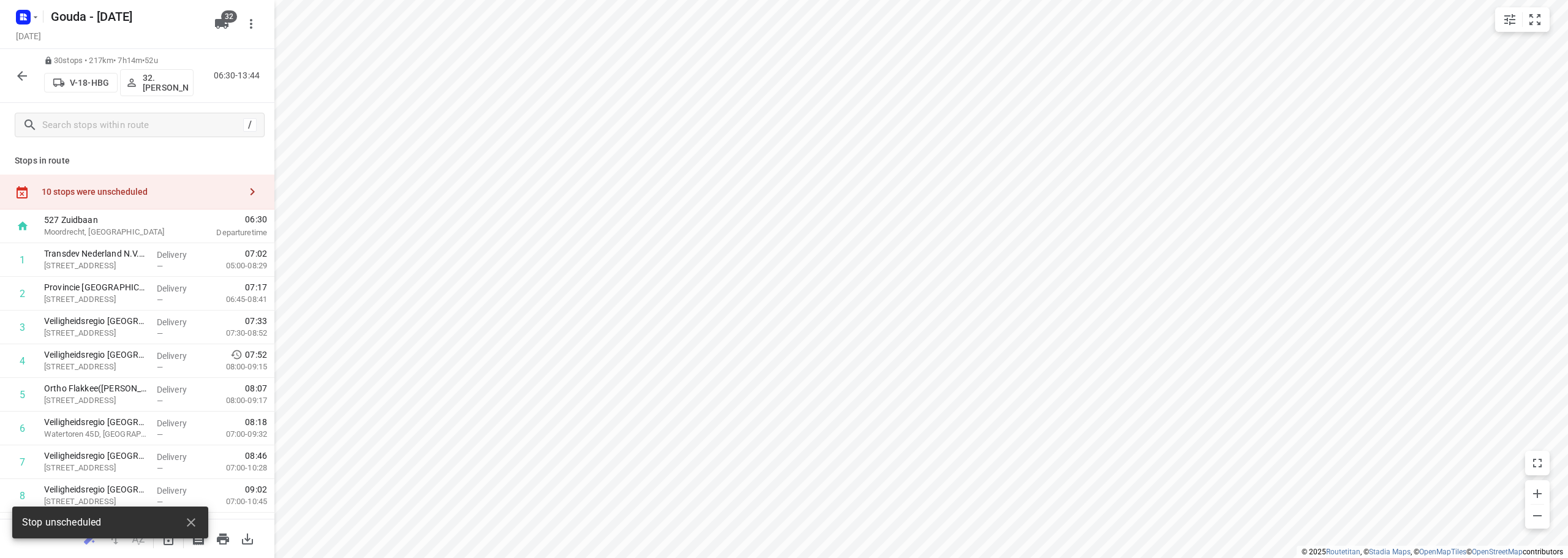
click at [107, 189] on div "10 stops were unscheduled" at bounding box center [141, 192] width 198 height 10
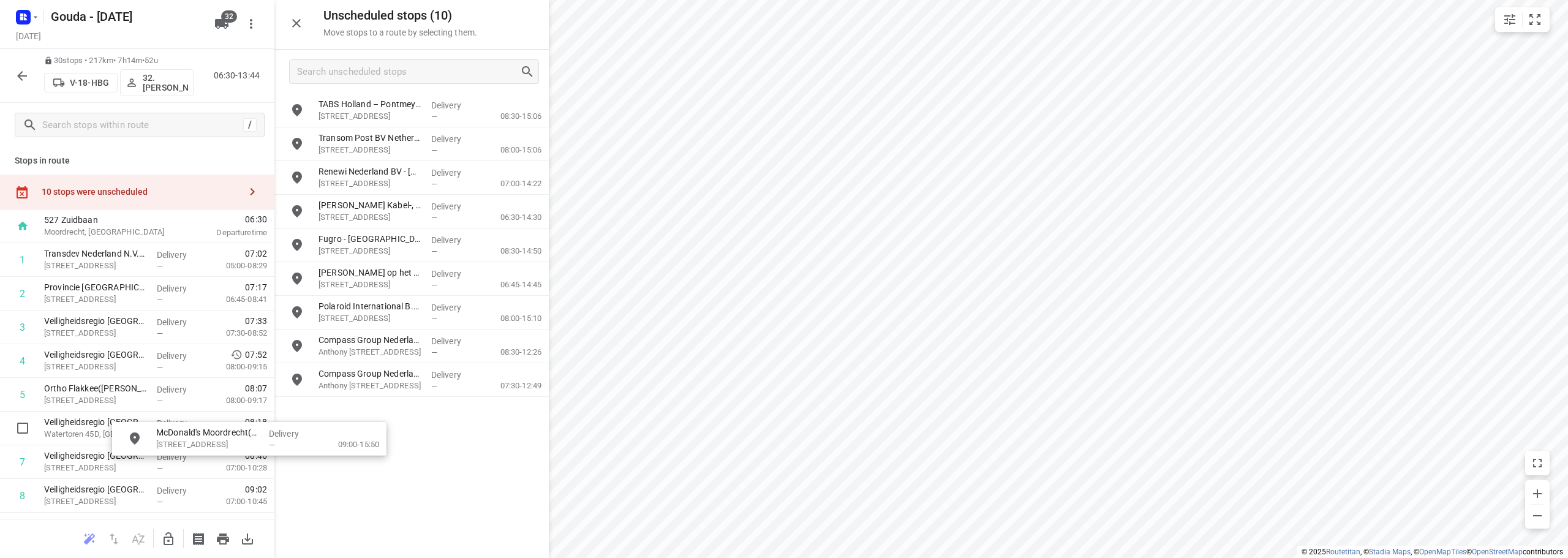
drag, startPoint x: 397, startPoint y: 101, endPoint x: 276, endPoint y: 469, distance: 387.4
click at [162, 538] on icon "button" at bounding box center [168, 538] width 14 height 14
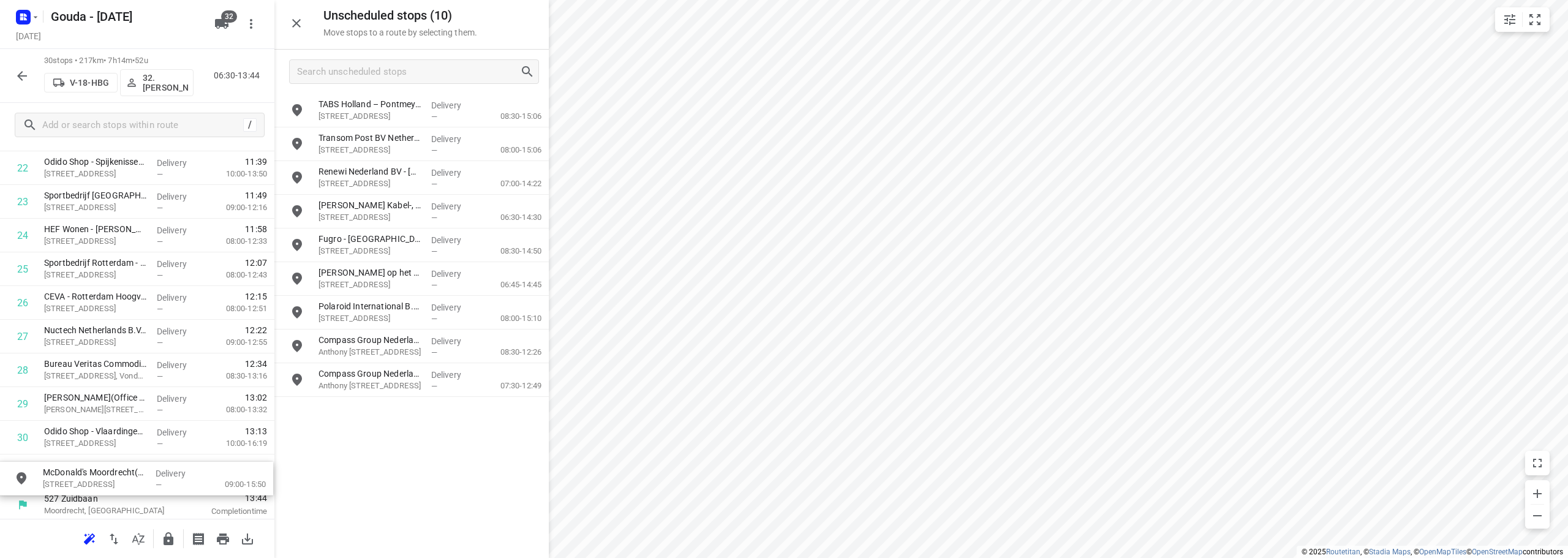
scroll to position [812, 0]
drag, startPoint x: 252, startPoint y: 224, endPoint x: 100, endPoint y: 470, distance: 289.2
click at [299, 26] on icon "button" at bounding box center [297, 23] width 8 height 8
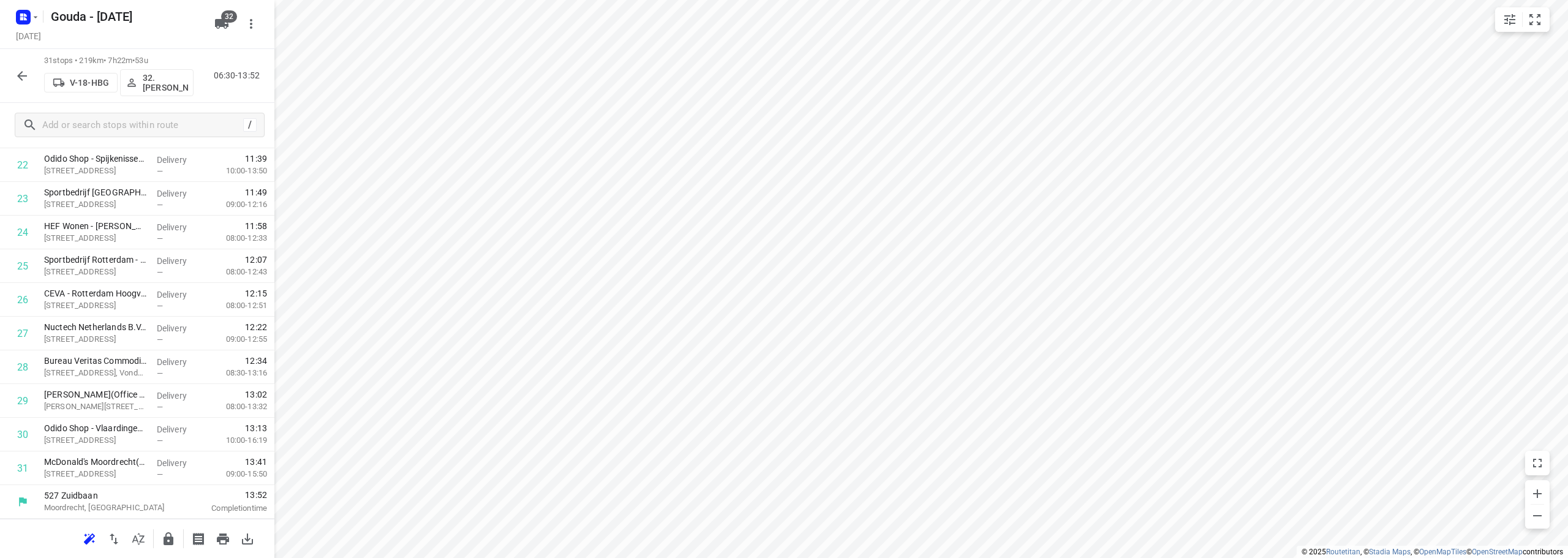
click at [18, 75] on icon "button" at bounding box center [22, 76] width 10 height 10
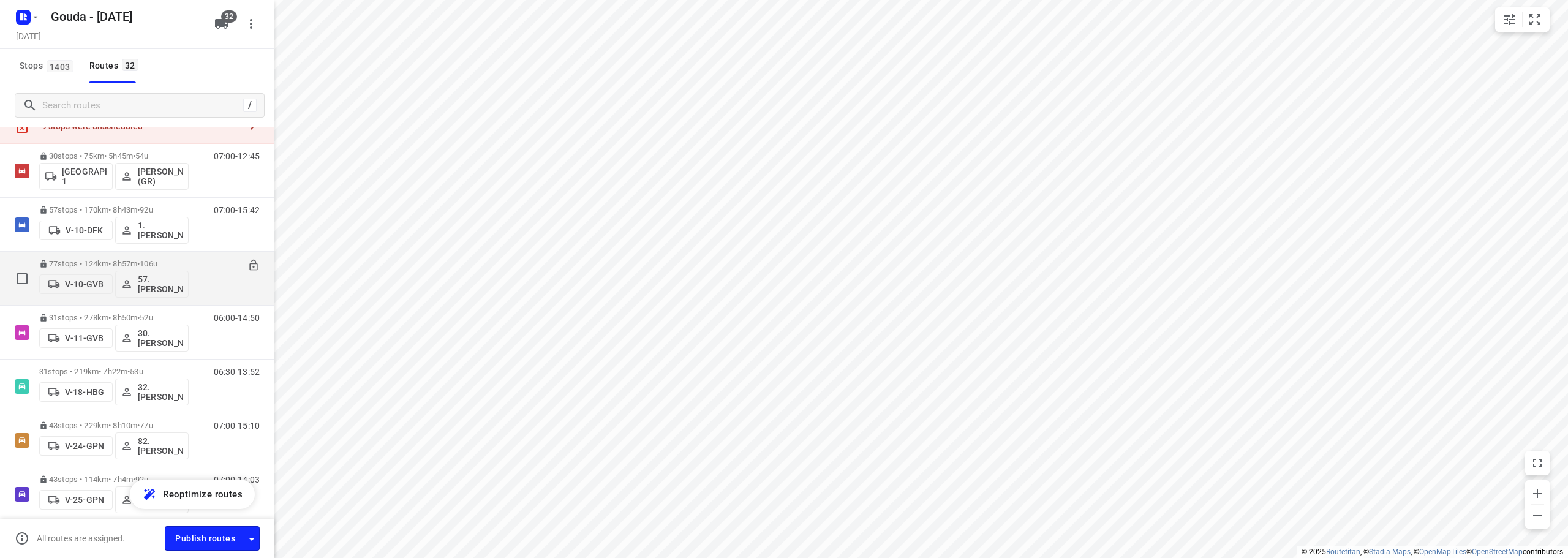
scroll to position [61, 0]
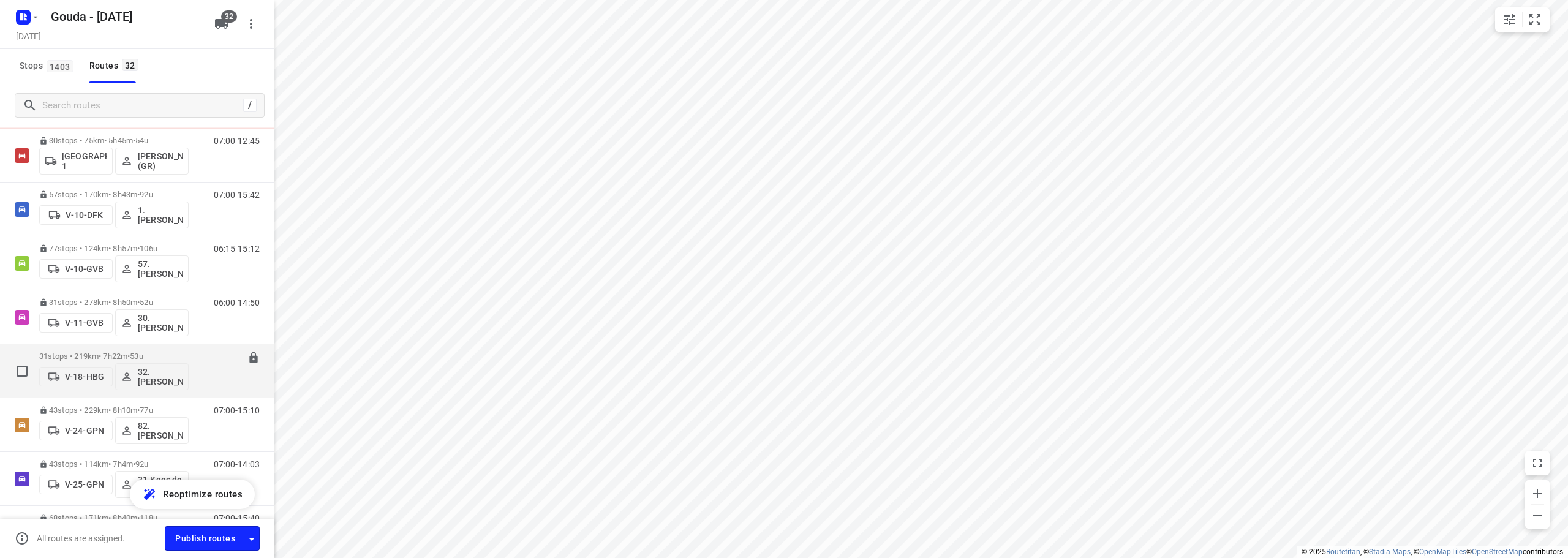
click at [142, 356] on span "53u" at bounding box center [136, 356] width 13 height 9
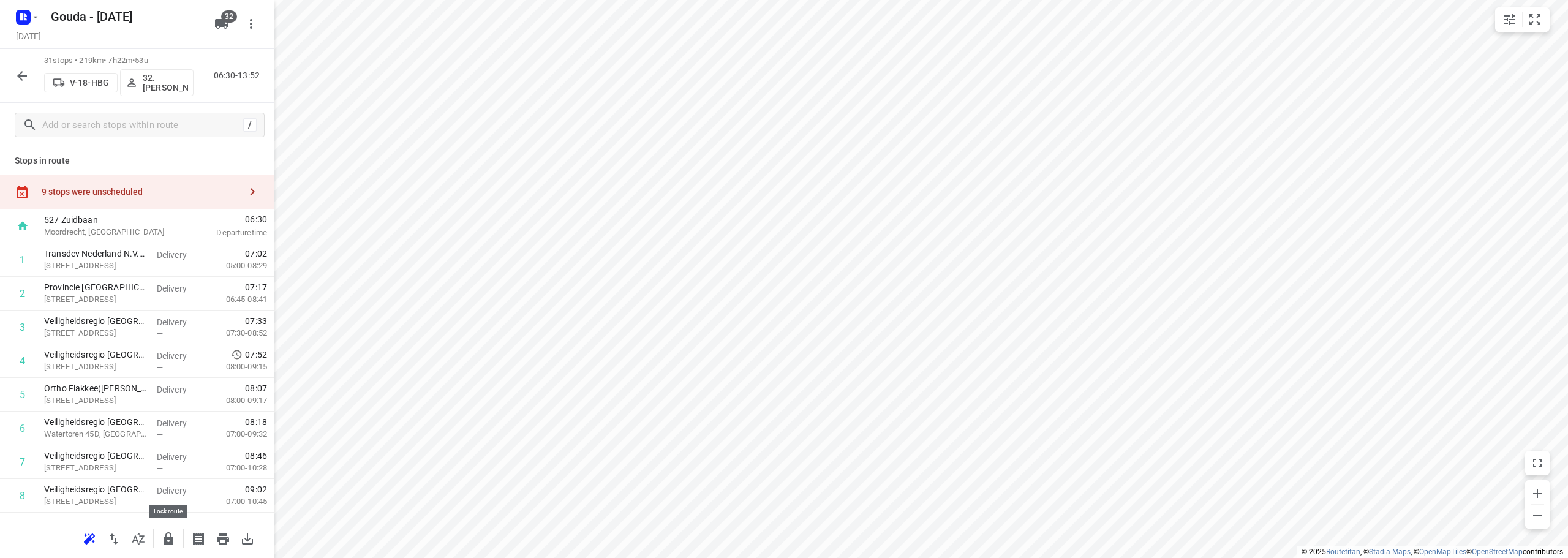
click at [174, 544] on icon "button" at bounding box center [168, 538] width 14 height 14
click at [23, 72] on icon "button" at bounding box center [21, 75] width 14 height 14
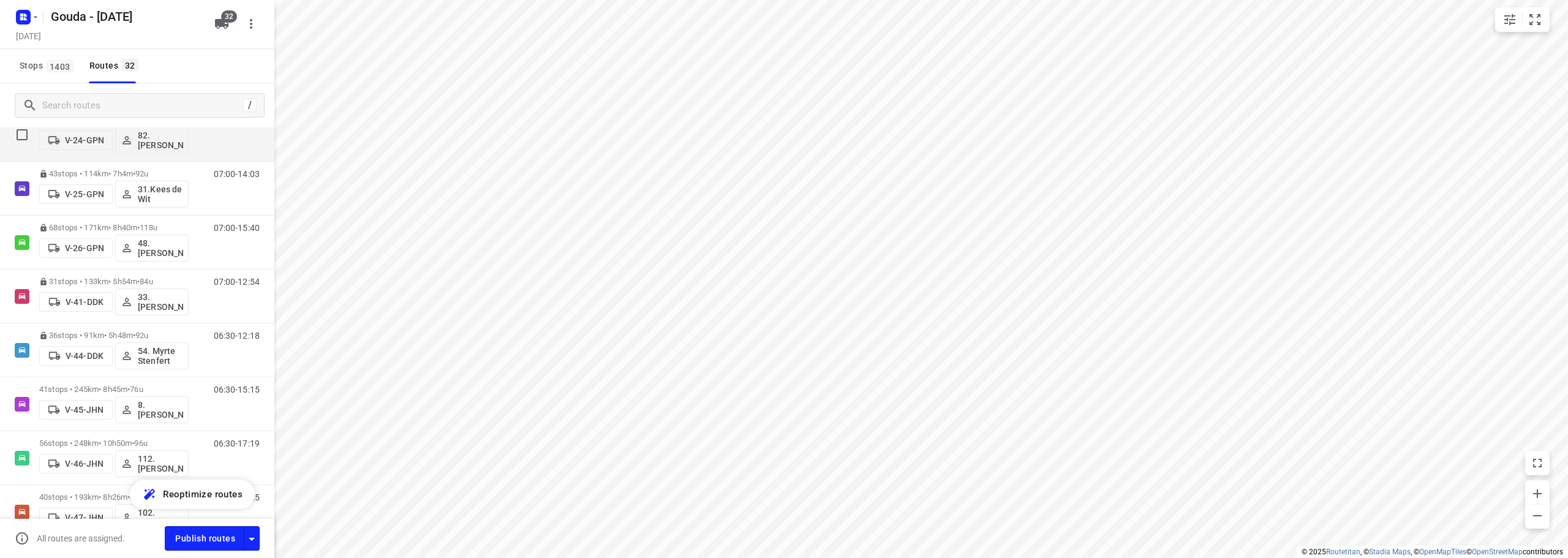
scroll to position [429, 0]
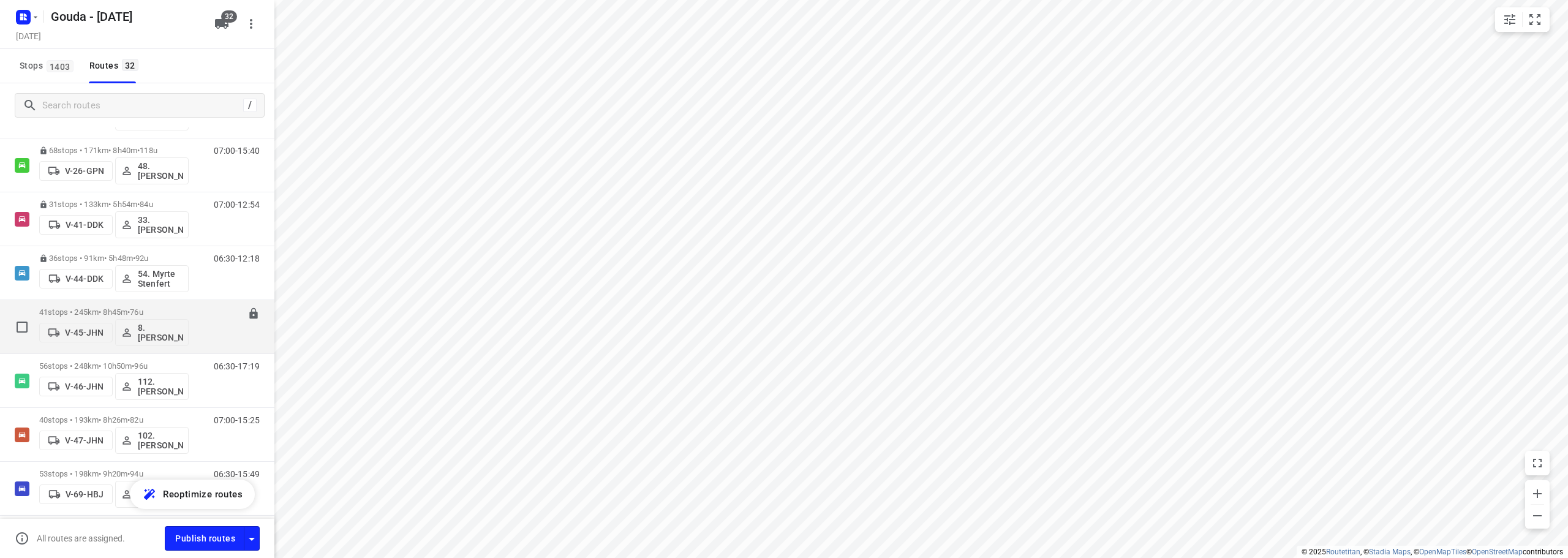
click at [124, 310] on p "41 stops • 245km • 8h45m • 76u" at bounding box center [114, 312] width 149 height 9
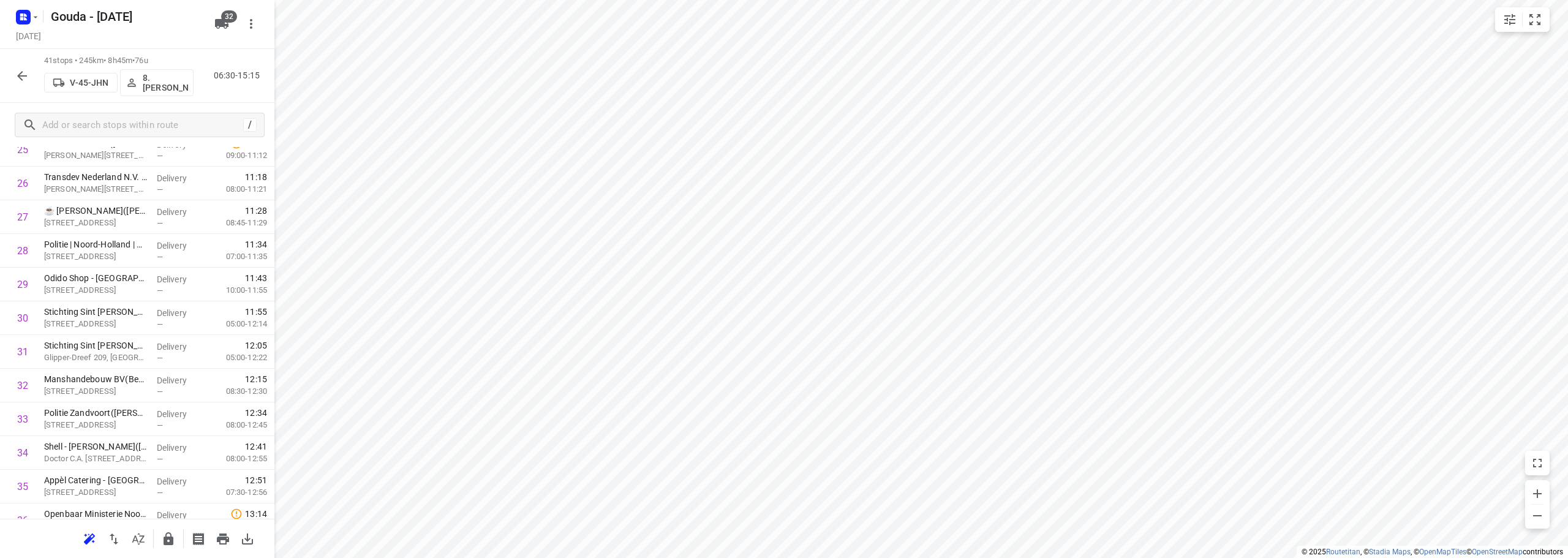
scroll to position [1140, 0]
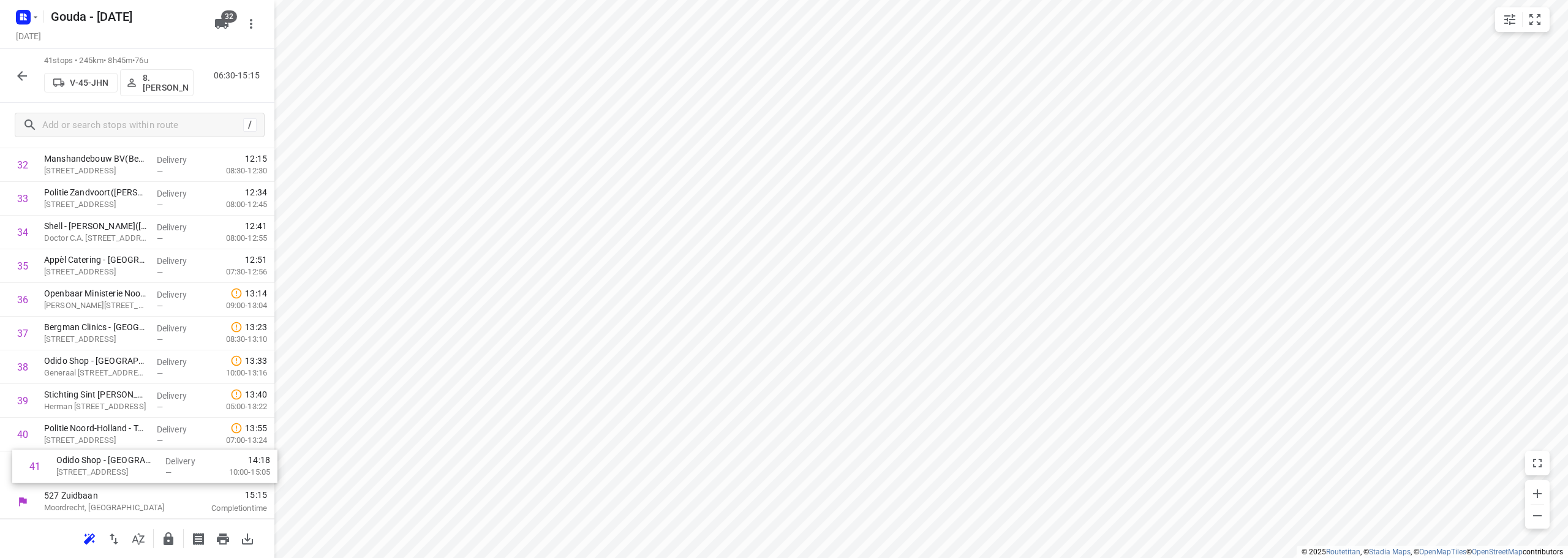
drag, startPoint x: 122, startPoint y: 477, endPoint x: 133, endPoint y: 472, distance: 12.1
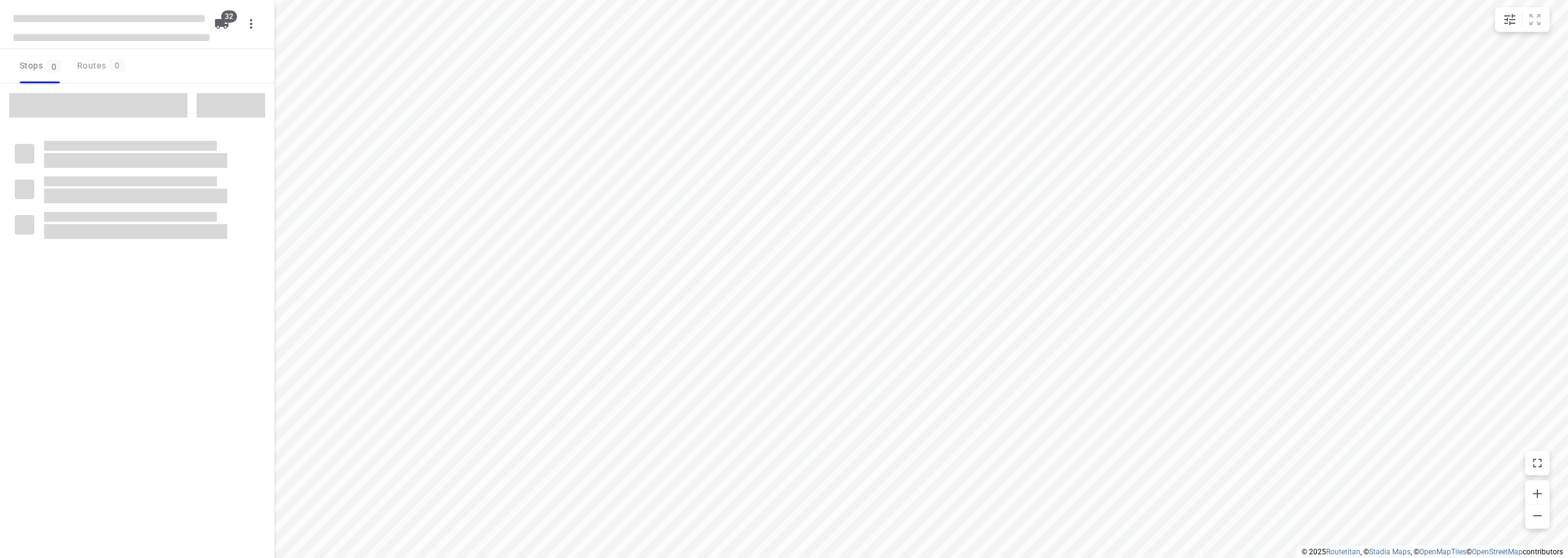
checkbox input "true"
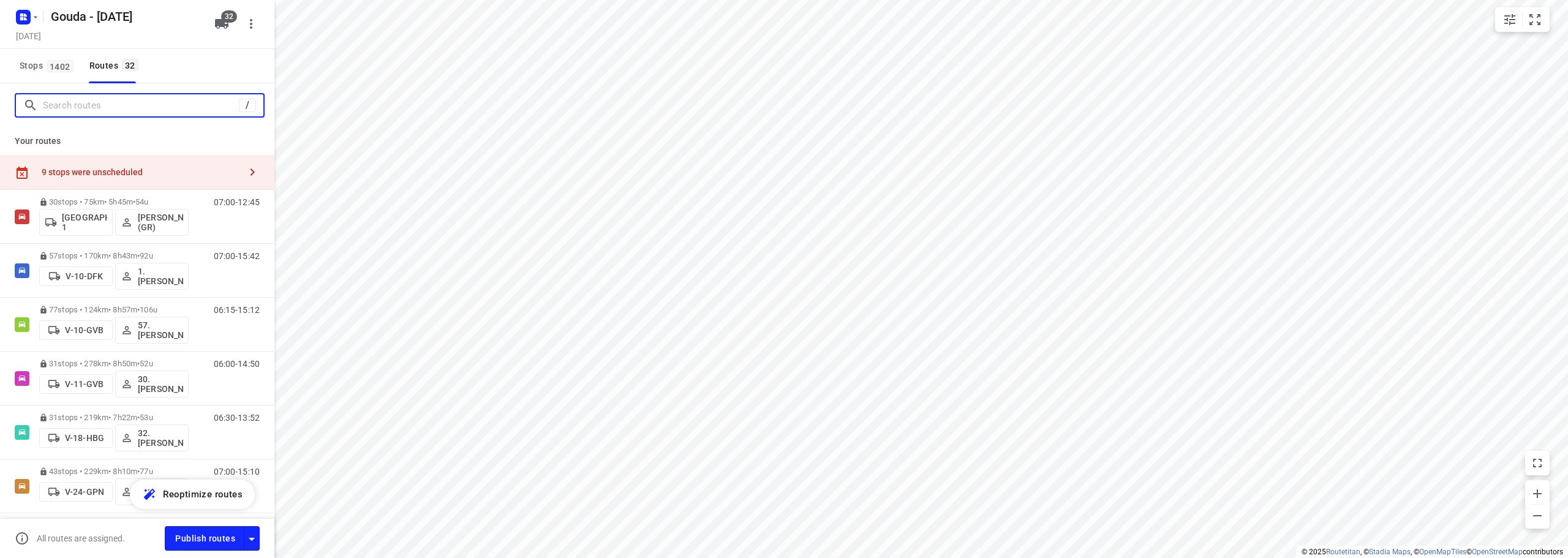
click at [63, 111] on input "Search routes" at bounding box center [141, 105] width 196 height 19
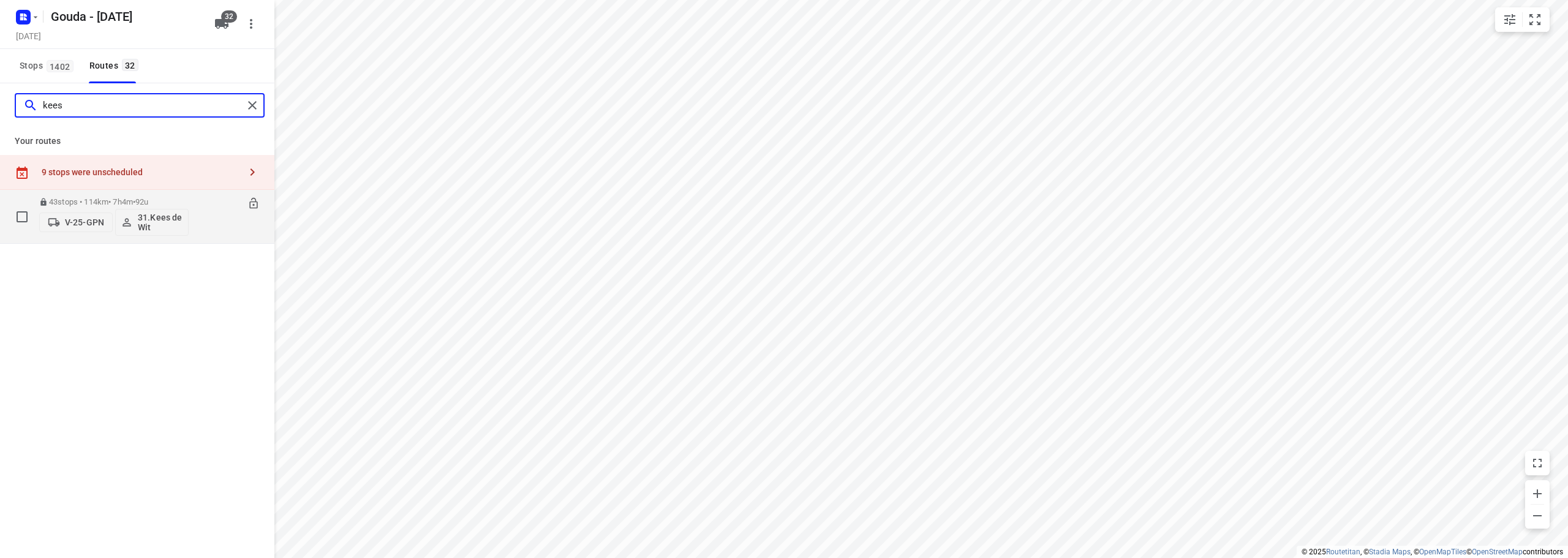
type input "kees"
click at [105, 205] on p "43 stops • 114km • 7h4m • 92u" at bounding box center [114, 202] width 149 height 9
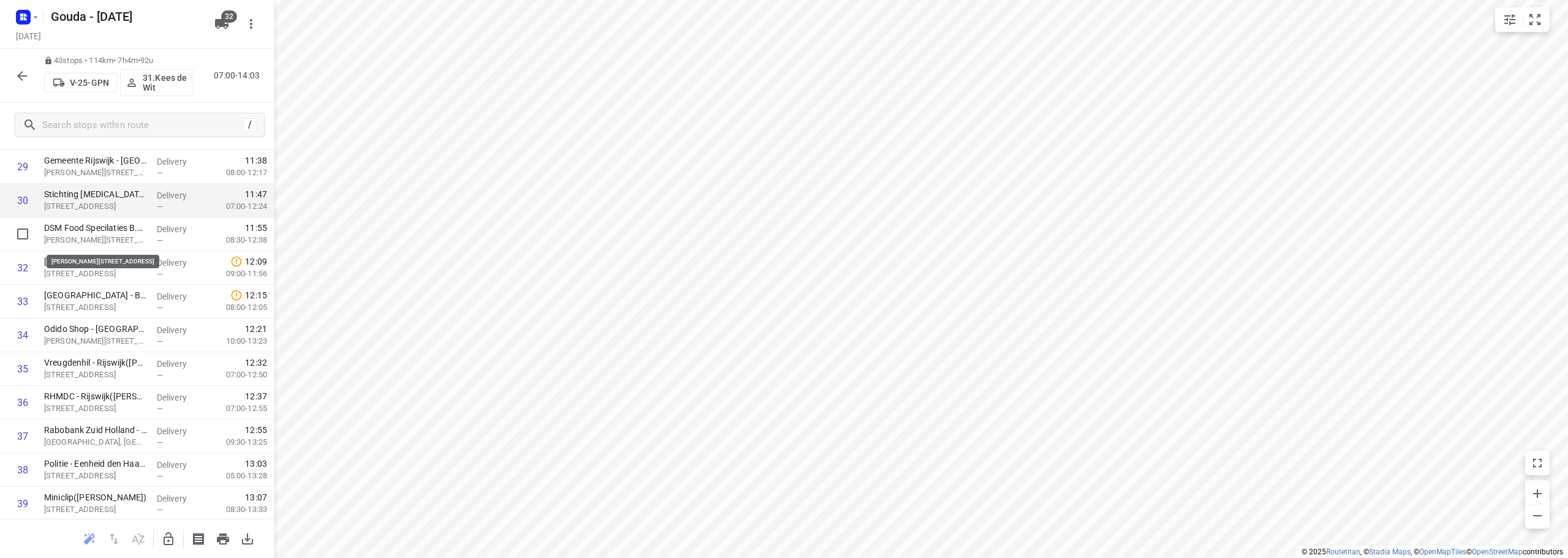
scroll to position [1024, 0]
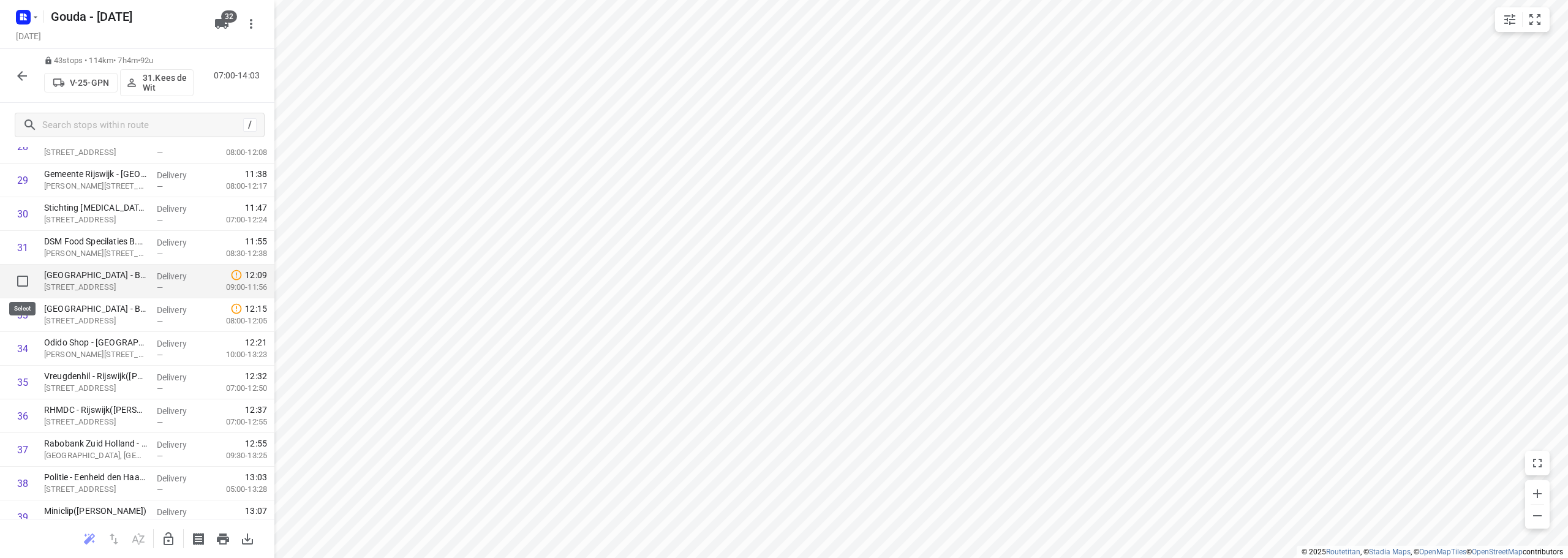
click at [19, 280] on input "checkbox" at bounding box center [22, 281] width 25 height 25
checkbox input "true"
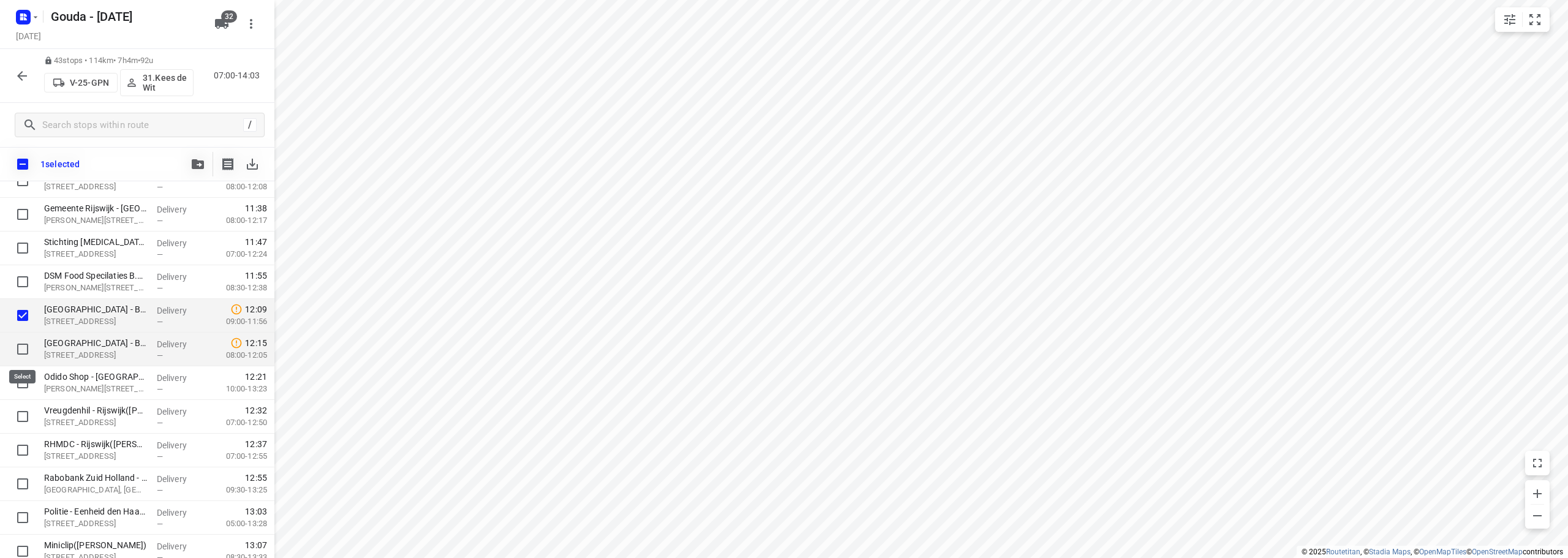
click at [22, 353] on input "checkbox" at bounding box center [22, 349] width 25 height 25
checkbox input "true"
click at [16, 388] on input "checkbox" at bounding box center [22, 382] width 25 height 25
checkbox input "true"
click at [192, 165] on icon "button" at bounding box center [197, 165] width 12 height 10
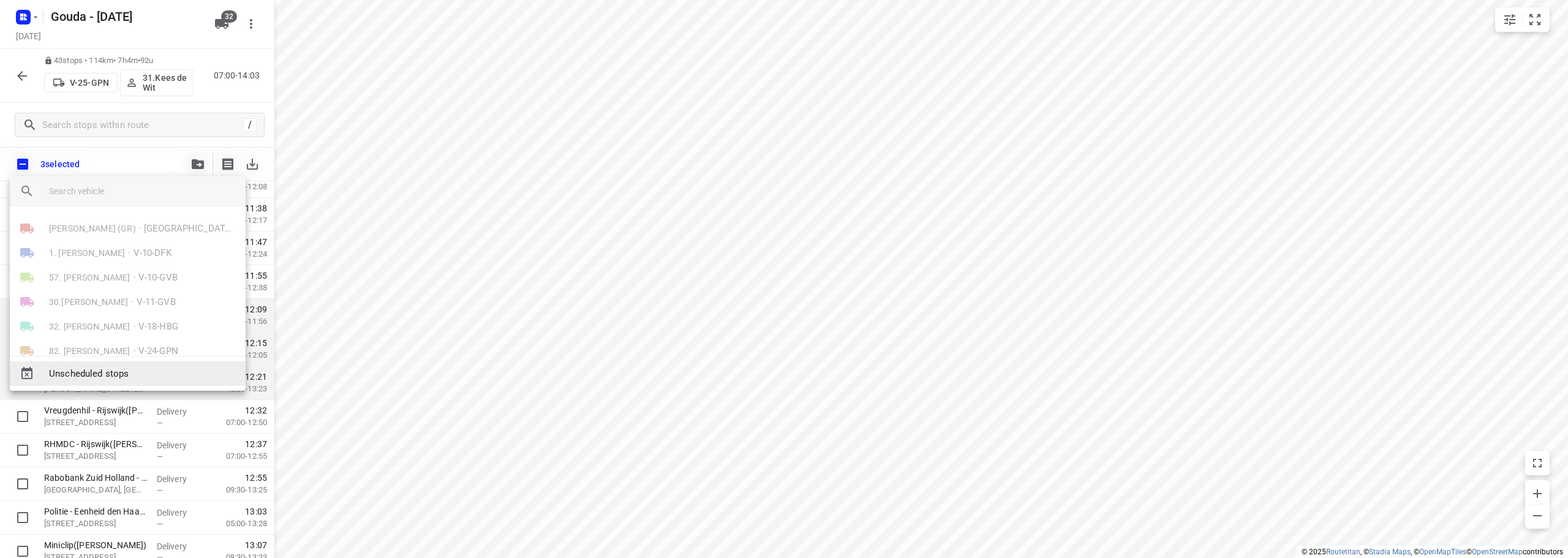
click at [135, 377] on span "Unscheduled stops" at bounding box center [142, 374] width 186 height 14
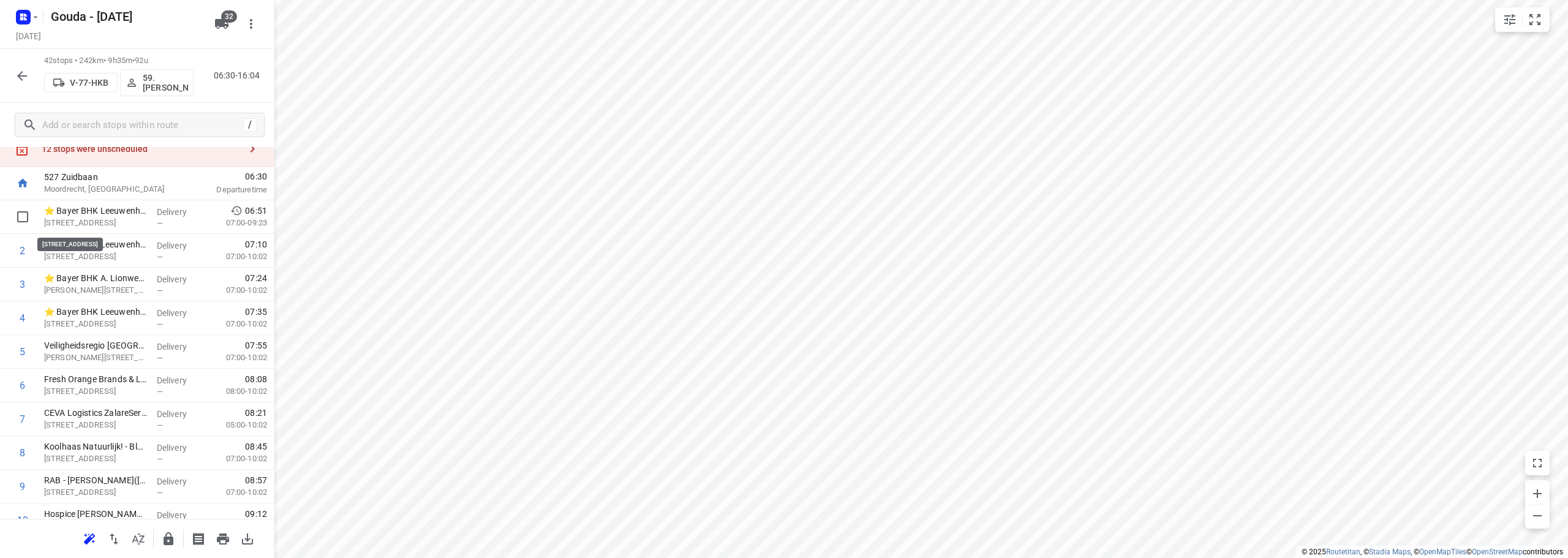
scroll to position [0, 0]
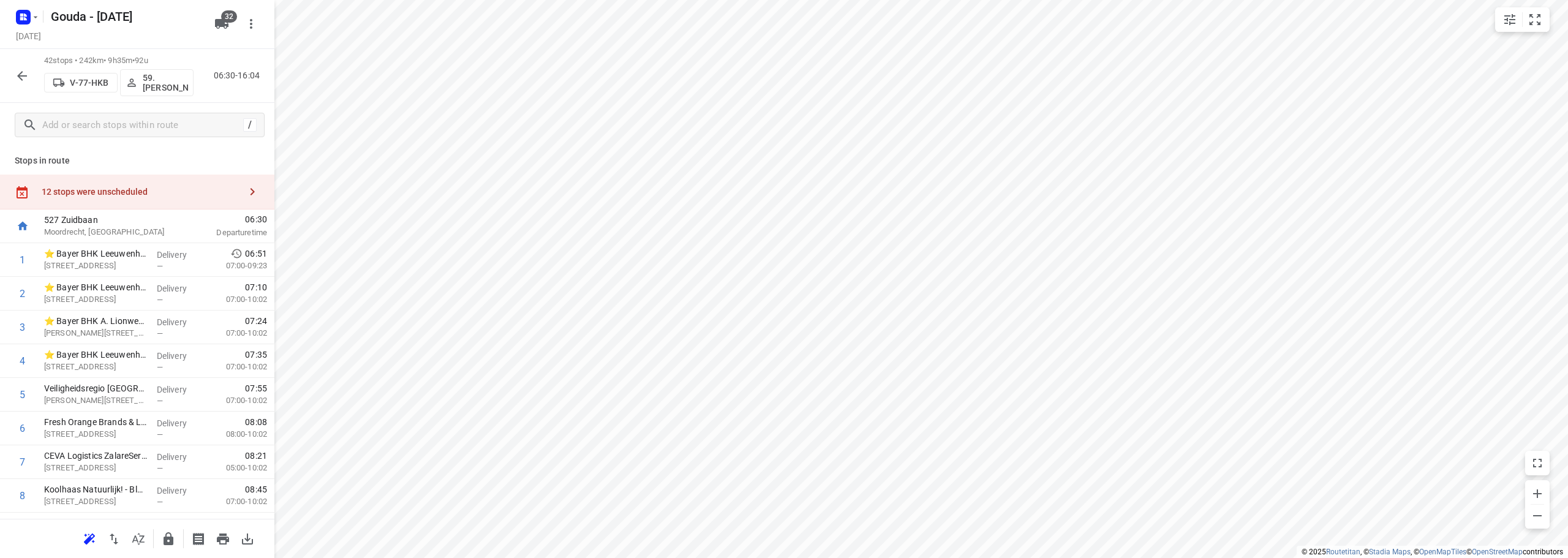
click at [112, 192] on div "12 stops were unscheduled" at bounding box center [141, 192] width 198 height 10
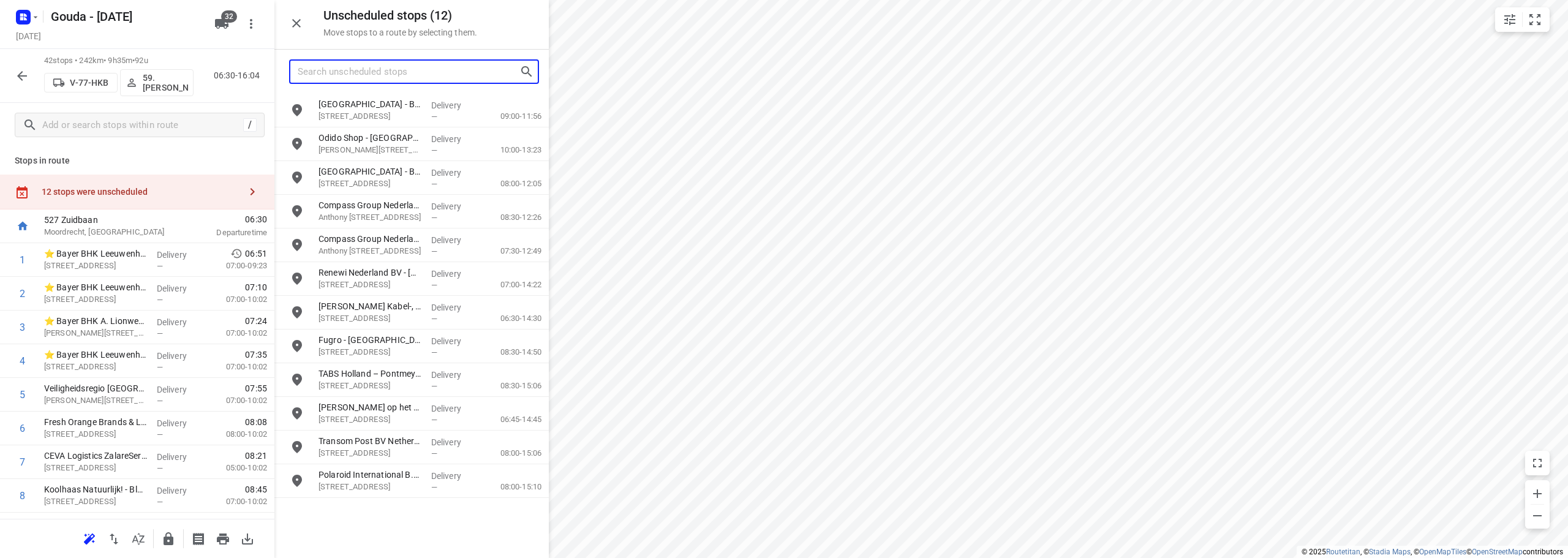
click at [348, 72] on input "Search unscheduled stops" at bounding box center [409, 72] width 222 height 19
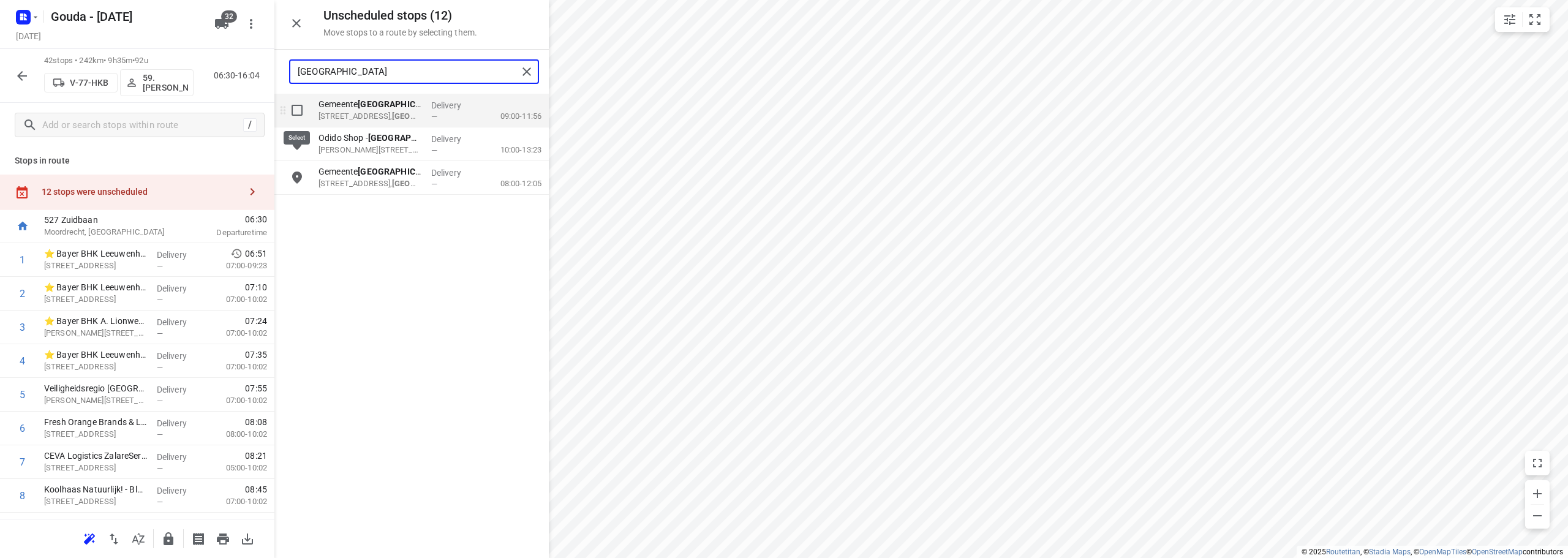
type input "[GEOGRAPHIC_DATA]"
click at [301, 105] on input "grid" at bounding box center [297, 110] width 25 height 25
checkbox input "true"
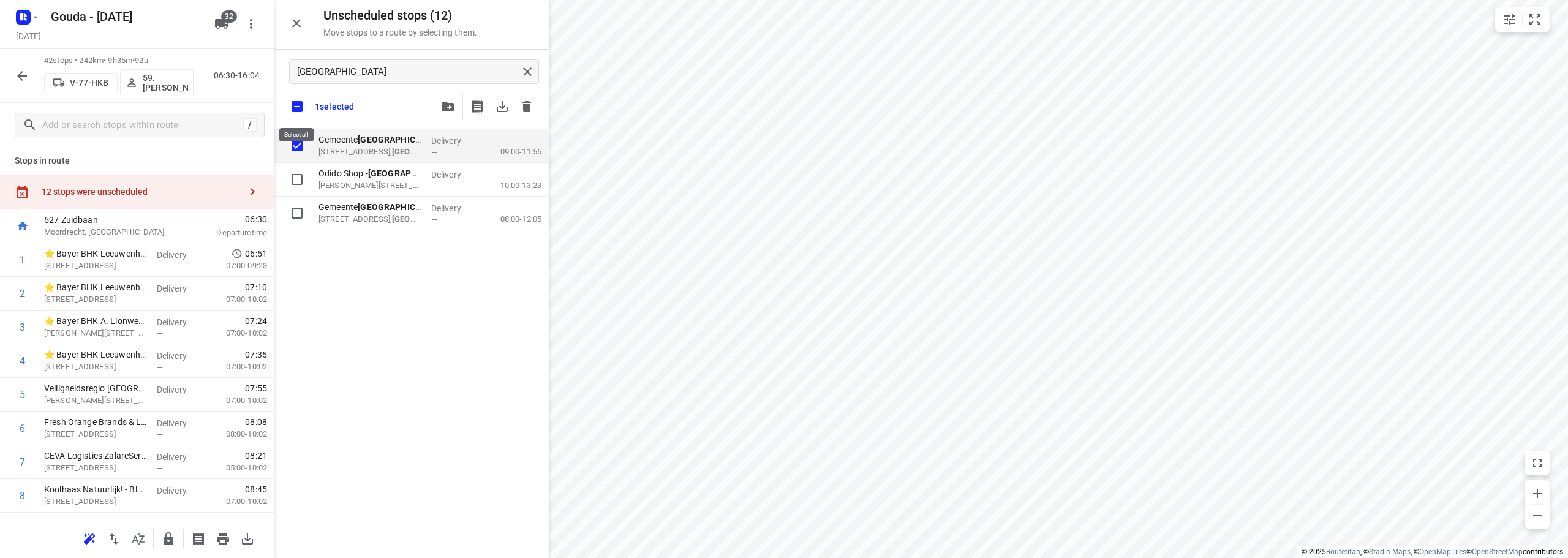
click at [297, 109] on input "checkbox" at bounding box center [297, 107] width 25 height 25
checkbox input "false"
checkbox input "true"
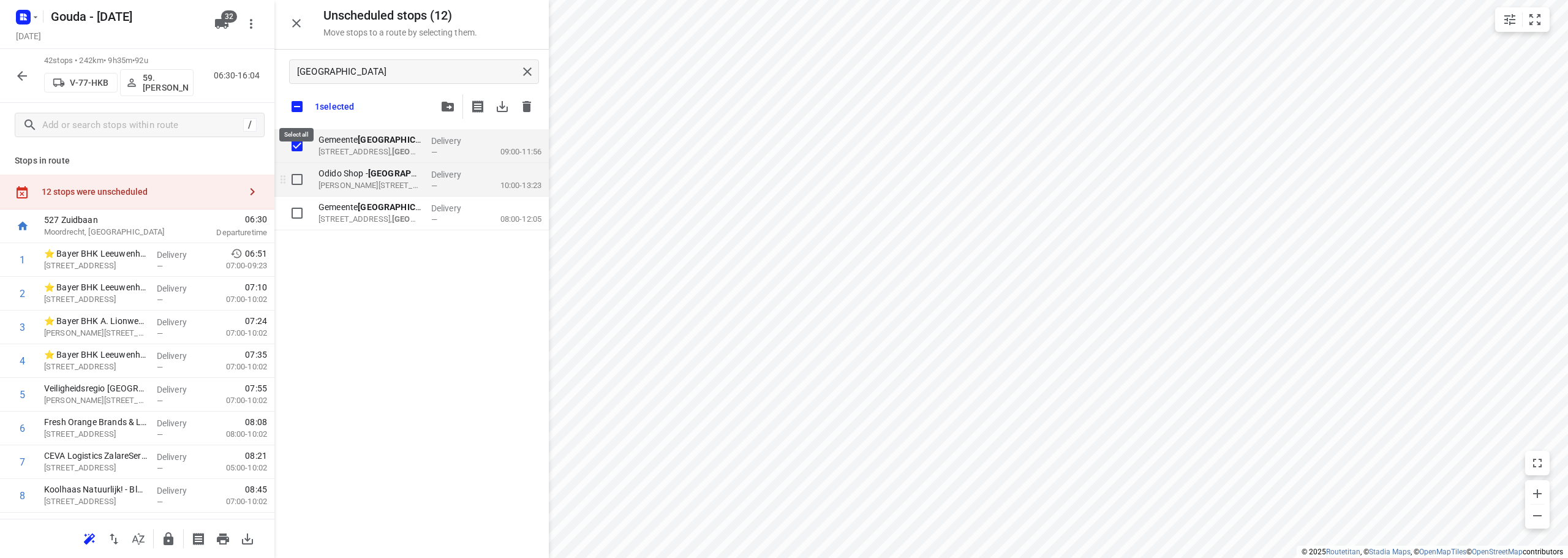
checkbox input "true"
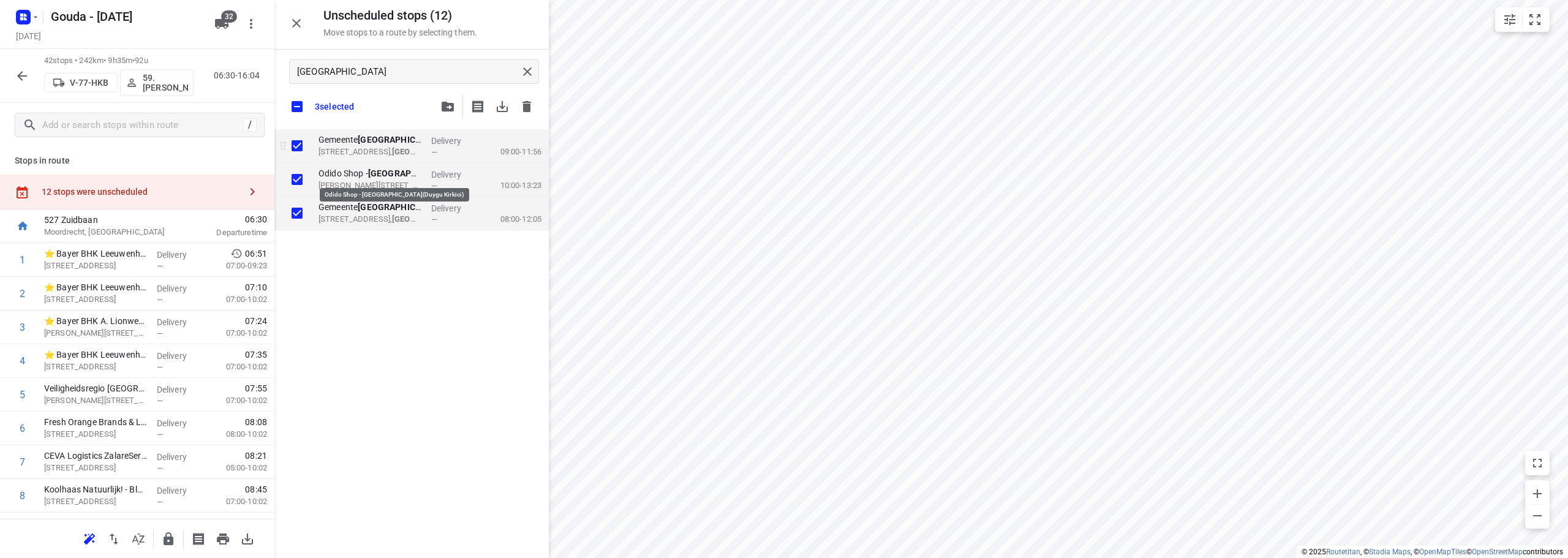
checkbox input "true"
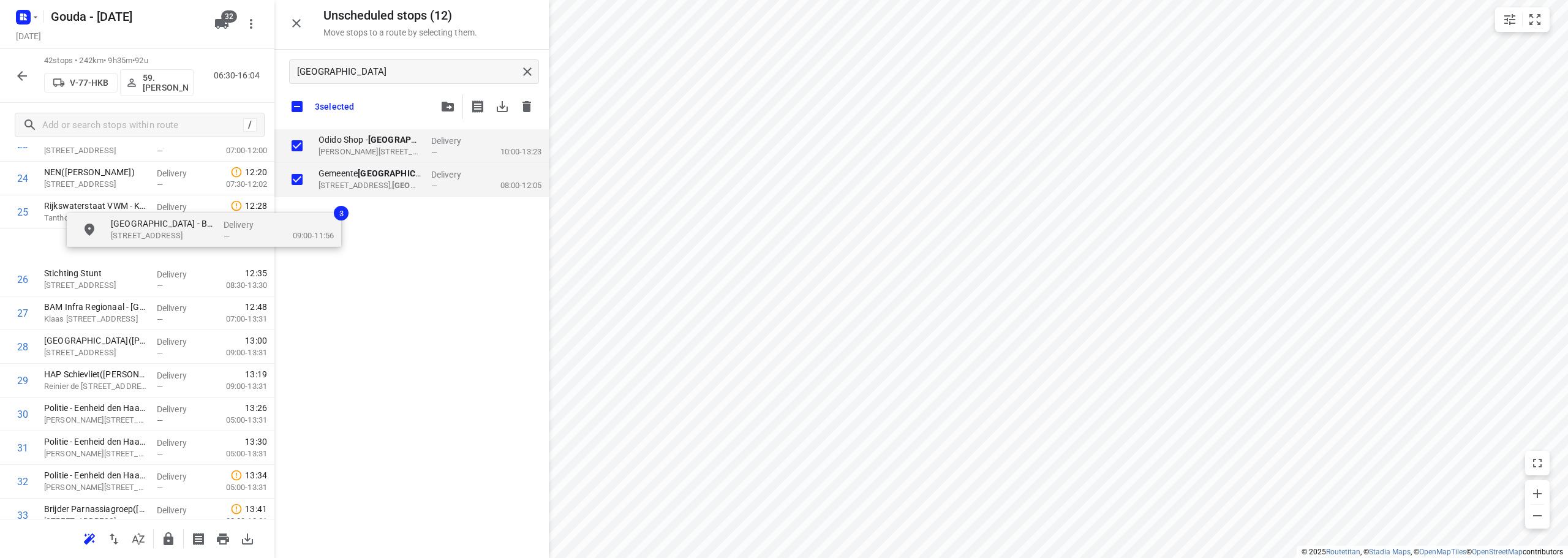
scroll to position [857, 0]
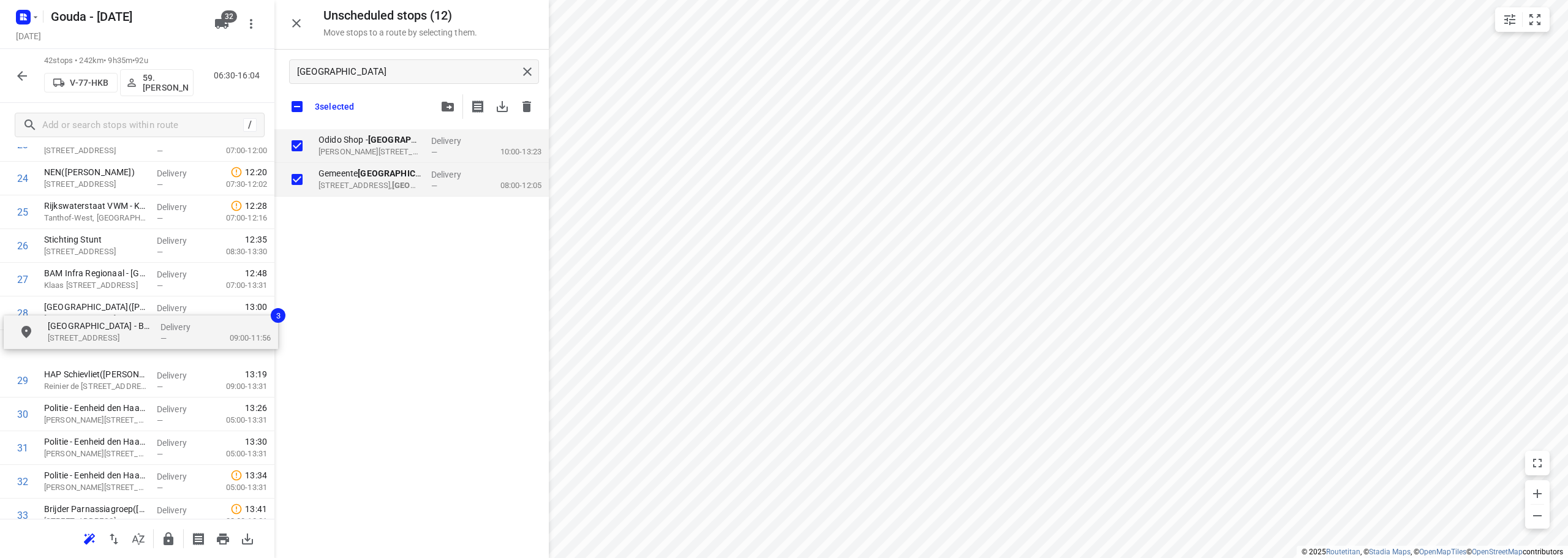
drag, startPoint x: 395, startPoint y: 155, endPoint x: 111, endPoint y: 370, distance: 356.2
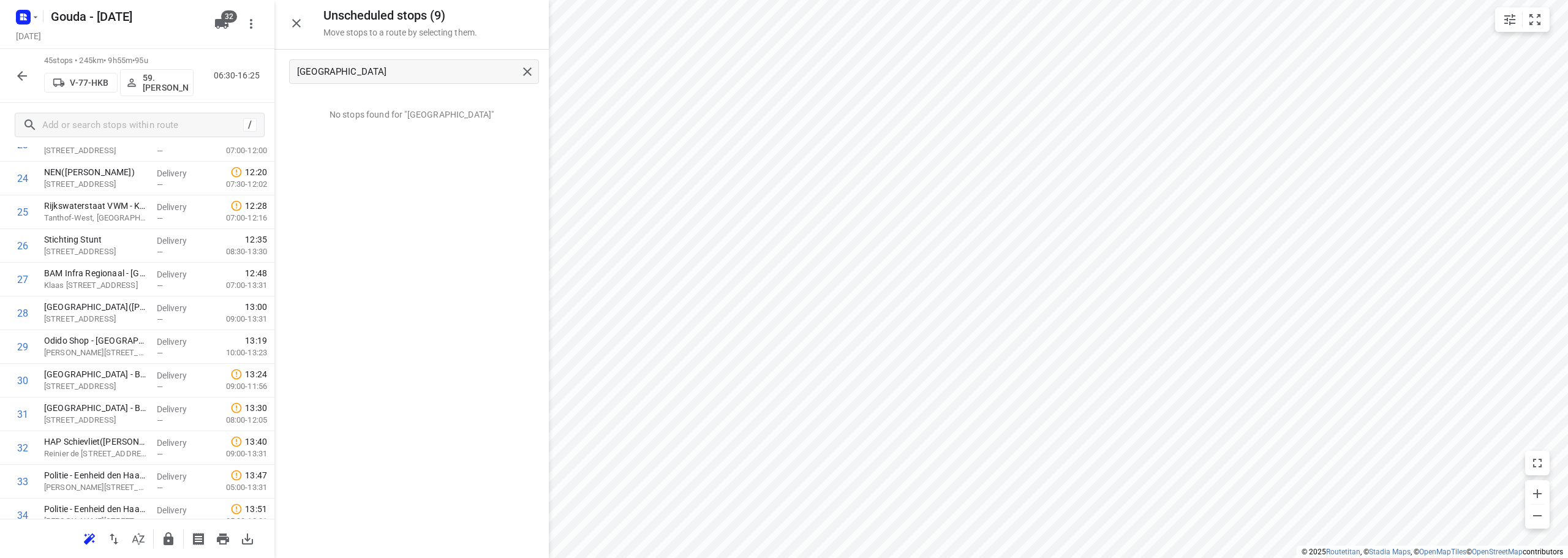
click at [294, 20] on icon "button" at bounding box center [297, 23] width 8 height 8
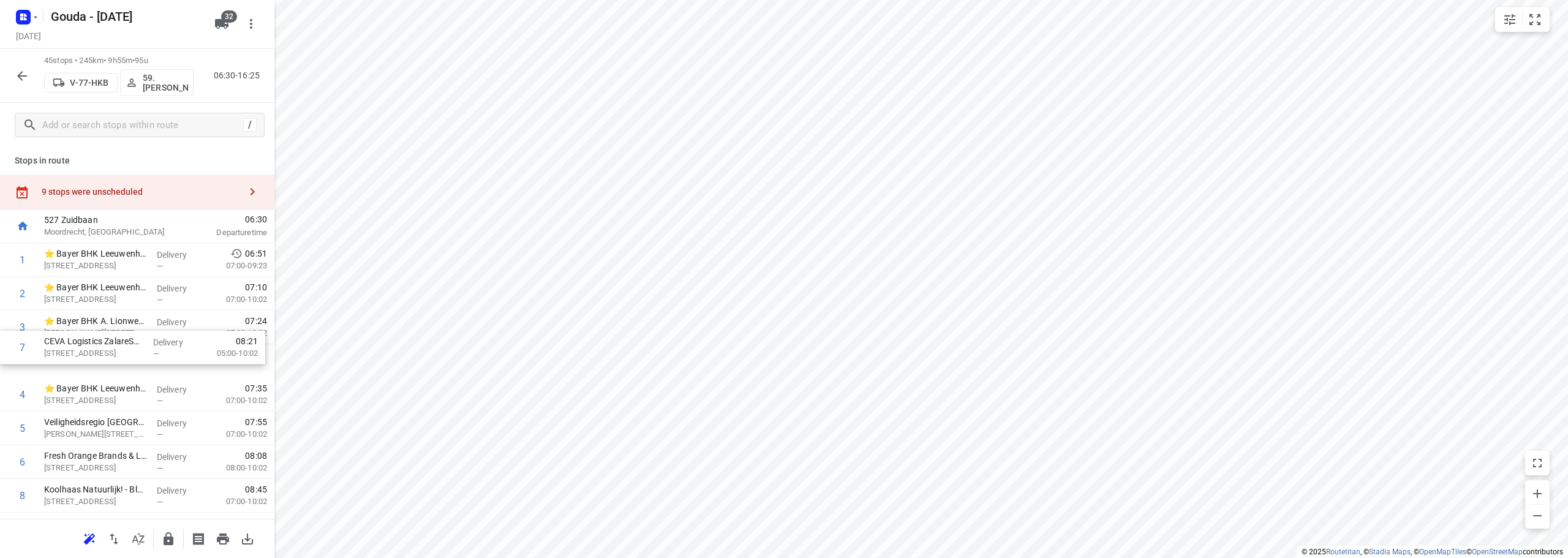
scroll to position [1, 0]
drag, startPoint x: 123, startPoint y: 339, endPoint x: 110, endPoint y: 237, distance: 102.8
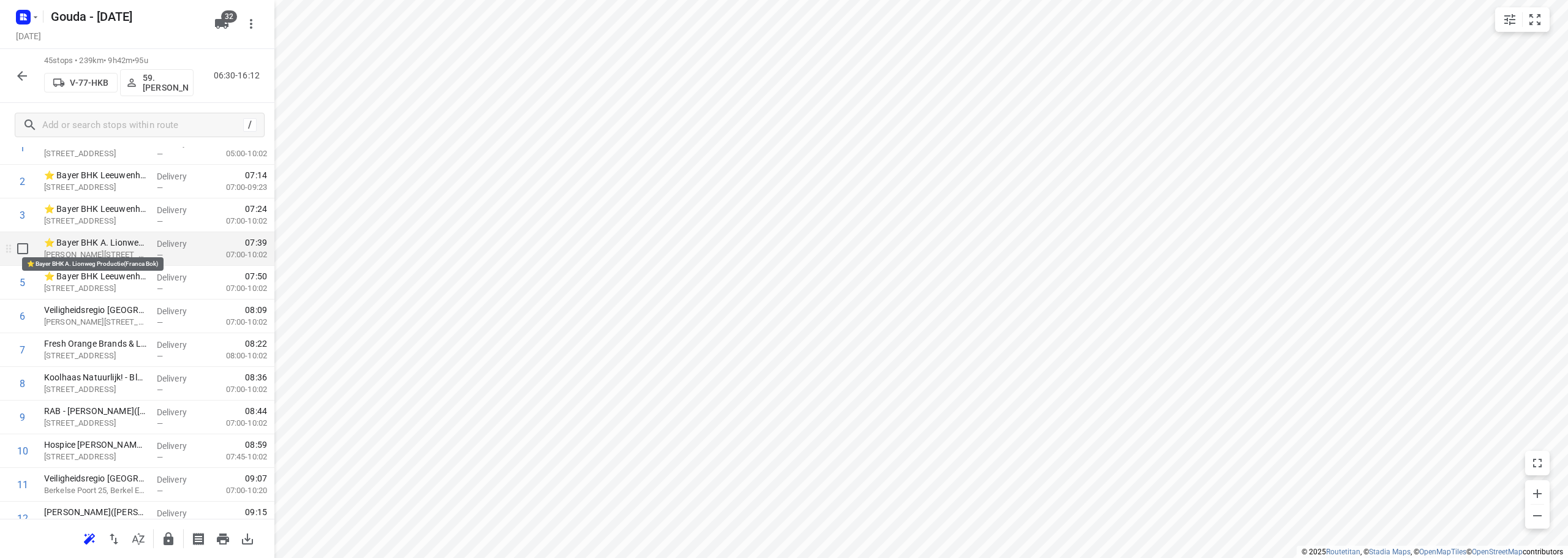
scroll to position [123, 0]
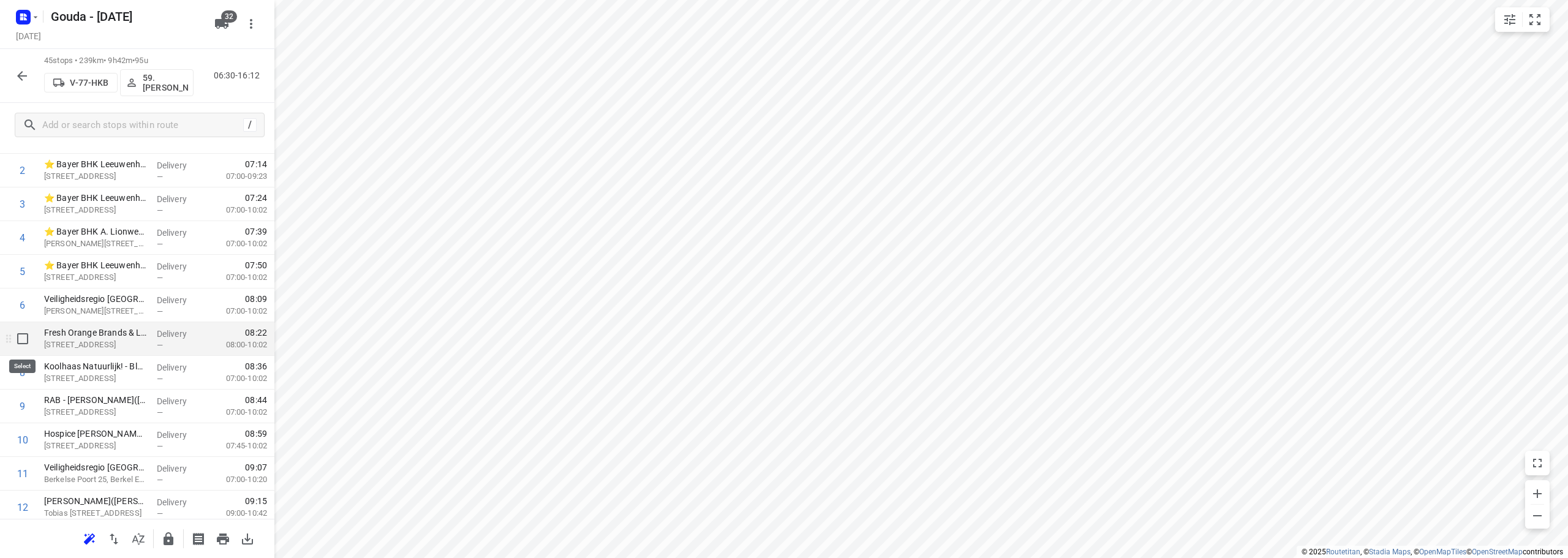
click at [31, 336] on input "checkbox" at bounding box center [22, 338] width 25 height 25
checkbox input "true"
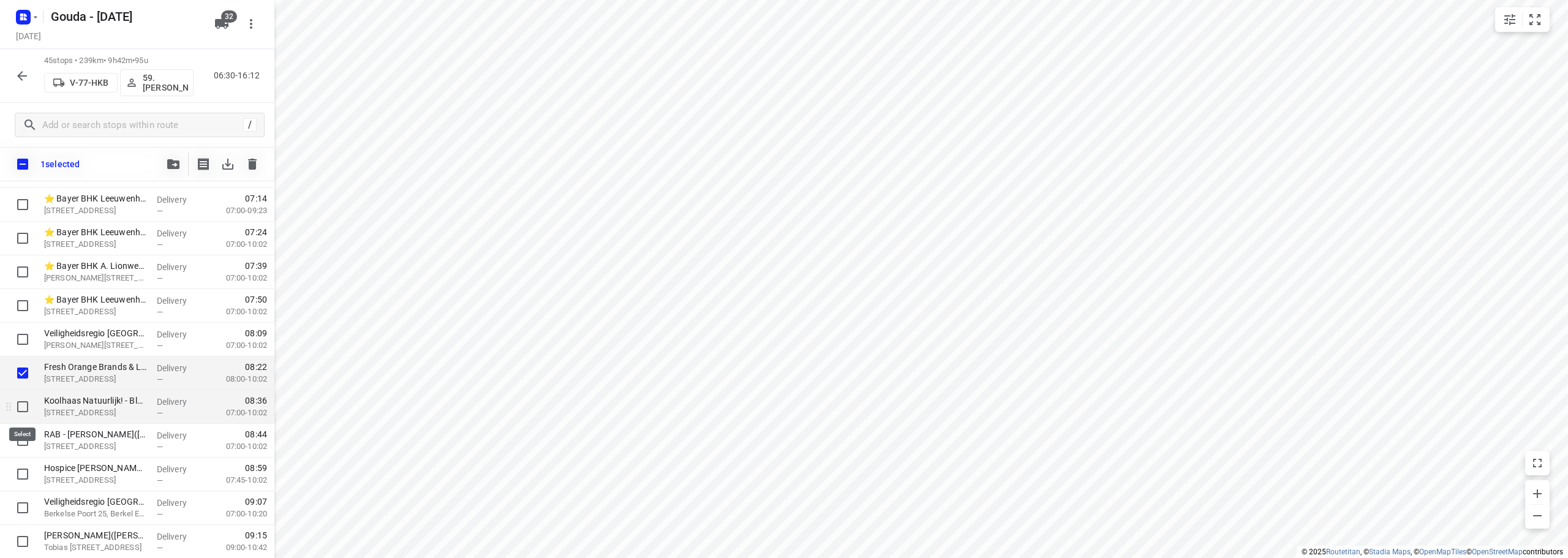
click at [17, 407] on input "checkbox" at bounding box center [22, 406] width 25 height 25
checkbox input "true"
click at [20, 377] on input "checkbox" at bounding box center [22, 373] width 25 height 25
checkbox input "false"
click at [21, 335] on input "checkbox" at bounding box center [22, 339] width 25 height 25
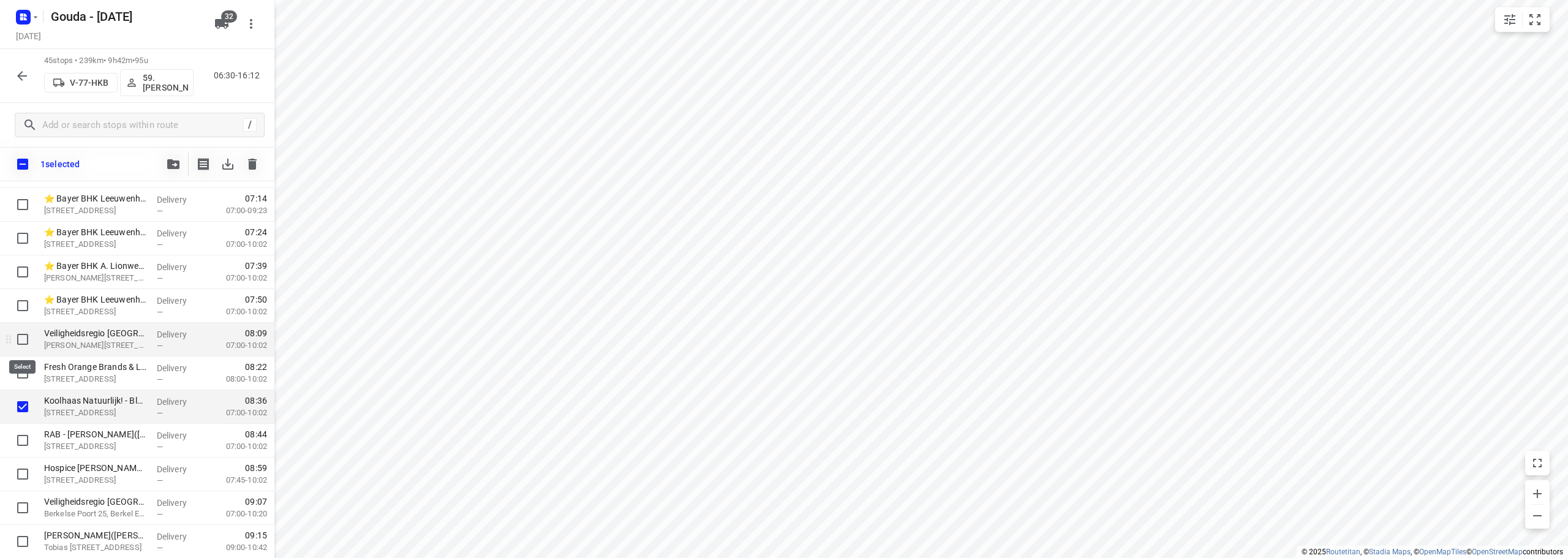
checkbox input "true"
click at [16, 438] on input "checkbox" at bounding box center [22, 440] width 25 height 25
checkbox input "true"
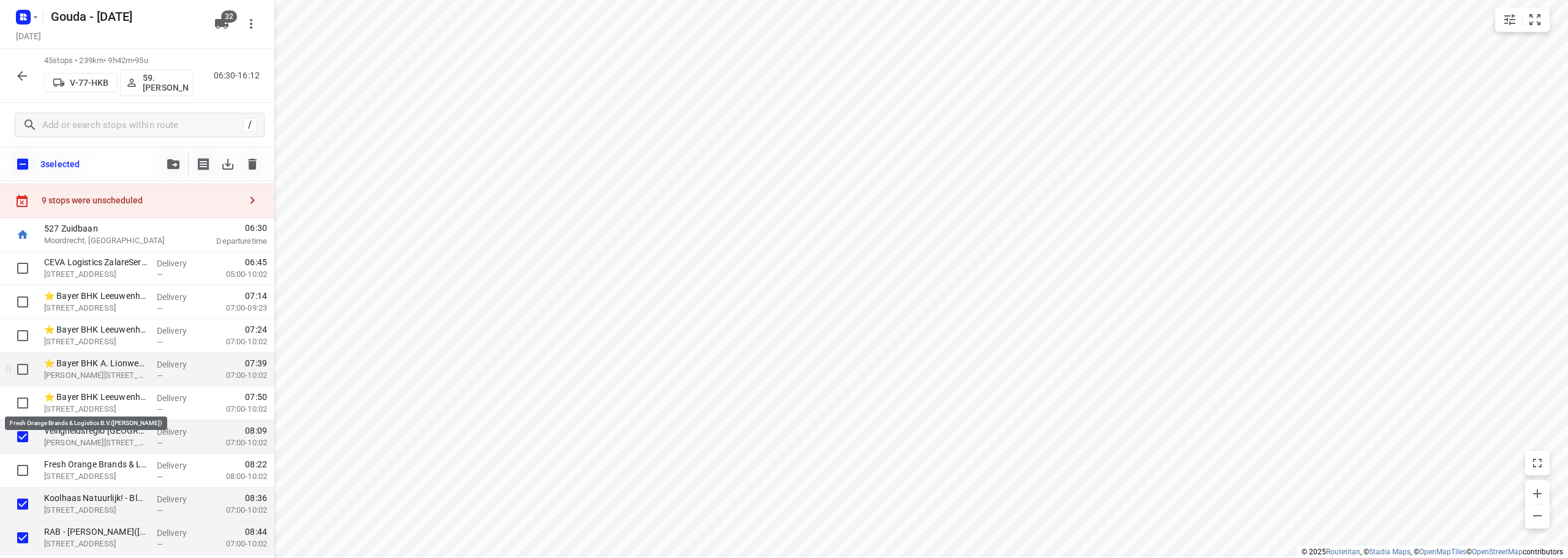
scroll to position [0, 0]
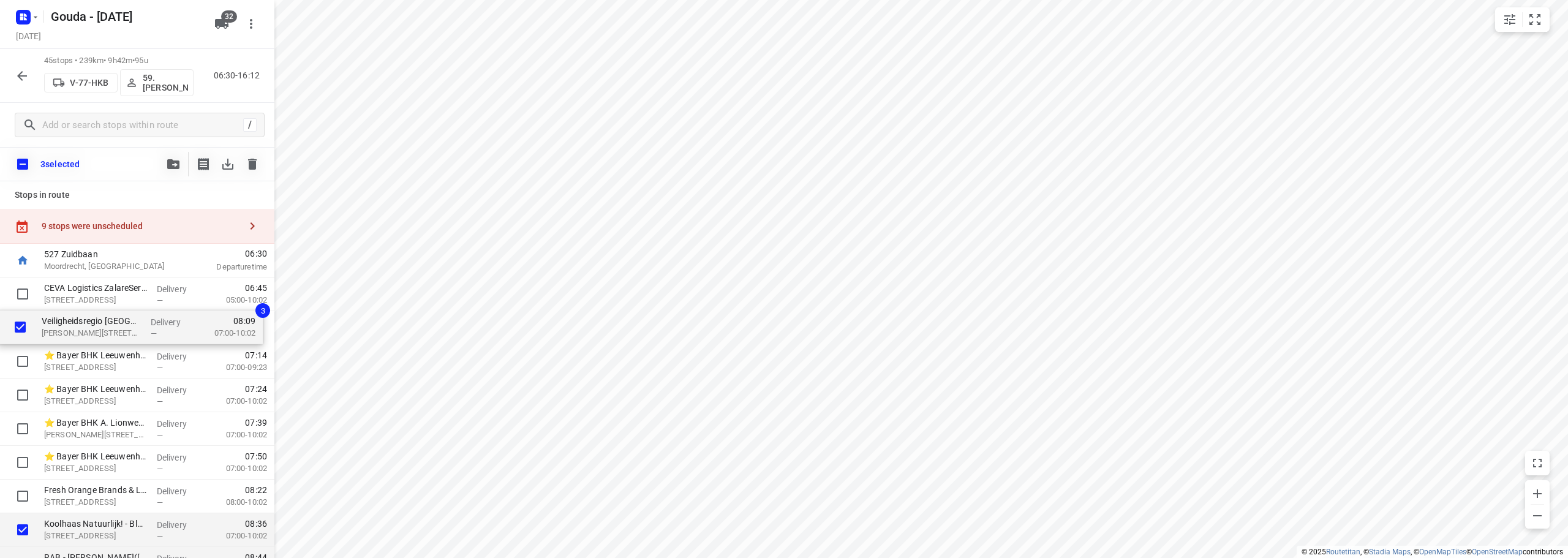
drag, startPoint x: 97, startPoint y: 460, endPoint x: 94, endPoint y: 315, distance: 145.0
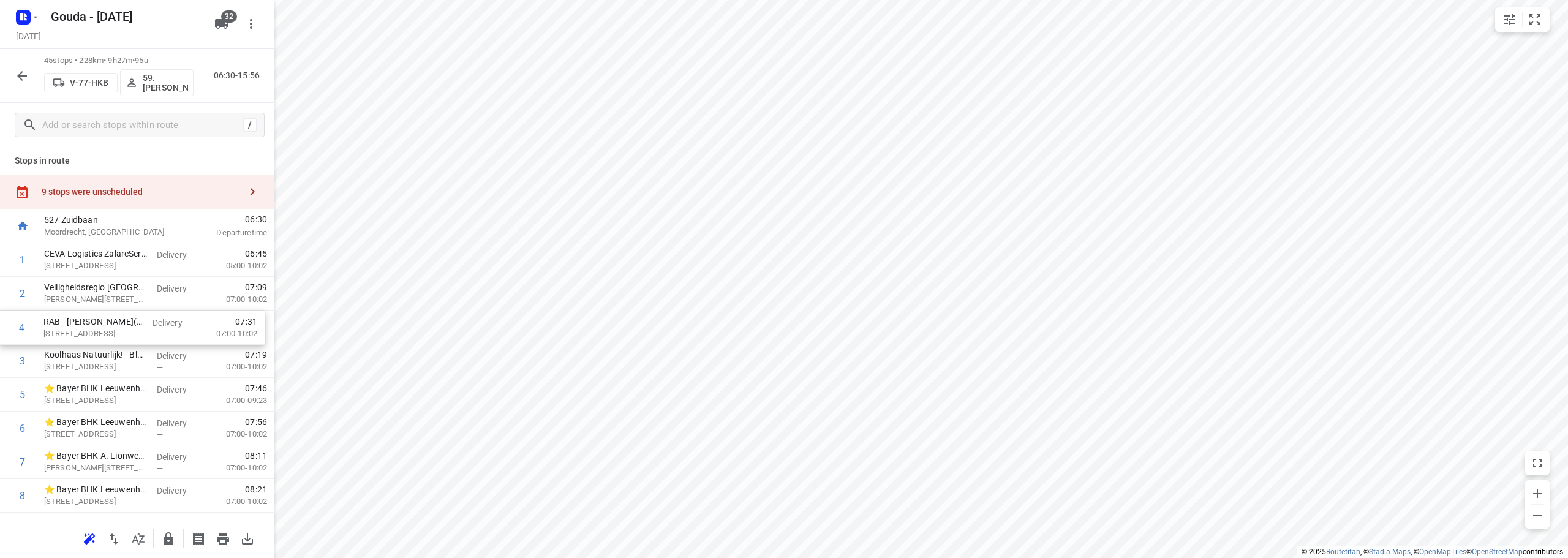
drag, startPoint x: 110, startPoint y: 369, endPoint x: 109, endPoint y: 325, distance: 44.0
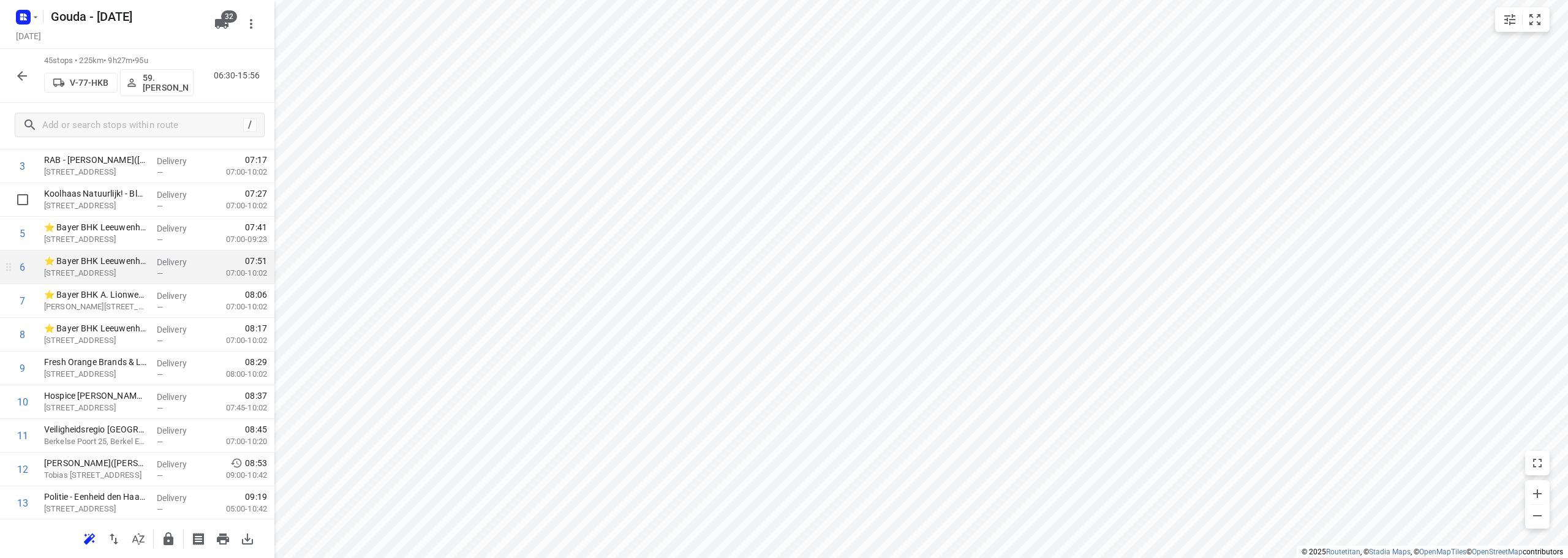
scroll to position [184, 0]
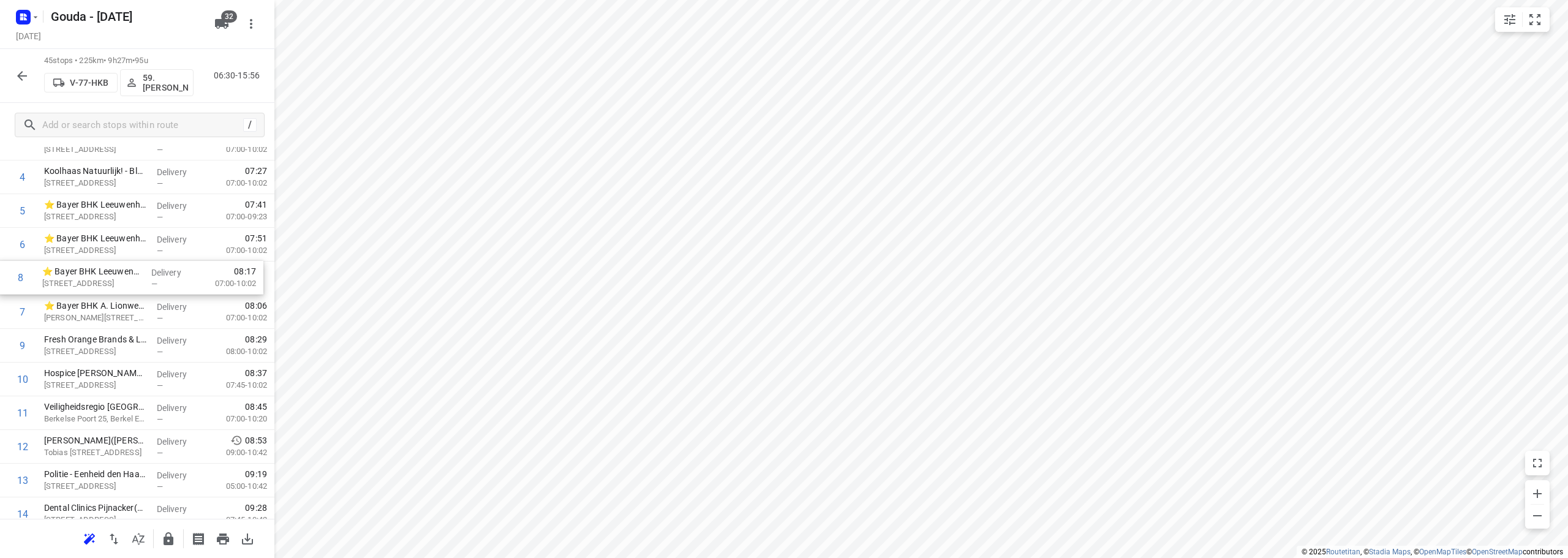
drag, startPoint x: 120, startPoint y: 277, endPoint x: 120, endPoint y: 270, distance: 7.0
drag, startPoint x: 129, startPoint y: 316, endPoint x: 147, endPoint y: 254, distance: 64.6
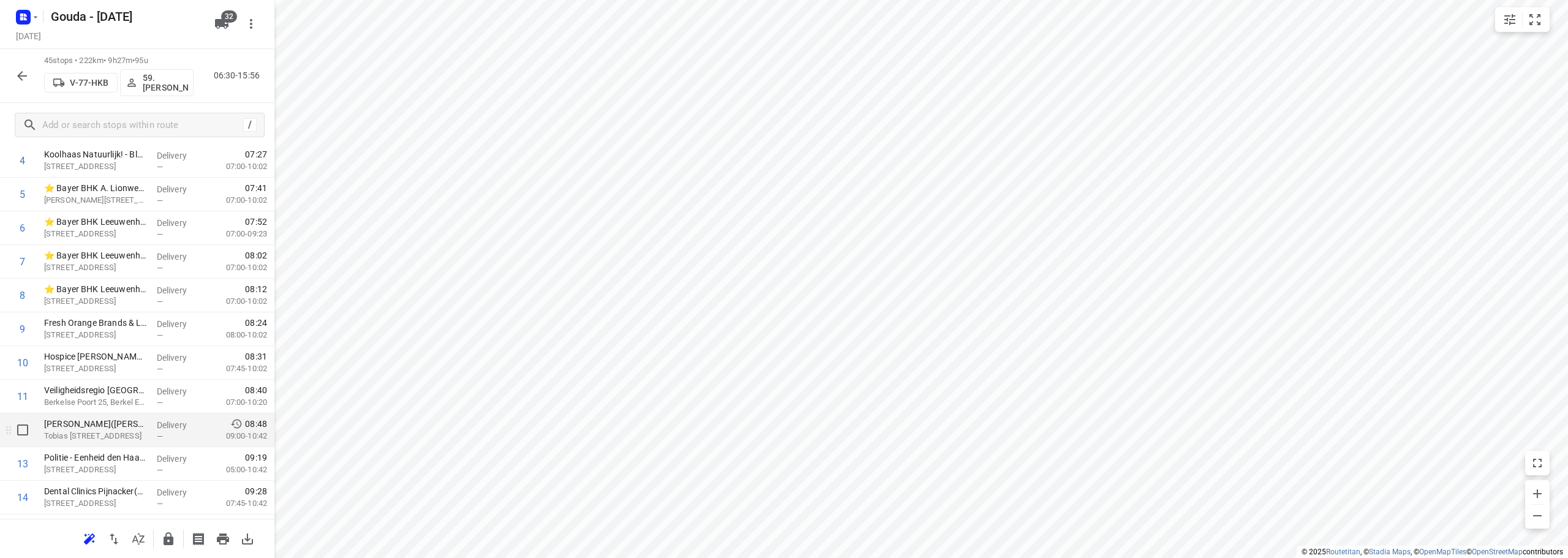
scroll to position [273, 0]
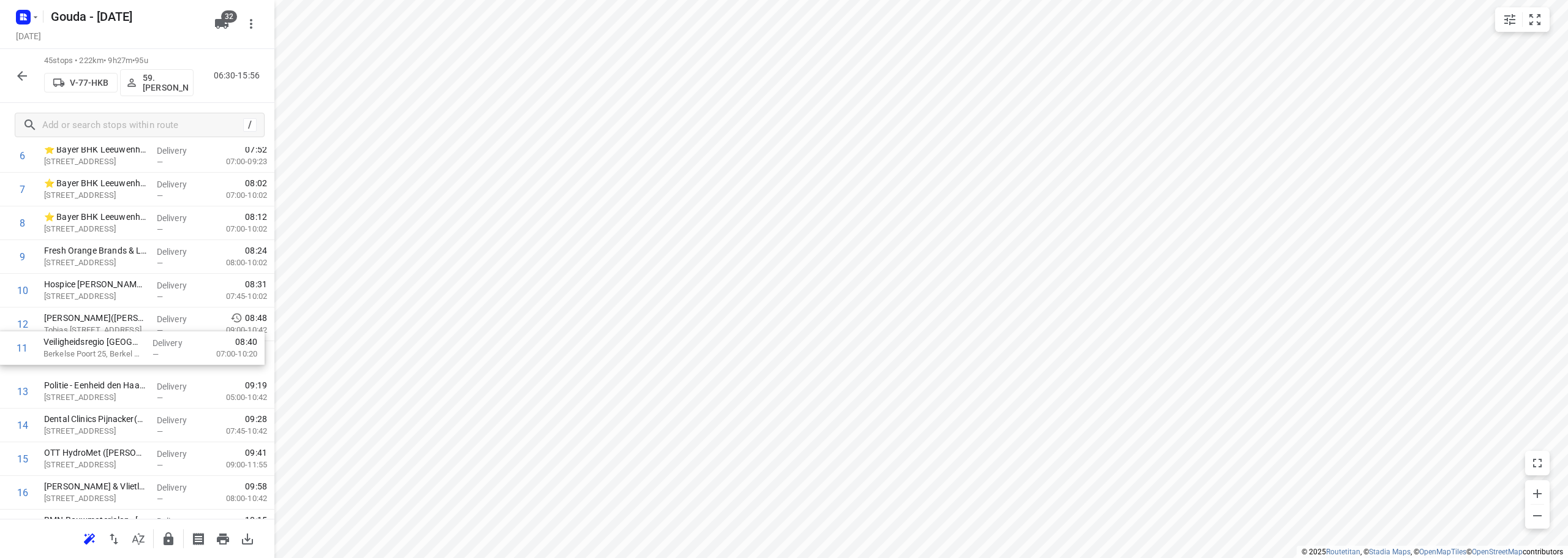
drag, startPoint x: 140, startPoint y: 332, endPoint x: 140, endPoint y: 364, distance: 32.0
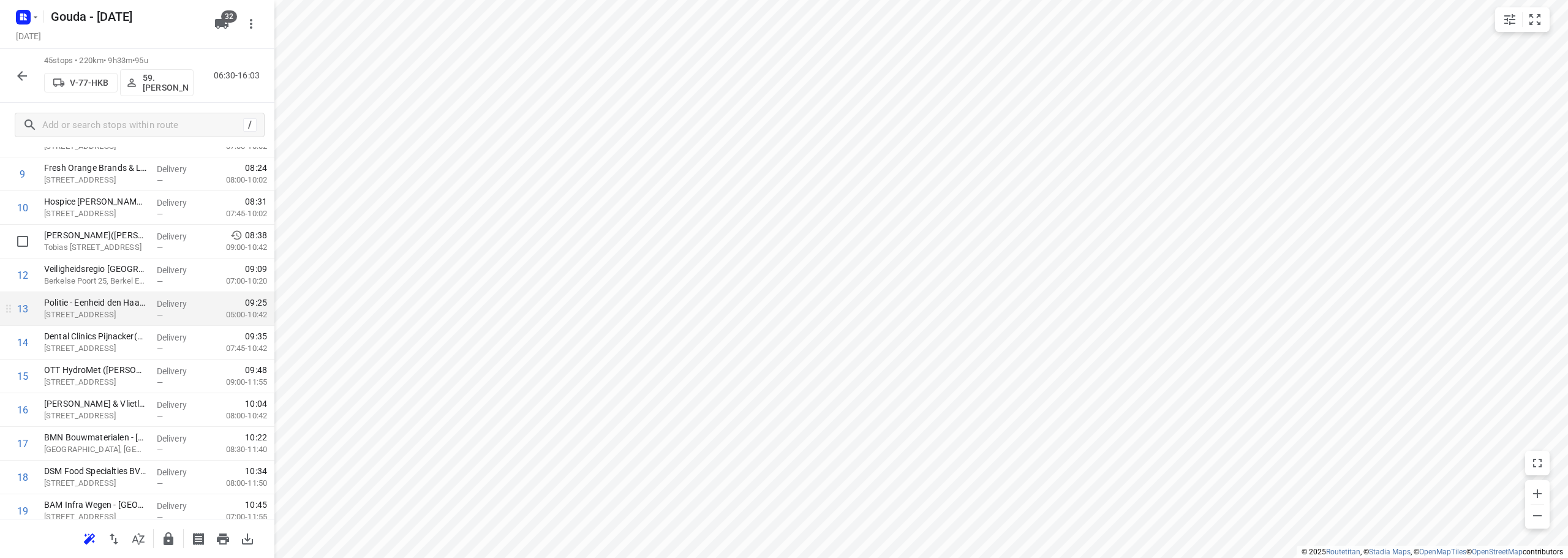
scroll to position [456, 0]
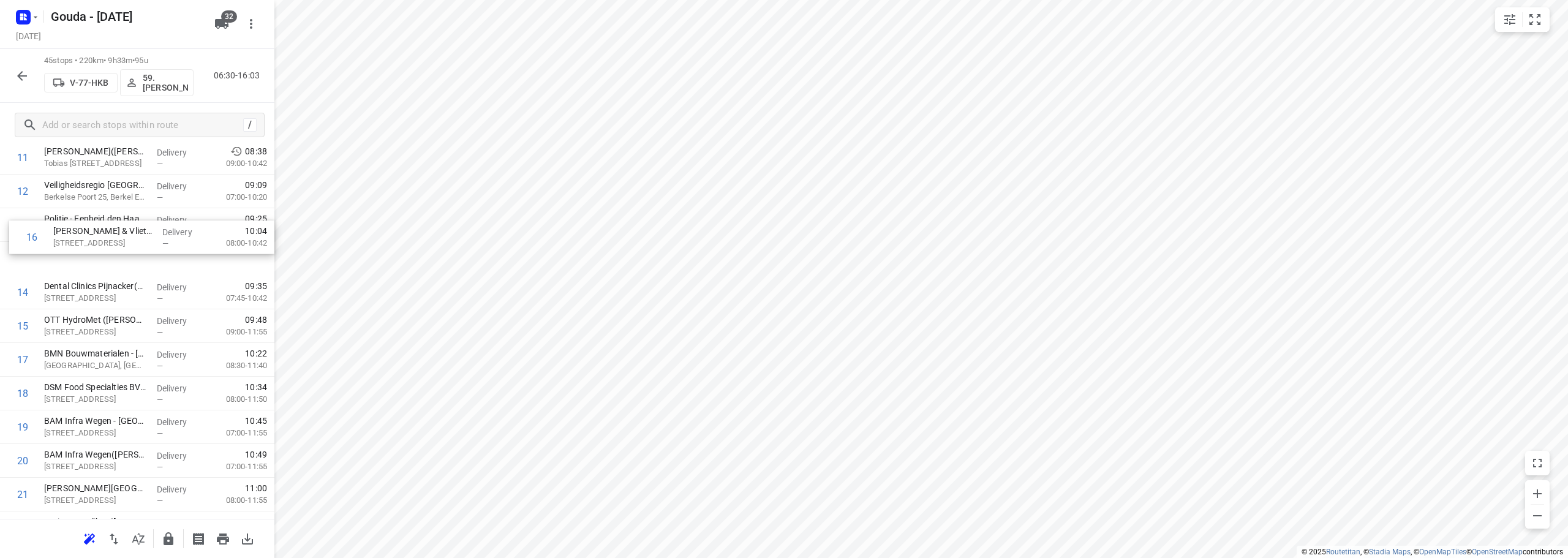
drag, startPoint x: 112, startPoint y: 310, endPoint x: 125, endPoint y: 240, distance: 71.2
click at [125, 240] on div "1 CEVA Logistics ZalareServices B.V. - Bleiswijk([PERSON_NAME]) [STREET_ADDRESS…" at bounding box center [137, 562] width 275 height 1517
drag, startPoint x: 97, startPoint y: 297, endPoint x: 100, endPoint y: 259, distance: 38.1
click at [100, 259] on div "1 CEVA Logistics ZalareServices B.V. - Bleiswijk([PERSON_NAME]) [STREET_ADDRESS…" at bounding box center [137, 562] width 275 height 1517
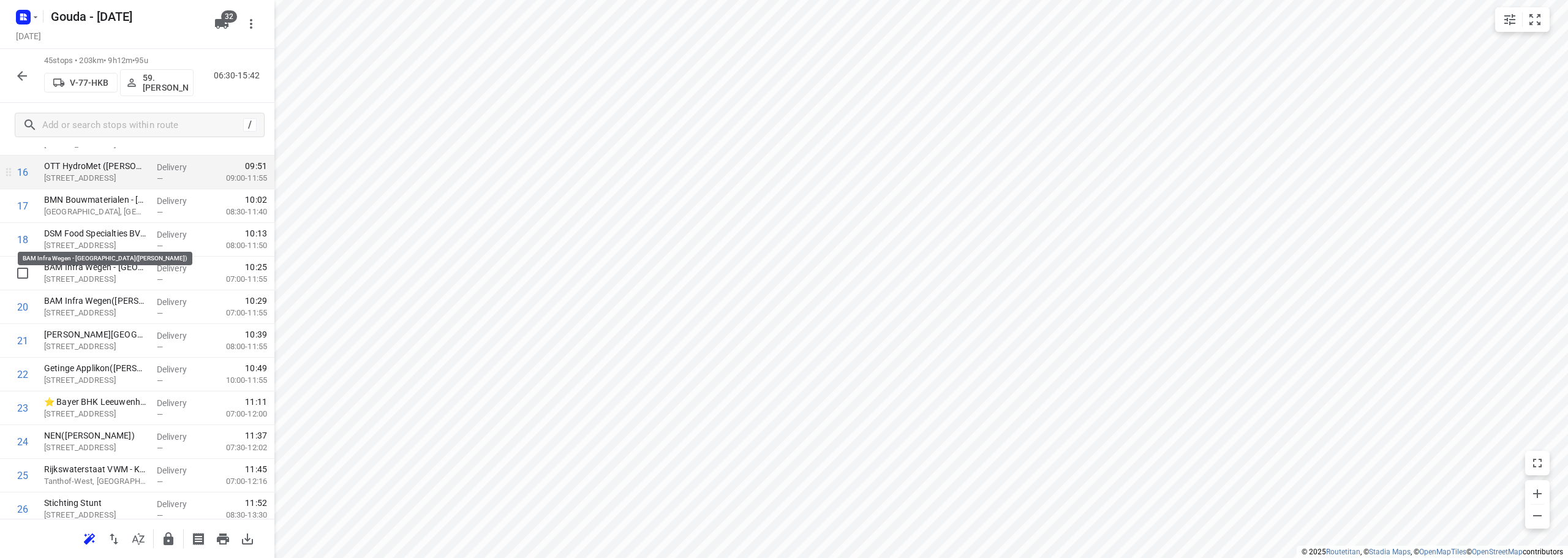
scroll to position [623, 0]
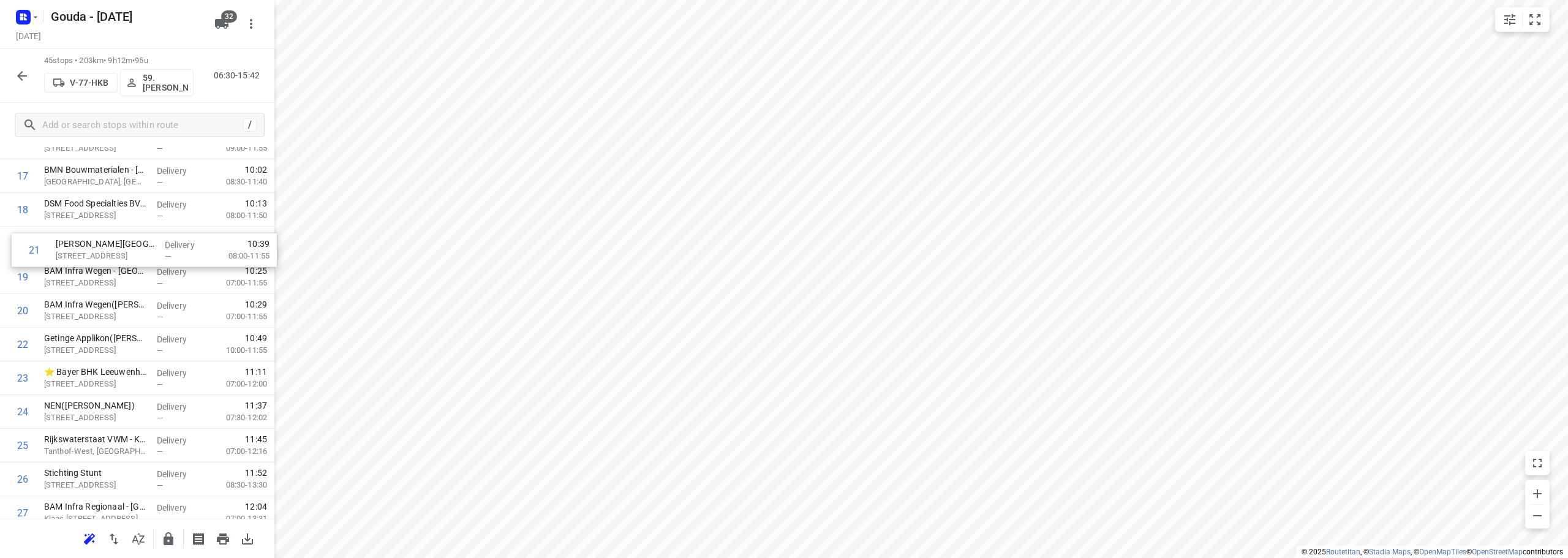
drag, startPoint x: 124, startPoint y: 310, endPoint x: 132, endPoint y: 232, distance: 78.4
click at [132, 232] on div "1 CEVA Logistics ZalareServices B.V. - Bleiswijk([PERSON_NAME]) [STREET_ADDRESS…" at bounding box center [137, 378] width 275 height 1517
drag, startPoint x: 75, startPoint y: 388, endPoint x: 90, endPoint y: 358, distance: 33.5
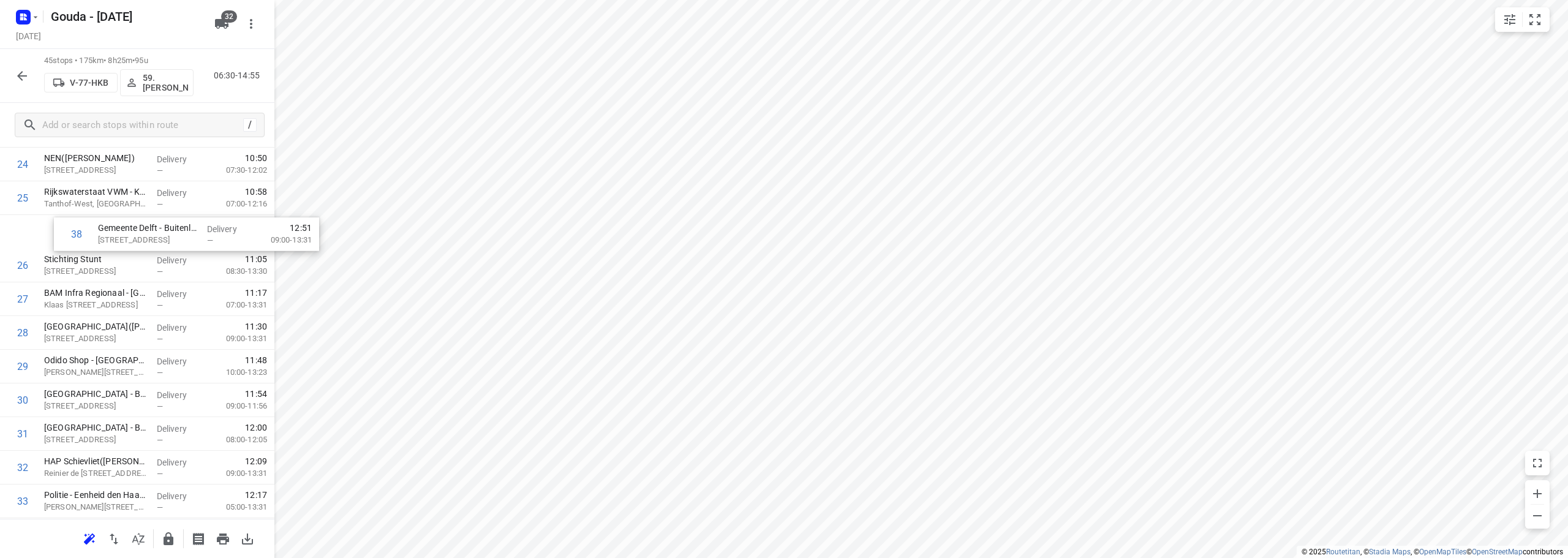
scroll to position [868, 0]
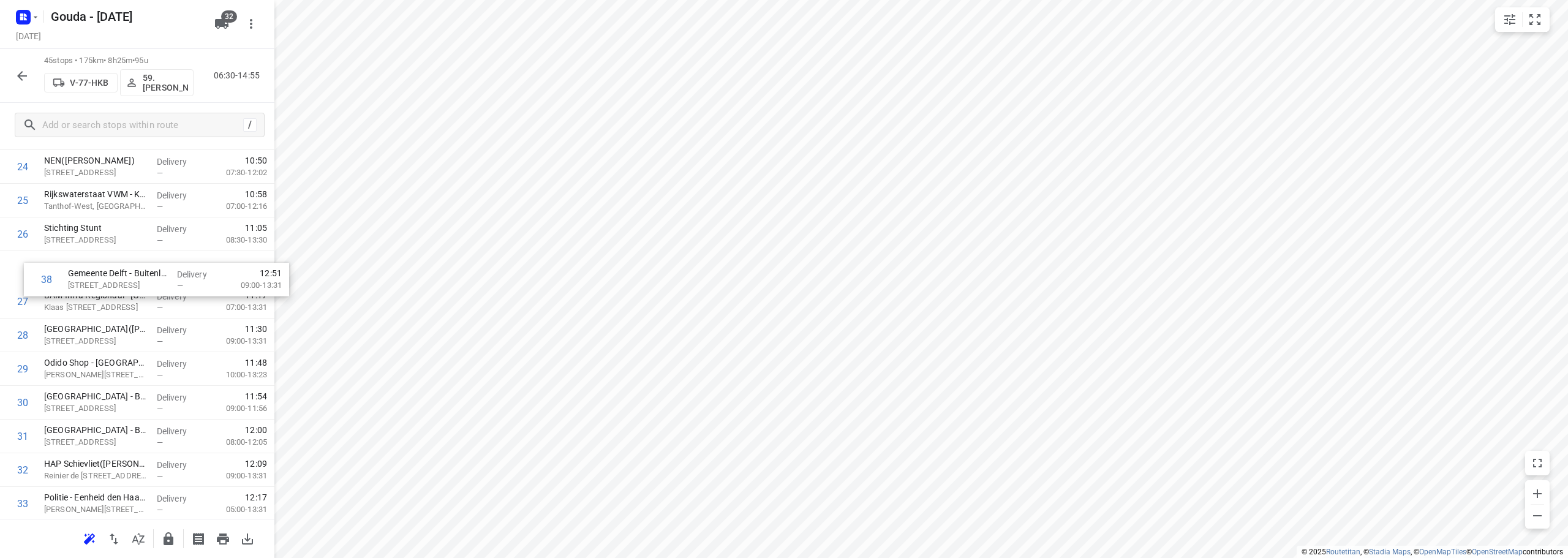
drag, startPoint x: 101, startPoint y: 384, endPoint x: 118, endPoint y: 275, distance: 110.3
click at [118, 275] on div "1 CEVA Logistics ZalareServices B.V. - Bleiswijk([PERSON_NAME]) [STREET_ADDRESS…" at bounding box center [137, 133] width 275 height 1517
drag, startPoint x: 104, startPoint y: 407, endPoint x: 103, endPoint y: 269, distance: 138.0
click at [103, 269] on div "1 CEVA Logistics ZalareServices B.V. - Bleiswijk([PERSON_NAME]) [STREET_ADDRESS…" at bounding box center [137, 72] width 275 height 1517
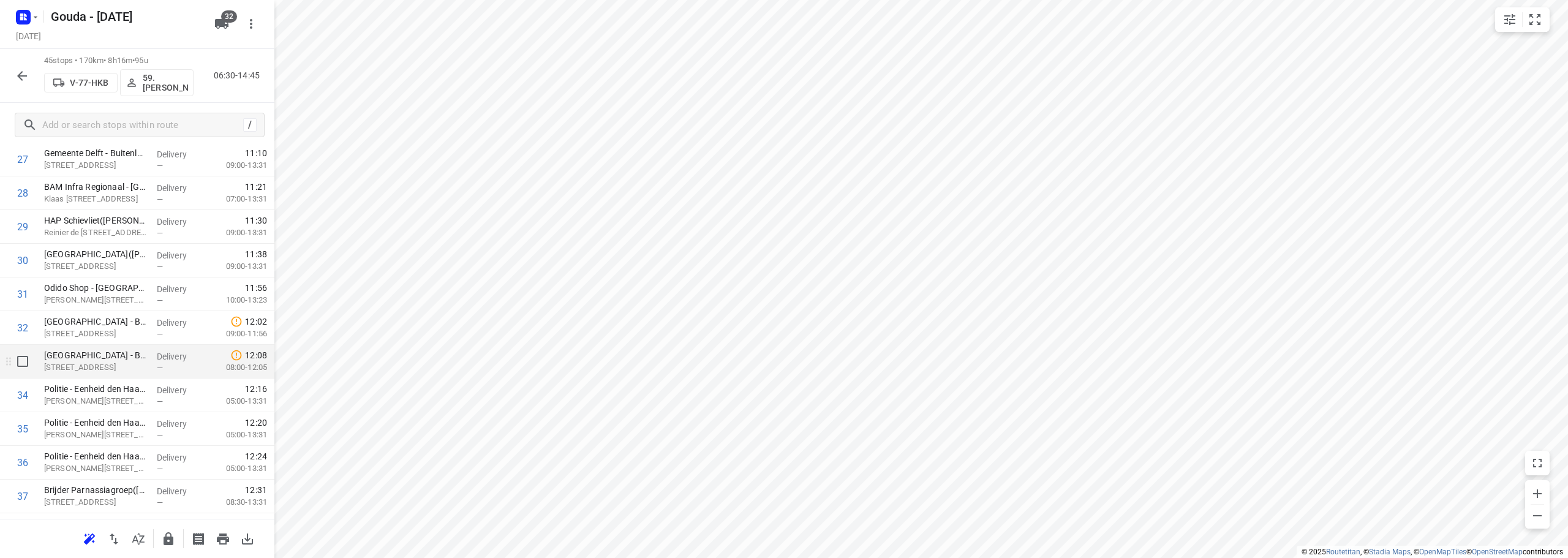
scroll to position [1052, 0]
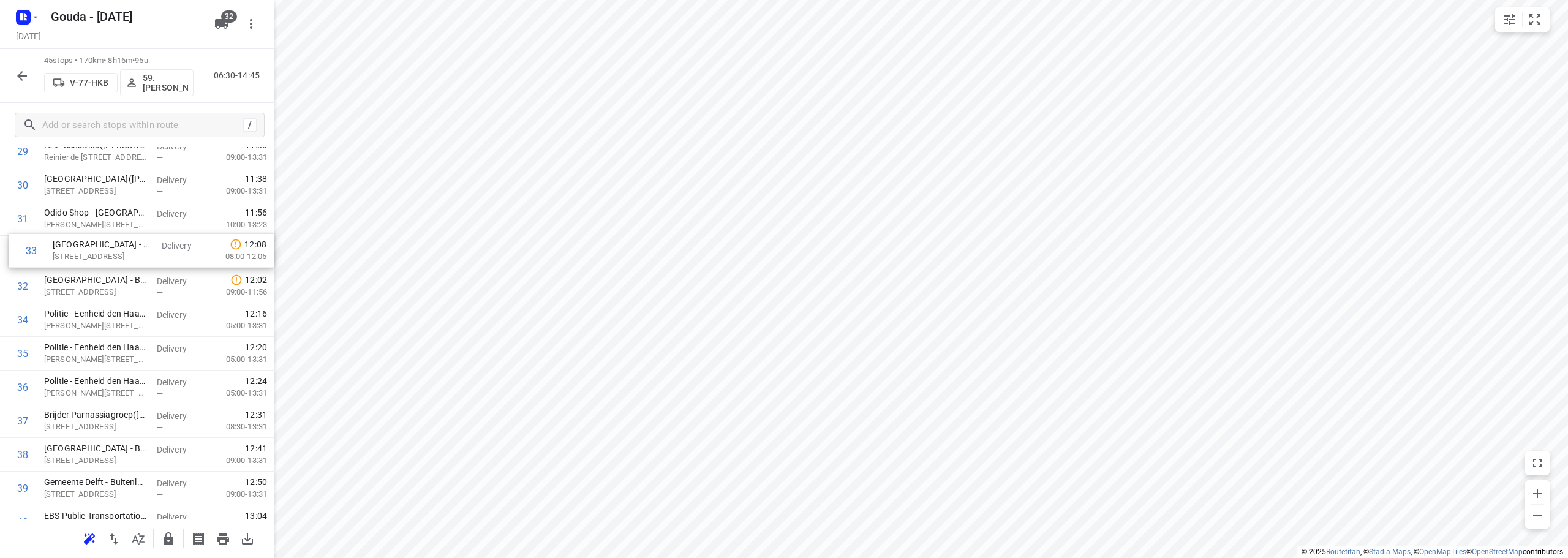
drag, startPoint x: 170, startPoint y: 281, endPoint x: 176, endPoint y: 242, distance: 39.5
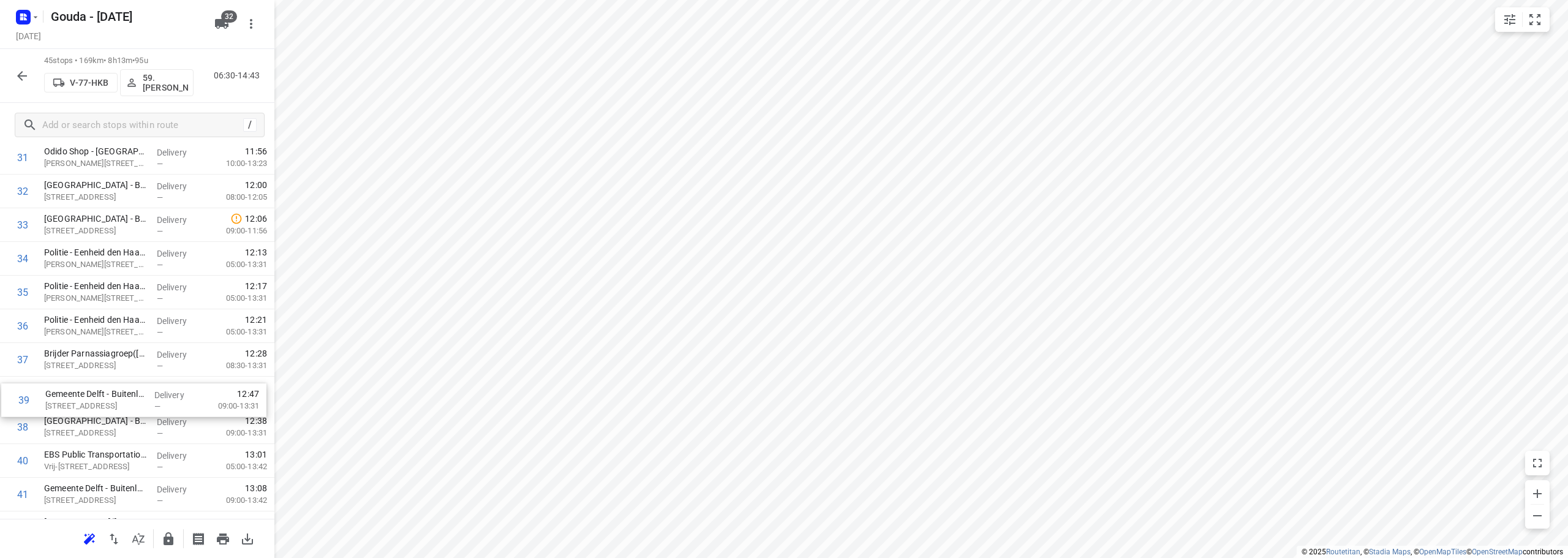
drag, startPoint x: 123, startPoint y: 427, endPoint x: 124, endPoint y: 390, distance: 37.0
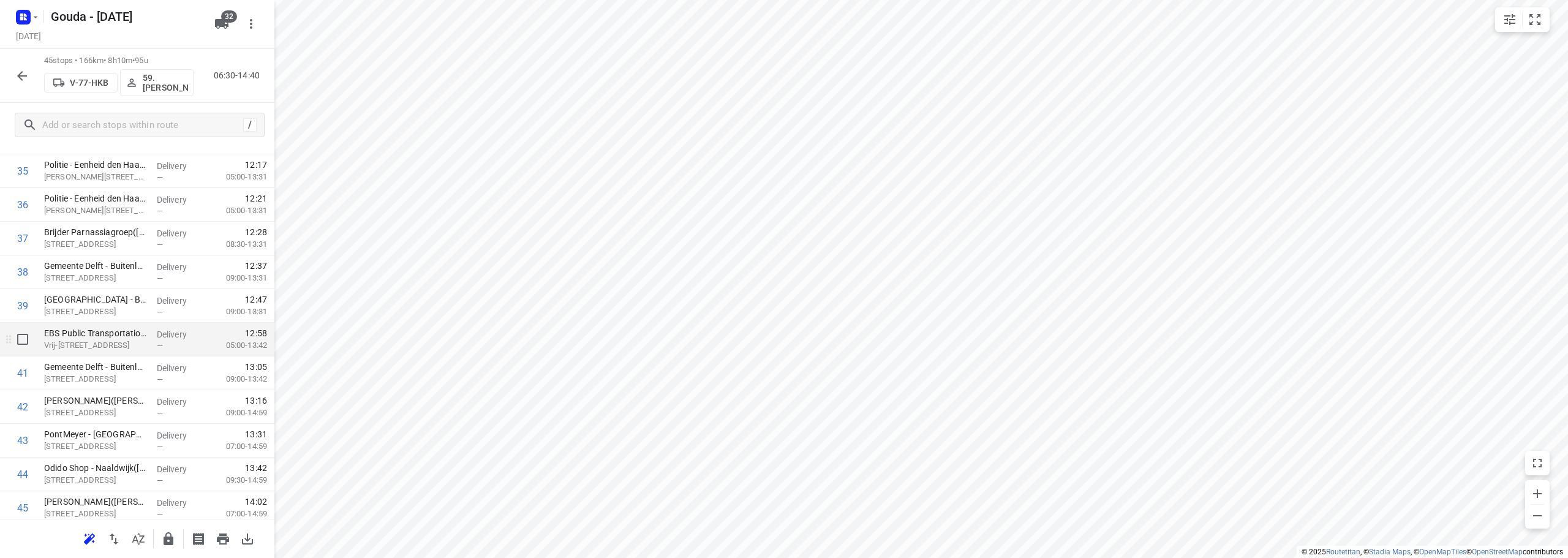
scroll to position [1236, 0]
drag, startPoint x: 112, startPoint y: 340, endPoint x: 111, endPoint y: 372, distance: 32.0
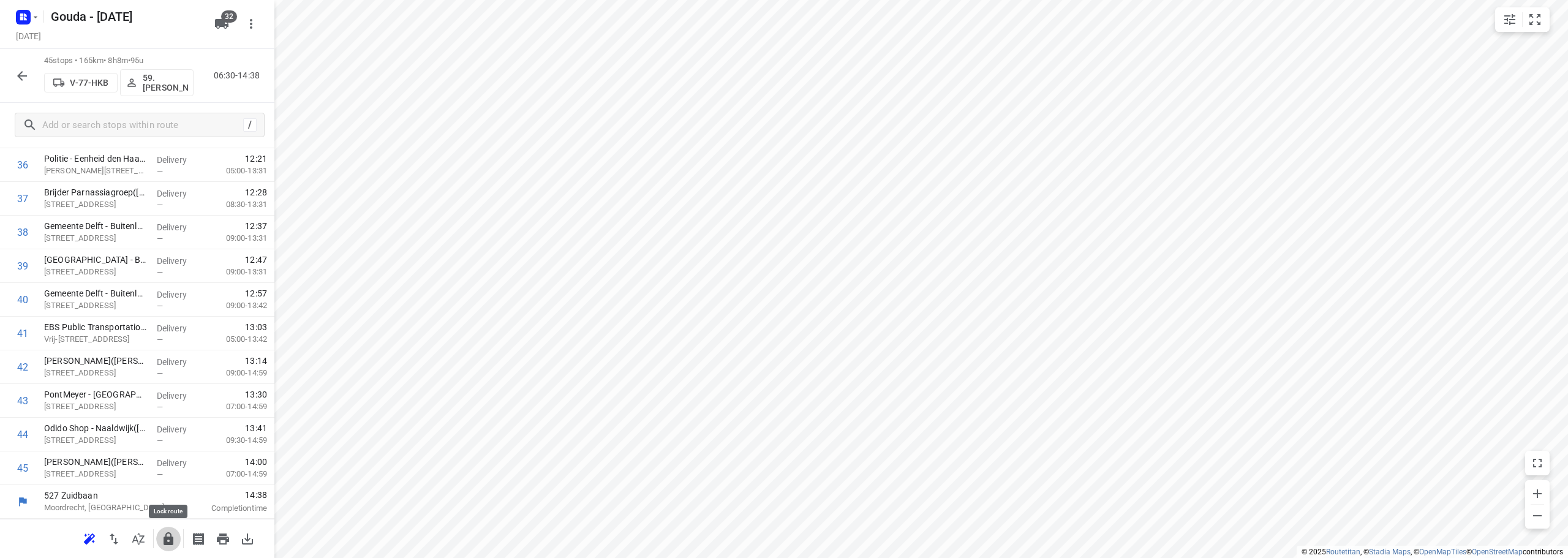
click at [172, 533] on icon "button" at bounding box center [168, 538] width 14 height 14
click at [19, 72] on icon "button" at bounding box center [21, 75] width 14 height 14
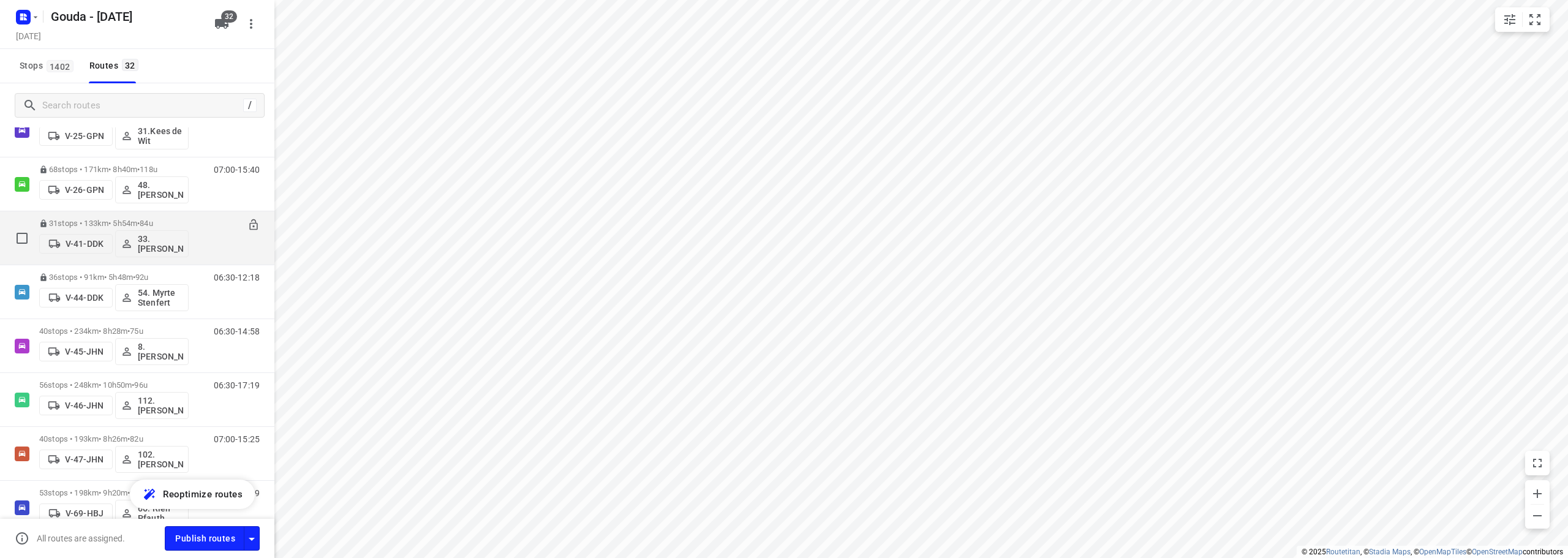
scroll to position [429, 0]
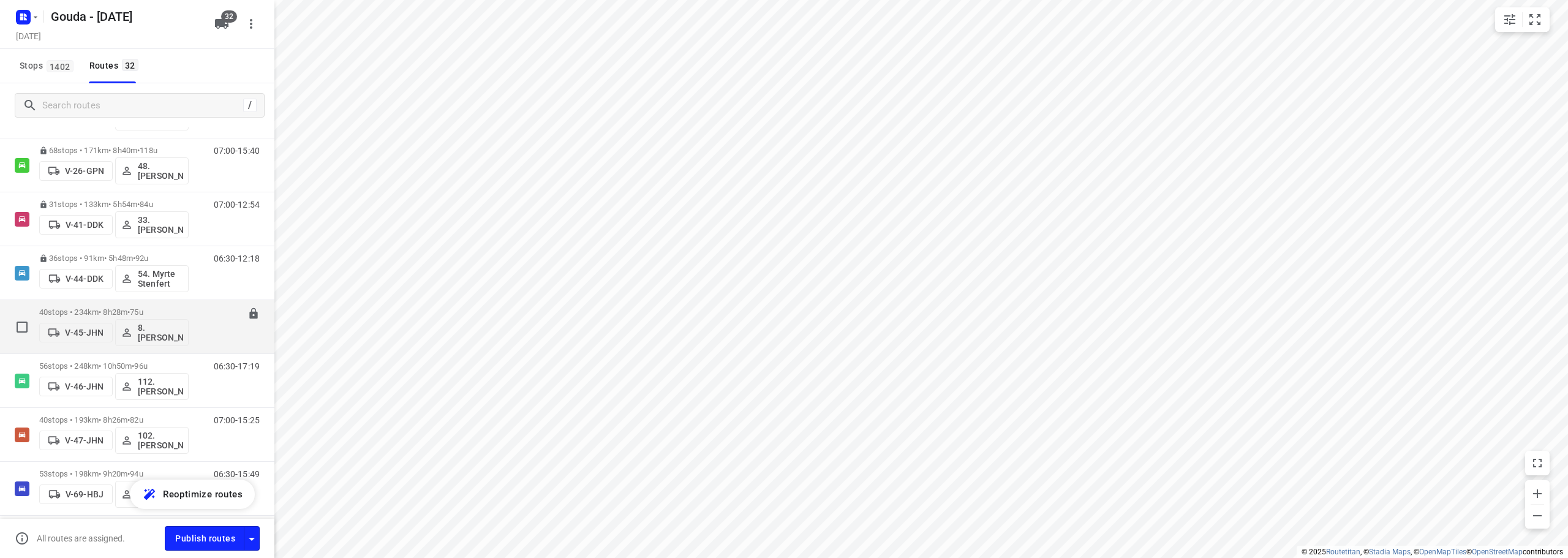
click at [147, 306] on div "40 stops • 234km • 8h28m • 75u V-45-JHN 8. [PERSON_NAME]" at bounding box center [114, 327] width 149 height 51
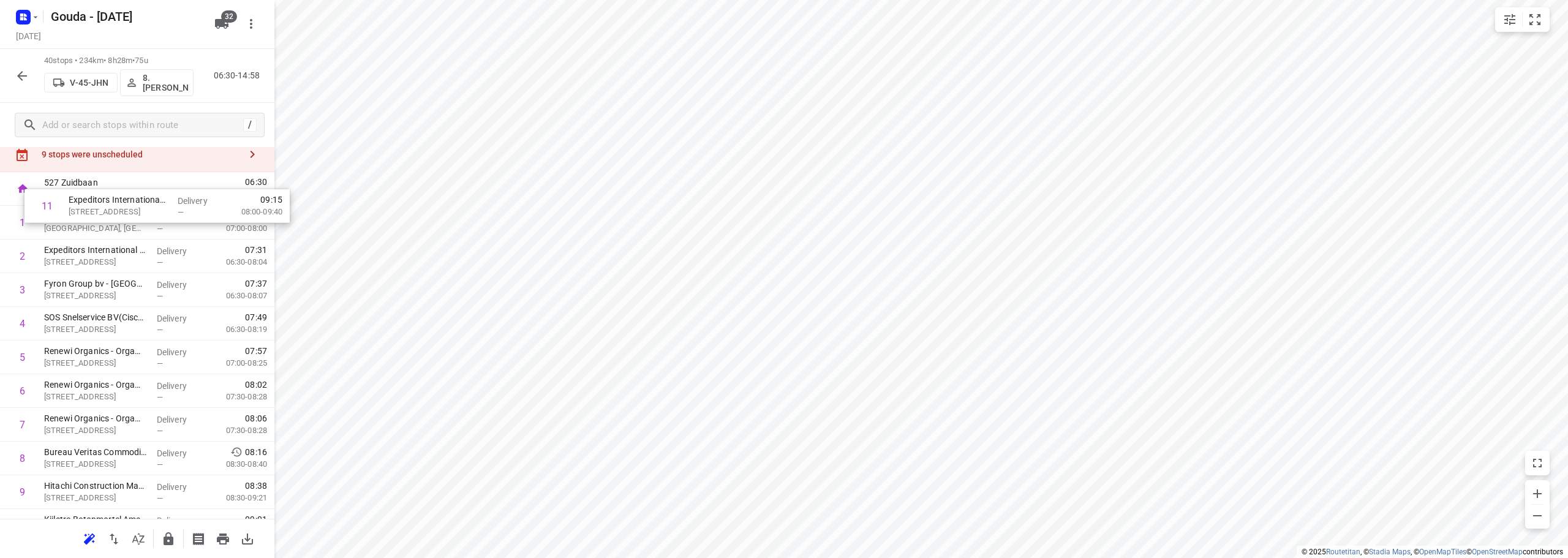
scroll to position [0, 0]
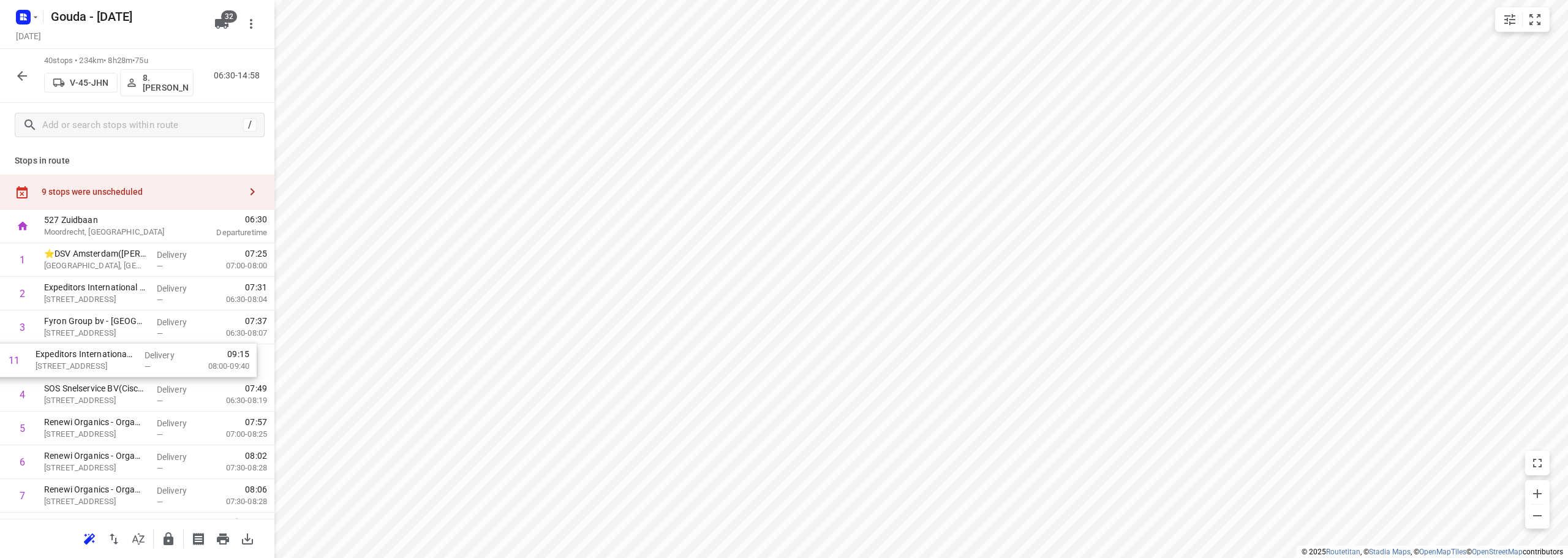
drag, startPoint x: 101, startPoint y: 293, endPoint x: 92, endPoint y: 359, distance: 66.6
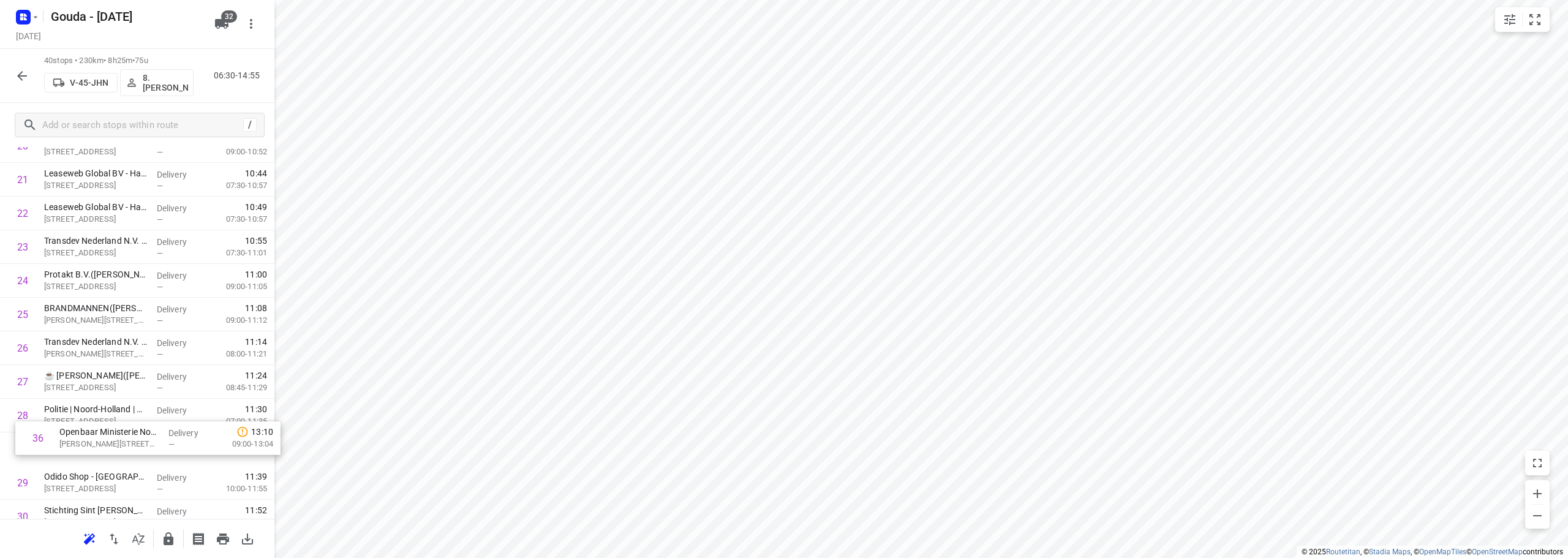
scroll to position [760, 0]
drag, startPoint x: 125, startPoint y: 337, endPoint x: 140, endPoint y: 436, distance: 100.1
click at [140, 436] on div "1 ⭐DSV Amsterdam([PERSON_NAME]) [GEOGRAPHIC_DATA], [GEOGRAPHIC_DATA] Delivery —…" at bounding box center [137, 159] width 275 height 1348
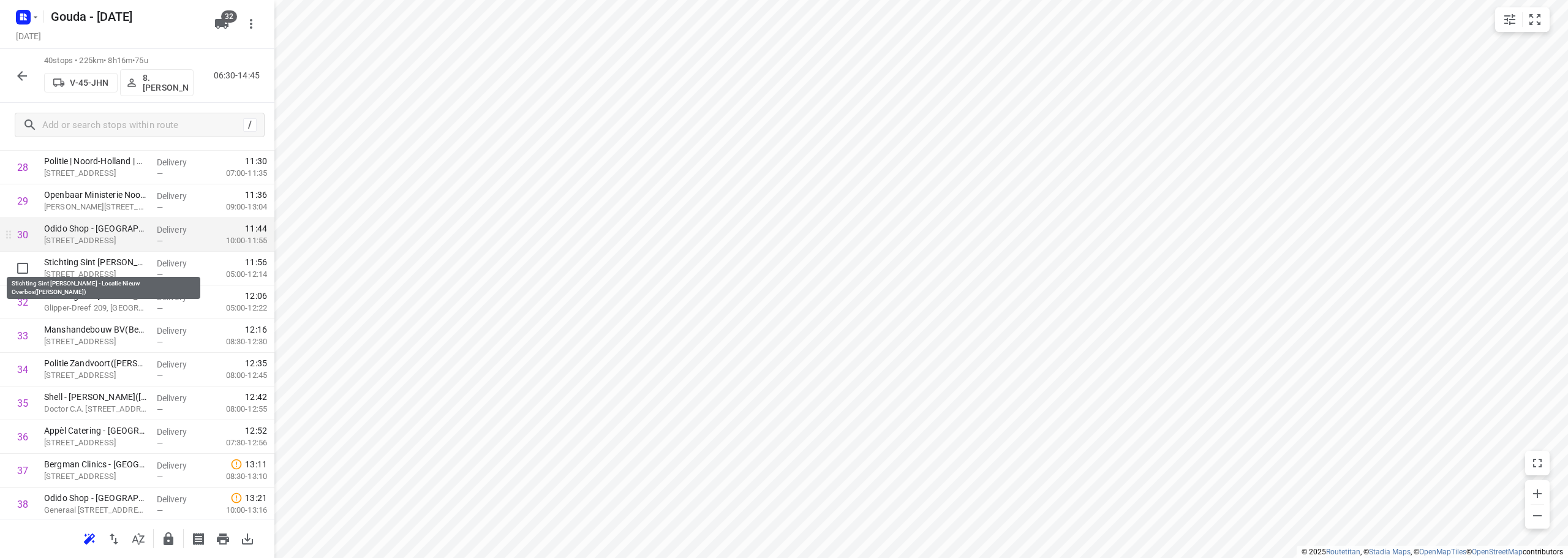
scroll to position [1005, 0]
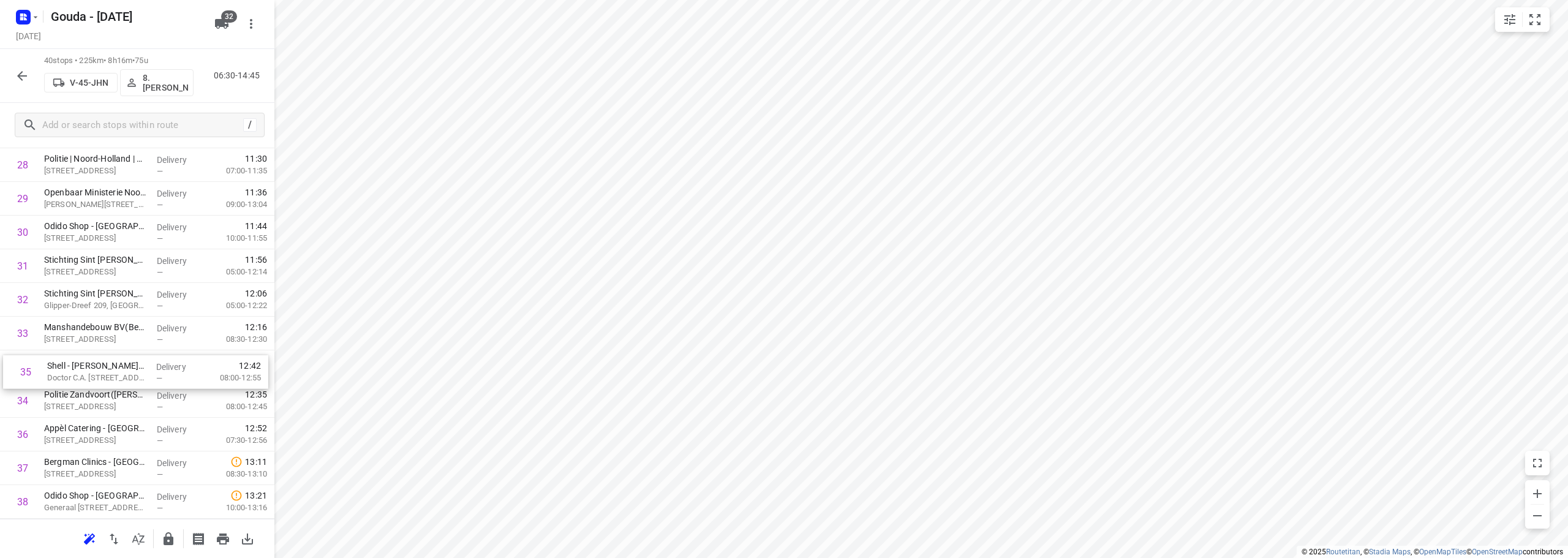
drag, startPoint x: 109, startPoint y: 410, endPoint x: 112, endPoint y: 373, distance: 37.1
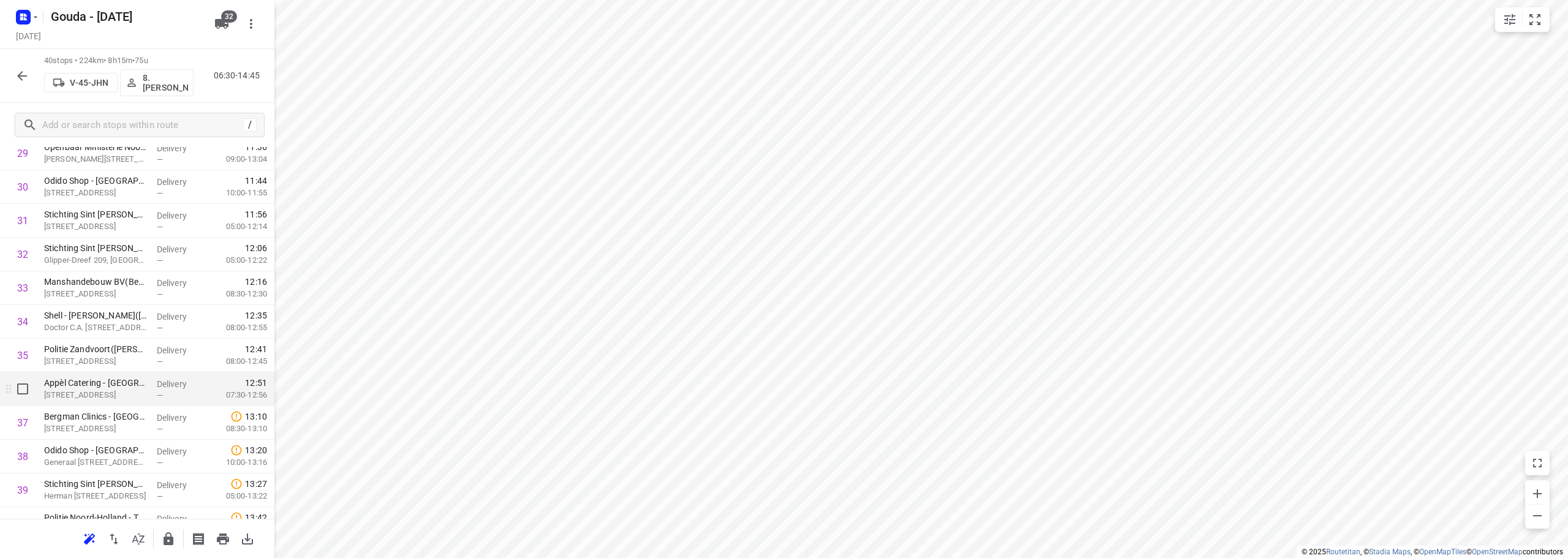
scroll to position [1106, 0]
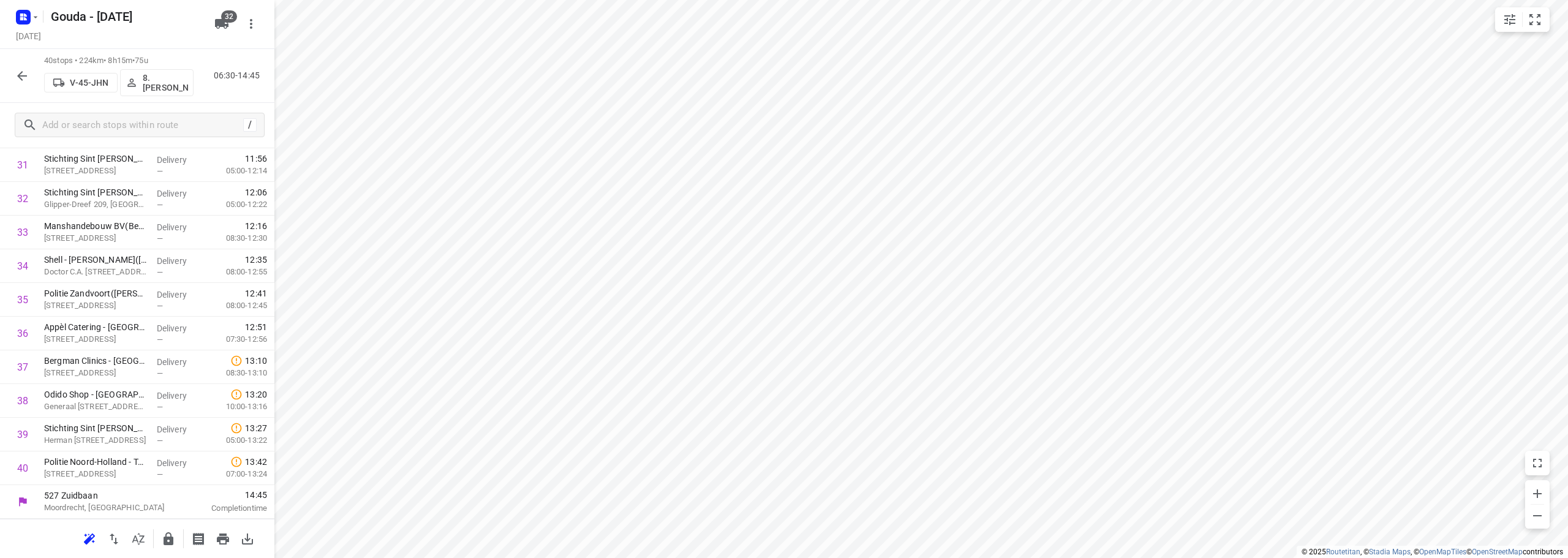
click at [165, 538] on icon "button" at bounding box center [169, 538] width 10 height 13
click at [24, 79] on icon "button" at bounding box center [21, 75] width 14 height 14
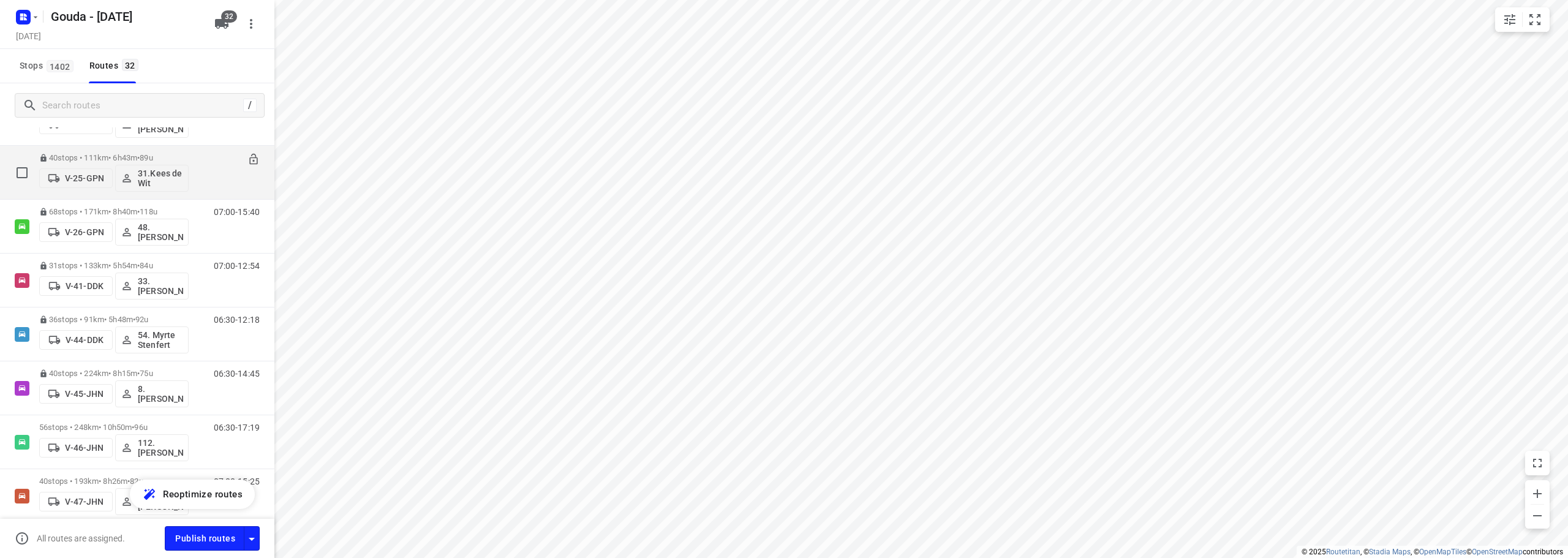
scroll to position [490, 0]
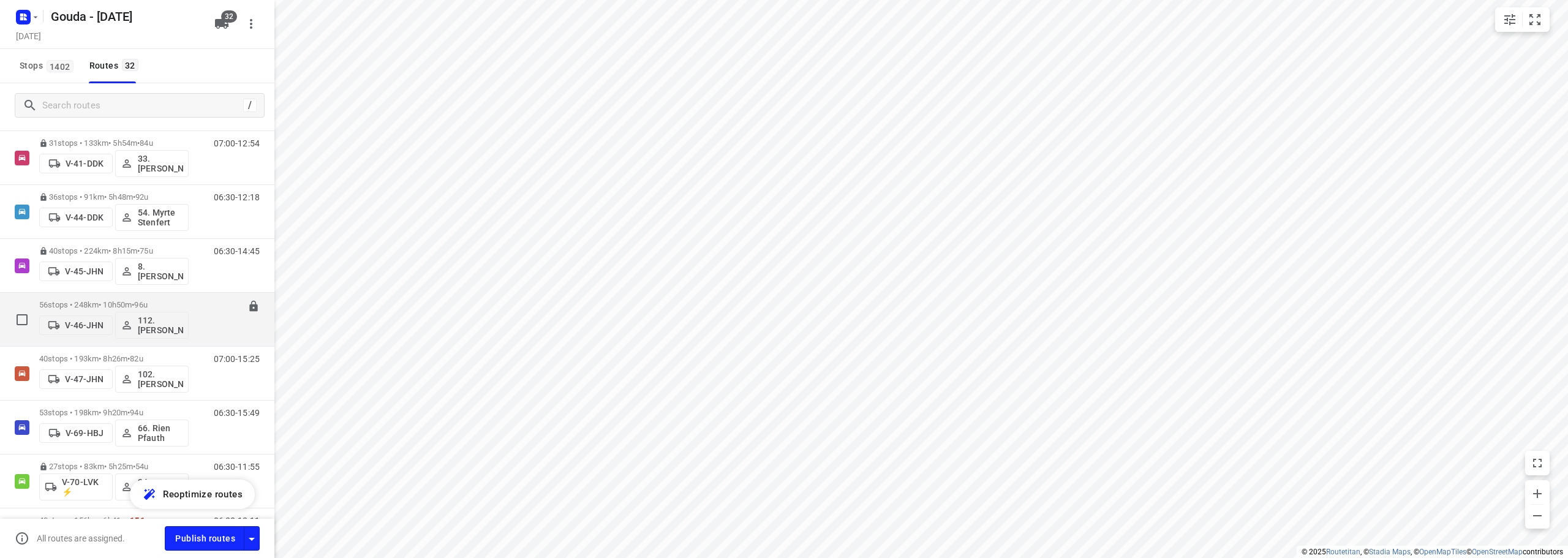
click at [157, 299] on div "56 stops • 248km • 10h50m • 96u V-46-JHN 112.[PERSON_NAME]" at bounding box center [114, 320] width 149 height 51
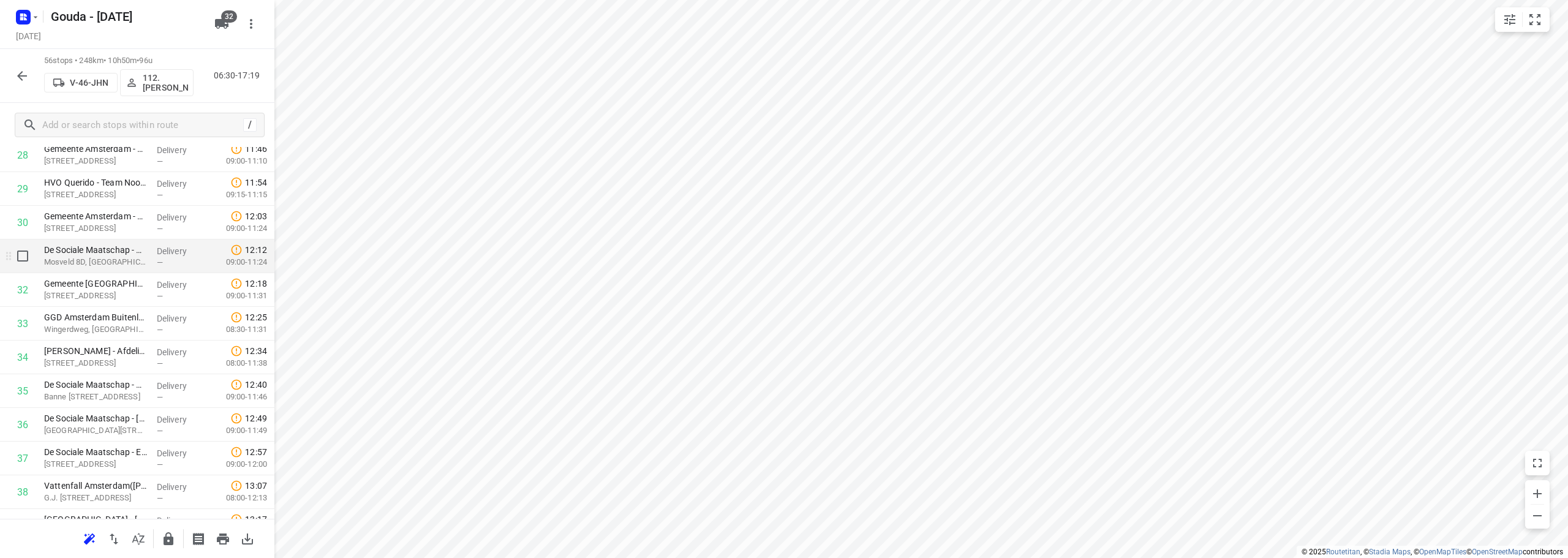
scroll to position [1042, 0]
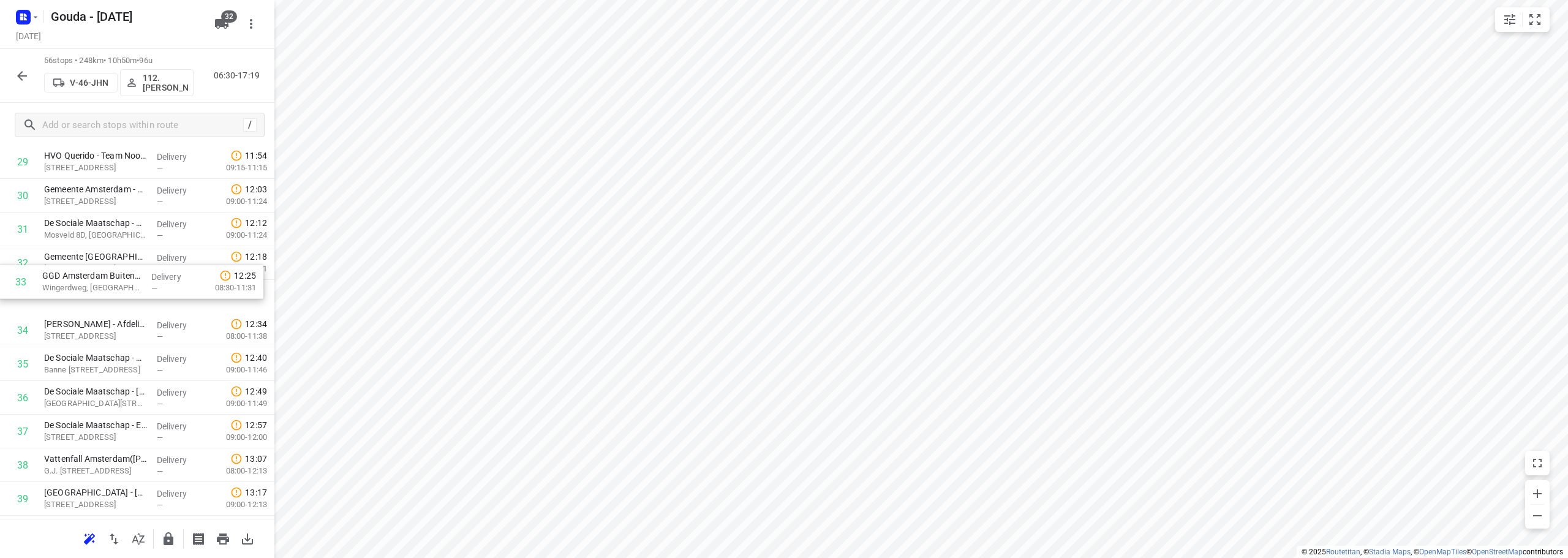
drag, startPoint x: 109, startPoint y: 277, endPoint x: 108, endPoint y: 264, distance: 13.0
click at [108, 264] on div "1 Gemeente [GEOGRAPHIC_DATA] - Directie Stadswerken - Volendammerweg([GEOGRAPHI…" at bounding box center [137, 145] width 275 height 1888
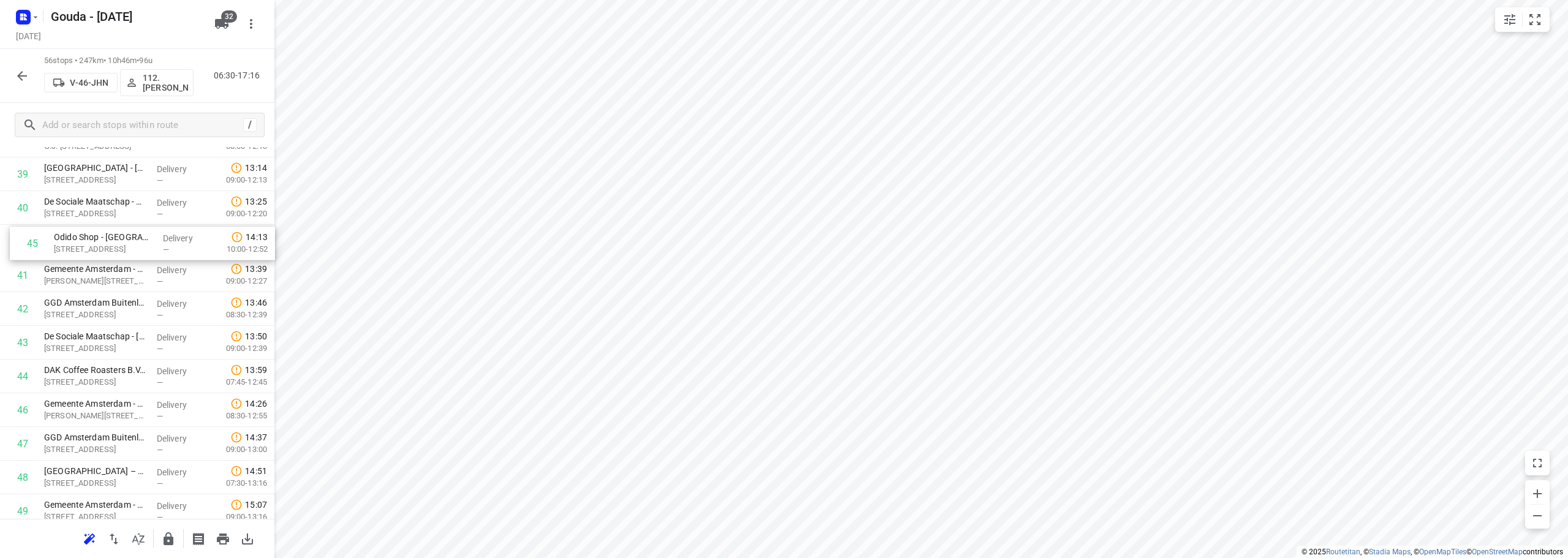
drag, startPoint x: 103, startPoint y: 324, endPoint x: 115, endPoint y: 237, distance: 87.8
drag, startPoint x: 64, startPoint y: 416, endPoint x: 75, endPoint y: 408, distance: 13.6
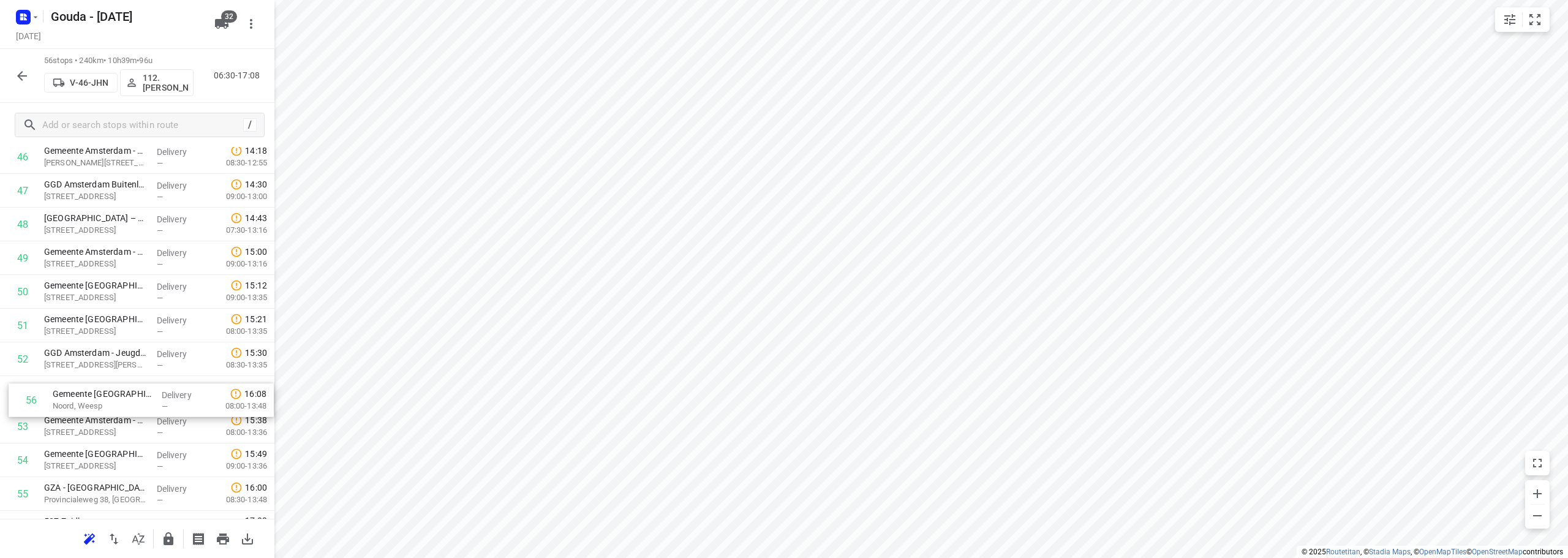
scroll to position [1620, 0]
drag, startPoint x: 103, startPoint y: 501, endPoint x: 112, endPoint y: 280, distance: 221.2
drag, startPoint x: 100, startPoint y: 500, endPoint x: 91, endPoint y: 288, distance: 212.2
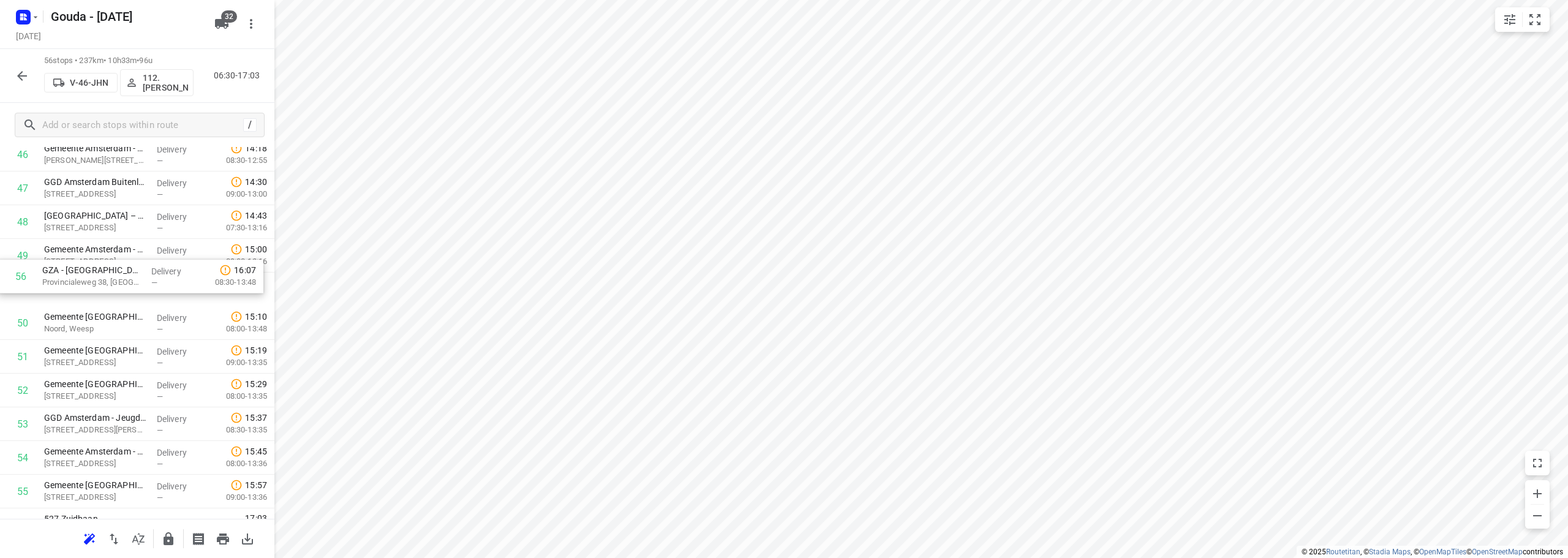
drag, startPoint x: 134, startPoint y: 396, endPoint x: 127, endPoint y: 348, distance: 48.5
drag, startPoint x: 155, startPoint y: 365, endPoint x: 145, endPoint y: 322, distance: 44.1
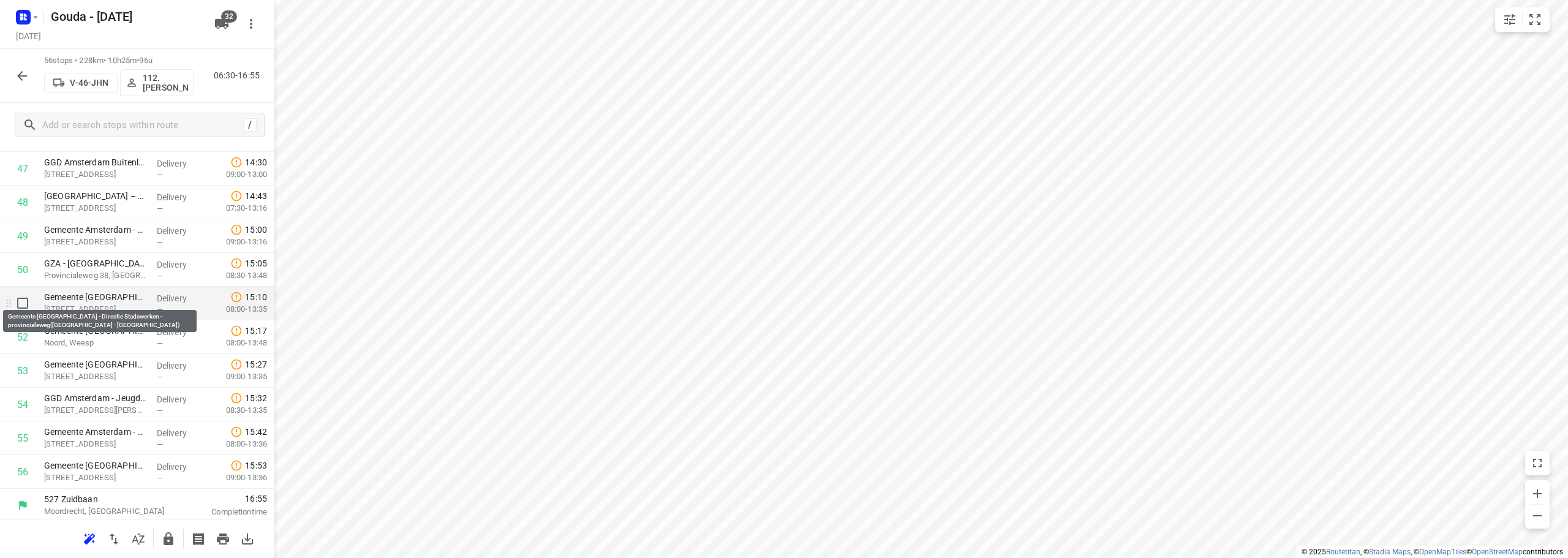
scroll to position [1645, 0]
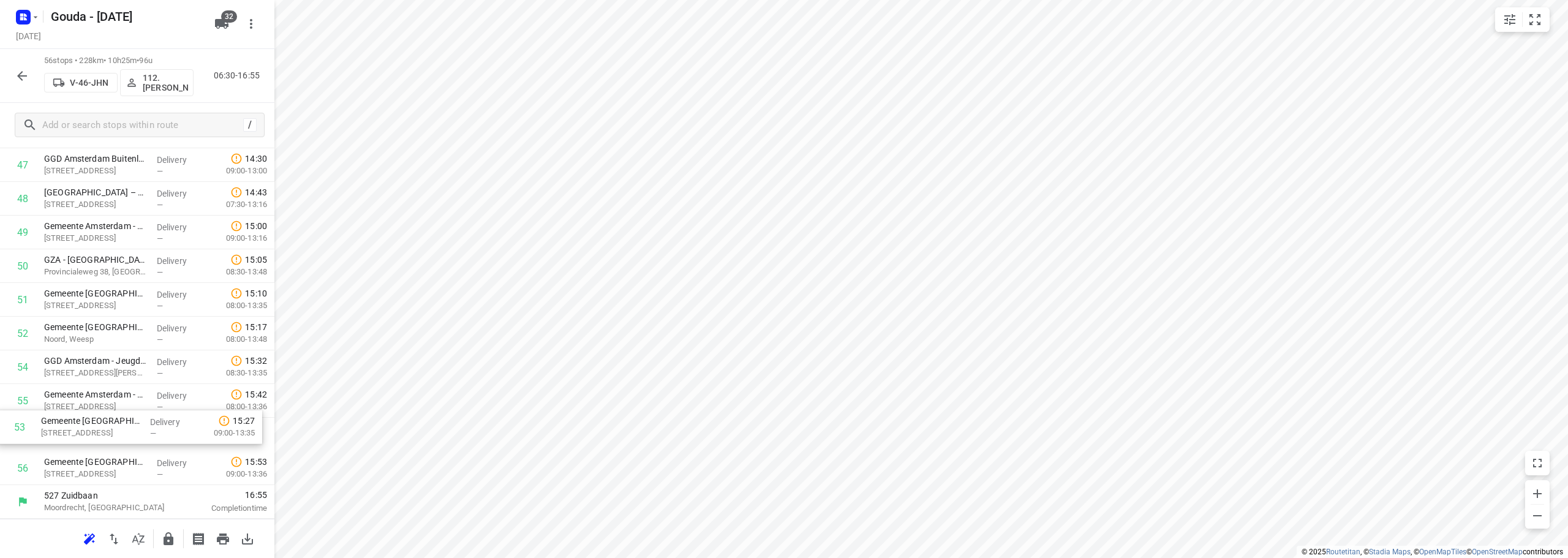
drag, startPoint x: 114, startPoint y: 368, endPoint x: 109, endPoint y: 434, distance: 66.2
drag, startPoint x: 73, startPoint y: 407, endPoint x: 74, endPoint y: 365, distance: 42.0
drag, startPoint x: 131, startPoint y: 412, endPoint x: 136, endPoint y: 485, distance: 73.2
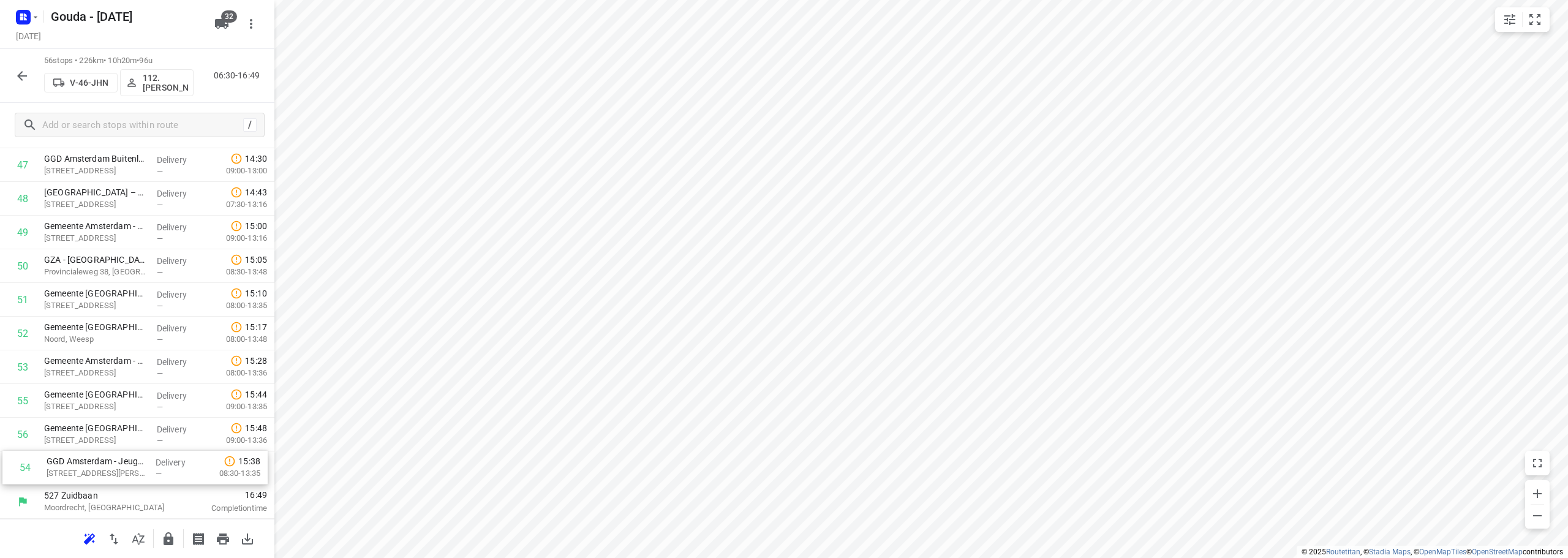
click at [168, 543] on icon "button" at bounding box center [169, 538] width 10 height 13
click at [12, 70] on button "button" at bounding box center [22, 75] width 25 height 25
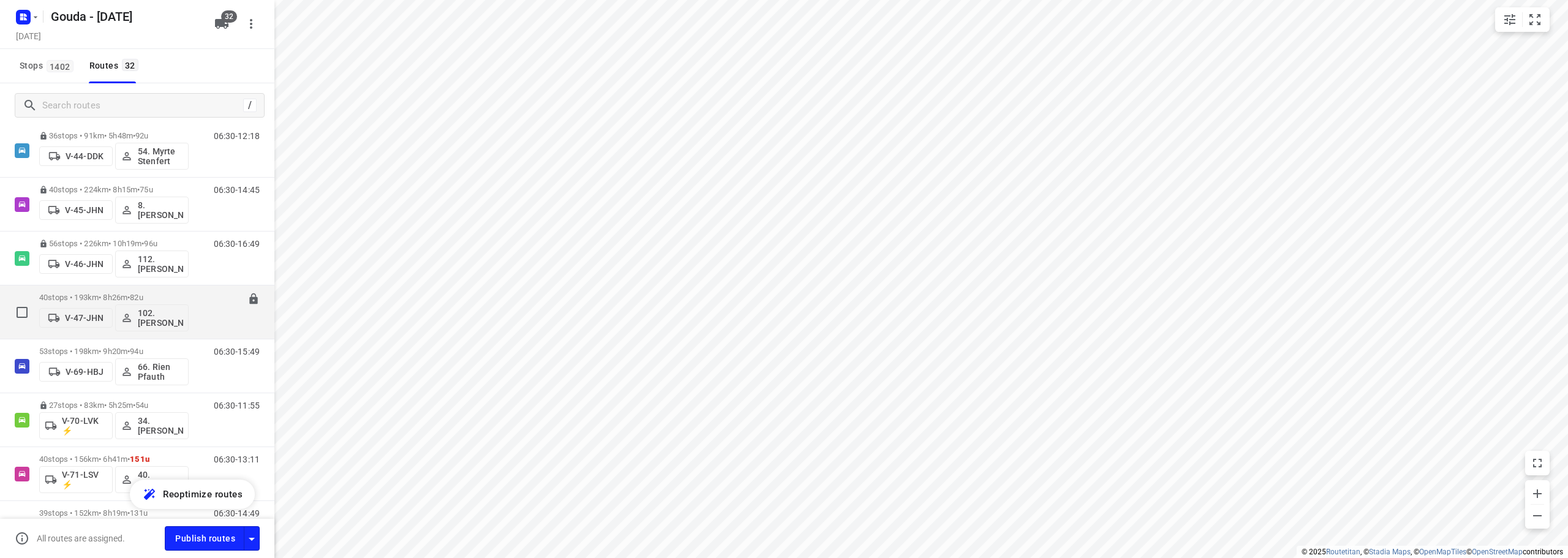
scroll to position [613, 0]
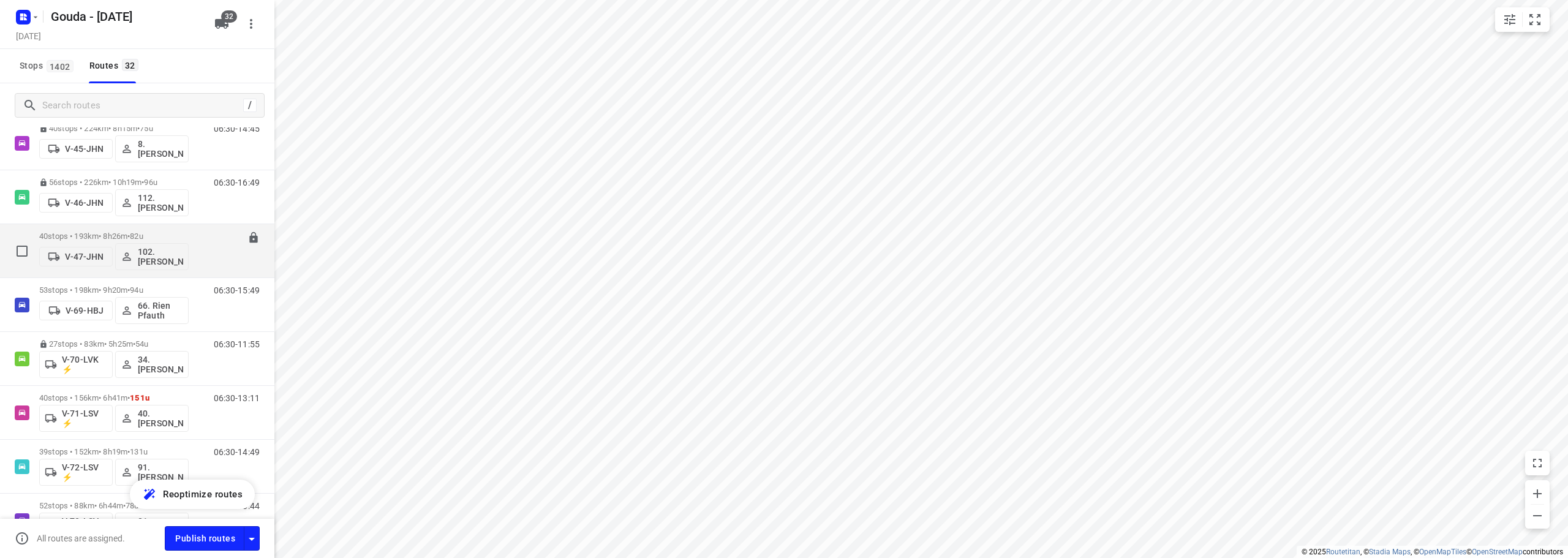
click at [152, 229] on div "40 stops • 193km • 8h26m • 82u V-47-JHN 102.[PERSON_NAME]" at bounding box center [114, 251] width 149 height 51
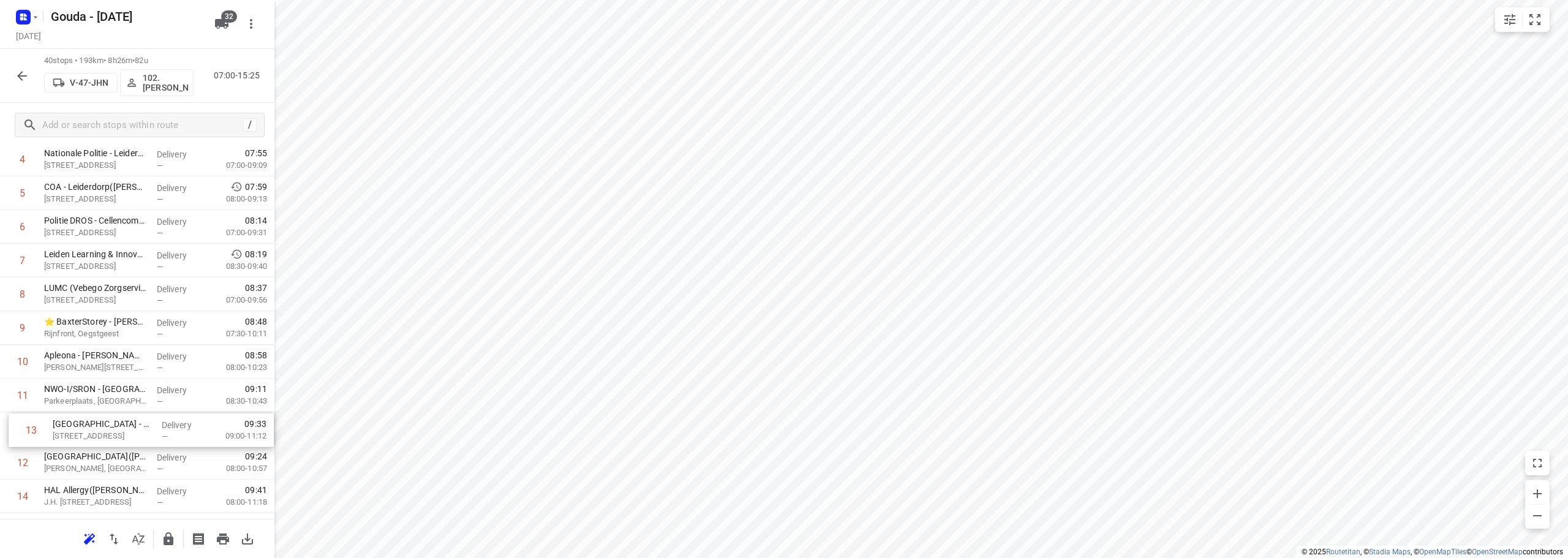
scroll to position [208, 0]
drag, startPoint x: 123, startPoint y: 464, endPoint x: 138, endPoint y: 398, distance: 67.7
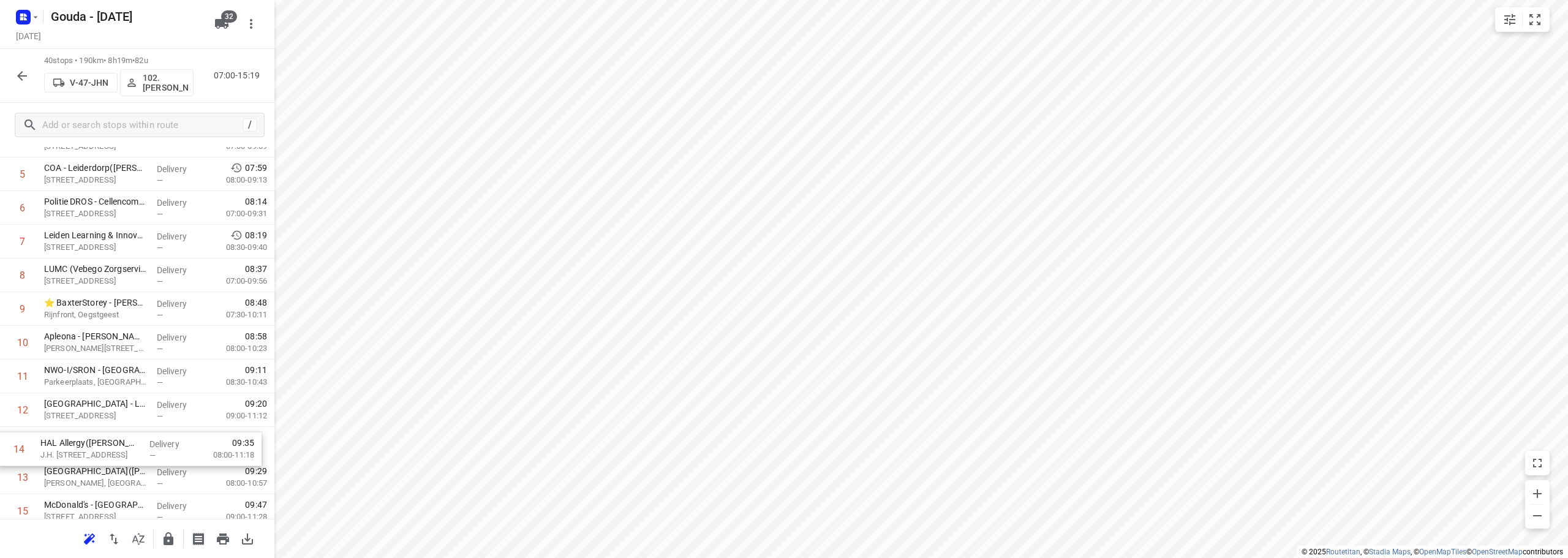
drag, startPoint x: 156, startPoint y: 484, endPoint x: 157, endPoint y: 457, distance: 27.0
drag, startPoint x: 153, startPoint y: 458, endPoint x: 161, endPoint y: 399, distance: 59.5
click at [161, 399] on div "1 Provincie Zuid-Holland - [GEOGRAPHIC_DATA] [GEOGRAPHIC_DATA]([PERSON_NAME]) D…" at bounding box center [137, 193] width 275 height 1348
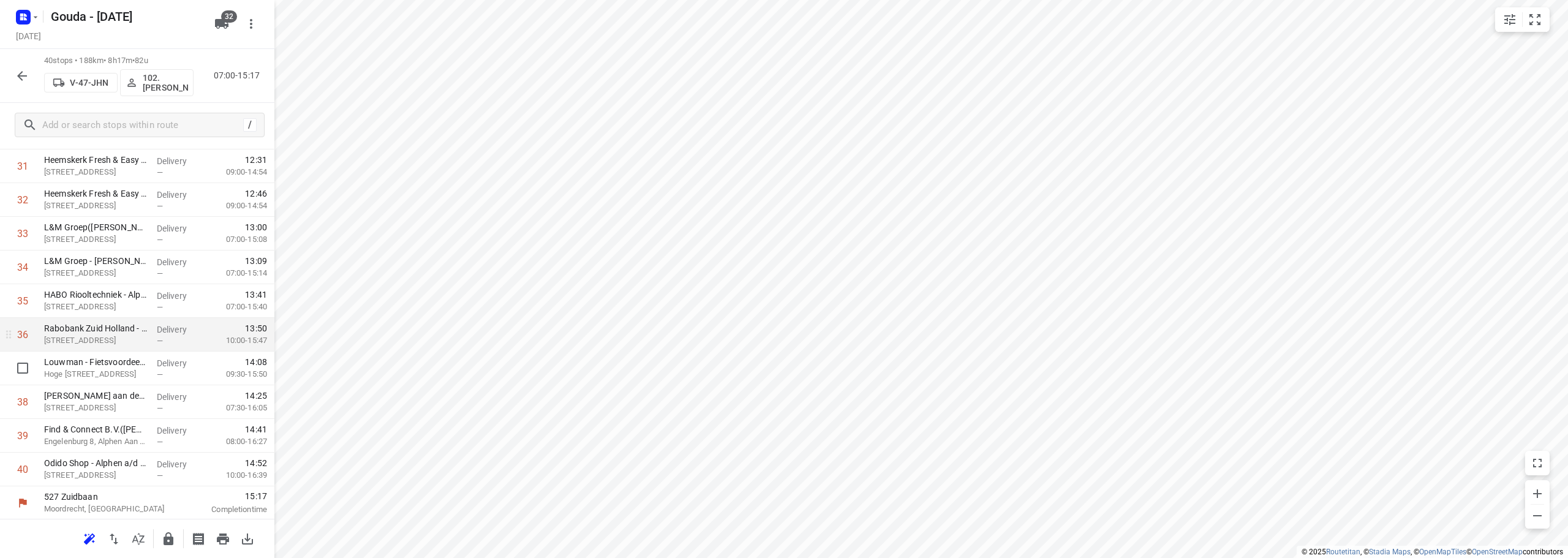
scroll to position [1106, 0]
drag, startPoint x: 196, startPoint y: 371, endPoint x: 188, endPoint y: 300, distance: 71.4
drag, startPoint x: 103, startPoint y: 466, endPoint x: 97, endPoint y: 386, distance: 80.2
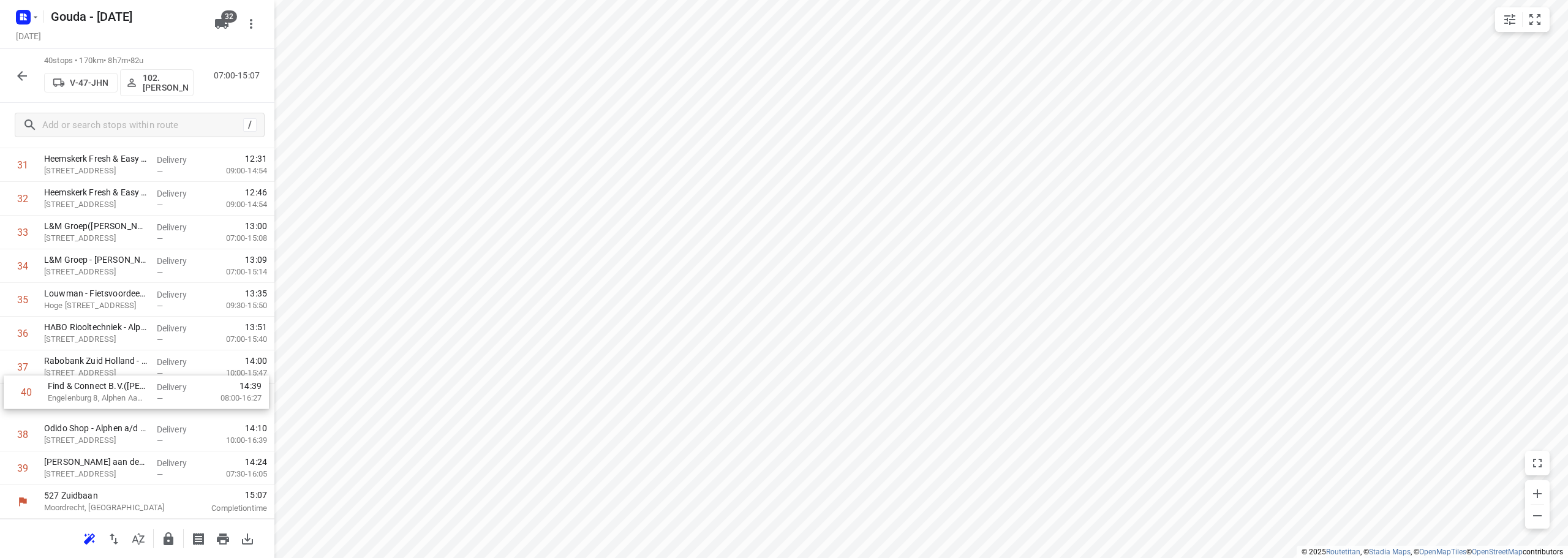
drag, startPoint x: 108, startPoint y: 470, endPoint x: 112, endPoint y: 387, distance: 83.1
click at [175, 527] on div at bounding box center [168, 539] width 25 height 25
click at [170, 538] on icon "button" at bounding box center [169, 538] width 10 height 13
click at [19, 70] on icon "button" at bounding box center [21, 75] width 14 height 14
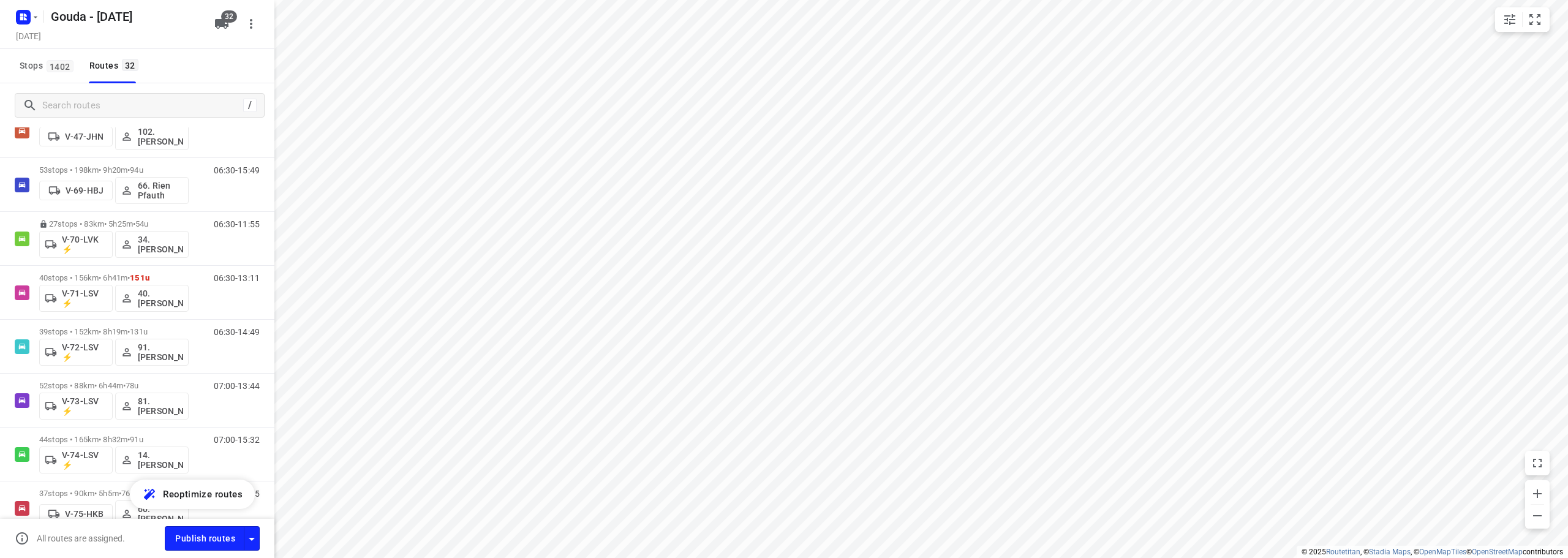
scroll to position [744, 0]
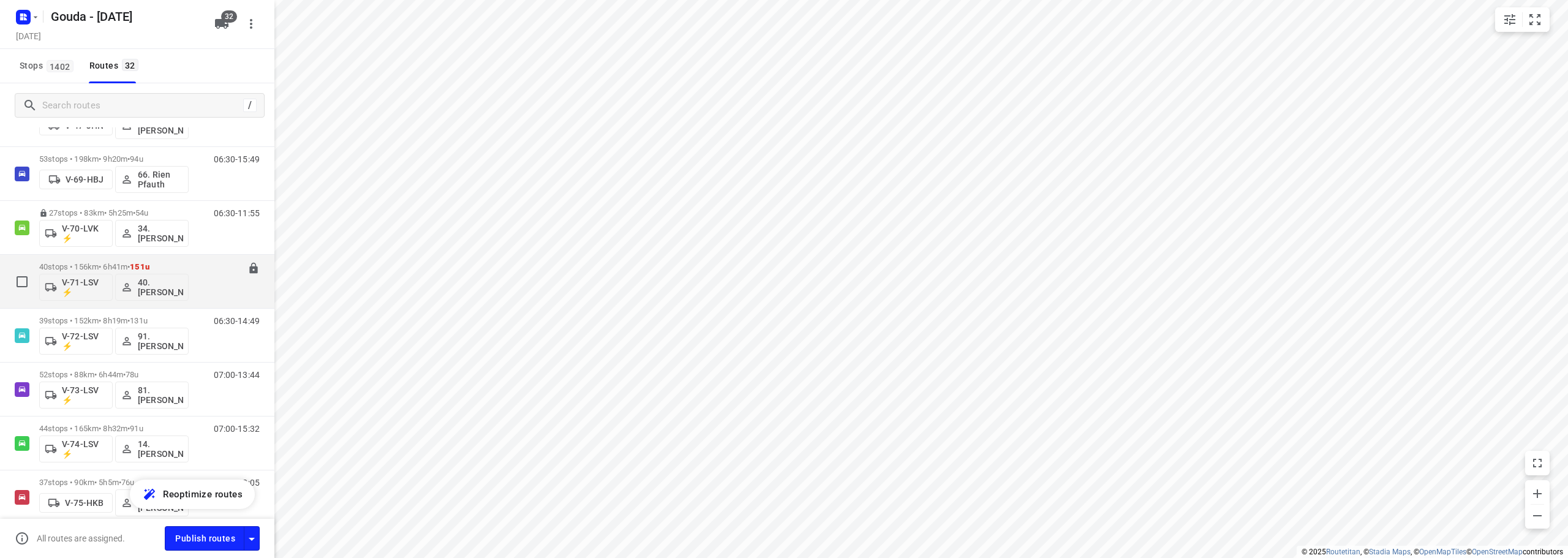
click at [142, 264] on span "151u" at bounding box center [139, 266] width 19 height 9
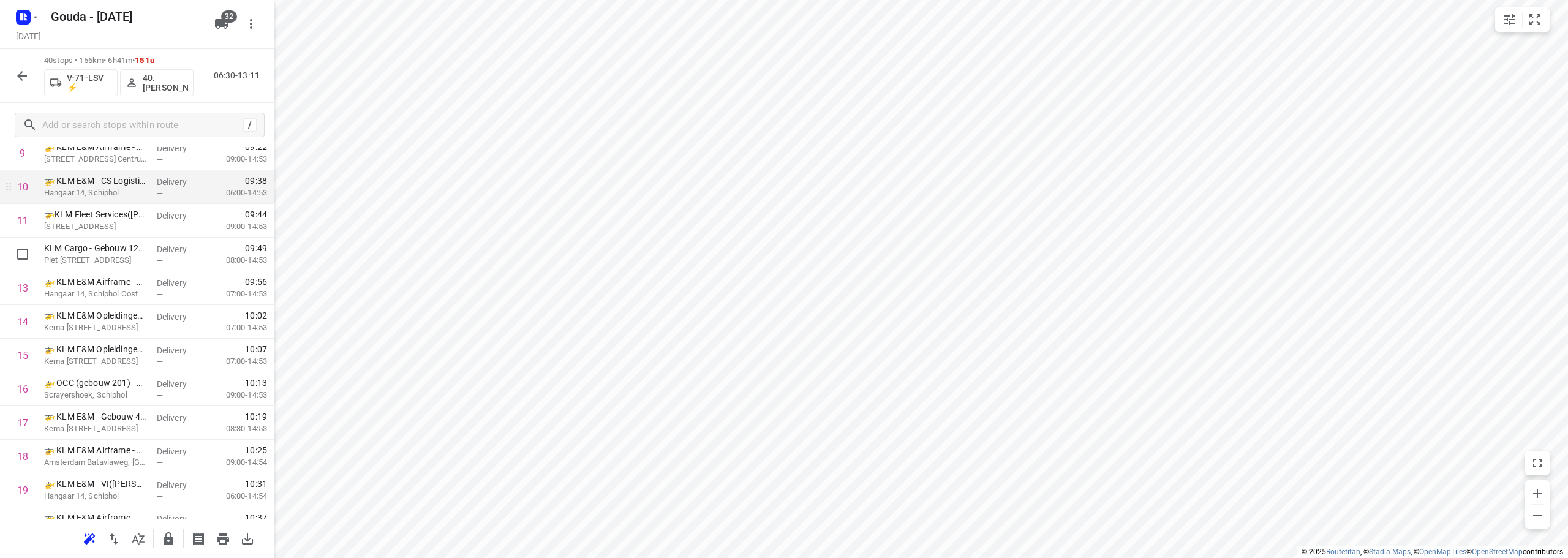
scroll to position [368, 0]
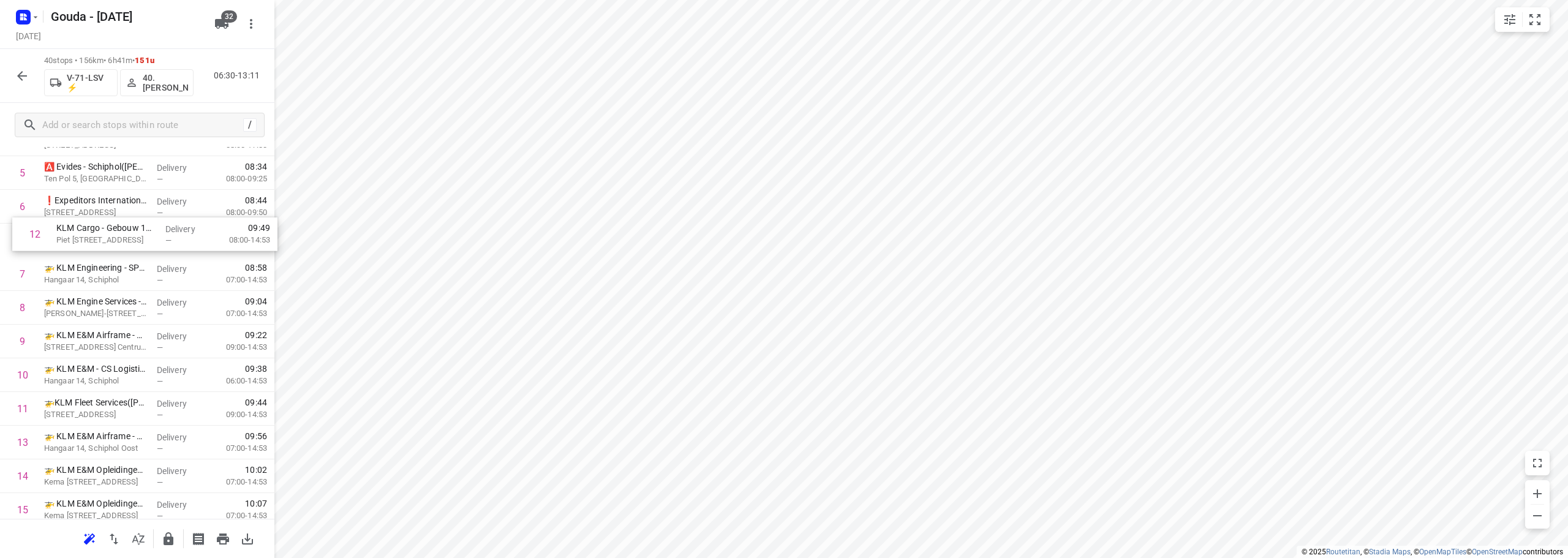
drag, startPoint x: 122, startPoint y: 264, endPoint x: 133, endPoint y: 228, distance: 37.6
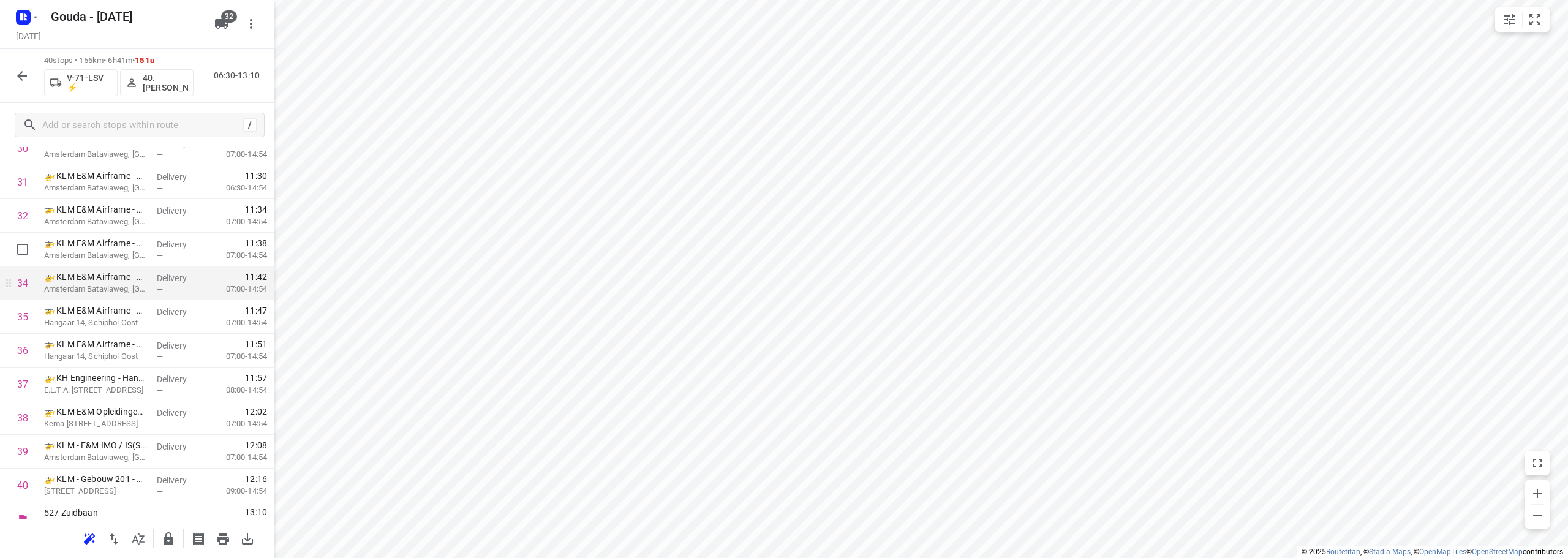
scroll to position [1106, 0]
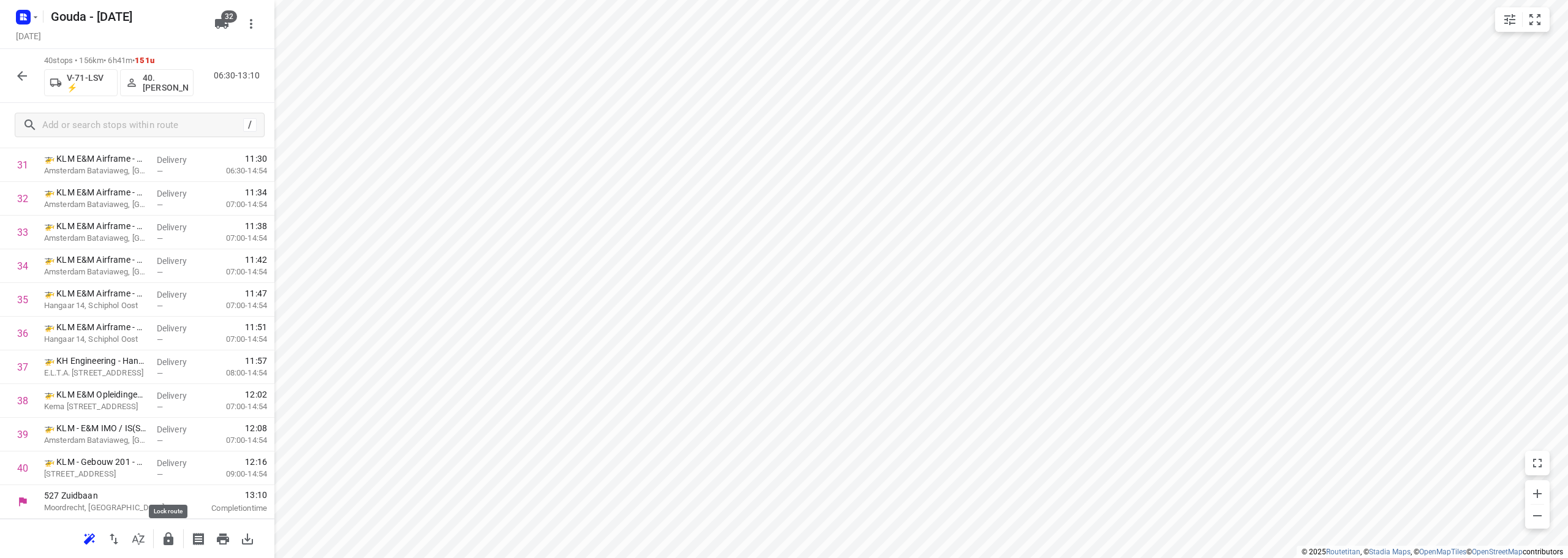
click at [165, 549] on button "button" at bounding box center [168, 539] width 25 height 25
click at [18, 81] on icon "button" at bounding box center [21, 75] width 14 height 14
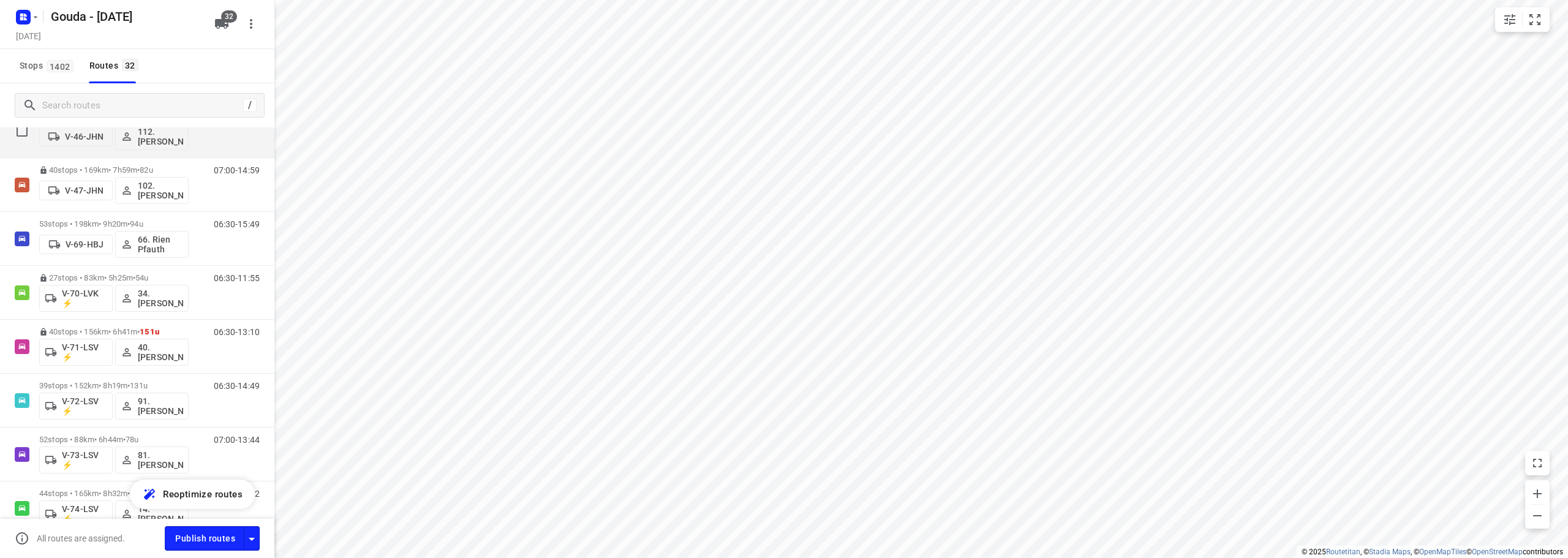
scroll to position [674, 0]
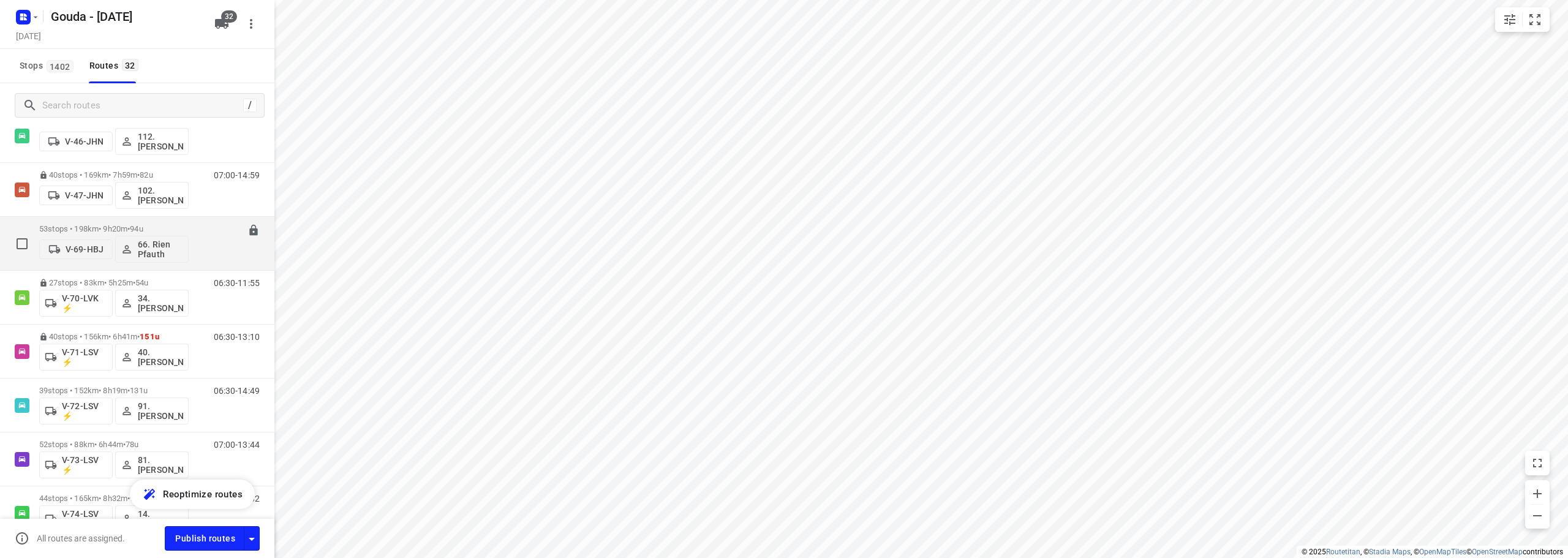
click at [186, 226] on p "53 stops • 198km • 9h20m • 94u" at bounding box center [114, 229] width 149 height 9
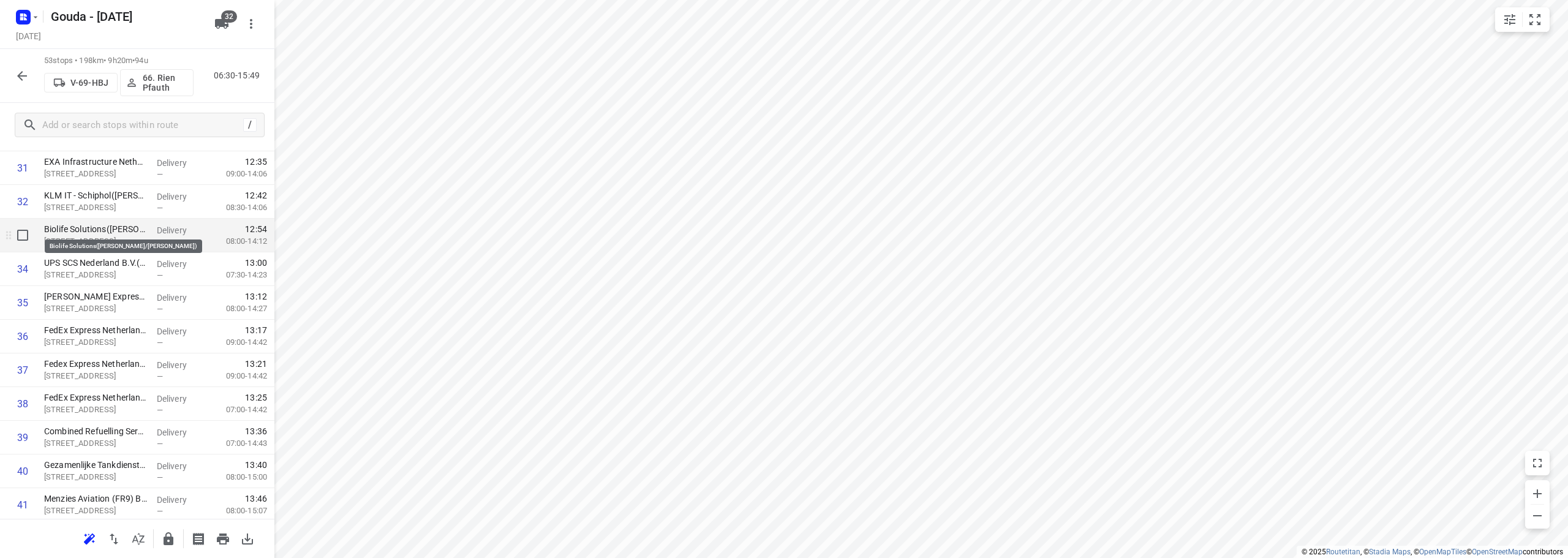
scroll to position [1164, 0]
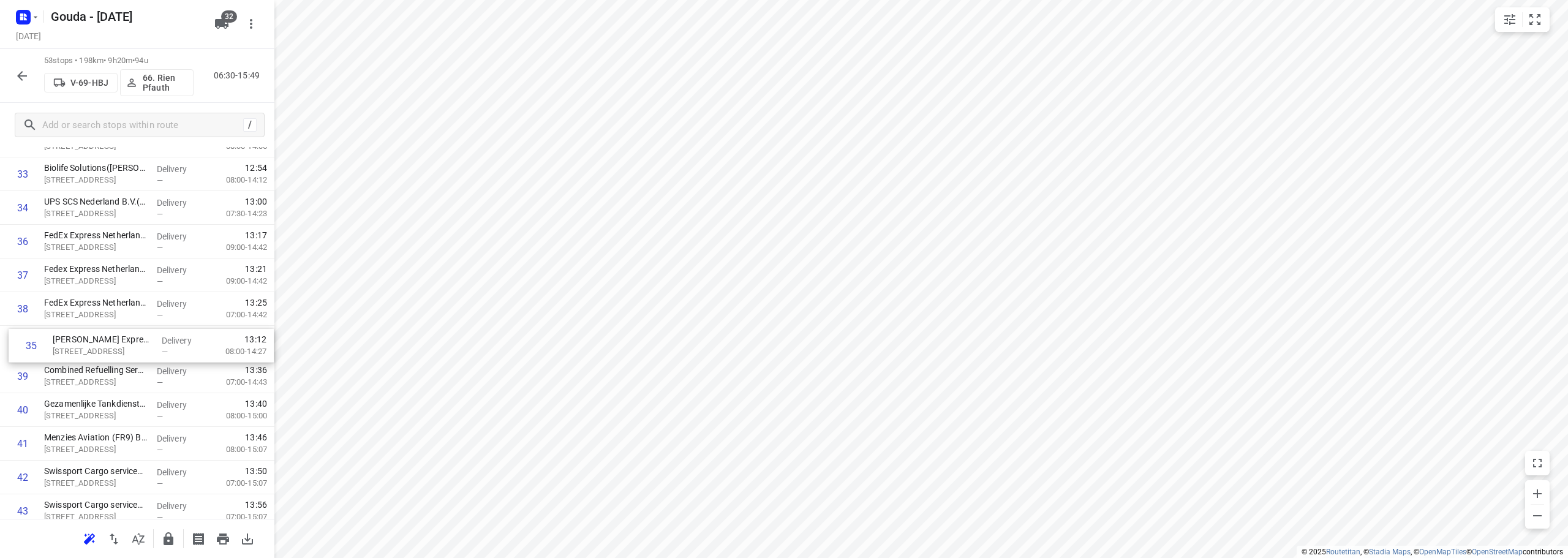
drag, startPoint x: 134, startPoint y: 248, endPoint x: 143, endPoint y: 356, distance: 108.4
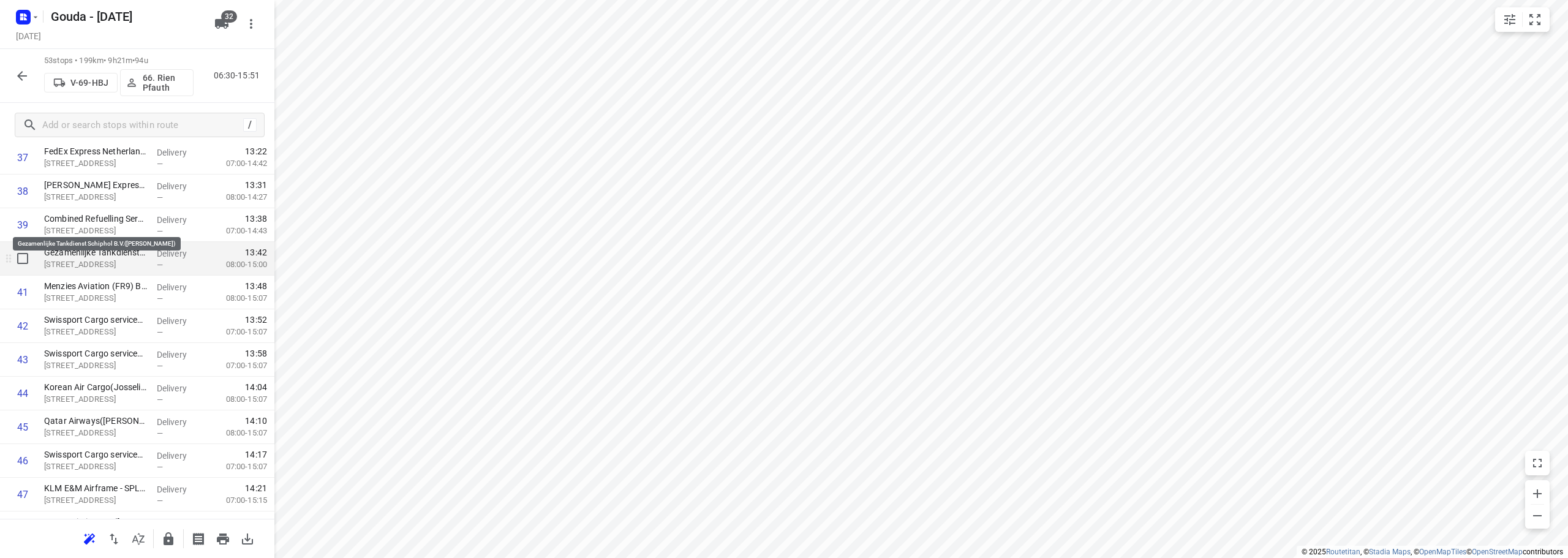
scroll to position [1348, 0]
drag, startPoint x: 77, startPoint y: 299, endPoint x: 78, endPoint y: 265, distance: 34.0
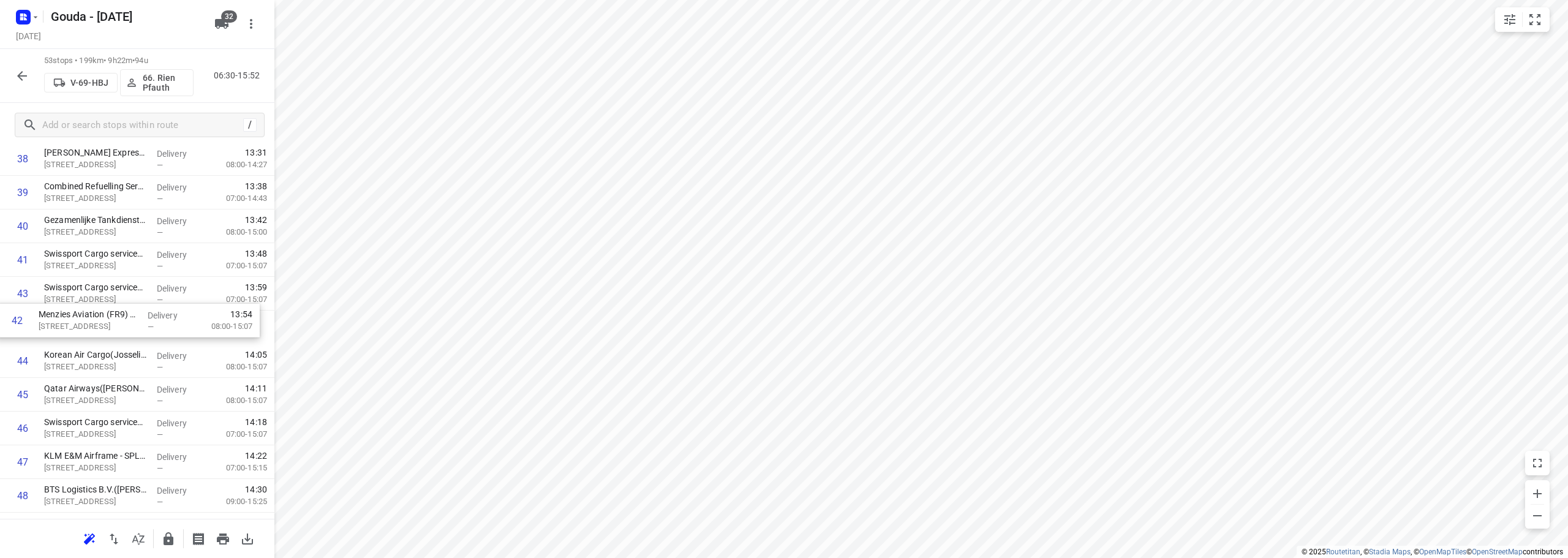
drag, startPoint x: 114, startPoint y: 293, endPoint x: 108, endPoint y: 326, distance: 33.5
drag, startPoint x: 103, startPoint y: 368, endPoint x: 100, endPoint y: 293, distance: 75.1
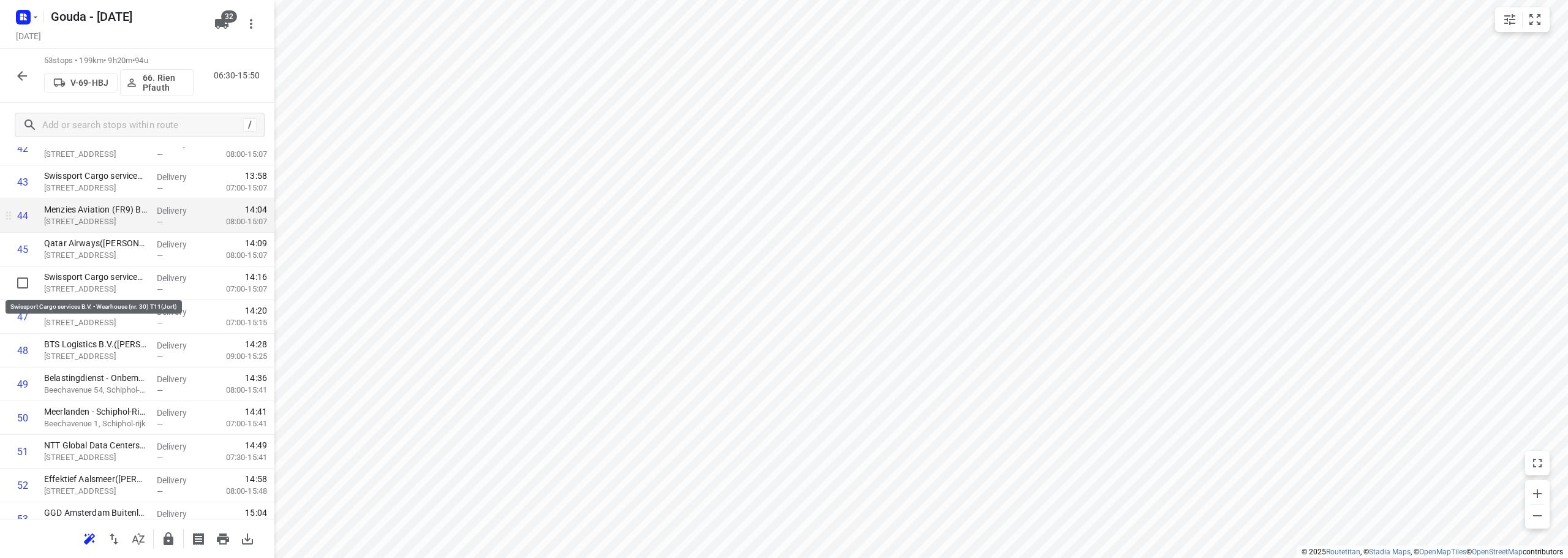
scroll to position [1470, 0]
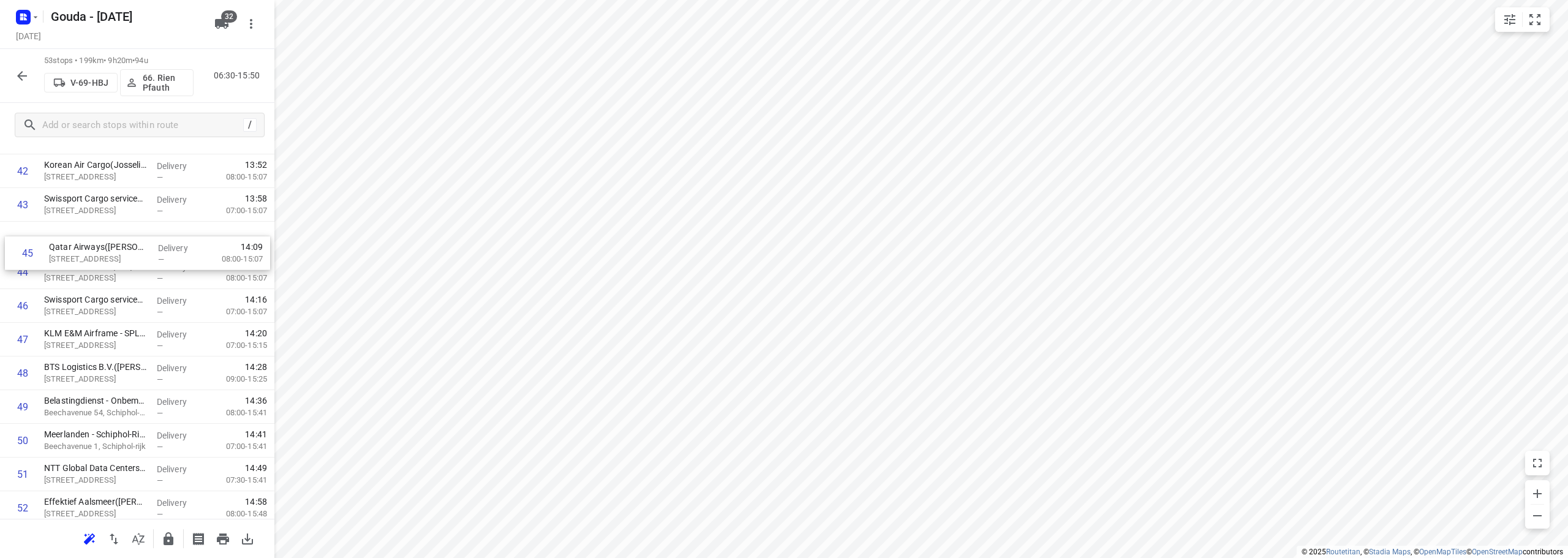
drag, startPoint x: 118, startPoint y: 284, endPoint x: 123, endPoint y: 255, distance: 29.4
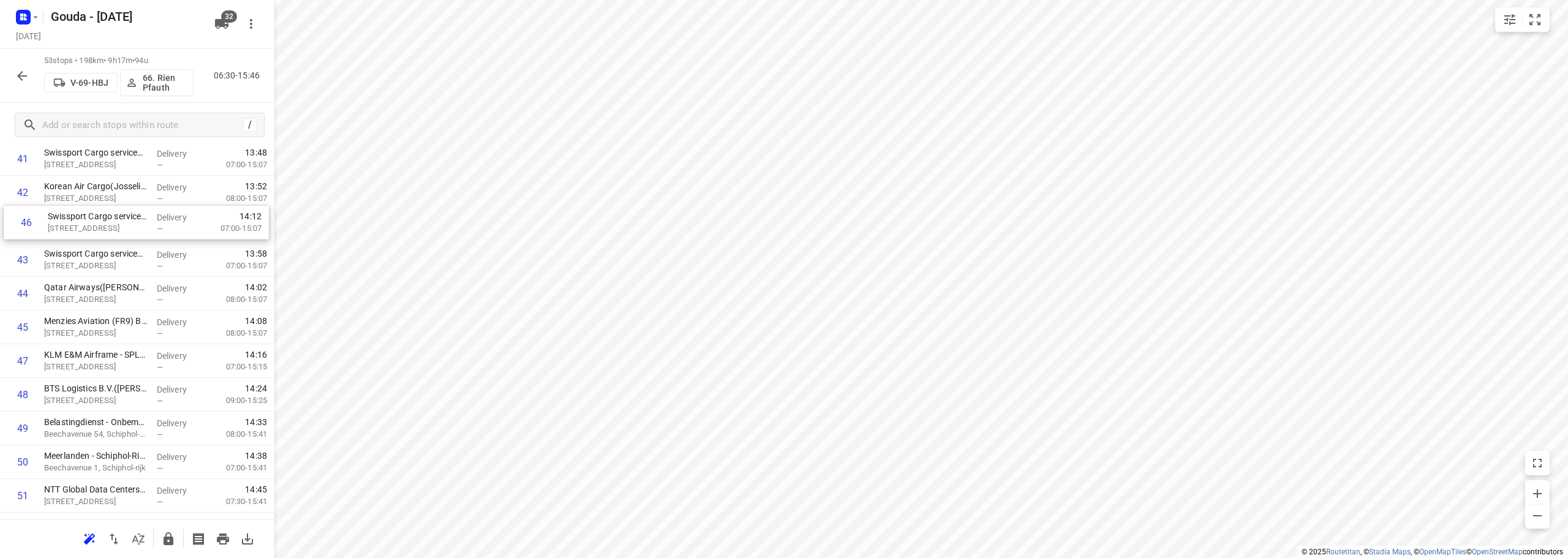
drag, startPoint x: 119, startPoint y: 316, endPoint x: 120, endPoint y: 229, distance: 87.0
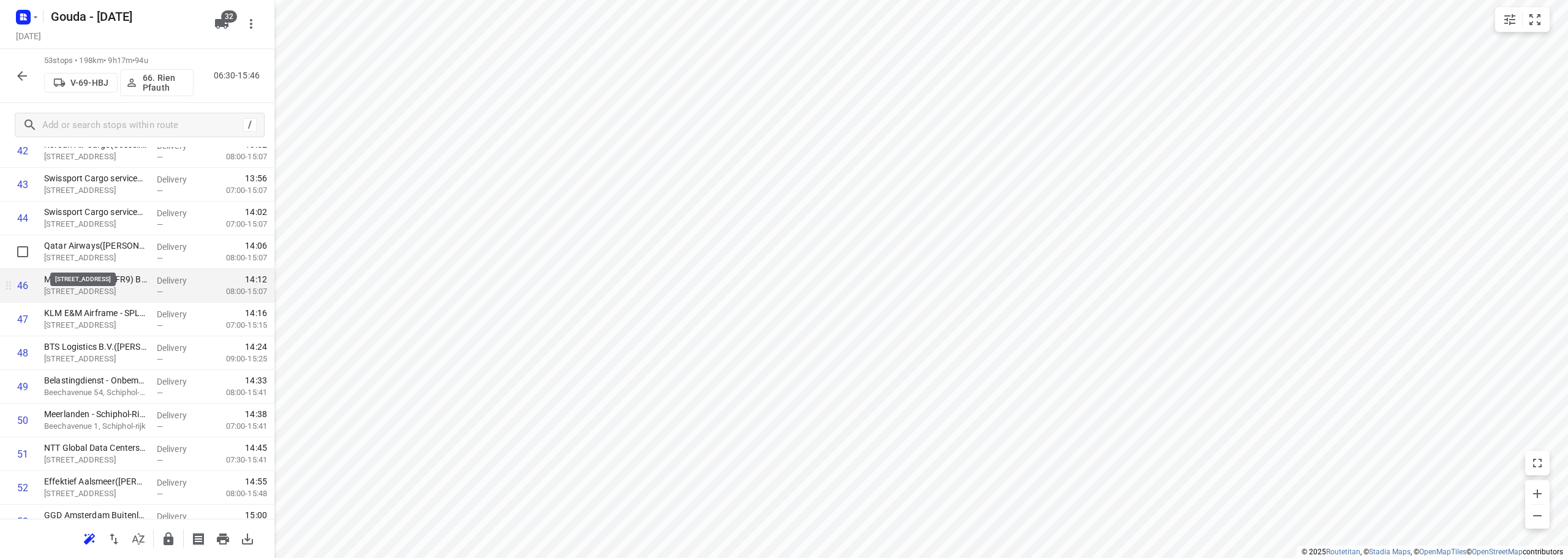
scroll to position [1544, 0]
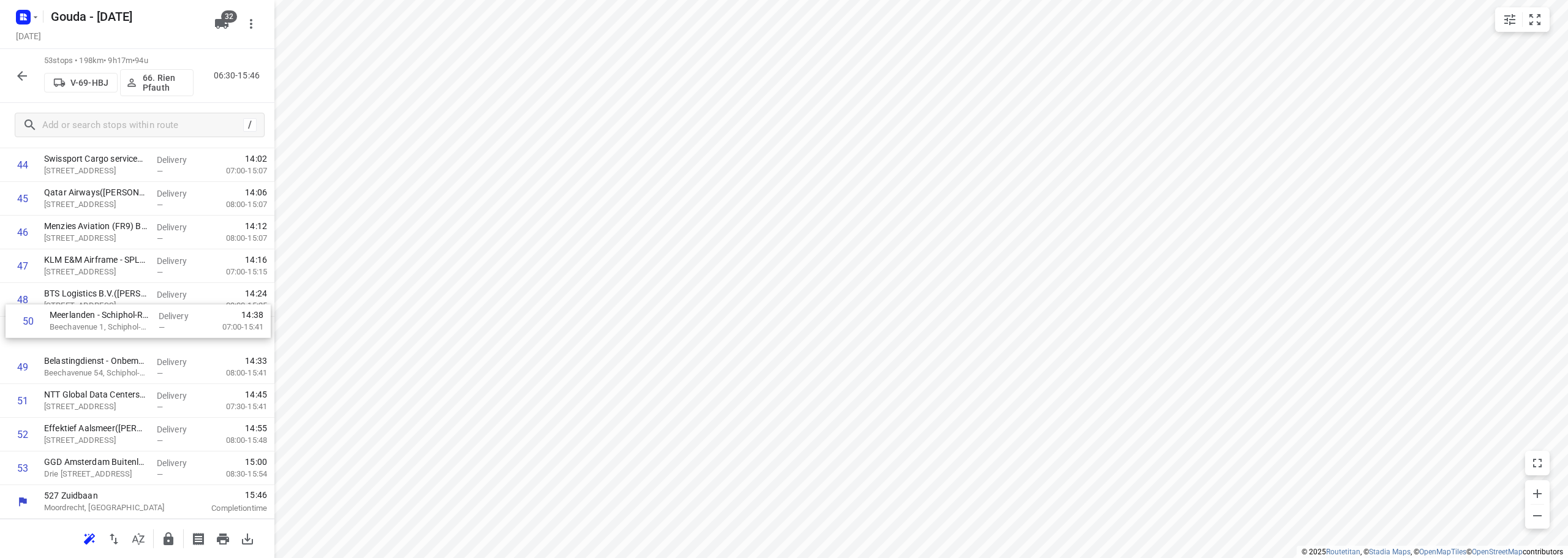
drag, startPoint x: 133, startPoint y: 379, endPoint x: 138, endPoint y: 330, distance: 49.3
drag, startPoint x: 123, startPoint y: 405, endPoint x: 116, endPoint y: 331, distance: 74.3
click at [171, 543] on icon "button" at bounding box center [169, 538] width 10 height 13
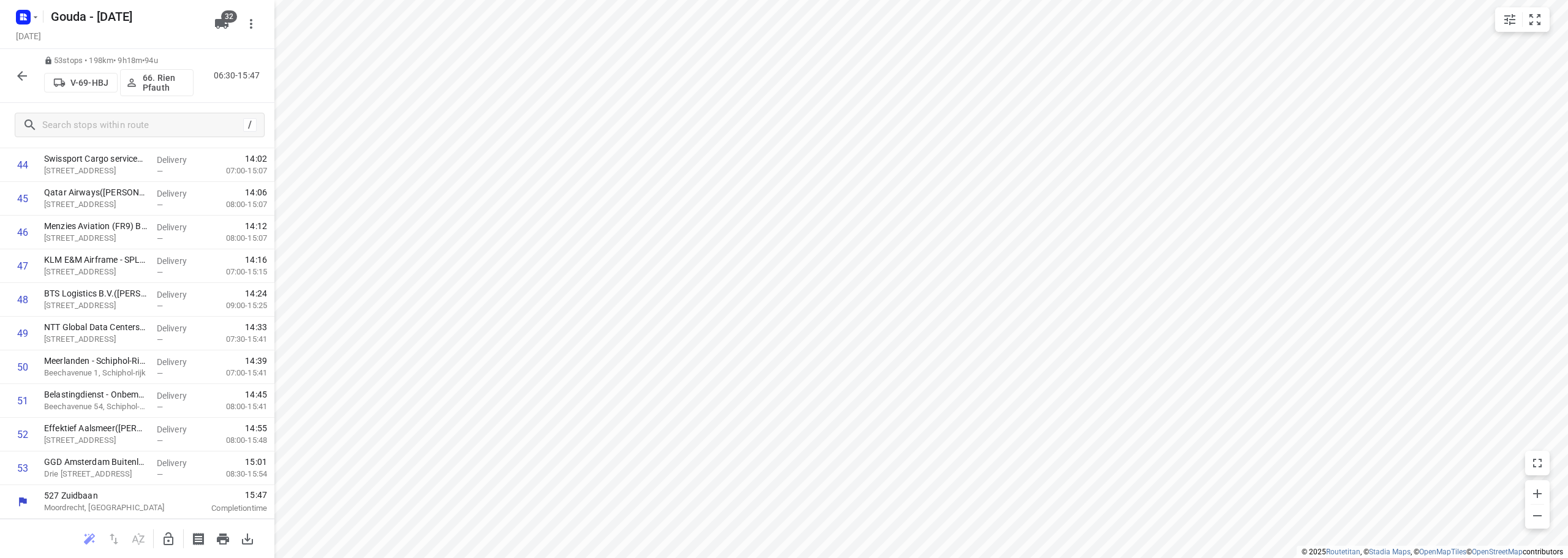
click at [23, 79] on icon "button" at bounding box center [21, 75] width 14 height 14
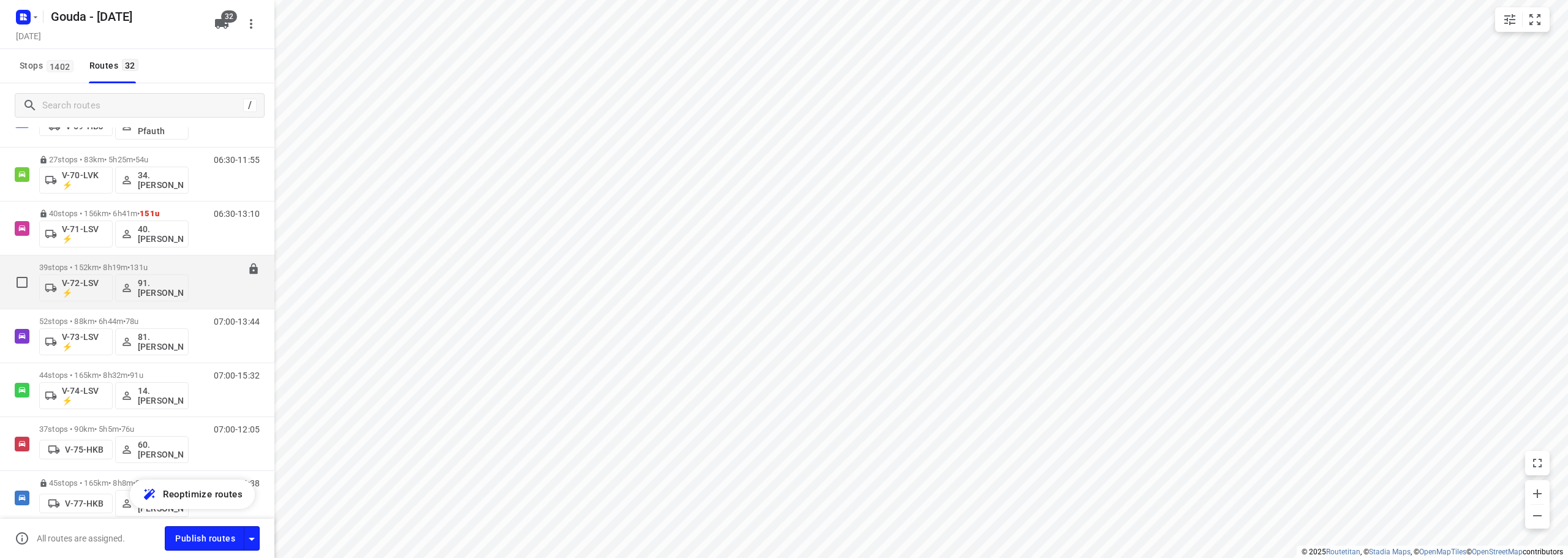
scroll to position [796, 0]
click at [171, 263] on div "39 stops • 152km • 8h19m • 131u V-72-LSV ⚡ 91.[PERSON_NAME]" at bounding box center [114, 283] width 149 height 51
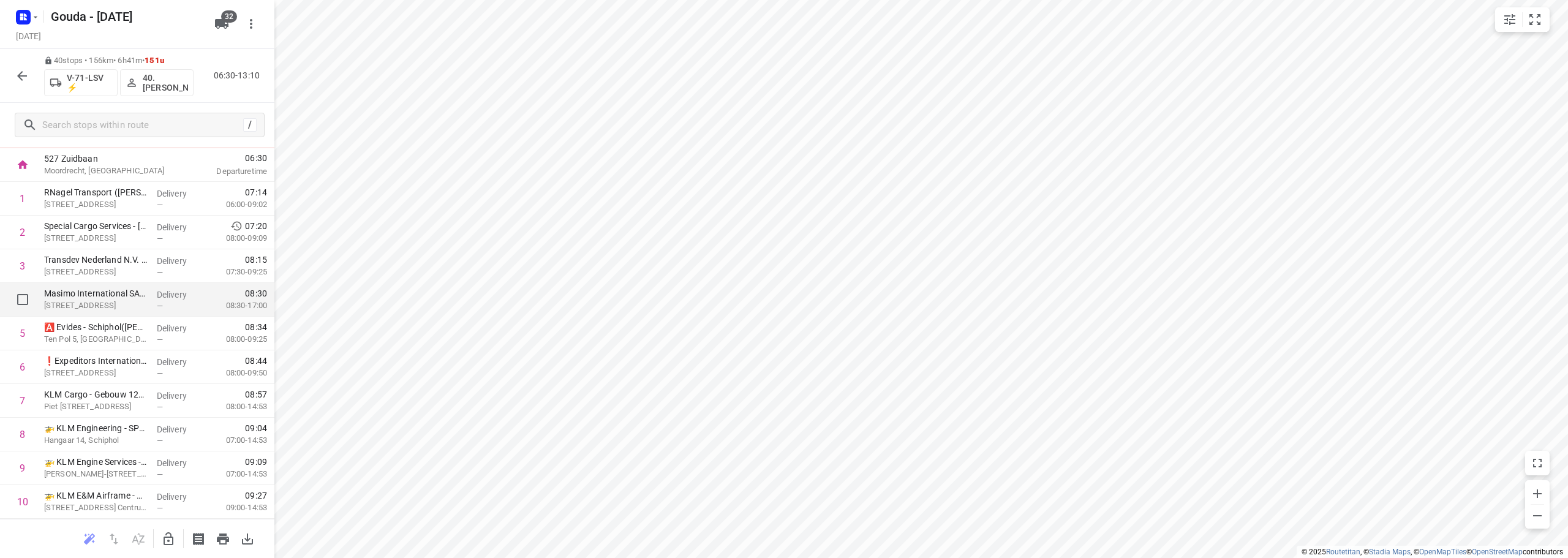
scroll to position [0, 0]
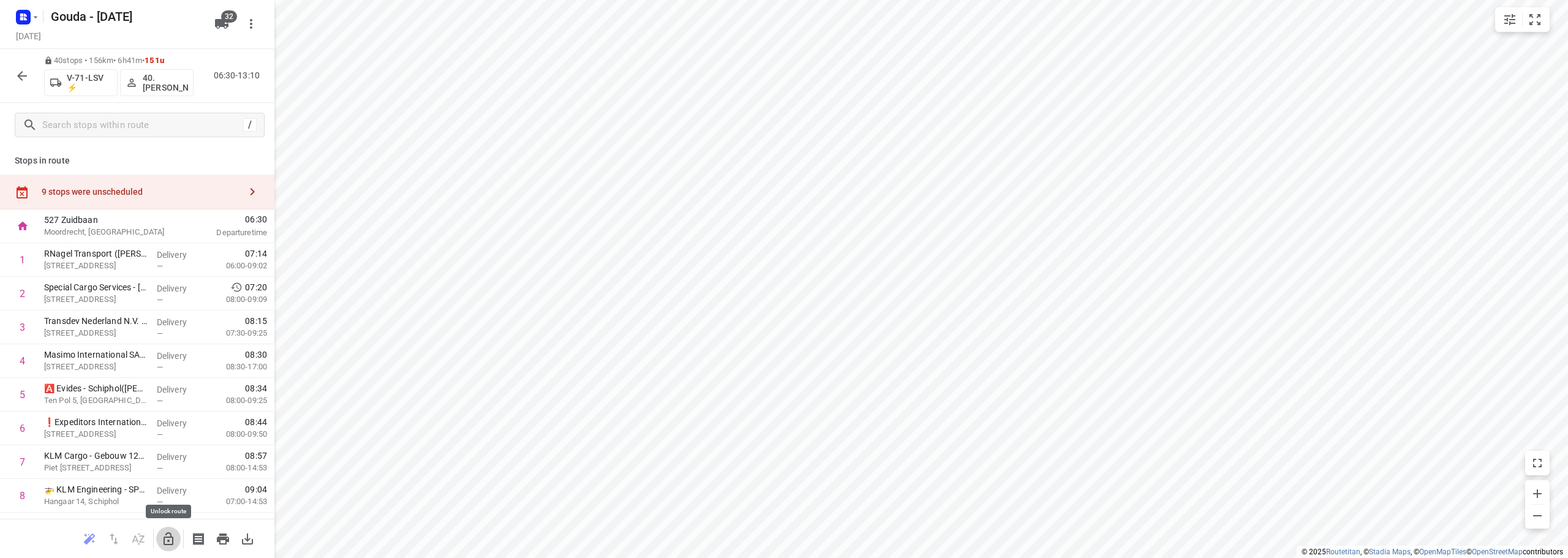
click at [171, 537] on icon "button" at bounding box center [169, 538] width 10 height 13
drag, startPoint x: 121, startPoint y: 329, endPoint x: 123, endPoint y: 400, distance: 71.0
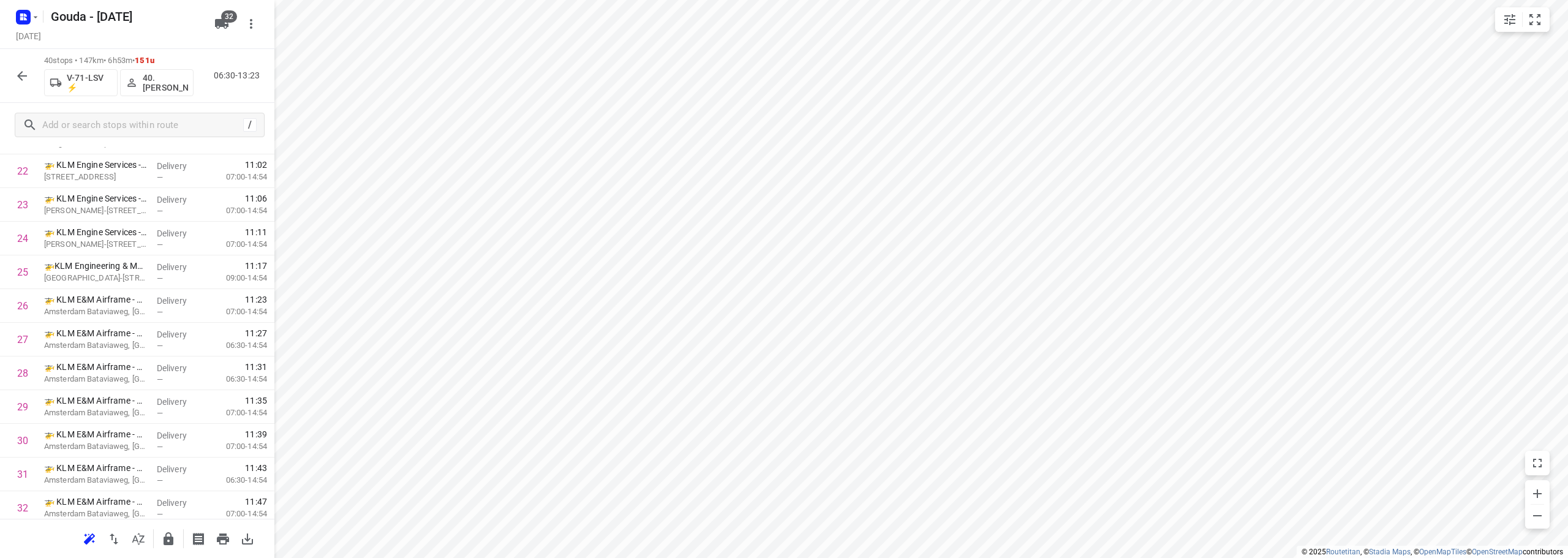
scroll to position [1106, 0]
click at [22, 70] on icon "button" at bounding box center [21, 75] width 14 height 14
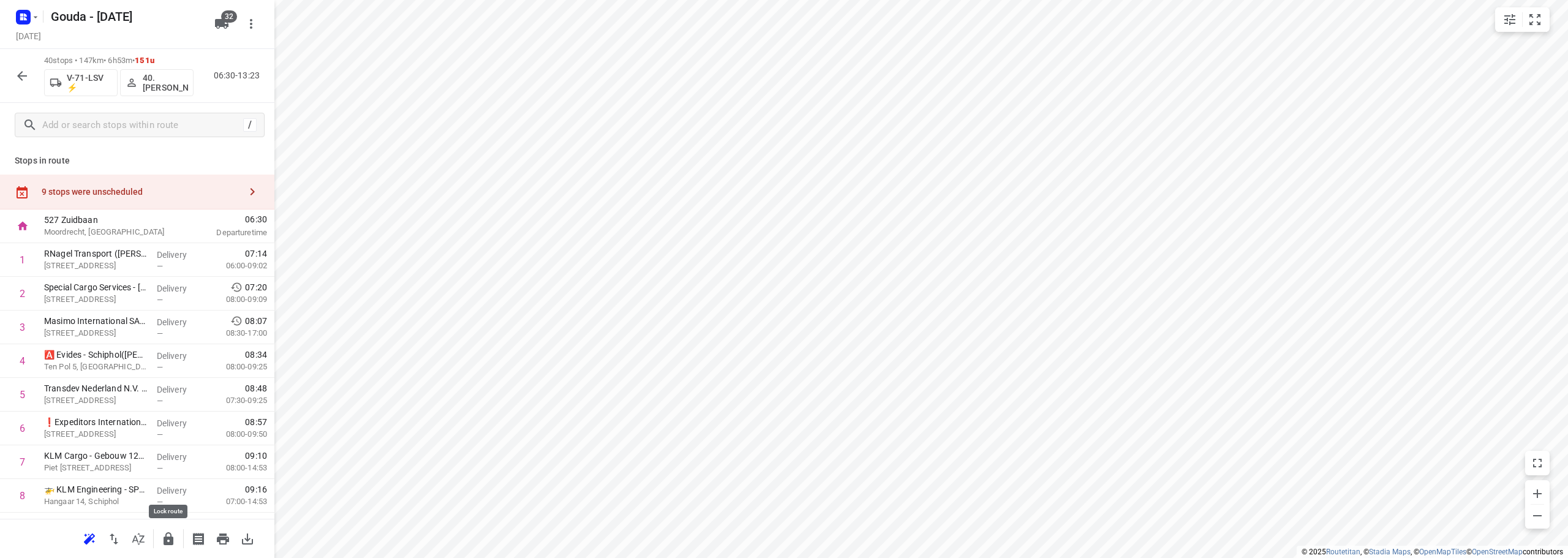
click at [179, 538] on button "button" at bounding box center [168, 539] width 25 height 25
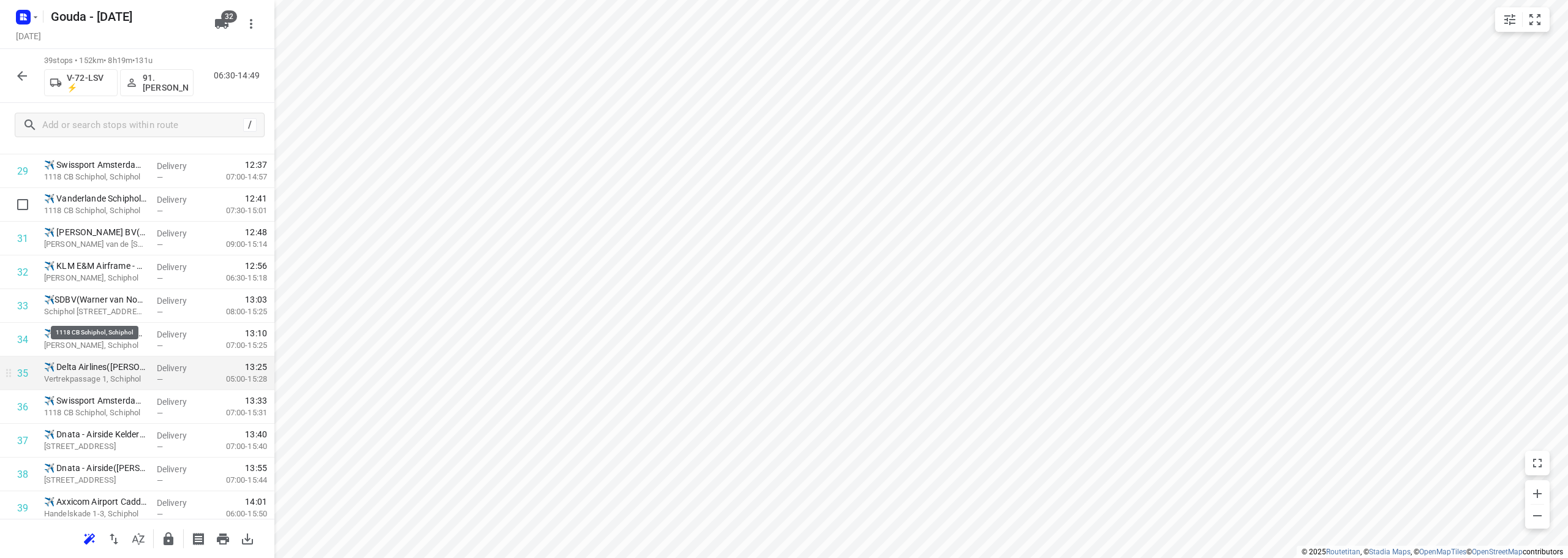
scroll to position [1073, 0]
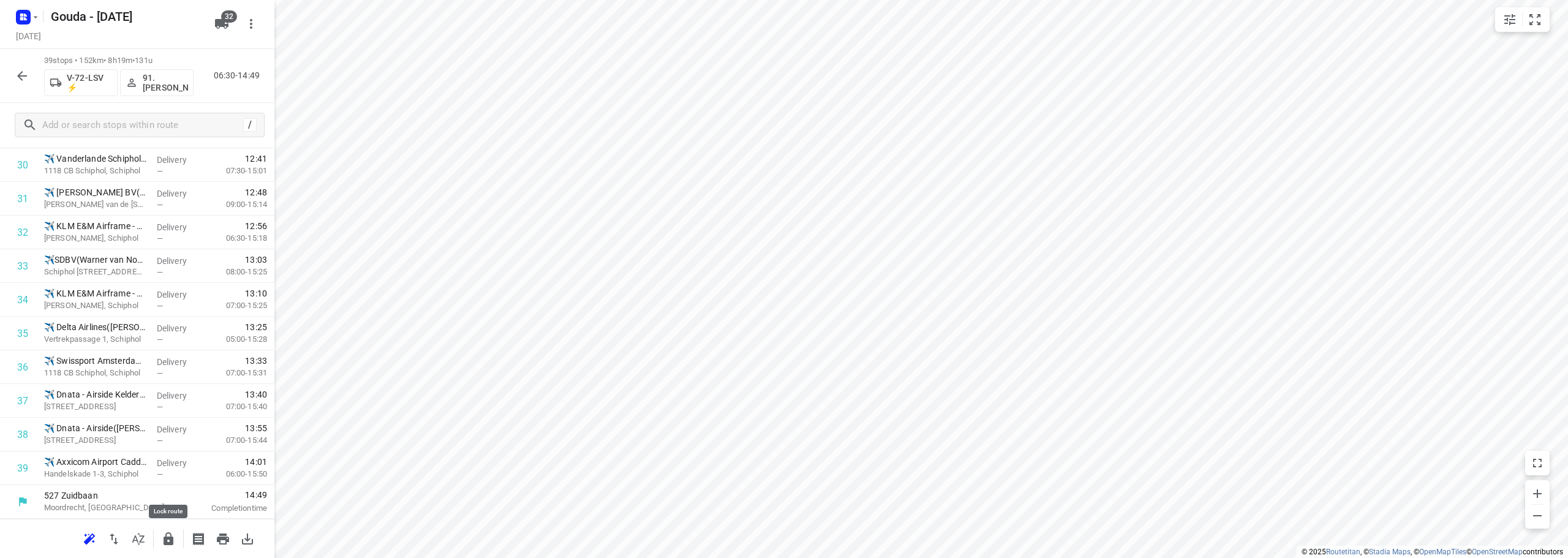
click at [170, 544] on icon "button" at bounding box center [169, 538] width 10 height 13
click at [23, 79] on icon "button" at bounding box center [21, 75] width 14 height 14
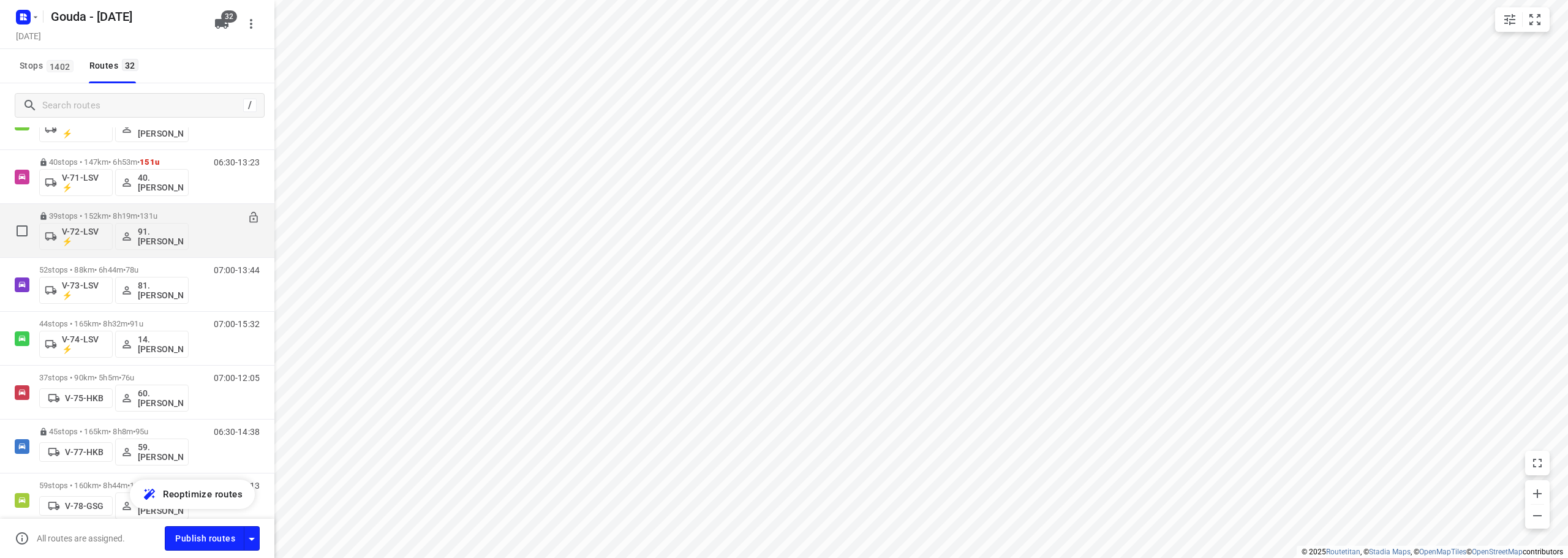
scroll to position [919, 0]
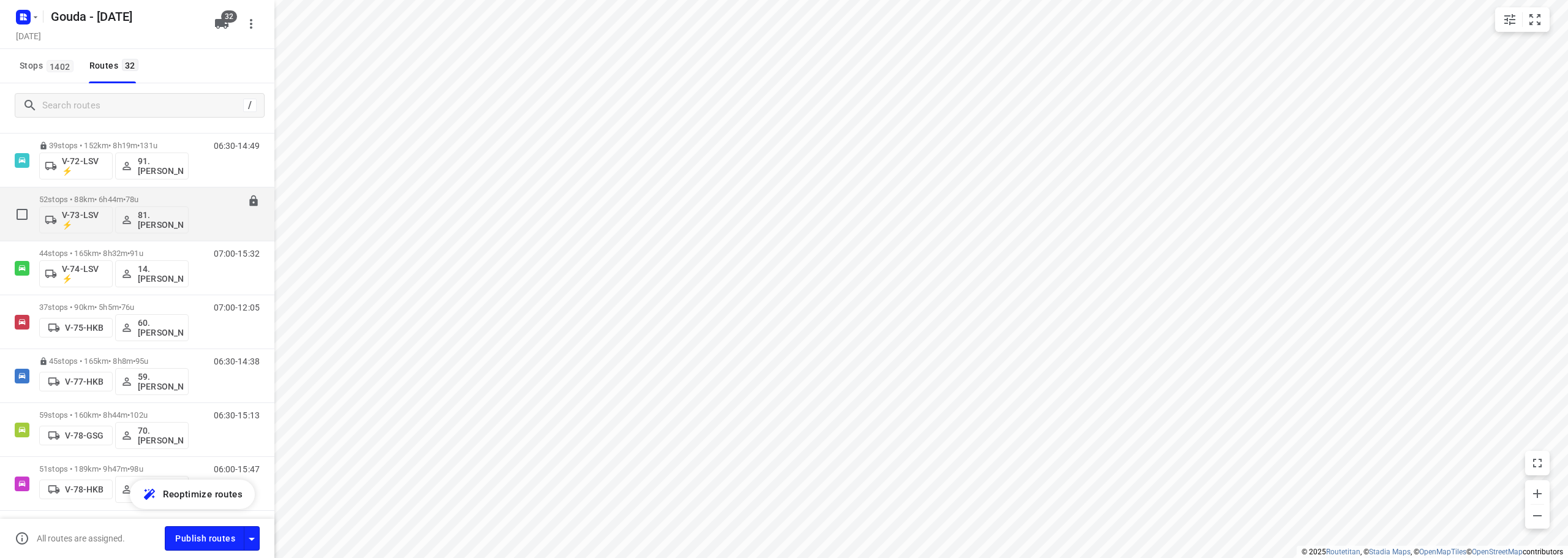
click at [198, 200] on div "07:00-13:44" at bounding box center [229, 217] width 61 height 45
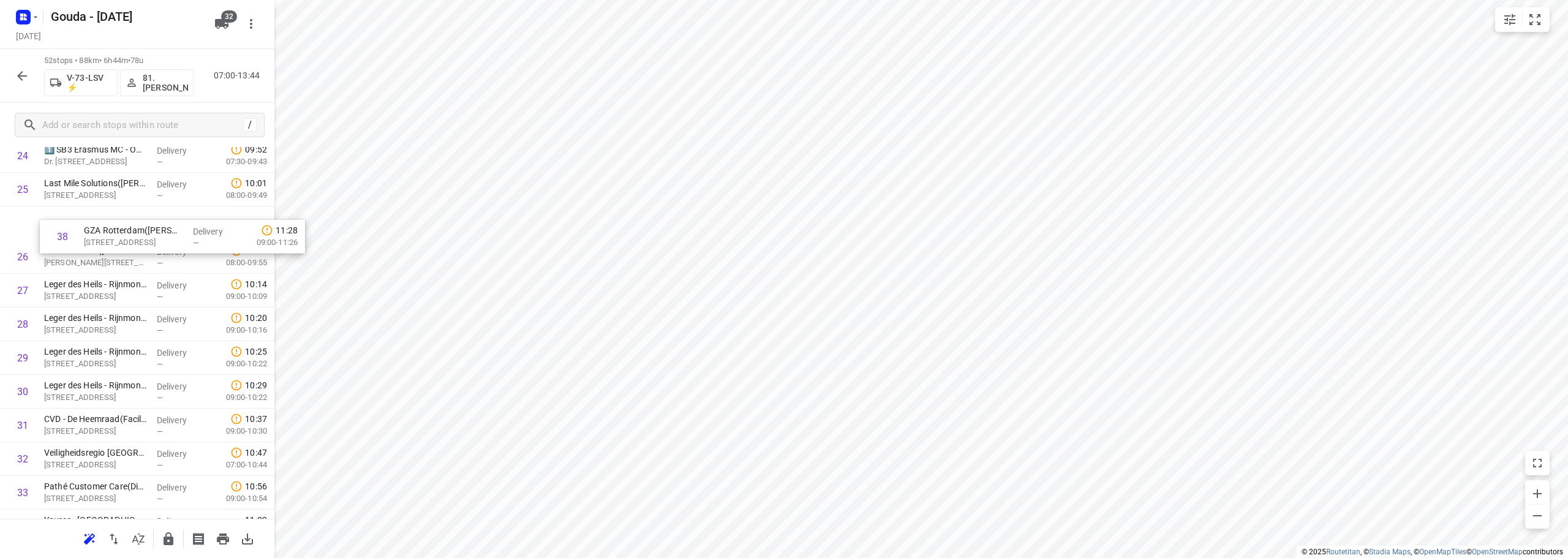
scroll to position [879, 0]
drag, startPoint x: 126, startPoint y: 417, endPoint x: 141, endPoint y: 284, distance: 133.8
click at [141, 284] on div "1 2️⃣ GK0 Erasmus Medisch - Gebouw GK - Centrum - Arbodienst([PERSON_NAME]) Bur…" at bounding box center [137, 241] width 275 height 1753
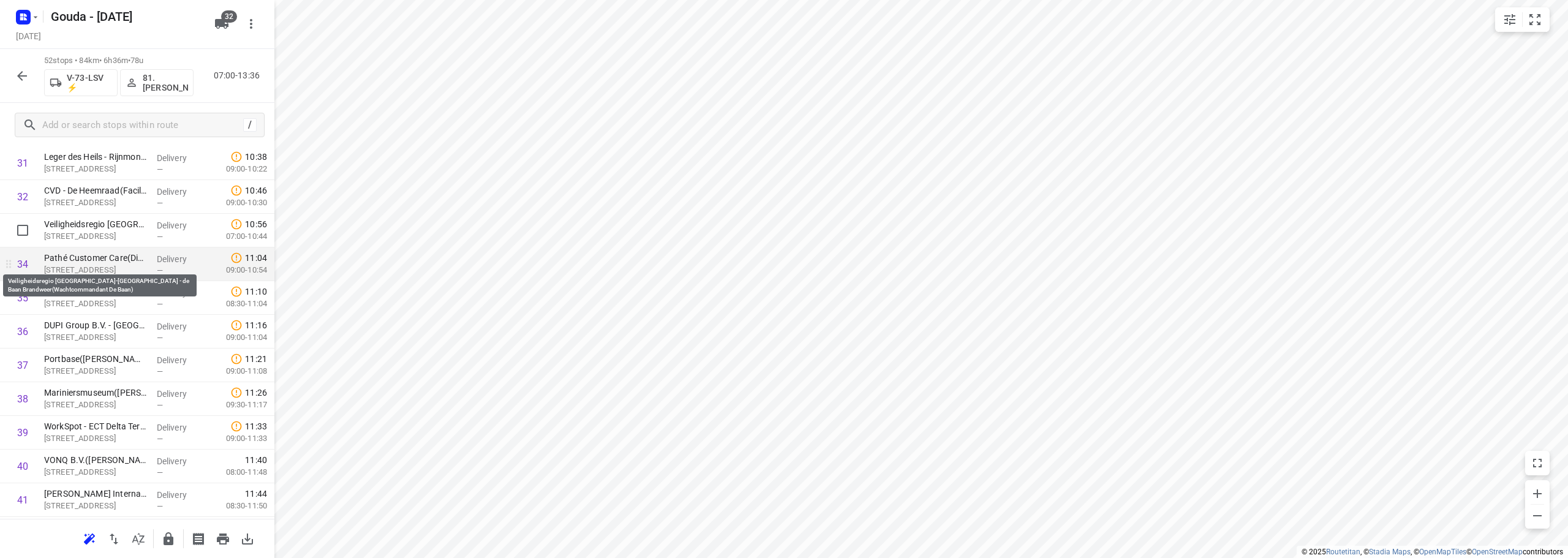
scroll to position [1124, 0]
drag, startPoint x: 129, startPoint y: 250, endPoint x: 125, endPoint y: 224, distance: 26.3
click at [125, 224] on div "1 2️⃣ GK0 Erasmus Medisch - Gebouw GK - Centrum - Arbodienst([PERSON_NAME]) Bur…" at bounding box center [137, 8] width 275 height 1753
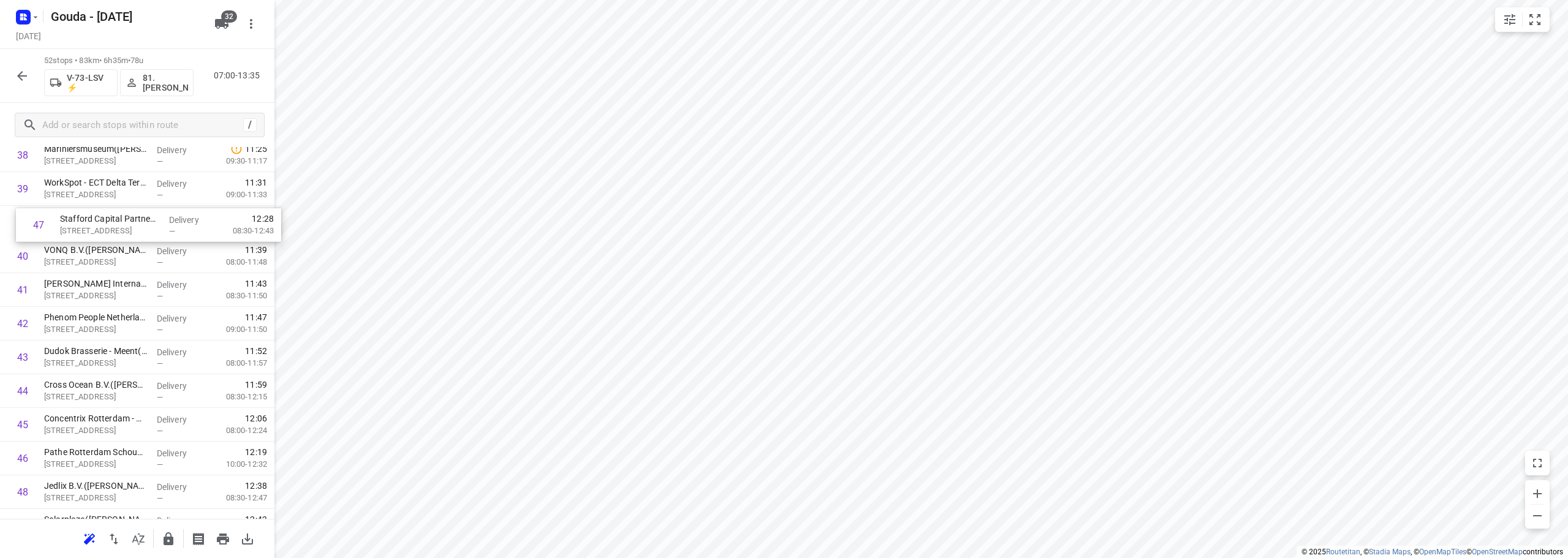
scroll to position [1344, 0]
drag, startPoint x: 98, startPoint y: 470, endPoint x: 105, endPoint y: 243, distance: 227.1
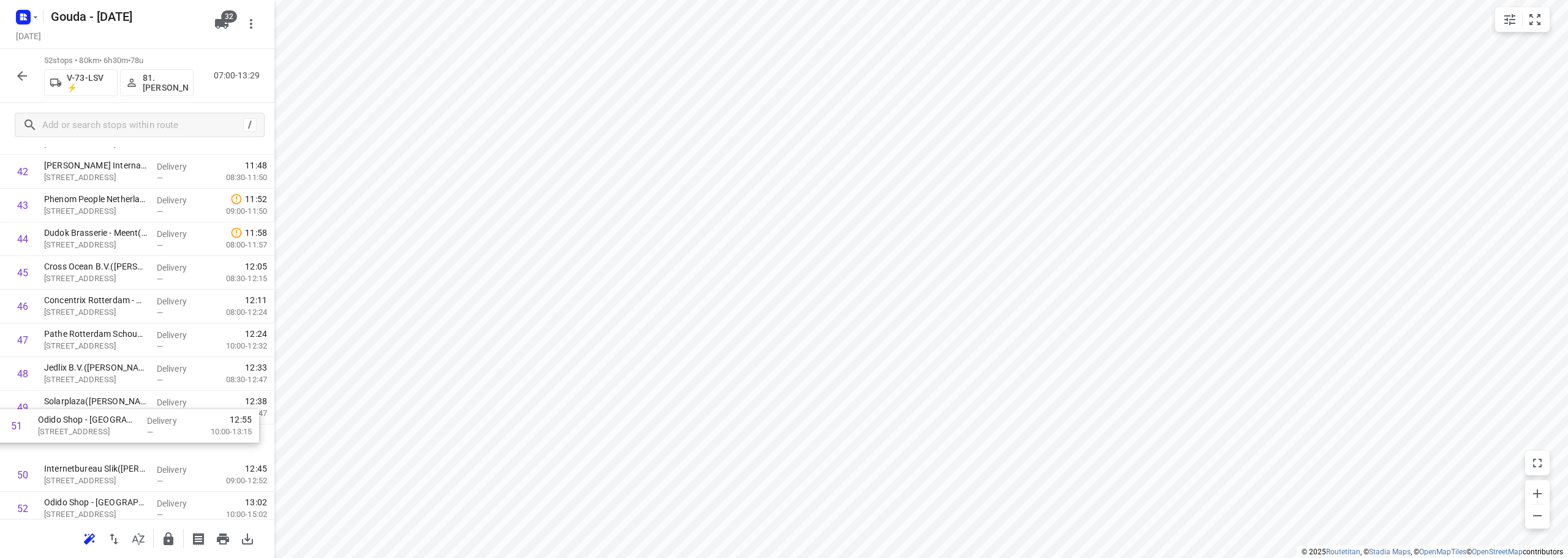
scroll to position [1471, 0]
drag, startPoint x: 103, startPoint y: 481, endPoint x: 103, endPoint y: 247, distance: 234.0
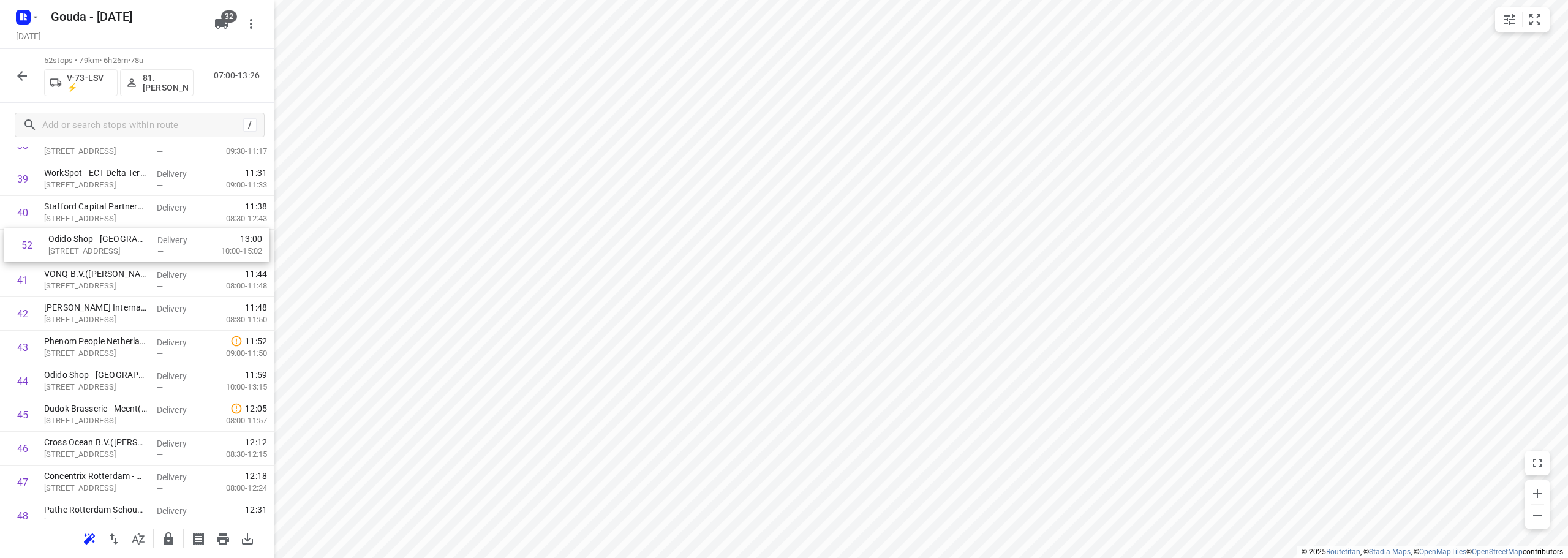
drag, startPoint x: 136, startPoint y: 485, endPoint x: 144, endPoint y: 262, distance: 223.1
click at [174, 543] on icon "button" at bounding box center [169, 538] width 10 height 13
click at [19, 69] on icon "button" at bounding box center [21, 75] width 14 height 14
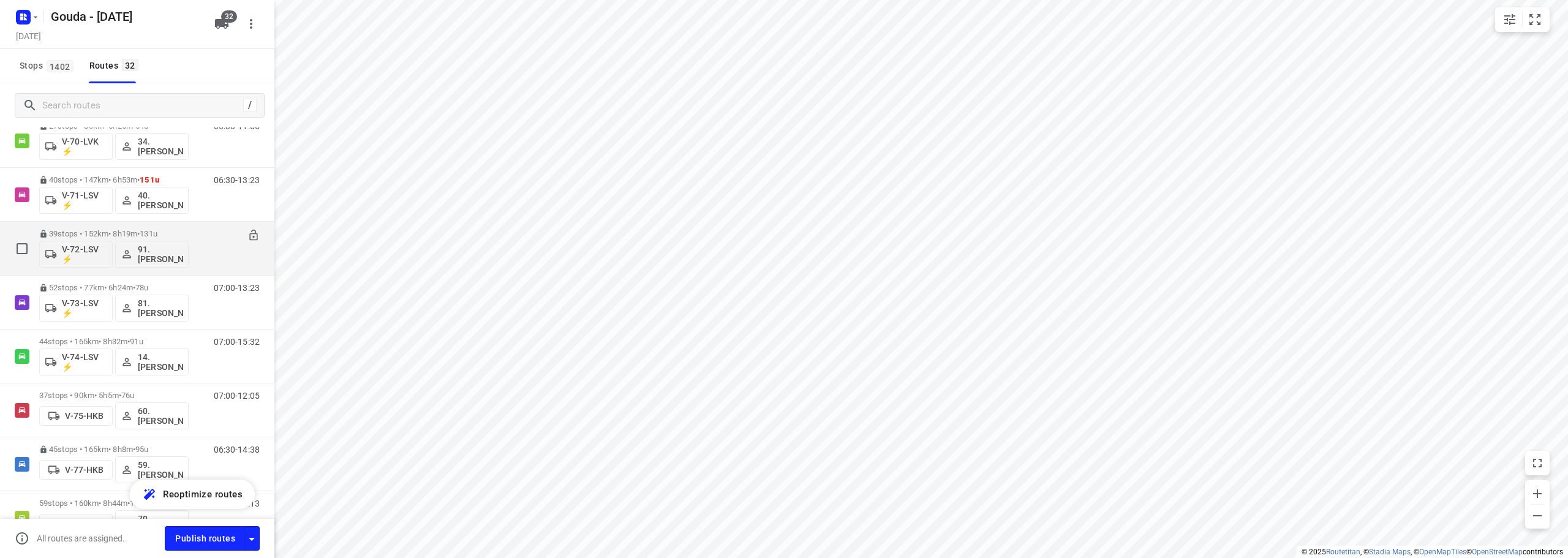
scroll to position [858, 0]
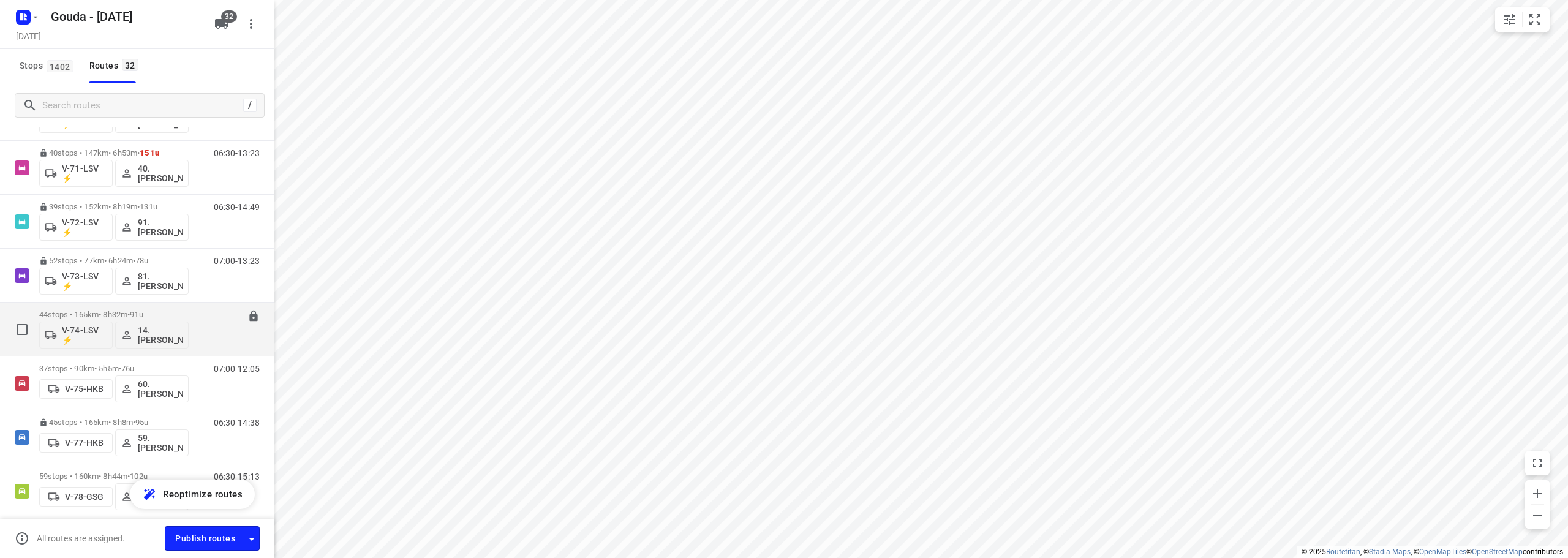
click at [158, 310] on p "44 stops • 165km • 8h32m • 91u" at bounding box center [114, 315] width 149 height 9
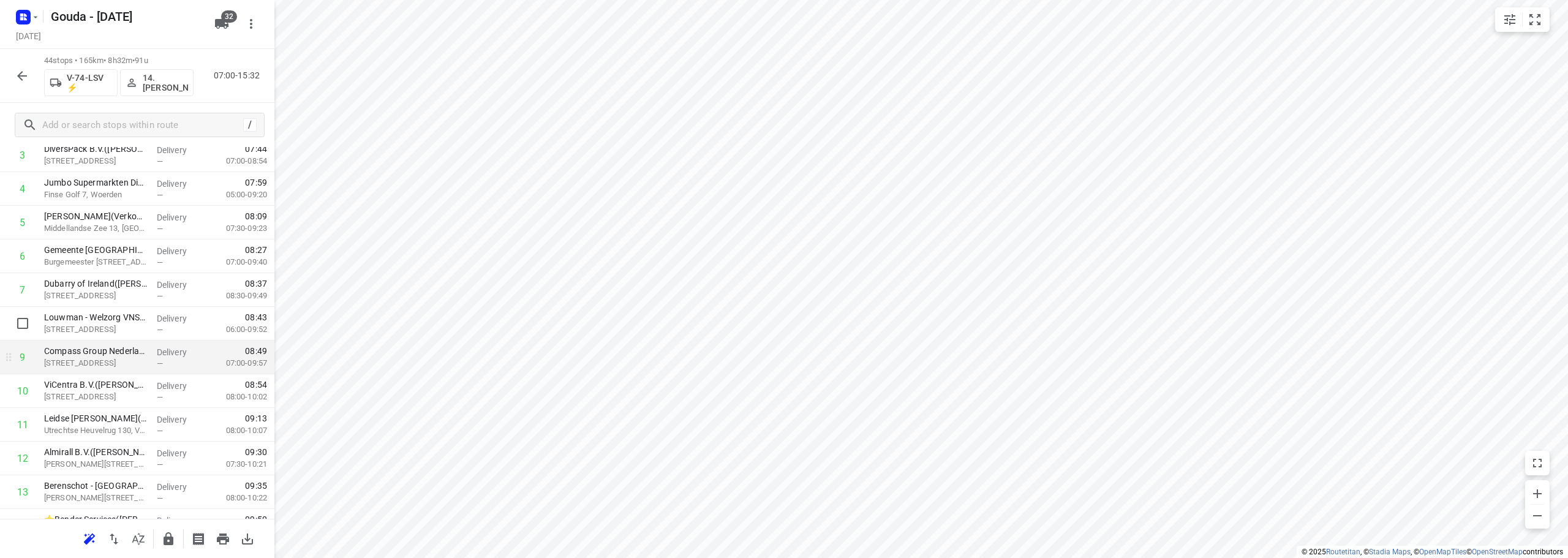
scroll to position [184, 0]
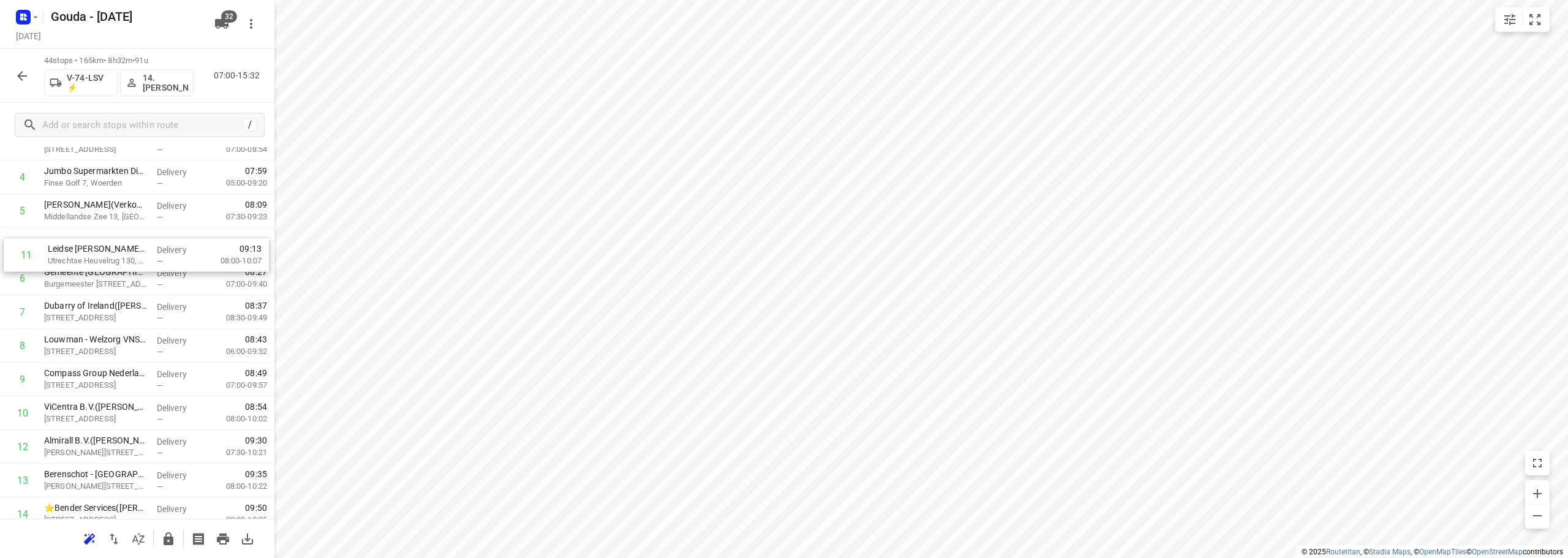
drag, startPoint x: 108, startPoint y: 425, endPoint x: 108, endPoint y: 266, distance: 159.0
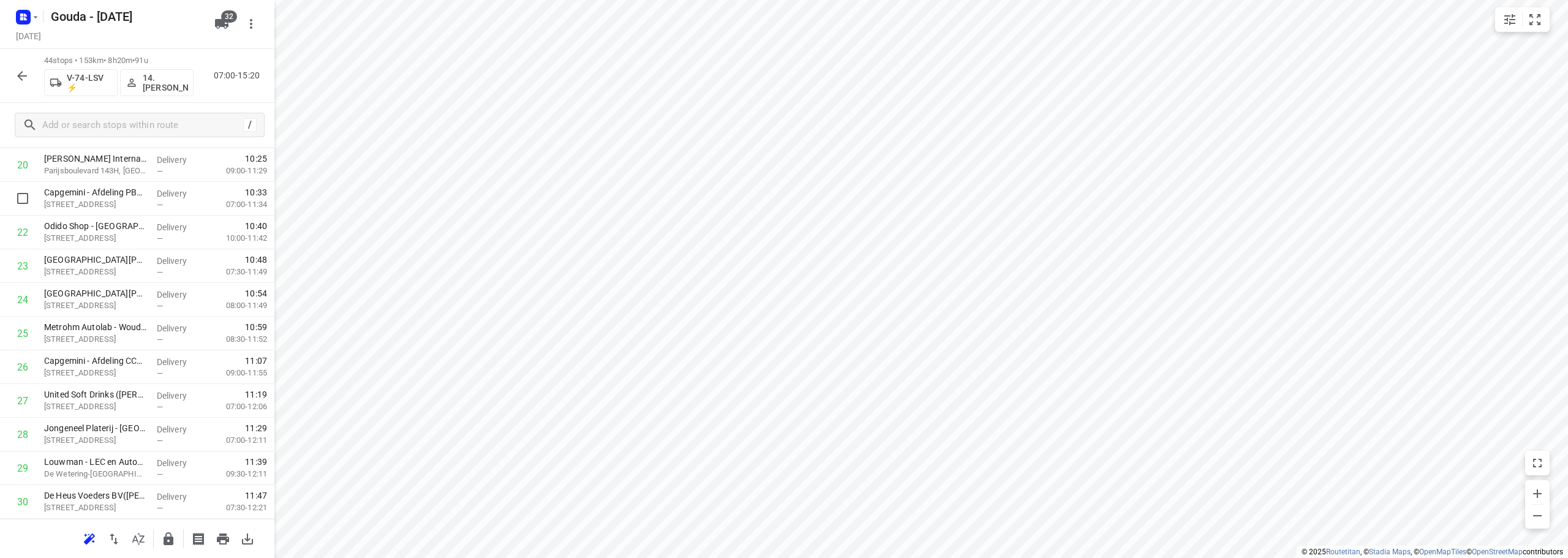
scroll to position [674, 0]
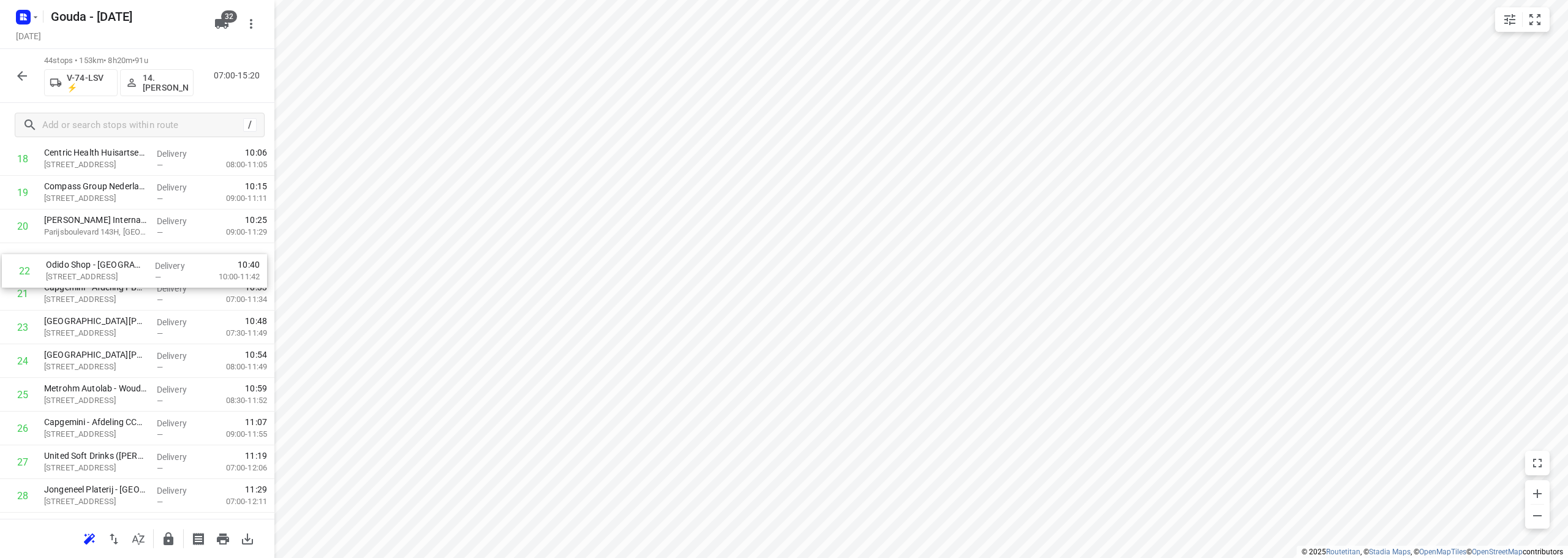
drag, startPoint x: 124, startPoint y: 301, endPoint x: 126, endPoint y: 266, distance: 35.1
click at [126, 266] on div "1 ⭐Royal A-Ware - Kaashandel Noordhoek V.O.F.([PERSON_NAME]) Klipperaak 4, Bode…" at bounding box center [137, 310] width 275 height 1483
drag, startPoint x: 120, startPoint y: 427, endPoint x: 124, endPoint y: 317, distance: 110.1
click at [124, 317] on div "1 ⭐Royal A-Ware - Kaashandel Noordhoek V.O.F.([PERSON_NAME]) Klipperaak 4, Bode…" at bounding box center [137, 310] width 275 height 1483
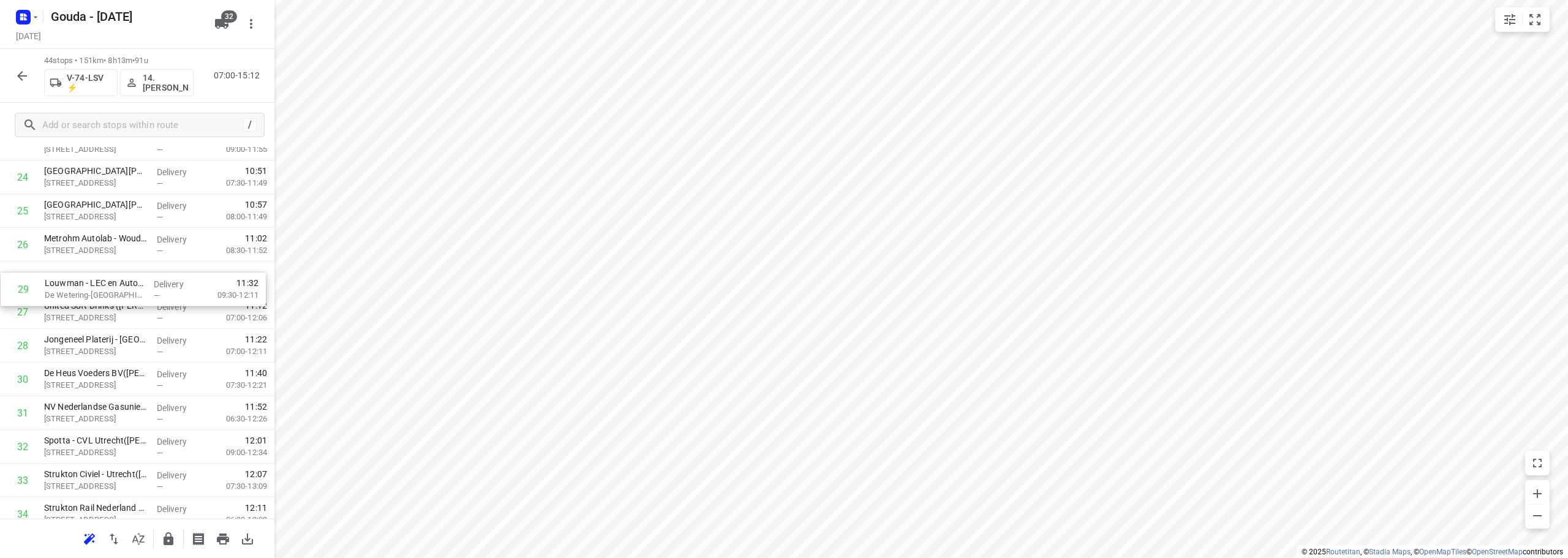
drag, startPoint x: 97, startPoint y: 343, endPoint x: 144, endPoint y: 275, distance: 82.7
click at [98, 278] on div "1 ⭐Royal A-Ware - Kaashandel Noordhoek V.O.F.([PERSON_NAME]) Klipperaak 4, Bode…" at bounding box center [137, 126] width 275 height 1483
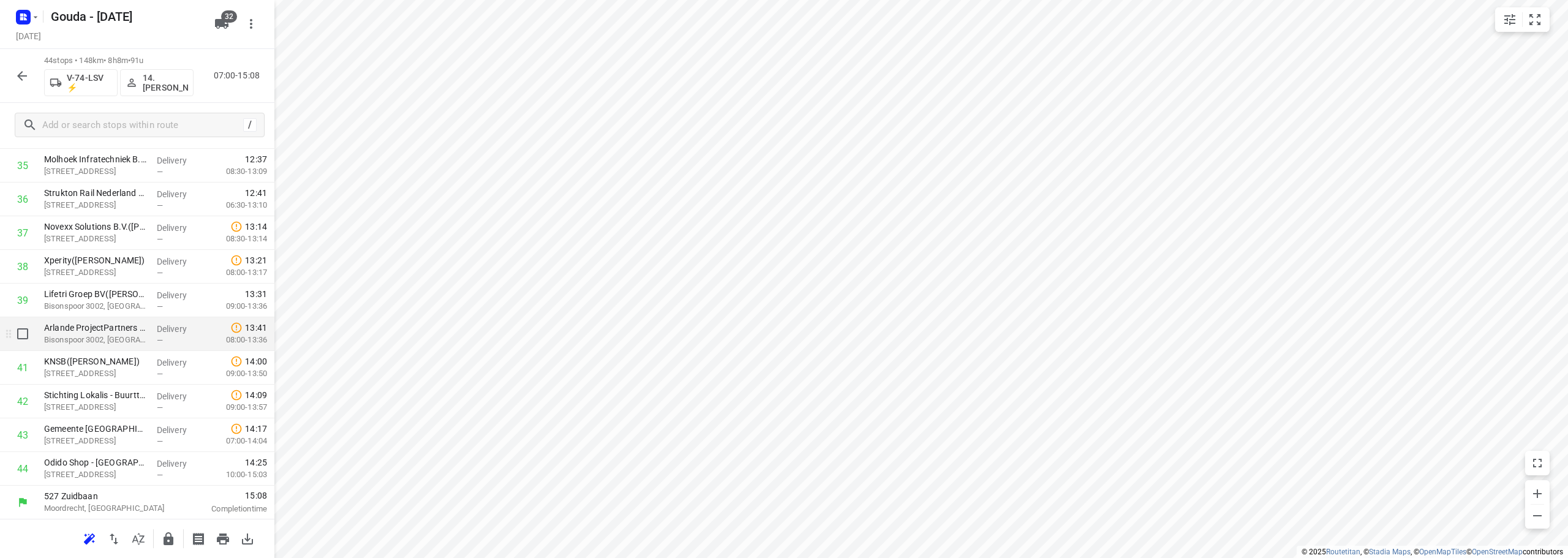
scroll to position [1241, 0]
click at [172, 531] on button "button" at bounding box center [168, 539] width 25 height 25
click at [29, 76] on icon "button" at bounding box center [21, 75] width 14 height 14
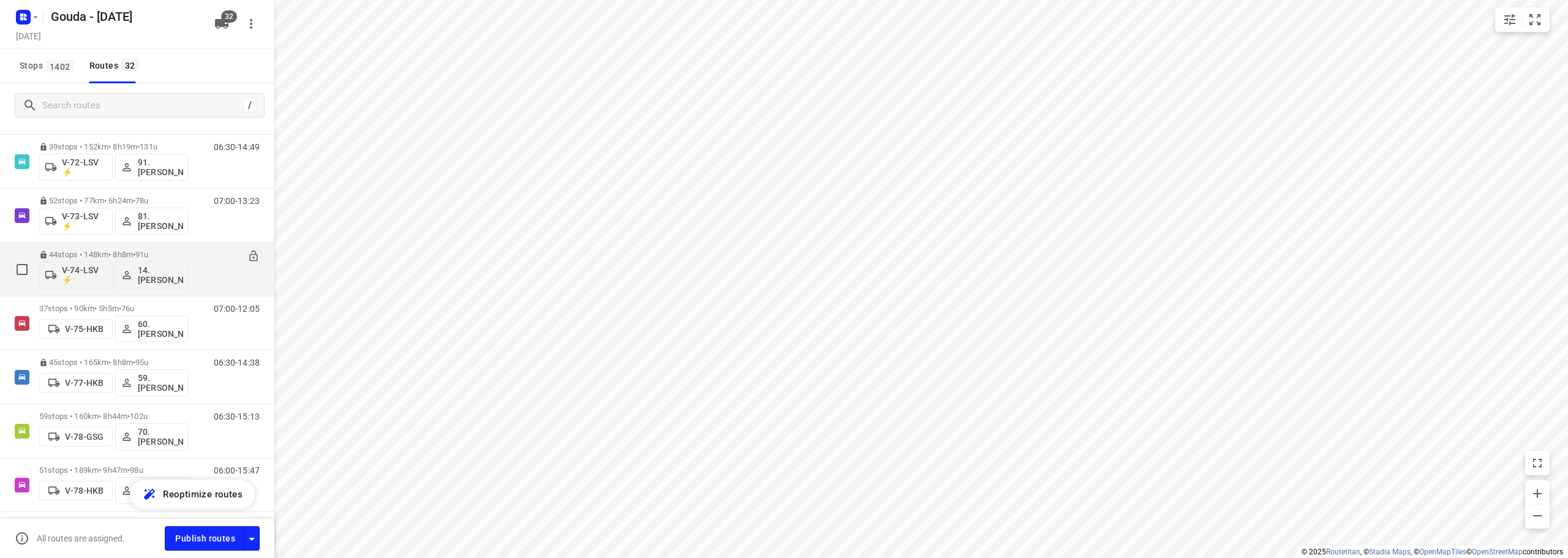
scroll to position [919, 0]
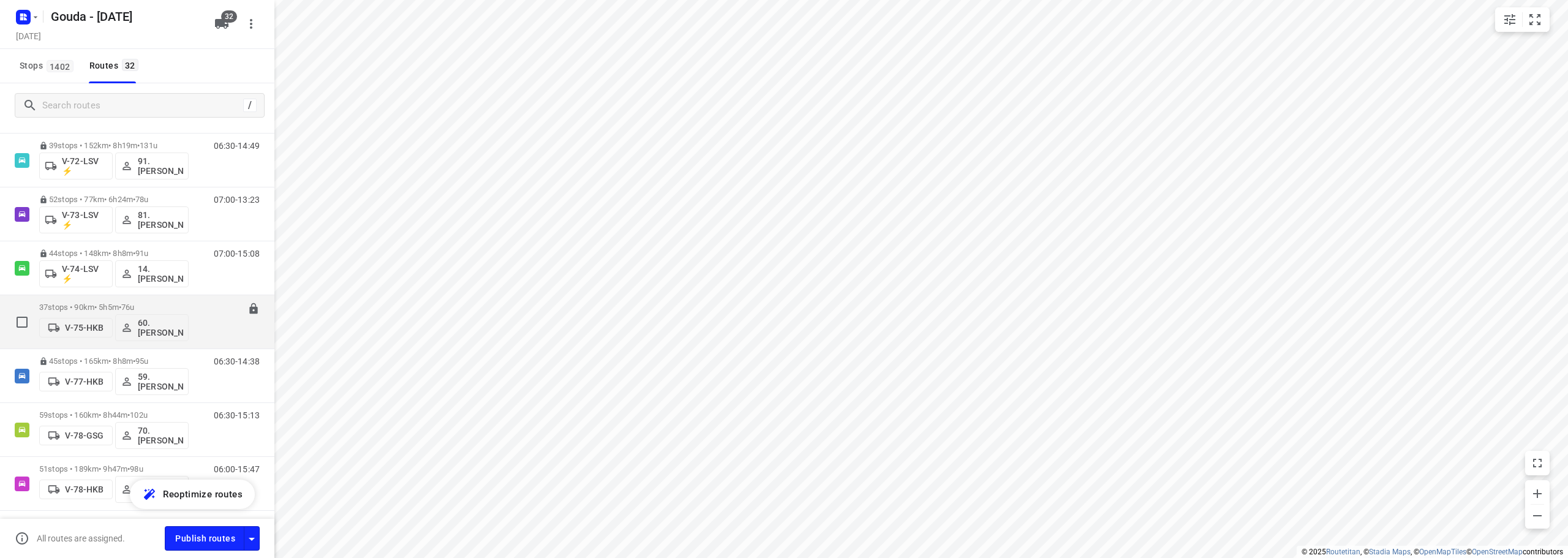
click at [153, 299] on div "37 stops • 90km • 5h5m • 76u V-75-HKB 60. [PERSON_NAME]" at bounding box center [114, 322] width 149 height 51
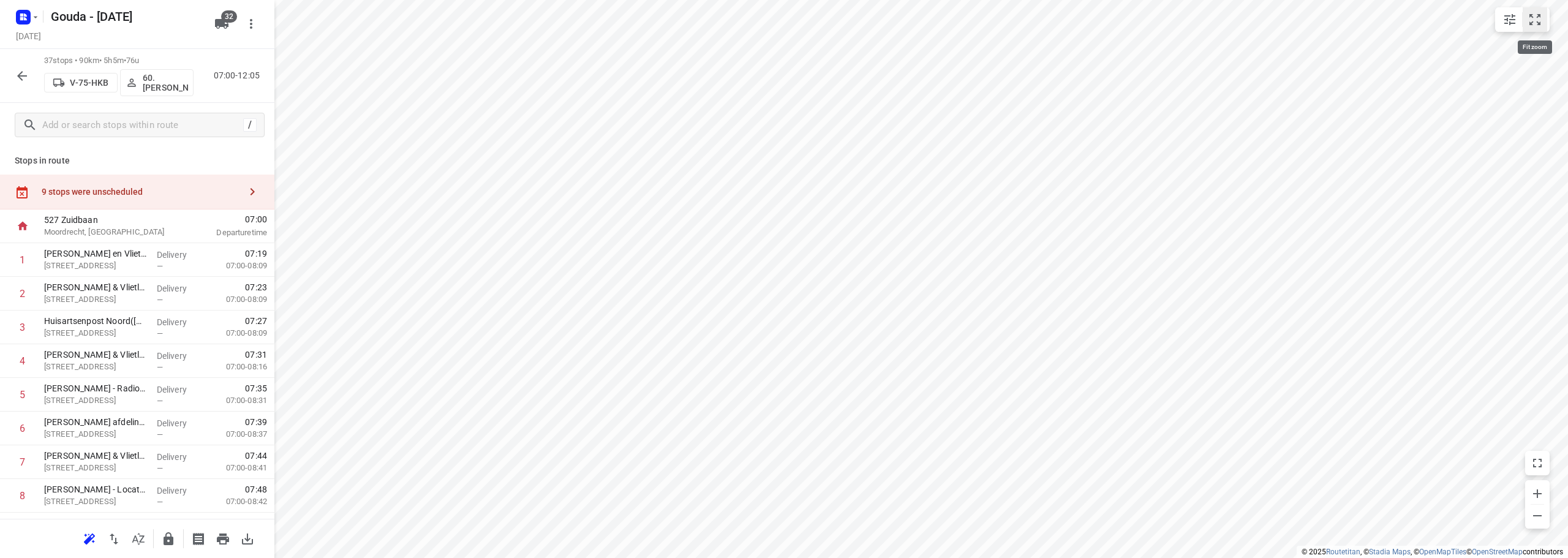
click at [1543, 15] on button "small contained button group" at bounding box center [1535, 20] width 25 height 25
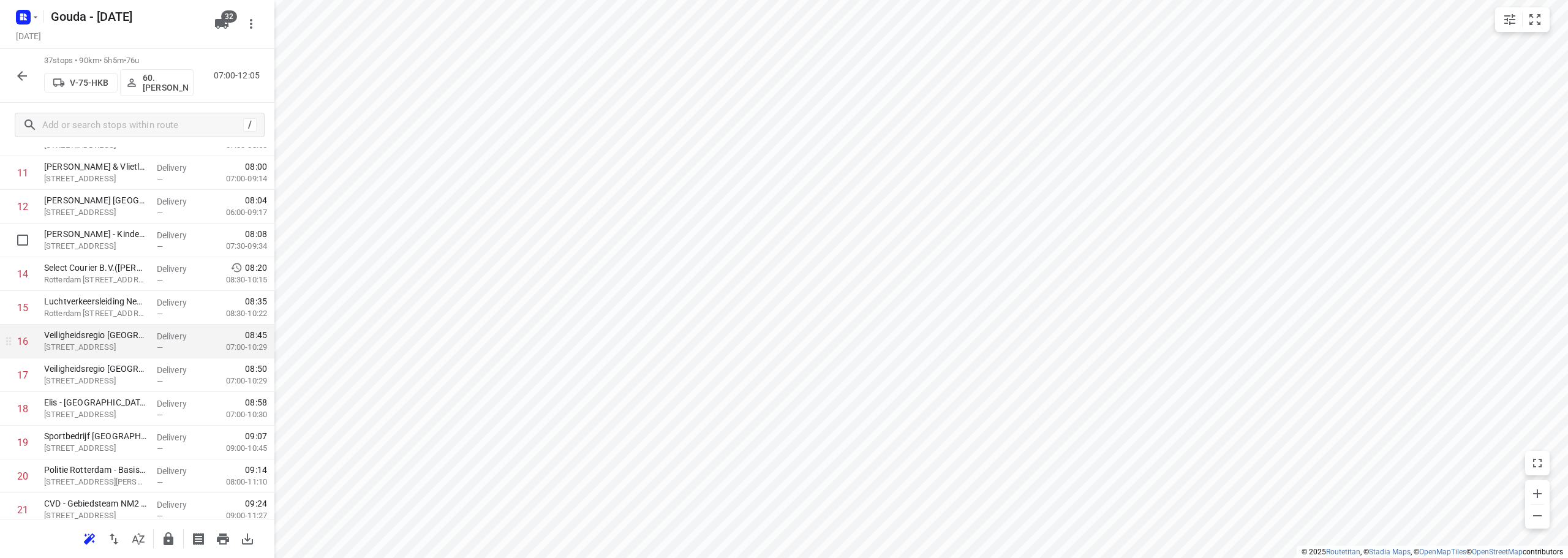
scroll to position [490, 0]
drag, startPoint x: 109, startPoint y: 345, endPoint x: 116, endPoint y: 280, distance: 65.4
click at [116, 280] on div "1 [PERSON_NAME] en Vlietland - [GEOGRAPHIC_DATA] Gasthuis - SEH([PERSON_NAME]) …" at bounding box center [137, 377] width 275 height 1247
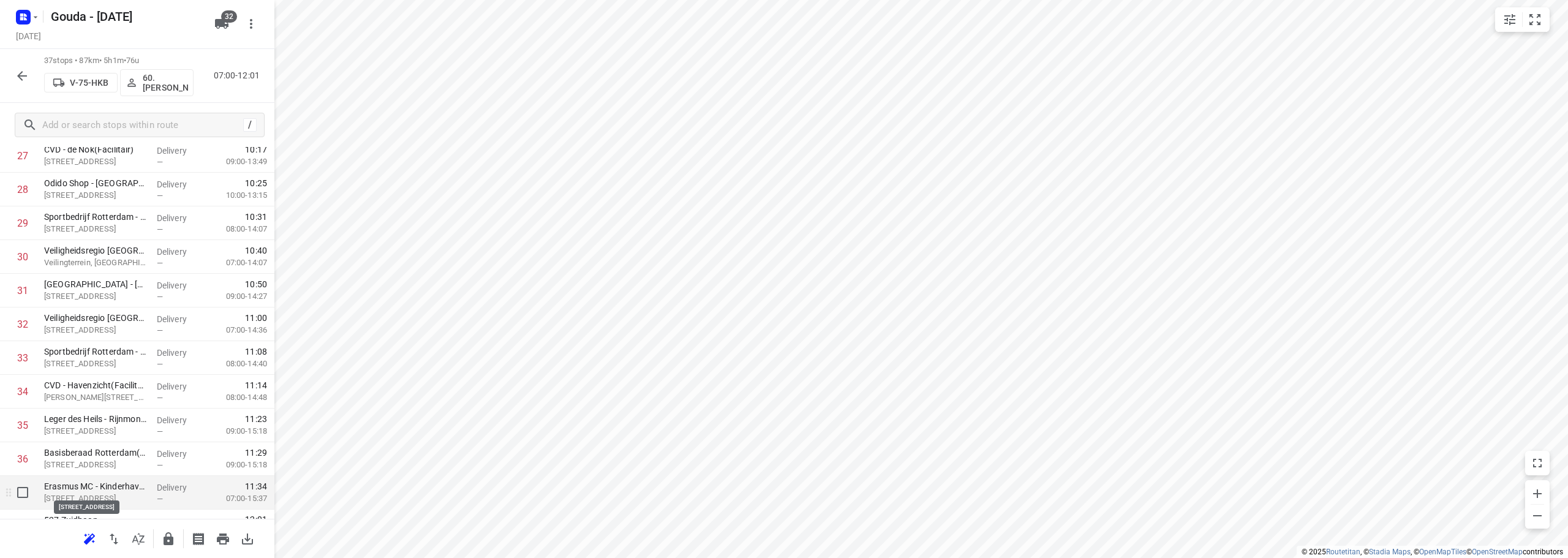
scroll to position [1005, 0]
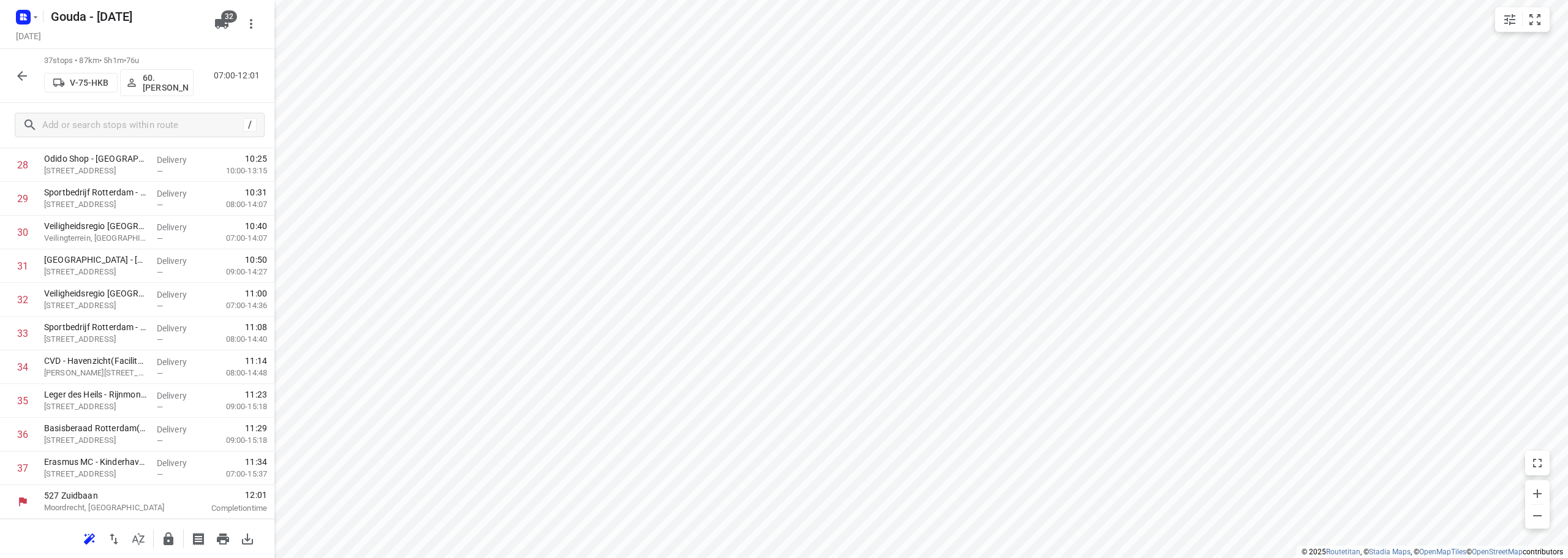
click at [163, 530] on button "button" at bounding box center [168, 539] width 25 height 25
click at [25, 76] on icon "button" at bounding box center [21, 75] width 14 height 14
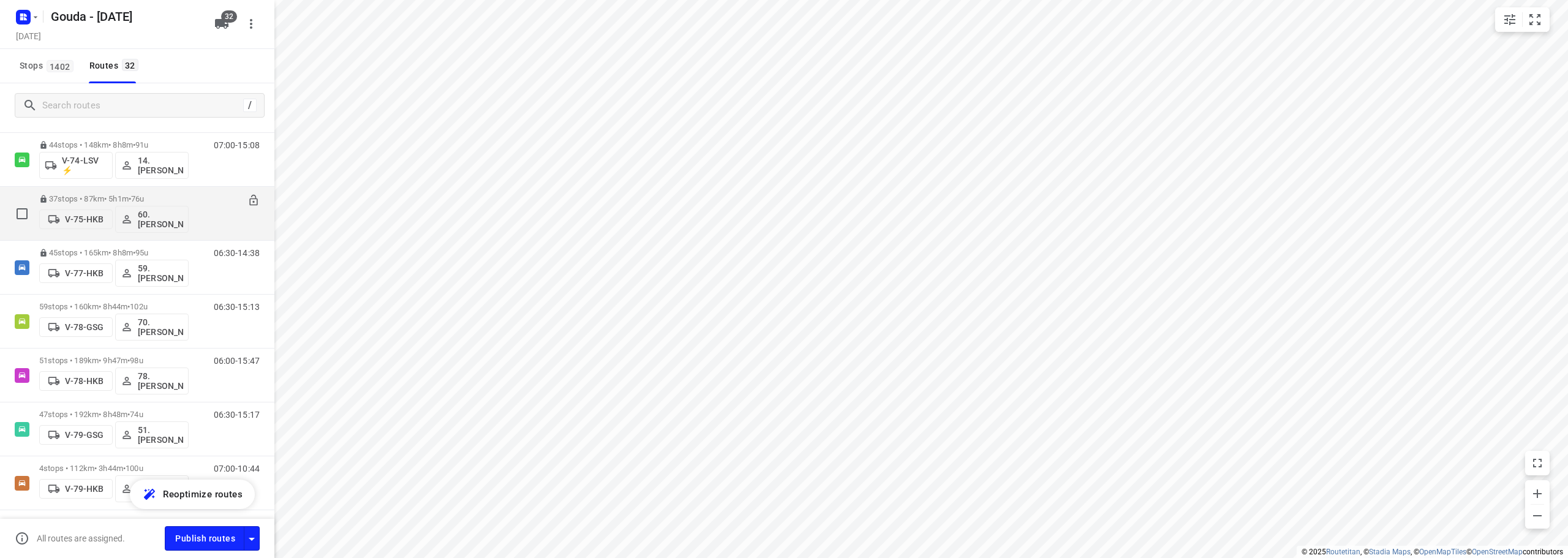
scroll to position [1042, 0]
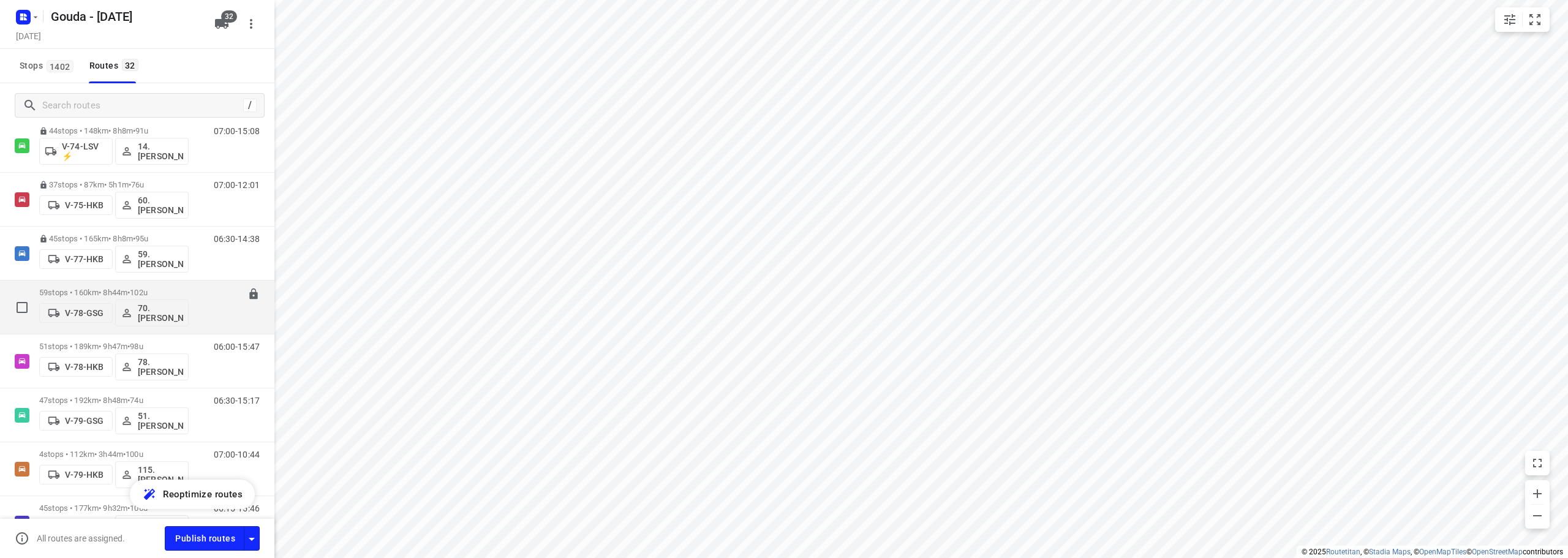
click at [134, 288] on p "59 stops • 160km • 8h44m • 102u" at bounding box center [114, 293] width 149 height 9
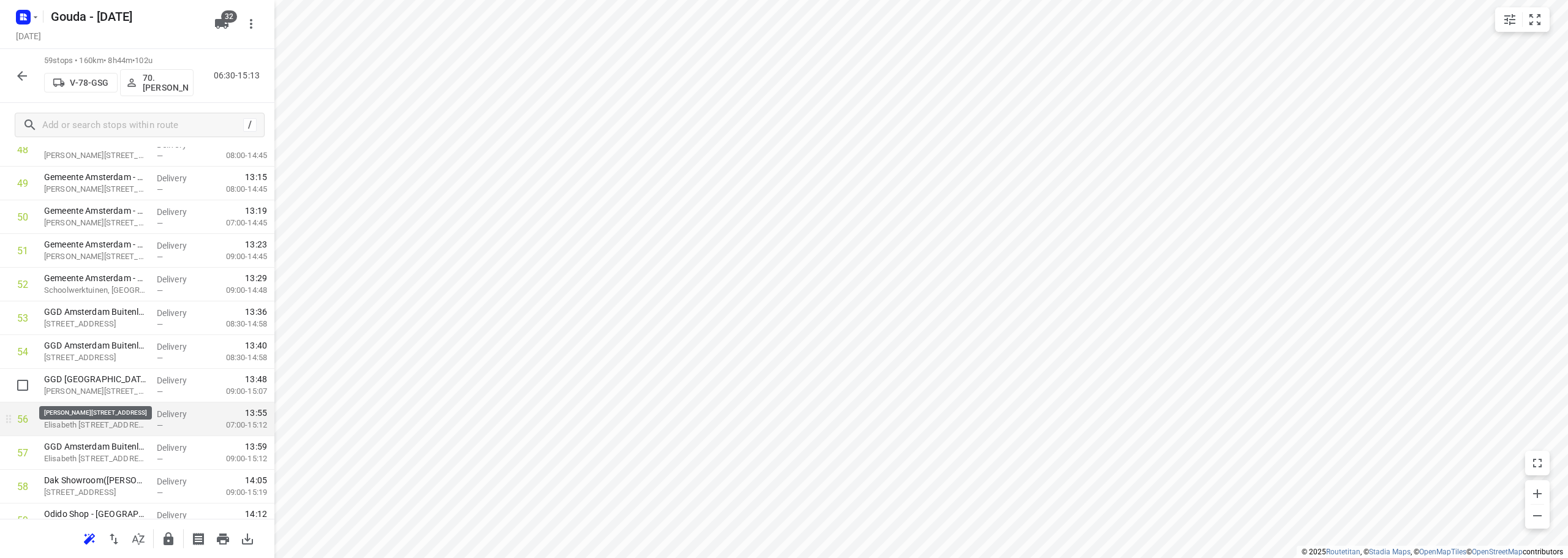
scroll to position [1747, 0]
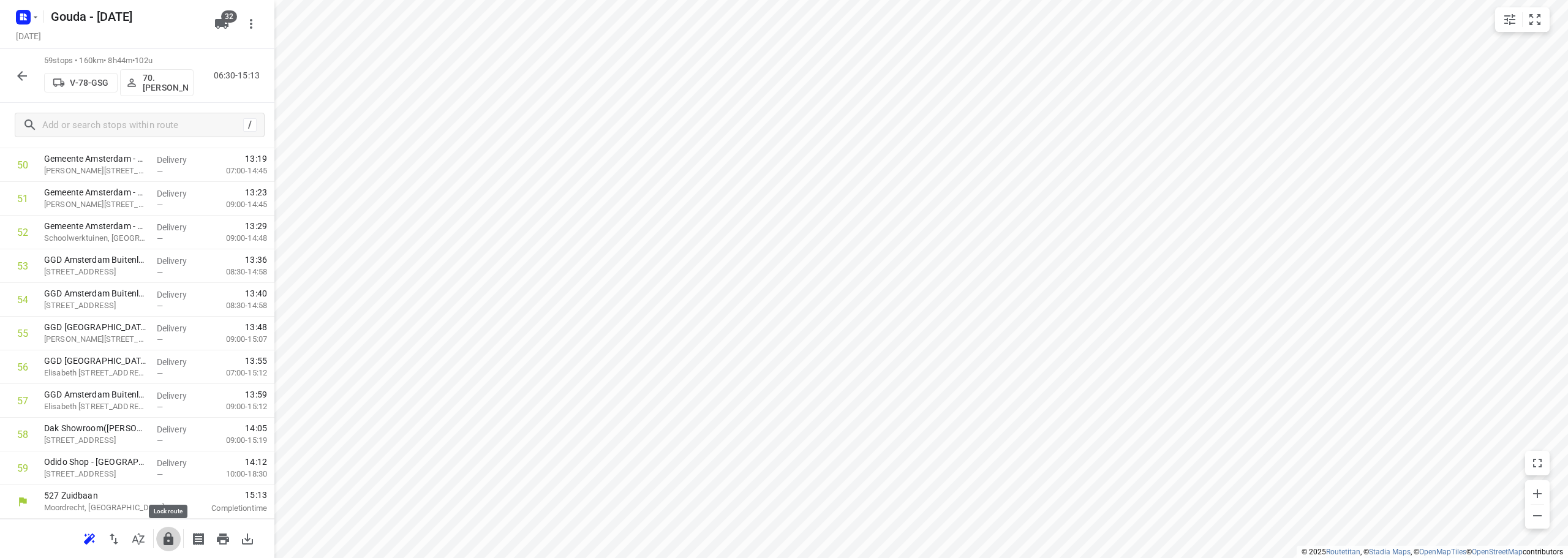
click at [160, 538] on button "button" at bounding box center [168, 539] width 25 height 25
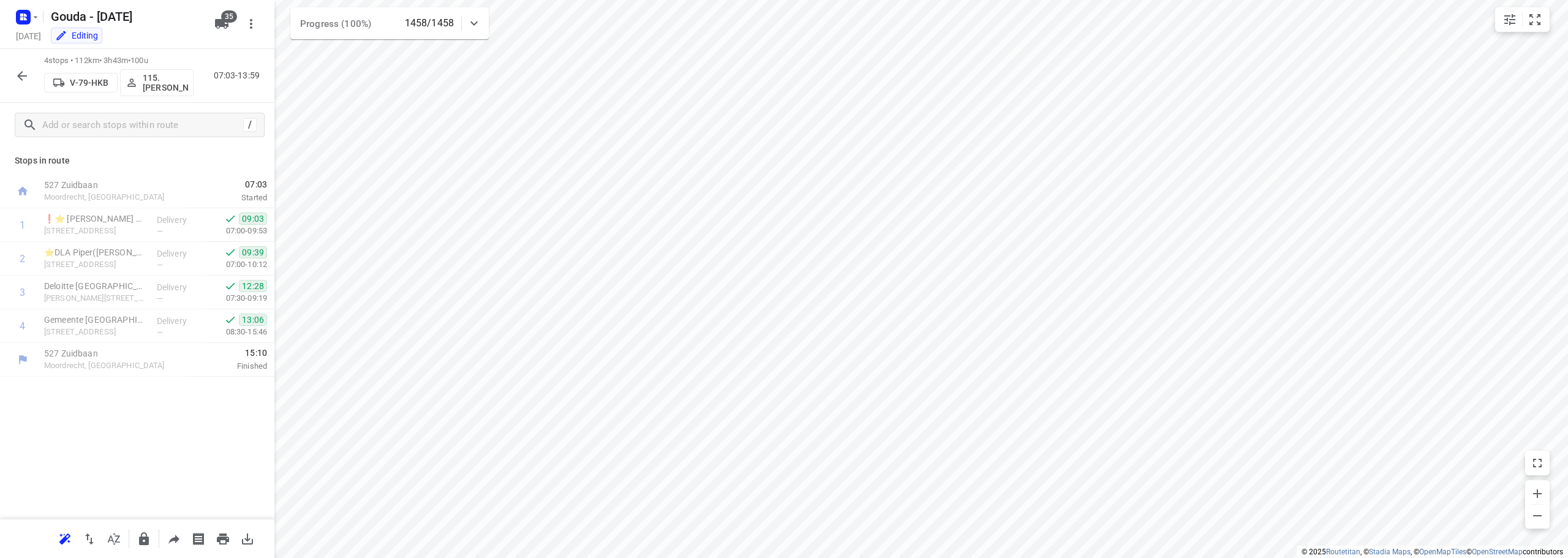
click at [32, 79] on button "button" at bounding box center [22, 75] width 25 height 25
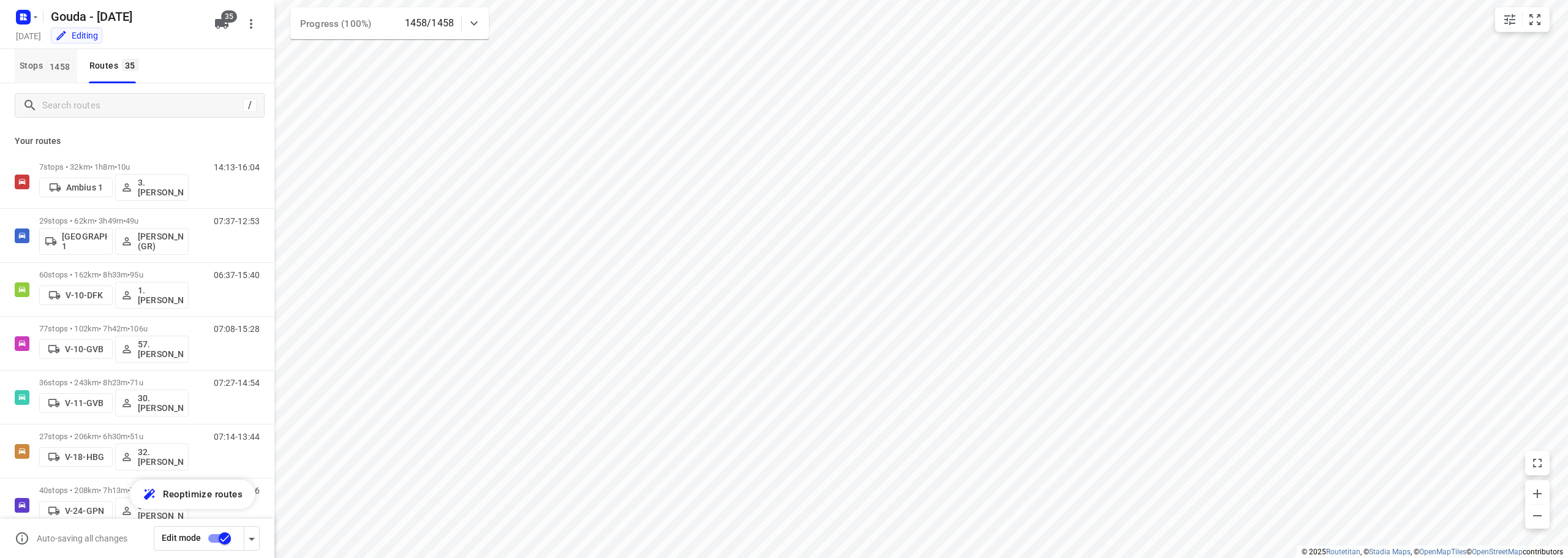
click at [45, 70] on span "Stops 1458" at bounding box center [48, 66] width 58 height 15
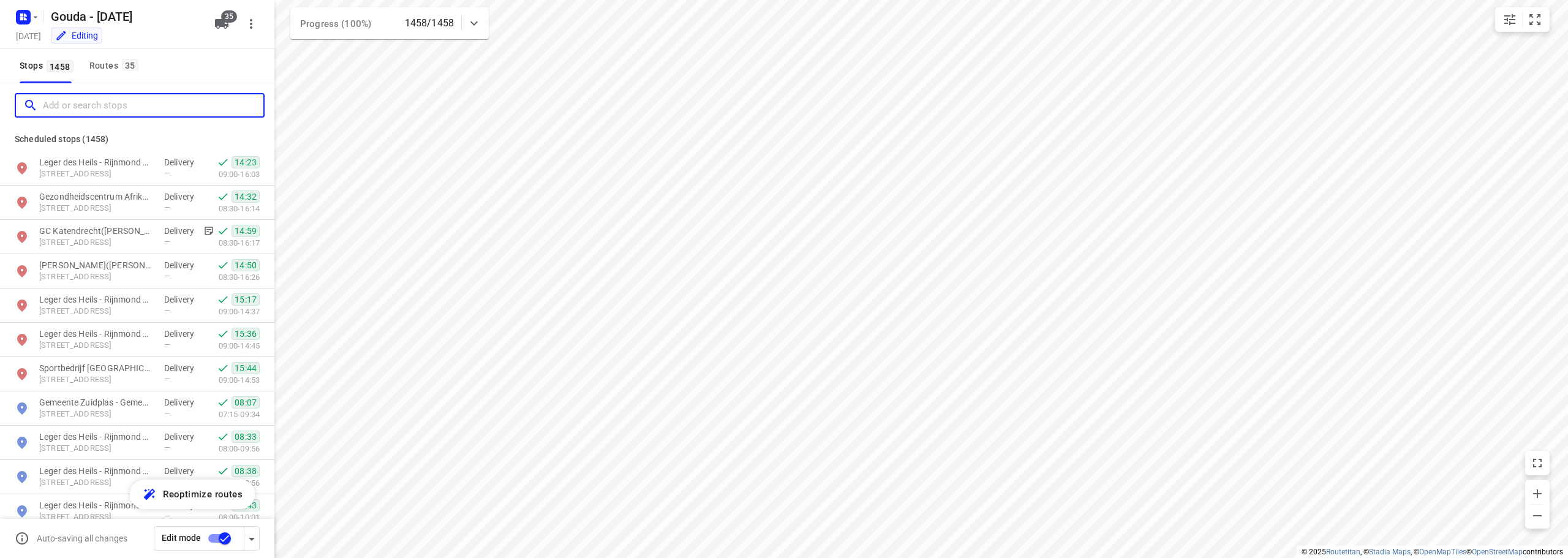
click at [69, 98] on input "Add or search stops" at bounding box center [153, 105] width 220 height 19
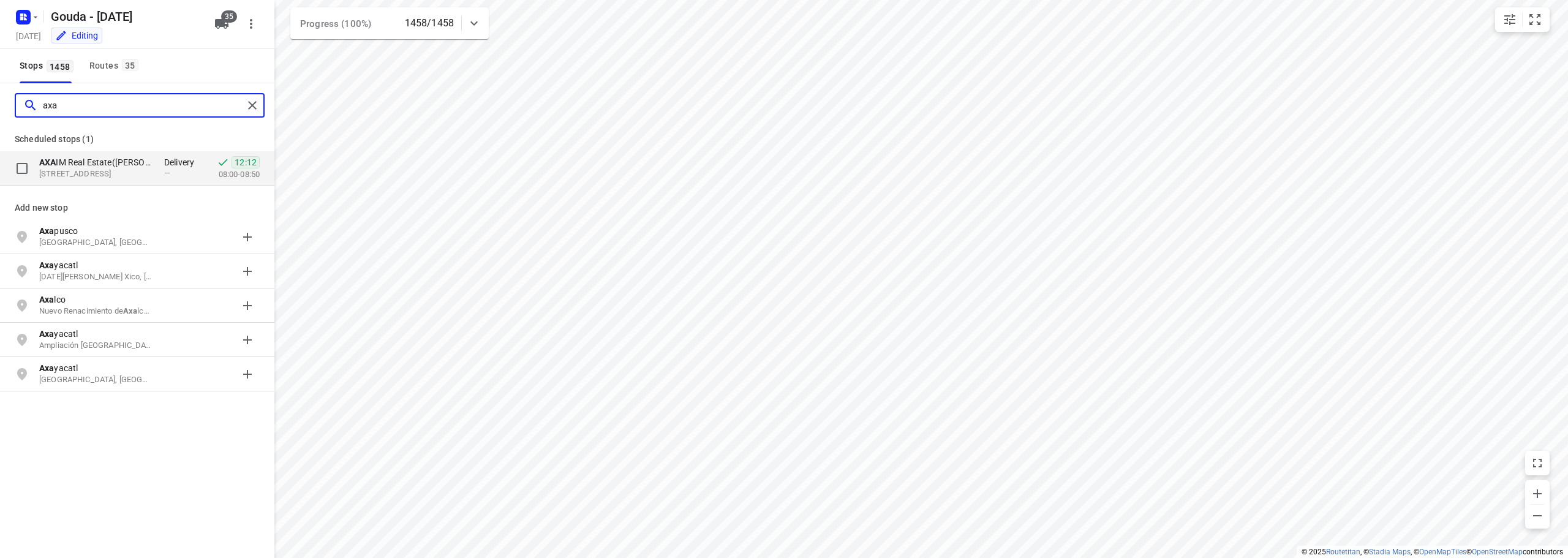
type input "axa"
click at [85, 164] on p "AXA IM Real Estate([PERSON_NAME])" at bounding box center [95, 162] width 113 height 12
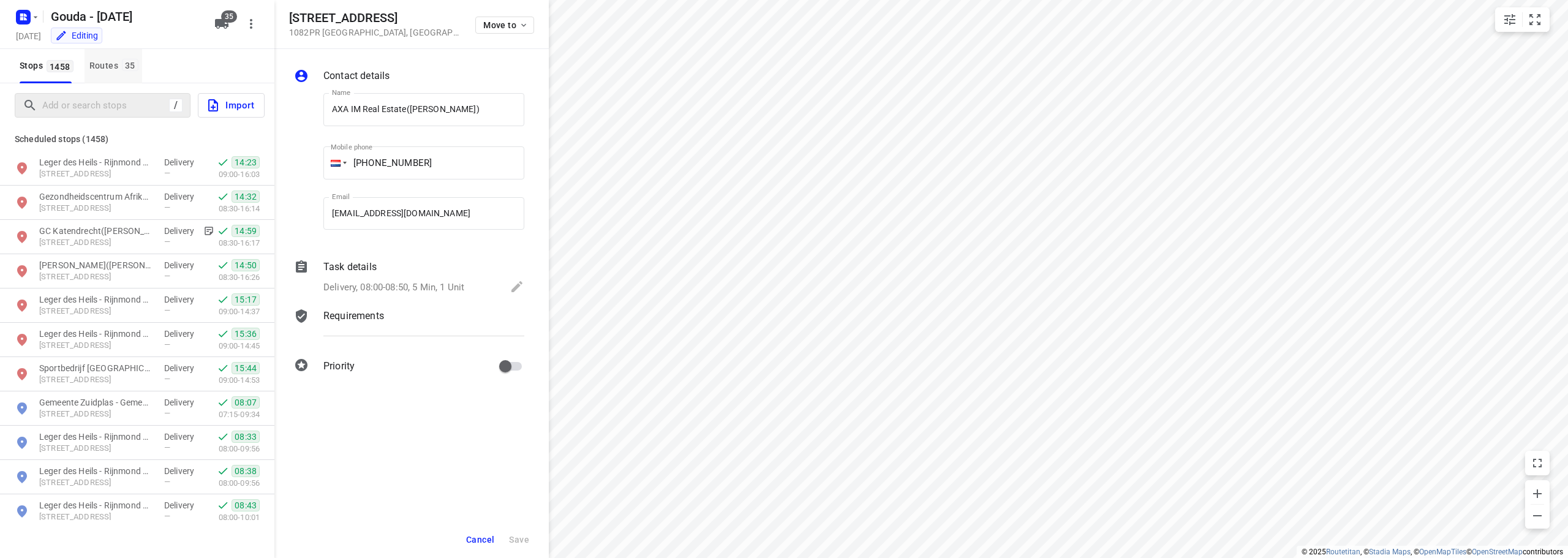
click at [114, 64] on div "Routes 35" at bounding box center [116, 66] width 53 height 15
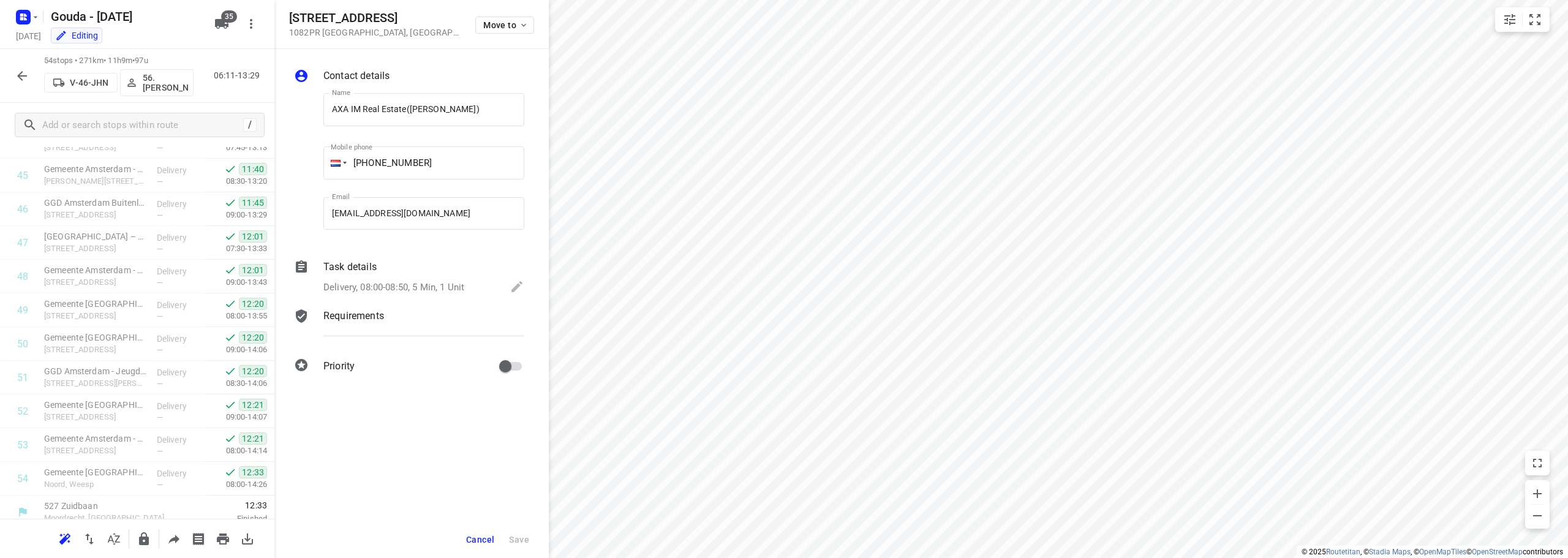
scroll to position [1543, 0]
click at [15, 75] on icon "button" at bounding box center [21, 75] width 14 height 14
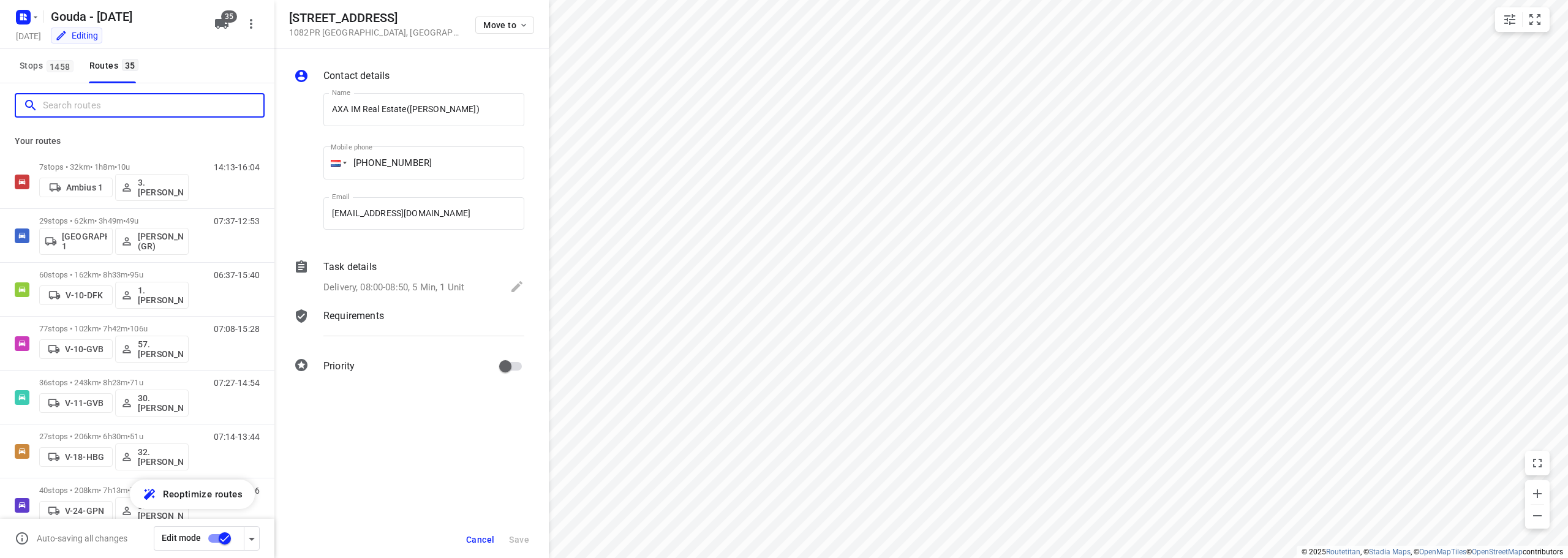
click at [119, 100] on input "Search routes" at bounding box center [153, 105] width 220 height 19
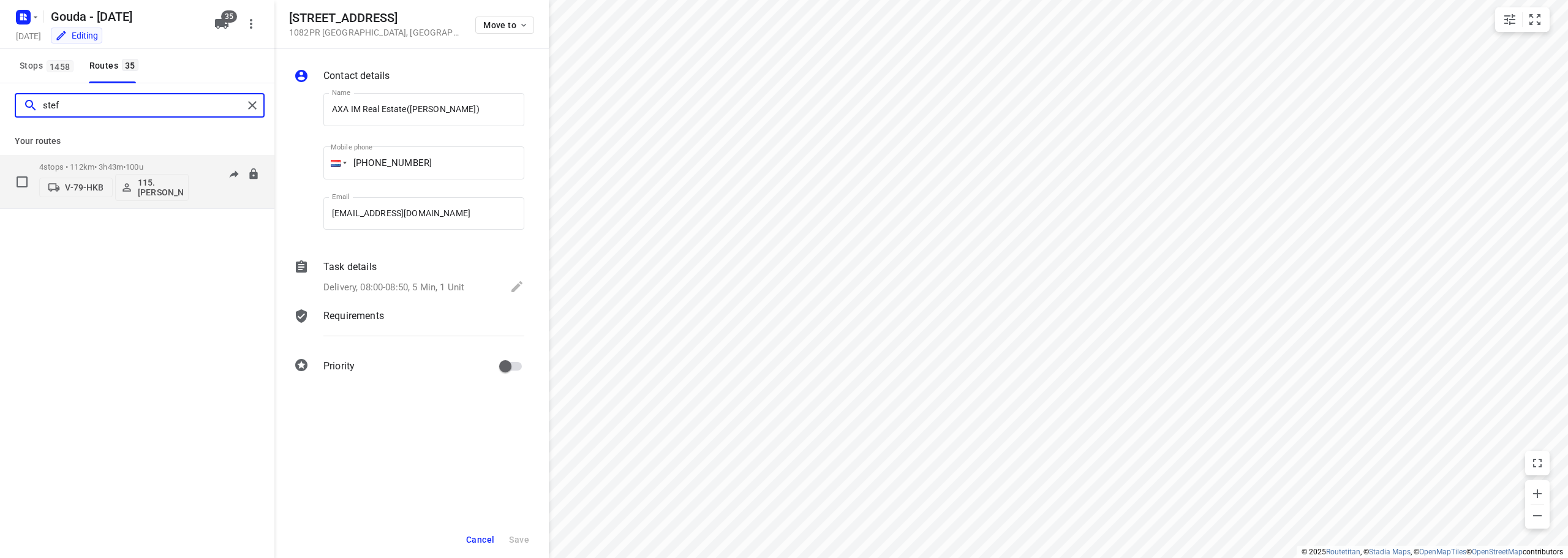
type input "stef"
click at [99, 165] on p "4 stops • 112km • 3h43m • 100u" at bounding box center [114, 167] width 149 height 9
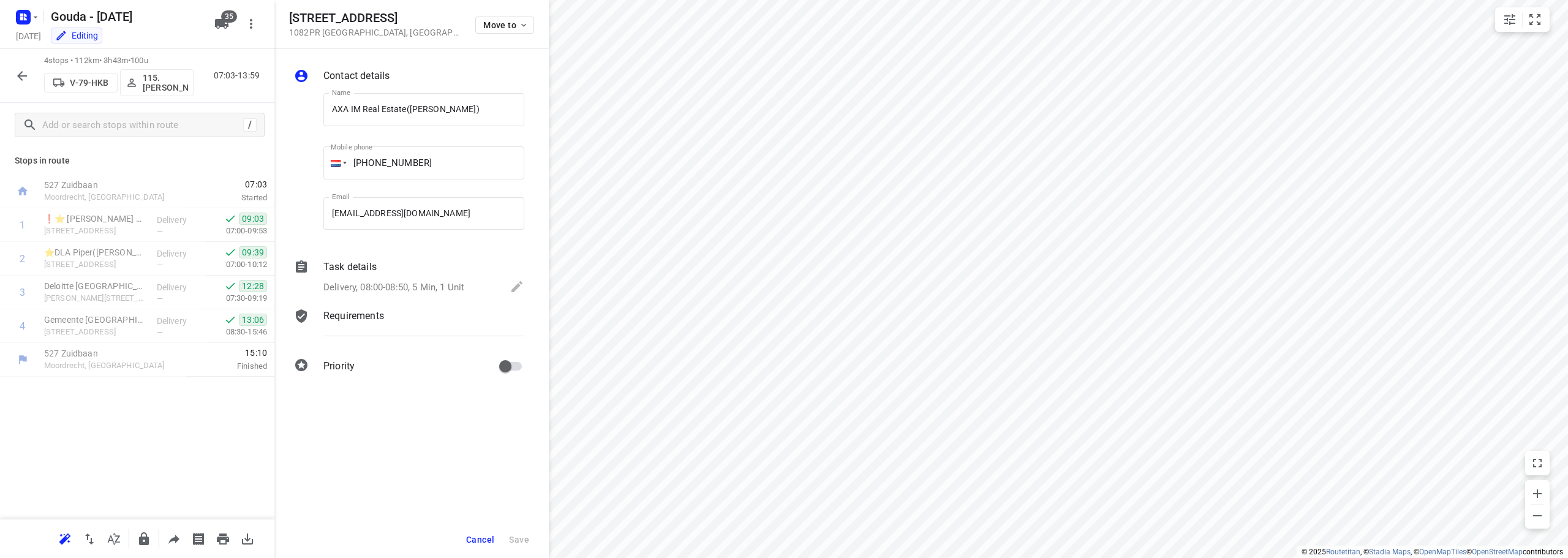
click at [472, 538] on span "Cancel" at bounding box center [480, 540] width 28 height 10
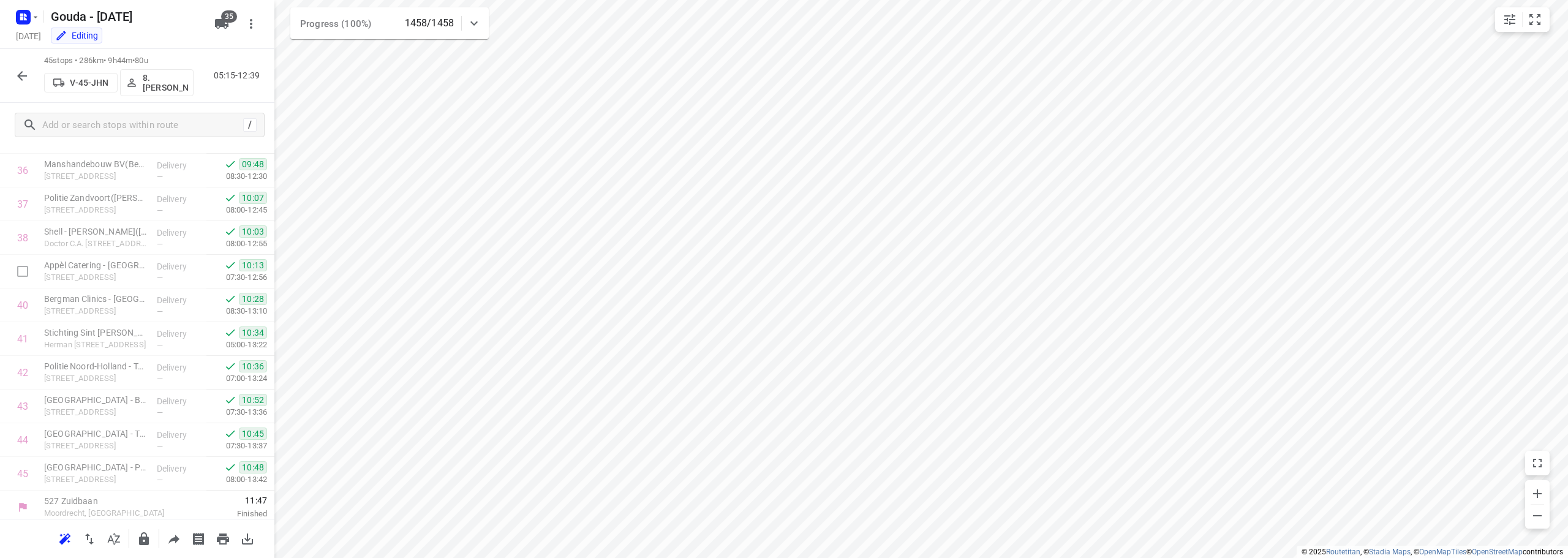
scroll to position [1240, 0]
click at [854, 0] on html "i © 2025 Routetitan , © Stadia Maps , © OpenMapTiles © OpenStreetMap contributo…" at bounding box center [784, 279] width 1568 height 558
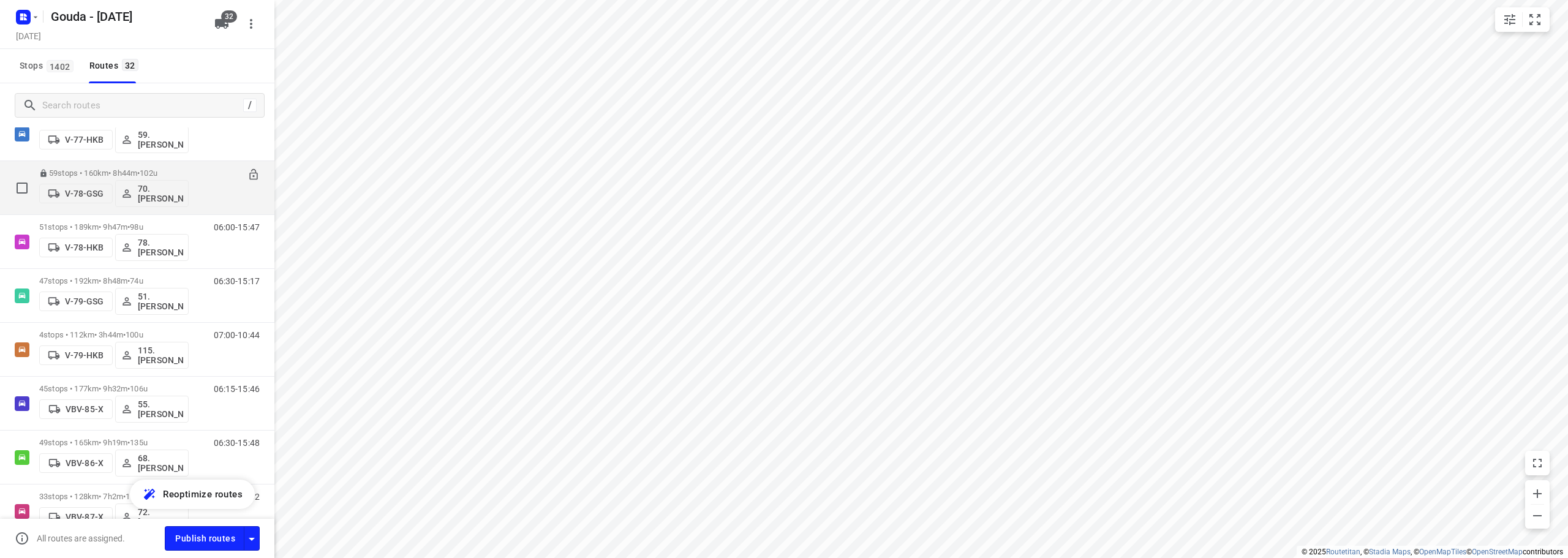
scroll to position [1164, 0]
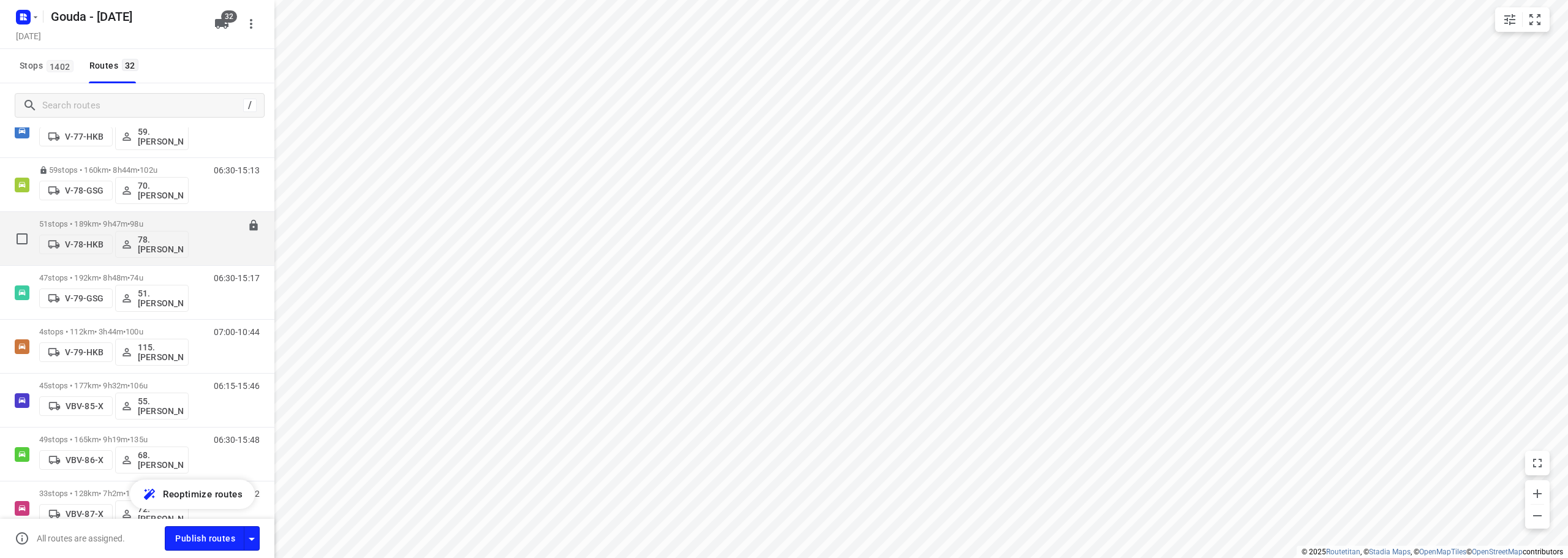
click at [142, 220] on span "98u" at bounding box center [136, 224] width 13 height 9
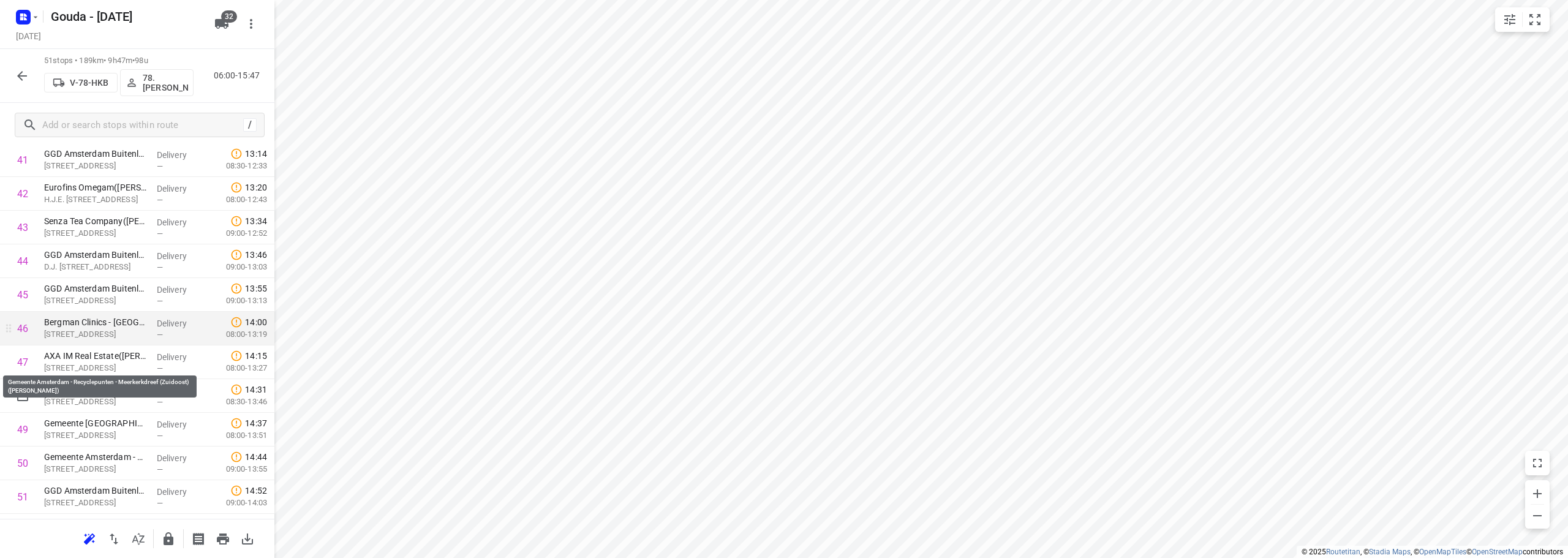
scroll to position [1477, 0]
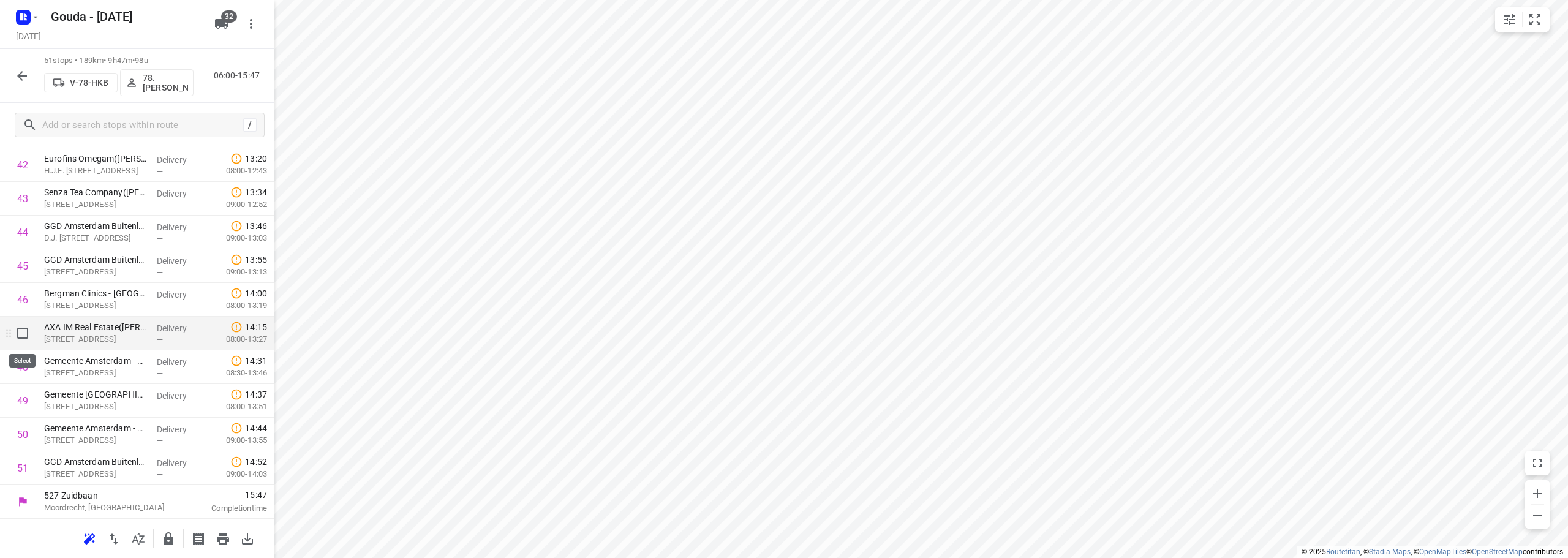
click at [23, 335] on input "checkbox" at bounding box center [22, 333] width 25 height 25
checkbox input "true"
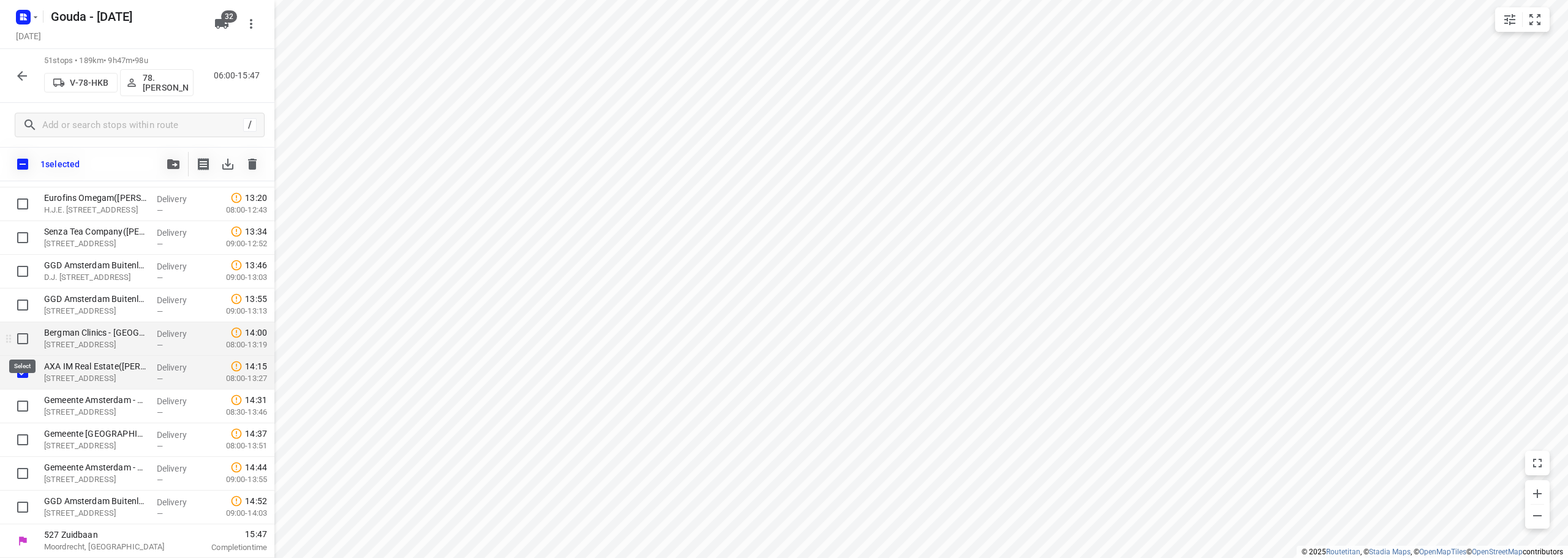
scroll to position [1472, 0]
click at [164, 157] on button "button" at bounding box center [173, 164] width 25 height 25
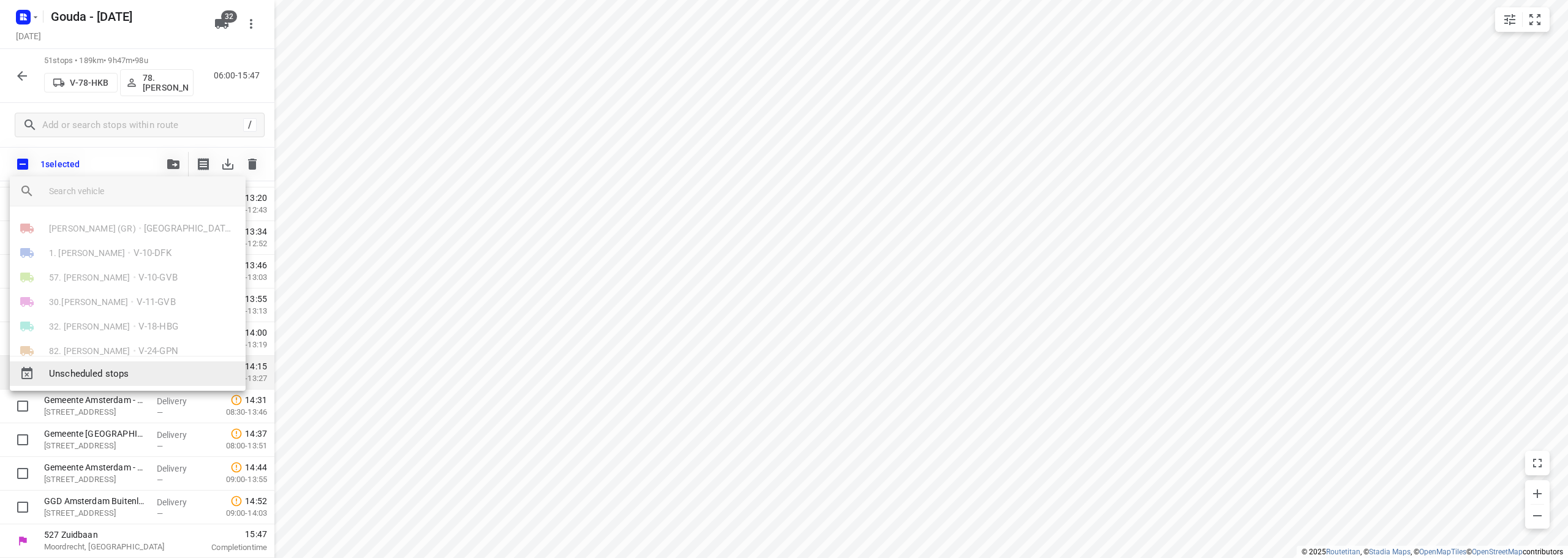
click at [142, 372] on span "Unscheduled stops" at bounding box center [142, 374] width 186 height 14
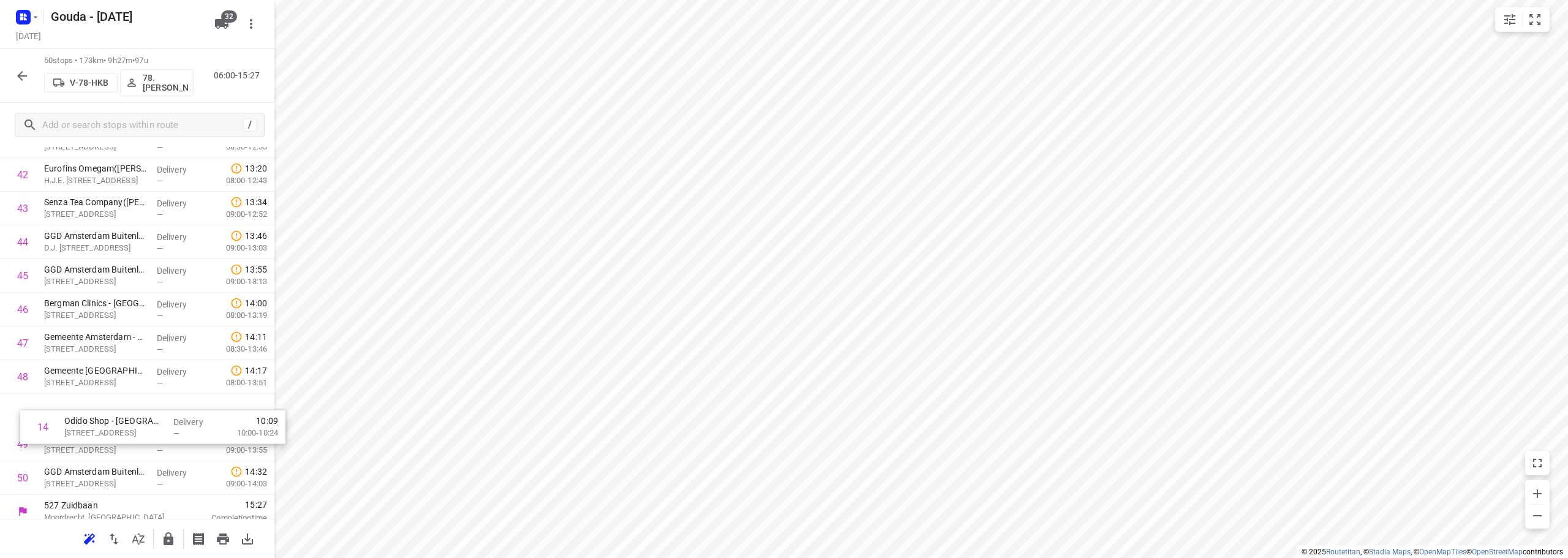
scroll to position [1434, 0]
drag, startPoint x: 92, startPoint y: 334, endPoint x: 103, endPoint y: 353, distance: 22.0
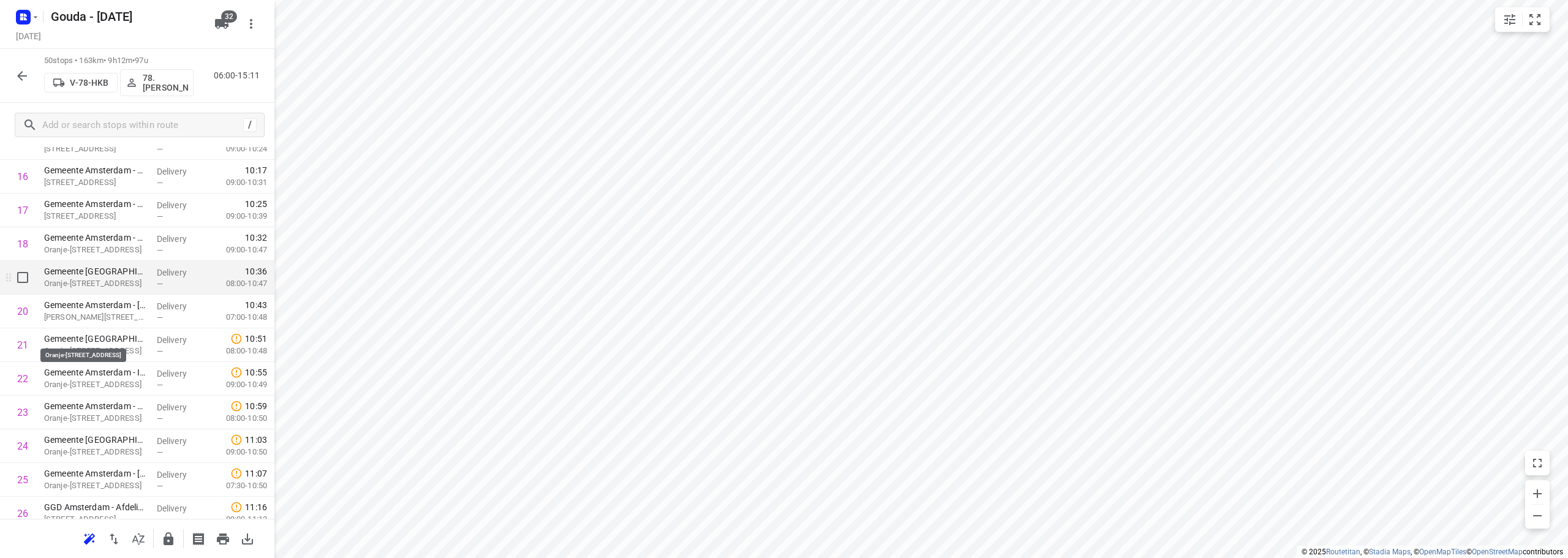
scroll to position [613, 0]
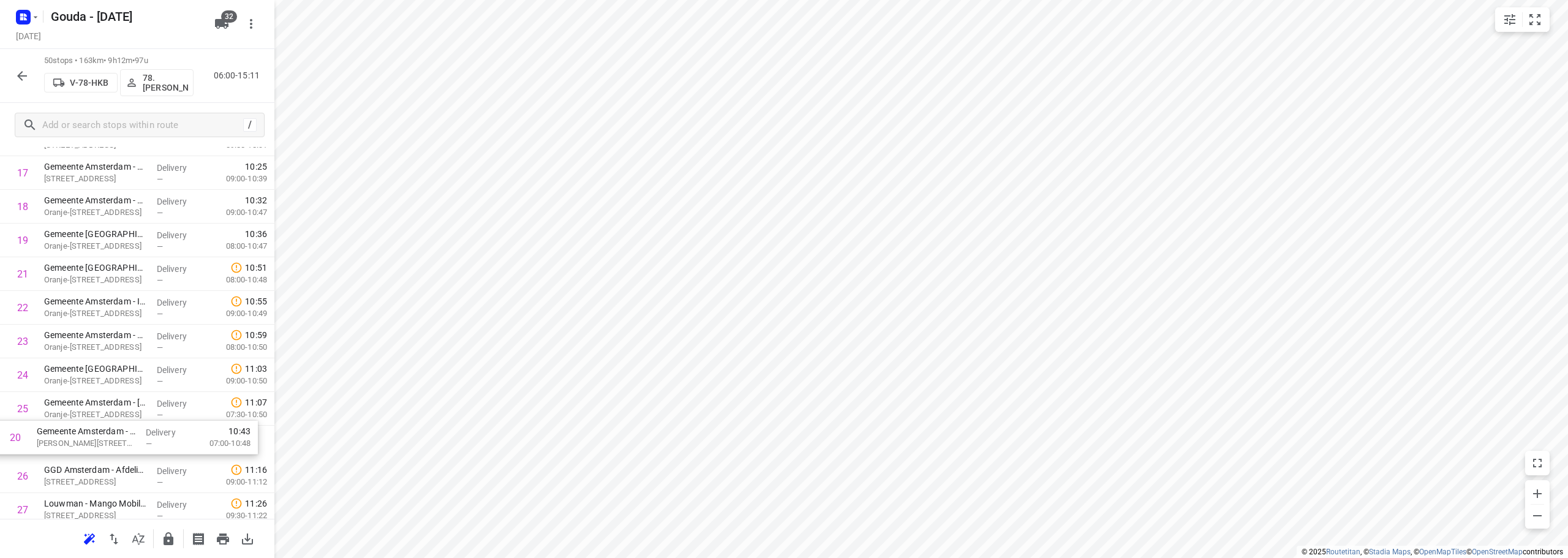
drag, startPoint x: 131, startPoint y: 292, endPoint x: 125, endPoint y: 448, distance: 156.1
click at [125, 448] on div "1 Gemeente Amsterdam - Directie Stadswerken - Rozenburglaan(Gwenda der Meer - I…" at bounding box center [137, 459] width 275 height 1685
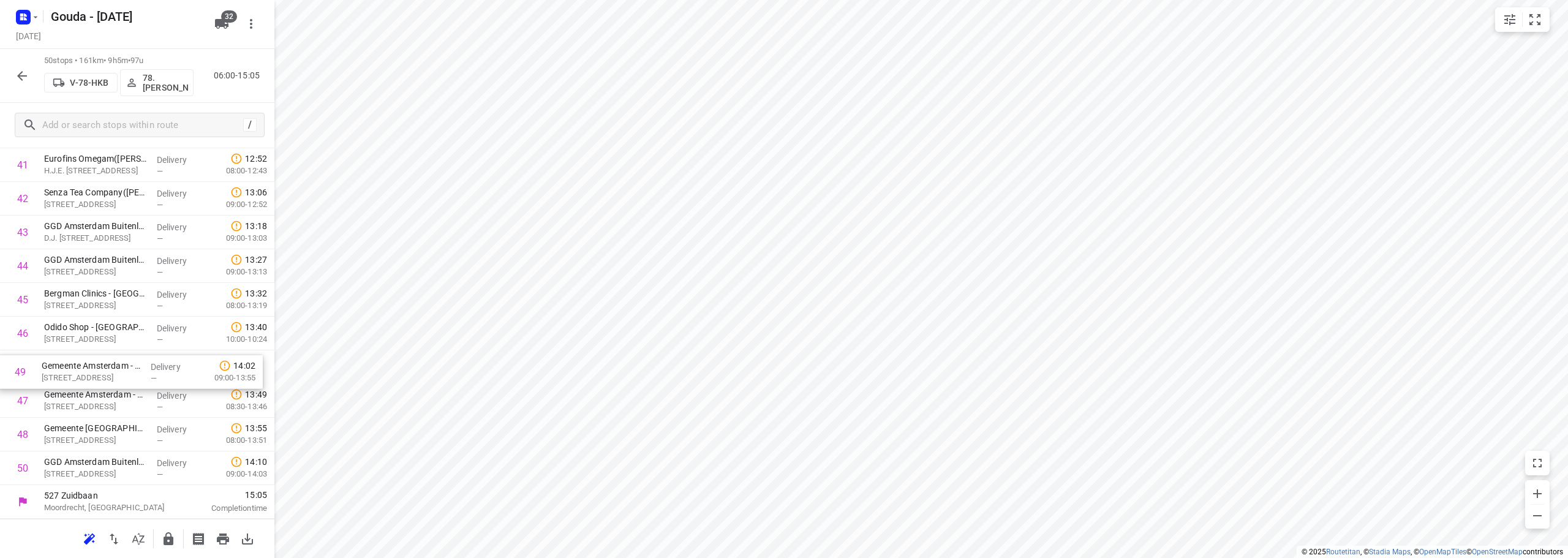
drag, startPoint x: 145, startPoint y: 438, endPoint x: 140, endPoint y: 372, distance: 66.2
click at [167, 543] on icon "button" at bounding box center [169, 538] width 10 height 13
click at [17, 70] on icon "button" at bounding box center [21, 75] width 14 height 14
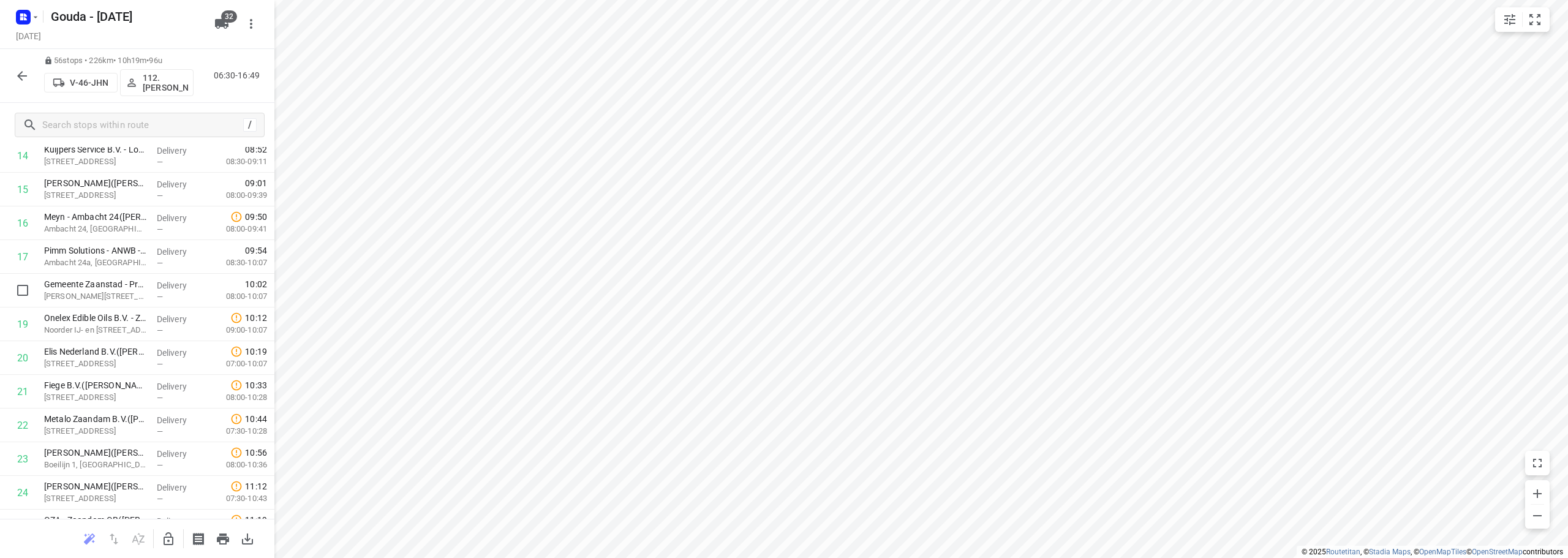
scroll to position [0, 0]
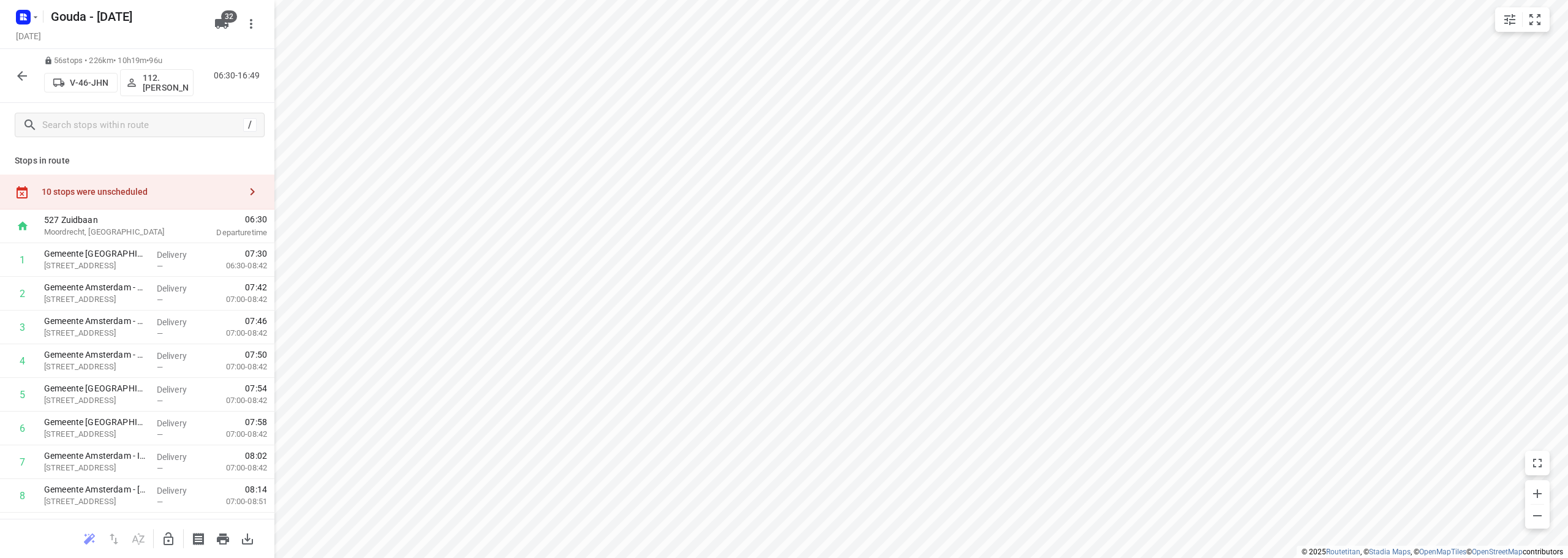
click at [23, 73] on icon "button" at bounding box center [21, 75] width 14 height 14
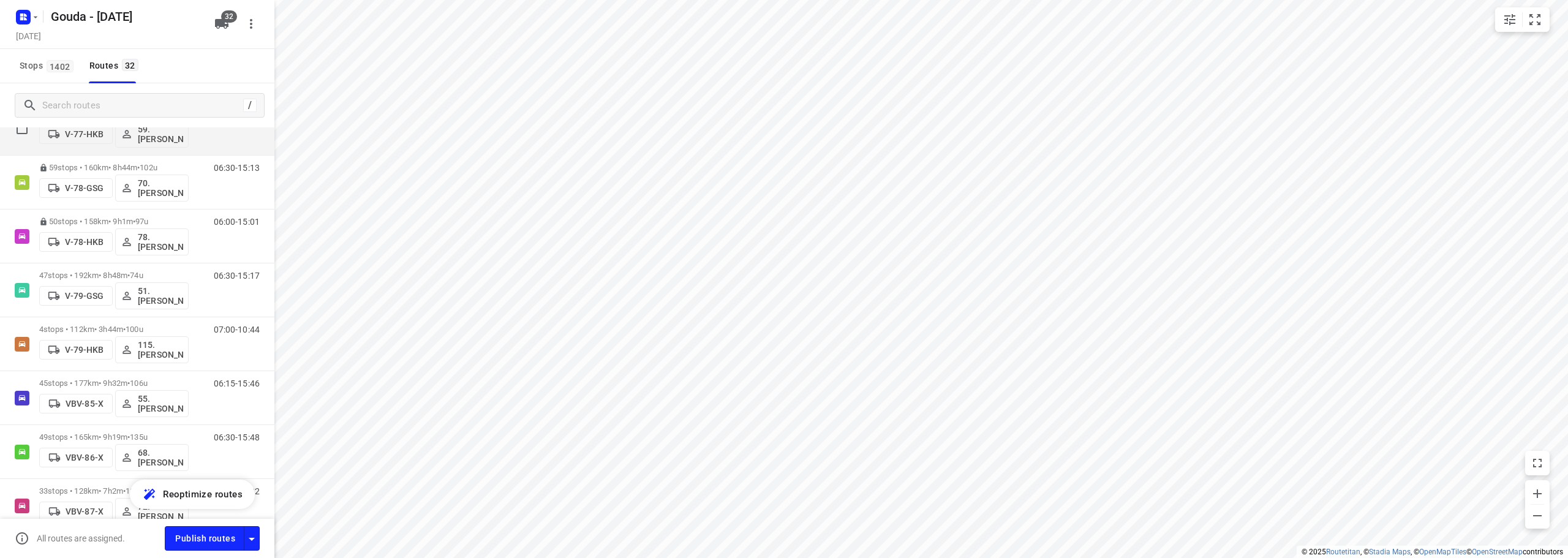
scroll to position [1139, 0]
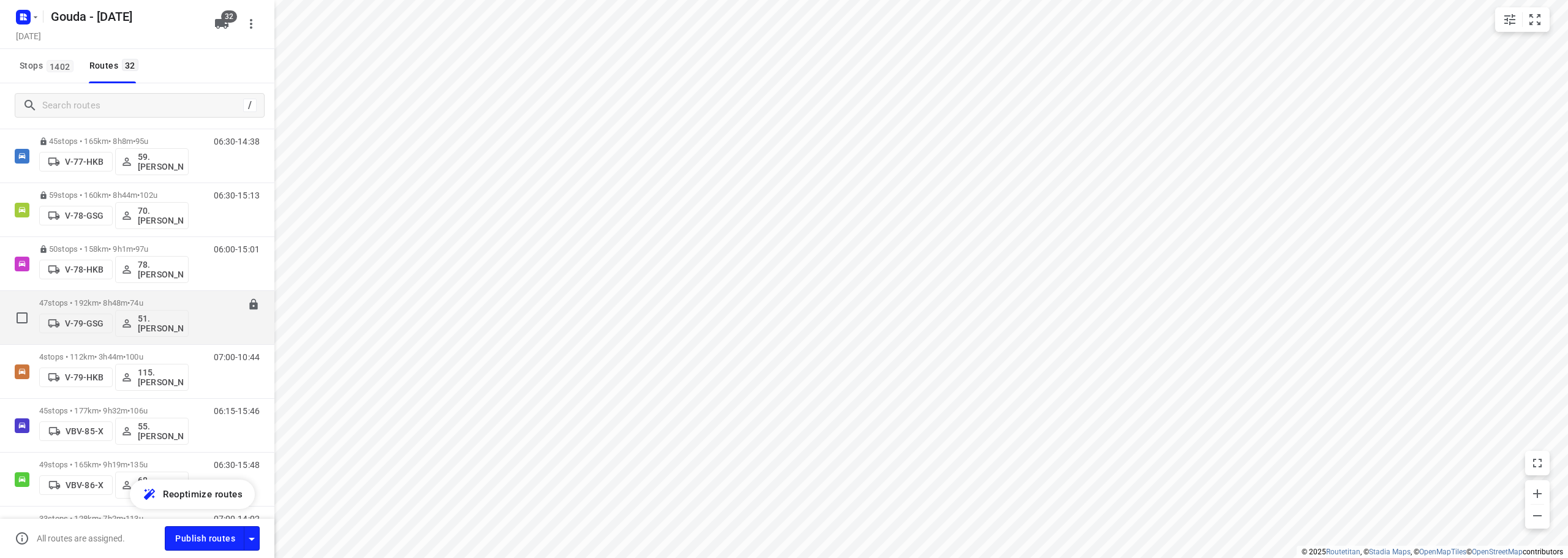
click at [131, 299] on p "47 stops • 192km • 8h48m • 74u" at bounding box center [114, 303] width 149 height 9
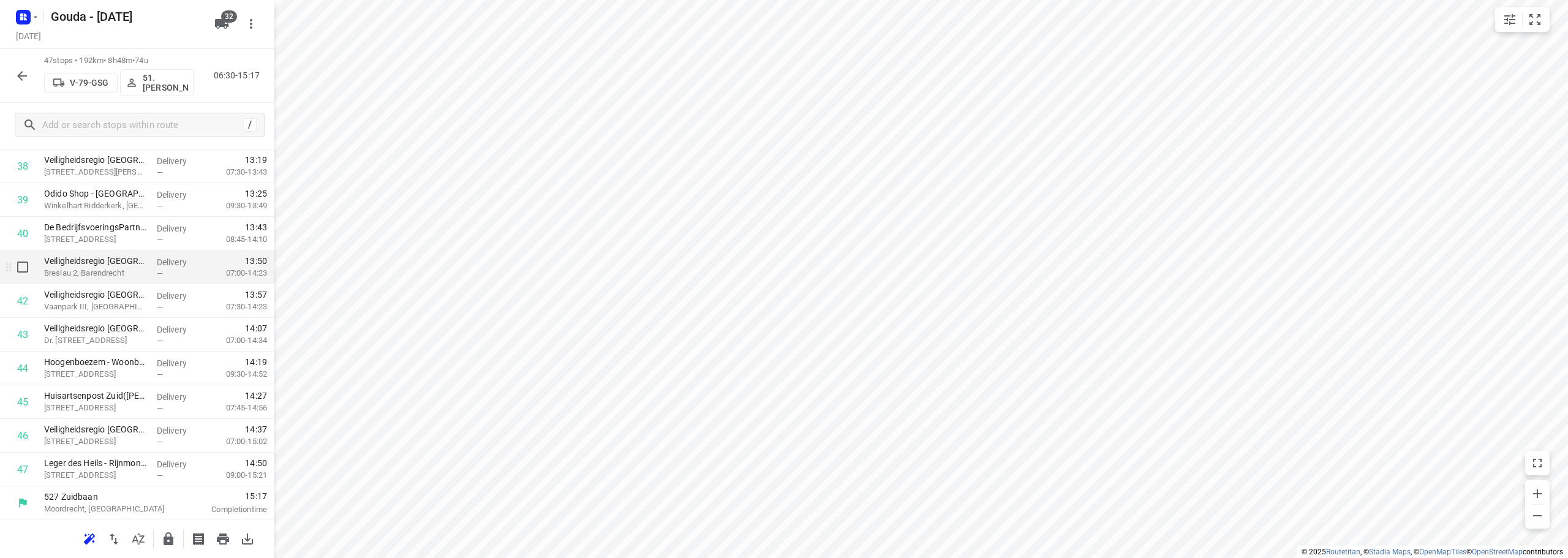
scroll to position [1342, 0]
click at [171, 534] on icon "button" at bounding box center [169, 538] width 10 height 13
click at [15, 70] on icon "button" at bounding box center [21, 75] width 14 height 14
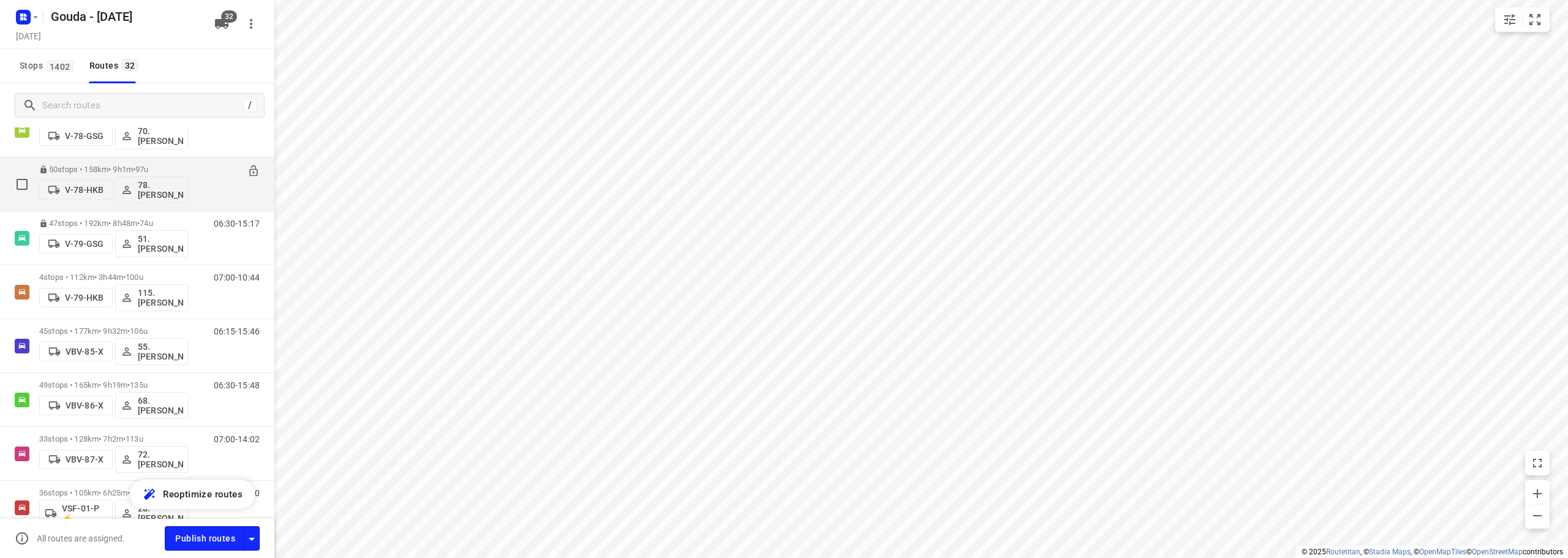
scroll to position [1201, 0]
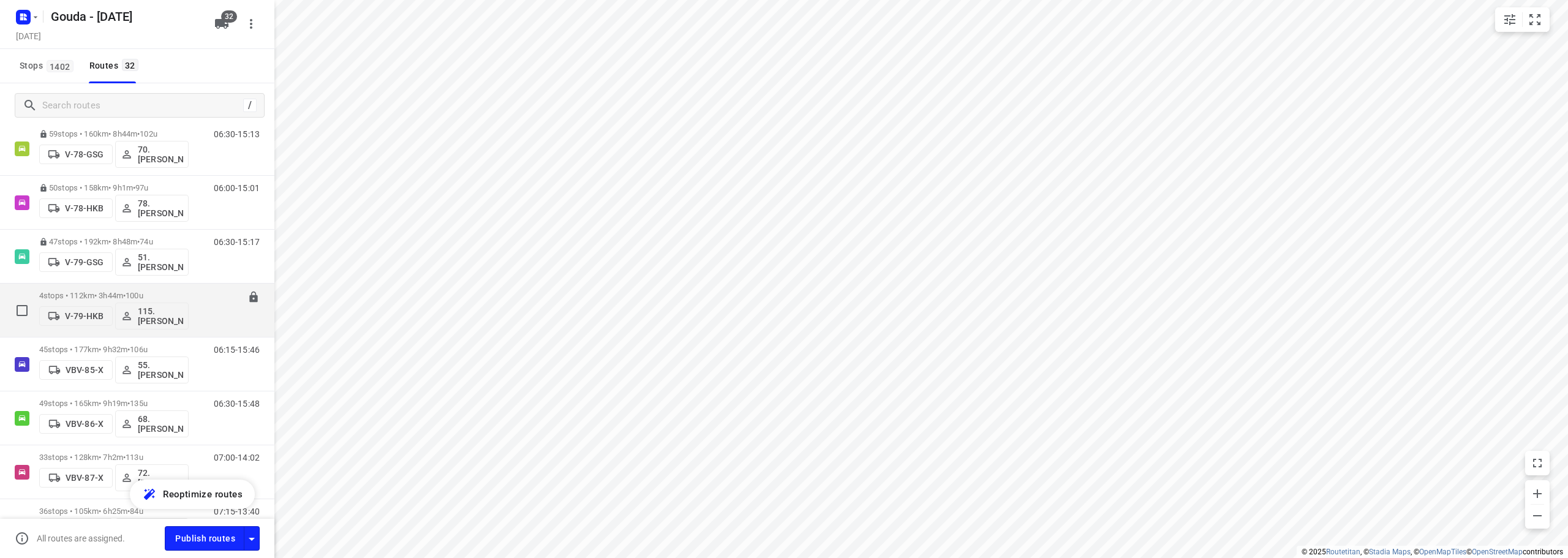
click at [144, 289] on div "4 stops • 112km • 3h44m • 100u V-79-HKB 115.Steff Crijnen" at bounding box center [114, 310] width 149 height 51
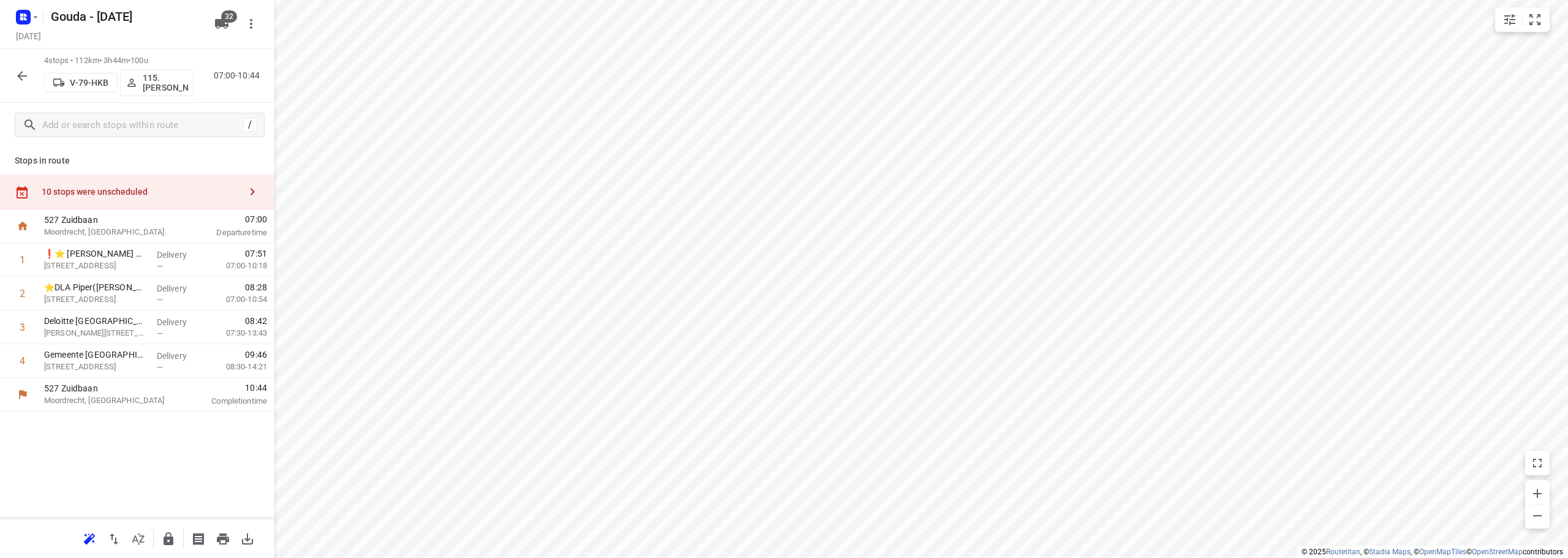
click at [166, 541] on icon "button" at bounding box center [169, 538] width 10 height 13
click at [23, 70] on icon "button" at bounding box center [21, 75] width 14 height 14
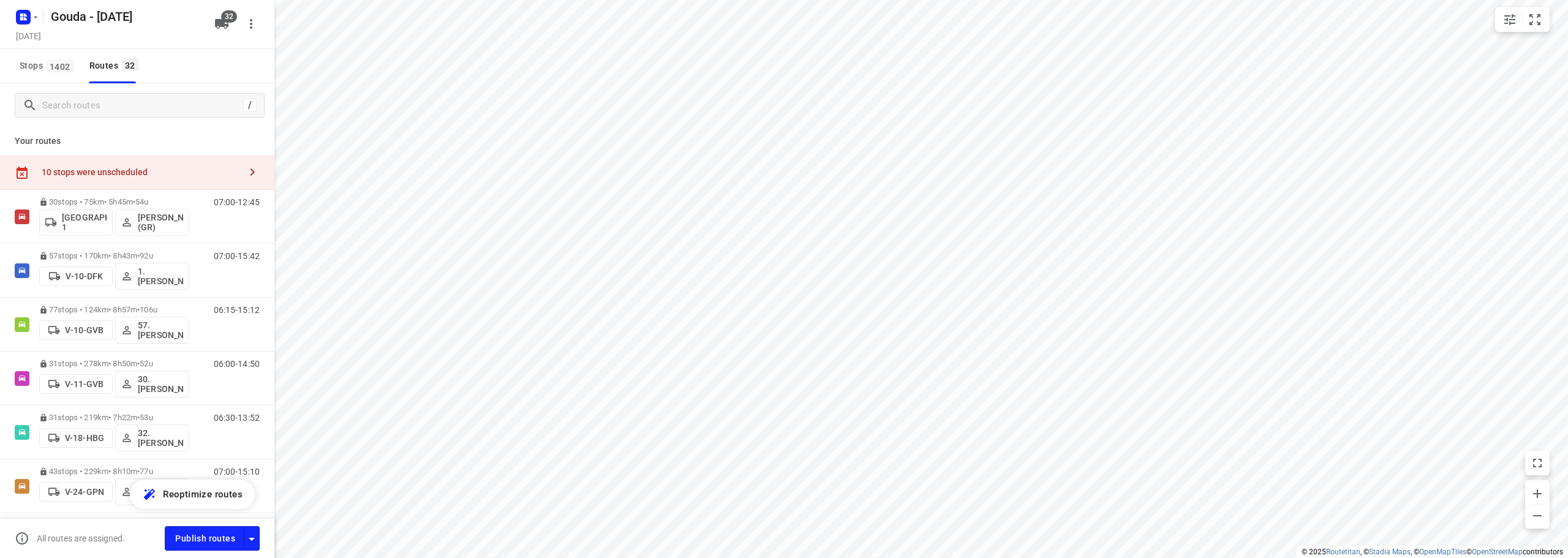
click at [100, 163] on div "10 stops were unscheduled" at bounding box center [137, 172] width 275 height 35
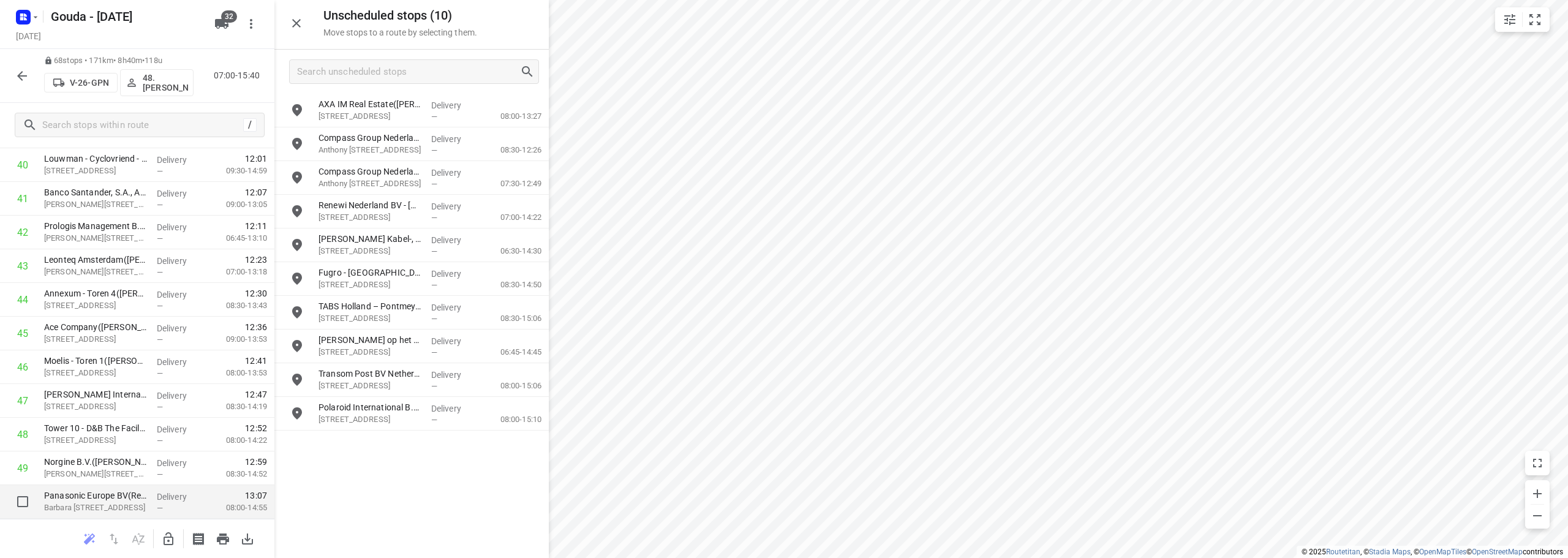
scroll to position [1470, 0]
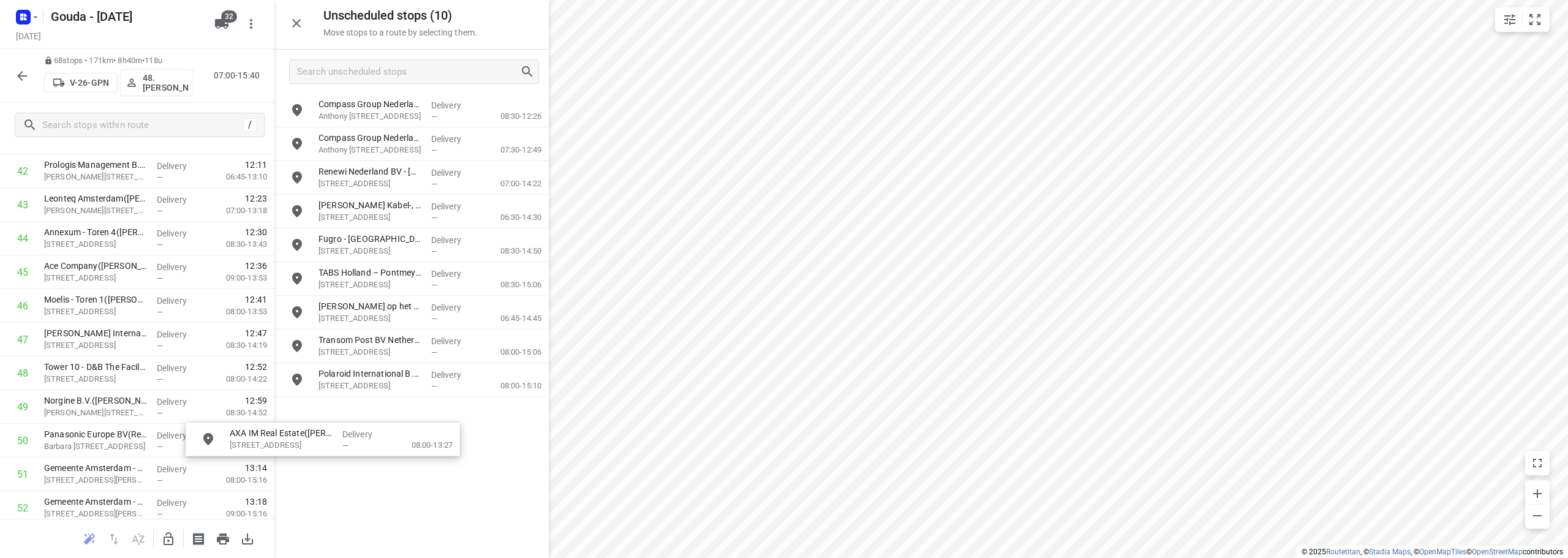
drag, startPoint x: 382, startPoint y: 107, endPoint x: 279, endPoint y: 496, distance: 402.4
click at [164, 541] on icon "button" at bounding box center [168, 538] width 14 height 14
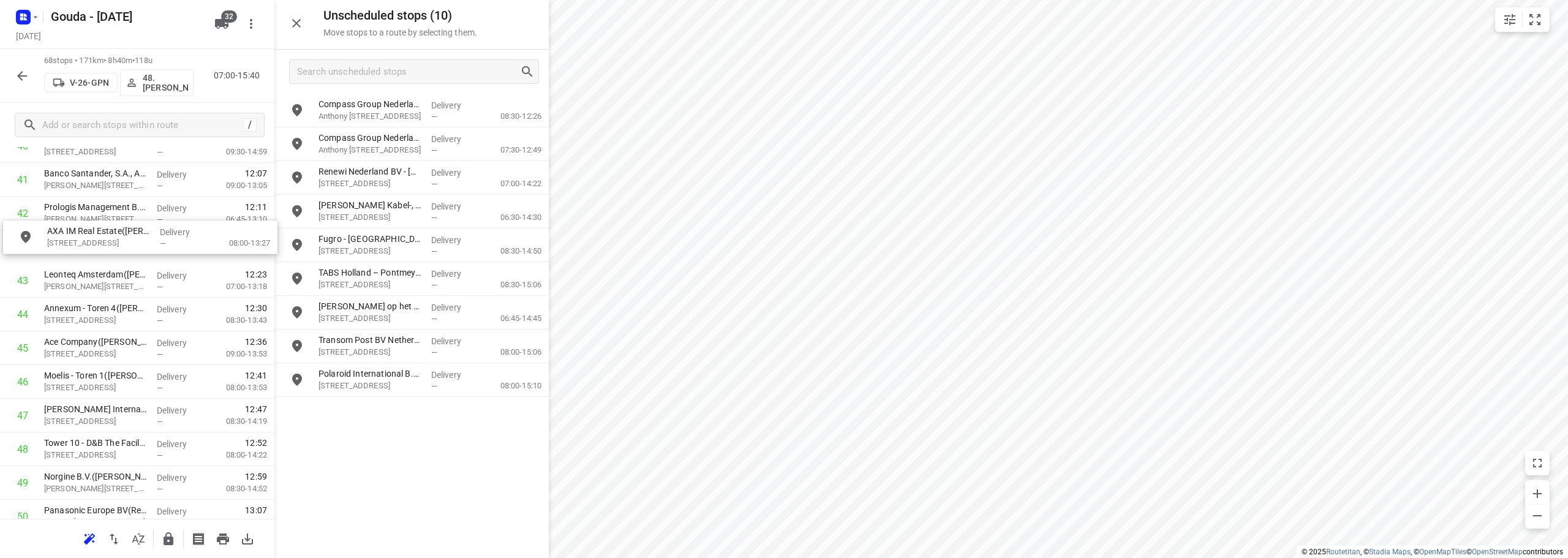
scroll to position [1422, 0]
drag, startPoint x: 349, startPoint y: 106, endPoint x: 77, endPoint y: 259, distance: 312.1
click at [161, 540] on icon "button" at bounding box center [168, 538] width 14 height 14
click at [23, 74] on icon "button" at bounding box center [21, 75] width 14 height 14
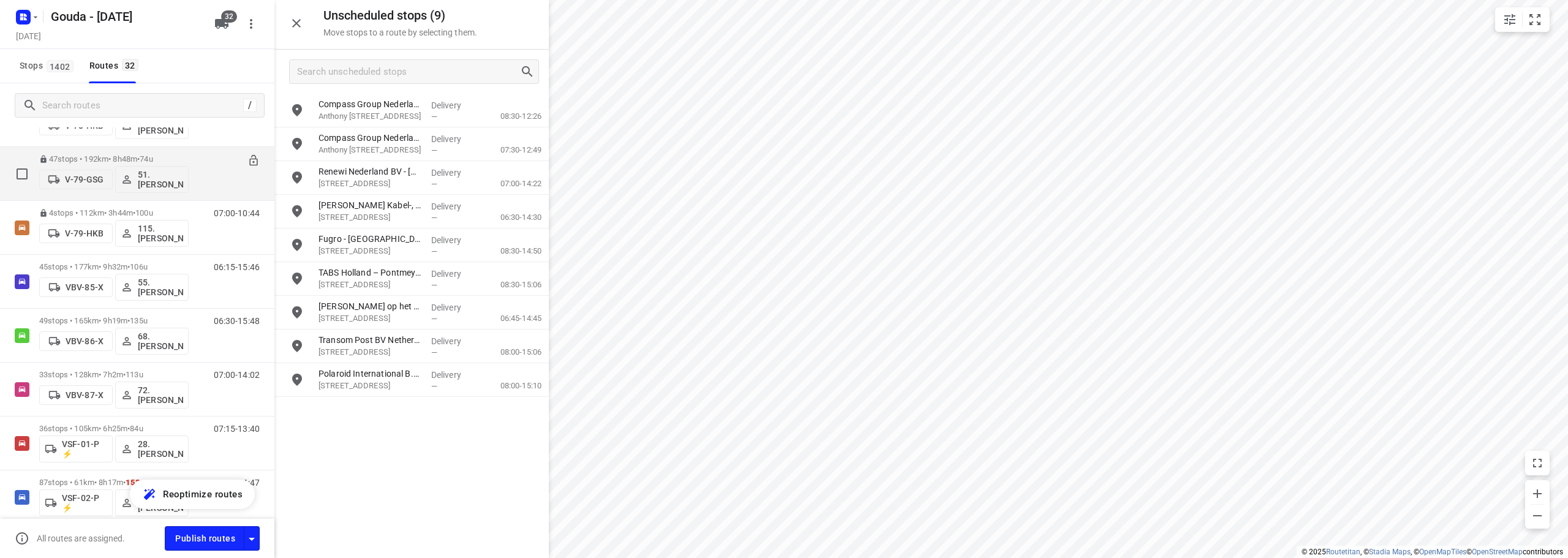
scroll to position [1262, 0]
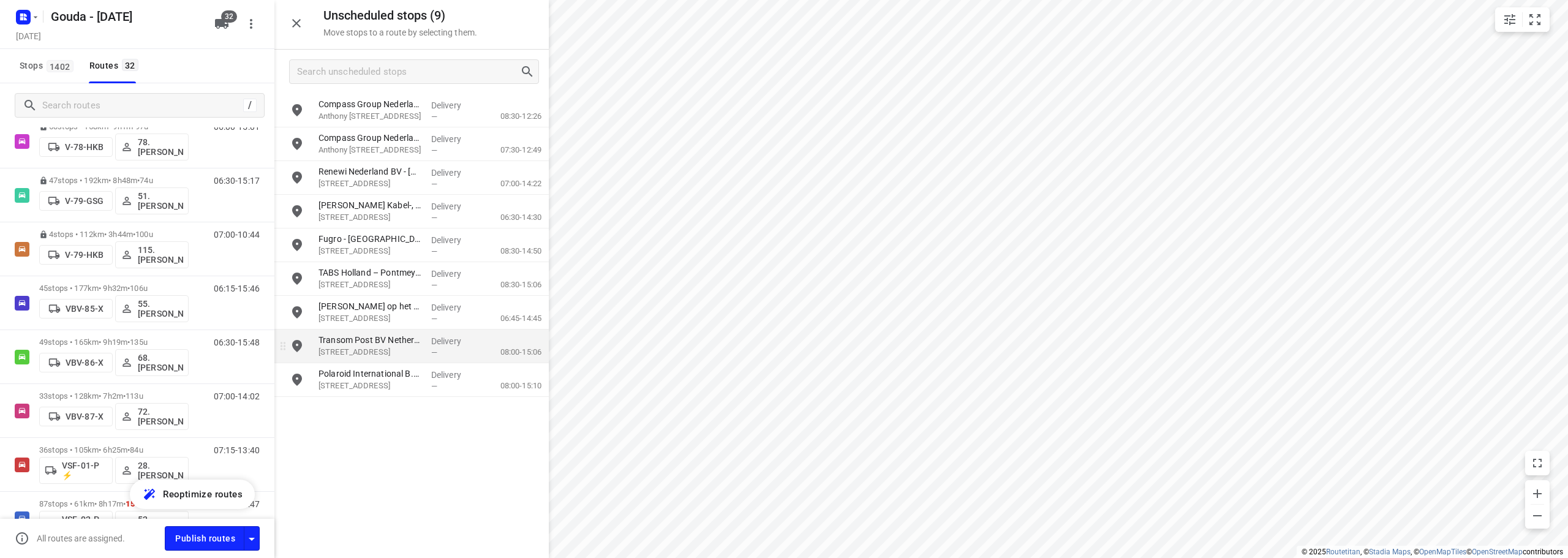
drag, startPoint x: 149, startPoint y: 288, endPoint x: 527, endPoint y: 353, distance: 383.5
click at [147, 287] on span "106u" at bounding box center [138, 288] width 18 height 9
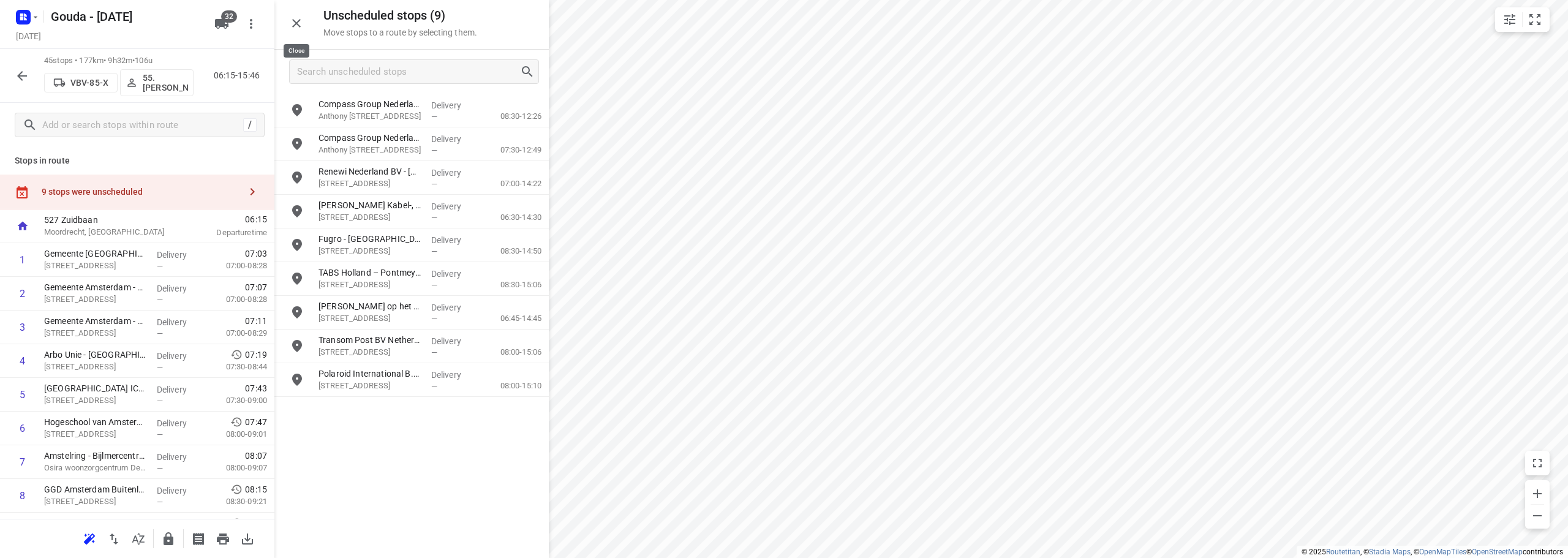
click at [295, 21] on icon "button" at bounding box center [297, 23] width 8 height 8
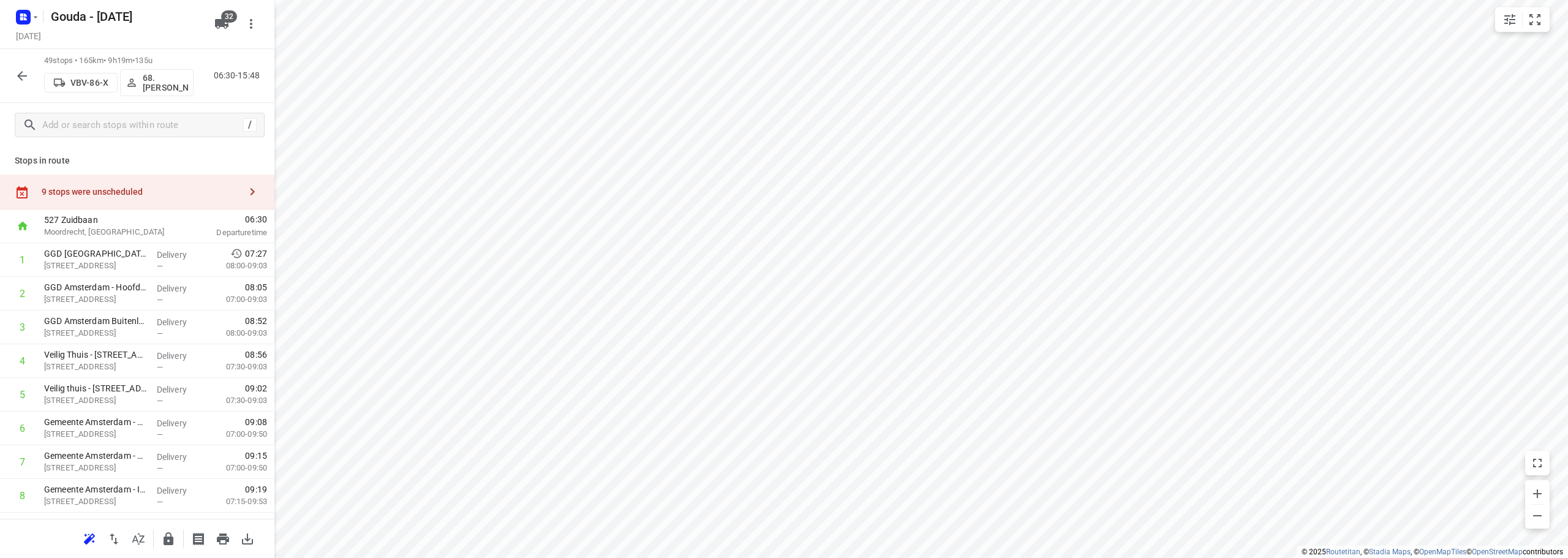
click at [27, 79] on icon "button" at bounding box center [21, 75] width 14 height 14
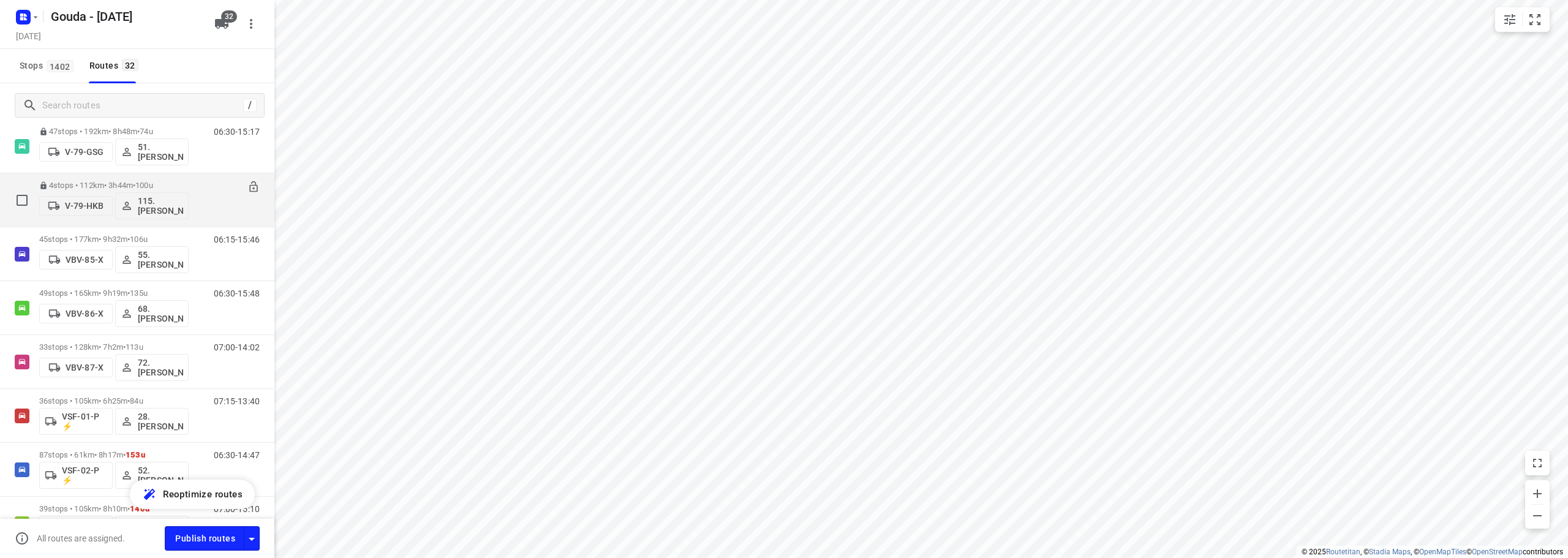
scroll to position [1201, 0]
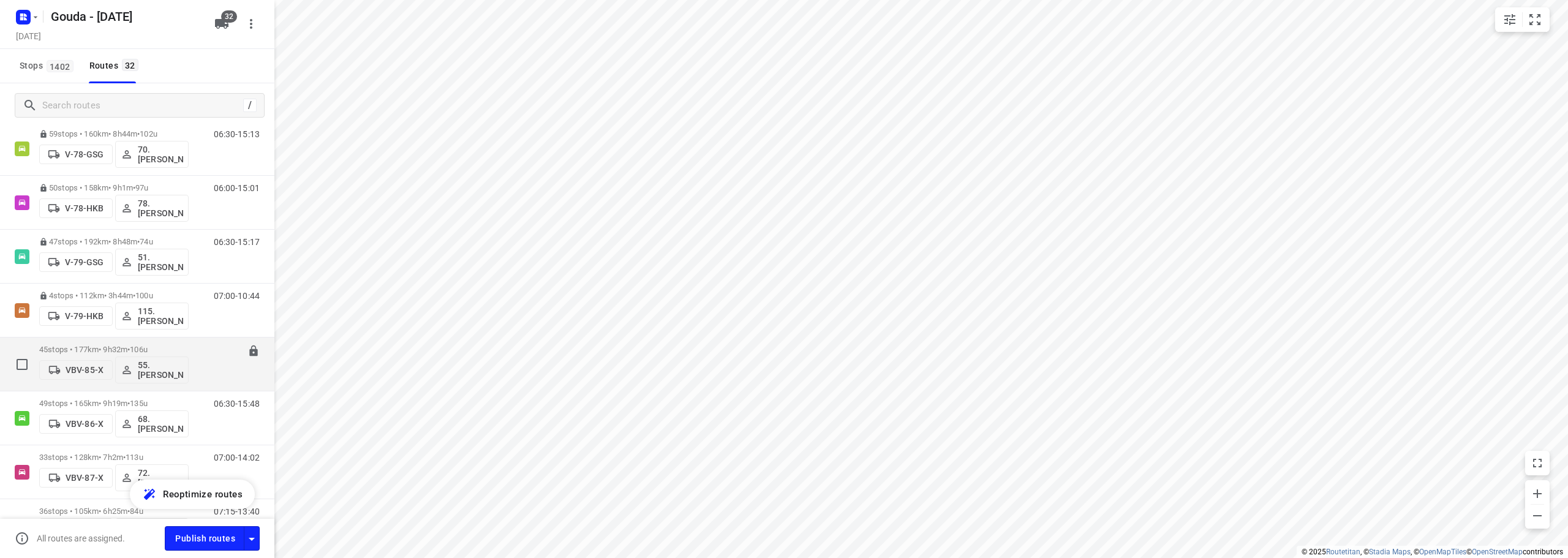
click at [131, 349] on p "45 stops • 177km • 9h32m • 106u" at bounding box center [114, 349] width 149 height 9
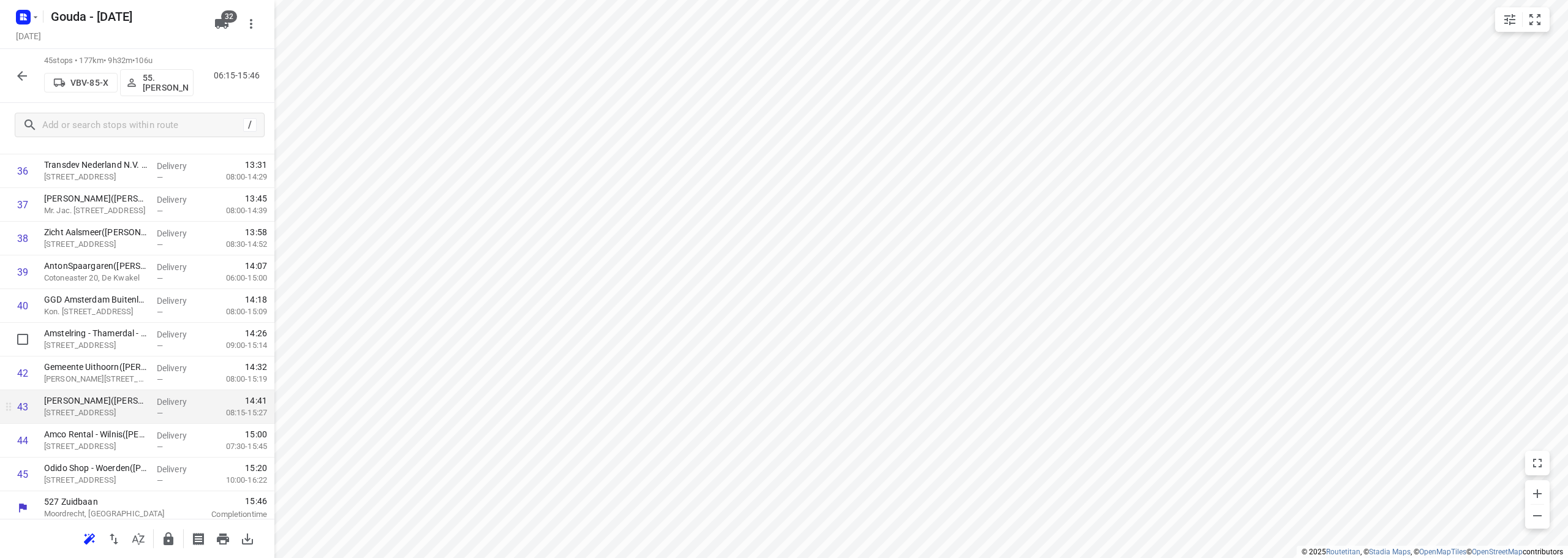
scroll to position [1275, 0]
click at [163, 543] on icon "button" at bounding box center [168, 538] width 14 height 14
click at [17, 70] on icon "button" at bounding box center [21, 75] width 14 height 14
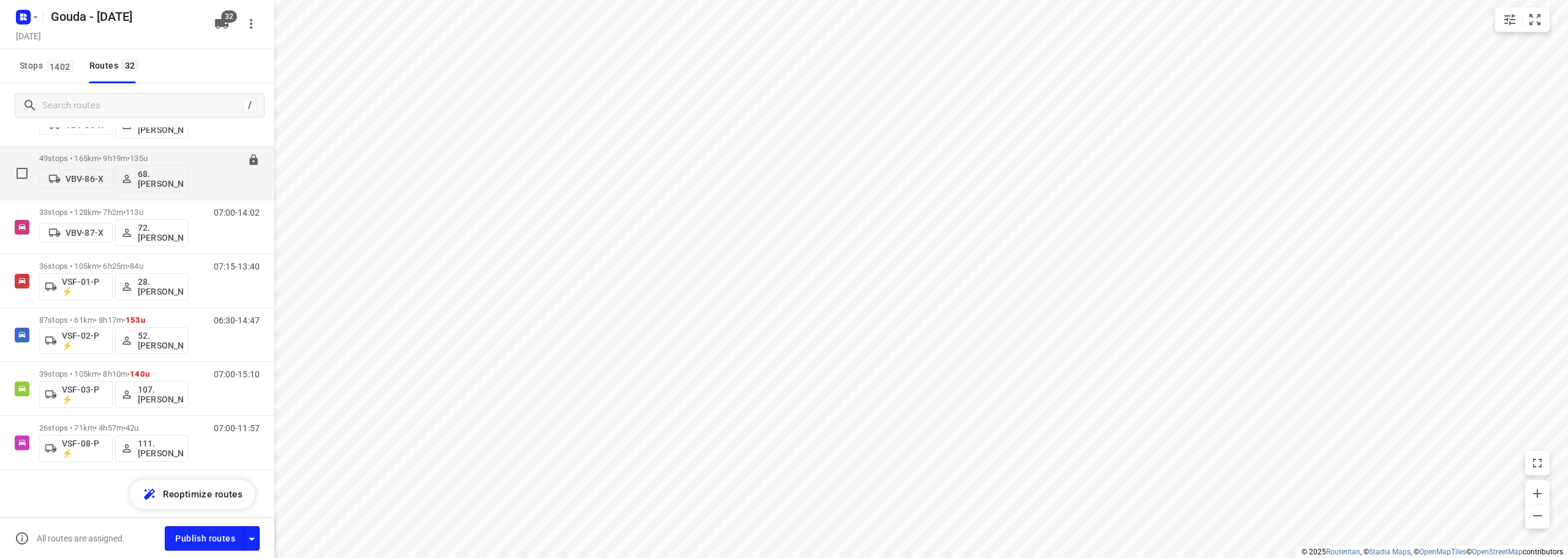
scroll to position [1385, 0]
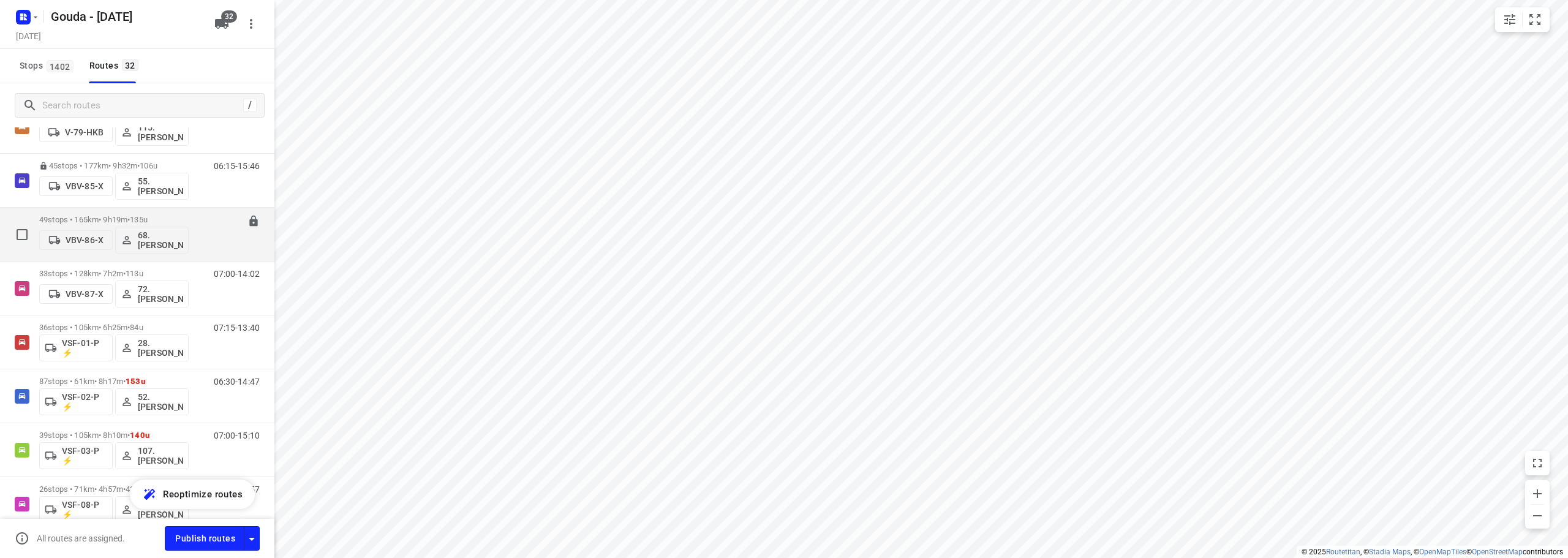
click at [185, 218] on p "49 stops • 165km • 9h19m • 135u" at bounding box center [114, 220] width 149 height 9
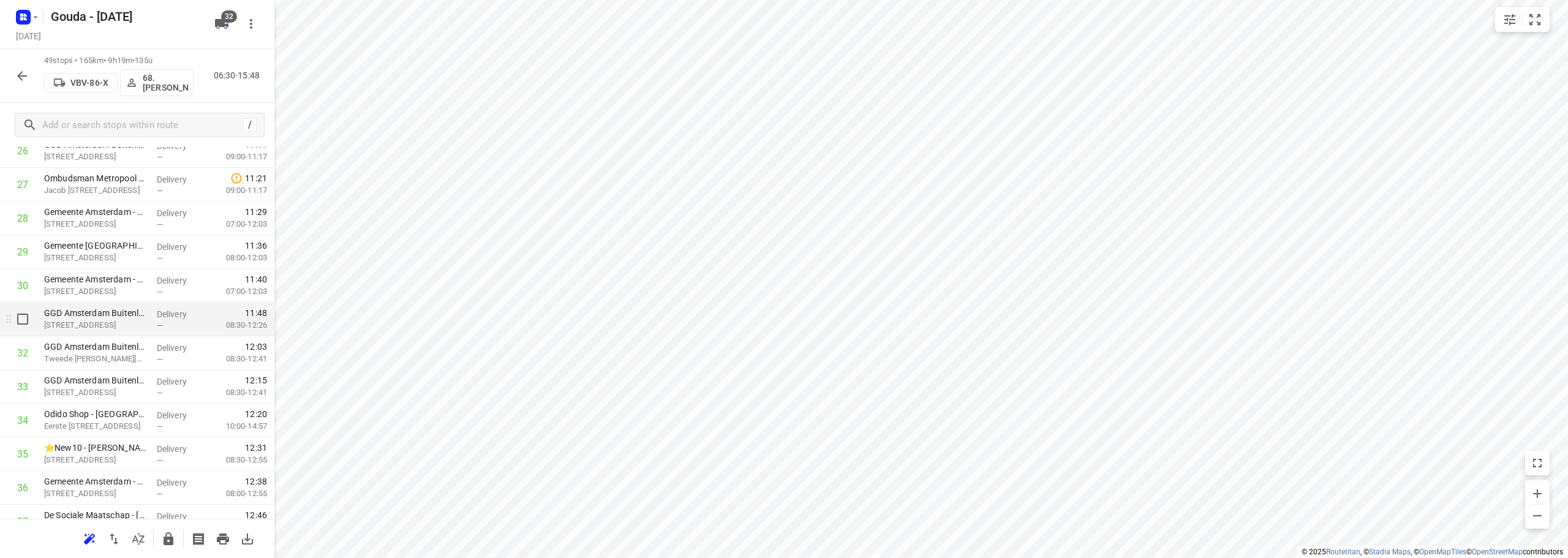
scroll to position [980, 0]
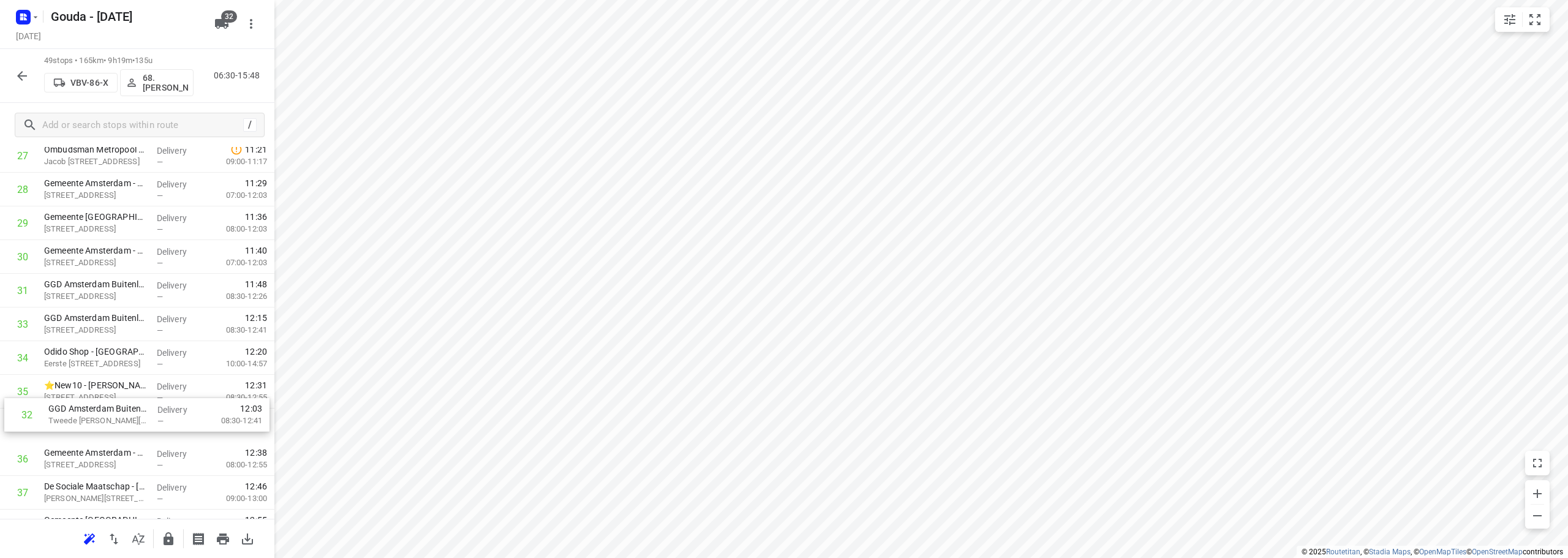
drag, startPoint x: 116, startPoint y: 324, endPoint x: 121, endPoint y: 424, distance: 100.1
click at [121, 424] on div "1 GGD Amsterdam - Geïntegreerde Voorzieningen - Locatie Centrum(Simone van Es) …" at bounding box center [137, 89] width 275 height 1652
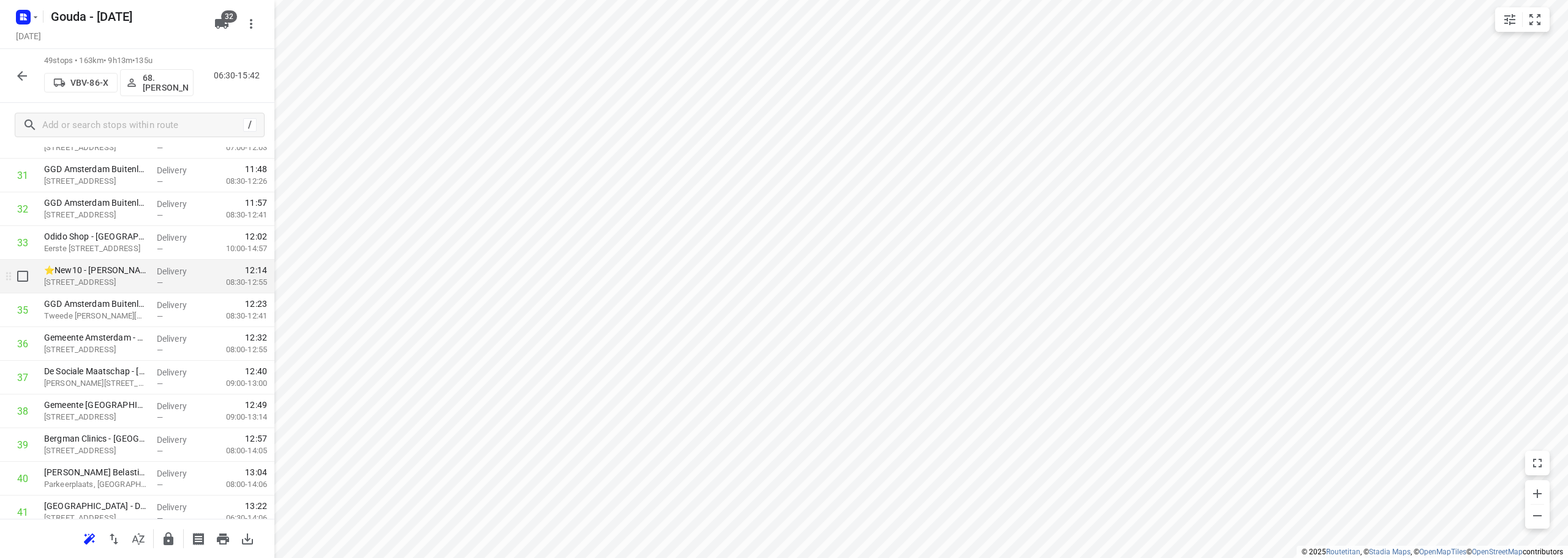
scroll to position [1103, 0]
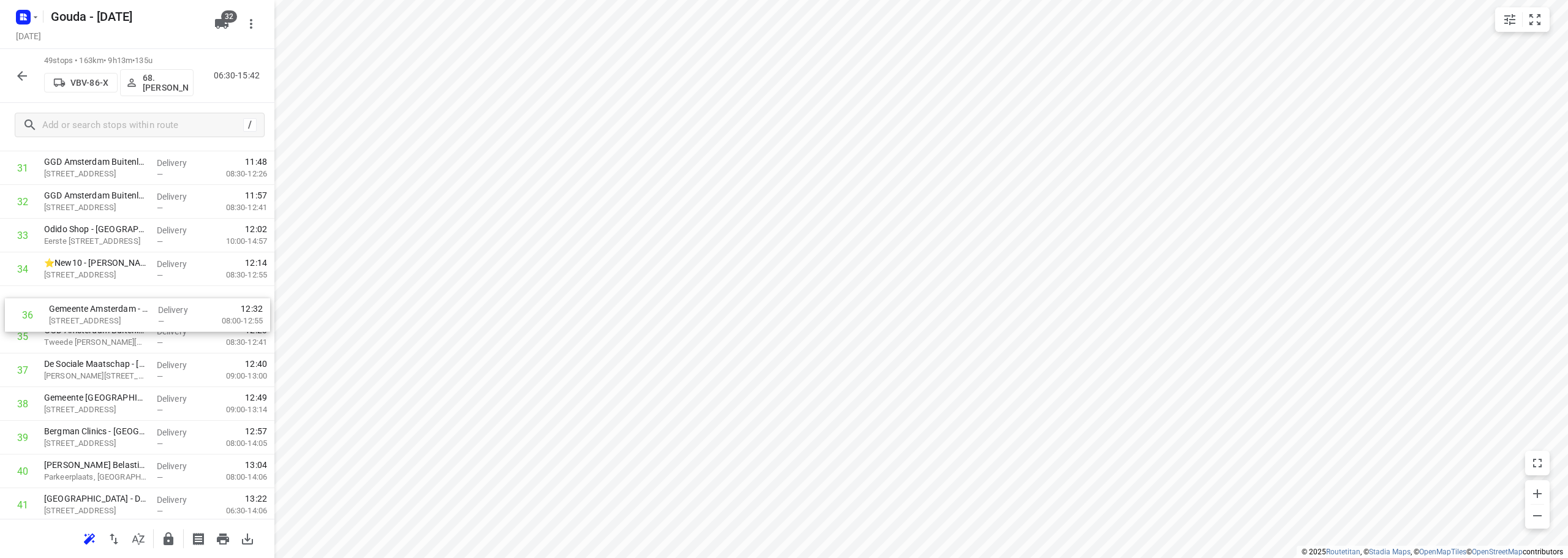
drag, startPoint x: 105, startPoint y: 343, endPoint x: 114, endPoint y: 305, distance: 39.1
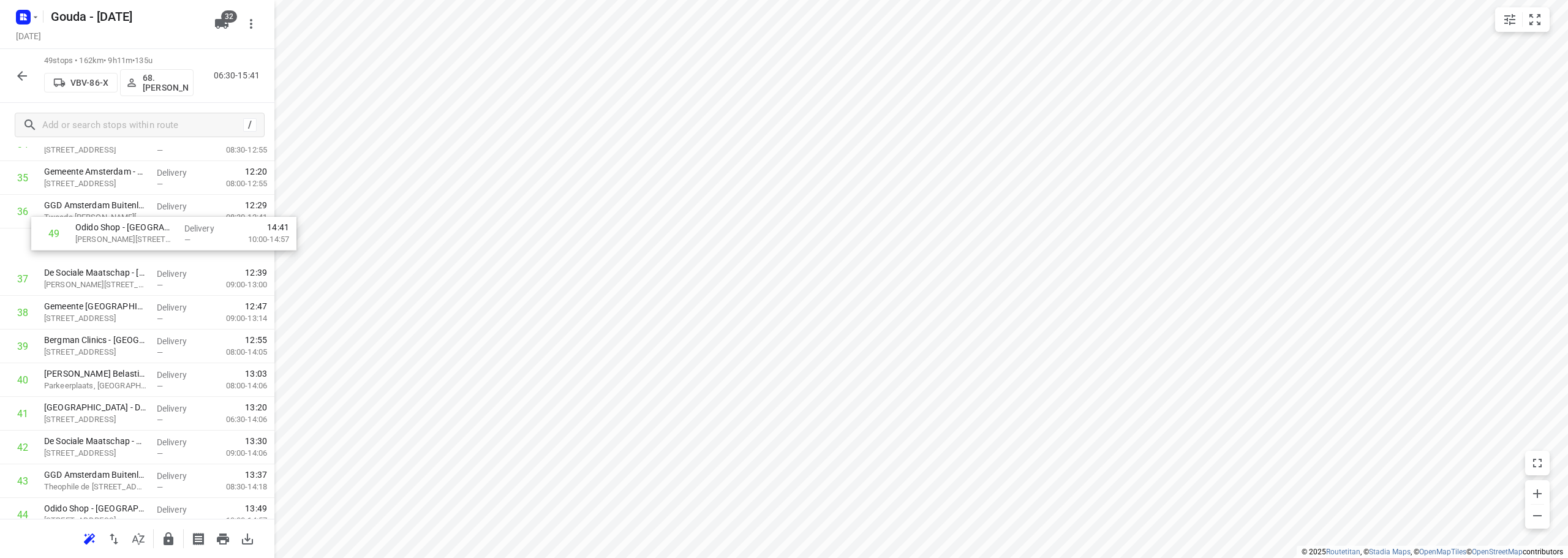
scroll to position [1225, 0]
drag, startPoint x: 112, startPoint y: 473, endPoint x: 124, endPoint y: 254, distance: 219.3
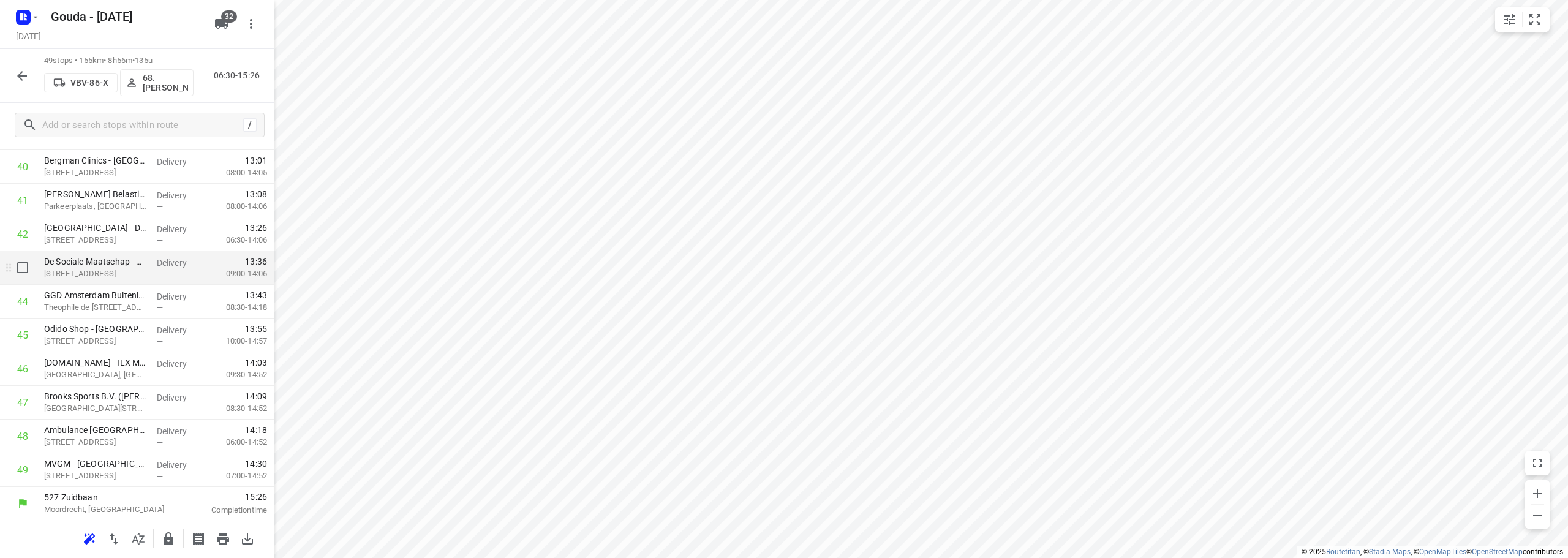
scroll to position [1409, 0]
drag, startPoint x: 105, startPoint y: 331, endPoint x: 118, endPoint y: 230, distance: 101.8
drag, startPoint x: 146, startPoint y: 332, endPoint x: 142, endPoint y: 294, distance: 38.2
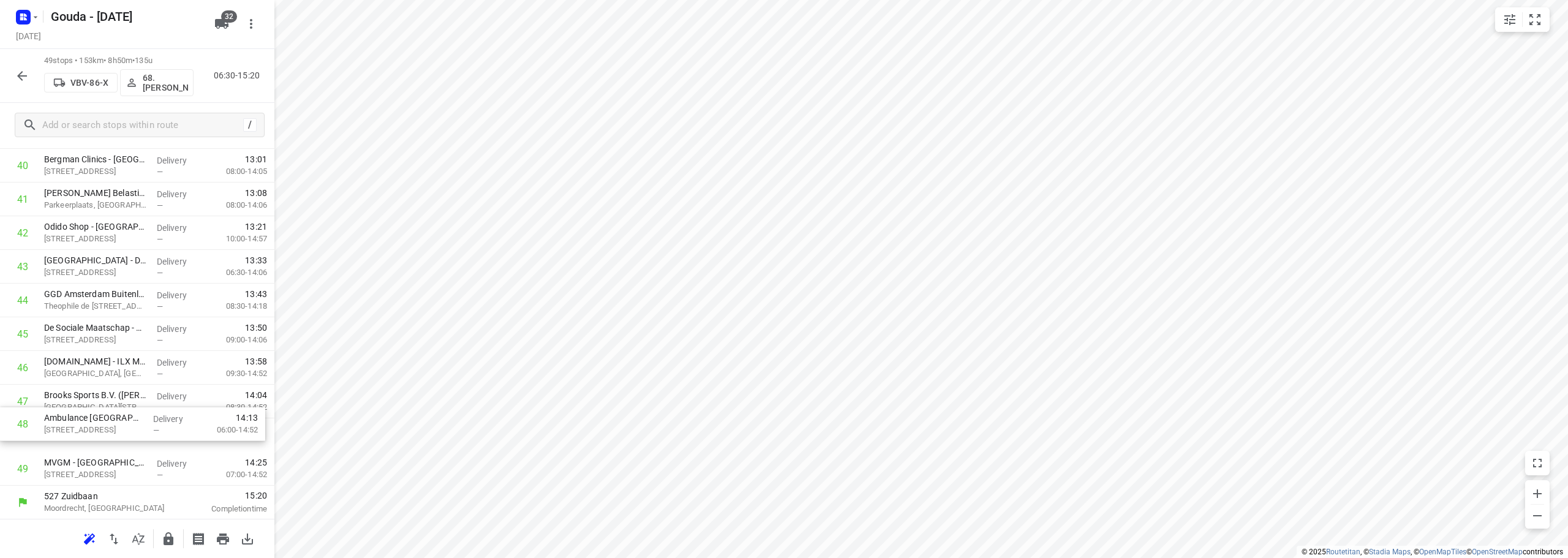
scroll to position [1409, 0]
drag, startPoint x: 116, startPoint y: 445, endPoint x: 120, endPoint y: 366, distance: 79.1
drag, startPoint x: 130, startPoint y: 461, endPoint x: 142, endPoint y: 419, distance: 43.7
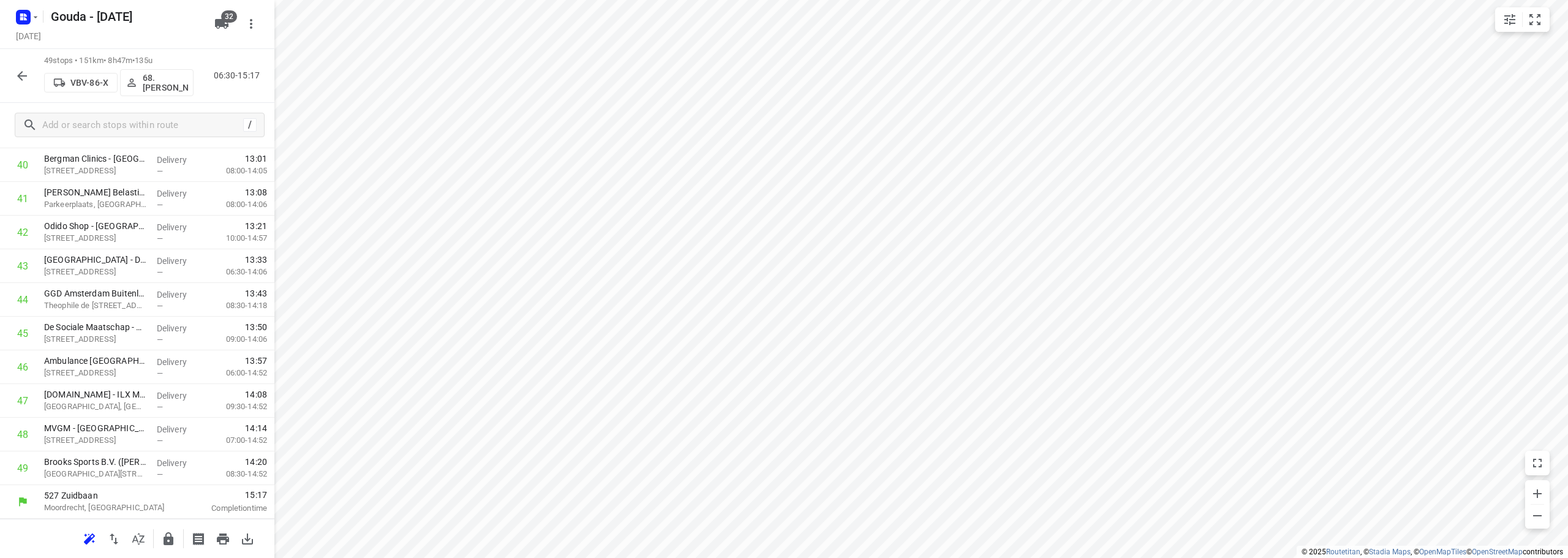
click at [167, 544] on icon "button" at bounding box center [169, 538] width 10 height 13
click at [8, 81] on div "49 stops • 151km • 8h47m • 135u VBV-86-X 68.Jay Jairam 06:30-15:17" at bounding box center [137, 76] width 275 height 54
click at [14, 74] on button "button" at bounding box center [22, 75] width 25 height 25
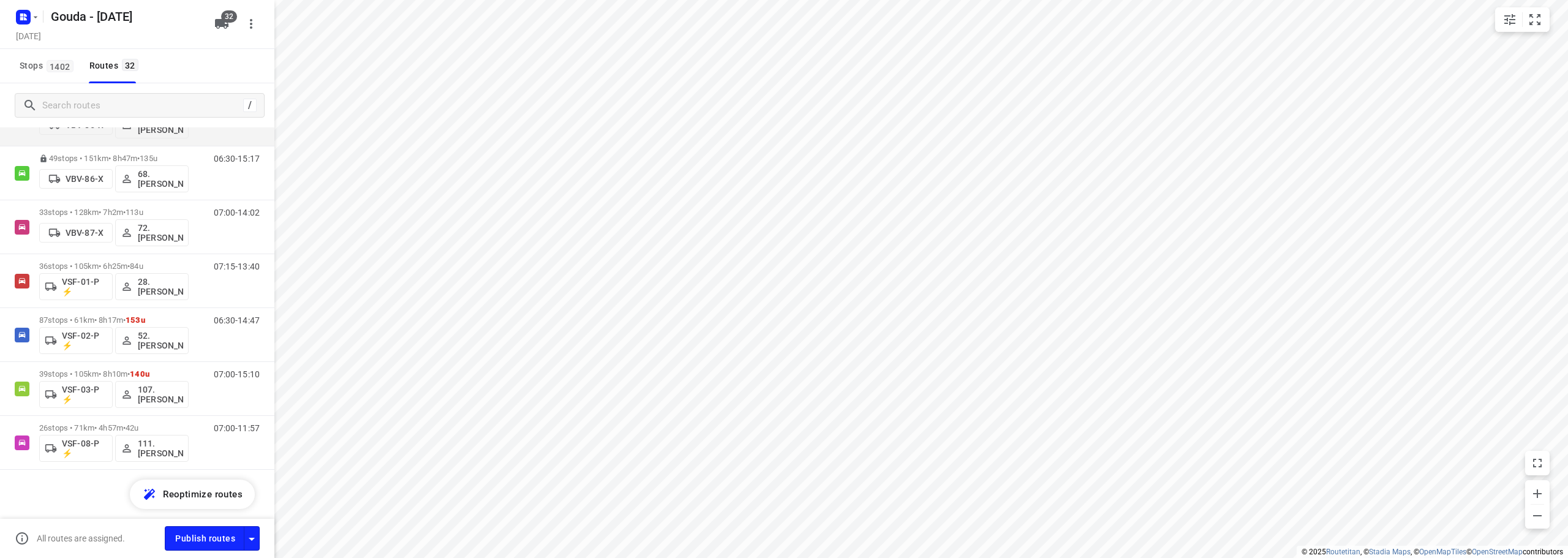
scroll to position [1323, 0]
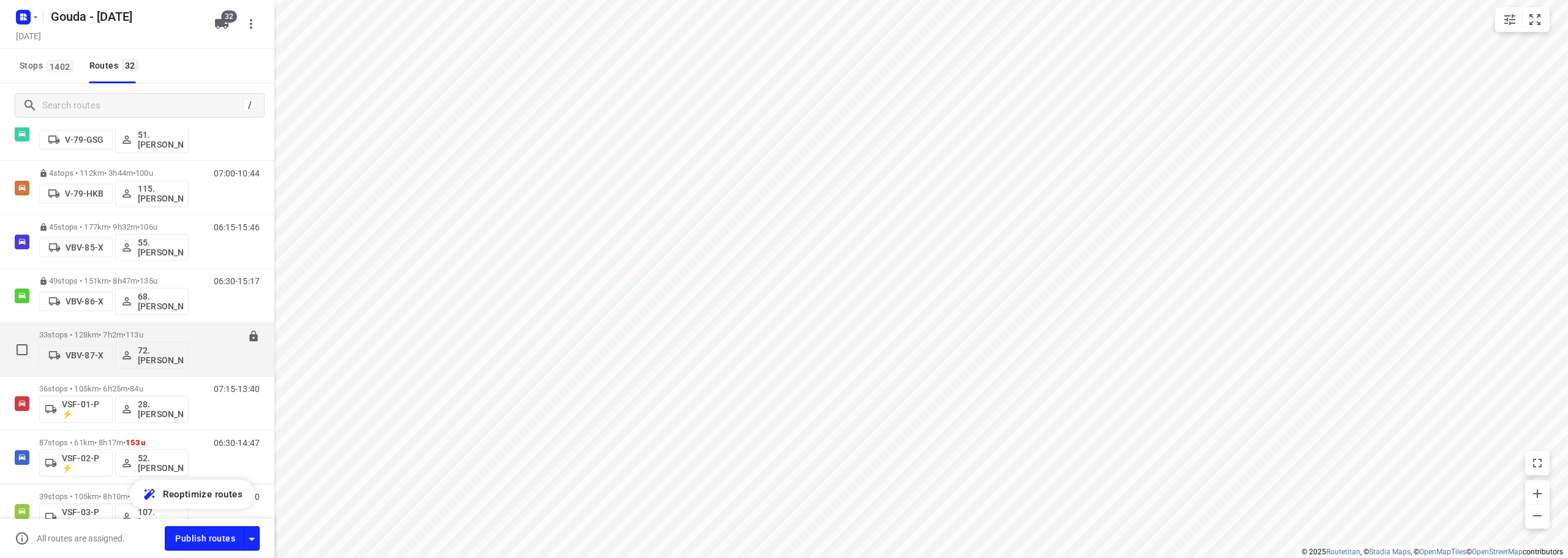
click at [186, 328] on div "33 stops • 128km • 7h2m • 113u VBV-87-X 72.Sharron Koeiman" at bounding box center [114, 349] width 149 height 51
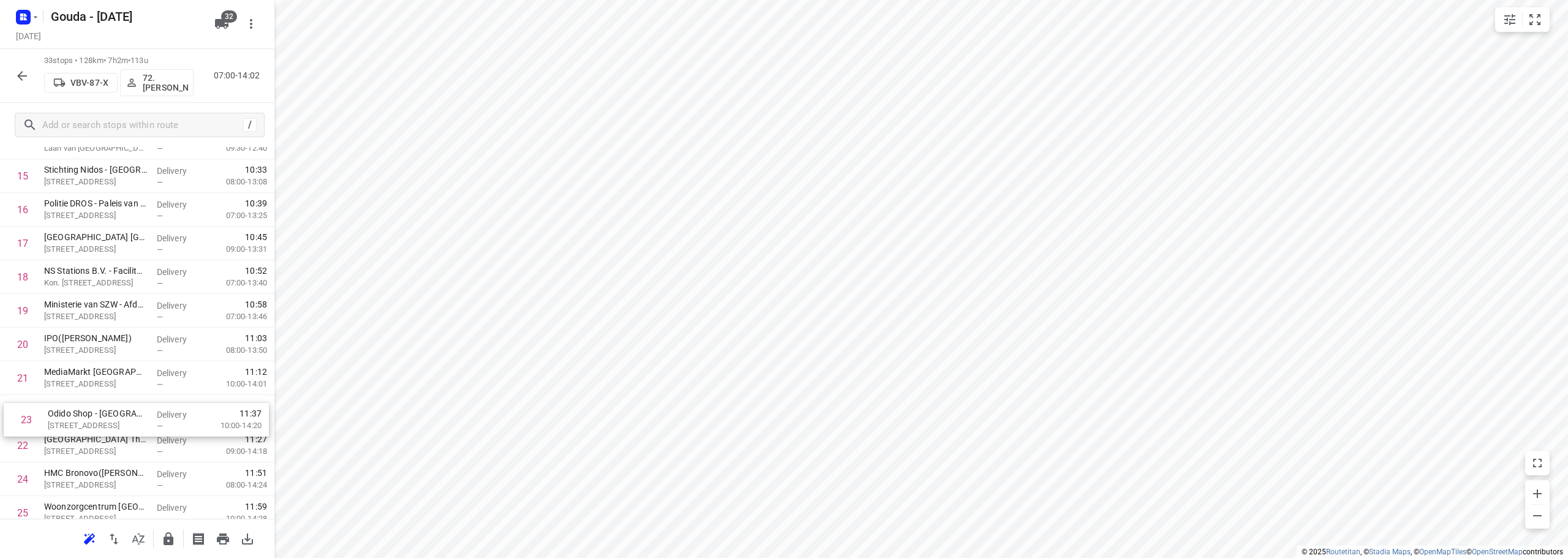
scroll to position [555, 0]
drag, startPoint x: 142, startPoint y: 456, endPoint x: 147, endPoint y: 415, distance: 41.3
click at [147, 415] on div "1 ⭐ Compass Group Nederland B.V. - Ministerie van Binnenlandse Zaken en Koninkr…" at bounding box center [137, 243] width 275 height 1113
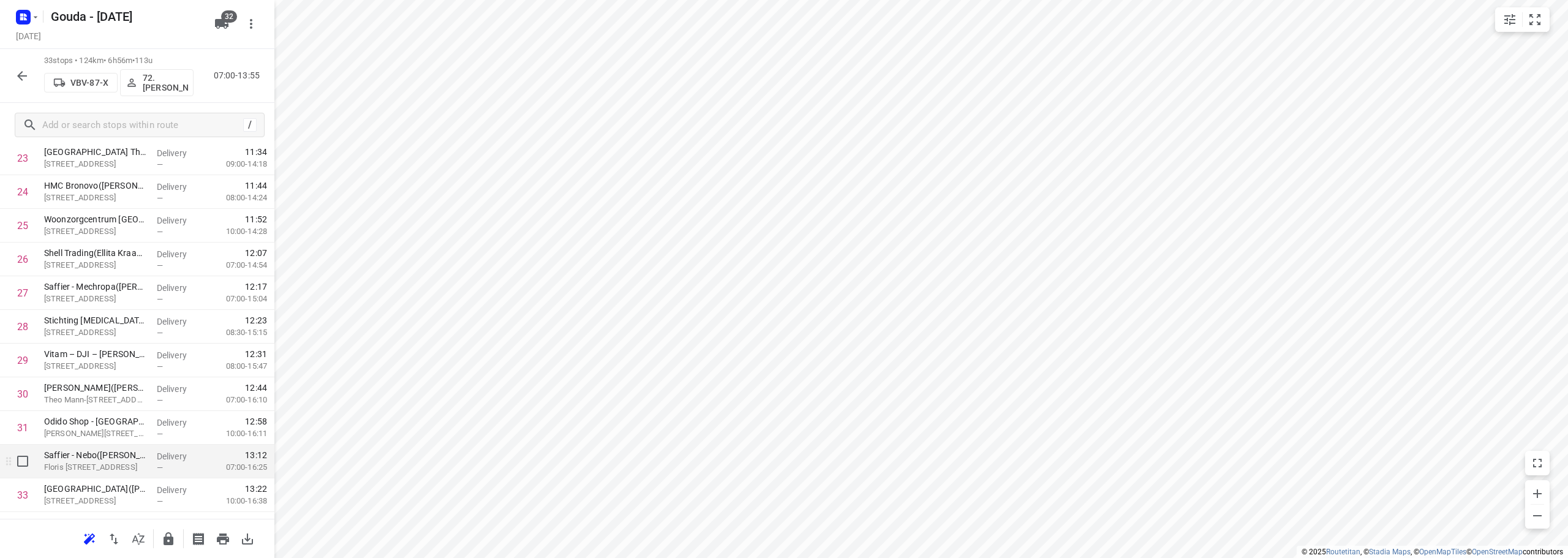
scroll to position [870, 0]
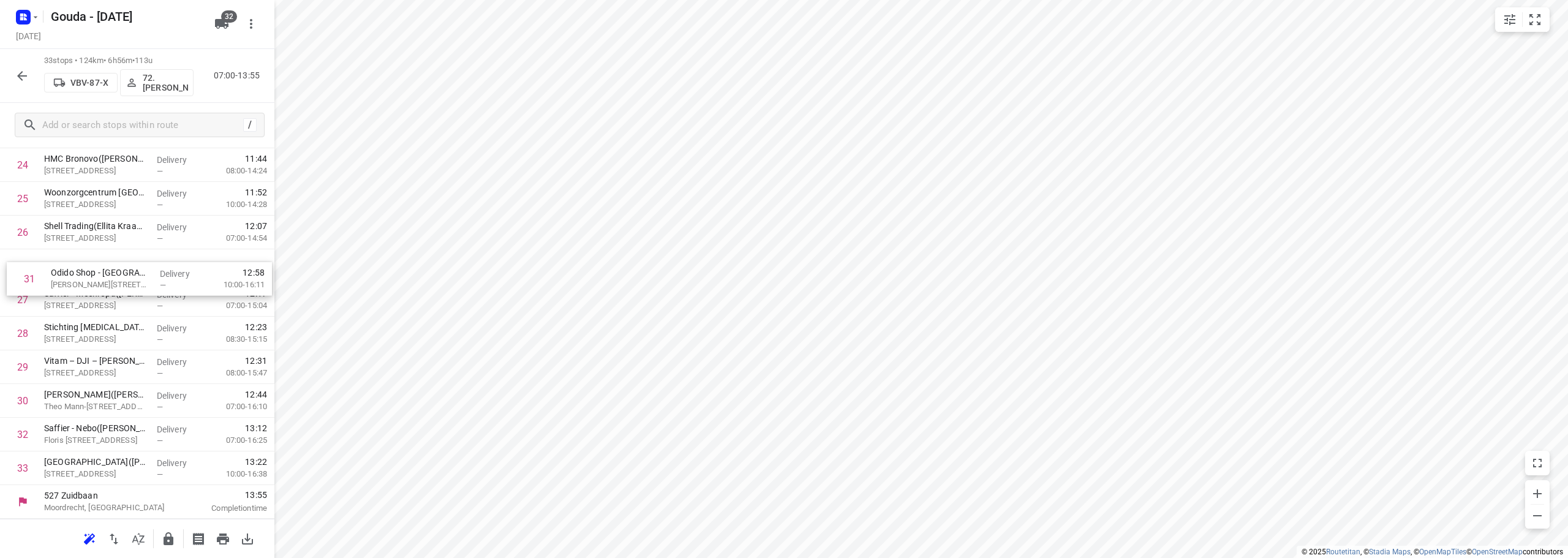
drag, startPoint x: 173, startPoint y: 394, endPoint x: 180, endPoint y: 268, distance: 126.2
click at [172, 537] on icon "button" at bounding box center [169, 538] width 10 height 13
click at [17, 82] on icon "button" at bounding box center [21, 75] width 14 height 14
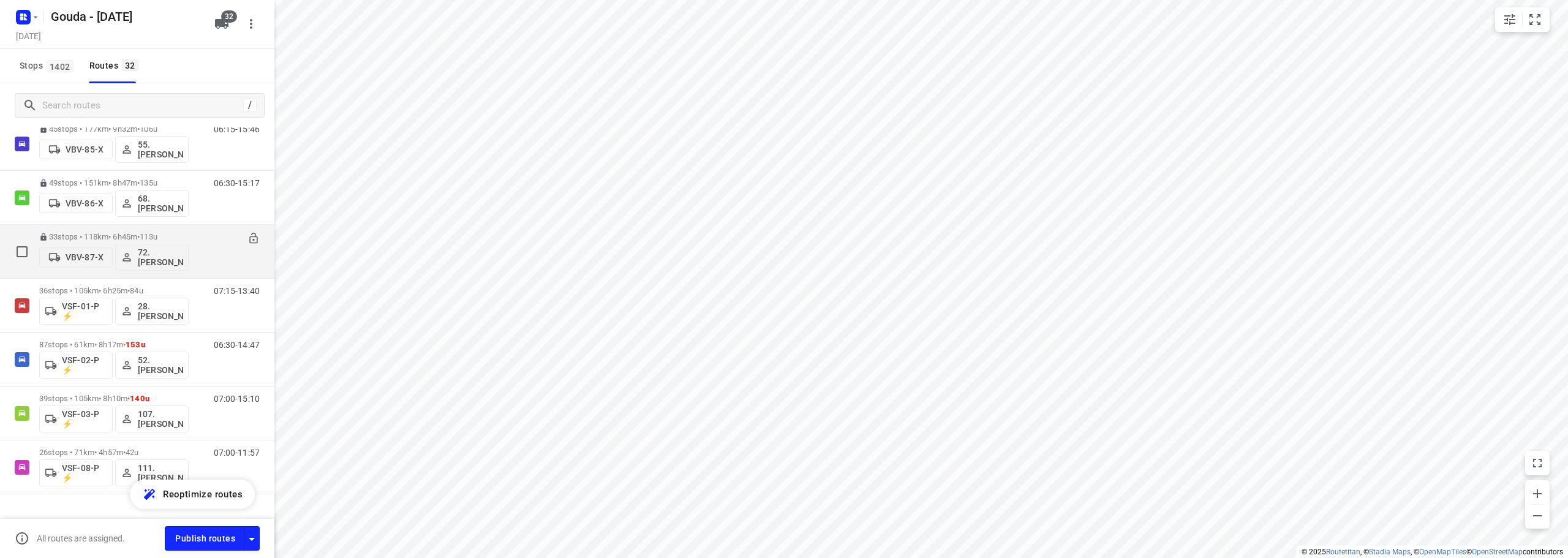
scroll to position [1446, 0]
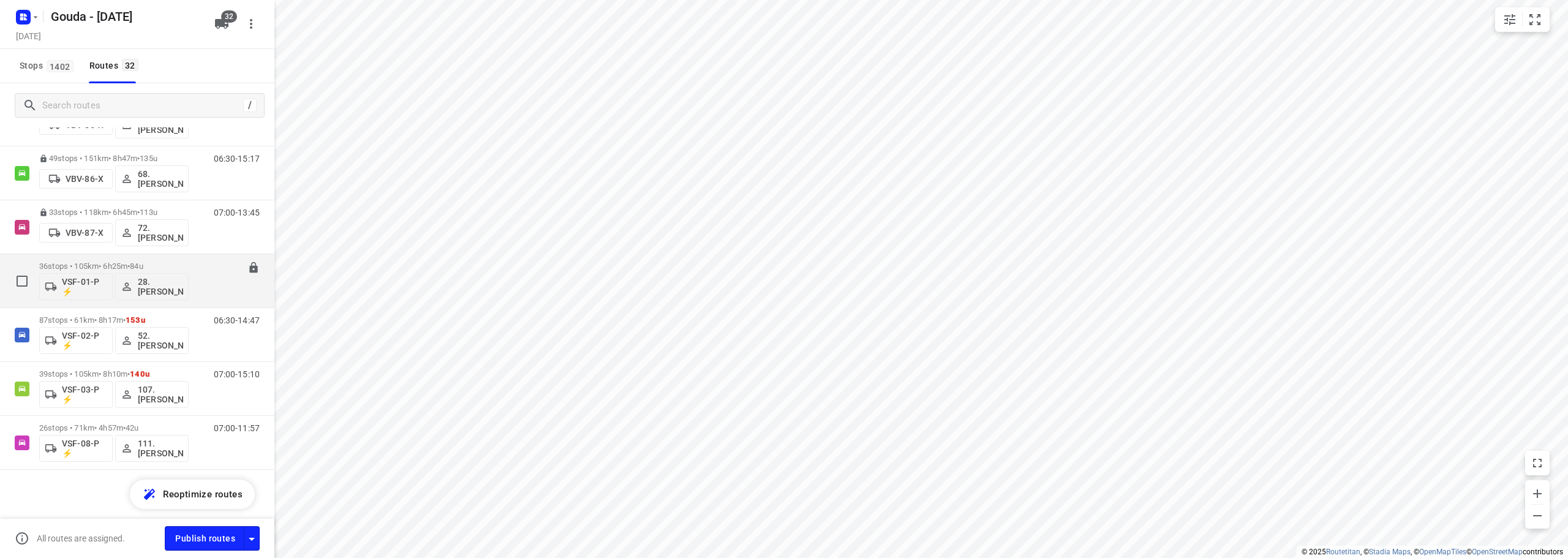
click at [142, 262] on span "84u" at bounding box center [136, 266] width 13 height 9
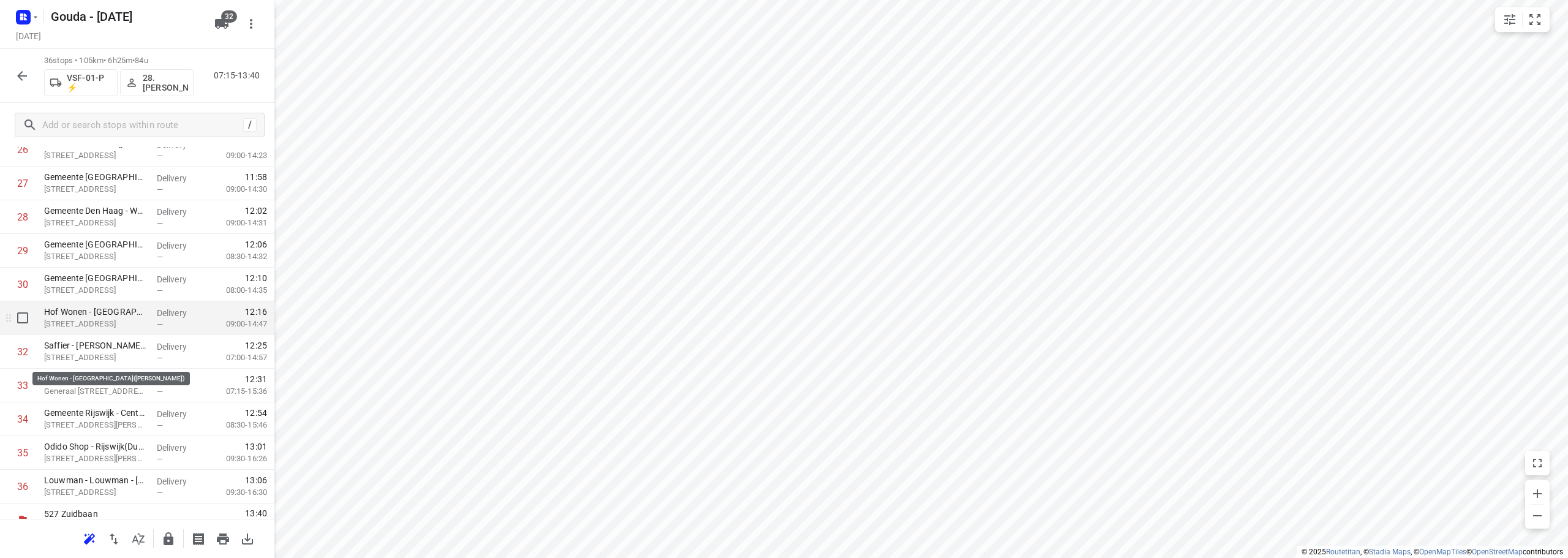
scroll to position [971, 0]
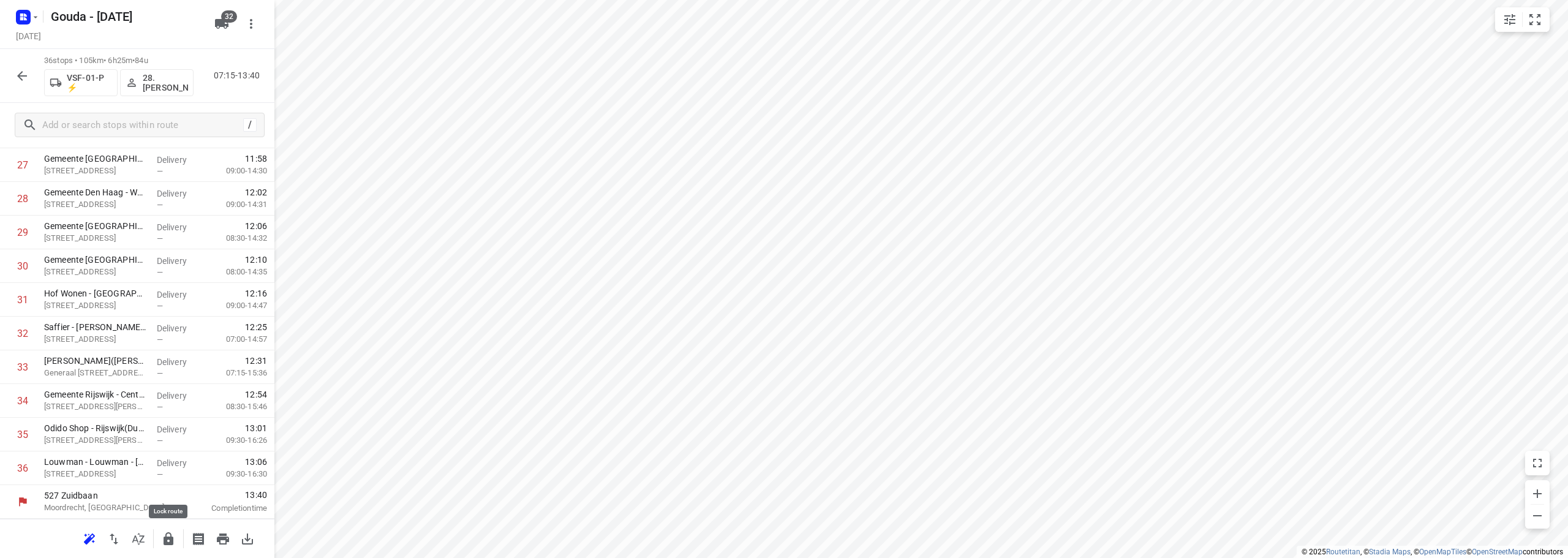
click at [164, 540] on icon "button" at bounding box center [168, 538] width 14 height 14
click at [30, 84] on button "button" at bounding box center [22, 75] width 25 height 25
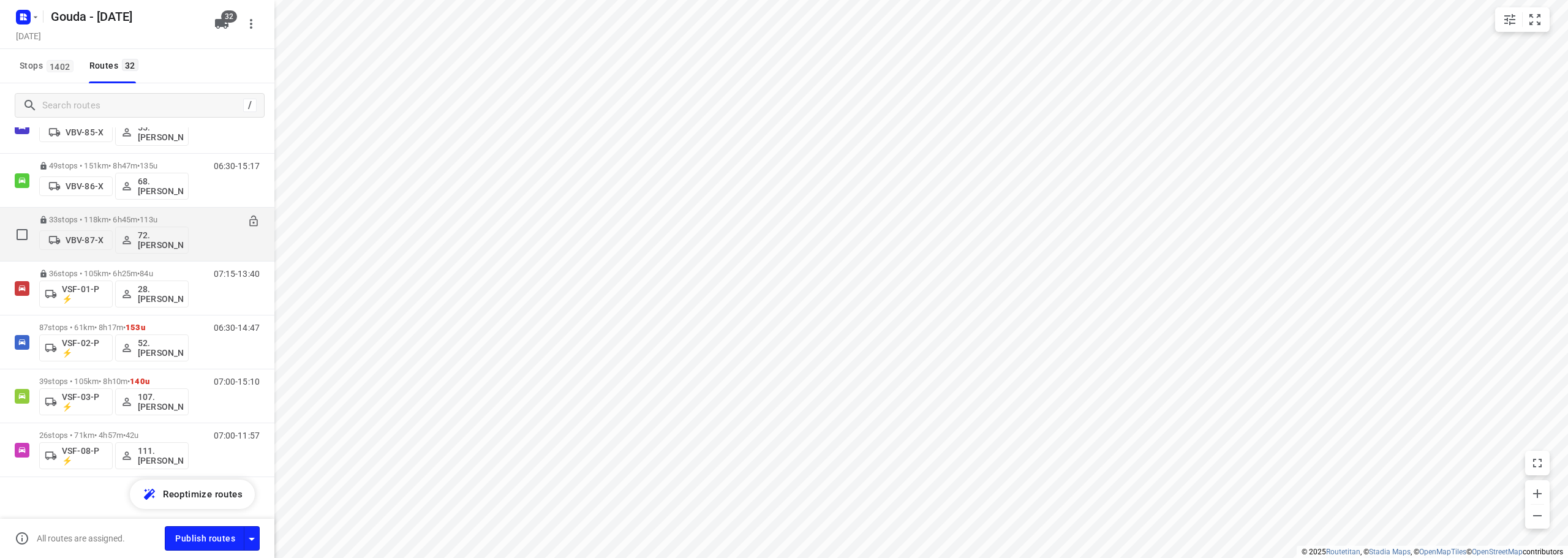
scroll to position [1446, 0]
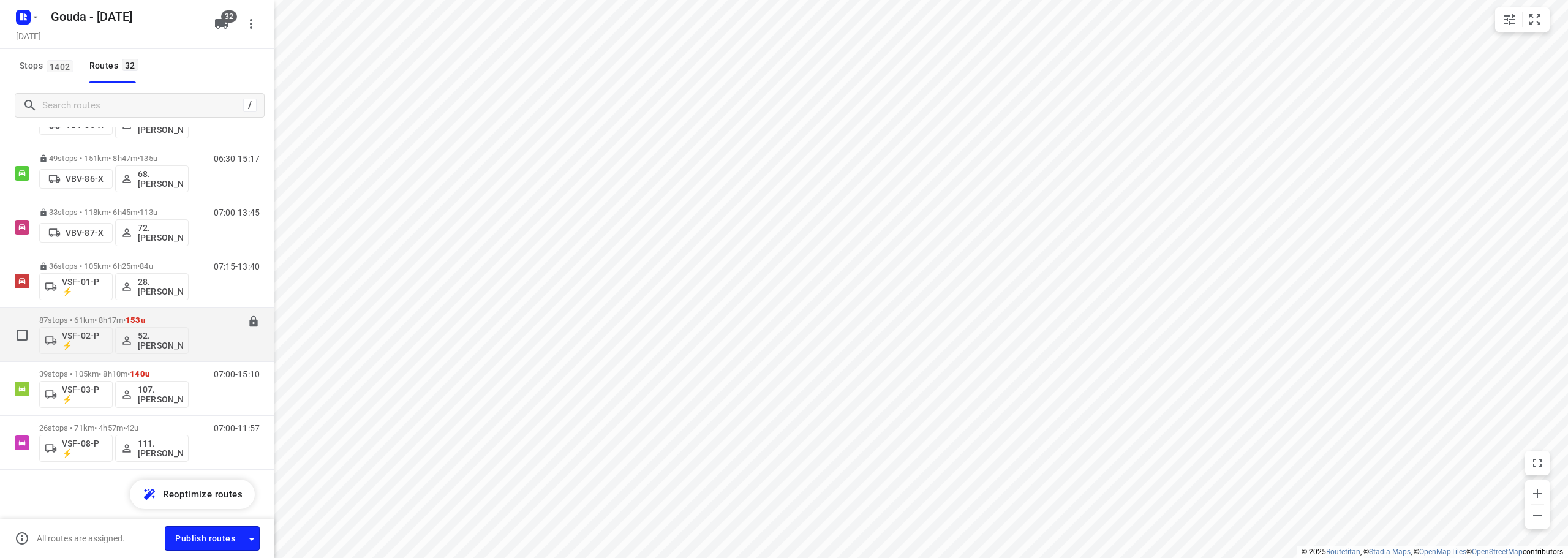
click at [175, 321] on p "87 stops • 61km • 8h17m • 153u" at bounding box center [114, 320] width 149 height 9
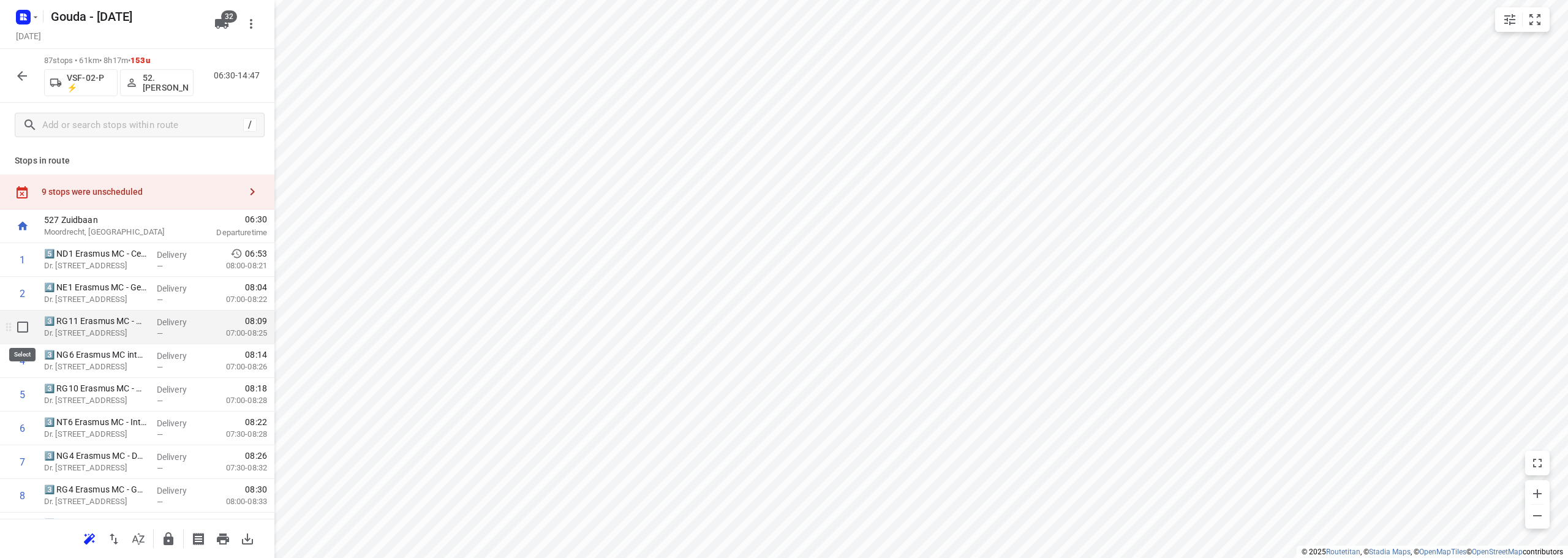
click at [23, 335] on input "checkbox" at bounding box center [22, 326] width 25 height 25
checkbox input "true"
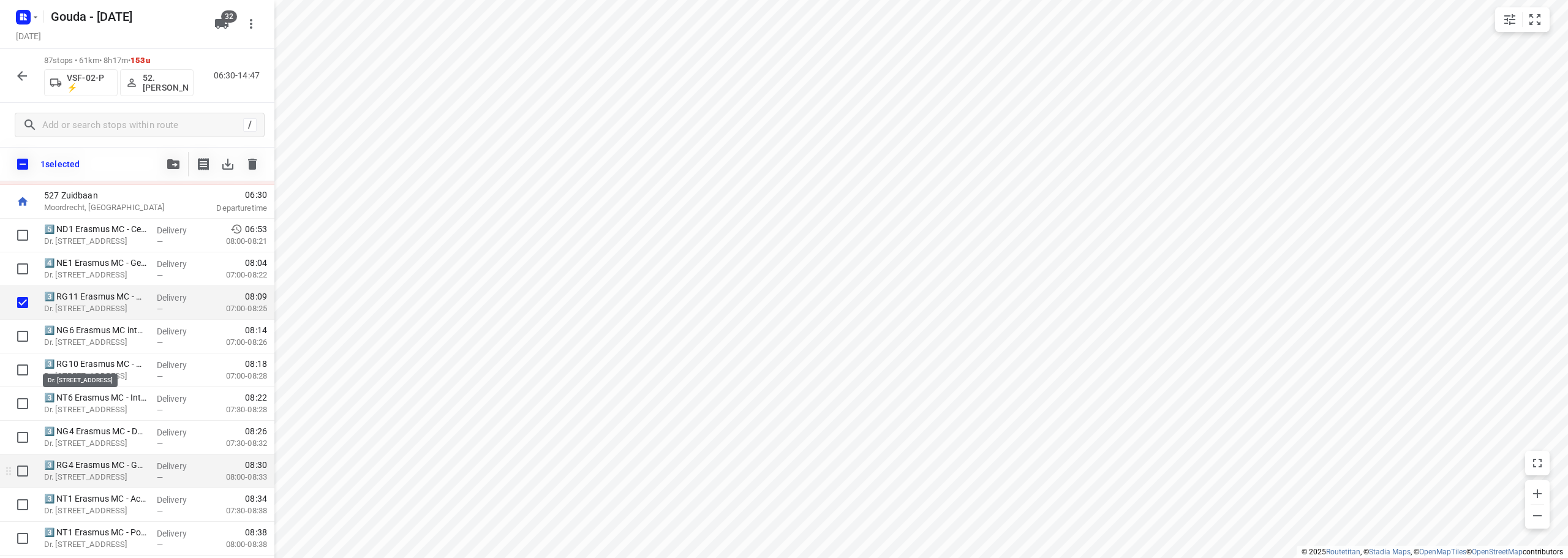
scroll to position [123, 0]
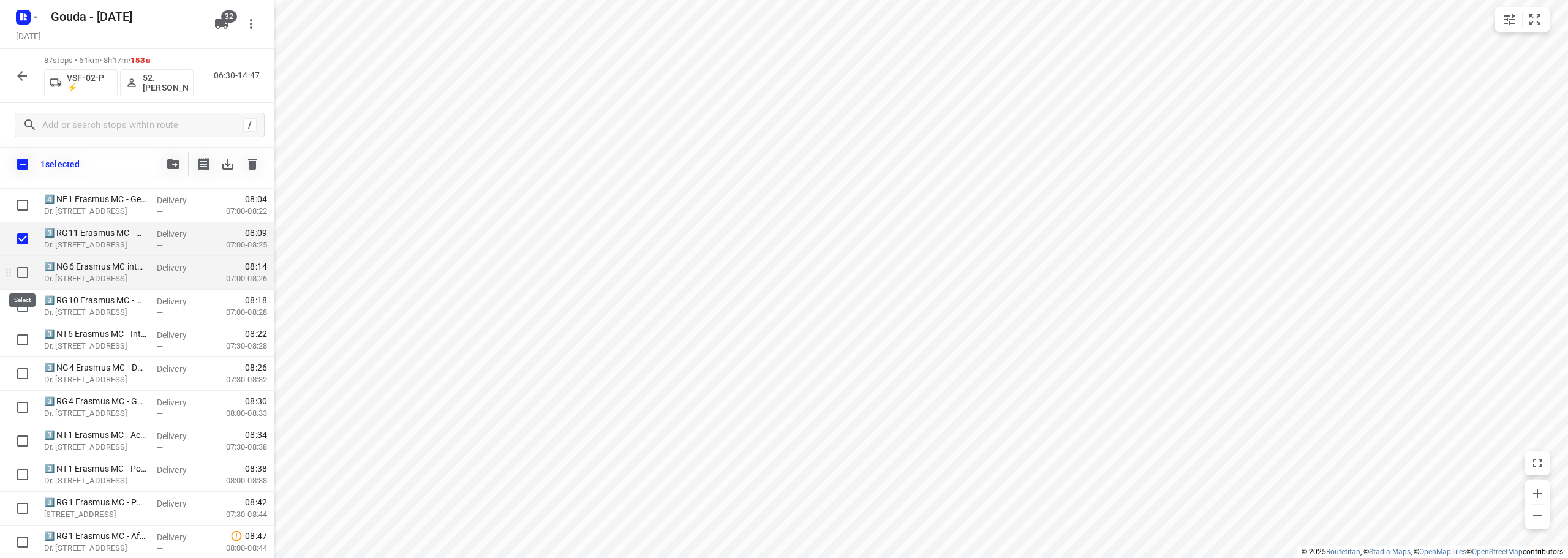
click at [17, 275] on input "checkbox" at bounding box center [22, 272] width 25 height 25
checkbox input "true"
click at [20, 315] on input "checkbox" at bounding box center [22, 306] width 25 height 25
checkbox input "true"
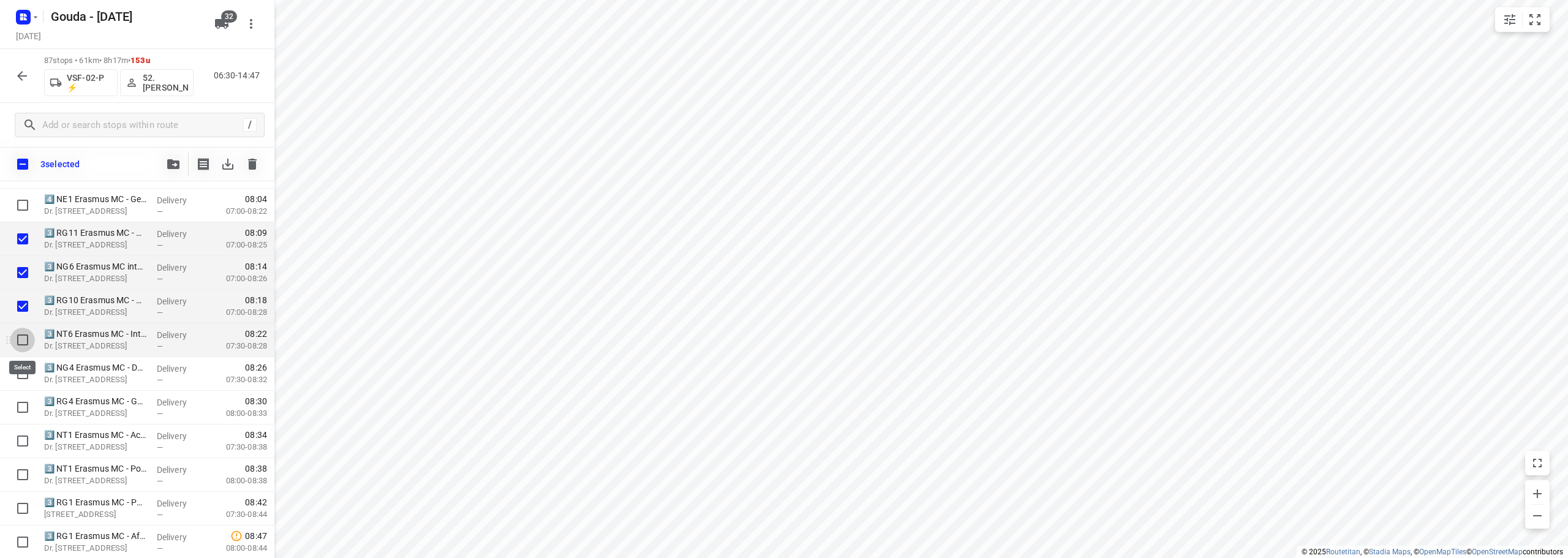
click at [23, 338] on input "checkbox" at bounding box center [22, 340] width 25 height 25
checkbox input "true"
click at [25, 371] on input "checkbox" at bounding box center [22, 373] width 25 height 25
checkbox input "true"
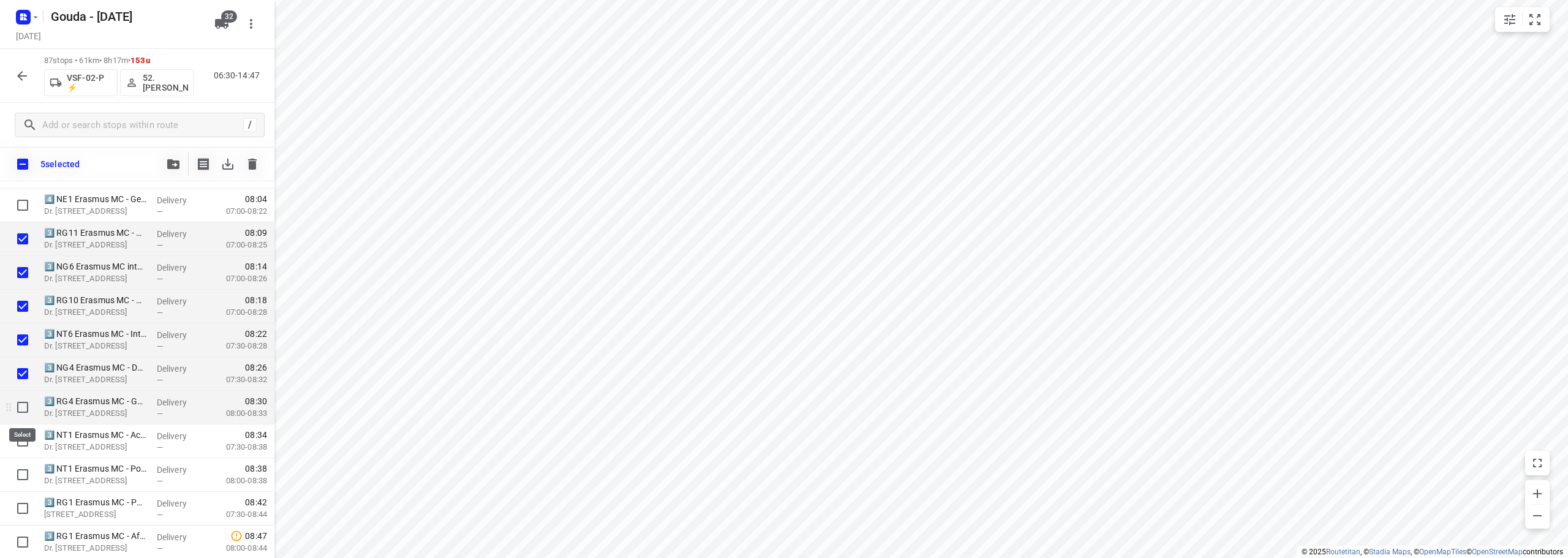
click at [17, 411] on input "checkbox" at bounding box center [22, 407] width 25 height 25
checkbox input "true"
click at [13, 441] on input "checkbox" at bounding box center [22, 441] width 25 height 25
checkbox input "true"
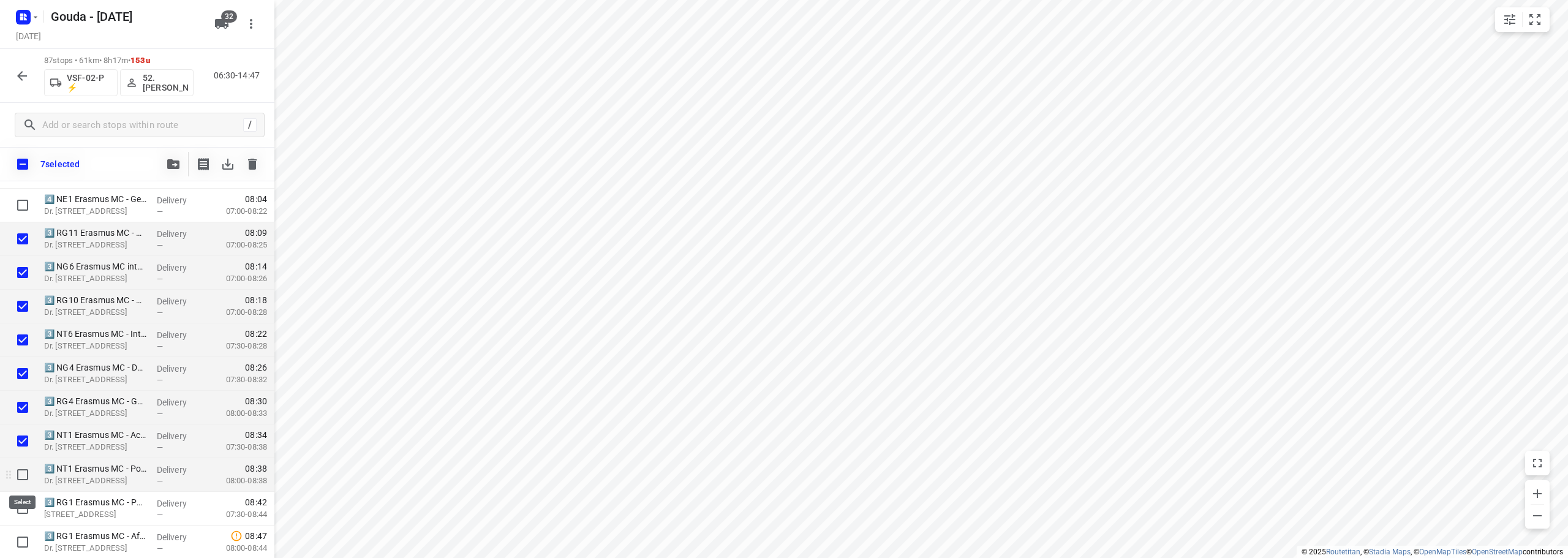
drag, startPoint x: 14, startPoint y: 470, endPoint x: 18, endPoint y: 477, distance: 8.1
click at [15, 470] on input "checkbox" at bounding box center [22, 475] width 25 height 25
checkbox input "true"
click at [19, 504] on input "checkbox" at bounding box center [22, 508] width 25 height 25
checkbox input "true"
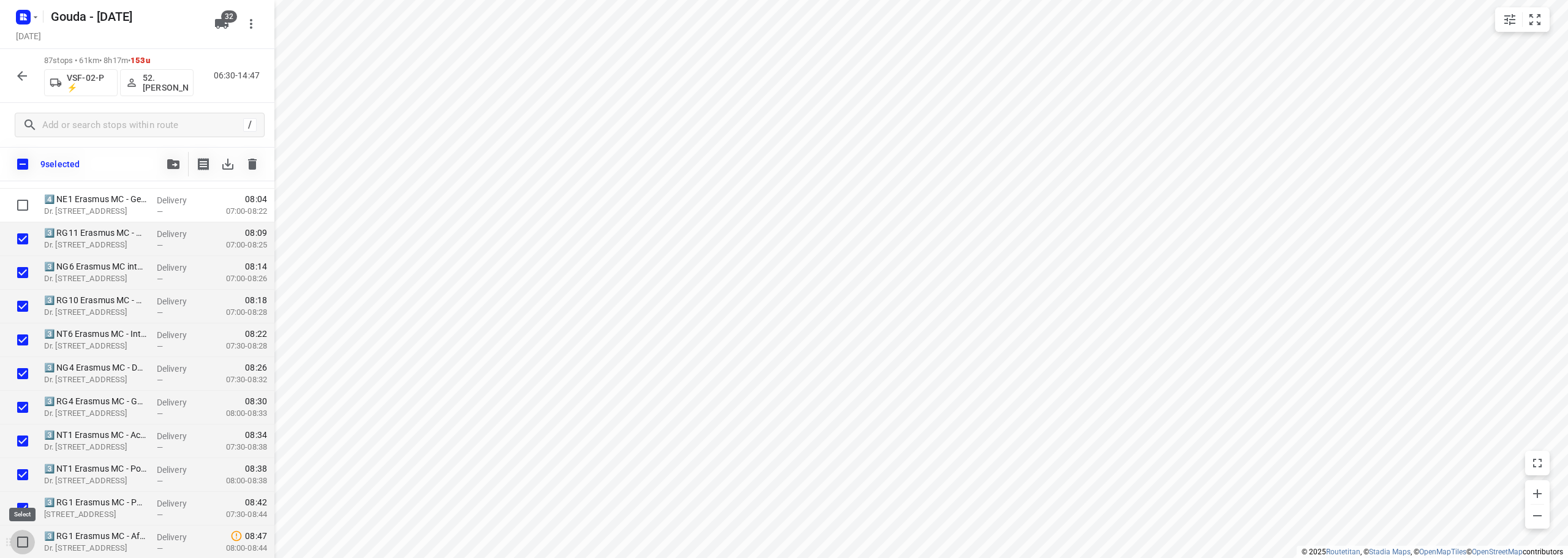
click at [21, 538] on input "checkbox" at bounding box center [22, 542] width 25 height 25
checkbox input "true"
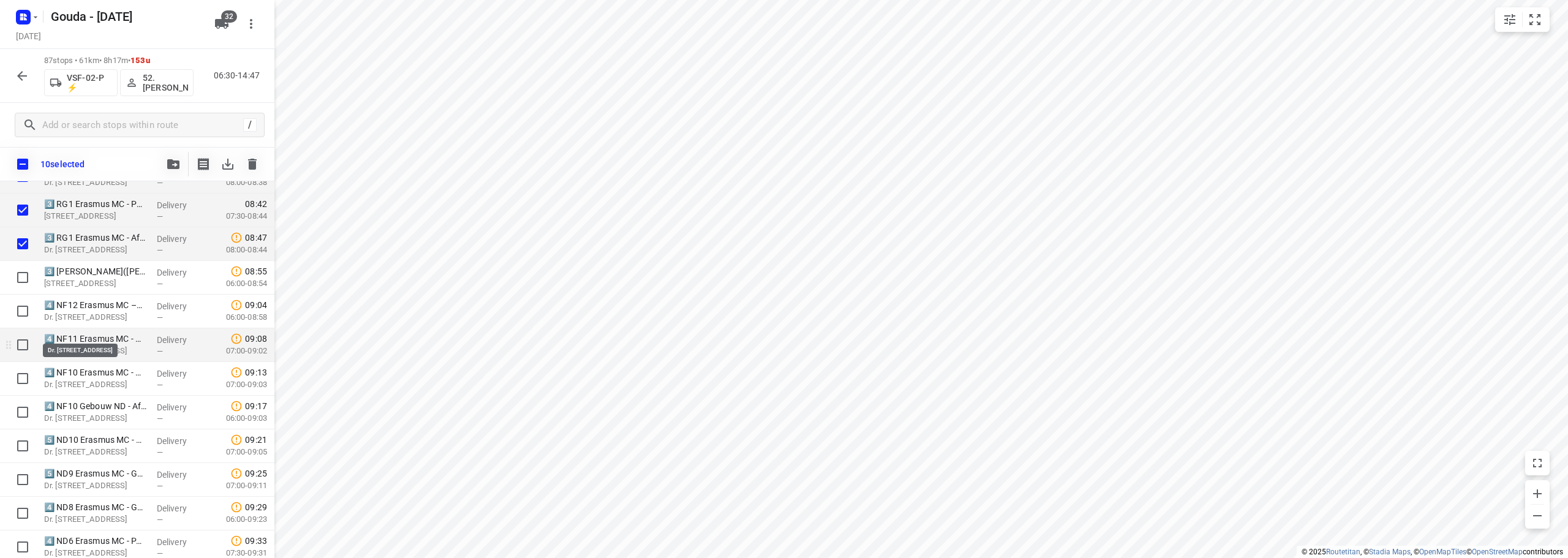
scroll to position [490, 0]
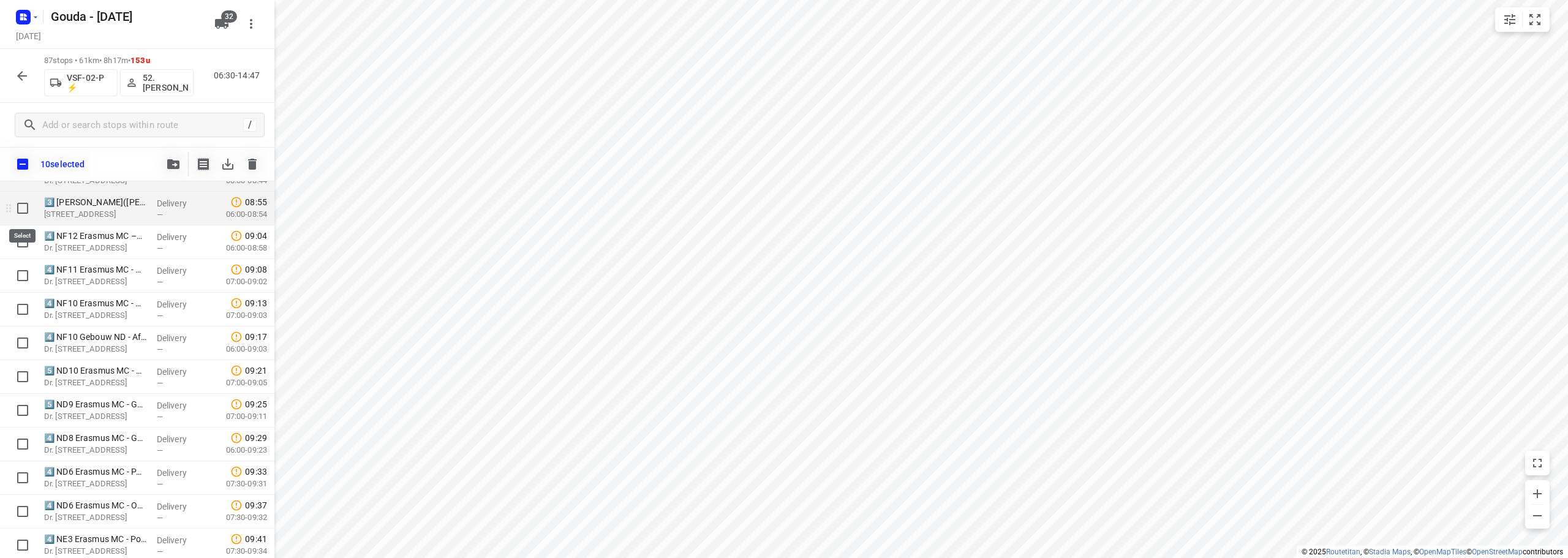
click at [21, 210] on input "checkbox" at bounding box center [22, 208] width 25 height 25
checkbox input "true"
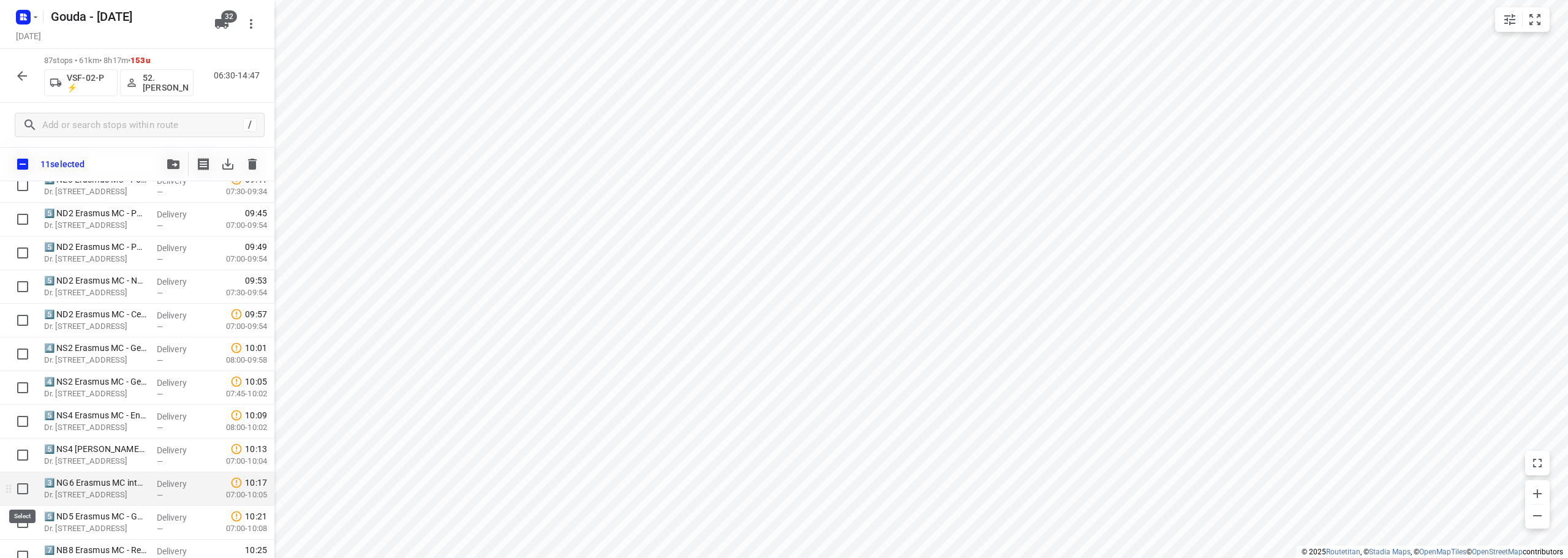
click at [19, 485] on input "checkbox" at bounding box center [22, 488] width 25 height 25
checkbox input "true"
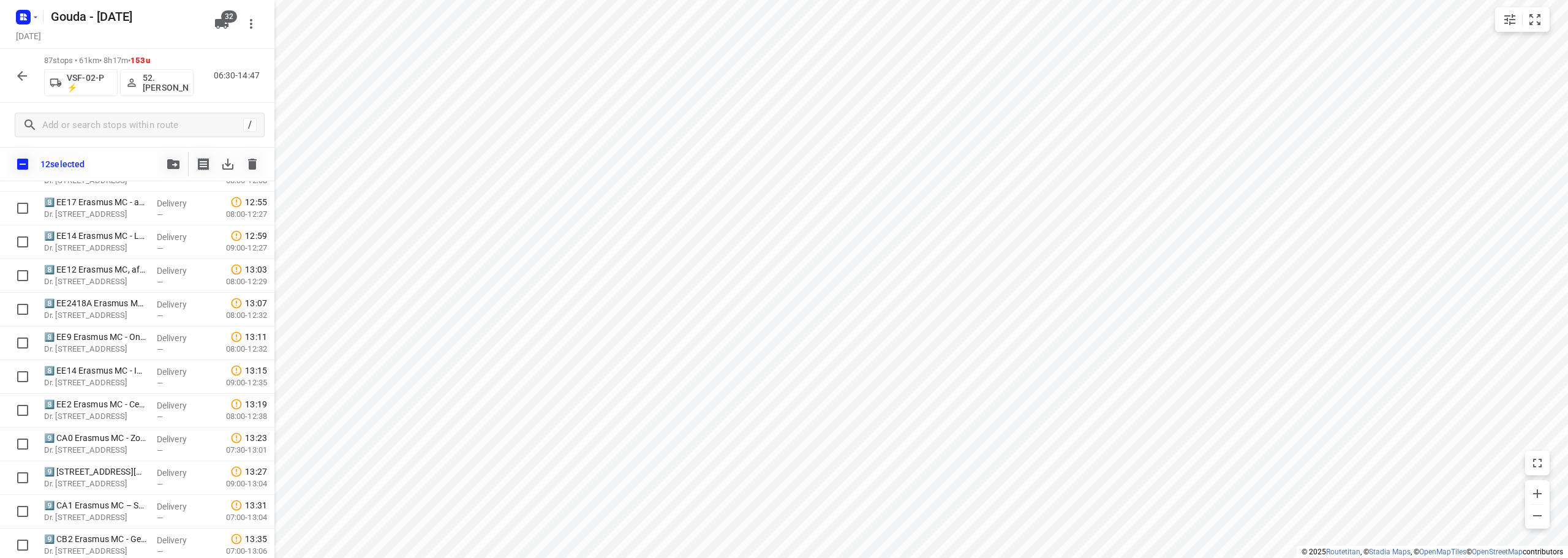
scroll to position [2686, 0]
click at [19, 478] on input "checkbox" at bounding box center [22, 473] width 25 height 25
checkbox input "true"
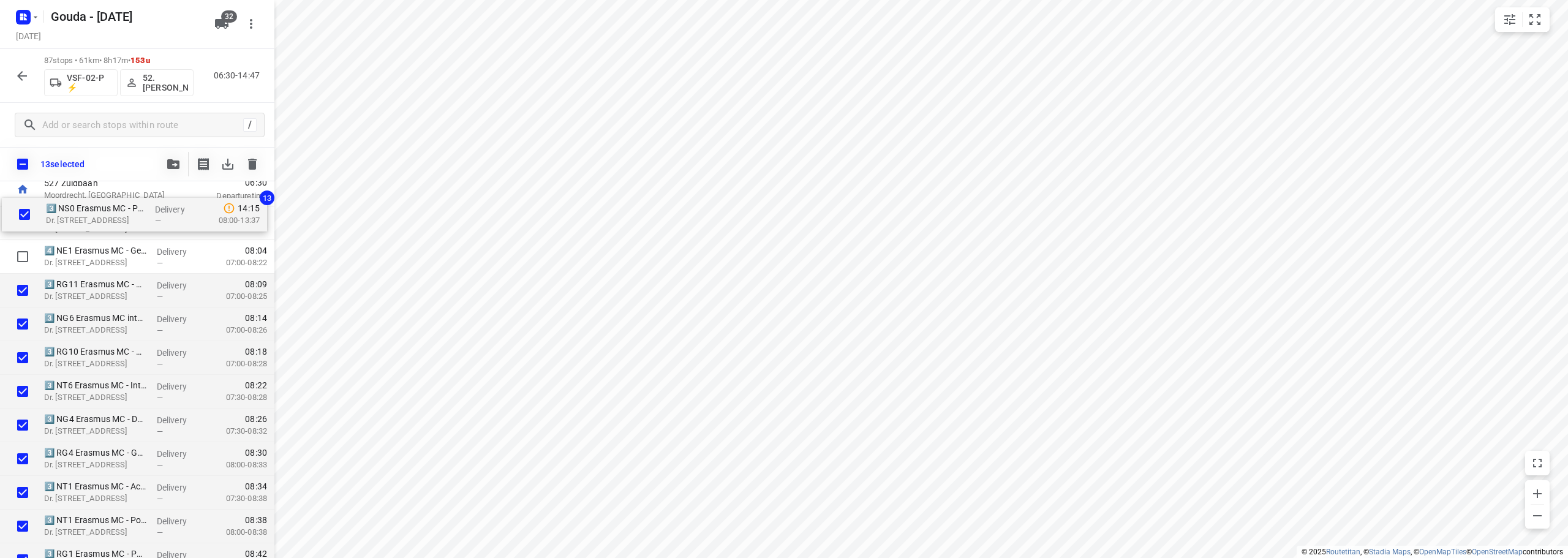
scroll to position [0, 0]
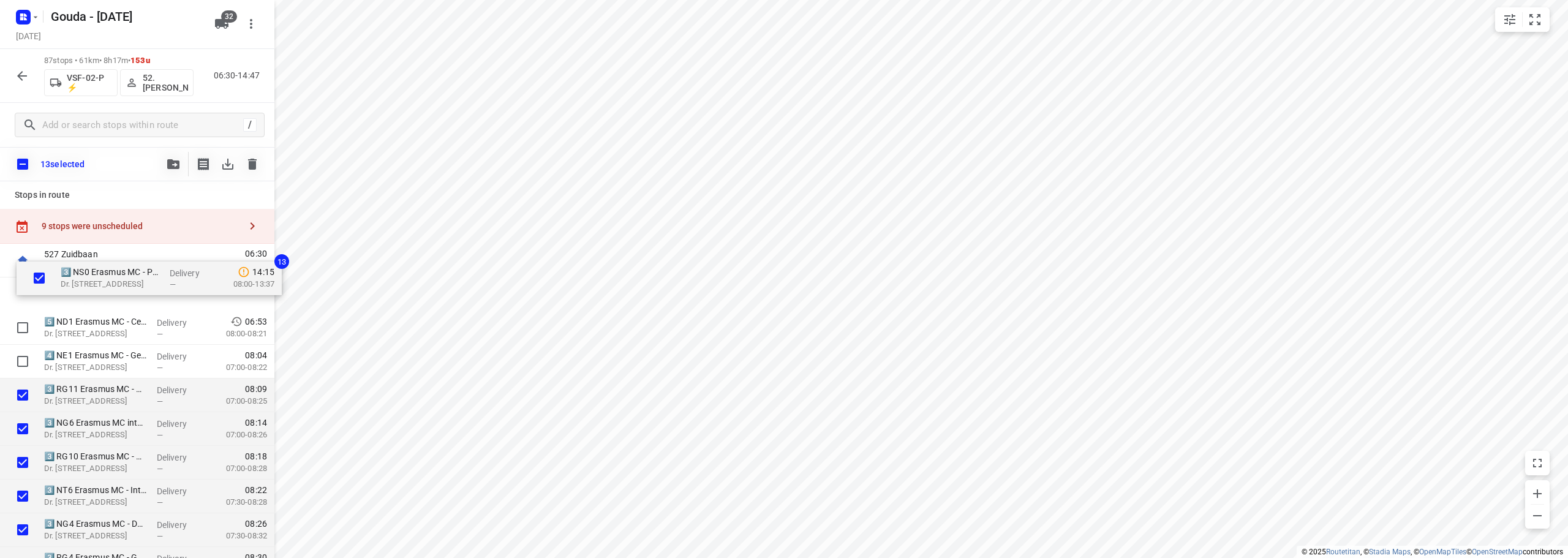
drag, startPoint x: 114, startPoint y: 483, endPoint x: 131, endPoint y: 282, distance: 201.7
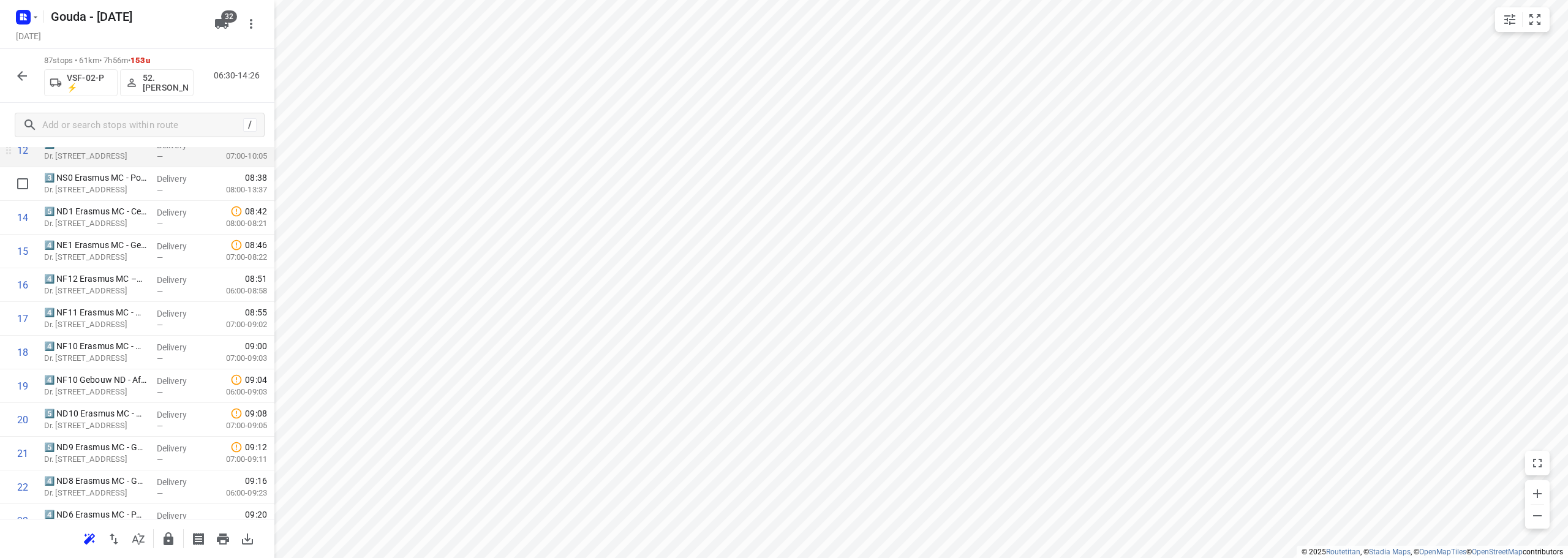
scroll to position [490, 0]
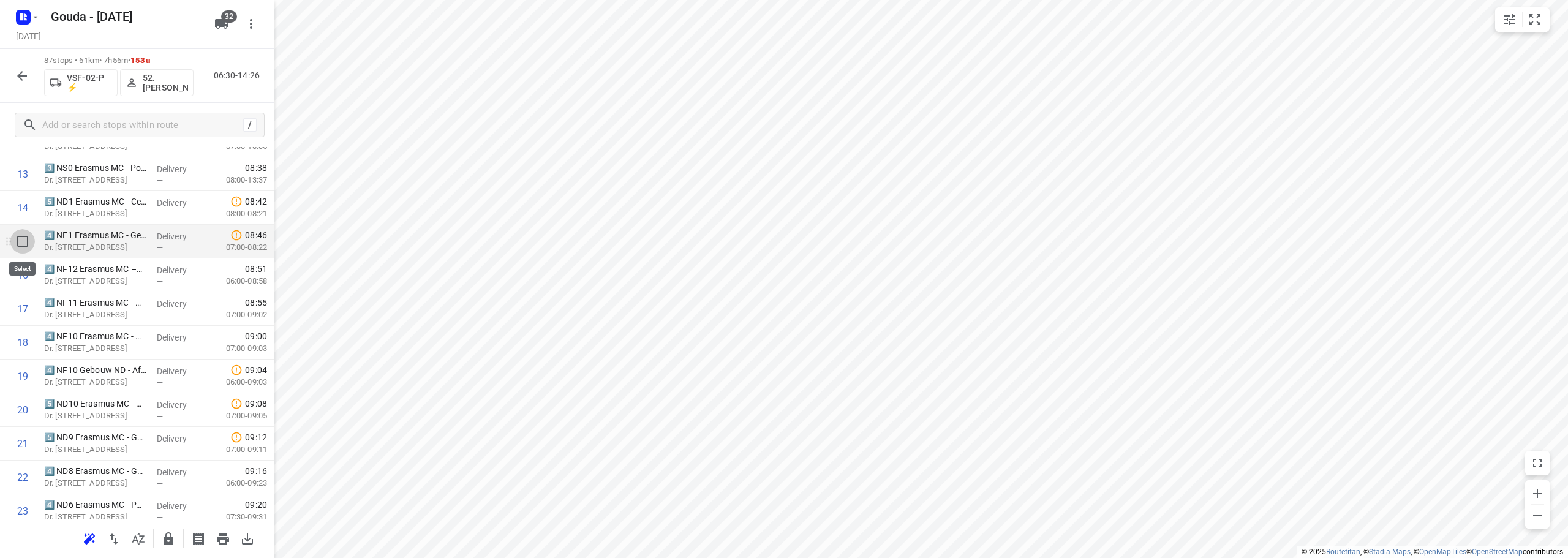
click at [22, 237] on input "checkbox" at bounding box center [22, 241] width 25 height 25
checkbox input "true"
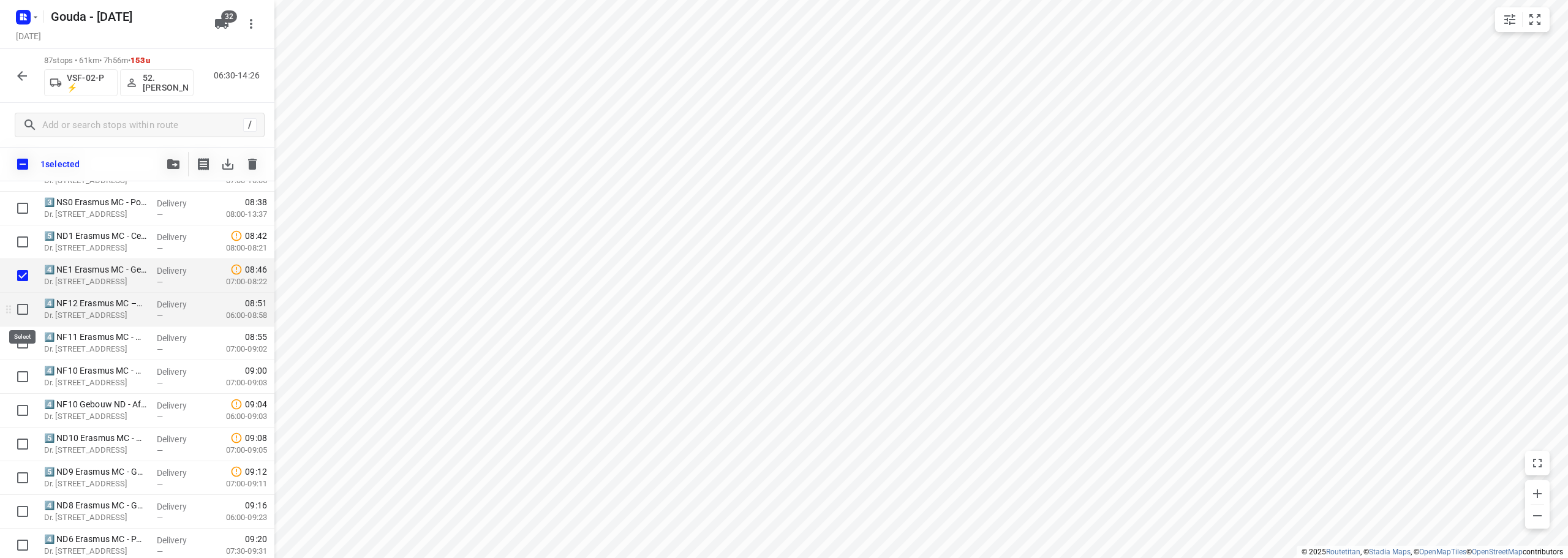
click at [25, 317] on input "checkbox" at bounding box center [22, 310] width 25 height 25
checkbox input "true"
click at [21, 342] on input "checkbox" at bounding box center [22, 343] width 25 height 25
checkbox input "true"
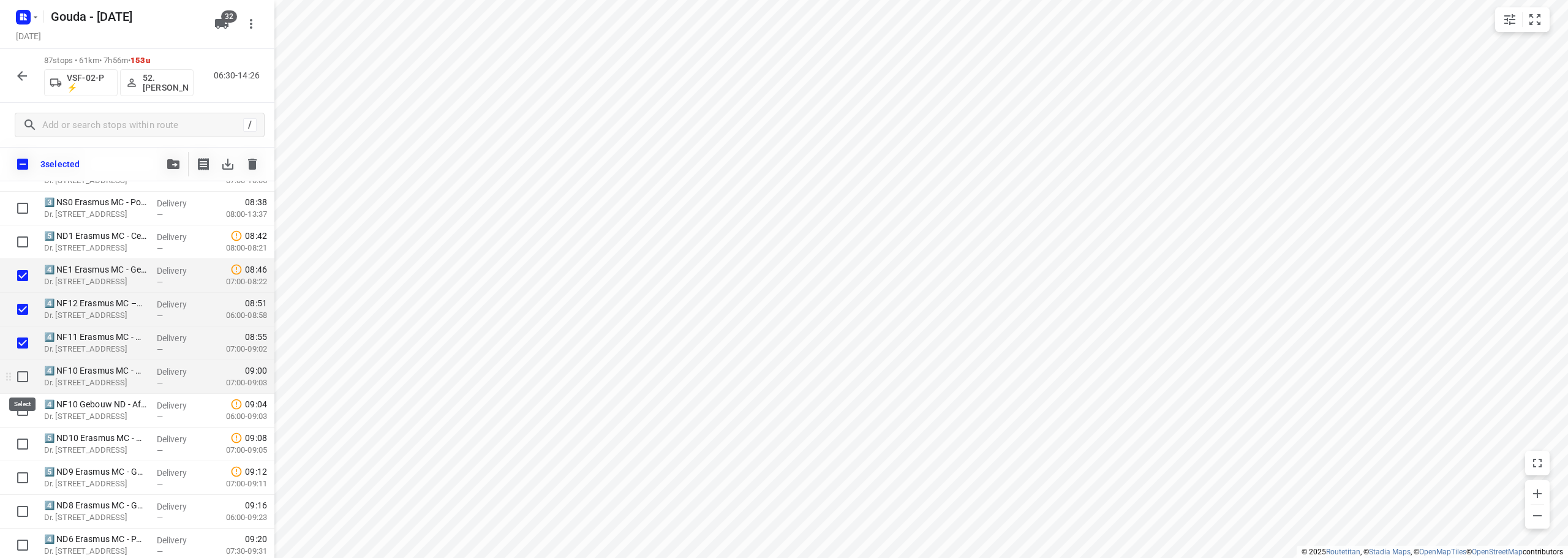
drag, startPoint x: 20, startPoint y: 375, endPoint x: 18, endPoint y: 400, distance: 25.1
click at [20, 377] on input "checkbox" at bounding box center [22, 377] width 25 height 25
checkbox input "true"
click at [15, 414] on input "checkbox" at bounding box center [22, 410] width 25 height 25
checkbox input "true"
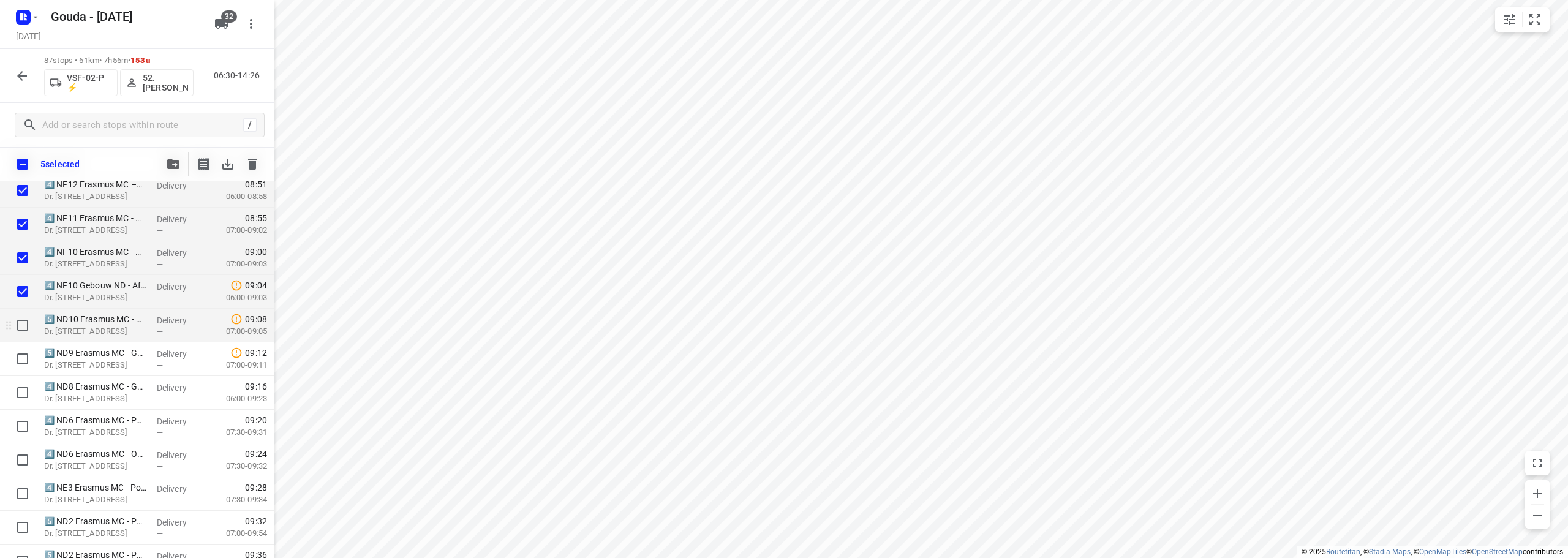
scroll to position [613, 0]
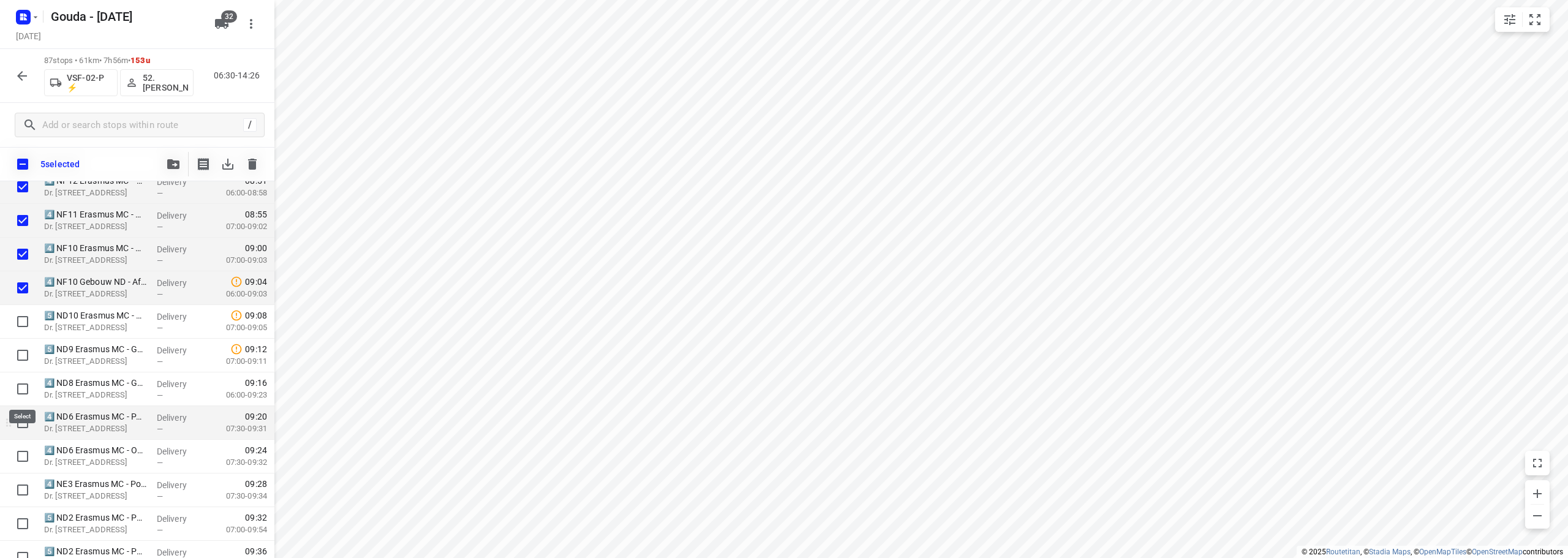
drag, startPoint x: 11, startPoint y: 388, endPoint x: 25, endPoint y: 415, distance: 30.4
click at [12, 388] on input "checkbox" at bounding box center [22, 388] width 25 height 25
checkbox input "true"
click at [18, 428] on input "checkbox" at bounding box center [22, 422] width 25 height 25
checkbox input "true"
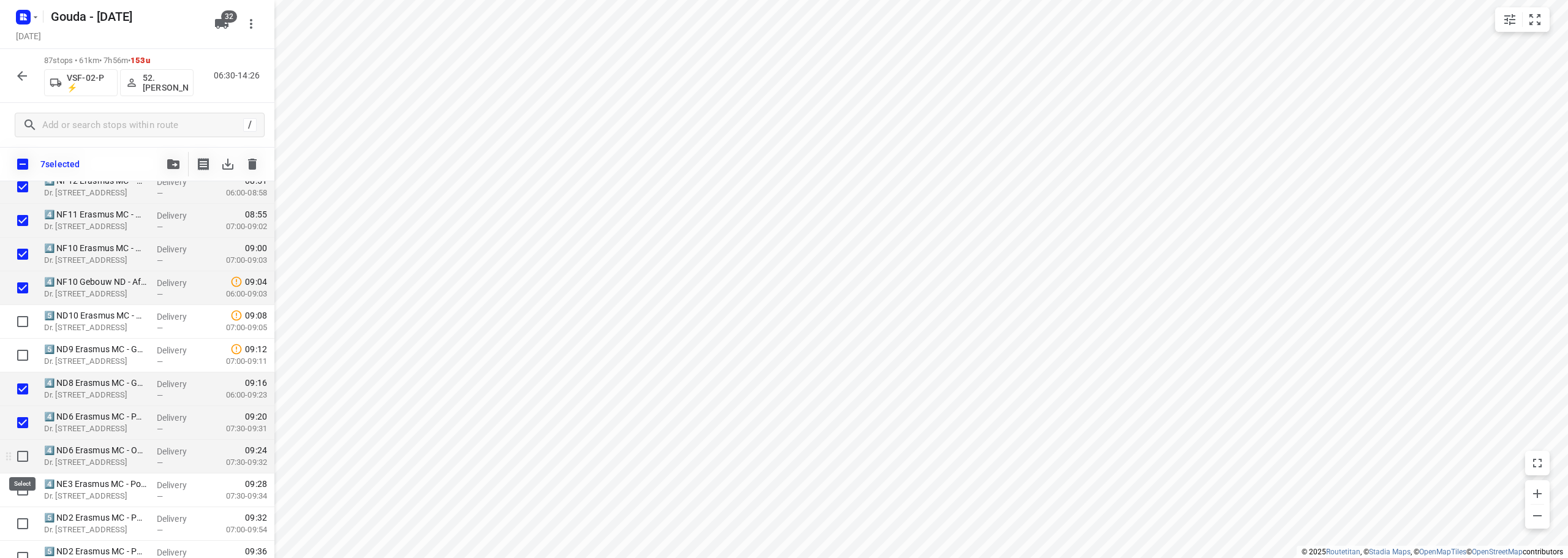
click at [24, 464] on input "checkbox" at bounding box center [22, 456] width 25 height 25
checkbox input "true"
click at [21, 483] on input "checkbox" at bounding box center [22, 490] width 25 height 25
checkbox input "true"
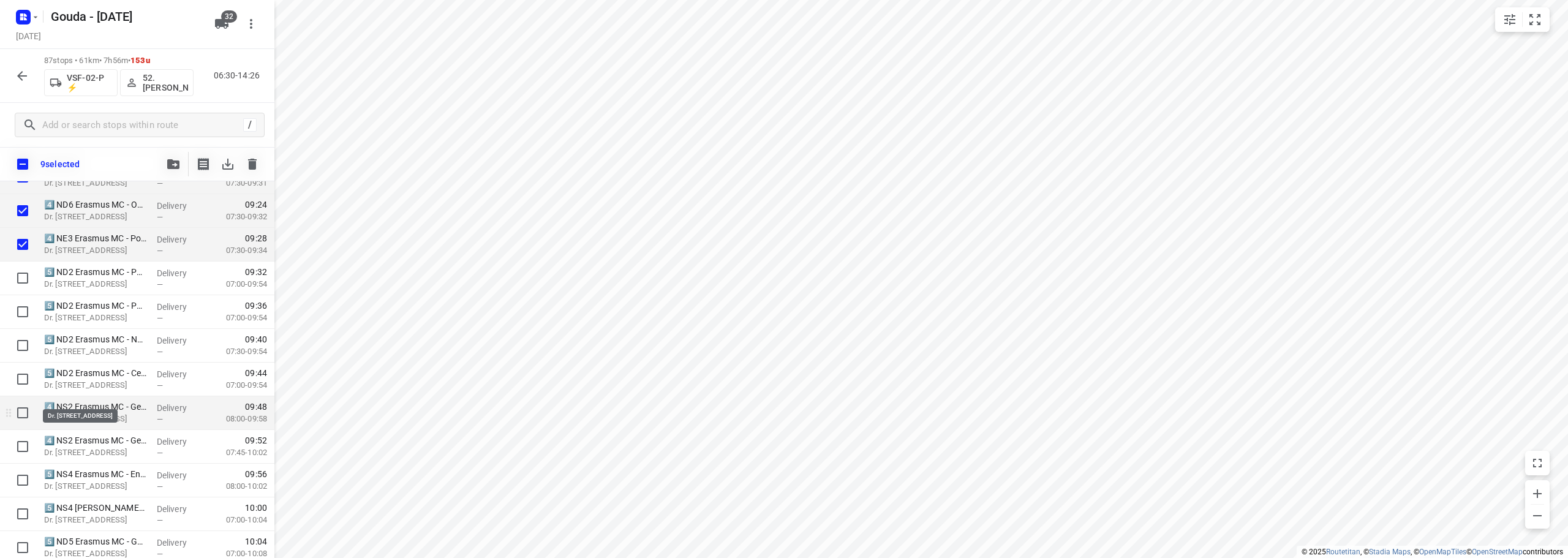
scroll to position [919, 0]
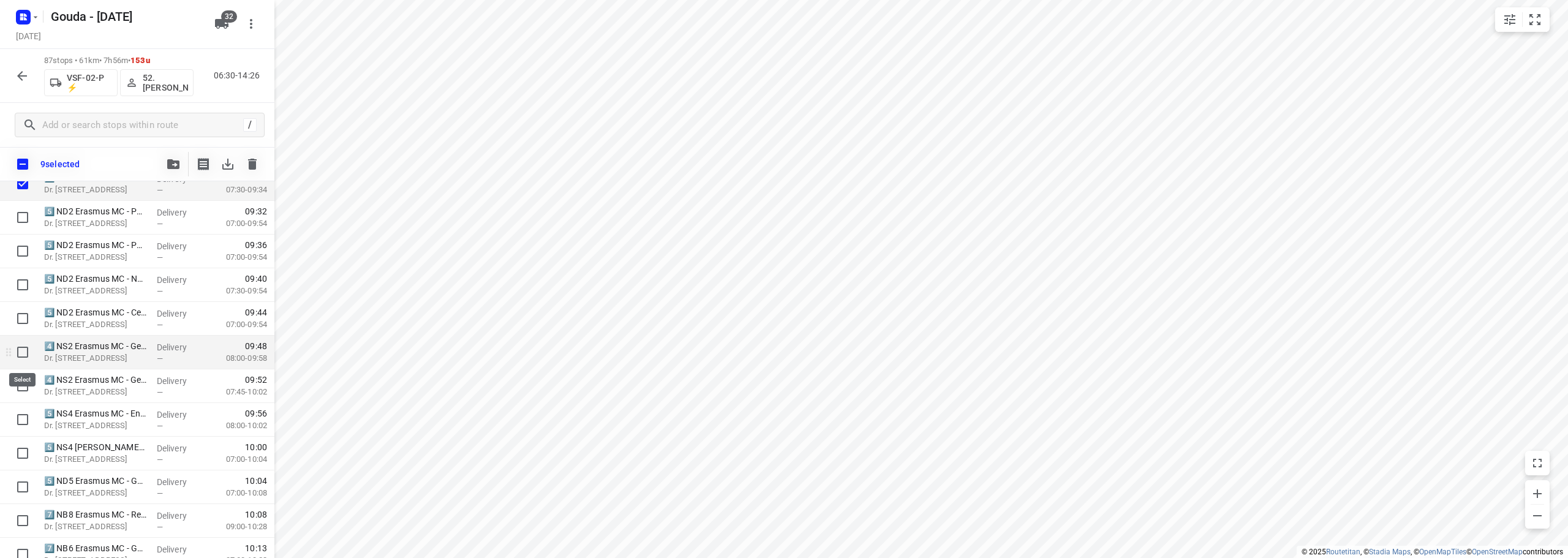
click at [15, 348] on input "checkbox" at bounding box center [22, 352] width 25 height 25
checkbox input "true"
click at [19, 386] on input "checkbox" at bounding box center [22, 386] width 25 height 25
checkbox input "true"
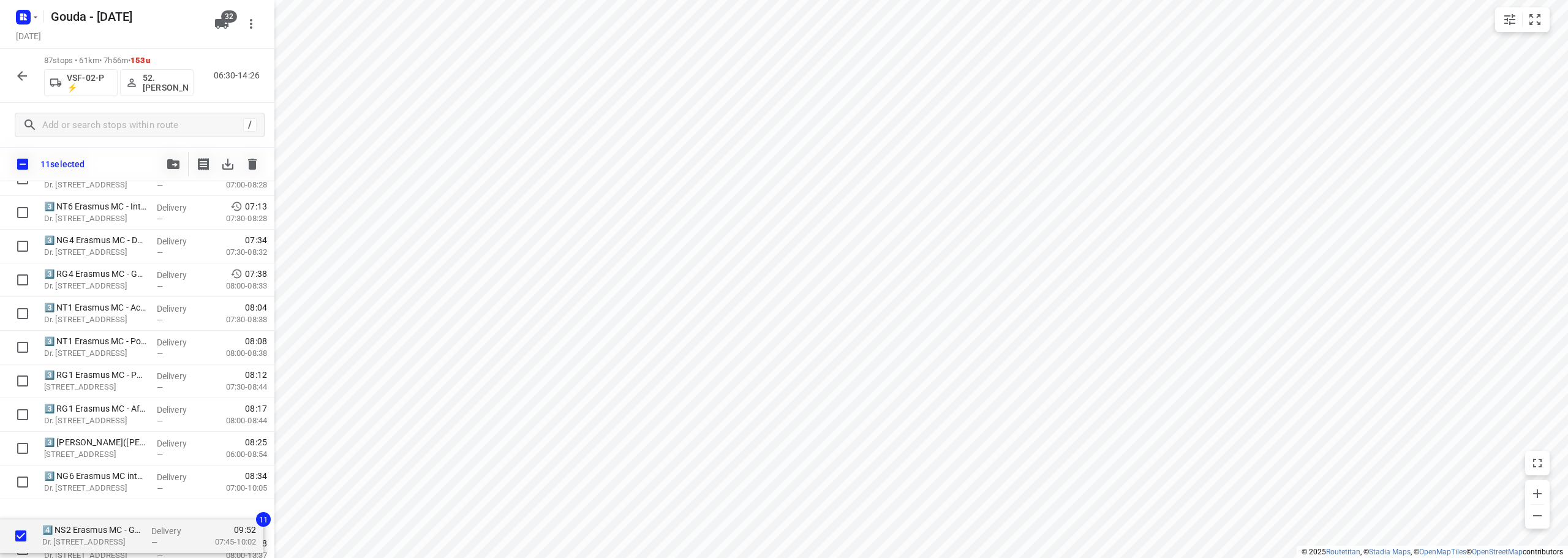
scroll to position [315, 0]
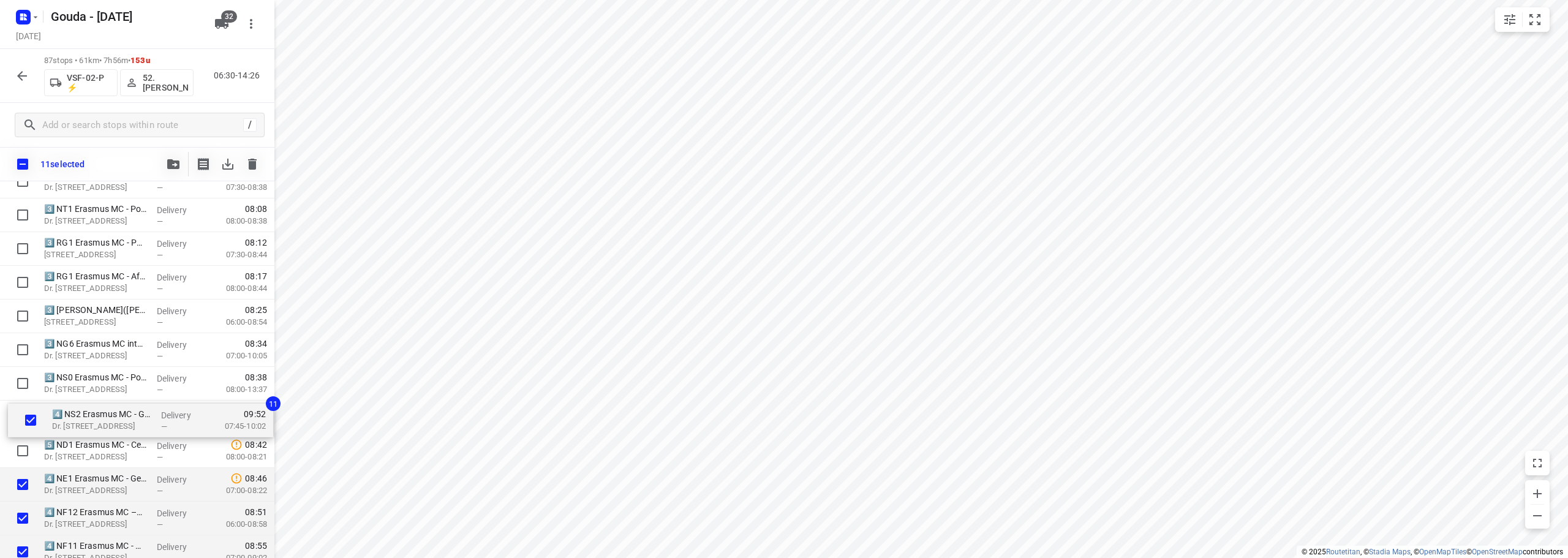
drag, startPoint x: 98, startPoint y: 477, endPoint x: 107, endPoint y: 410, distance: 67.6
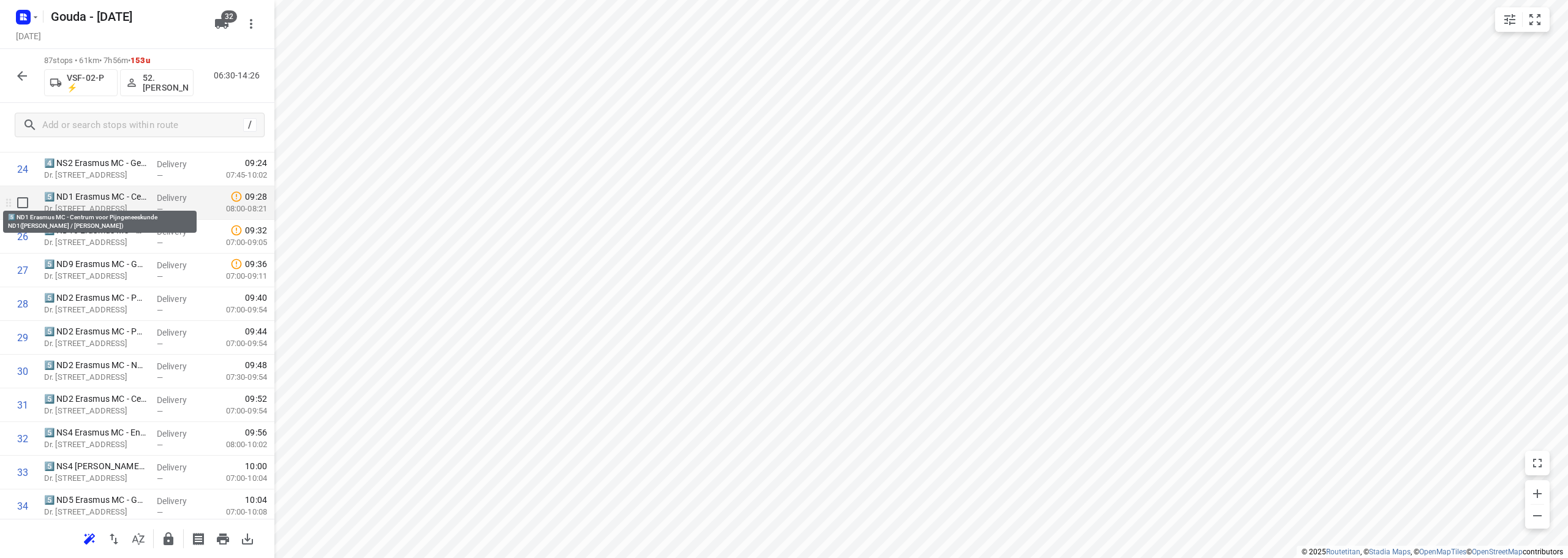
scroll to position [867, 0]
click at [14, 200] on input "checkbox" at bounding box center [22, 202] width 25 height 25
checkbox input "true"
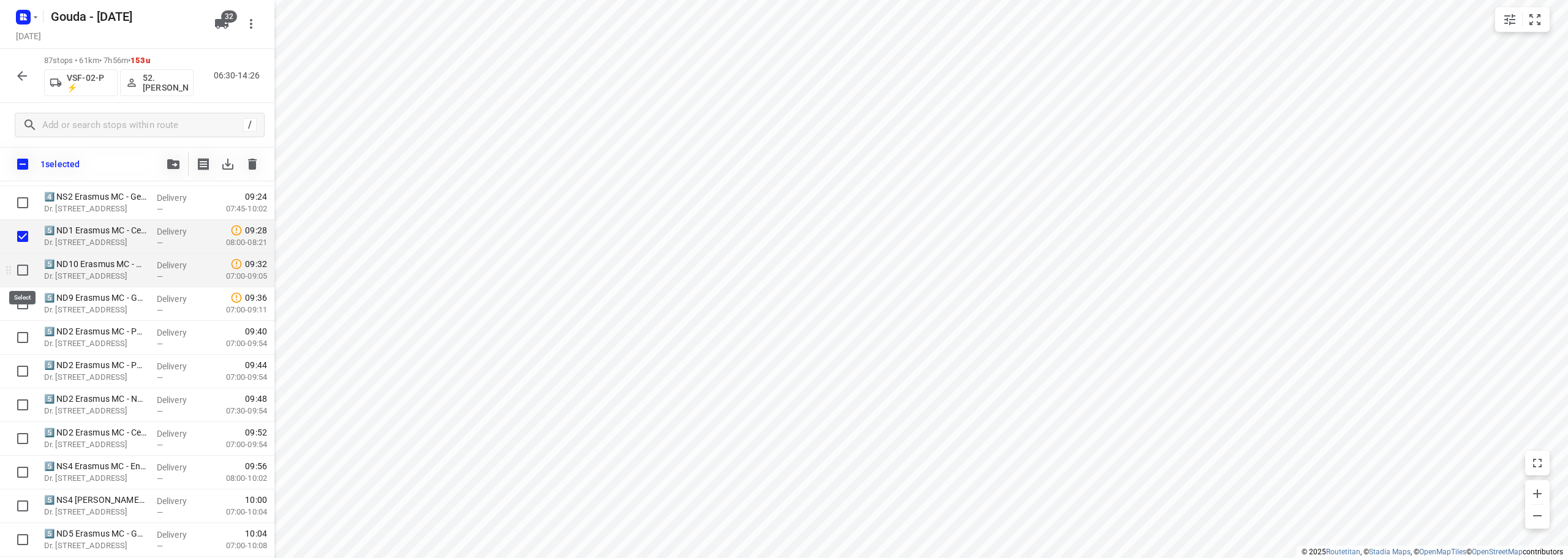
click at [17, 266] on input "checkbox" at bounding box center [22, 270] width 25 height 25
checkbox input "true"
click at [19, 306] on input "checkbox" at bounding box center [22, 304] width 25 height 25
checkbox input "true"
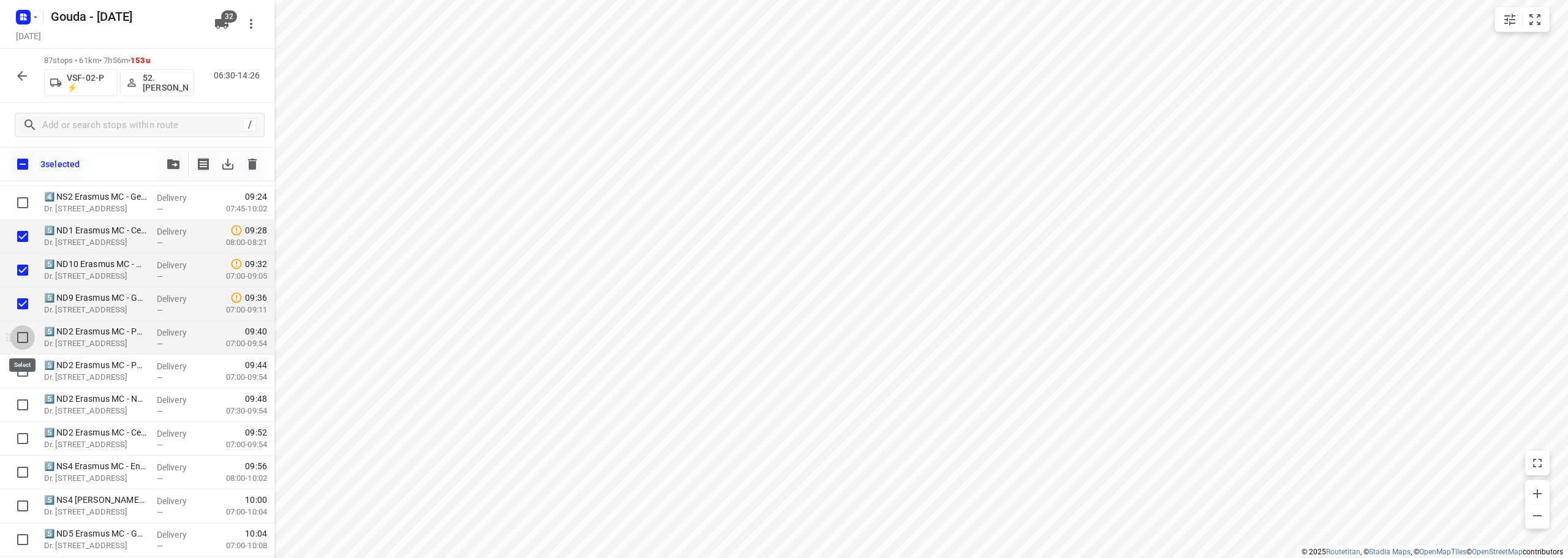
click at [26, 343] on input "checkbox" at bounding box center [22, 338] width 25 height 25
checkbox input "true"
click at [19, 379] on input "checkbox" at bounding box center [22, 371] width 25 height 25
checkbox input "true"
drag, startPoint x: 19, startPoint y: 410, endPoint x: 26, endPoint y: 426, distance: 17.5
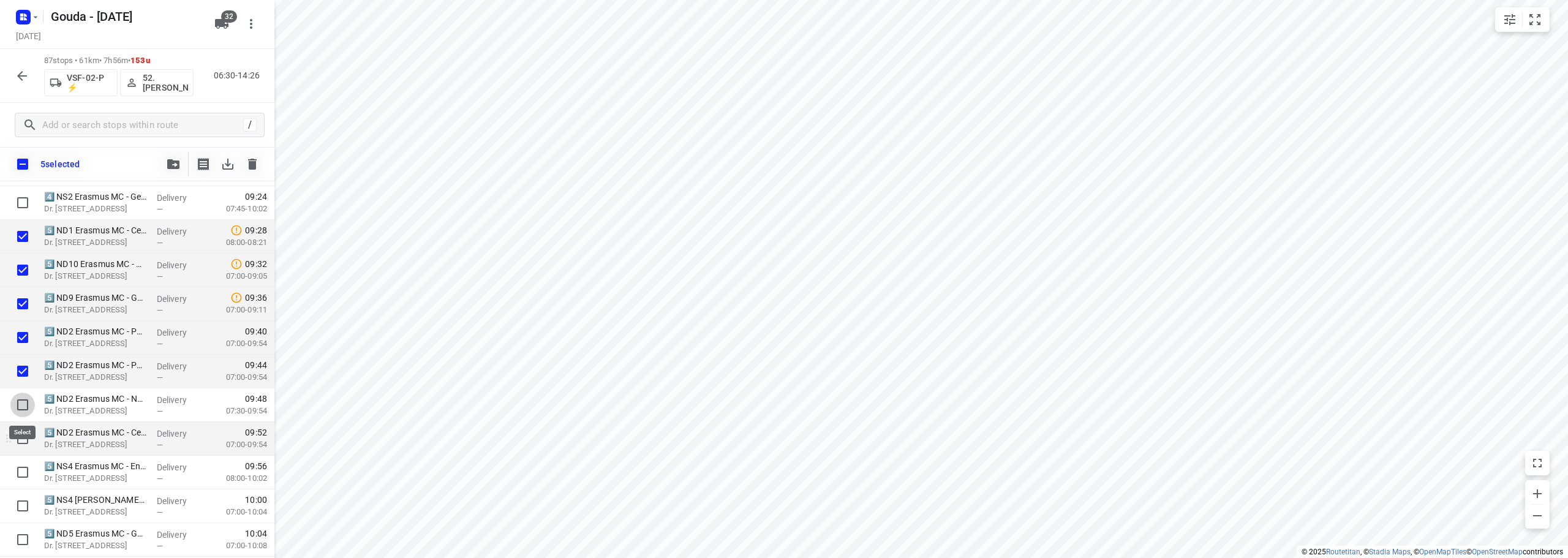
click at [20, 410] on input "checkbox" at bounding box center [22, 405] width 25 height 25
checkbox input "true"
click at [20, 435] on input "checkbox" at bounding box center [22, 438] width 25 height 25
checkbox input "true"
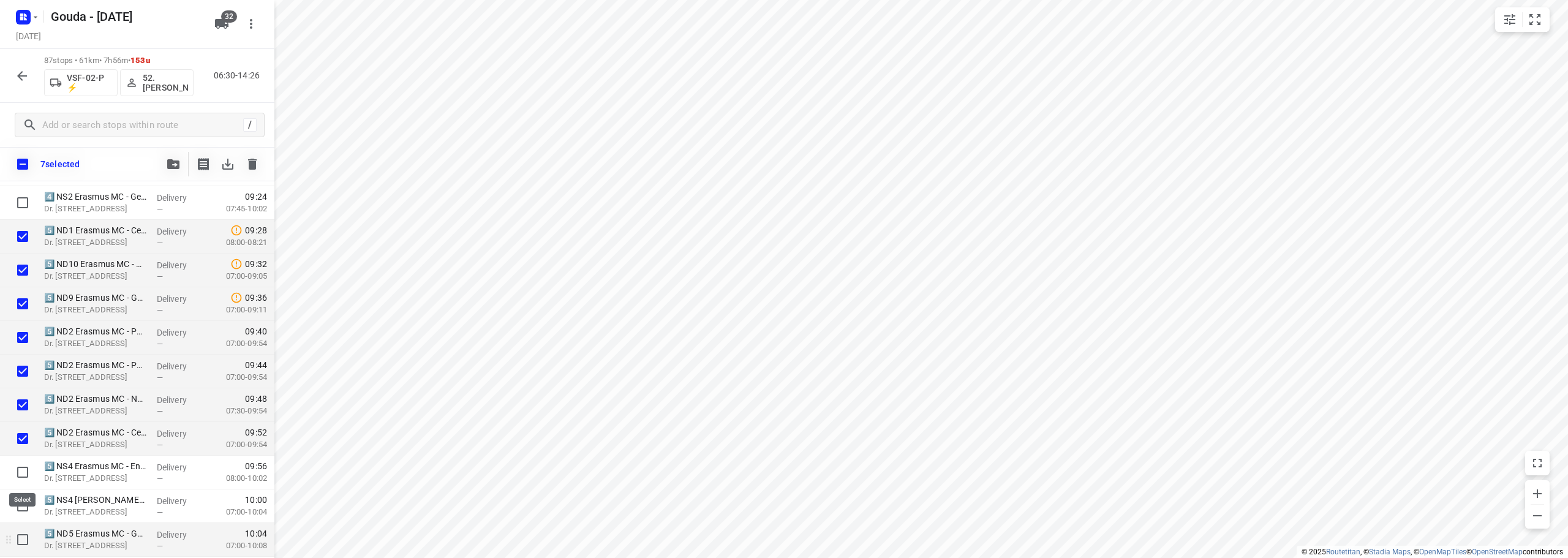
drag, startPoint x: 23, startPoint y: 477, endPoint x: 26, endPoint y: 526, distance: 49.1
click at [22, 481] on input "checkbox" at bounding box center [22, 472] width 25 height 25
checkbox input "true"
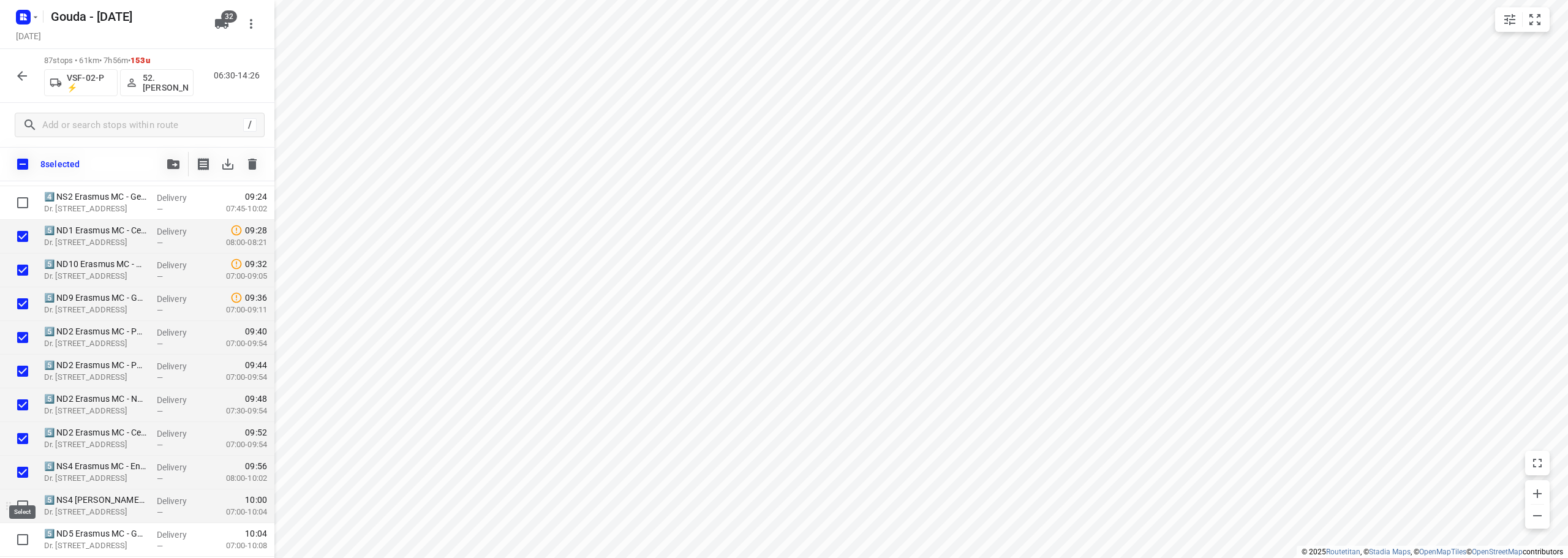
click at [23, 510] on input "checkbox" at bounding box center [22, 505] width 25 height 25
checkbox input "true"
click at [25, 533] on input "checkbox" at bounding box center [22, 539] width 25 height 25
checkbox input "true"
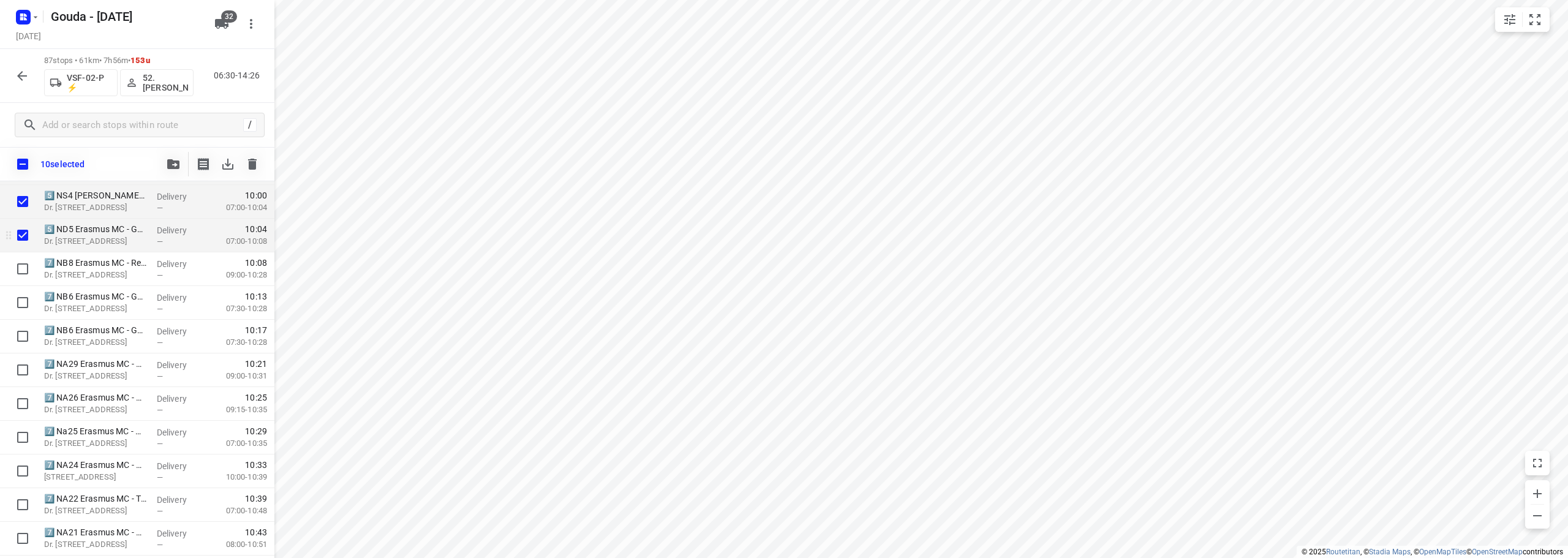
scroll to position [1173, 0]
click at [19, 163] on input "checkbox" at bounding box center [23, 165] width 25 height 25
checkbox input "true"
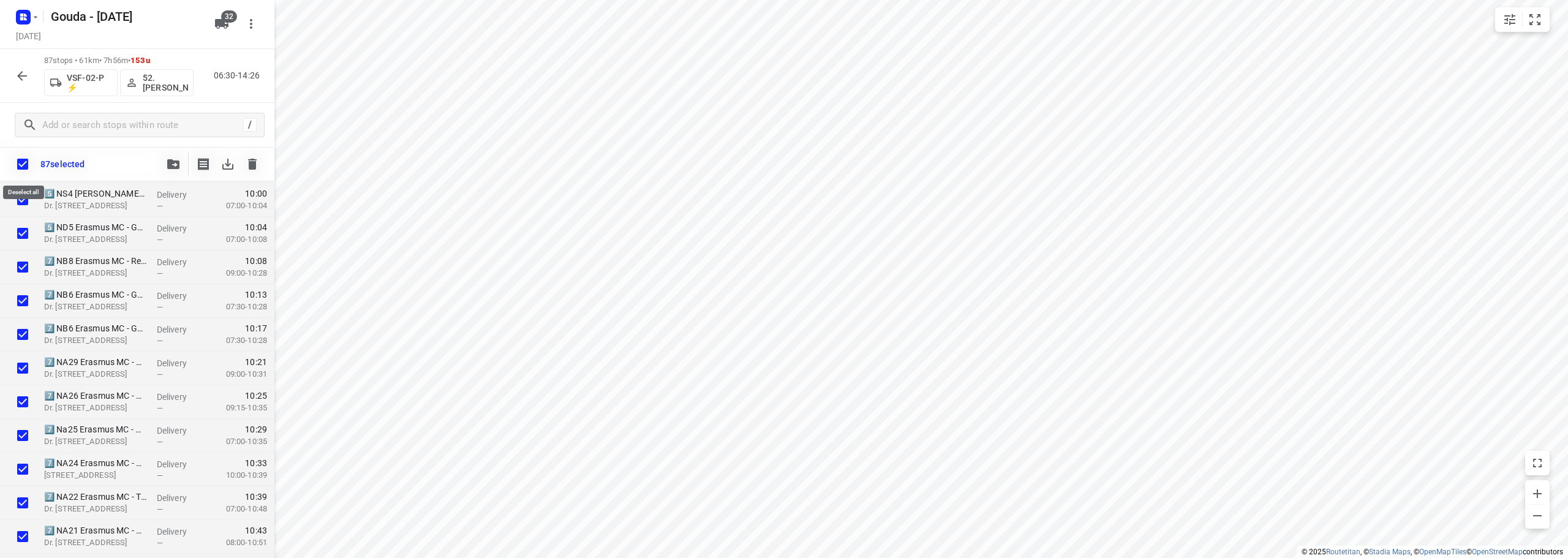
checkbox input "true"
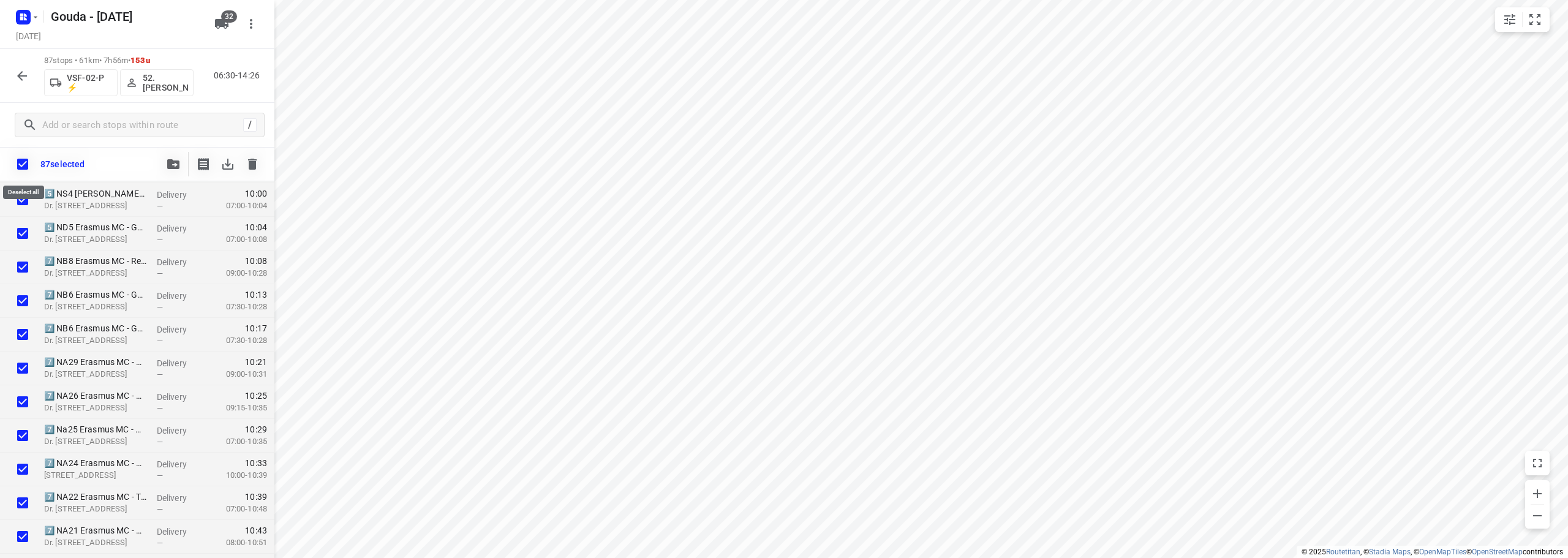
checkbox input "true"
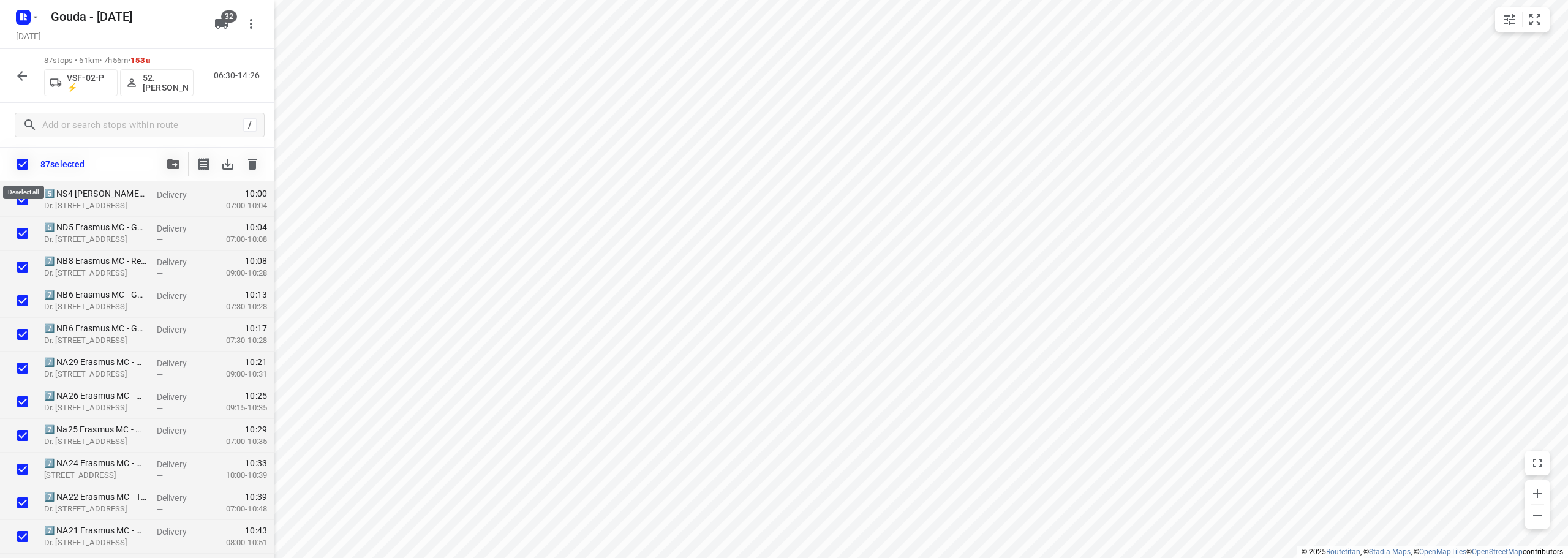
checkbox input "true"
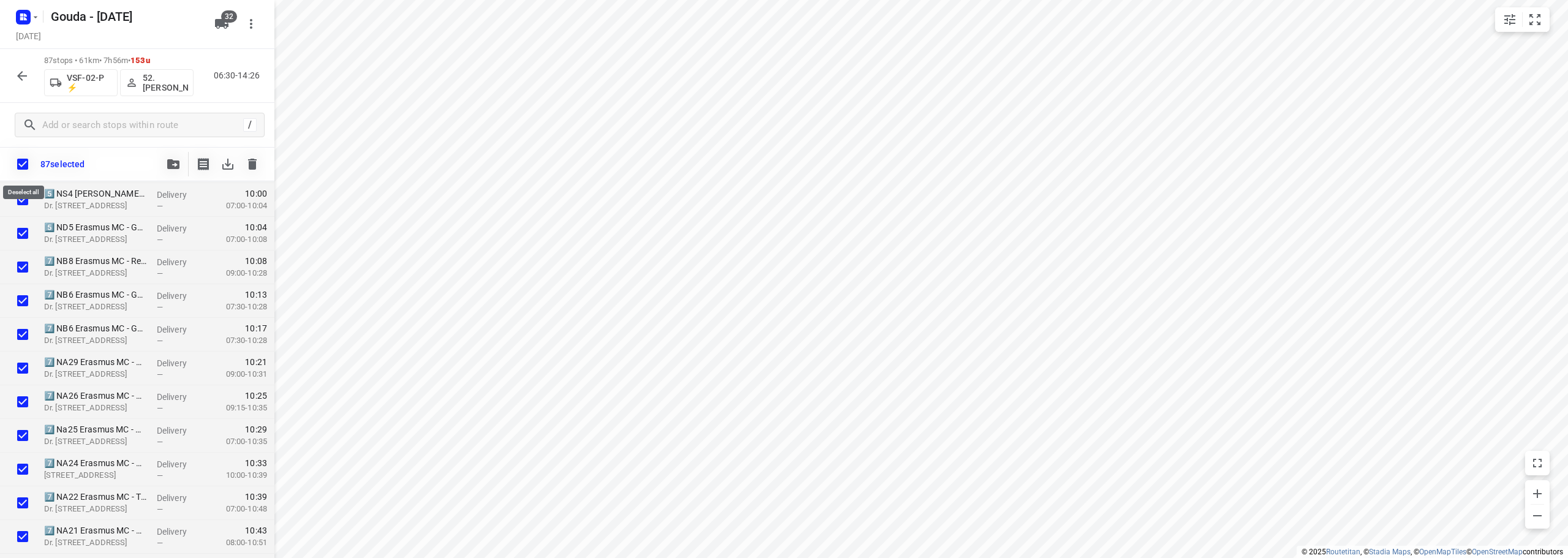
checkbox input "true"
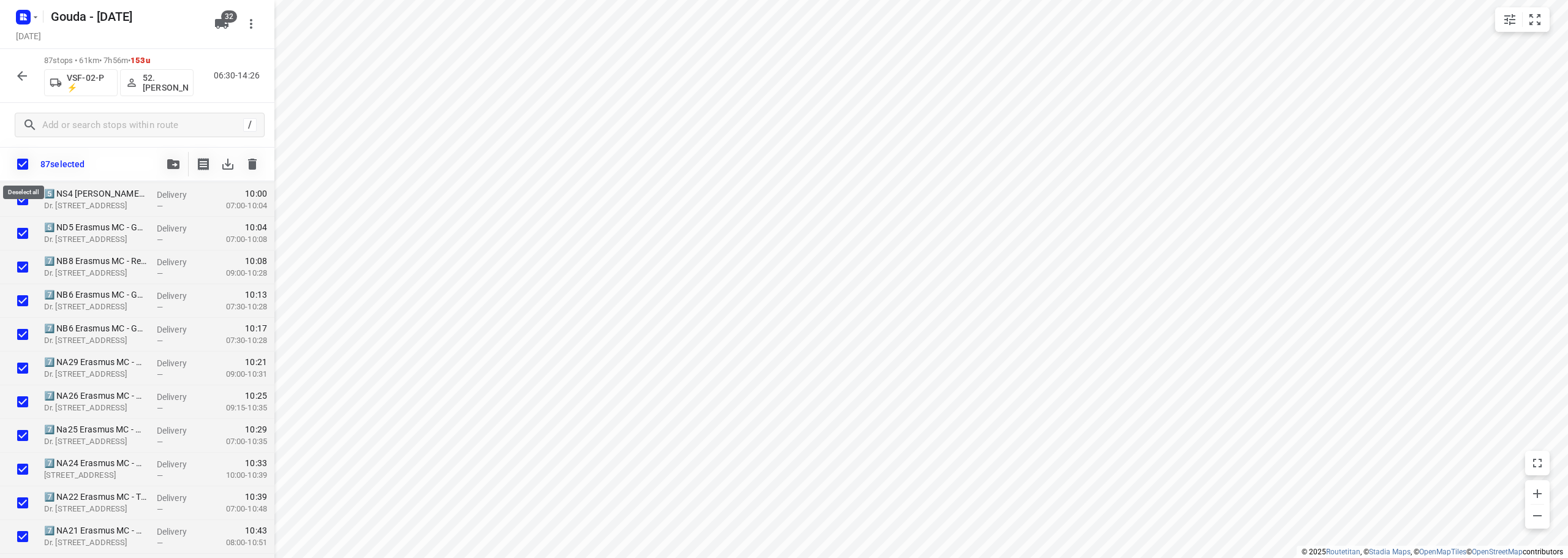
checkbox input "true"
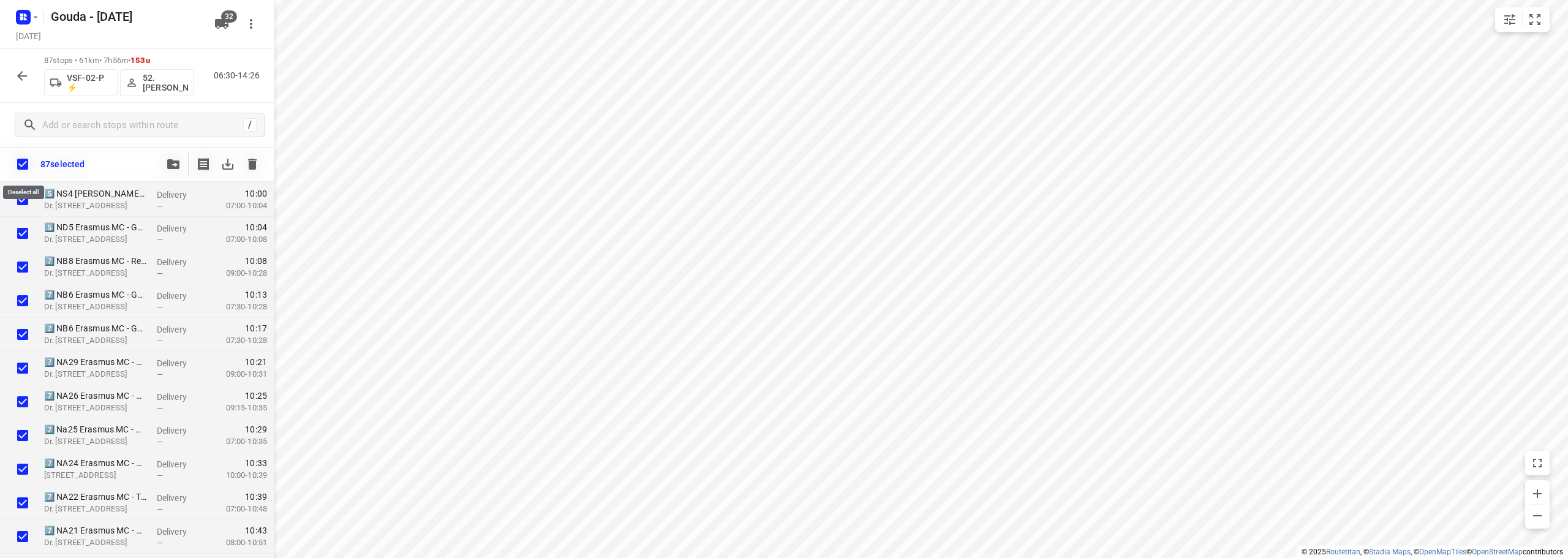
checkbox input "true"
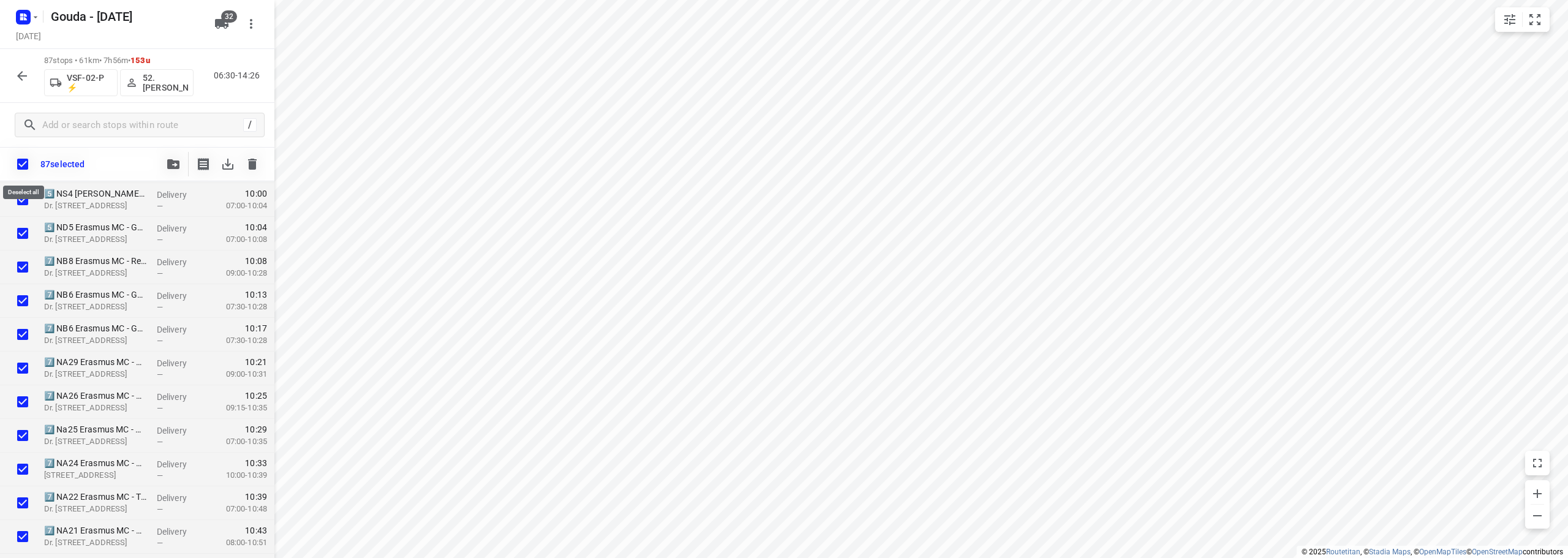
checkbox input "true"
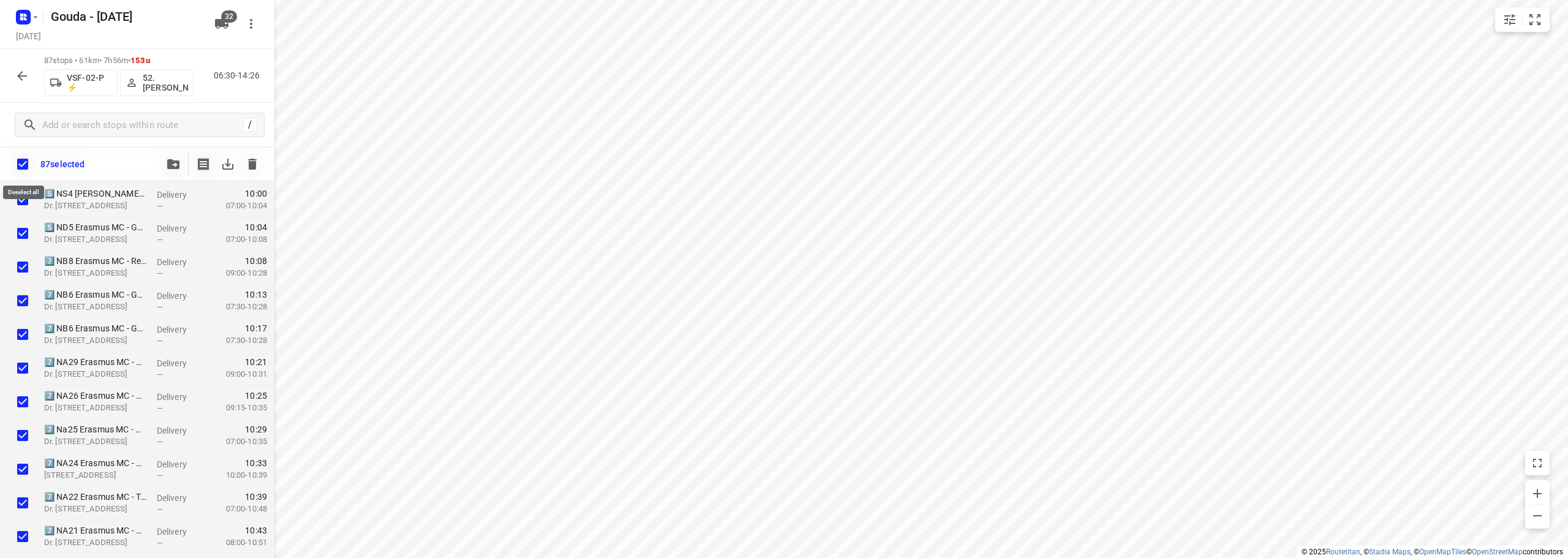
checkbox input "true"
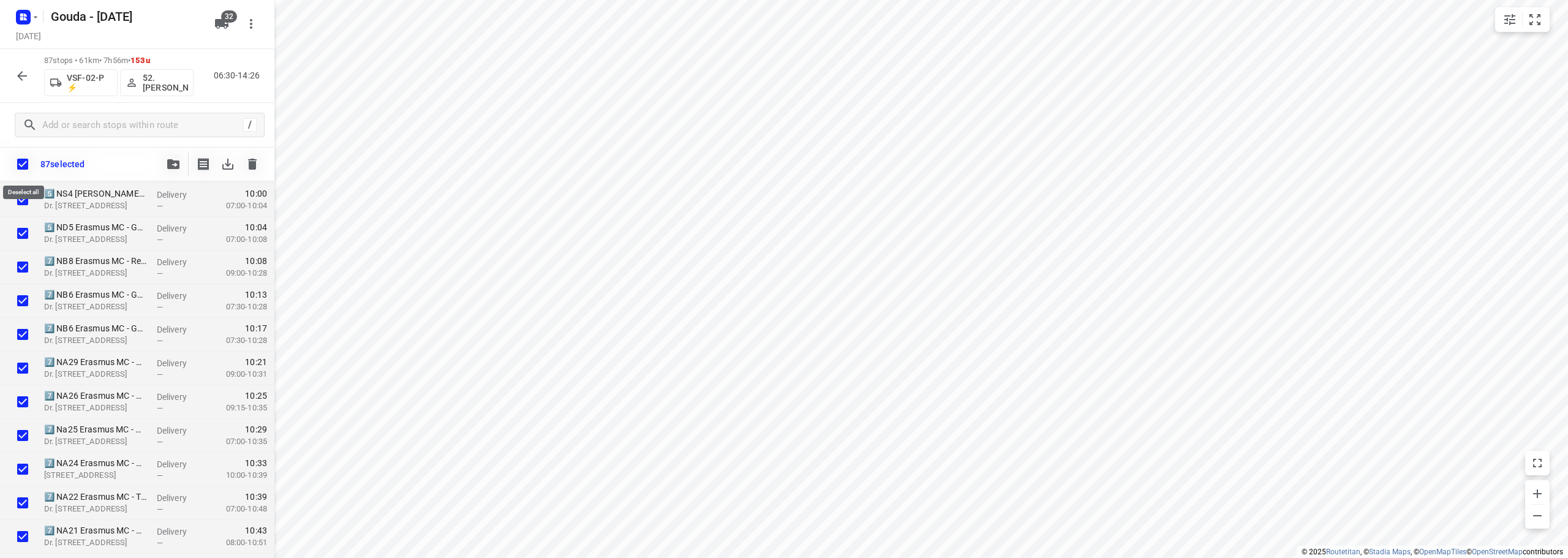
checkbox input "true"
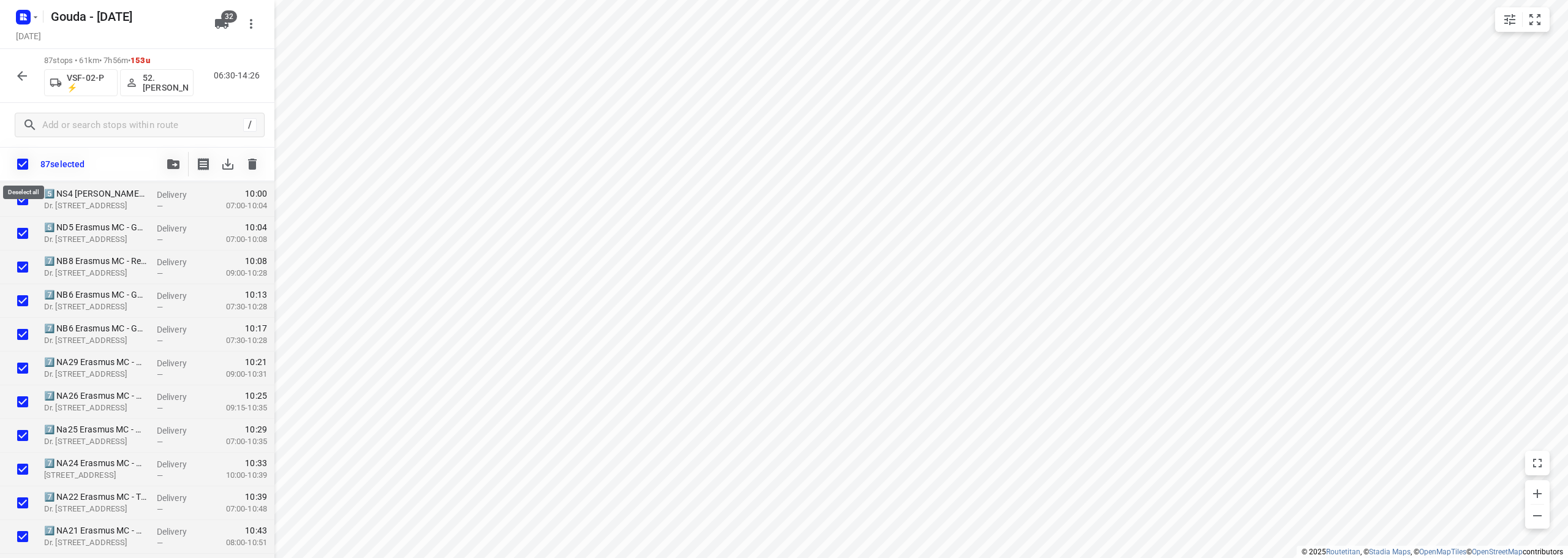
checkbox input "true"
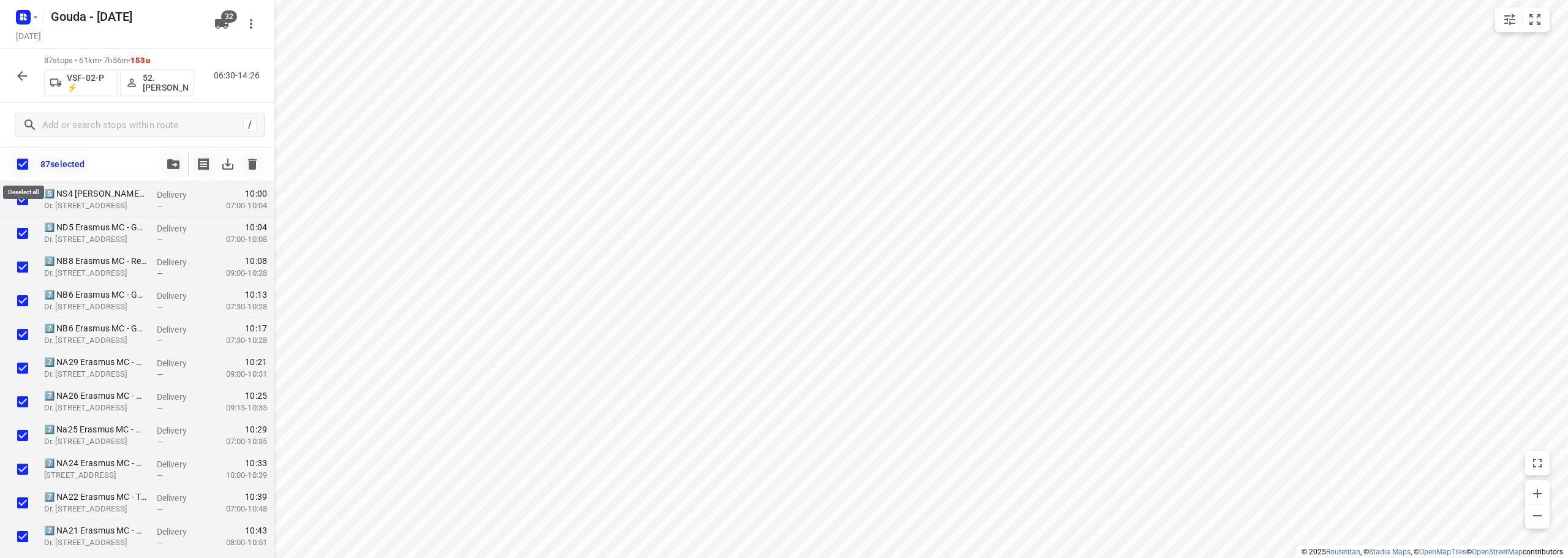
checkbox input "true"
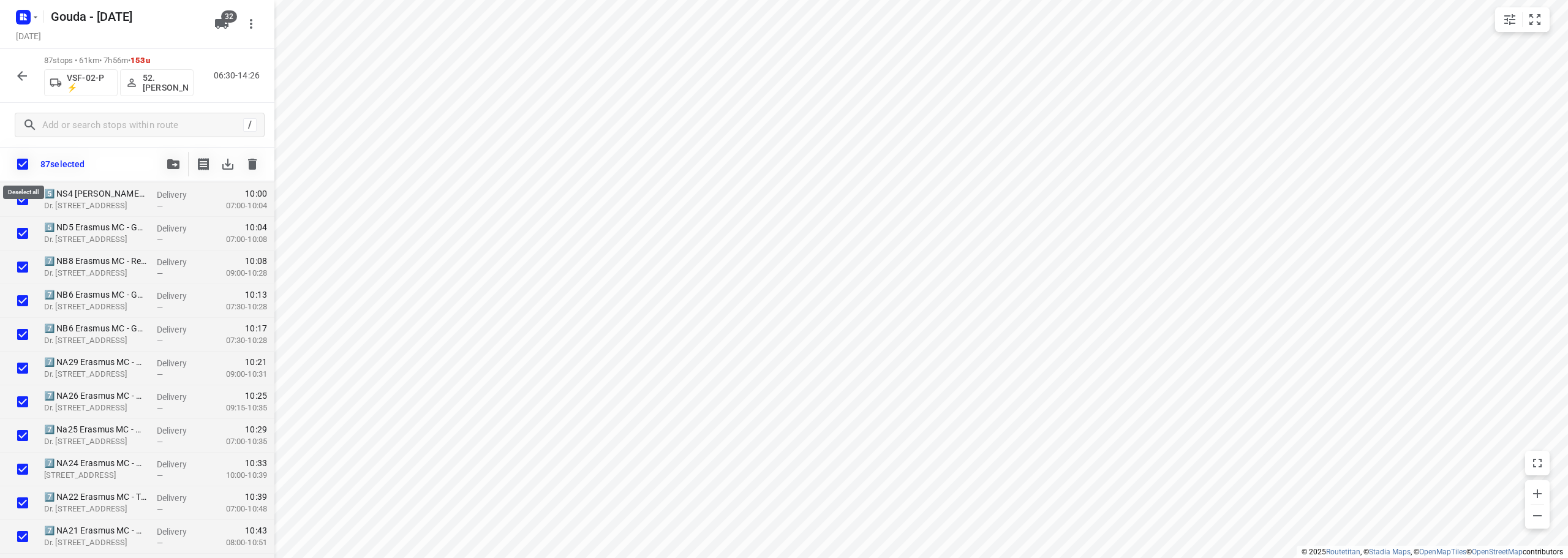
checkbox input "true"
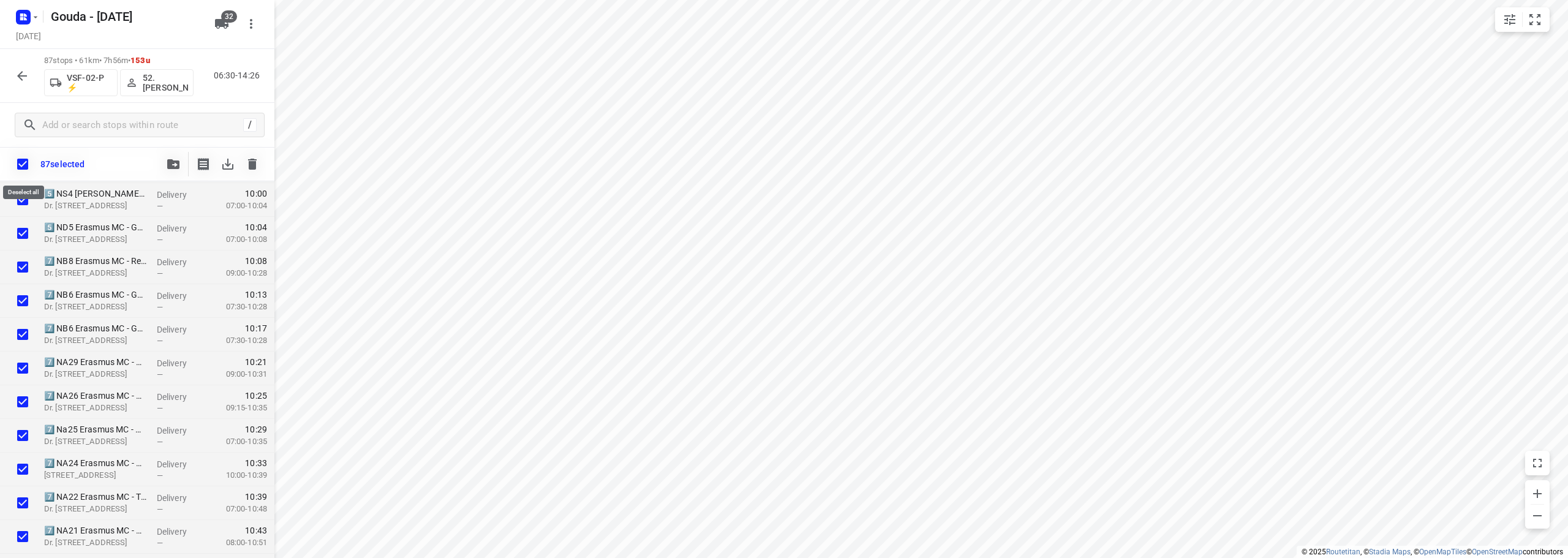
checkbox input "true"
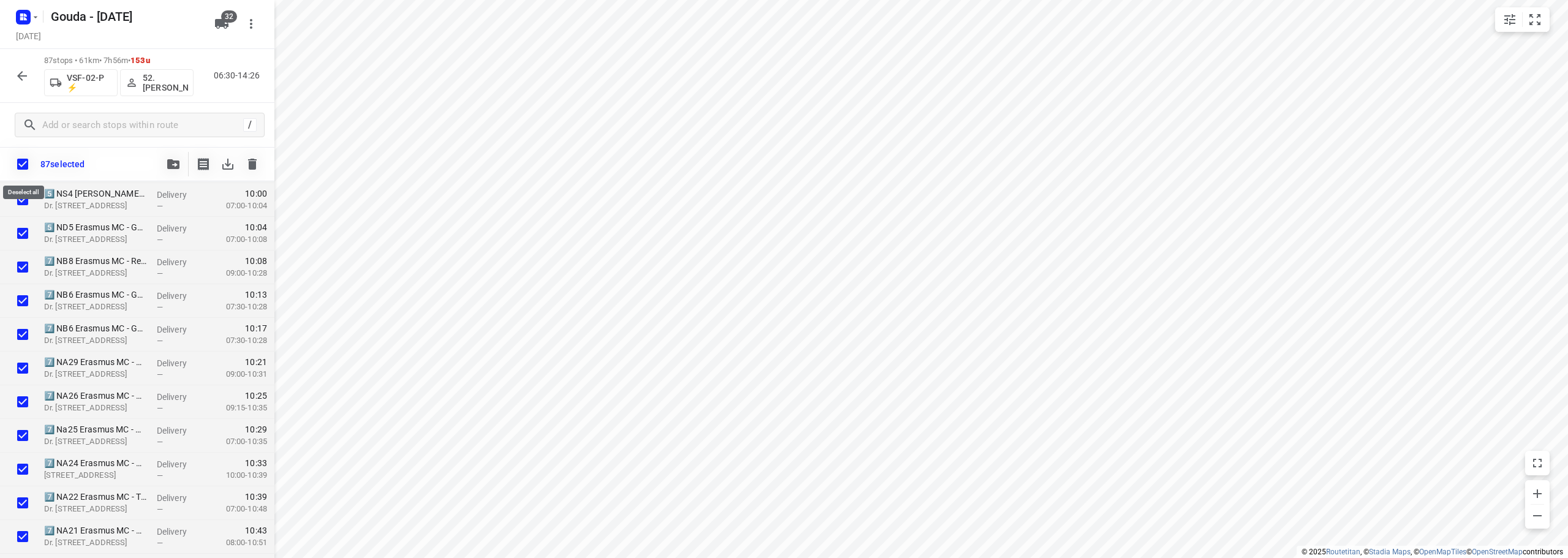
checkbox input "true"
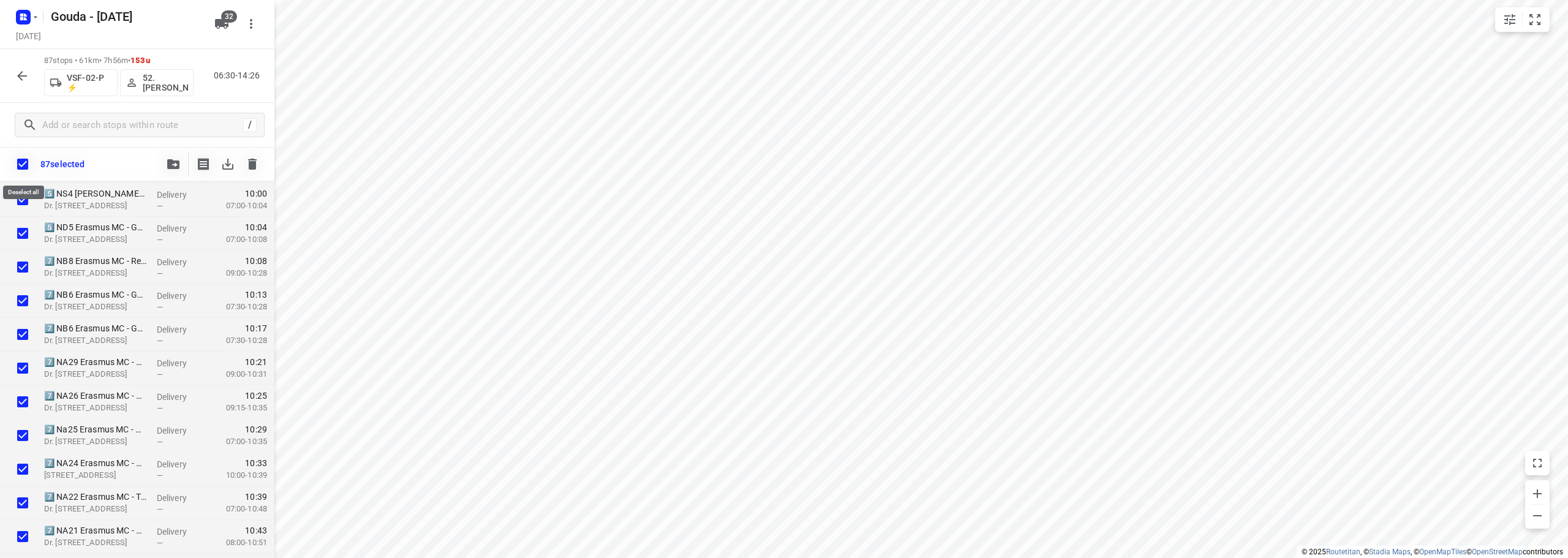
checkbox input "true"
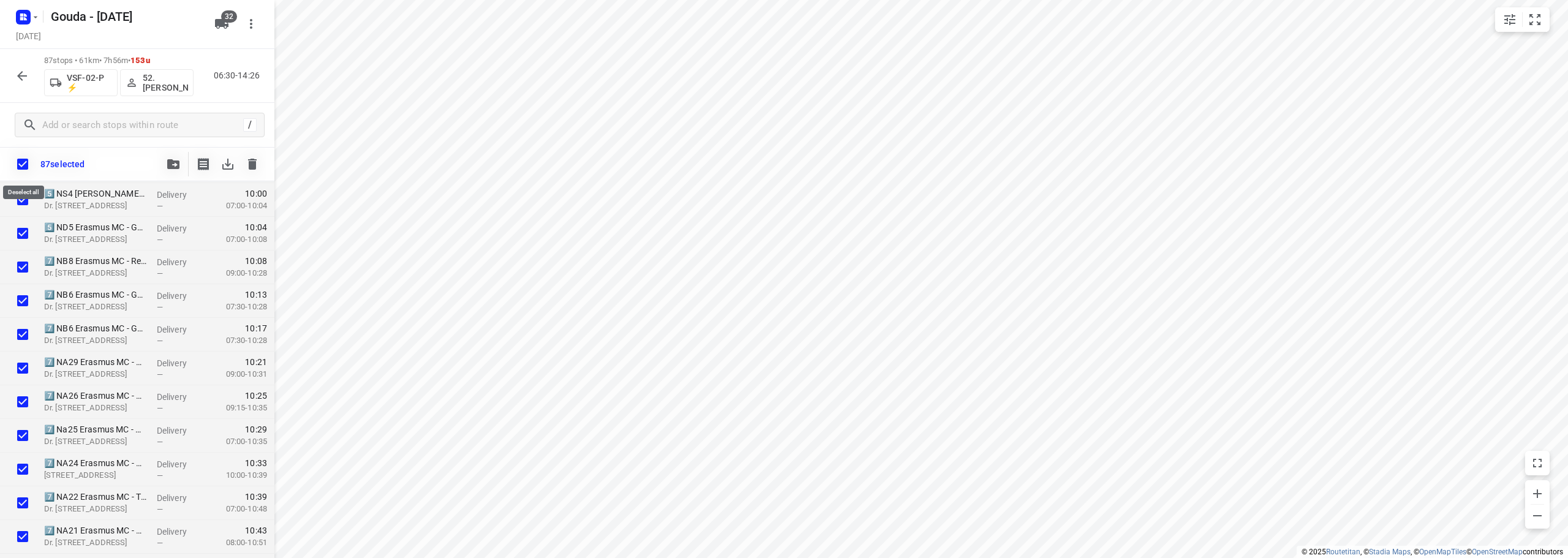
checkbox input "true"
click at [19, 163] on input "checkbox" at bounding box center [23, 165] width 25 height 25
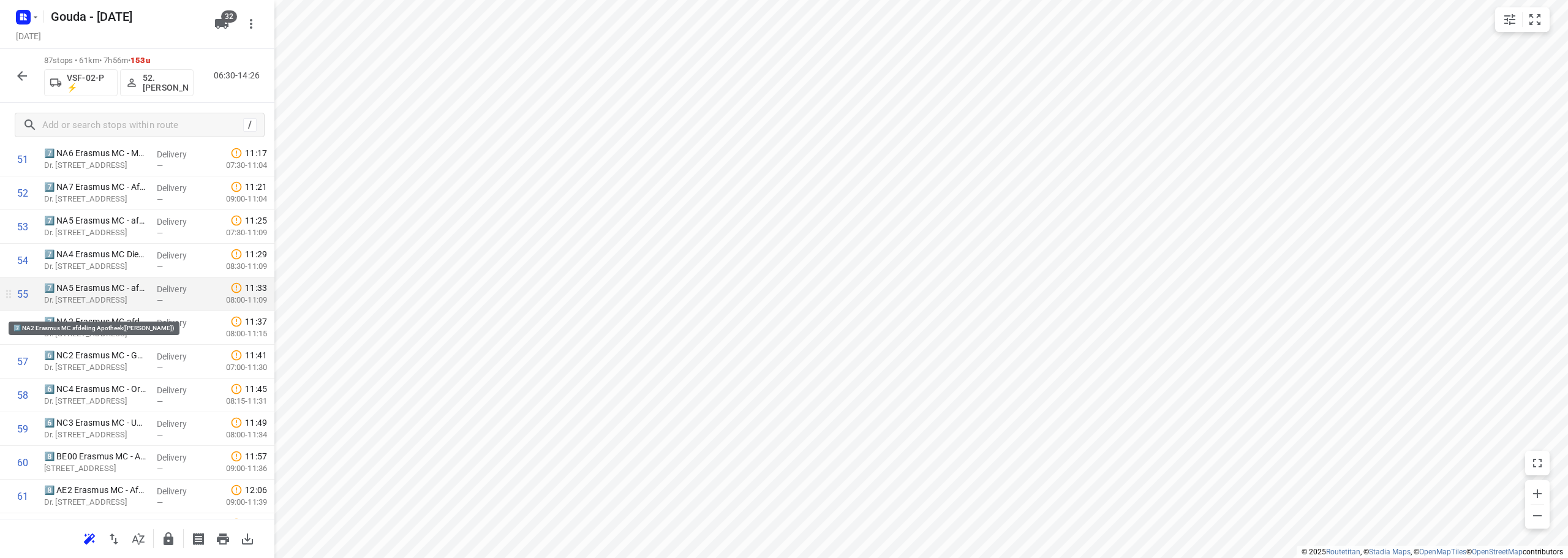
scroll to position [1847, 0]
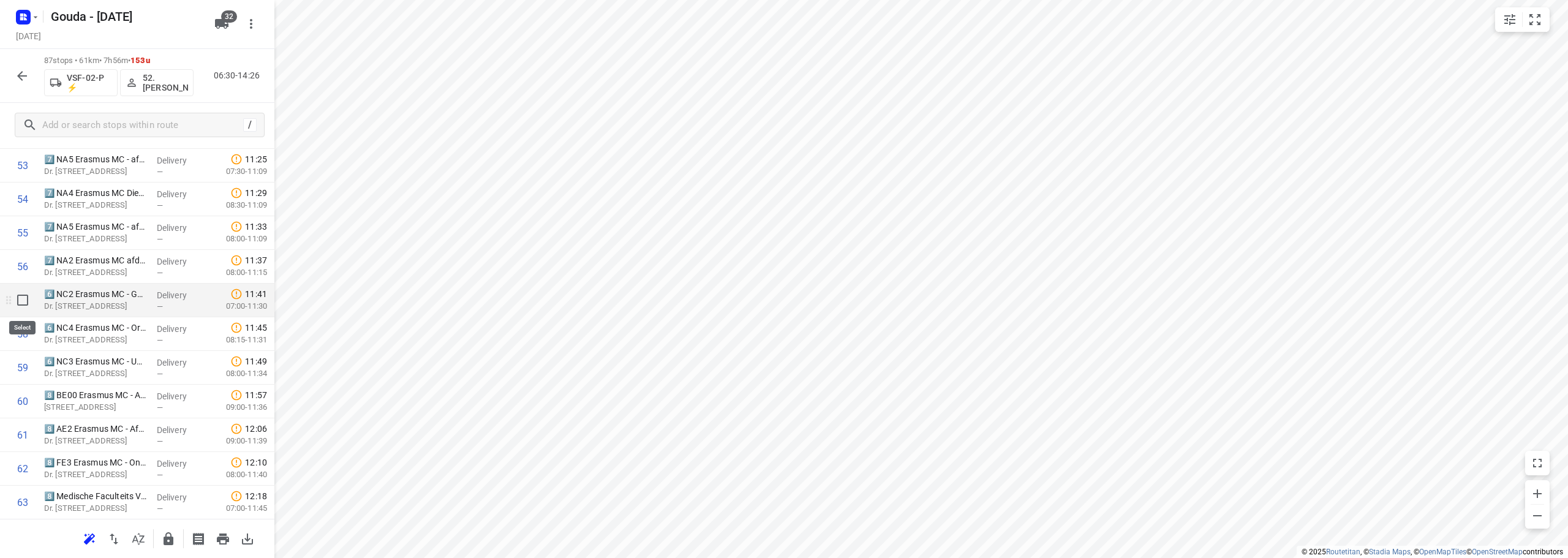
click at [24, 302] on input "checkbox" at bounding box center [22, 300] width 25 height 25
checkbox input "true"
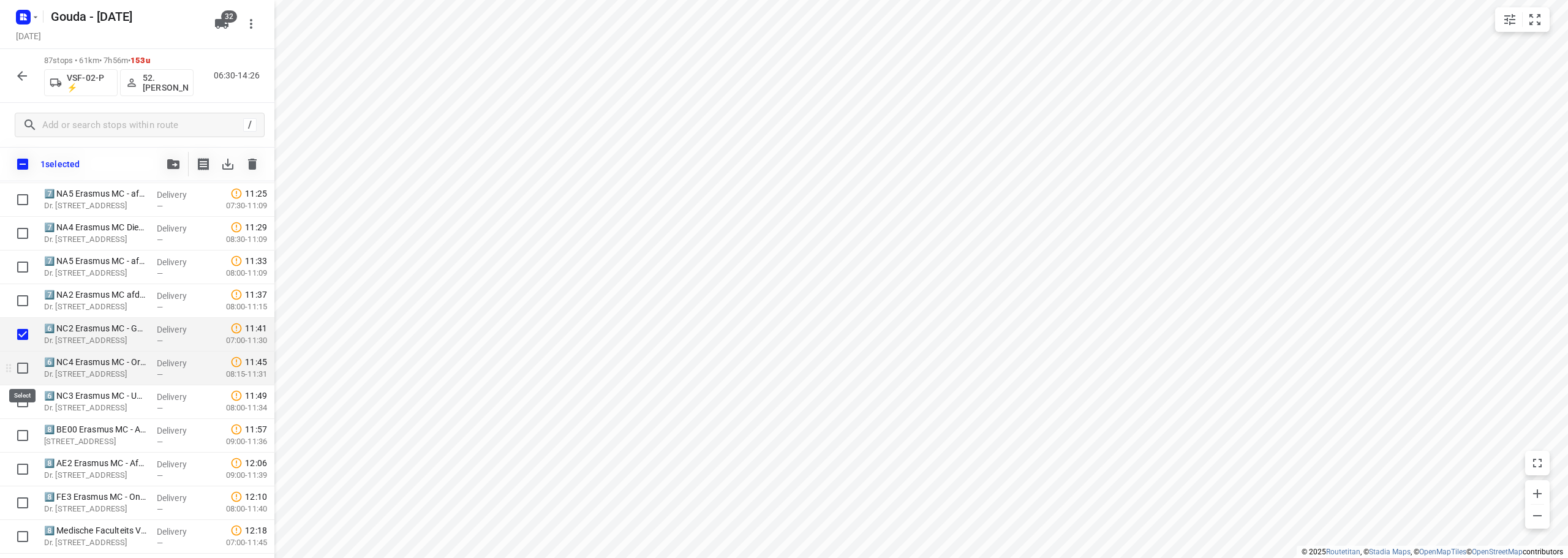
click at [18, 366] on input "checkbox" at bounding box center [22, 368] width 25 height 25
checkbox input "true"
click at [21, 394] on input "checkbox" at bounding box center [22, 402] width 25 height 25
checkbox input "true"
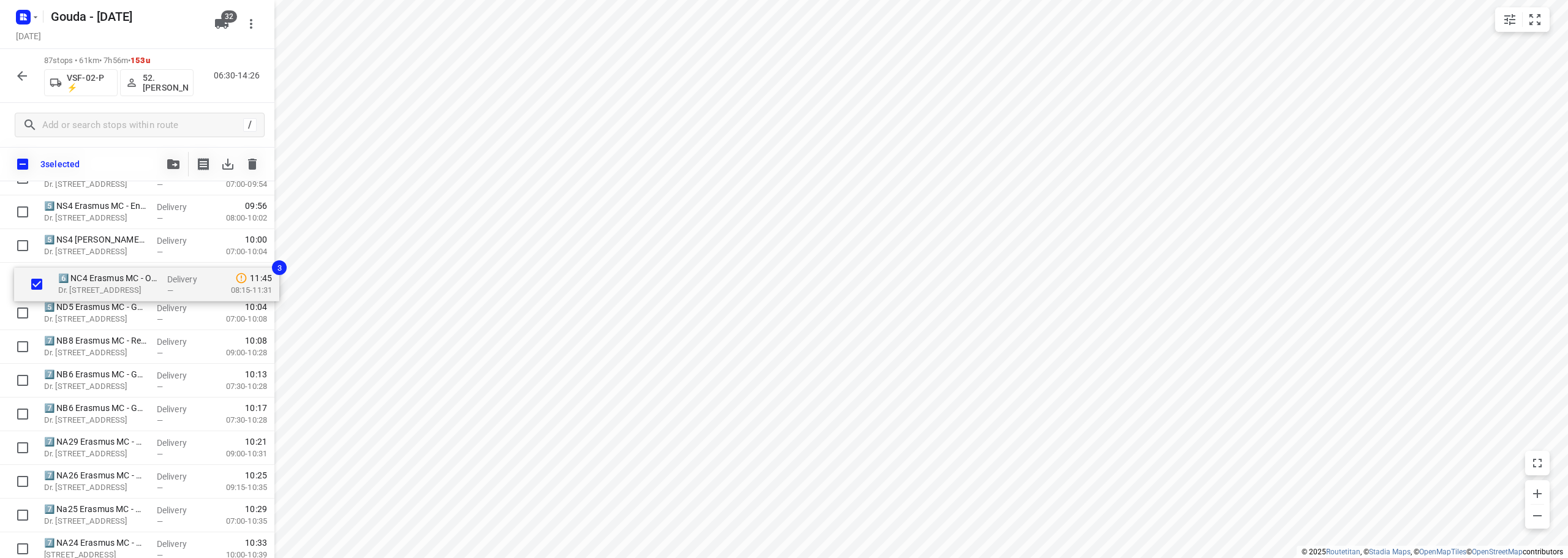
scroll to position [1125, 0]
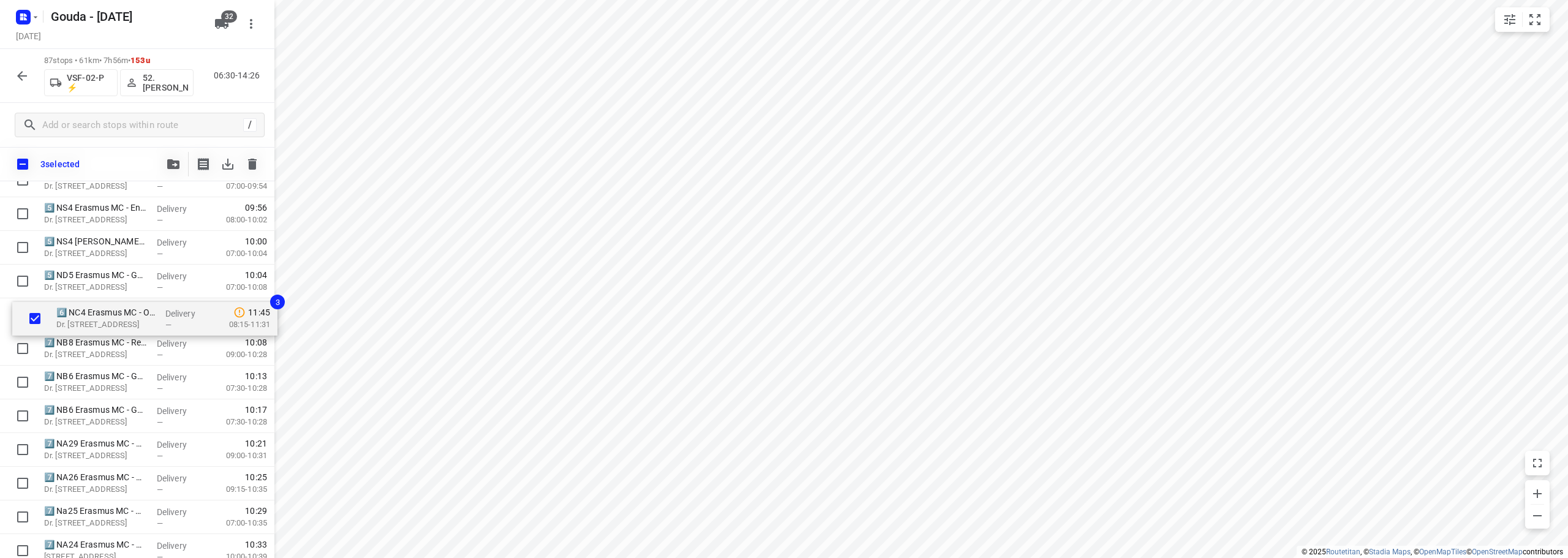
drag, startPoint x: 108, startPoint y: 417, endPoint x: 116, endPoint y: 299, distance: 118.3
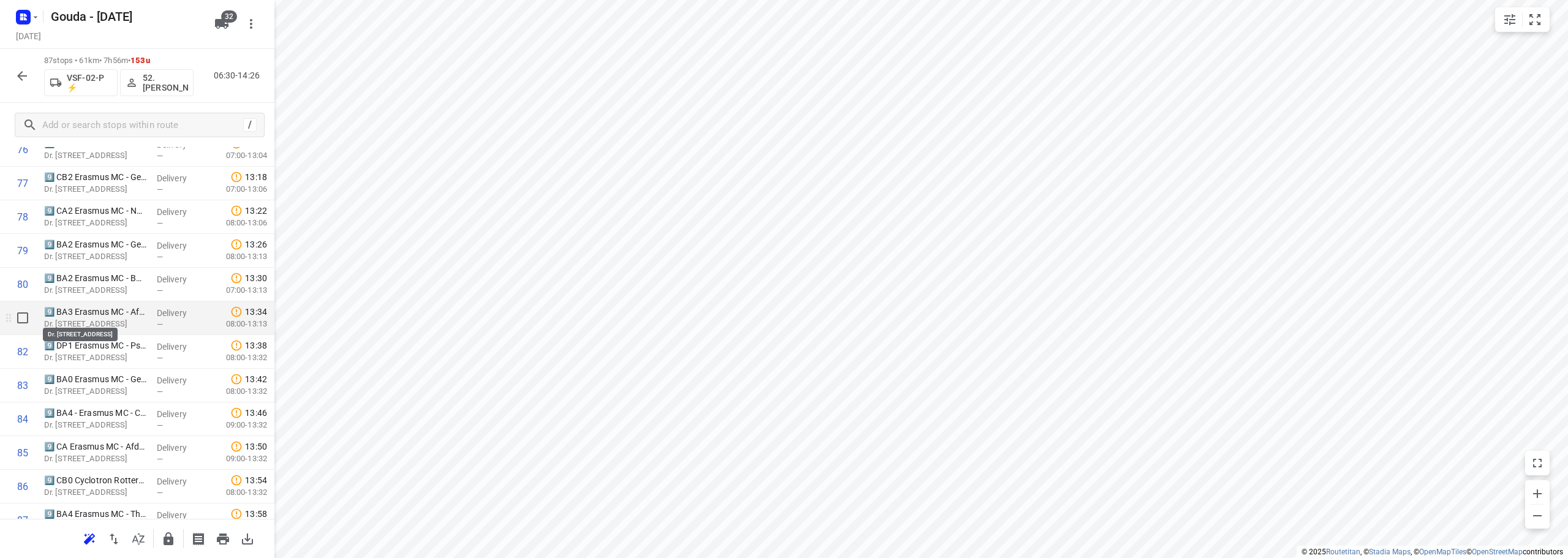
scroll to position [2691, 0]
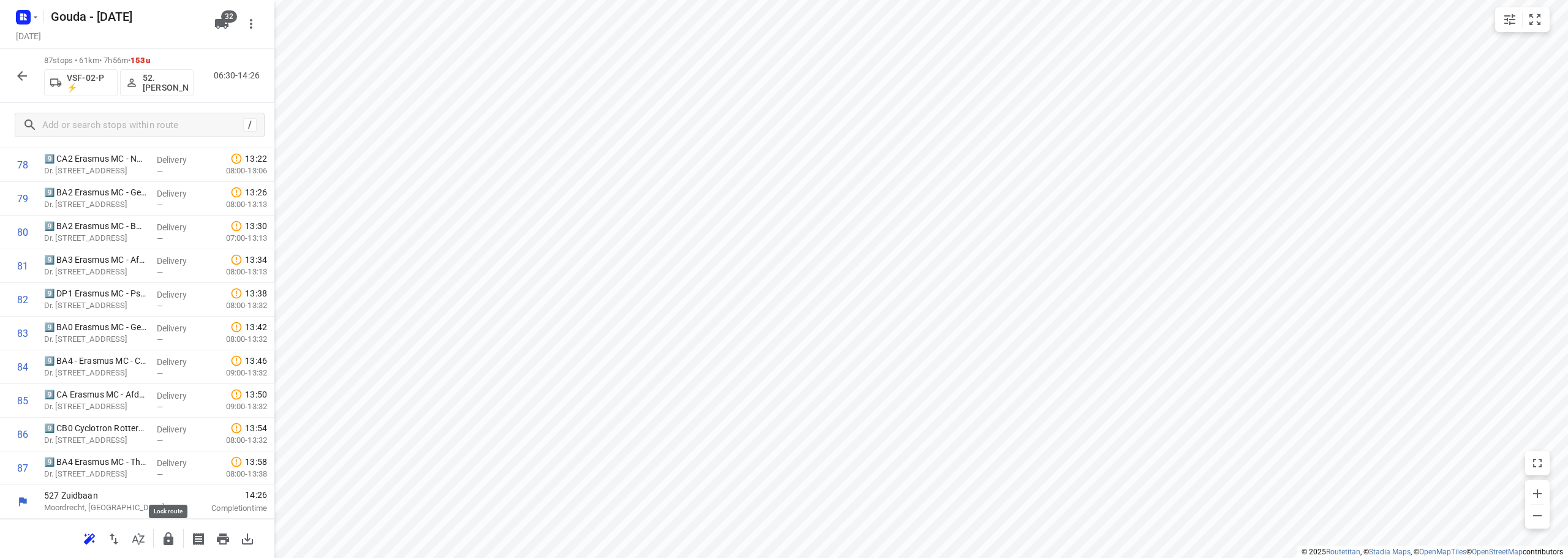
click at [168, 548] on button "button" at bounding box center [168, 539] width 25 height 25
click at [14, 80] on button "button" at bounding box center [22, 75] width 25 height 25
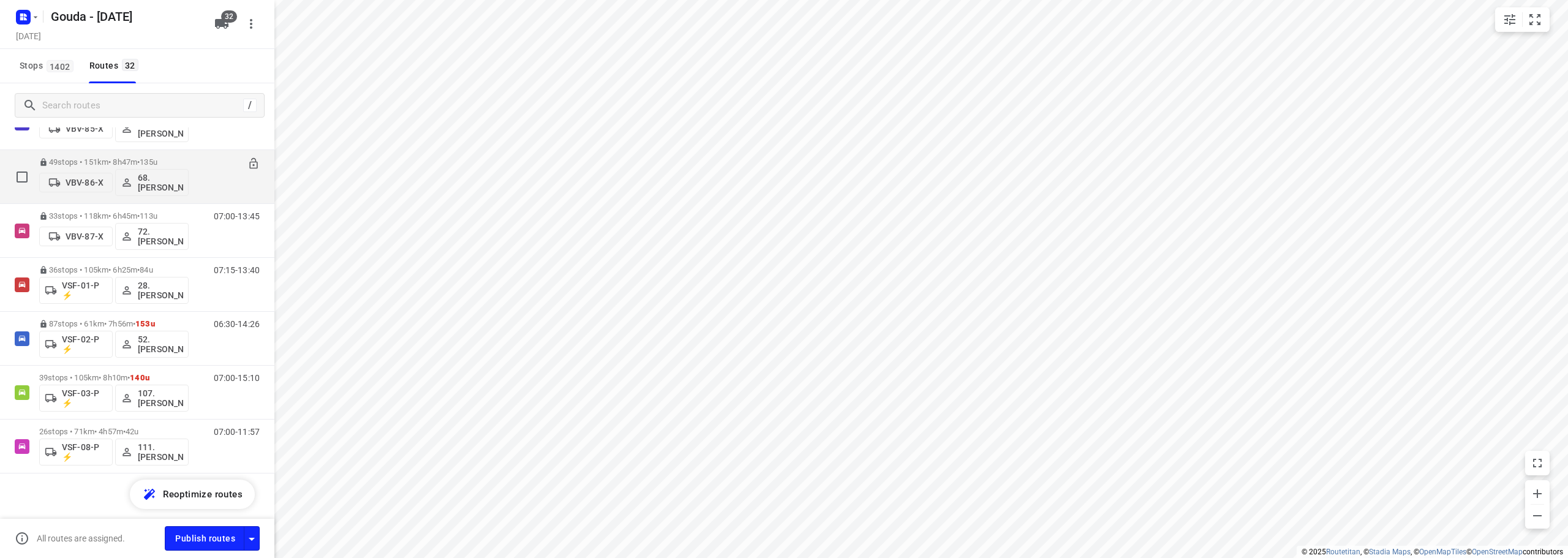
scroll to position [1446, 0]
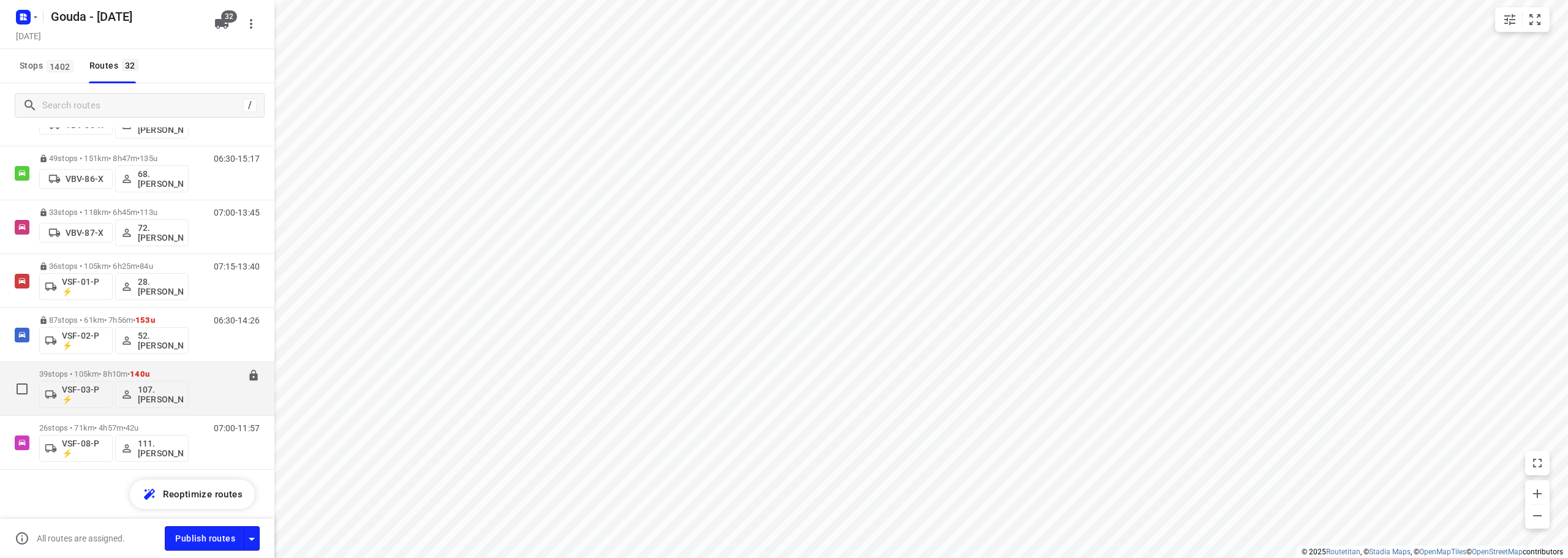
click at [186, 373] on p "39 stops • 105km • 8h10m • 140u" at bounding box center [114, 374] width 149 height 9
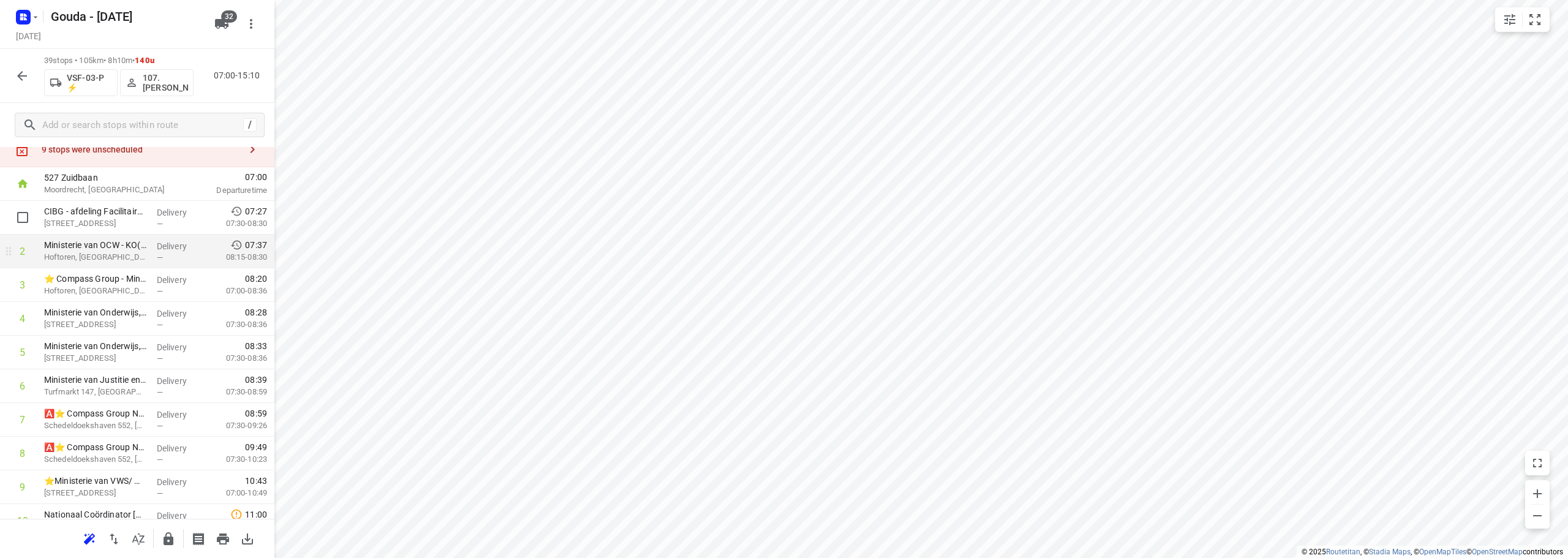
scroll to position [61, 0]
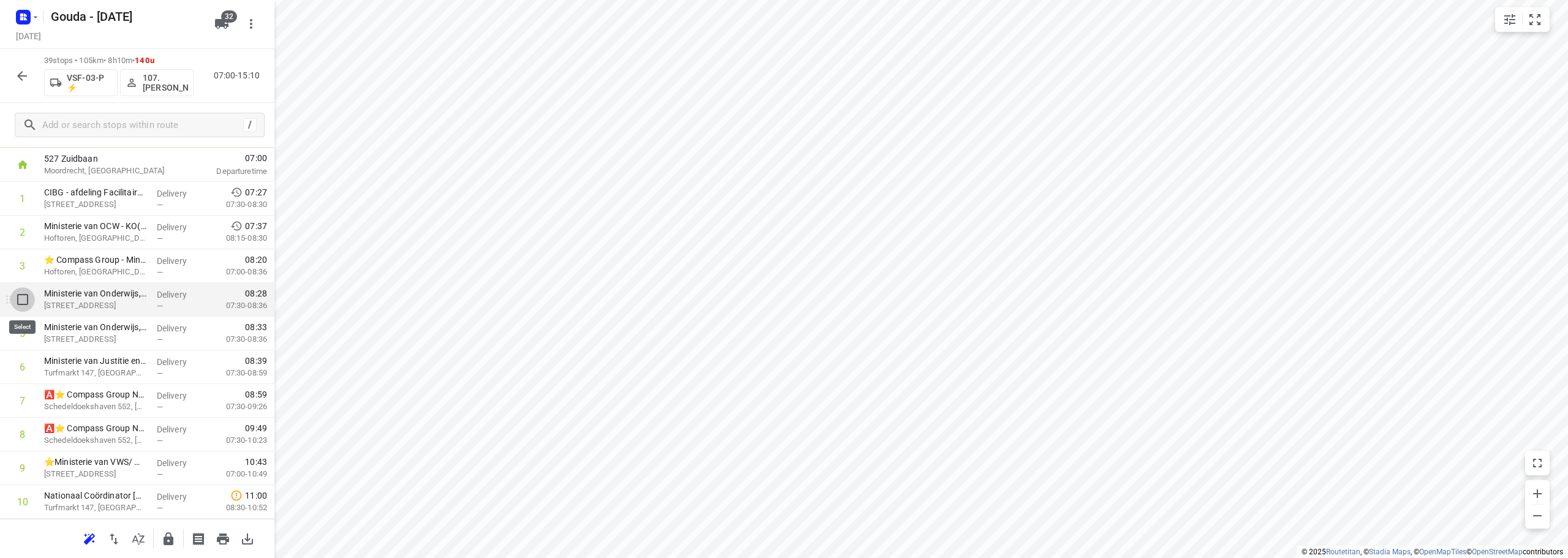
click at [30, 303] on input "checkbox" at bounding box center [22, 299] width 25 height 25
checkbox input "true"
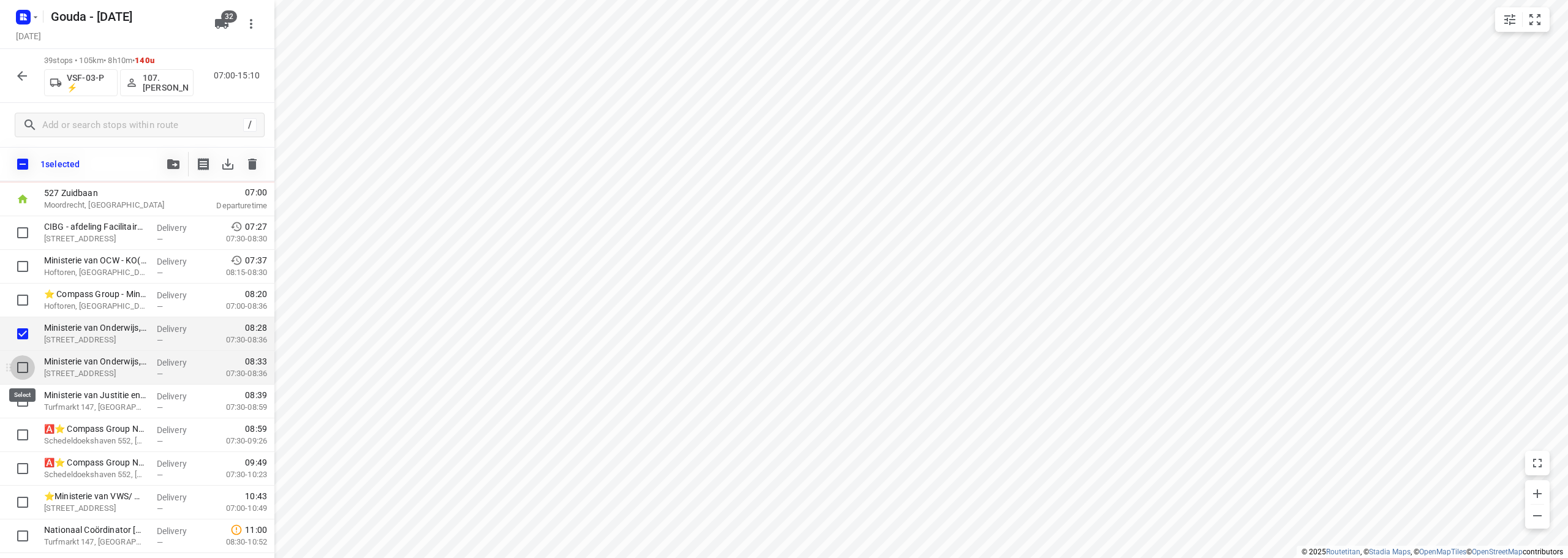
click at [21, 375] on input "checkbox" at bounding box center [22, 367] width 25 height 25
checkbox input "true"
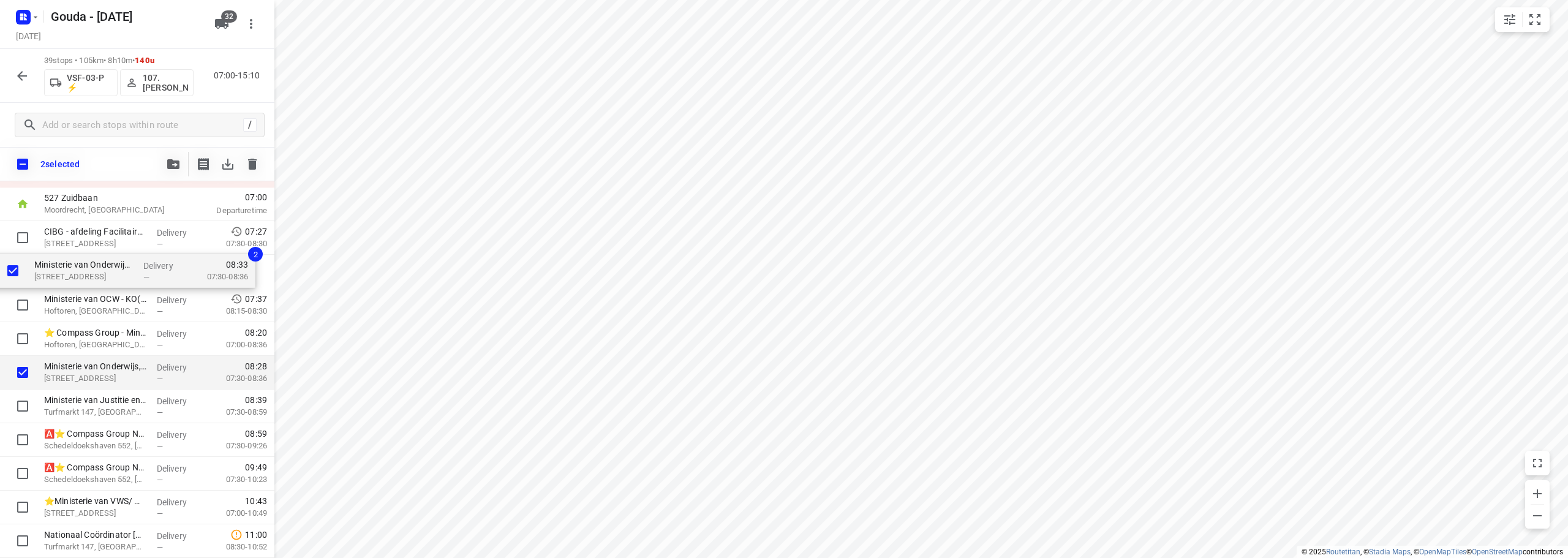
drag, startPoint x: 88, startPoint y: 364, endPoint x: 76, endPoint y: 258, distance: 106.7
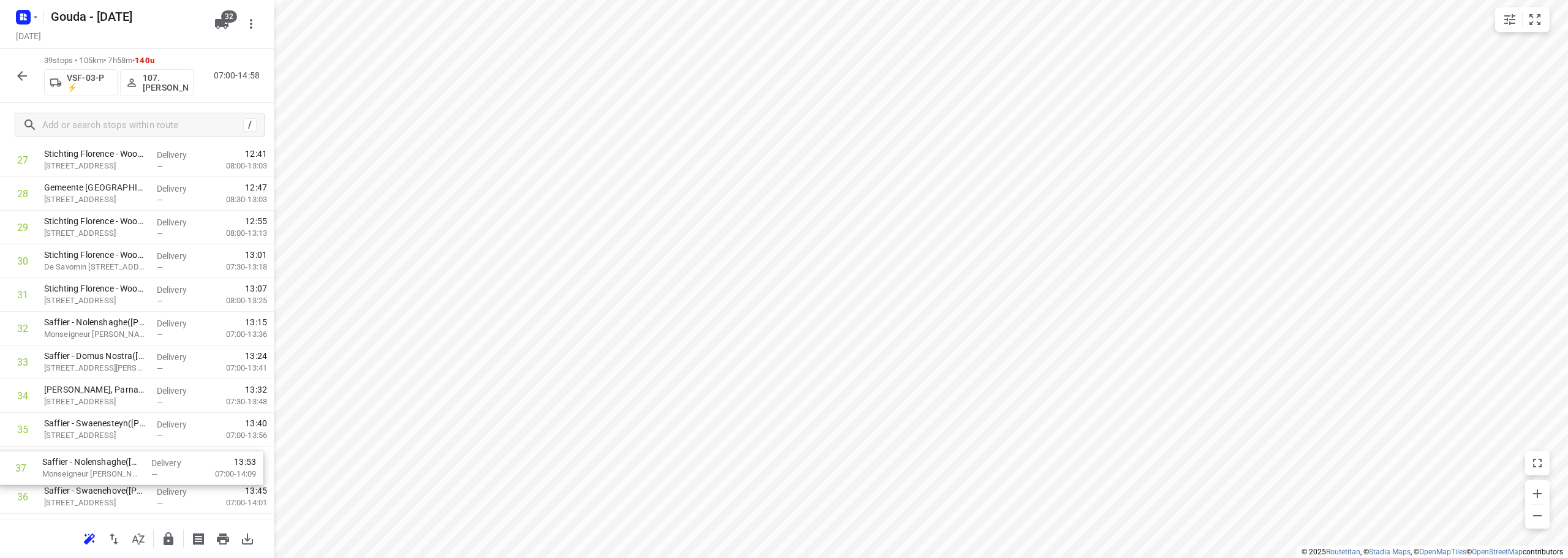
scroll to position [977, 0]
drag, startPoint x: 120, startPoint y: 516, endPoint x: 123, endPoint y: 364, distance: 152.0
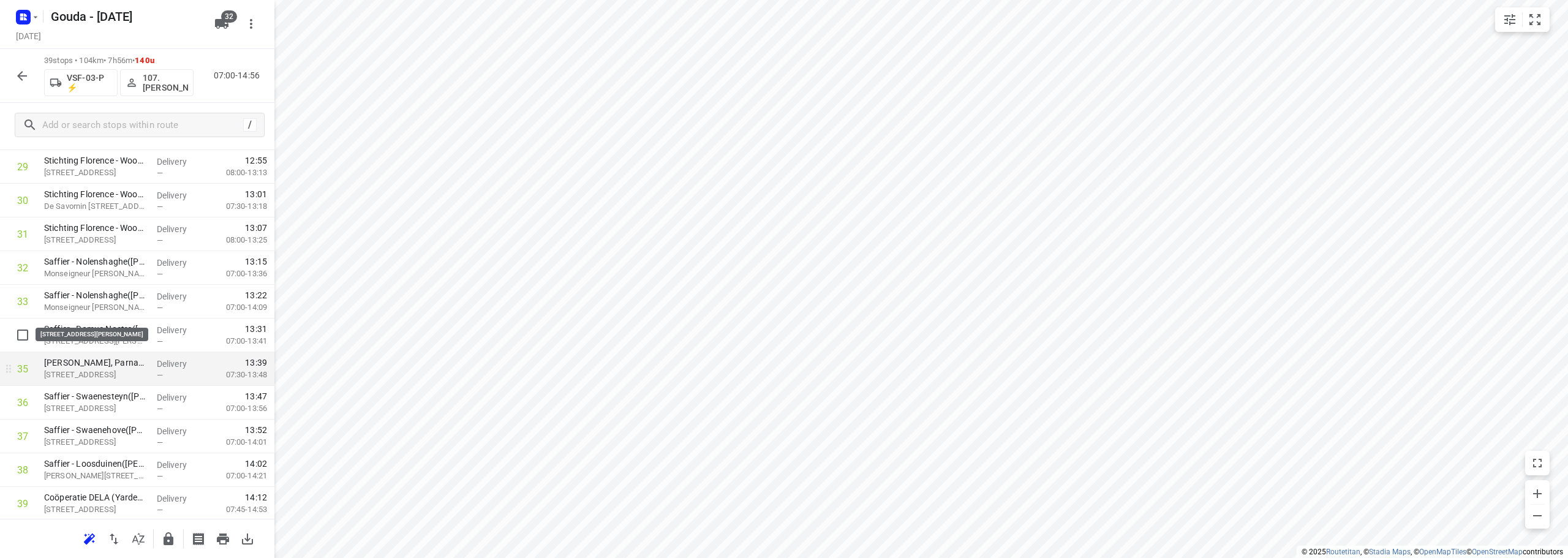
scroll to position [1073, 0]
click at [173, 536] on icon "button" at bounding box center [168, 538] width 14 height 14
click at [14, 72] on button "button" at bounding box center [22, 75] width 25 height 25
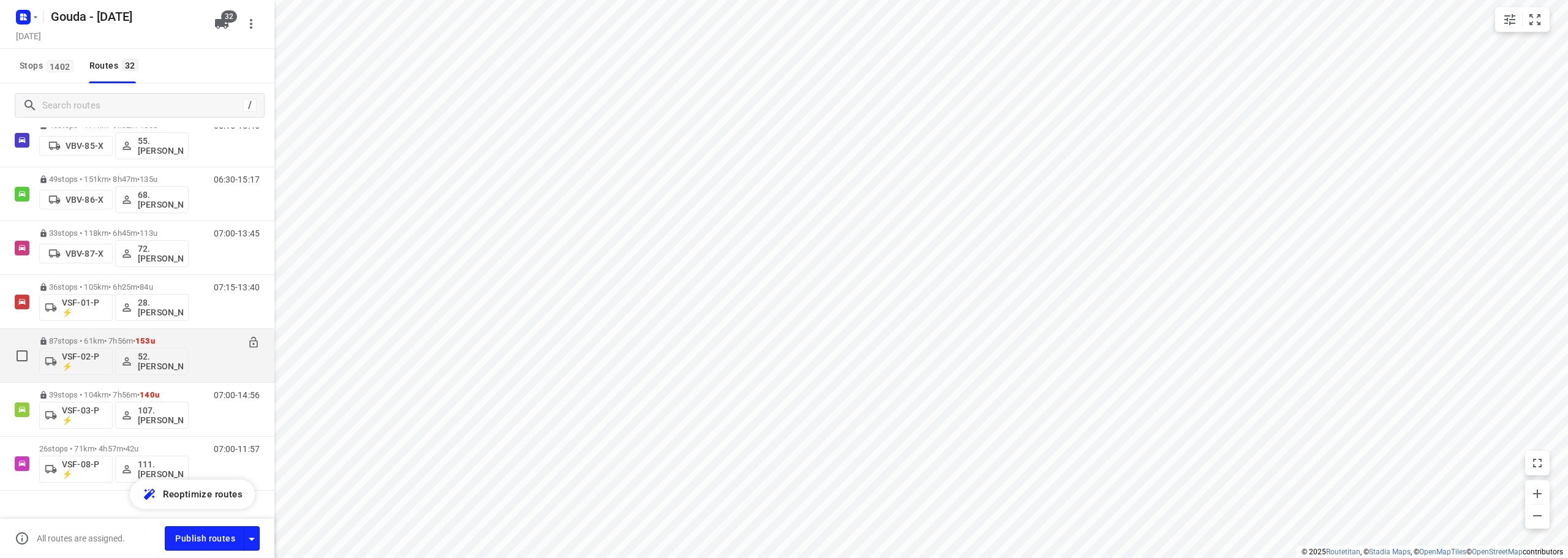
scroll to position [1446, 0]
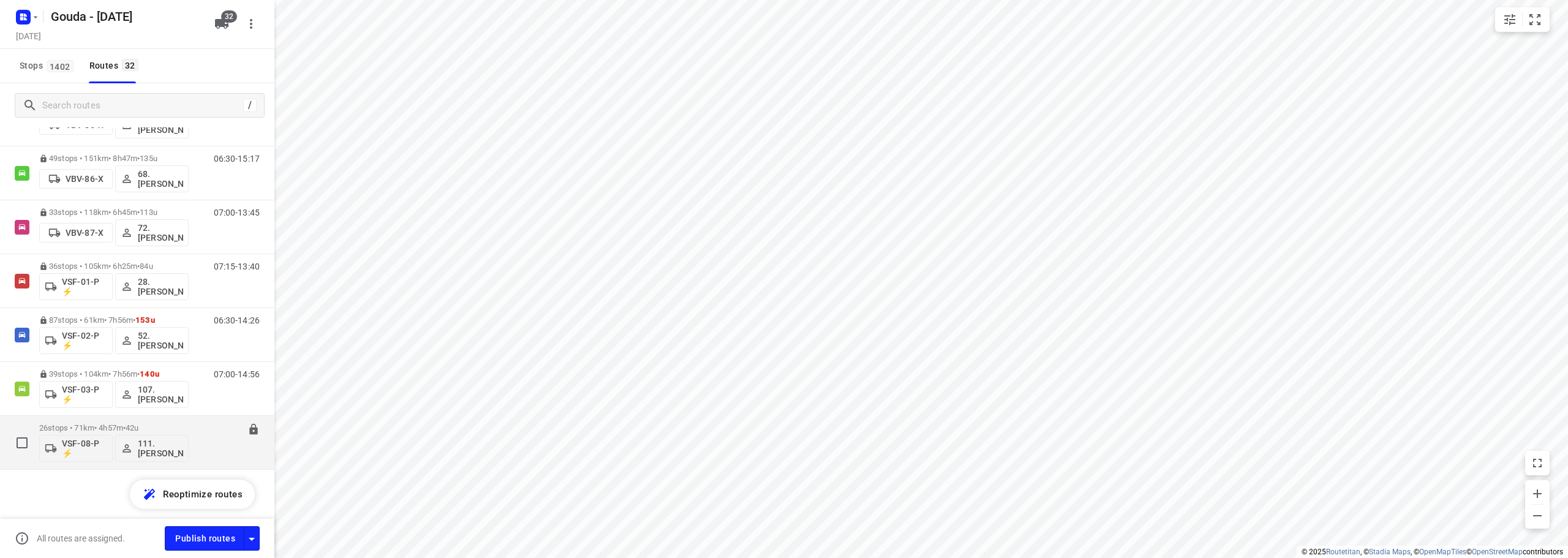
click at [115, 427] on p "26 stops • 71km • 4h57m • 42u" at bounding box center [114, 427] width 149 height 9
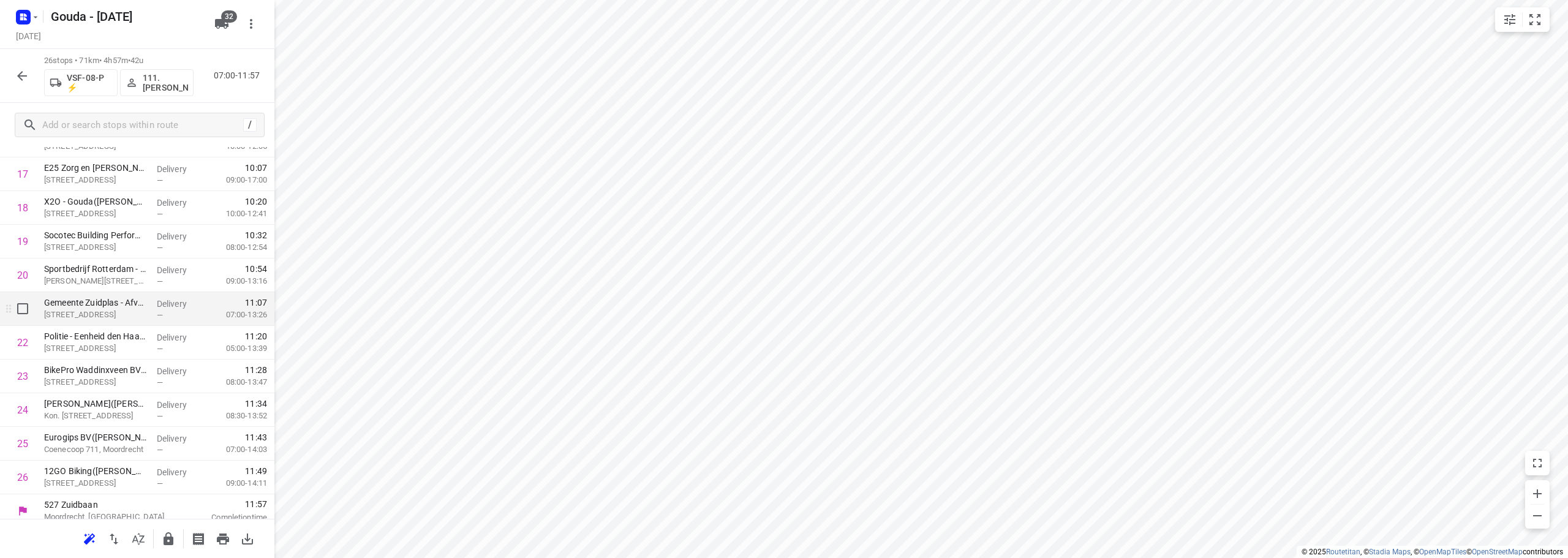
scroll to position [634, 0]
click at [164, 537] on icon "button" at bounding box center [169, 538] width 10 height 13
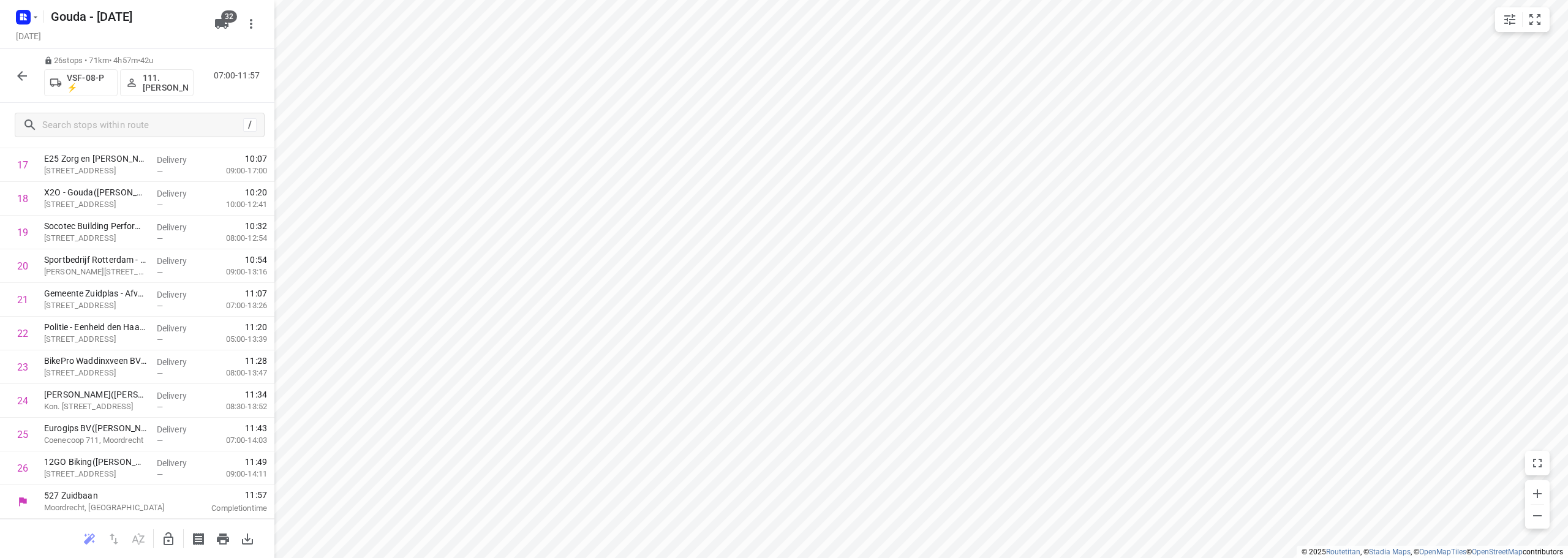
click at [30, 73] on button "button" at bounding box center [22, 75] width 25 height 25
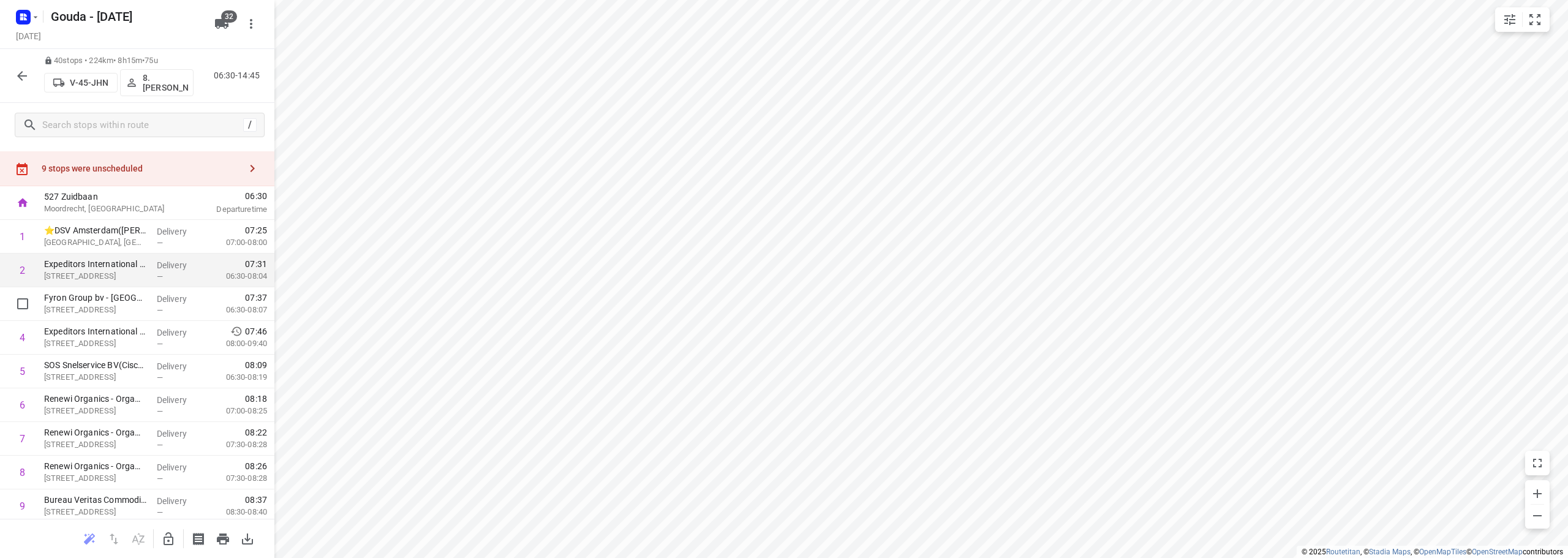
scroll to position [0, 0]
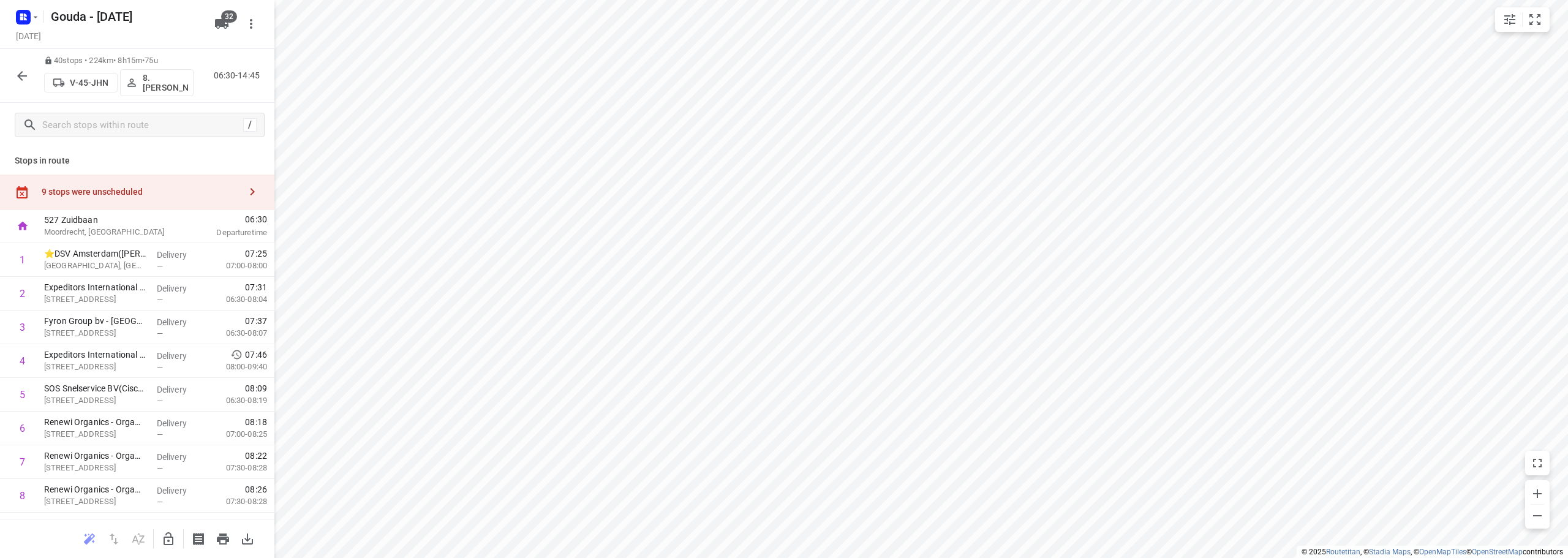
click at [113, 186] on div "9 stops were unscheduled" at bounding box center [137, 192] width 275 height 35
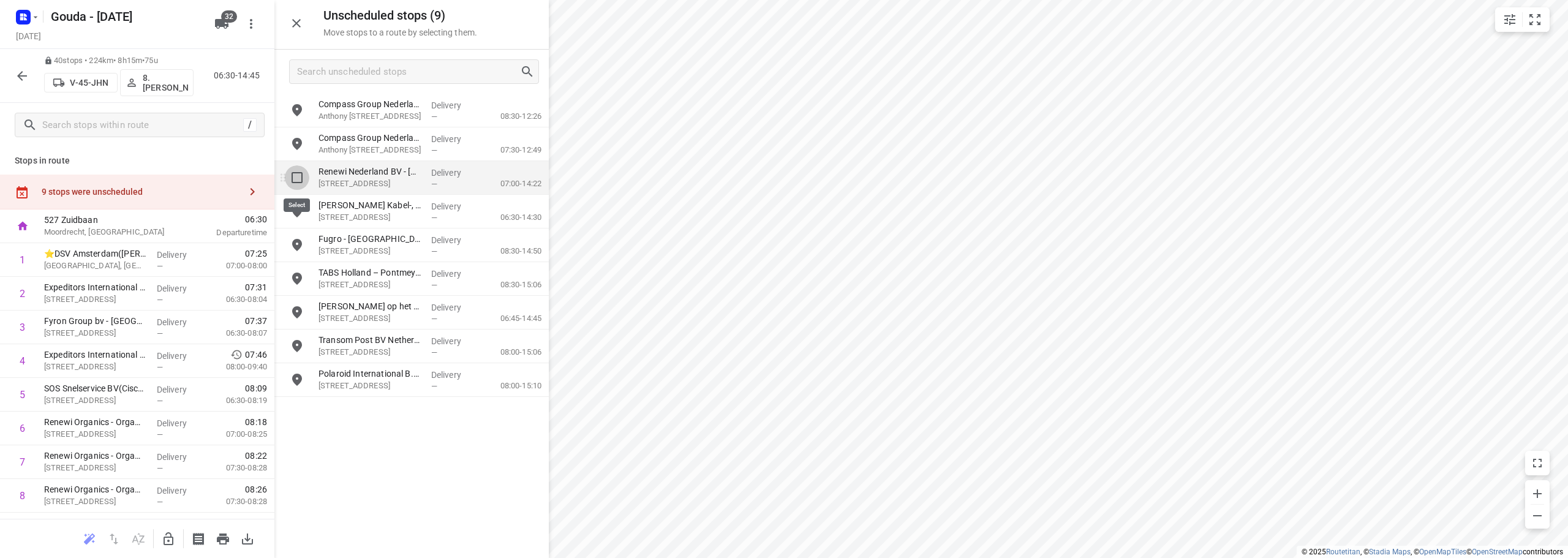
click at [302, 180] on input "grid" at bounding box center [297, 177] width 25 height 25
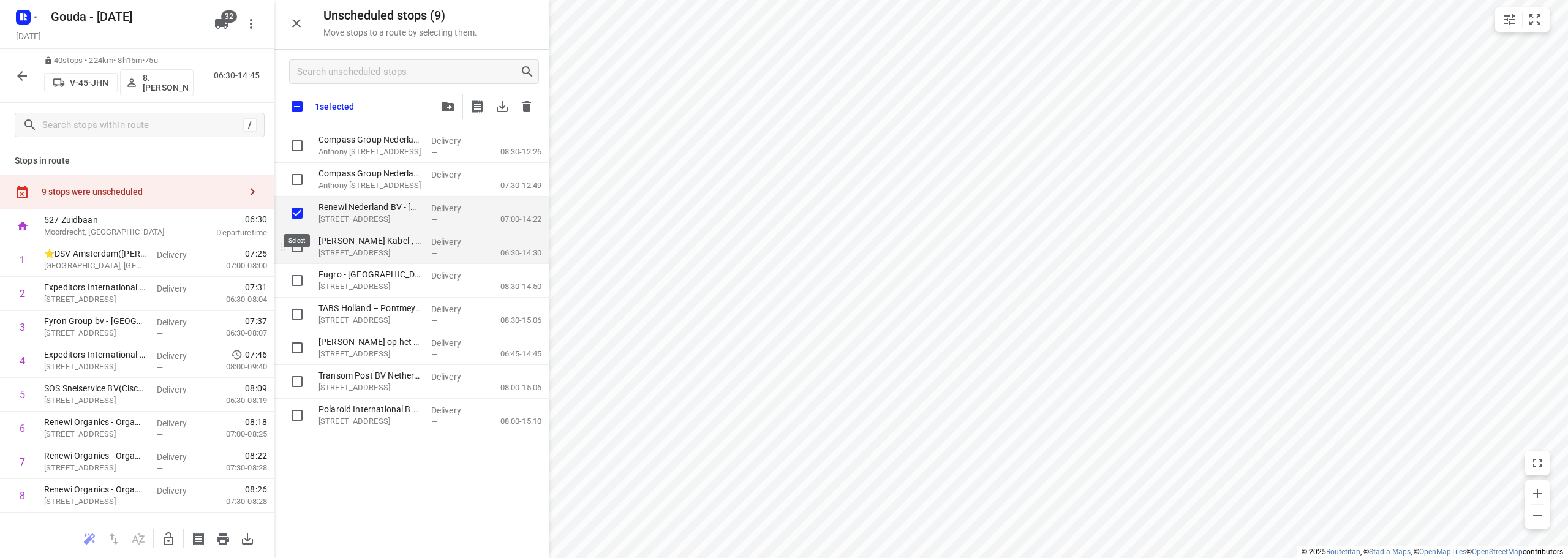
checkbox input "true"
click at [296, 246] on input "grid" at bounding box center [297, 247] width 25 height 25
checkbox input "true"
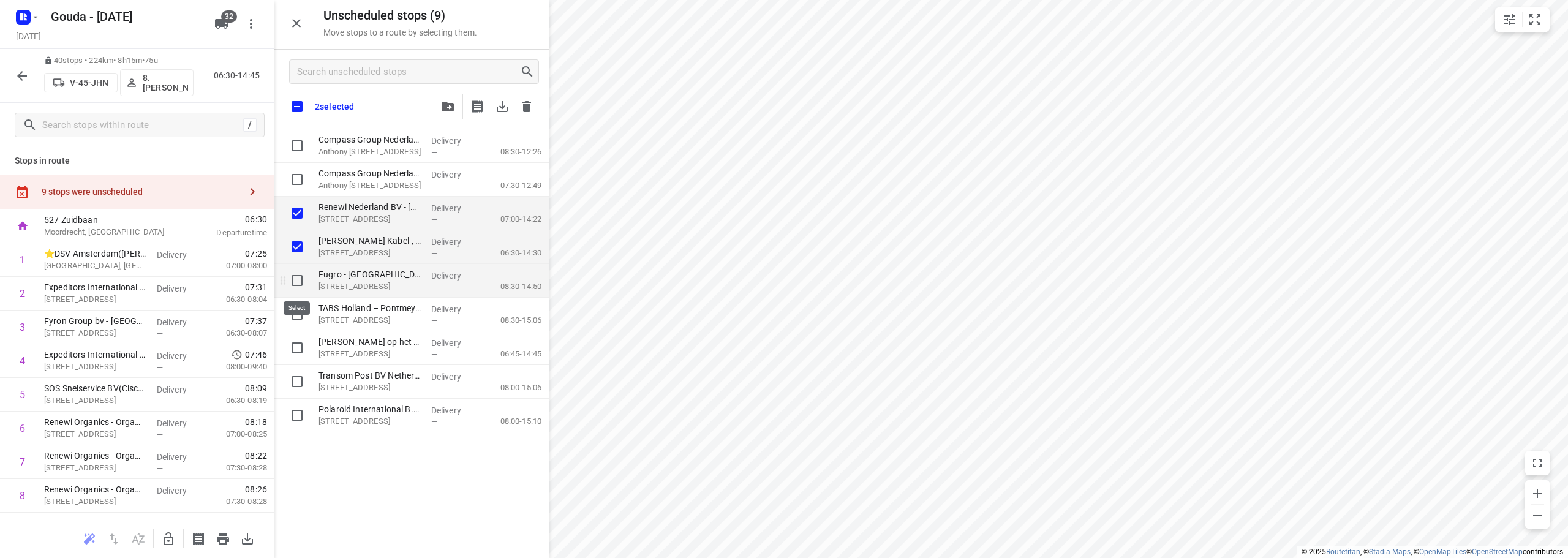
click at [297, 282] on input "grid" at bounding box center [297, 281] width 25 height 25
checkbox input "true"
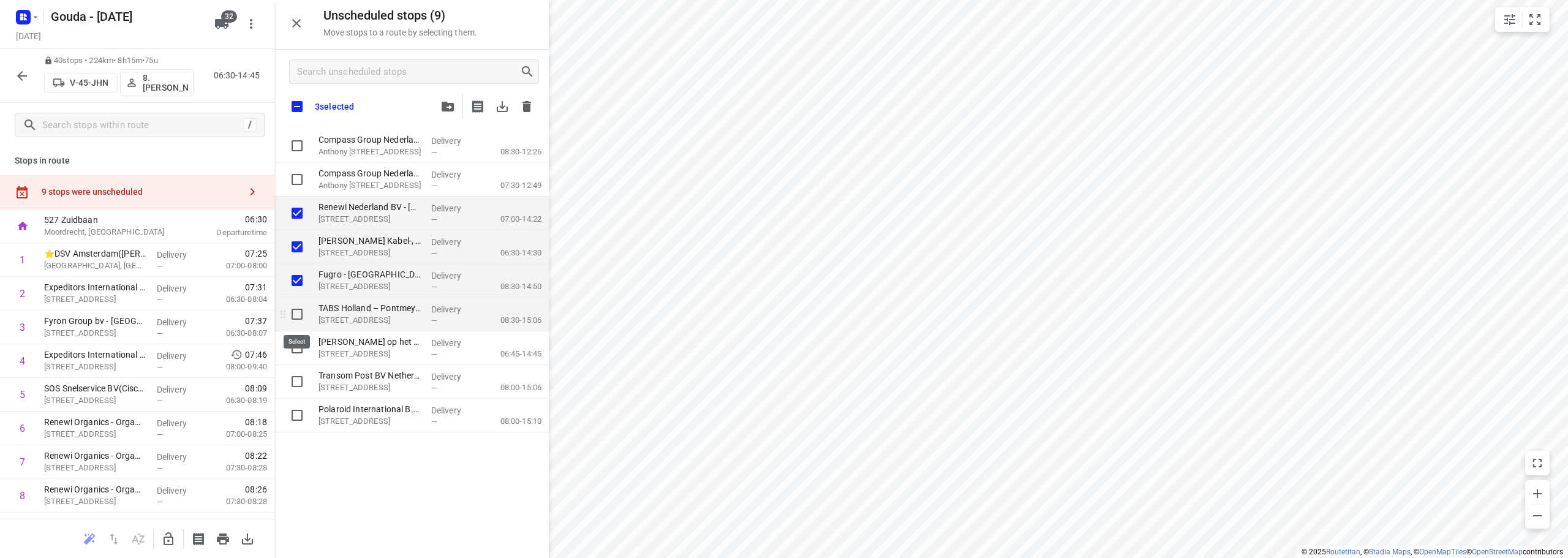
click at [301, 316] on input "grid" at bounding box center [297, 314] width 25 height 25
checkbox input "true"
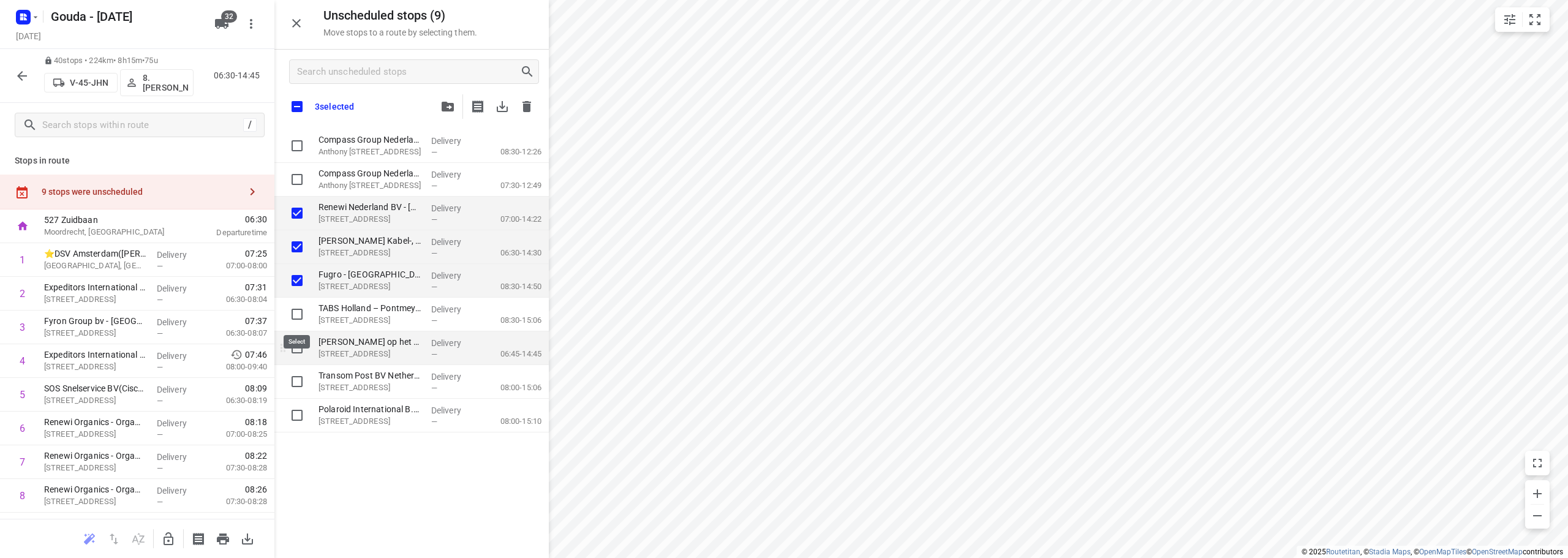
checkbox input "true"
click at [297, 347] on input "grid" at bounding box center [297, 348] width 25 height 25
checkbox input "true"
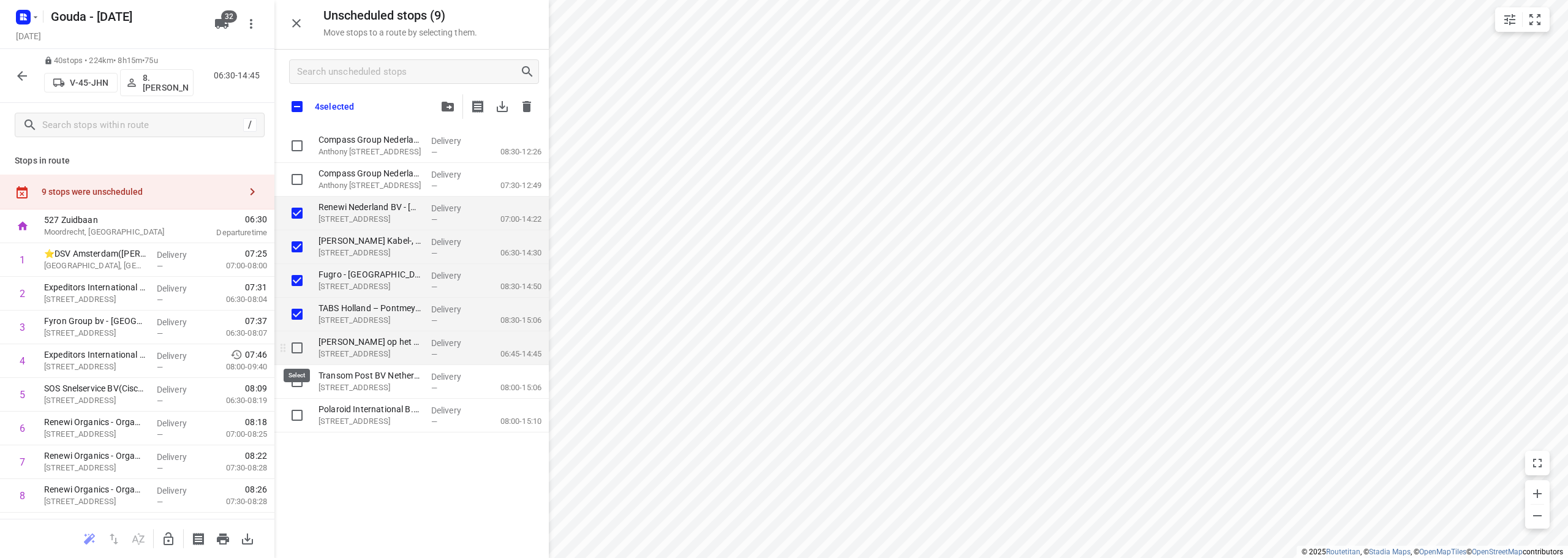
checkbox input "true"
click at [293, 378] on input "grid" at bounding box center [297, 382] width 25 height 25
checkbox input "true"
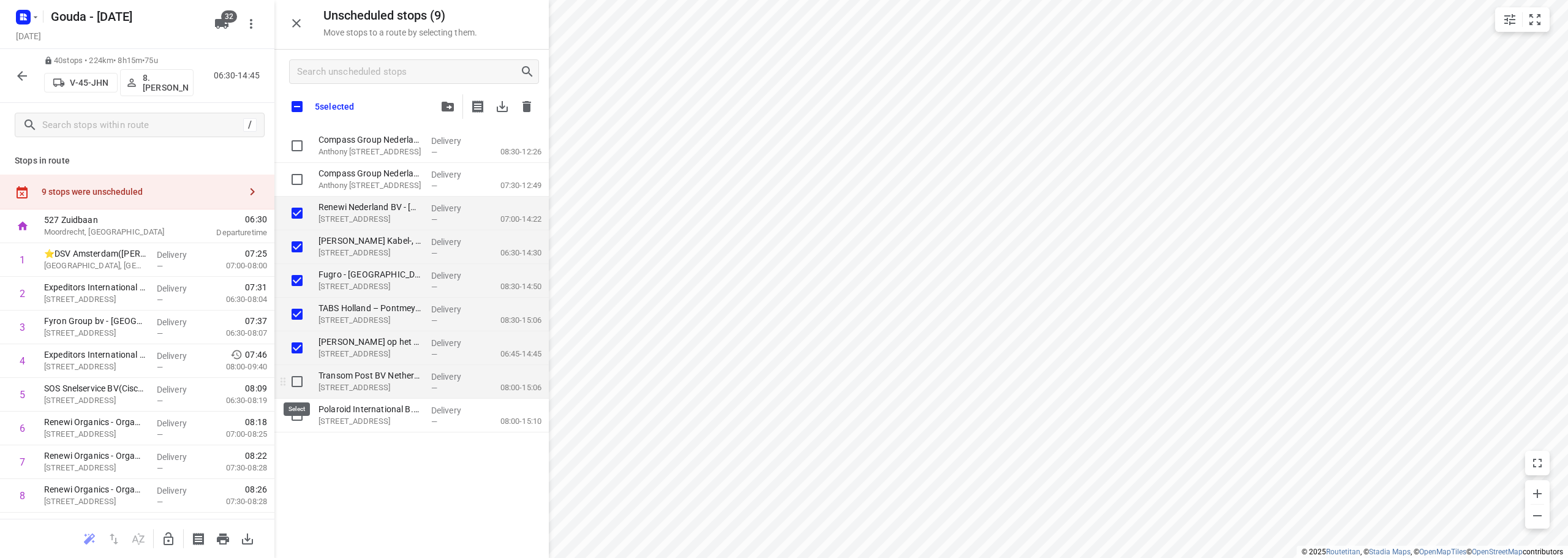
checkbox input "true"
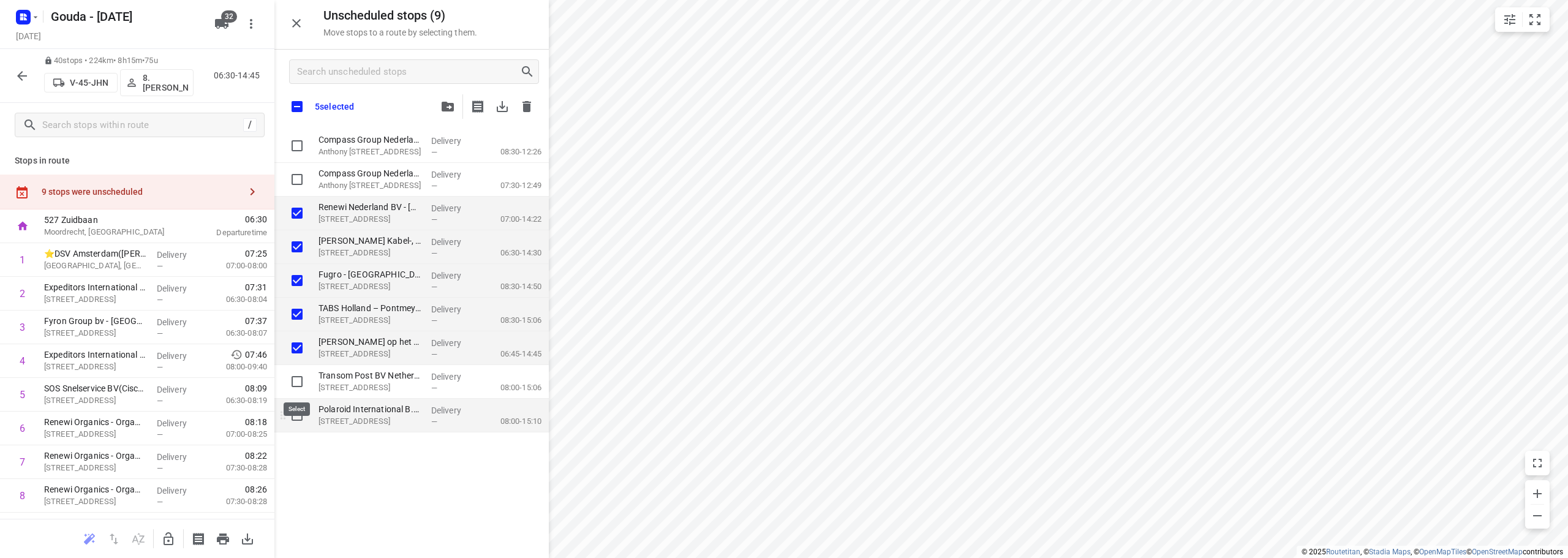
checkbox input "true"
click at [295, 420] on input "grid" at bounding box center [297, 416] width 25 height 25
checkbox input "true"
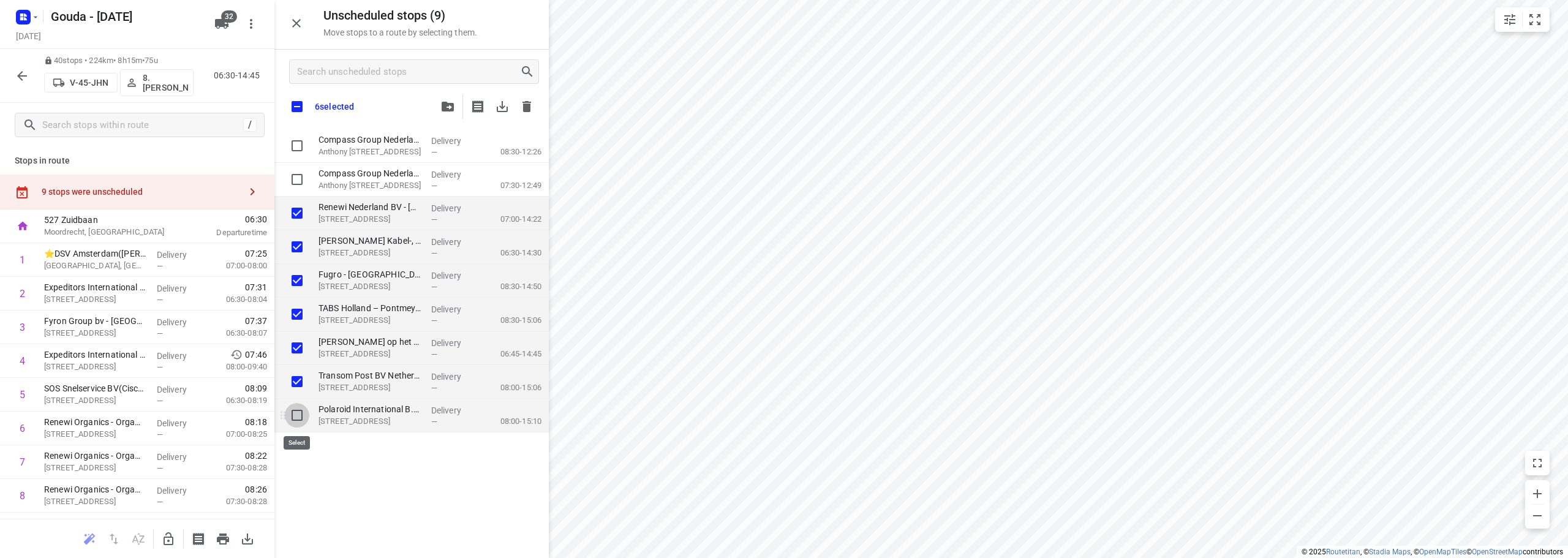
checkbox input "true"
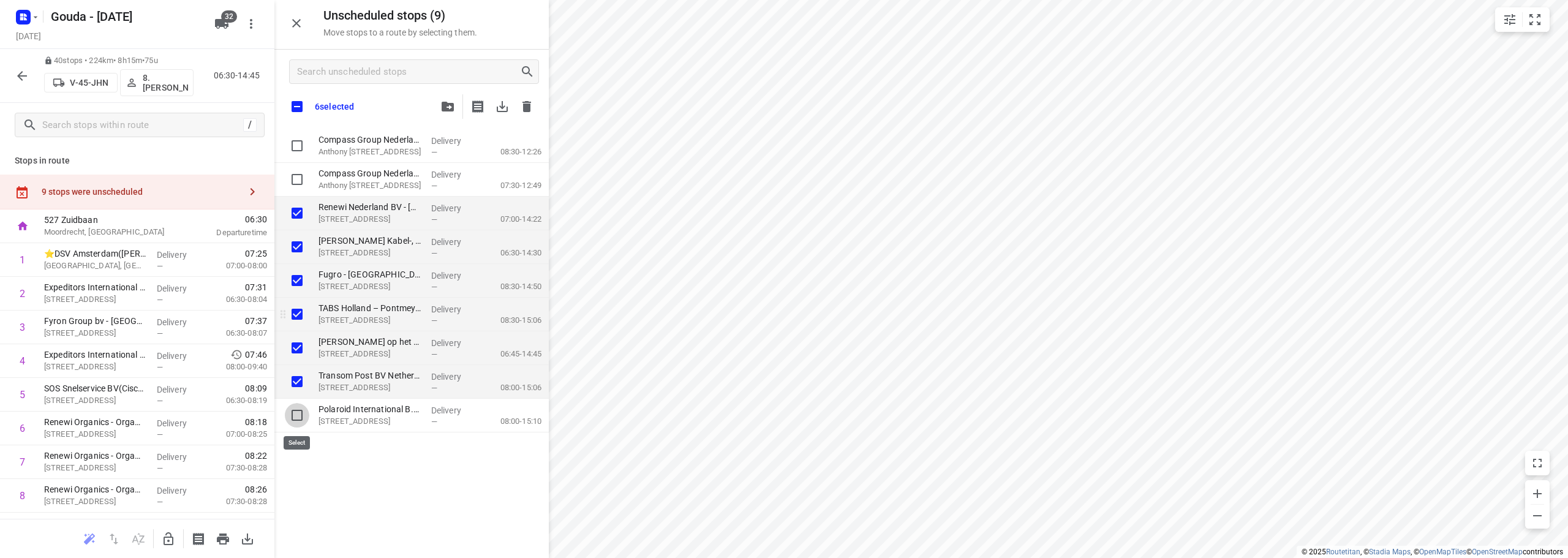
checkbox input "true"
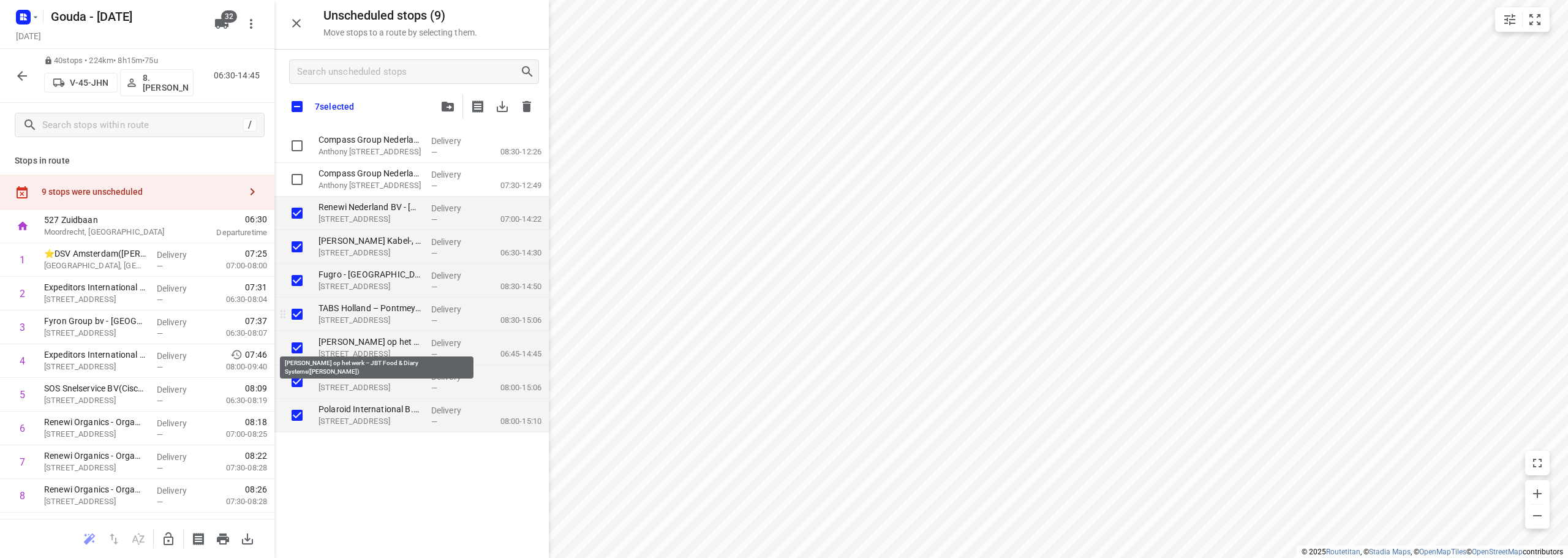
checkbox input "true"
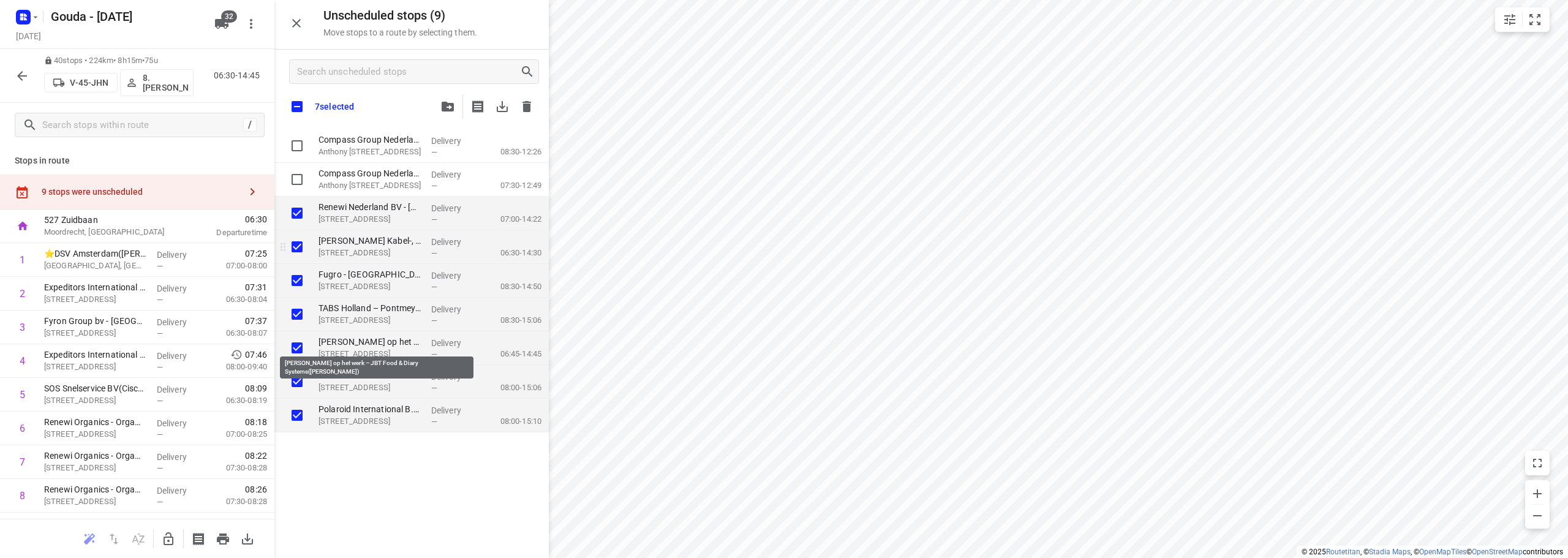
checkbox input "true"
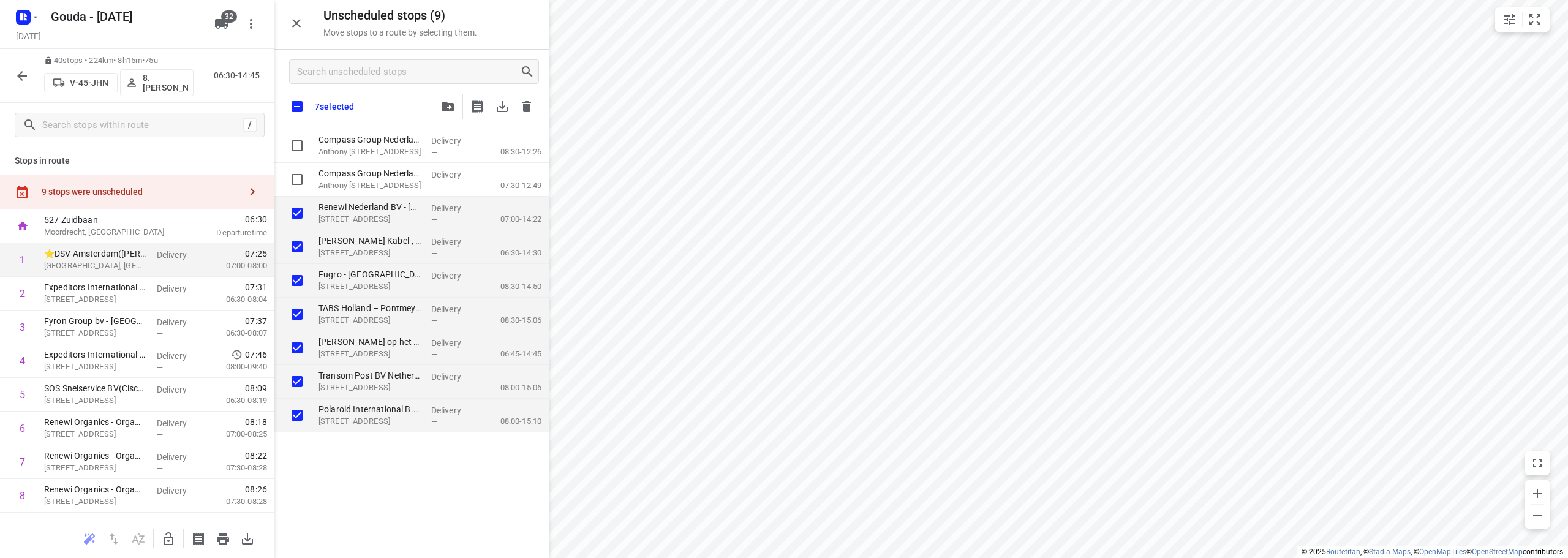
checkbox input "true"
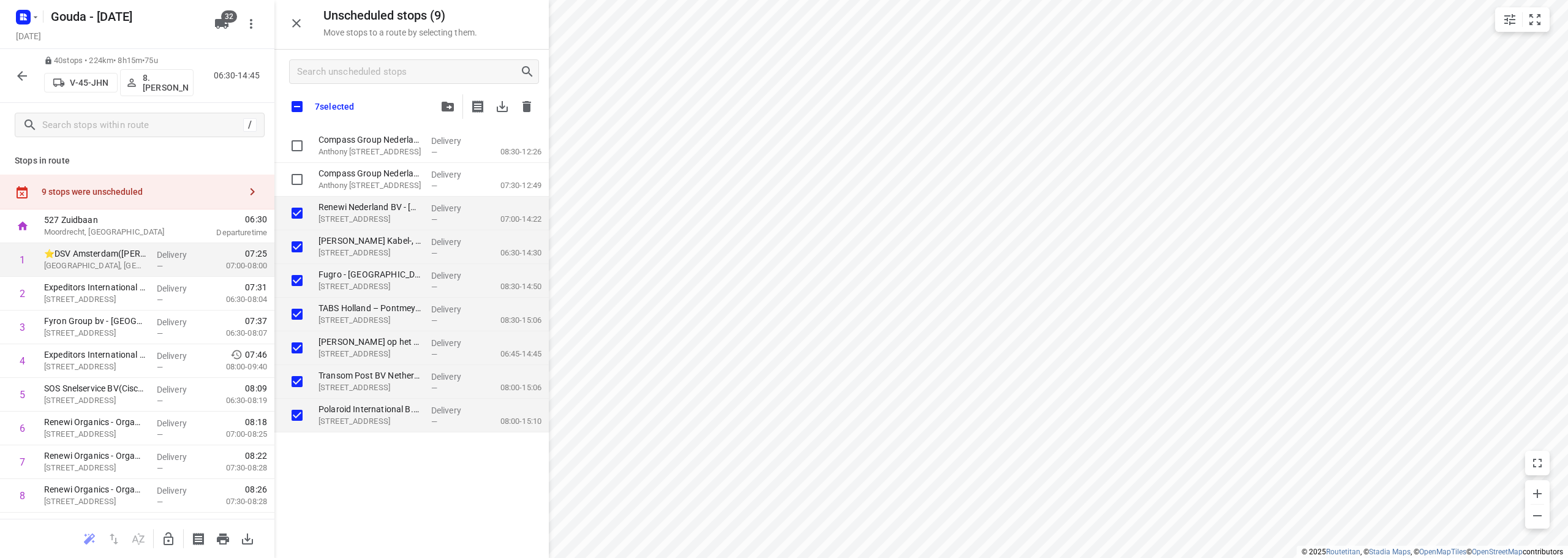
checkbox input "true"
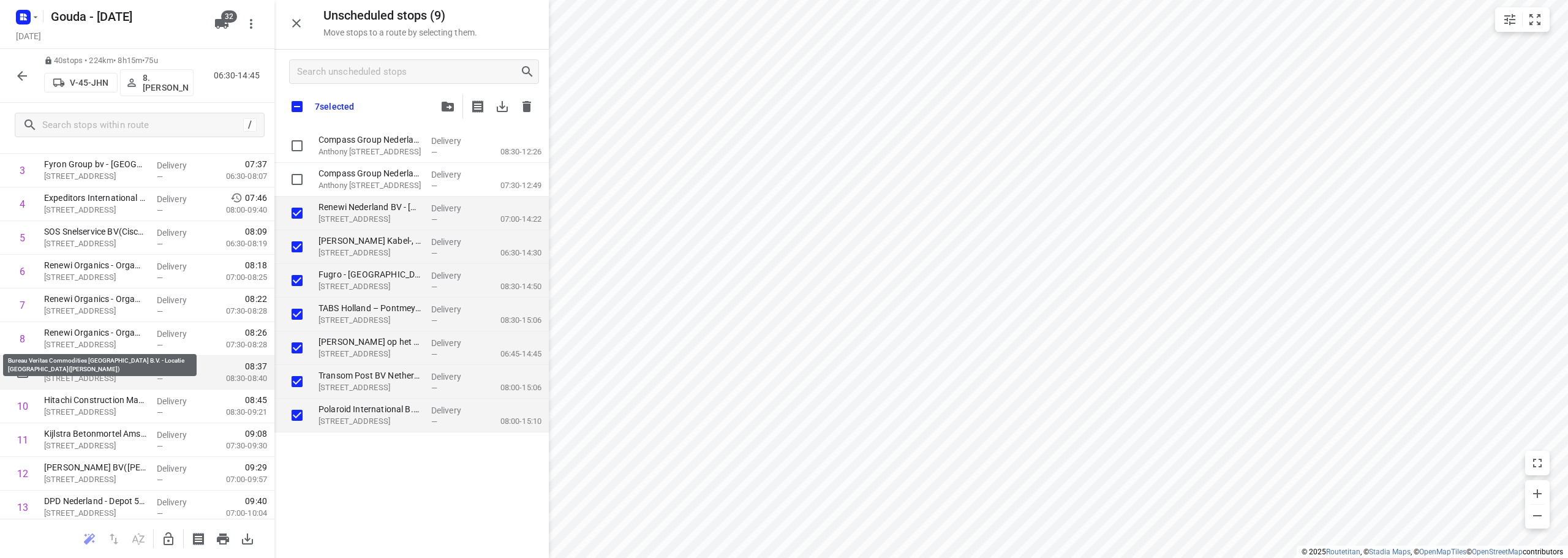
scroll to position [184, 0]
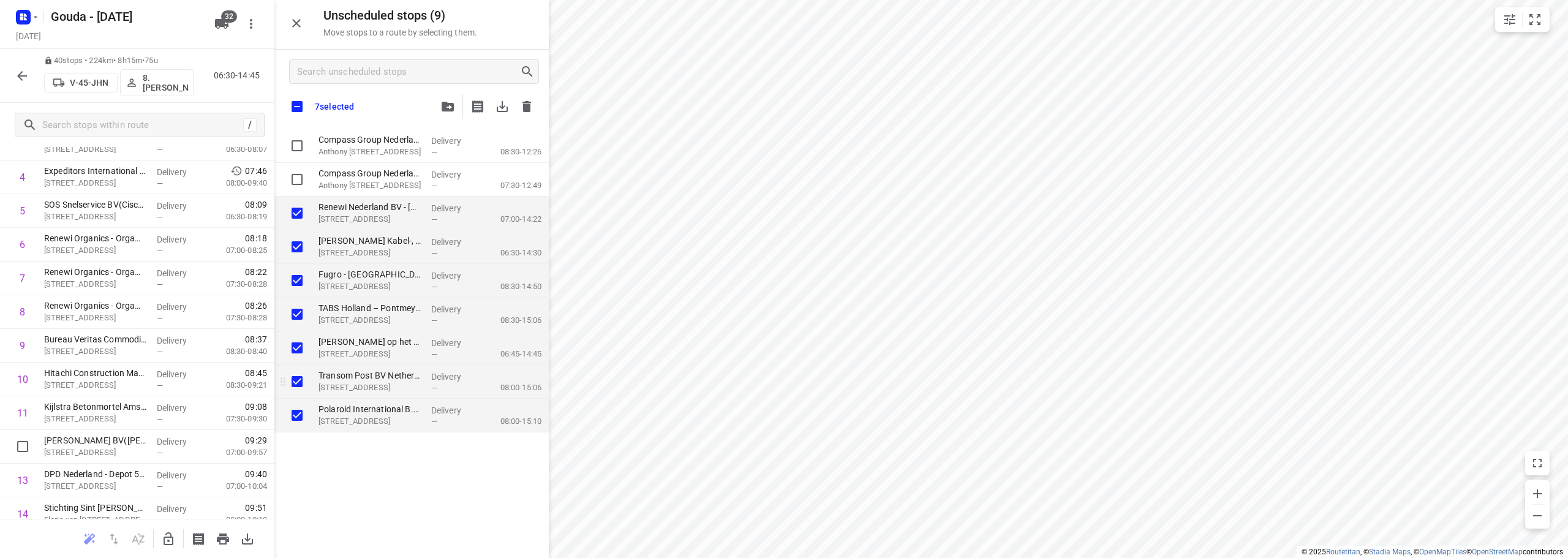
checkbox input "true"
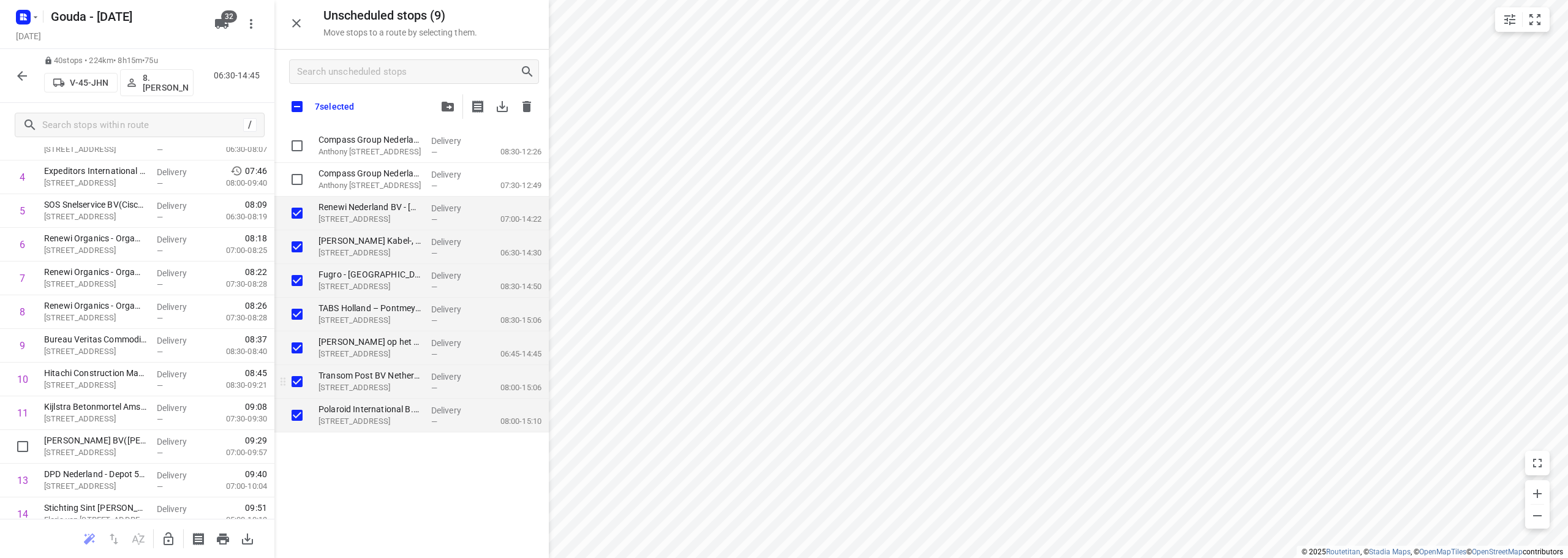
checkbox input "true"
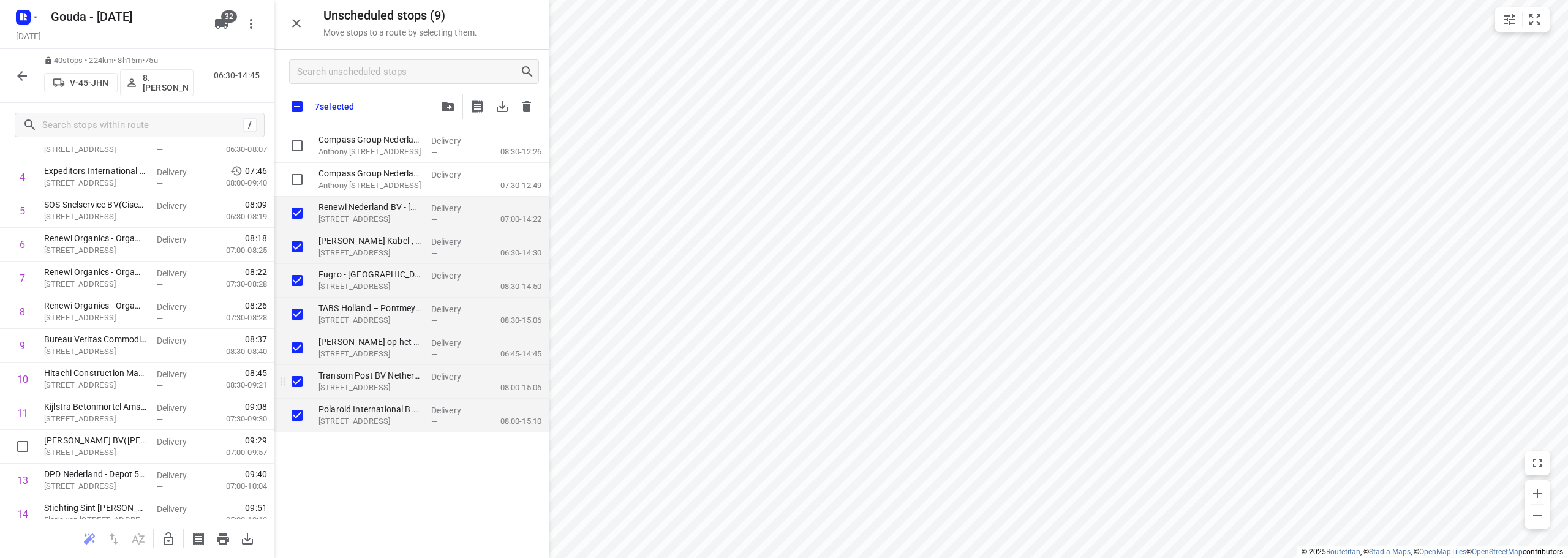
checkbox input "true"
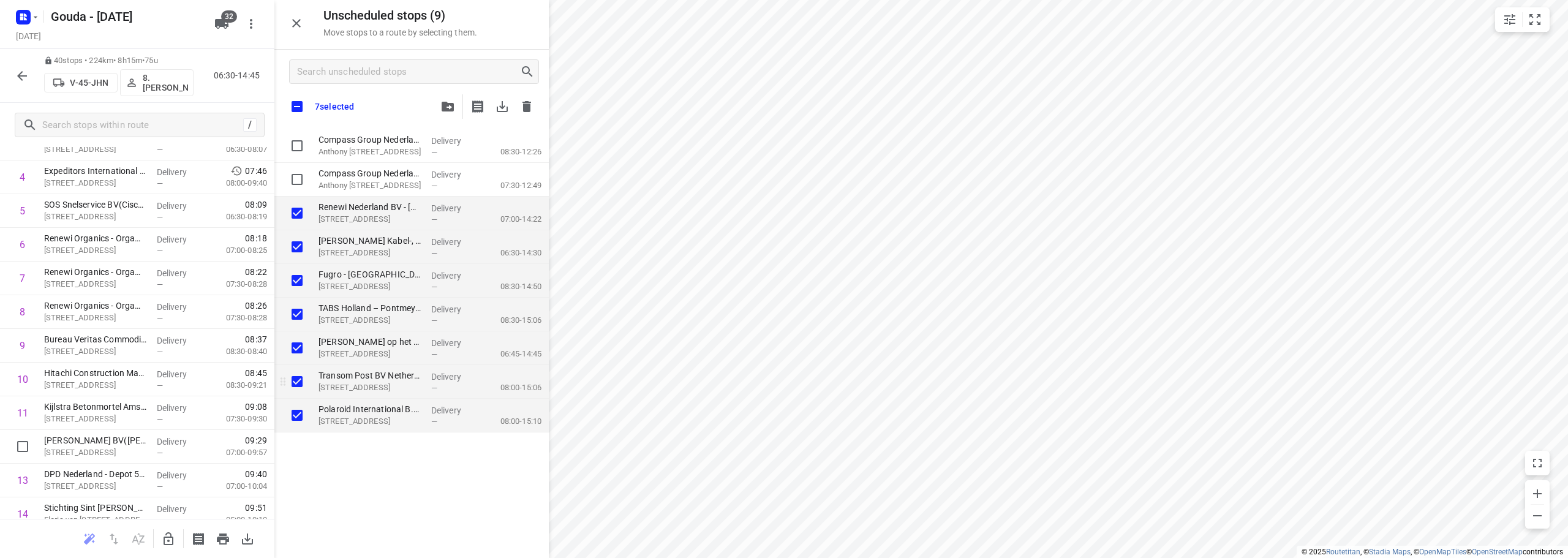
checkbox input "true"
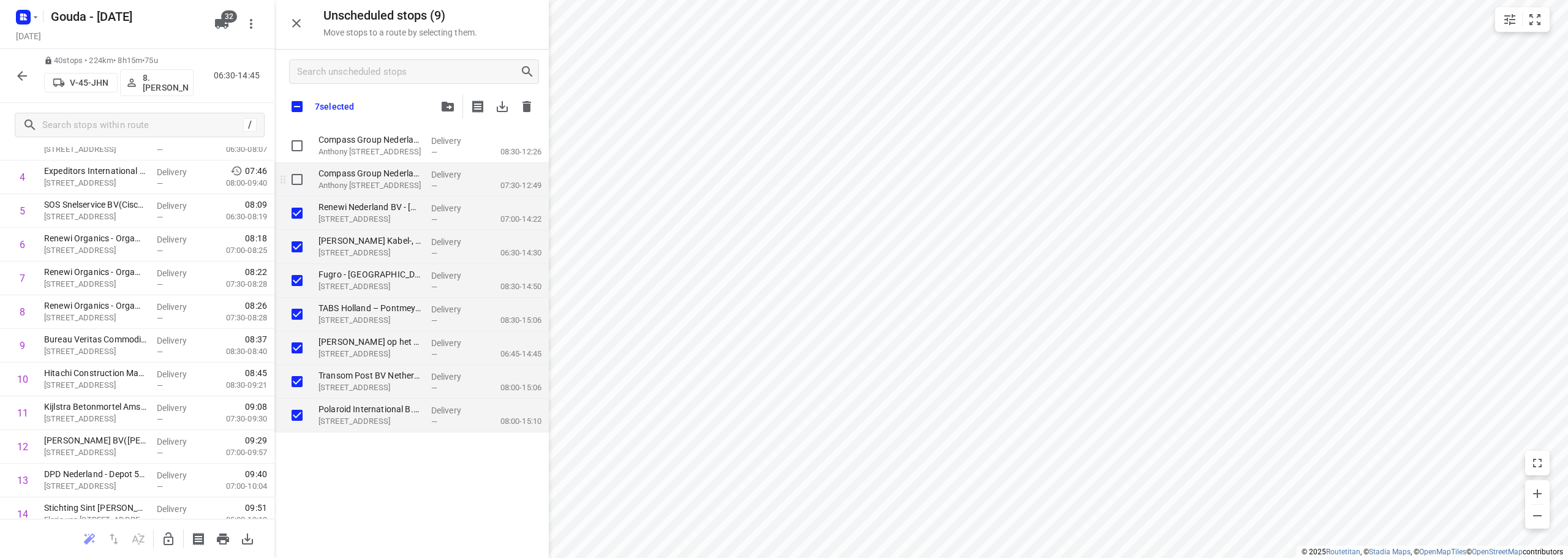
checkbox input "true"
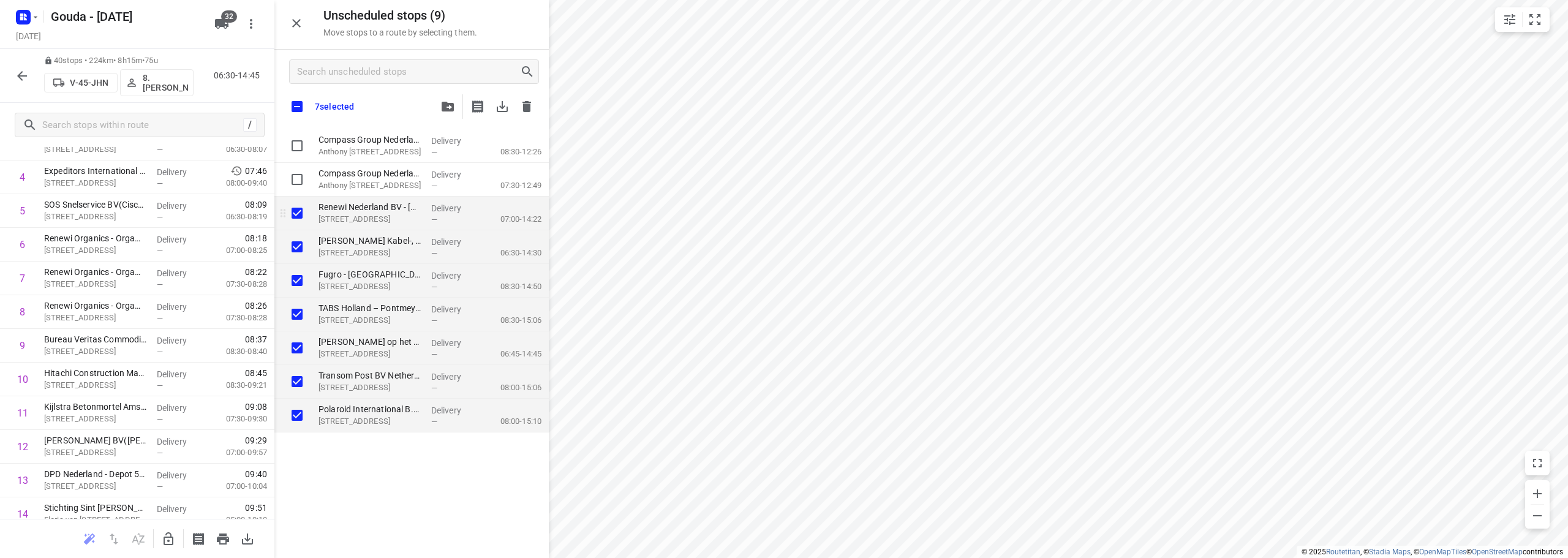
checkbox input "true"
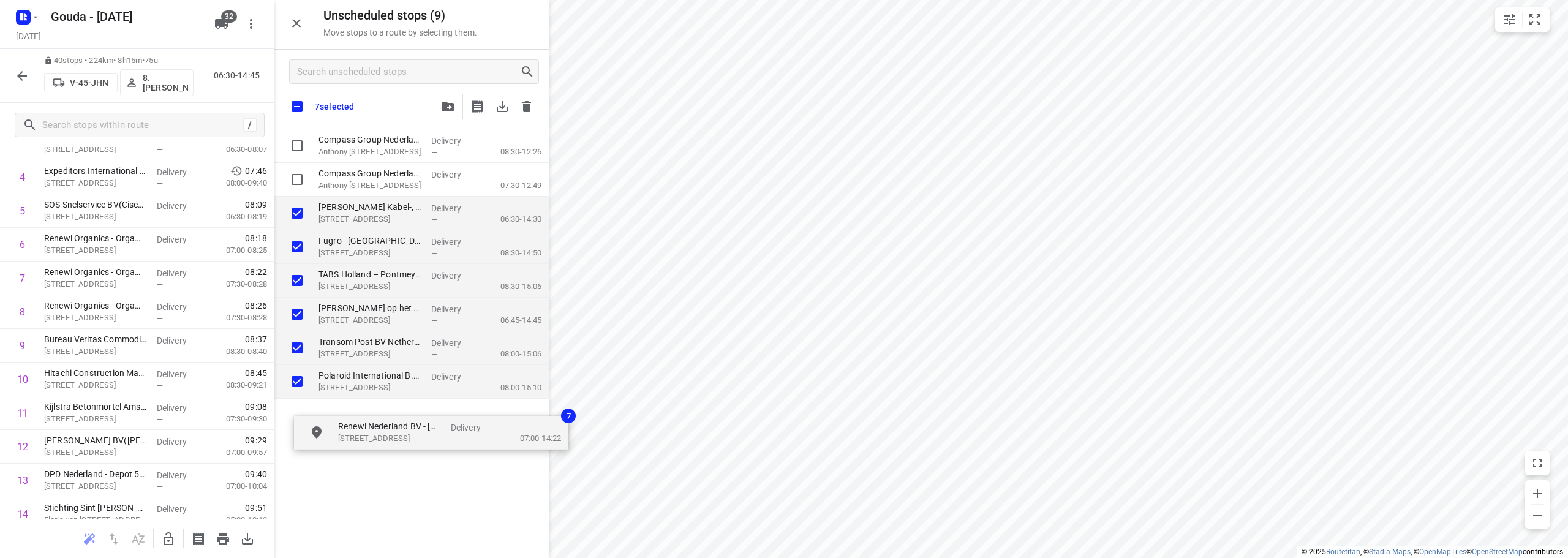
drag, startPoint x: 306, startPoint y: 299, endPoint x: 386, endPoint y: 449, distance: 170.0
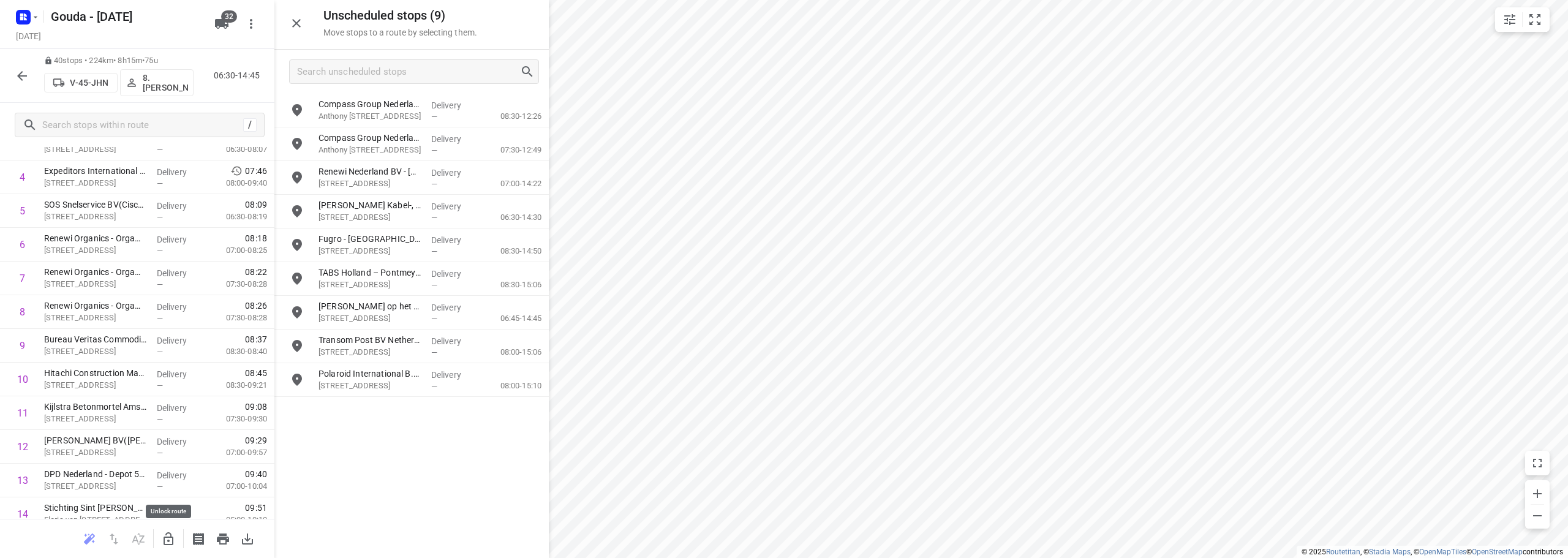
click at [163, 540] on icon "button" at bounding box center [168, 538] width 14 height 14
click at [296, 114] on input "grid" at bounding box center [297, 110] width 25 height 25
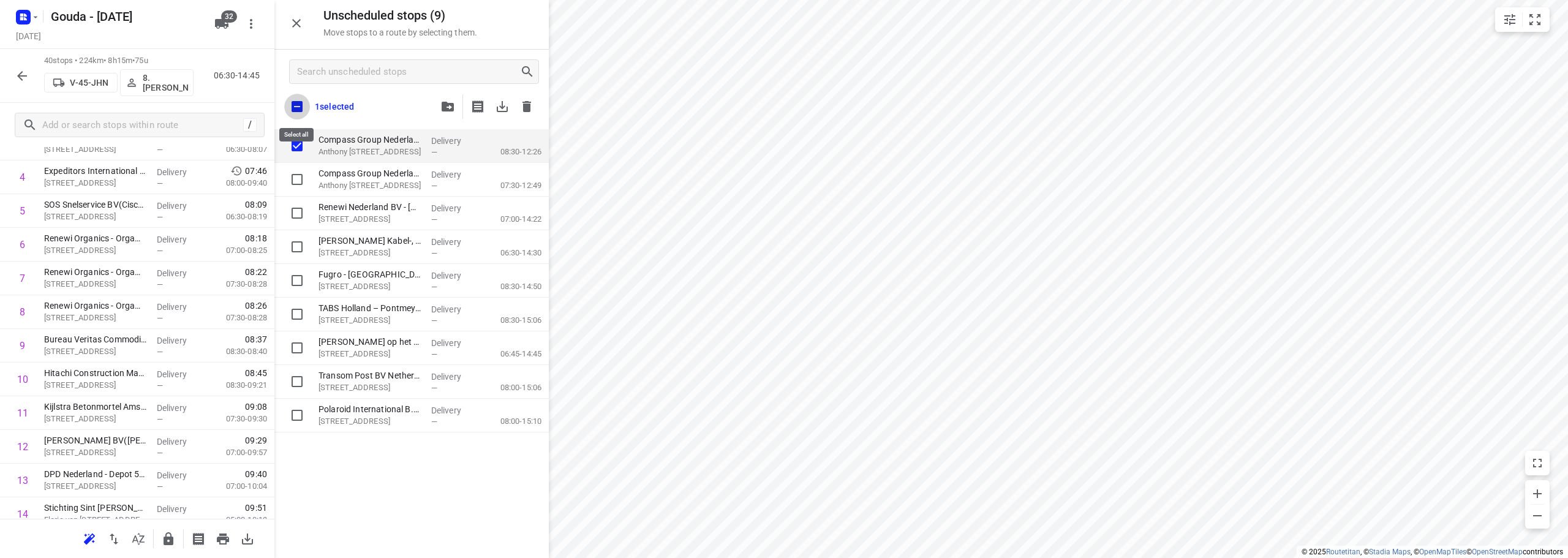
click at [297, 108] on input "checkbox" at bounding box center [297, 107] width 25 height 25
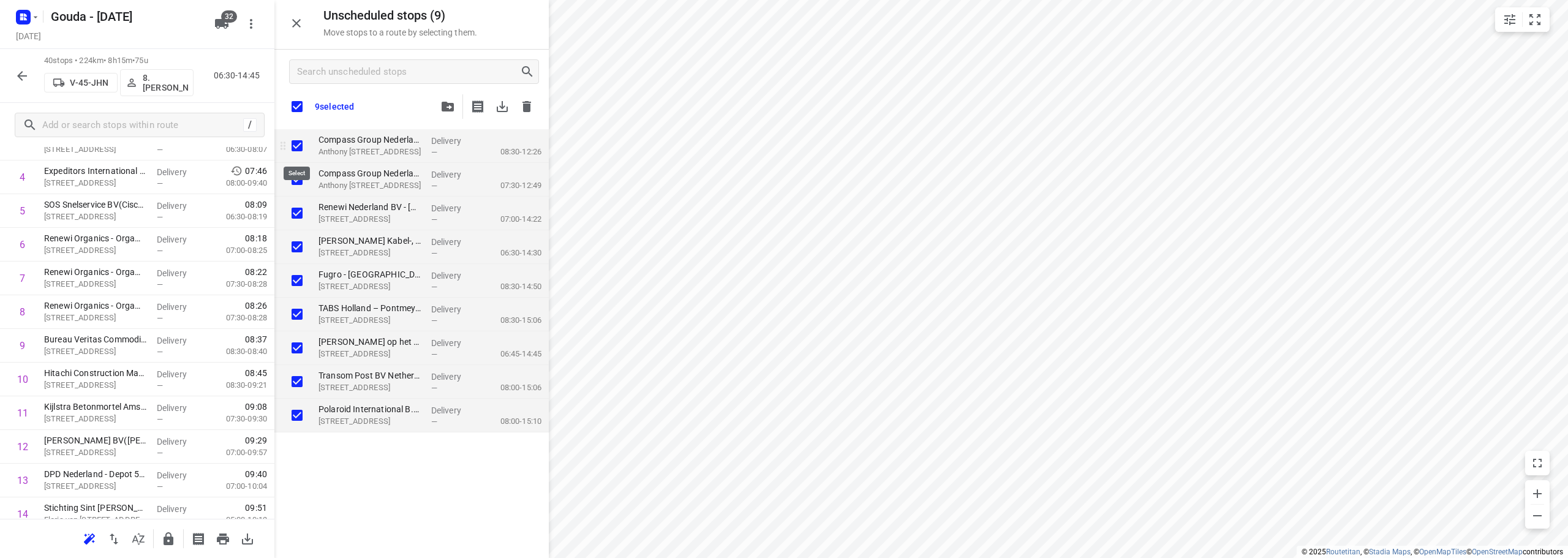
drag, startPoint x: 290, startPoint y: 144, endPoint x: 298, endPoint y: 160, distance: 17.9
click at [292, 144] on input "grid" at bounding box center [297, 146] width 25 height 25
click at [296, 171] on input "grid" at bounding box center [297, 179] width 25 height 25
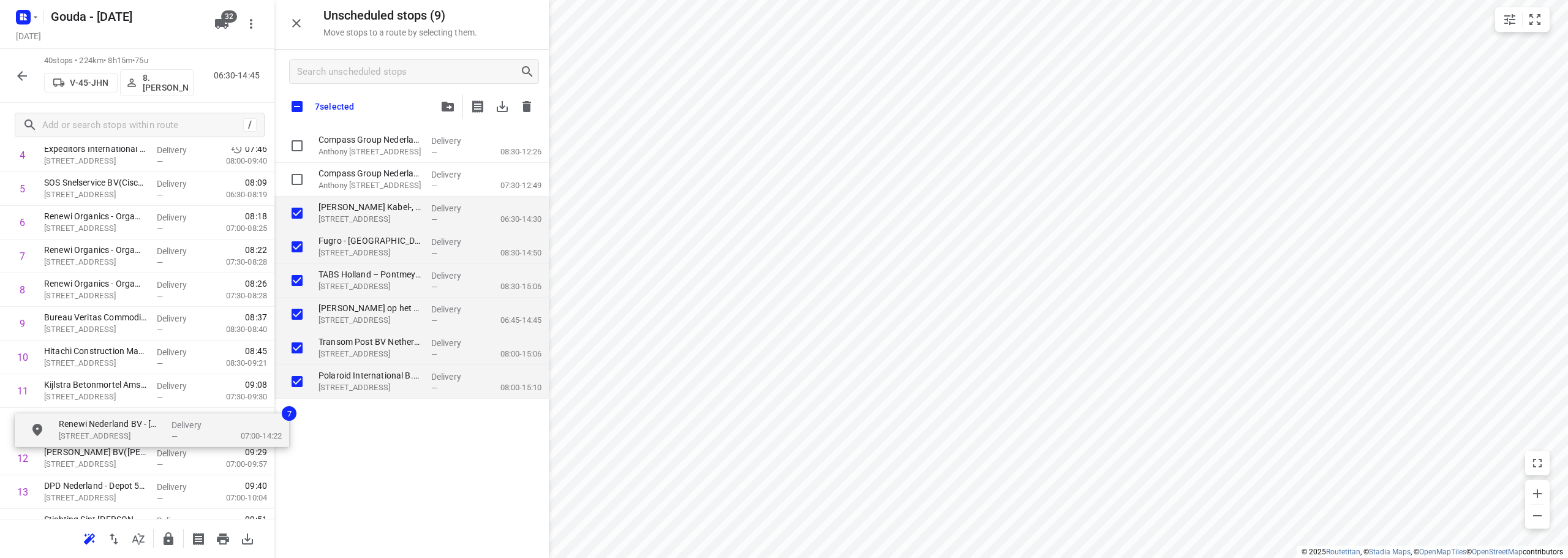
drag, startPoint x: 348, startPoint y: 213, endPoint x: 85, endPoint y: 430, distance: 341.0
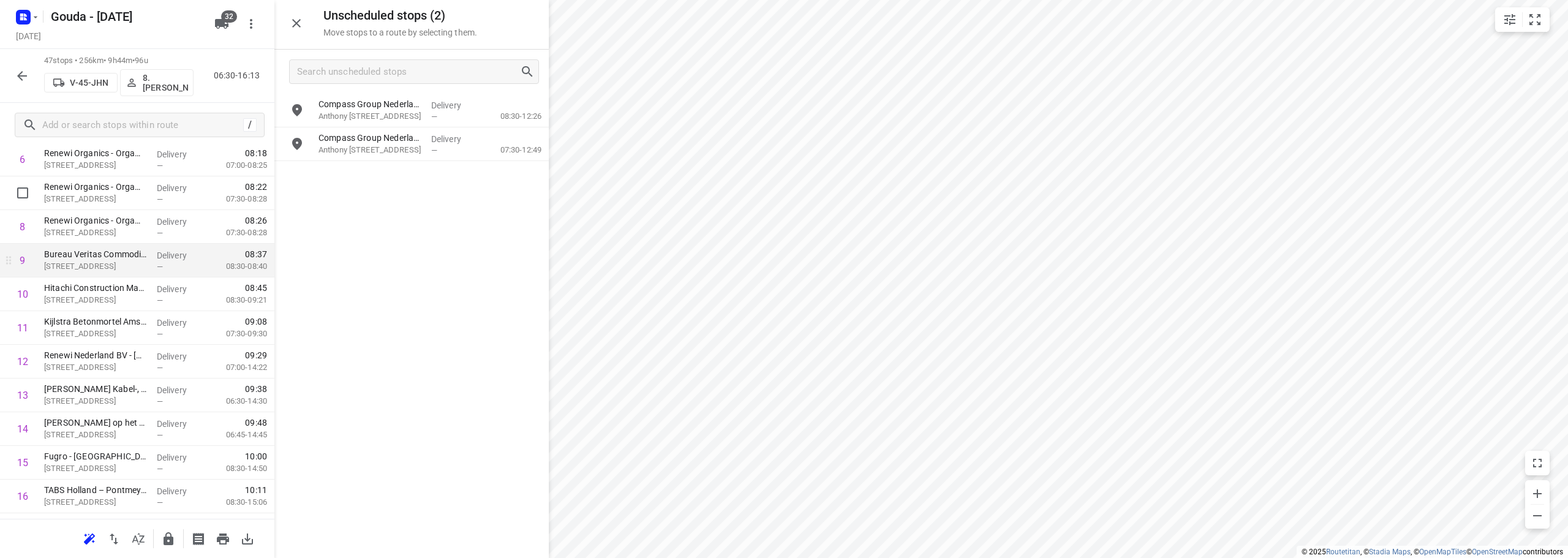
scroll to position [270, 0]
drag, startPoint x: 105, startPoint y: 432, endPoint x: 107, endPoint y: 393, distance: 39.1
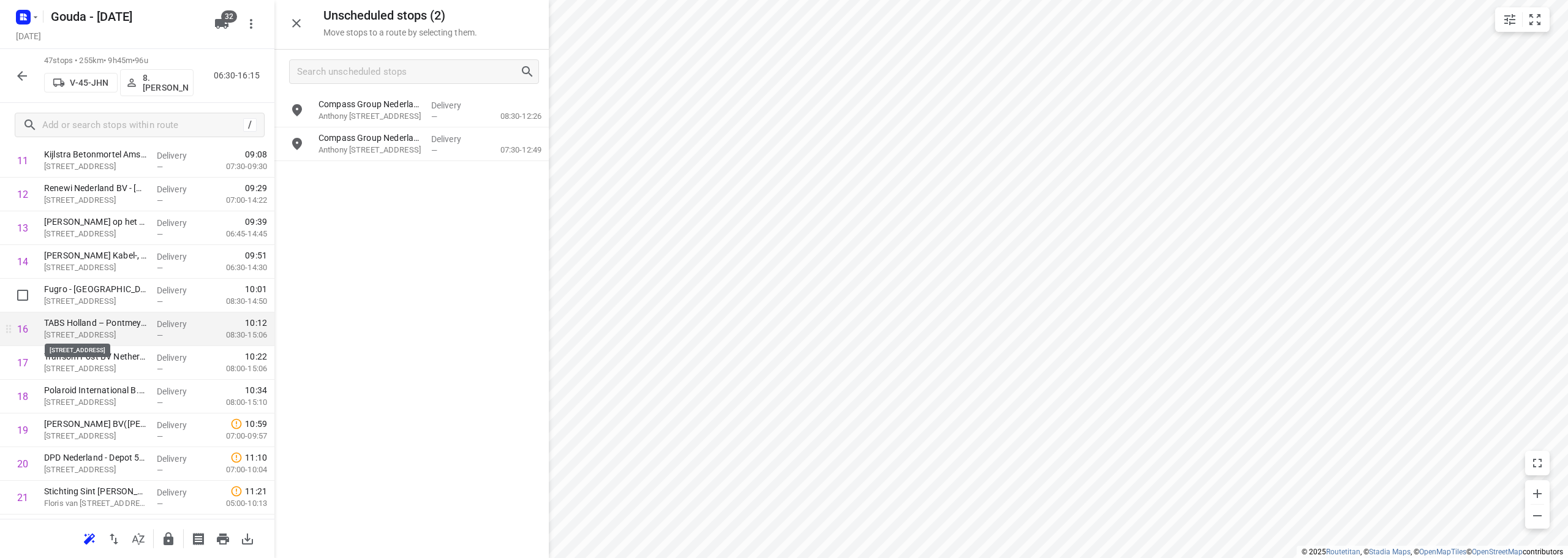
scroll to position [454, 0]
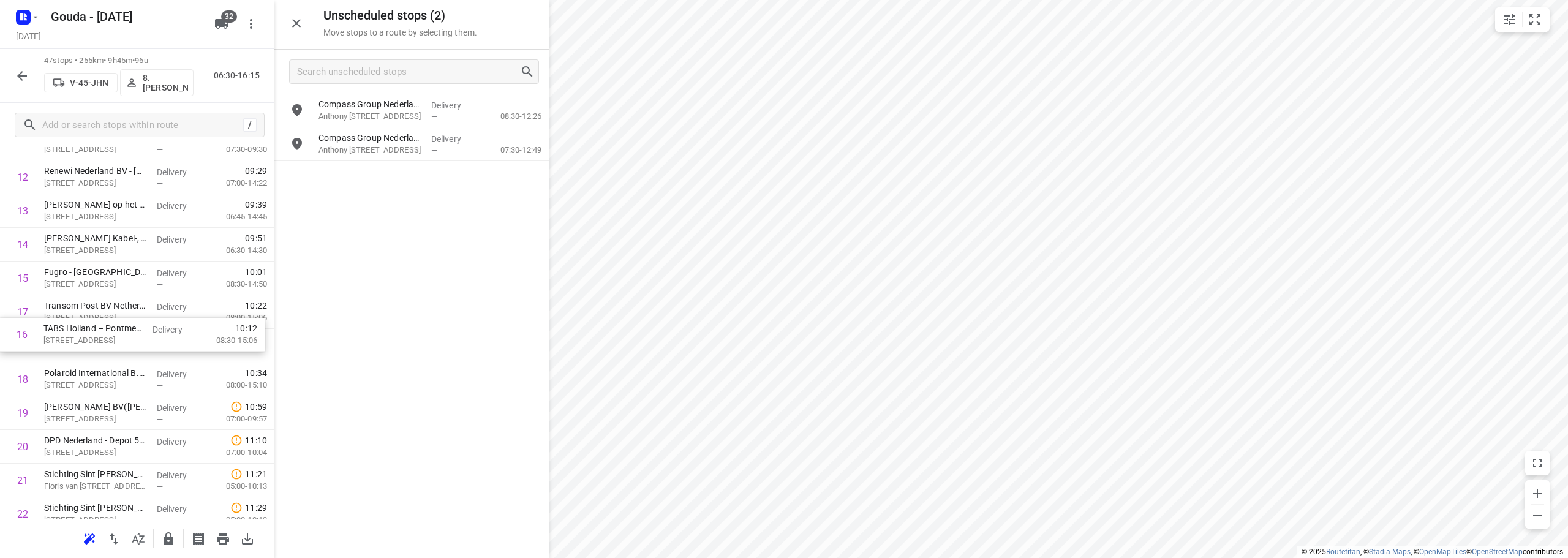
drag, startPoint x: 114, startPoint y: 316, endPoint x: 113, endPoint y: 349, distance: 33.0
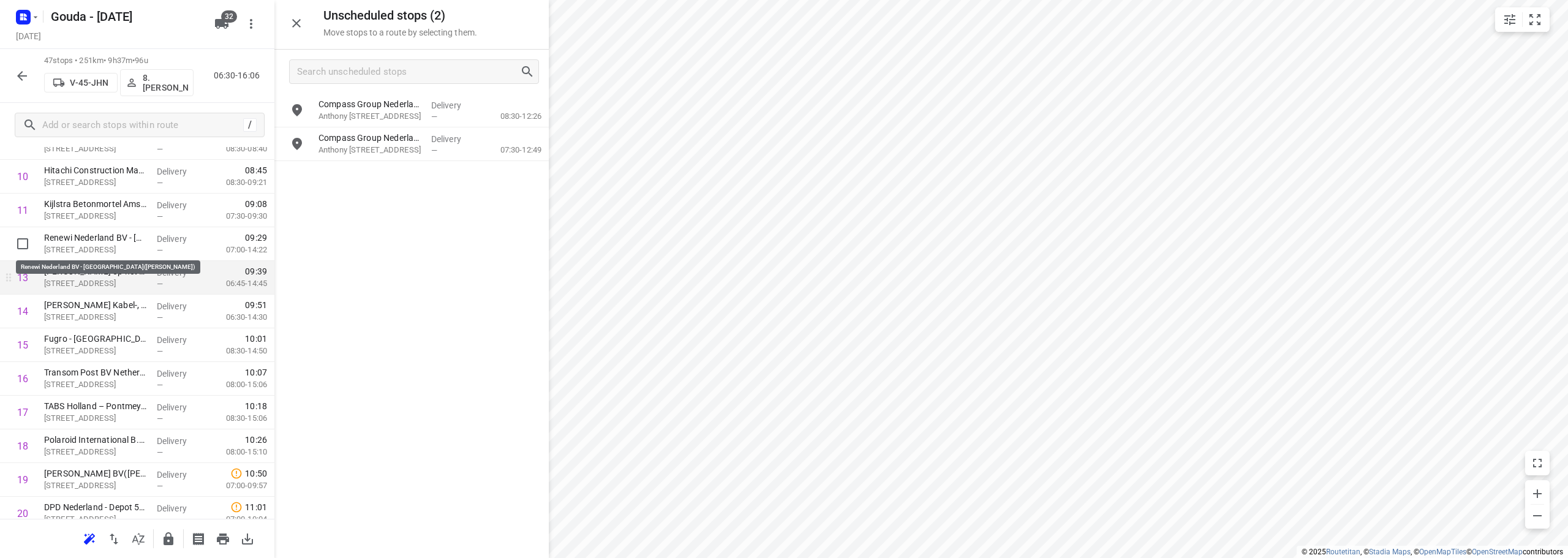
scroll to position [368, 0]
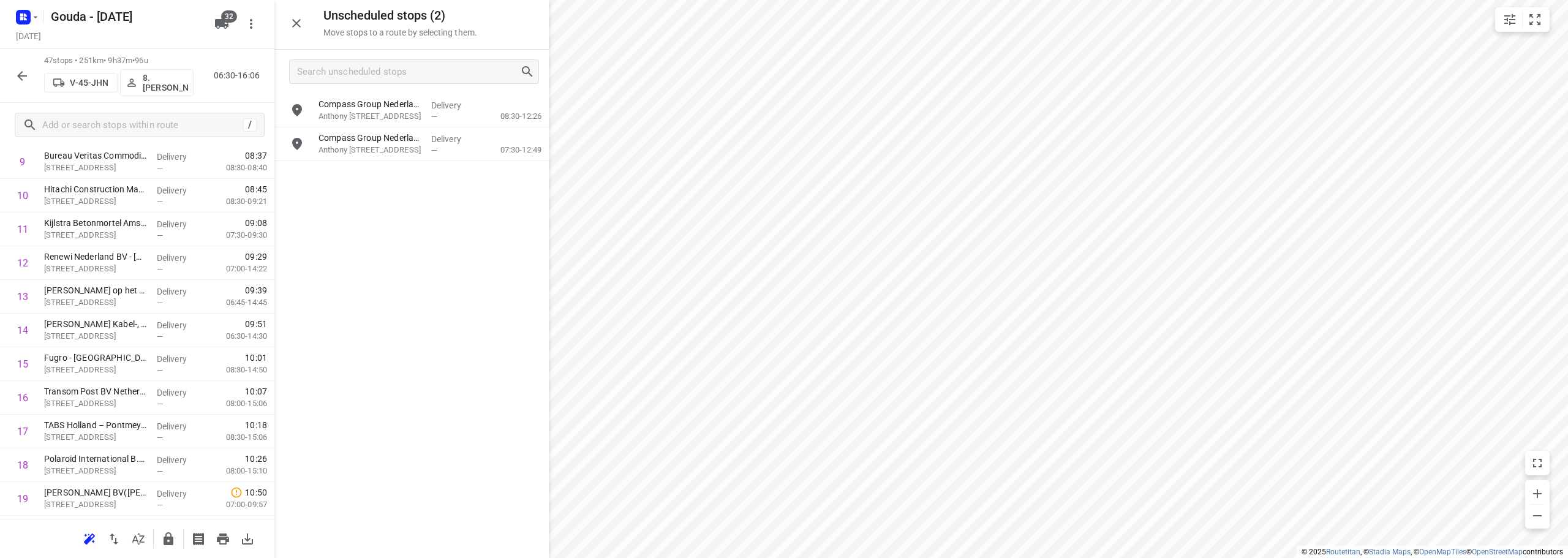
click at [295, 23] on icon "button" at bounding box center [296, 23] width 14 height 14
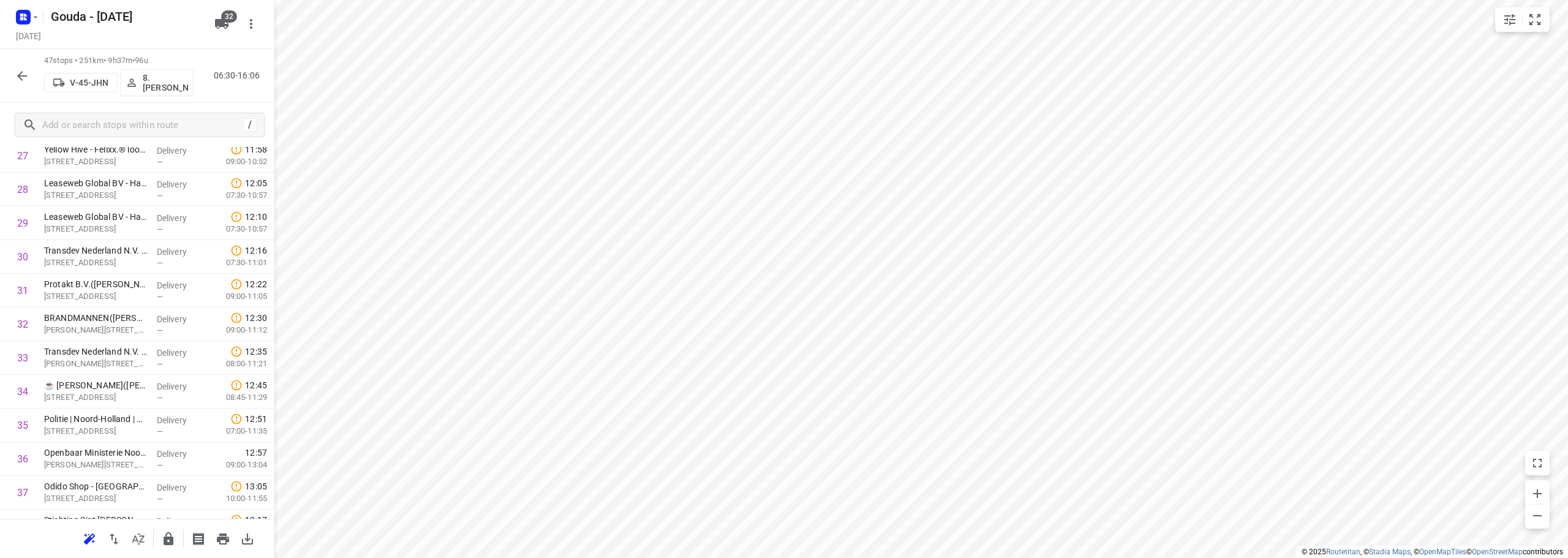
scroll to position [1342, 0]
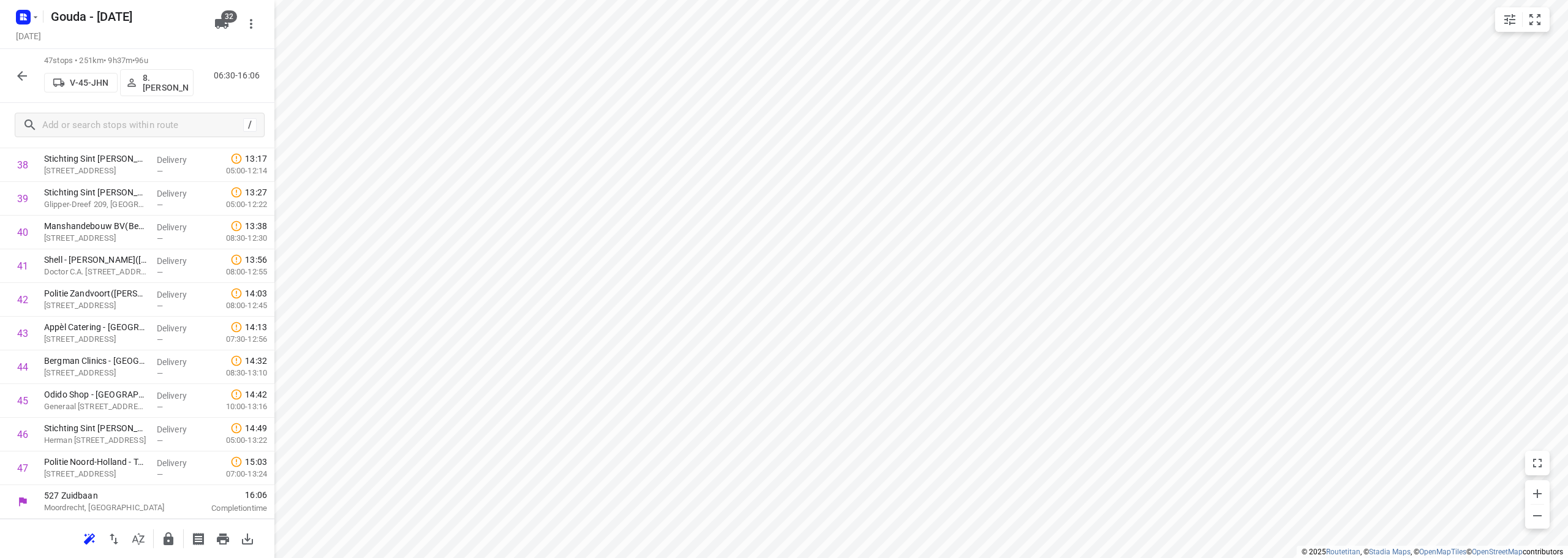
click at [28, 70] on icon "button" at bounding box center [21, 75] width 14 height 14
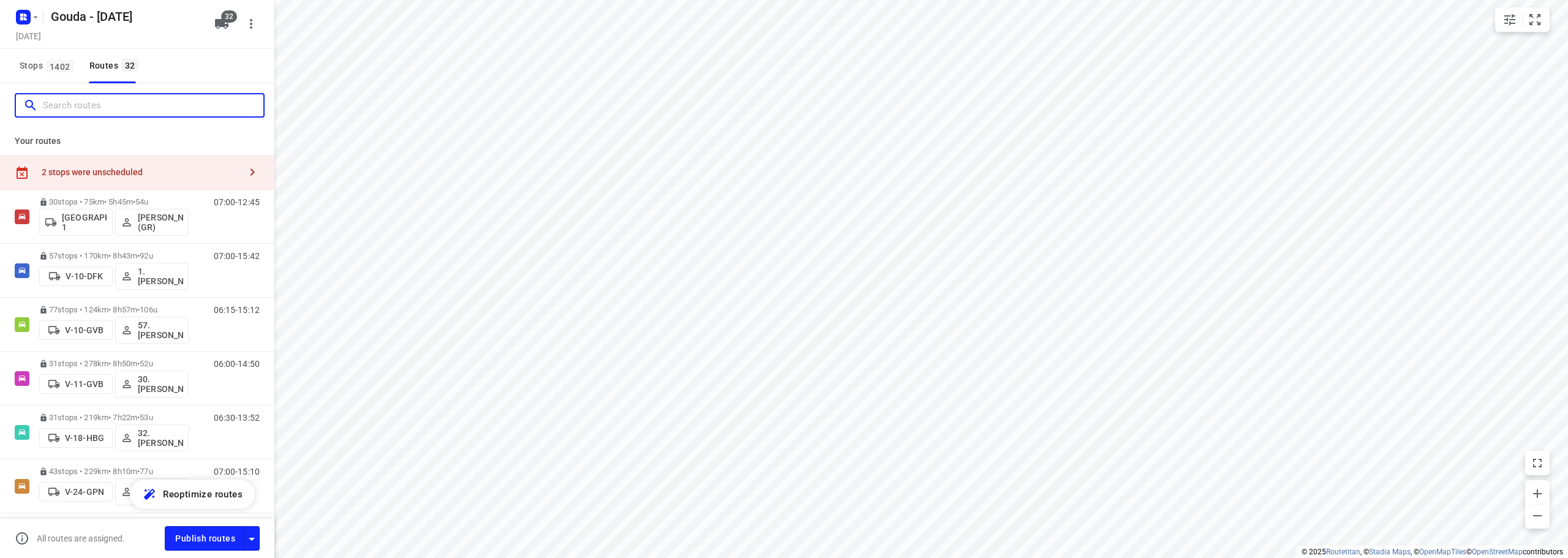
drag, startPoint x: 81, startPoint y: 109, endPoint x: 225, endPoint y: 50, distance: 155.6
click at [81, 107] on input "Search routes" at bounding box center [153, 105] width 220 height 19
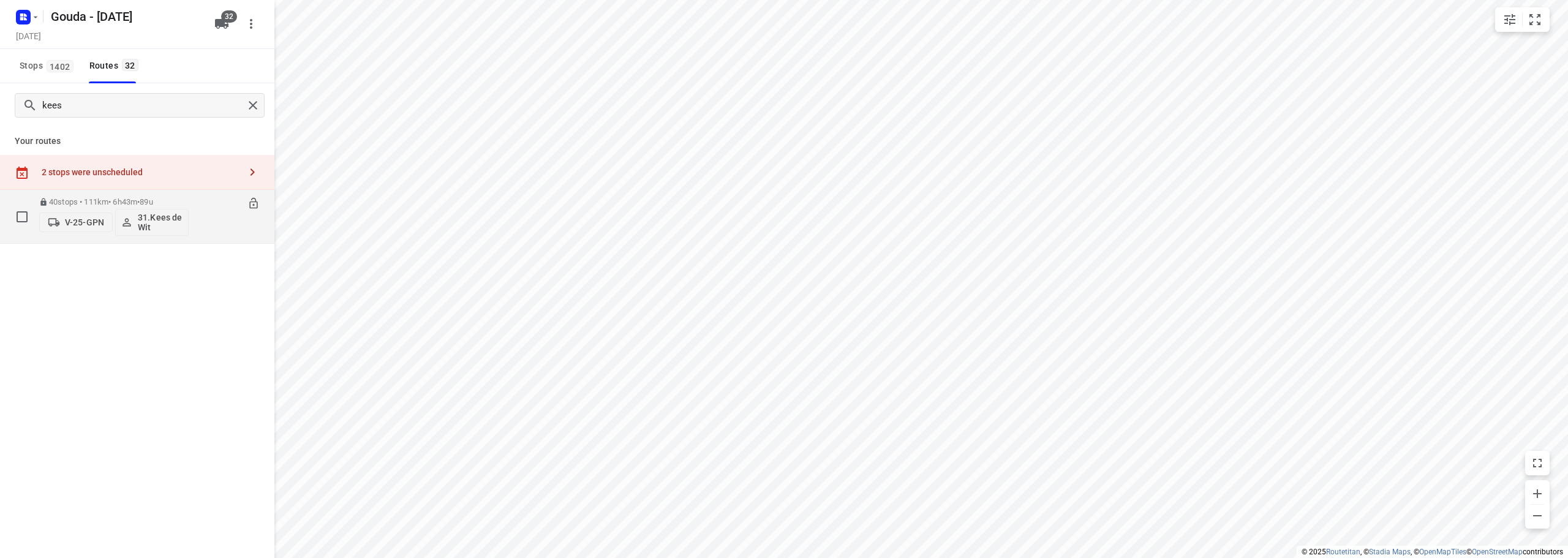
click at [146, 196] on div "40 stops • 111km • 6h43m • 89u V-25-GPN 31.Kees de Wit" at bounding box center [114, 216] width 149 height 51
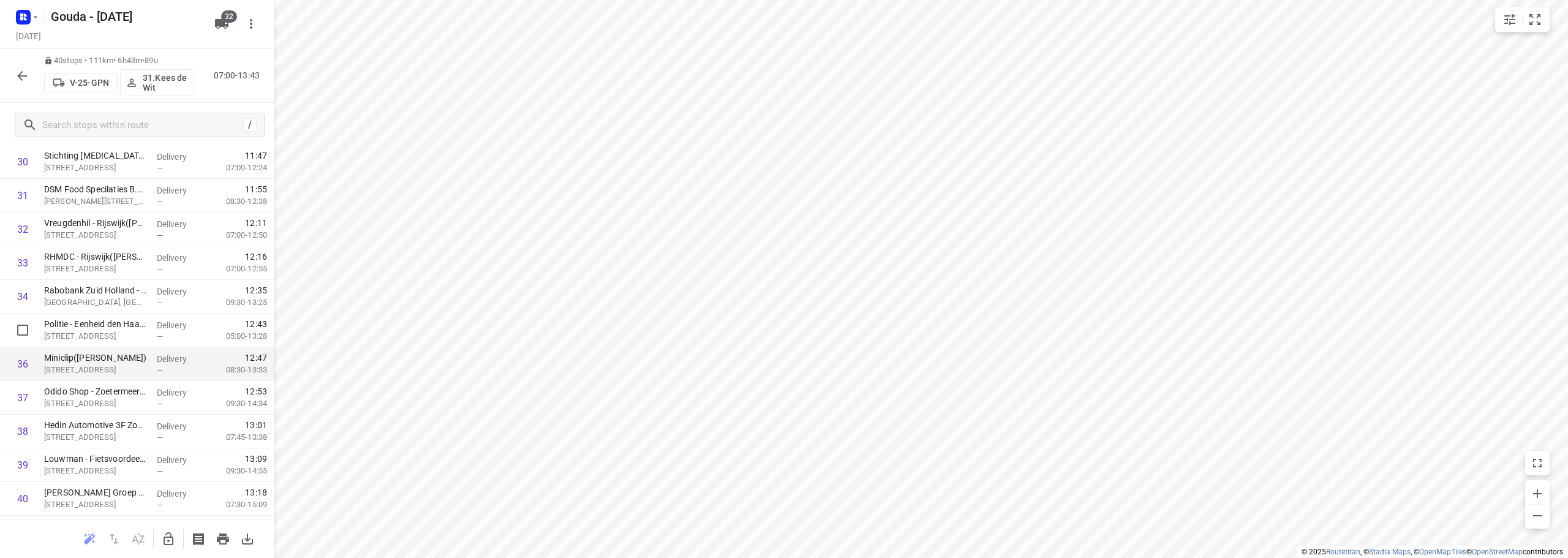
scroll to position [1106, 0]
click at [1154, 0] on html "i © 2025 Routetitan , © Stadia Maps , © OpenMapTiles © OpenStreetMap contributo…" at bounding box center [784, 279] width 1568 height 558
click at [887, 0] on html "i © 2025 Routetitan , © Stadia Maps , © OpenMapTiles © OpenStreetMap contributo…" at bounding box center [784, 279] width 1568 height 558
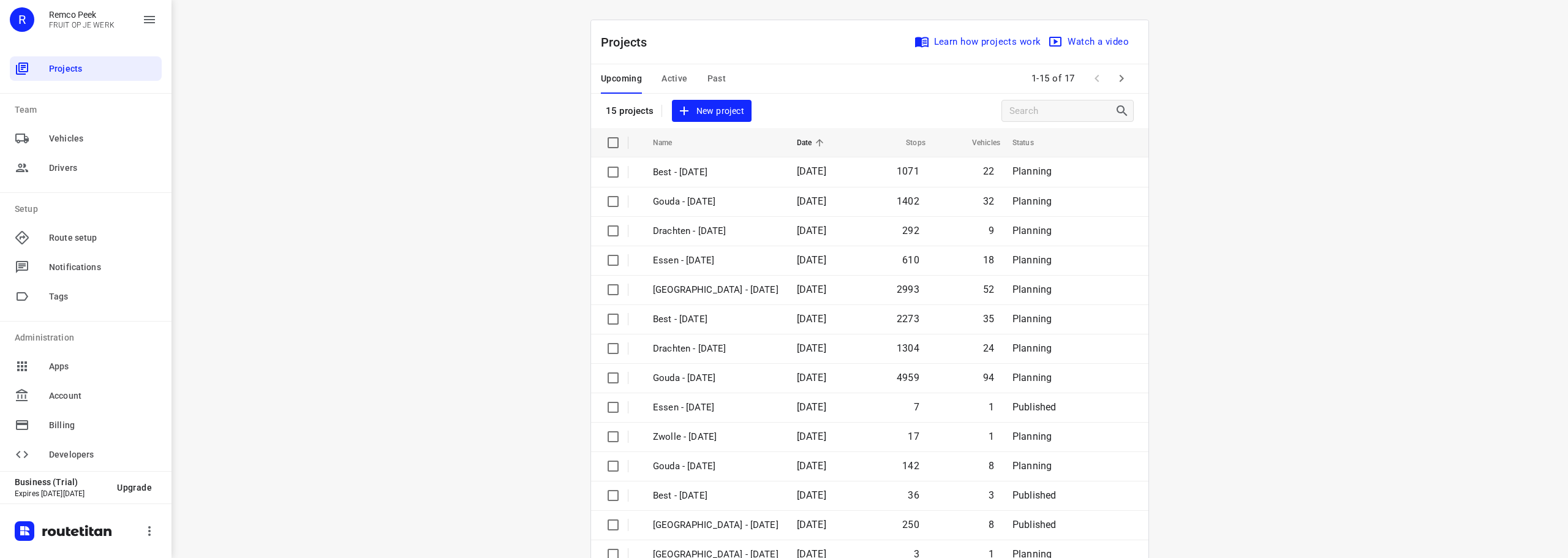
drag, startPoint x: 550, startPoint y: 163, endPoint x: 612, endPoint y: 125, distance: 72.7
click at [553, 162] on div "i © 2025 Routetitan , © Stadia Maps , © OpenMapTiles © OpenStreetMap contributo…" at bounding box center [870, 279] width 1397 height 558
click at [676, 79] on span "Active" at bounding box center [674, 79] width 25 height 15
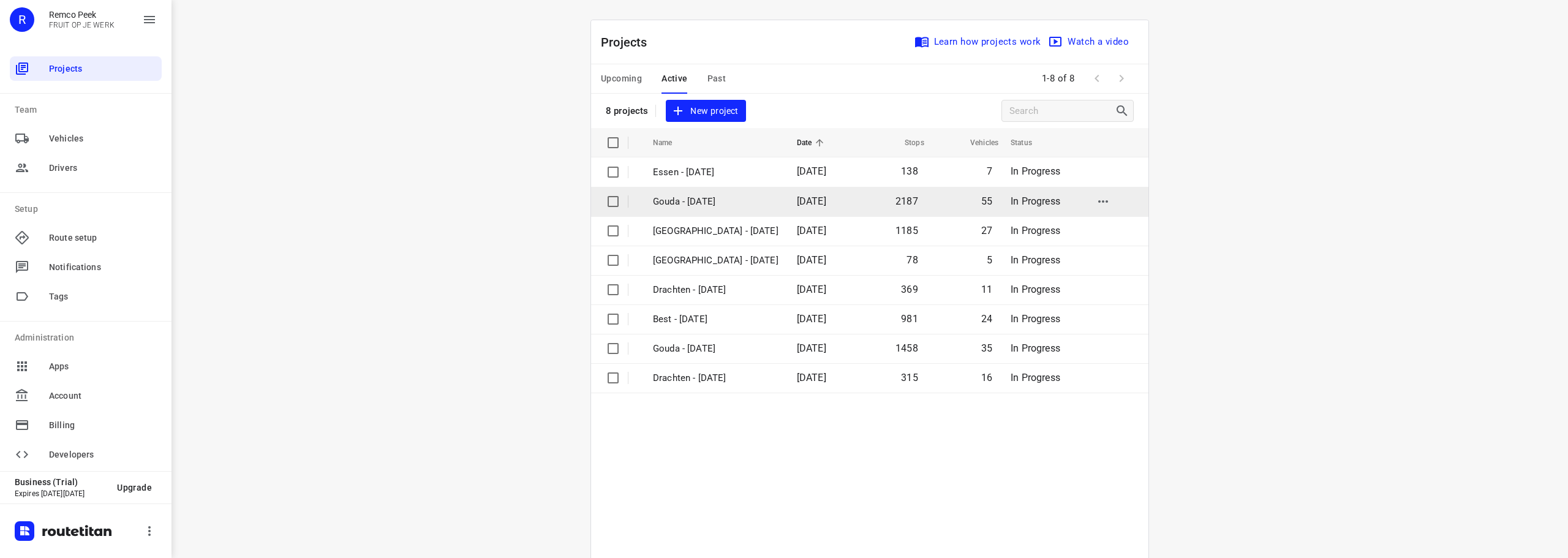
click at [731, 205] on p "Gouda - [DATE]" at bounding box center [715, 202] width 125 height 14
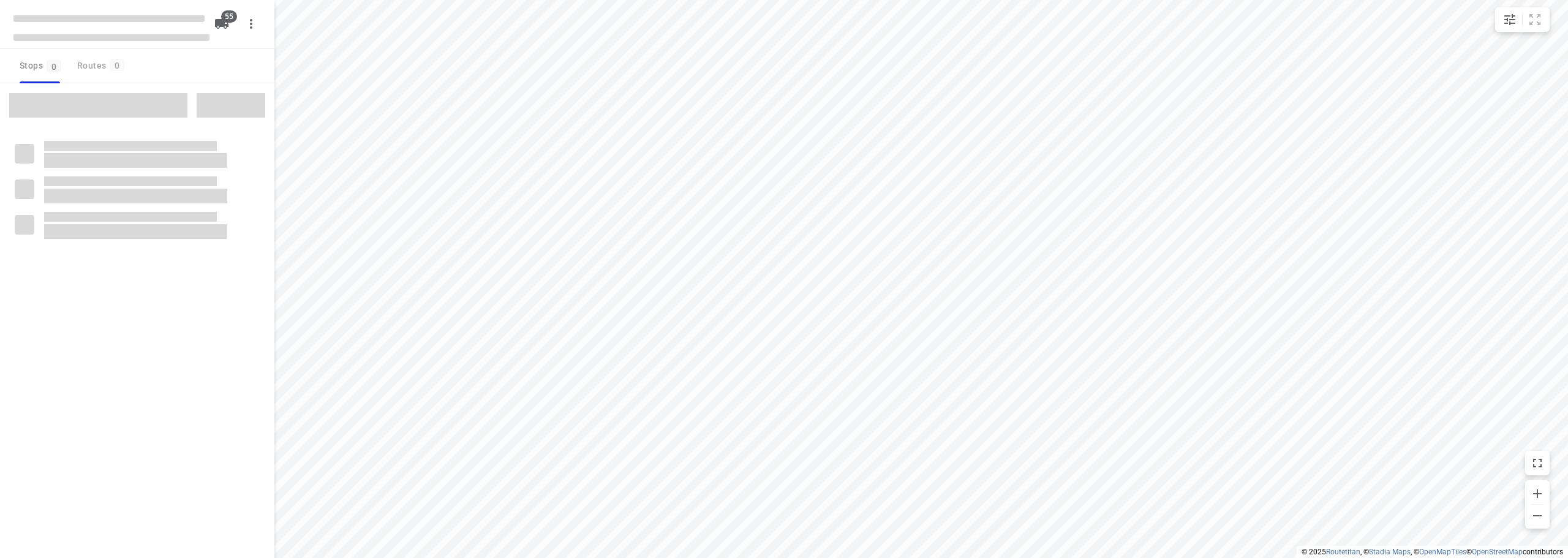
click at [197, 80] on div "Stops 0 Routes 0" at bounding box center [137, 66] width 275 height 34
click at [207, 75] on div "Stops 0 Routes 0" at bounding box center [137, 66] width 275 height 34
checkbox input "true"
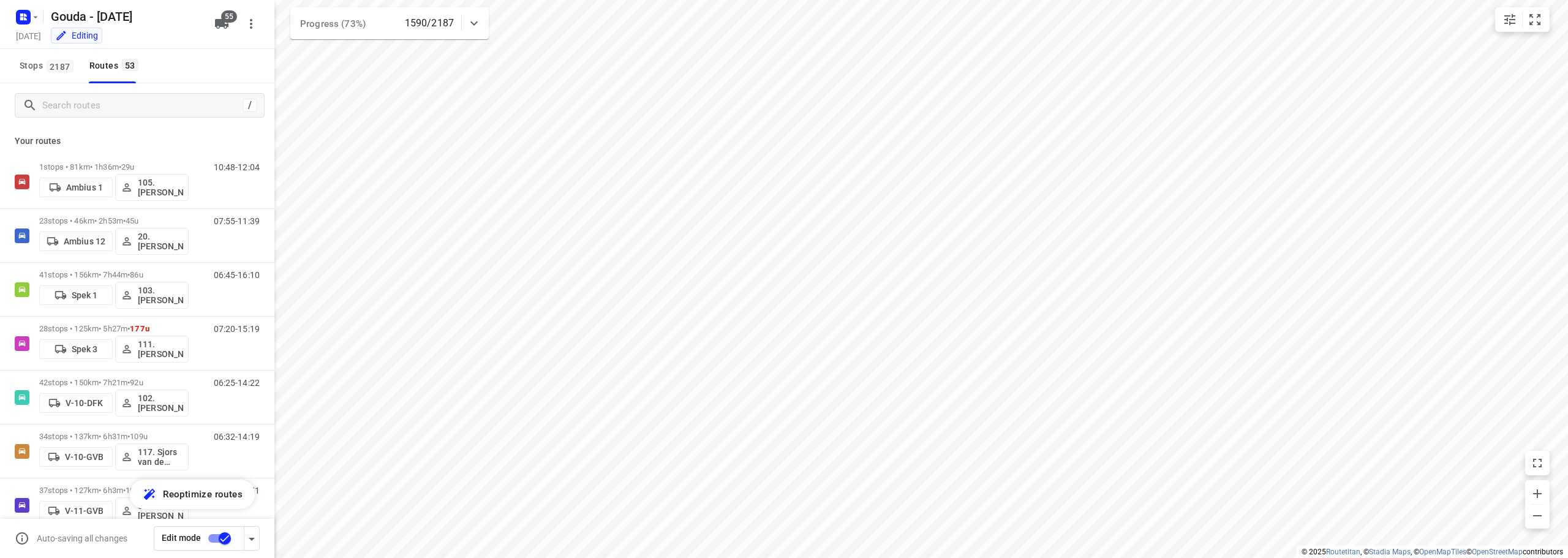
click at [136, 118] on div "/" at bounding box center [137, 105] width 275 height 44
click at [136, 103] on input "Search routes" at bounding box center [153, 105] width 220 height 19
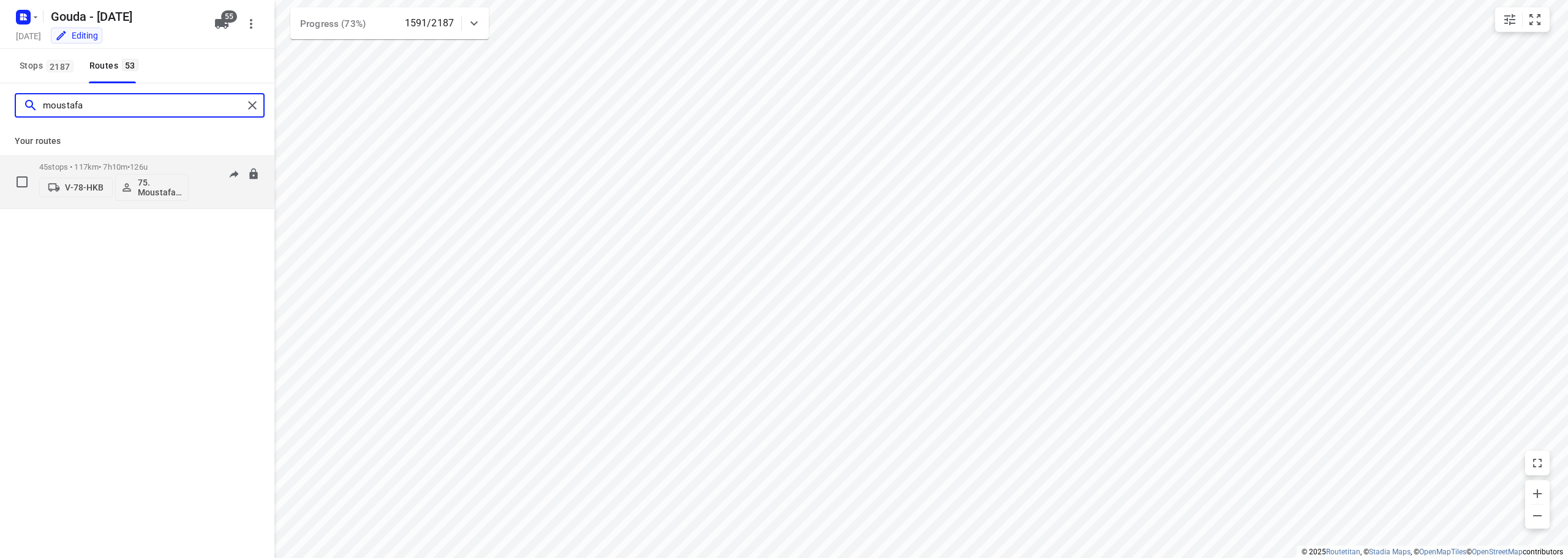
type input "moustafa"
click at [129, 163] on p "45 stops • 117km • 7h10m • 126u" at bounding box center [114, 167] width 149 height 9
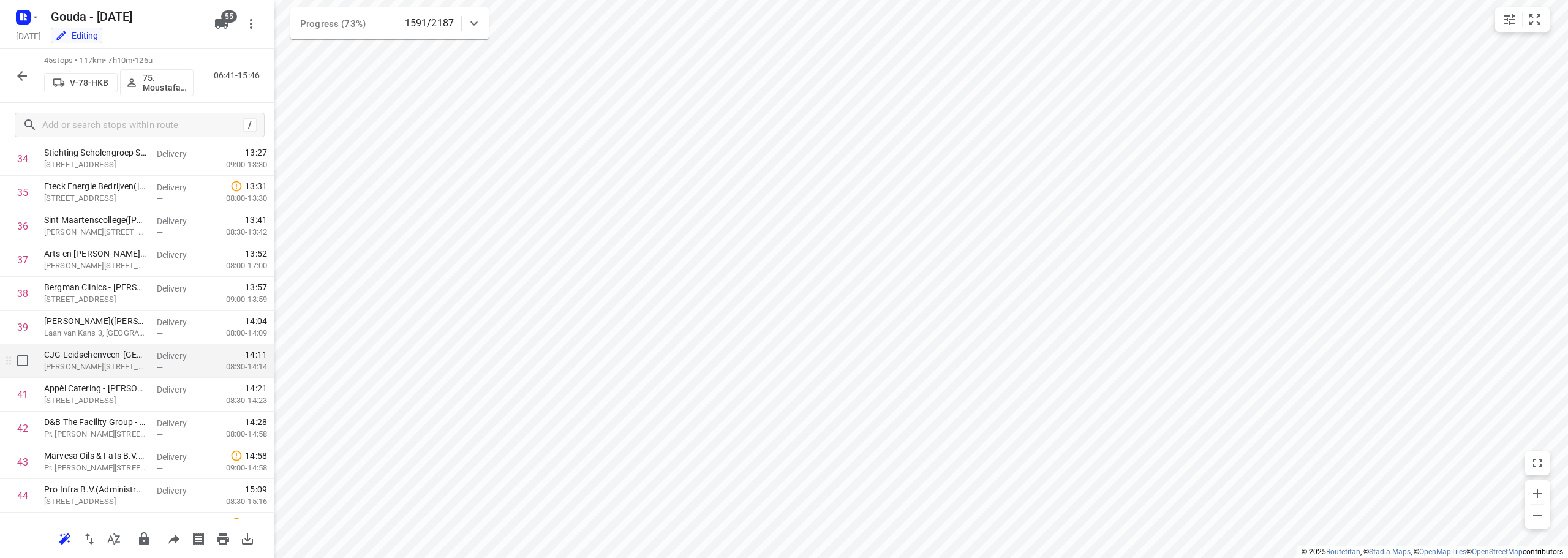
scroll to position [1240, 0]
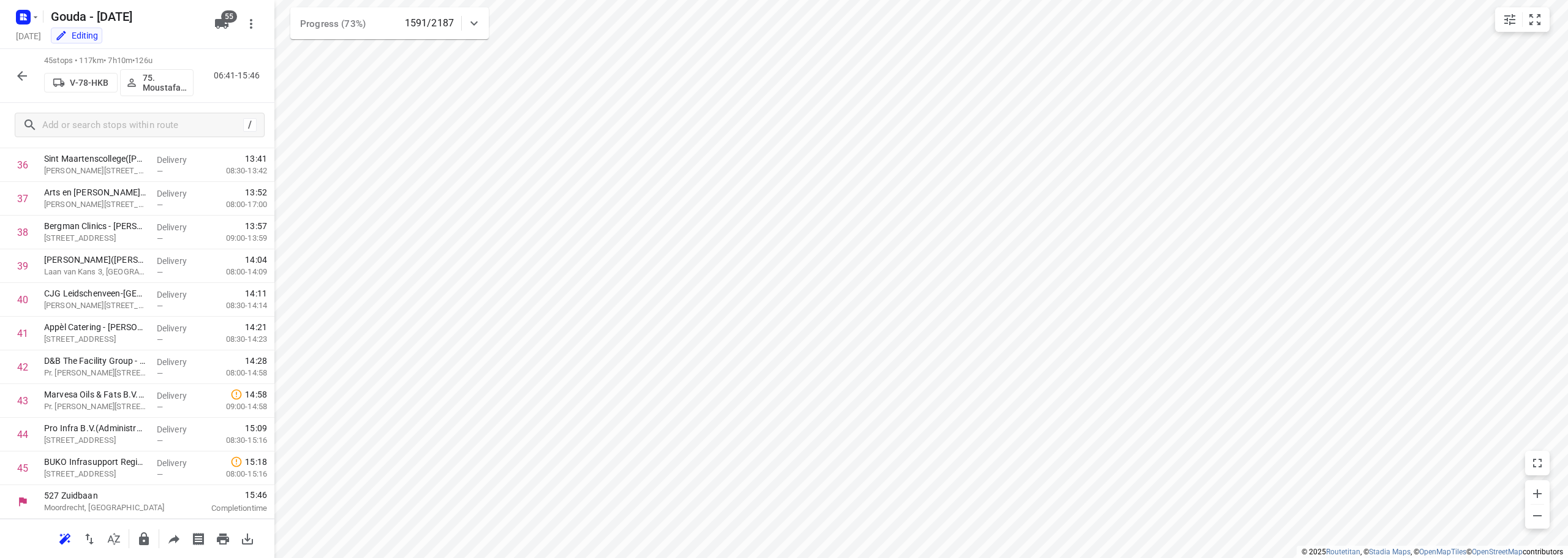
click at [27, 76] on icon "button" at bounding box center [21, 75] width 14 height 14
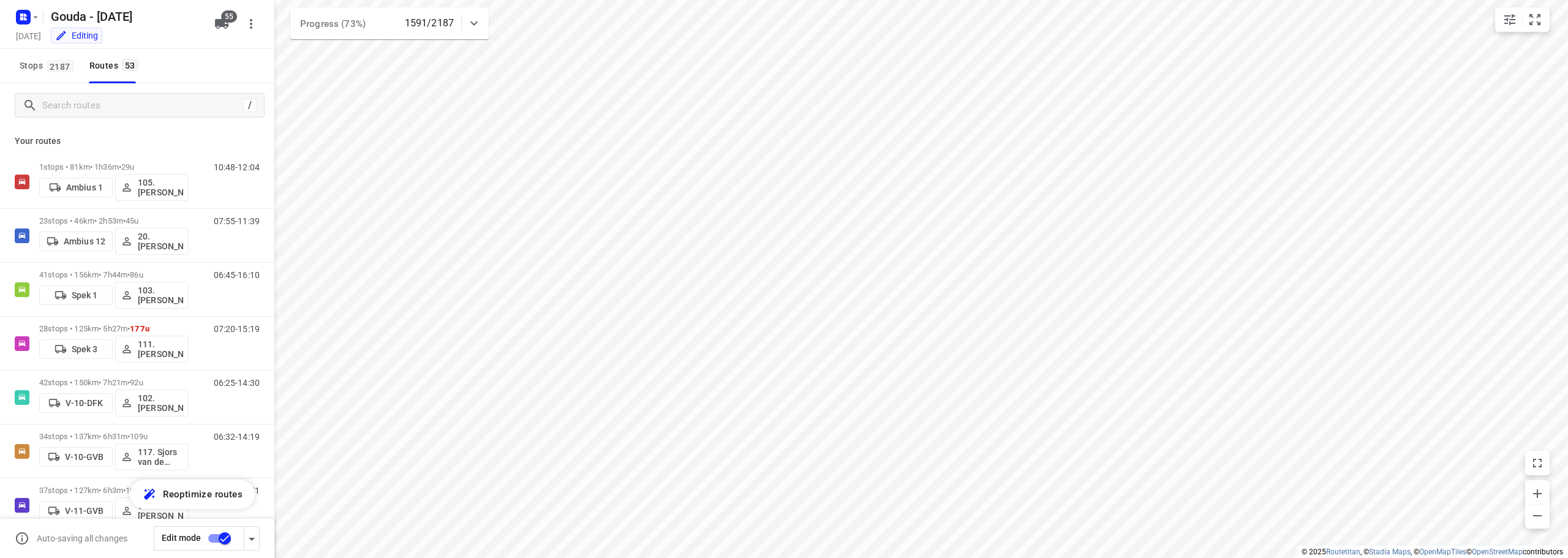
click at [163, 66] on div "Stops [STREET_ADDRESS]" at bounding box center [137, 66] width 275 height 34
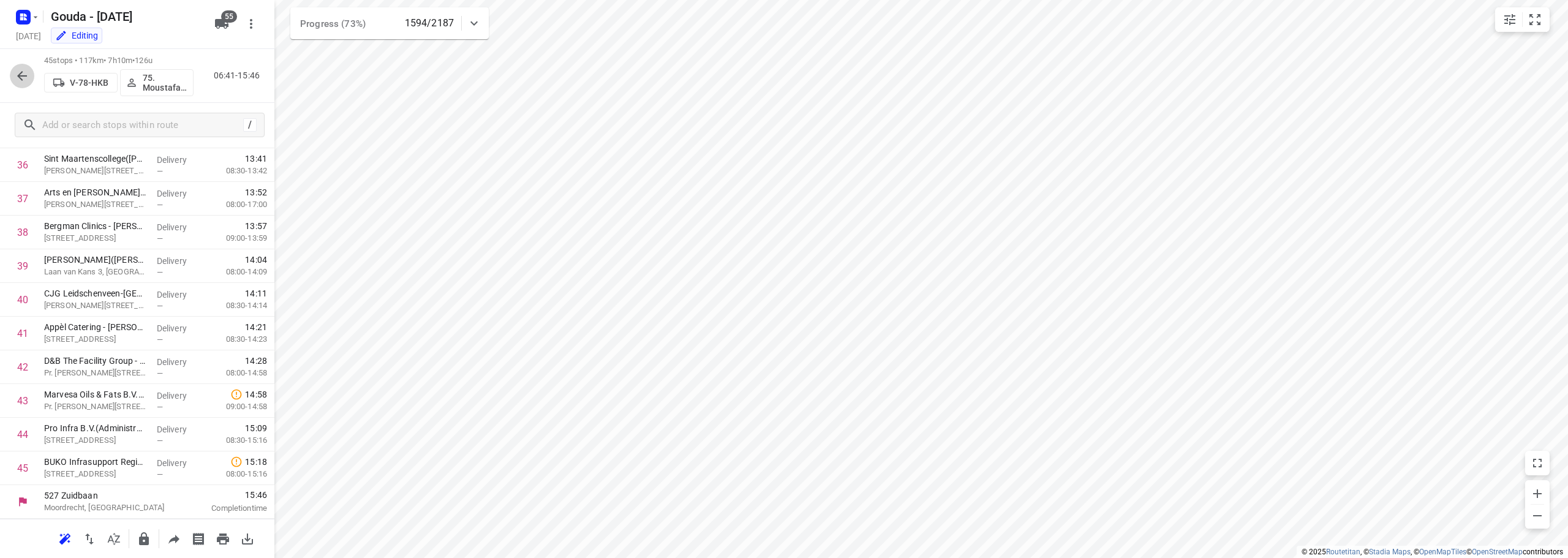
click at [23, 82] on icon "button" at bounding box center [21, 75] width 14 height 14
